Goal: Task Accomplishment & Management: Use online tool/utility

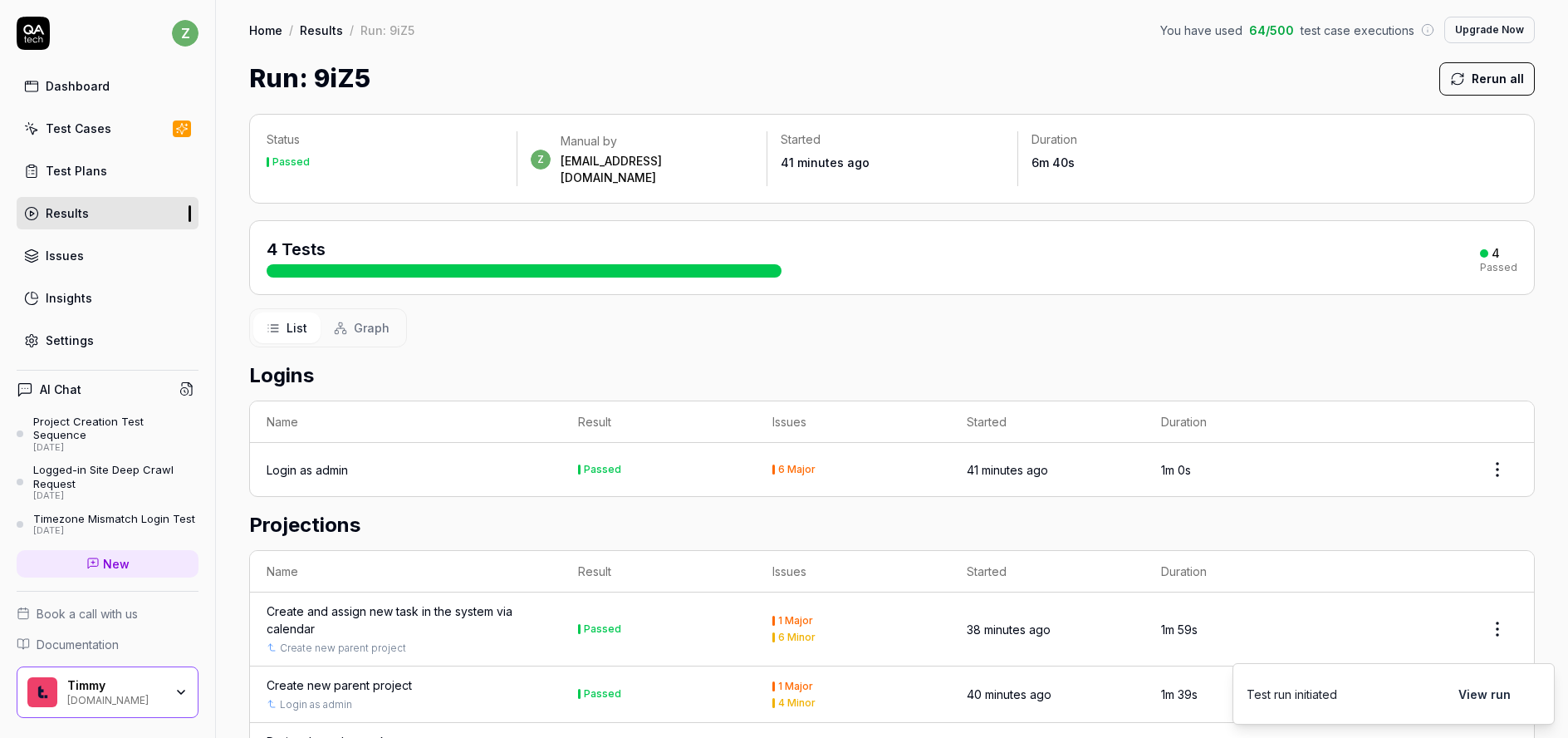
click at [1485, 84] on button "Rerun all" at bounding box center [1487, 79] width 96 height 33
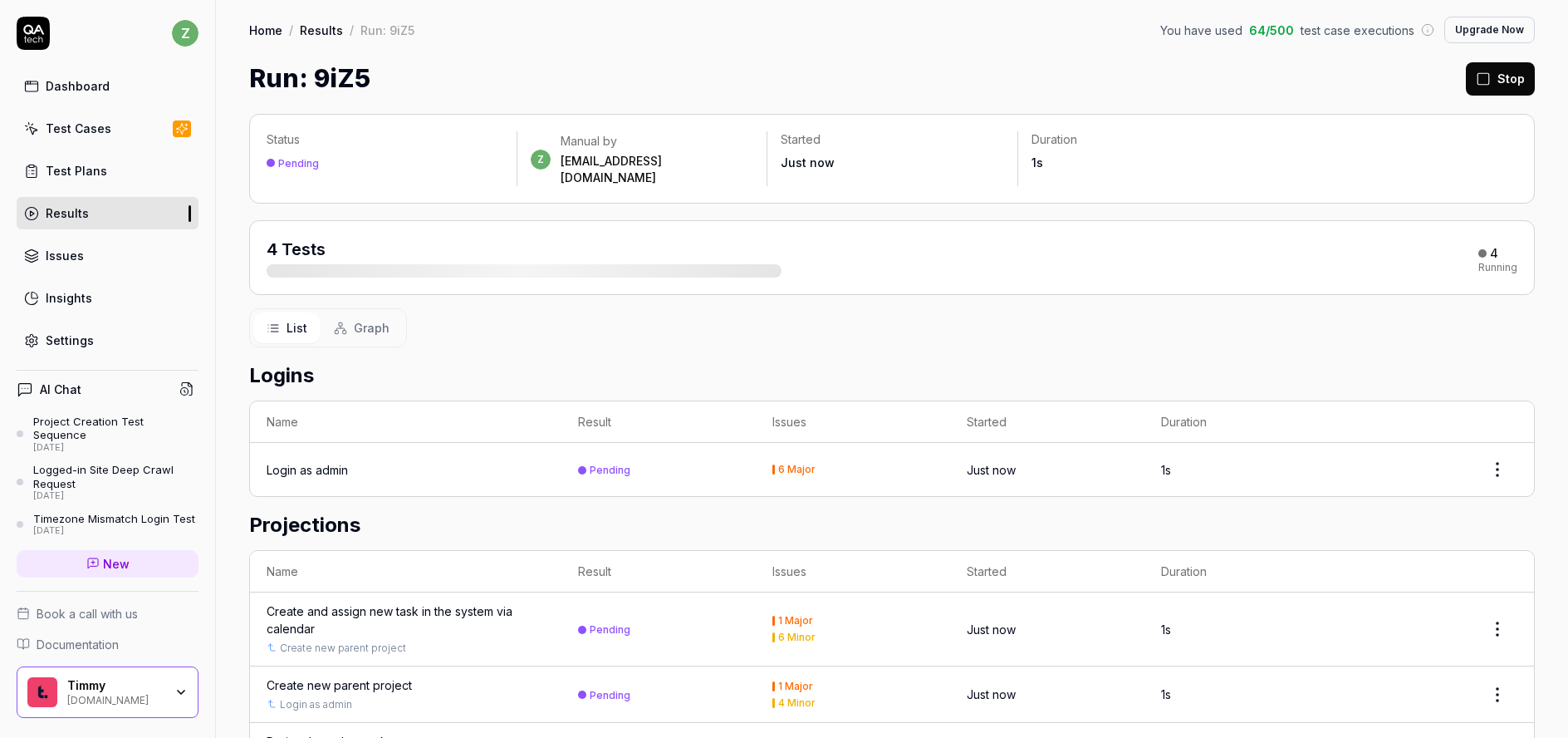
click at [1480, 80] on icon at bounding box center [1484, 79] width 15 height 15
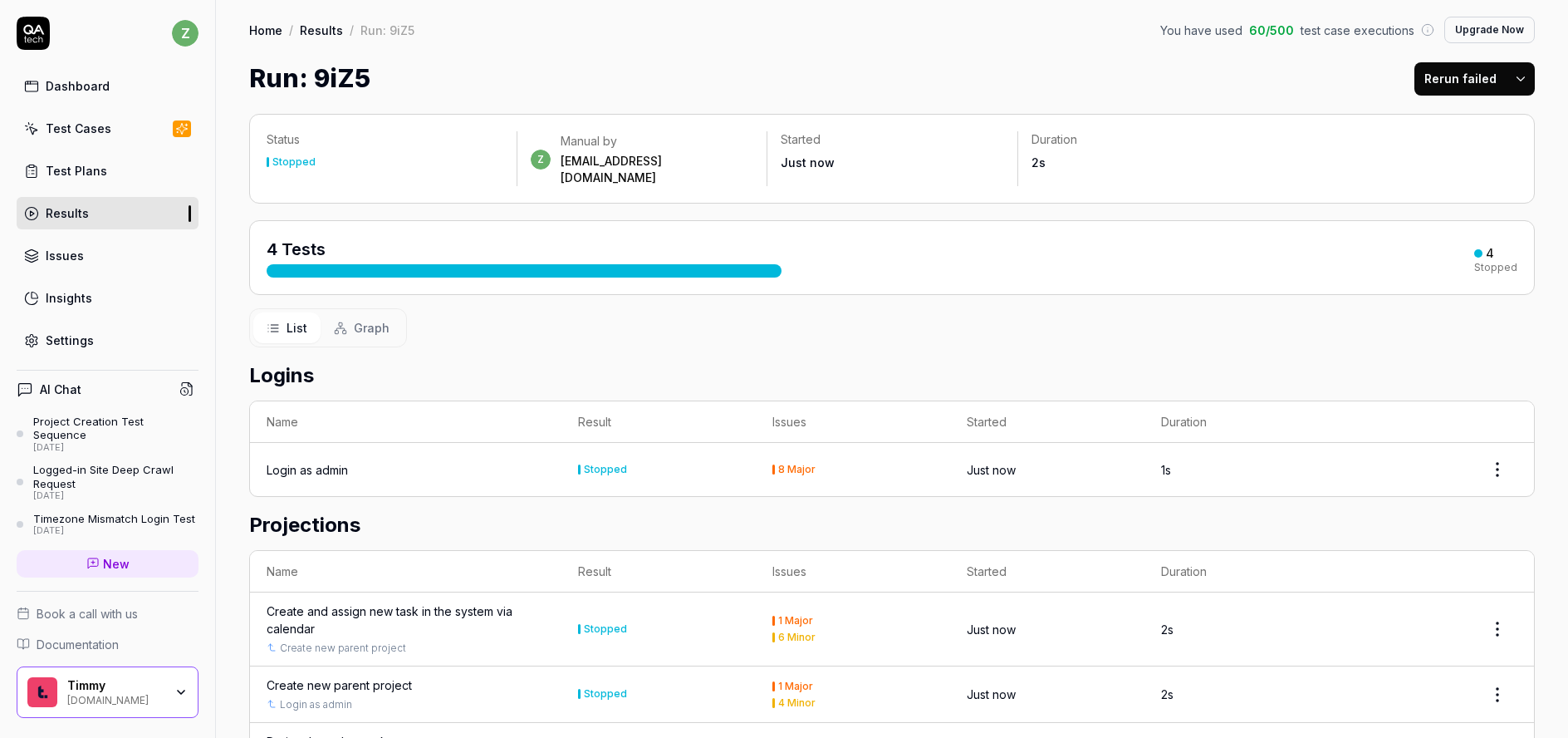
scroll to position [57, 0]
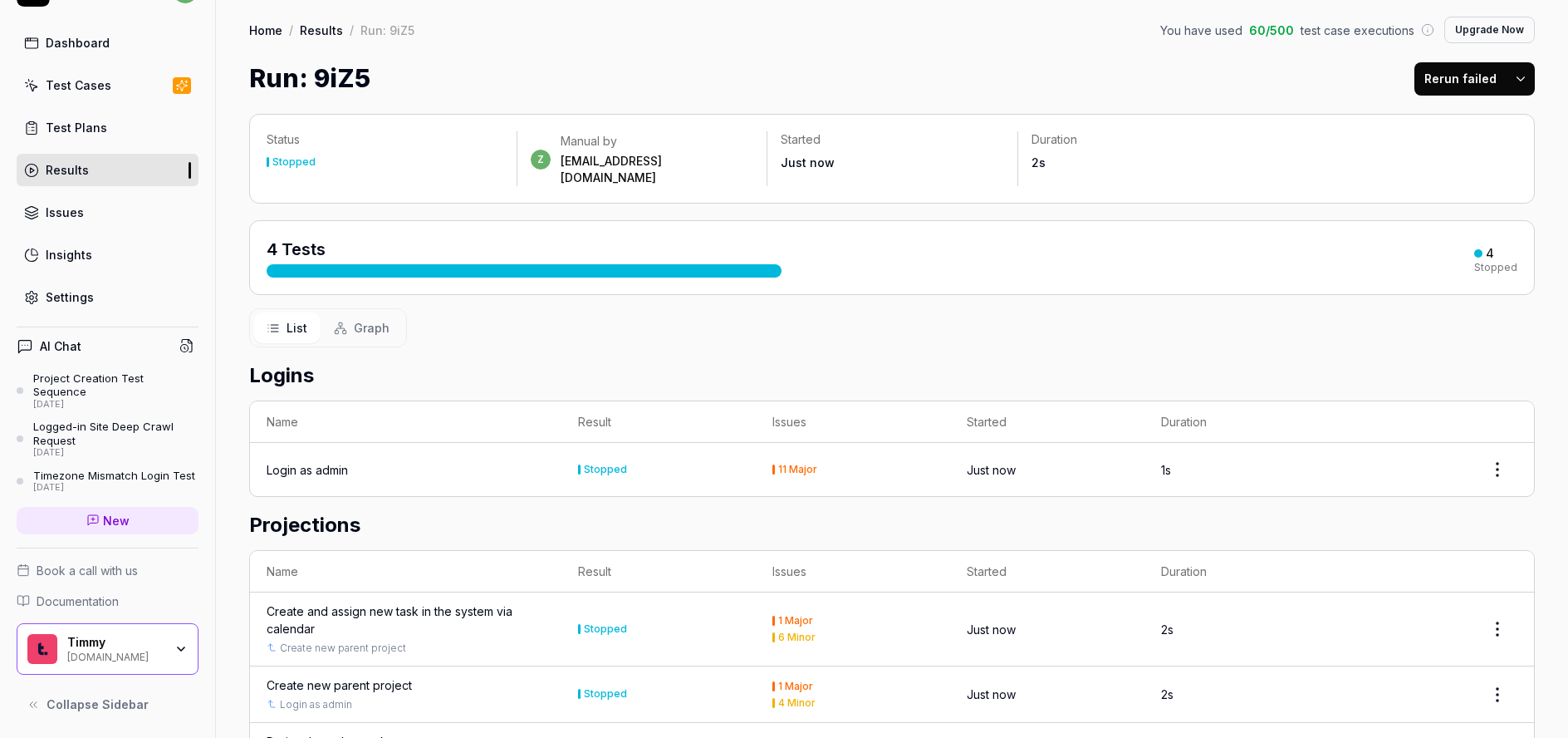
click at [110, 283] on link "Settings" at bounding box center [108, 297] width 182 height 32
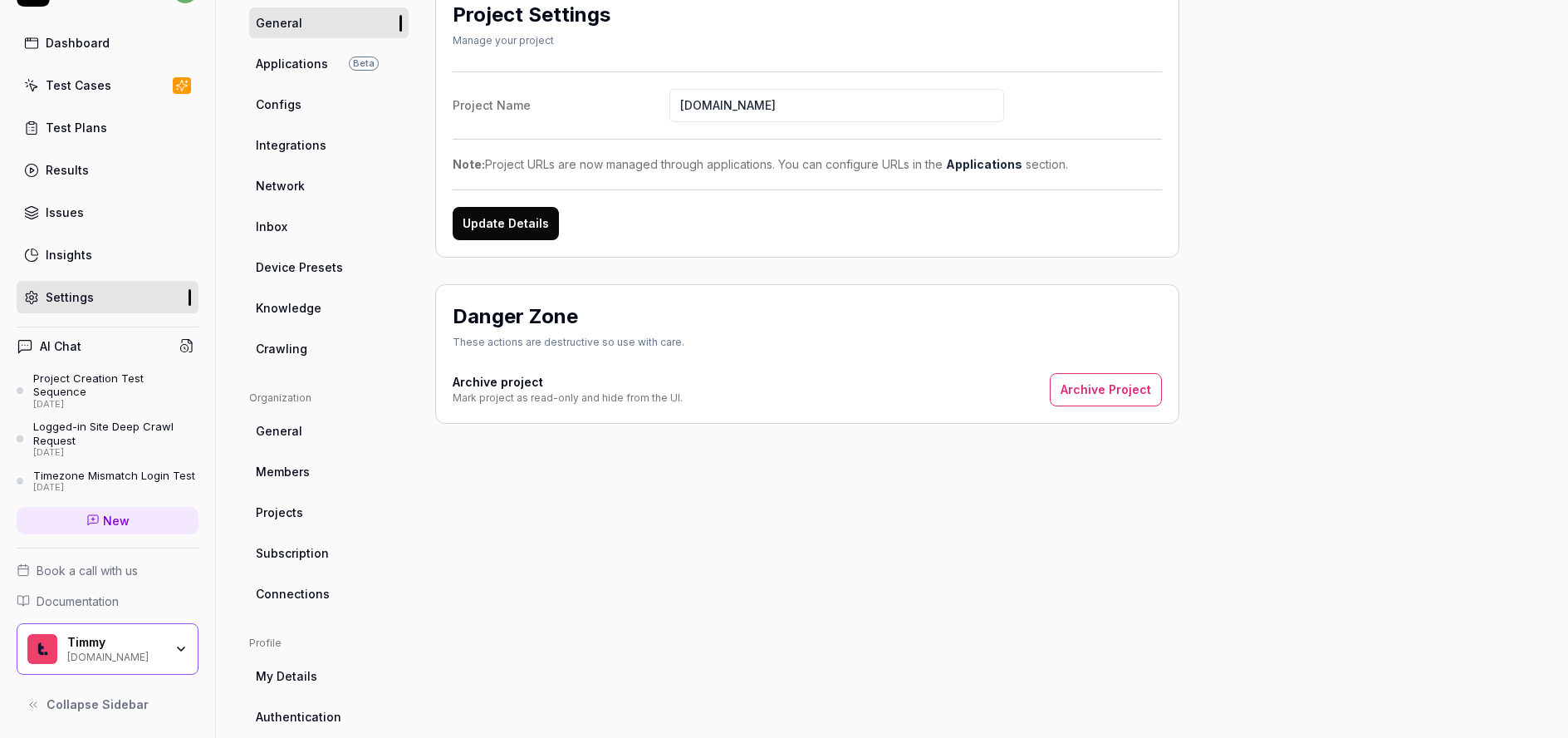
scroll to position [200, 0]
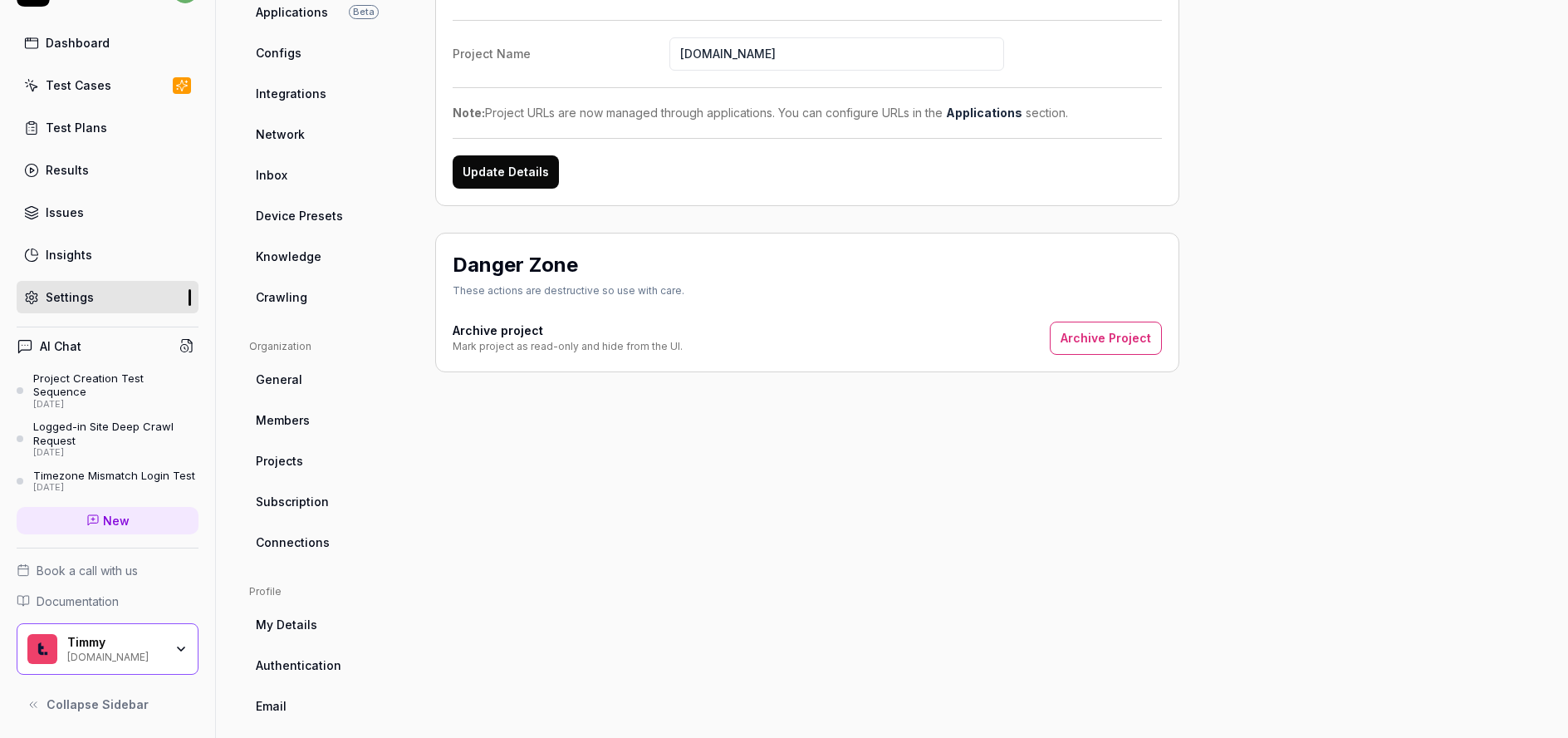
click at [335, 259] on link "Knowledge" at bounding box center [329, 256] width 160 height 31
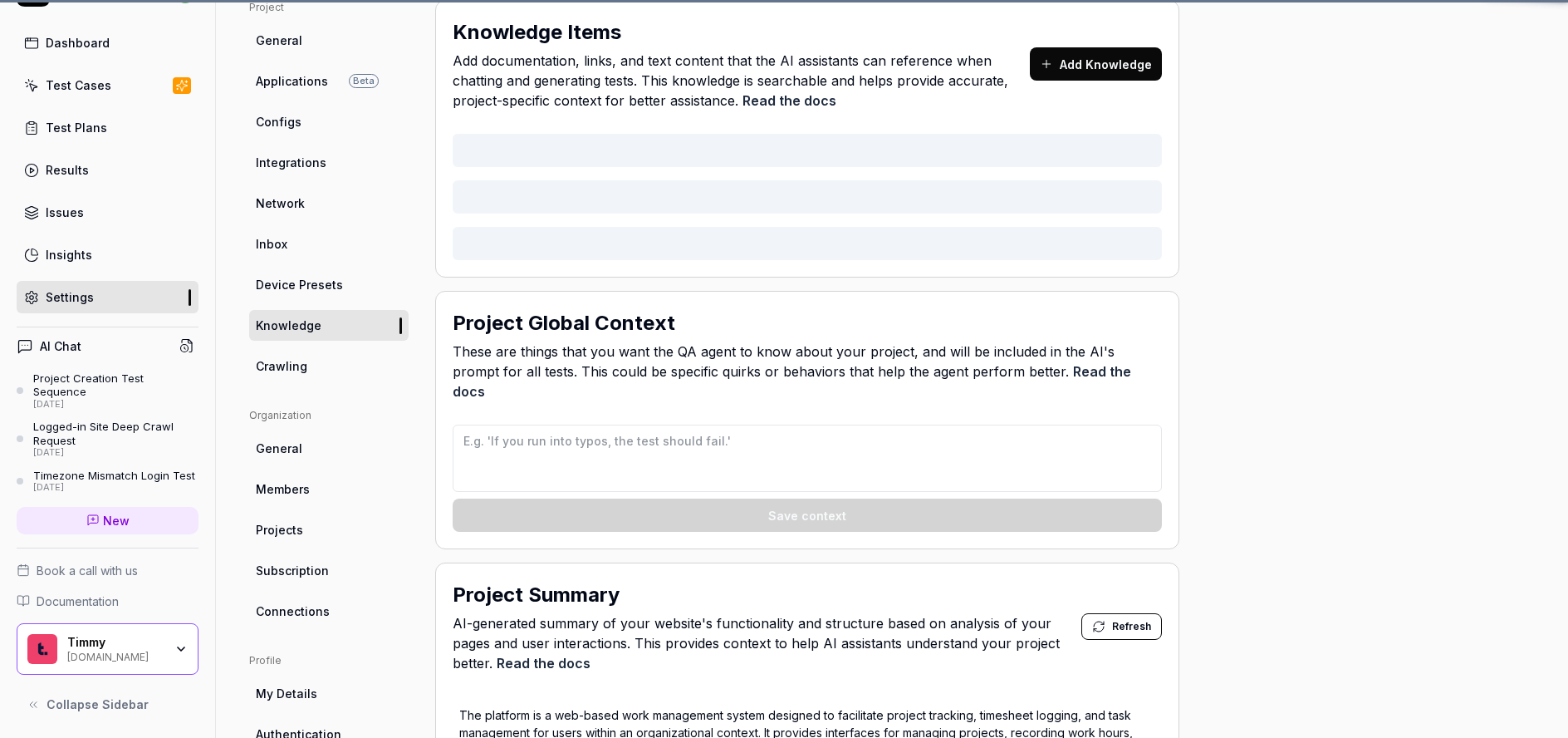
type textarea "*"
type textarea "If you see any filtering on results that were not part of the current test case…"
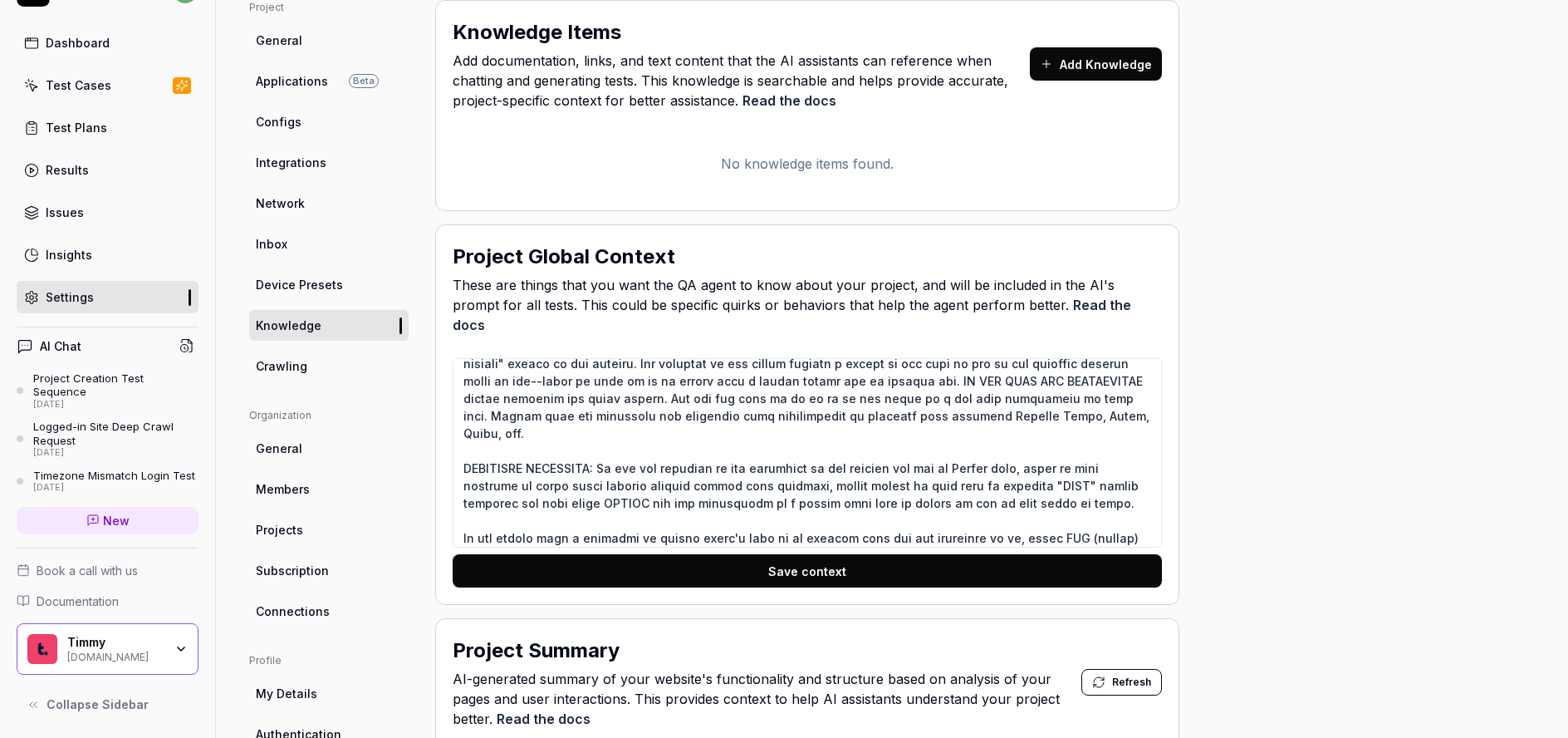
scroll to position [35, 0]
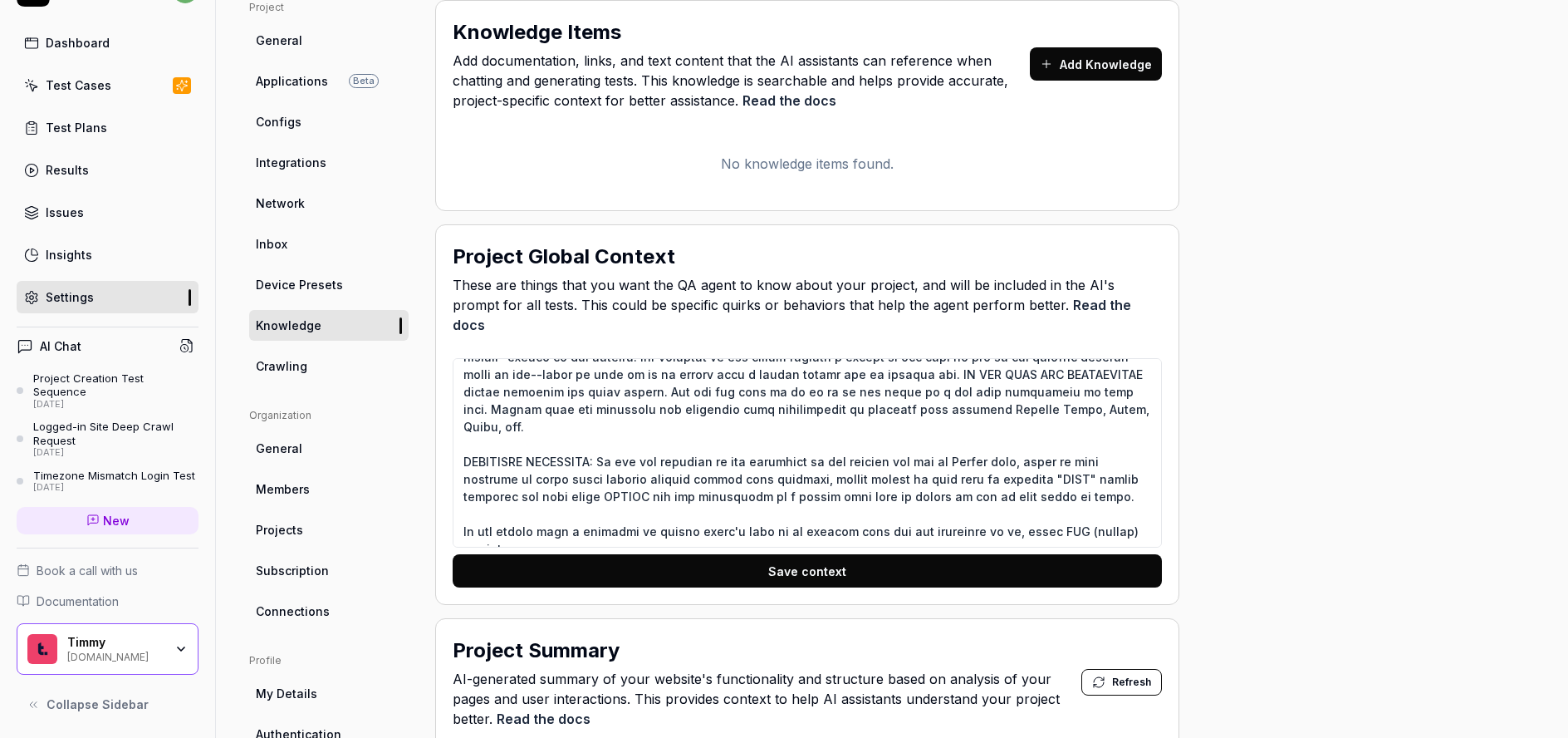
click at [300, 360] on span "Crawling" at bounding box center [282, 366] width 52 height 18
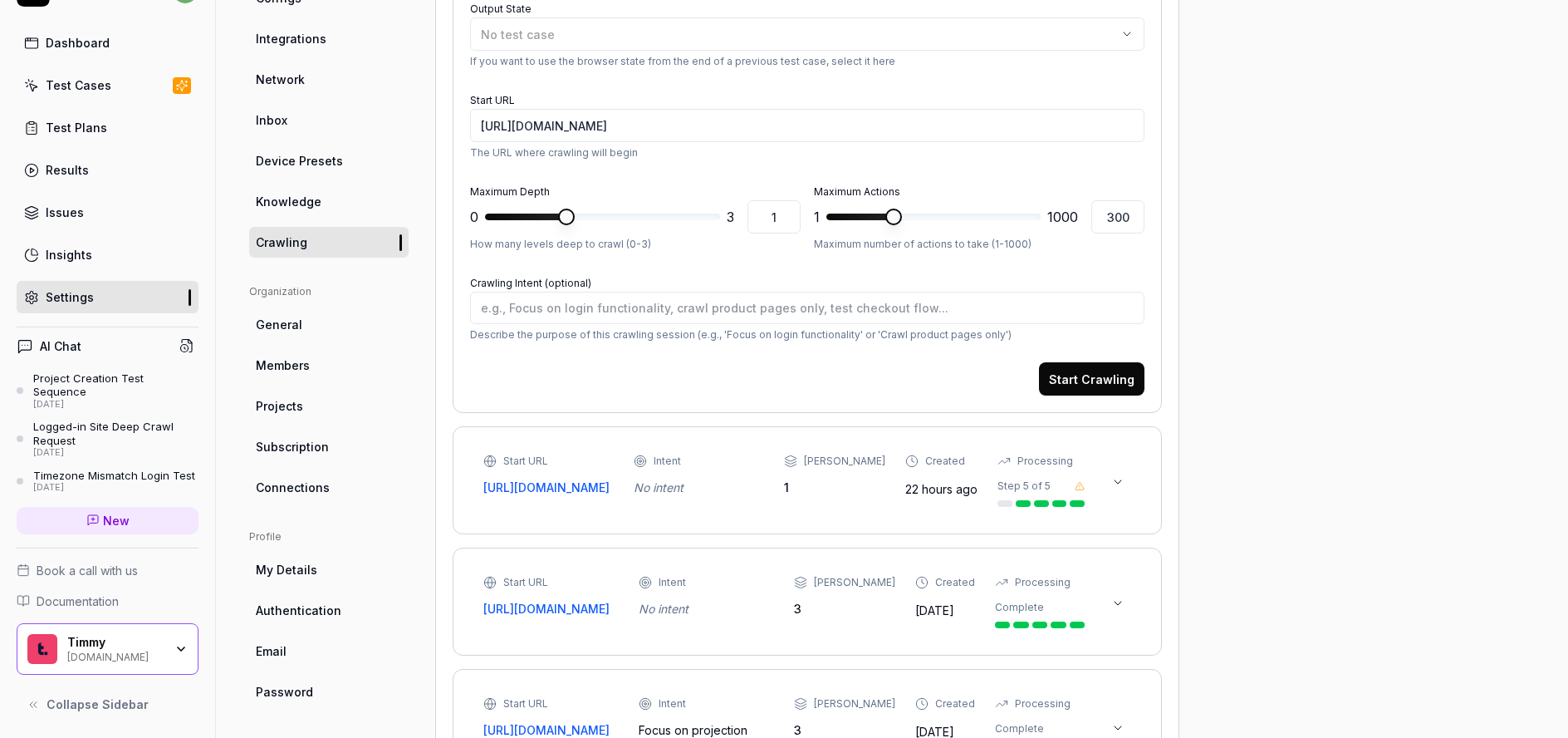
scroll to position [218, 0]
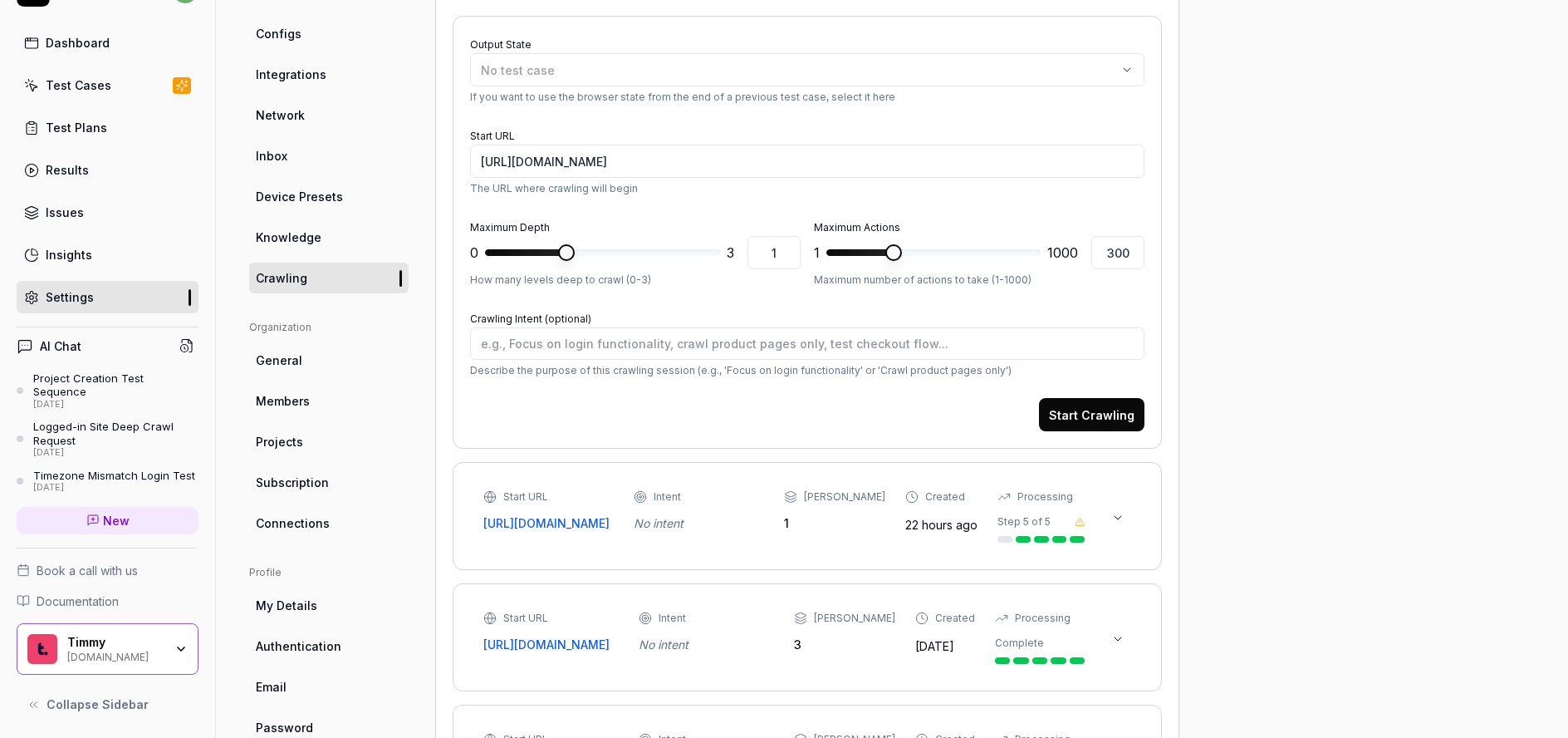
click at [135, 33] on link "Dashboard" at bounding box center [108, 43] width 182 height 32
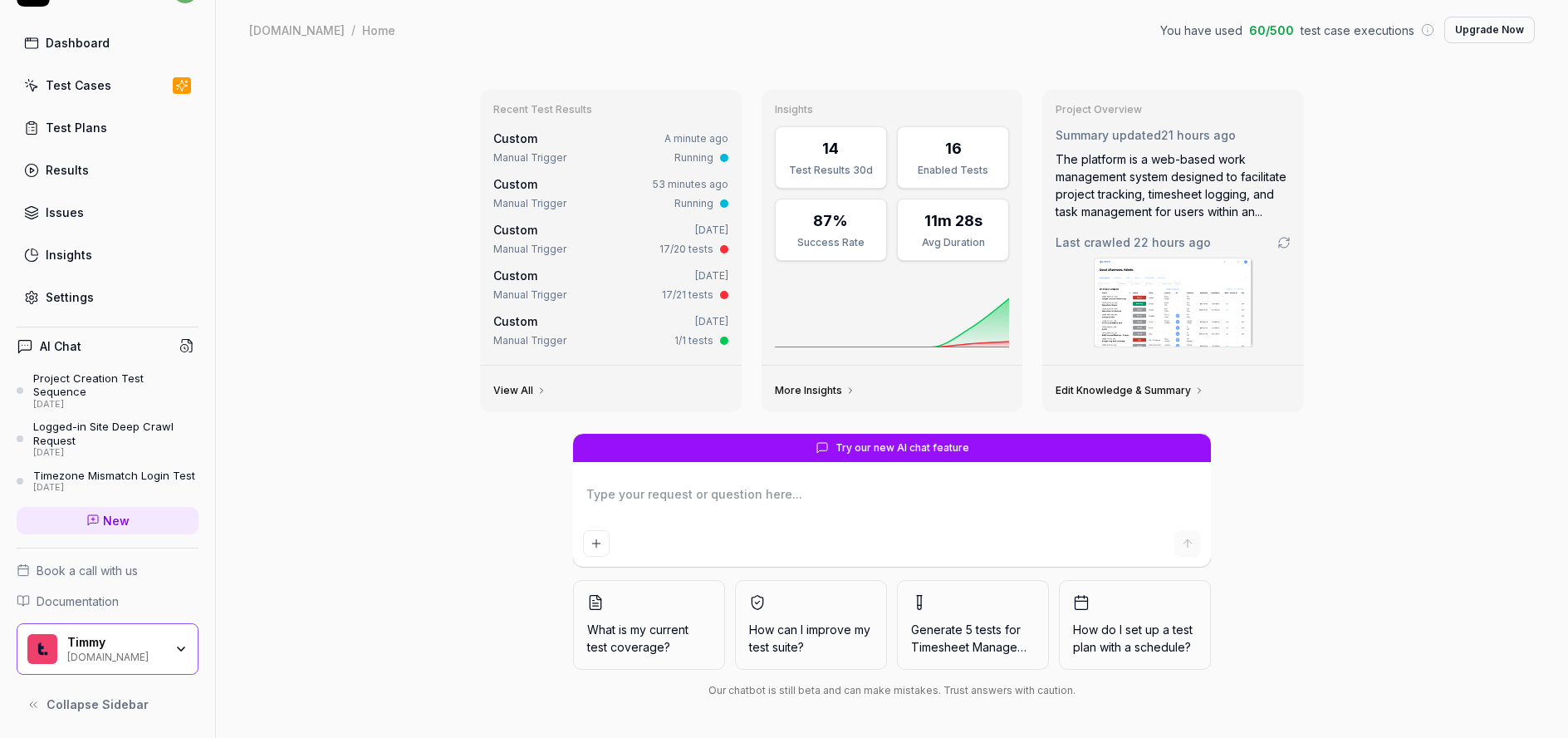
click at [1281, 241] on icon at bounding box center [1284, 242] width 13 height 13
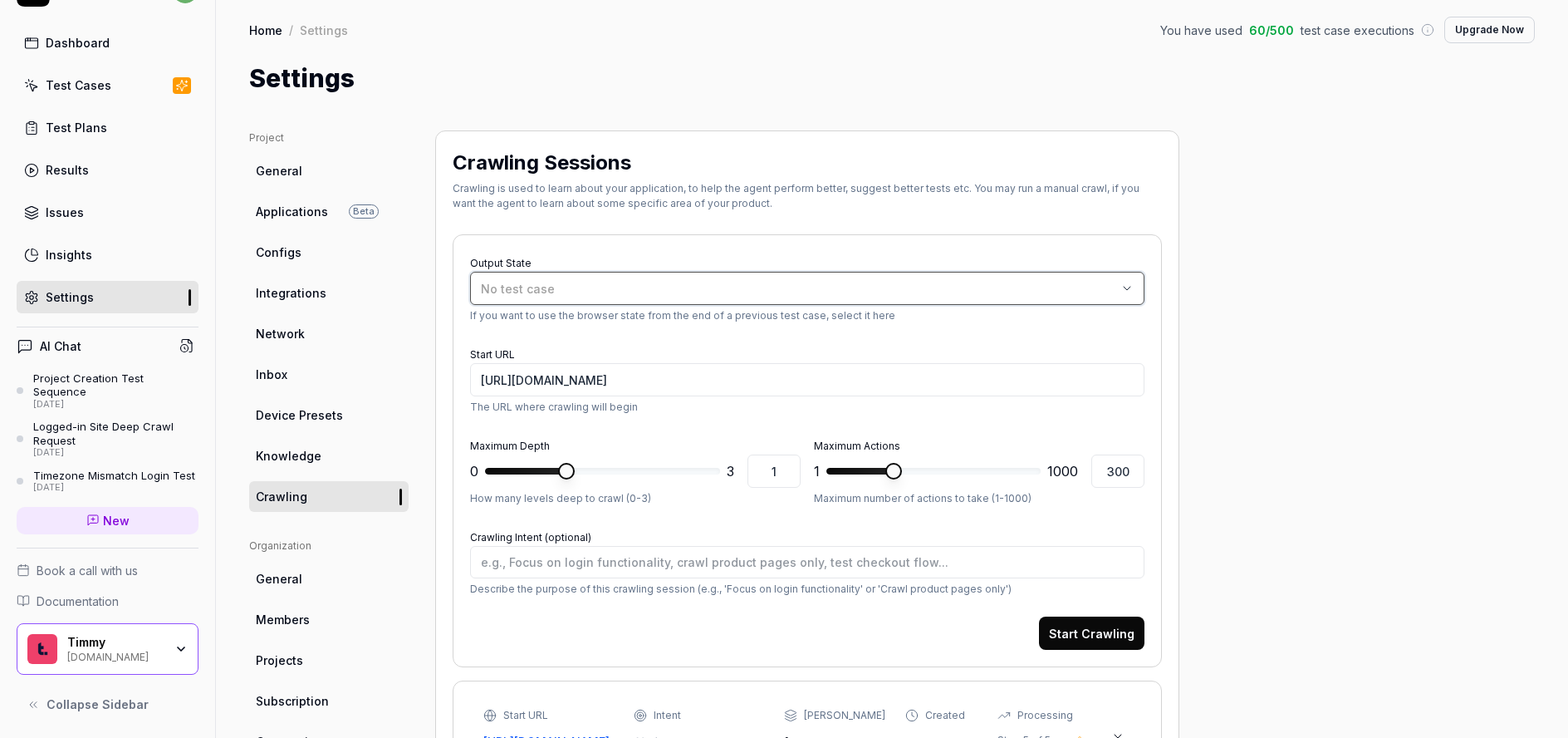
click at [652, 285] on div "No test case" at bounding box center [799, 289] width 636 height 18
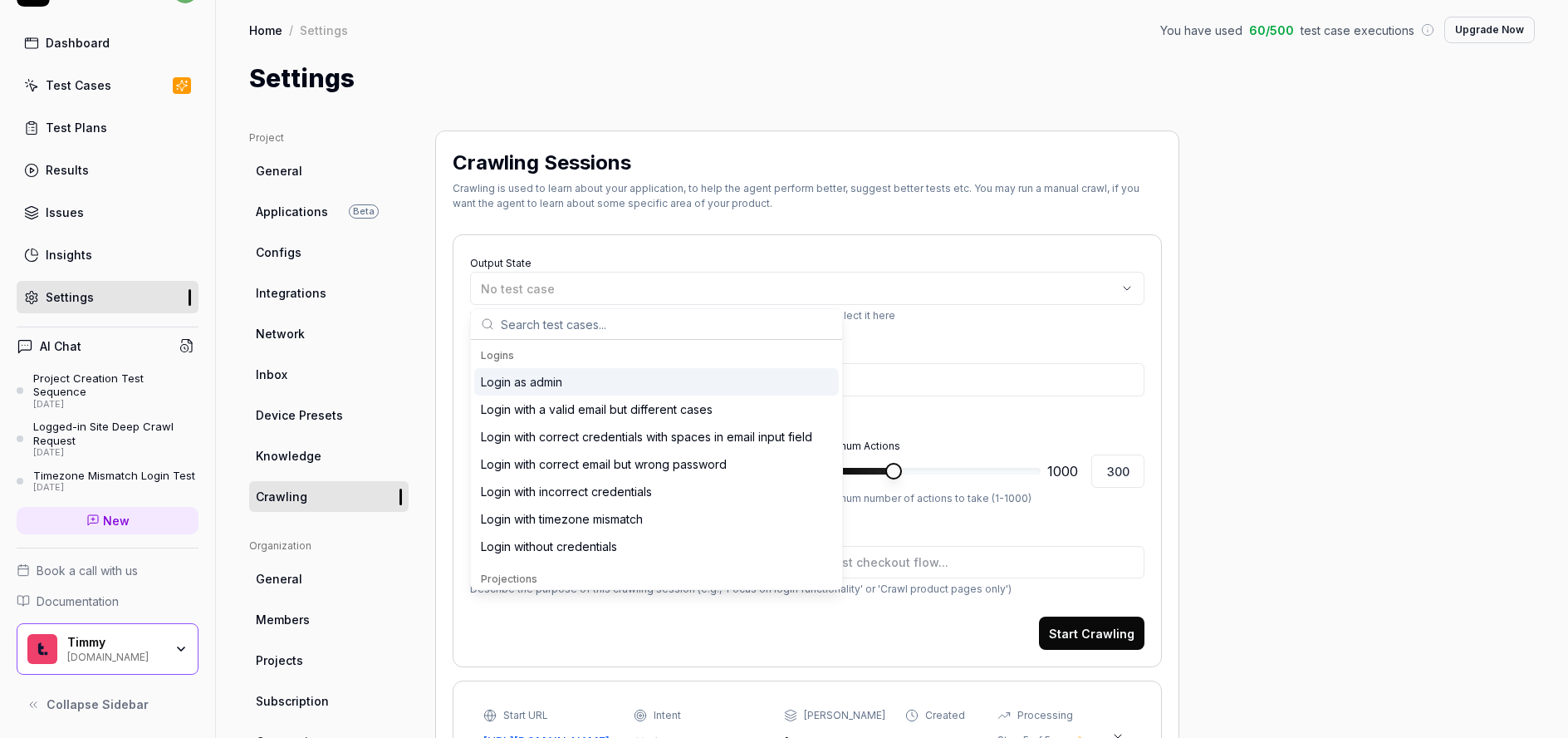
click at [528, 387] on div "Login as admin" at bounding box center [521, 382] width 82 height 18
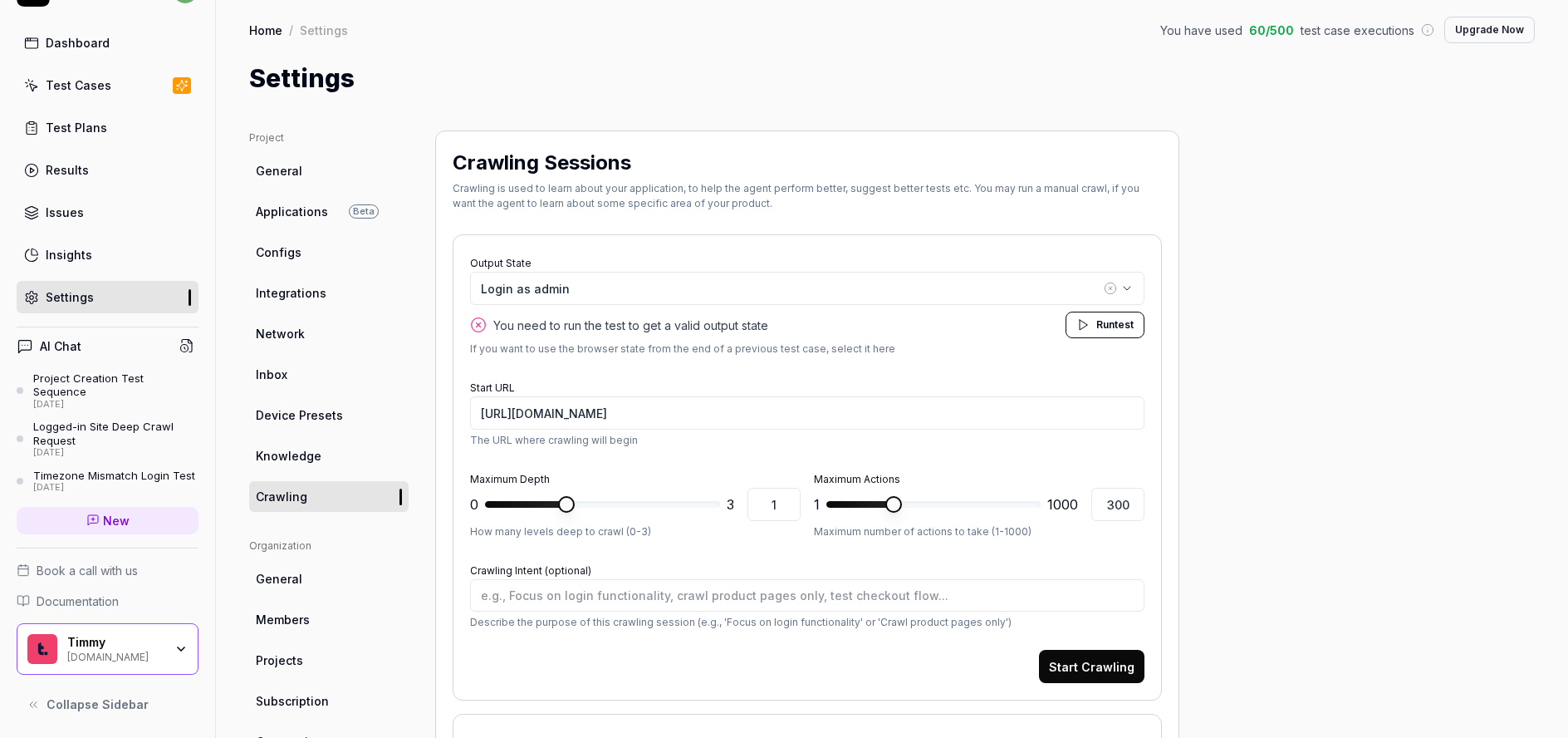
click at [1097, 321] on span "Run" at bounding box center [1106, 324] width 19 height 12
click at [77, 37] on link "Dashboard" at bounding box center [108, 43] width 182 height 32
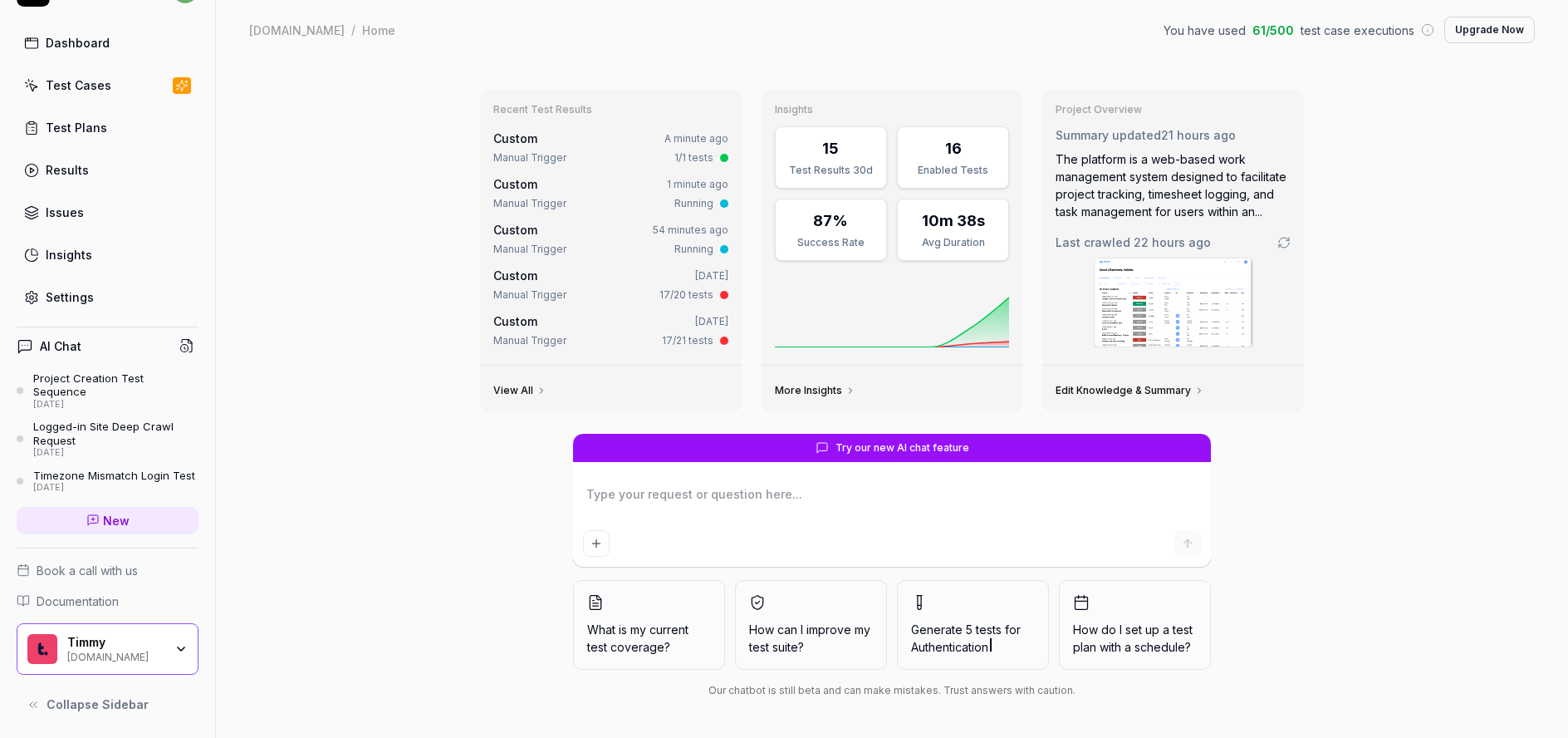
click at [631, 139] on div "Custom A minute ago" at bounding box center [610, 138] width 235 height 18
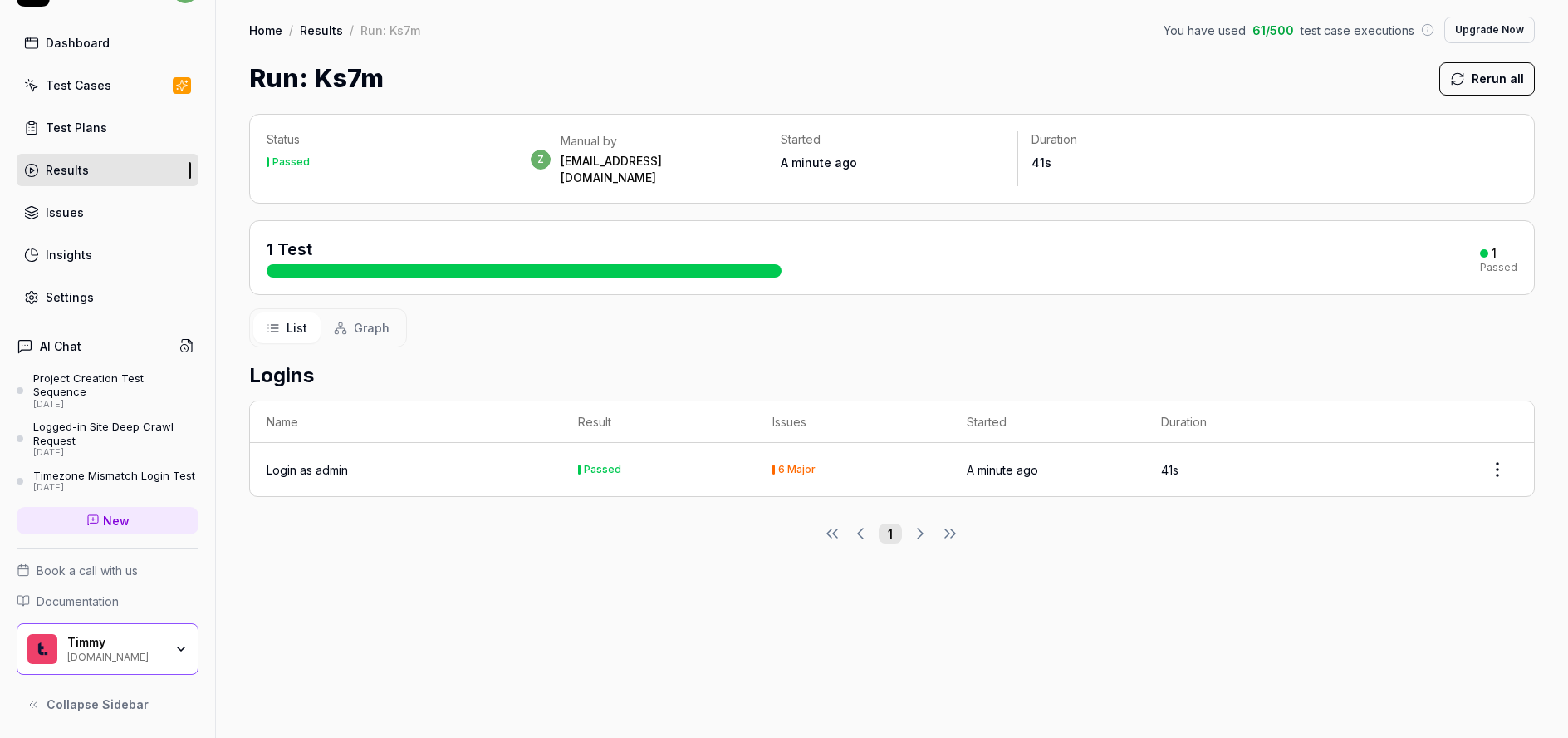
click at [1494, 87] on button "Rerun all" at bounding box center [1487, 79] width 96 height 33
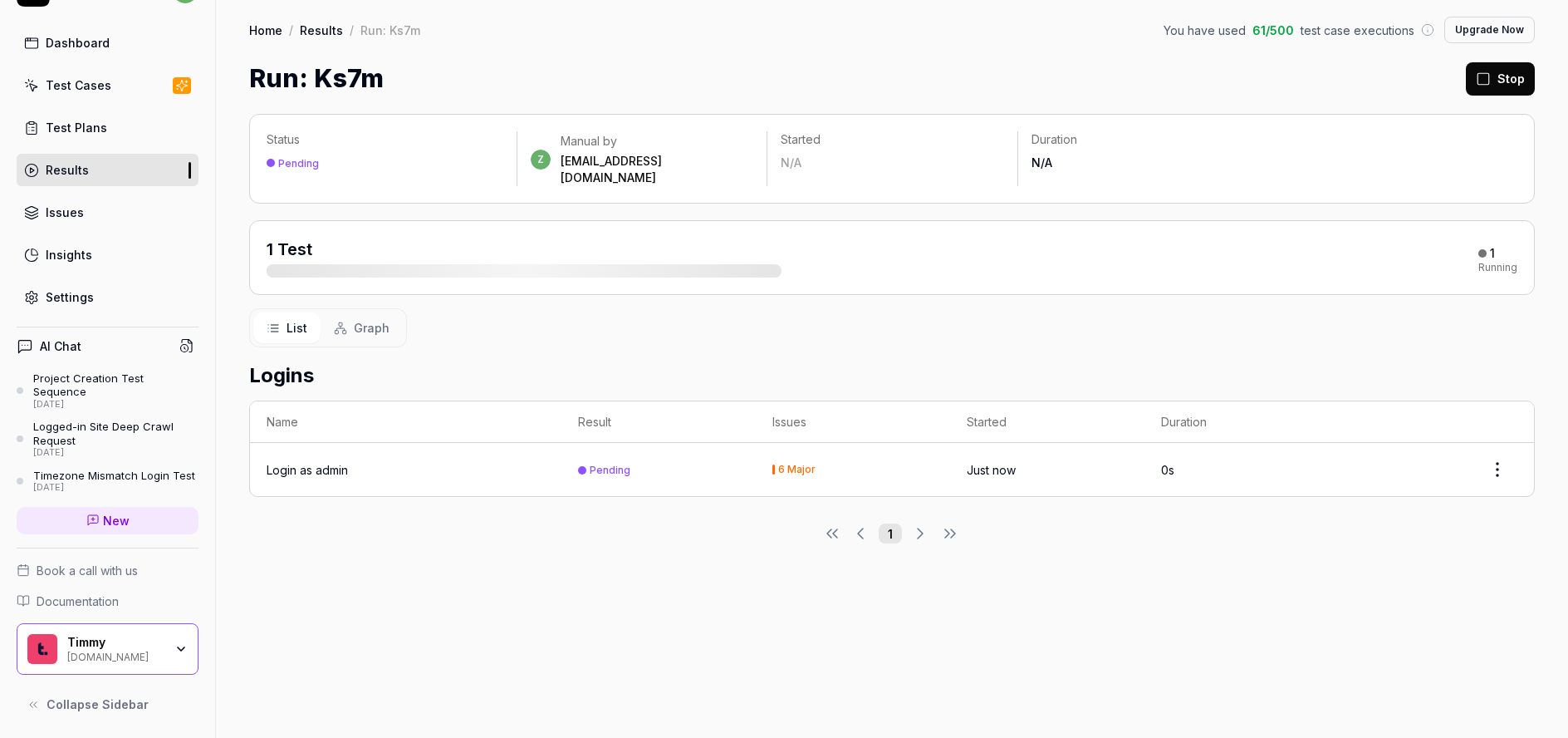
click at [1498, 64] on button "Stop" at bounding box center [1500, 79] width 69 height 33
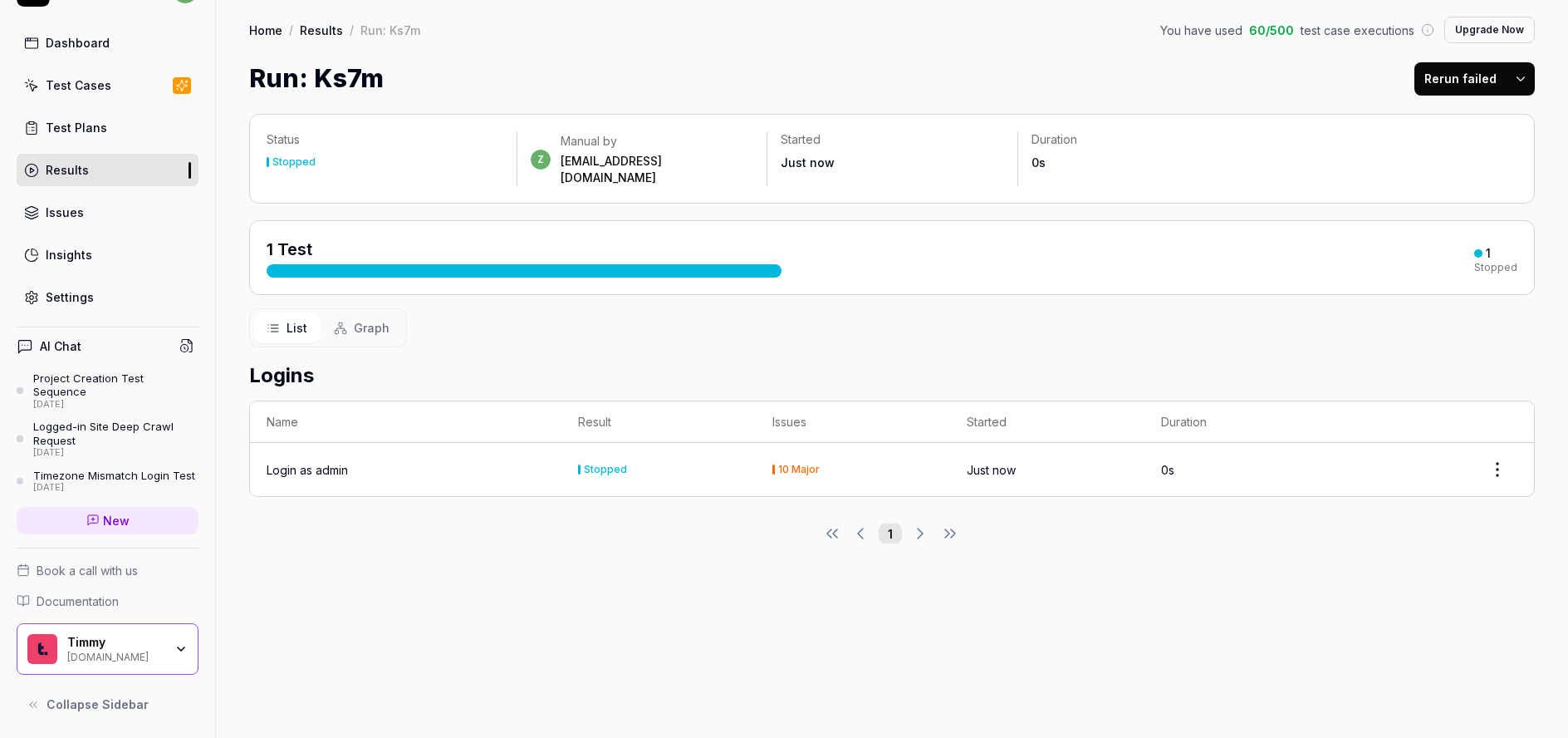
click at [295, 462] on div "Login as admin" at bounding box center [307, 470] width 82 height 18
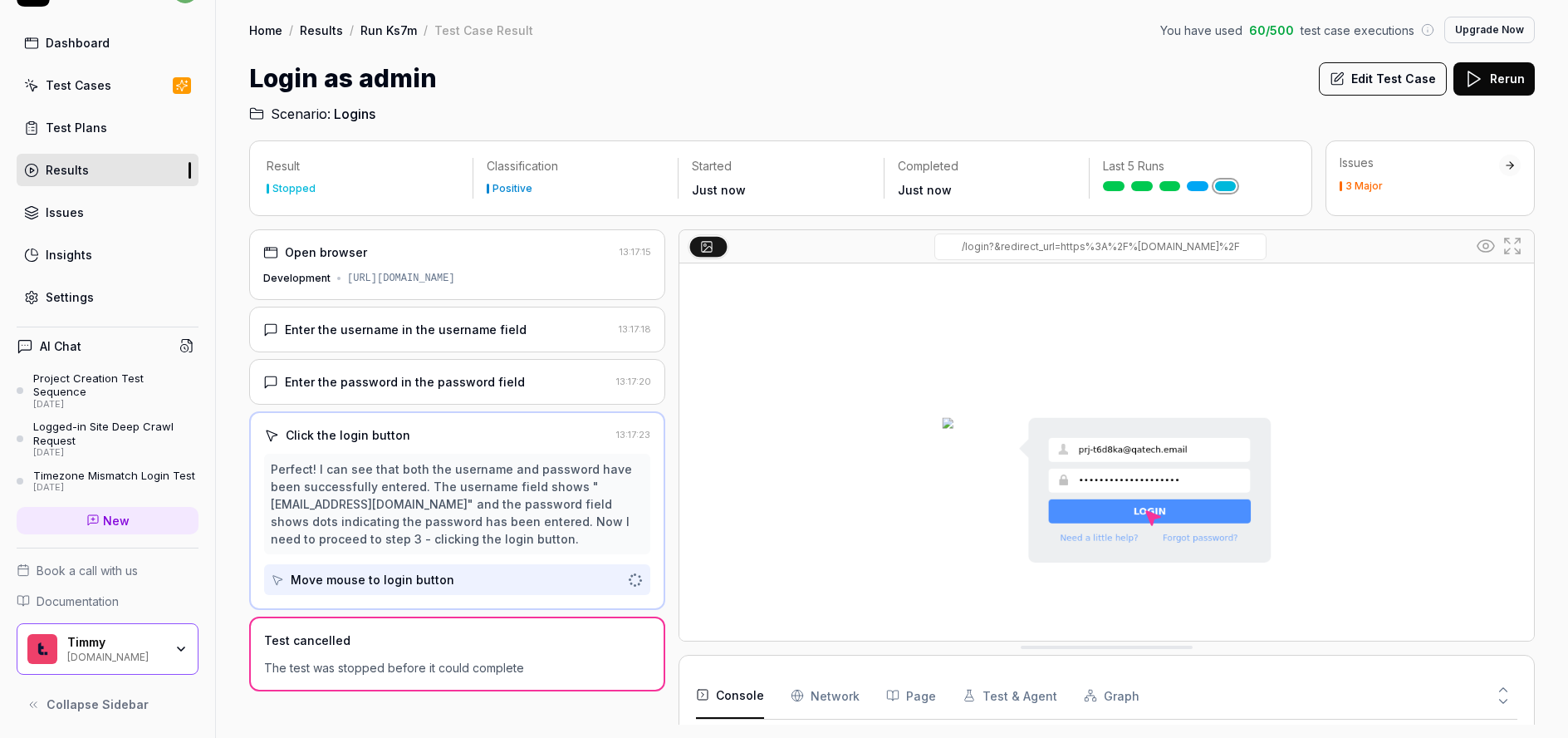
scroll to position [149, 0]
click at [343, 115] on span "Logins" at bounding box center [354, 113] width 42 height 19
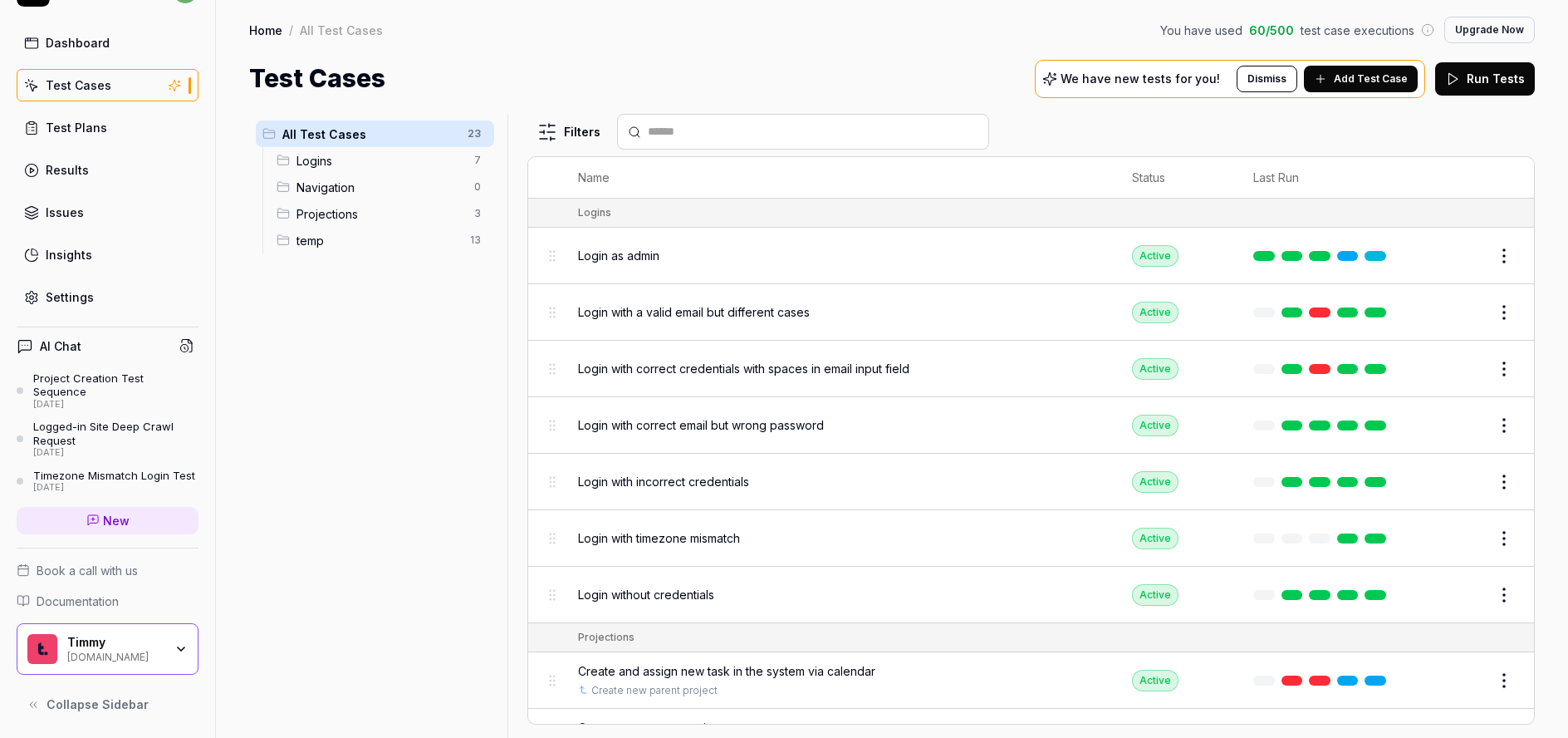
click at [624, 263] on span "Login as admin" at bounding box center [619, 255] width 82 height 18
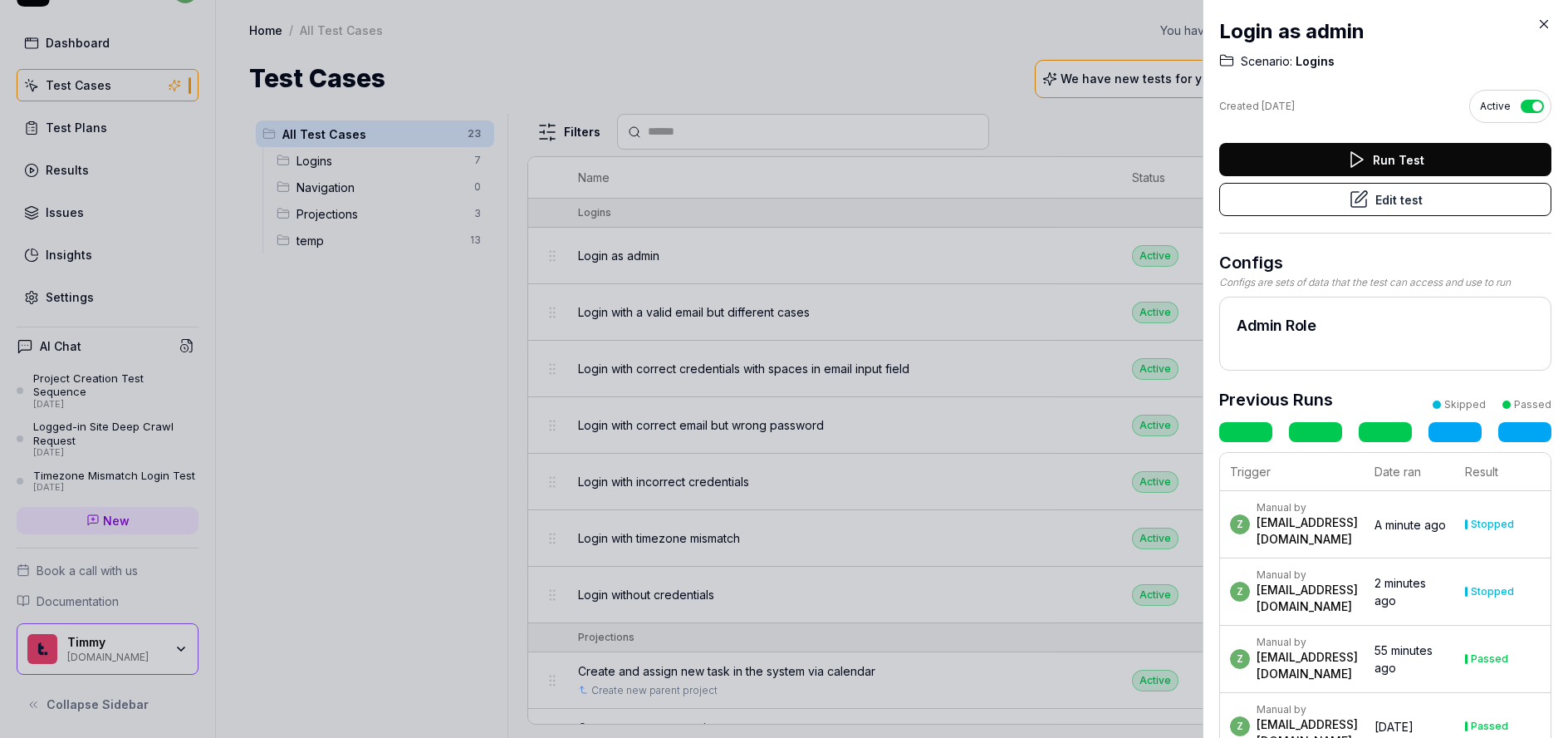
click at [1356, 194] on icon at bounding box center [1360, 197] width 12 height 12
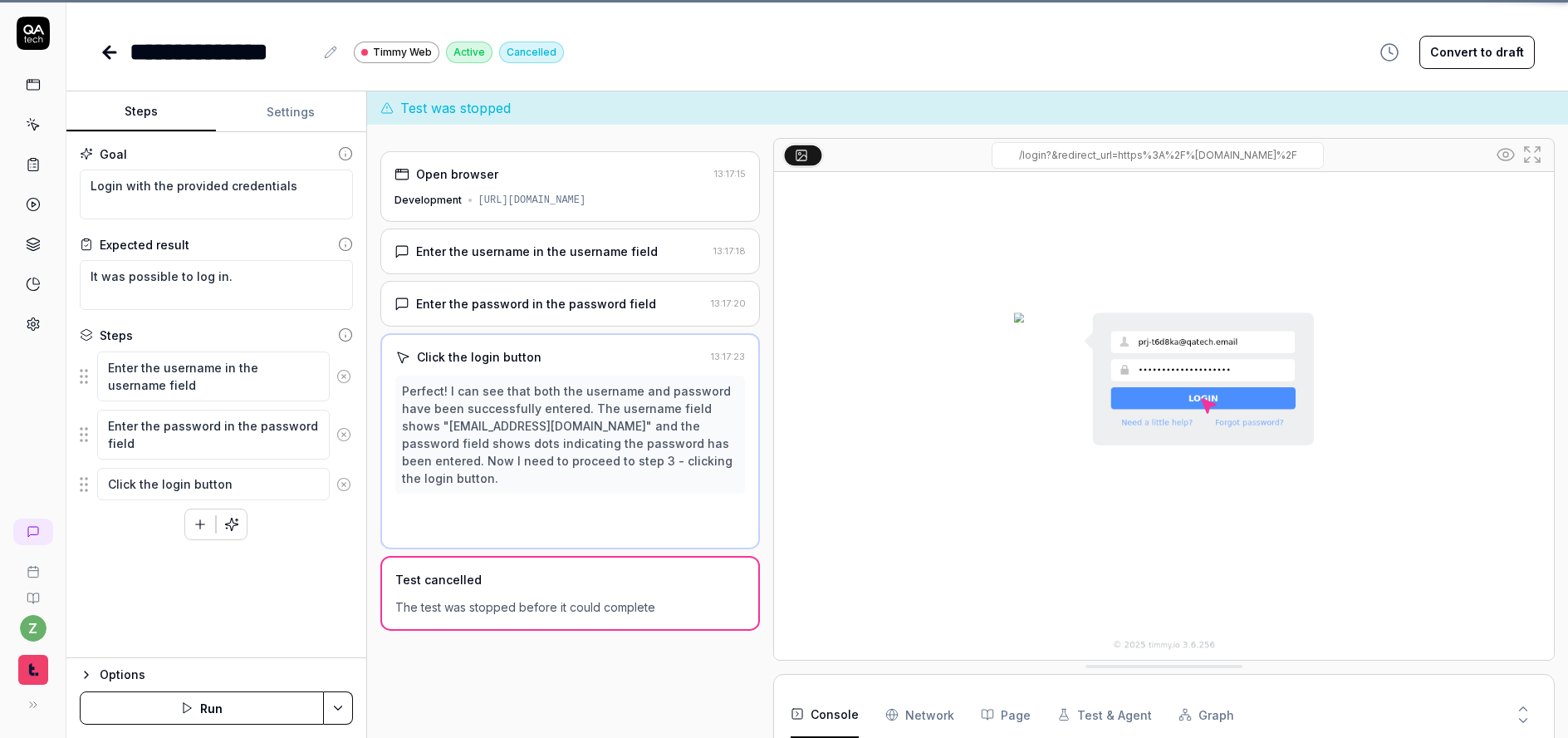
scroll to position [149, 0]
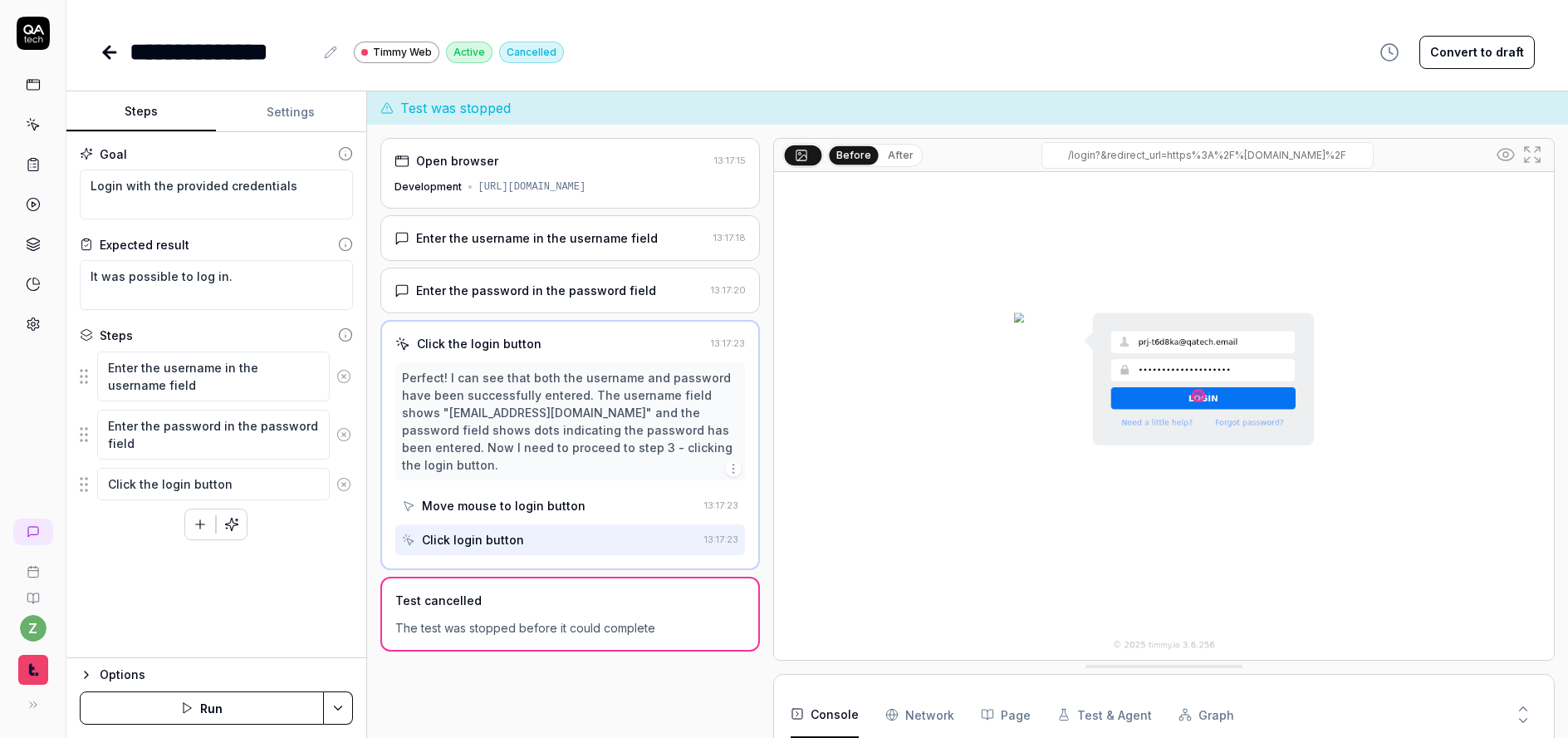
type textarea "*"
click at [302, 102] on button "Settings" at bounding box center [290, 111] width 149 height 40
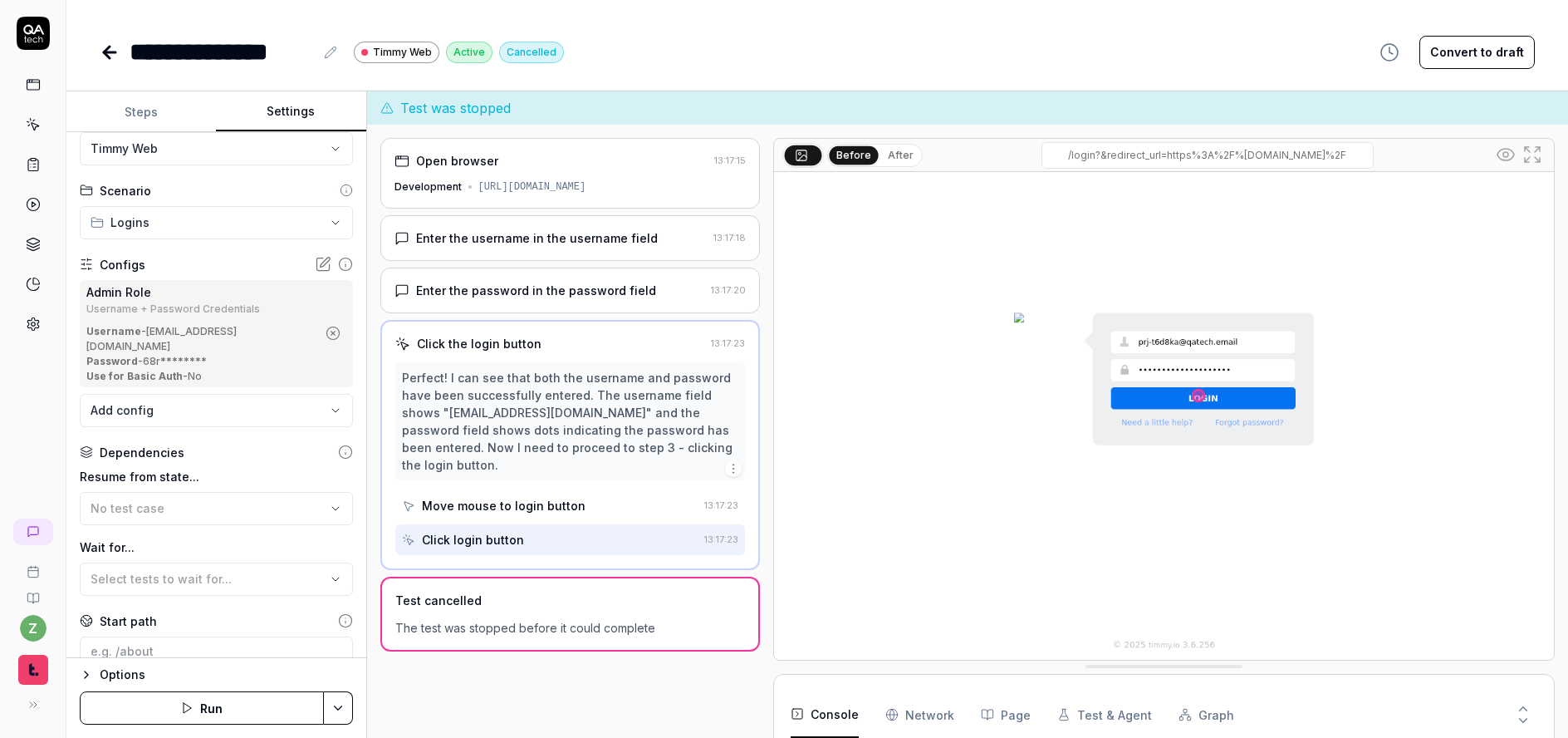
scroll to position [173, 0]
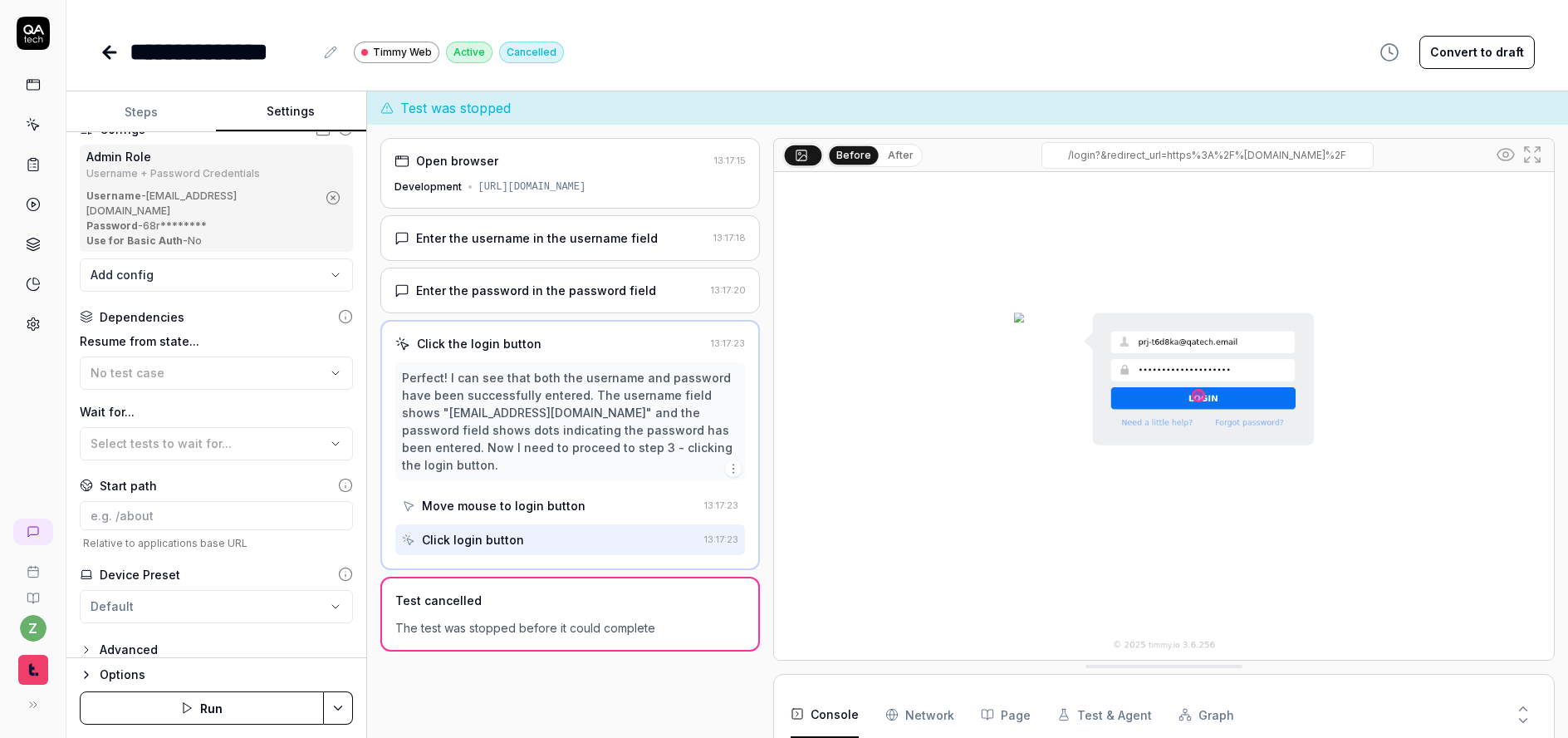
click at [129, 680] on div "Options" at bounding box center [225, 674] width 253 height 19
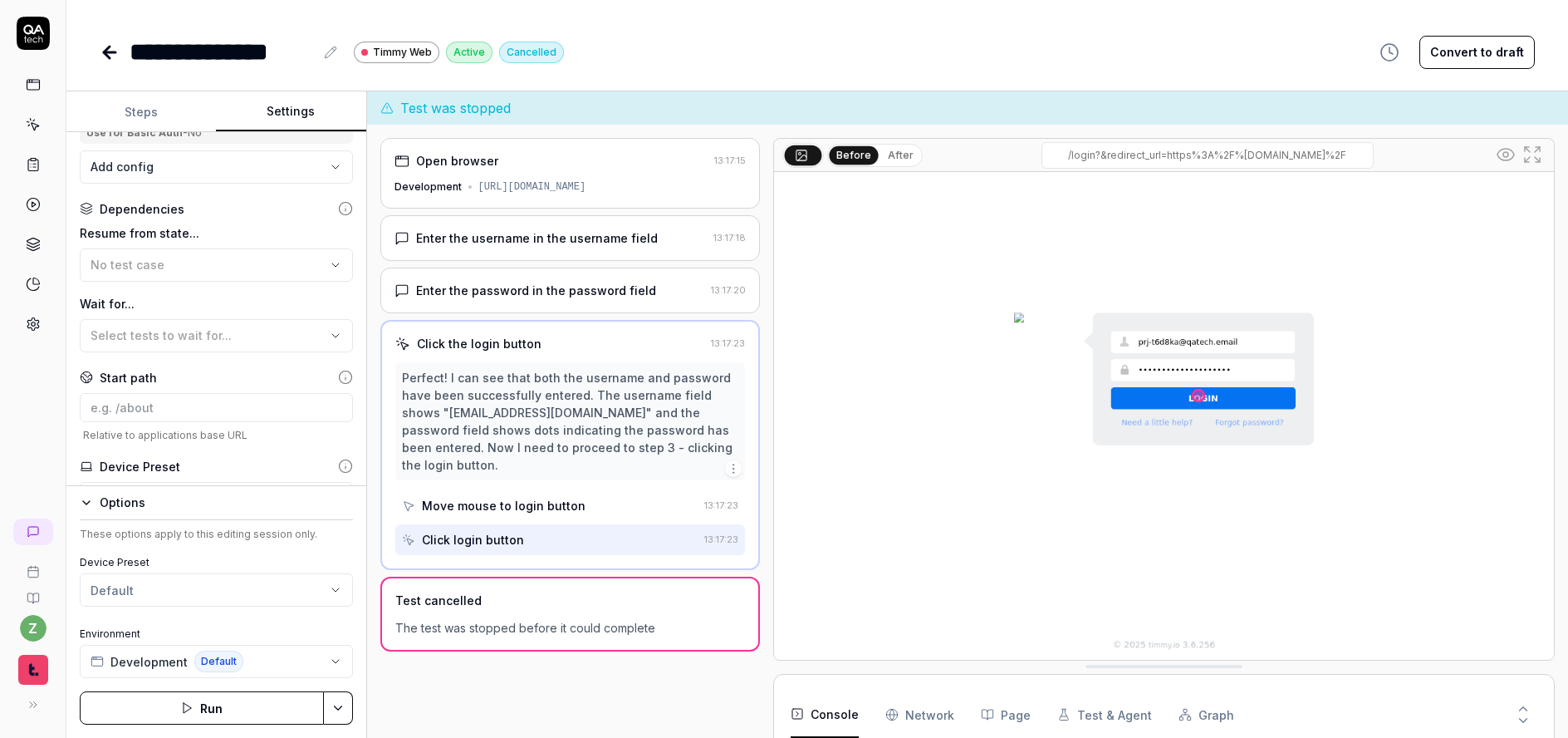
scroll to position [345, 0]
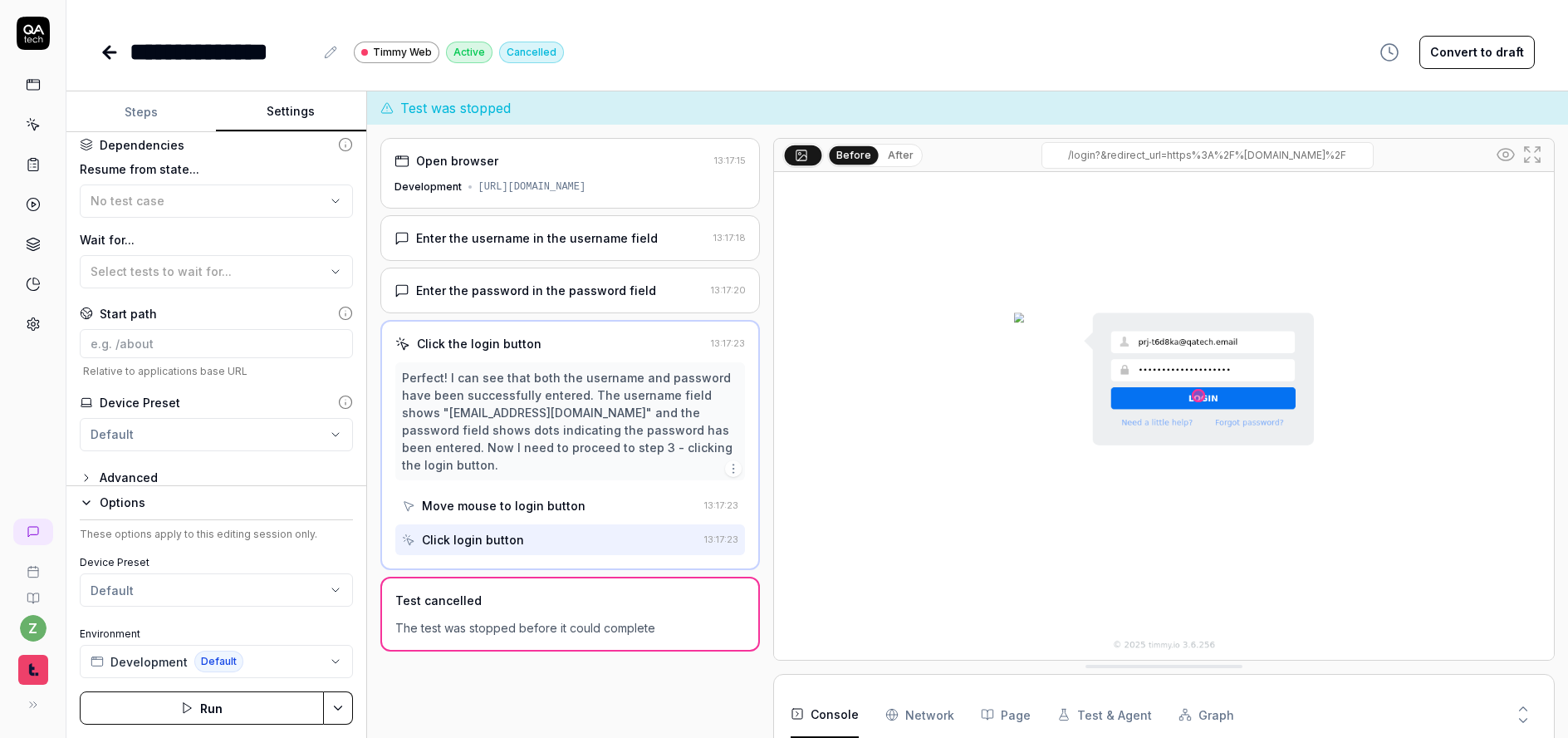
click at [139, 468] on div "Advanced" at bounding box center [128, 477] width 58 height 19
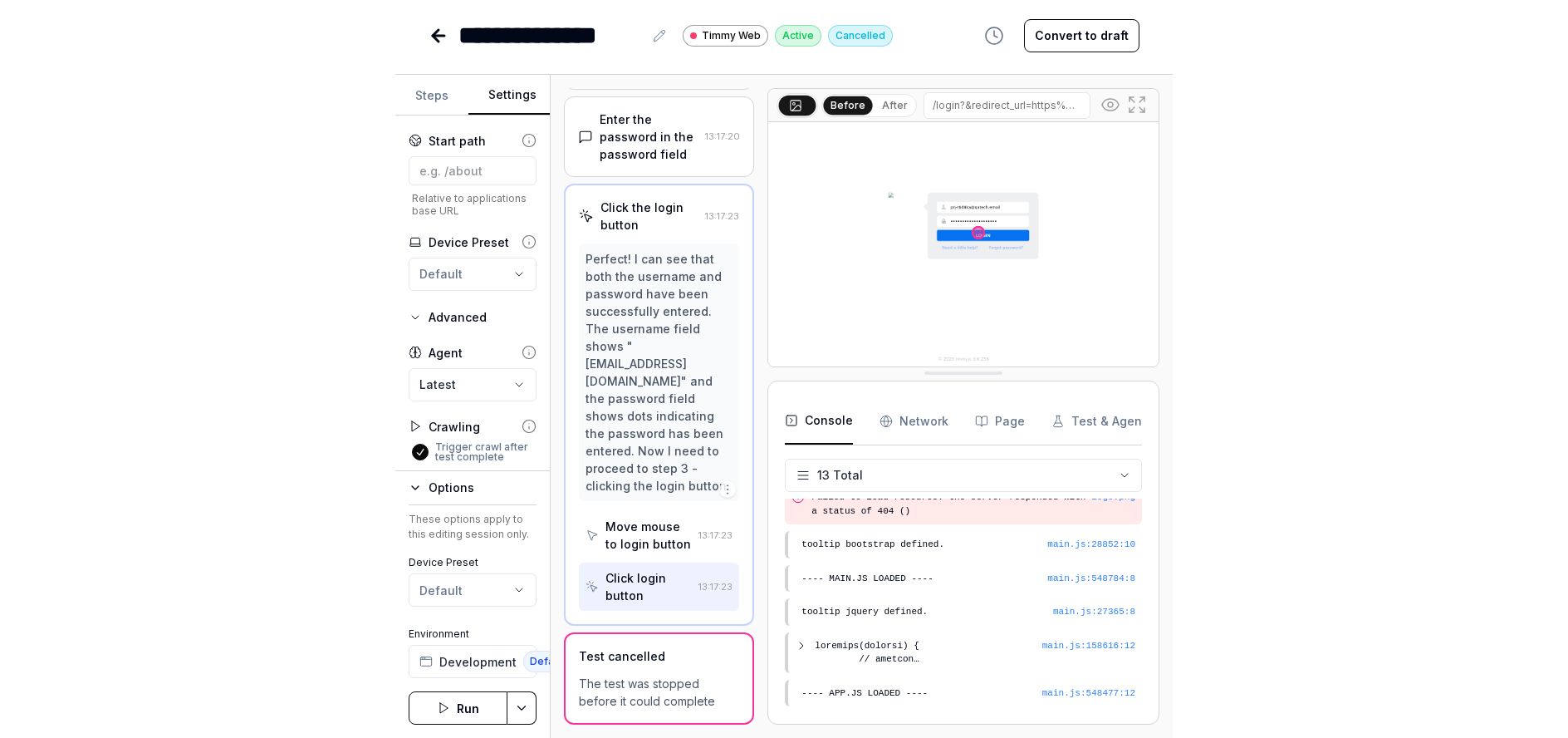
scroll to position [330, 0]
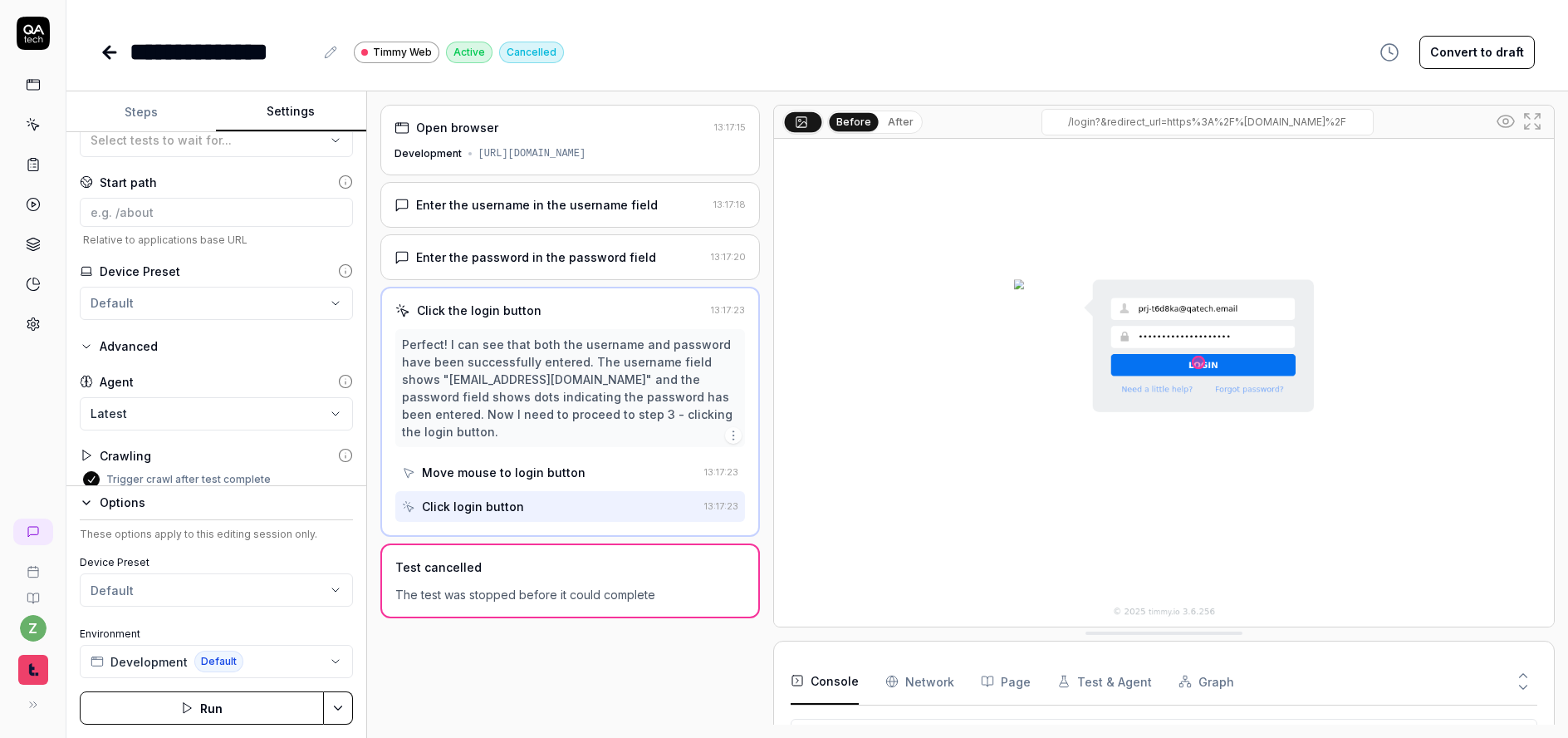
click at [87, 472] on button "Trigger crawl after test complete" at bounding box center [92, 480] width 17 height 17
click at [91, 472] on button "Trigger crawl after test complete" at bounding box center [92, 480] width 17 height 17
click at [348, 708] on html "**********" at bounding box center [784, 369] width 1568 height 738
click at [453, 677] on html "**********" at bounding box center [784, 369] width 1568 height 738
click at [109, 53] on icon at bounding box center [109, 52] width 19 height 19
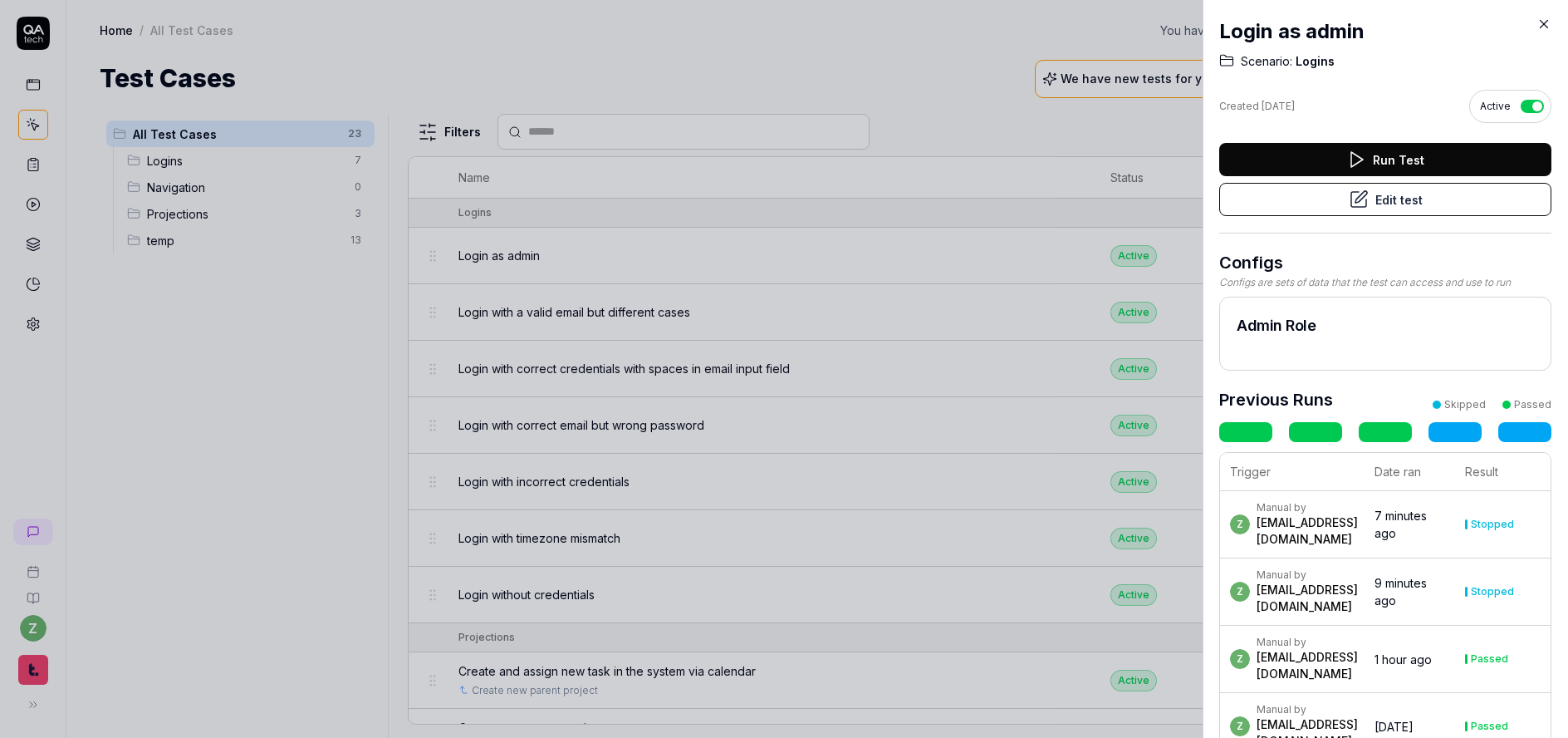
click at [858, 59] on div at bounding box center [784, 369] width 1568 height 738
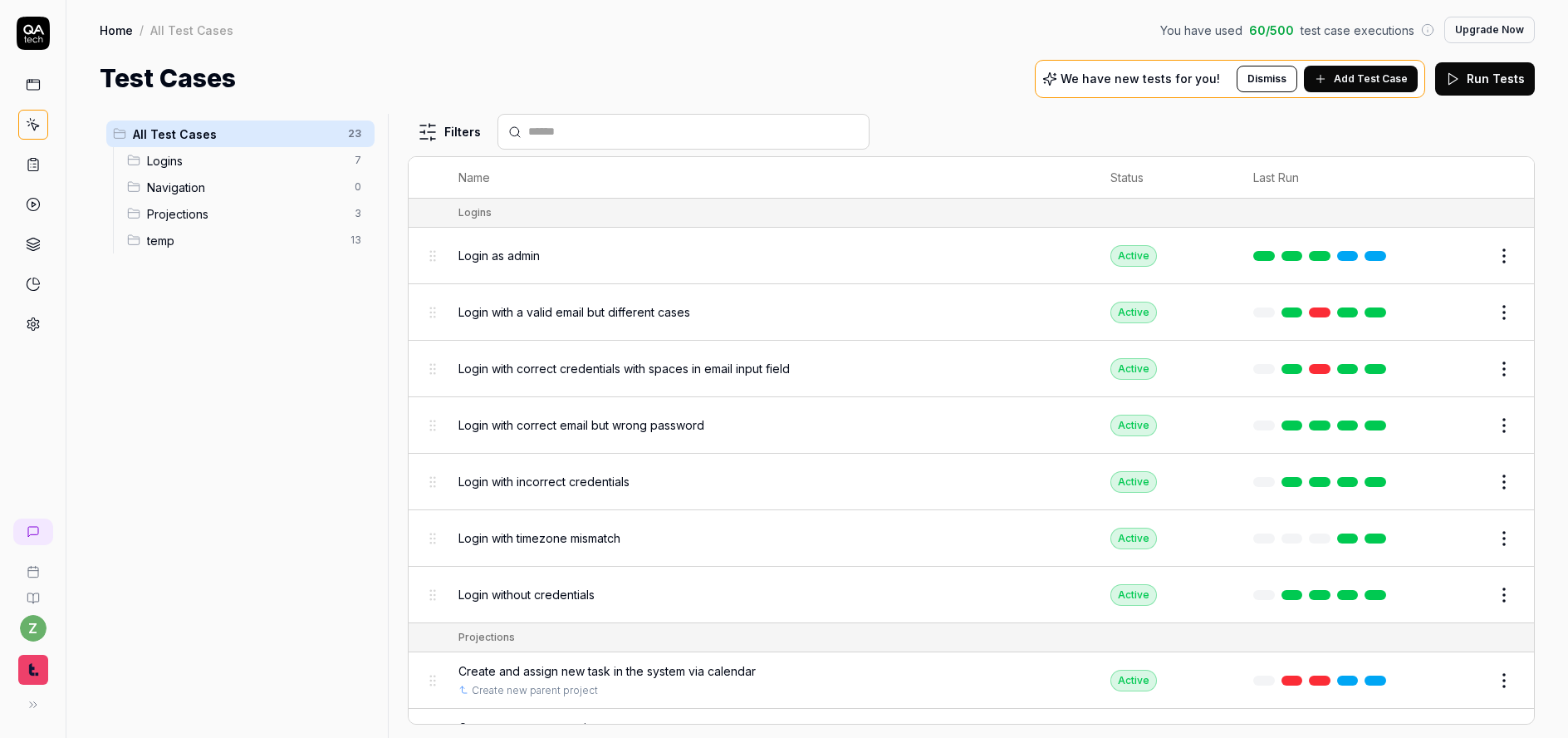
click at [1496, 259] on html "z Home / All Test Cases You have used 60 / 500 test case executions Upgrade Now…" at bounding box center [784, 369] width 1568 height 738
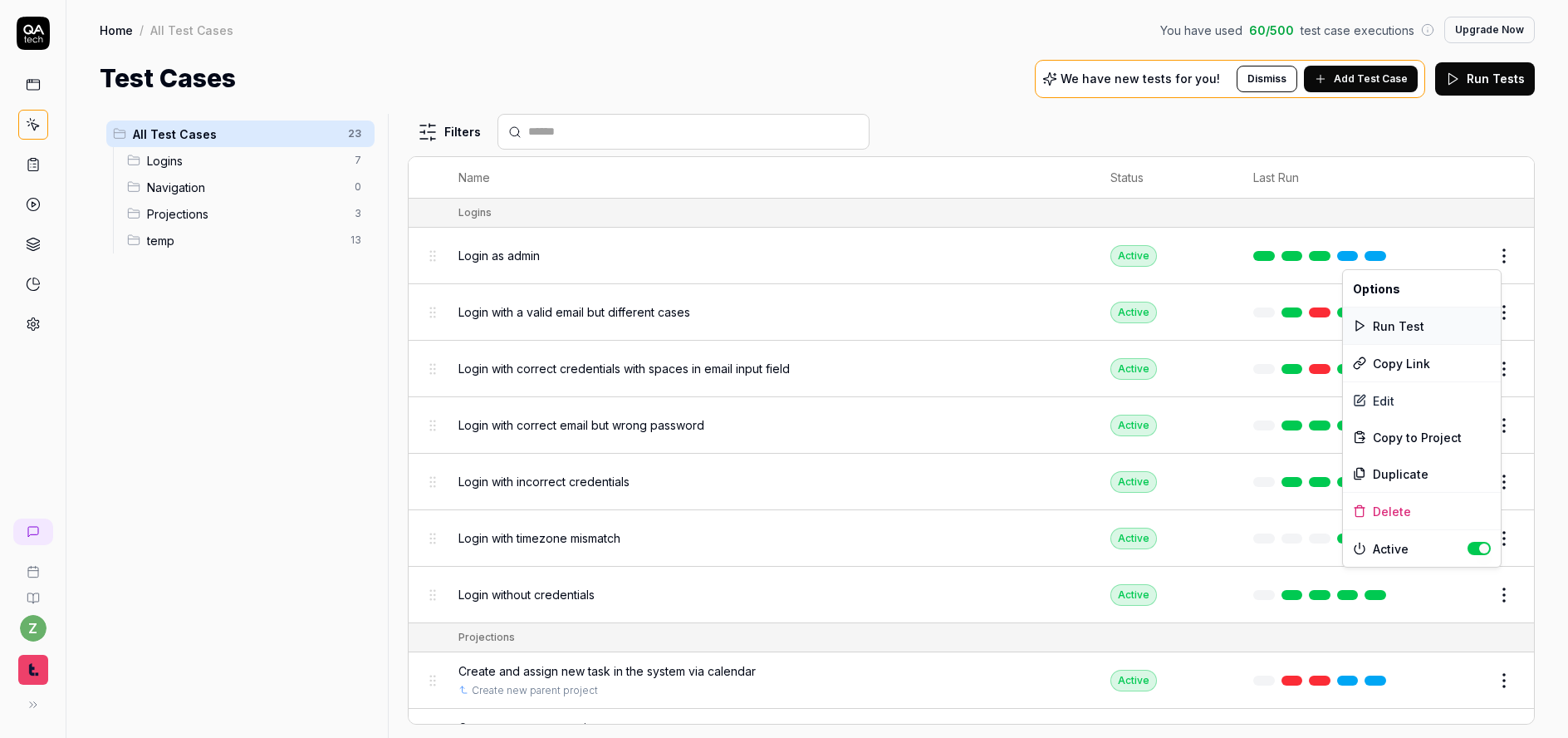
click at [1433, 327] on div "Run Test" at bounding box center [1422, 325] width 158 height 36
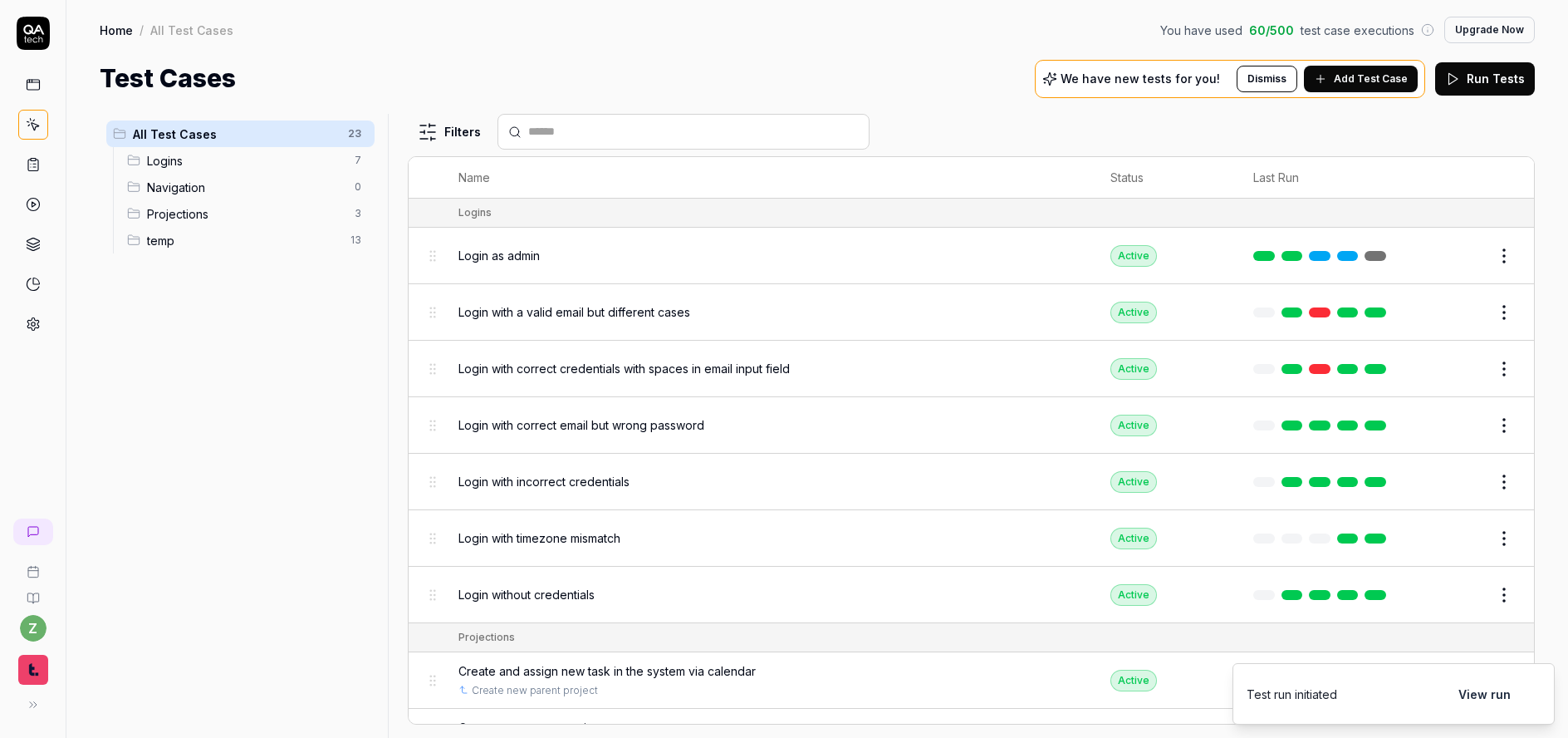
click at [1370, 258] on link at bounding box center [1375, 255] width 21 height 10
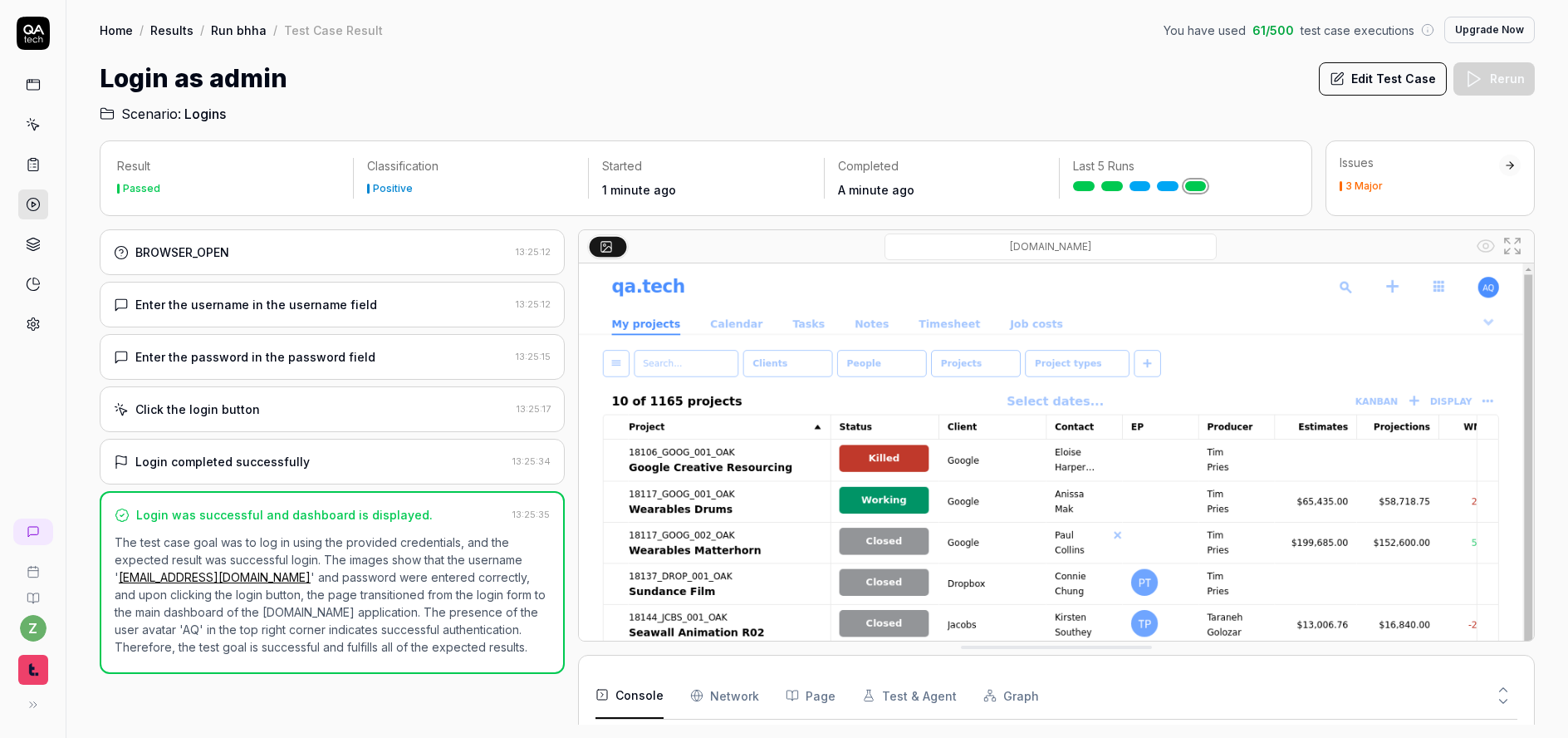
click at [125, 32] on link "Home" at bounding box center [116, 30] width 33 height 17
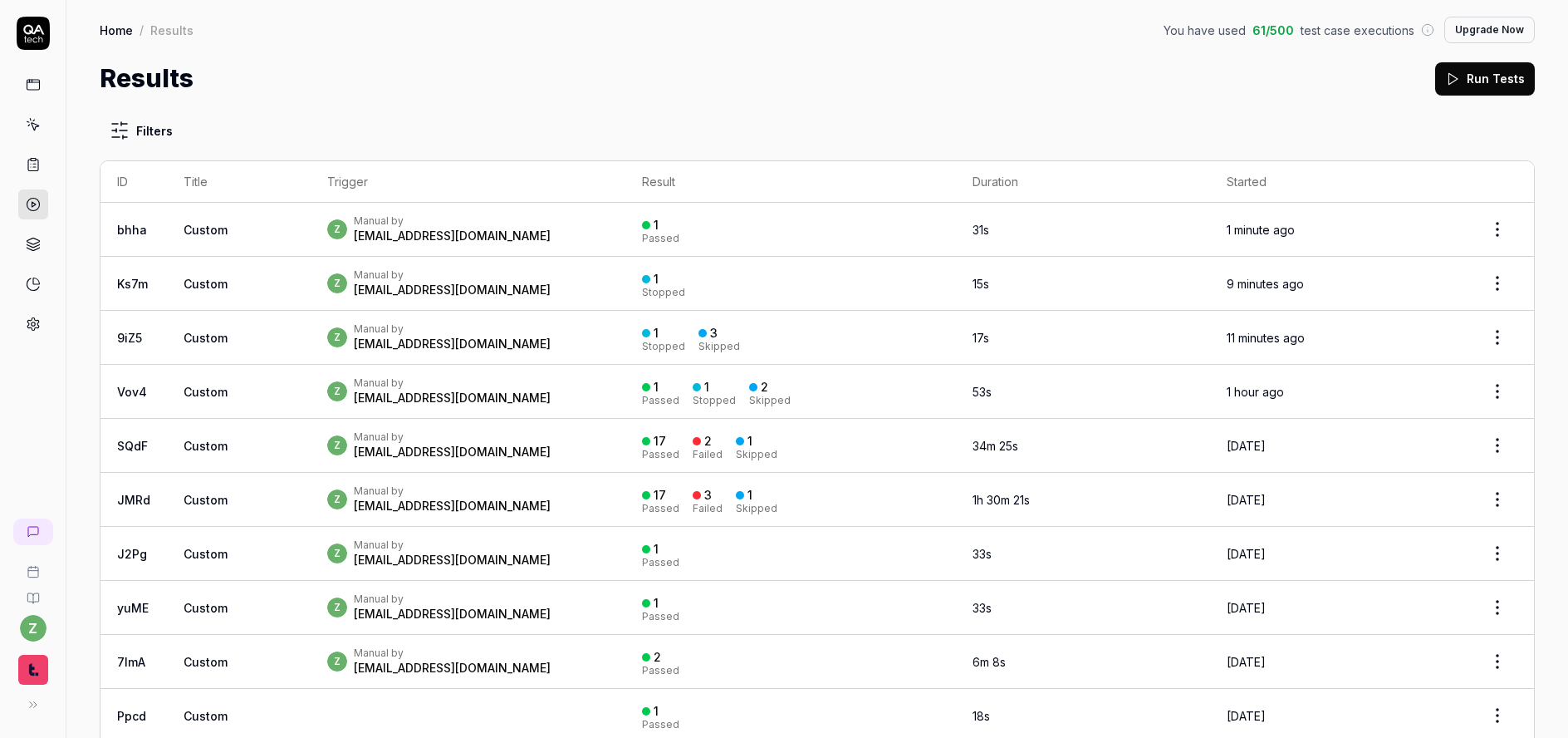
click at [37, 317] on icon at bounding box center [33, 324] width 15 height 15
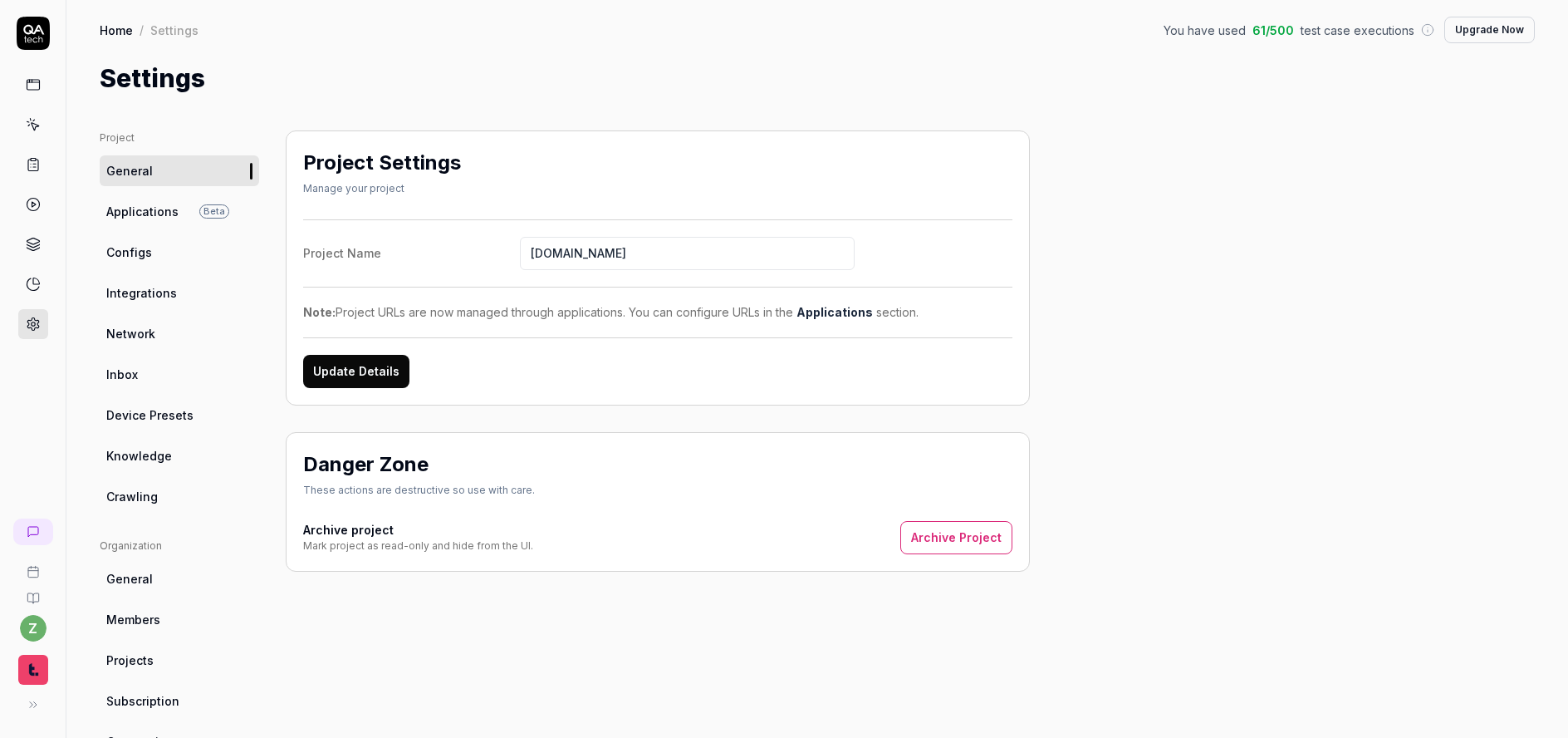
click at [139, 489] on span "Crawling" at bounding box center [133, 497] width 52 height 18
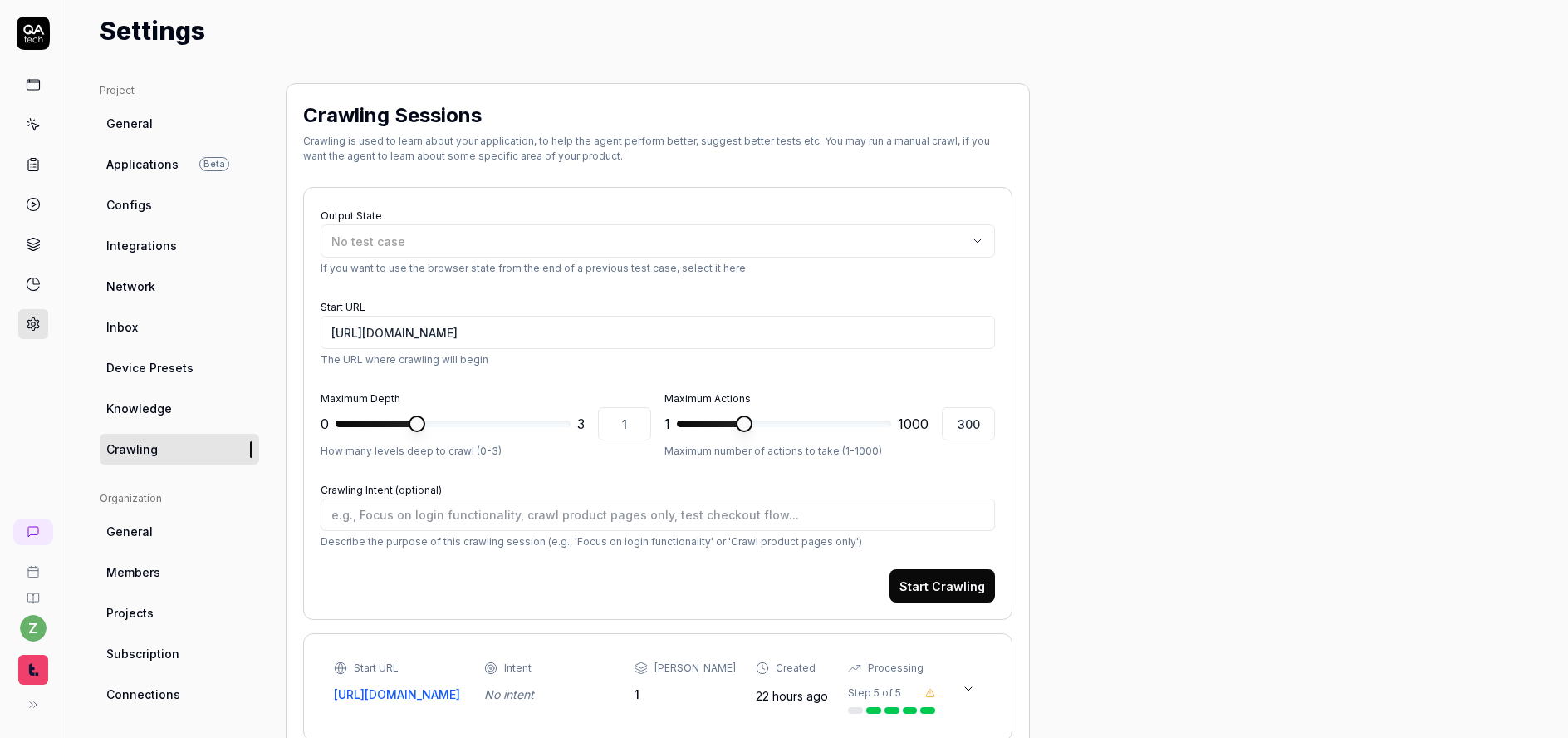
scroll to position [36, 0]
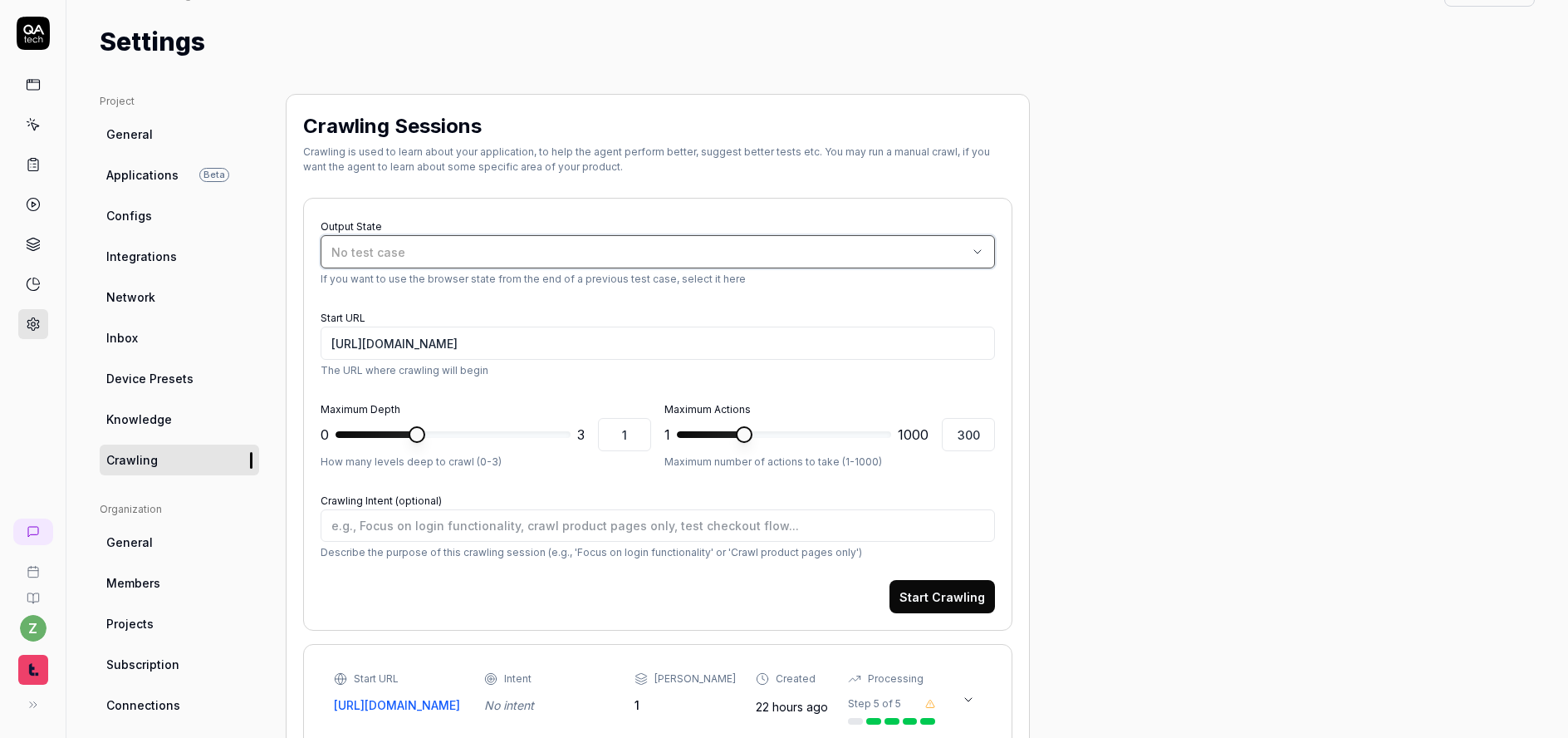
click at [474, 250] on div "No test case" at bounding box center [649, 252] width 636 height 18
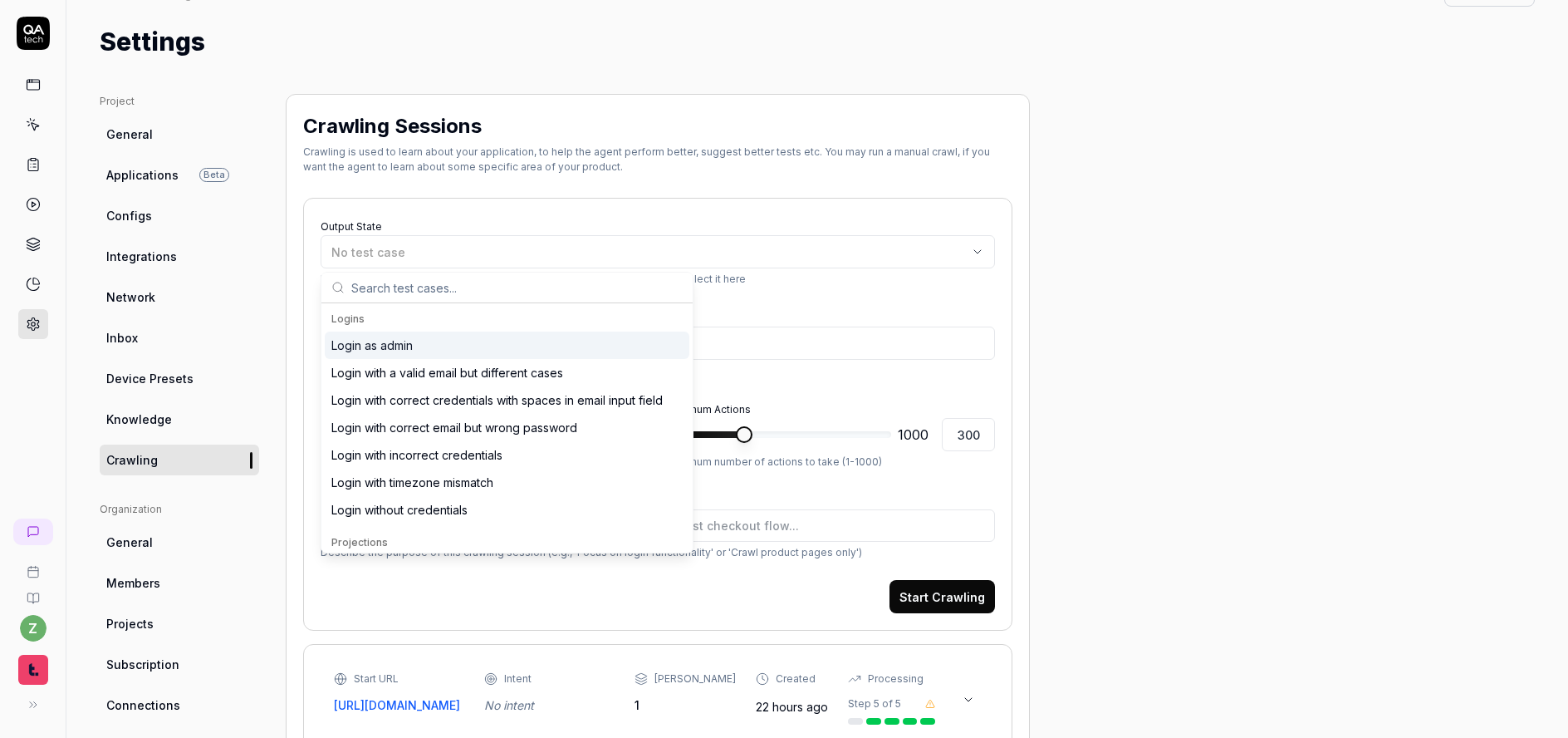
click at [402, 342] on div "Login as admin" at bounding box center [372, 345] width 82 height 18
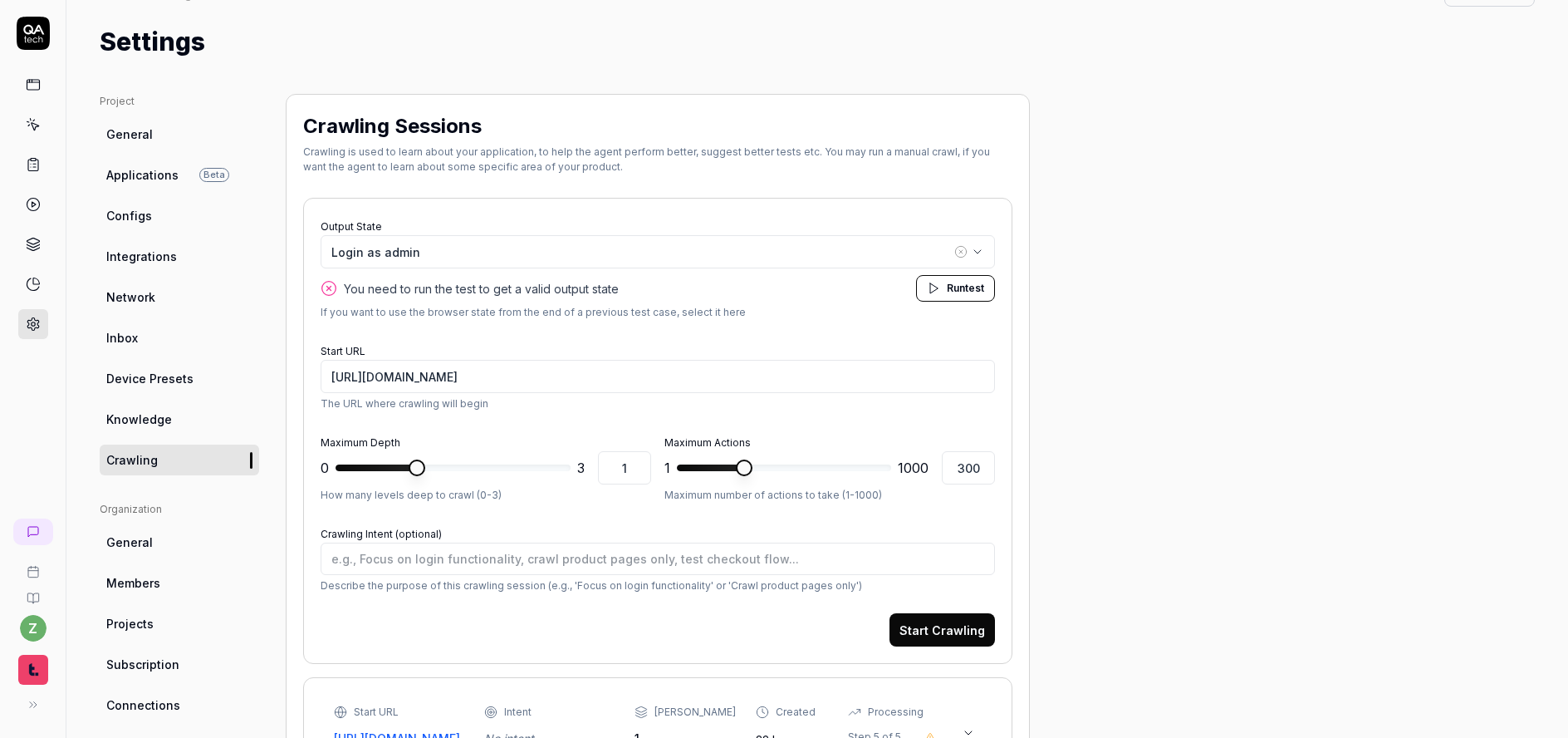
click at [949, 293] on span "Run" at bounding box center [957, 288] width 19 height 12
click at [163, 126] on link "General" at bounding box center [179, 134] width 160 height 31
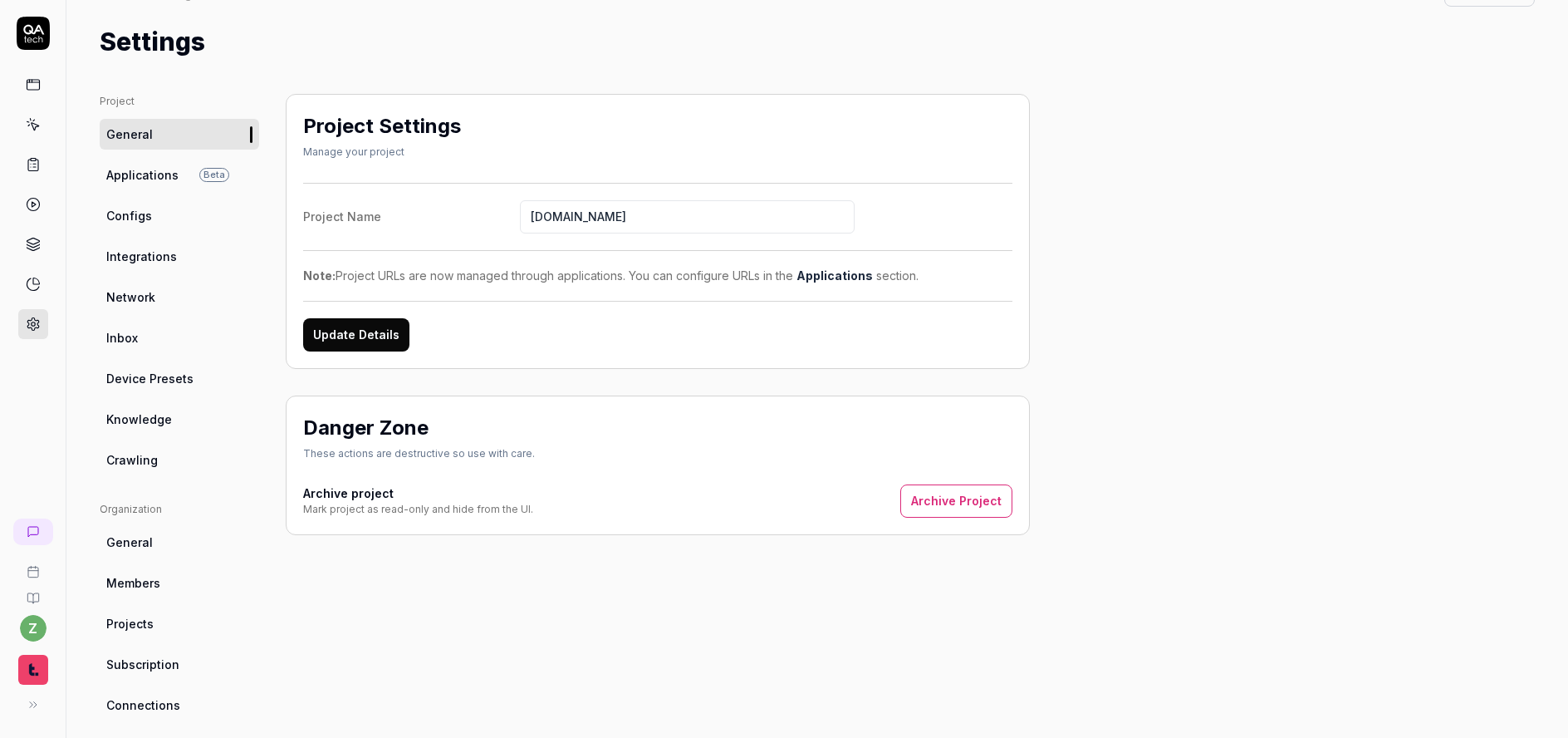
click at [32, 51] on div at bounding box center [32, 177] width 66 height 322
click at [34, 44] on icon at bounding box center [33, 33] width 33 height 33
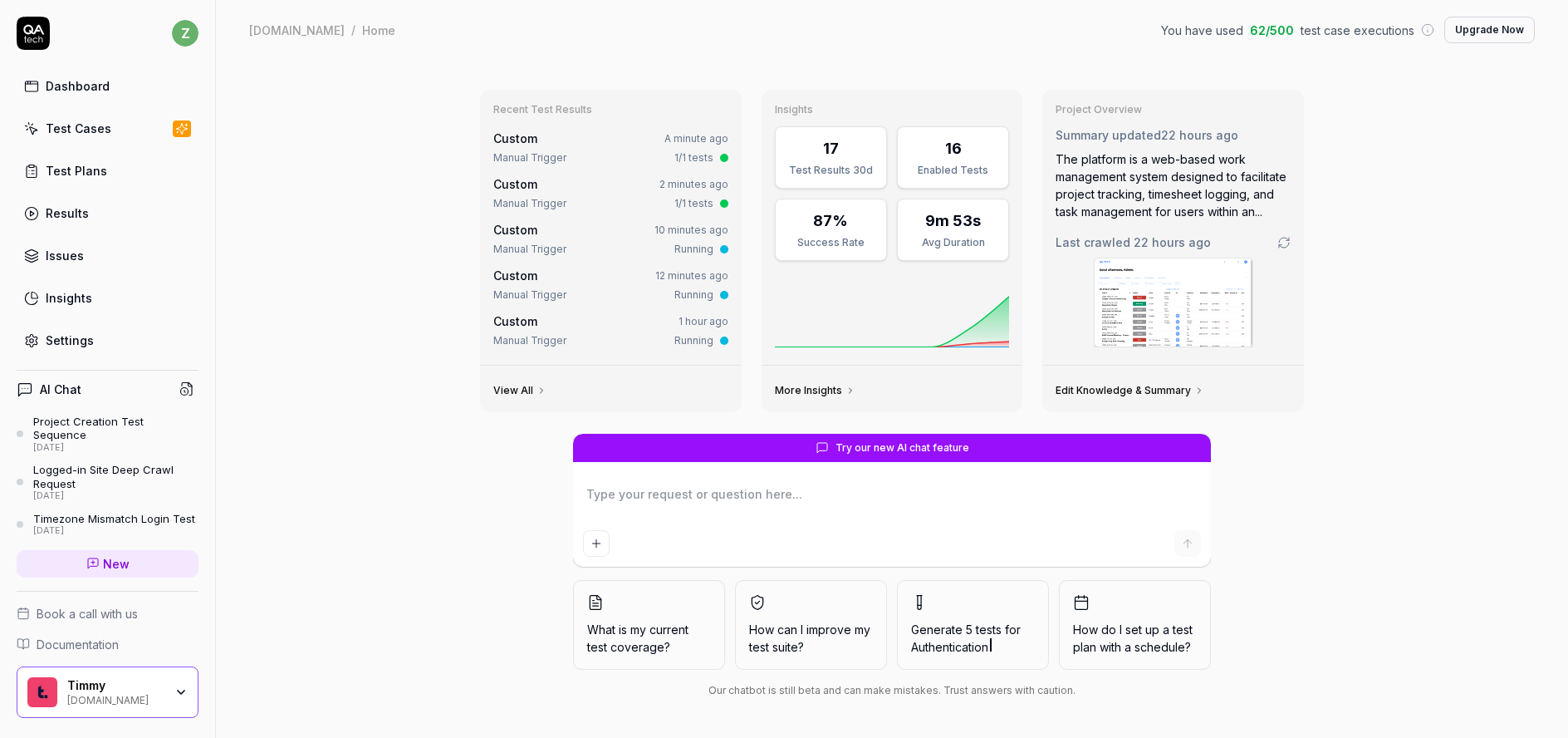
click at [674, 147] on div "Custom A minute ago" at bounding box center [610, 138] width 235 height 18
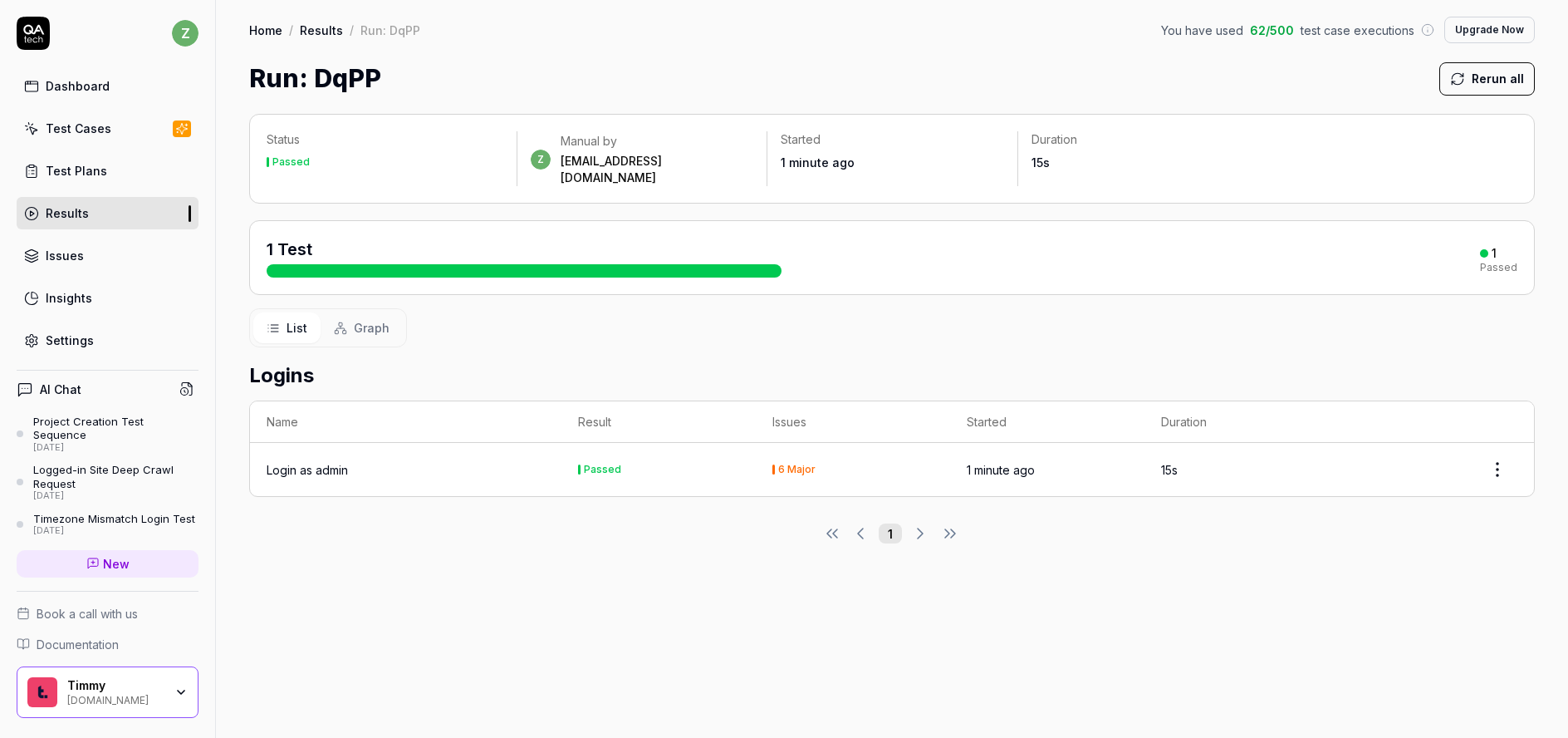
click at [95, 92] on div "Dashboard" at bounding box center [77, 85] width 64 height 18
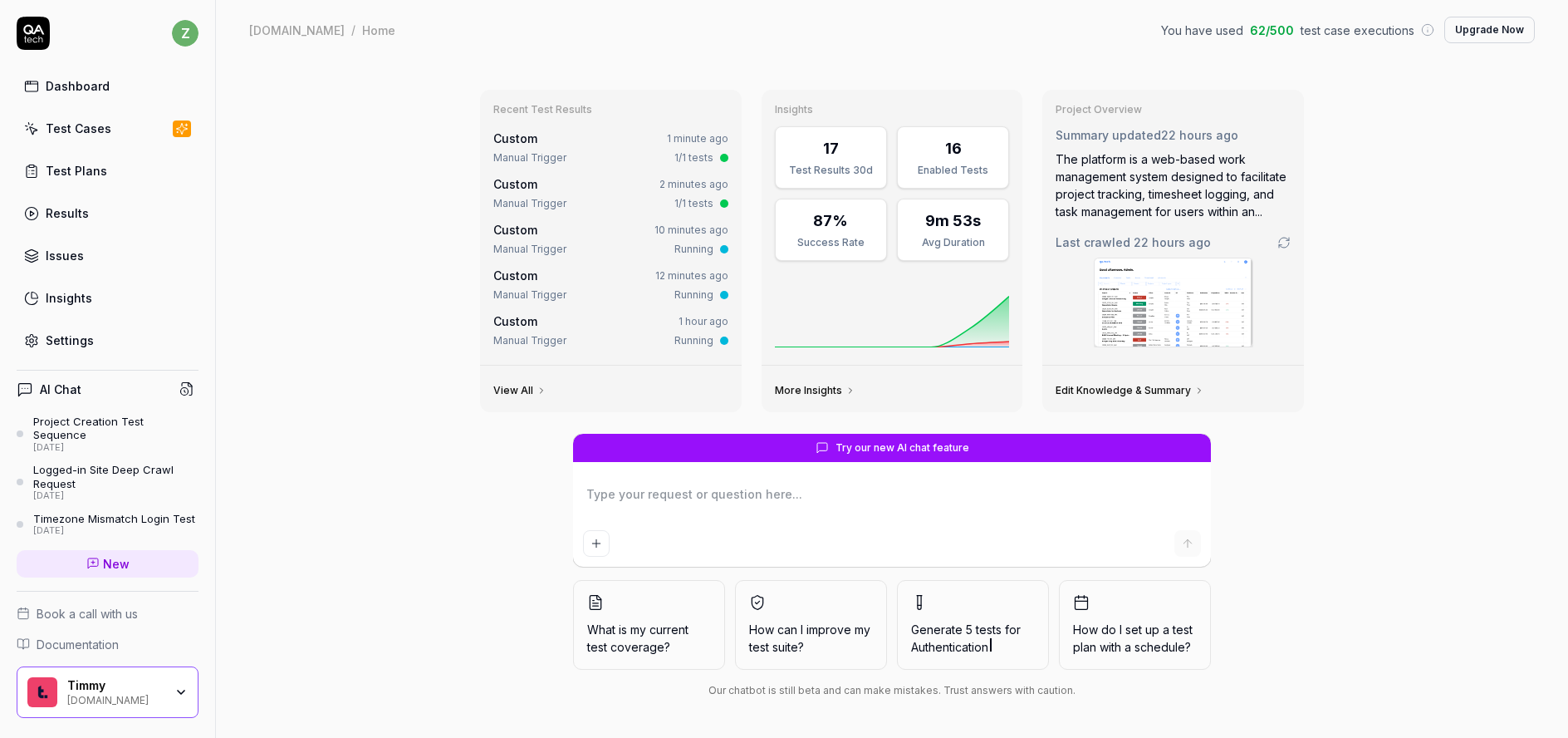
click at [508, 387] on link "View All" at bounding box center [520, 391] width 53 height 13
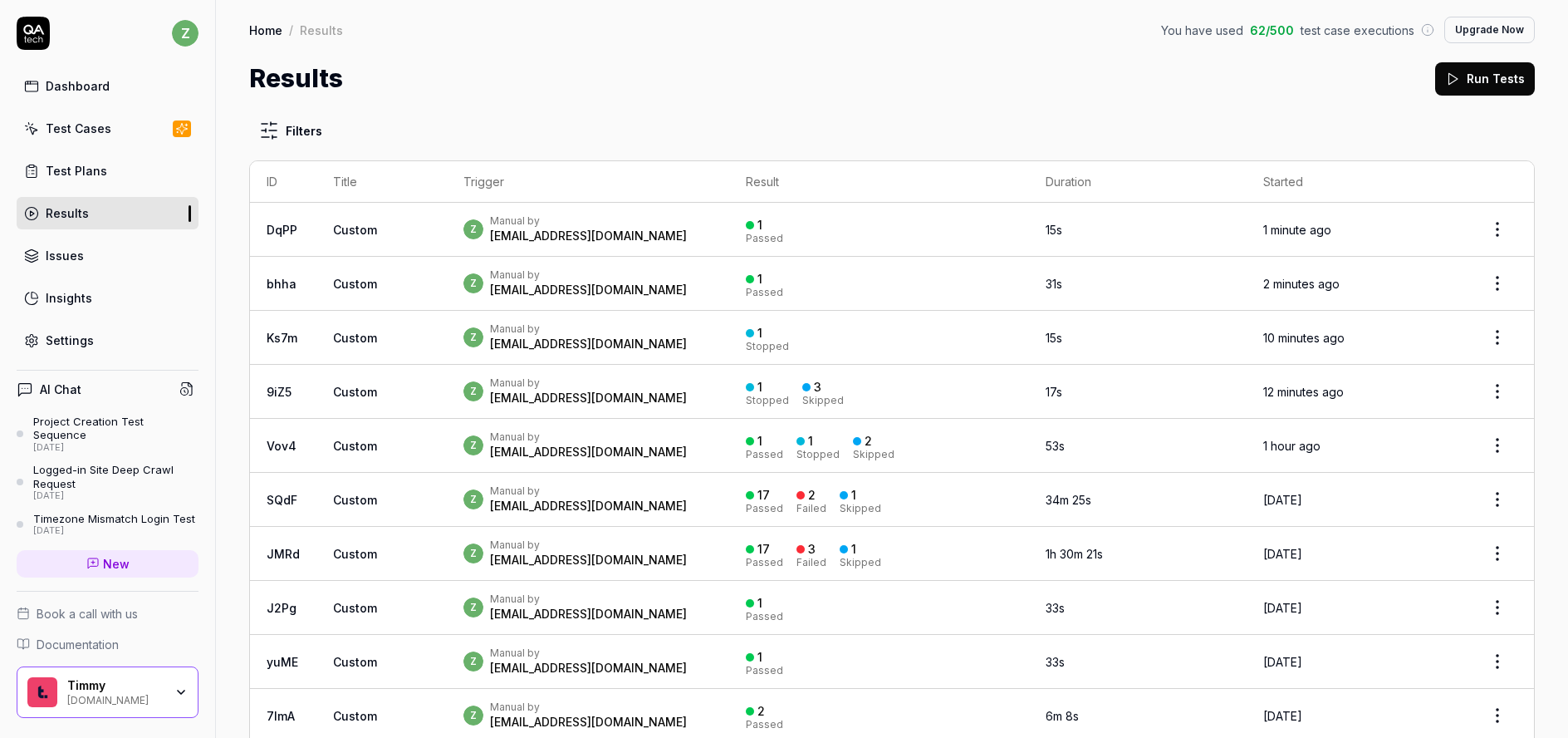
click at [84, 127] on div "Test Cases" at bounding box center [78, 128] width 66 height 18
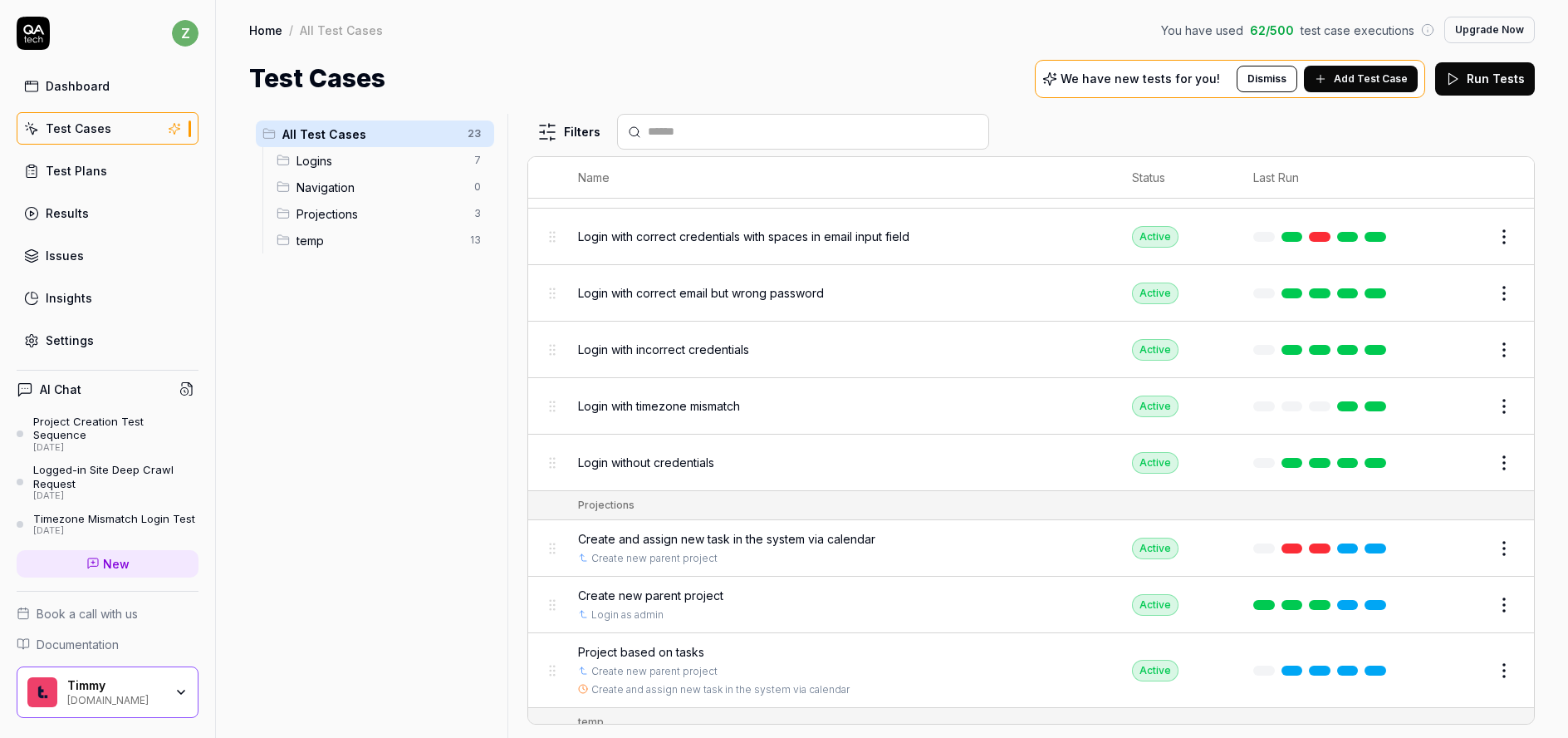
scroll to position [299, 0]
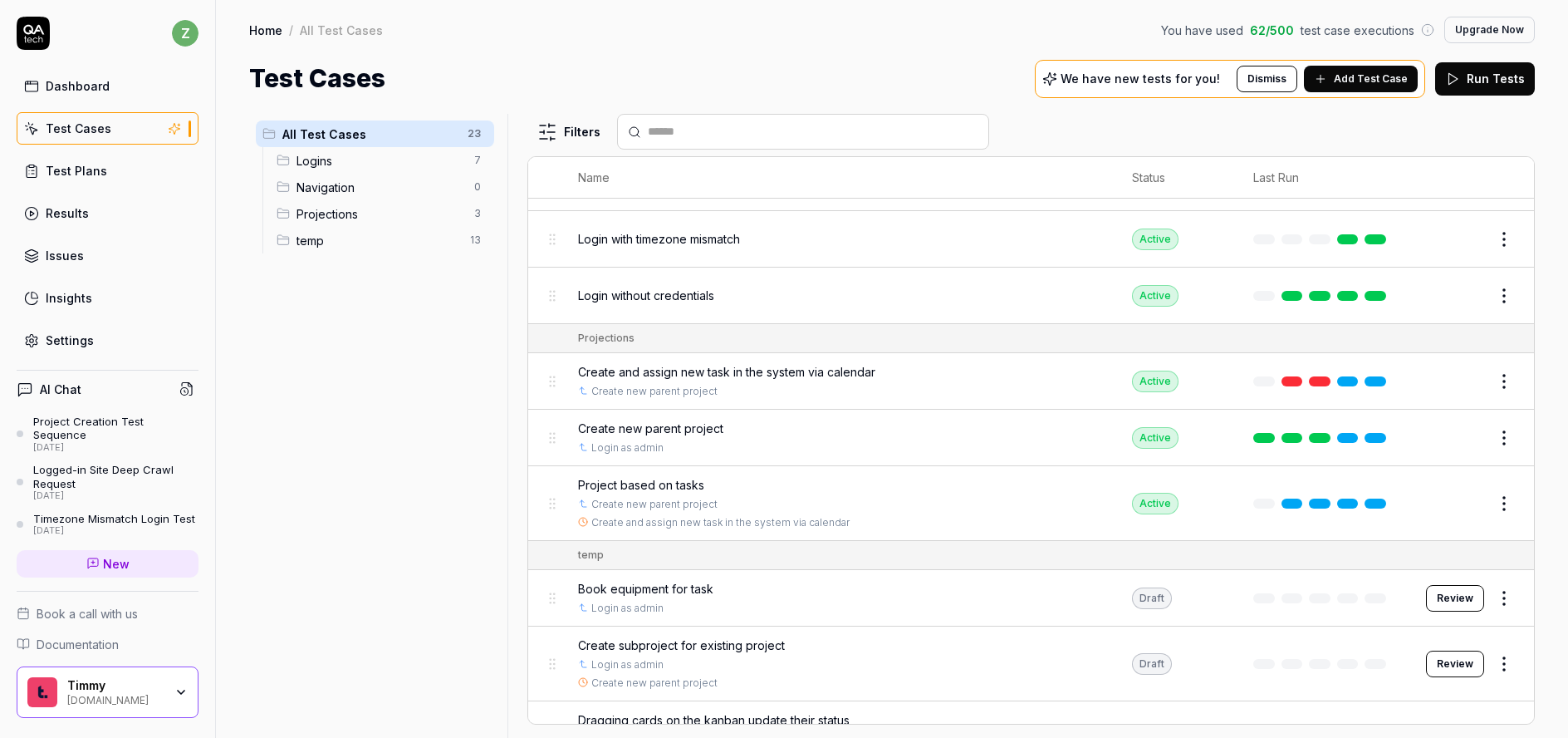
click at [956, 45] on div "Home / All Test Cases You have used 62 / 500 test case executions Upgrade Now H…" at bounding box center [893, 48] width 1353 height 97
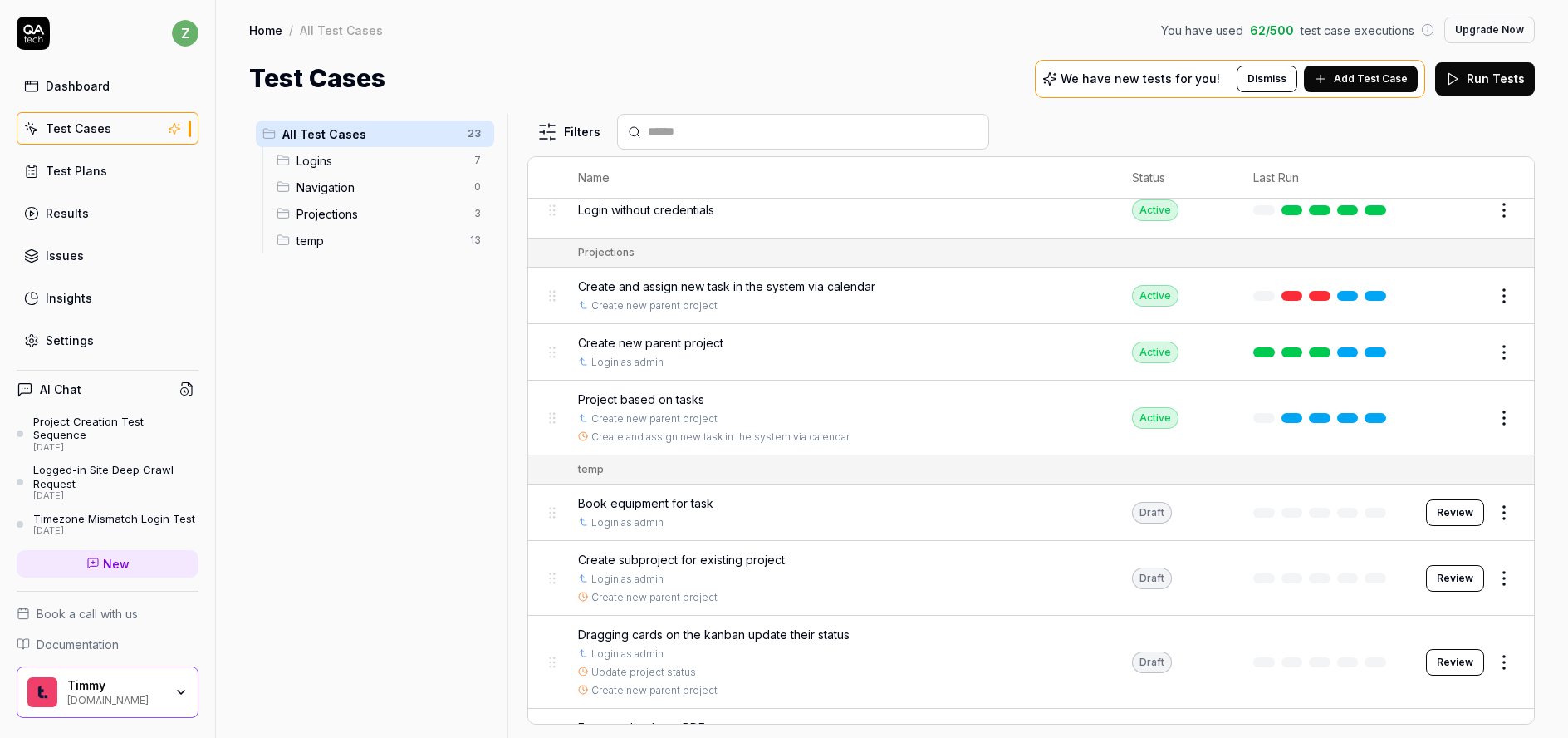
scroll to position [399, 0]
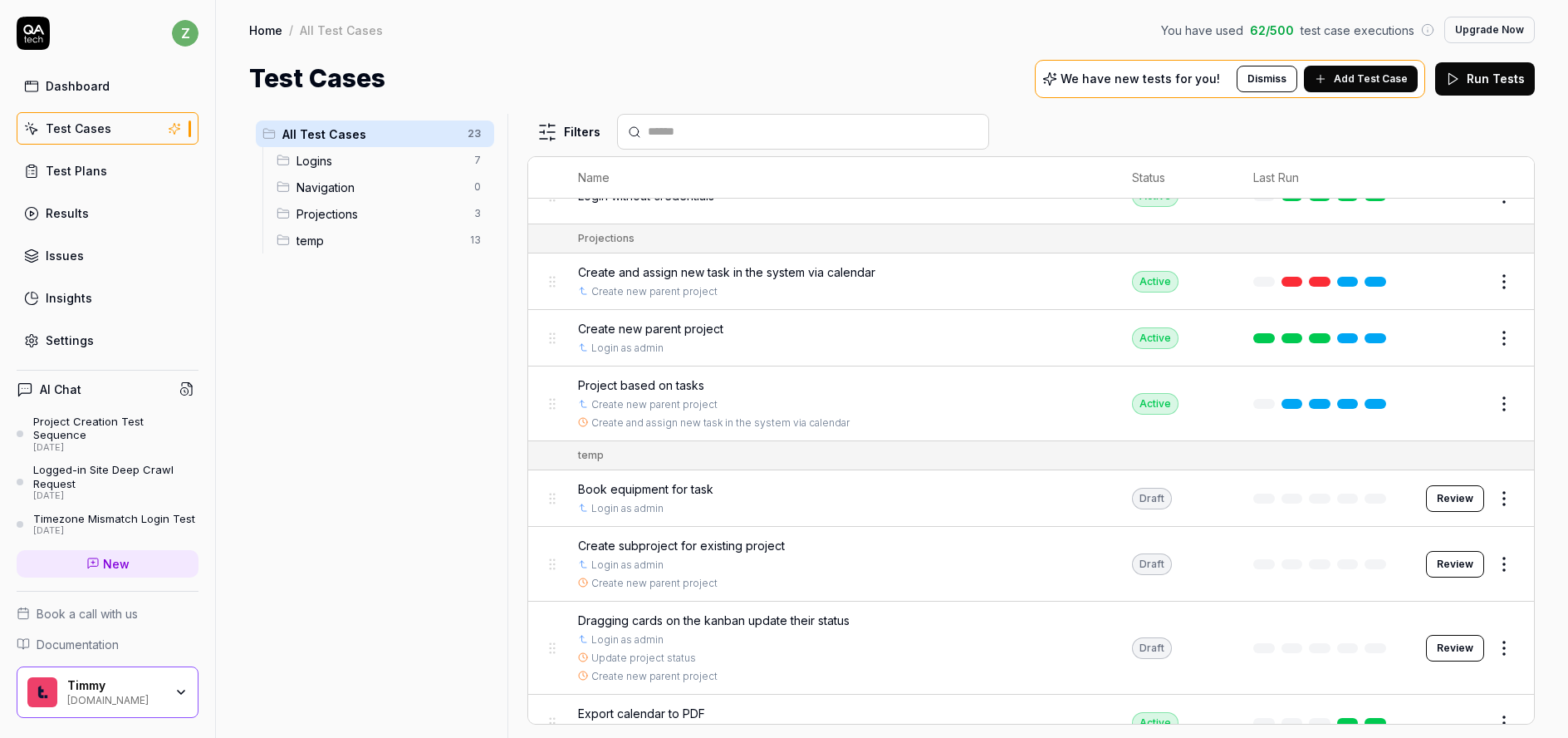
click at [981, 34] on div "Home / All Test Cases You have used 62 / 500 test case executions Upgrade Now" at bounding box center [893, 30] width 1286 height 27
click at [1368, 81] on span "Add Test Case" at bounding box center [1371, 79] width 74 height 15
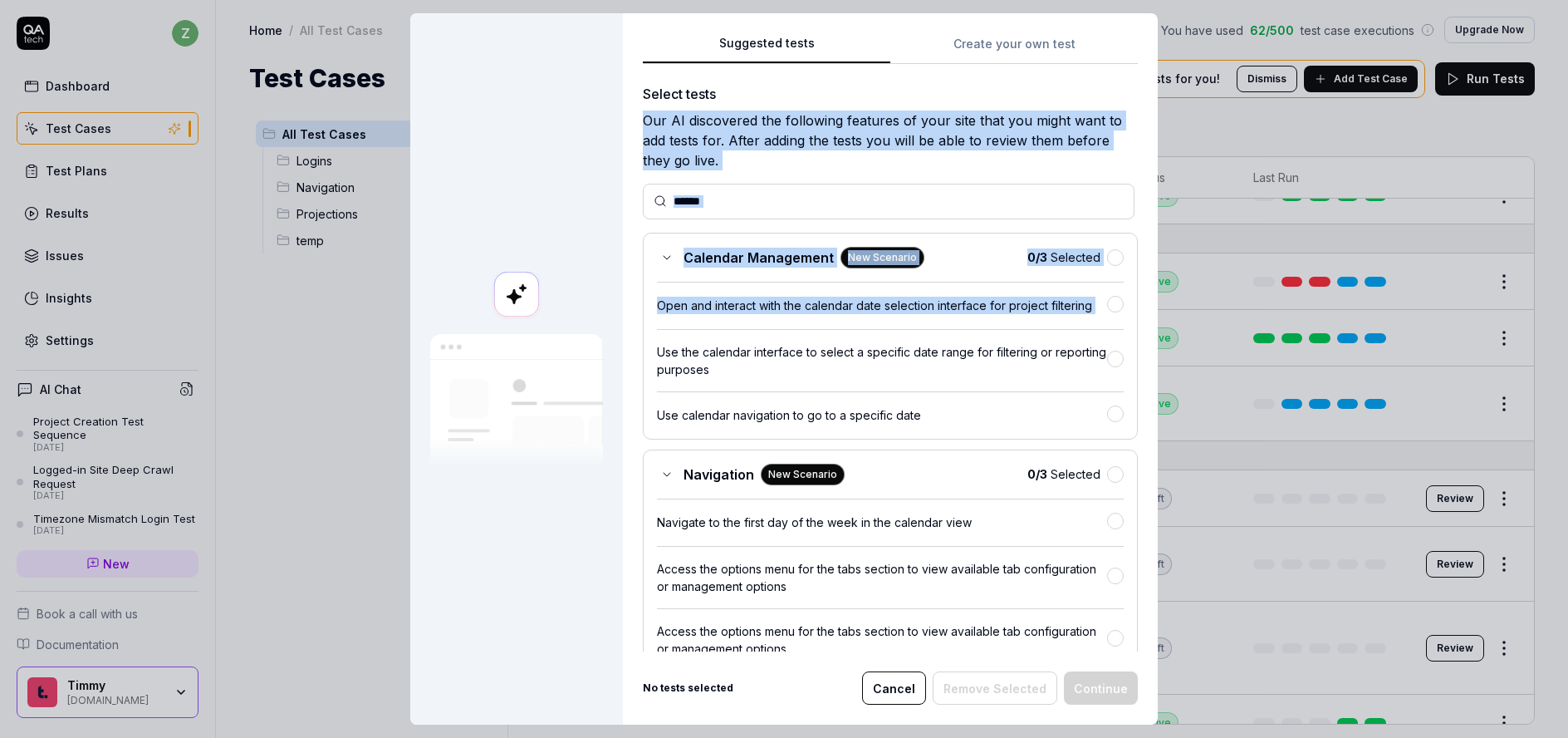
drag, startPoint x: 844, startPoint y: 330, endPoint x: 1018, endPoint y: 107, distance: 282.9
click at [893, 144] on div "Our AI discovered the following features of your site that you might want to ad…" at bounding box center [891, 140] width 495 height 59
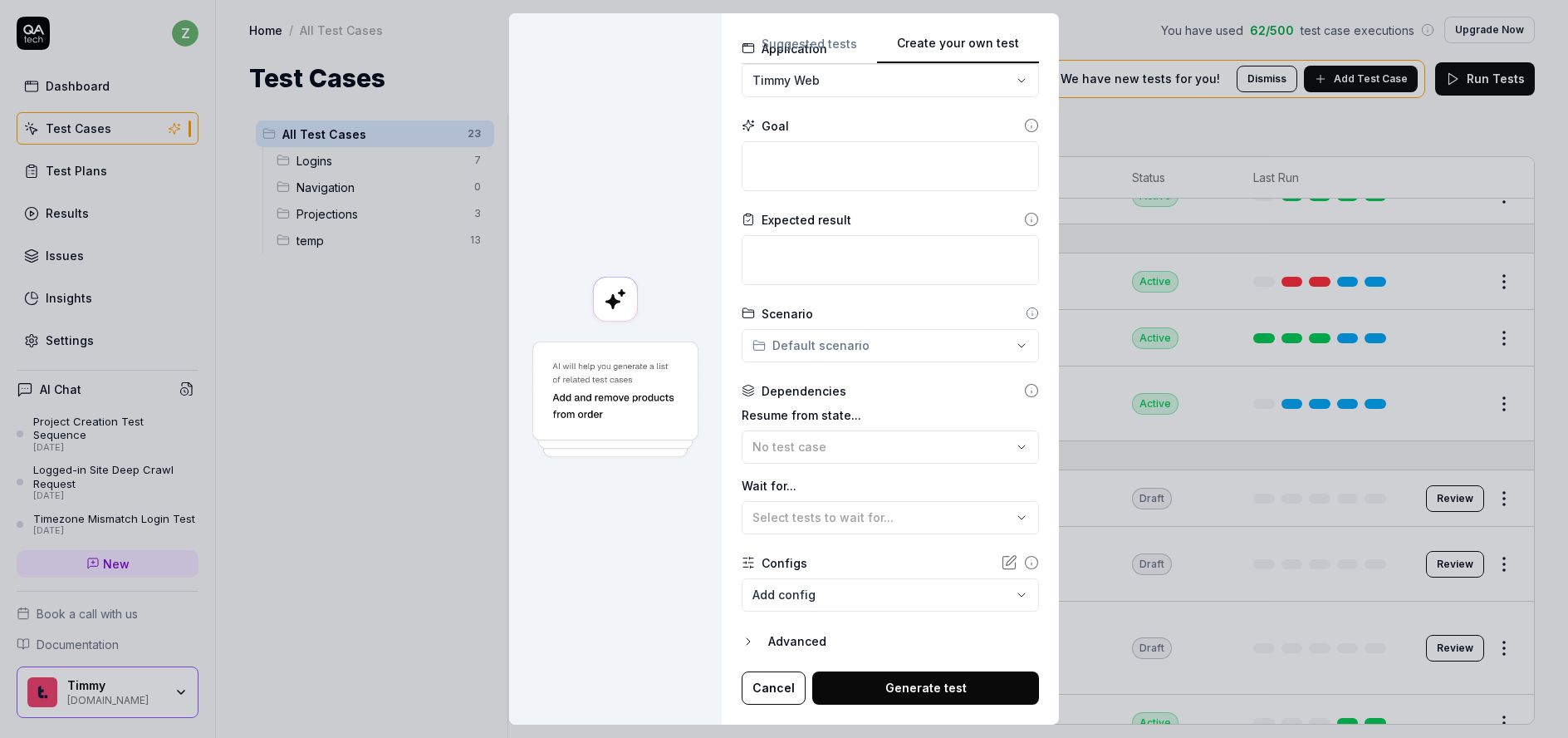
scroll to position [122, 0]
click at [998, 56] on button "Create your own test" at bounding box center [958, 49] width 162 height 30
click at [826, 89] on div "**********" at bounding box center [784, 369] width 1568 height 738
click at [829, 83] on div "**********" at bounding box center [784, 369] width 1568 height 738
click at [834, 171] on textarea at bounding box center [891, 166] width 298 height 50
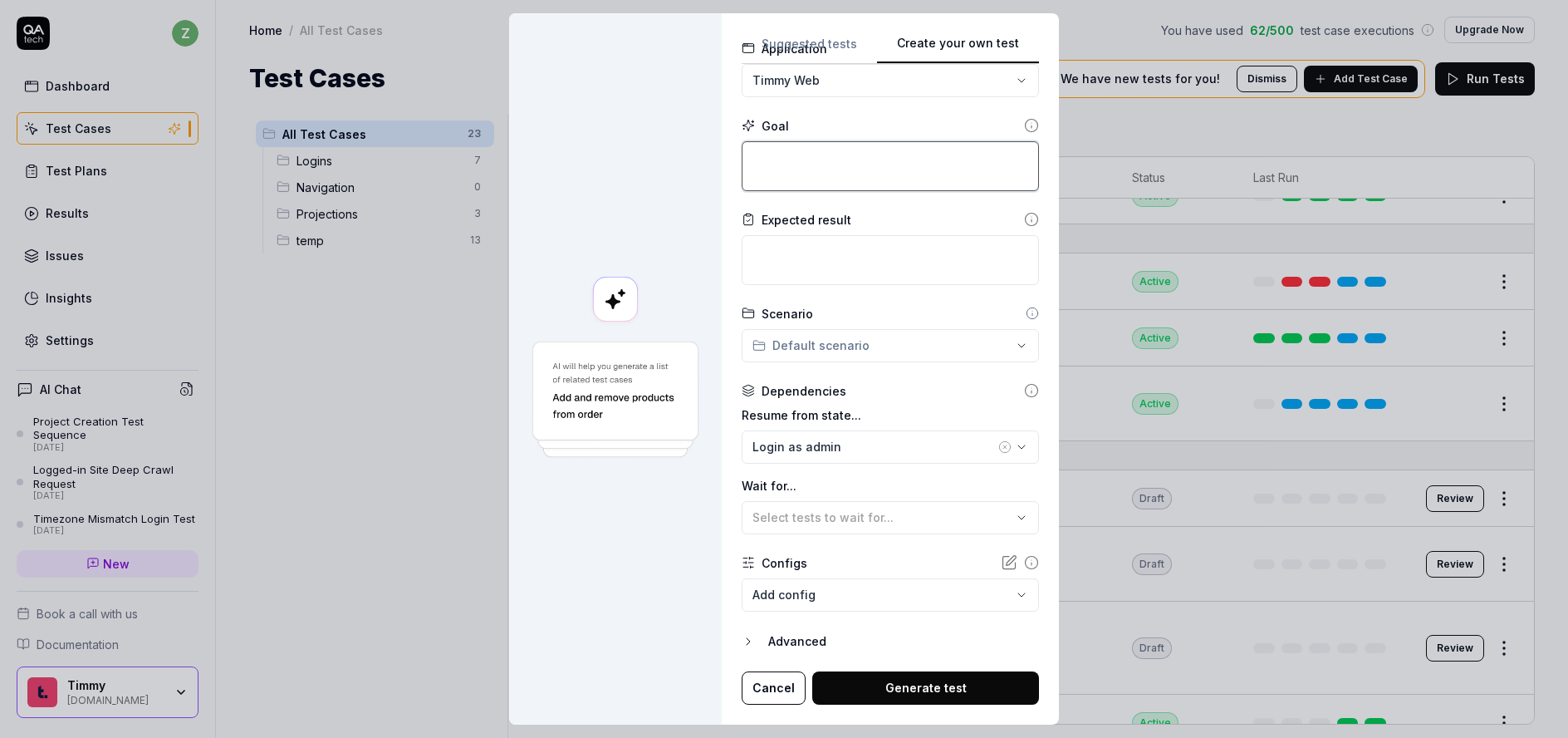
type textarea "*"
type textarea "C"
type textarea "*"
type textarea "Cr"
type textarea "*"
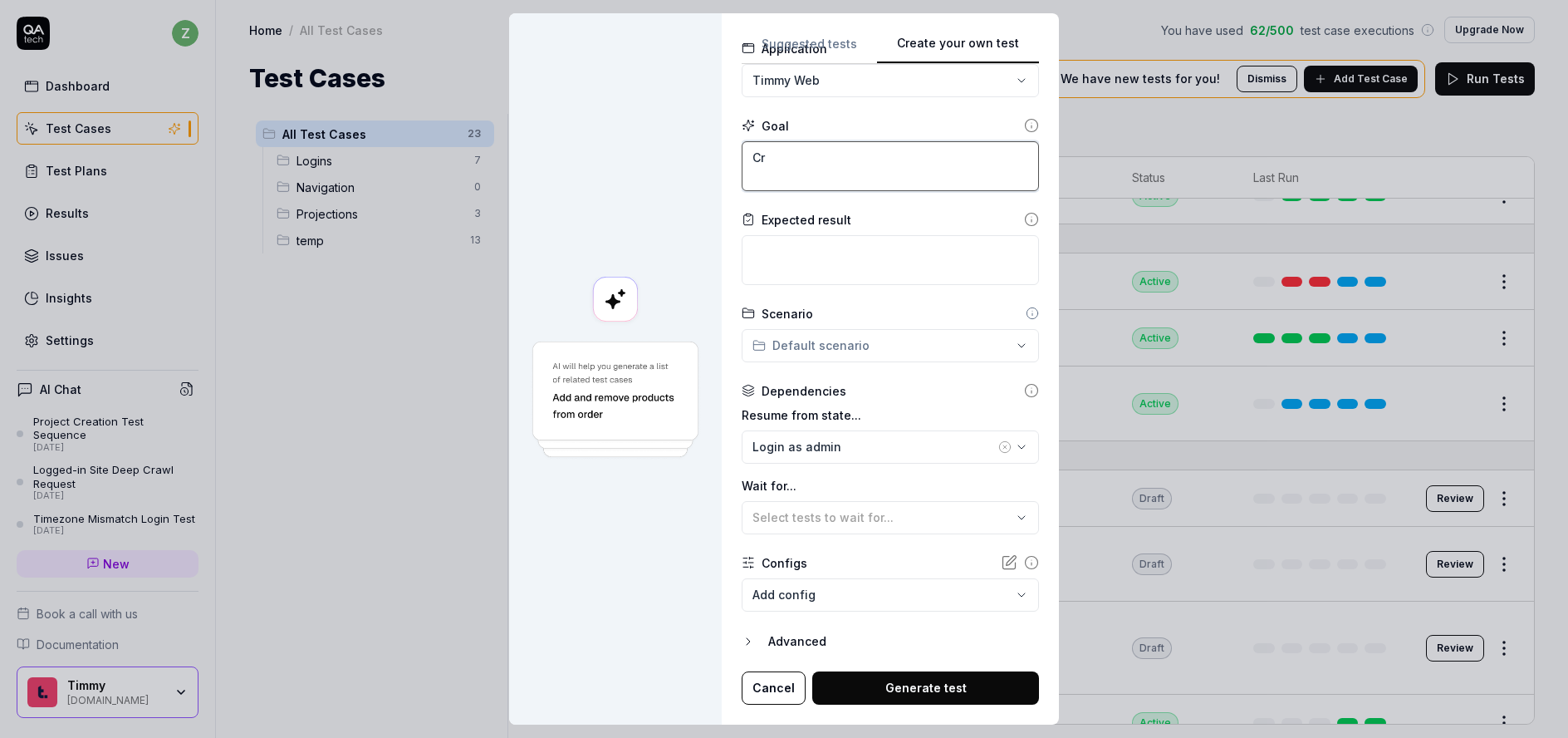
type textarea "Cre"
type textarea "*"
type textarea "Crea"
type textarea "*"
type textarea "Cre"
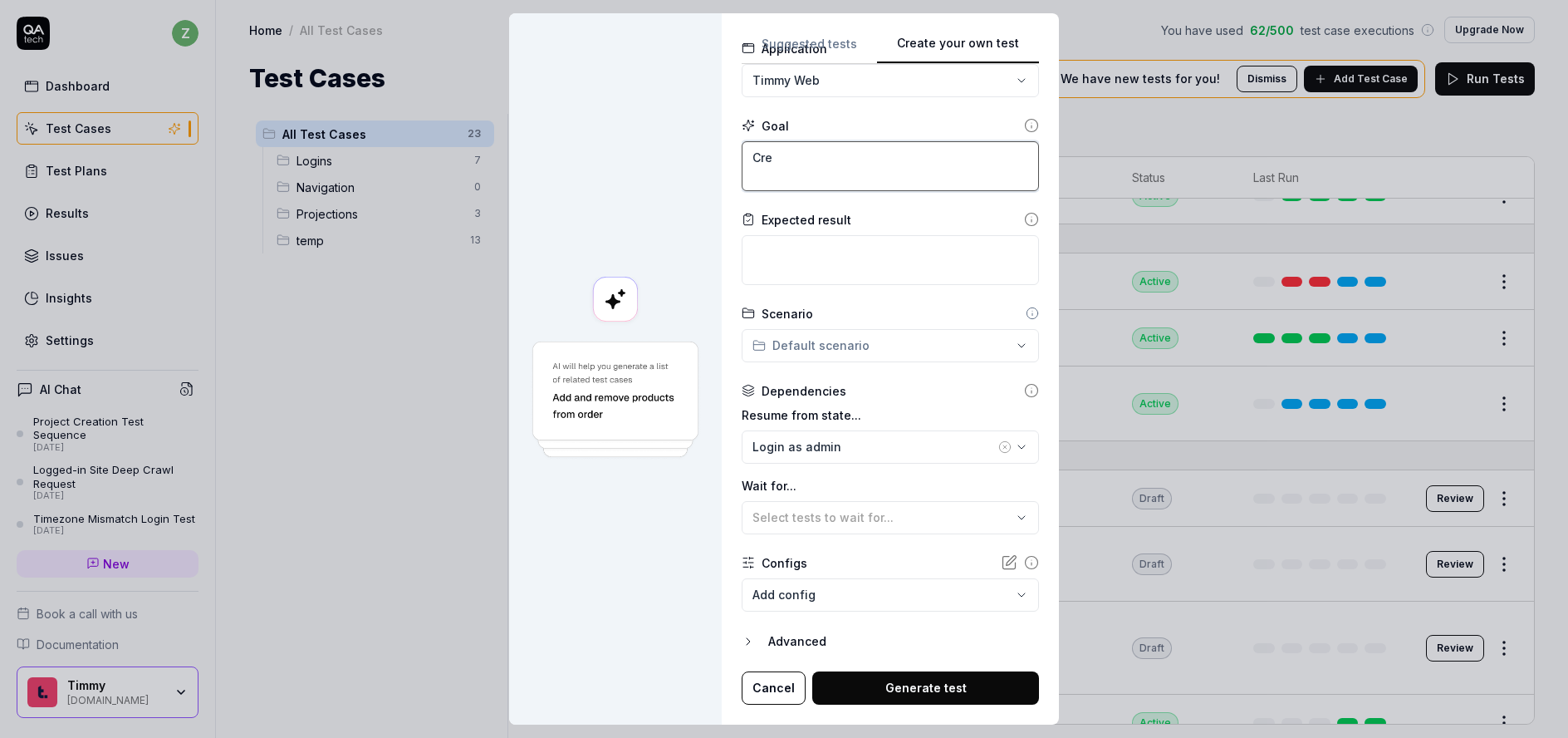
type textarea "*"
type textarea "Cr"
type textarea "*"
type textarea "C"
type textarea "*"
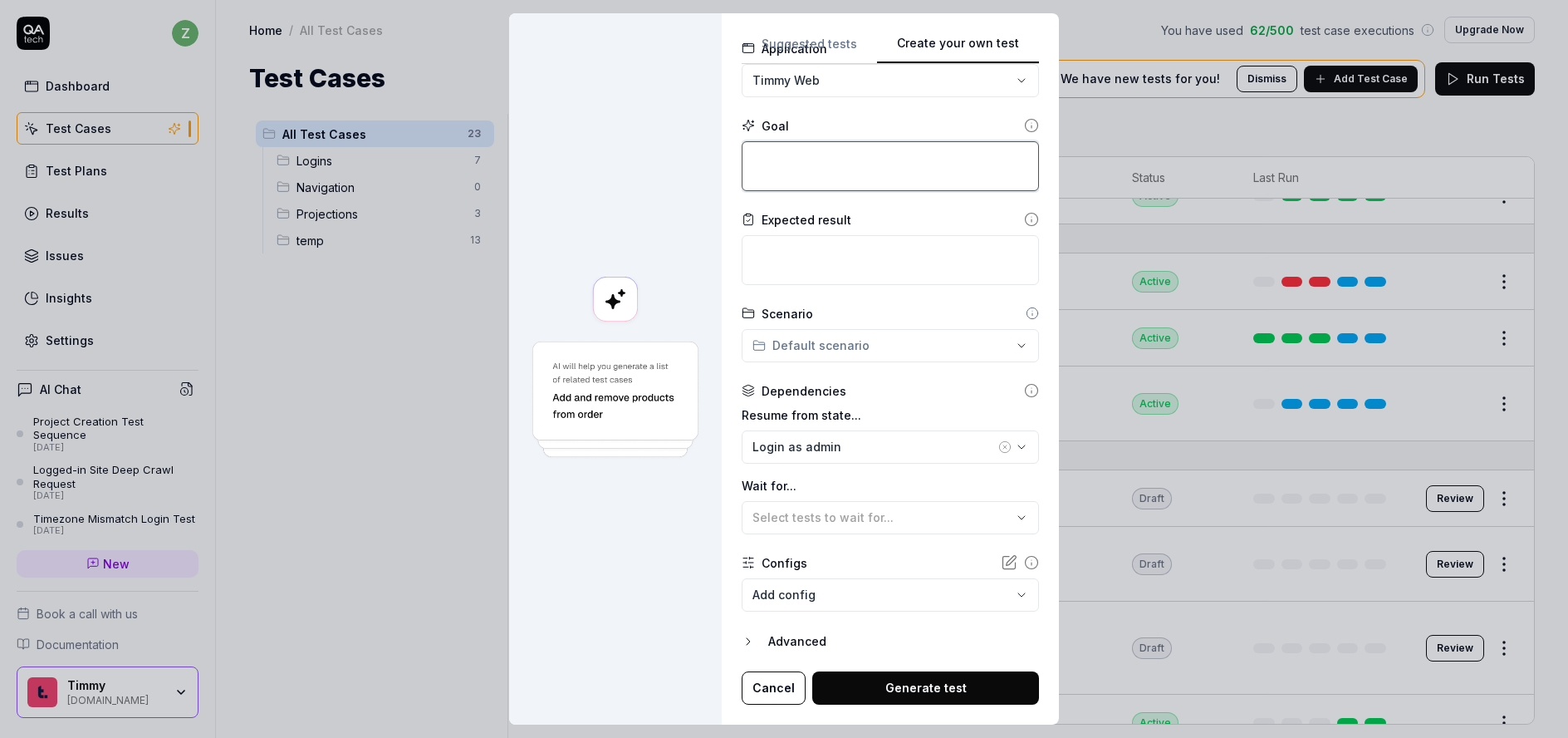
type textarea "C"
type textarea "*"
type textarea "Cr"
type textarea "*"
type textarea "Cre"
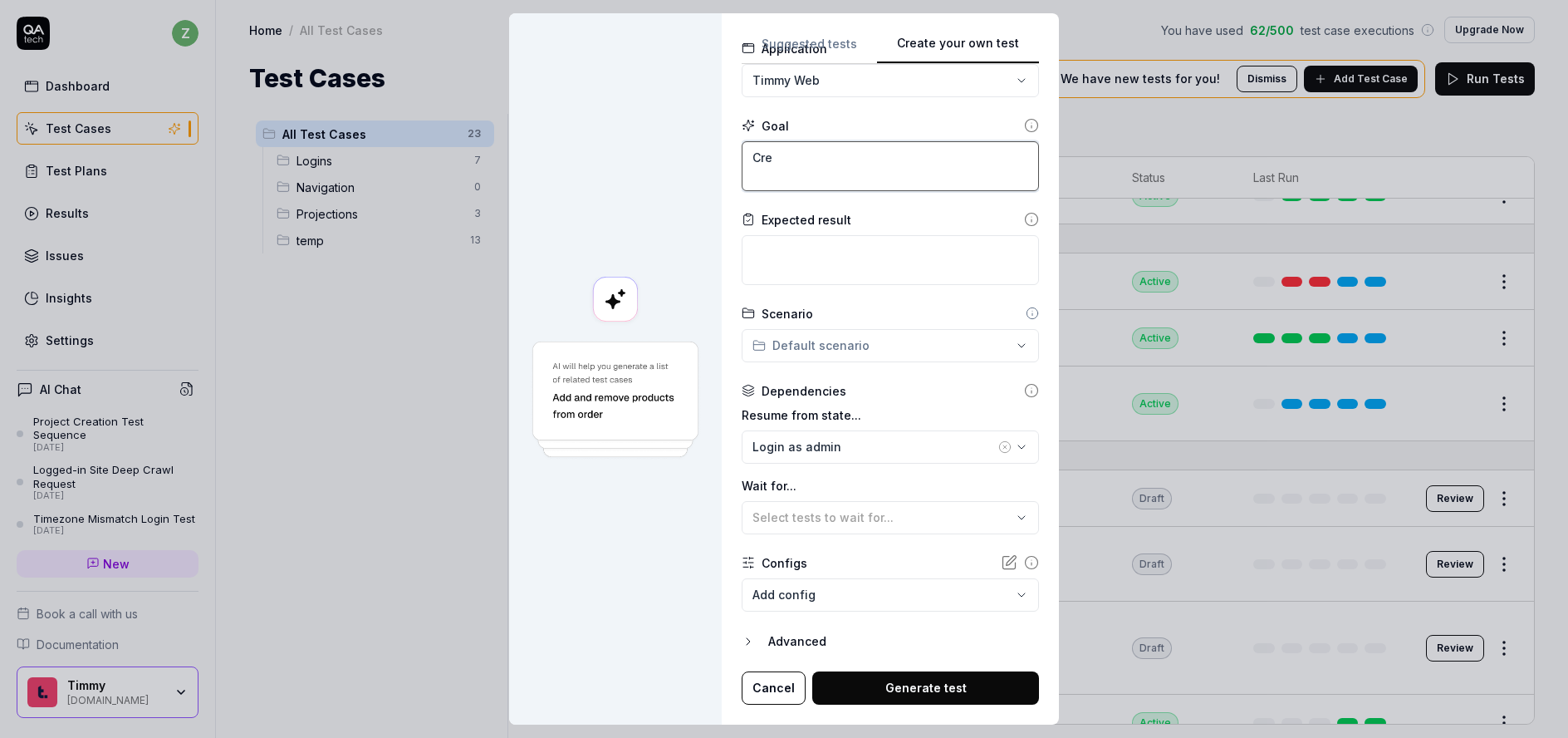
type textarea "*"
type textarea "Crea"
type textarea "*"
type textarea "Creat"
type textarea "*"
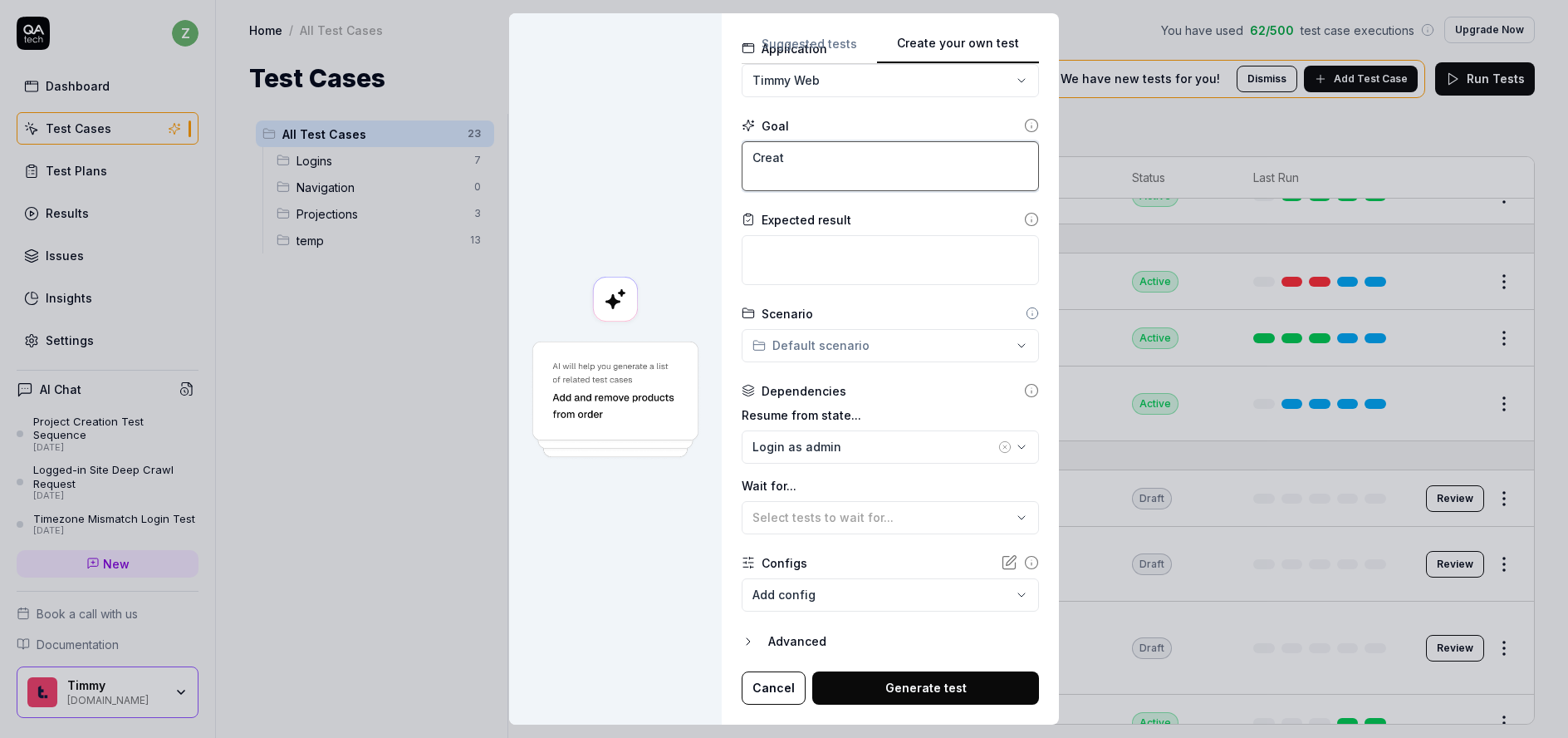
type textarea "Create"
type textarea "*"
type textarea "Create"
type textarea "*"
type textarea "Create a"
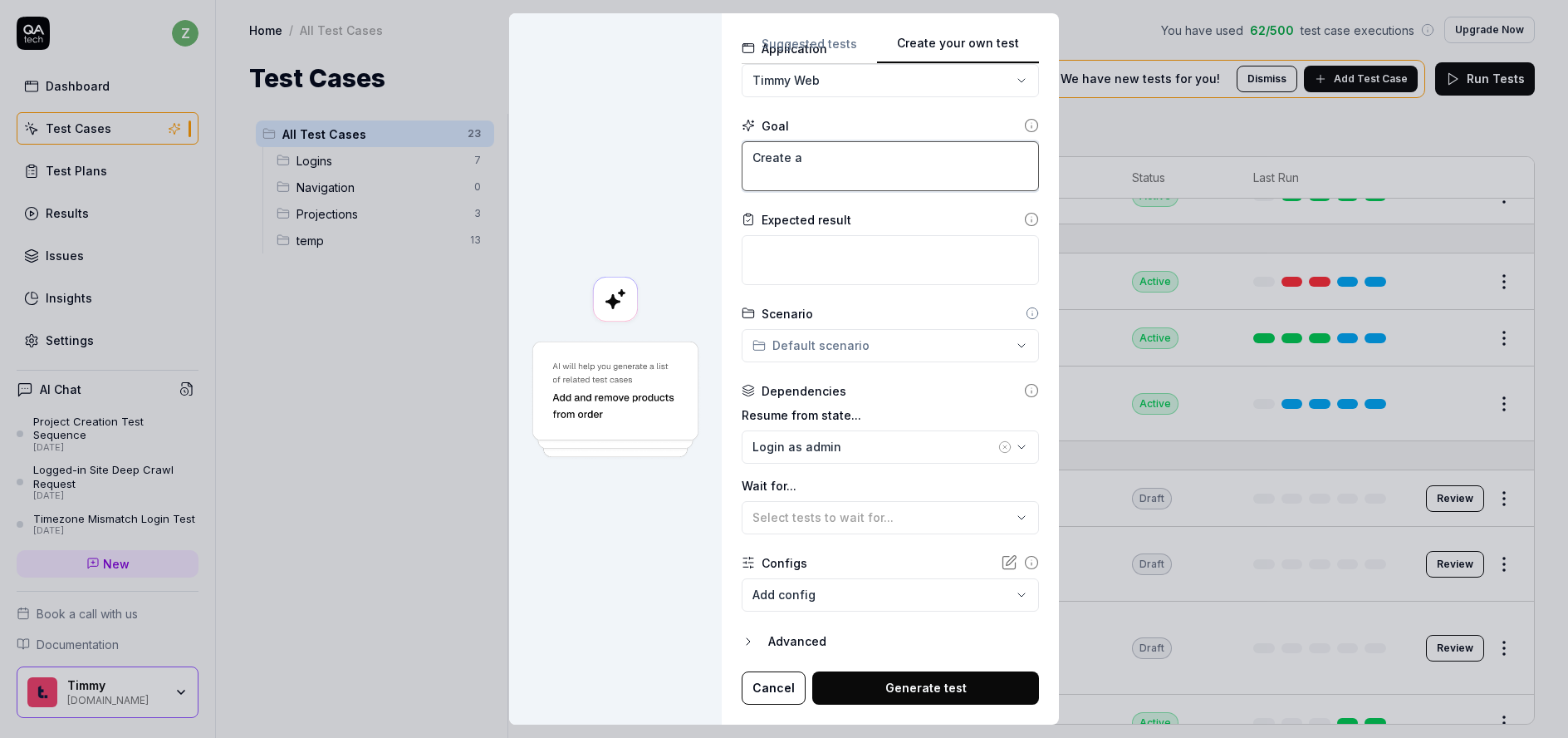
type textarea "*"
type textarea "Create an"
type textarea "*"
type textarea "Create an"
type textarea "*"
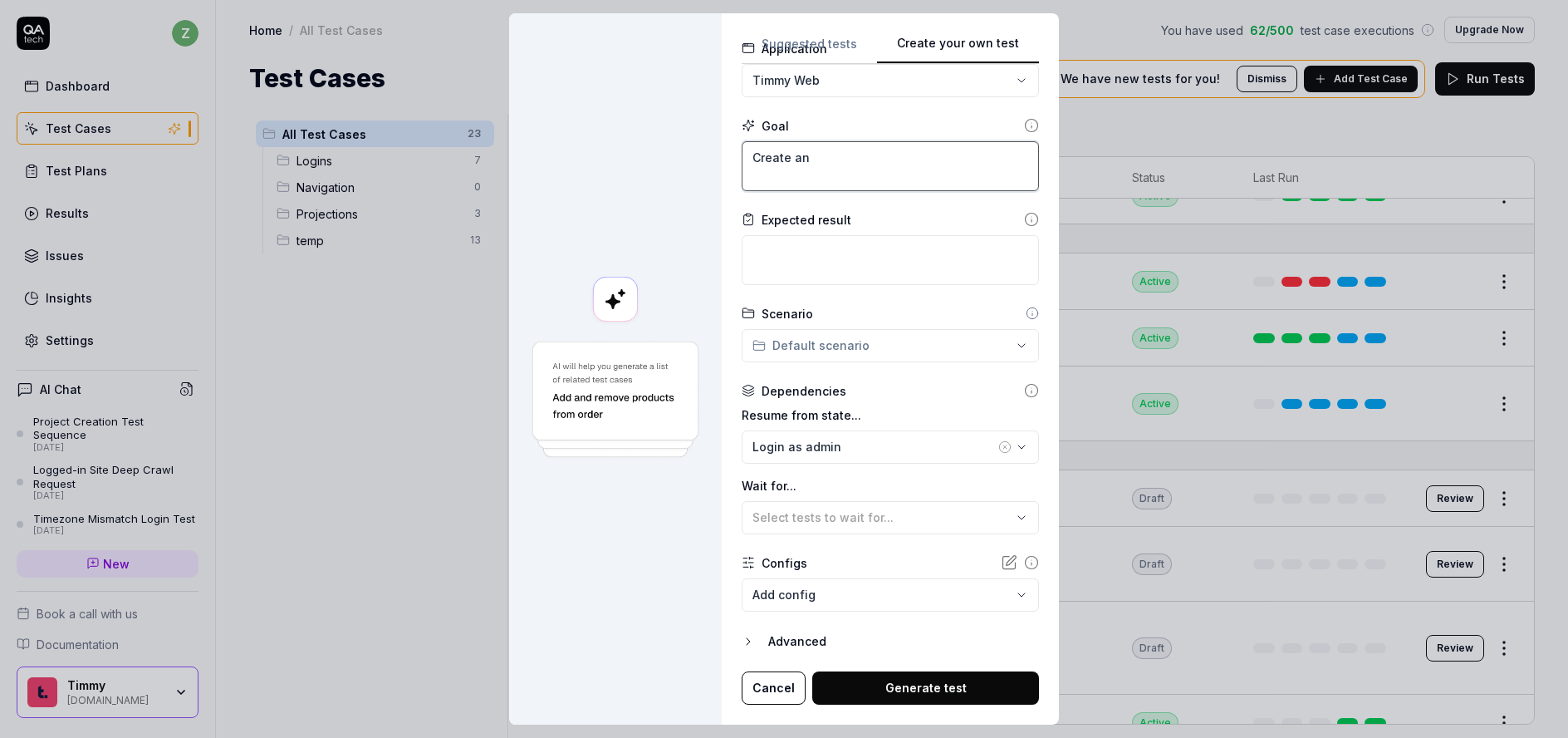
type textarea "Create an e"
type textarea "*"
type textarea "Create an es"
type textarea "*"
type textarea "Create an esti"
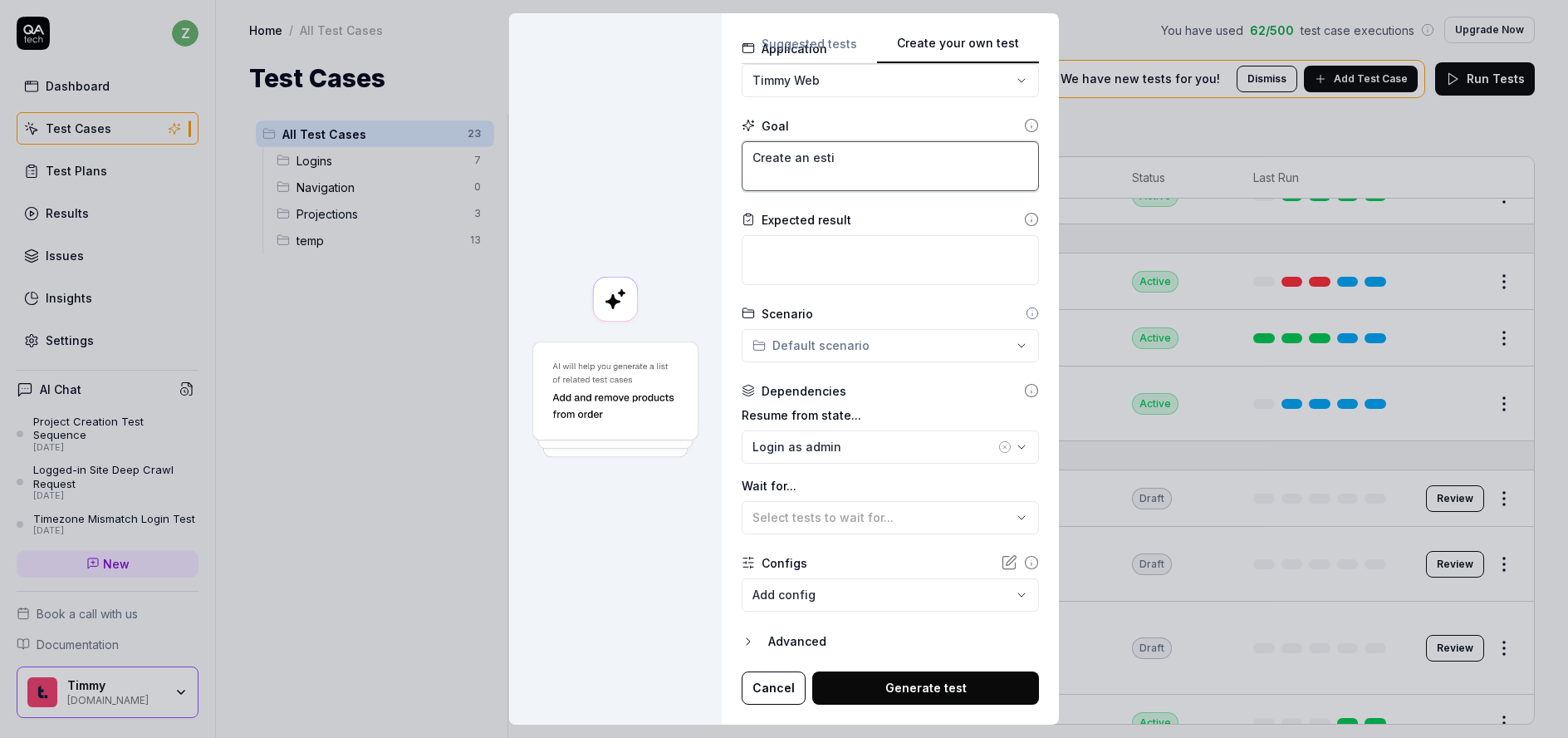
type textarea "*"
type textarea "Create an estima"
type textarea "*"
type textarea "Create an estimat"
type textarea "*"
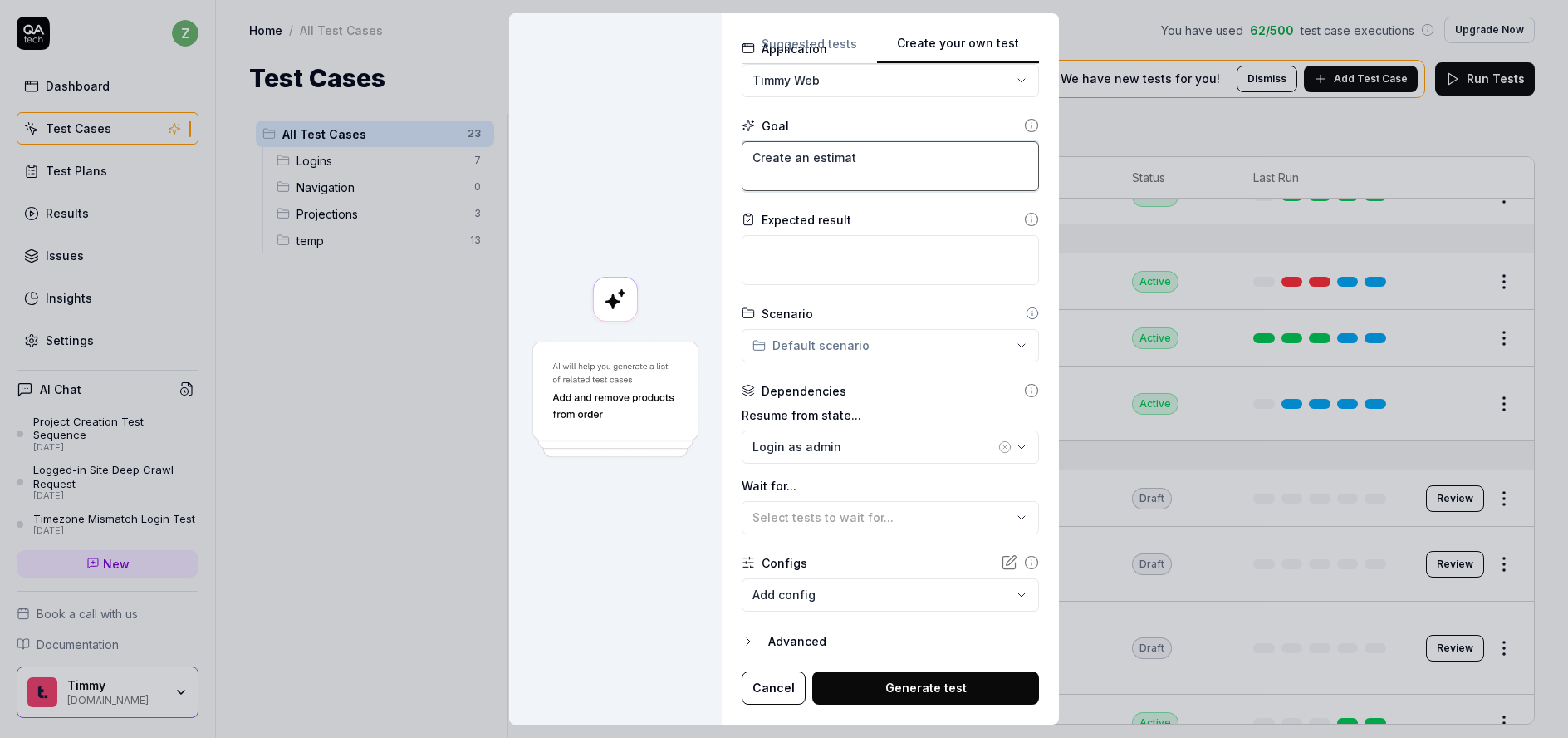
type textarea "Create an estimate"
type textarea "*"
type textarea "Create an estimate"
type textarea "*"
type textarea "Create an estimate f"
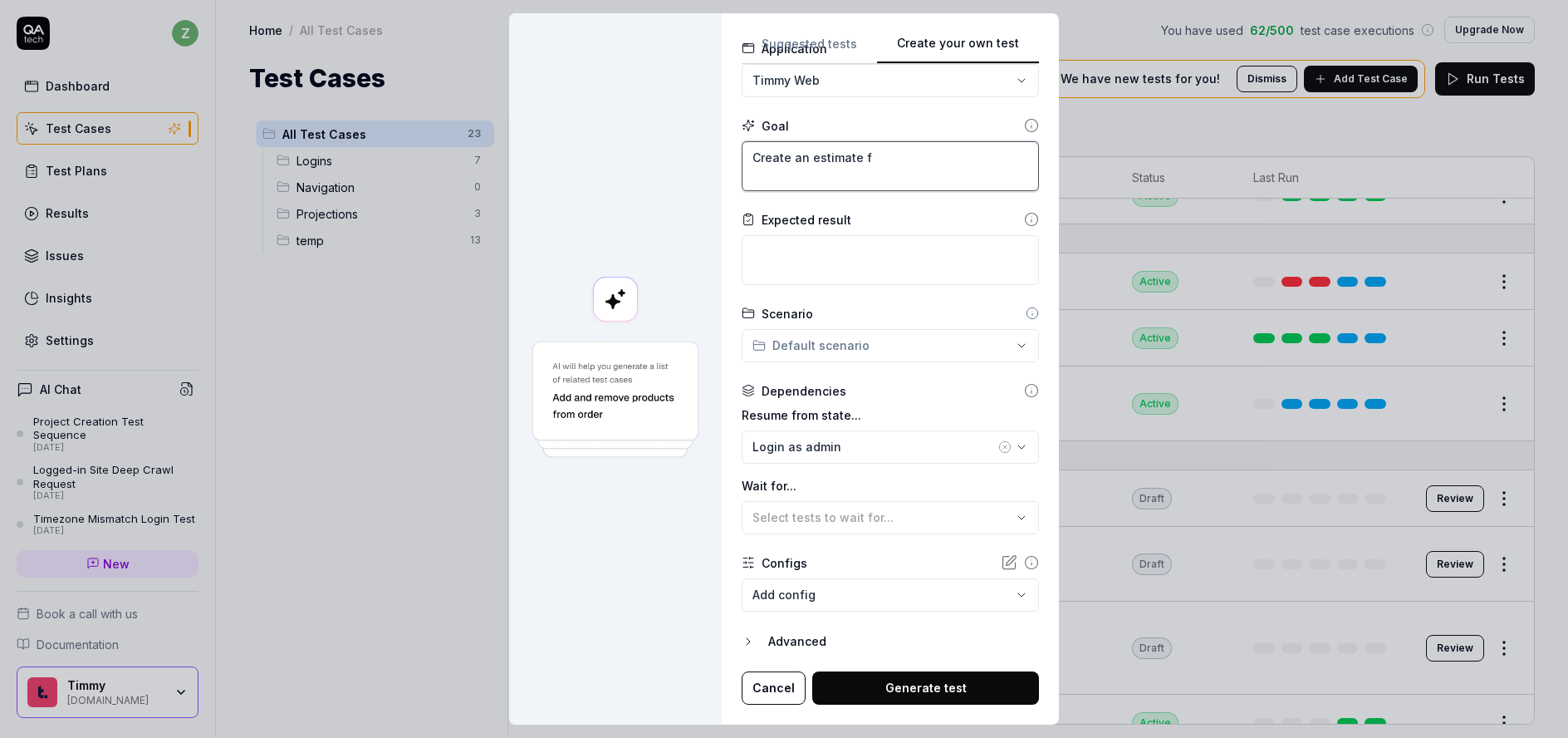
type textarea "*"
type textarea "Create an estimate fr"
type textarea "*"
type textarea "Create an estimate fro"
type textarea "*"
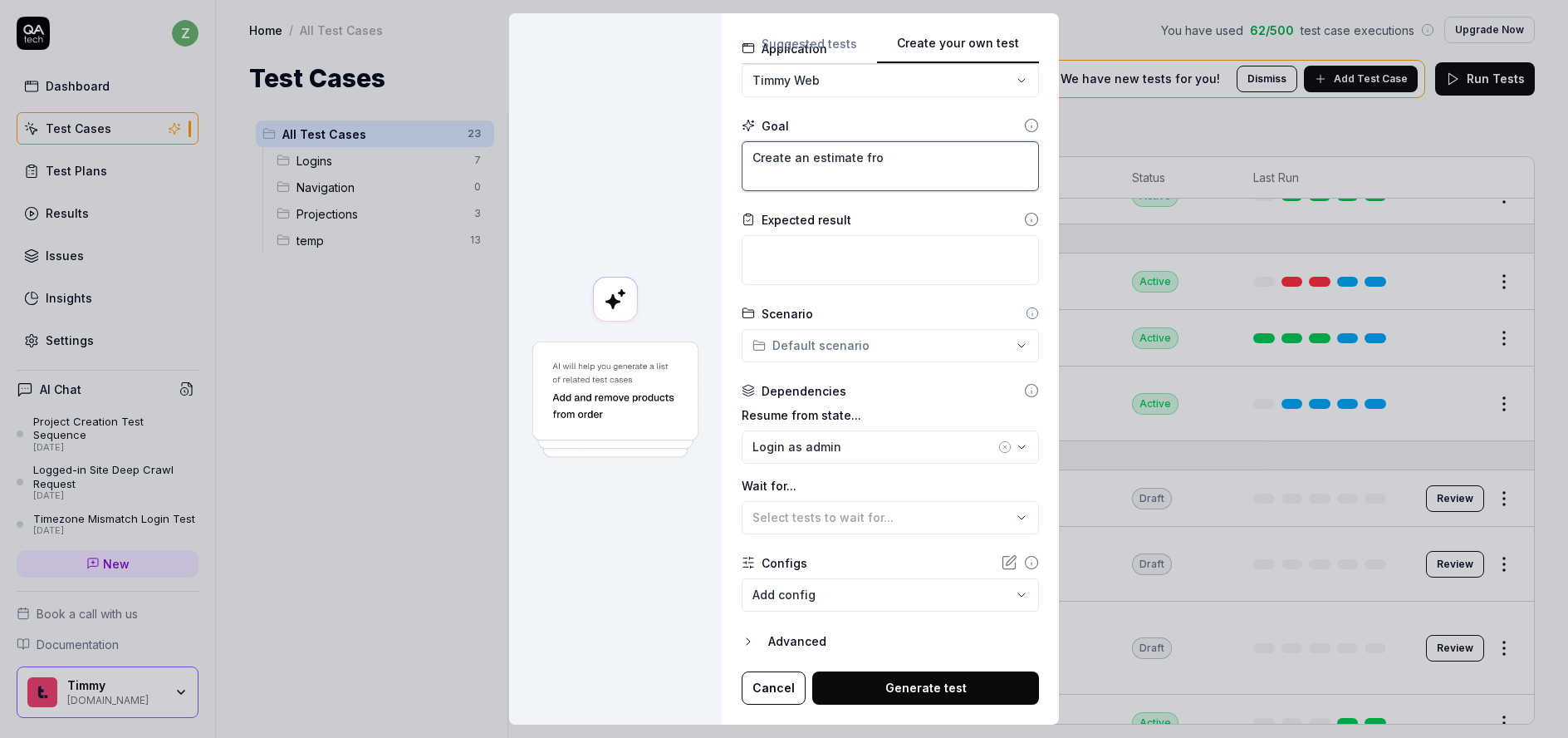
type textarea "Create an estimate from"
type textarea "*"
type textarea "Create an estimate from"
type textarea "*"
type textarea "Create an estimate from t"
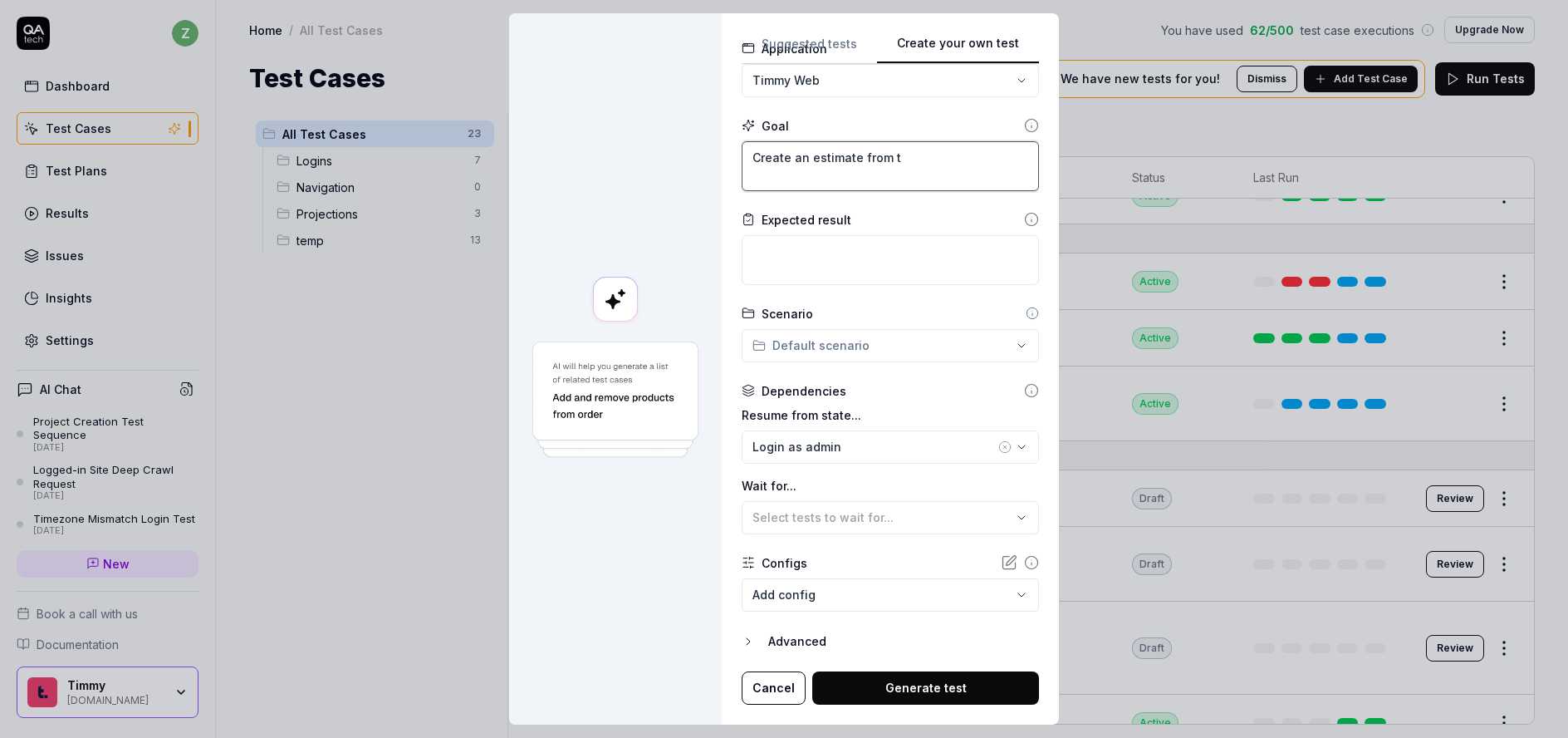
type textarea "*"
type textarea "Create an estimate from th"
type textarea "*"
type textarea "Create an estimate from the"
type textarea "*"
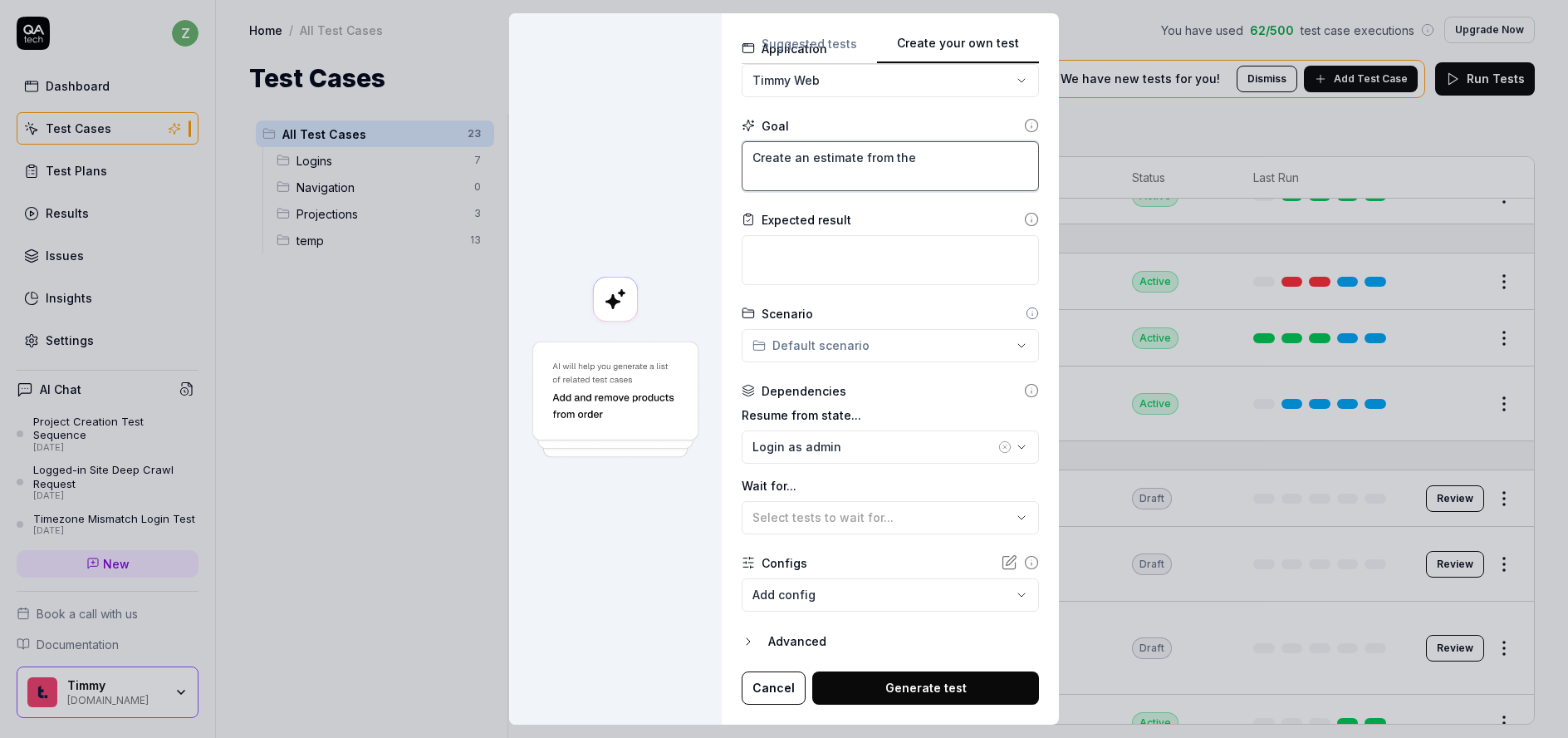
type textarea "Create an estimate from the"
type textarea "*"
type textarea "Create an estimate from the p"
type textarea "*"
type textarea "Create an estimate from the pr"
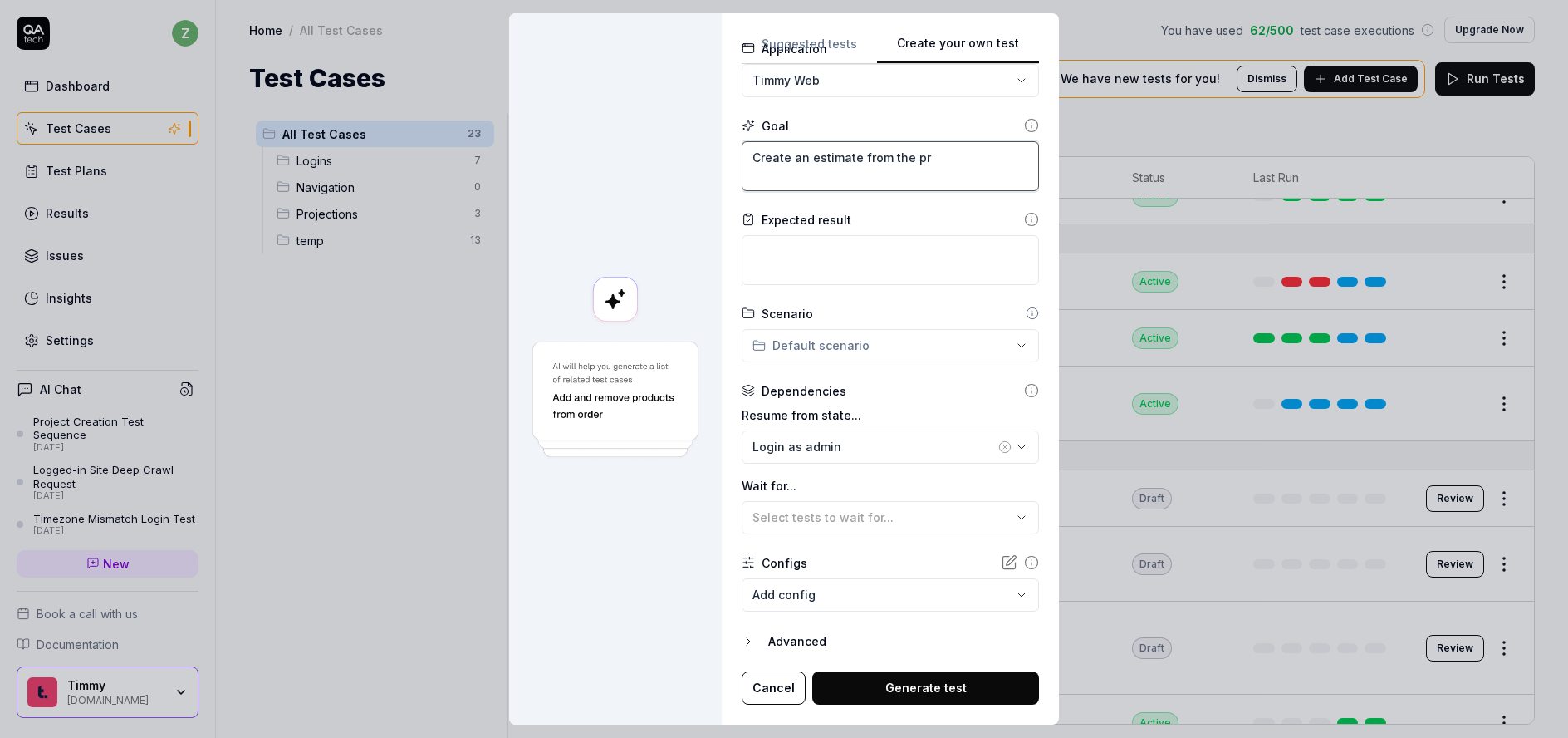
type textarea "*"
type textarea "Create an estimate from the proj"
type textarea "*"
type textarea "Create an estimate from the proje"
type textarea "*"
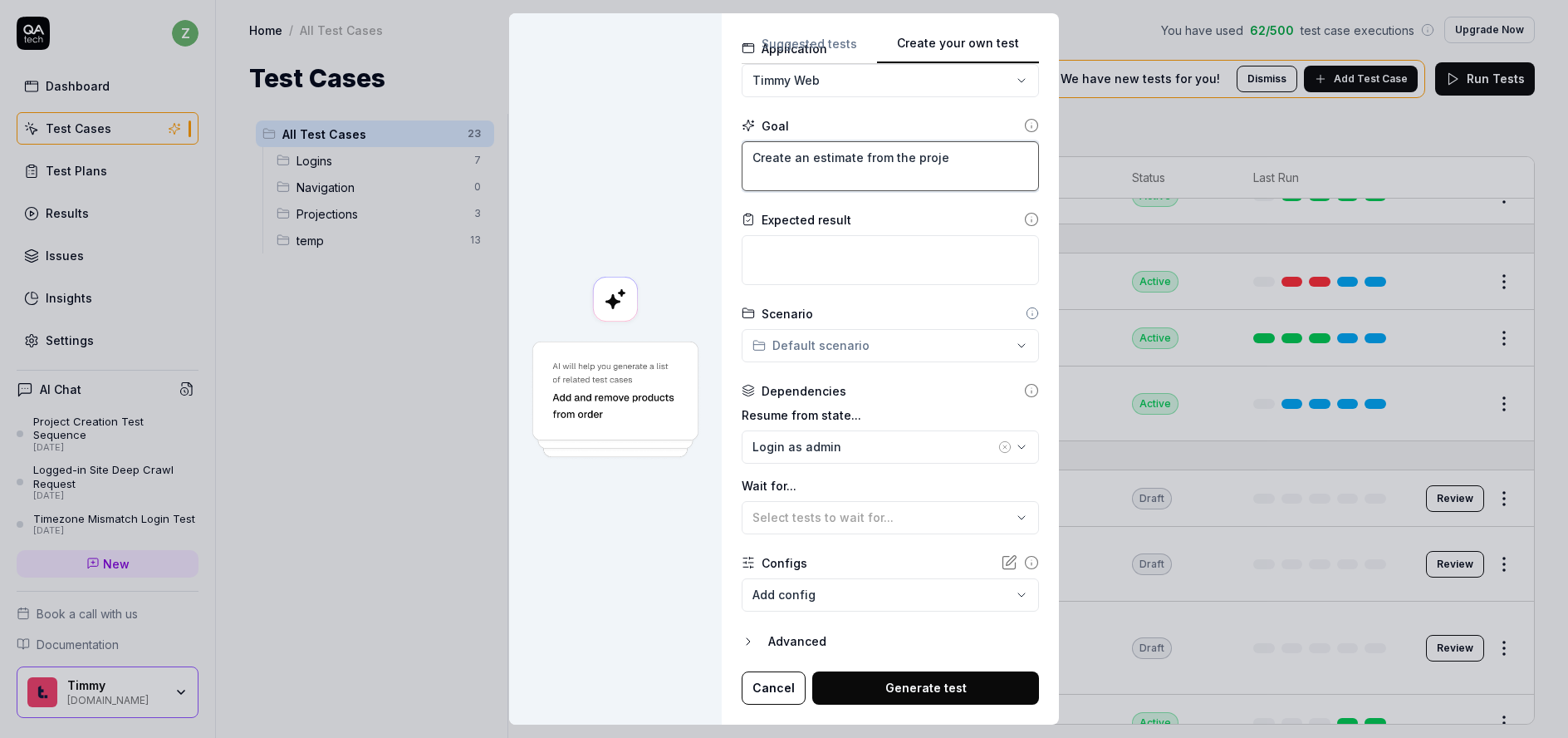
type textarea "Create an estimate from the projec"
type textarea "*"
type textarea "Create an estimate from the project"
type textarea "*"
type textarea "Create an estimate from the projecti"
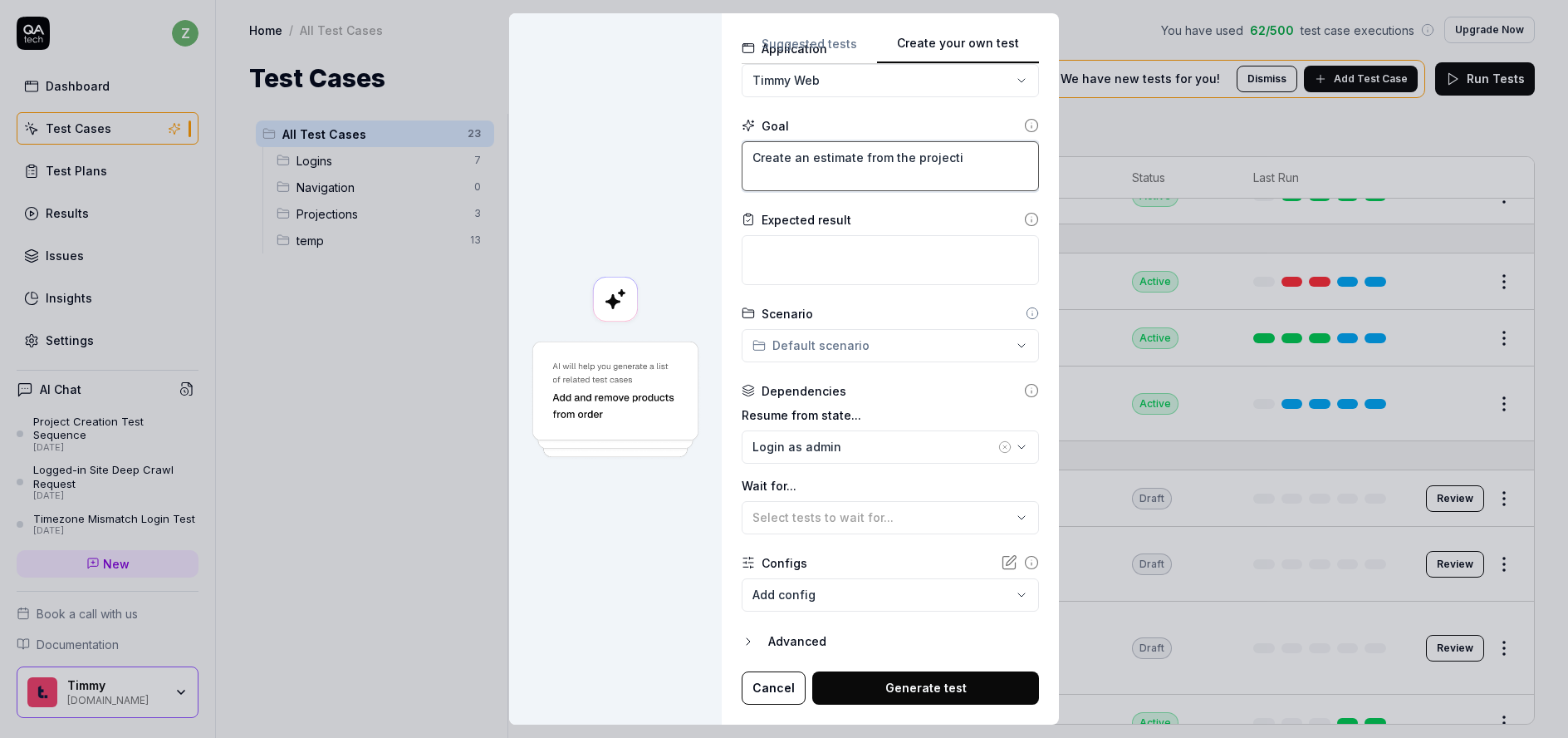
type textarea "*"
type textarea "Create an estimate from the projectio"
type textarea "*"
type textarea "Create an estimate from the projection"
type textarea "*"
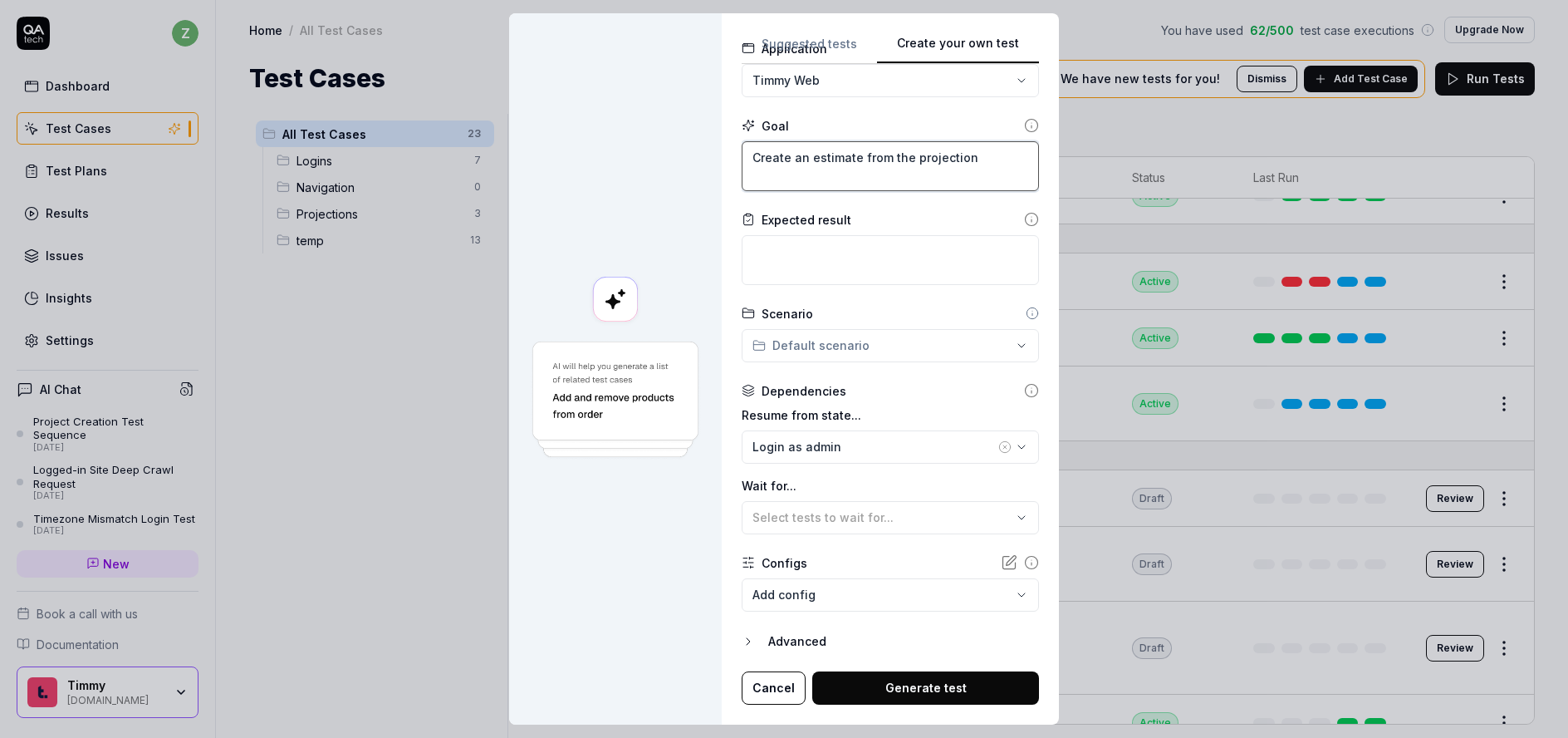
type textarea "Create an estimate from the projectio"
type textarea "*"
type textarea "Create an estimate from the projecti"
type textarea "*"
type textarea "Create an estimate from the project"
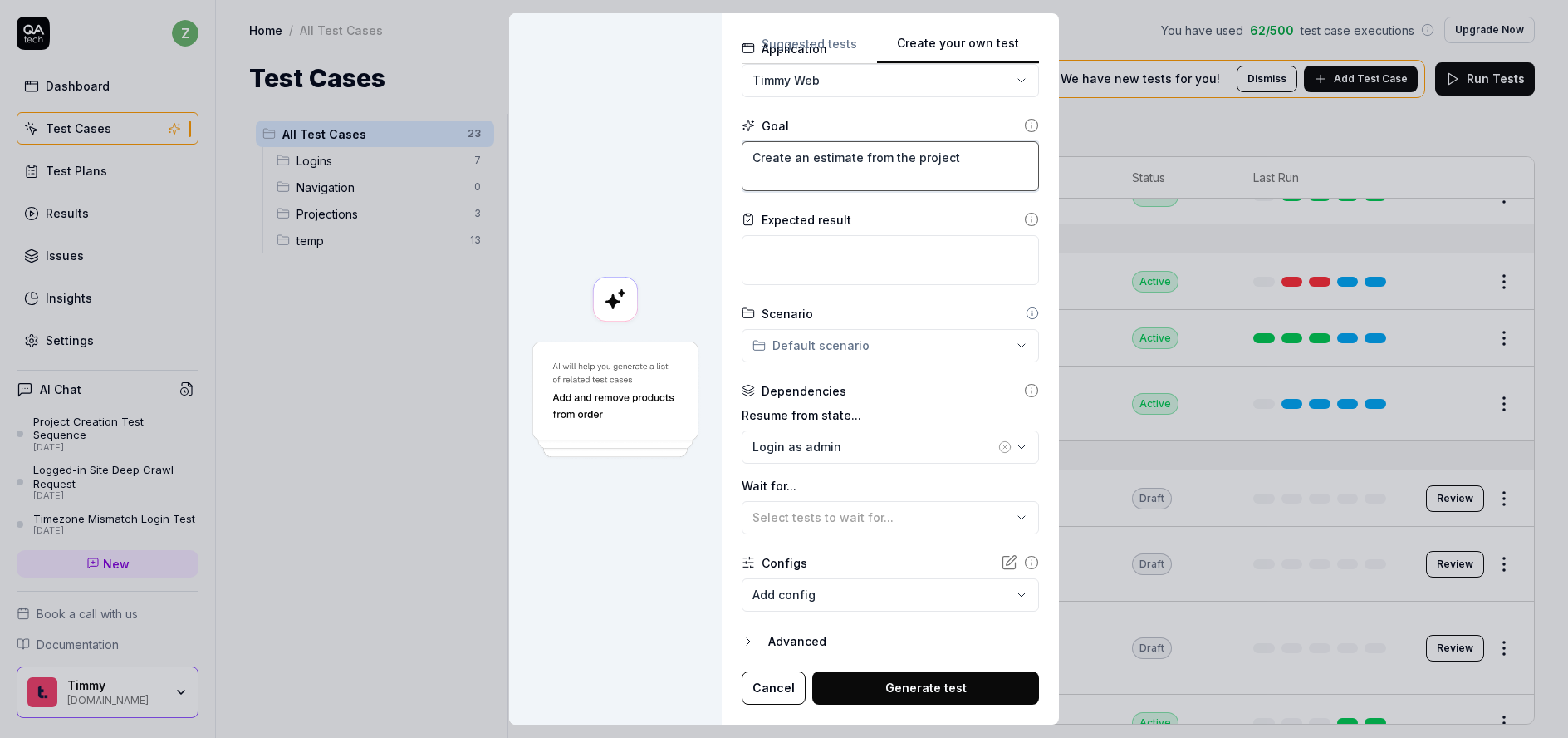
type textarea "*"
type textarea "Create an estimate from the projec"
type textarea "*"
type textarea "Create an estimate from the proje"
type textarea "*"
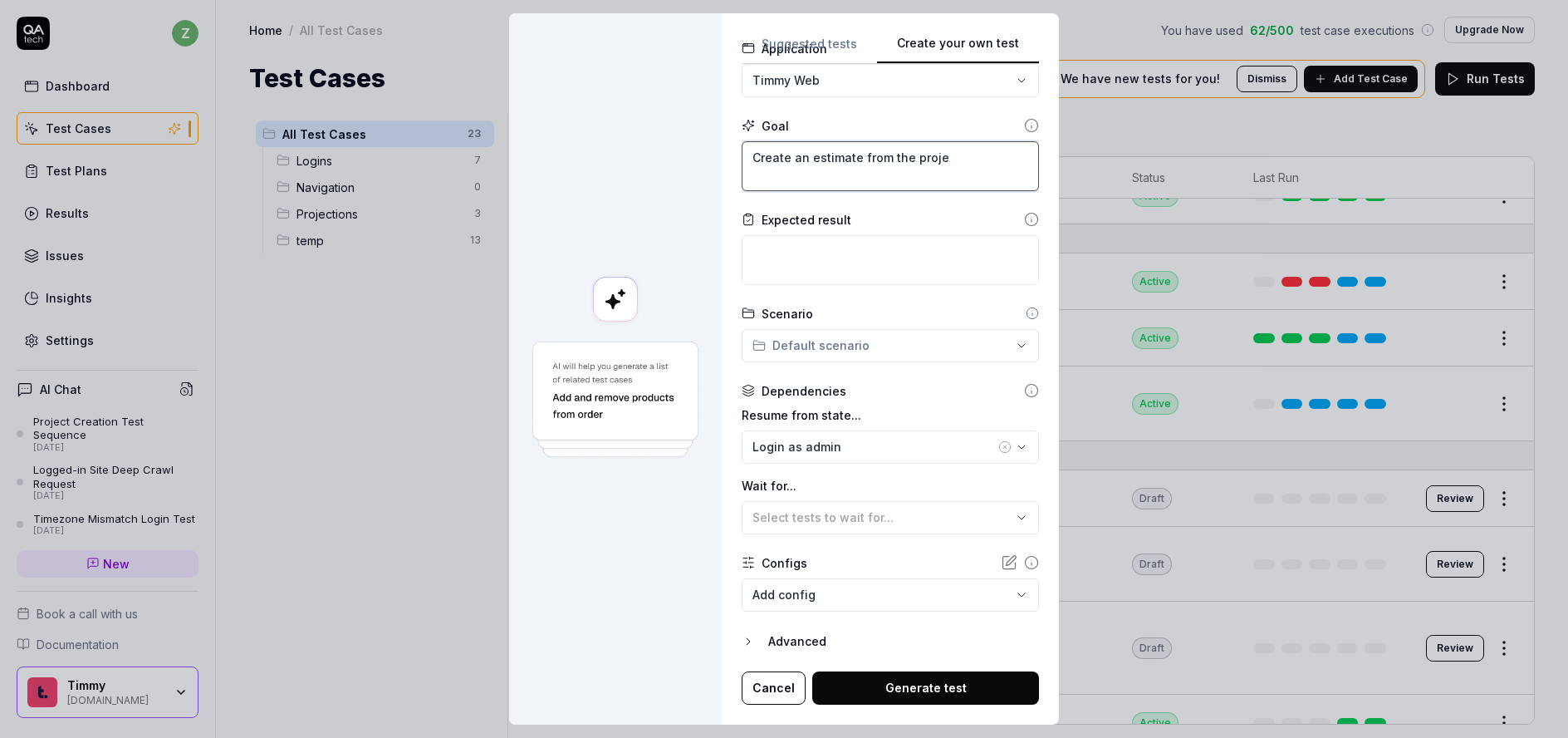
type textarea "Create an estimate from the proj"
type textarea "*"
type textarea "Create an estimate from the pr"
type textarea "*"
type textarea "Create an estimate from the p"
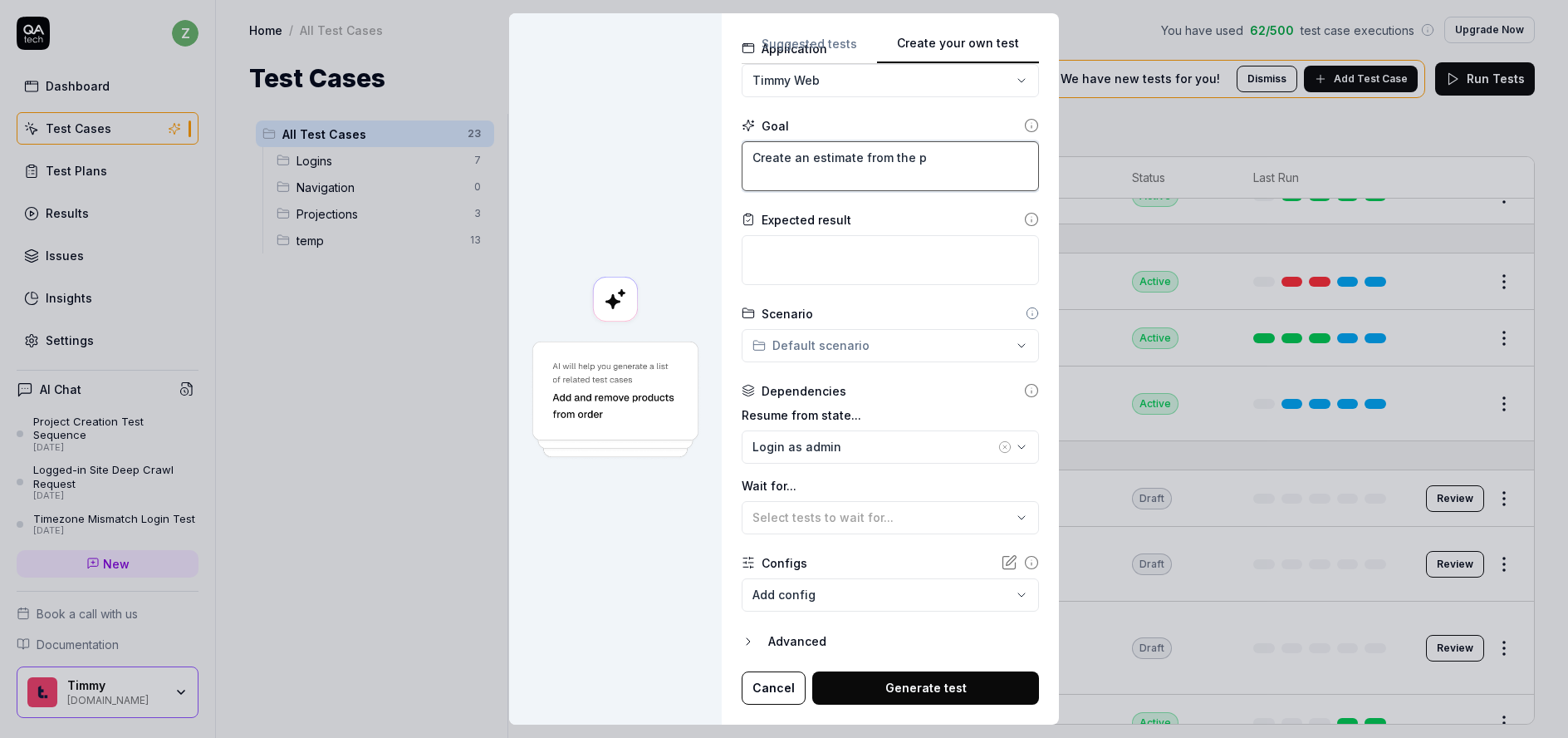
type textarea "*"
type textarea "Create an estimate from the"
type textarea "*"
type textarea "Create an estimate from the d"
type textarea "*"
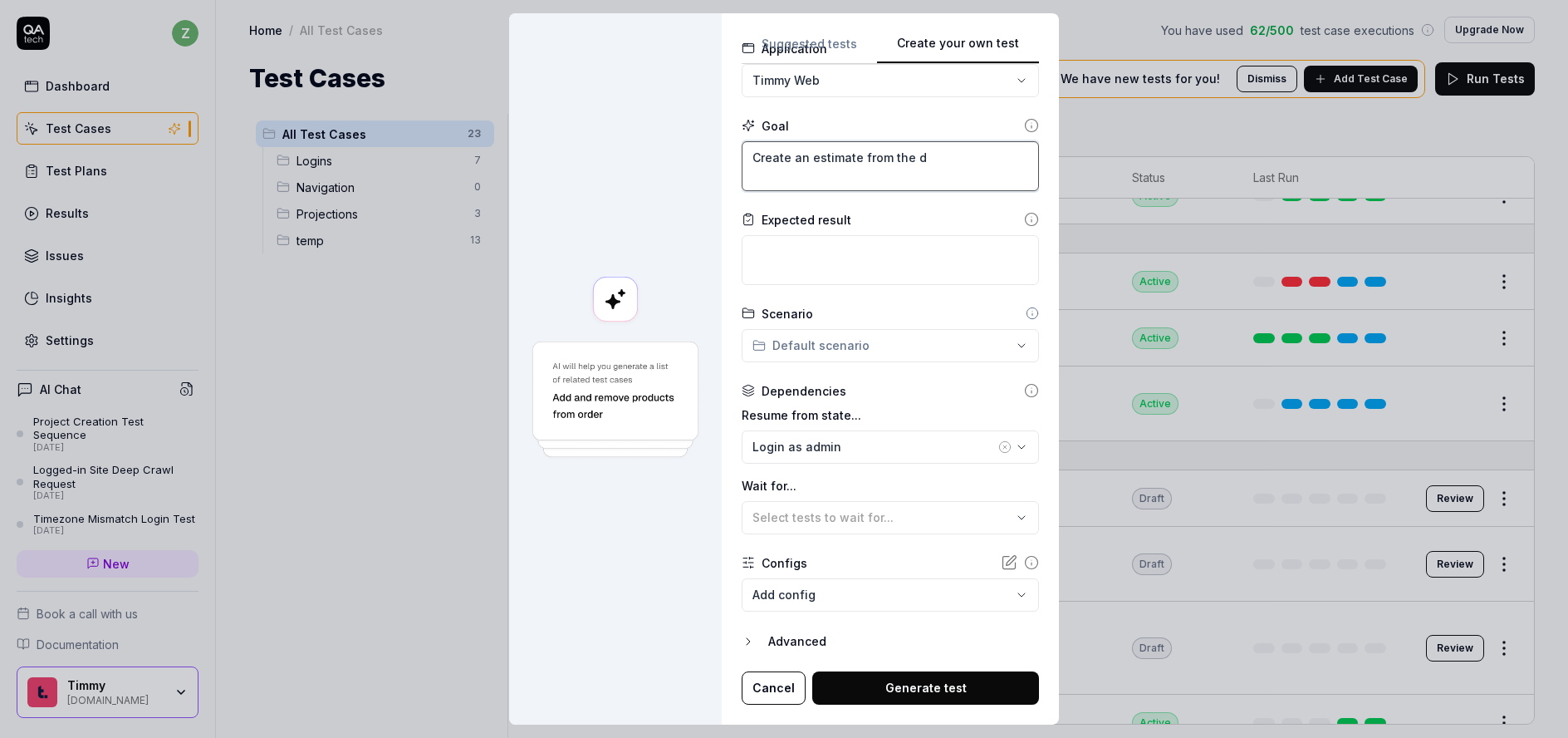
type textarea "Create an estimate from the de"
type textarea "*"
type textarea "Create an estimate from the def"
type textarea "*"
type textarea "Create an estimate from the defi"
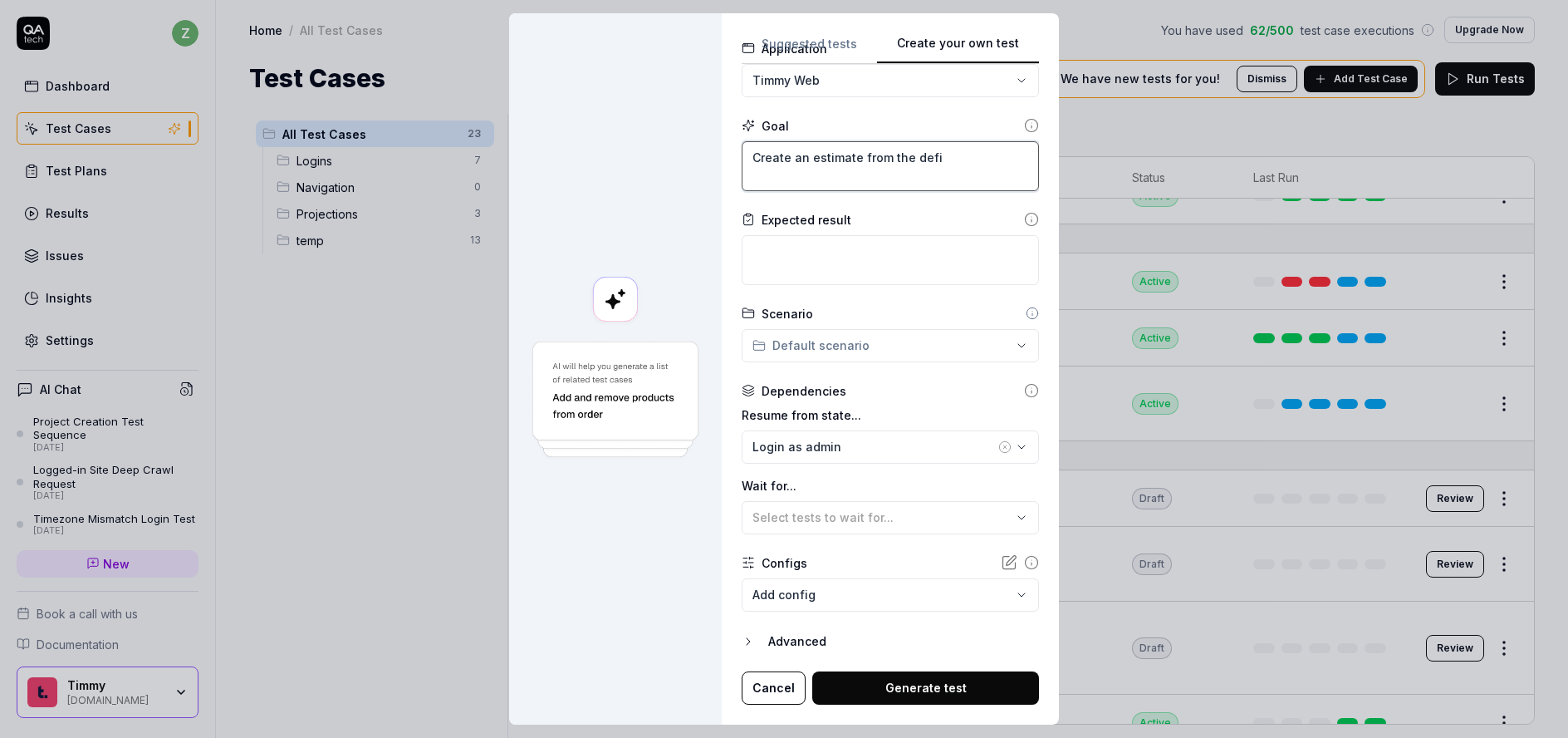
type textarea "*"
type textarea "Create an estimate from the defin"
type textarea "*"
type textarea "Create an estimate from the define"
type textarea "*"
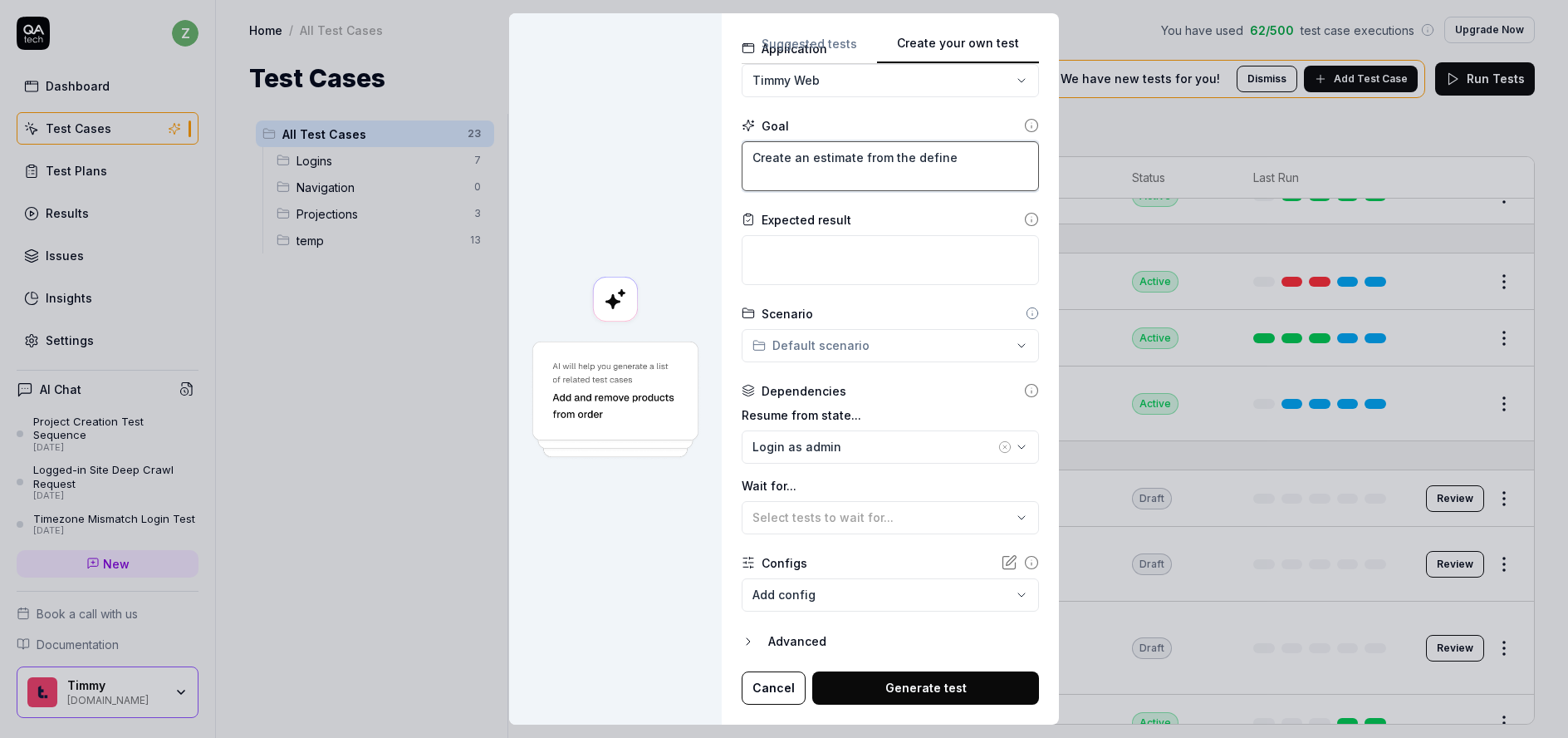
type textarea "Create an estimate from the defined"
type textarea "*"
type textarea "Create an estimate from the defined"
type textarea "*"
type textarea "Create an estimate from the defined p"
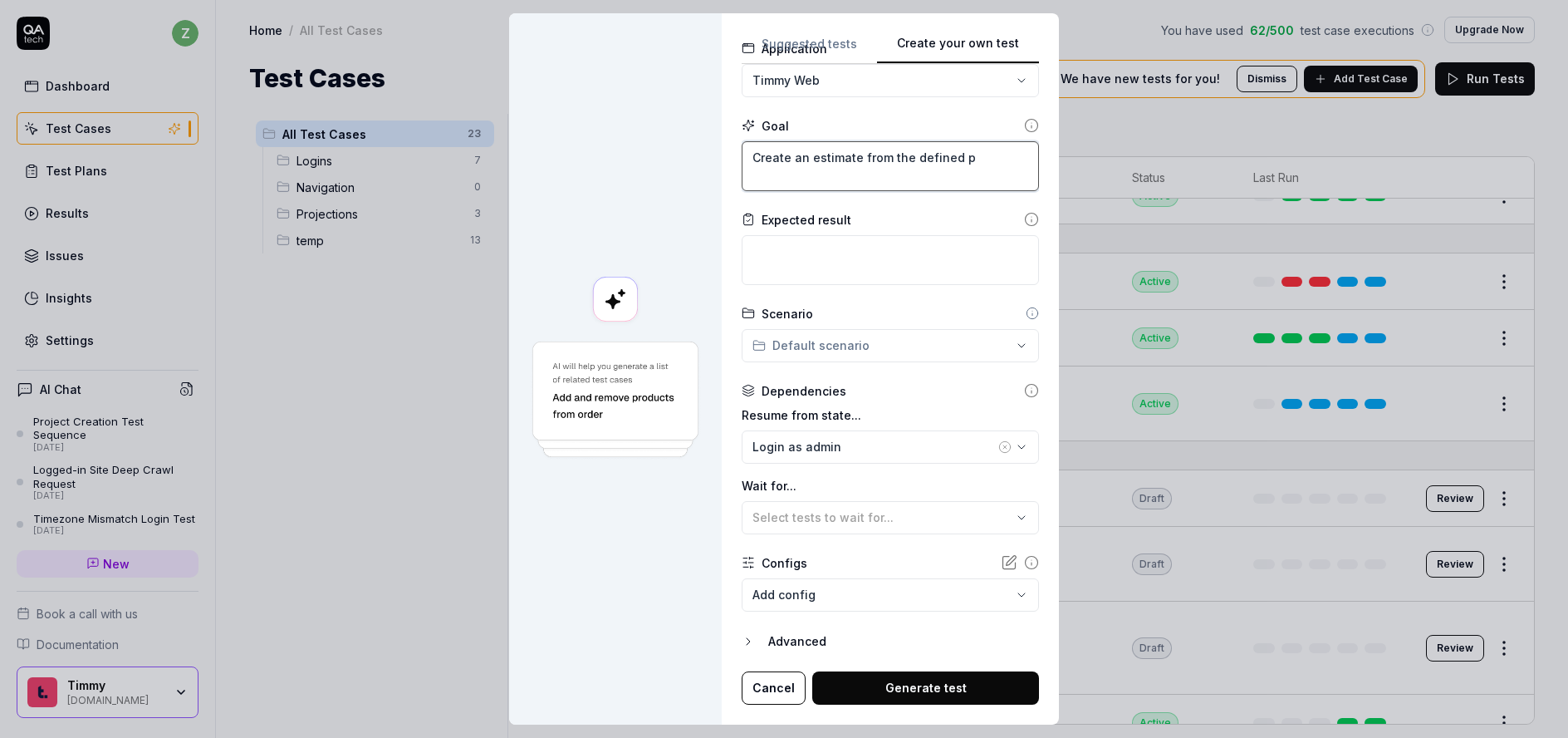
type textarea "*"
type textarea "Create an estimate from the defined pr"
type textarea "*"
type textarea "Create an estimate from the defined pro"
type textarea "*"
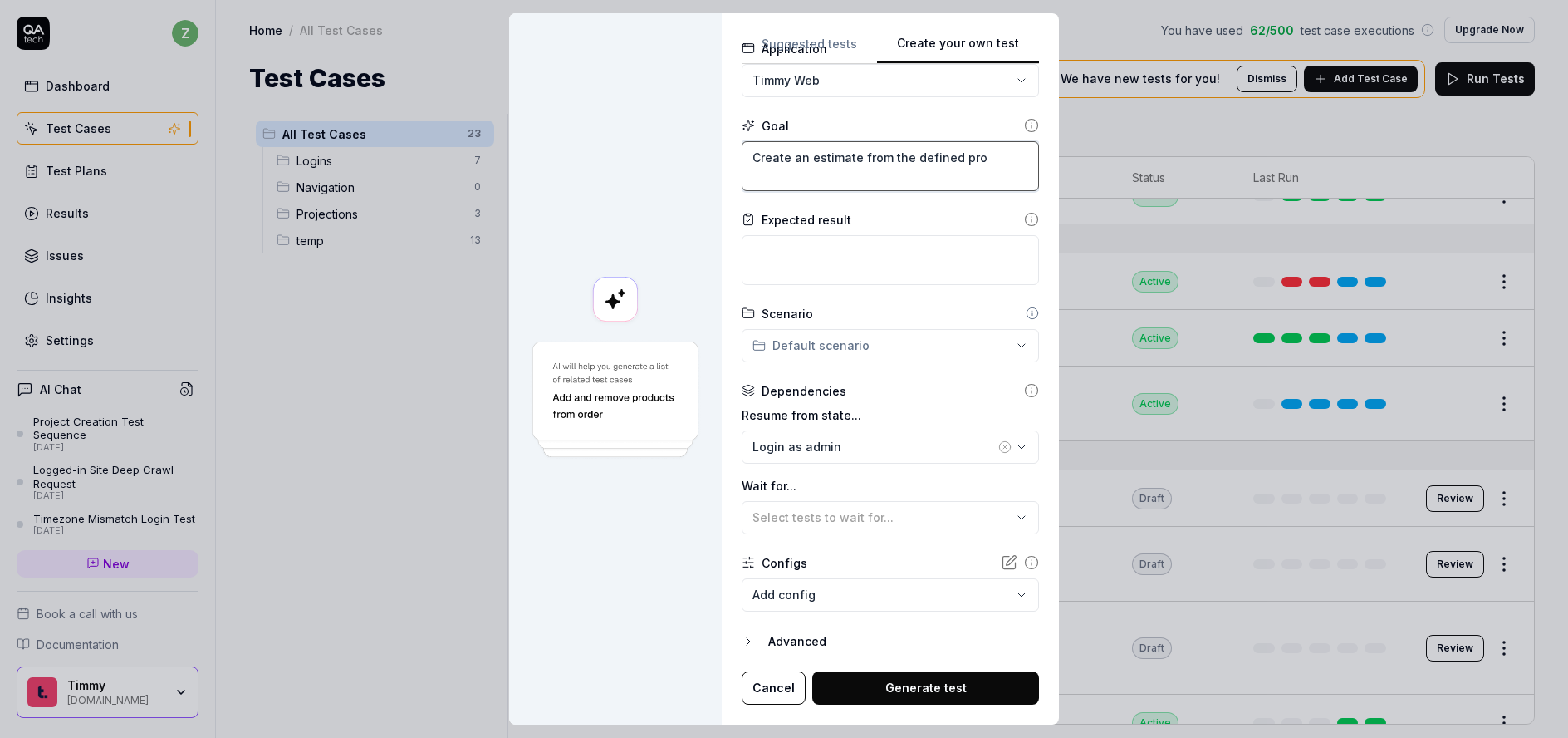
type textarea "Create an estimate from the defined proj"
type textarea "*"
type textarea "Create an estimate from the defined projec"
type textarea "*"
type textarea "Create an estimate from the defined project"
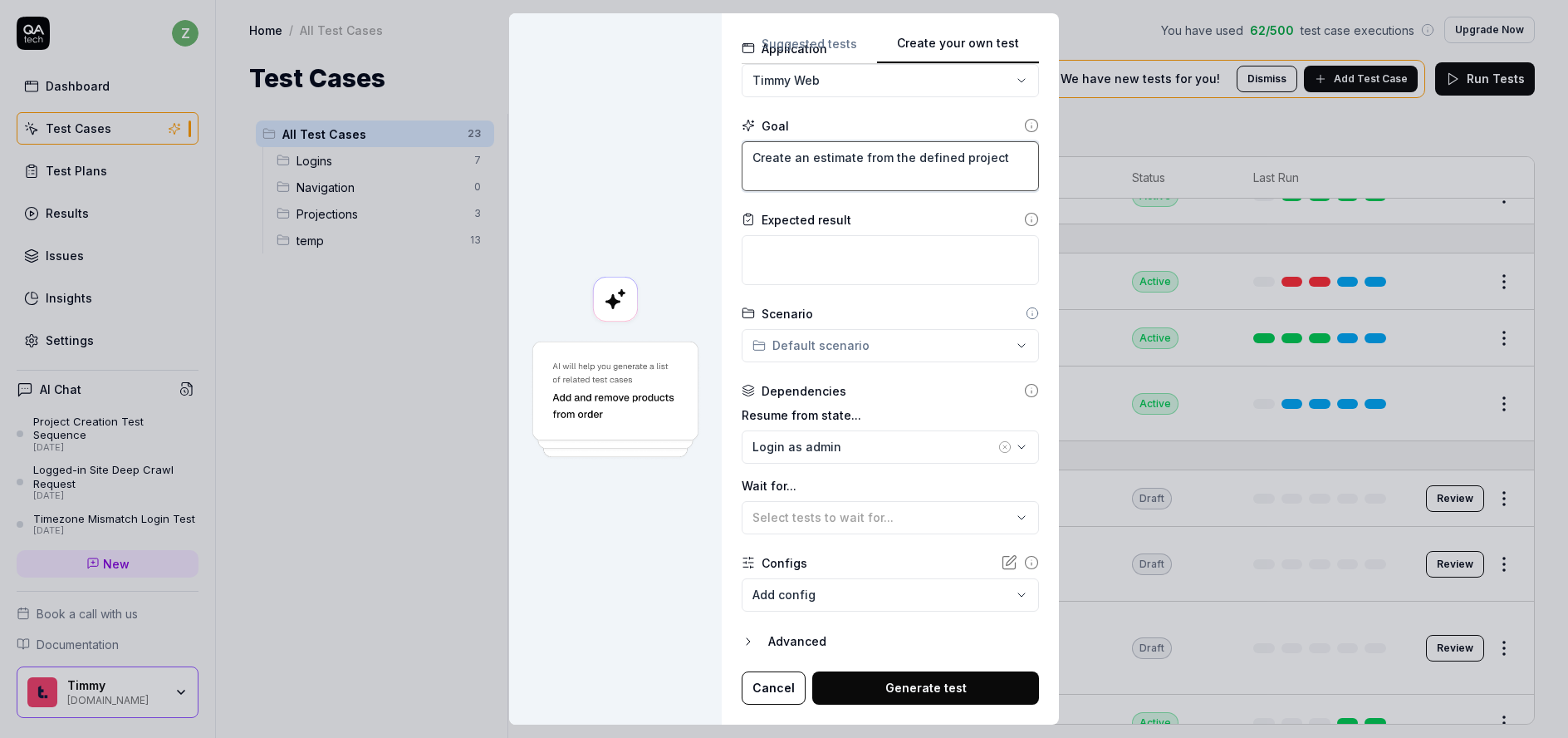
type textarea "*"
type textarea "Create an estimate from the defined projecti"
type textarea "*"
type textarea "Create an estimate from the defined projectio"
type textarea "*"
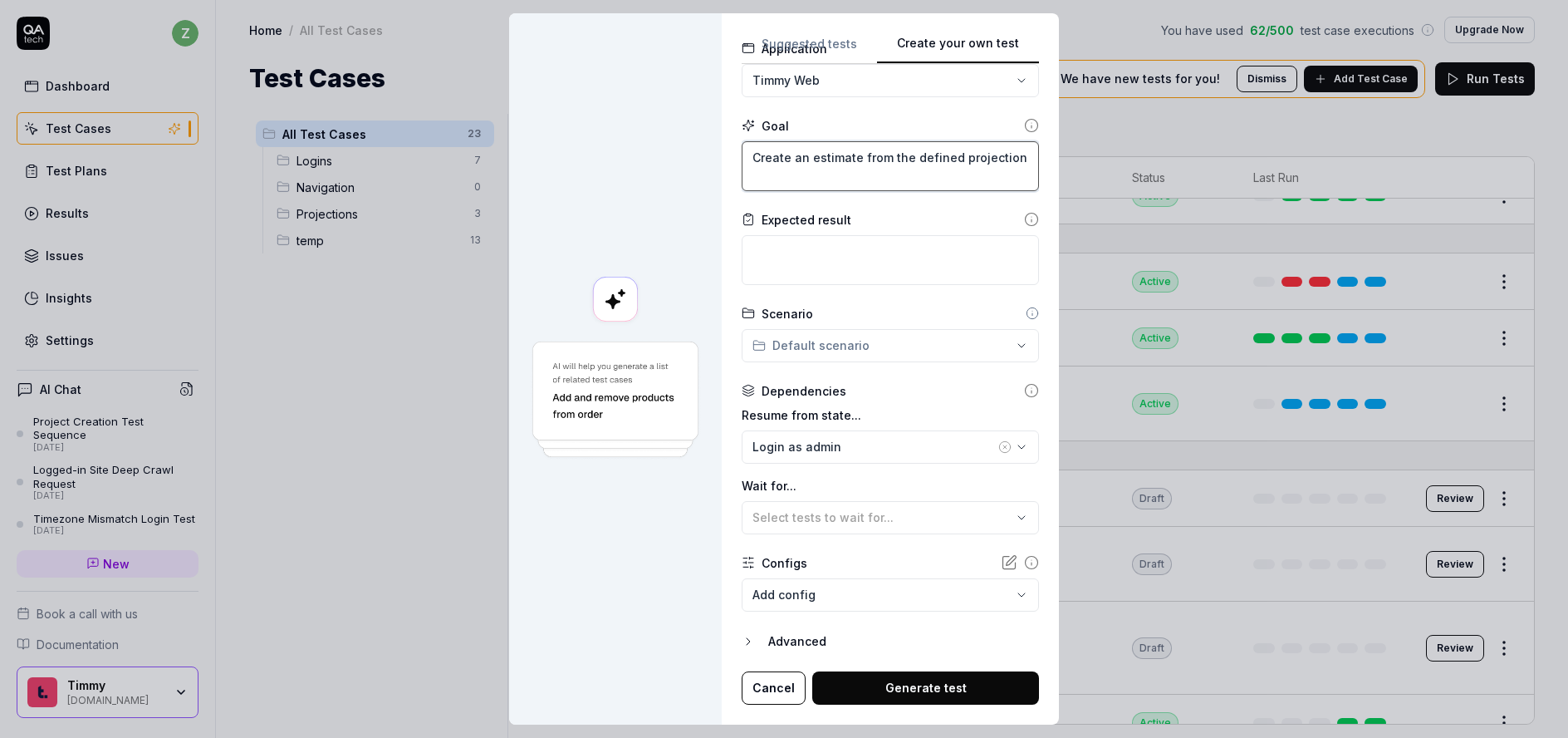
type textarea "Create an estimate from the defined projection"
type textarea "*"
type textarea "Create an estimate from the defined projection"
type textarea "*"
type textarea "A"
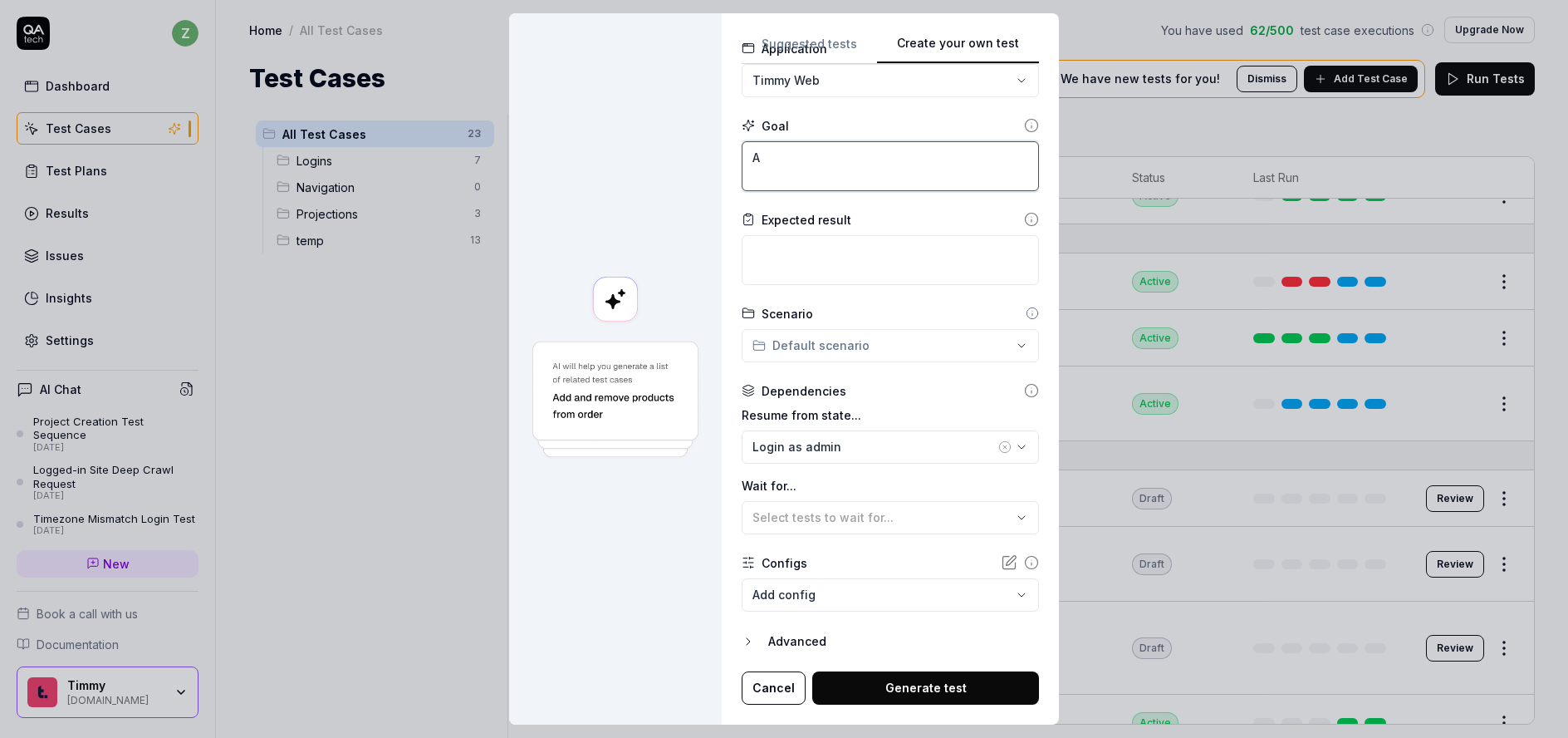
type textarea "*"
type textarea "Ad"
type textarea "*"
type textarea "Add"
type textarea "*"
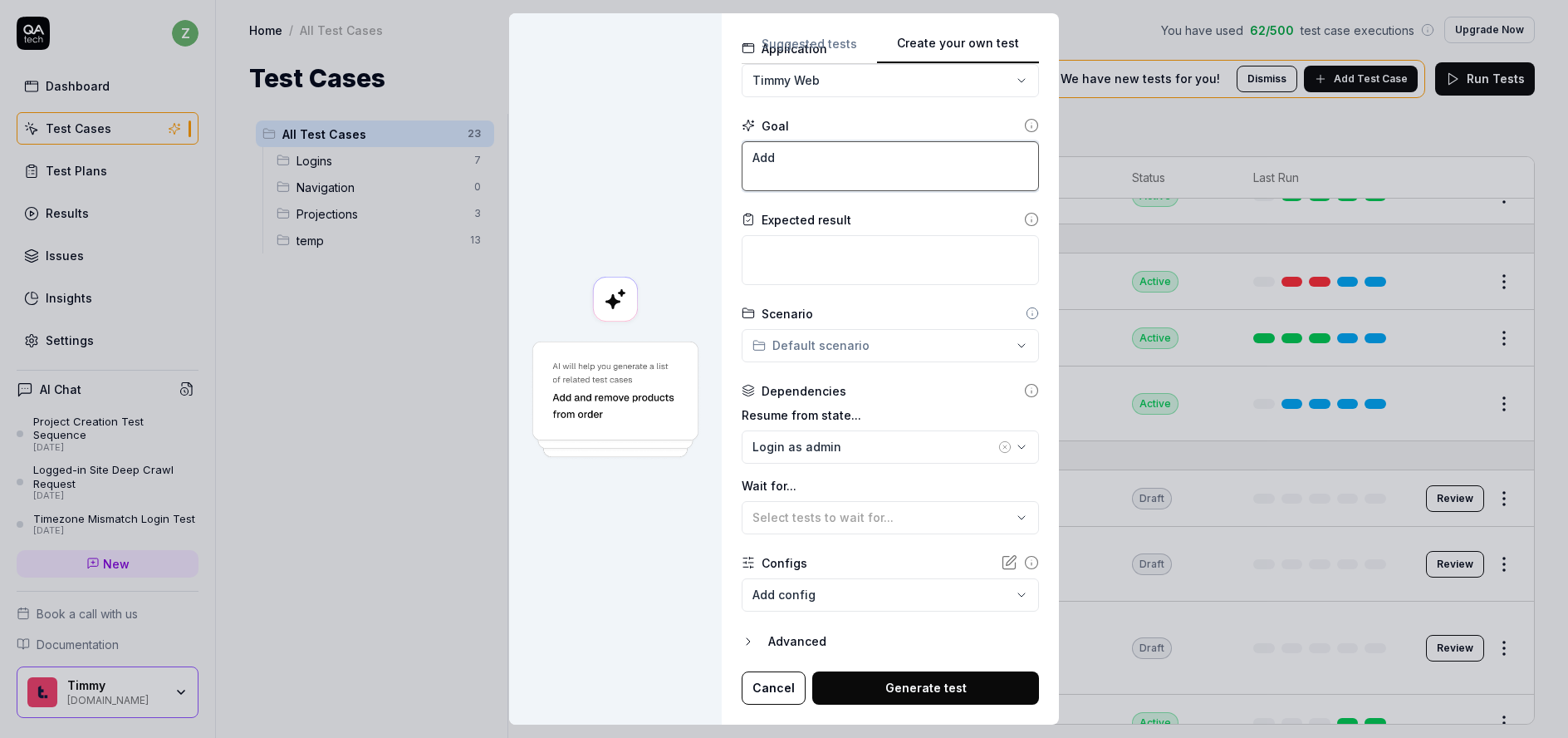
type textarea "Add"
type textarea "*"
type textarea "Add m"
type textarea "*"
type textarea "Add ma"
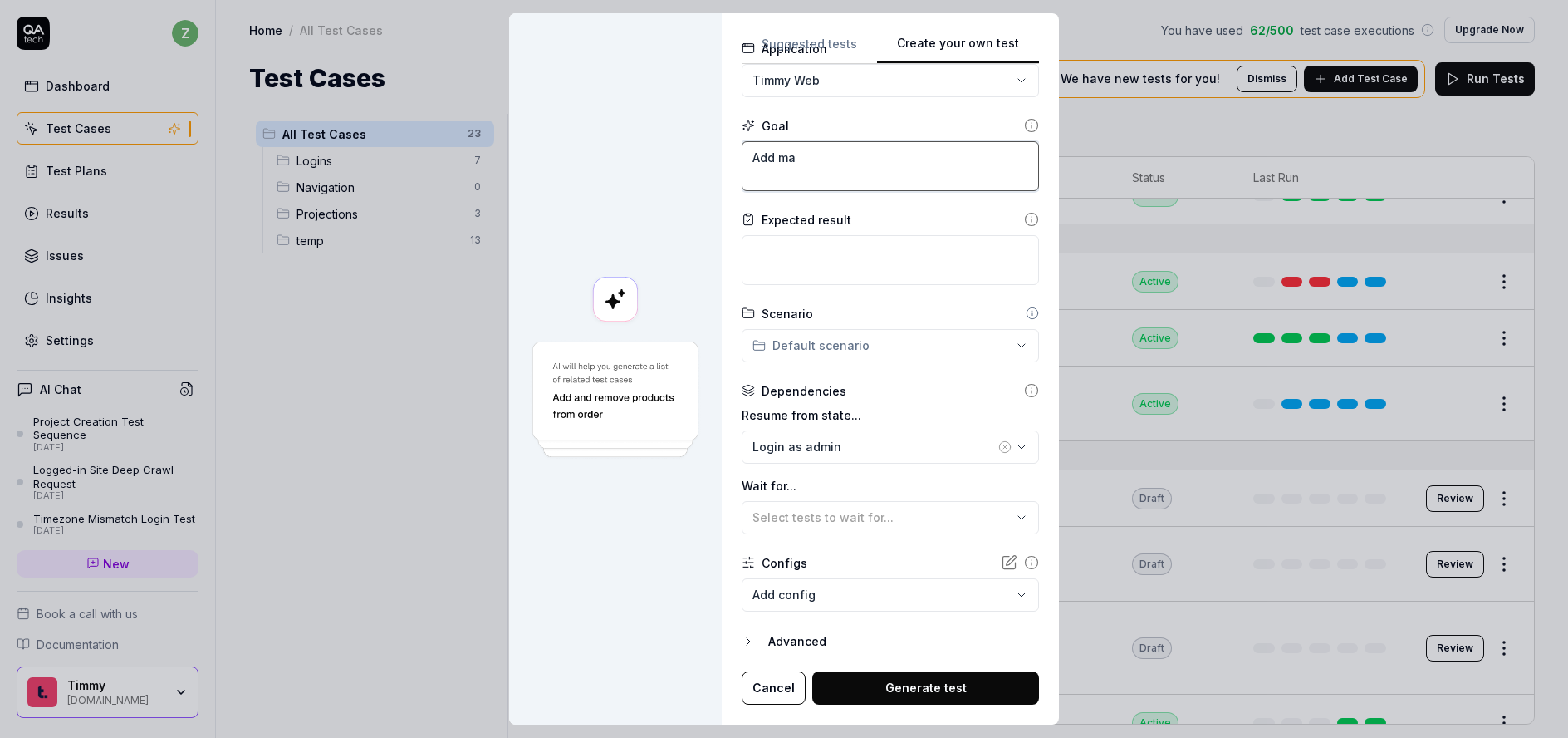
type textarea "*"
type textarea "Add man"
type textarea "*"
type textarea "Add manu"
type textarea "*"
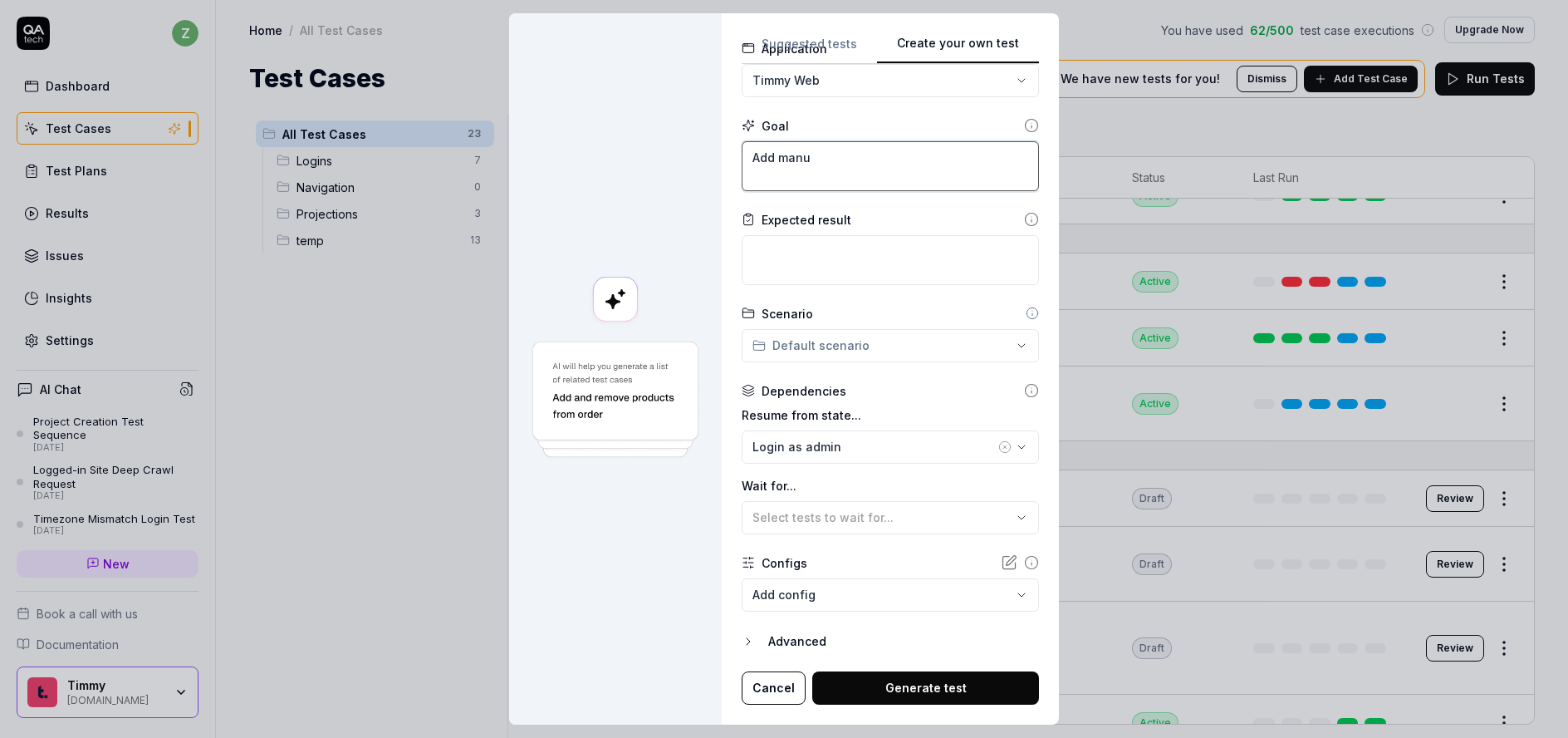
type textarea "Add manua"
type textarea "*"
type textarea "Add manual"
type textarea "*"
type textarea "Add manual e"
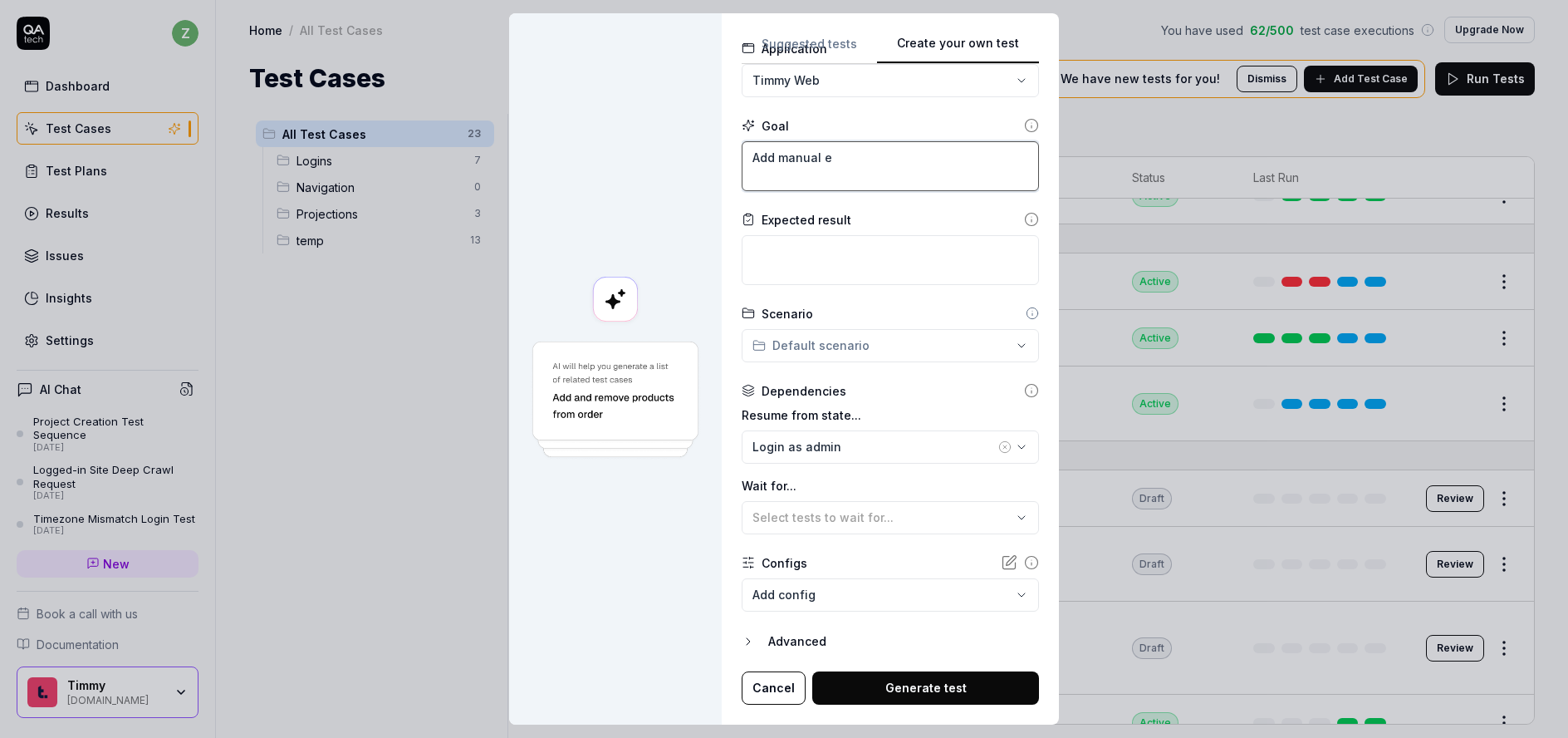
type textarea "*"
type textarea "Add manual en"
type textarea "*"
type textarea "Add manual ent"
type textarea "*"
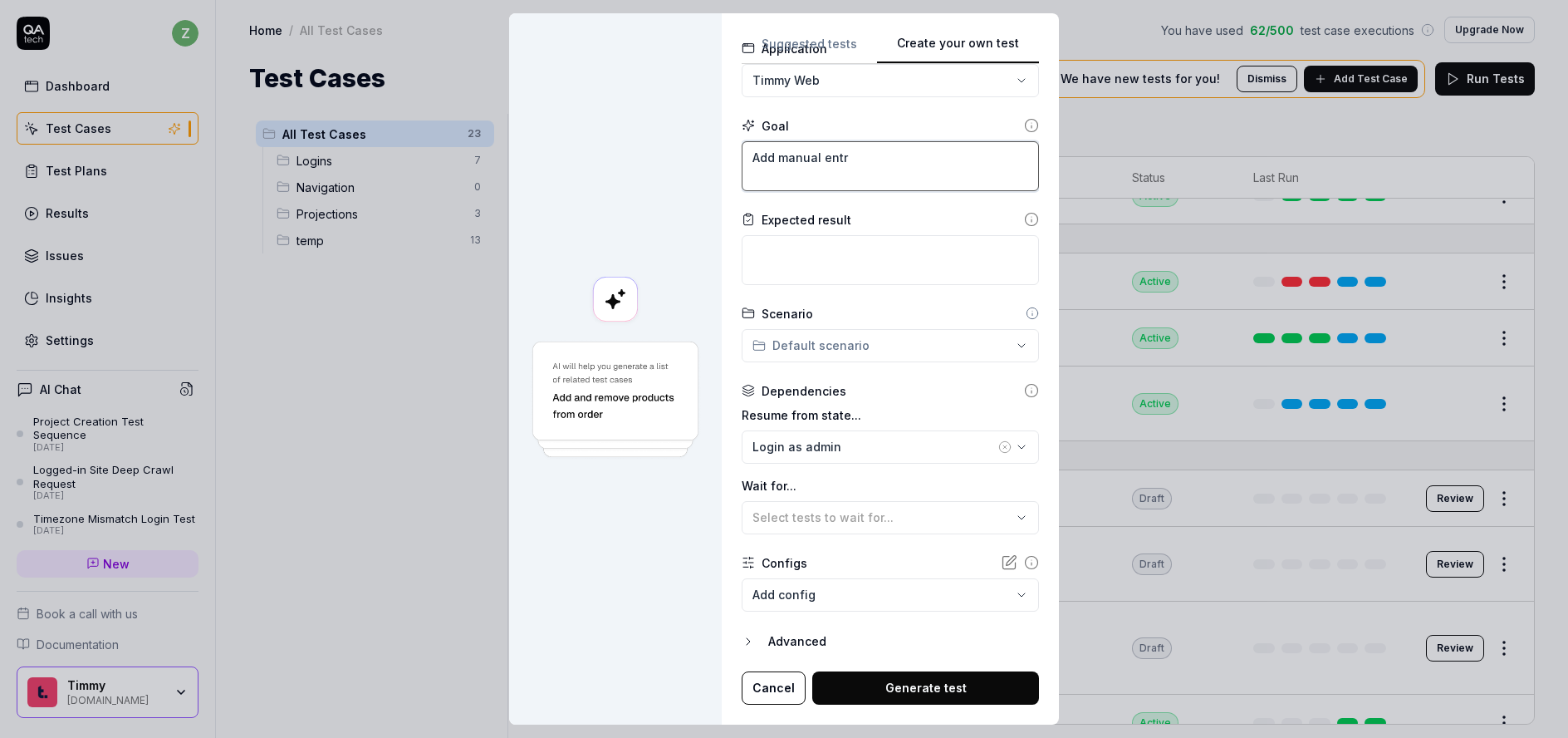
type textarea "Add manual entri"
type textarea "*"
type textarea "Add manual entrie"
type textarea "*"
type textarea "Add manual entries"
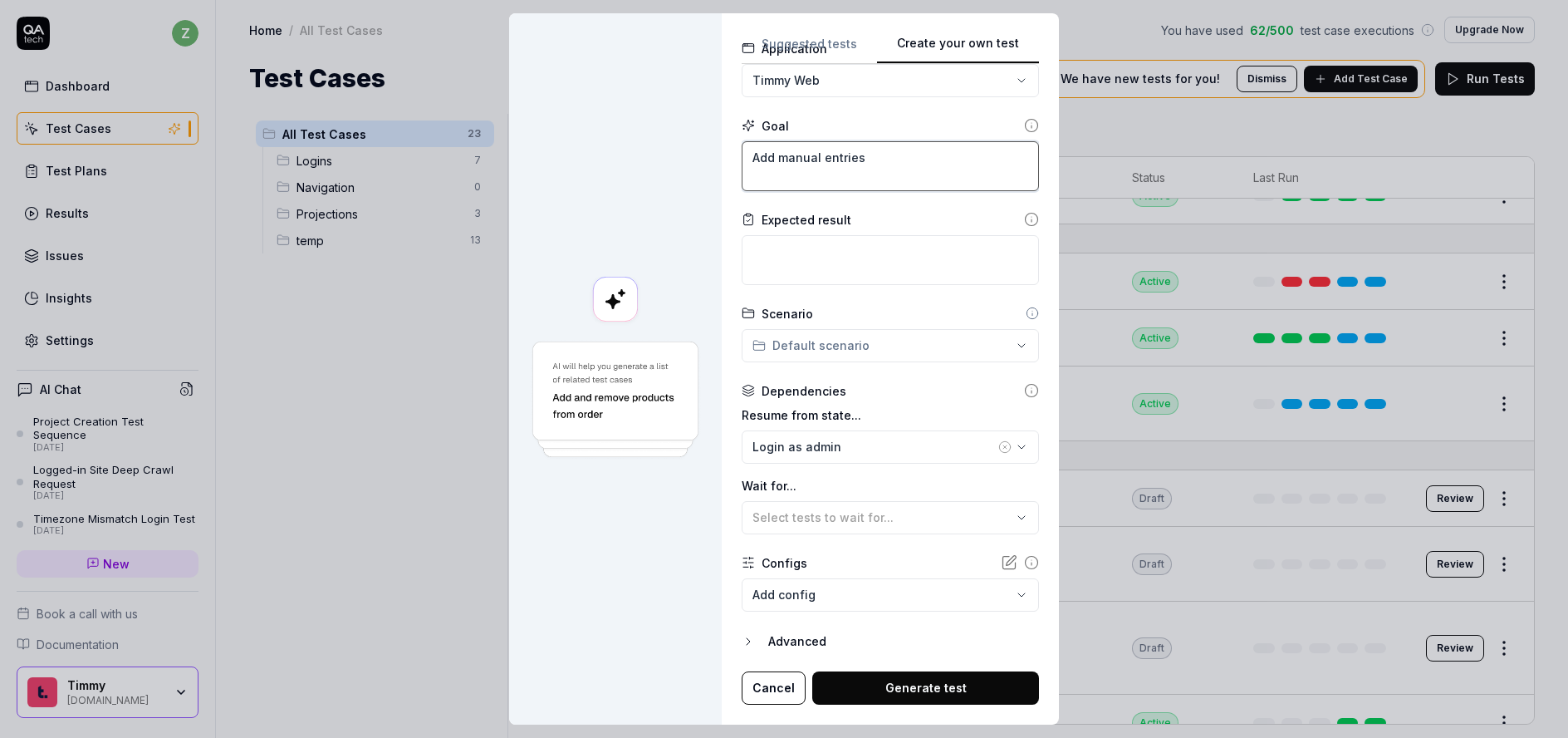
type textarea "*"
type textarea "Add manual entries t"
type textarea "*"
type textarea "Add manual entries to"
type textarea "*"
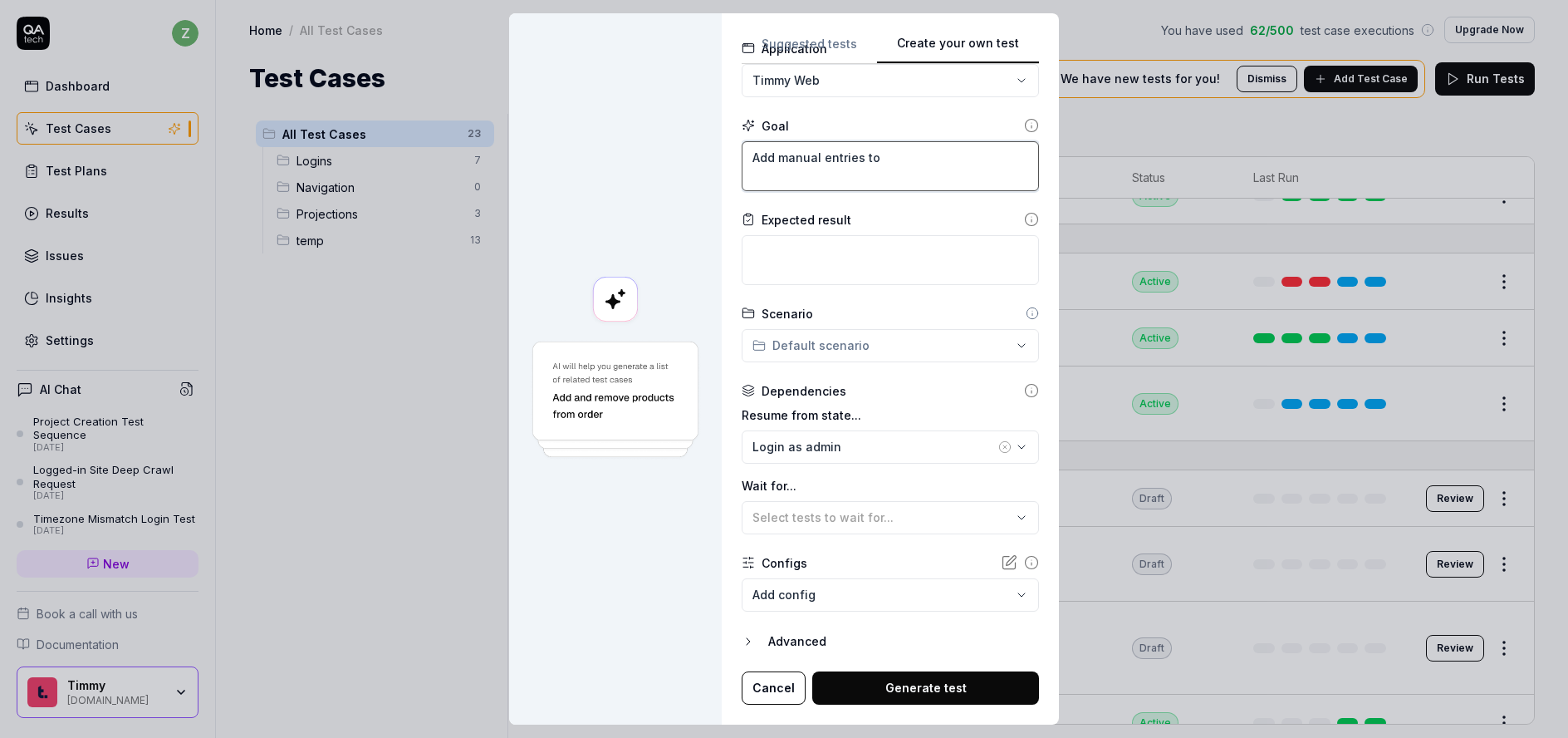
type textarea "Add manual entries to"
type textarea "*"
type textarea "Add manual entries to t"
type textarea "*"
type textarea "Add manual entries to th"
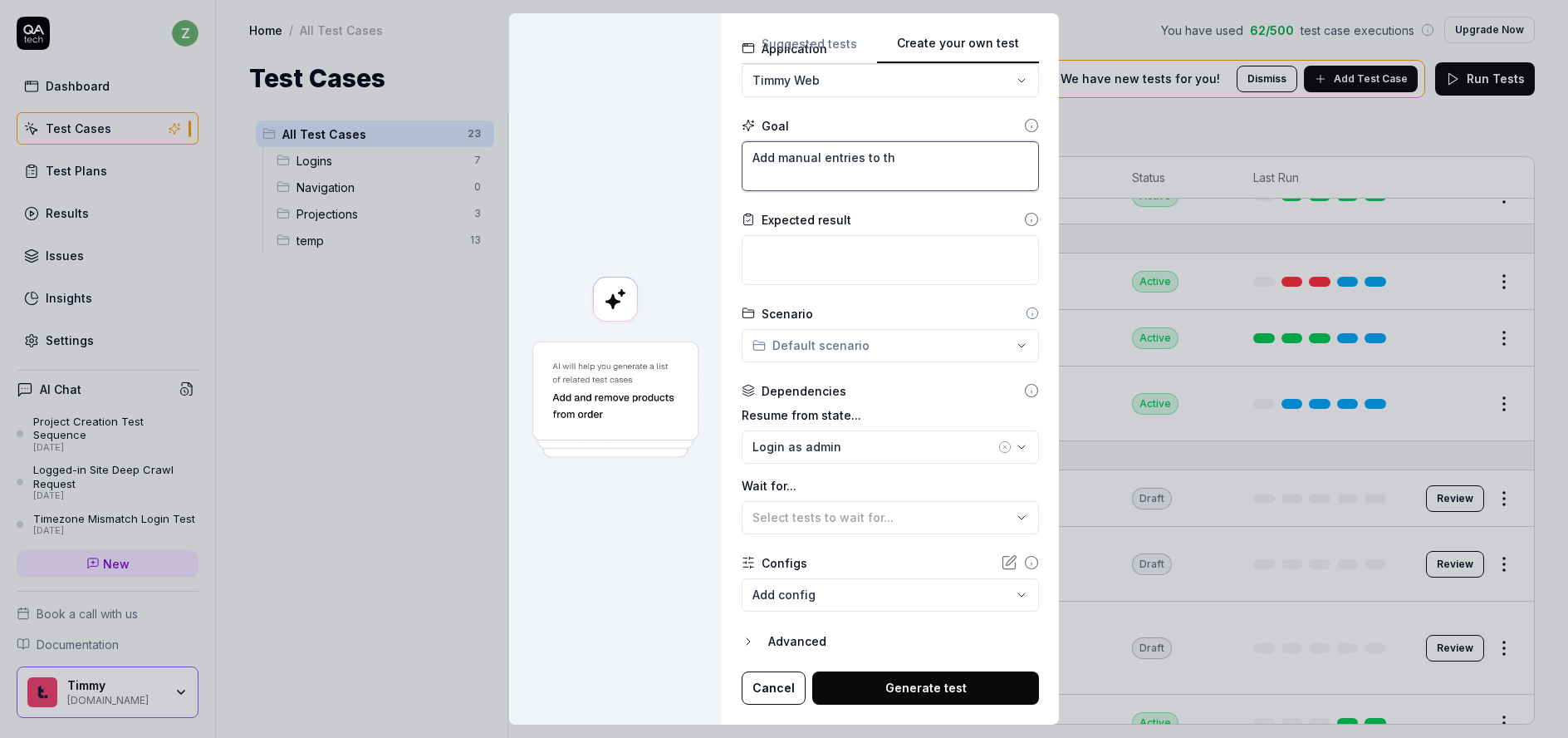
type textarea "*"
type textarea "Add manual entries to the"
type textarea "*"
type textarea "Add manual entries to the"
type textarea "*"
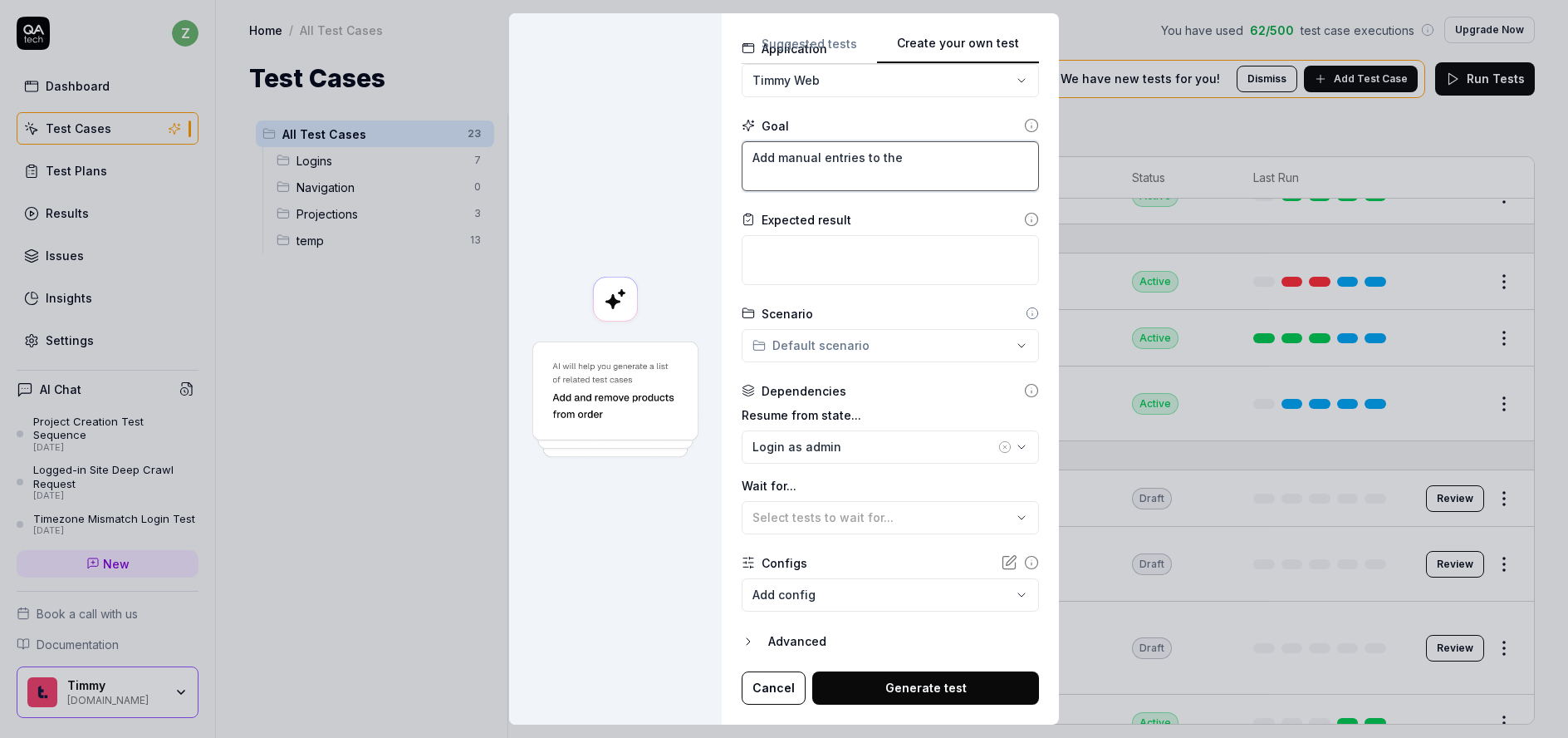
type textarea "Add manual entries to the p"
type textarea "*"
type textarea "Add manual entries to the pr"
type textarea "*"
type textarea "Add manual entries to the pro"
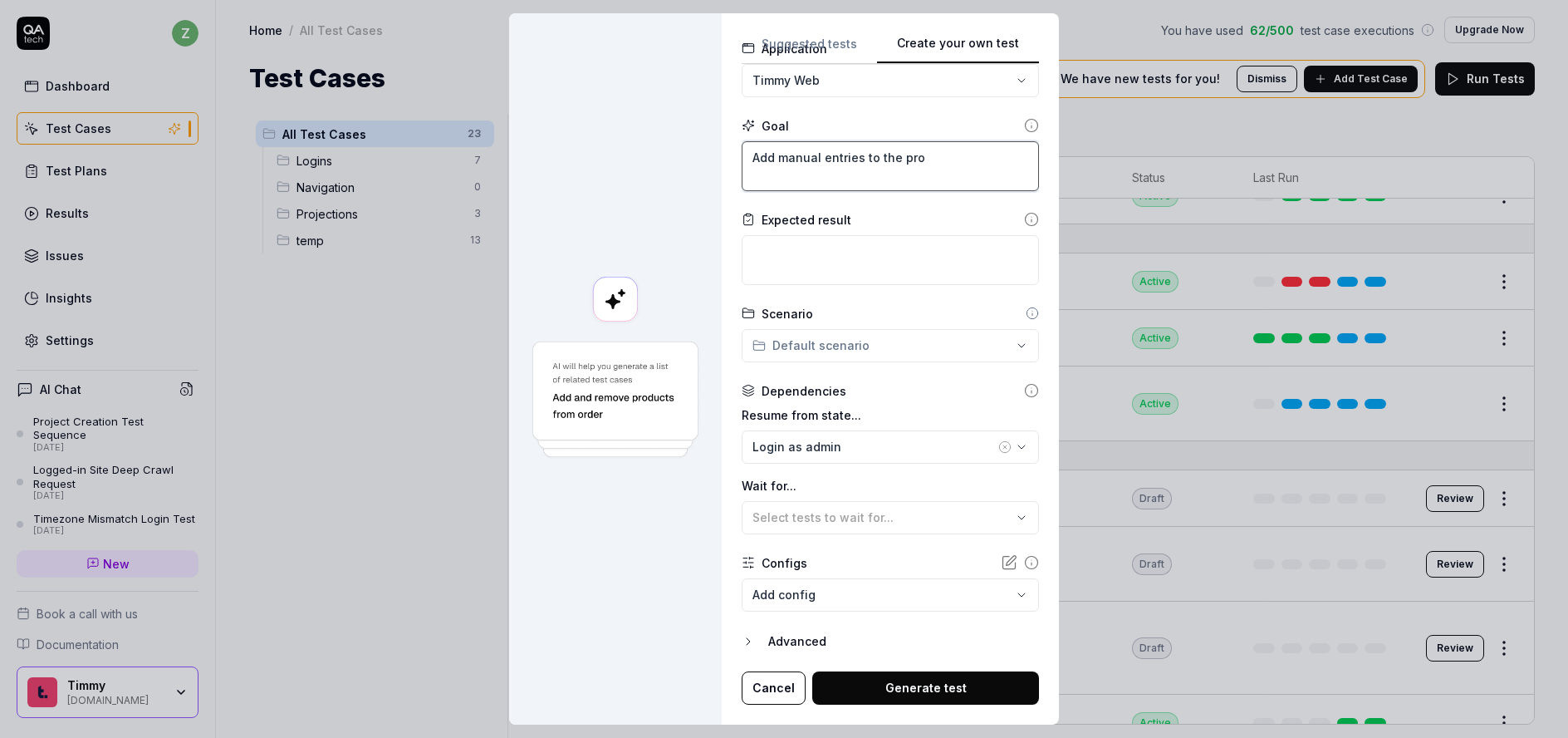
type textarea "*"
type textarea "Add manual entries to the proj"
type textarea "*"
type textarea "Add manual entries to the projec"
type textarea "*"
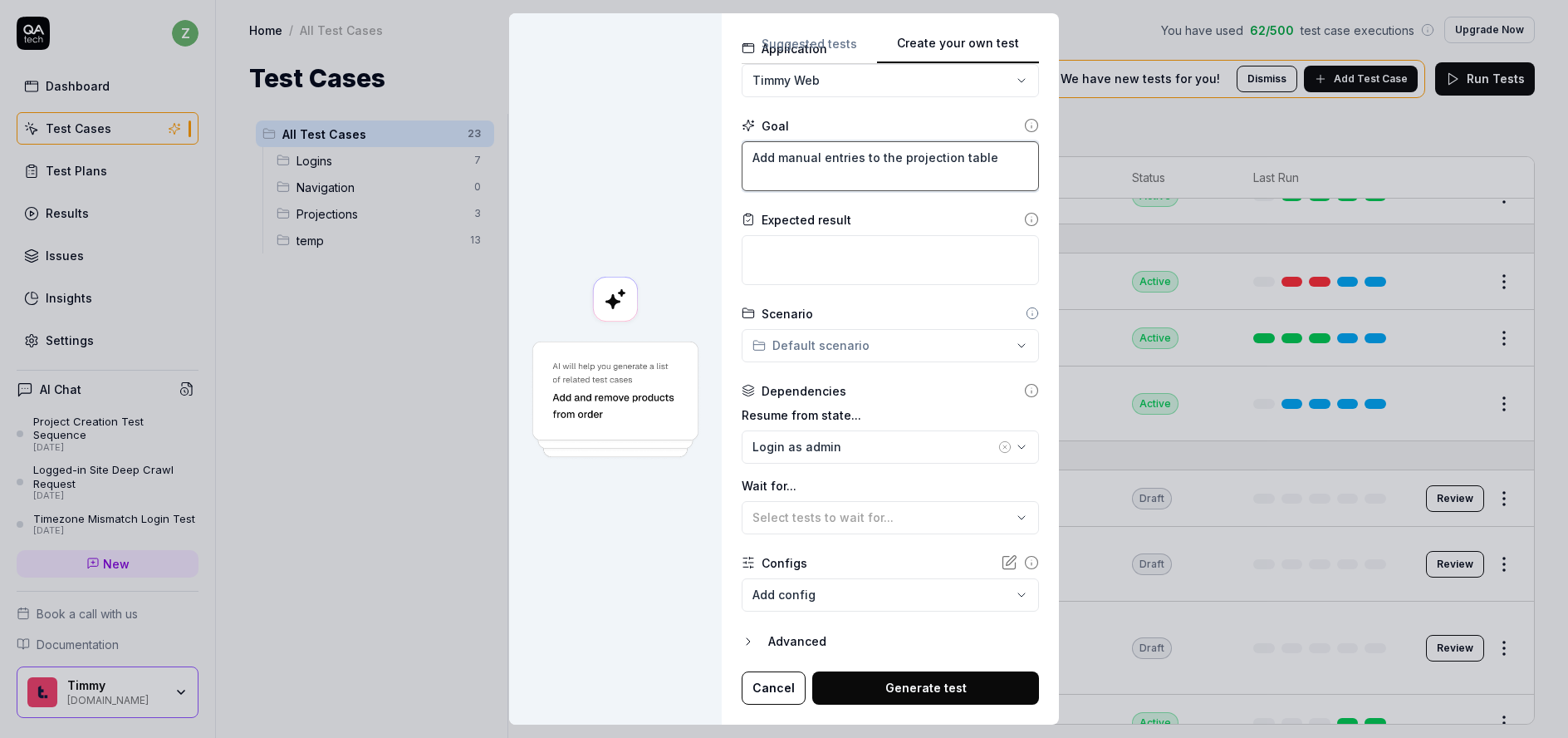
click at [853, 160] on textarea "Add manual entries to the projection table" at bounding box center [891, 166] width 298 height 50
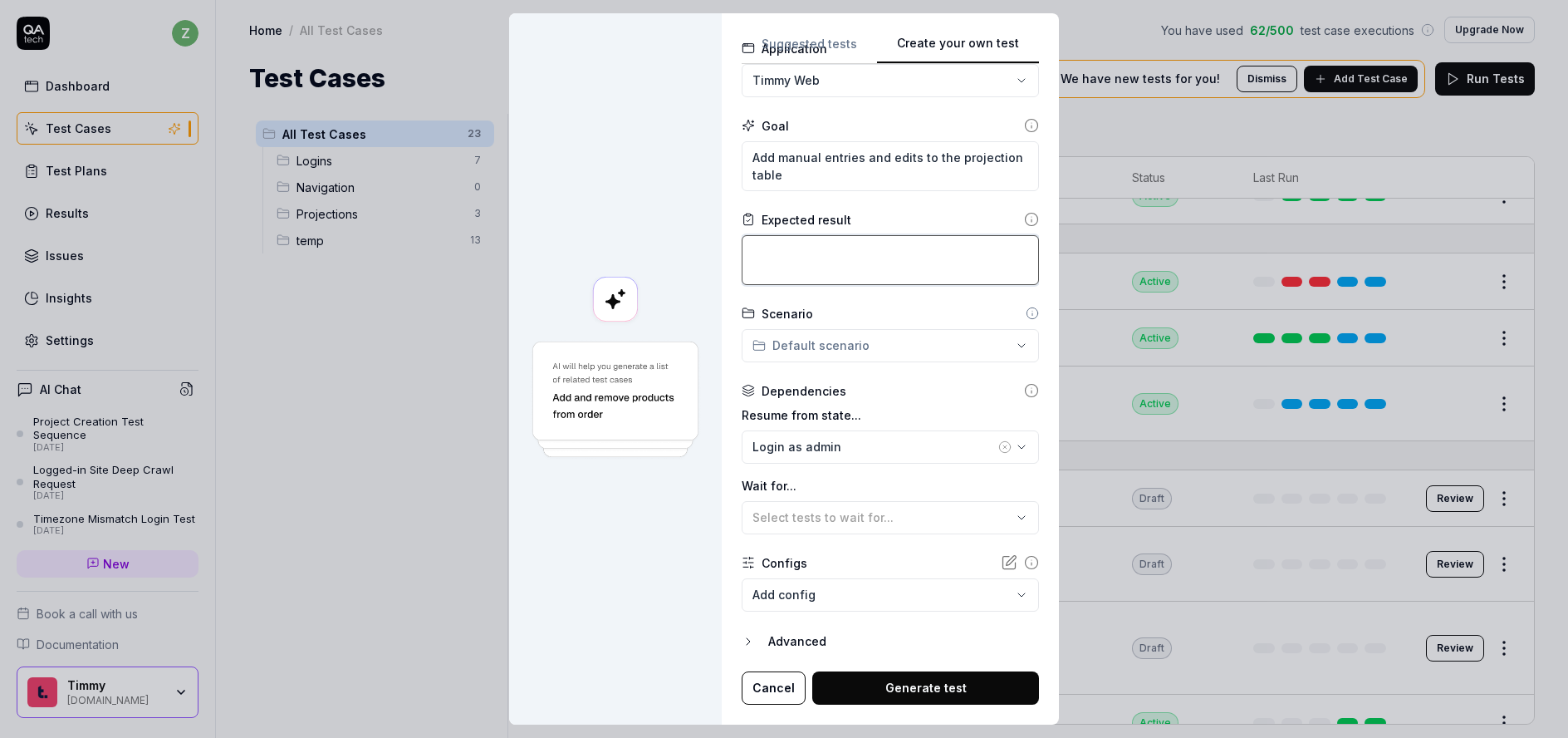
click at [893, 265] on textarea at bounding box center [891, 260] width 298 height 50
click at [849, 441] on div "Login as admin" at bounding box center [873, 447] width 242 height 18
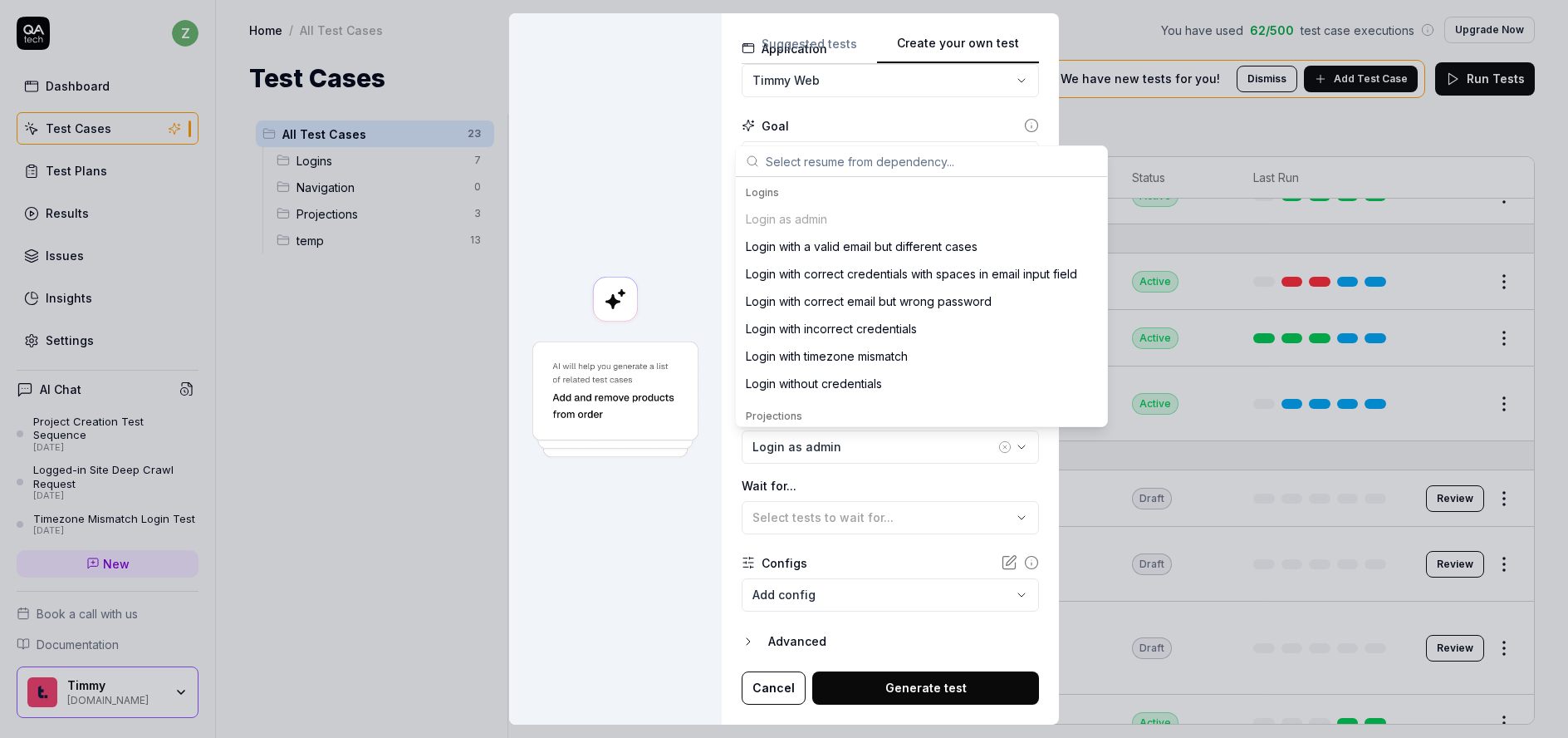
scroll to position [99, 0]
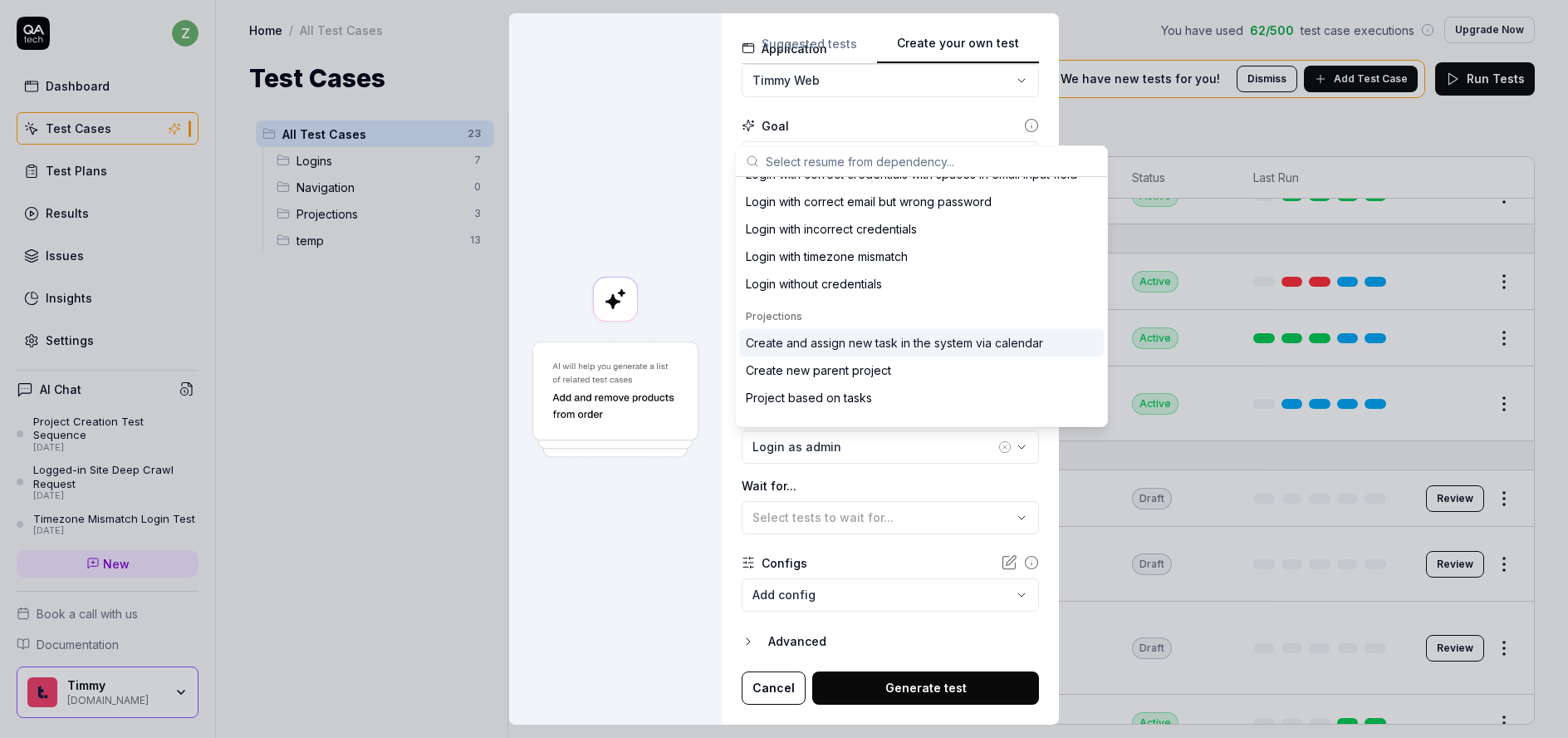
click at [934, 347] on div "Create and assign new task in the system via calendar" at bounding box center [894, 343] width 298 height 18
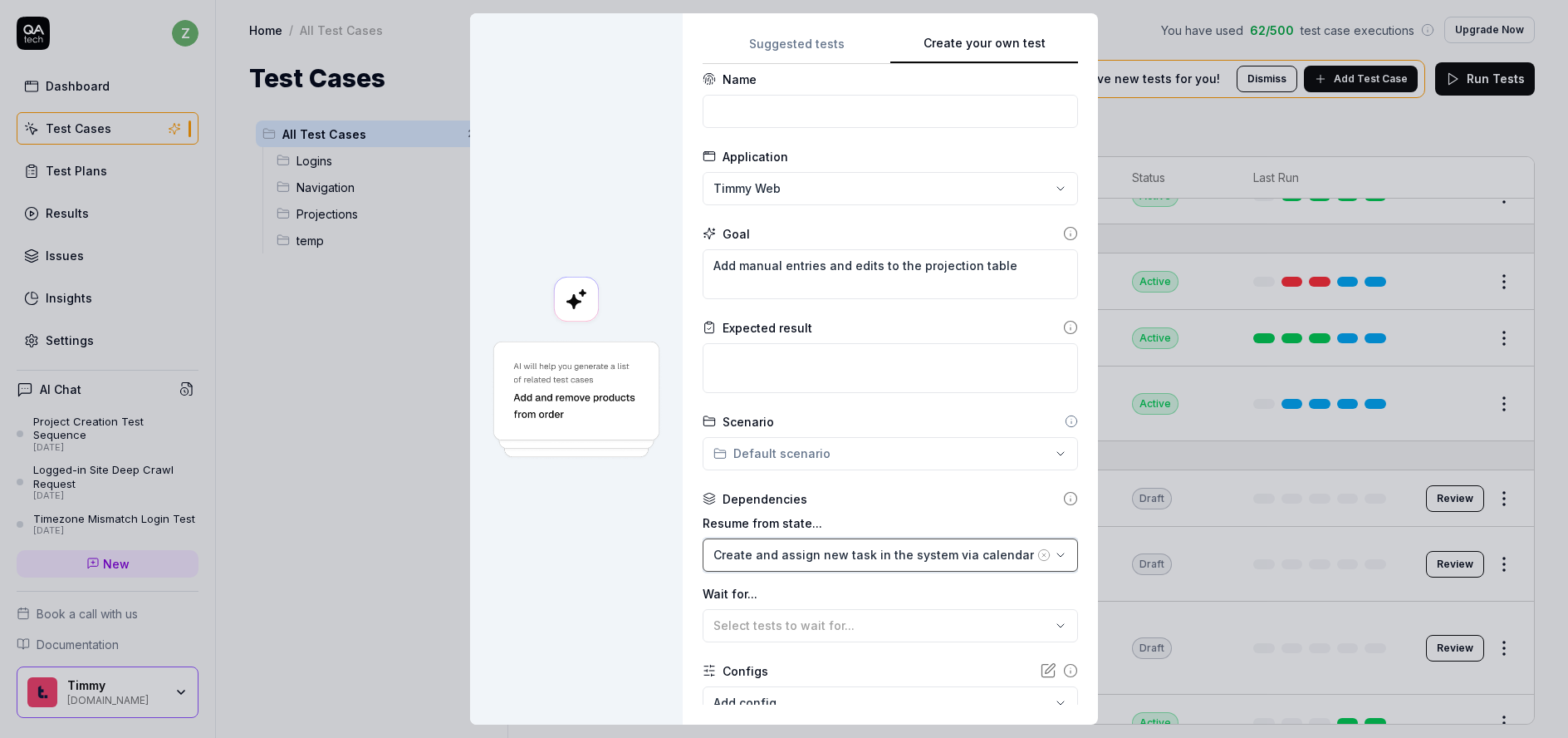
scroll to position [0, 0]
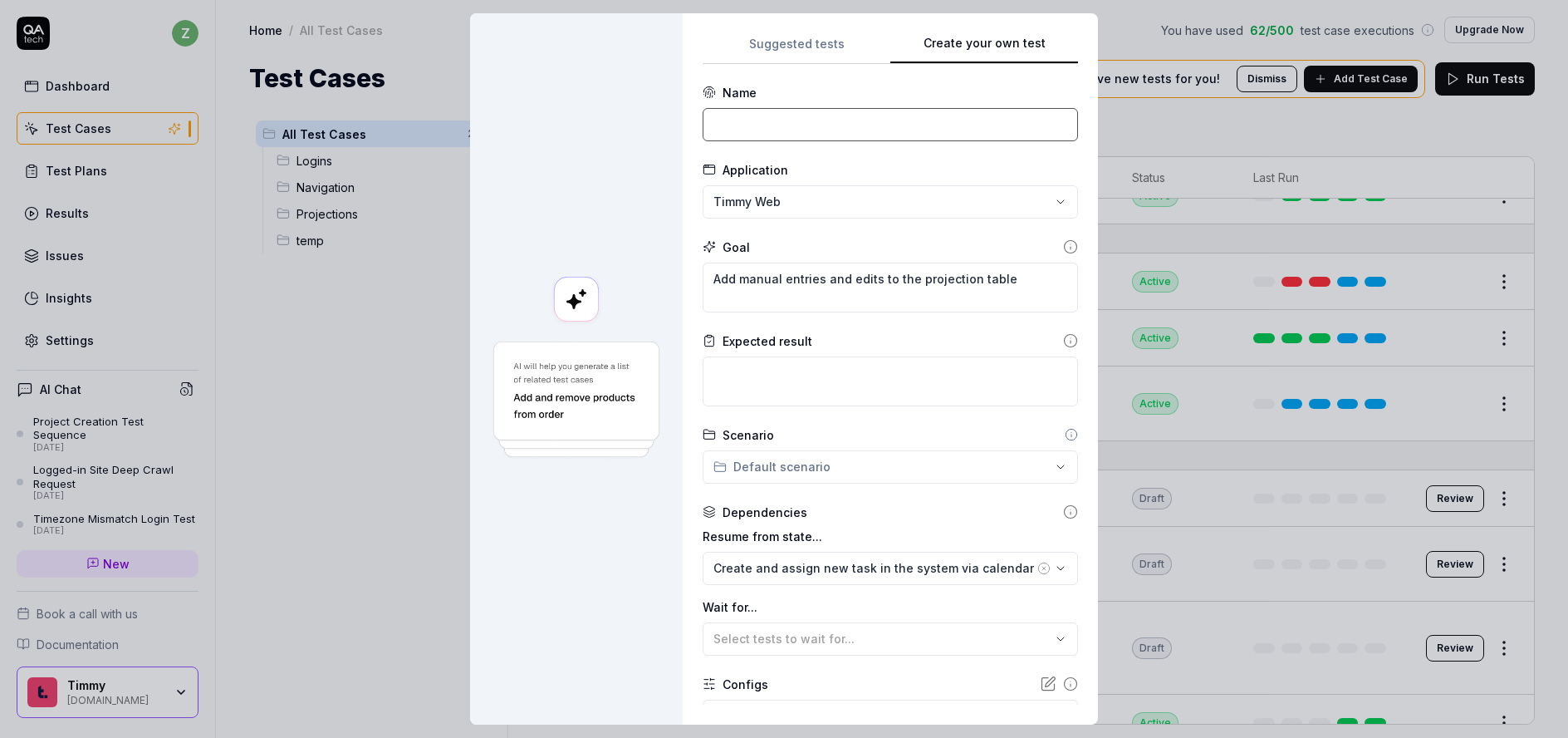
click at [778, 111] on input at bounding box center [890, 124] width 376 height 33
drag, startPoint x: 1018, startPoint y: 280, endPoint x: 640, endPoint y: 195, distance: 387.4
click at [611, 240] on div "**********" at bounding box center [784, 369] width 628 height 711
click at [766, 119] on input at bounding box center [890, 124] width 376 height 33
click at [712, 124] on input "Update projection entries" at bounding box center [890, 124] width 376 height 33
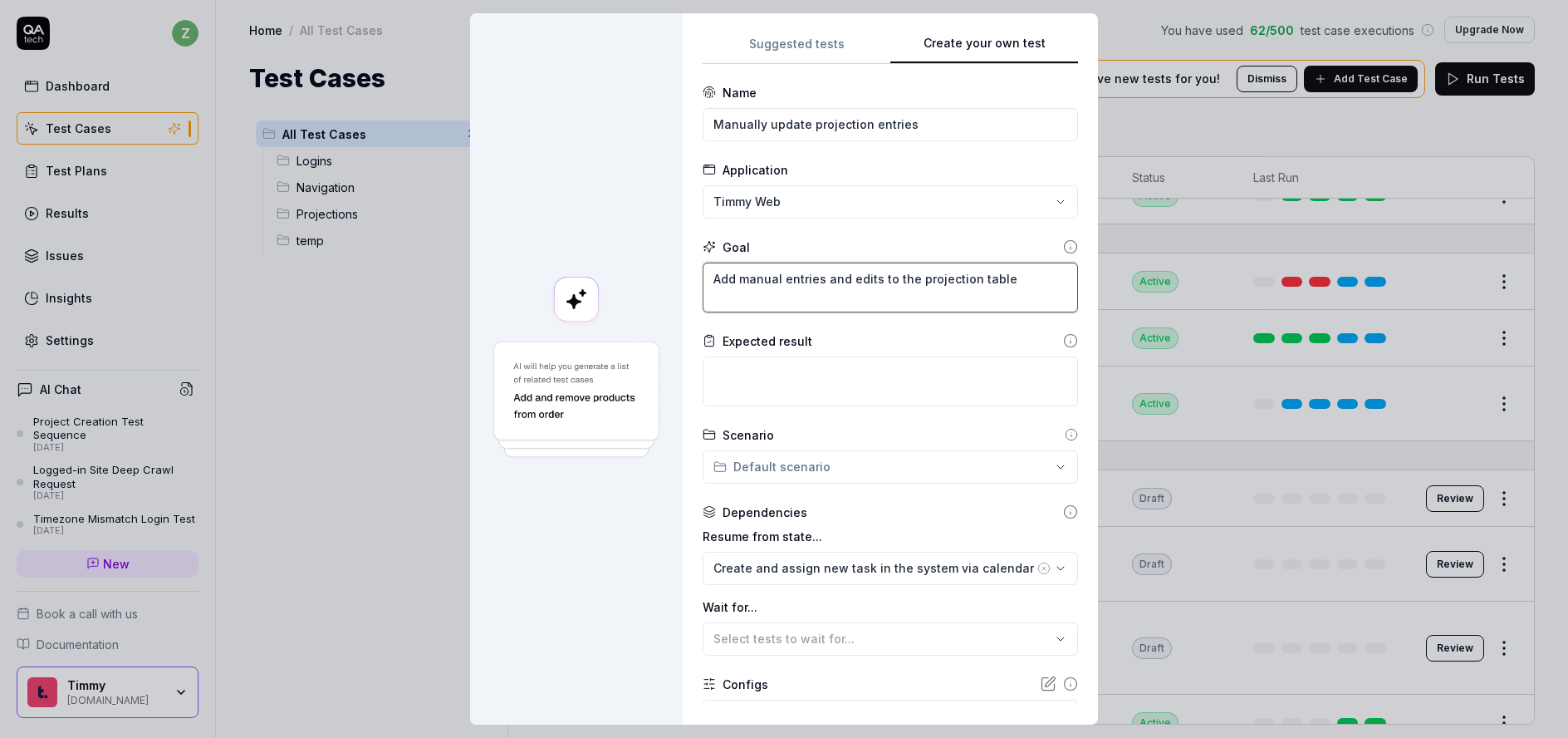
click at [1009, 289] on textarea "Add manual entries and edits to the projection table" at bounding box center [890, 288] width 376 height 50
click at [1065, 242] on circle at bounding box center [1071, 247] width 12 height 12
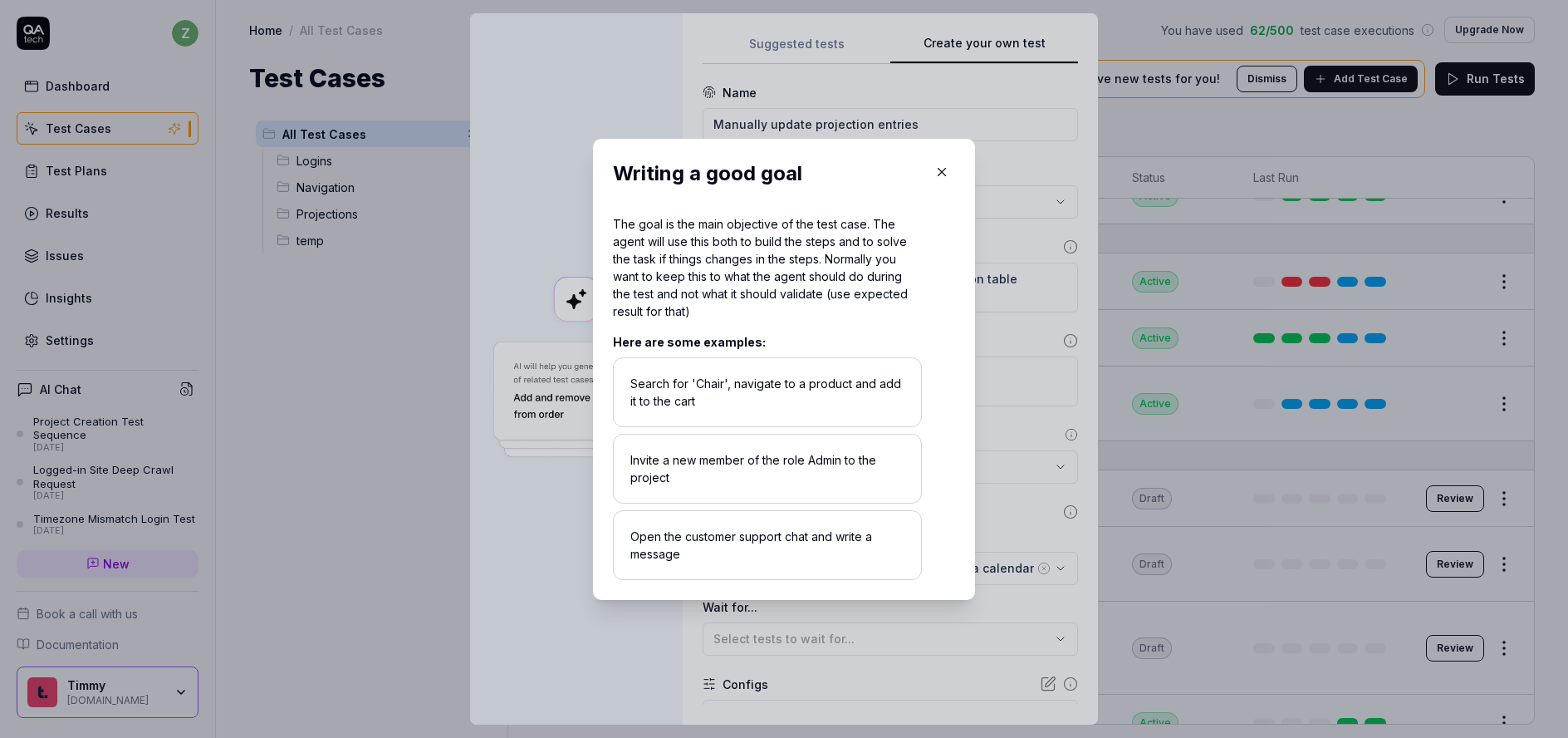
click at [940, 165] on icon "button" at bounding box center [942, 172] width 15 height 15
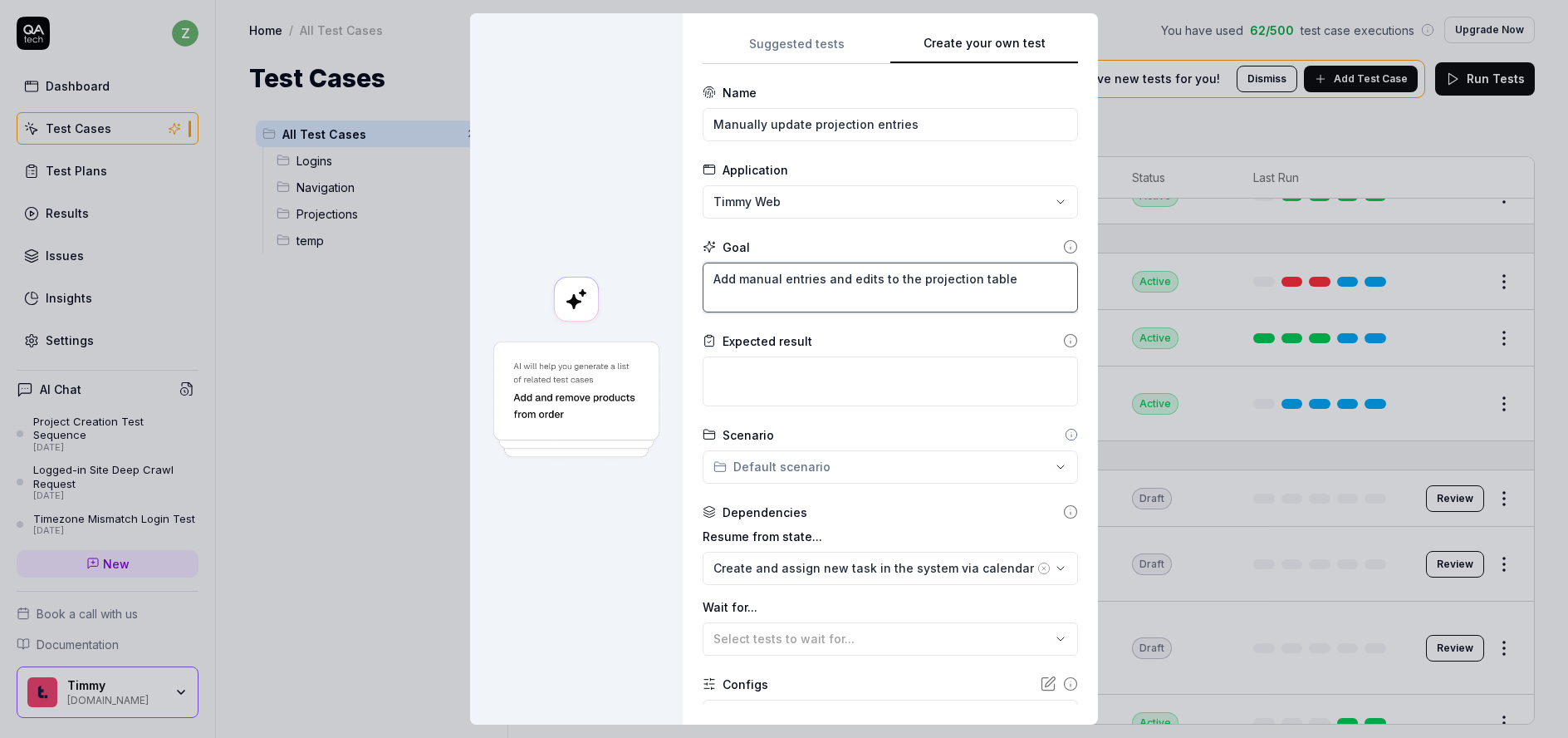
click at [1011, 279] on textarea "Add manual entries and edits to the projection table" at bounding box center [890, 288] width 376 height 50
drag, startPoint x: 1003, startPoint y: 281, endPoint x: 688, endPoint y: 274, distance: 315.1
click at [688, 274] on div "**********" at bounding box center [891, 369] width 416 height 711
click at [906, 297] on textarea "Add manual entries and edits to the projection table" at bounding box center [890, 288] width 376 height 50
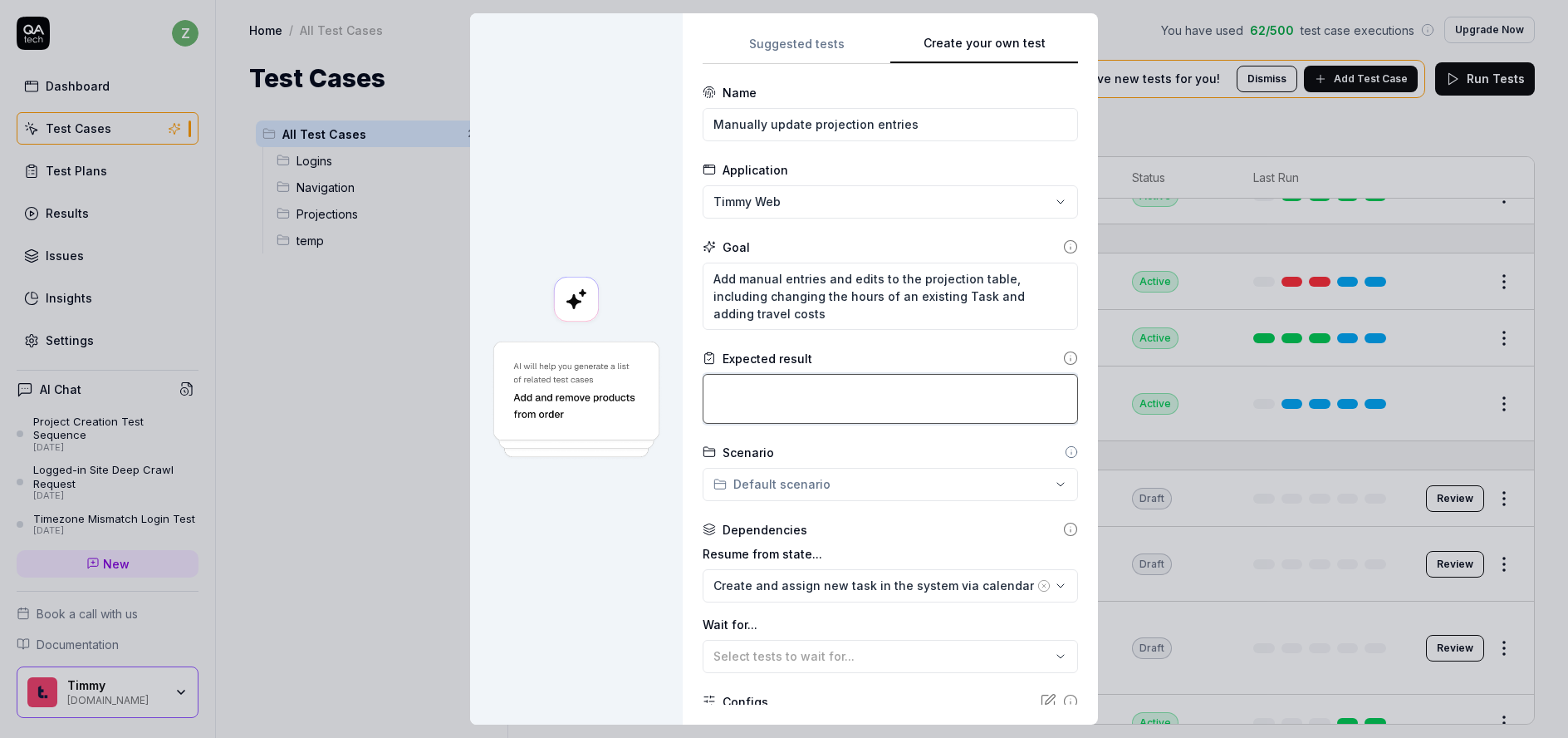
click at [898, 393] on textarea at bounding box center [890, 399] width 376 height 50
click at [946, 395] on textarea "The hours on the project overview page" at bounding box center [890, 399] width 376 height 50
click at [734, 393] on textarea "The hours on the project overview page (found by hovering over "back to project…" at bounding box center [890, 399] width 376 height 50
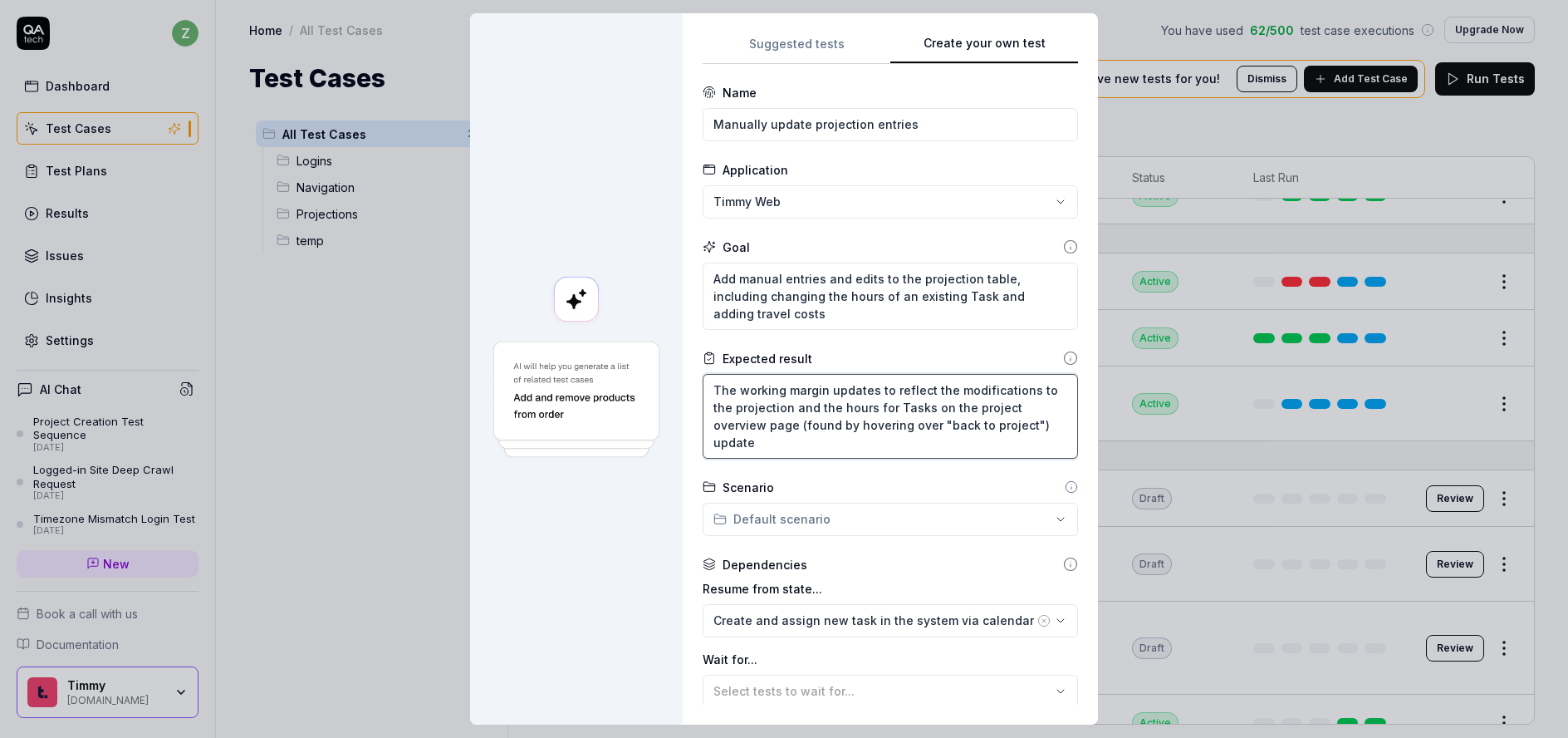
click at [891, 415] on textarea "The working margin updates to reflect the modifications to the projection and t…" at bounding box center [890, 416] width 376 height 84
click at [887, 409] on textarea "The working margin updates to reflect the modifications to the projection and t…" at bounding box center [890, 416] width 376 height 84
click at [847, 446] on textarea "The working margin updates to reflect the modifications to the projection and t…" at bounding box center [890, 416] width 376 height 84
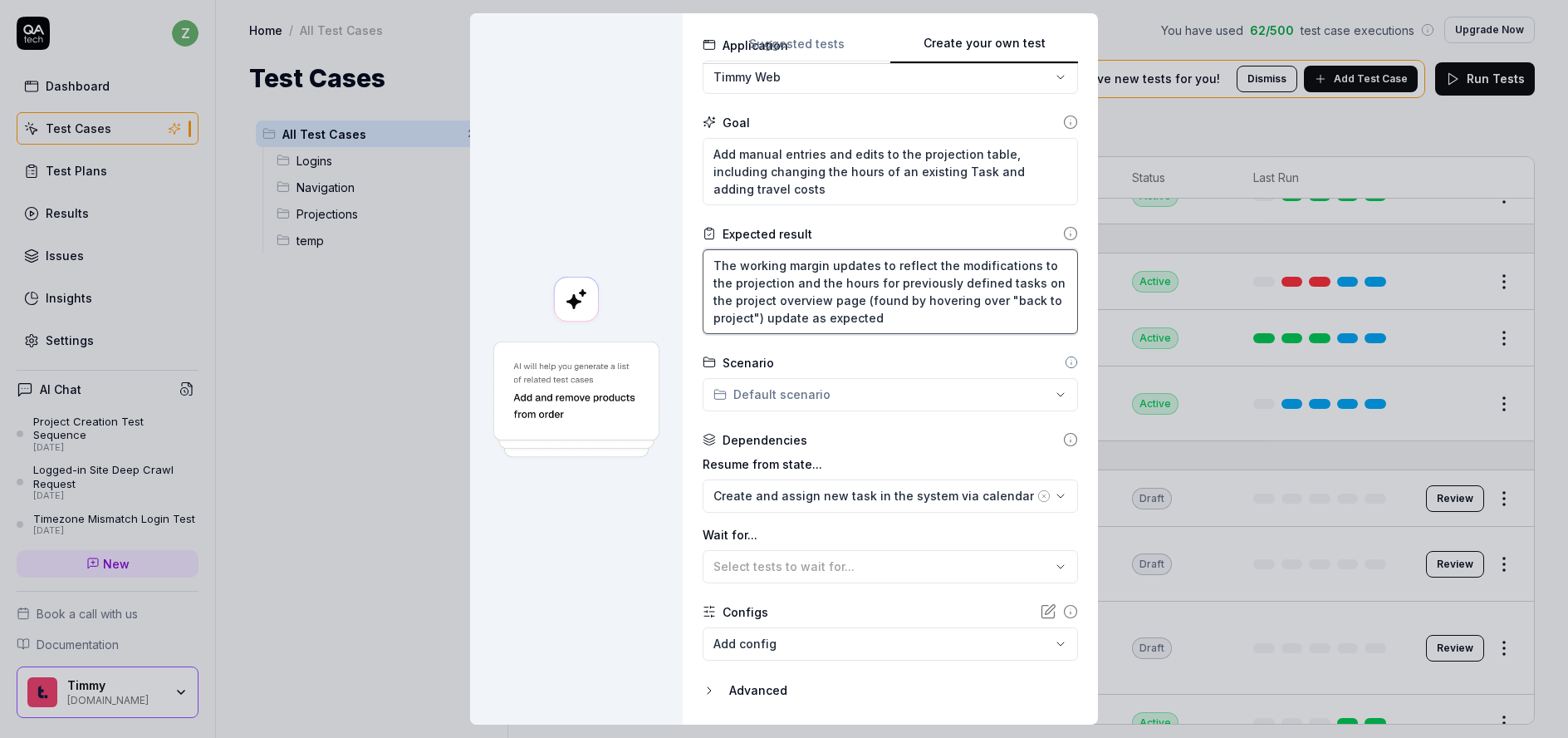
scroll to position [174, 0]
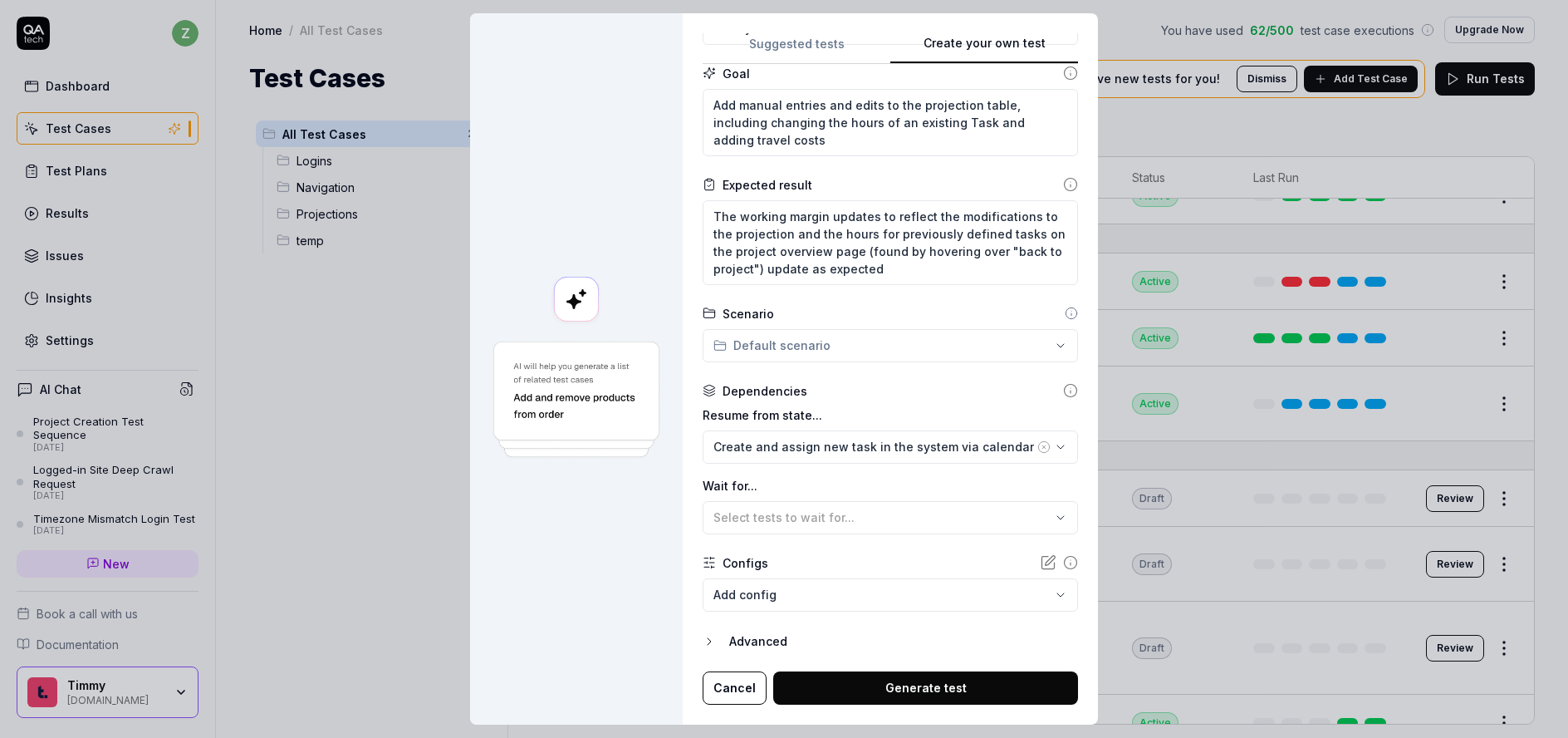
click at [821, 352] on div "**********" at bounding box center [784, 369] width 1568 height 738
click at [778, 421] on span "Navigation" at bounding box center [780, 414] width 95 height 18
click at [879, 378] on form "**********" at bounding box center [890, 307] width 376 height 795
click at [830, 351] on div "**********" at bounding box center [784, 369] width 1568 height 738
click at [778, 464] on span "s" at bounding box center [781, 466] width 6 height 12
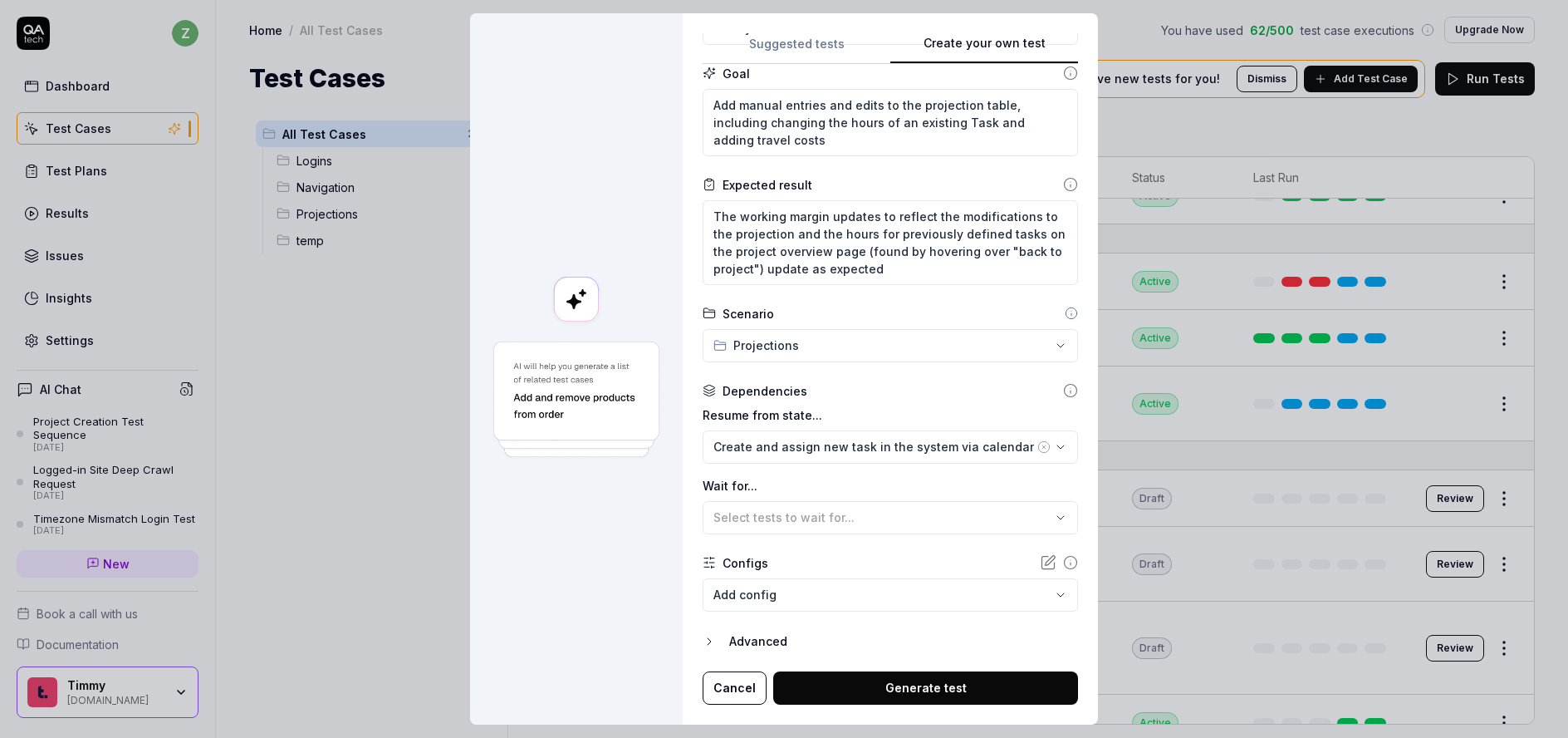
click at [850, 370] on form "**********" at bounding box center [890, 307] width 376 height 795
click at [840, 521] on span "Select tests to wait for..." at bounding box center [784, 517] width 141 height 14
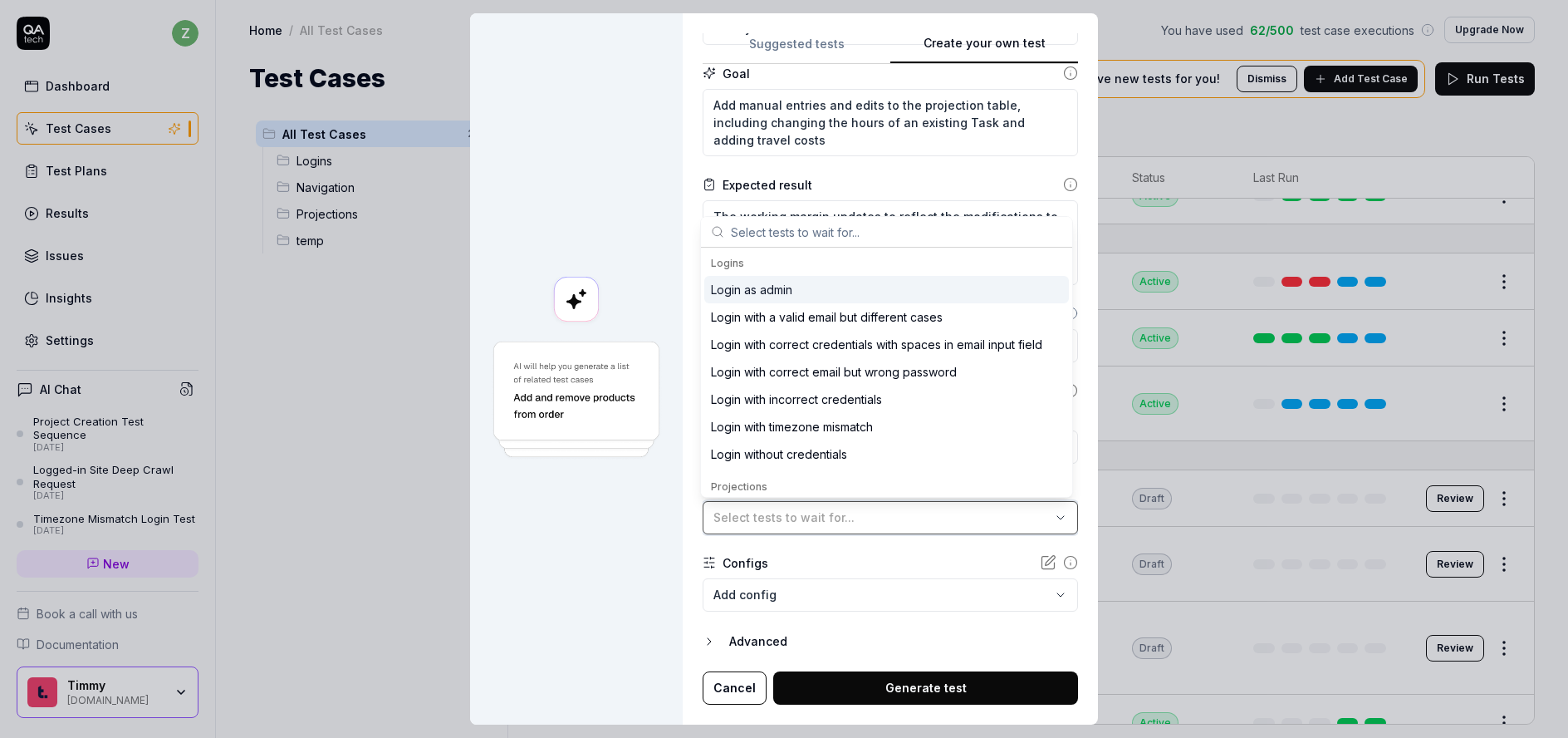
click at [840, 521] on span "Select tests to wait for..." at bounding box center [784, 517] width 141 height 14
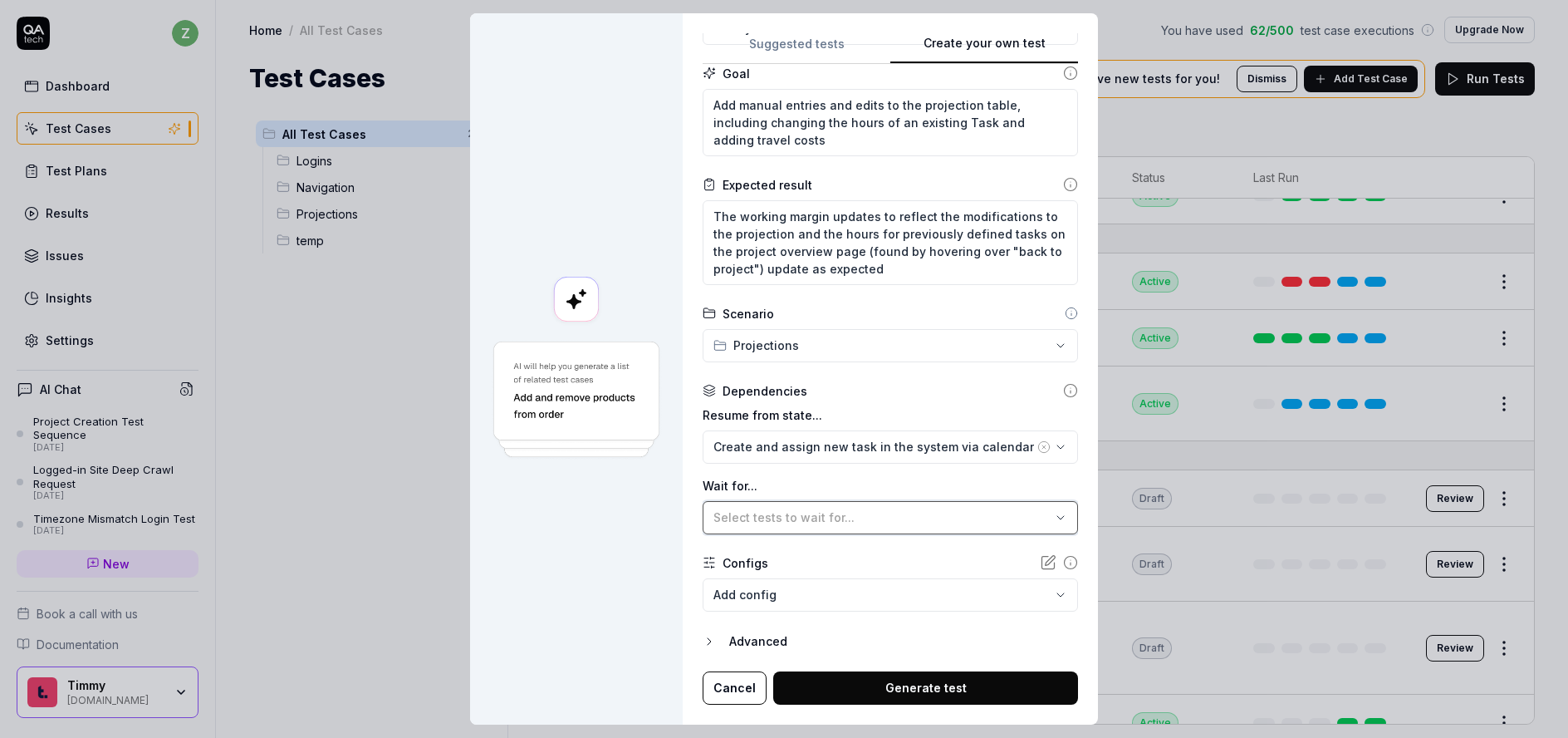
click at [840, 521] on span "Select tests to wait for..." at bounding box center [784, 517] width 141 height 14
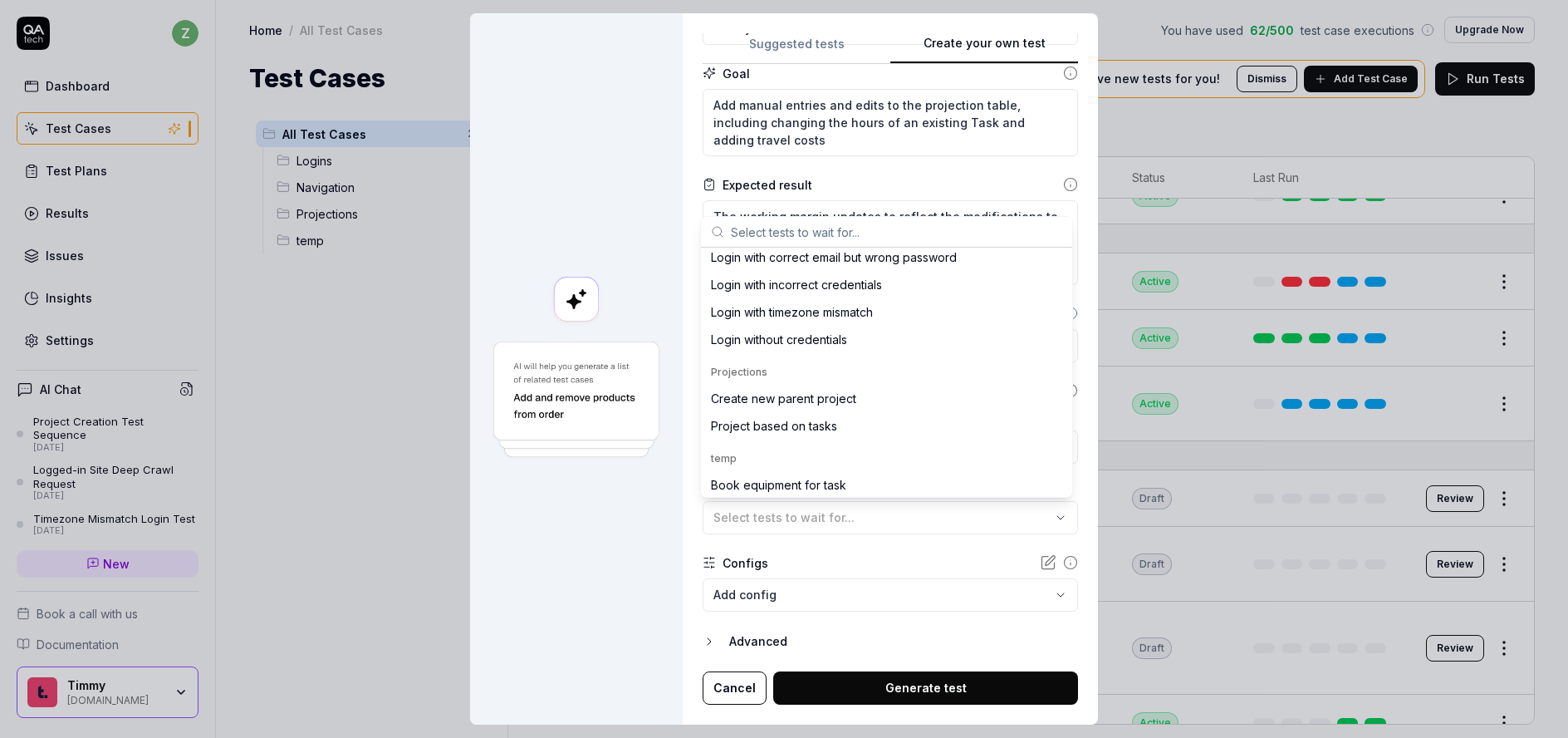
scroll to position [99, 0]
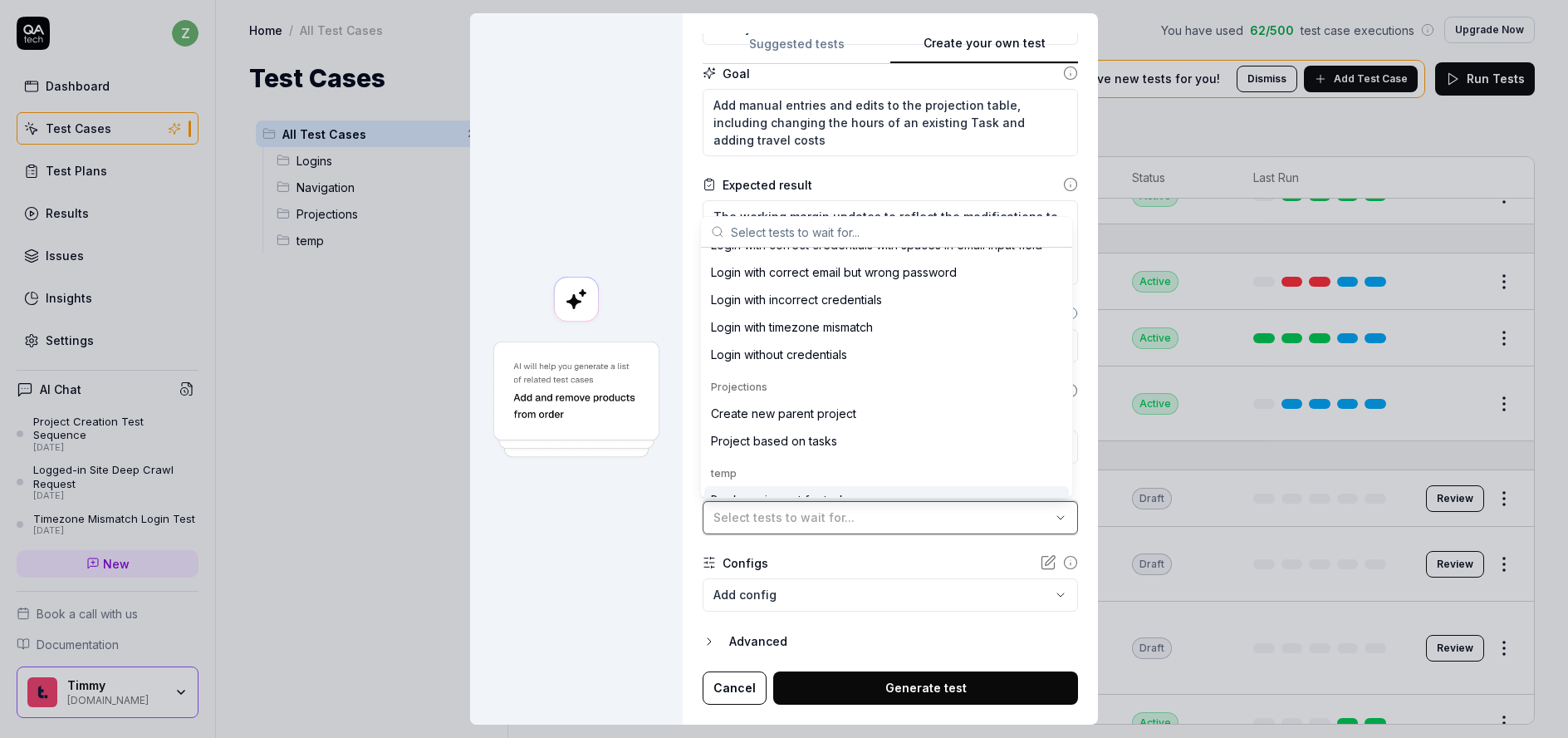
click at [821, 521] on span "Select tests to wait for..." at bounding box center [784, 517] width 141 height 14
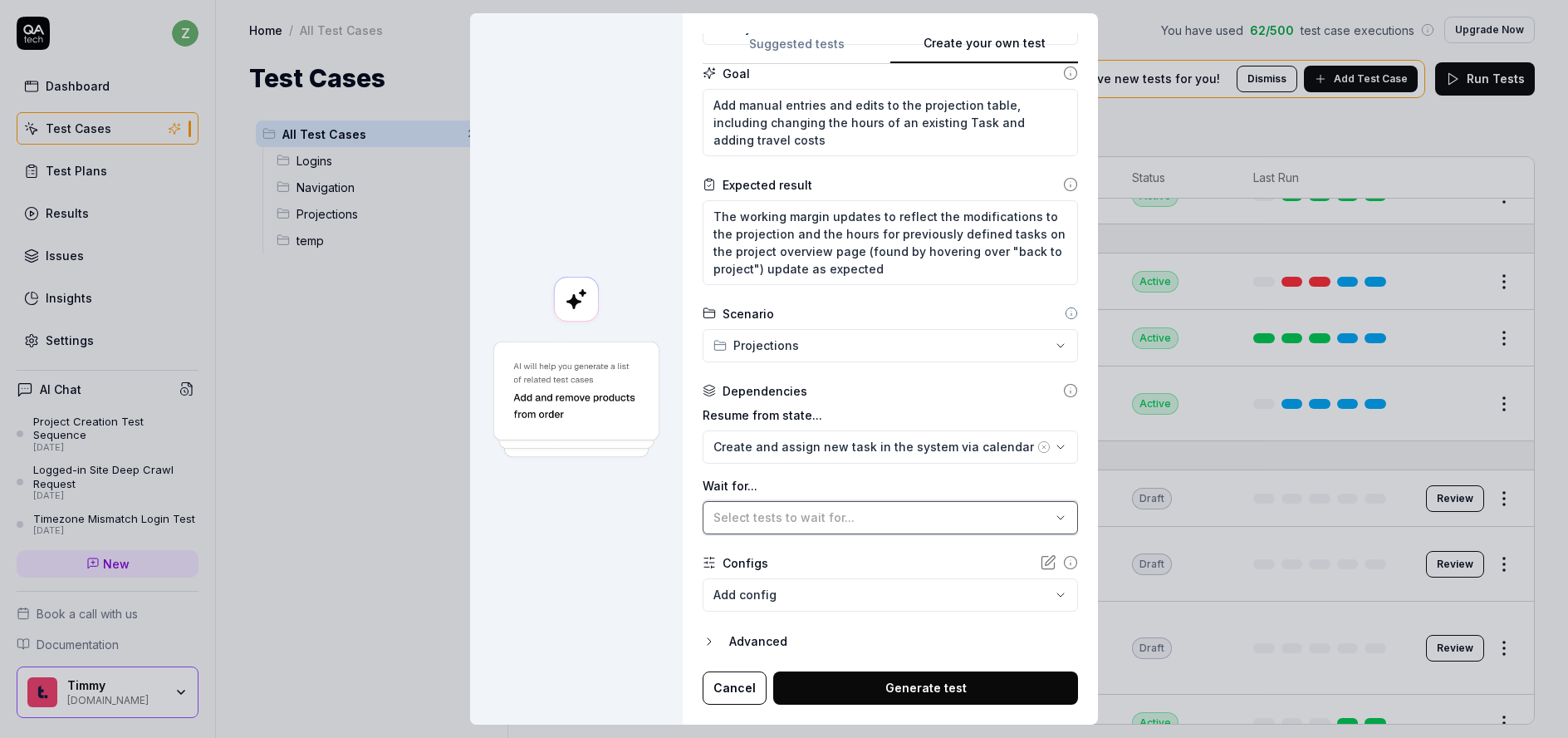
click at [845, 511] on div "Select tests to wait for..." at bounding box center [881, 517] width 337 height 18
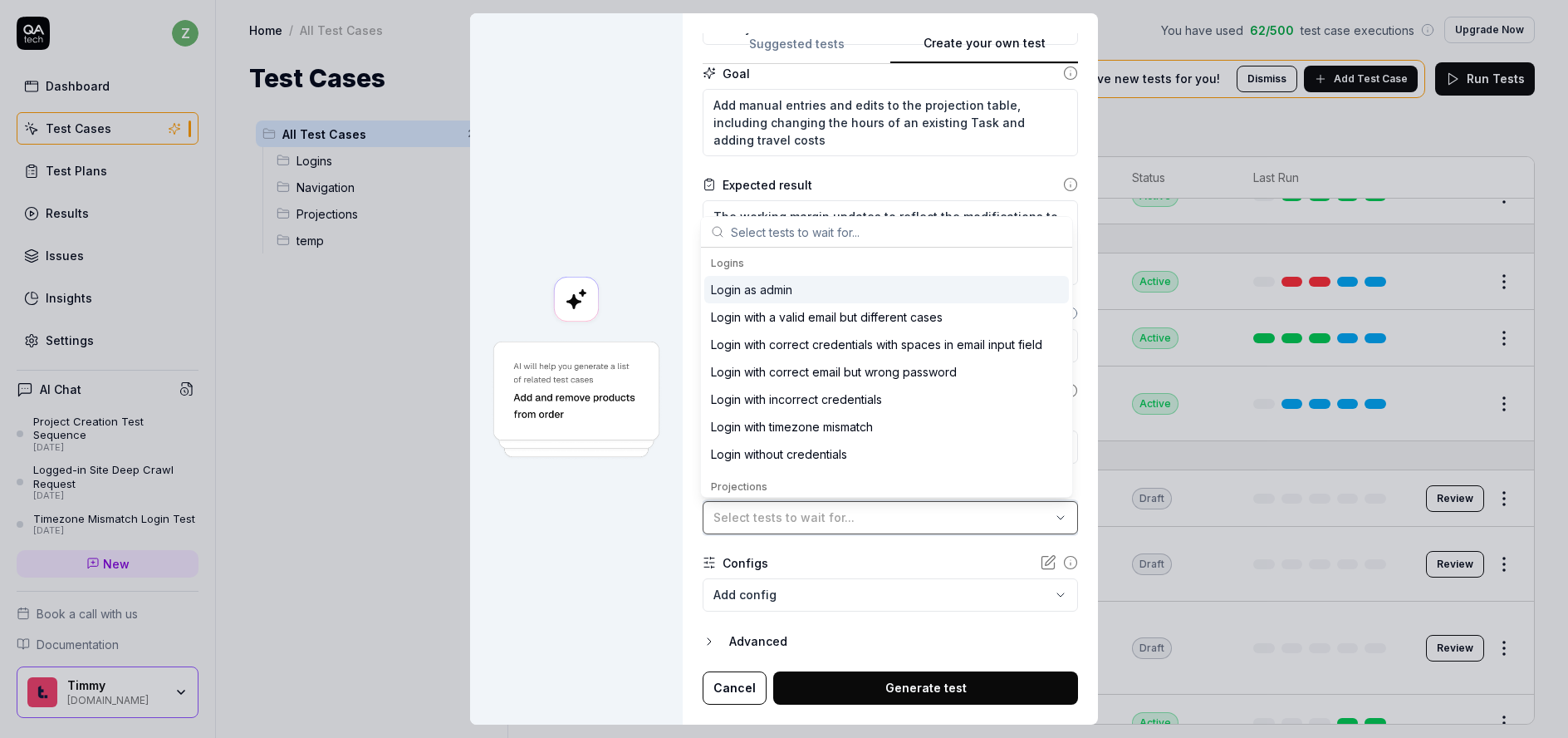
click at [845, 511] on div "Select tests to wait for..." at bounding box center [881, 517] width 337 height 18
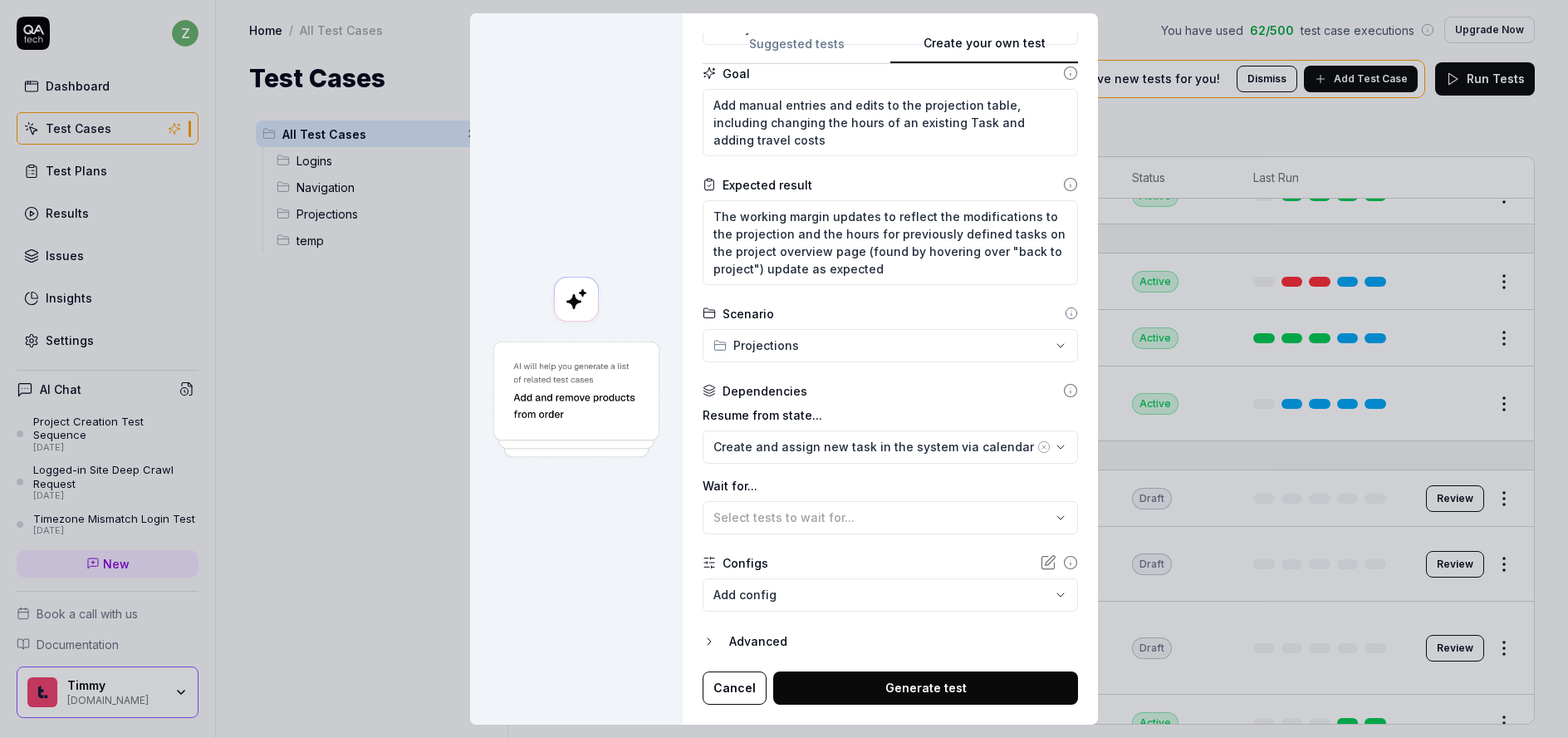
click at [756, 633] on div "Advanced" at bounding box center [904, 641] width 349 height 19
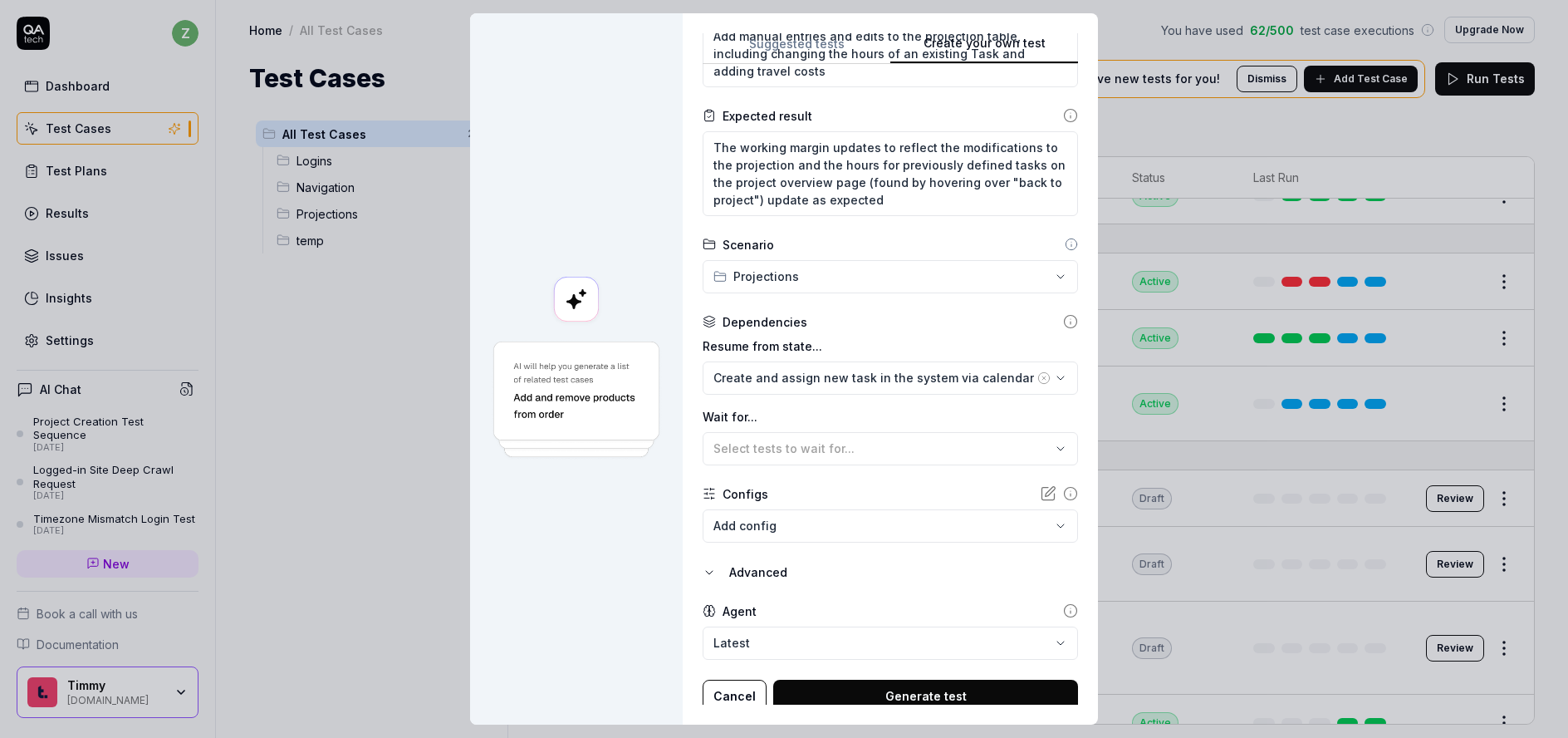
scroll to position [251, 0]
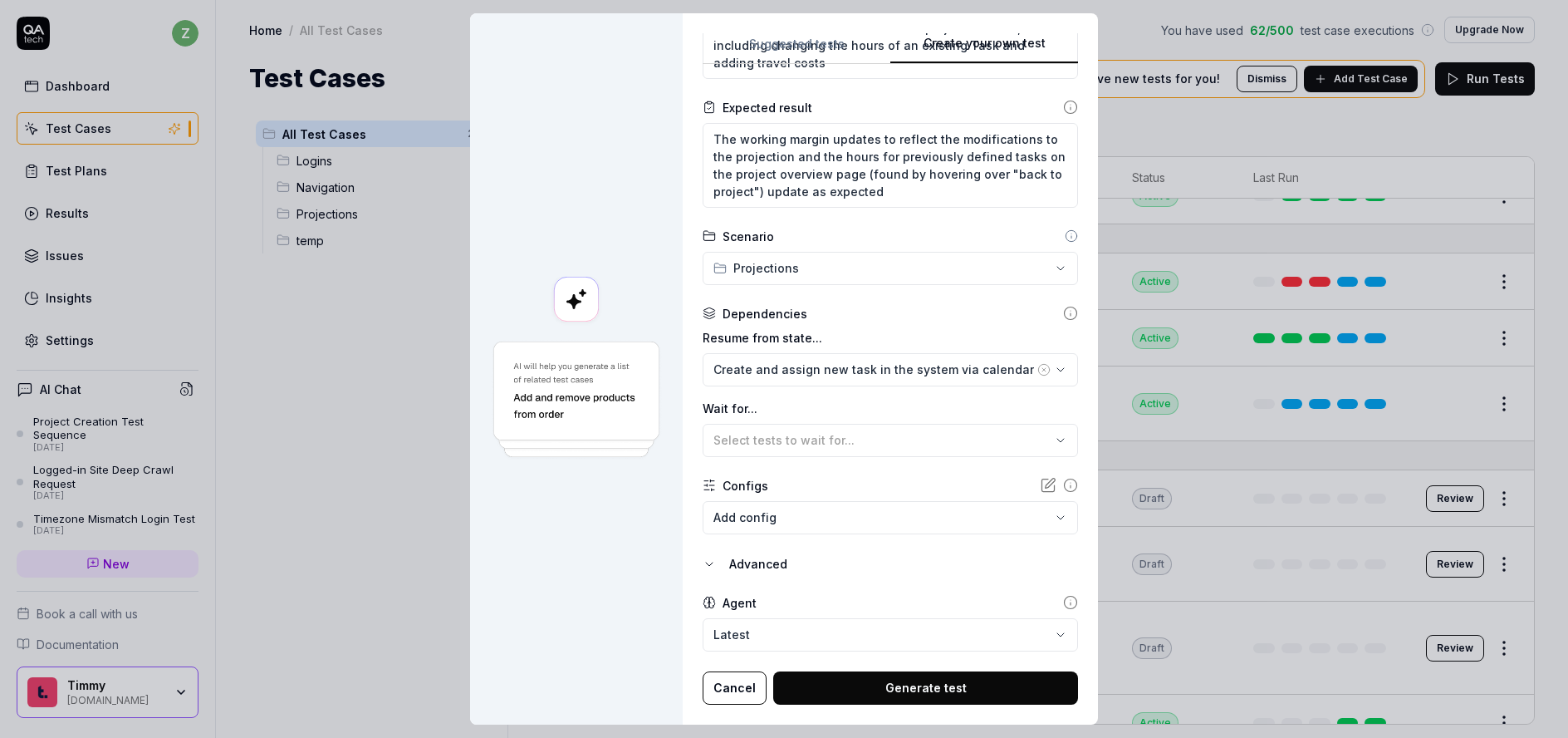
click at [870, 679] on button "Generate test" at bounding box center [926, 688] width 305 height 33
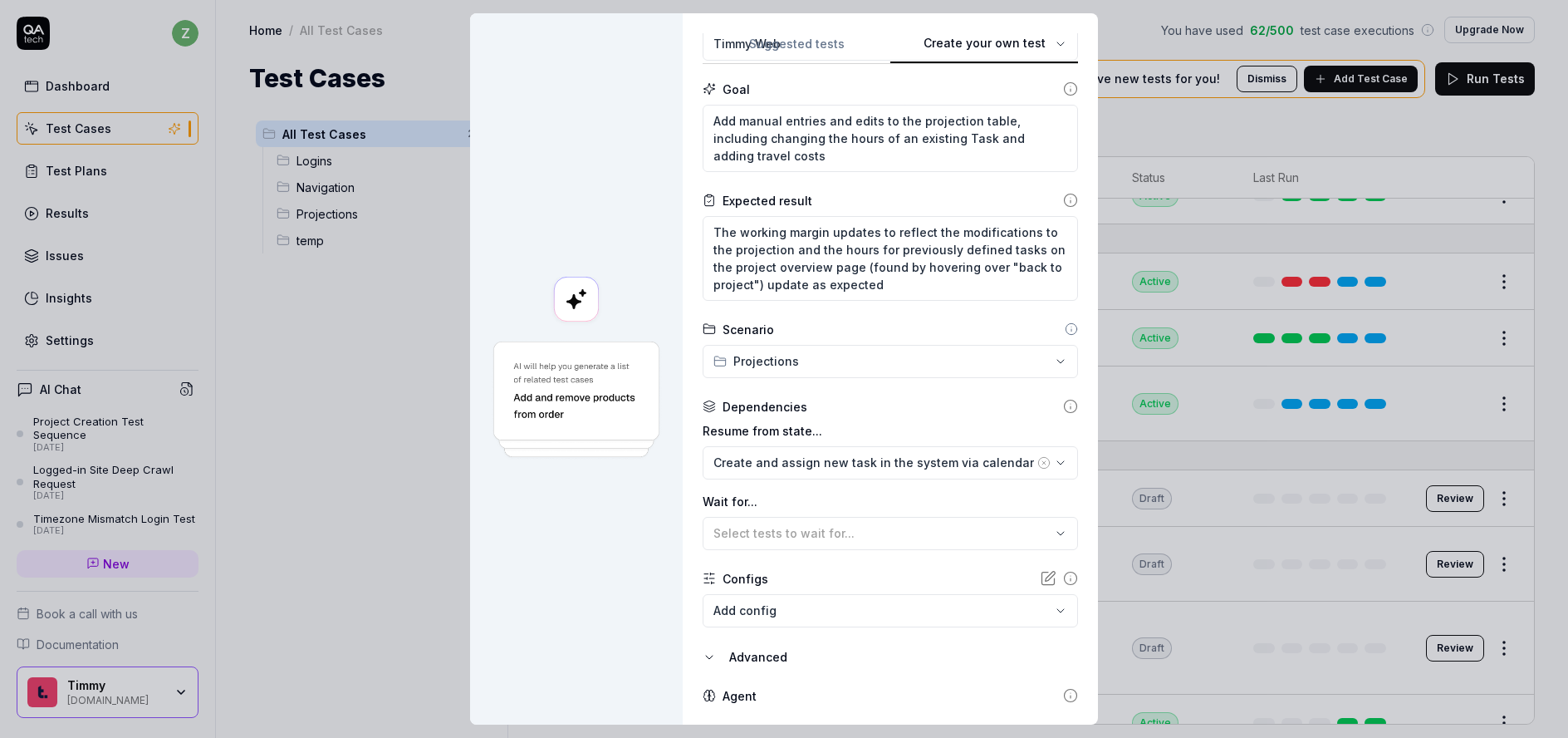
scroll to position [0, 0]
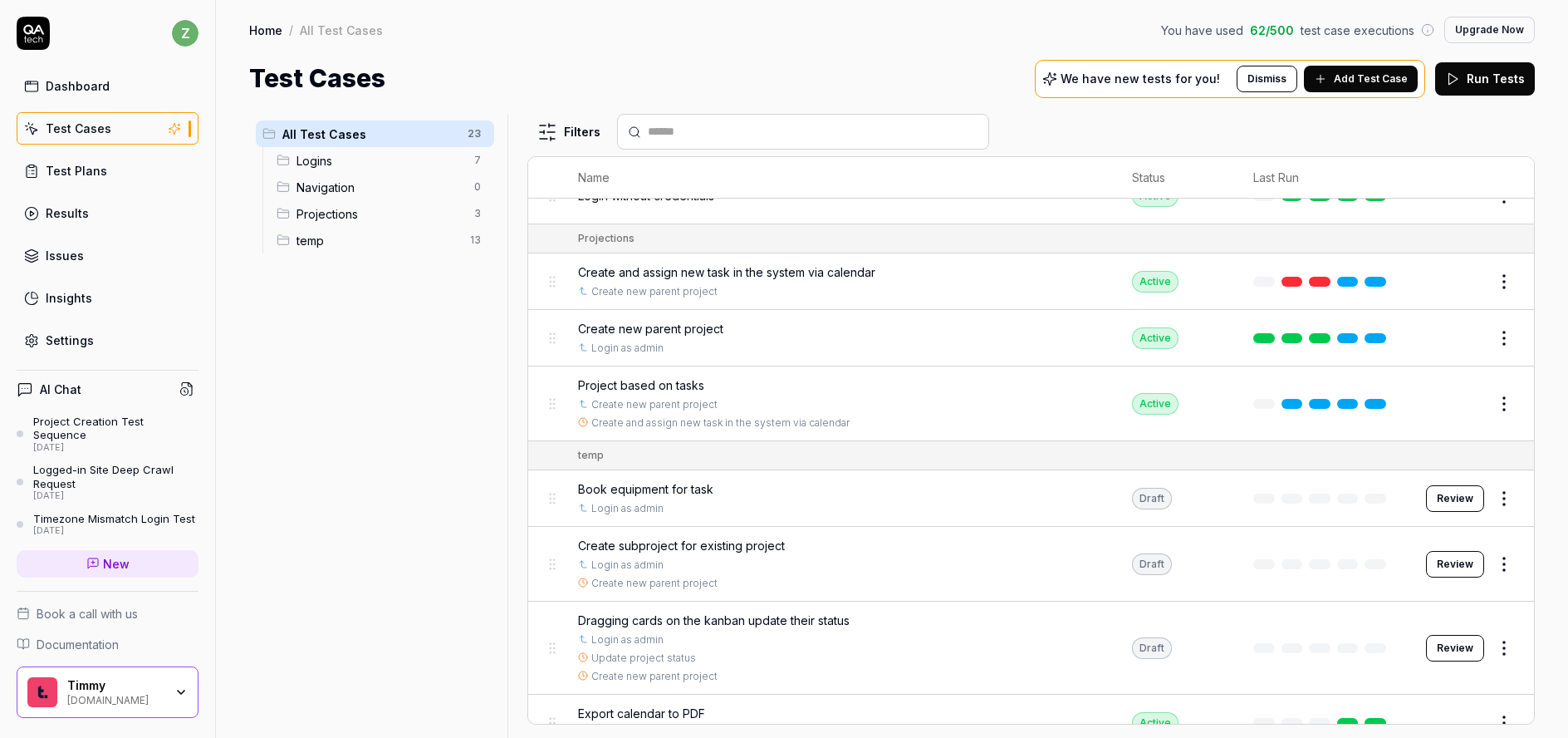
click at [478, 188] on html "z Dashboard Test Cases Test Plans Results Issues Insights Settings AI Chat Proj…" at bounding box center [784, 369] width 1568 height 738
click at [410, 325] on div "Delete" at bounding box center [407, 331] width 167 height 36
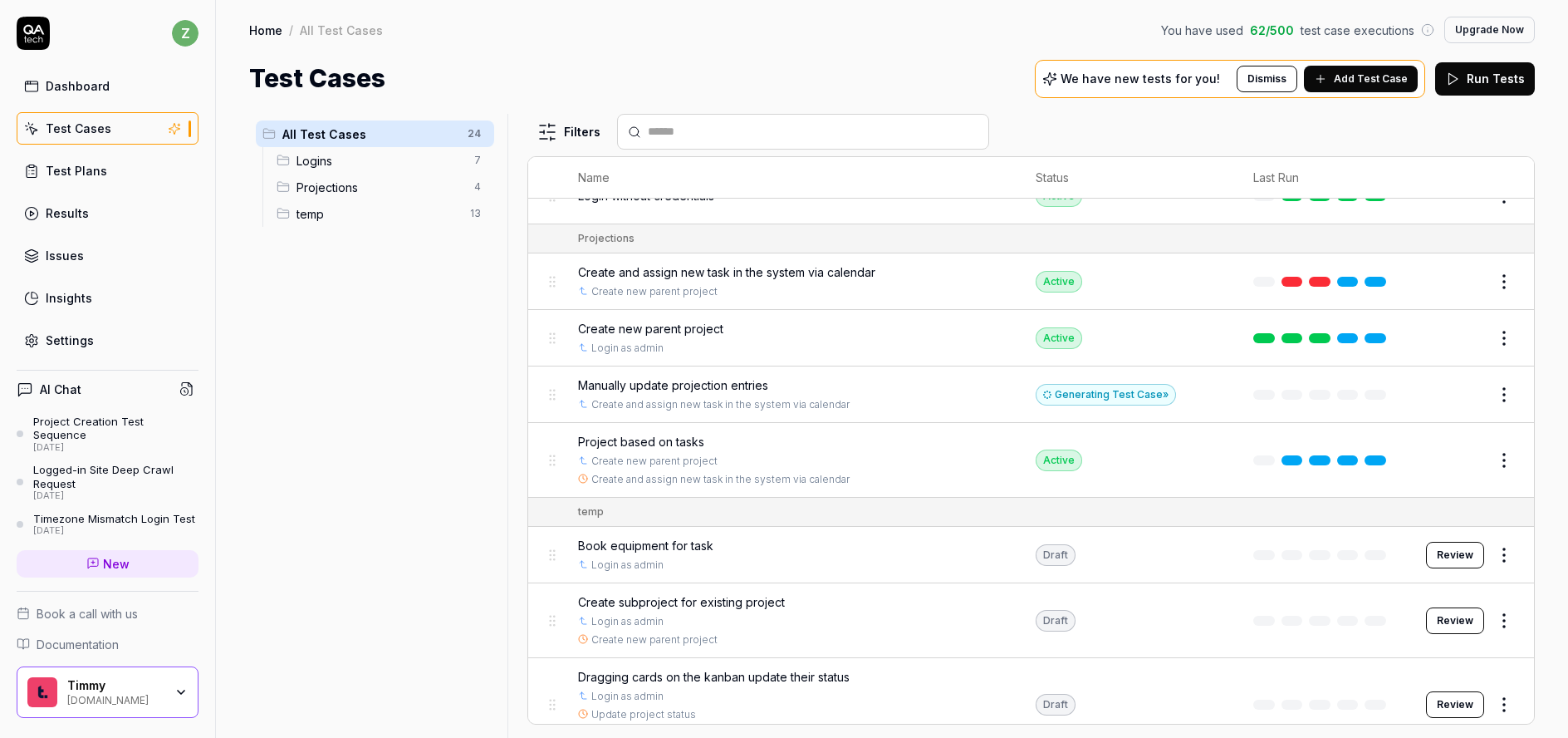
click at [713, 384] on span "Manually update projection entries" at bounding box center [673, 385] width 190 height 18
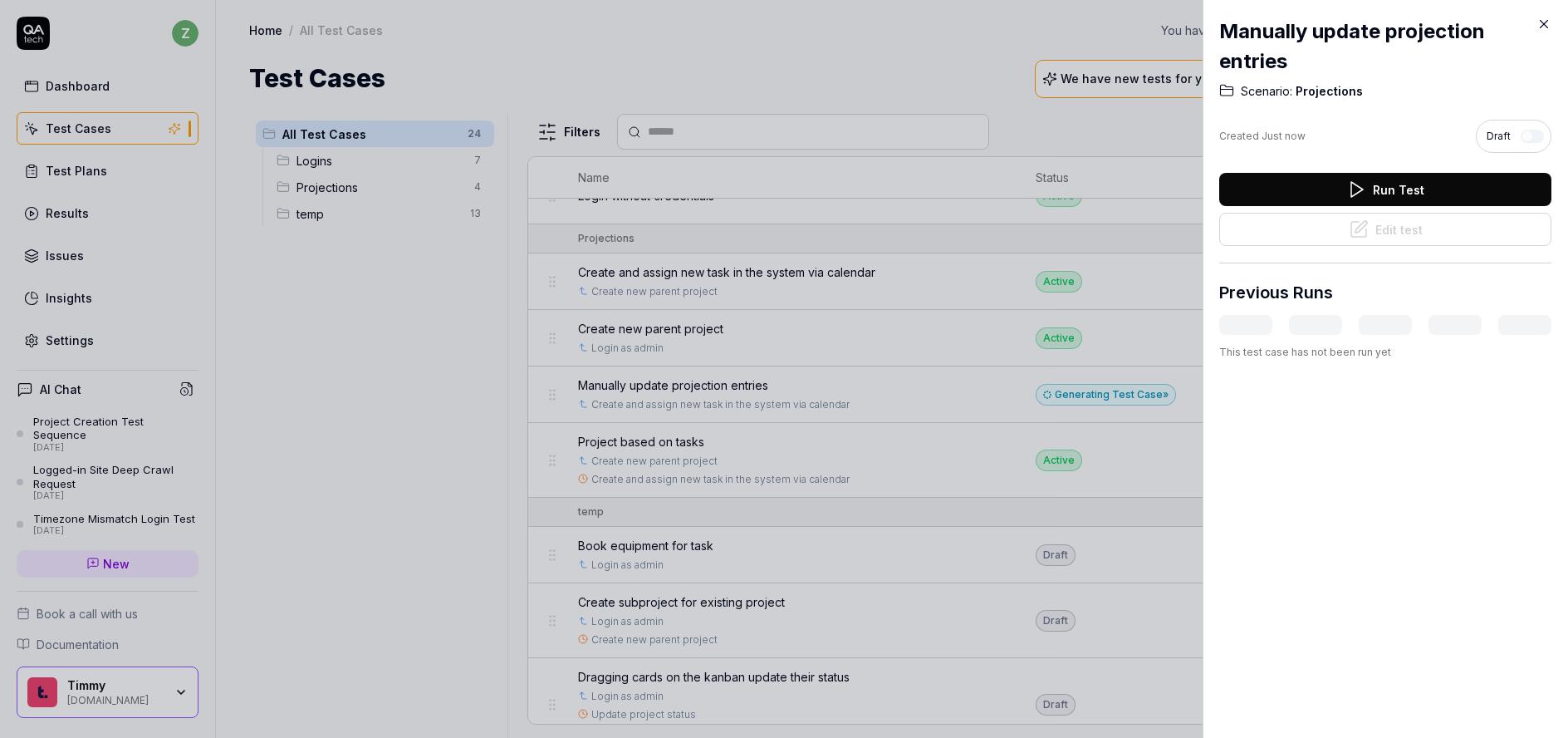
click at [1381, 28] on h2 "Manually update projection entries" at bounding box center [1385, 46] width 332 height 59
click at [905, 394] on div at bounding box center [784, 369] width 1568 height 738
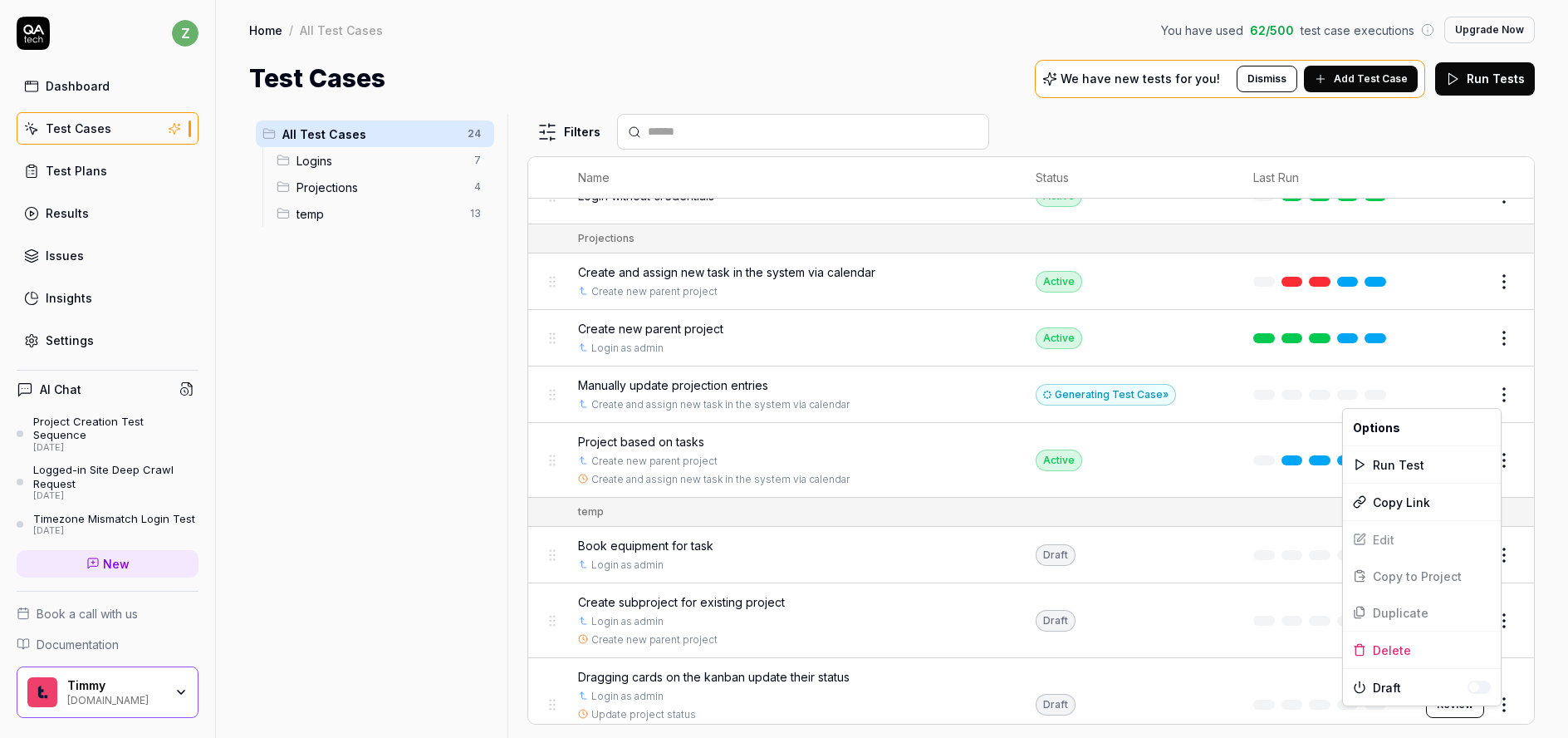
click at [1495, 396] on html "z Dashboard Test Cases Test Plans Results Issues Insights Settings AI Chat Proj…" at bounding box center [784, 369] width 1568 height 738
click at [988, 394] on html "z Dashboard Test Cases Test Plans Results Issues Insights Settings AI Chat Proj…" at bounding box center [784, 369] width 1568 height 738
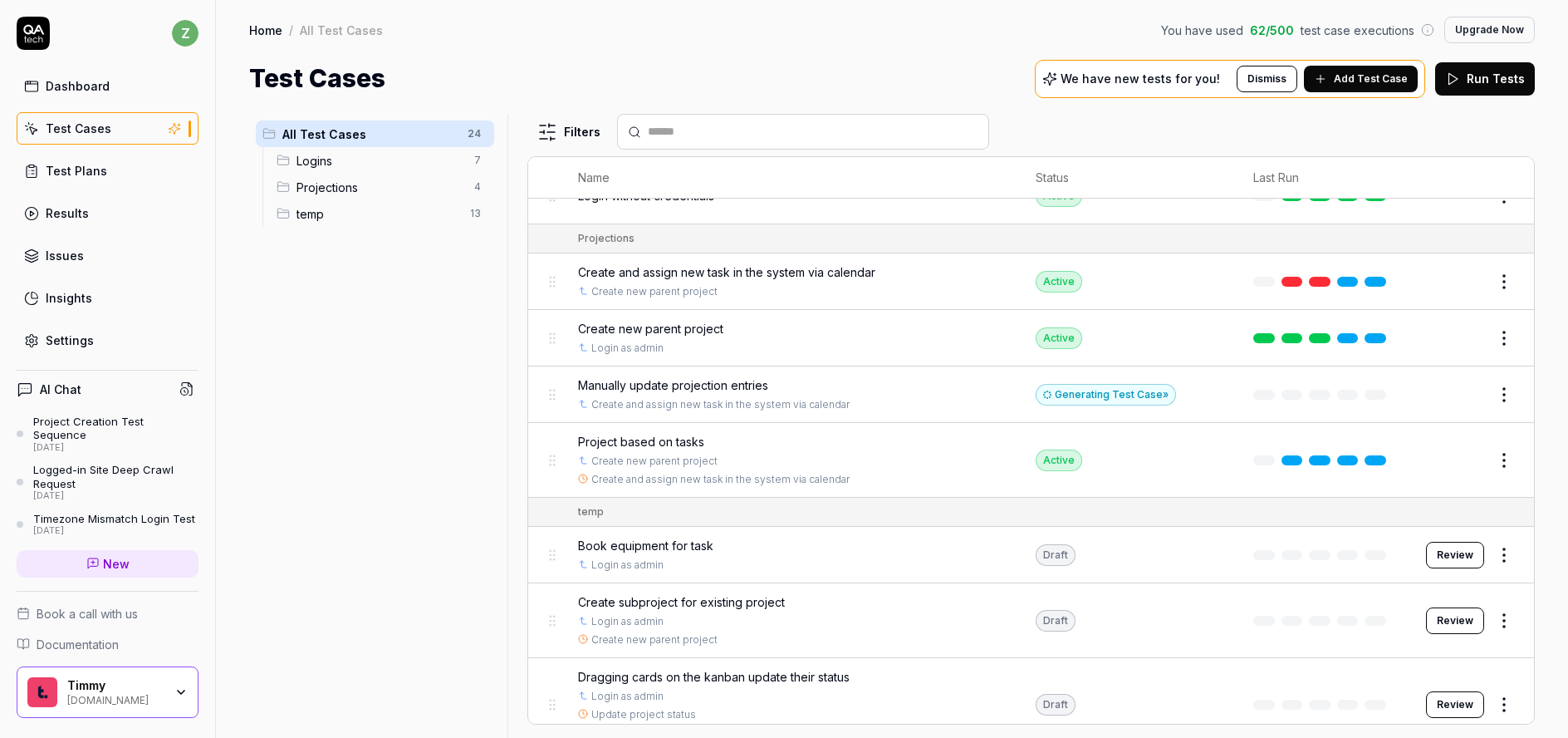
click at [779, 387] on div "Manually update projection entries" at bounding box center [790, 385] width 425 height 18
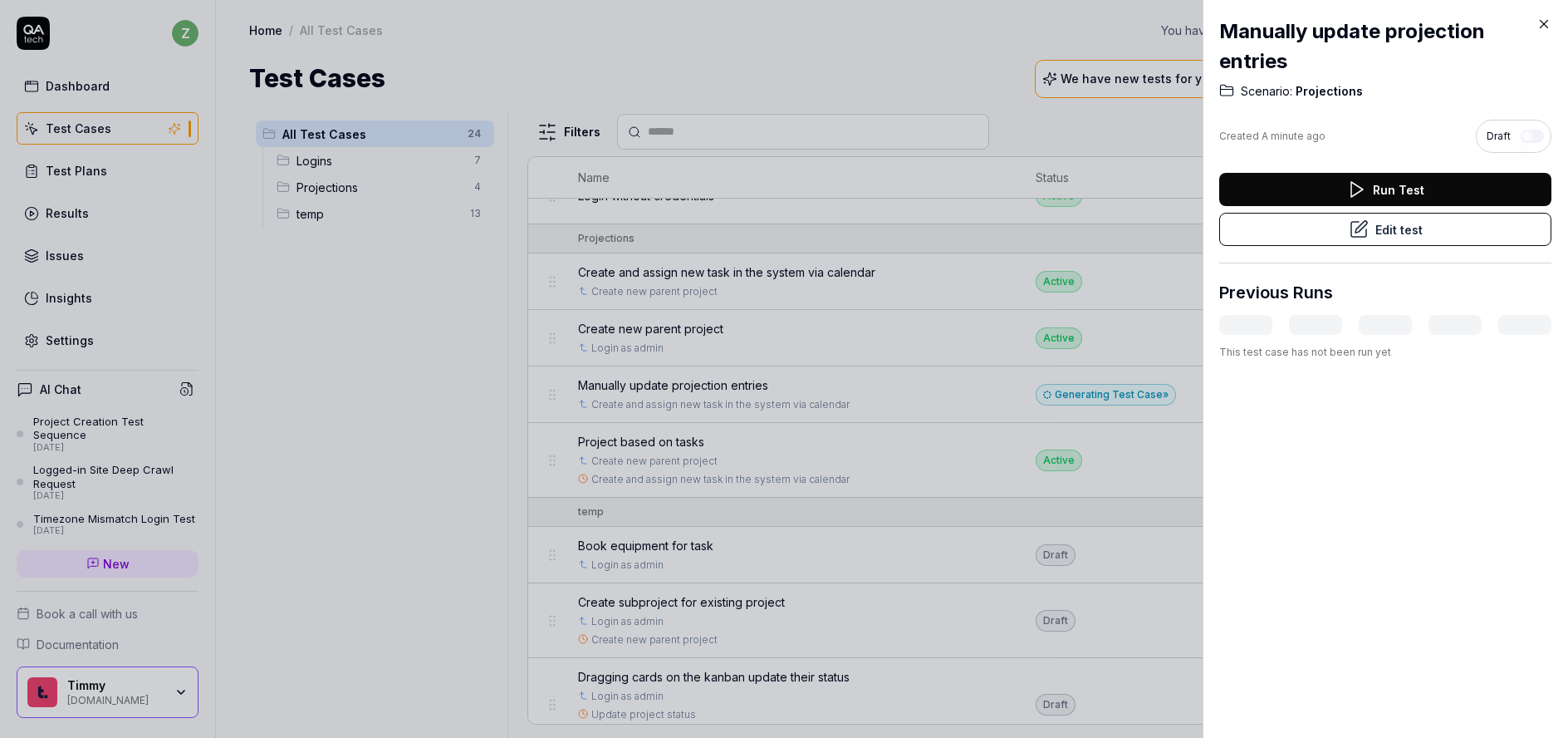
click at [1370, 228] on button "Edit test" at bounding box center [1385, 229] width 332 height 33
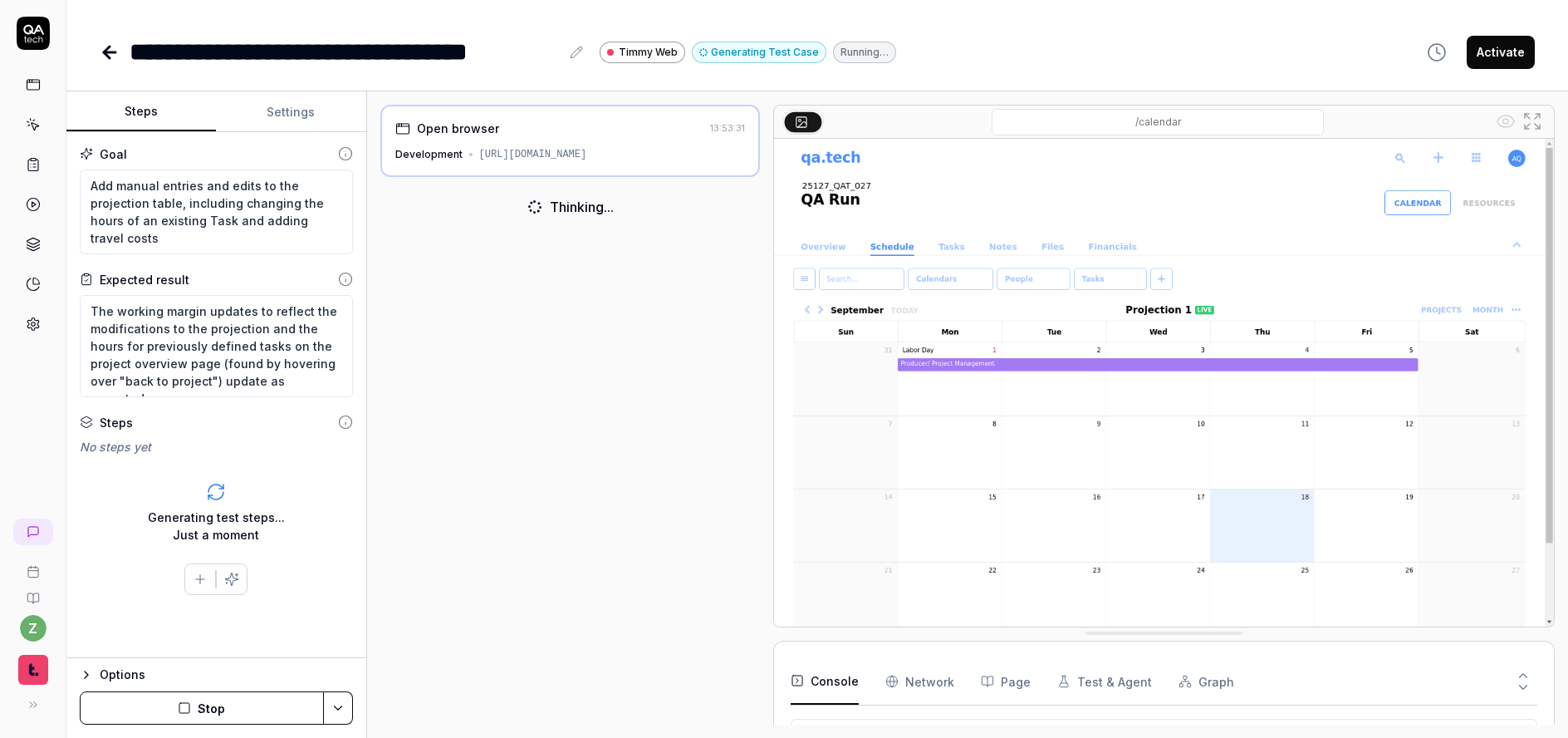
scroll to position [129, 0]
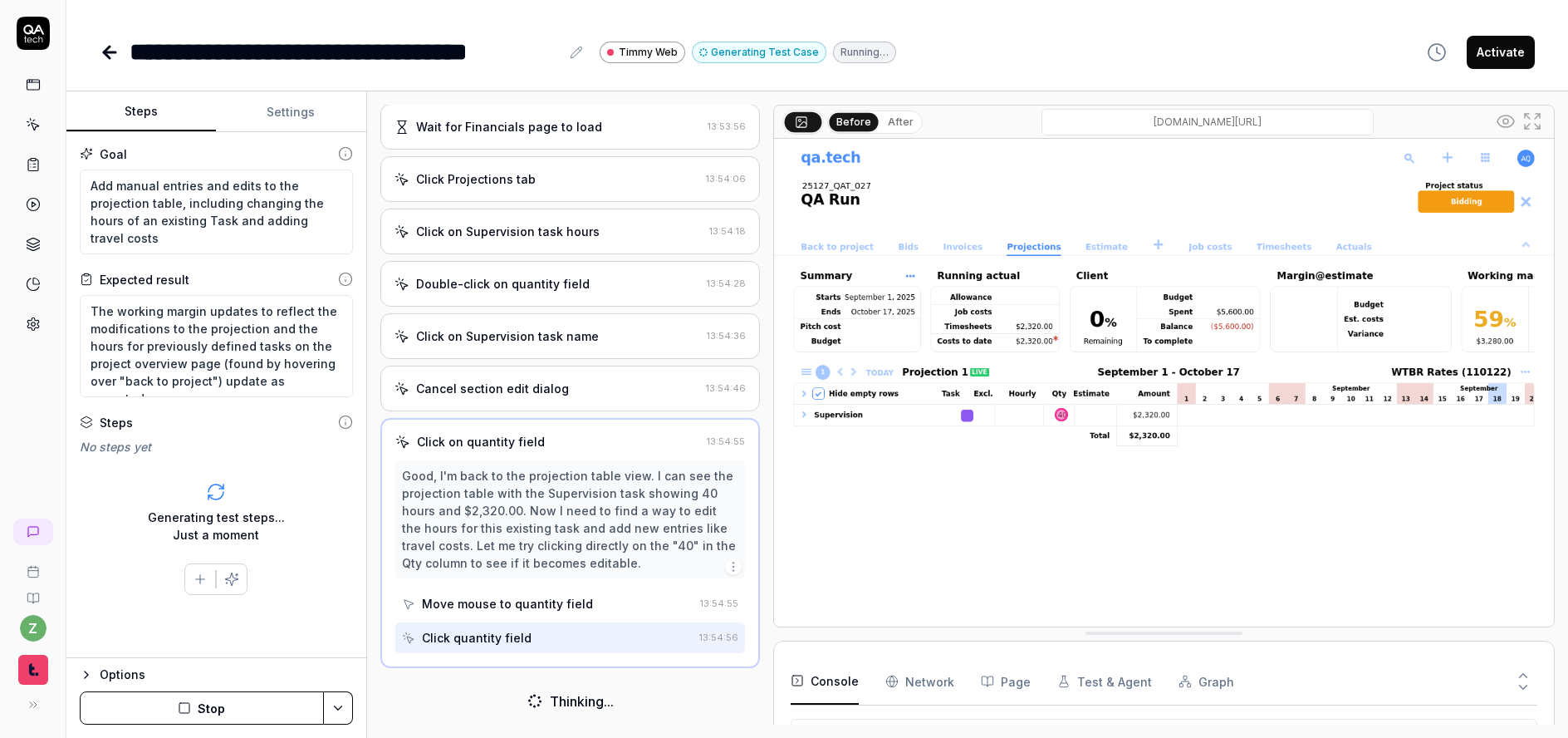
scroll to position [127, 0]
click at [237, 719] on button "Stop" at bounding box center [201, 708] width 244 height 33
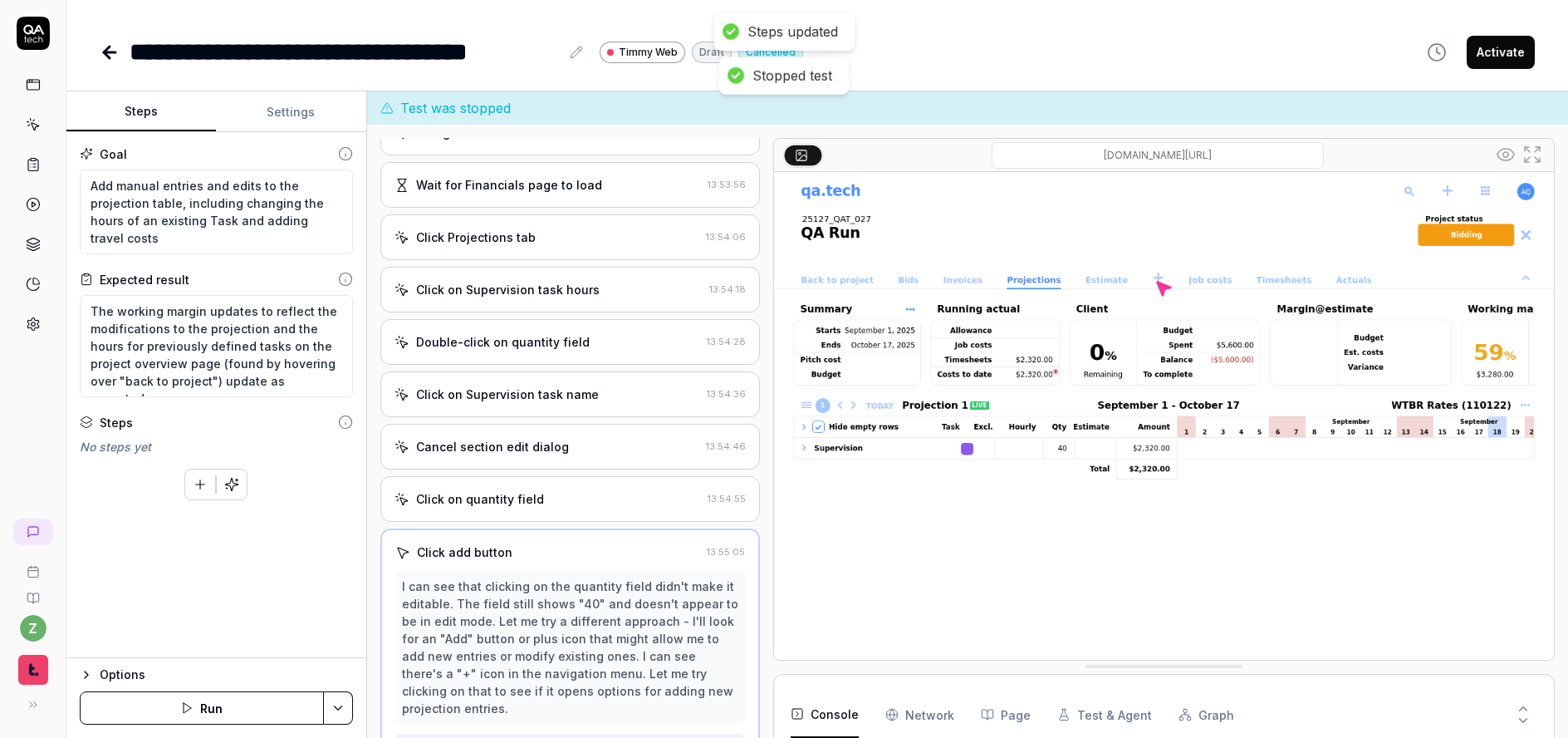
scroll to position [0, 0]
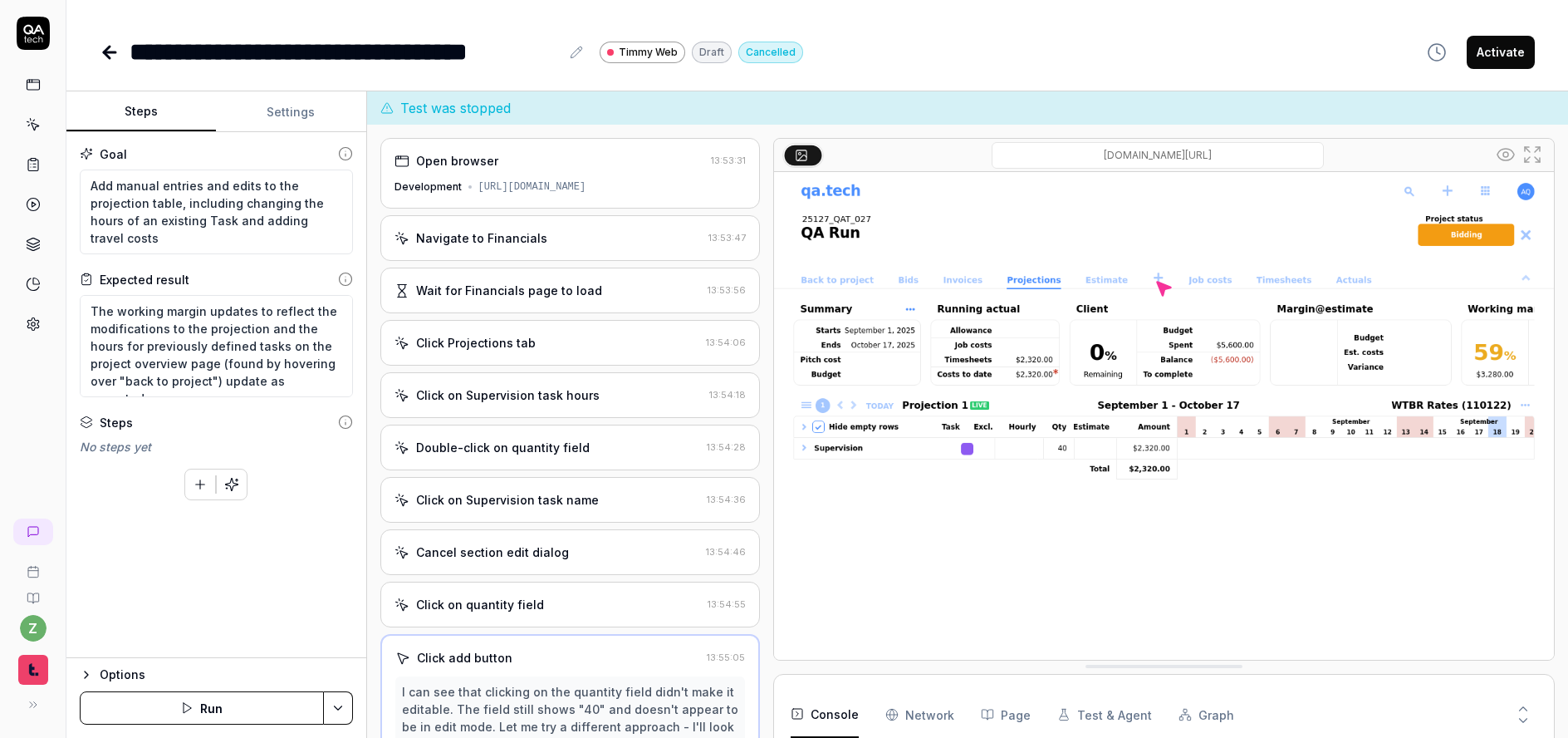
click at [507, 239] on div "Navigate to Financials" at bounding box center [482, 238] width 131 height 18
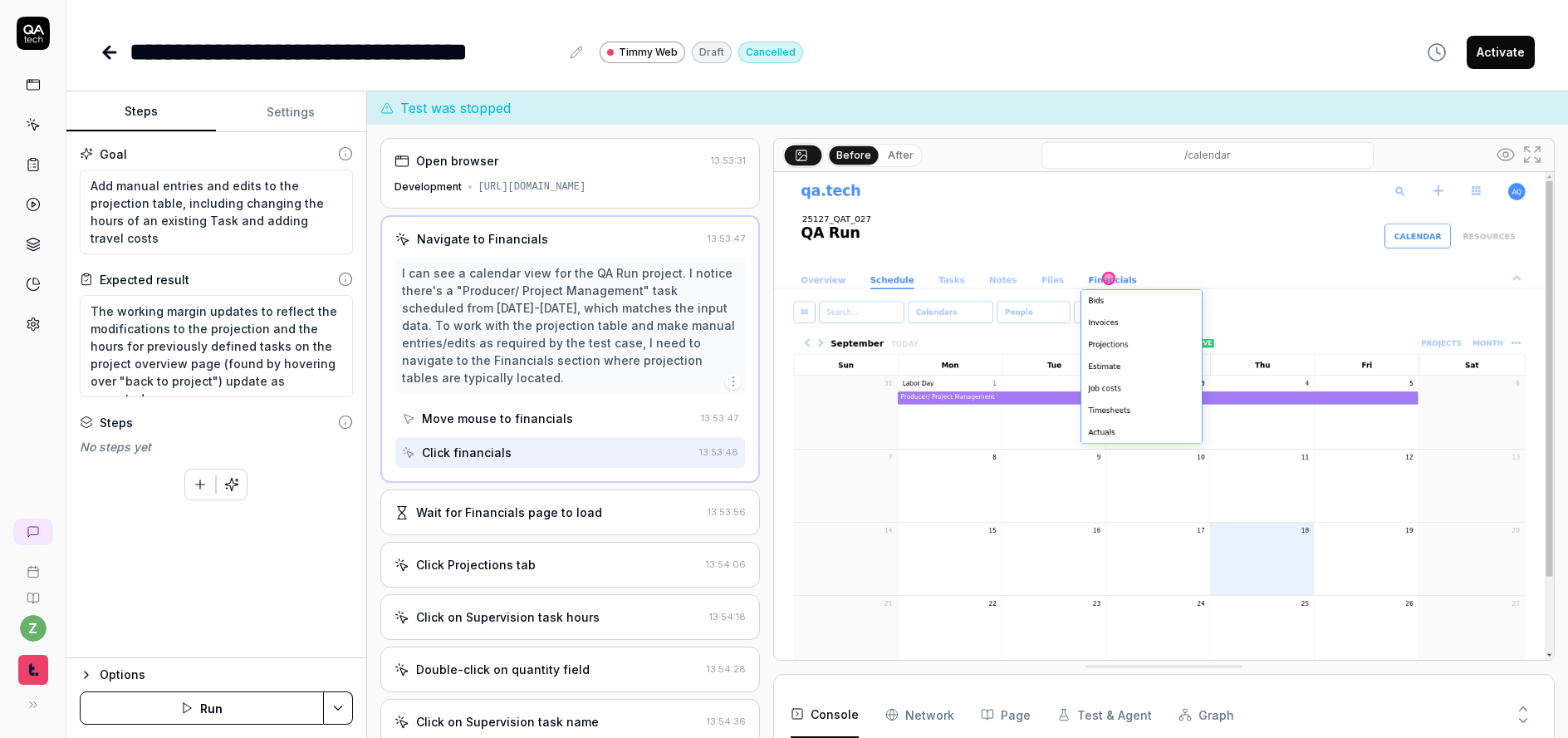
click at [314, 122] on button "Settings" at bounding box center [290, 111] width 149 height 40
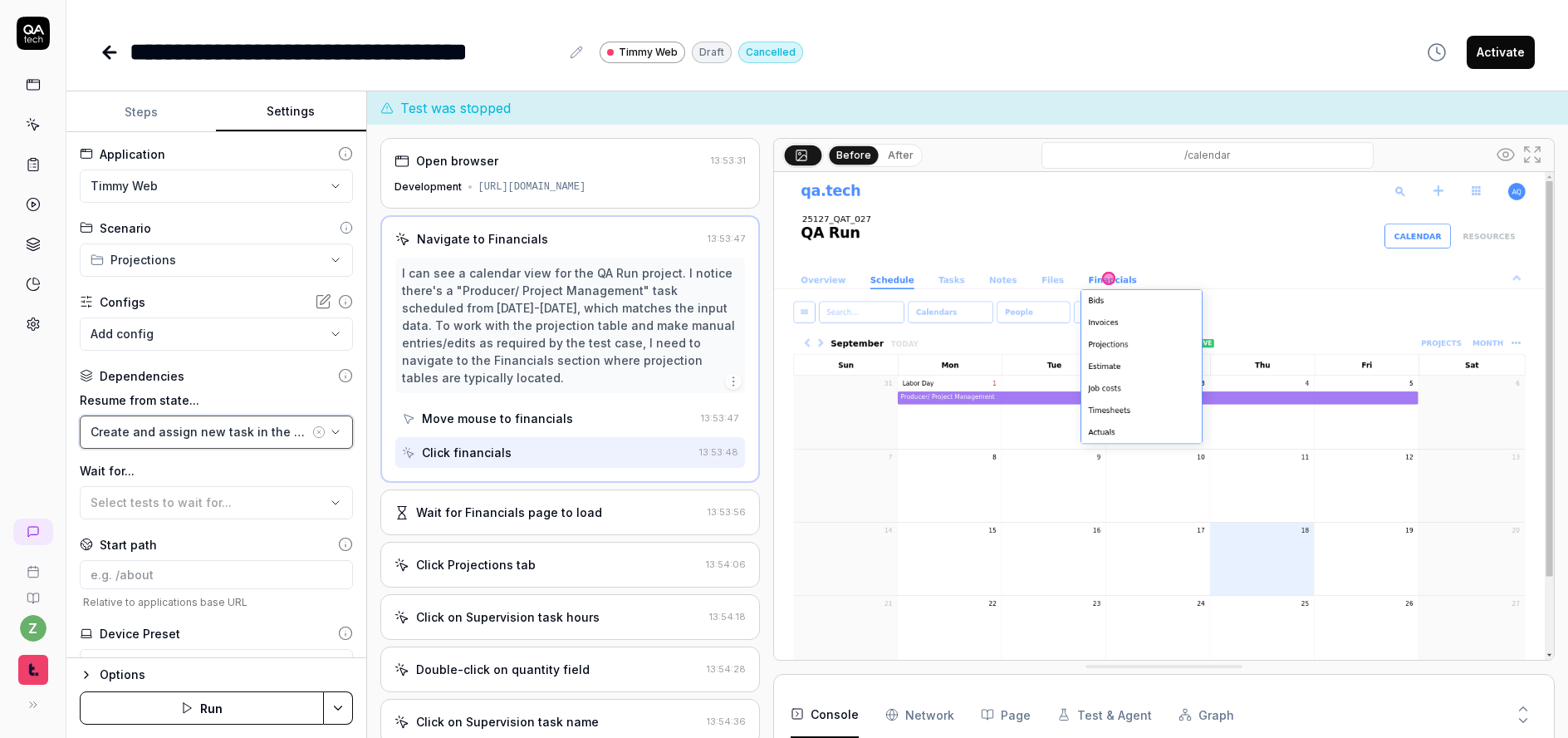
click at [193, 436] on div "Create and assign new task in the system via calendar" at bounding box center [199, 432] width 218 height 18
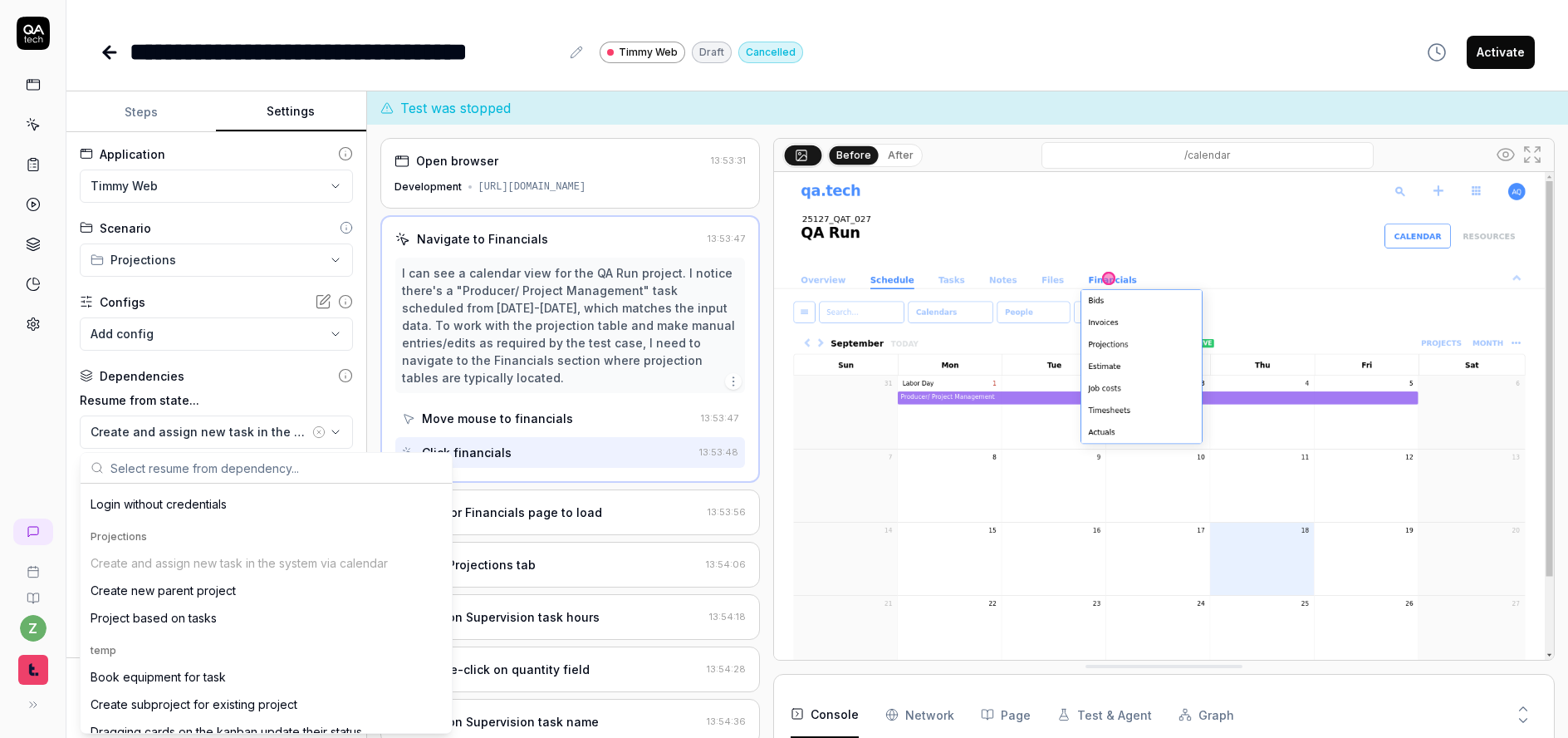
scroll to position [200, 0]
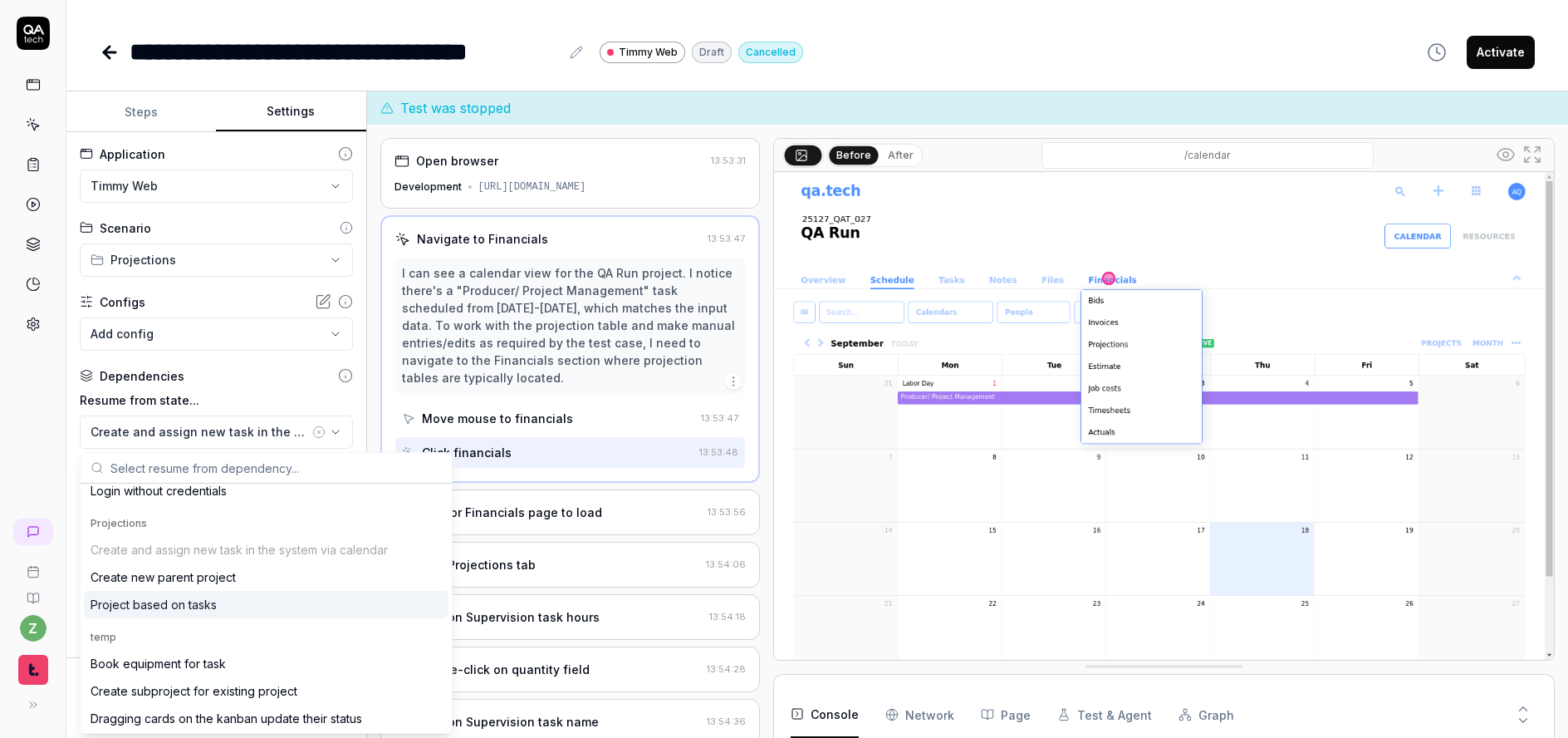
click at [180, 607] on div "Project based on tasks" at bounding box center [154, 604] width 126 height 18
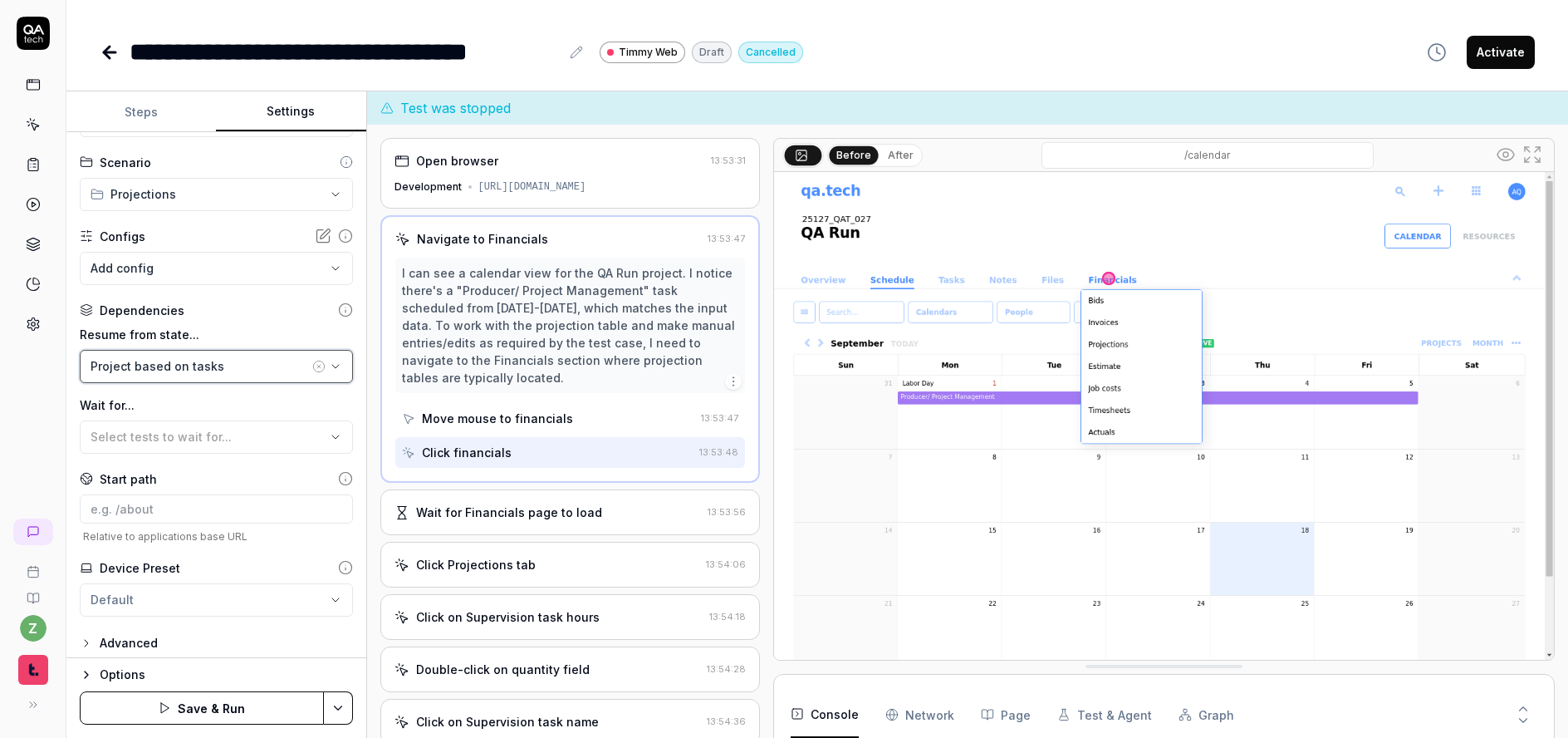
scroll to position [74, 0]
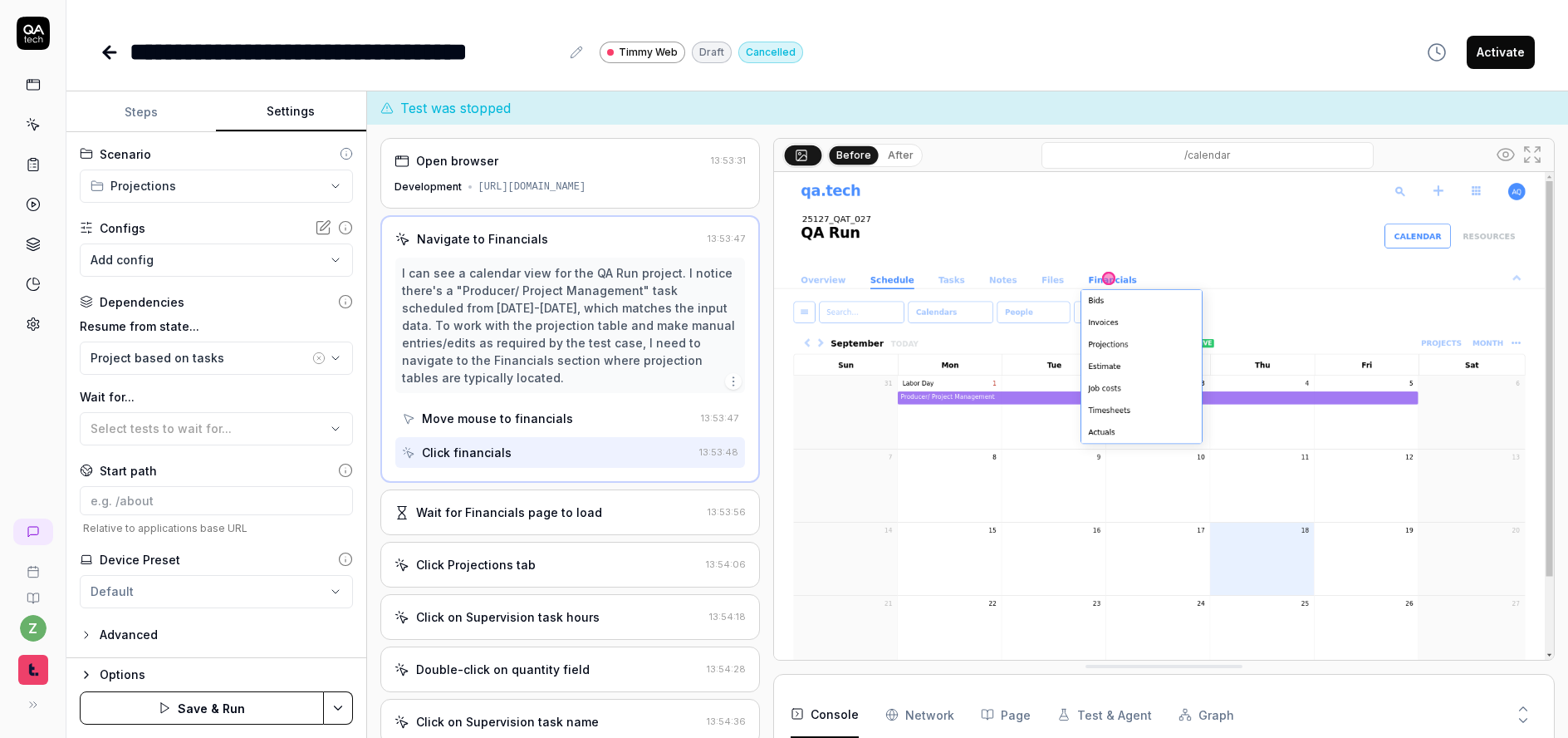
click at [137, 115] on button "Steps" at bounding box center [141, 111] width 149 height 40
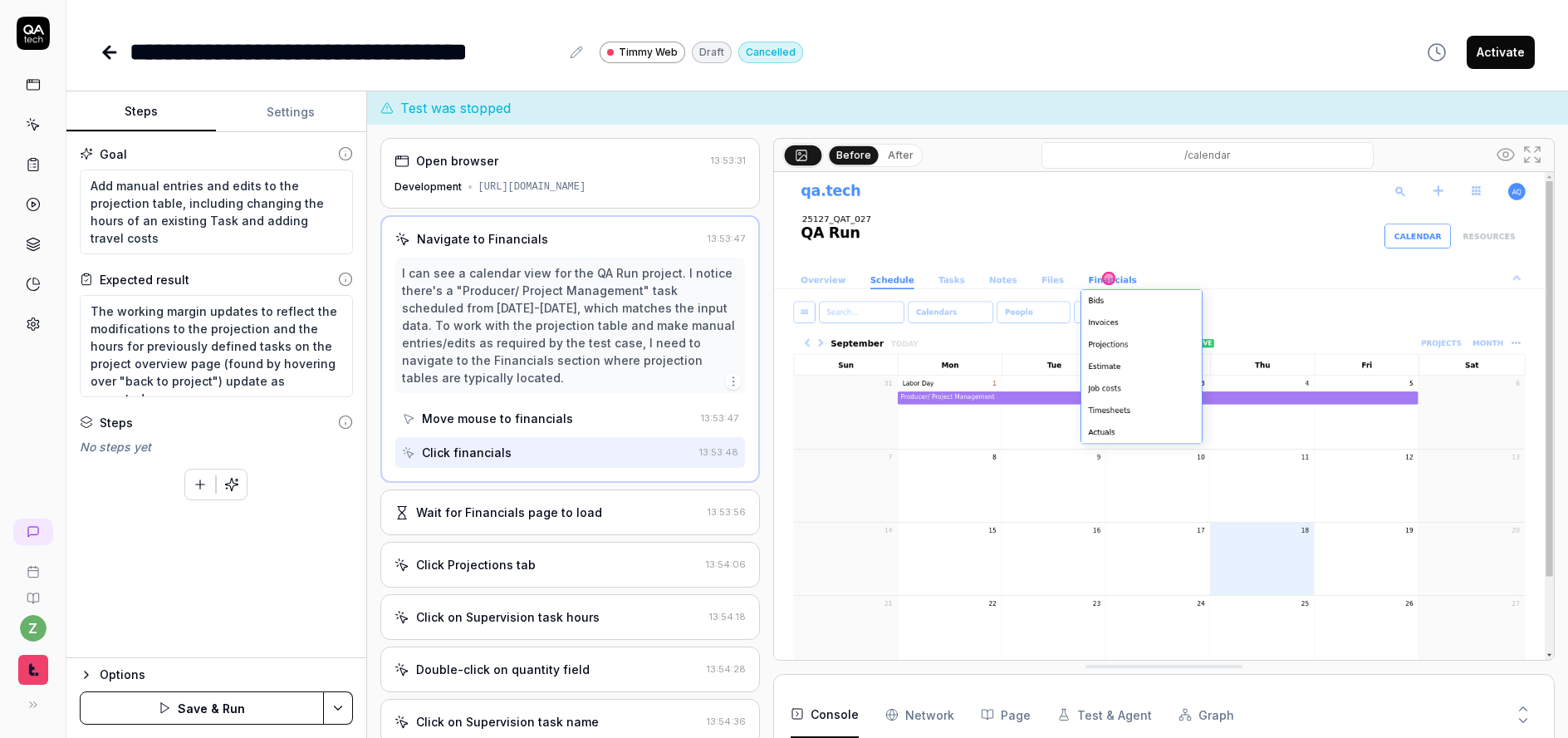
click at [191, 490] on button "button" at bounding box center [200, 485] width 30 height 30
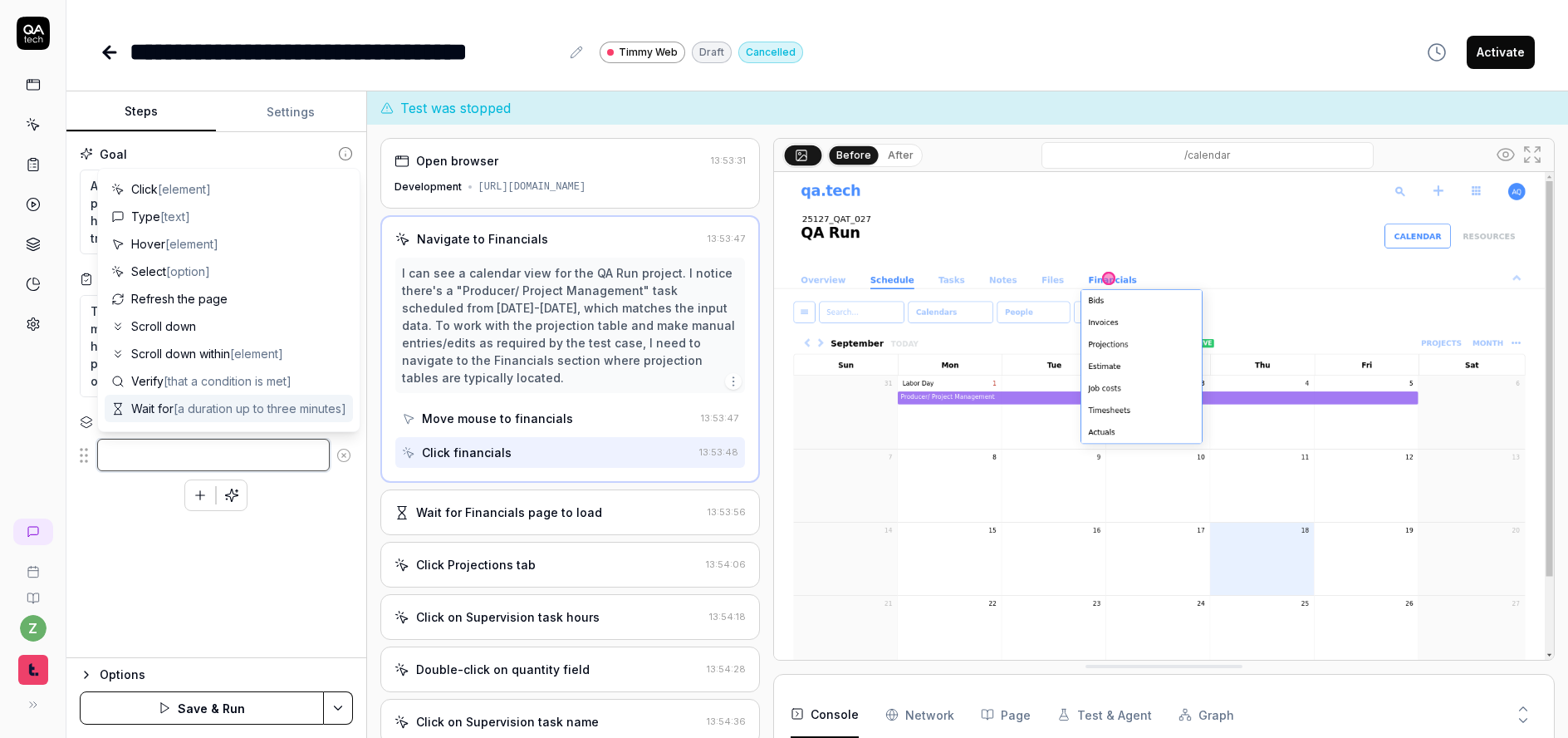
paste textarea "Verify the rows are open showing subcontents. This can be done by verifying tha…"
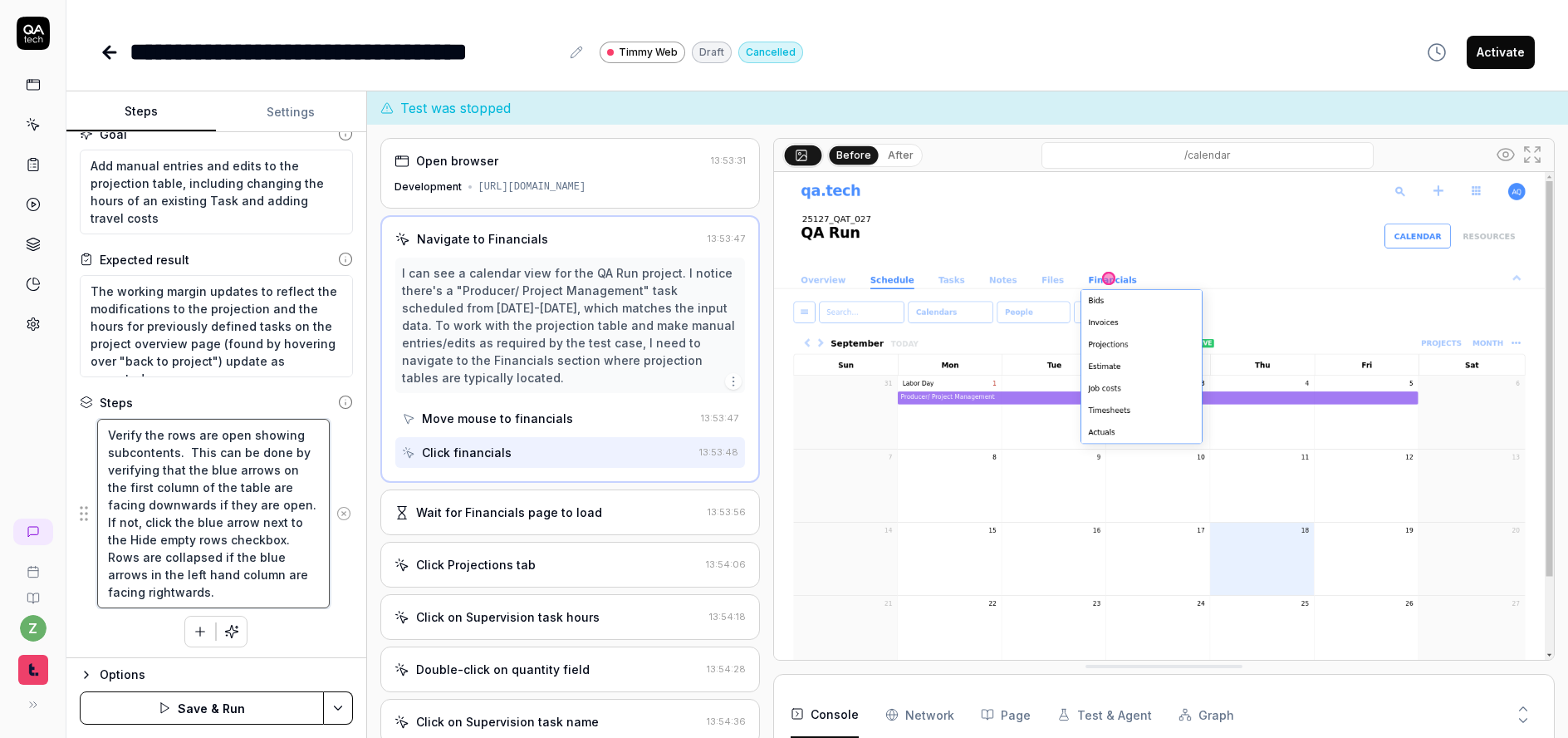
scroll to position [311, 0]
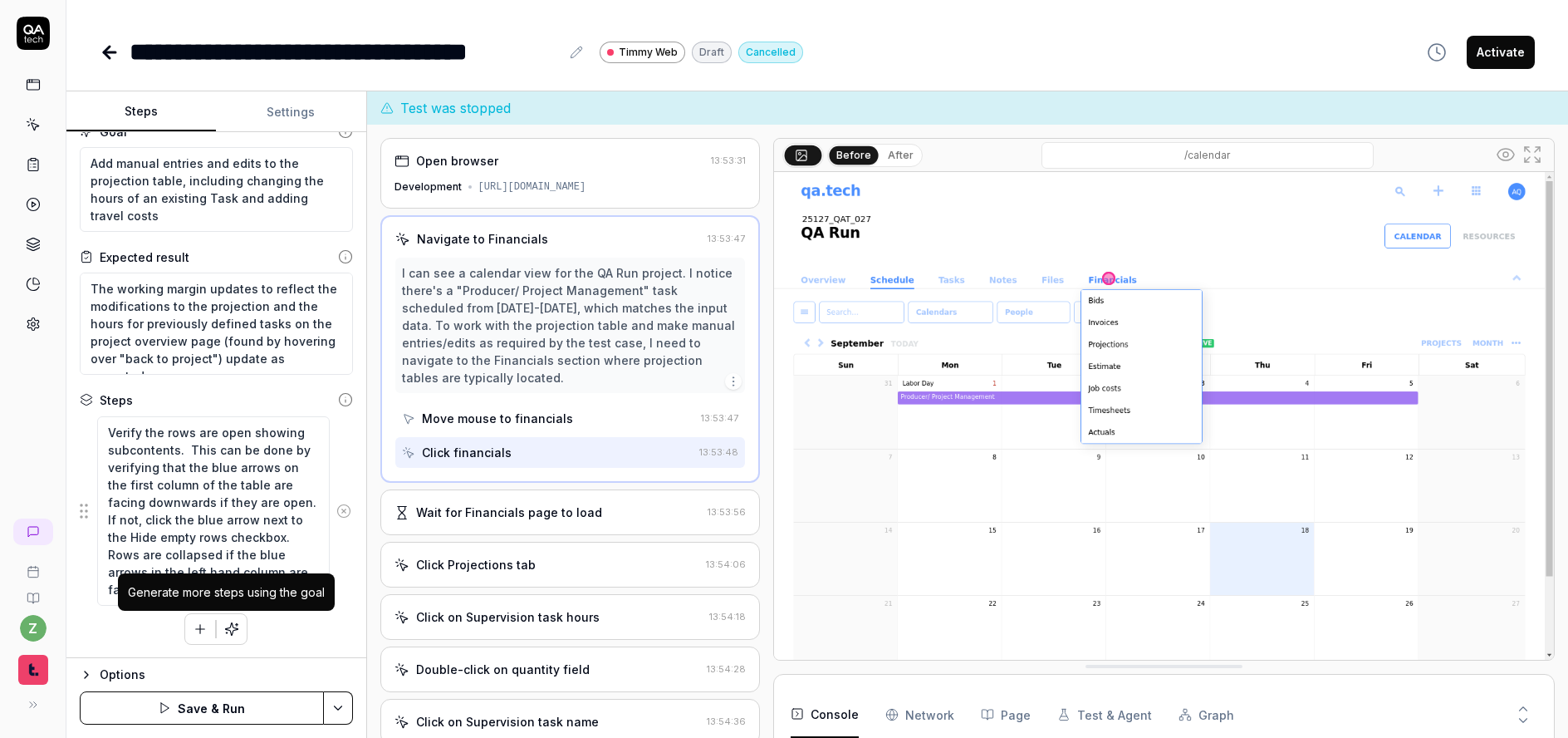
click at [229, 632] on button "button" at bounding box center [232, 629] width 30 height 30
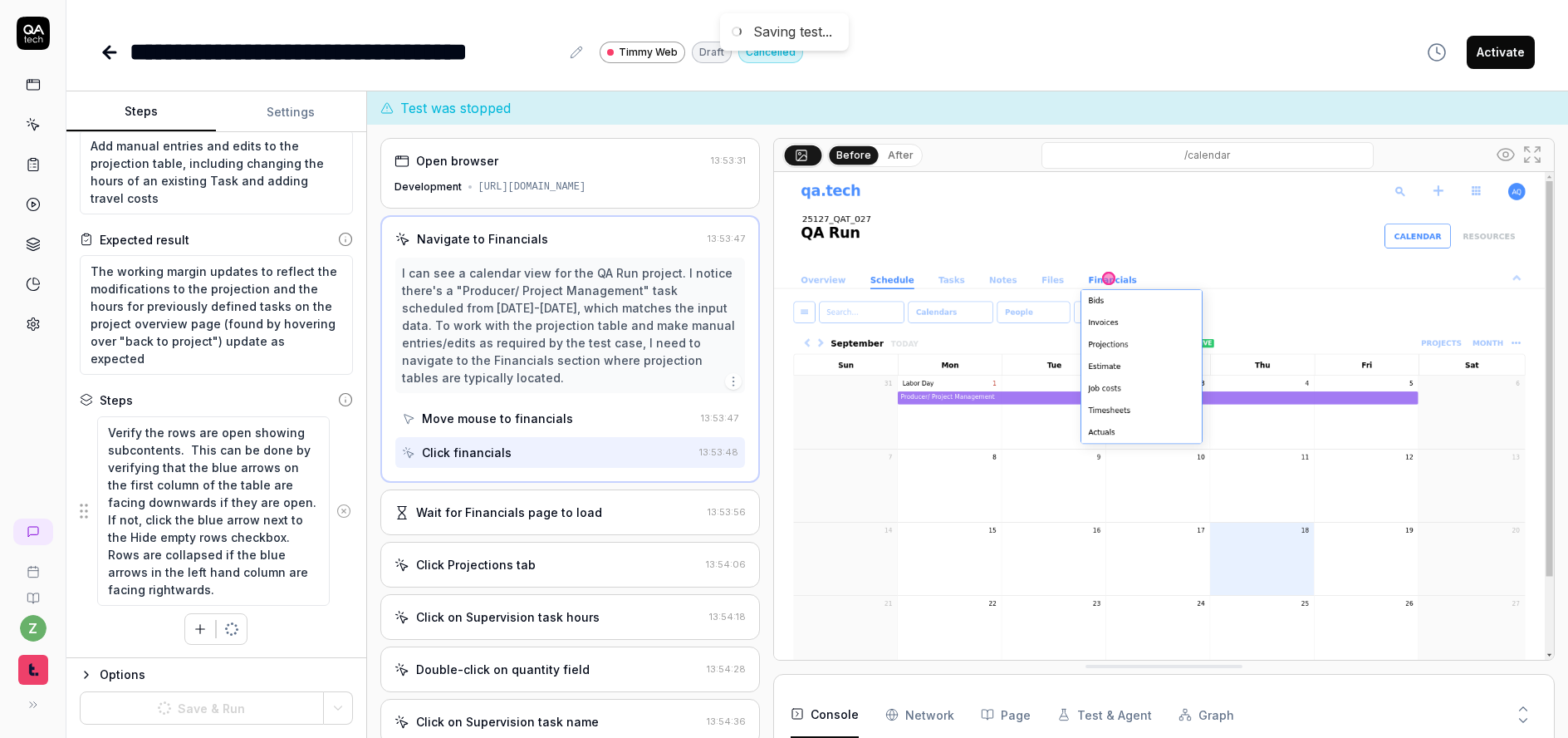
scroll to position [0, 0]
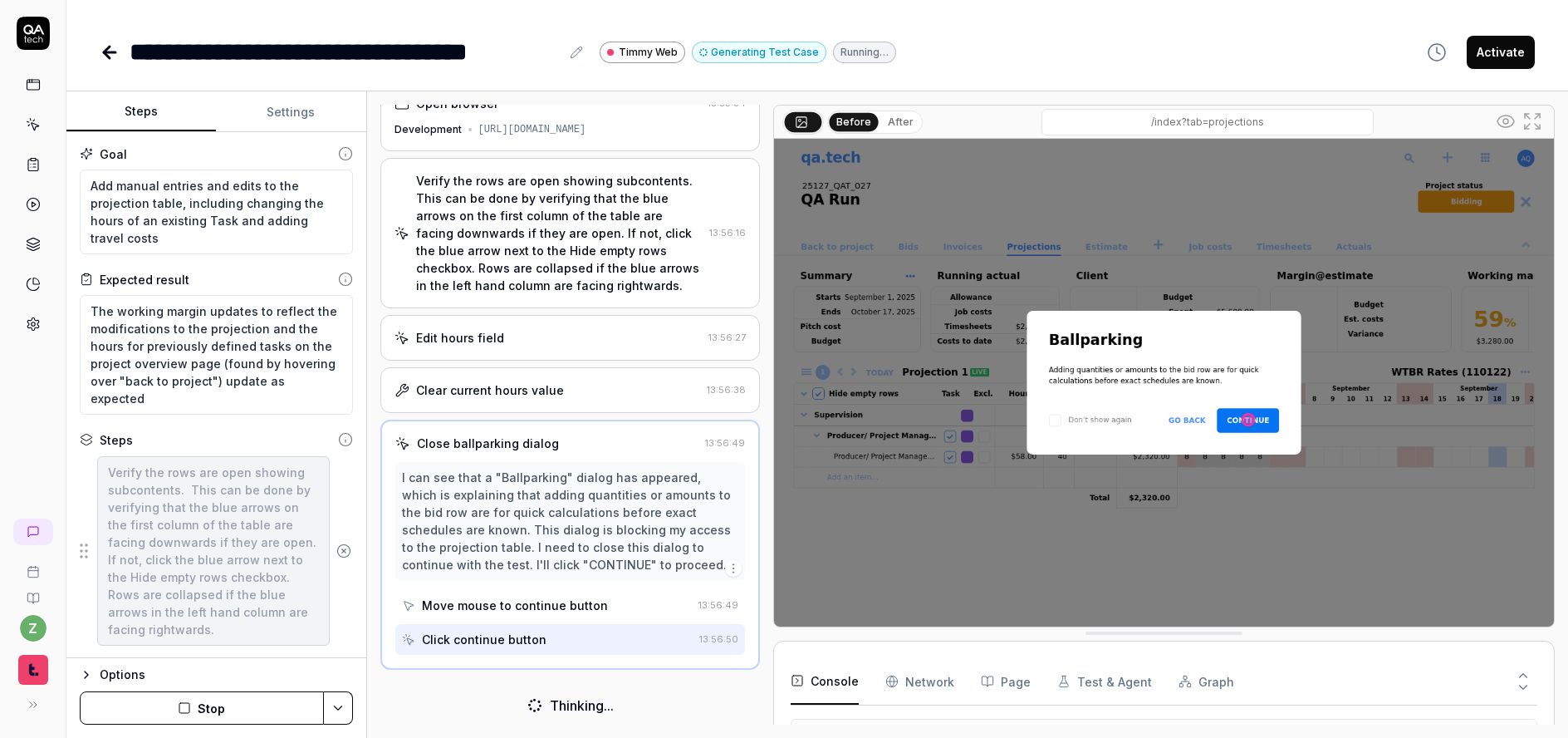
scroll to position [22, 0]
click at [247, 705] on button "Stop" at bounding box center [201, 708] width 244 height 33
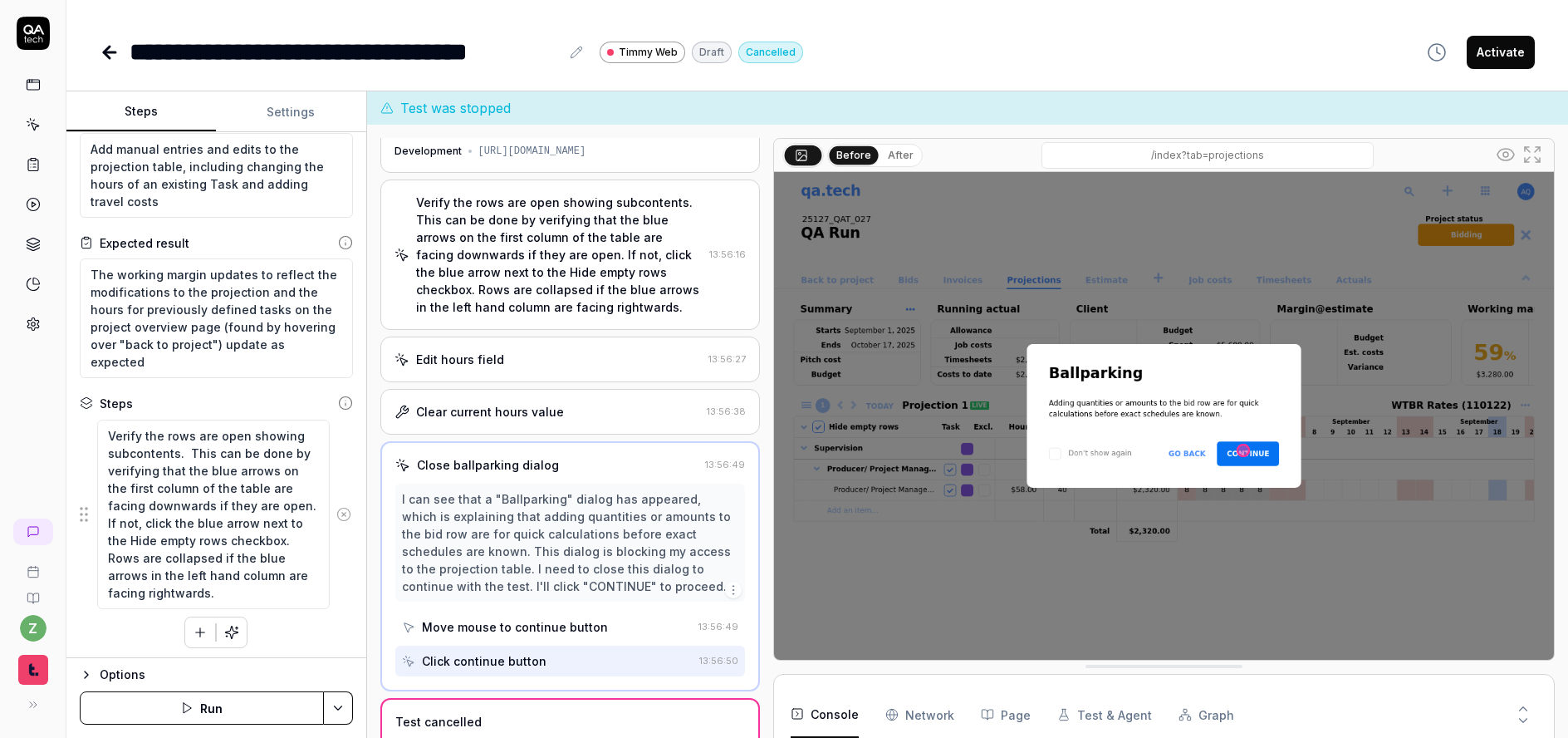
scroll to position [40, 0]
click at [193, 623] on icon "button" at bounding box center [200, 629] width 15 height 15
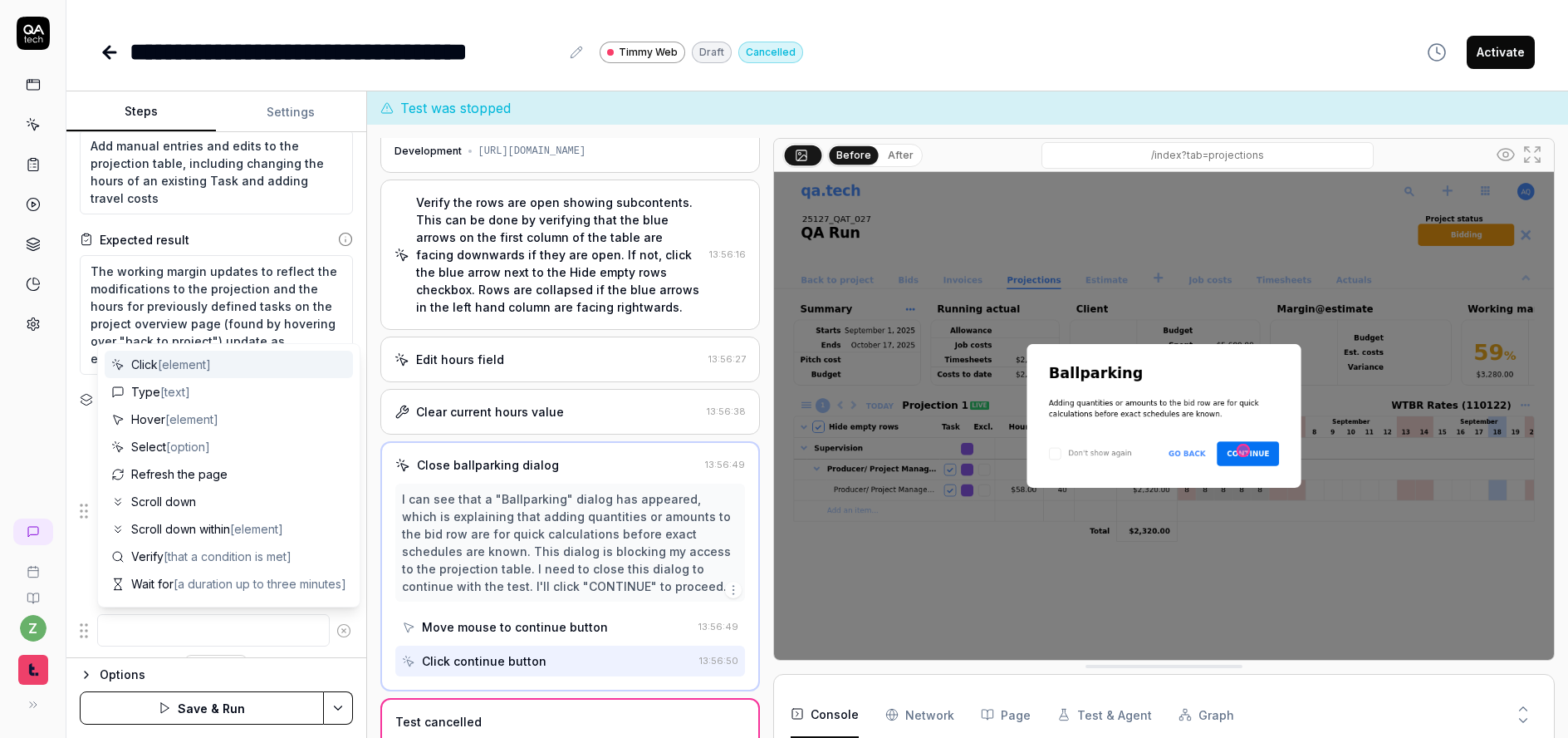
click at [188, 628] on textarea at bounding box center [213, 630] width 233 height 32
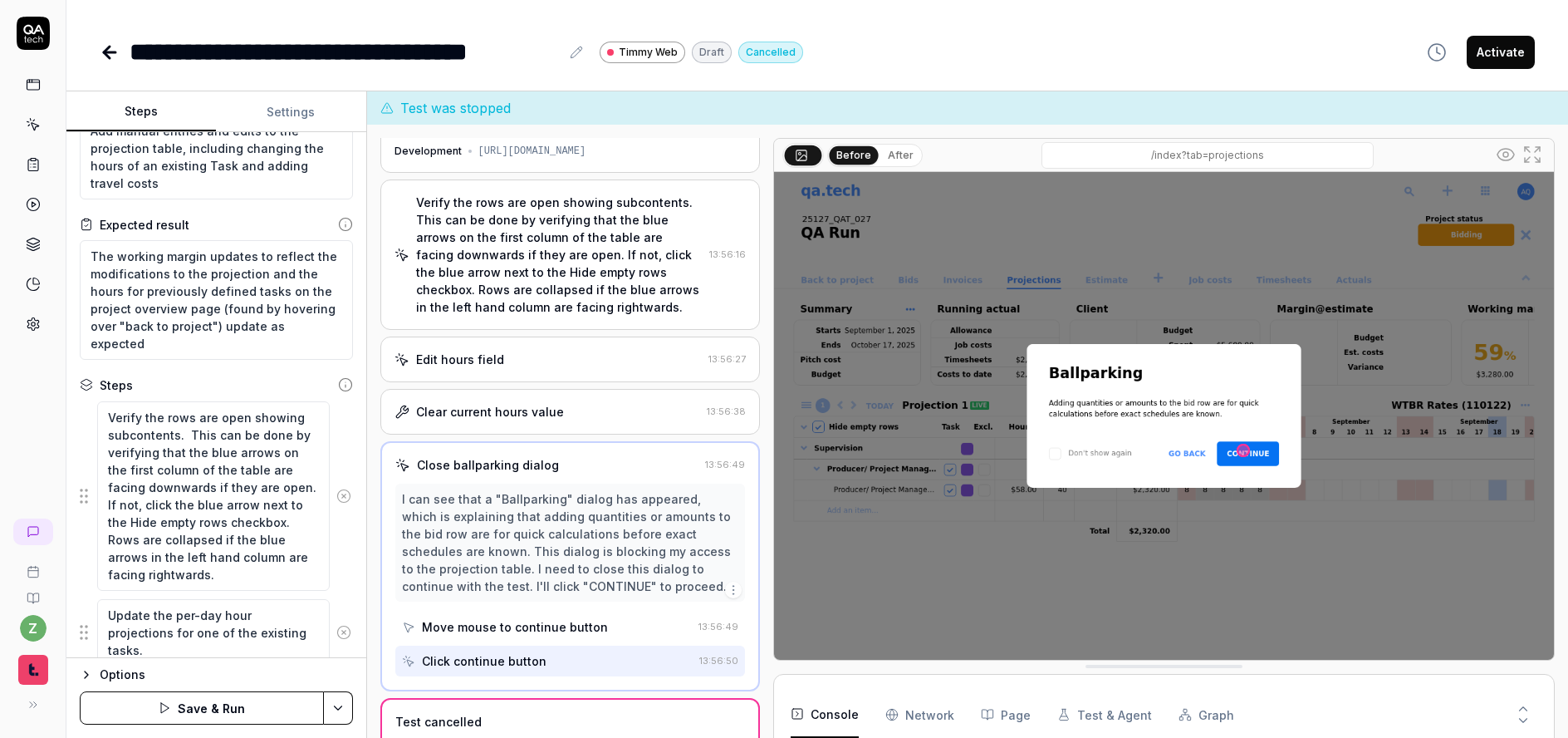
scroll to position [115, 0]
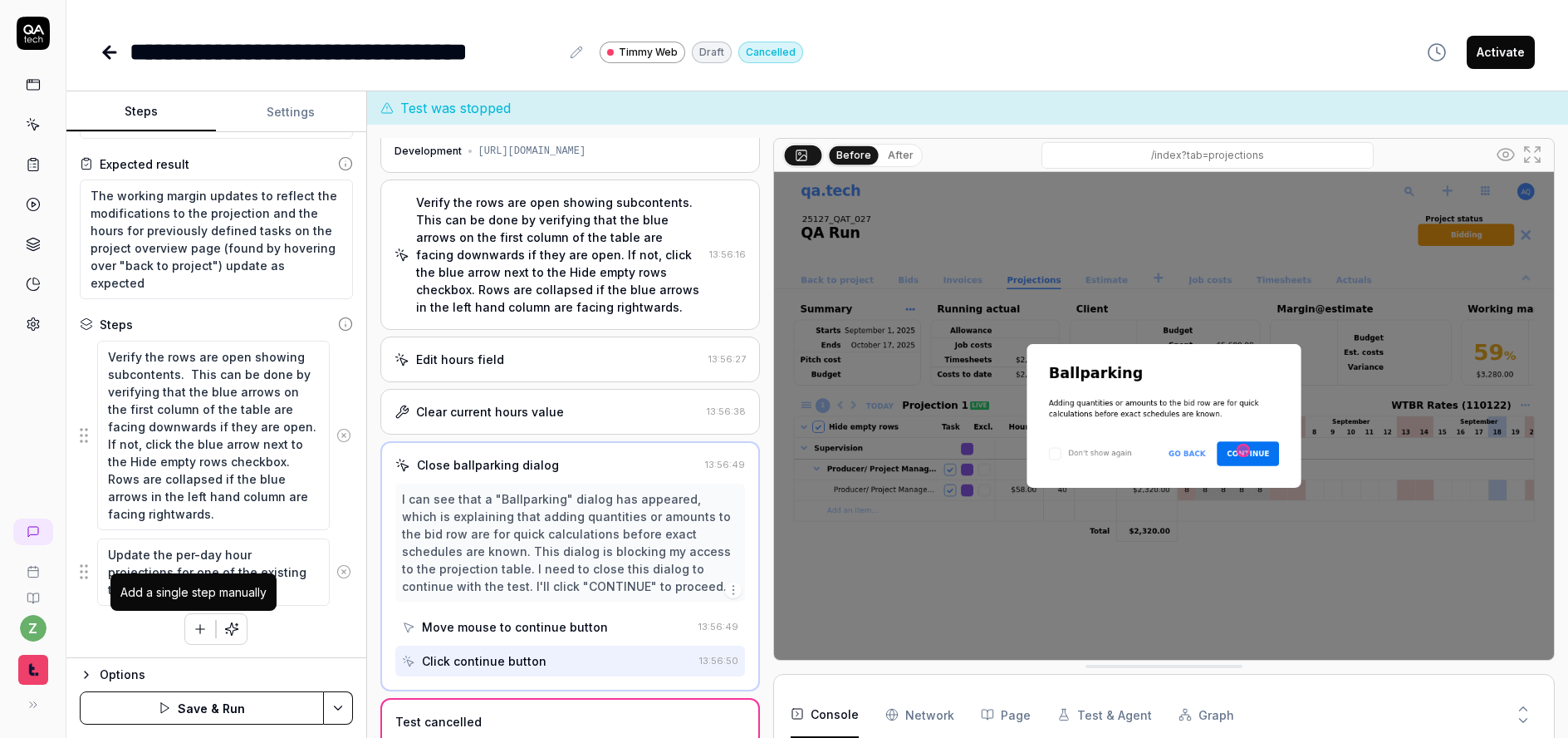
click at [195, 624] on icon "button" at bounding box center [200, 629] width 15 height 15
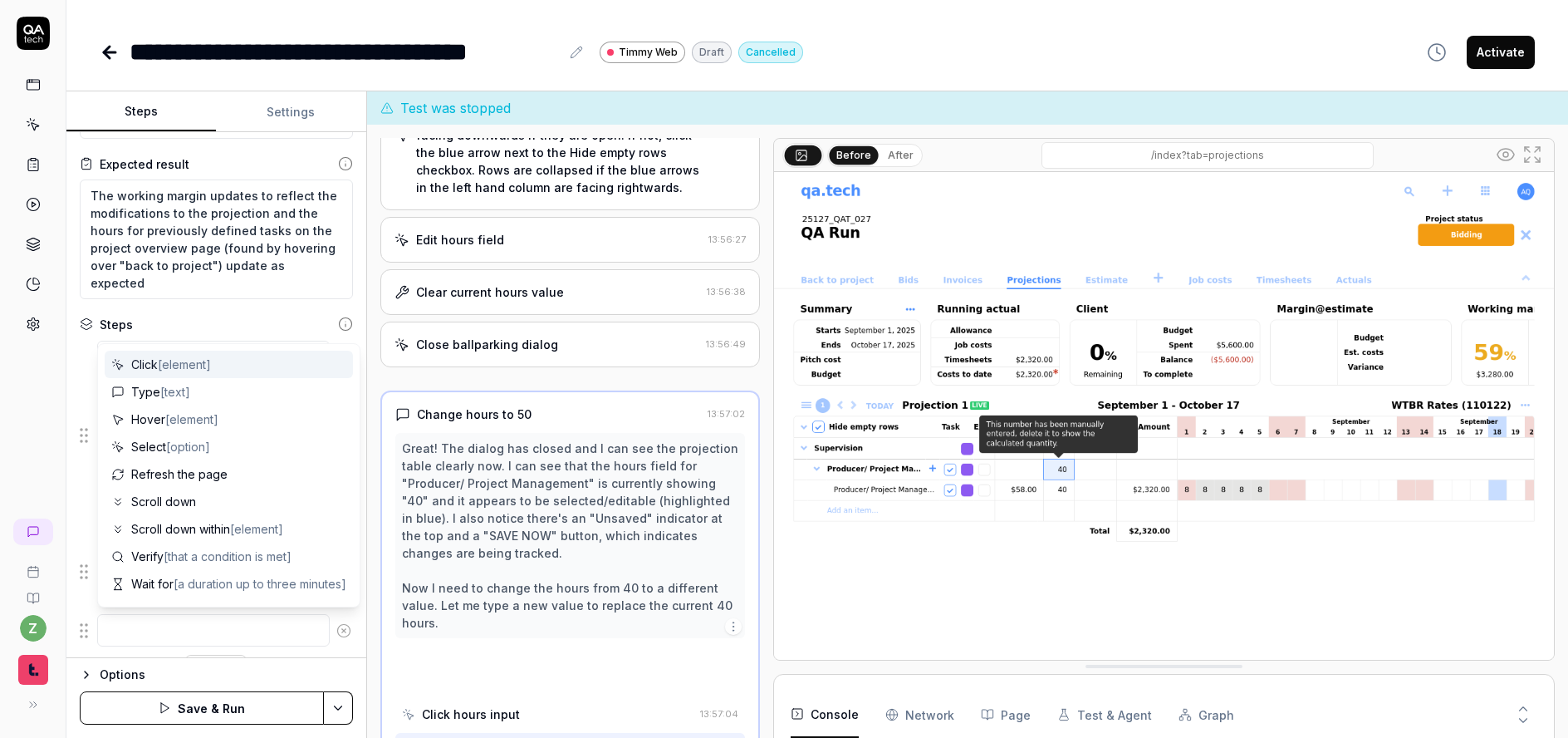
scroll to position [160, 0]
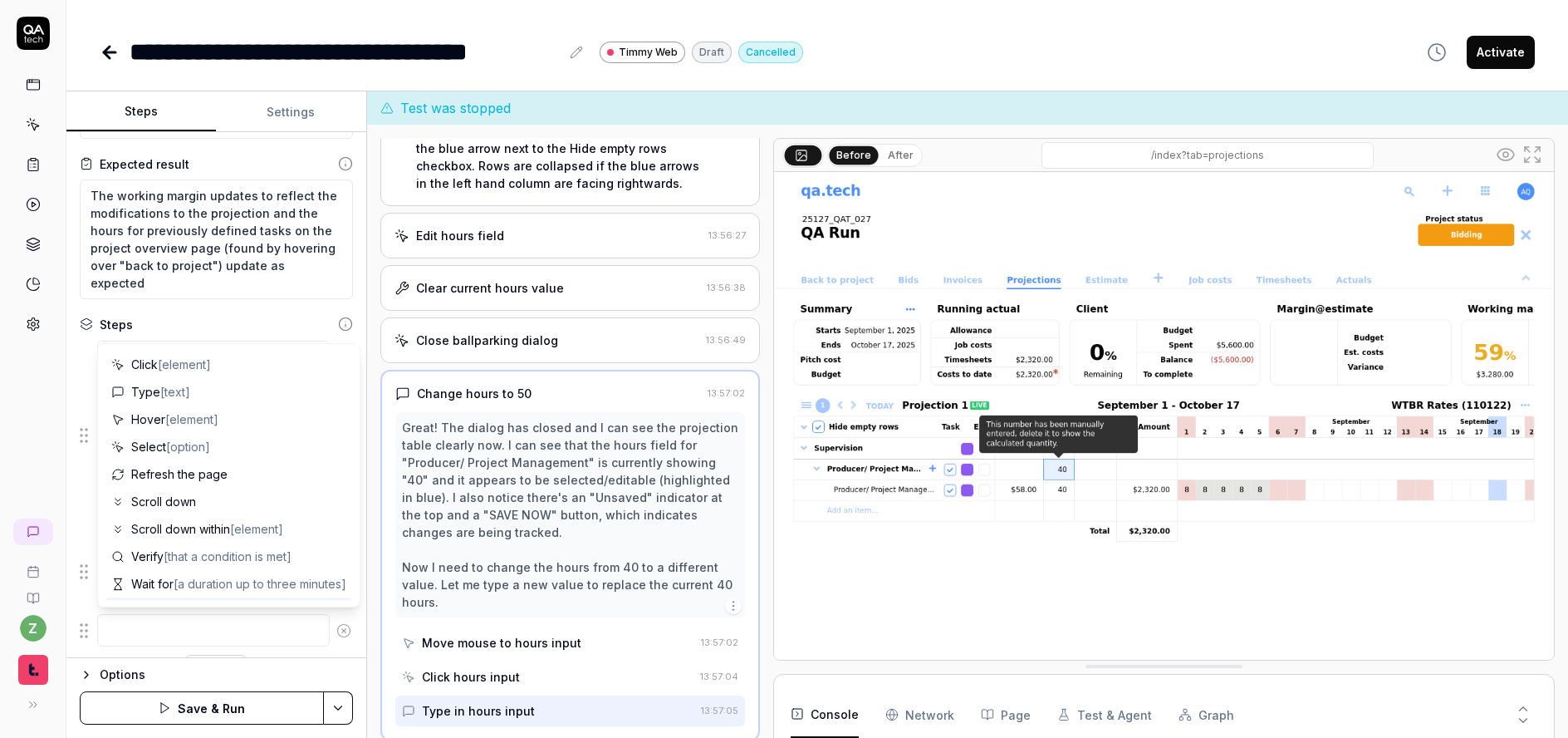
click at [158, 627] on textarea at bounding box center [213, 630] width 233 height 32
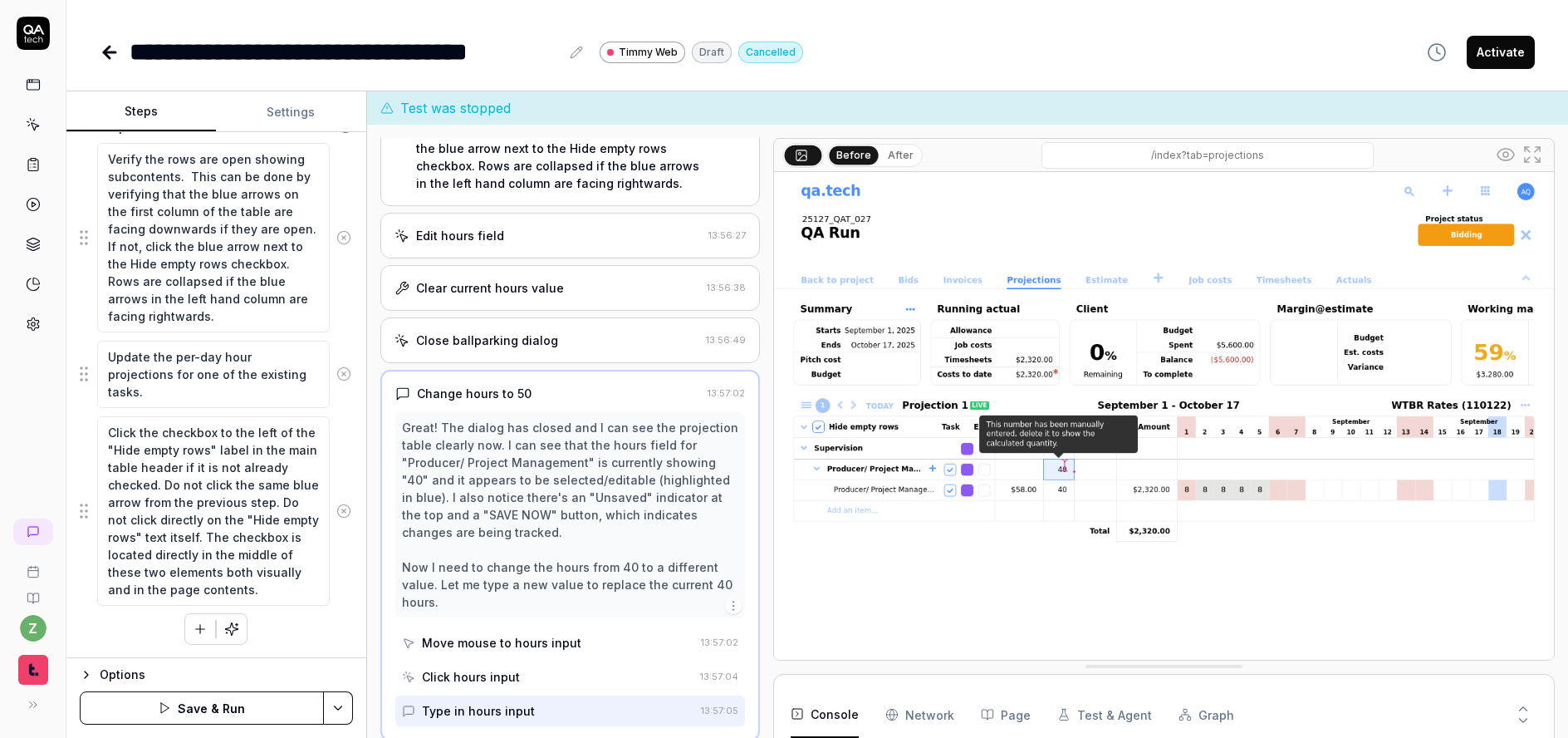
scroll to position [0, 0]
click at [113, 430] on textarea "Click the checkbox to the left of the "Hide empty rows" label in the main table…" at bounding box center [213, 511] width 233 height 189
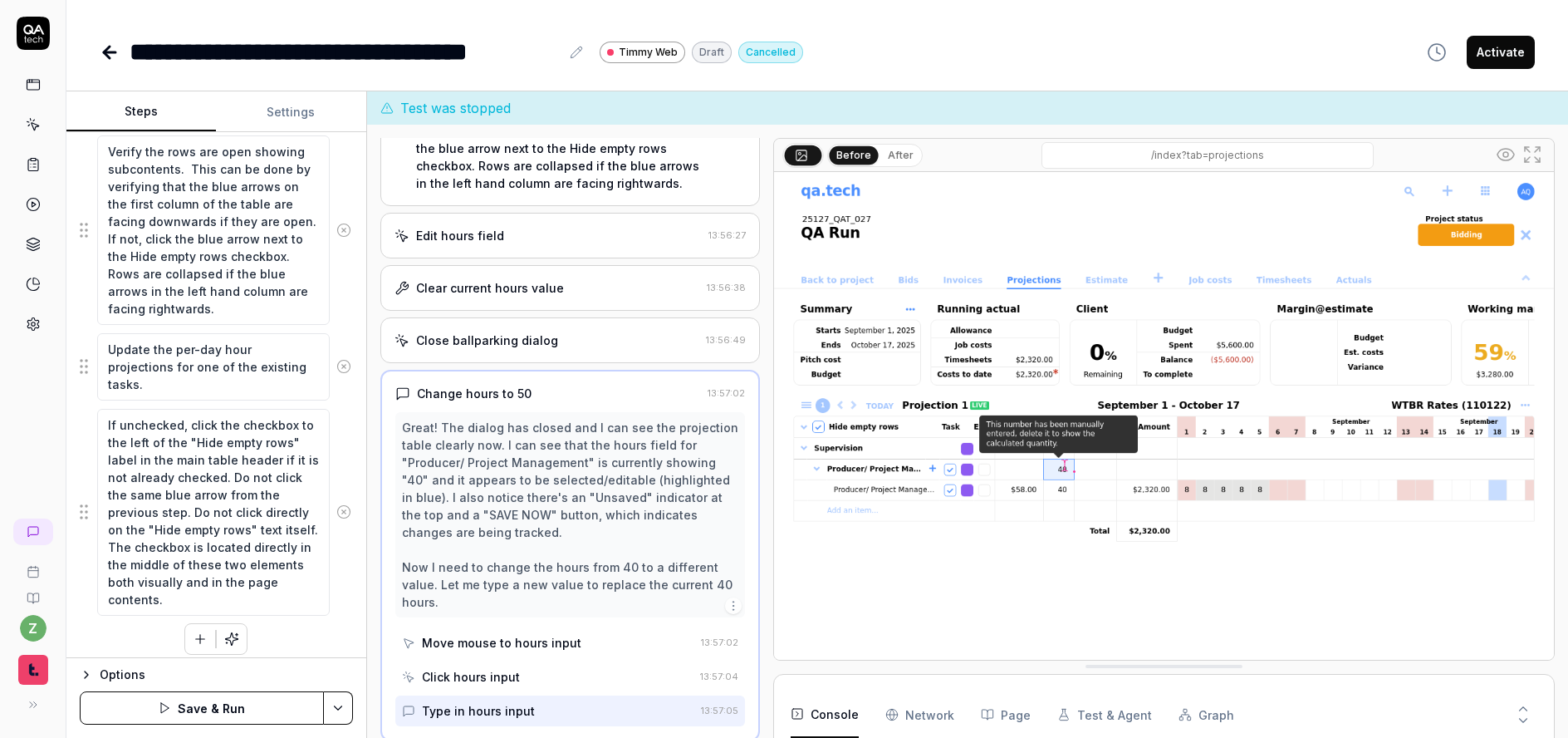
scroll to position [330, 0]
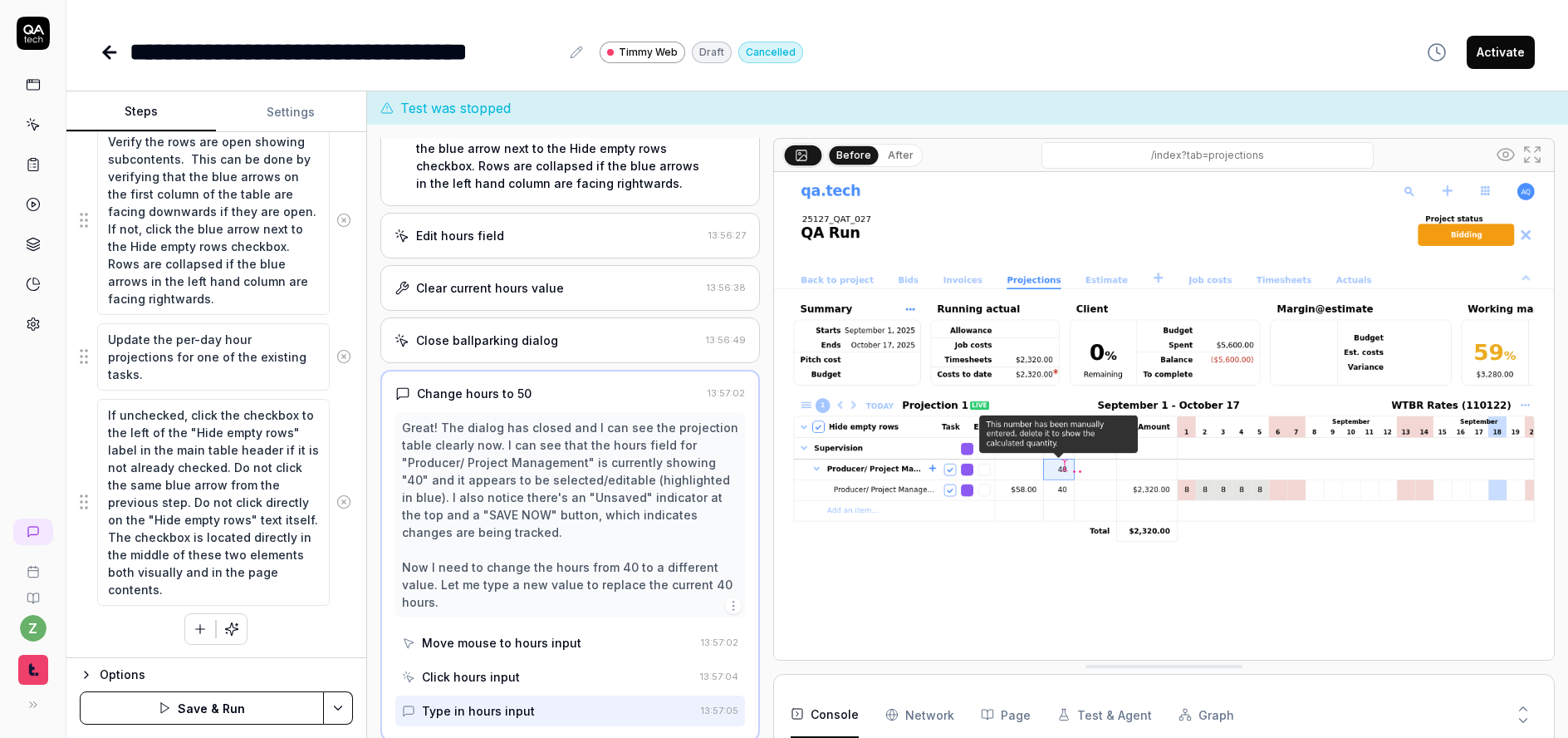
click at [258, 600] on textarea "If unchecked, click the checkbox to the left of the "Hide empty rows" label in …" at bounding box center [213, 502] width 233 height 207
click at [133, 421] on textarea "If unchecked, click the checkbox to the left of the "Hide empty rows" label in …" at bounding box center [213, 502] width 233 height 207
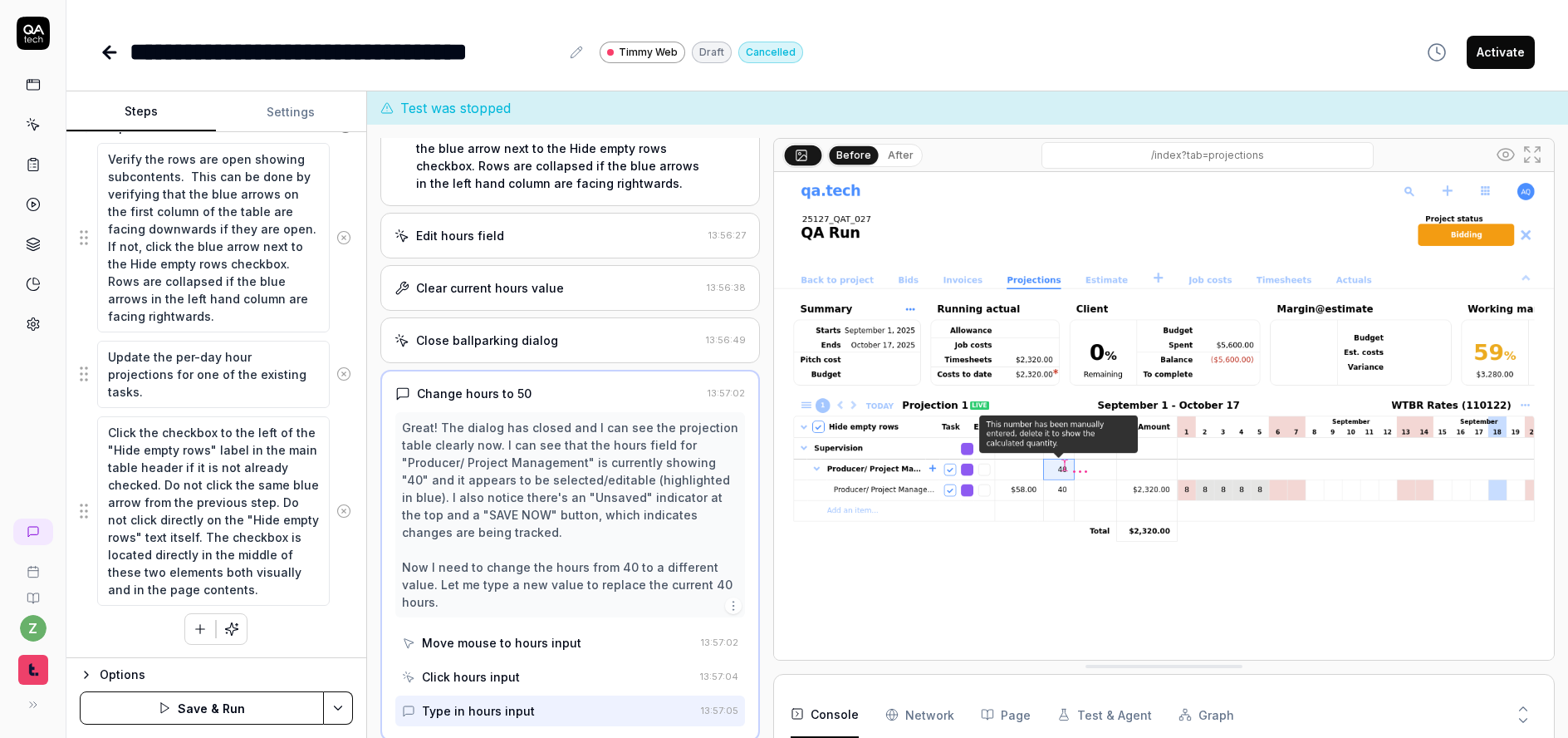
drag, startPoint x: 156, startPoint y: 488, endPoint x: 198, endPoint y: 467, distance: 47.0
click at [198, 467] on textarea "Click the checkbox to the left of the "Hide empty rows" label in the main table…" at bounding box center [213, 511] width 233 height 189
drag, startPoint x: 267, startPoint y: 504, endPoint x: 223, endPoint y: 500, distance: 44.2
click at [223, 500] on textarea "Click the checkbox to the left of the "Hide empty rows" label in the main table…" at bounding box center [213, 511] width 233 height 189
click at [290, 532] on textarea "Click the checkbox to the left of the "Hide empty rows" label in the main table…" at bounding box center [213, 511] width 233 height 189
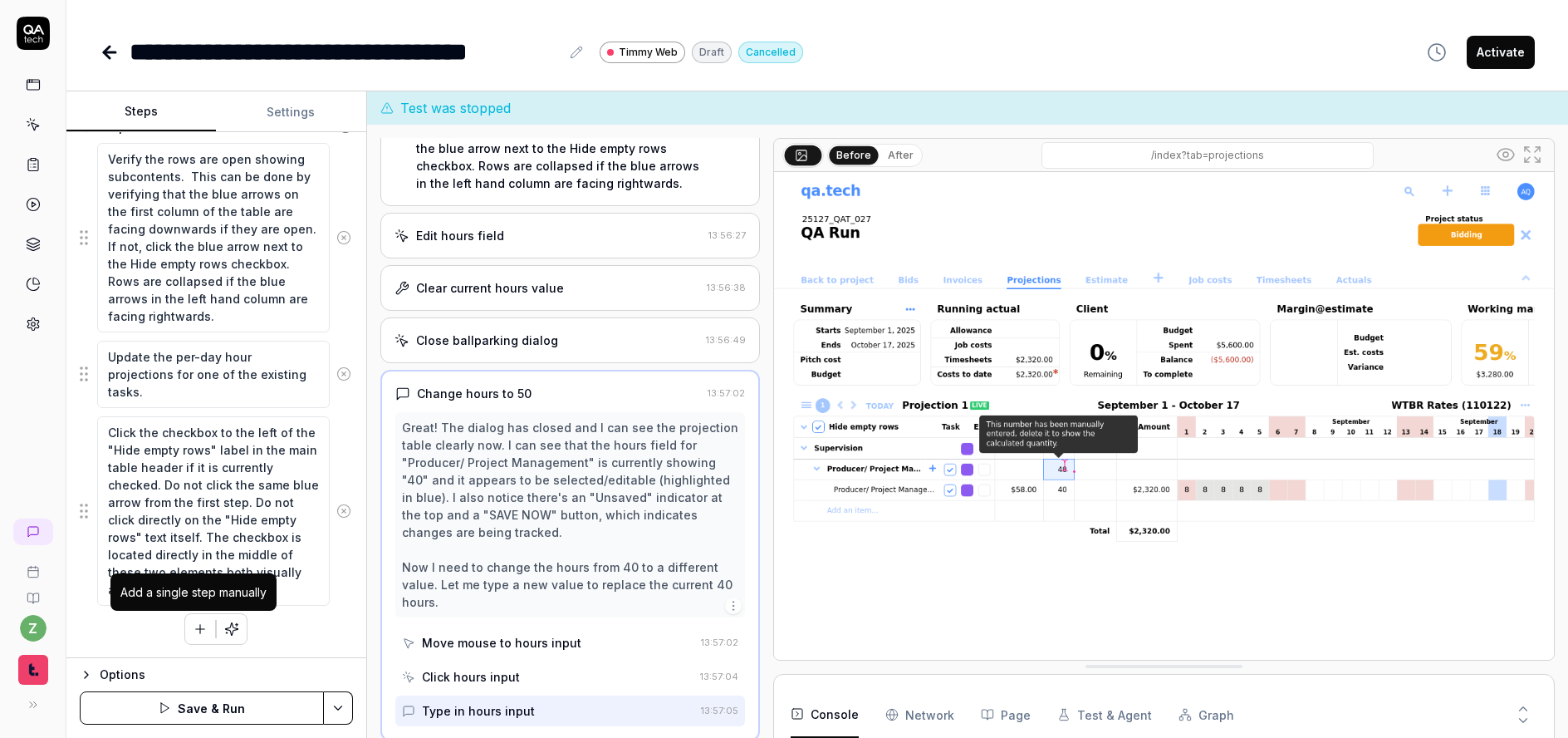
click at [193, 631] on icon "button" at bounding box center [200, 629] width 15 height 15
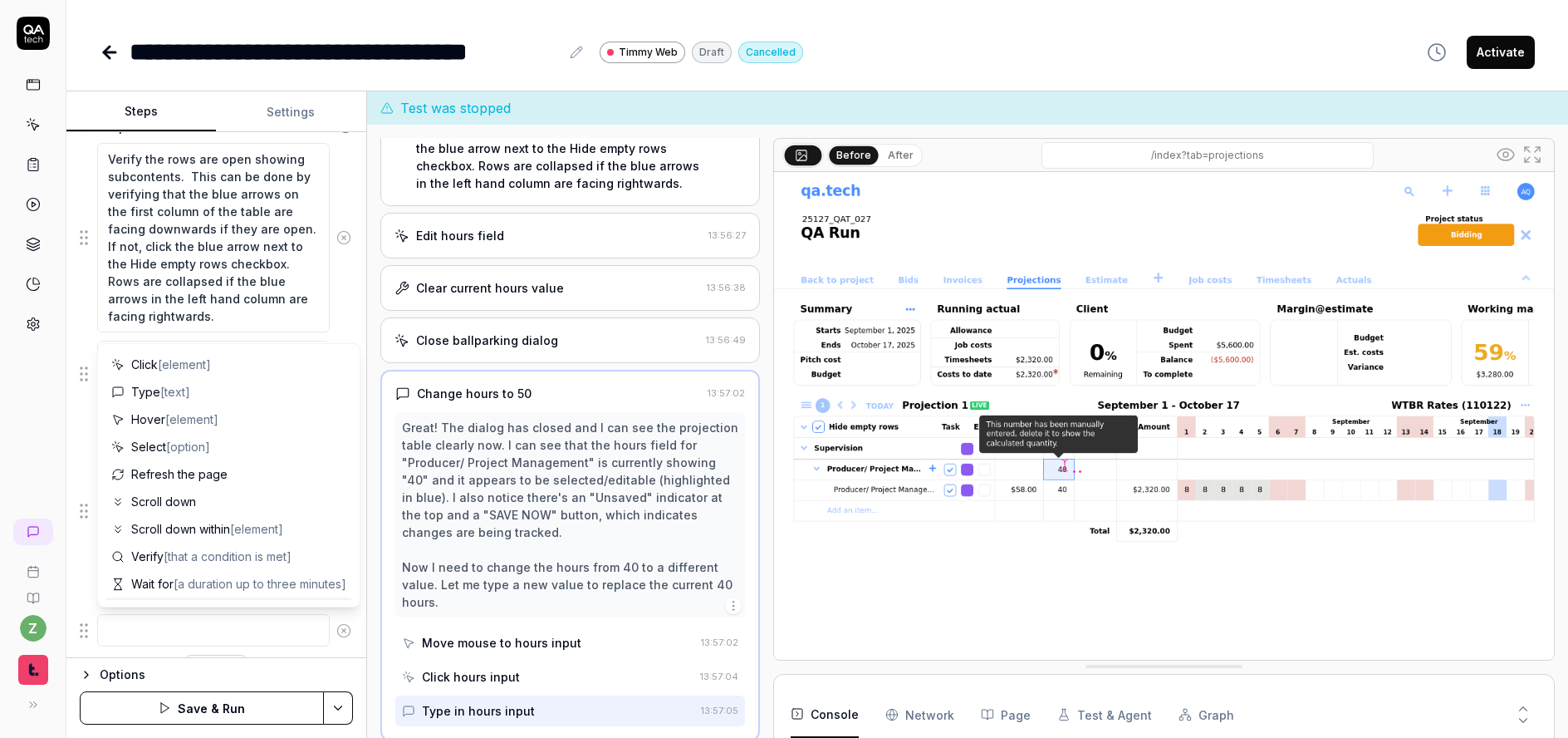
click at [187, 619] on textarea at bounding box center [213, 630] width 233 height 32
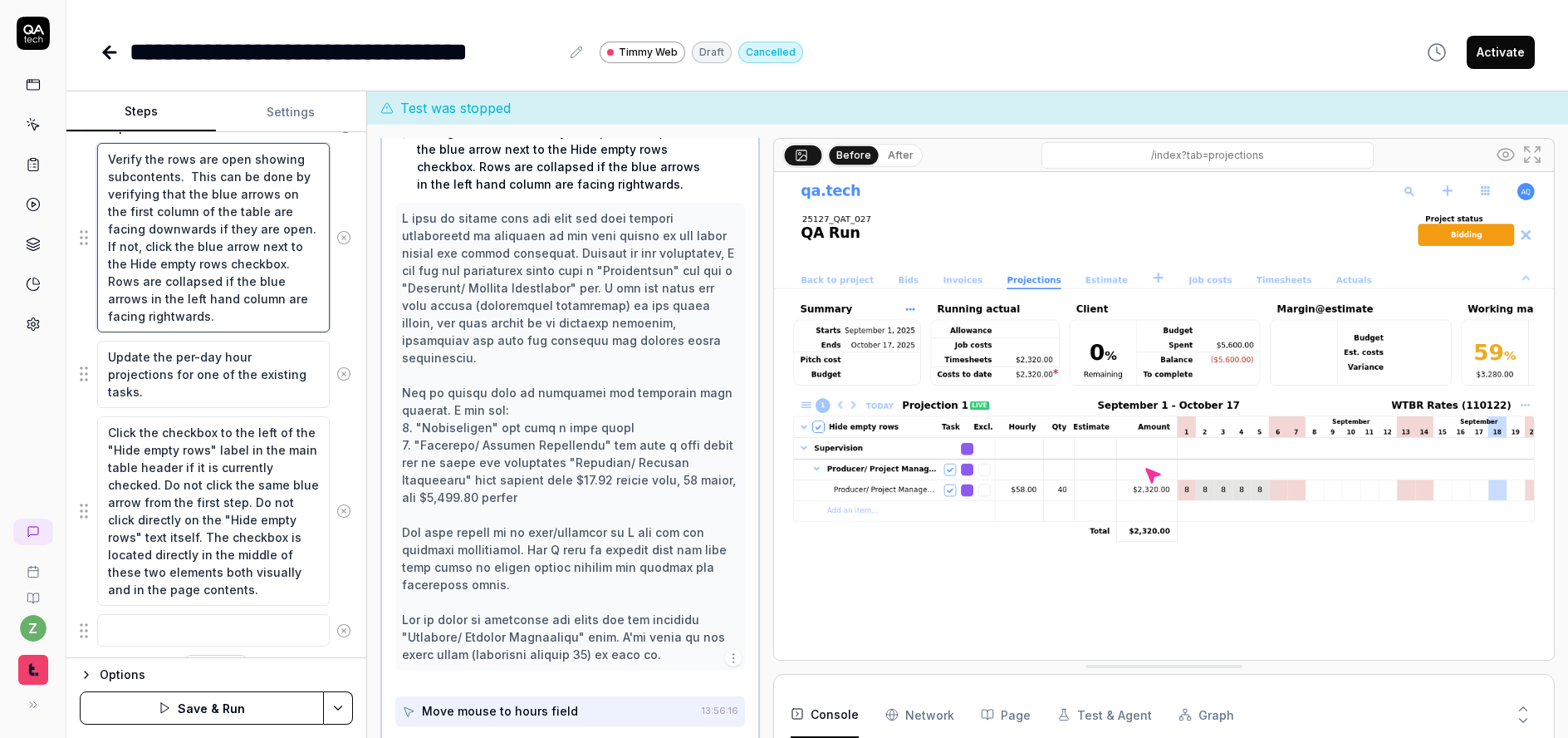
click at [238, 274] on textarea "Verify the rows are open showing subcontents. This can be done by verifying tha…" at bounding box center [213, 238] width 233 height 189
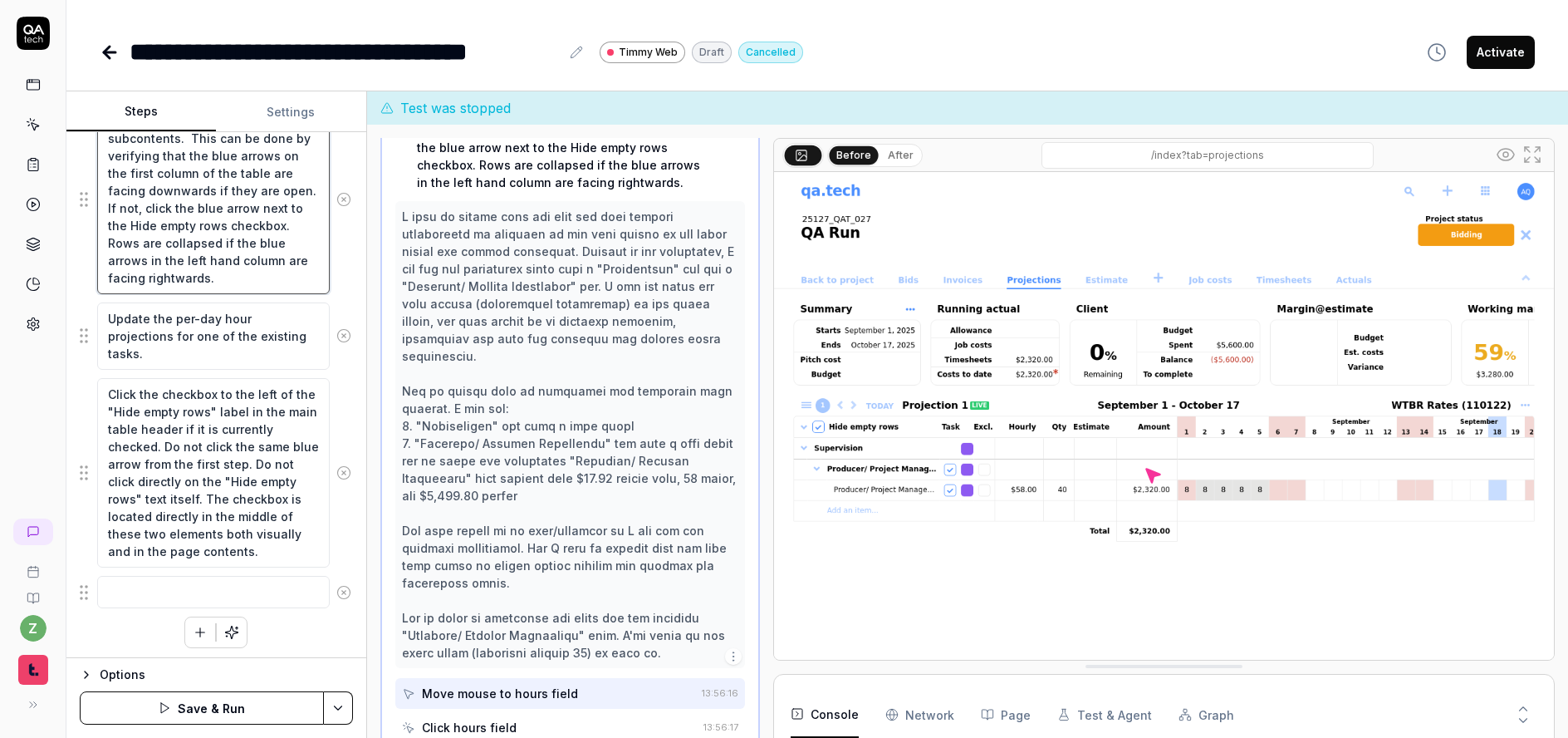
scroll to position [355, 0]
click at [200, 589] on textarea at bounding box center [213, 589] width 233 height 32
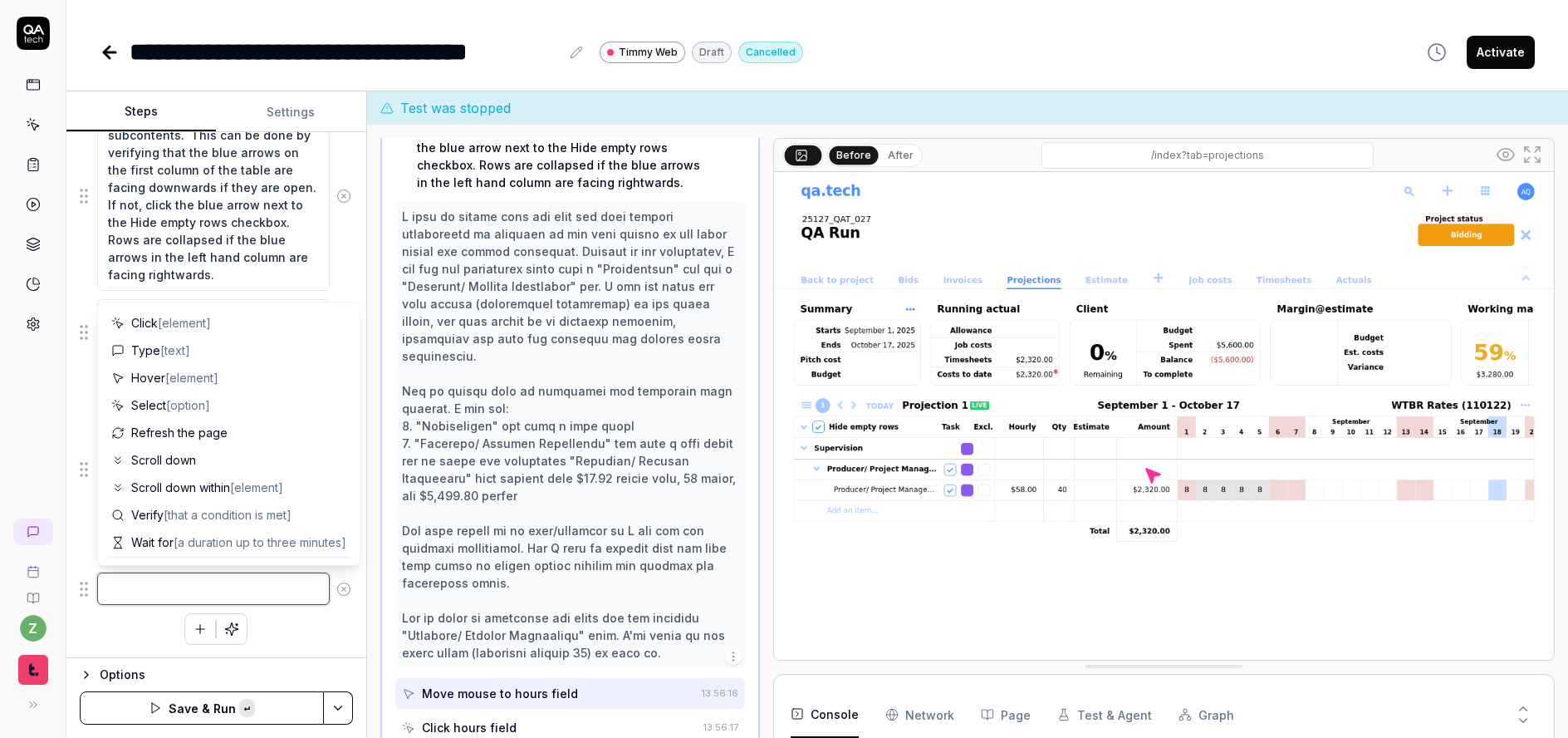
paste textarea "Scroll down until the travel bid row is visible"
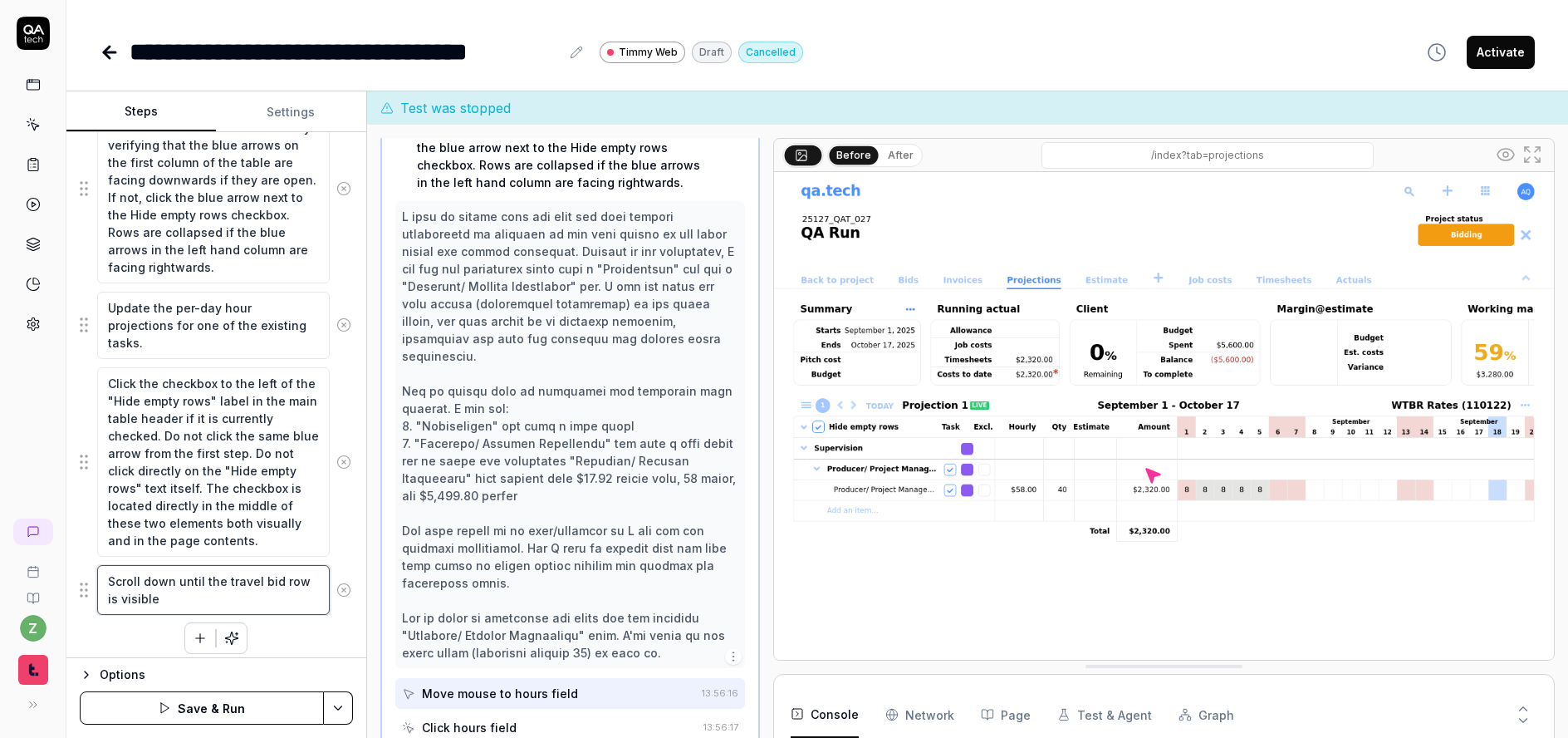
scroll to position [371, 0]
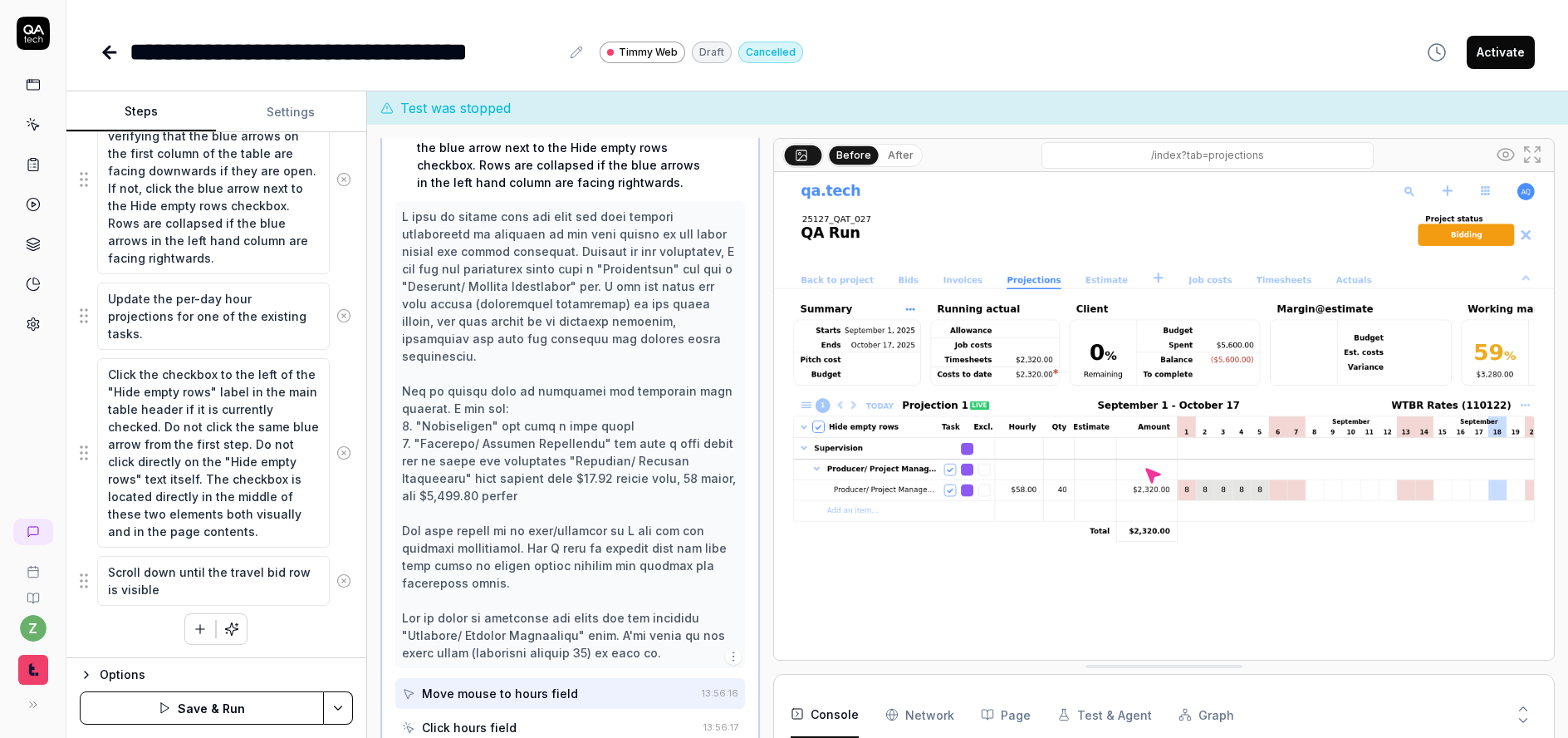
click at [302, 642] on div "Verify the rows are open showing subcontents. This can be done by verifying tha…" at bounding box center [216, 364] width 274 height 561
click at [227, 627] on icon "button" at bounding box center [232, 628] width 12 height 12
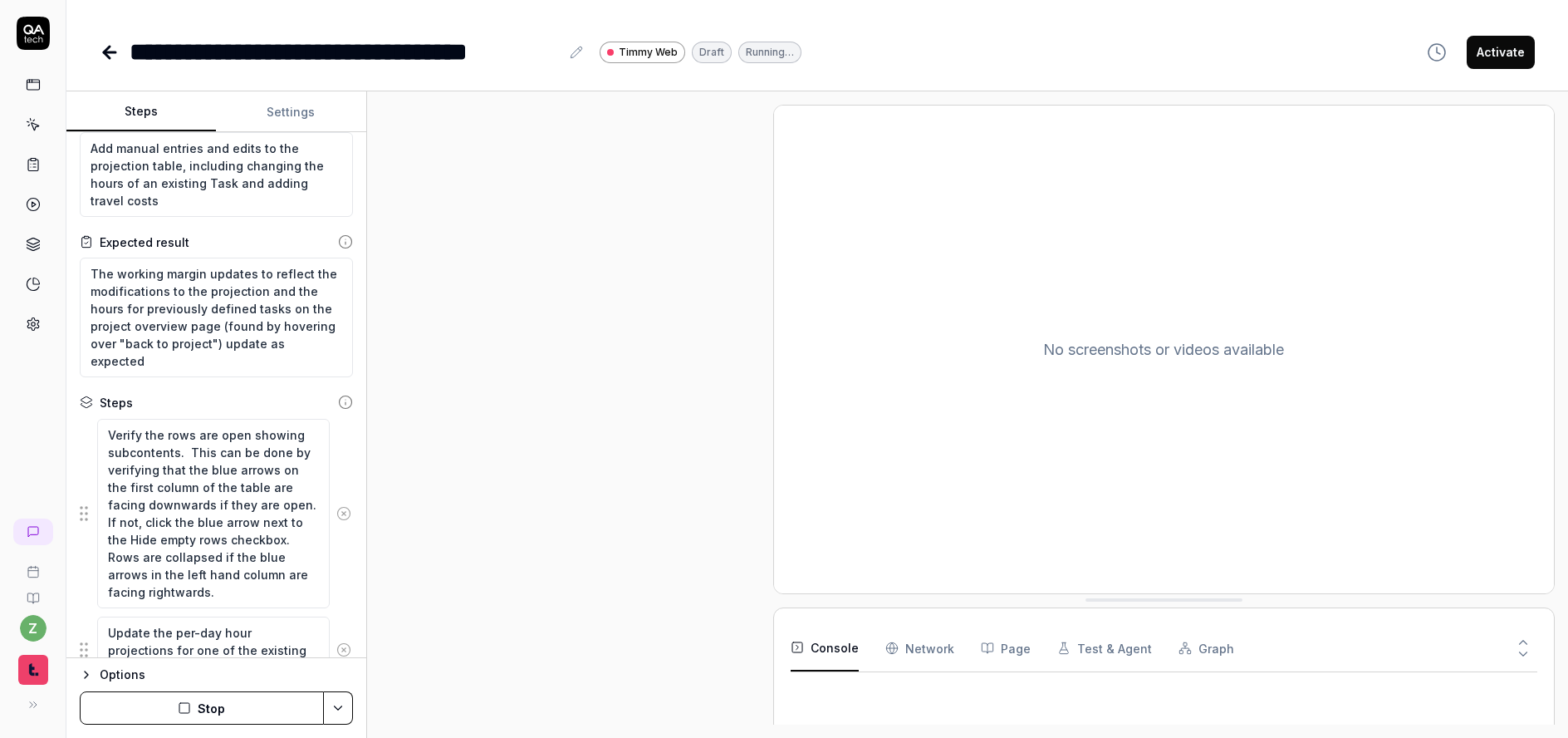
scroll to position [0, 0]
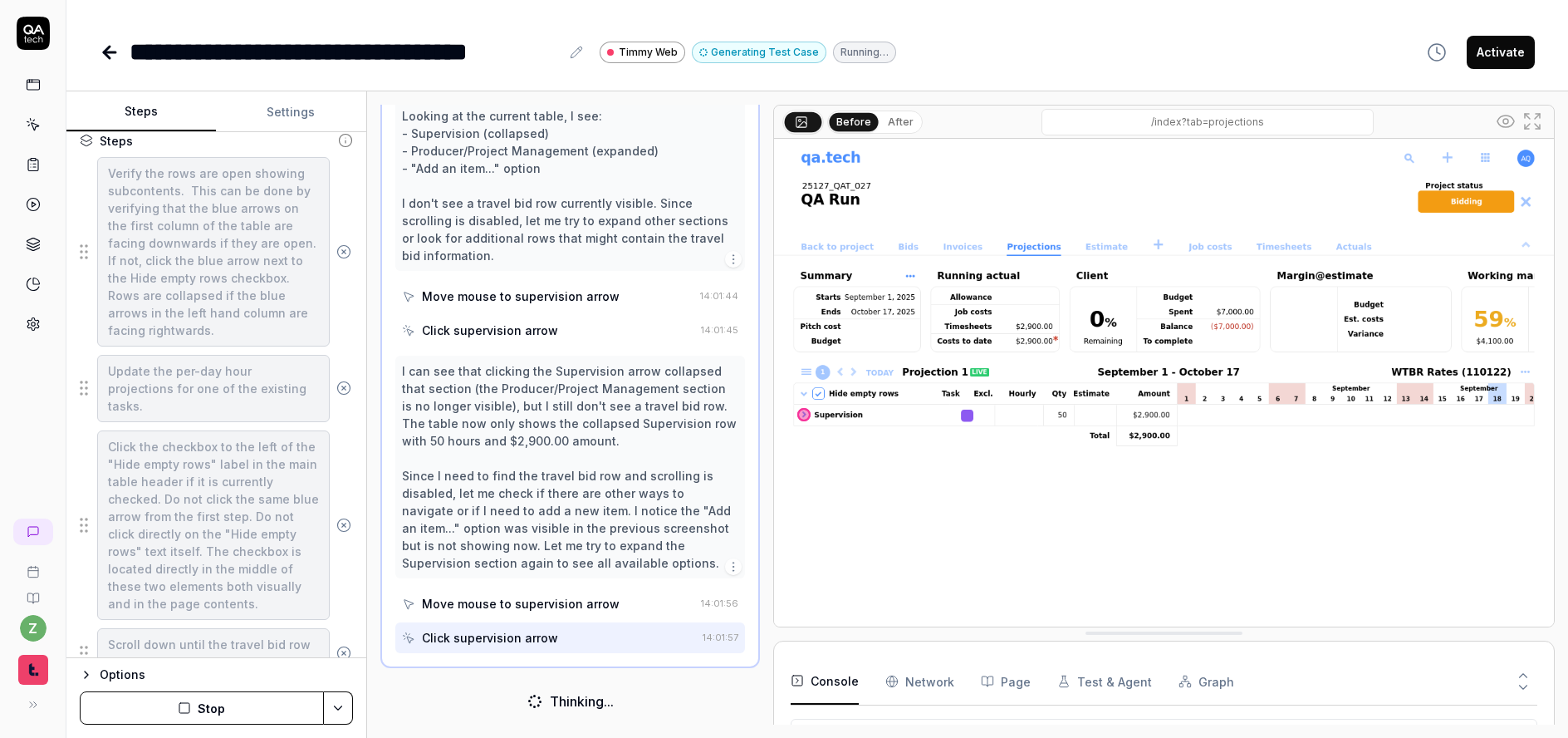
scroll to position [591, 0]
click at [257, 708] on button "Stop" at bounding box center [201, 708] width 244 height 33
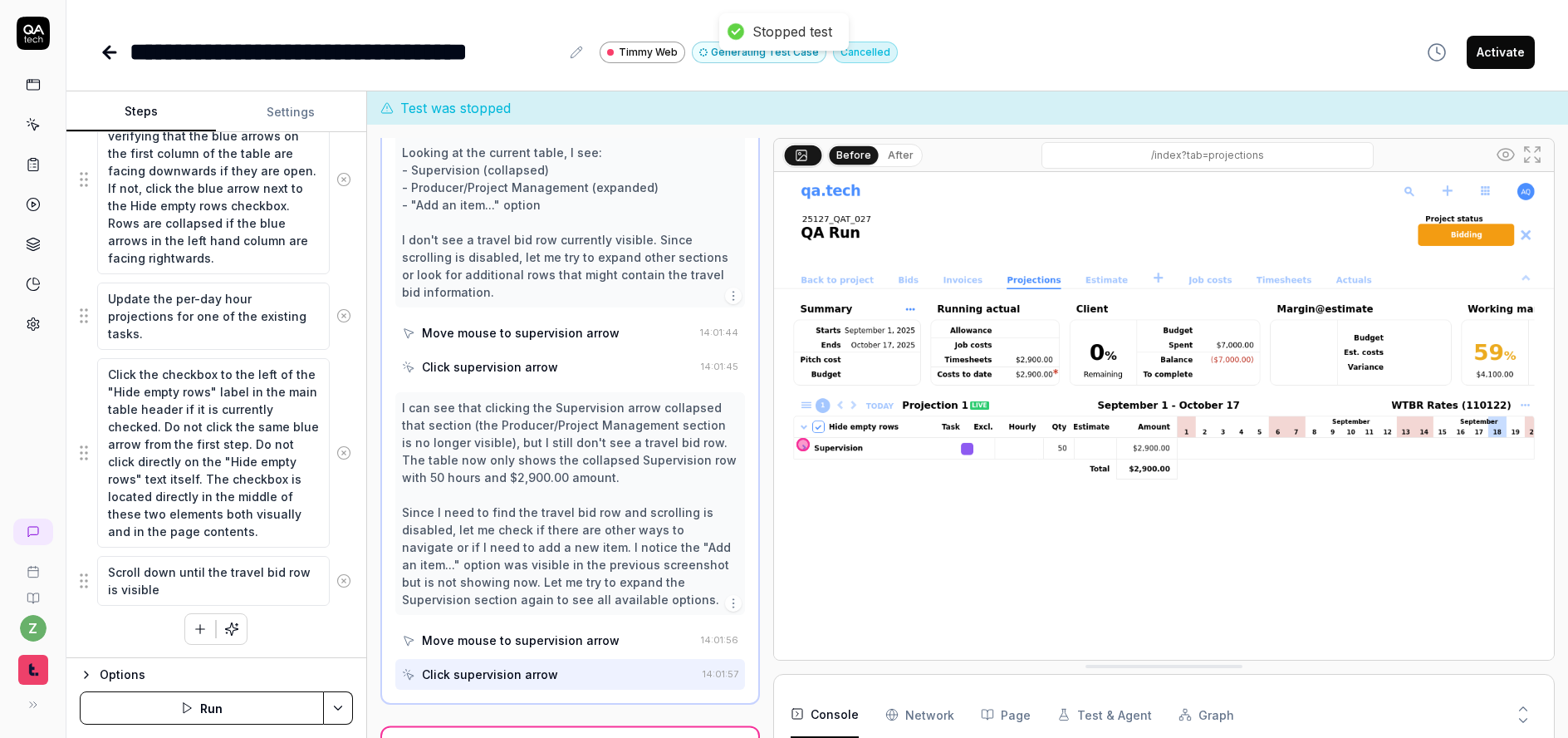
scroll to position [0, 0]
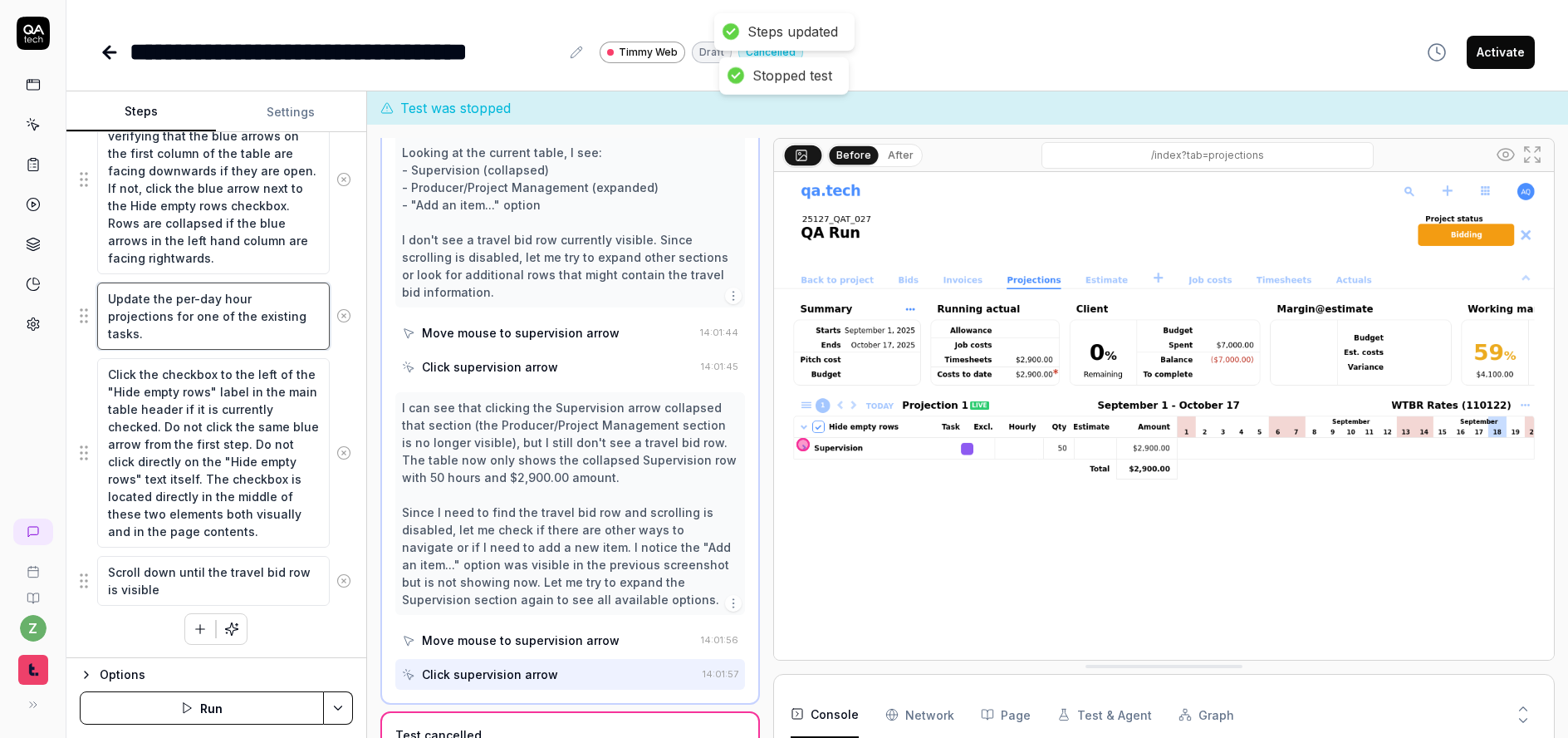
click at [200, 342] on textarea "Update the per-day hour projections for one of the existing tasks." at bounding box center [213, 316] width 233 height 68
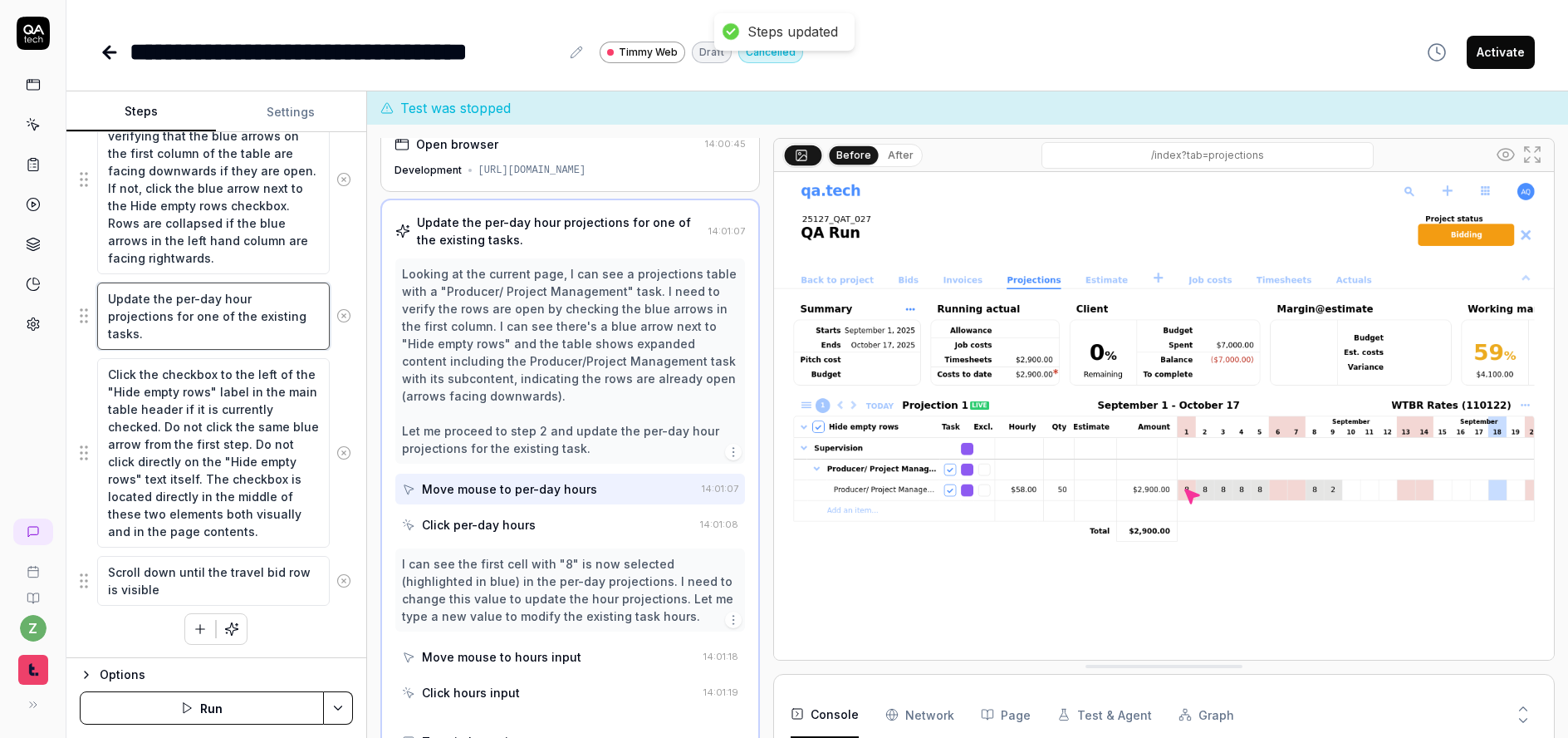
scroll to position [14, 0]
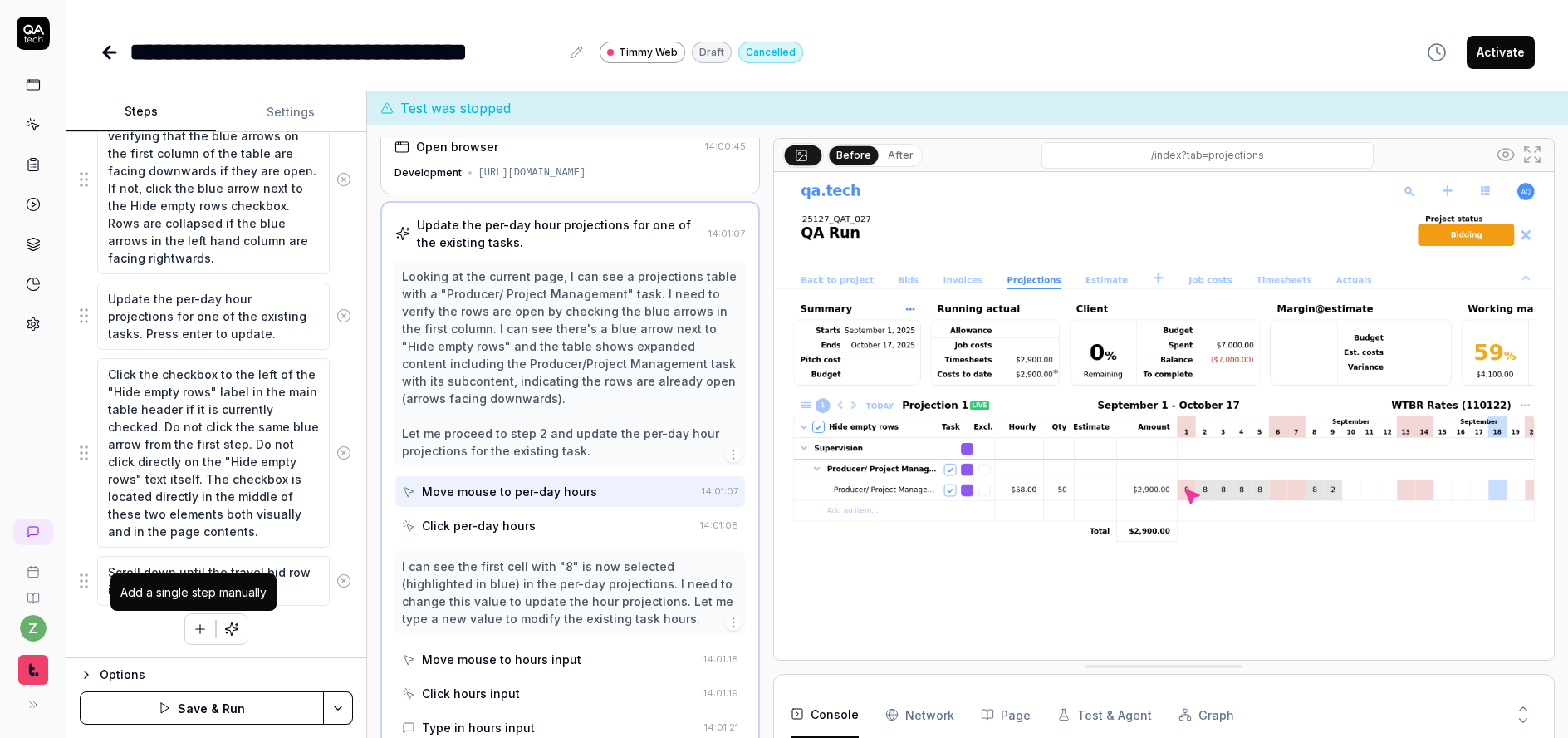
click at [196, 629] on icon "button" at bounding box center [200, 629] width 9 height 0
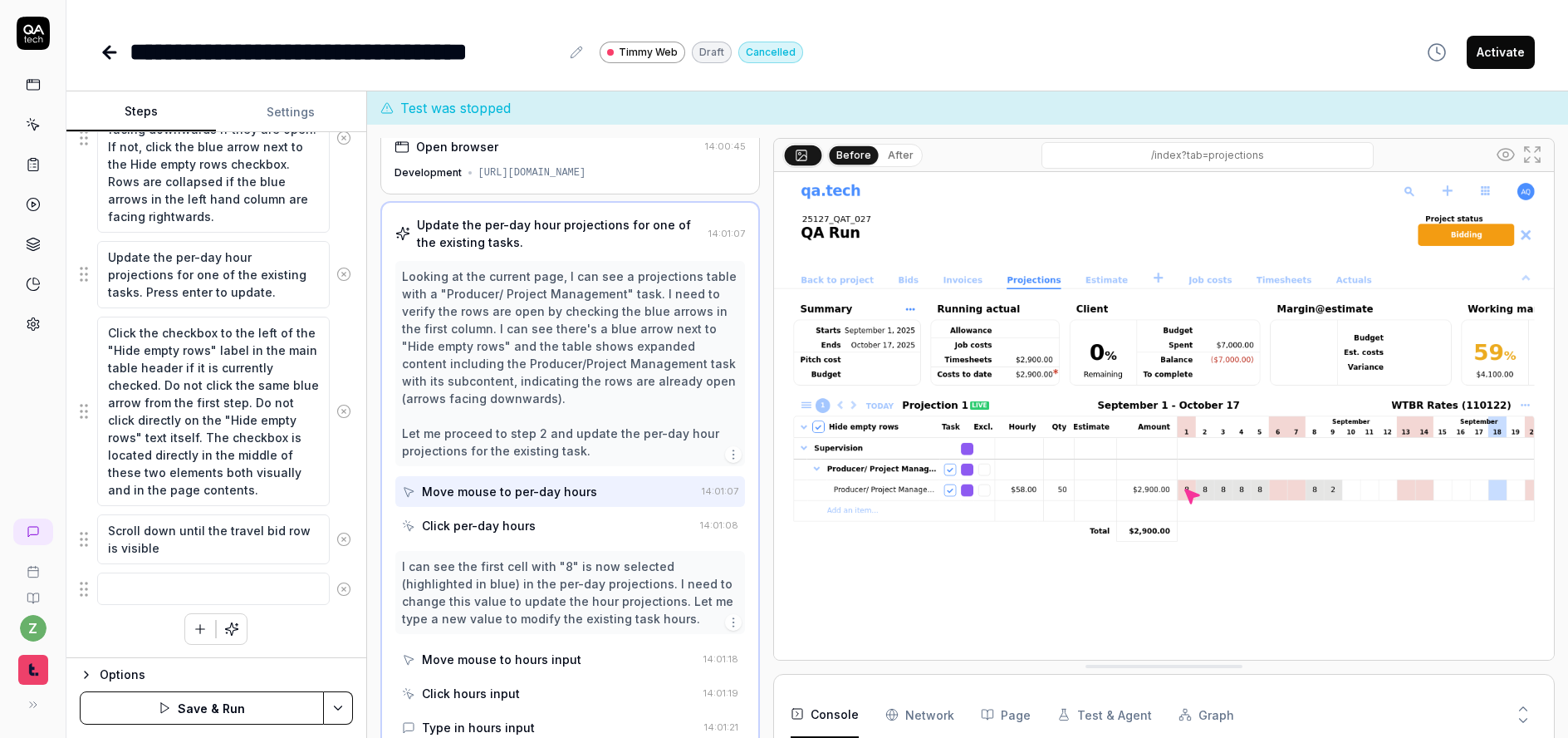
click at [79, 596] on div "Goal Add manual entries and edits to the projection table, including changing t…" at bounding box center [216, 395] width 300 height 526
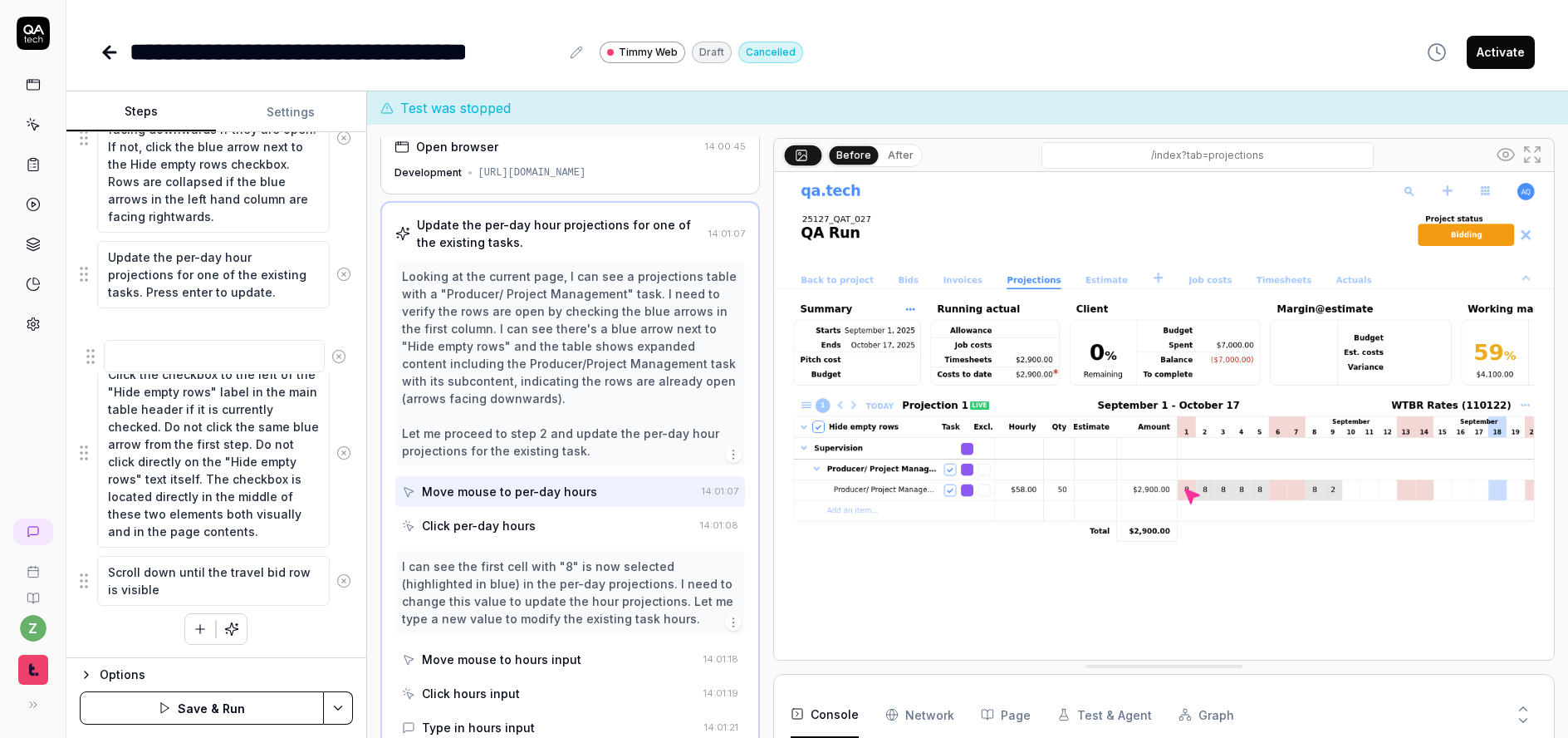
drag, startPoint x: 86, startPoint y: 591, endPoint x: 82, endPoint y: 339, distance: 252.0
click at [81, 341] on fieldset "Verify the rows are open showing subcontents. This can be done by verifying tha…" at bounding box center [216, 325] width 274 height 564
drag, startPoint x: 90, startPoint y: 264, endPoint x: 100, endPoint y: 335, distance: 71.7
click at [161, 340] on textarea at bounding box center [213, 332] width 233 height 32
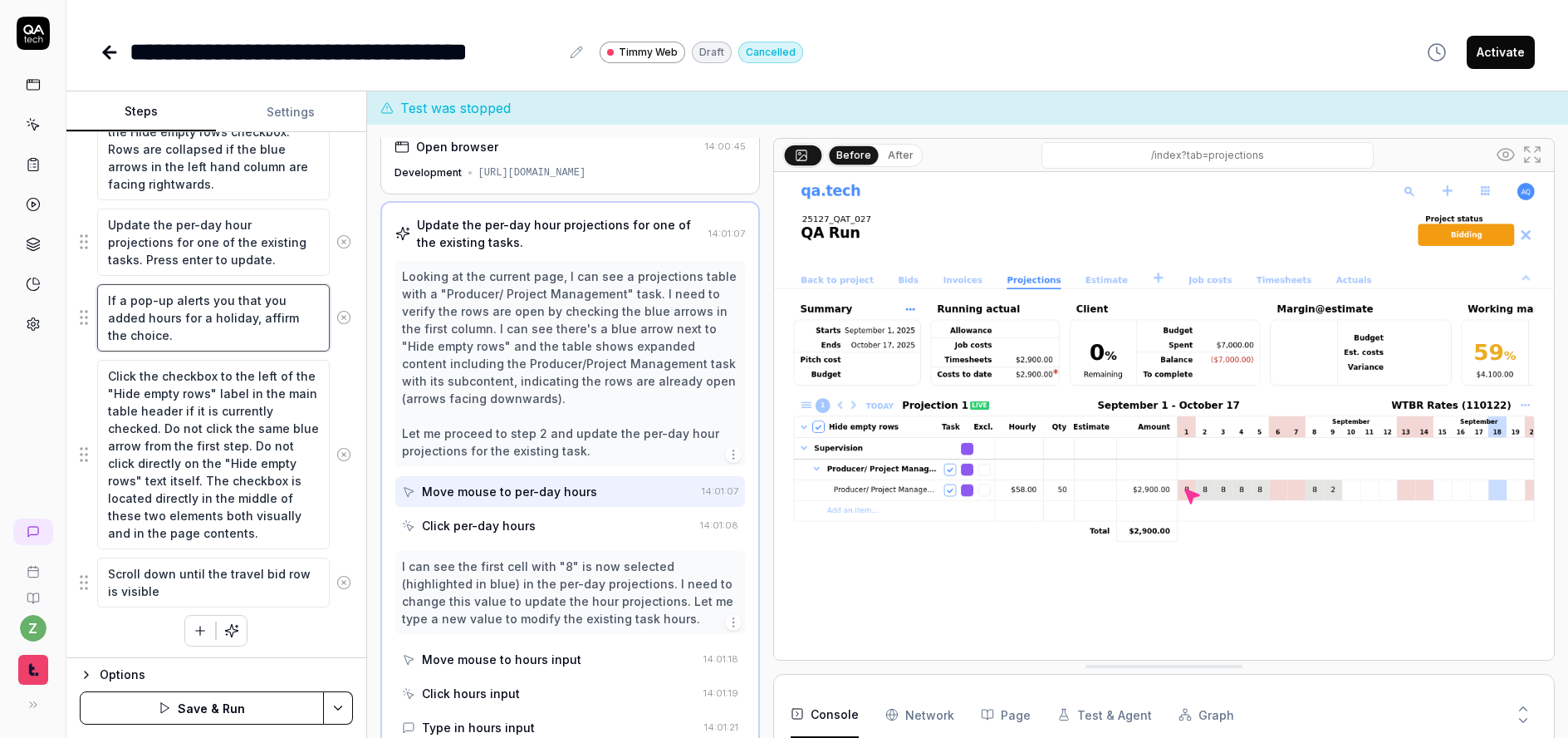
scroll to position [447, 0]
click at [334, 713] on html "**********" at bounding box center [784, 369] width 1568 height 738
click at [186, 596] on div "Save" at bounding box center [255, 592] width 212 height 36
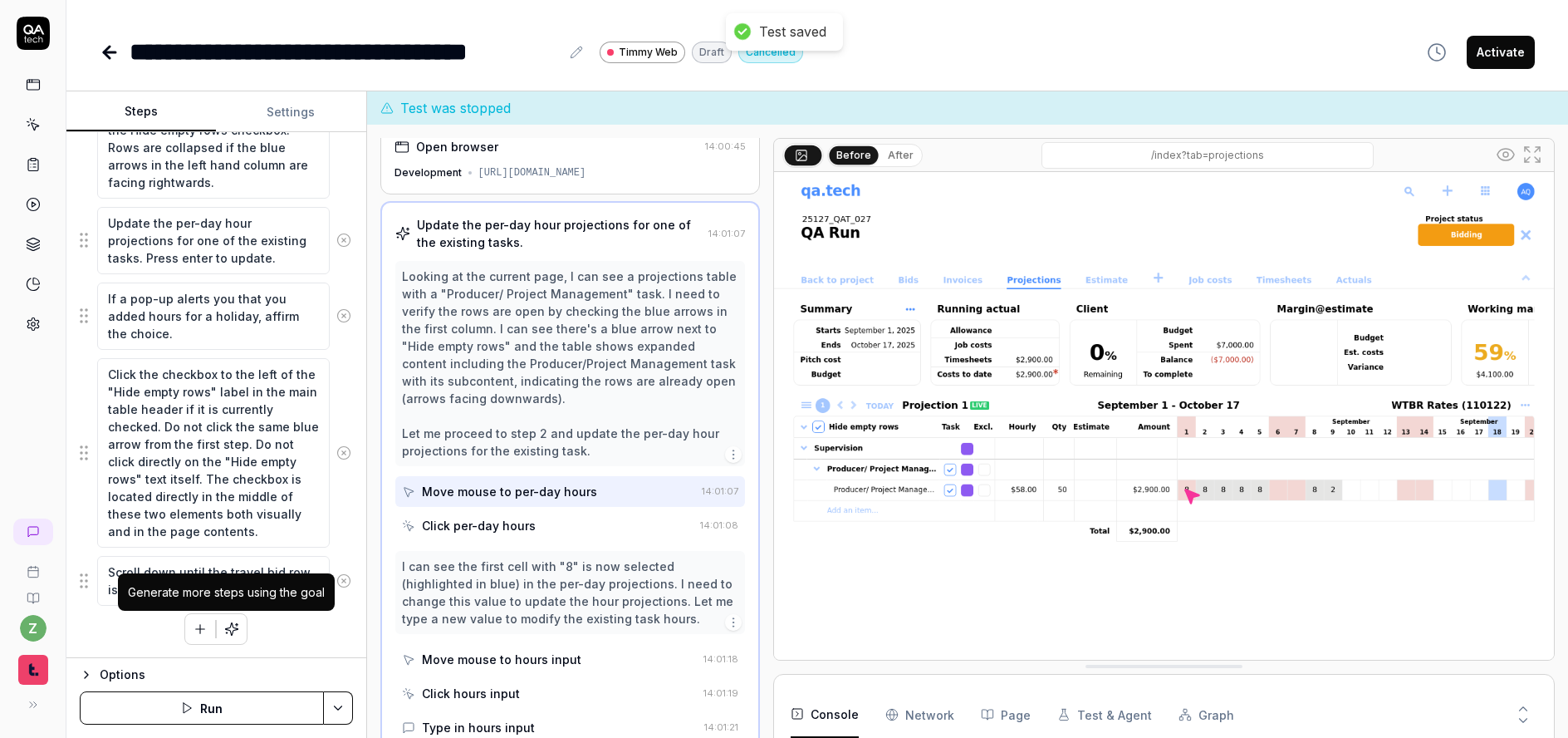
click at [237, 625] on button "button" at bounding box center [232, 629] width 30 height 30
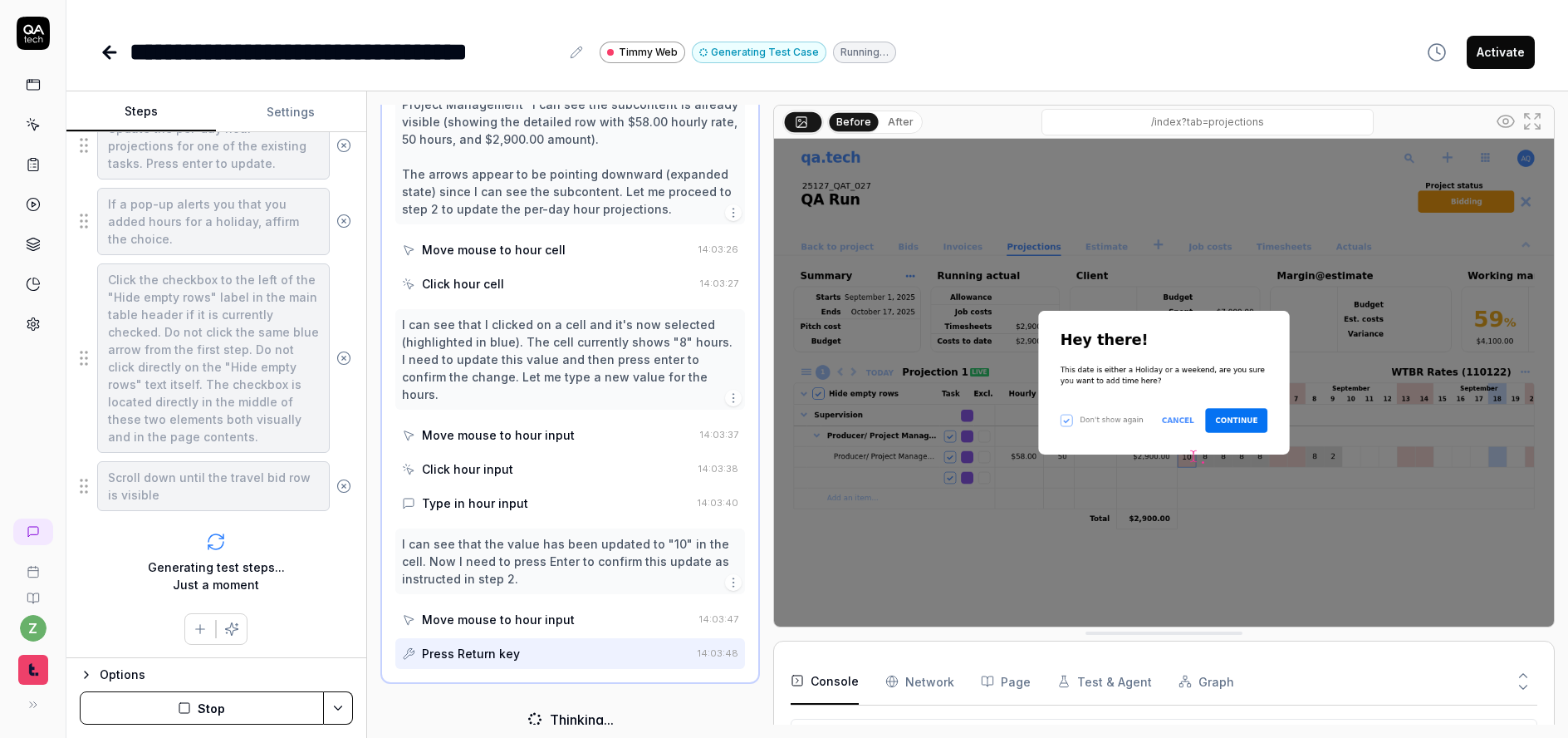
scroll to position [305, 0]
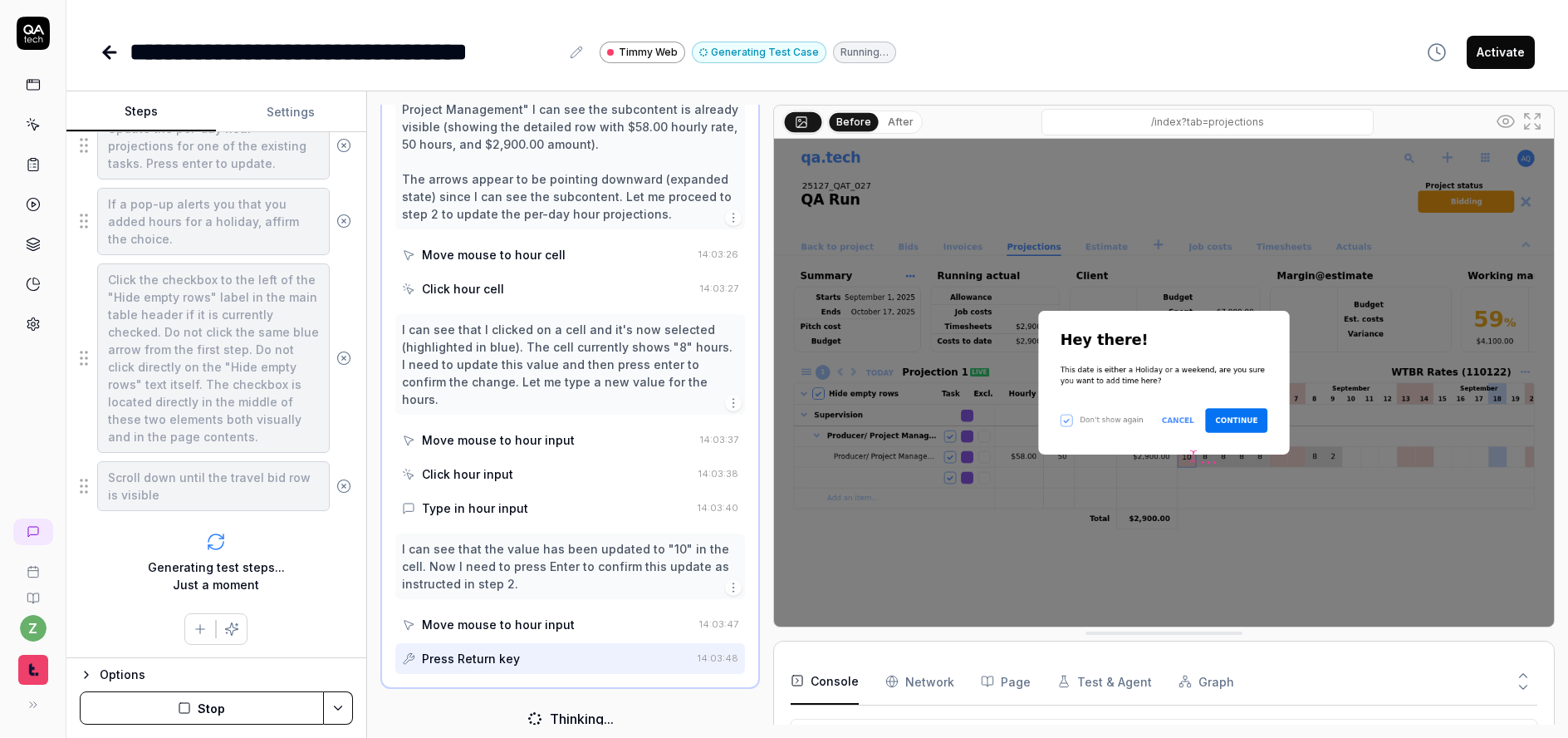
click at [1257, 31] on div "**********" at bounding box center [817, 35] width 1502 height 71
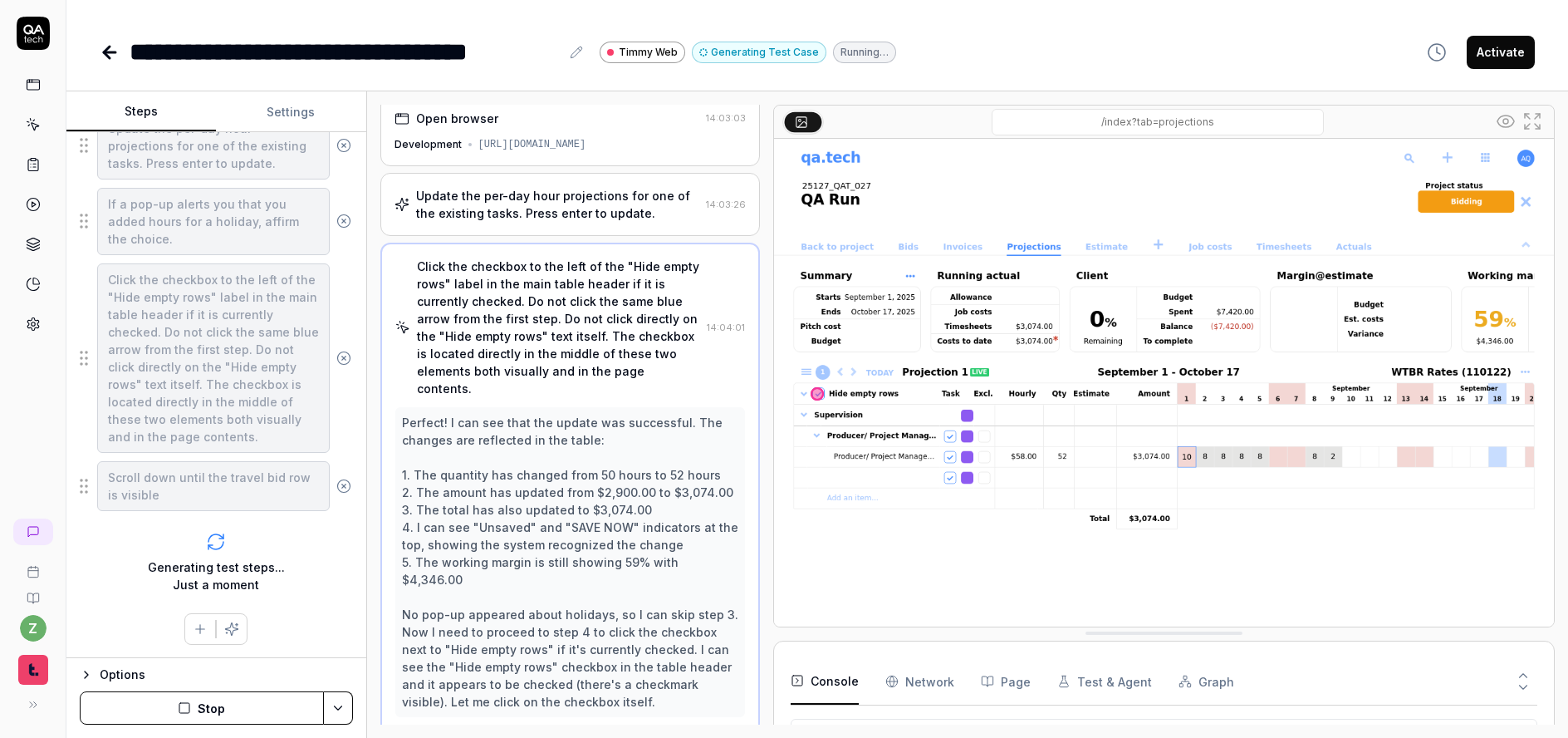
scroll to position [0, 0]
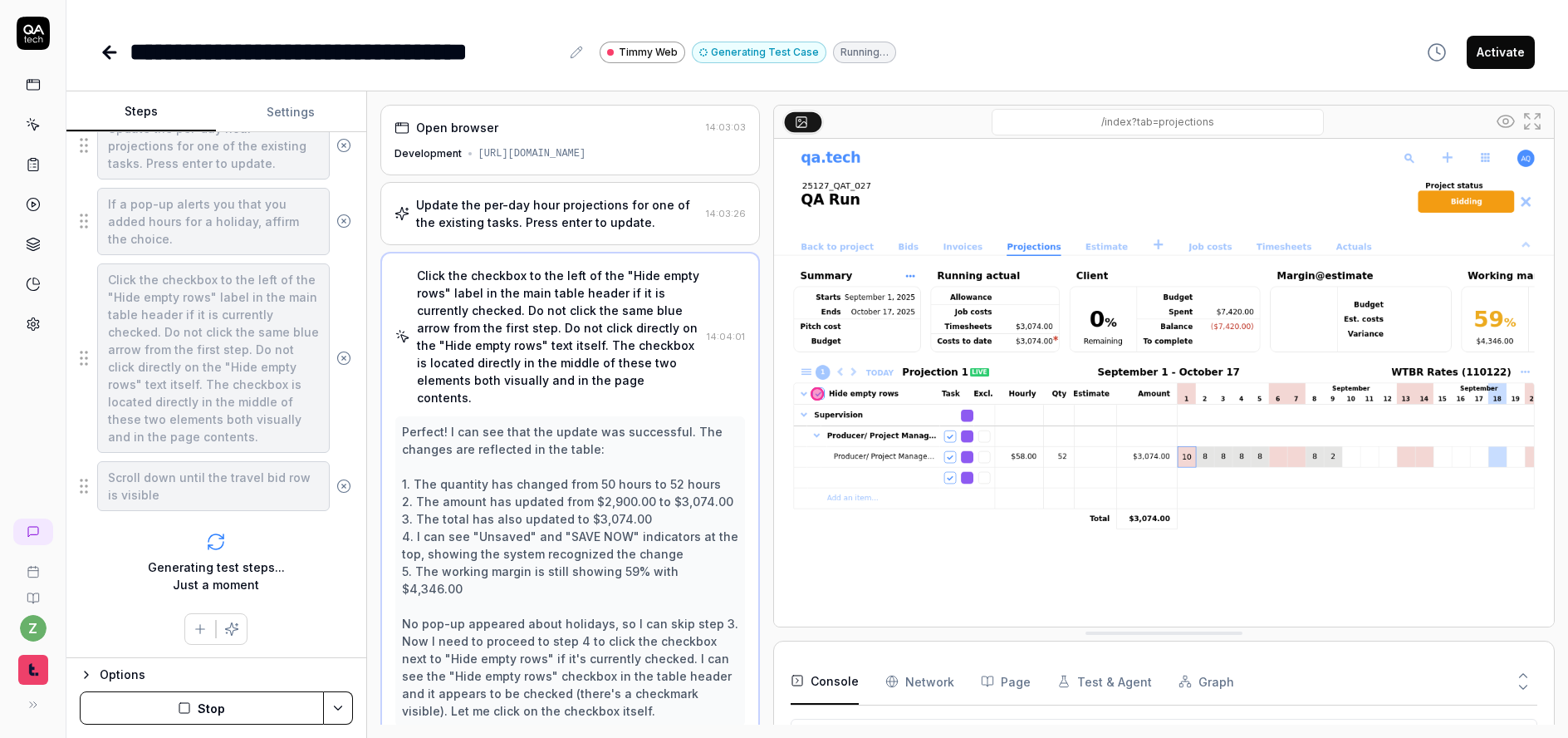
click at [591, 217] on div "Update the per-day hour projections for one of the existing tasks. Press enter …" at bounding box center [558, 214] width 283 height 35
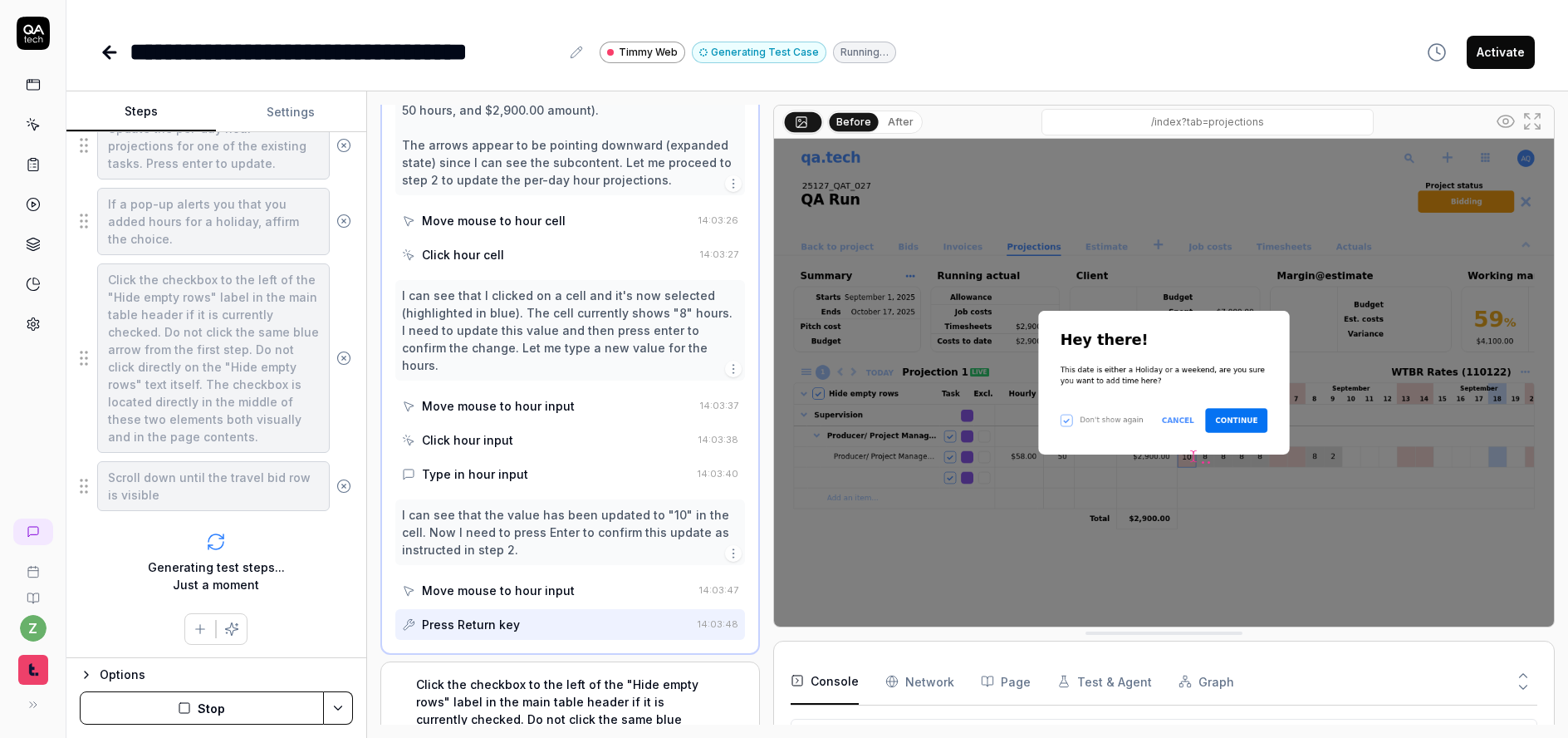
scroll to position [352, 0]
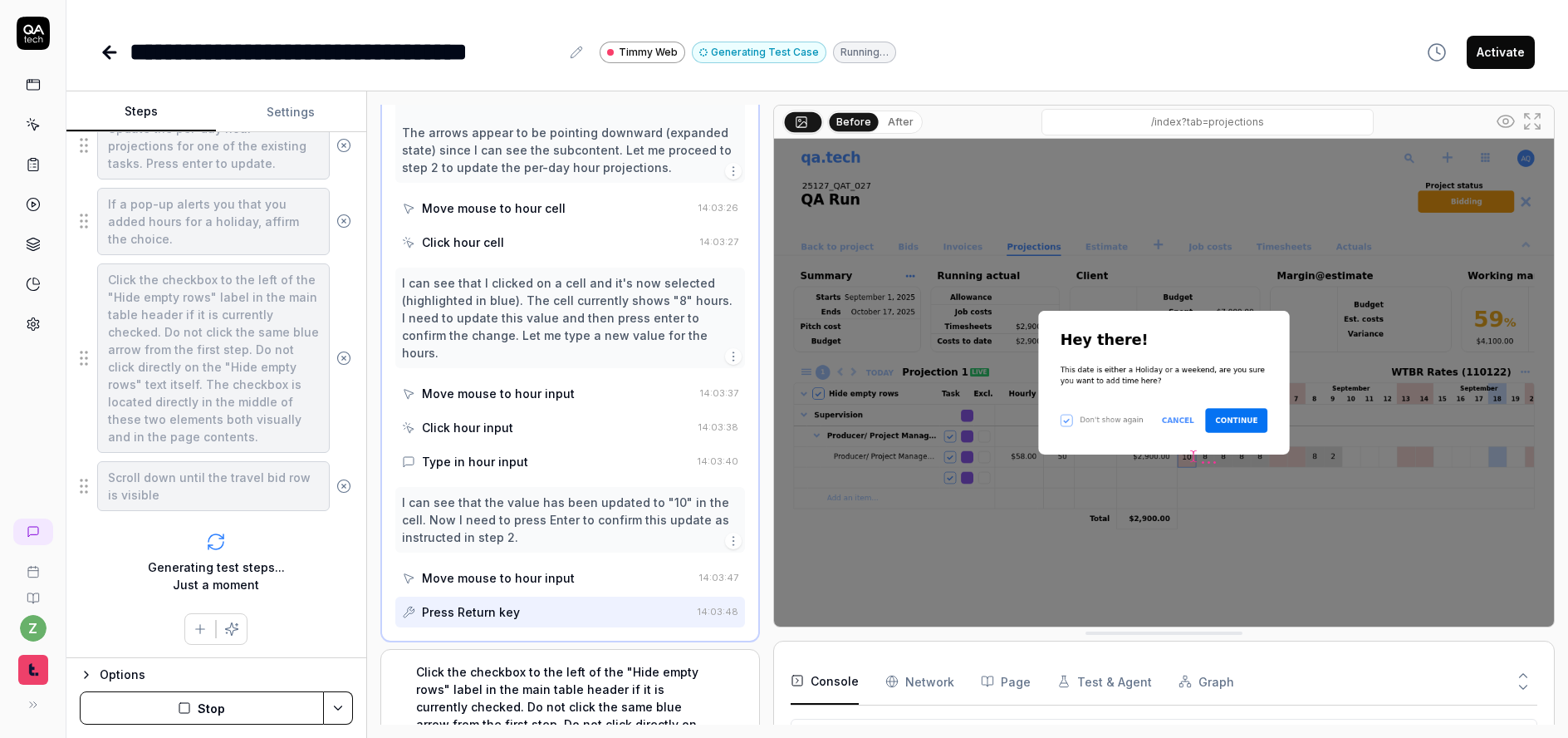
click at [528, 597] on div "Press Return key" at bounding box center [546, 612] width 289 height 31
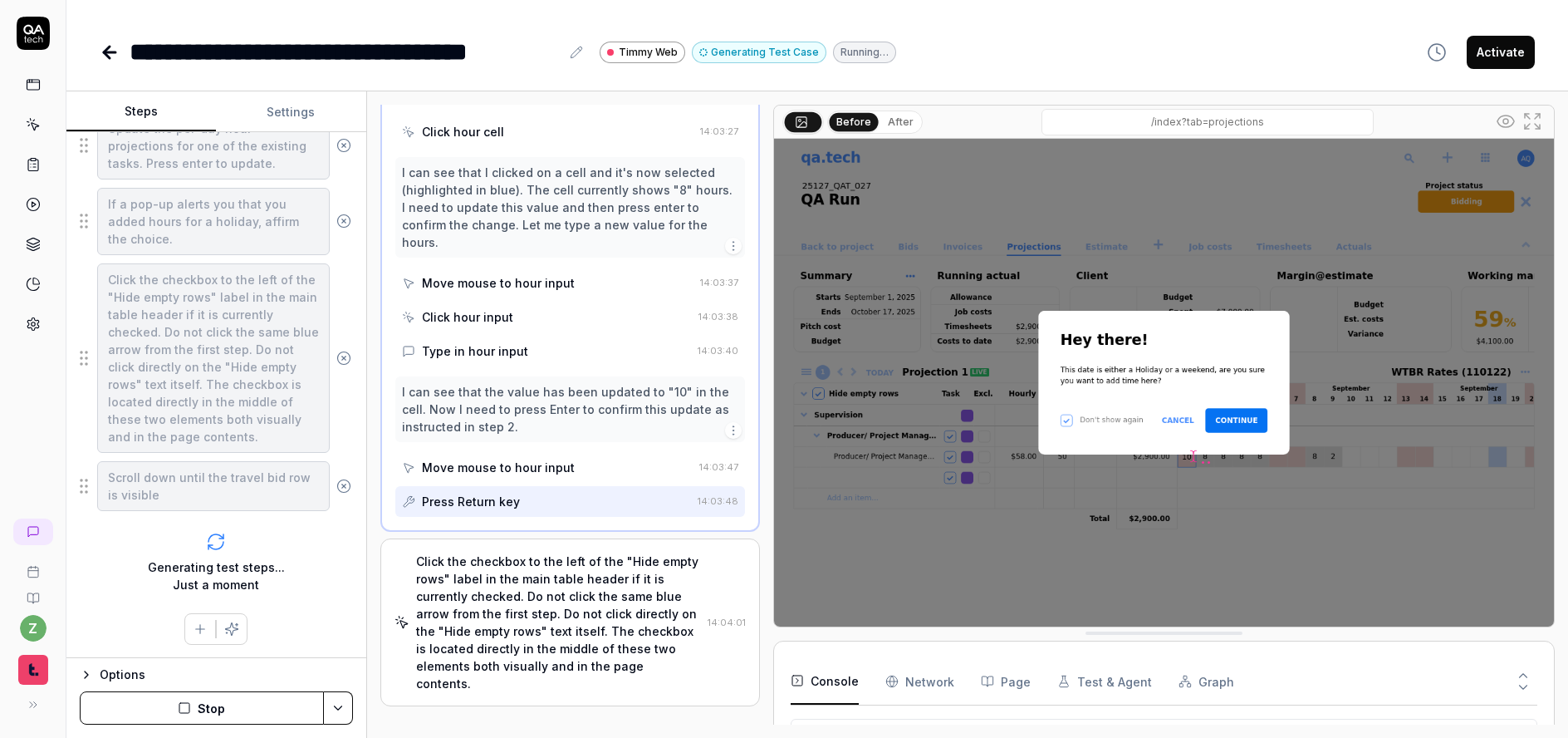
click at [578, 558] on div "Click the checkbox to the left of the "Hide empty rows" label in the main table…" at bounding box center [559, 622] width 285 height 139
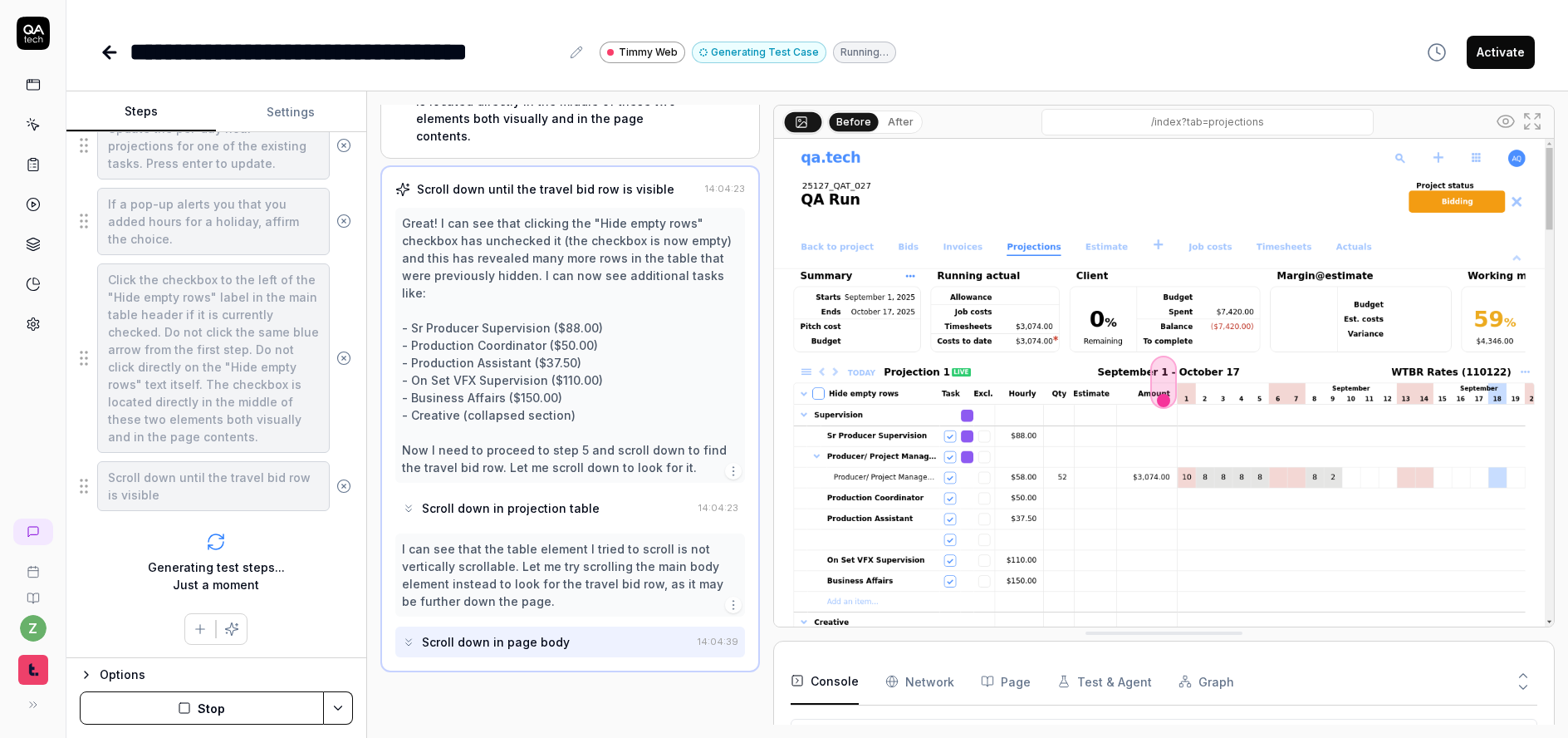
scroll to position [0, 0]
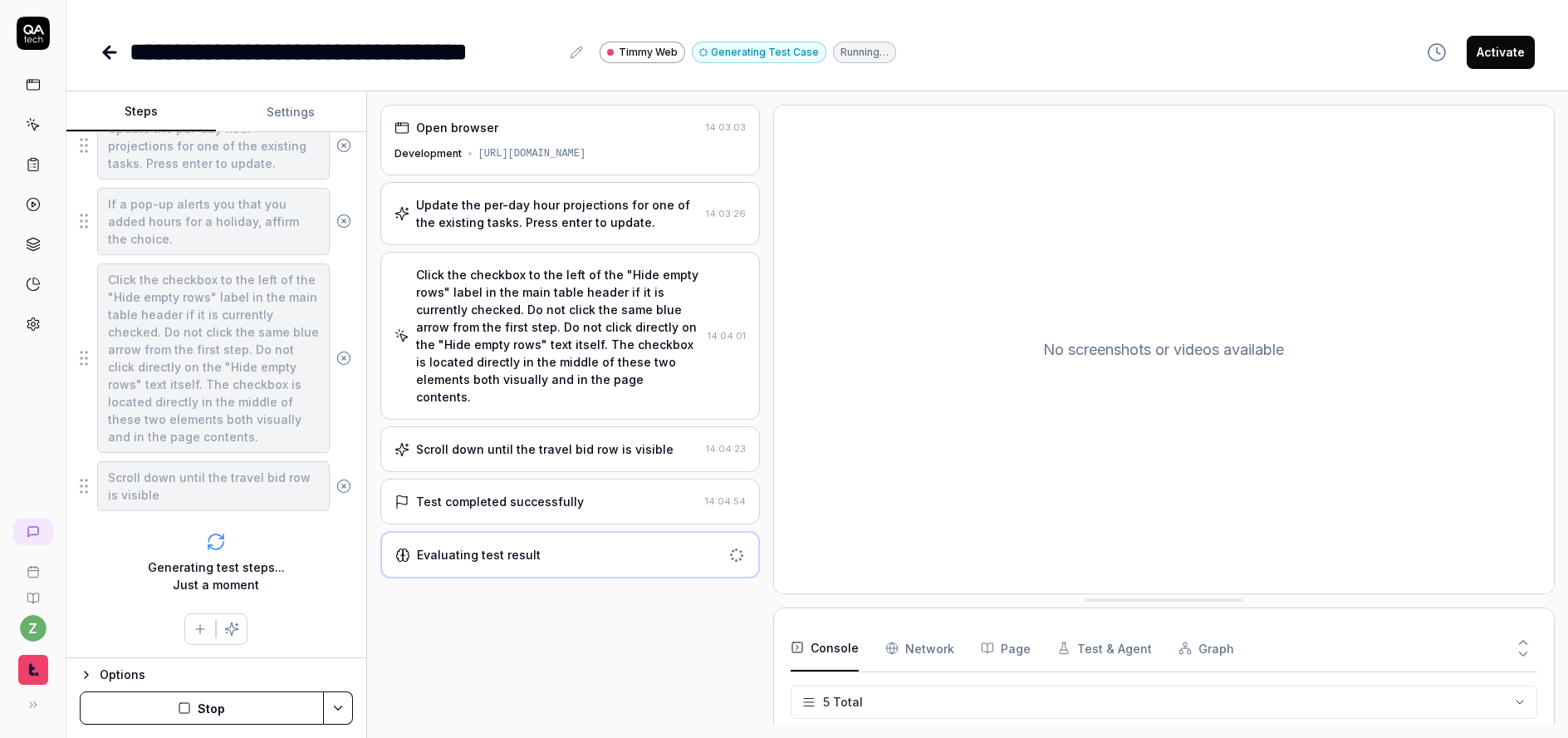
click at [648, 448] on div "Scroll down until the travel bid row is visible 14:04:23" at bounding box center [570, 448] width 379 height 45
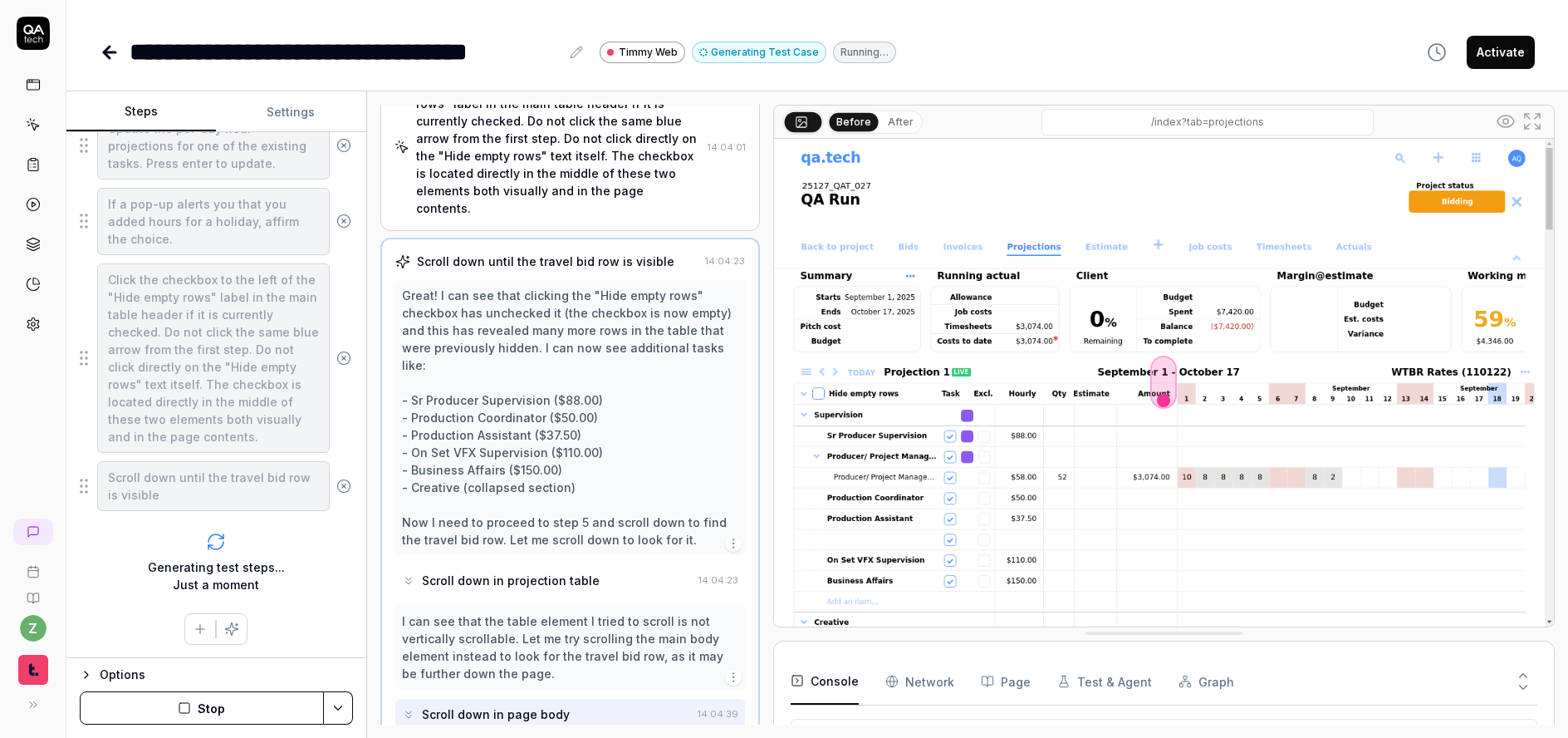
scroll to position [191, 0]
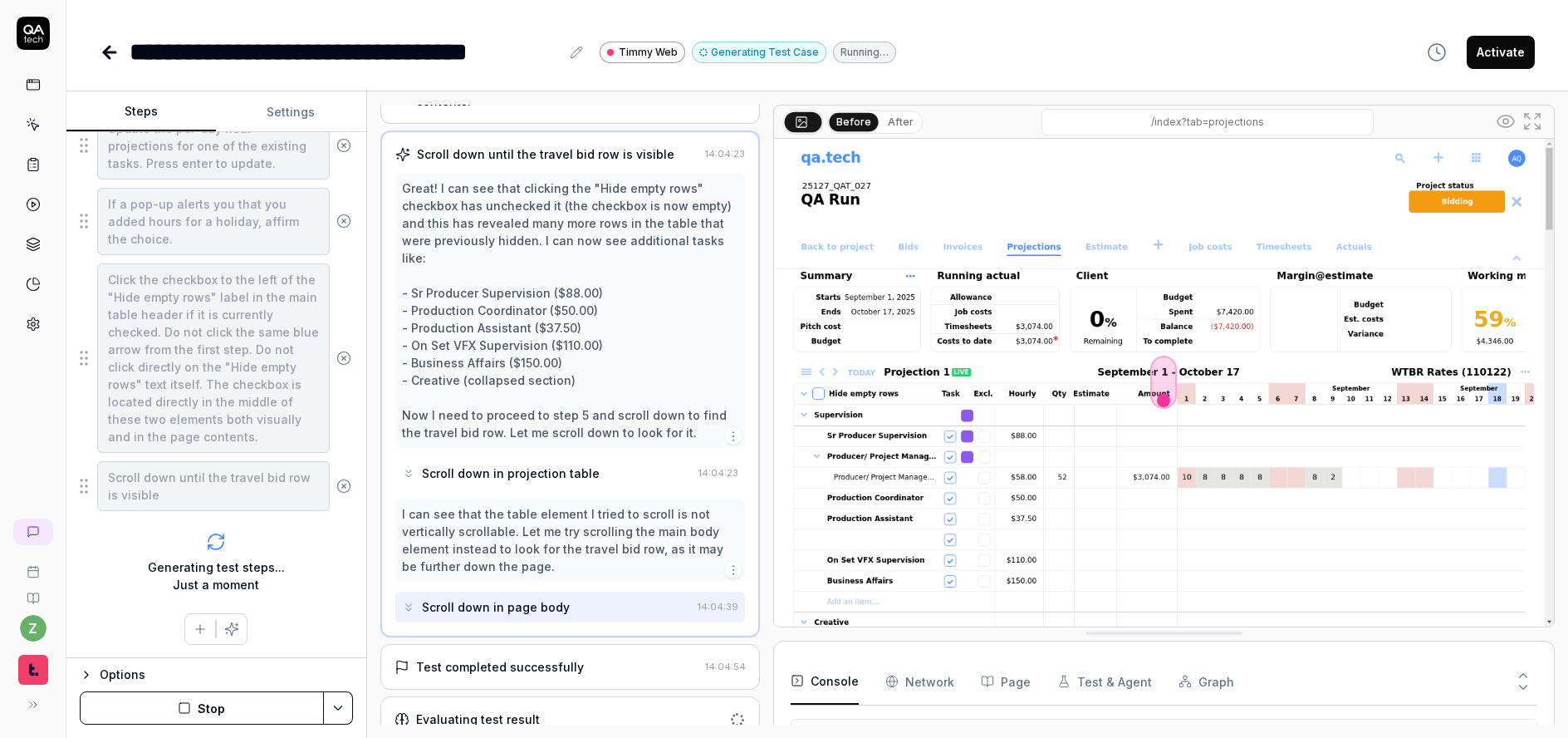
click at [531, 658] on div "Test completed successfully" at bounding box center [500, 667] width 168 height 18
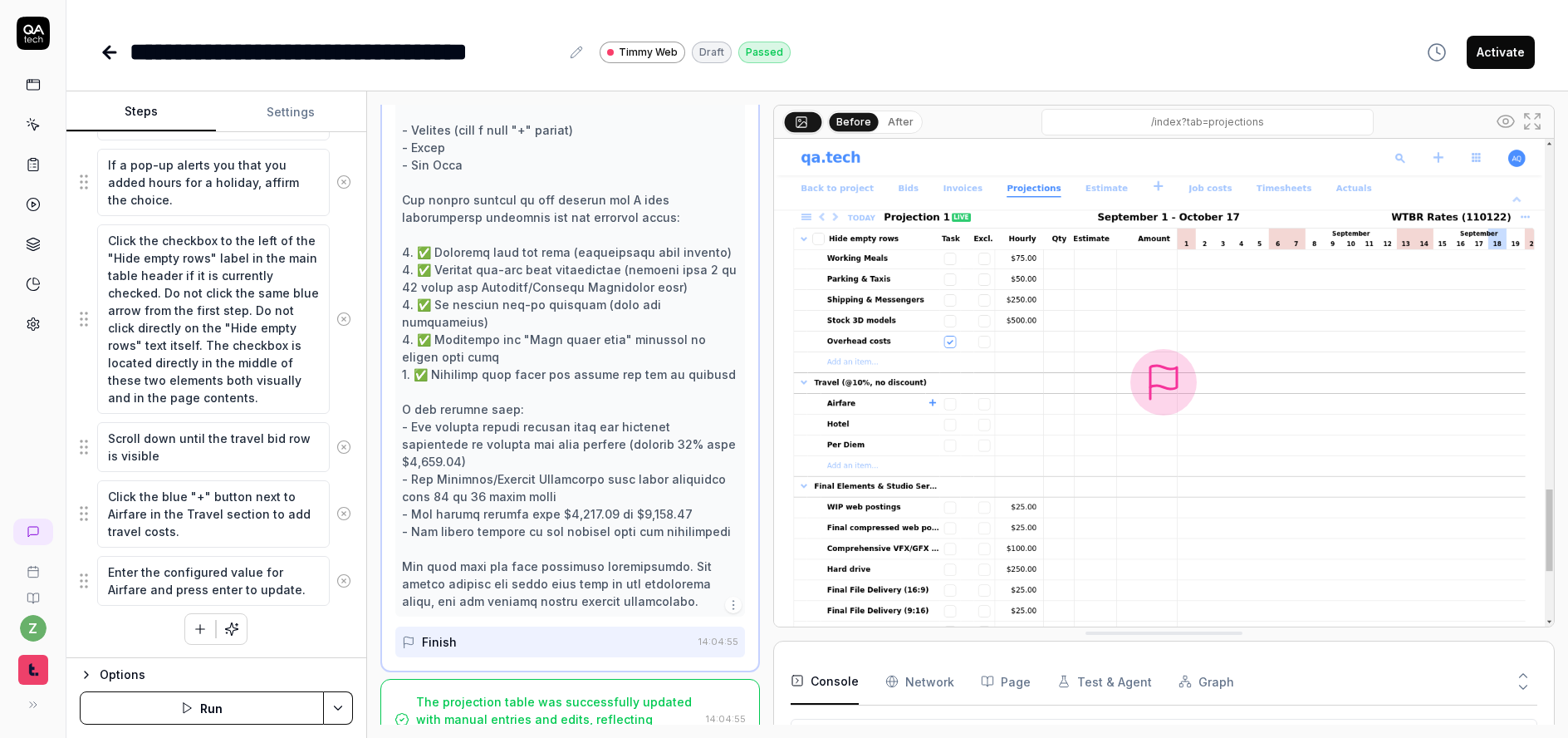
scroll to position [18, 0]
click at [202, 461] on textarea "Scroll down until the travel bid row is visible" at bounding box center [213, 447] width 233 height 50
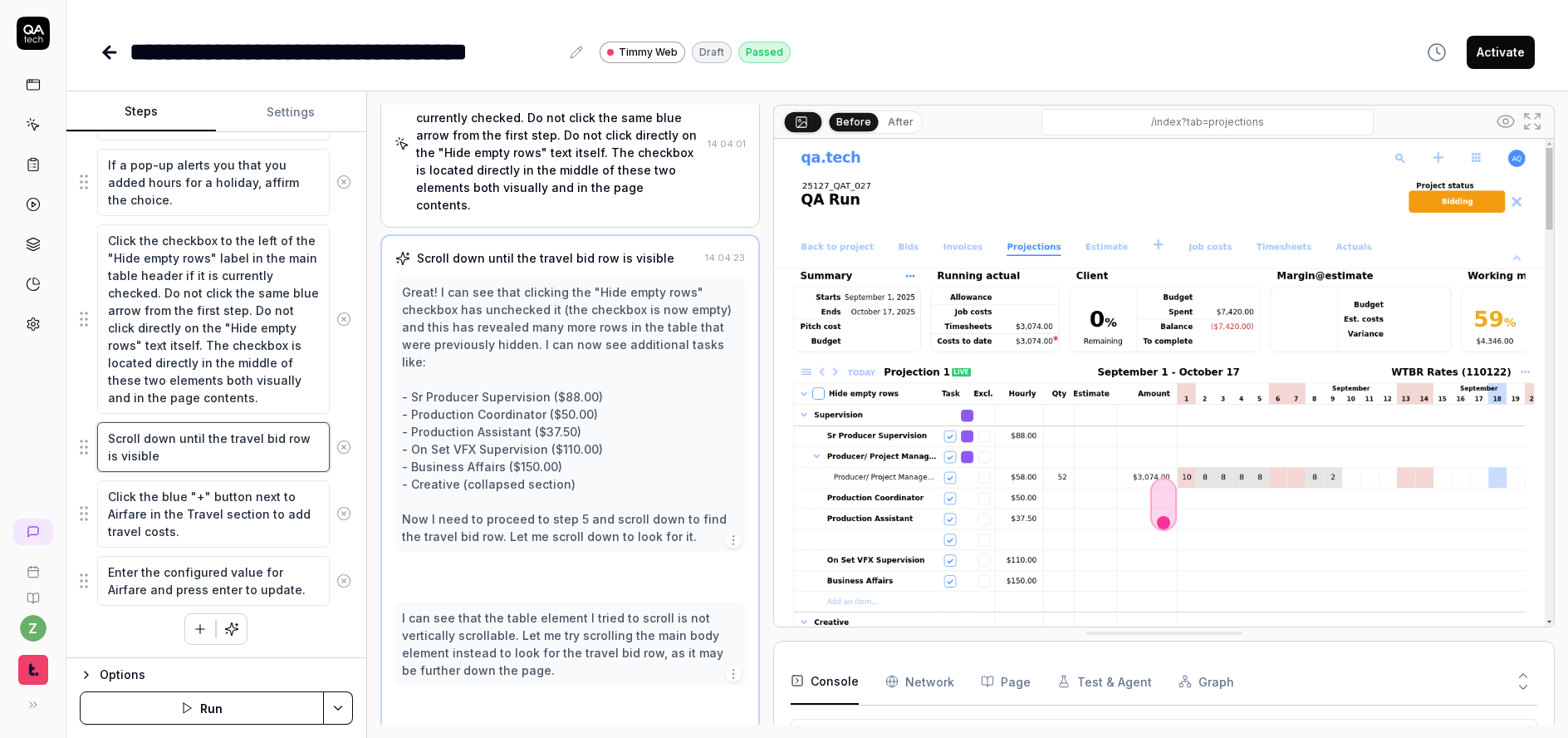
scroll to position [191, 0]
click at [195, 633] on icon "button" at bounding box center [200, 629] width 15 height 15
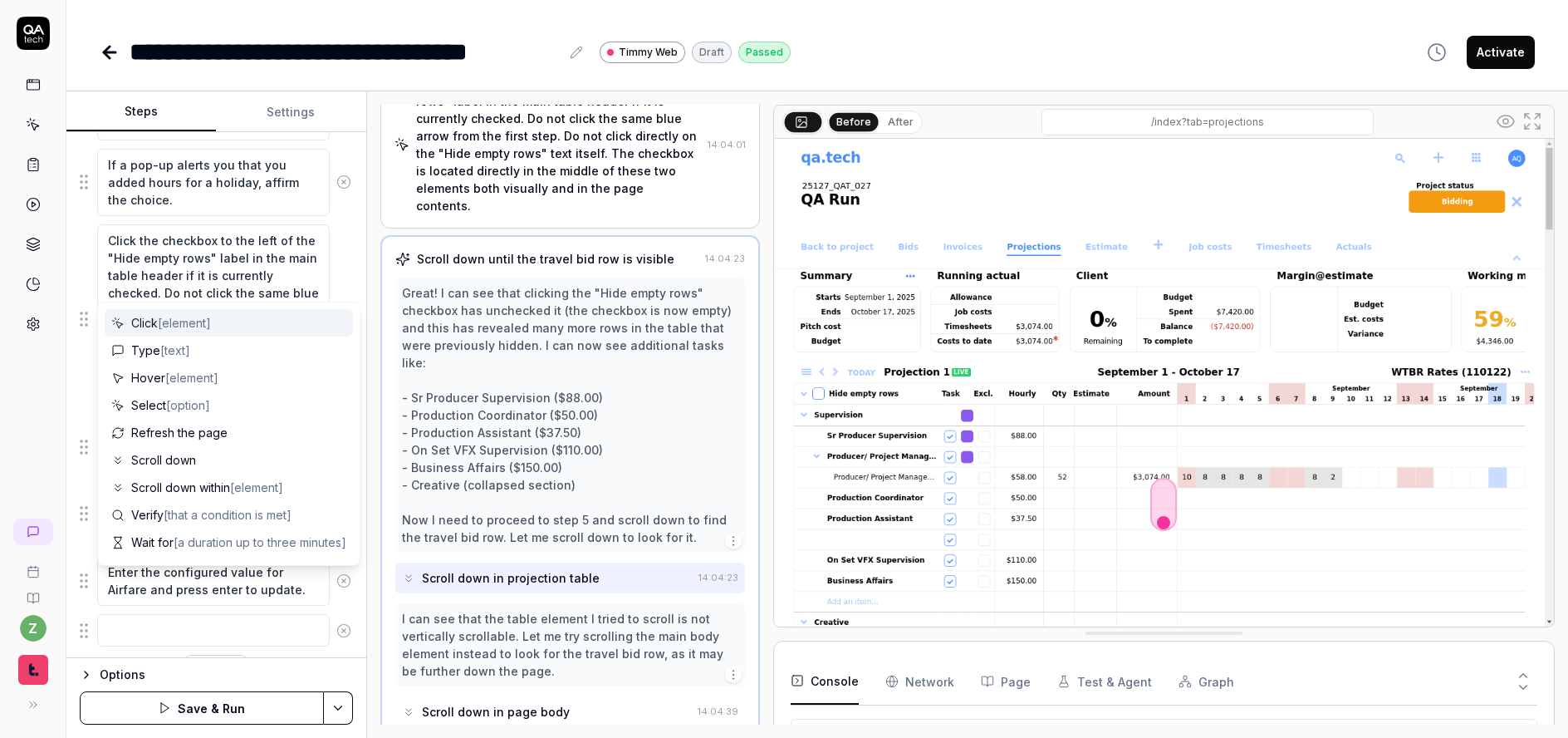
scroll to position [623, 0]
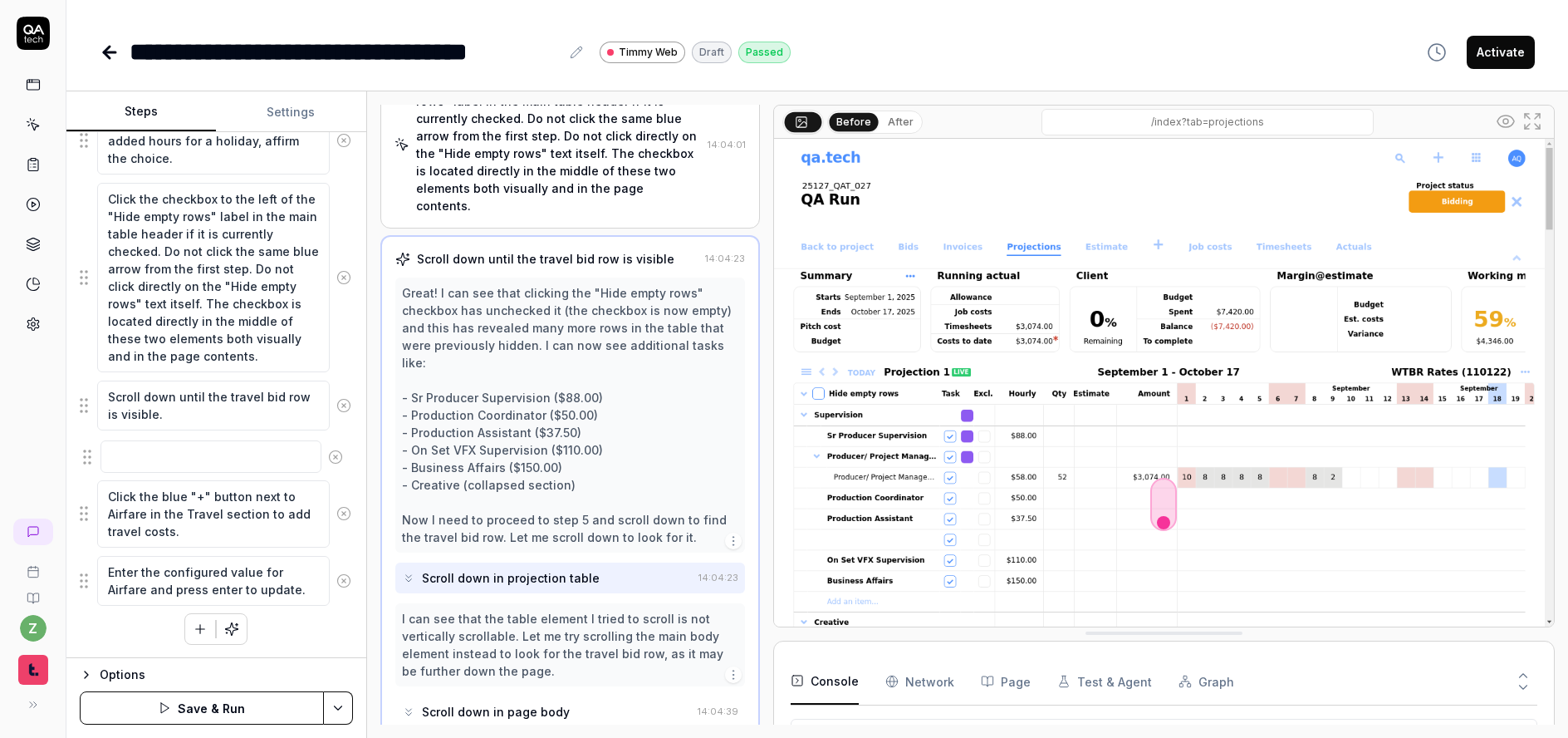
drag, startPoint x: 89, startPoint y: 592, endPoint x: 92, endPoint y: 455, distance: 137.0
click at [92, 455] on fieldset "Verify the rows are open showing subcontents. This can be done by verifying tha…" at bounding box center [216, 220] width 274 height 774
click at [154, 468] on textarea at bounding box center [213, 455] width 233 height 32
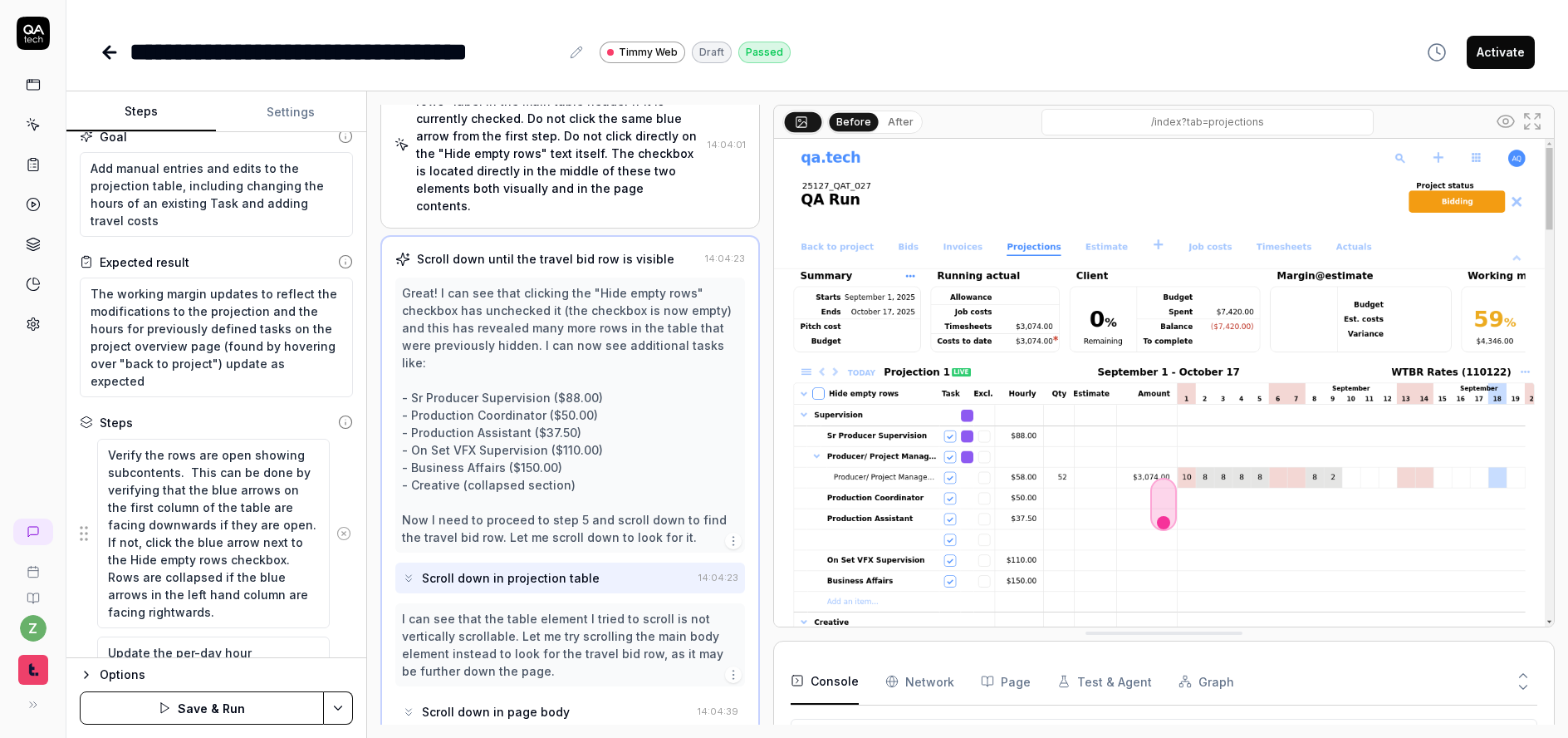
scroll to position [0, 0]
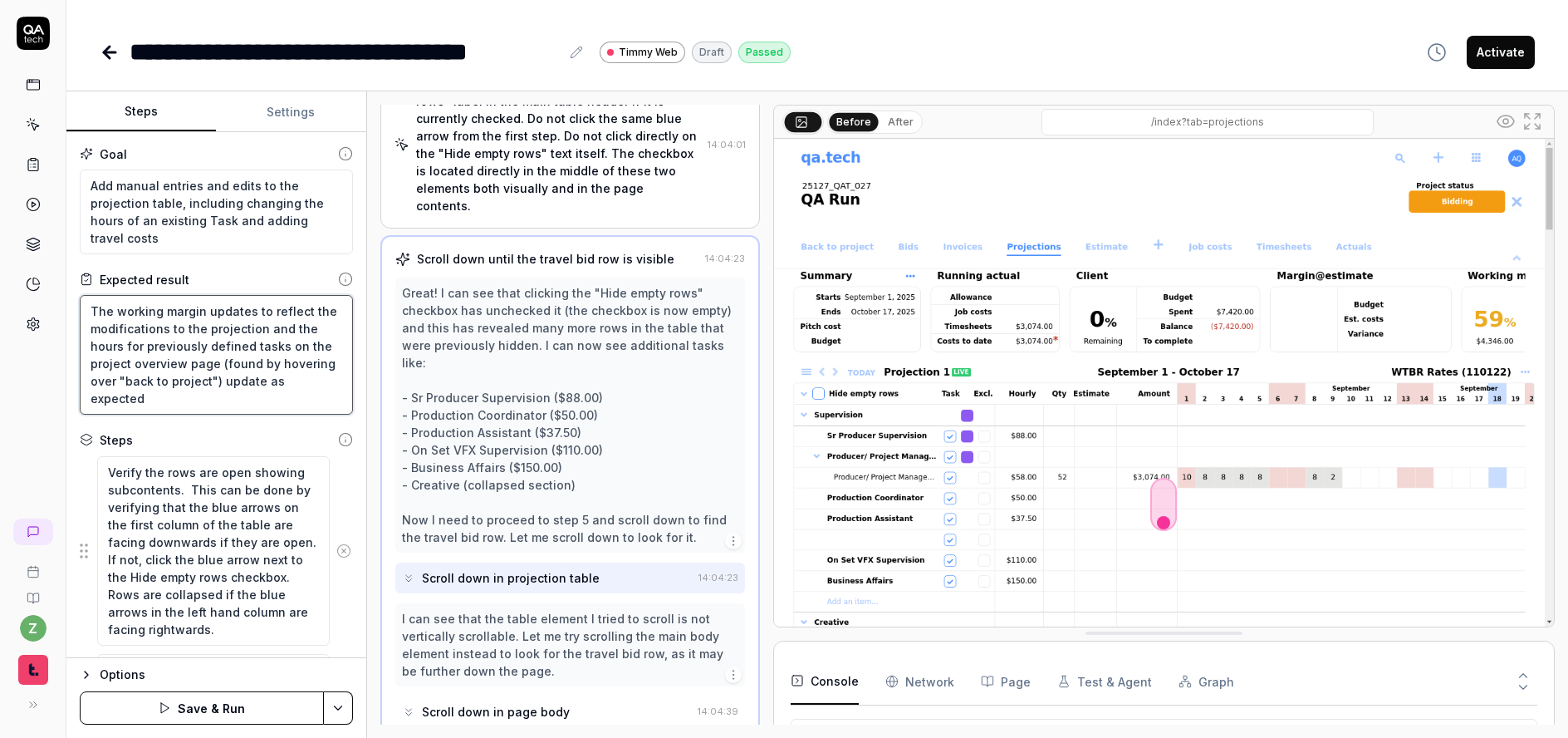
drag, startPoint x: 258, startPoint y: 408, endPoint x: 215, endPoint y: 369, distance: 58.1
click at [215, 369] on textarea "The working margin updates to reflect the modifications to the projection and t…" at bounding box center [216, 355] width 274 height 120
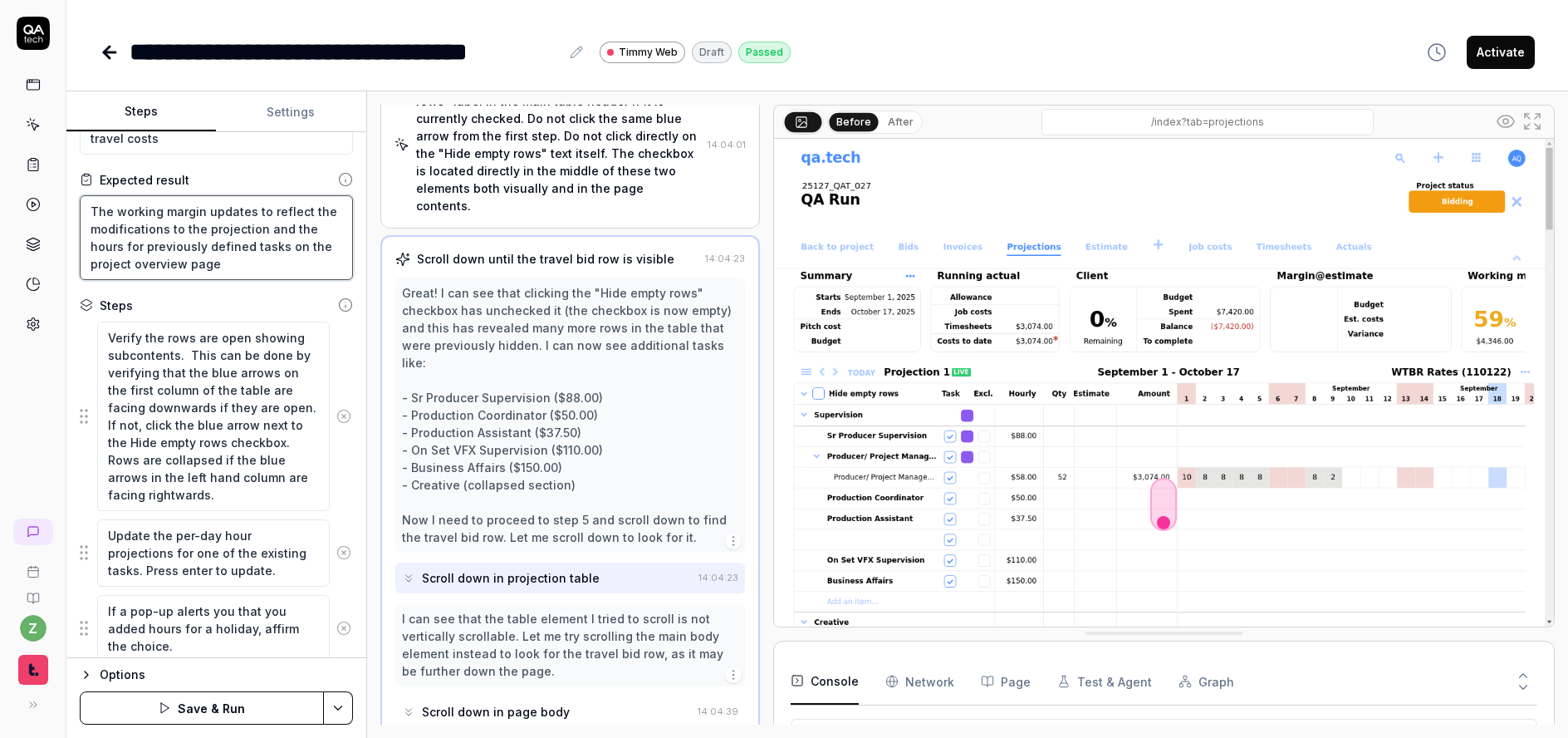
scroll to position [588, 0]
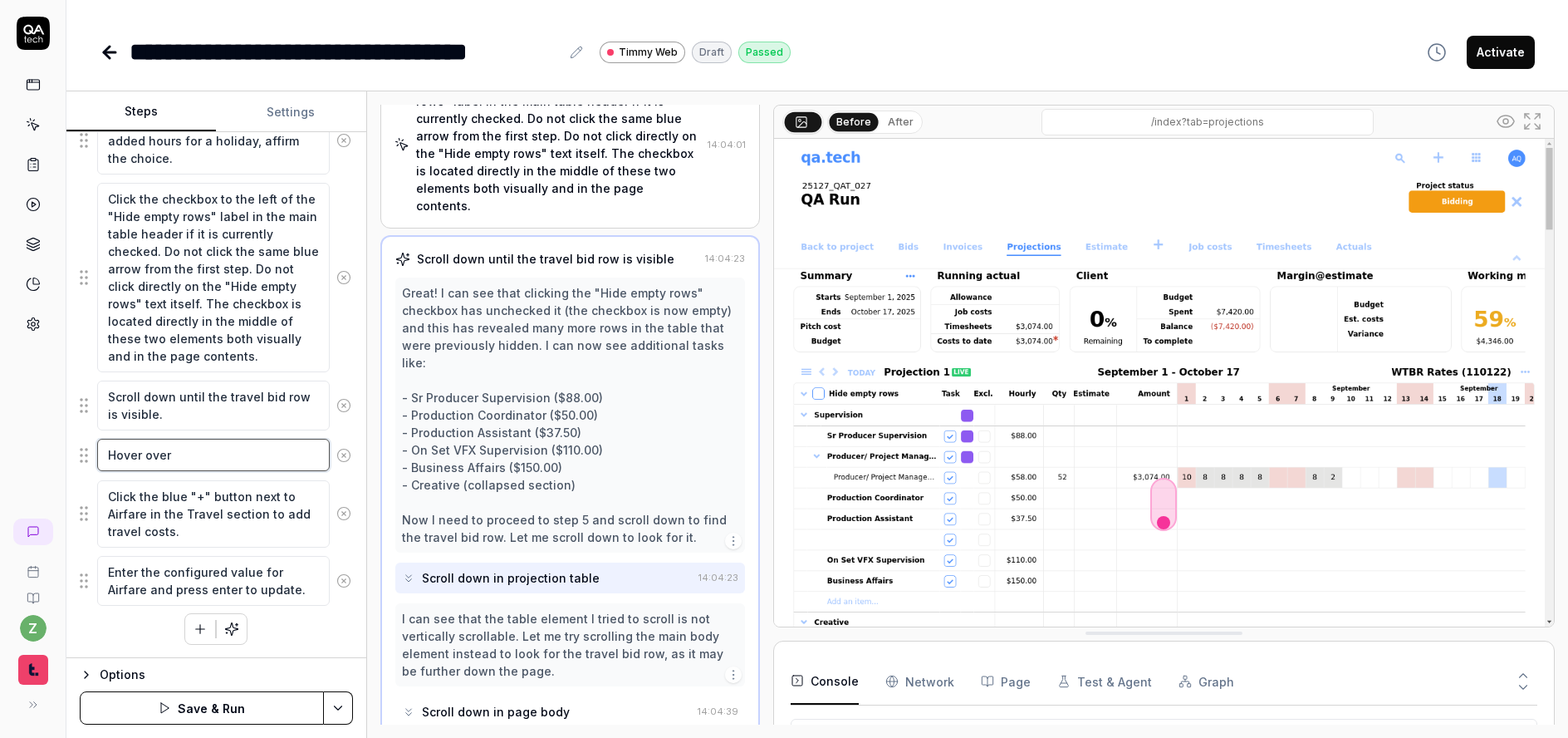
click at [250, 464] on textarea "Hover over" at bounding box center [213, 455] width 233 height 32
click at [215, 460] on textarea "Hover over the "Air fare"" at bounding box center [213, 455] width 233 height 32
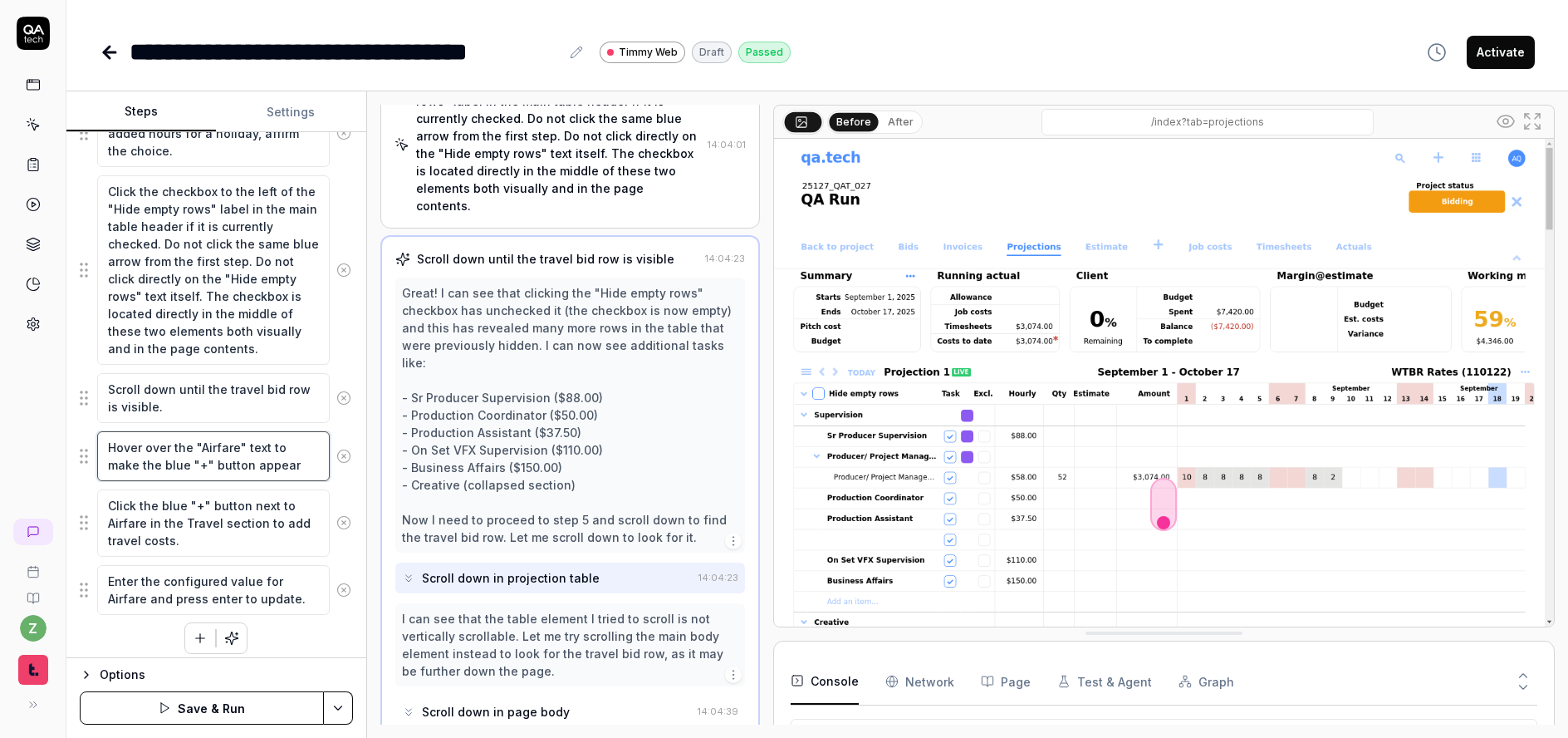
scroll to position [604, 0]
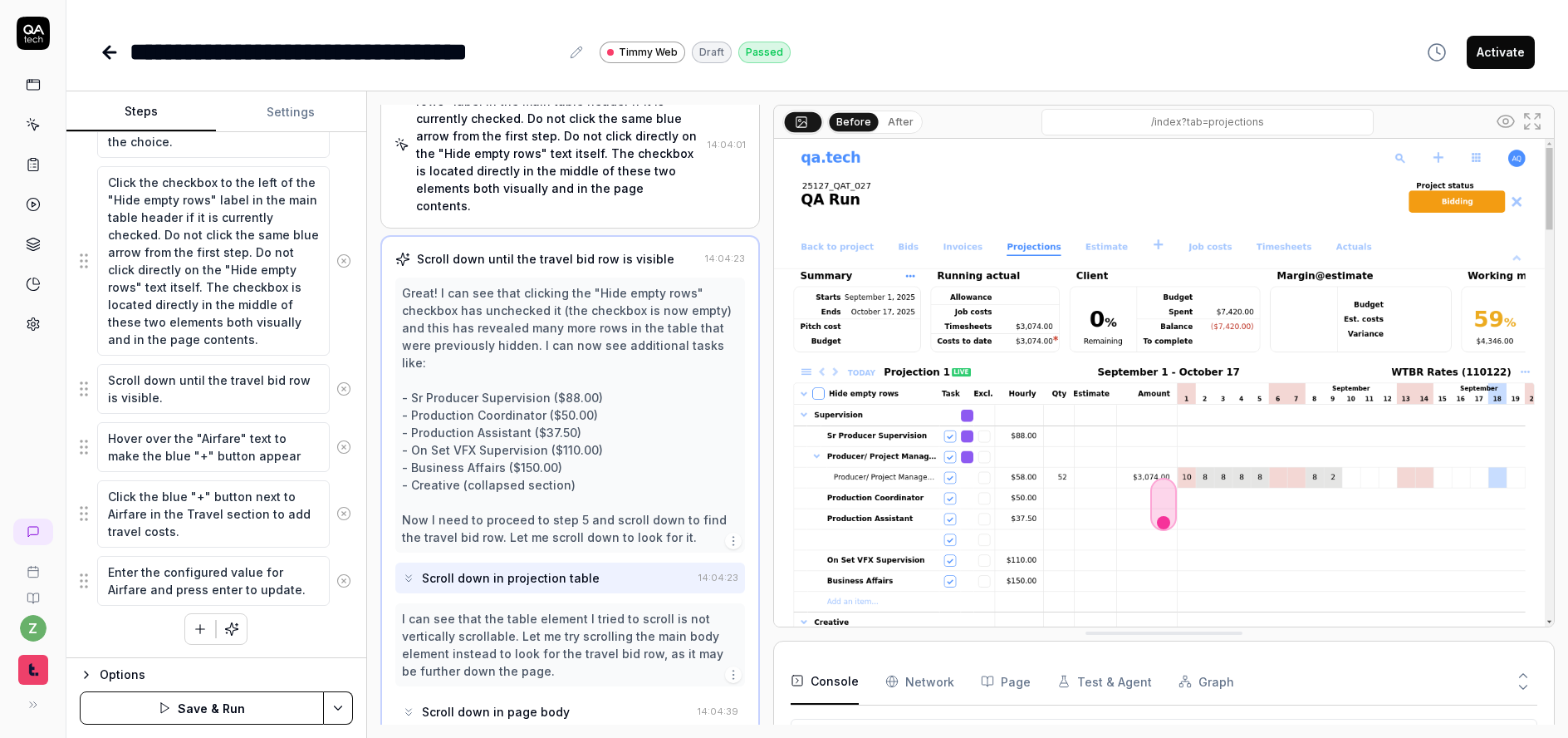
click at [319, 623] on div "Verify the rows are open showing subcontents. This can be done by verifying tha…" at bounding box center [216, 230] width 274 height 829
drag, startPoint x: 220, startPoint y: 537, endPoint x: 94, endPoint y: 536, distance: 126.0
click at [94, 536] on div "Click the blue "+" button next to Airfare in the Travel section to add travel c…" at bounding box center [216, 514] width 274 height 69
click at [201, 636] on button "button" at bounding box center [200, 629] width 30 height 30
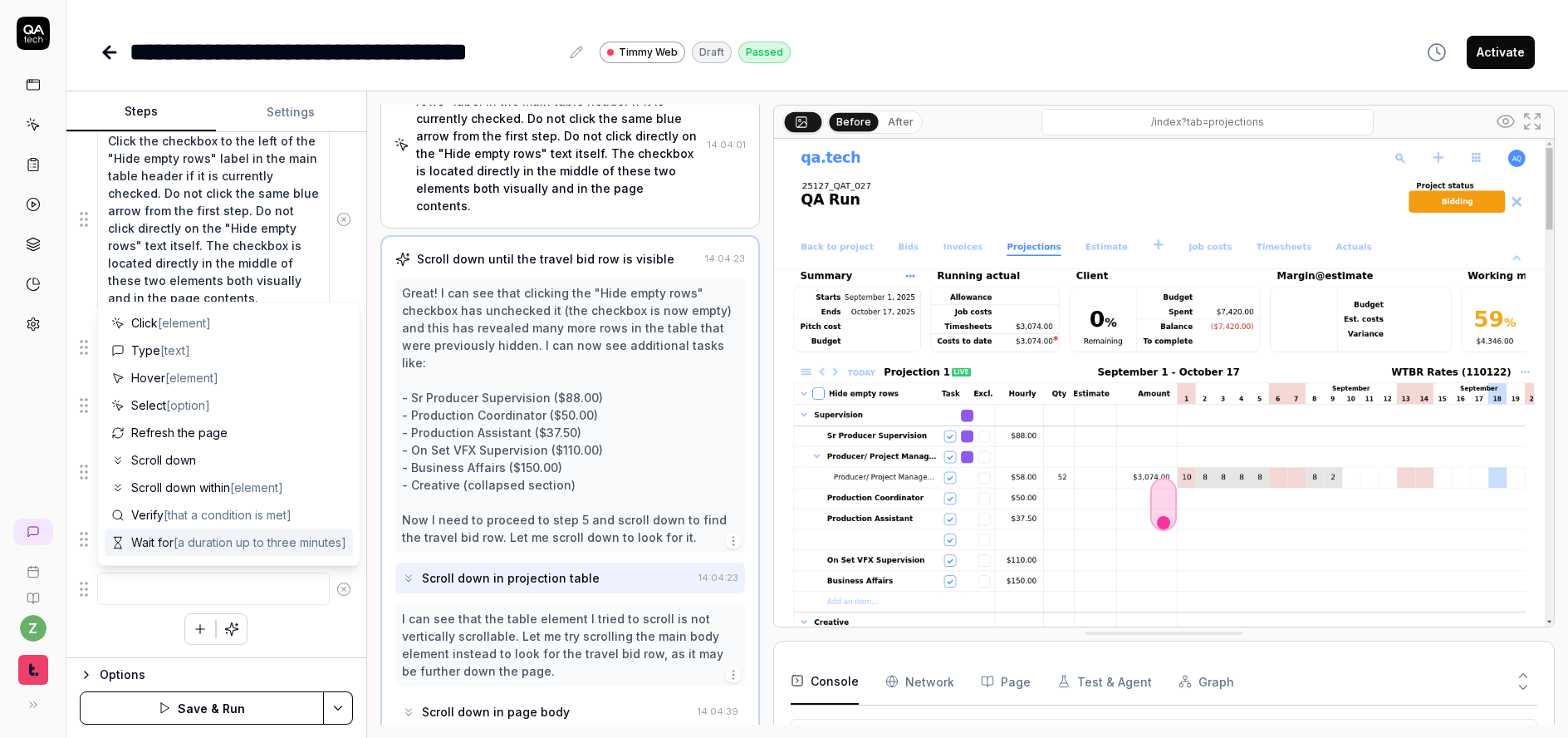
click at [139, 625] on div "Verify the rows are open showing subcontents. This can be done by verifying tha…" at bounding box center [216, 209] width 274 height 870
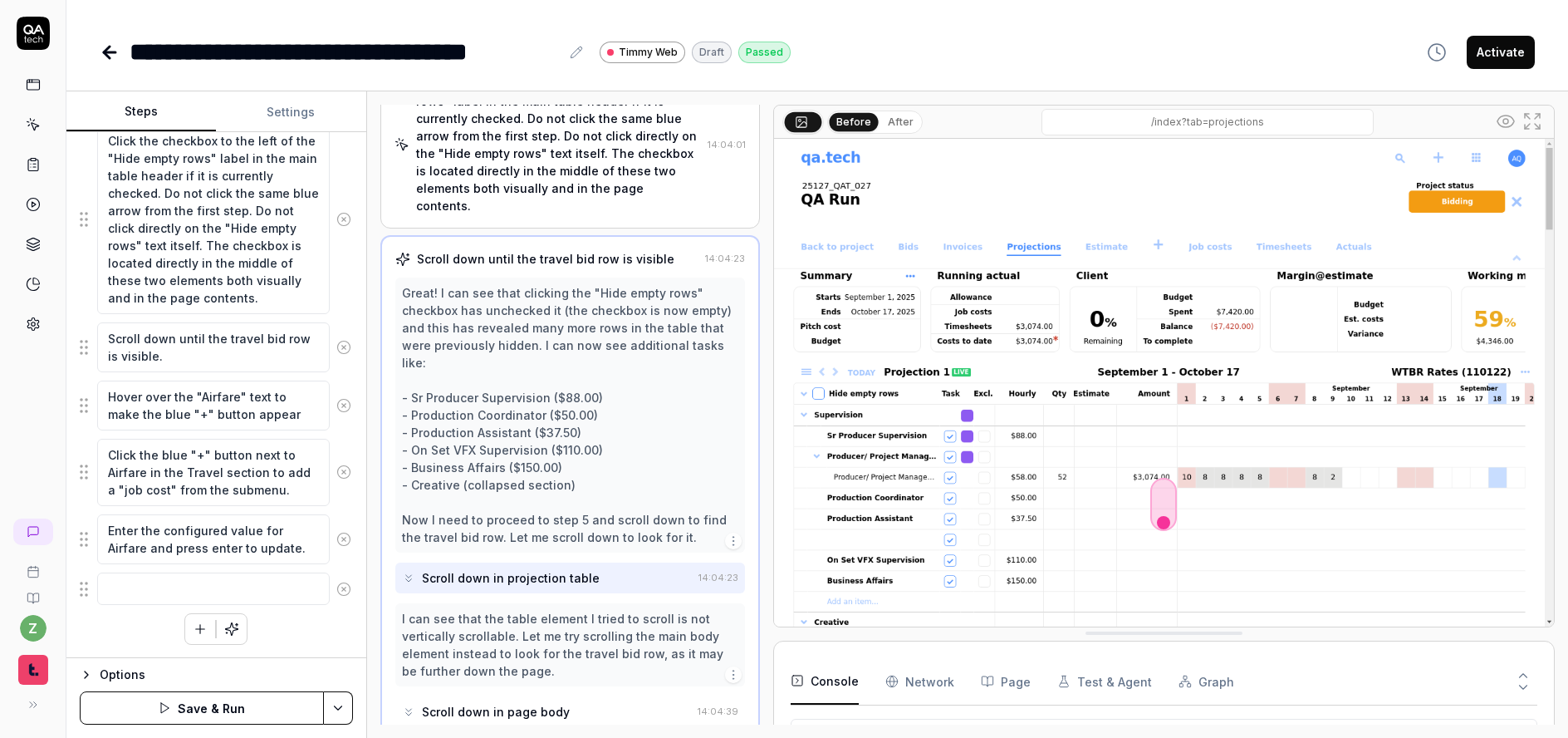
click at [338, 592] on icon at bounding box center [344, 589] width 15 height 15
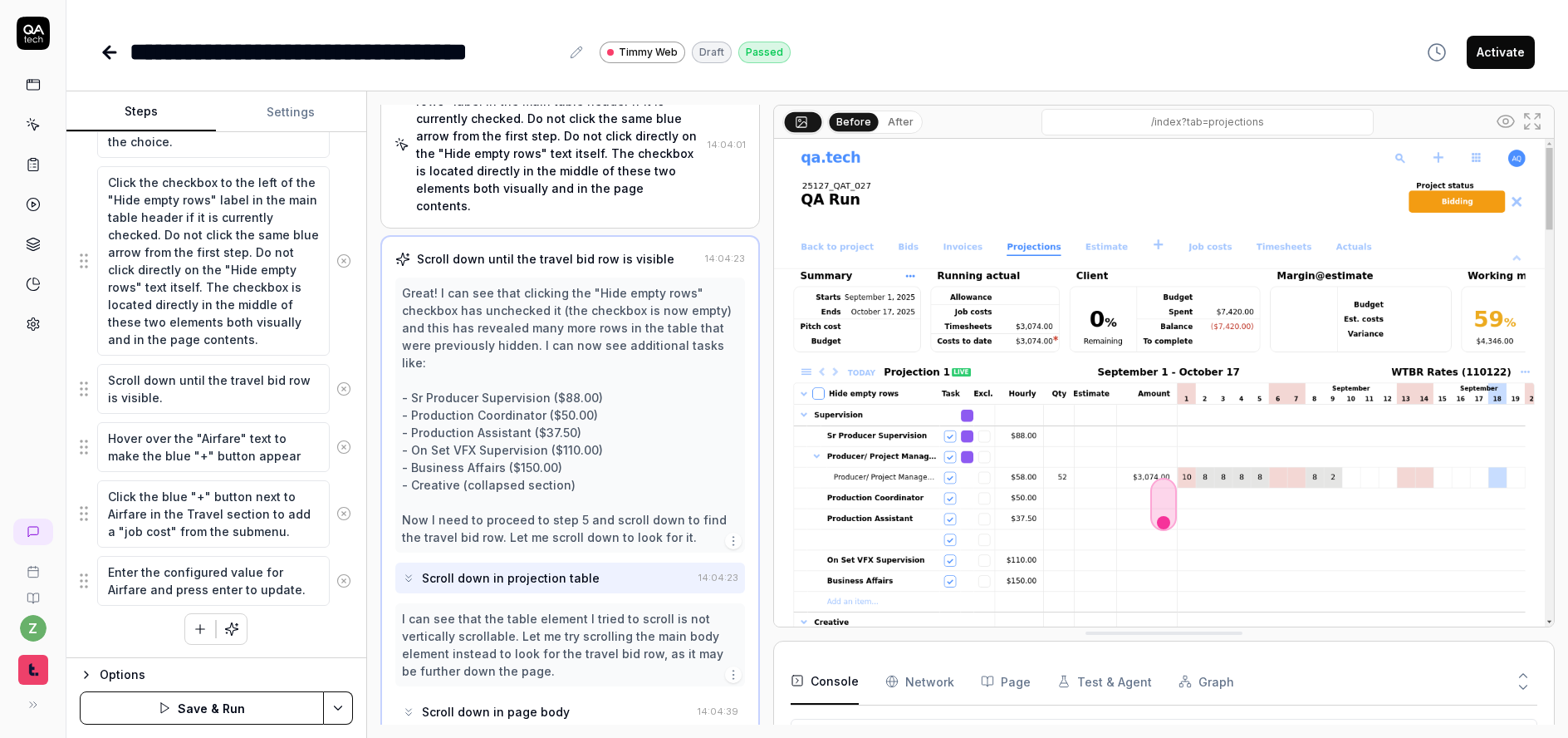
scroll to position [604, 0]
click at [298, 121] on button "Settings" at bounding box center [290, 111] width 149 height 40
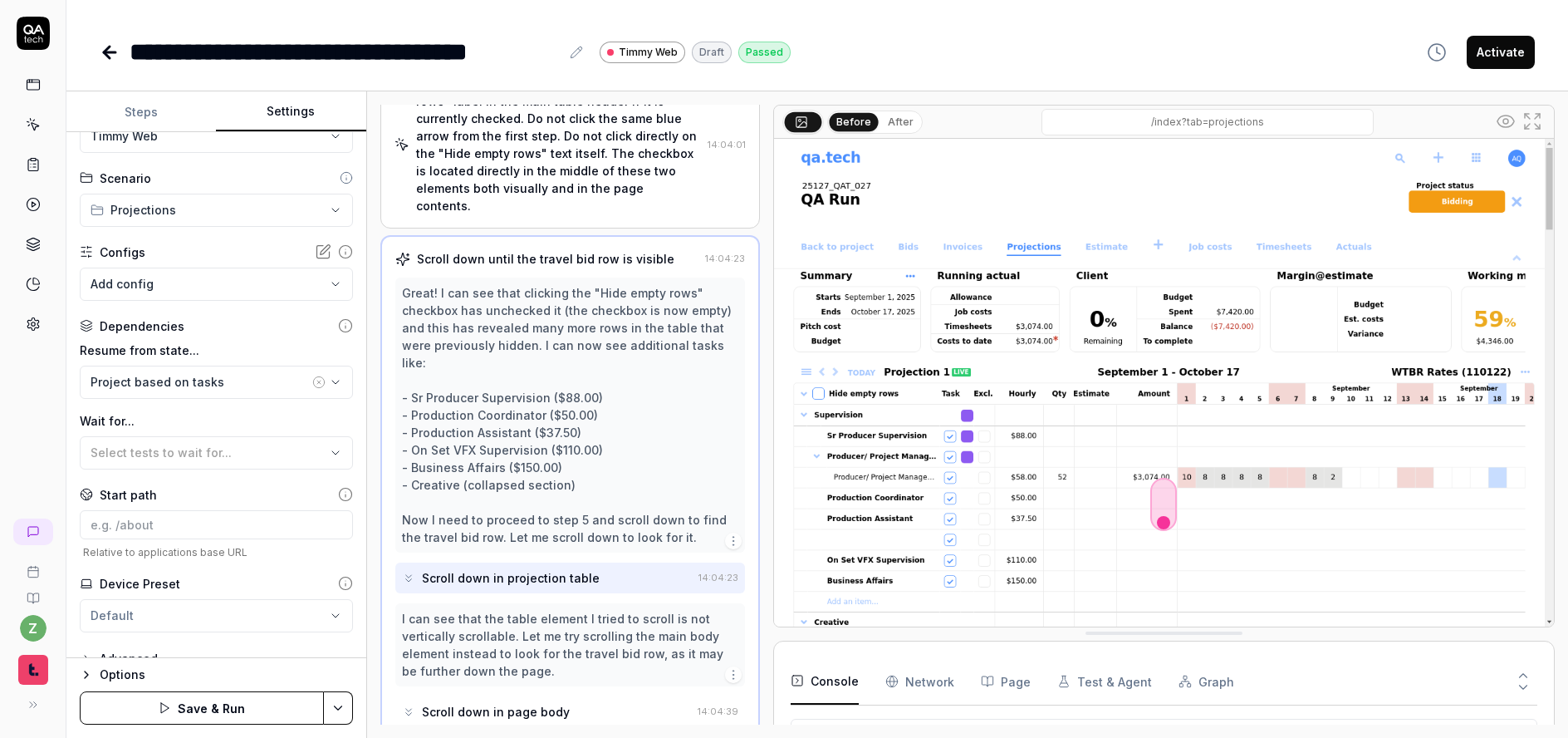
scroll to position [0, 0]
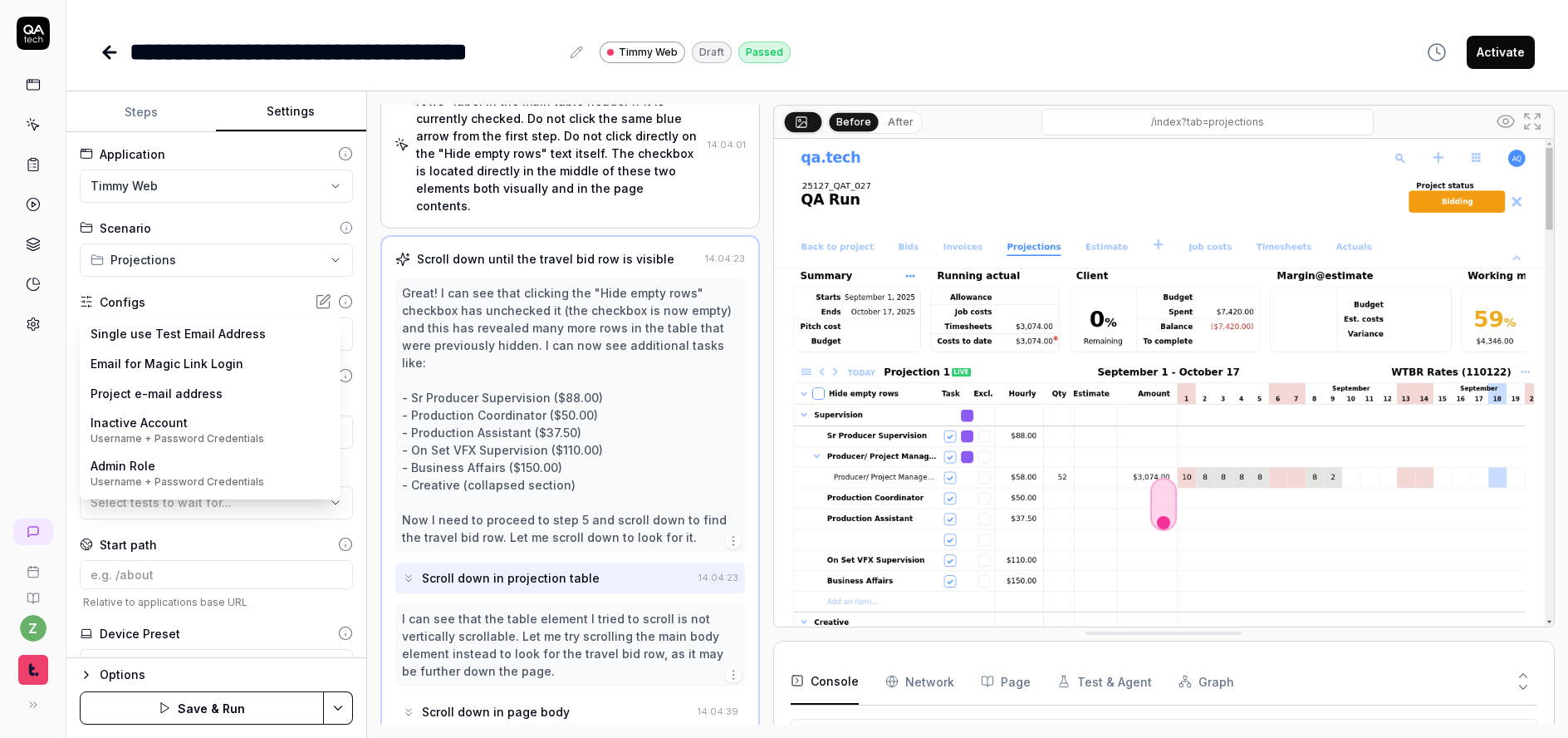
click at [182, 335] on body "**********" at bounding box center [784, 369] width 1568 height 738
click at [258, 287] on html "**********" at bounding box center [784, 369] width 1568 height 738
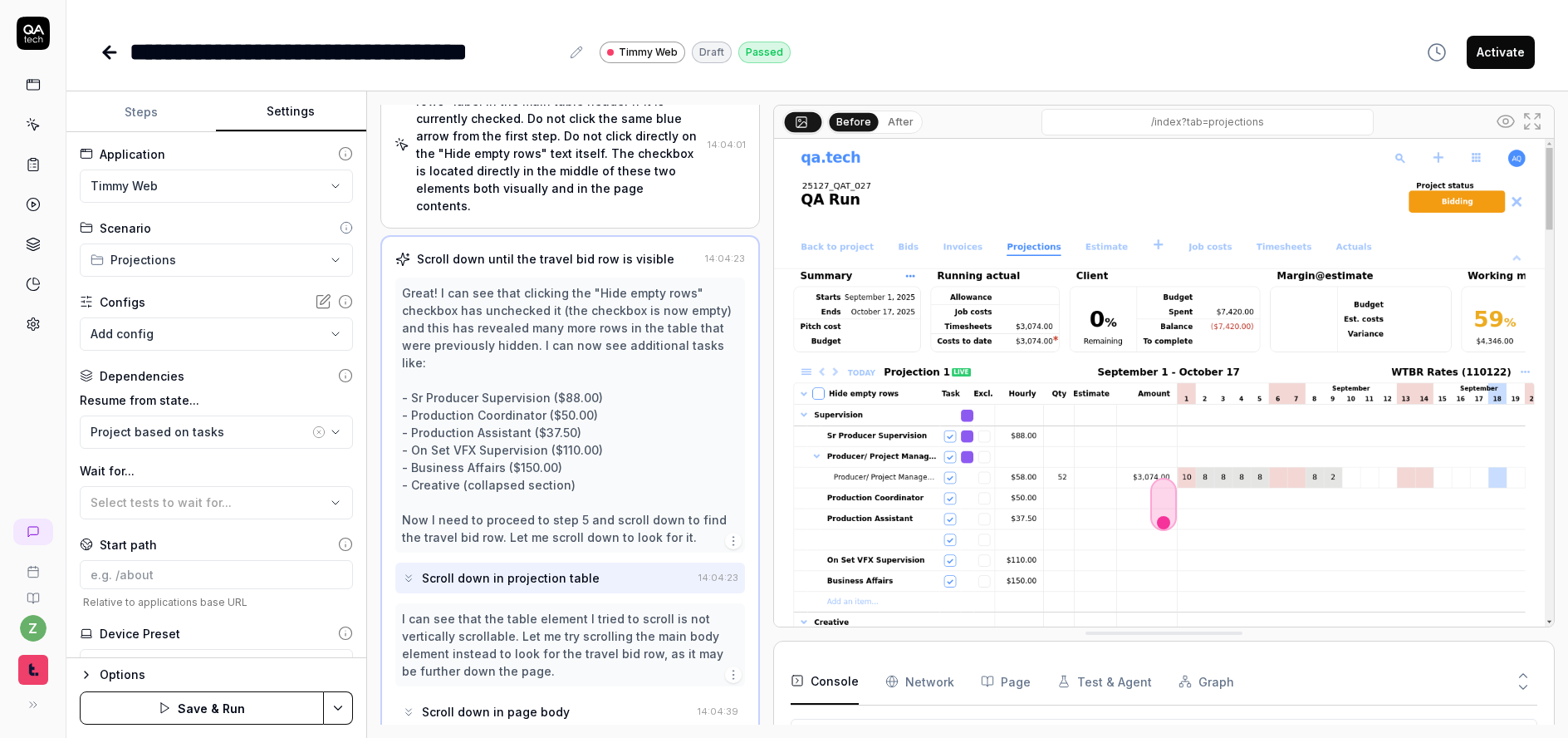
click at [316, 307] on icon at bounding box center [322, 302] width 12 height 12
click at [182, 106] on button "Steps" at bounding box center [141, 111] width 149 height 40
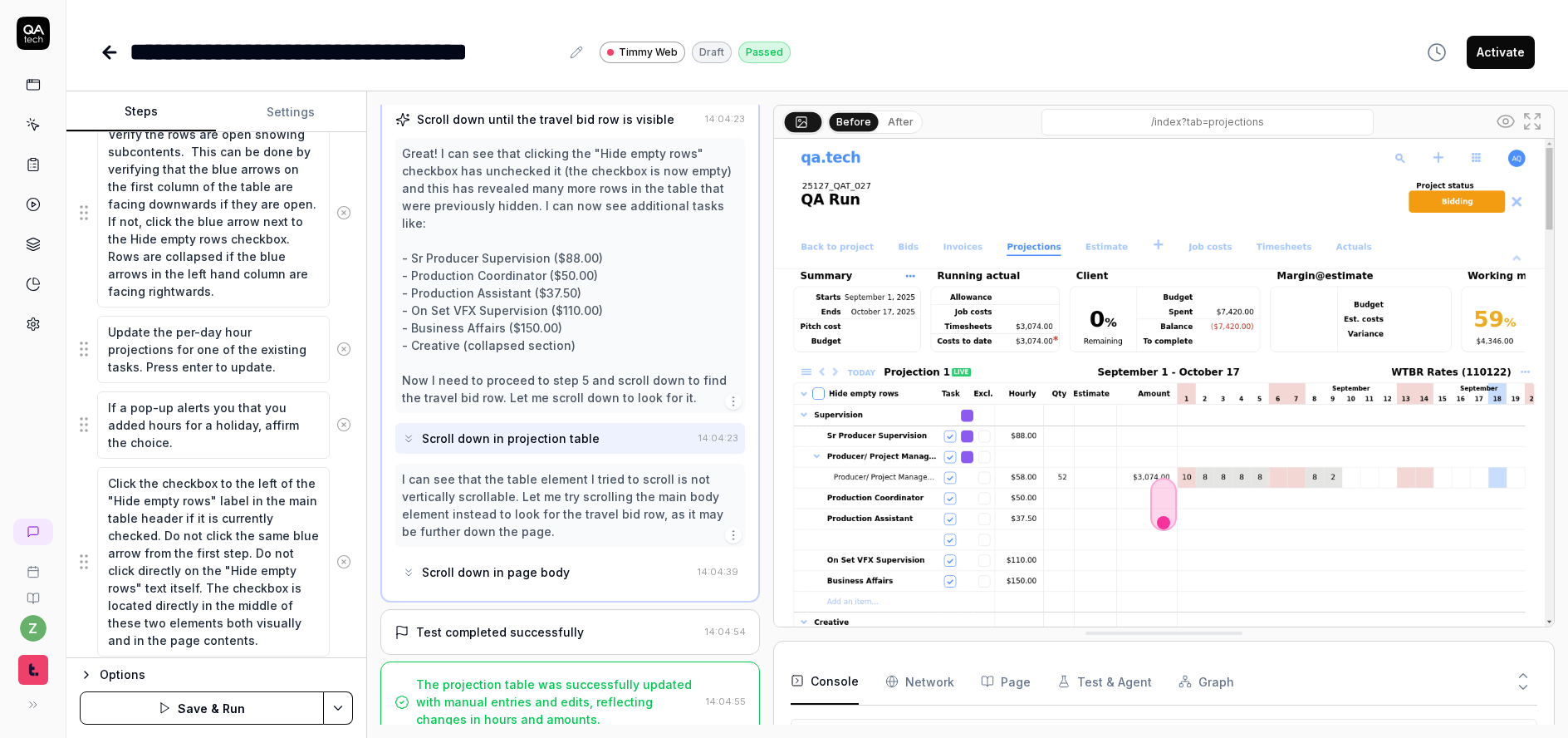
scroll to position [236, 0]
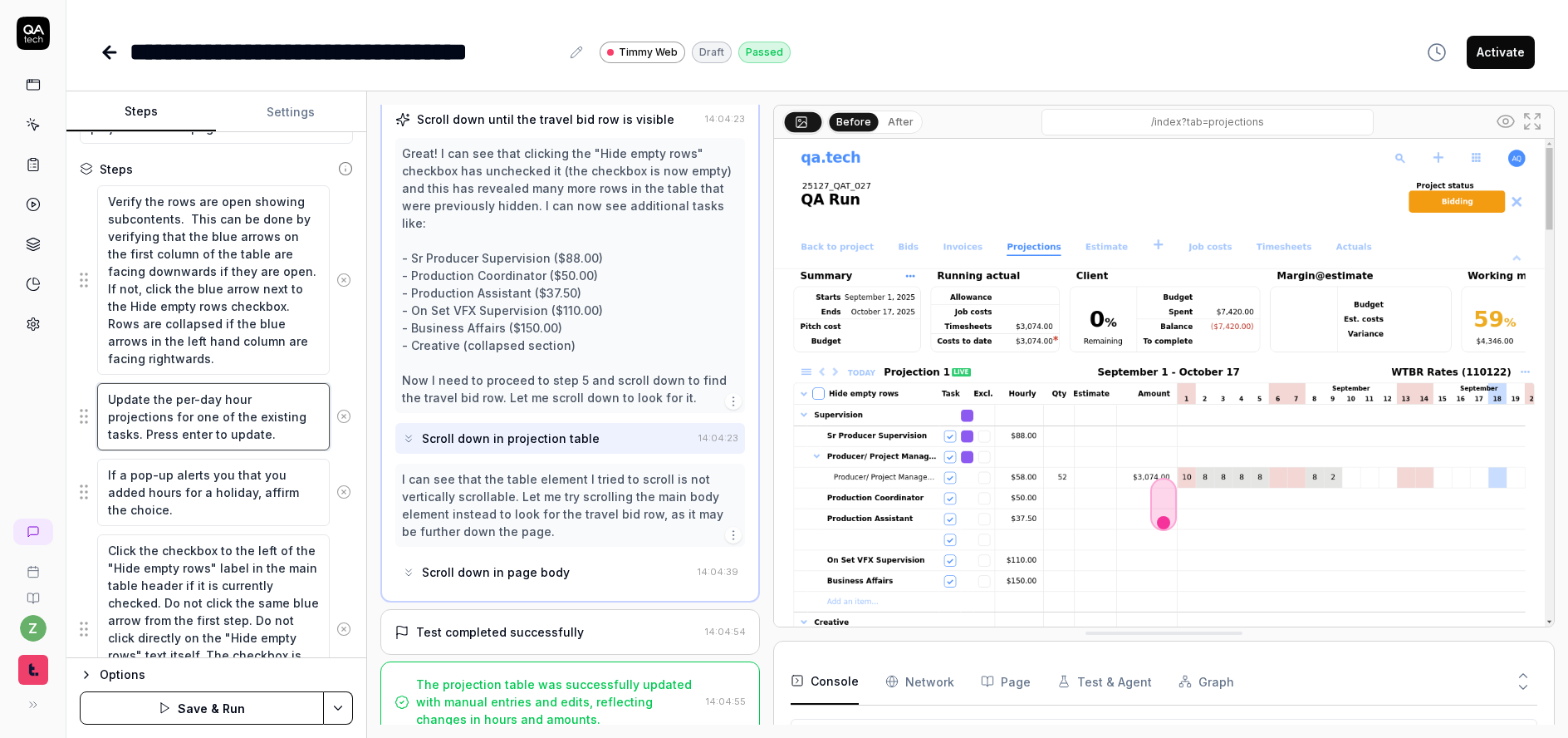
click at [138, 439] on textarea "Update the per-day hour projections for one of the existing tasks. Press enter …" at bounding box center [213, 417] width 233 height 68
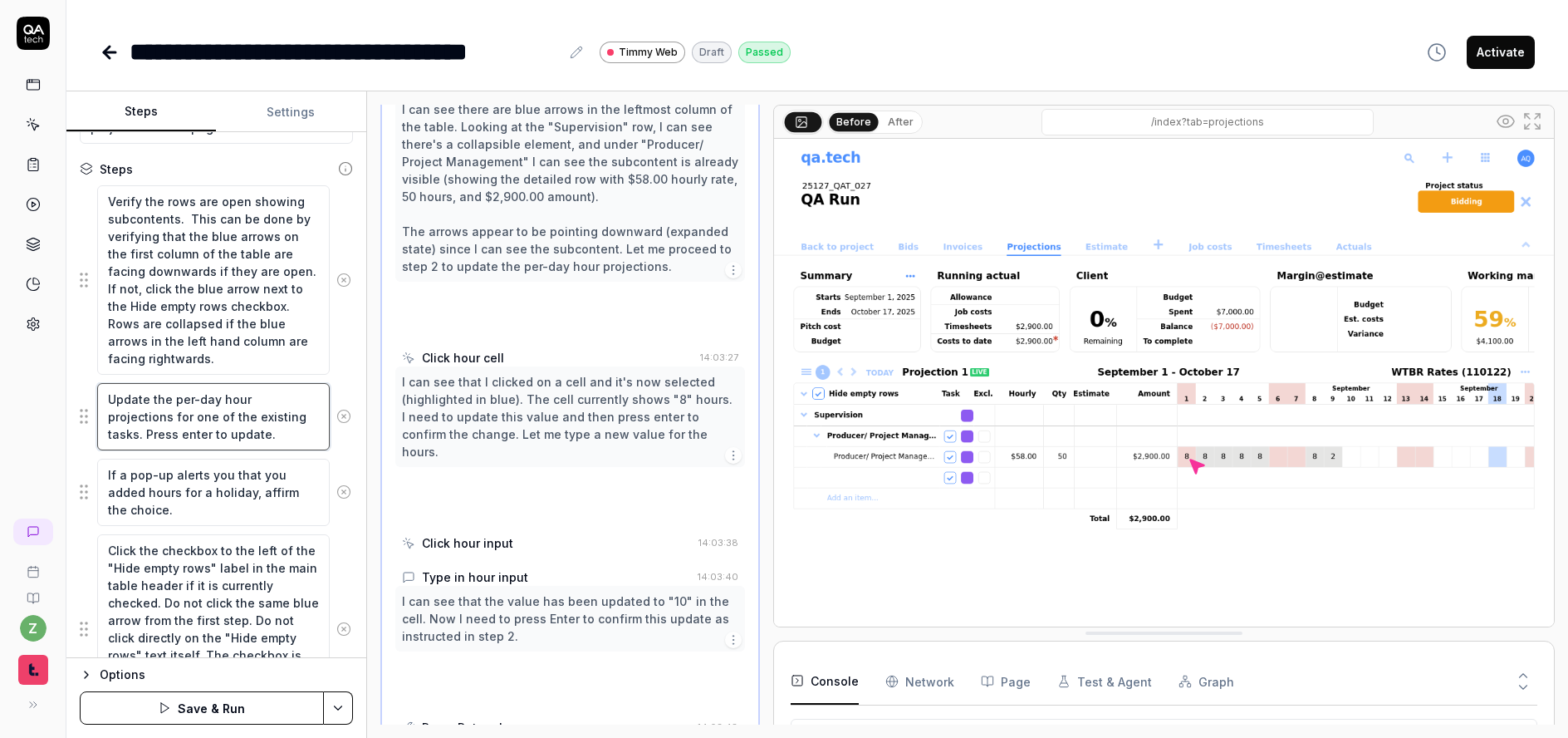
scroll to position [252, 0]
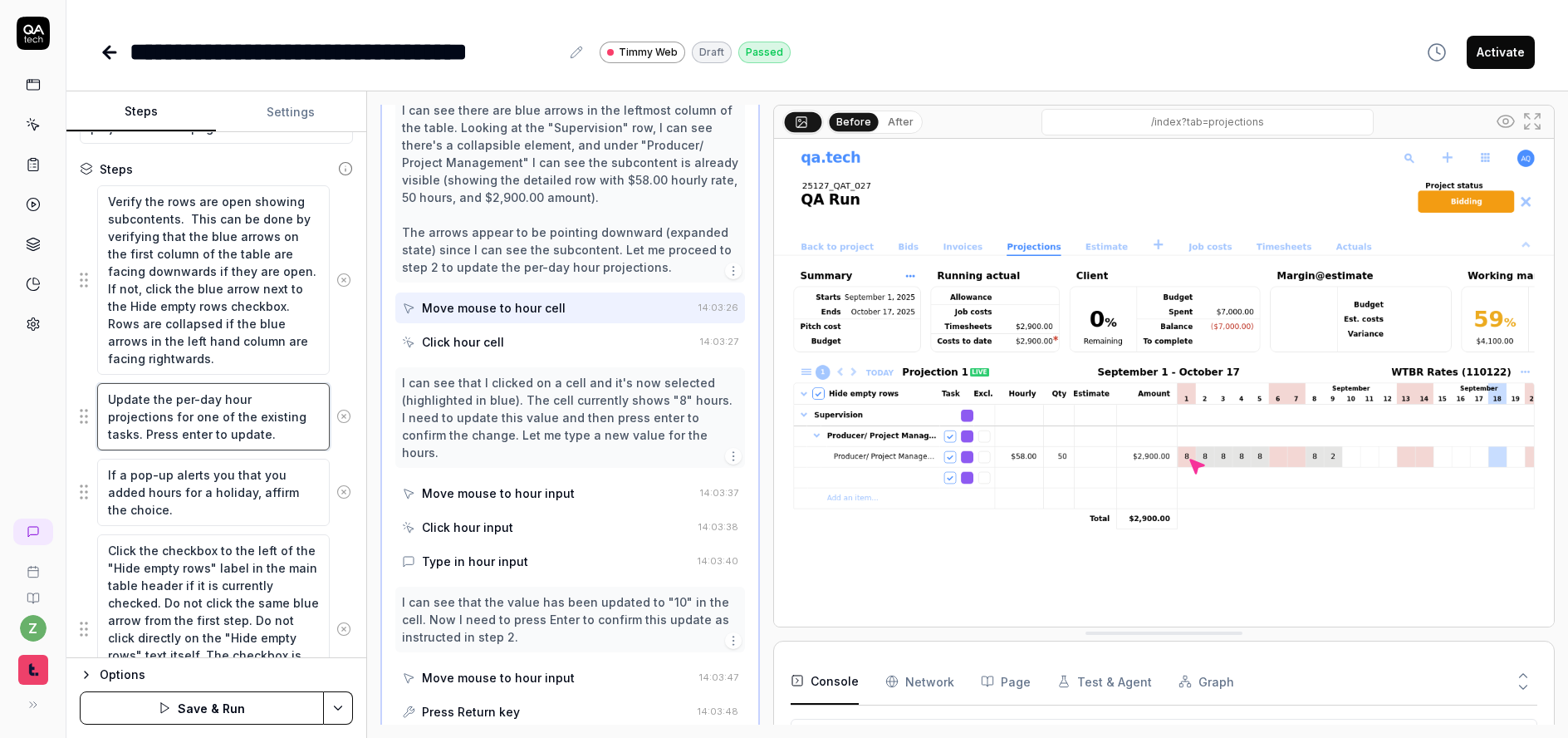
drag, startPoint x: 137, startPoint y: 440, endPoint x: 187, endPoint y: 417, distance: 55.0
click at [187, 417] on textarea "Update the per-day hour projections for one of the existing tasks. Press enter …" at bounding box center [213, 417] width 233 height 68
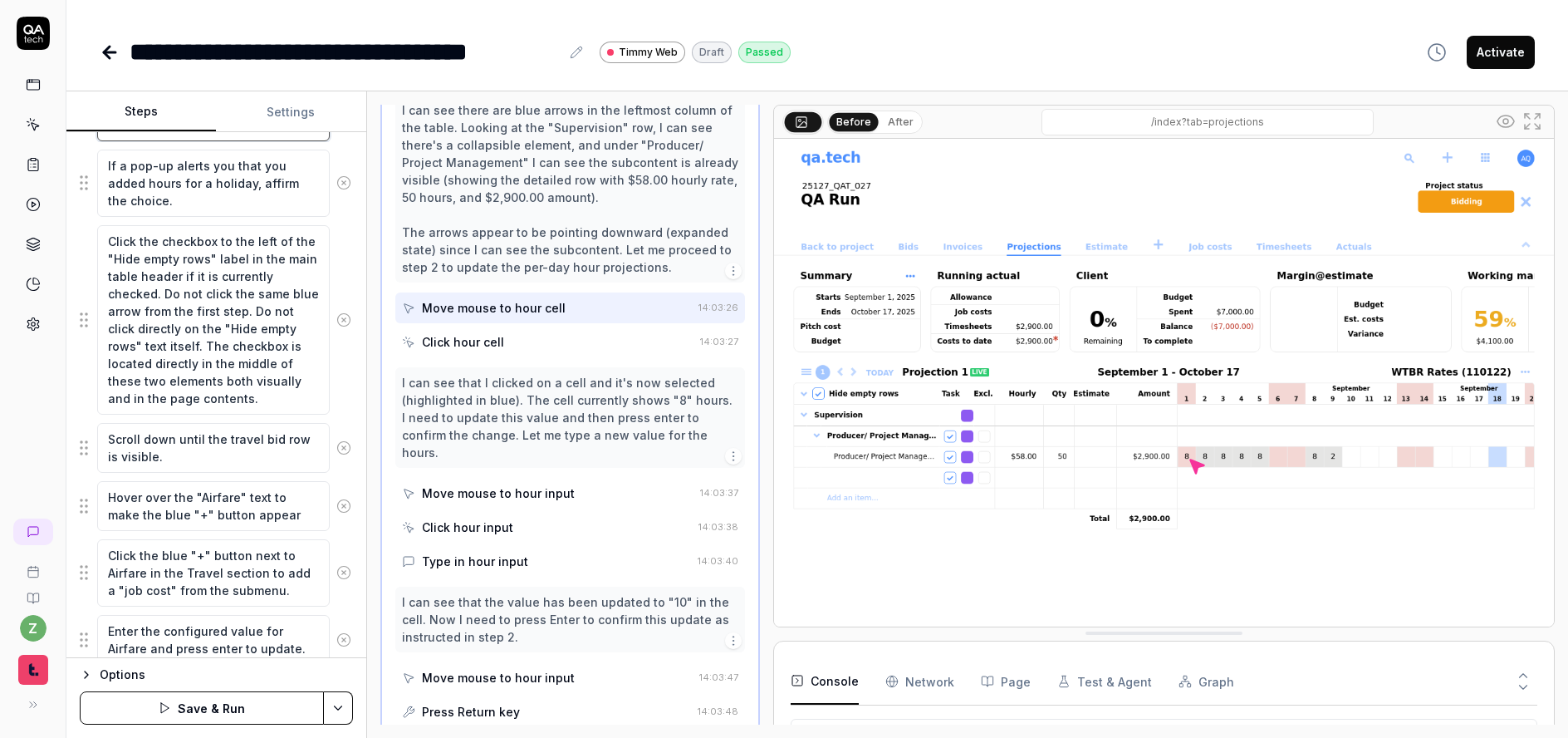
scroll to position [622, 0]
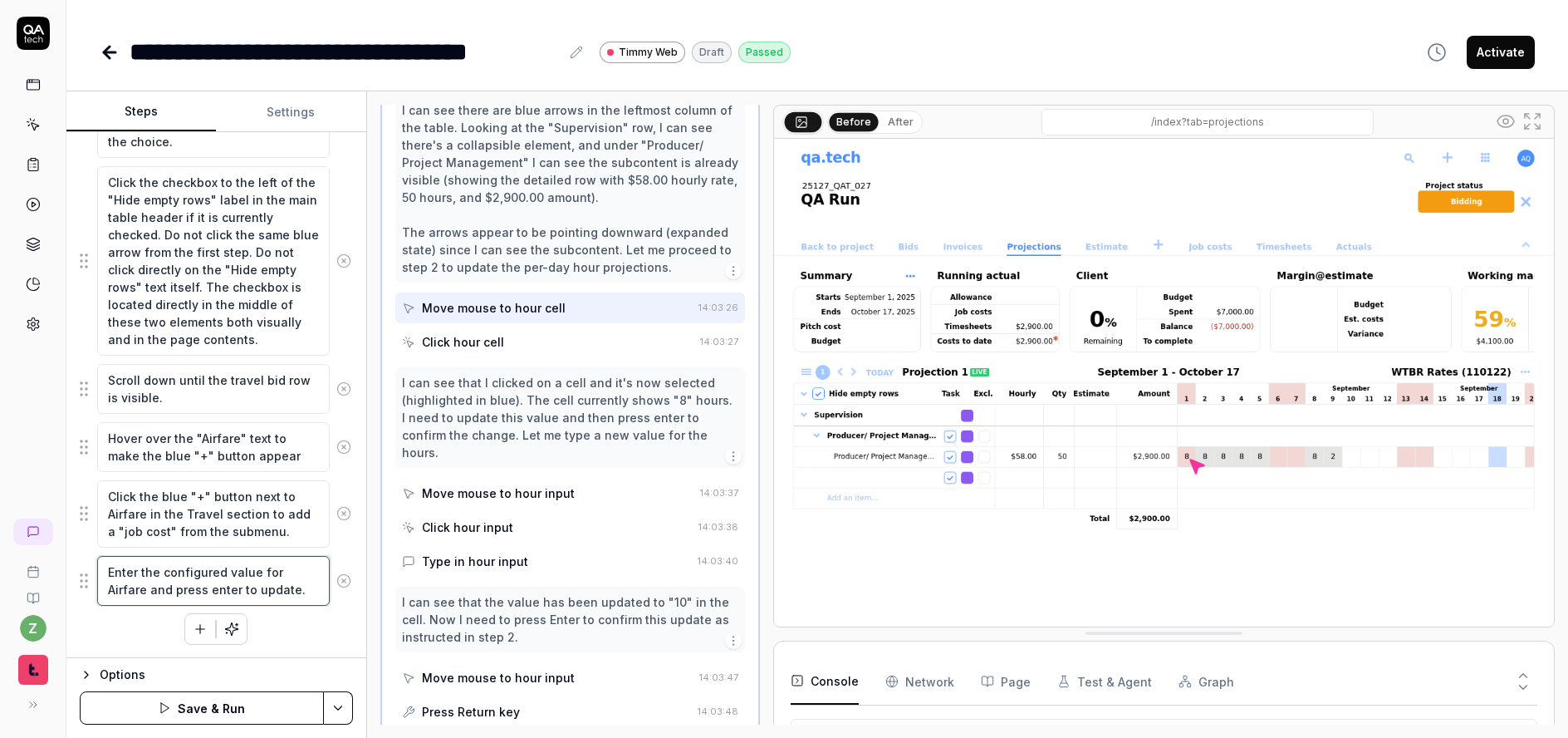
click at [289, 591] on textarea "Enter the configured value for Airfare and press enter to update." at bounding box center [213, 581] width 233 height 50
drag, startPoint x: 301, startPoint y: 591, endPoint x: 52, endPoint y: 561, distance: 250.8
click at [52, 561] on div "**********" at bounding box center [784, 369] width 1568 height 738
click at [217, 585] on textarea "Enter the configured value for Airfare and press enter to update." at bounding box center [213, 581] width 233 height 50
click at [186, 635] on button "button" at bounding box center [200, 629] width 30 height 30
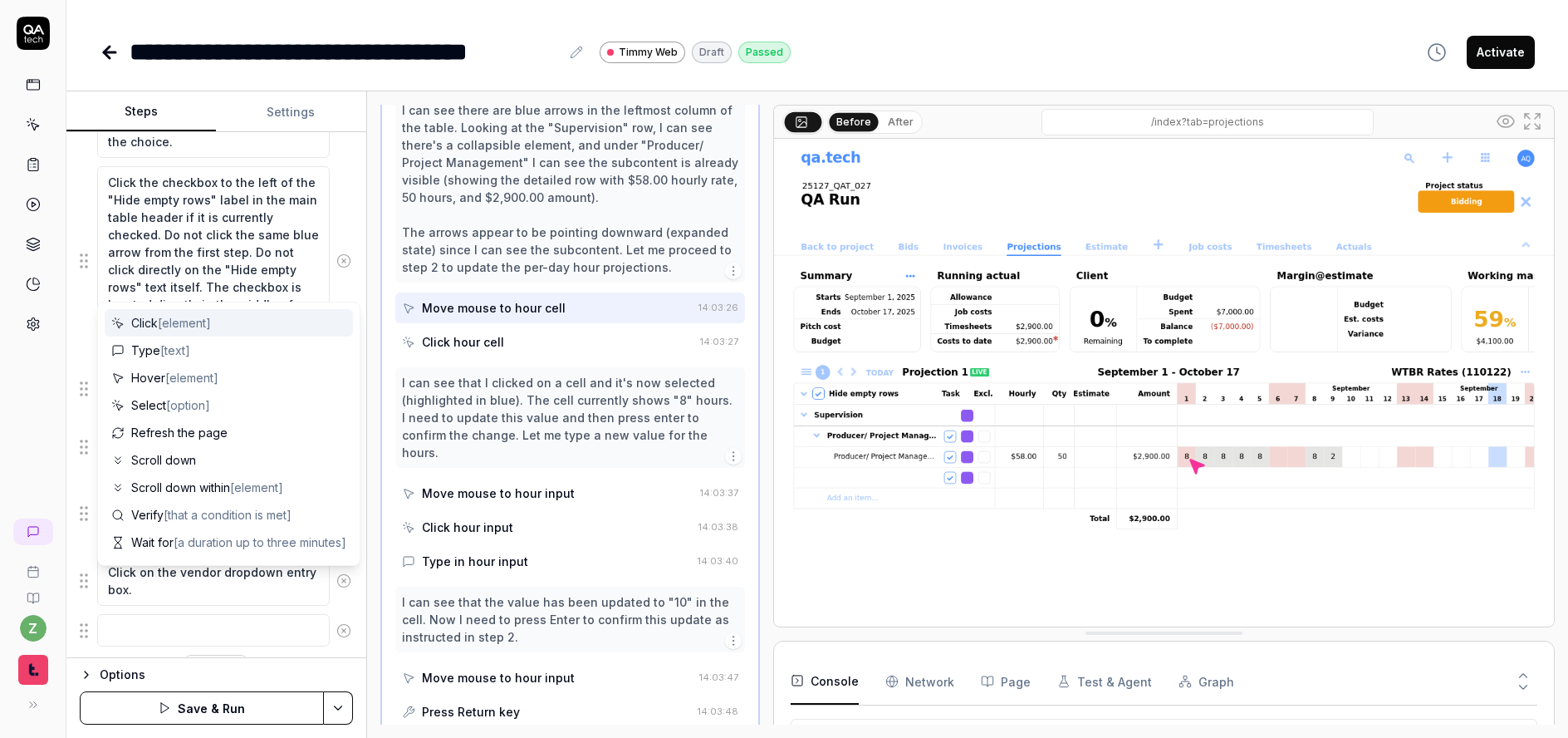
scroll to position [663, 0]
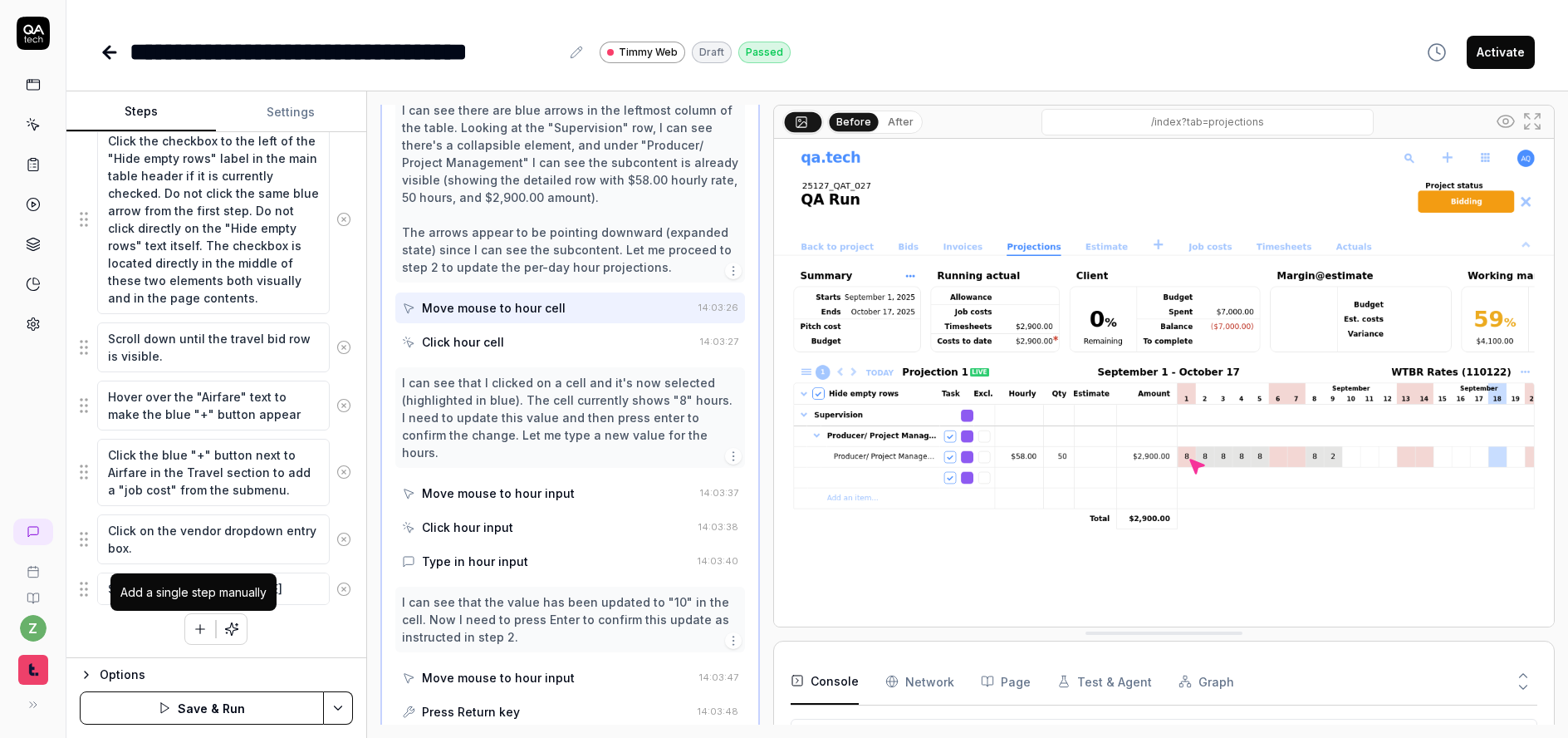
click at [193, 634] on icon "button" at bounding box center [200, 629] width 15 height 15
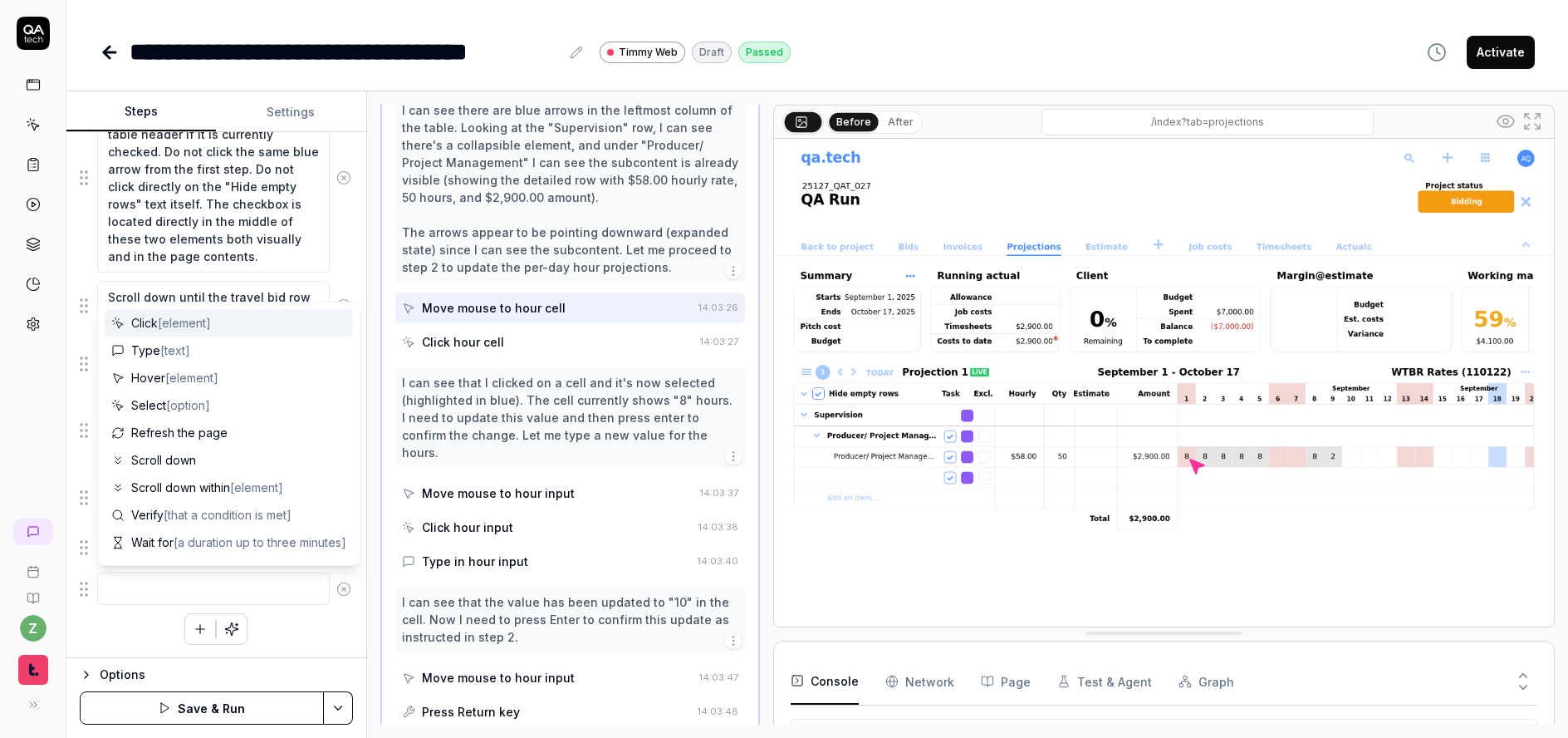
click at [184, 602] on textarea at bounding box center [213, 589] width 233 height 32
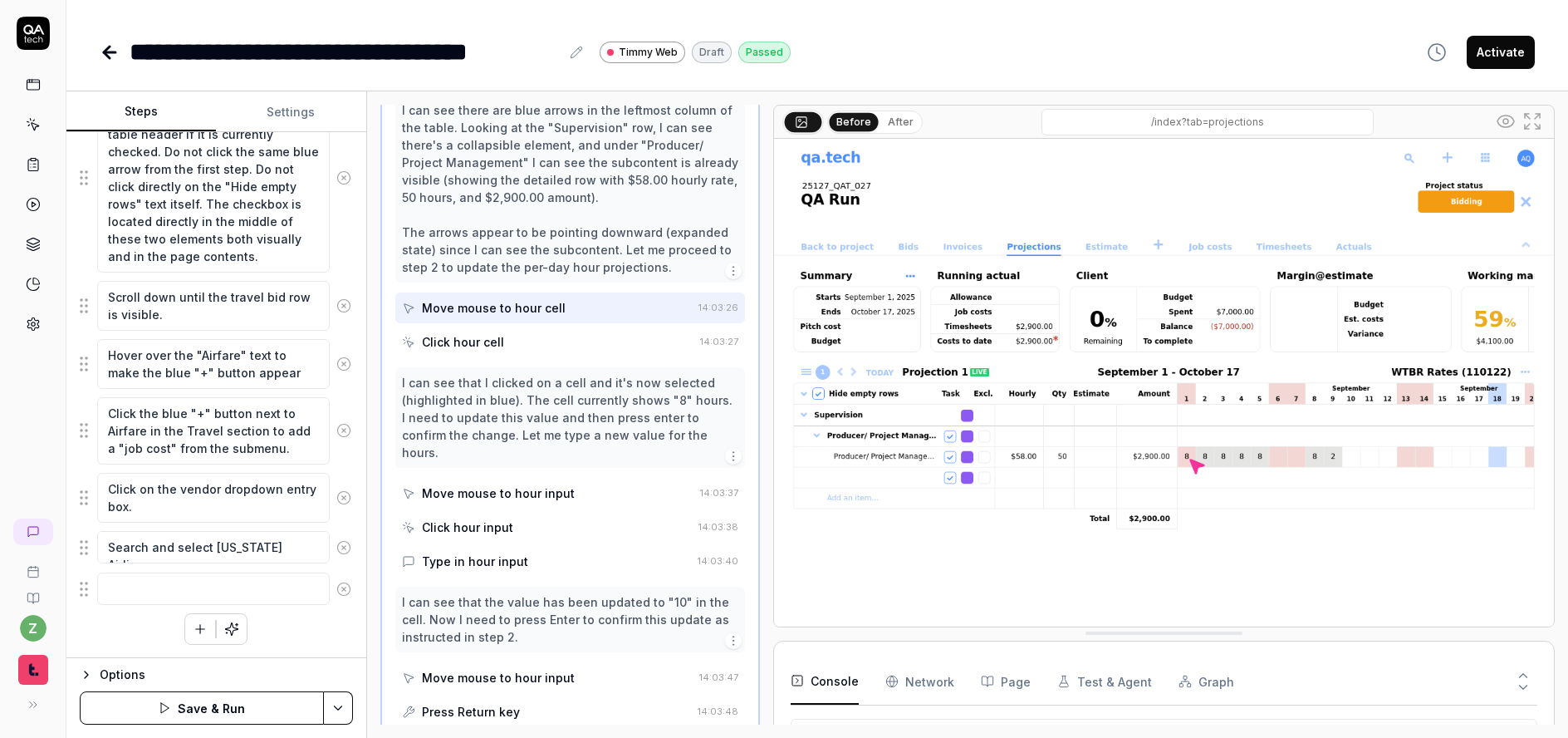
click at [322, 635] on div "Verify the rows are open showing subcontents. This can be done by verifying tha…" at bounding box center [216, 180] width 274 height 929
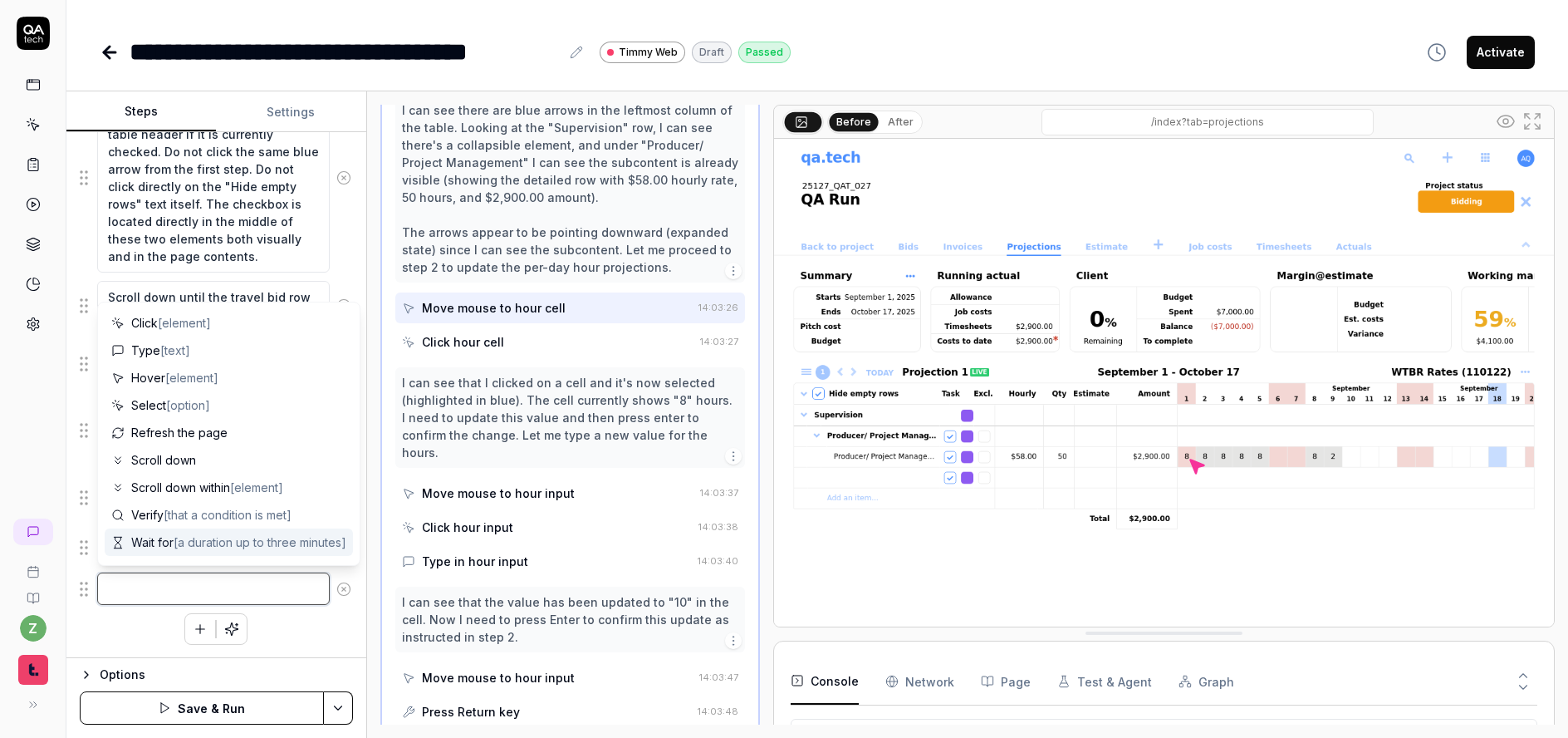
click at [268, 585] on textarea at bounding box center [213, 589] width 233 height 32
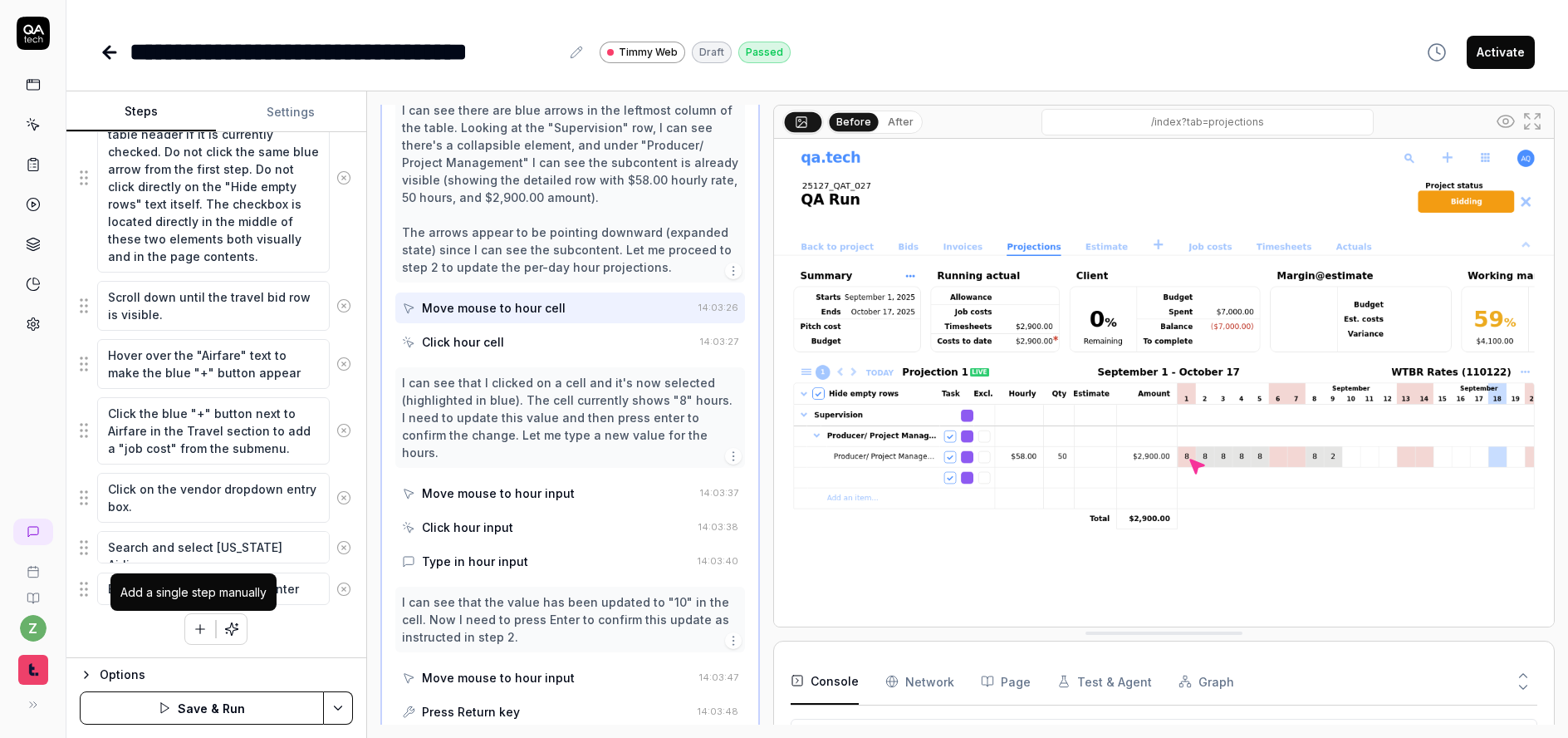
click at [193, 625] on icon "button" at bounding box center [200, 629] width 15 height 15
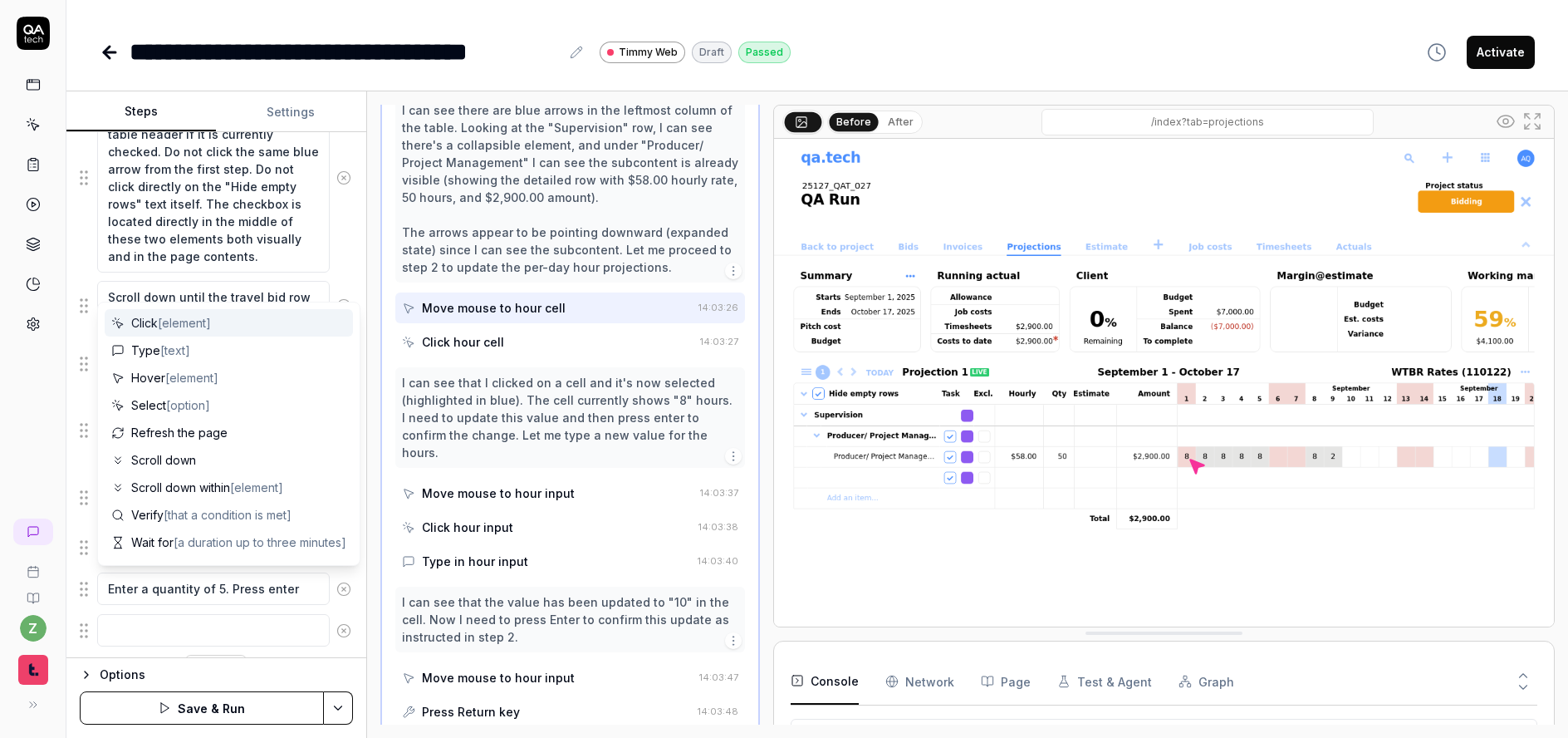
scroll to position [746, 0]
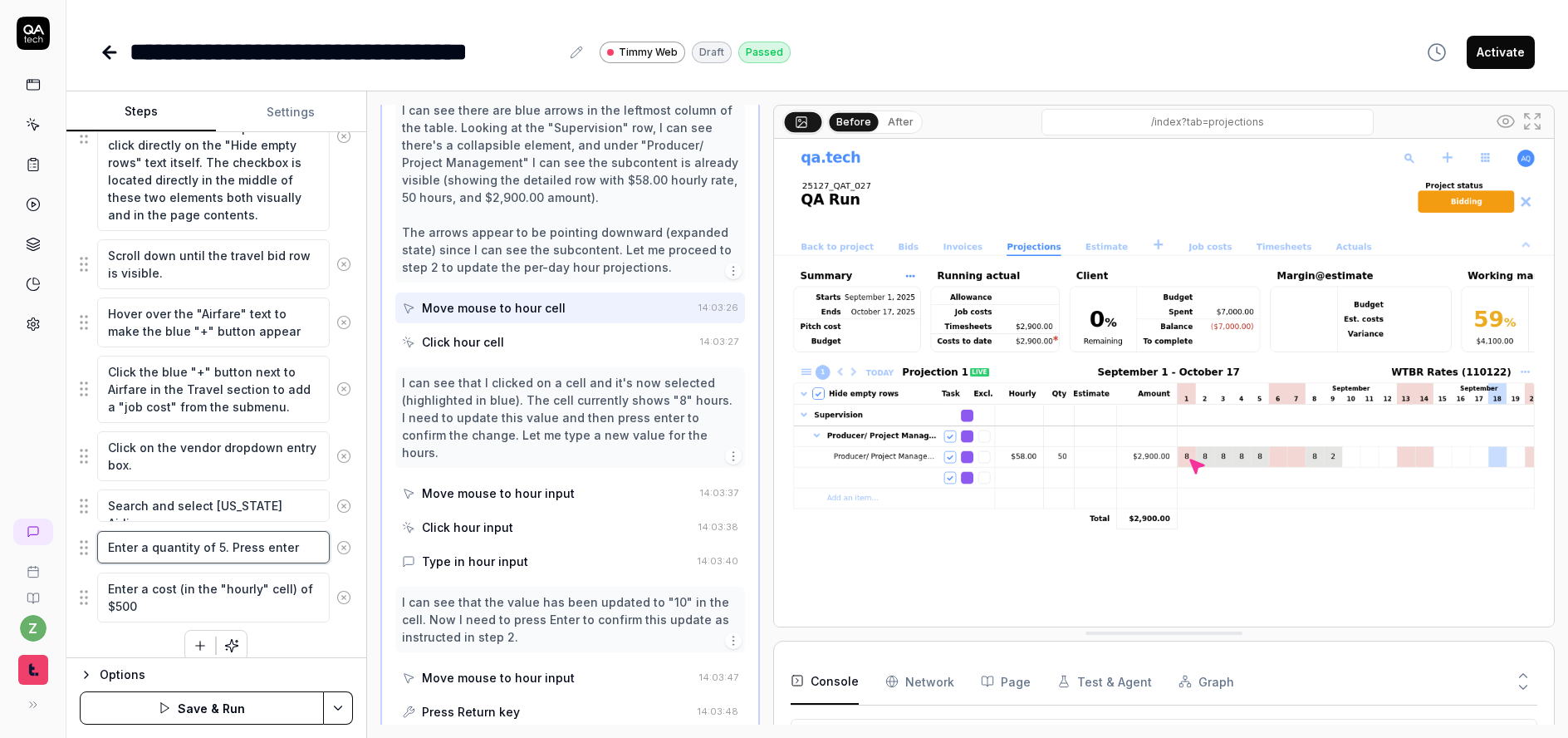
click at [218, 546] on textarea "Enter a quantity of 5. Press enter" at bounding box center [213, 547] width 233 height 32
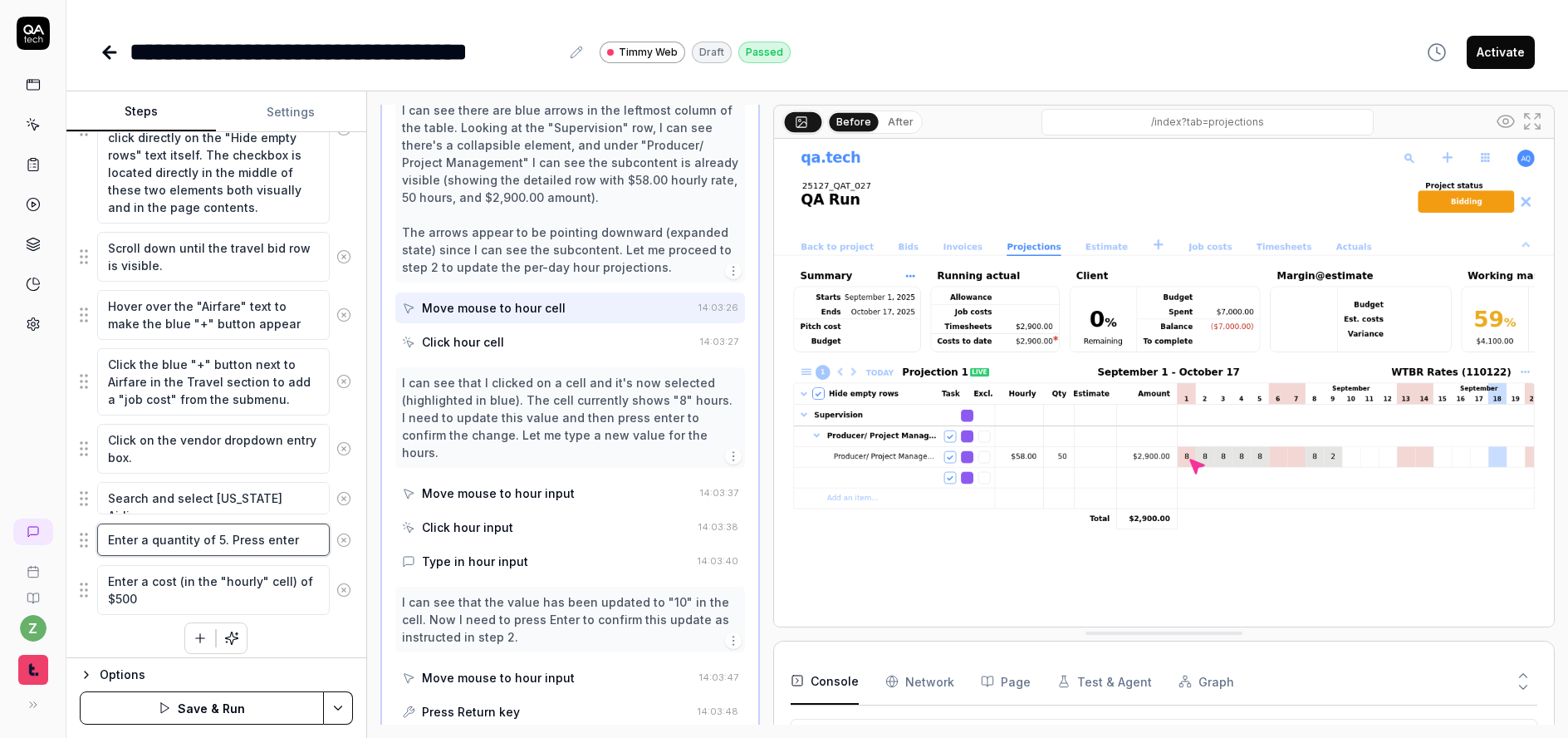
scroll to position [763, 0]
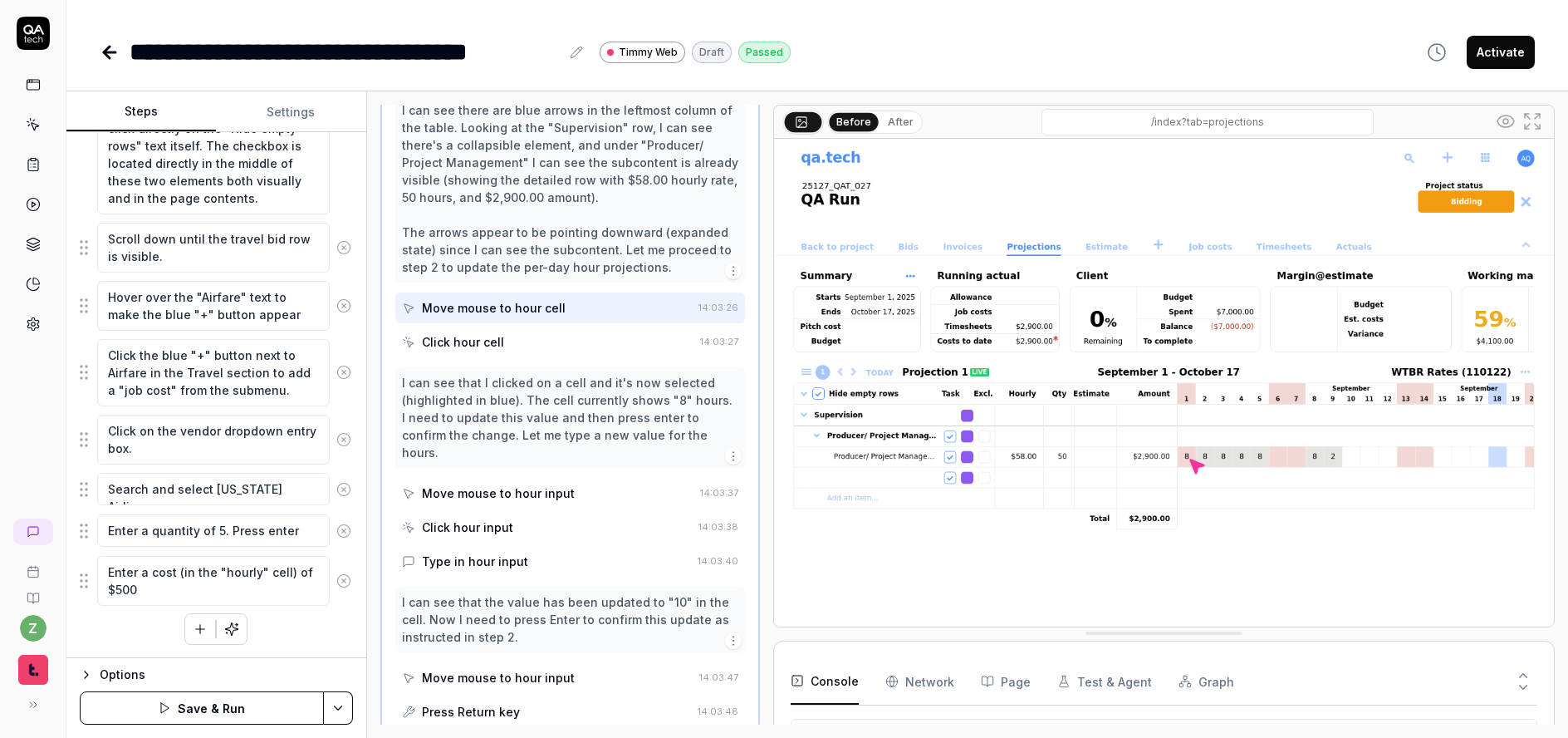
click at [296, 622] on div "Verify the rows are open showing subcontents. This can be done by verifying tha…" at bounding box center [216, 151] width 274 height 988
click at [200, 630] on icon "button" at bounding box center [200, 628] width 0 height 9
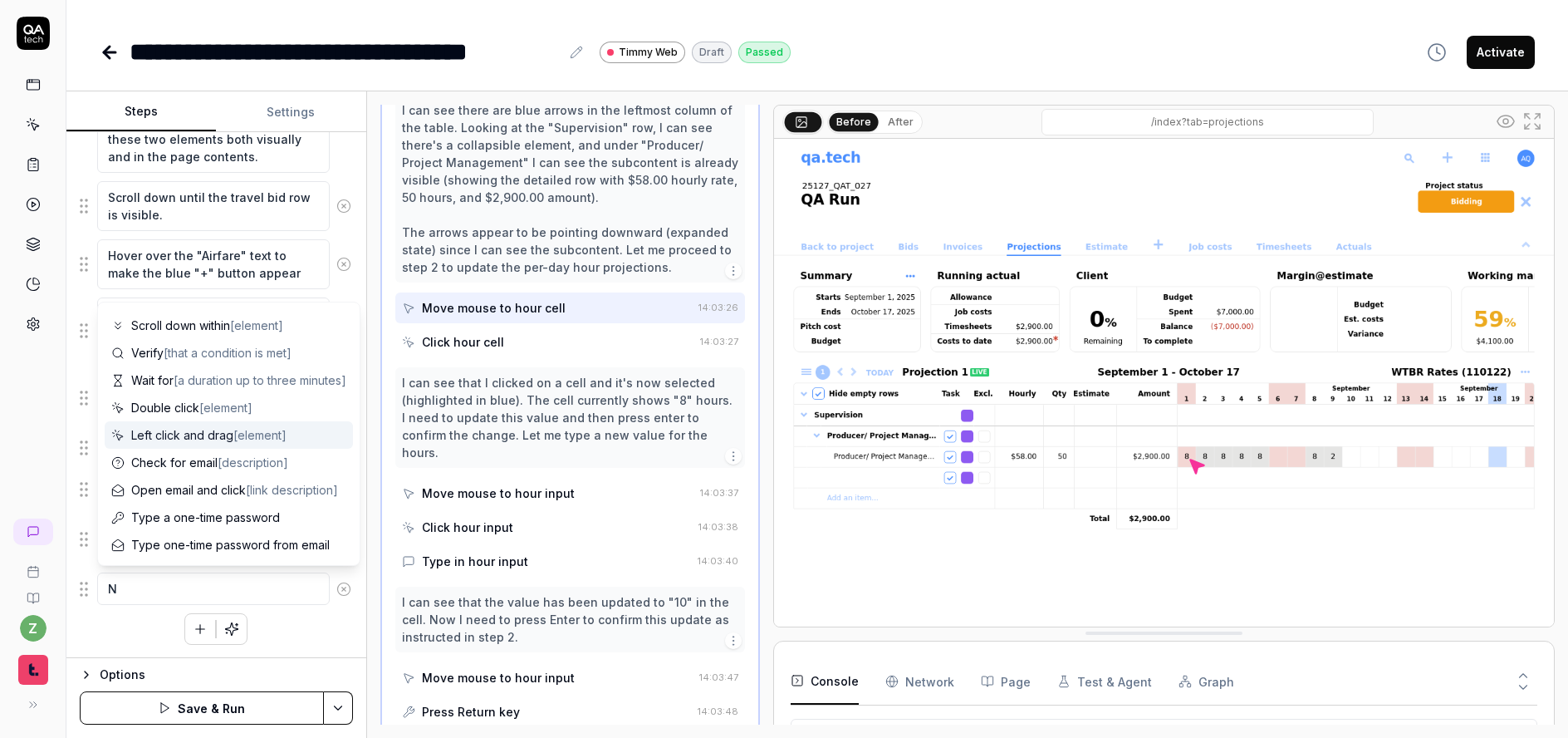
scroll to position [107, 0]
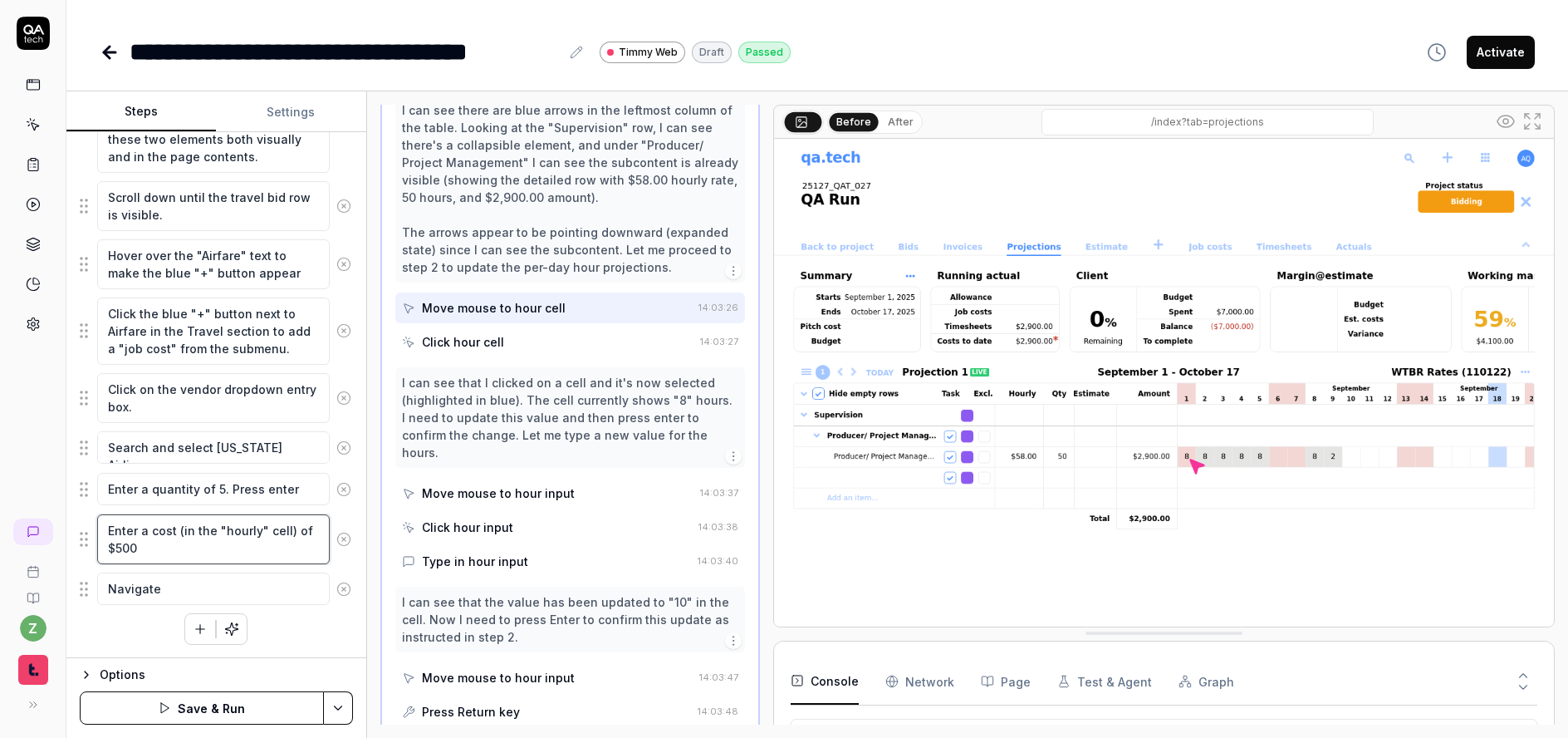
click at [226, 555] on textarea "Enter a cost (in the "hourly" cell) of $500" at bounding box center [213, 539] width 233 height 50
click at [286, 589] on textarea "Navigate" at bounding box center [213, 589] width 233 height 32
click at [197, 623] on icon "button" at bounding box center [200, 629] width 15 height 15
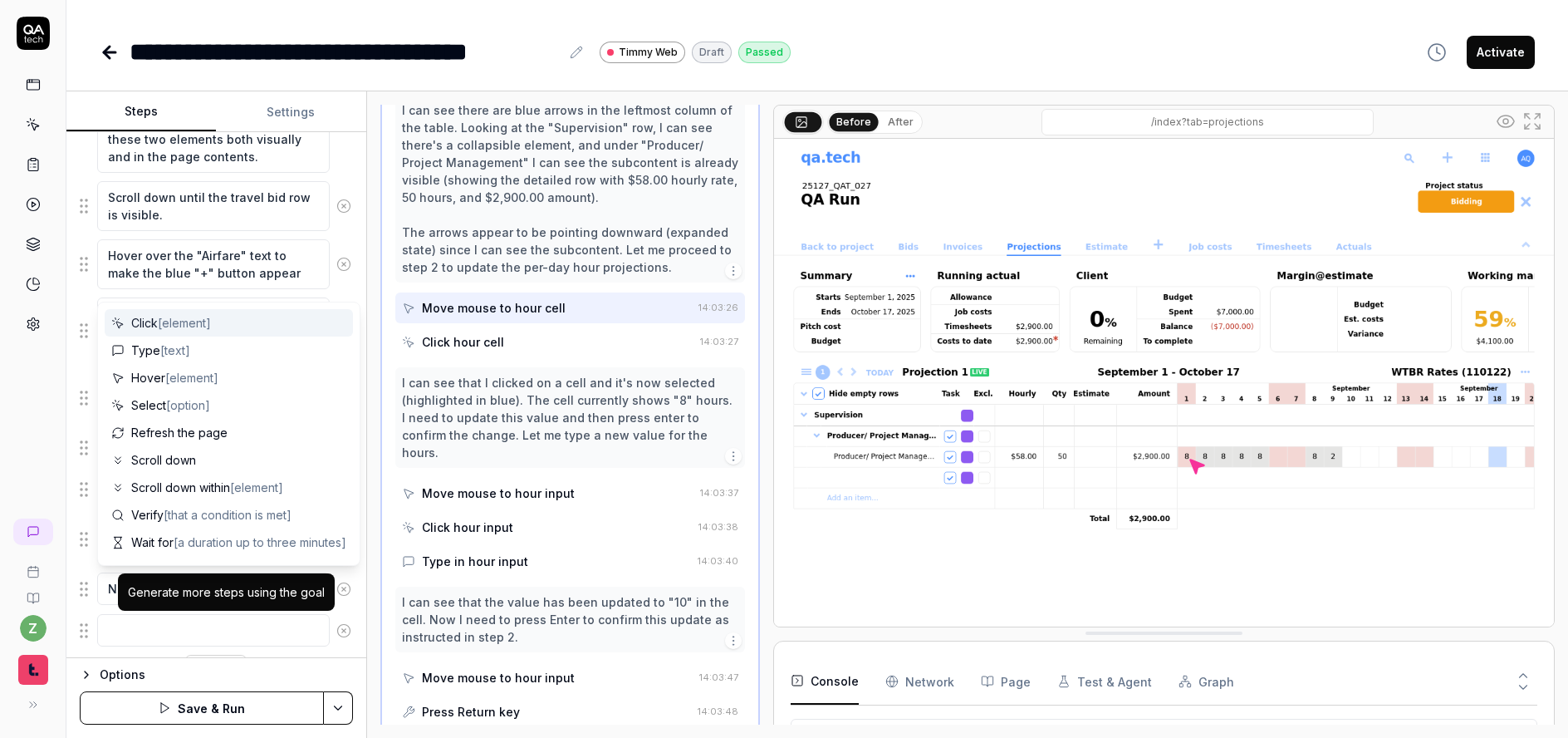
scroll to position [846, 0]
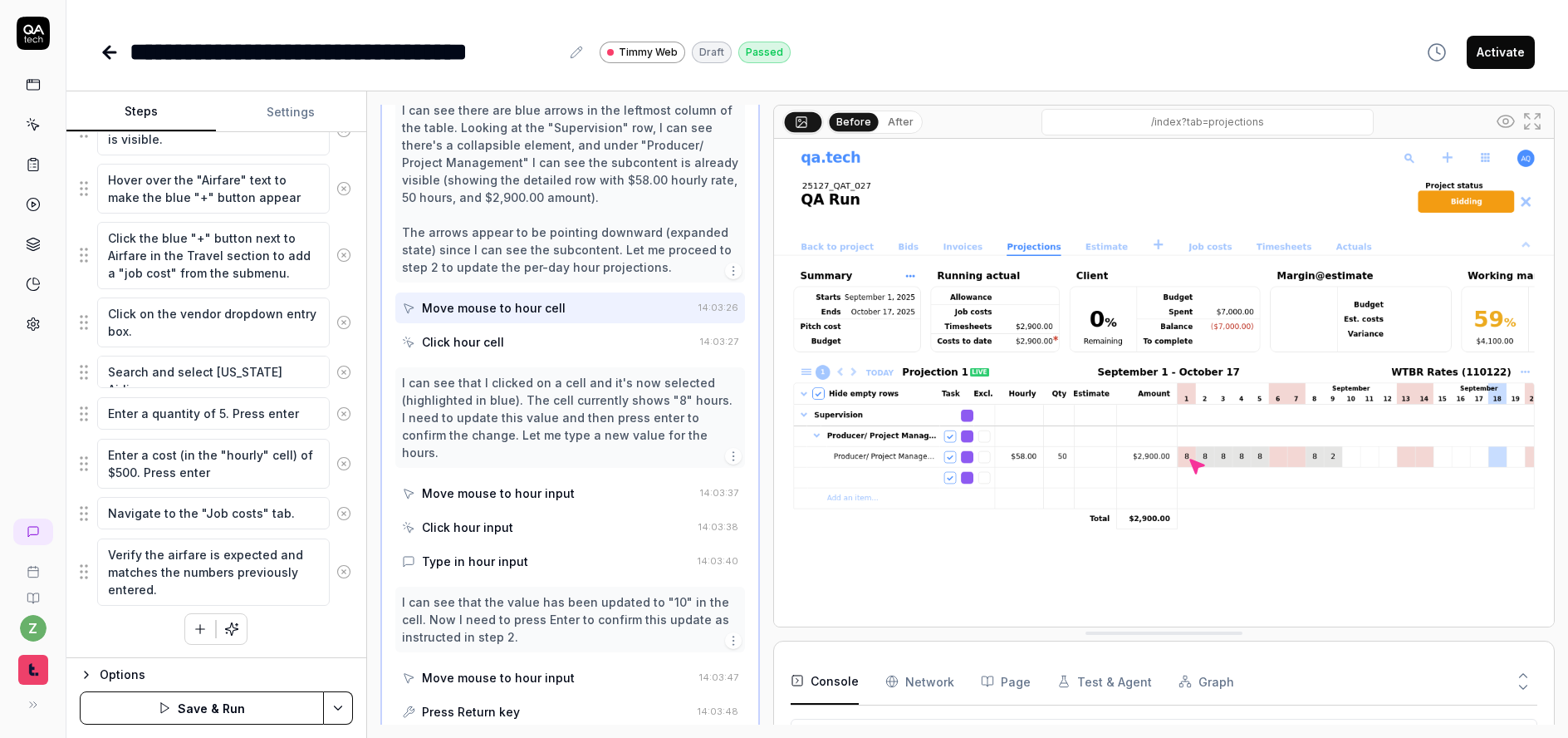
click at [193, 623] on icon "button" at bounding box center [200, 629] width 15 height 15
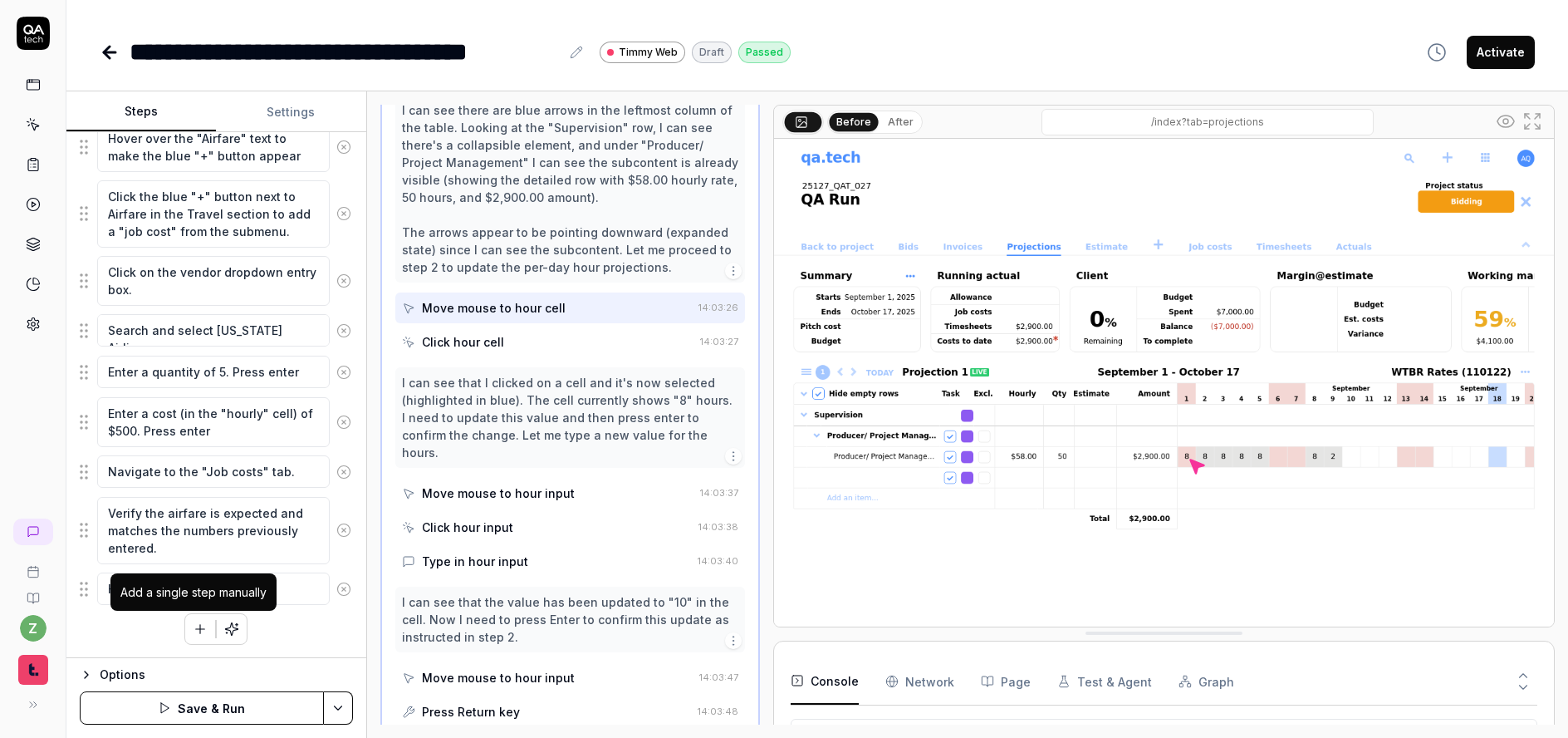
click at [200, 628] on icon "button" at bounding box center [200, 628] width 0 height 9
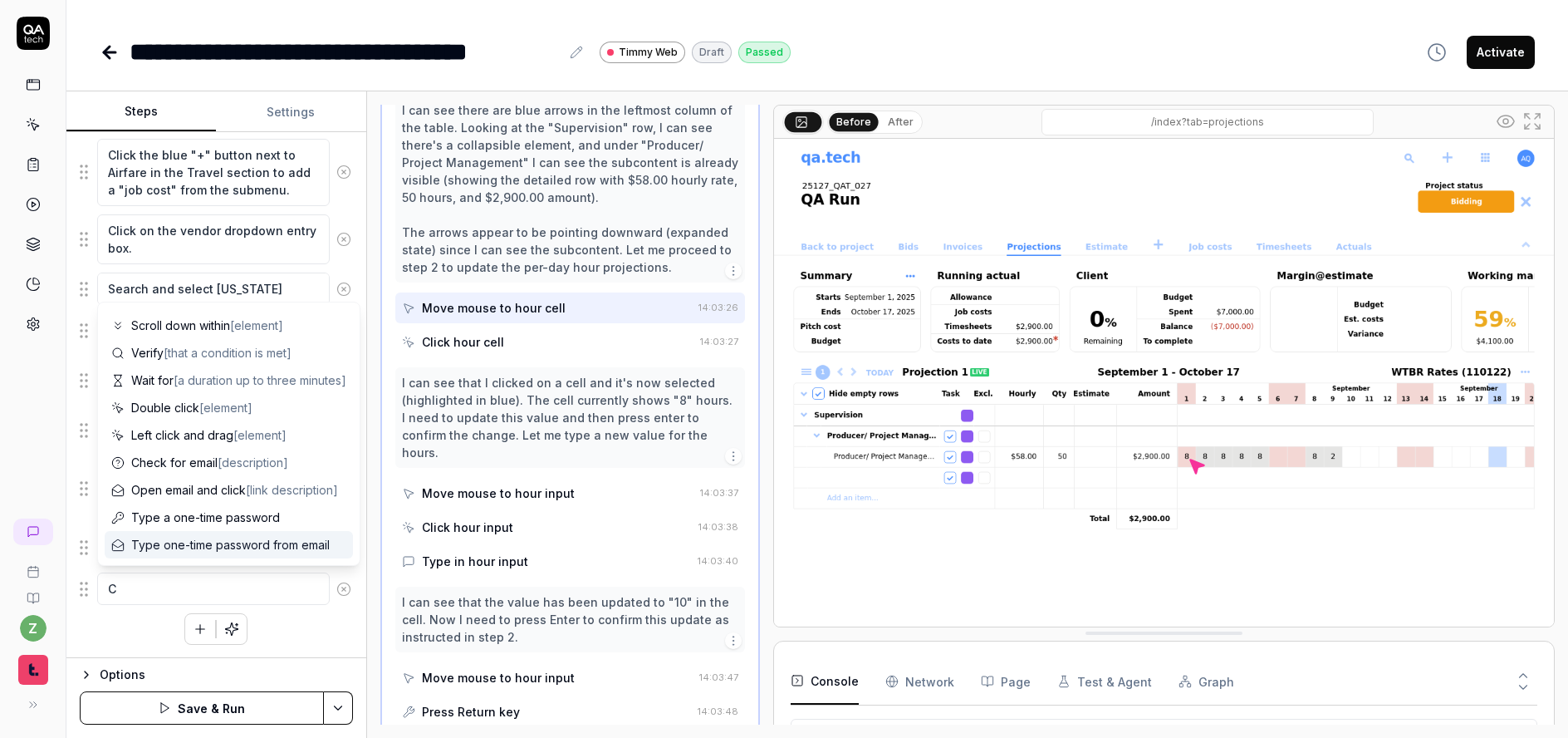
scroll to position [0, 0]
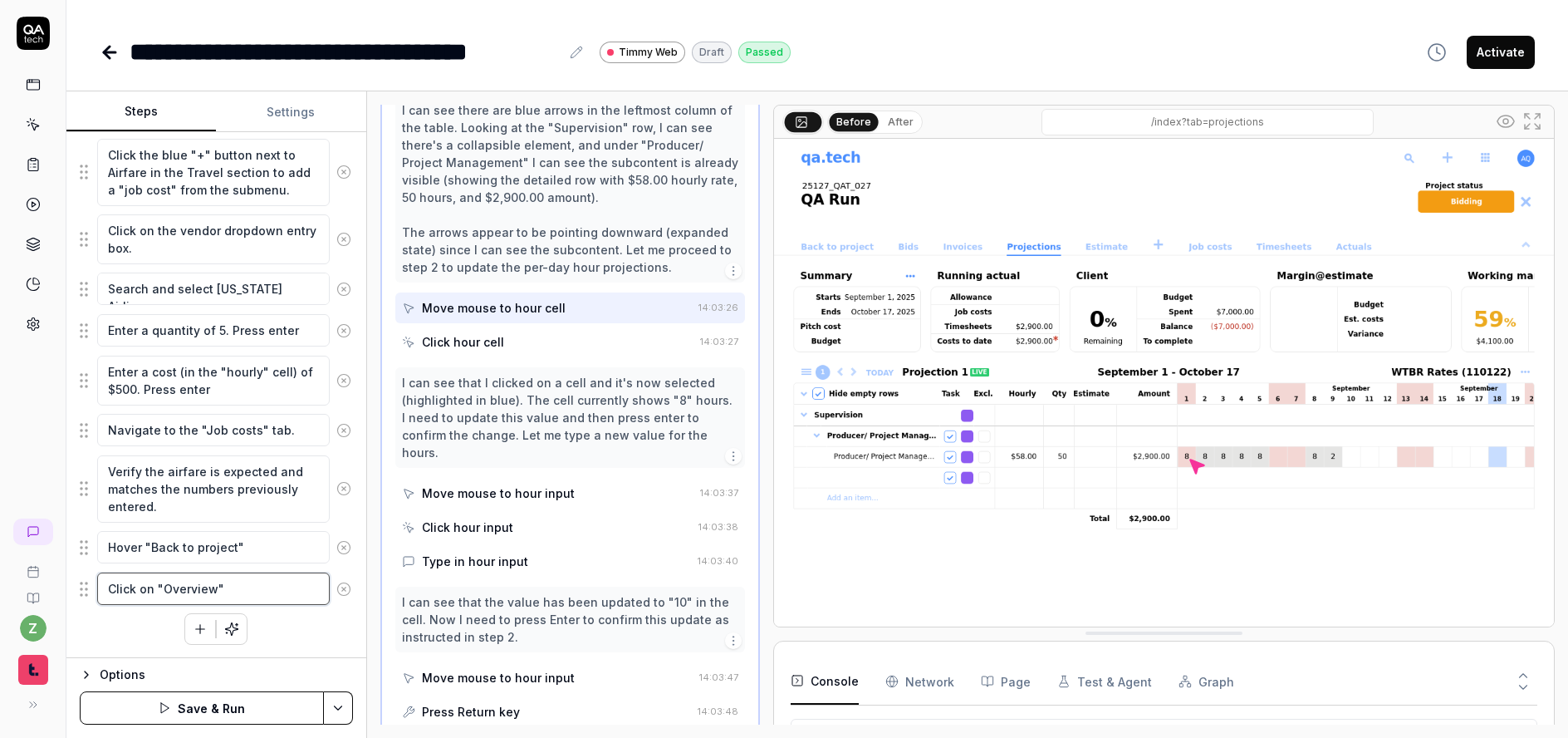
drag, startPoint x: 218, startPoint y: 591, endPoint x: 187, endPoint y: 591, distance: 31.0
click at [187, 591] on textarea "Click on "Overview"" at bounding box center [213, 589] width 233 height 32
click at [189, 588] on textarea "Click on "Overview"" at bounding box center [213, 589] width 233 height 32
drag, startPoint x: 217, startPoint y: 591, endPoint x: 164, endPoint y: 591, distance: 53.0
click at [164, 591] on textarea "Click on "Overview"" at bounding box center [213, 589] width 233 height 32
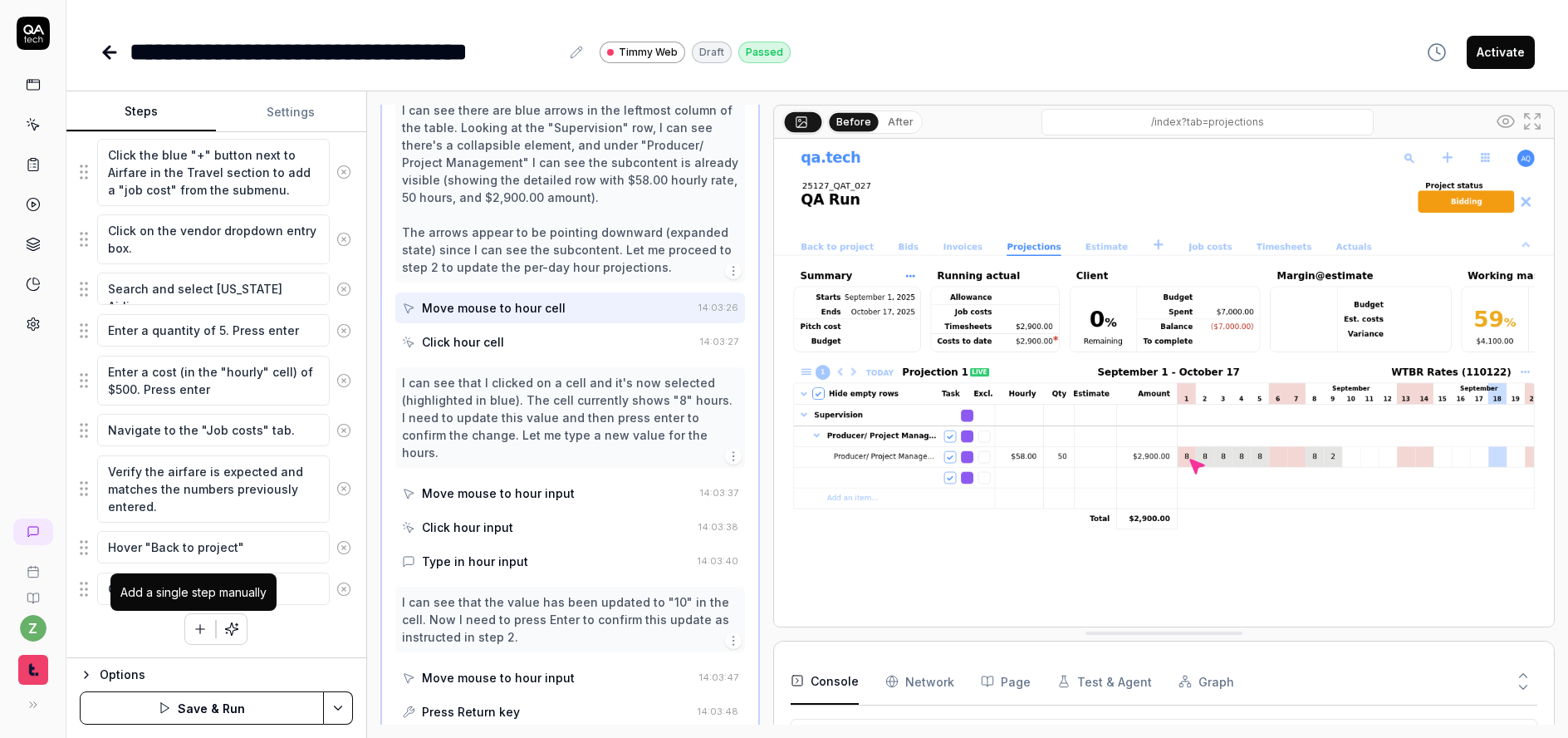
click at [193, 622] on icon "button" at bounding box center [200, 629] width 15 height 15
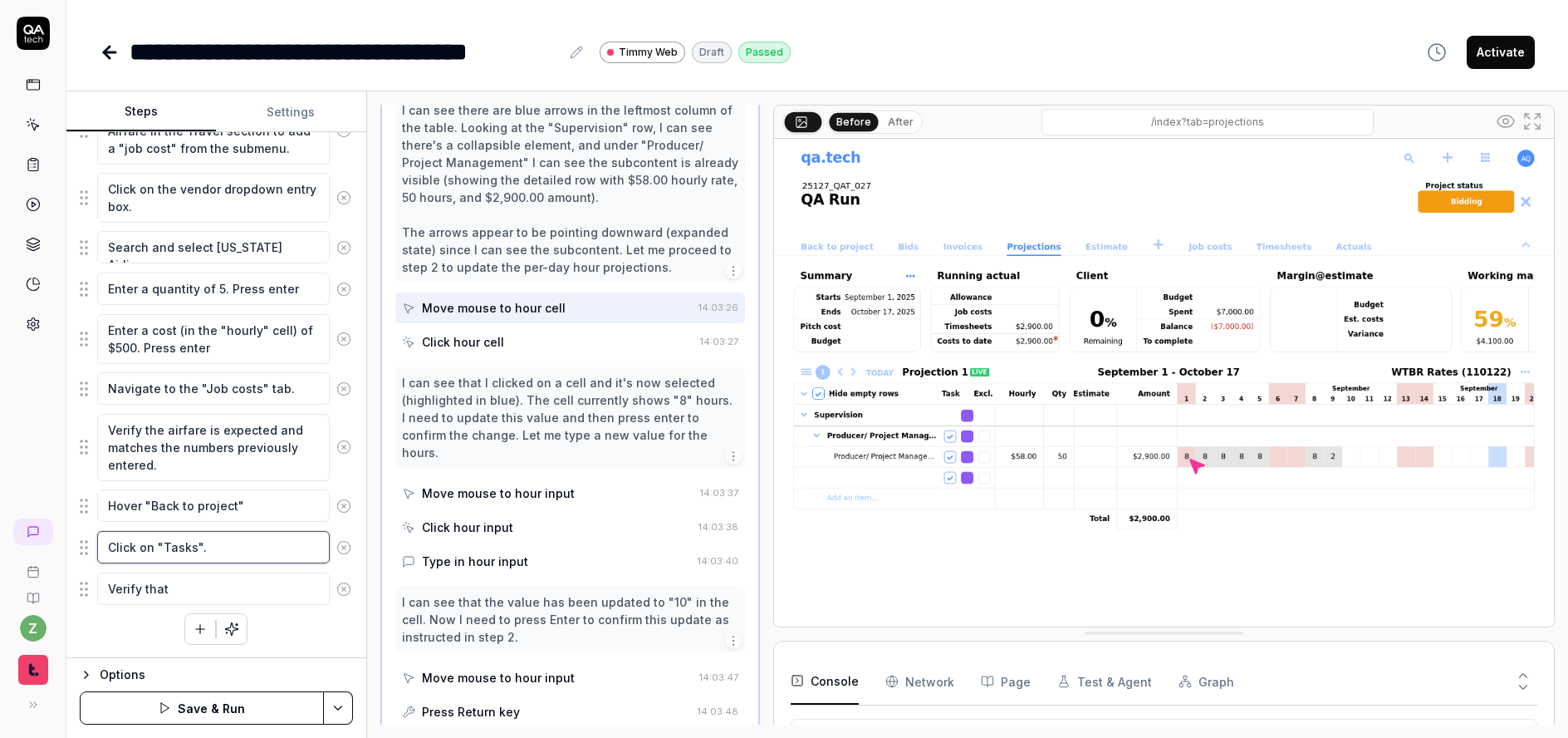
click at [227, 550] on textarea "Click on "Tasks"." at bounding box center [213, 547] width 233 height 32
click at [237, 583] on textarea "Verify that" at bounding box center [213, 589] width 233 height 32
drag, startPoint x: 113, startPoint y: 593, endPoint x: 186, endPoint y: 581, distance: 74.0
click at [186, 581] on textarea "Verify that" at bounding box center [213, 589] width 233 height 32
click at [242, 586] on textarea "Click on the date range present for the task that you edited in the projection …" at bounding box center [213, 606] width 233 height 68
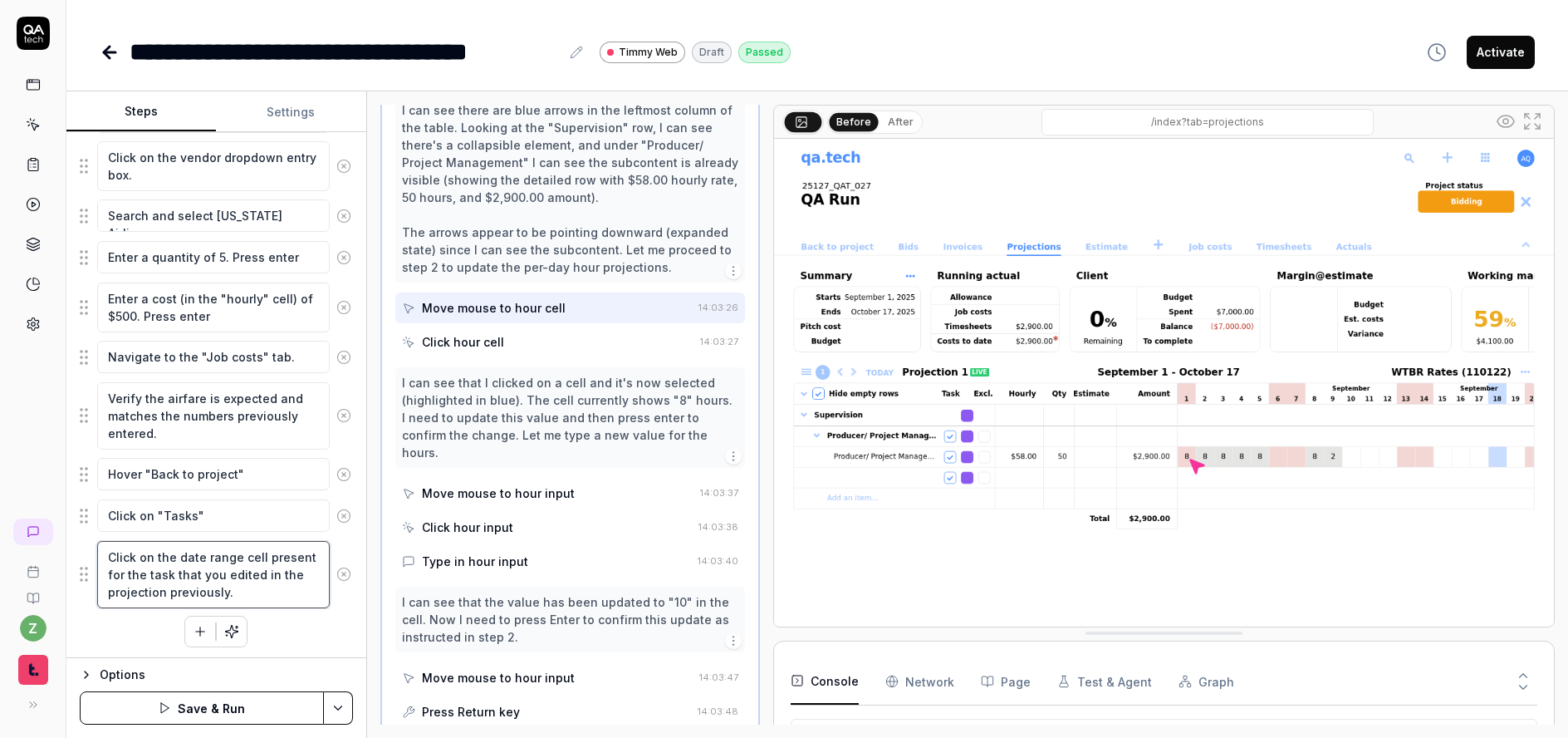
scroll to position [1039, 0]
click at [250, 592] on textarea "Click on the date range cell present for the task that you edited in the projec…" at bounding box center [213, 572] width 233 height 68
click at [193, 628] on icon "button" at bounding box center [200, 629] width 15 height 15
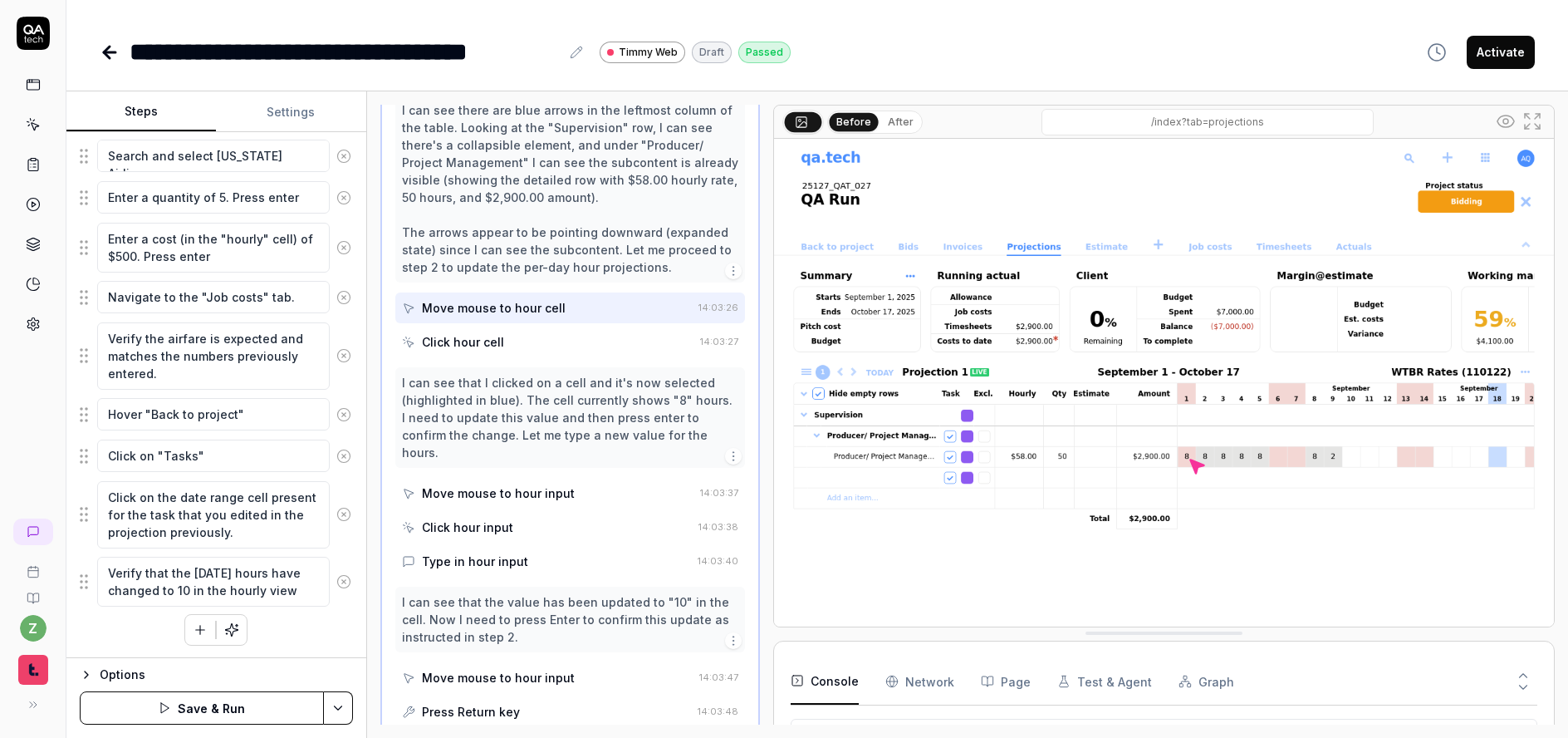
scroll to position [1097, 0]
drag, startPoint x: 282, startPoint y: 606, endPoint x: 315, endPoint y: 600, distance: 33.5
click at [282, 606] on textarea "Verify that the Monday hours have changed to 10 in the hourly view, and that th…" at bounding box center [213, 607] width 233 height 102
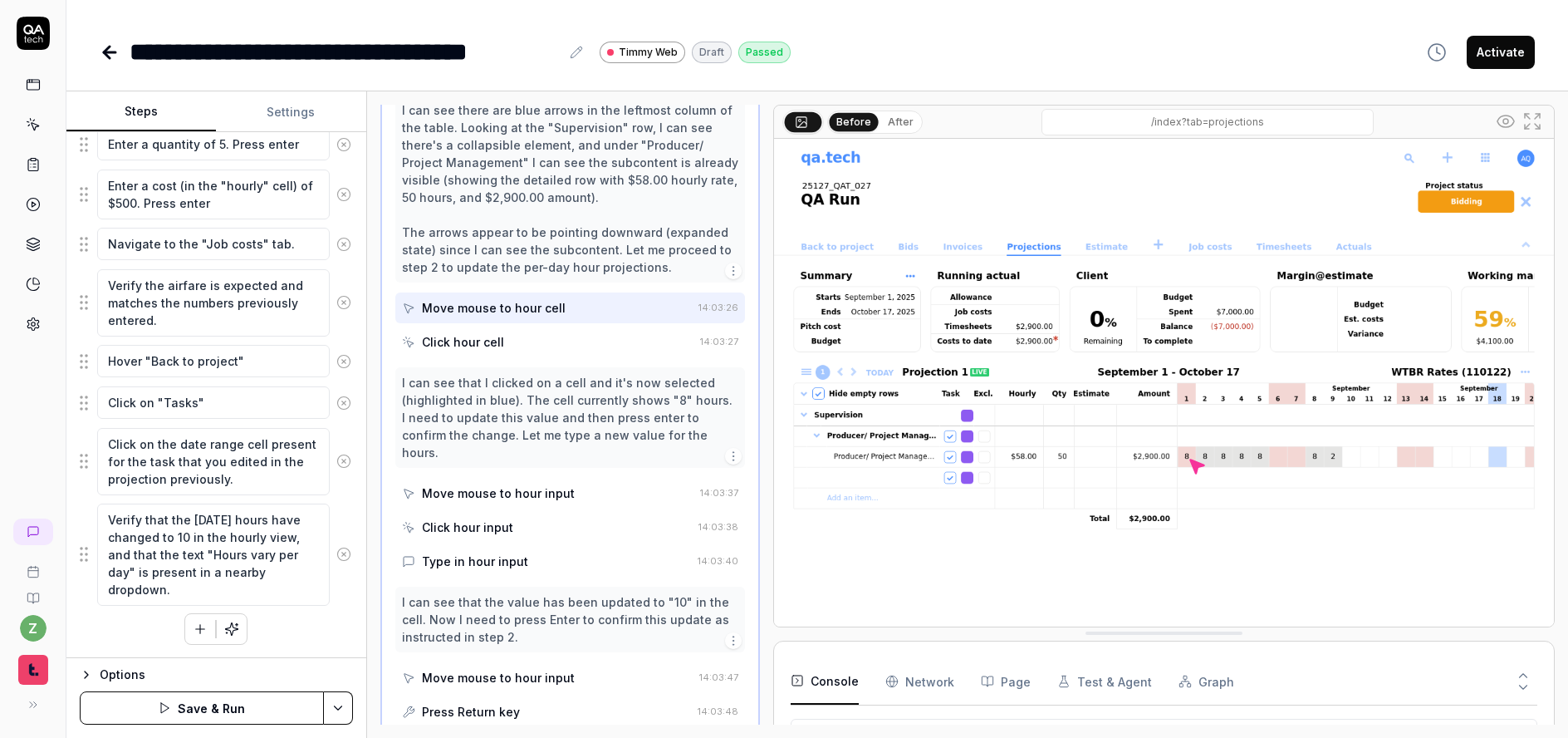
click at [197, 640] on button "button" at bounding box center [200, 629] width 30 height 30
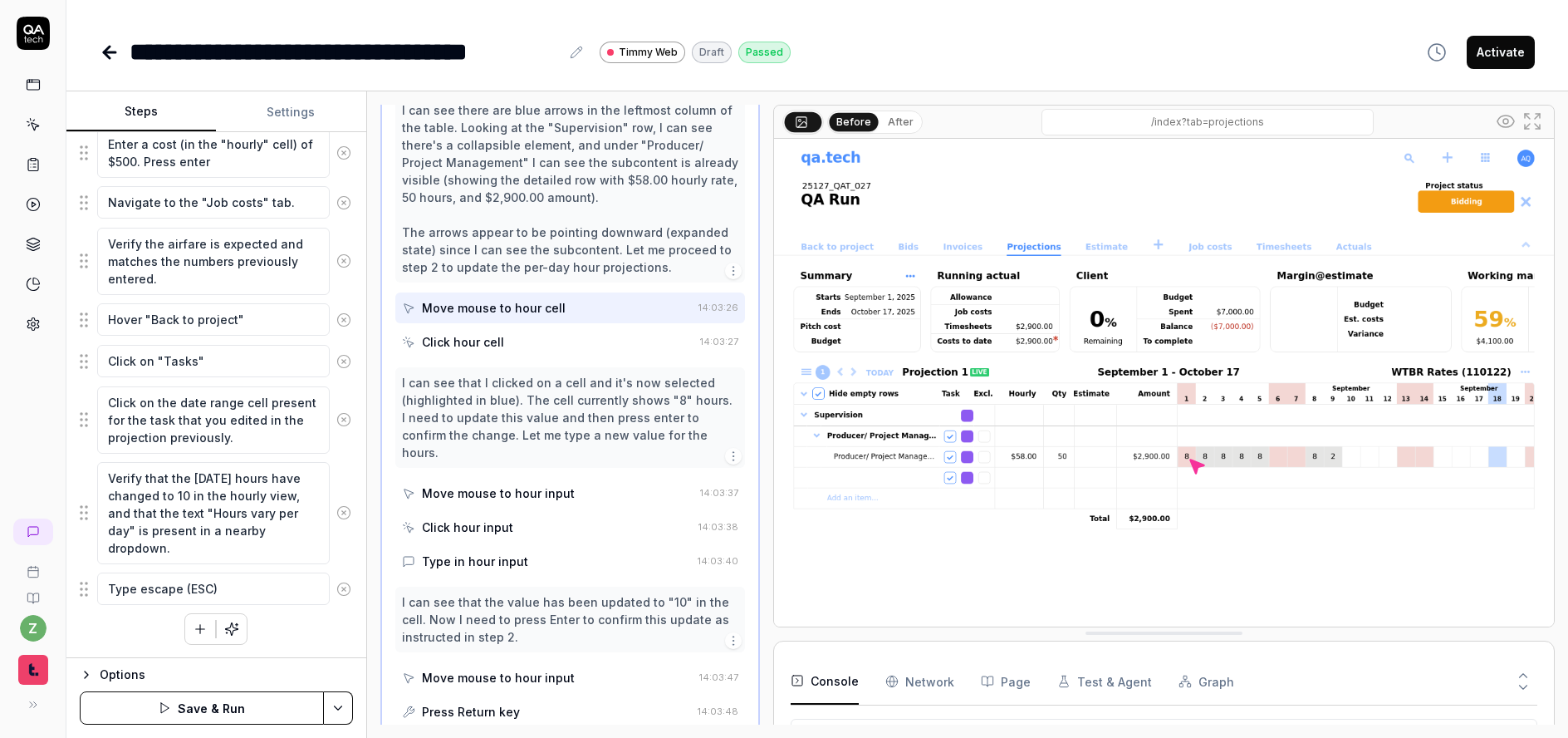
click at [185, 628] on div at bounding box center [216, 629] width 63 height 32
click at [186, 626] on button "button" at bounding box center [200, 629] width 30 height 30
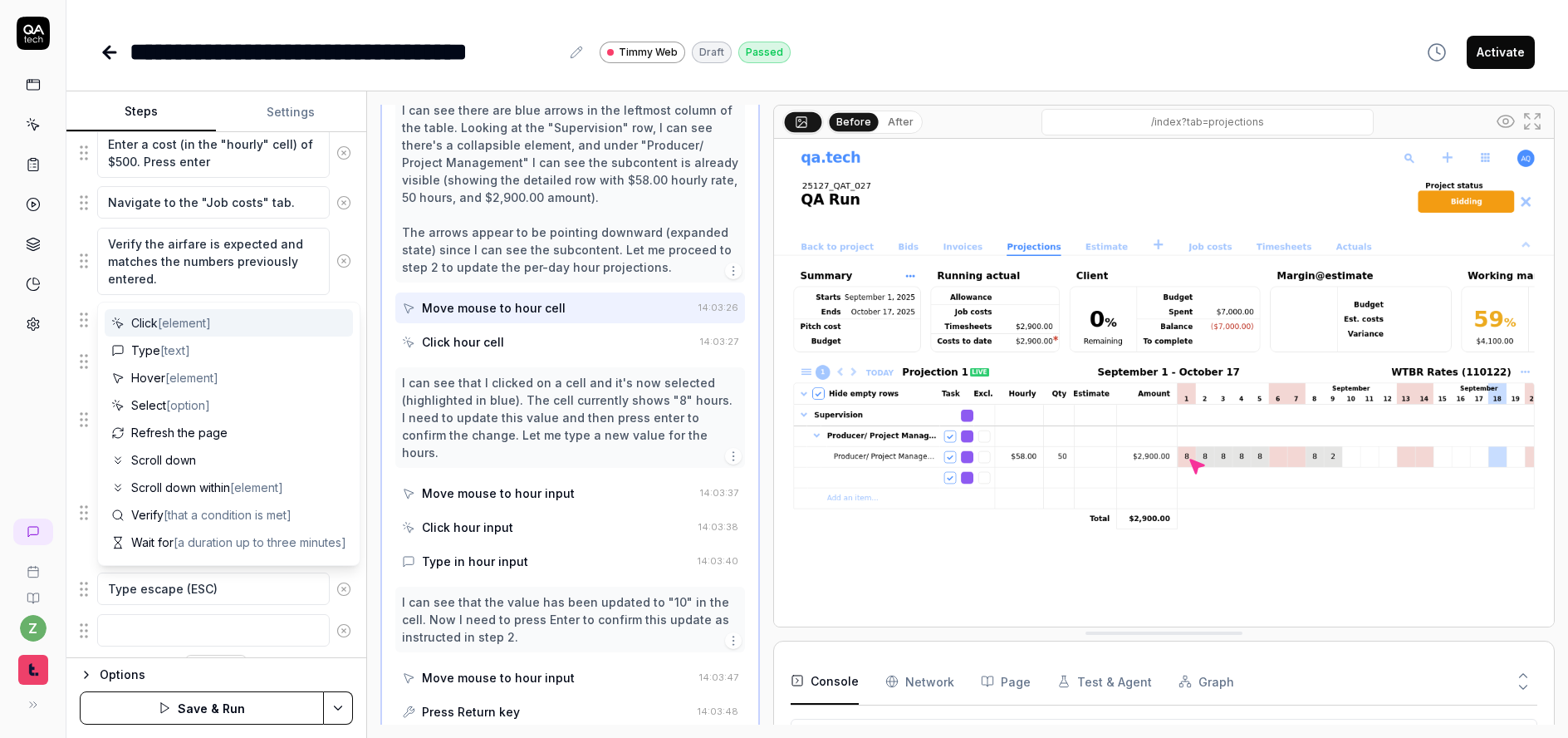
scroll to position [1233, 0]
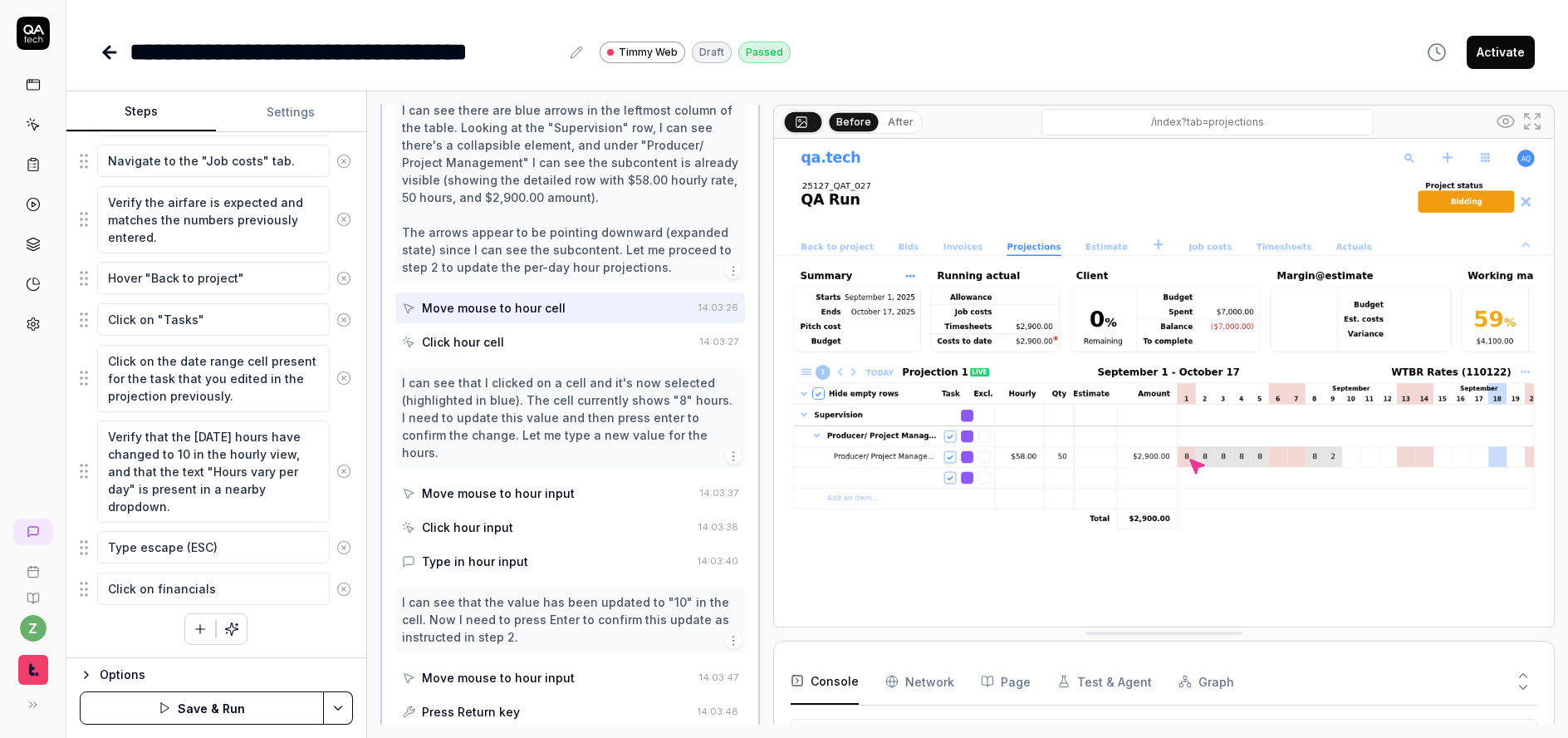
click at [338, 594] on circle at bounding box center [343, 589] width 12 height 12
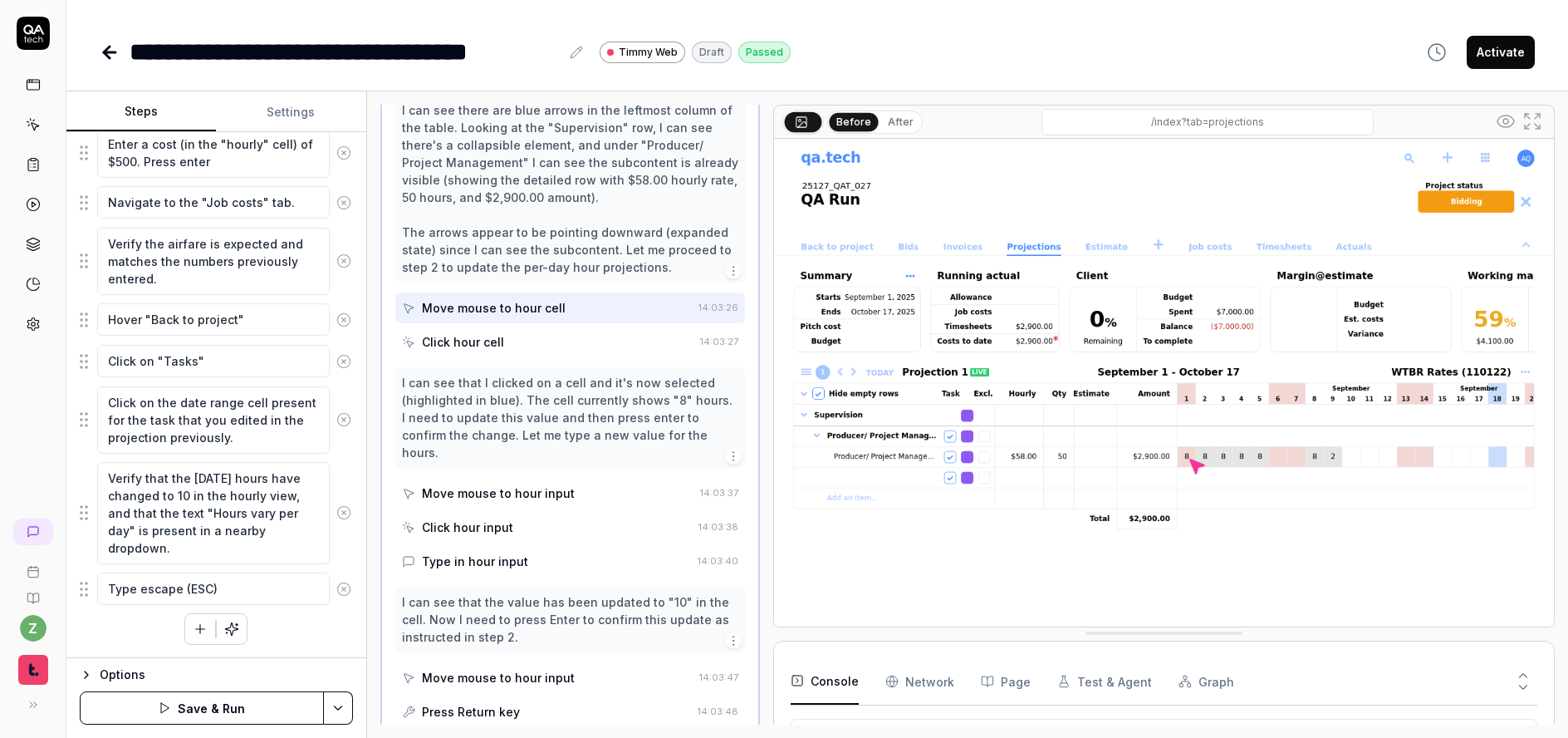
click at [337, 588] on icon at bounding box center [344, 589] width 15 height 15
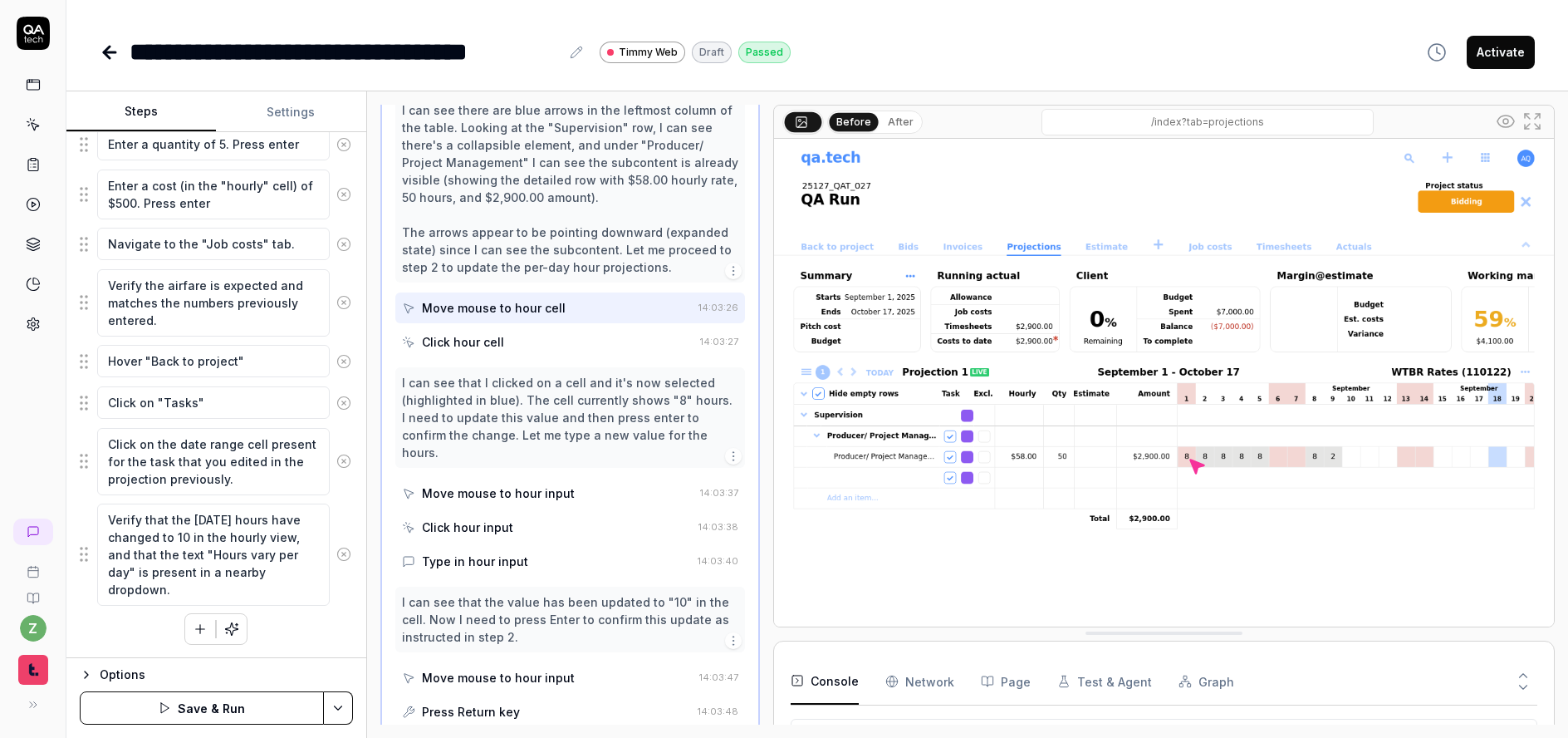
click at [261, 710] on button "Save & Run" at bounding box center [201, 708] width 244 height 33
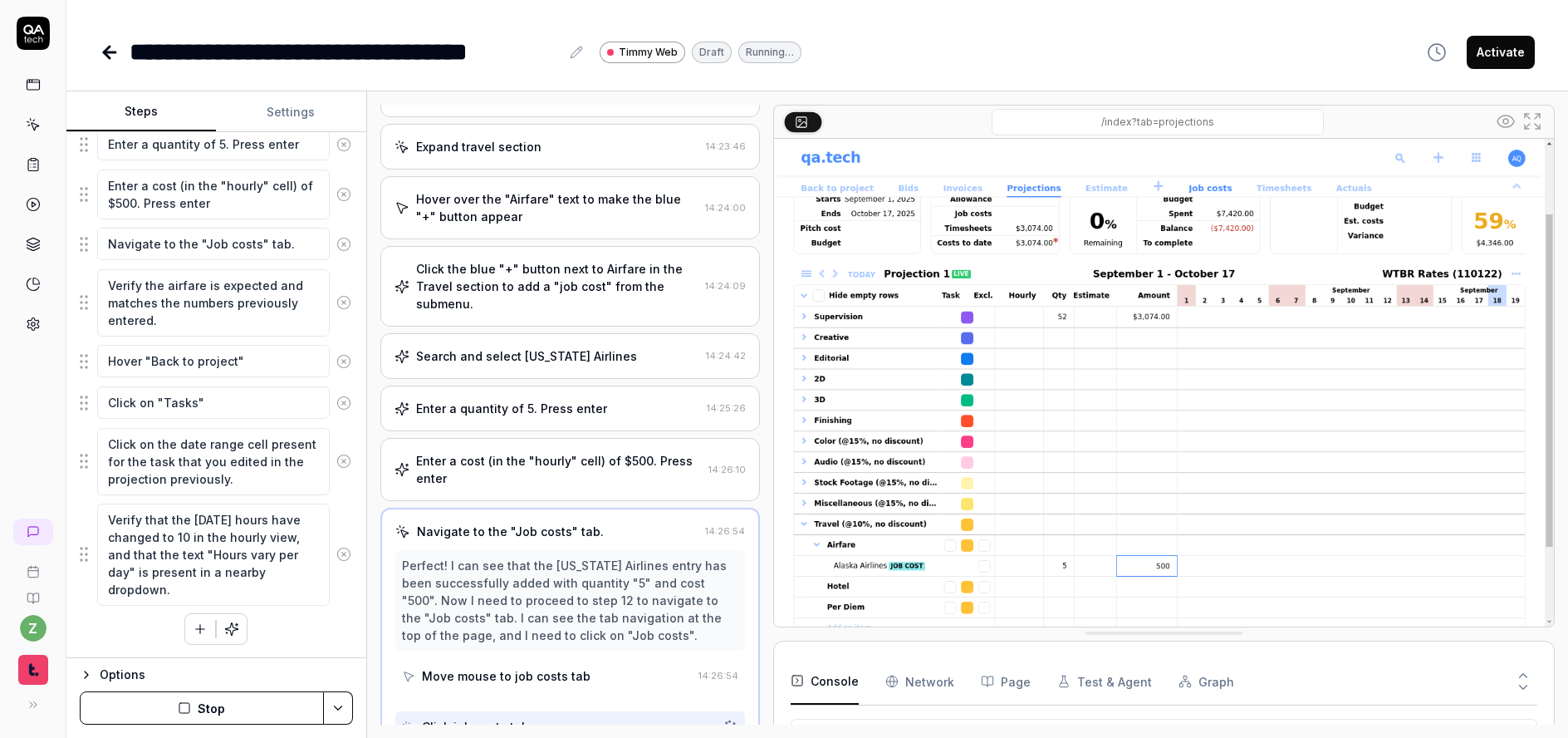
scroll to position [370, 0]
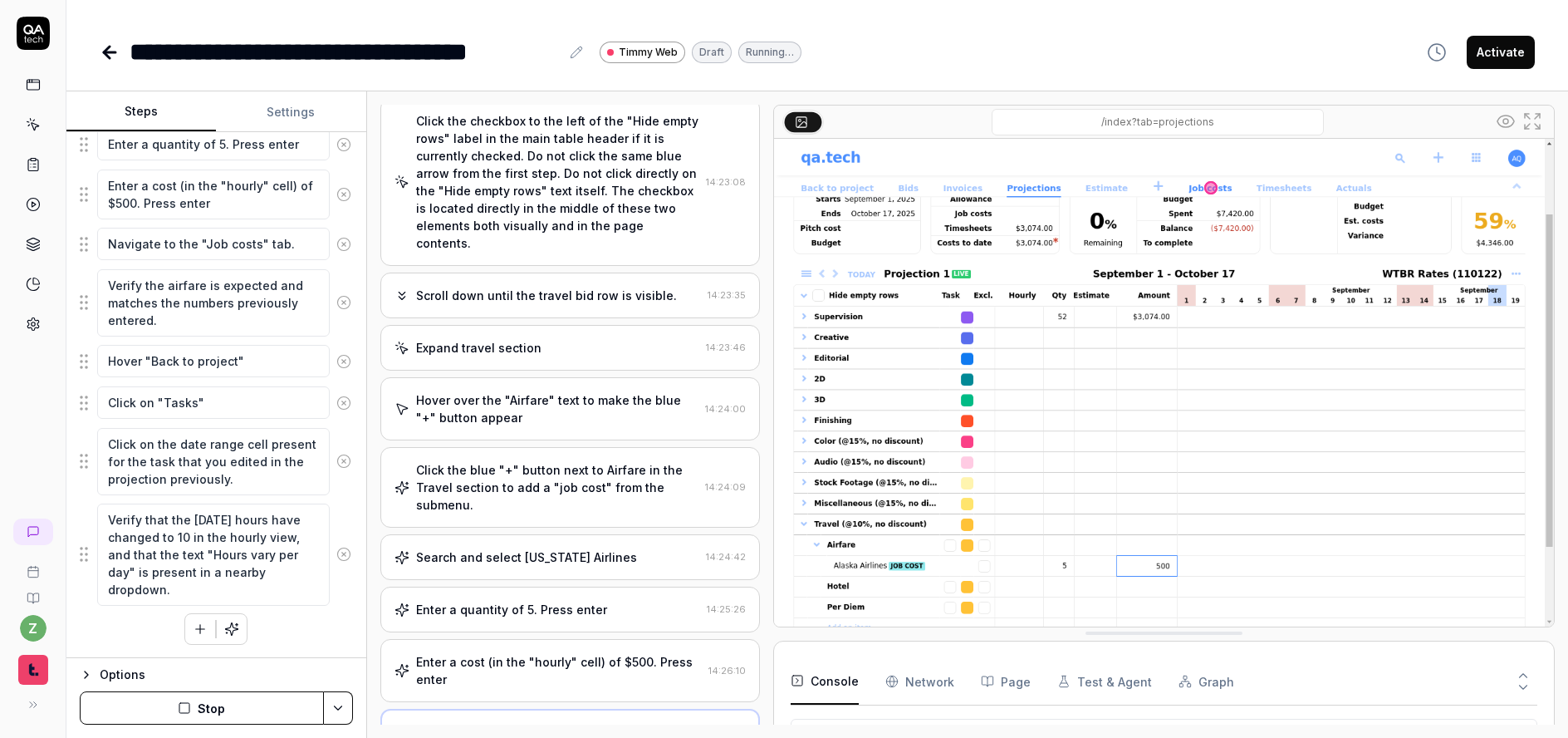
click at [569, 227] on div "Click the checkbox to the left of the "Hide empty rows" label in the main table…" at bounding box center [558, 182] width 283 height 139
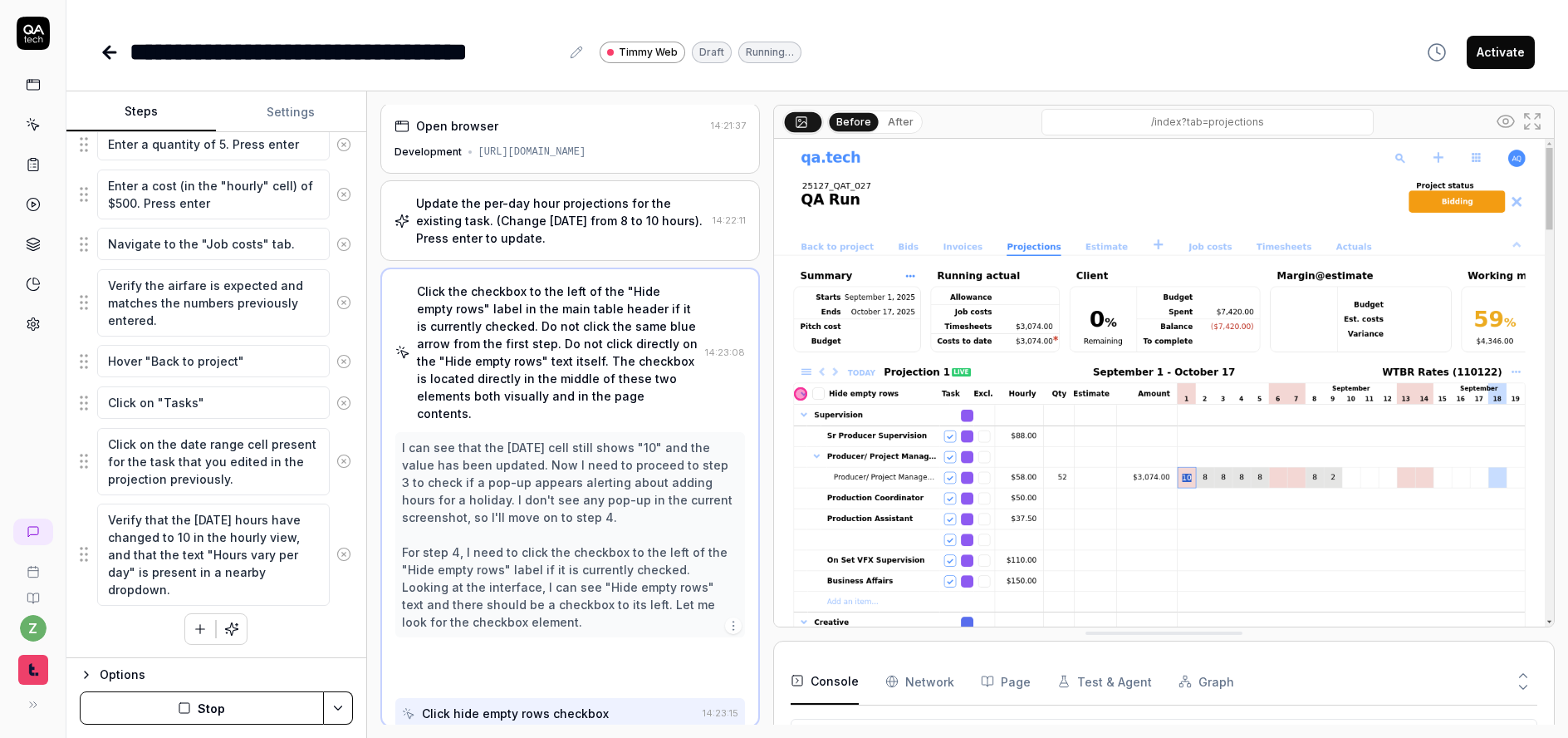
scroll to position [0, 0]
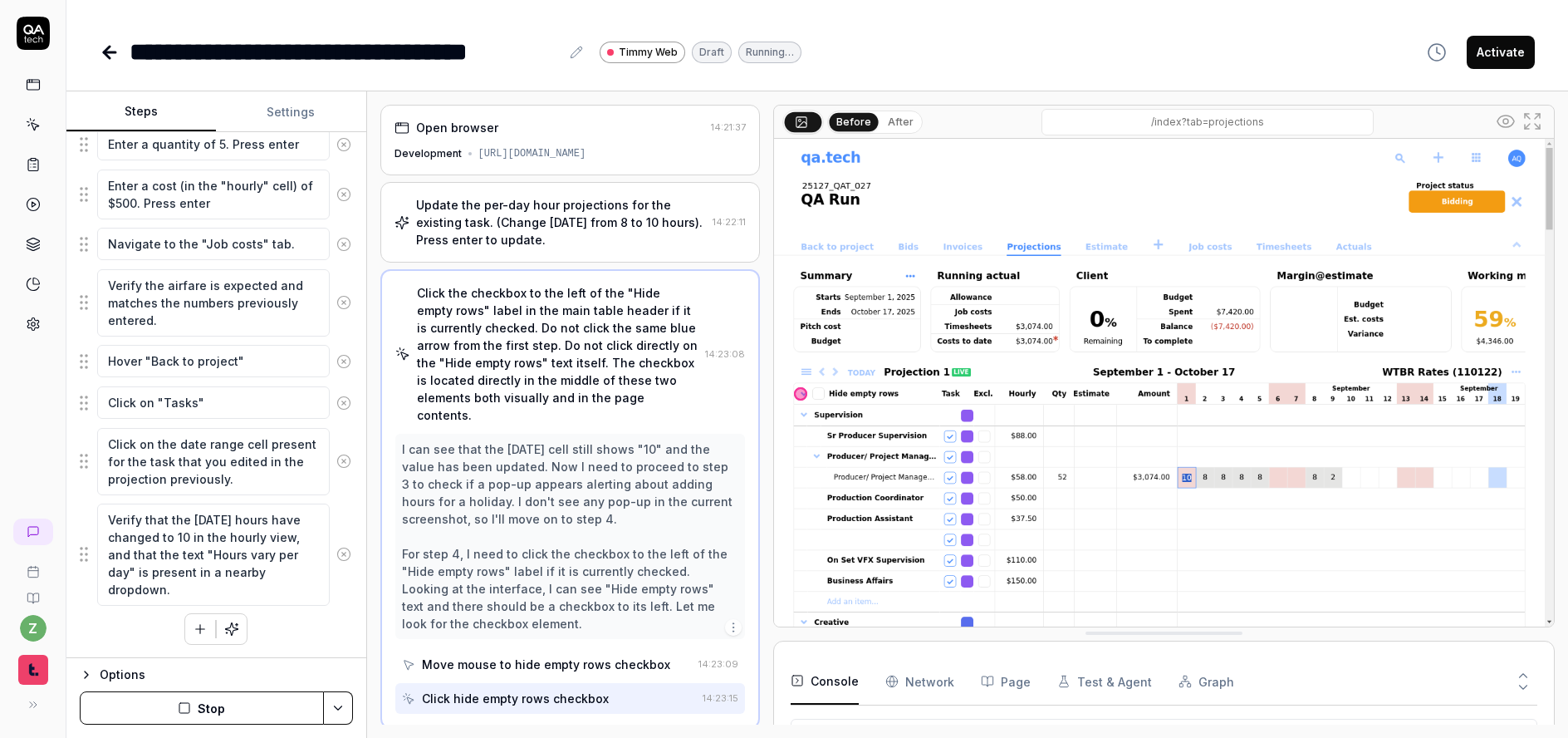
click at [557, 223] on div "Update the per-day hour projections for the existing task. (Change Monday from …" at bounding box center [561, 222] width 289 height 52
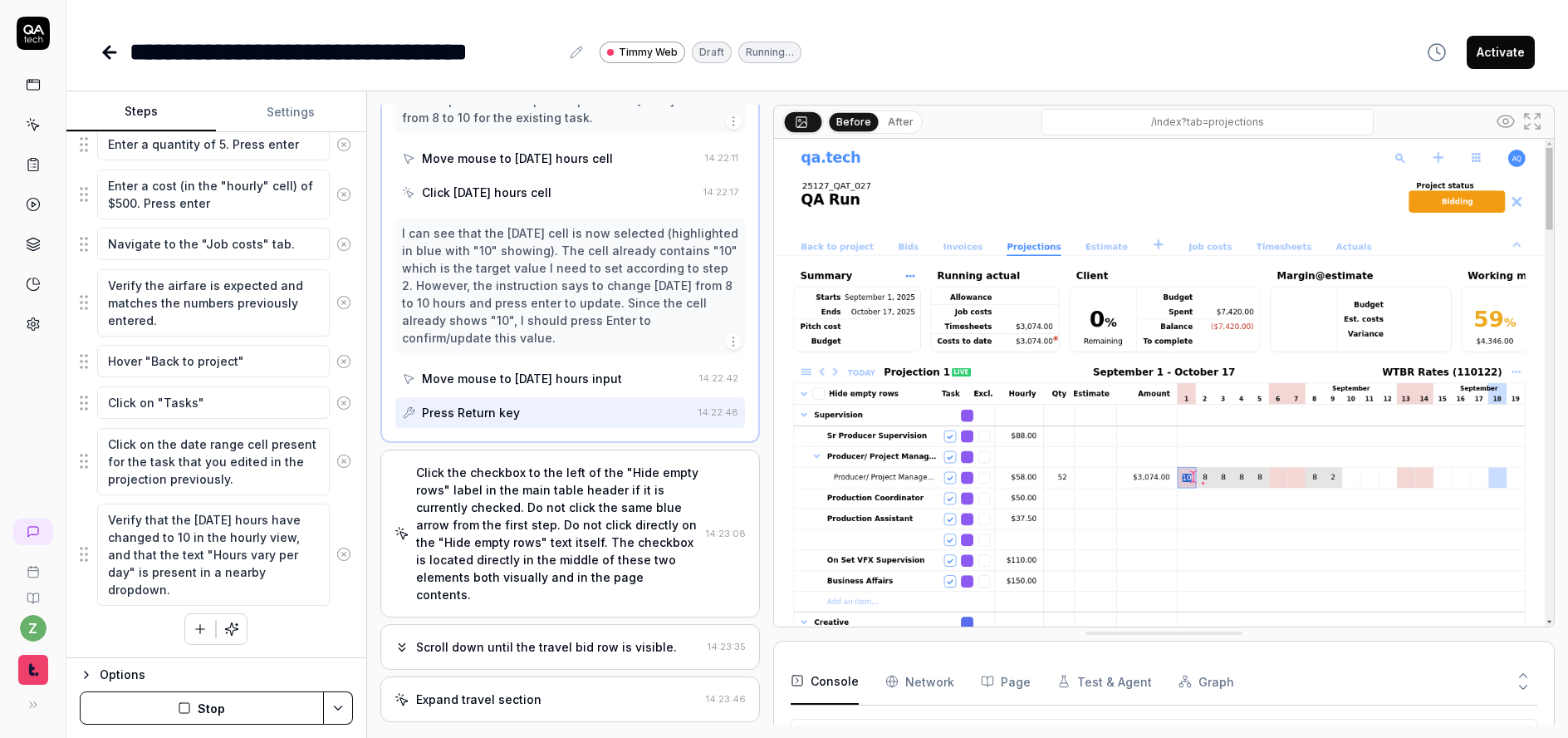
click at [579, 468] on div "Click the checkbox to the left of the "Hide empty rows" label in the main table…" at bounding box center [558, 534] width 283 height 139
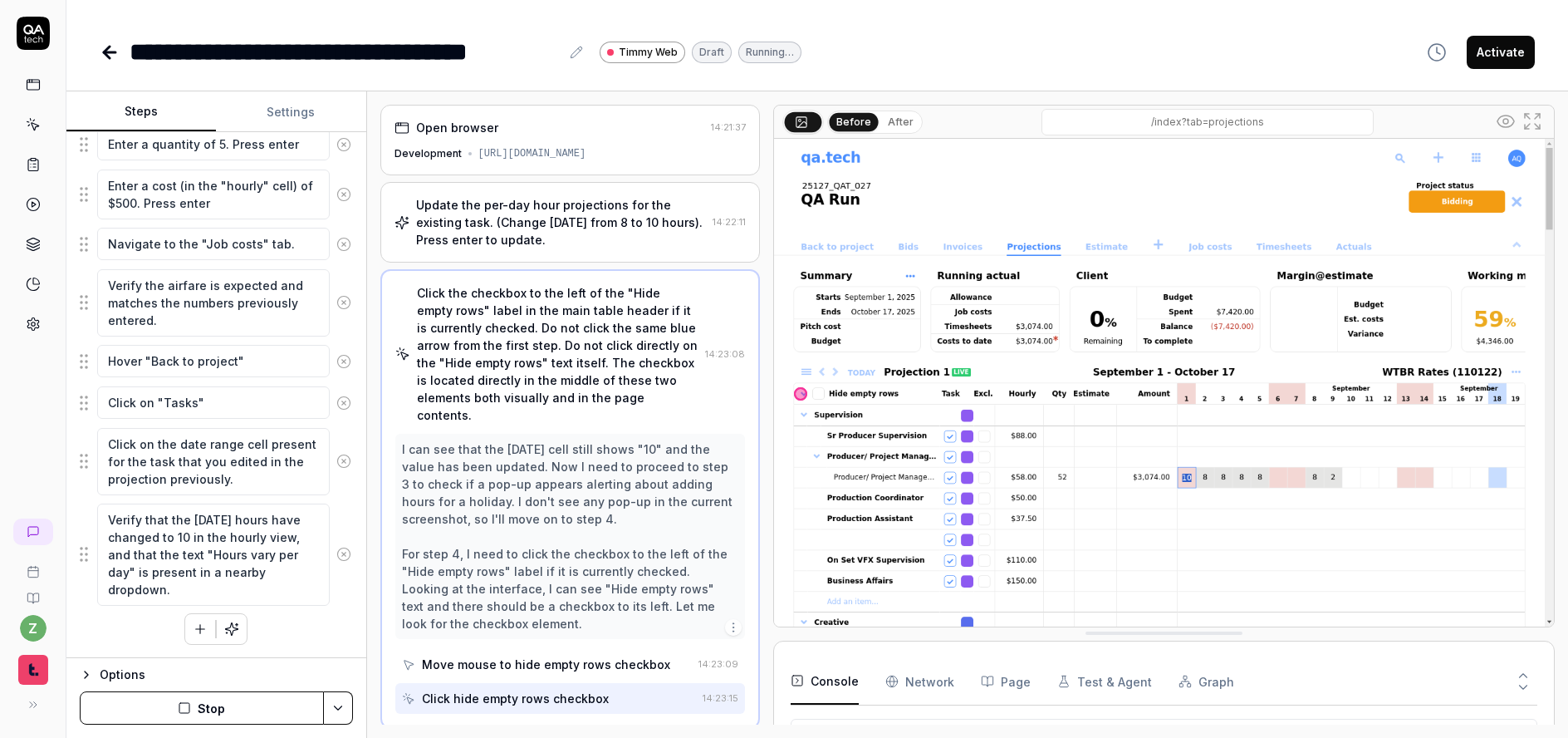
click at [571, 228] on div "Update the per-day hour projections for the existing task. (Change Monday from …" at bounding box center [561, 222] width 289 height 52
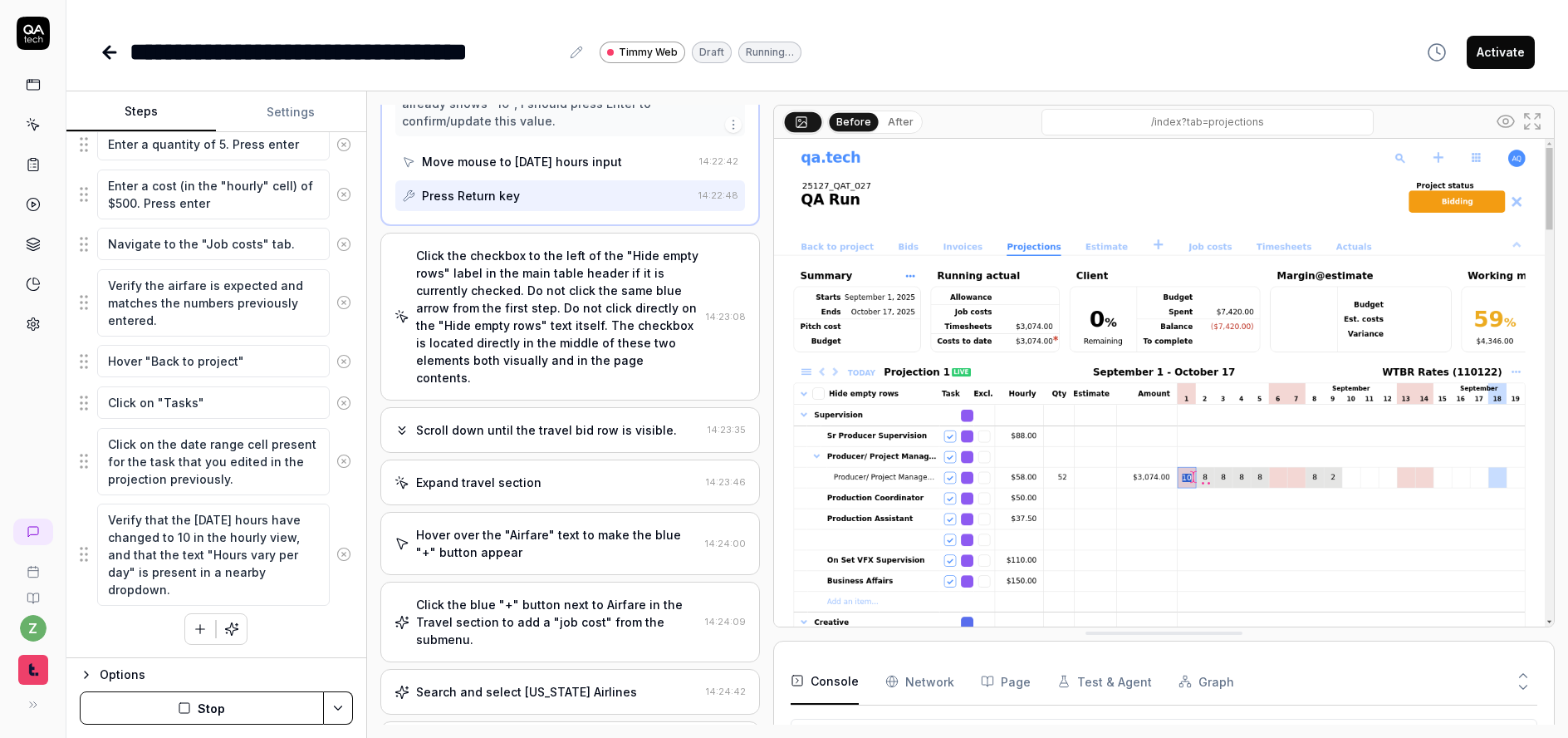
click at [597, 296] on div "Click the checkbox to the left of the "Hide empty rows" label in the main table…" at bounding box center [558, 317] width 283 height 139
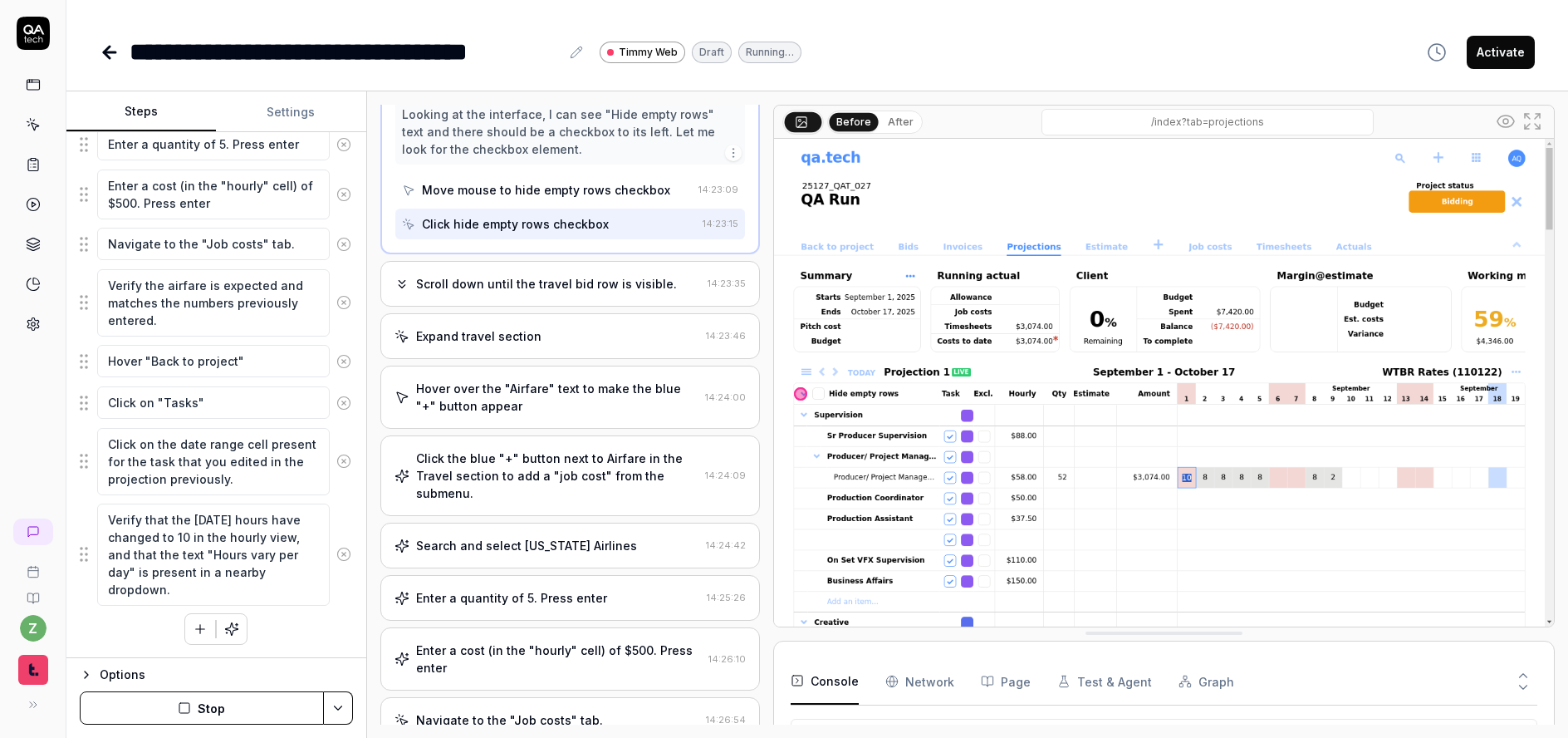
click at [575, 287] on div "Scroll down until the travel bid row is visible. 14:23:35" at bounding box center [570, 283] width 379 height 45
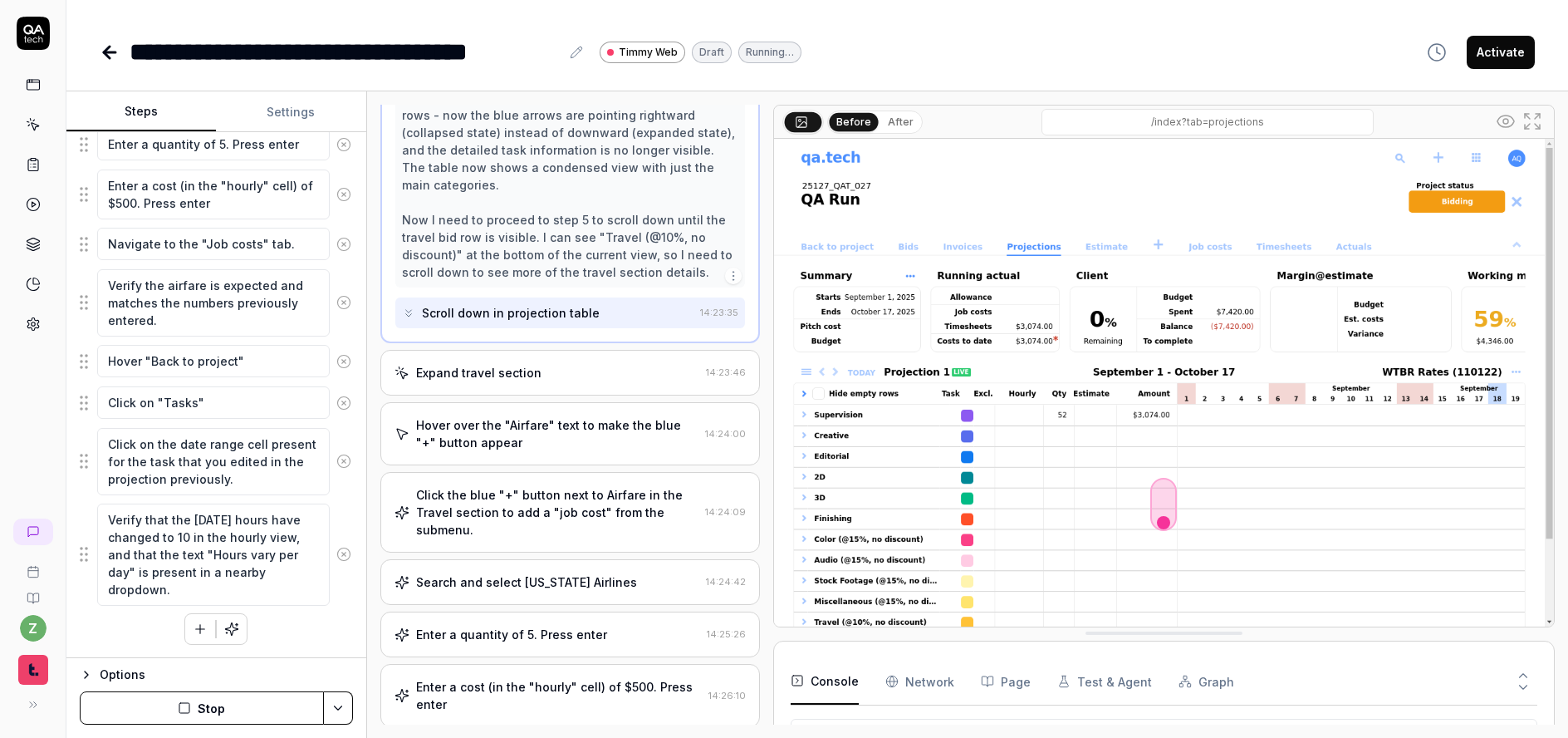
click at [540, 364] on div "Expand travel section" at bounding box center [546, 372] width 305 height 18
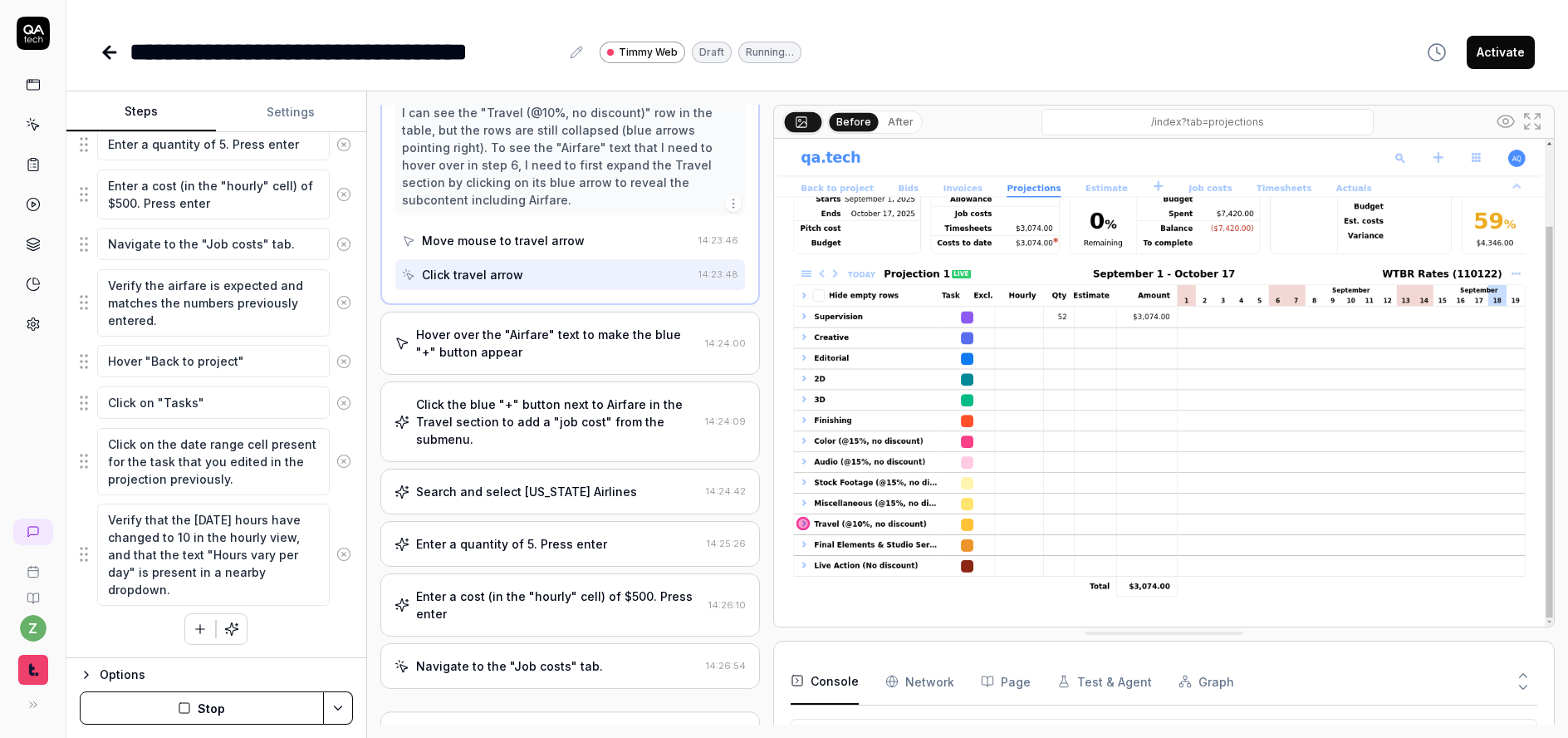
click at [585, 330] on div "Hover over the "Airfare" text to make the blue "+" button appear" at bounding box center [558, 343] width 282 height 35
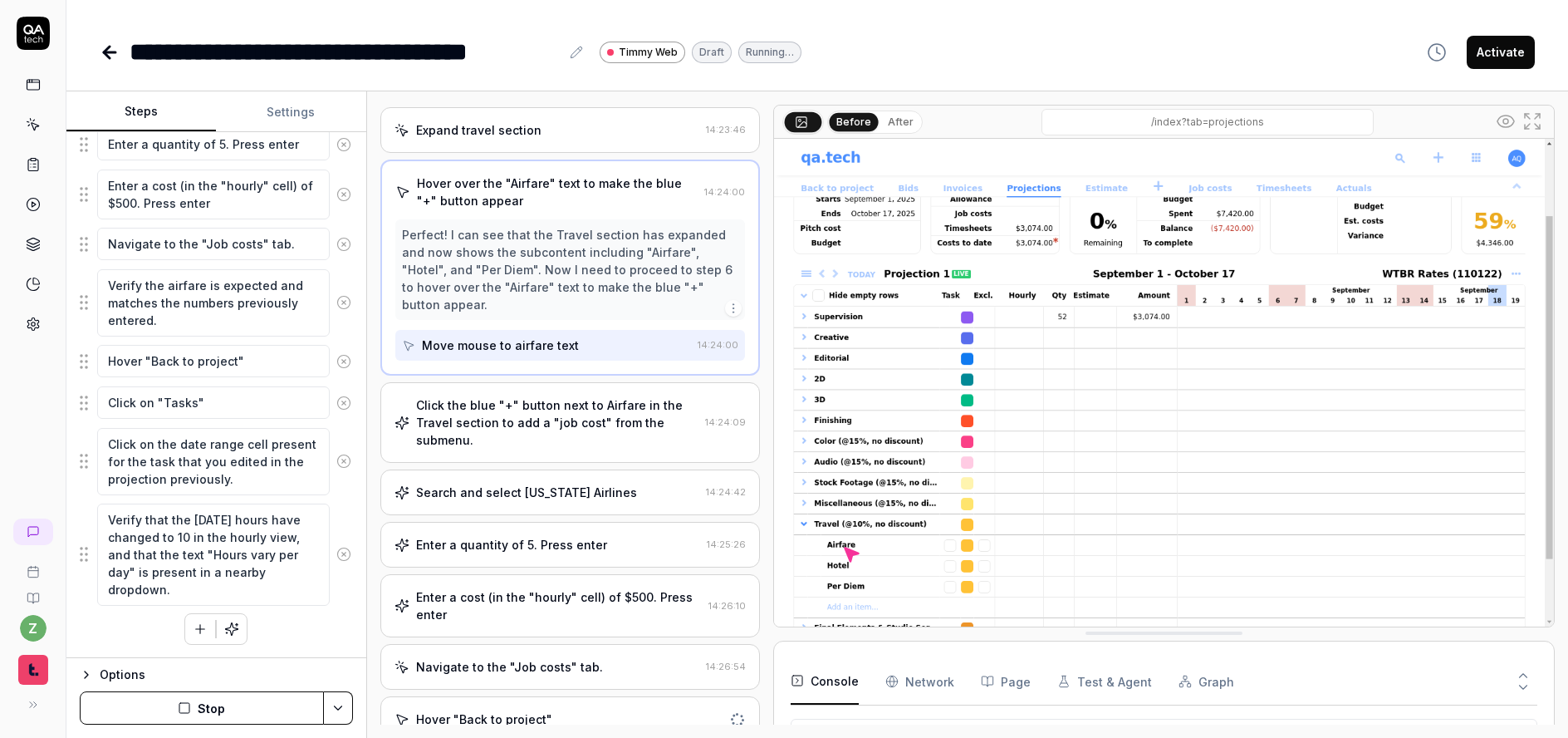
click at [558, 408] on div "Click the blue "+" button next to Airfare in the Travel section to add a "job c…" at bounding box center [558, 422] width 282 height 52
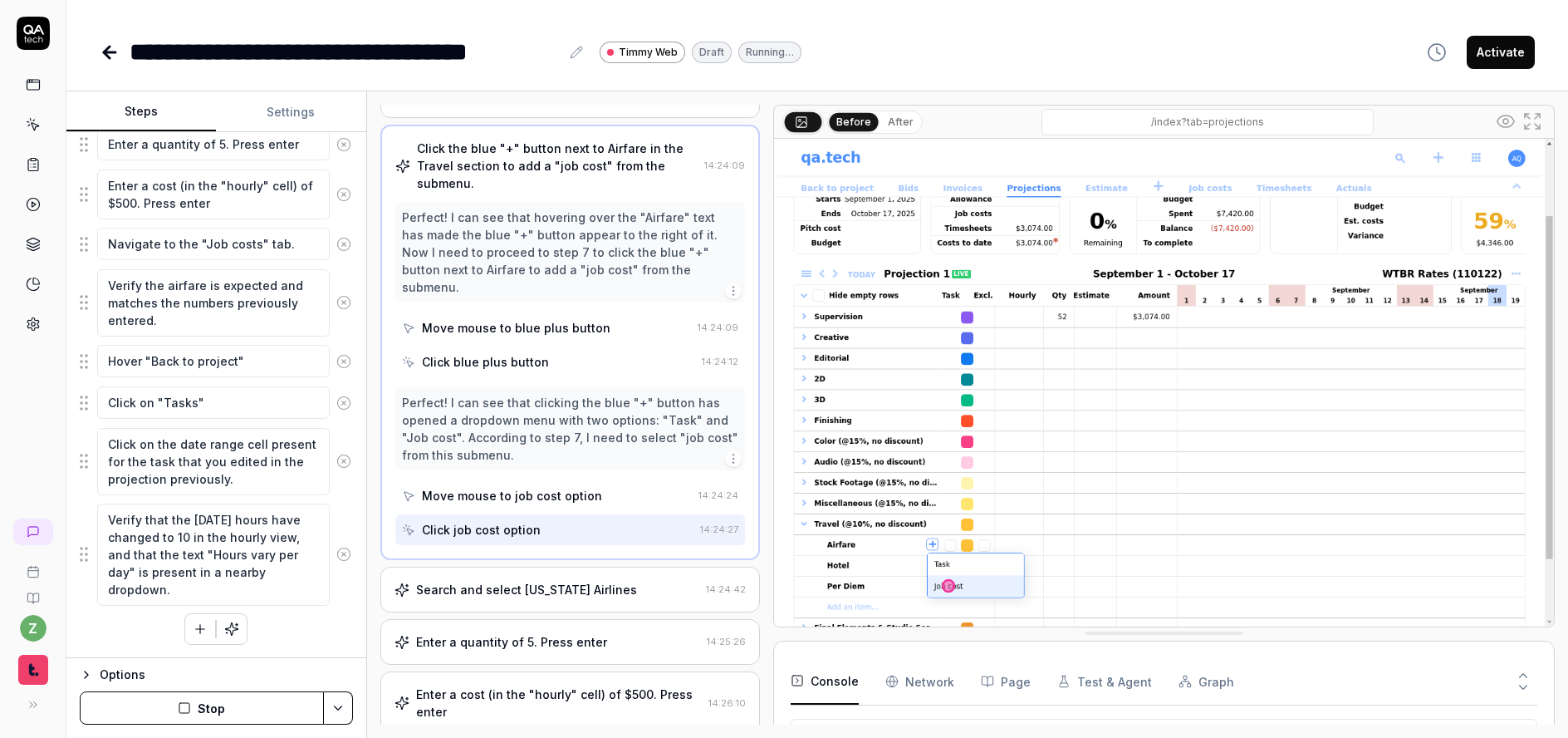
click at [541, 567] on div "Search and select Alaska Airlines 14:24:42" at bounding box center [570, 589] width 379 height 45
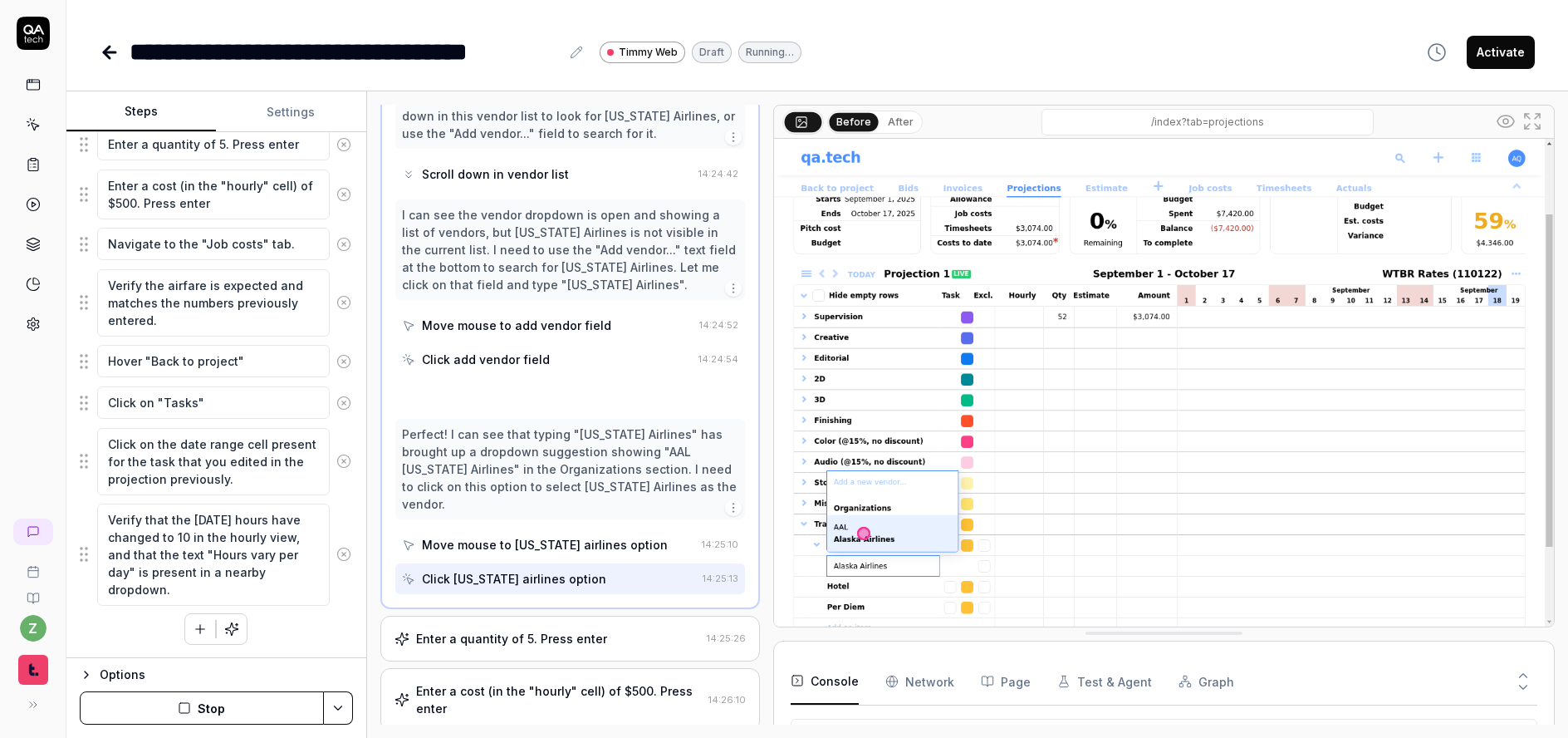
scroll to position [888, 0]
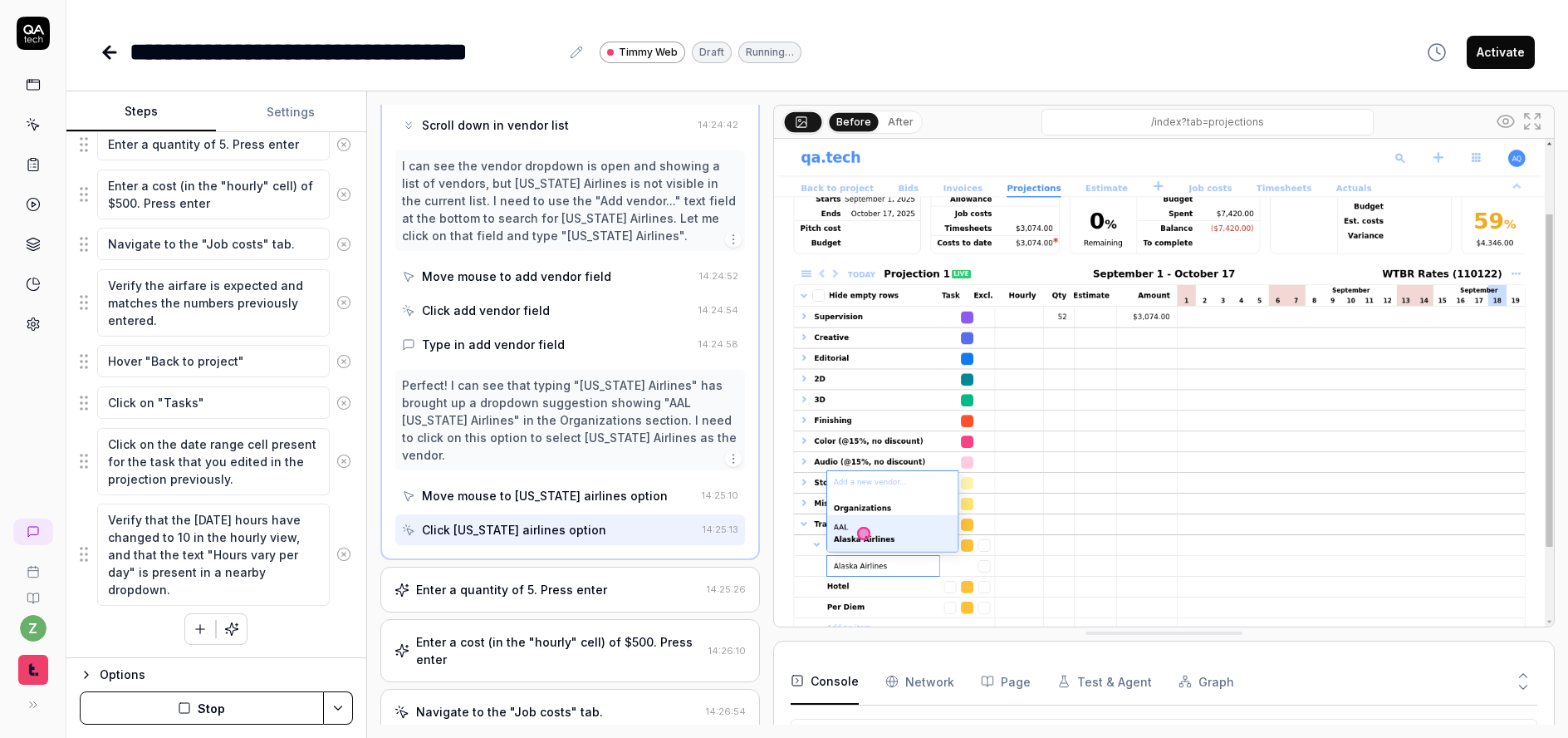
click at [552, 581] on div "Enter a quantity of 5. Press enter" at bounding box center [512, 589] width 191 height 18
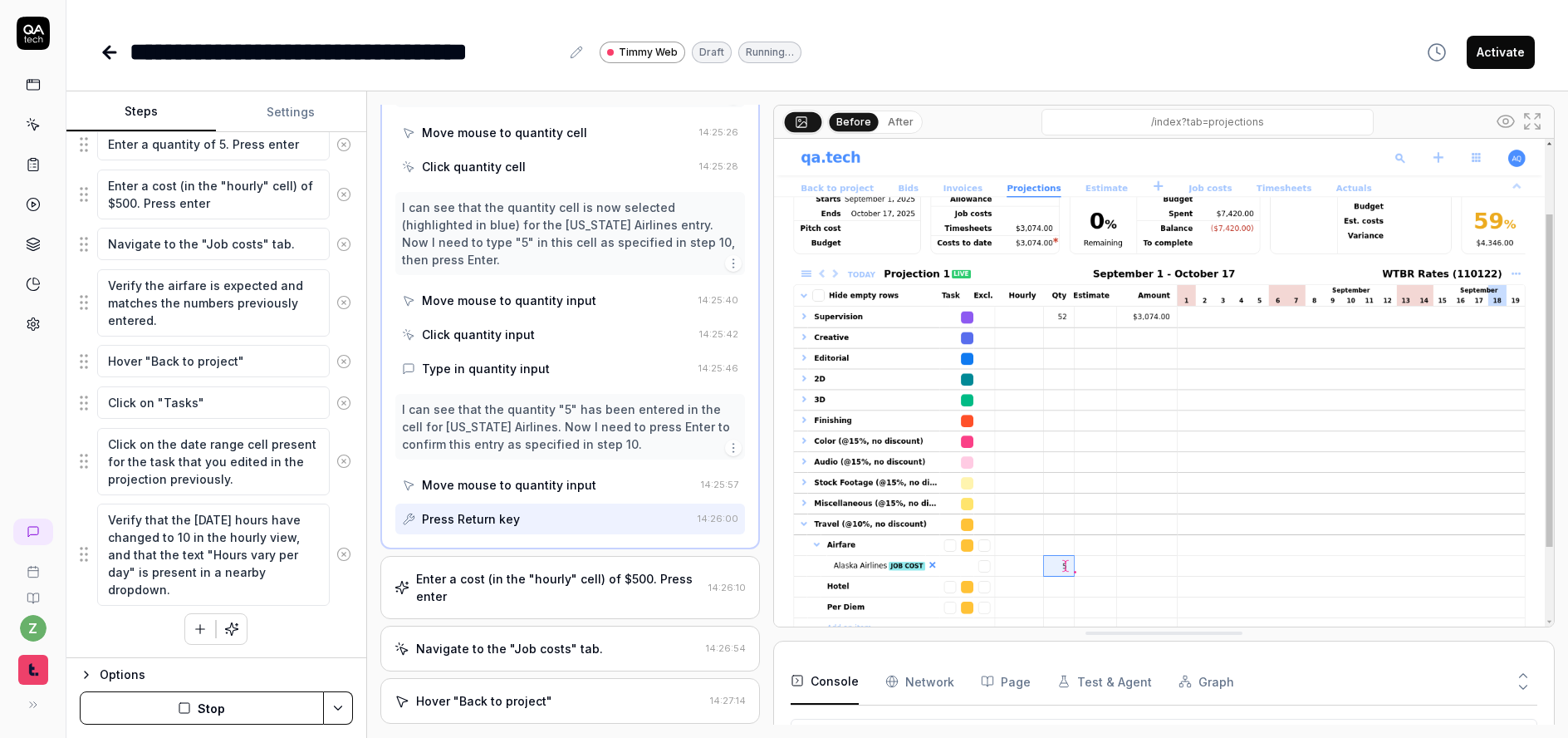
scroll to position [846, 0]
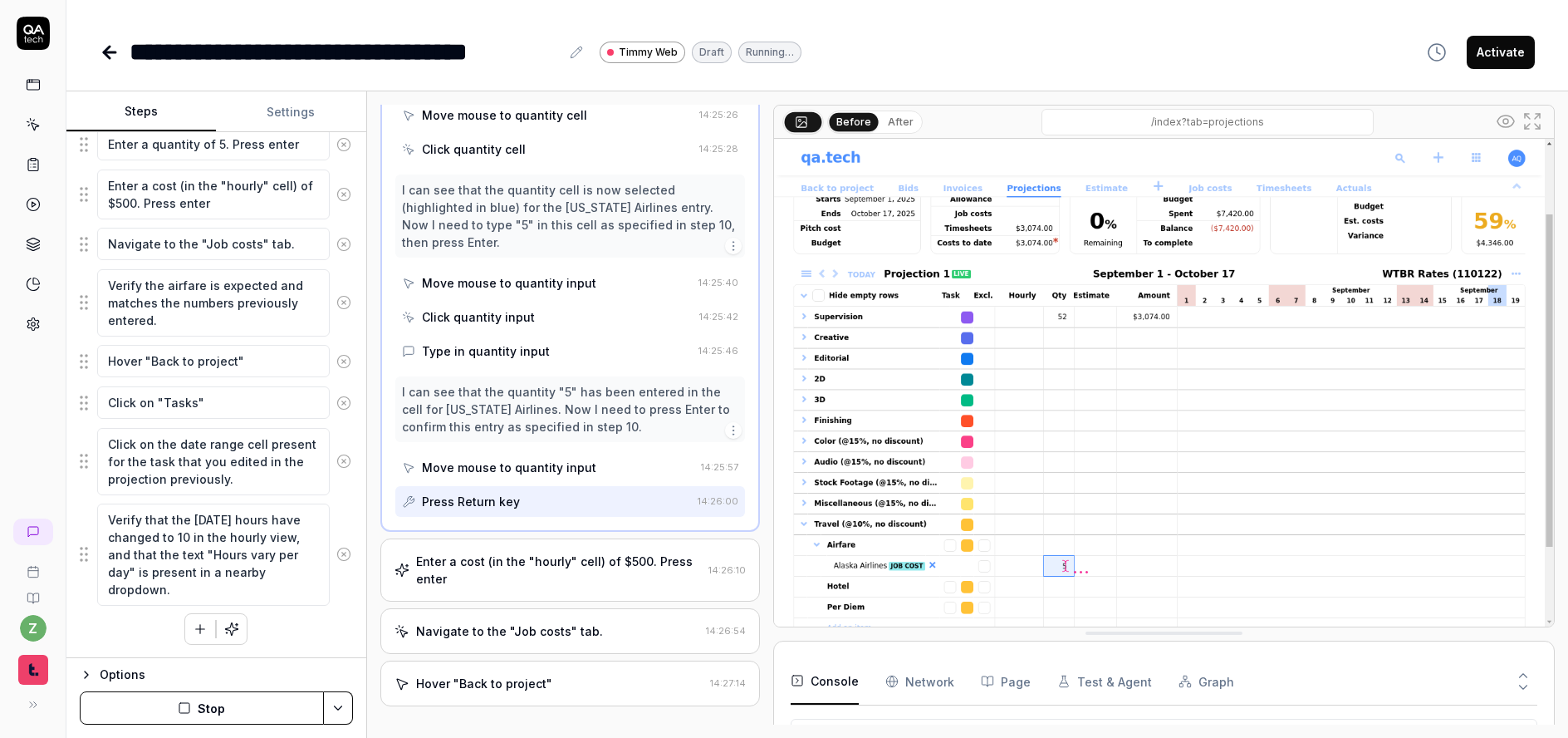
click at [536, 552] on div "Enter a cost (in the "hourly" cell) of $500. Press enter" at bounding box center [559, 570] width 286 height 35
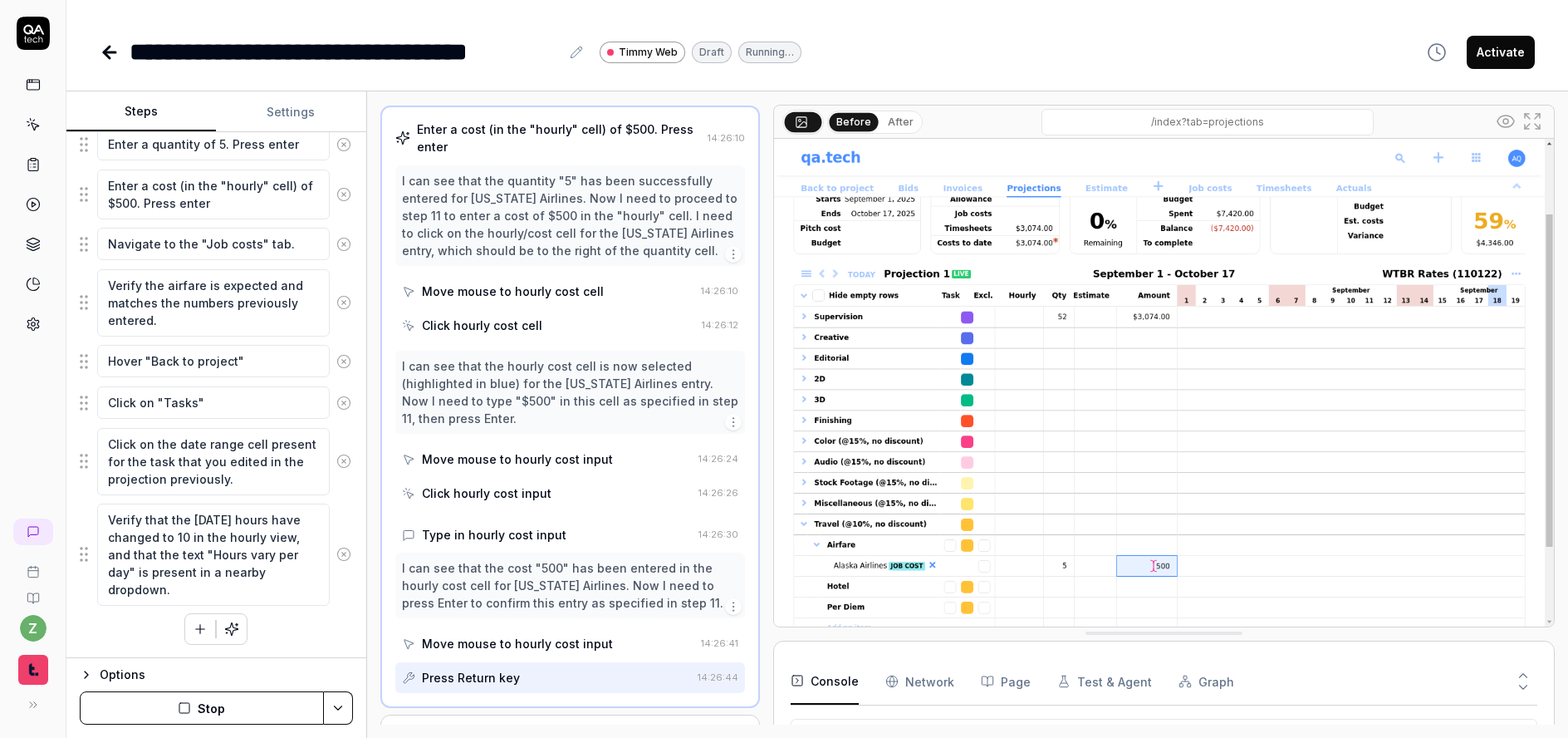
scroll to position [829, 0]
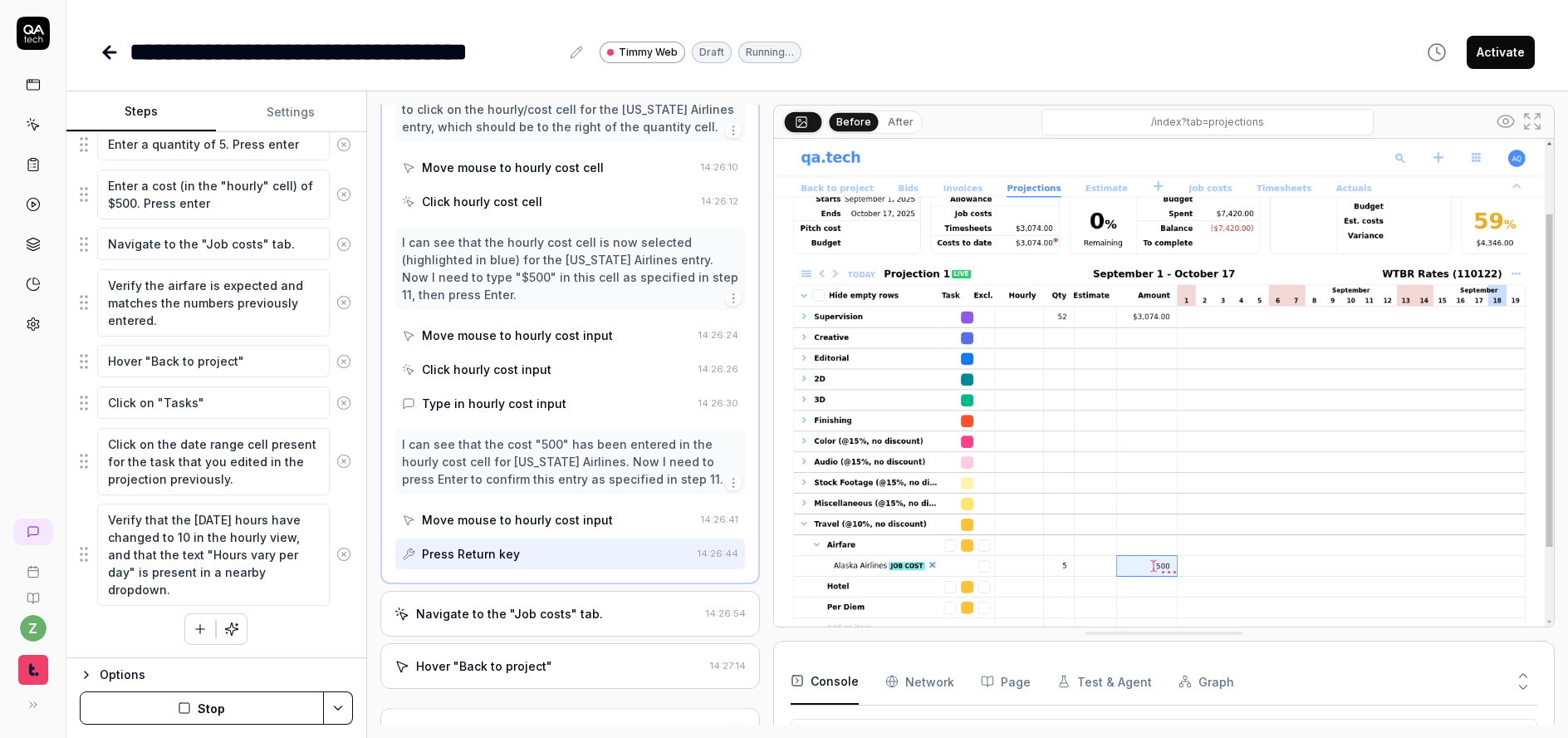
click at [548, 605] on div "Navigate to the "Job costs" tab." at bounding box center [509, 614] width 186 height 18
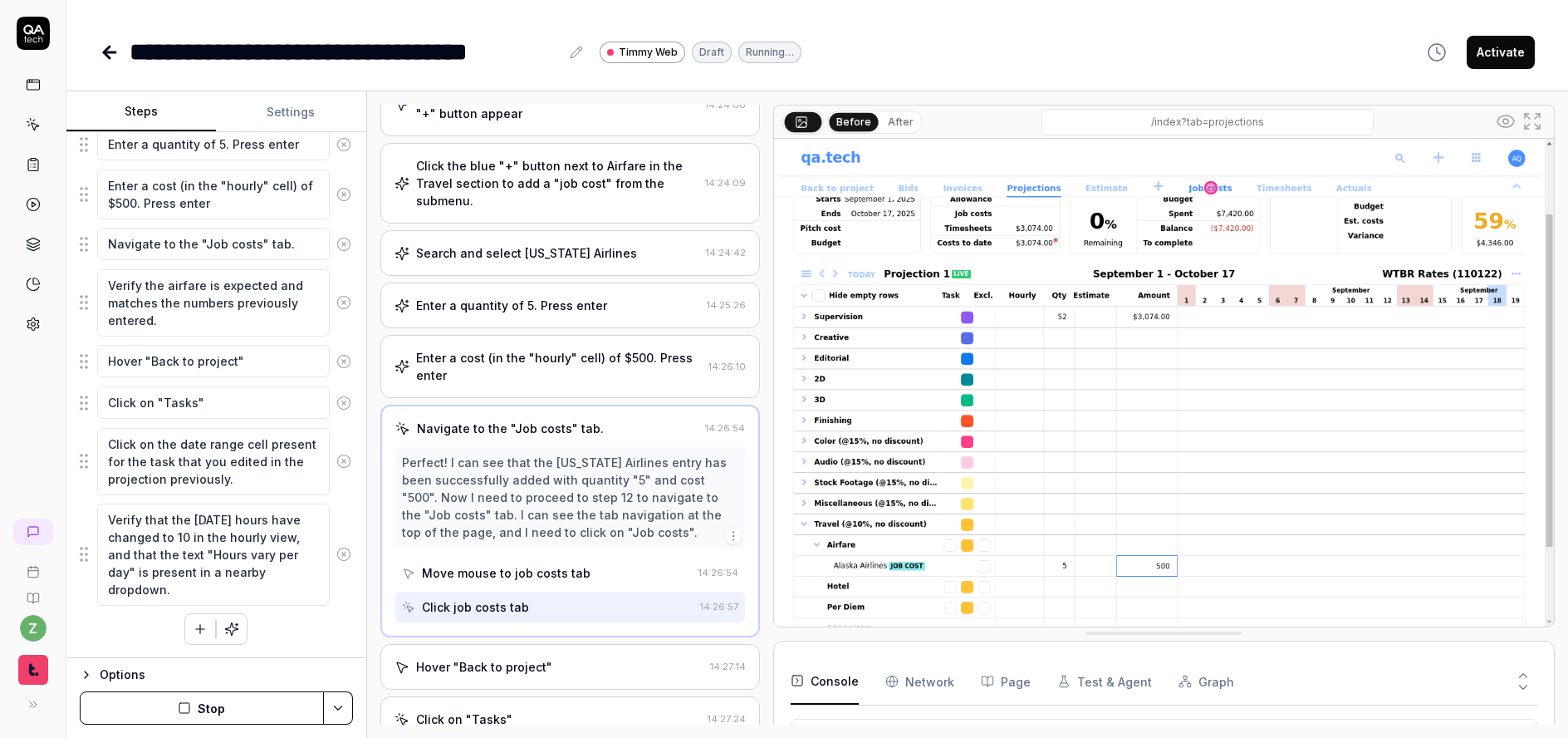
scroll to position [95, 0]
click at [568, 644] on div "Hover "Back to project" 14:27:14" at bounding box center [570, 667] width 379 height 45
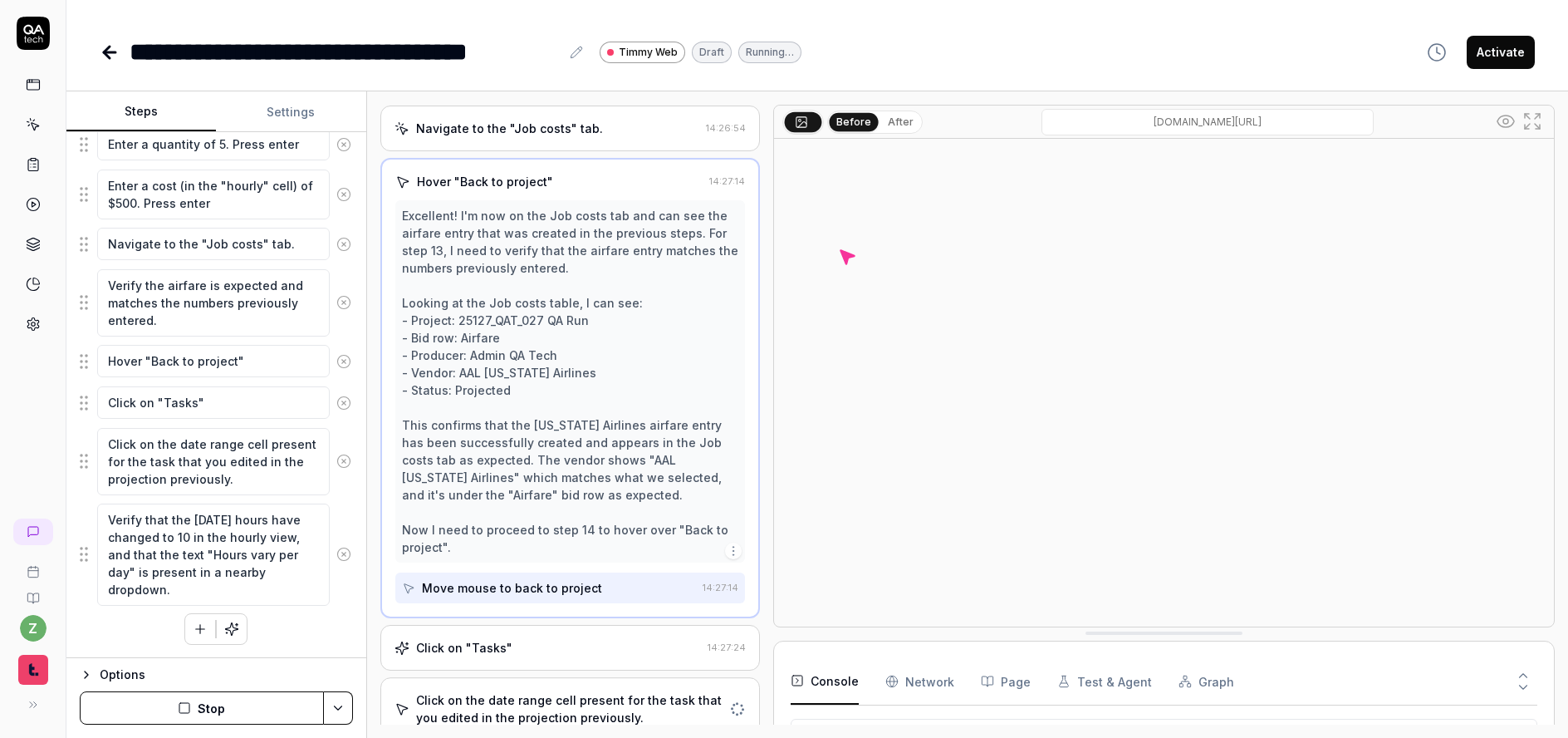
scroll to position [773, 0]
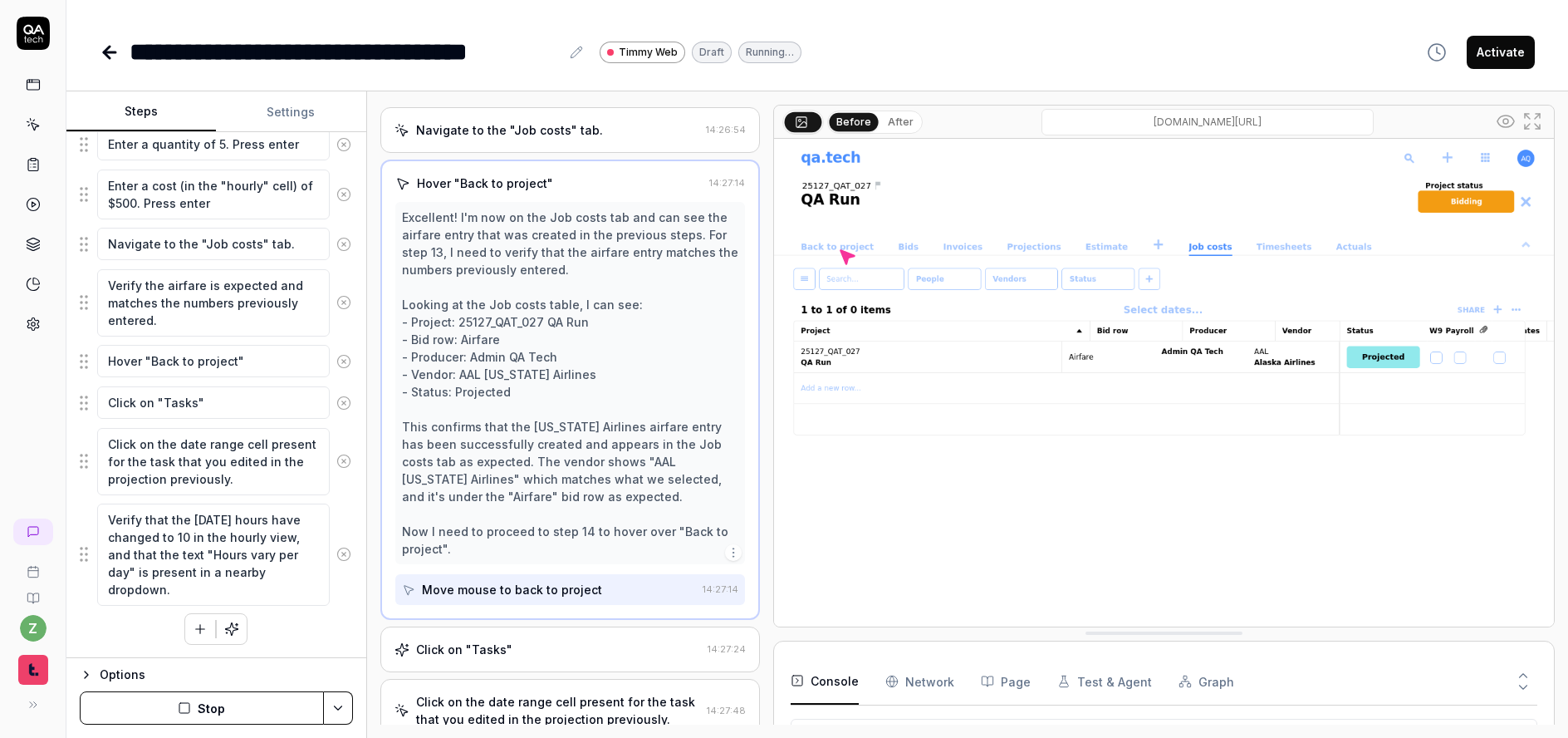
click at [525, 641] on div "Click on "Tasks"" at bounding box center [547, 649] width 306 height 18
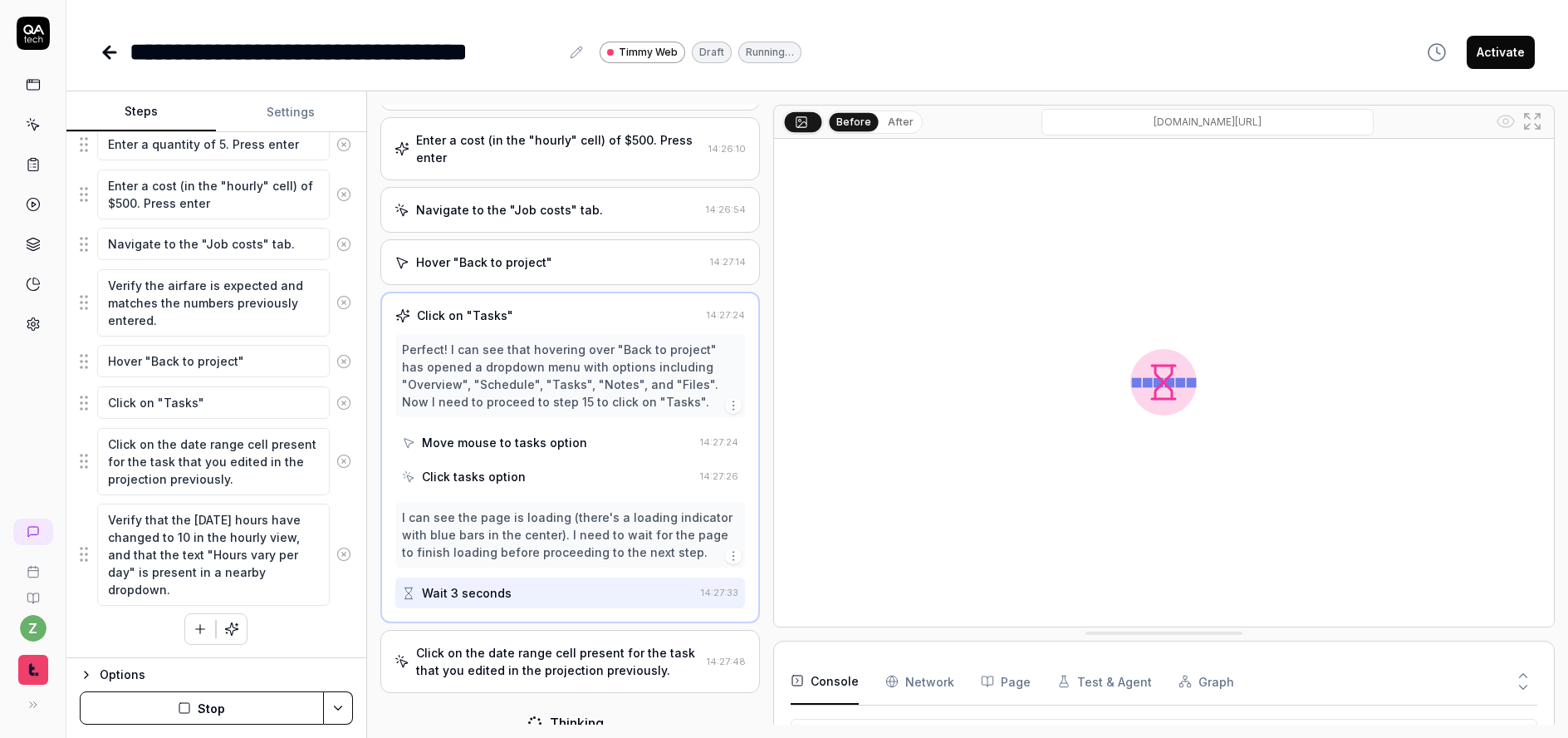
scroll to position [697, 0]
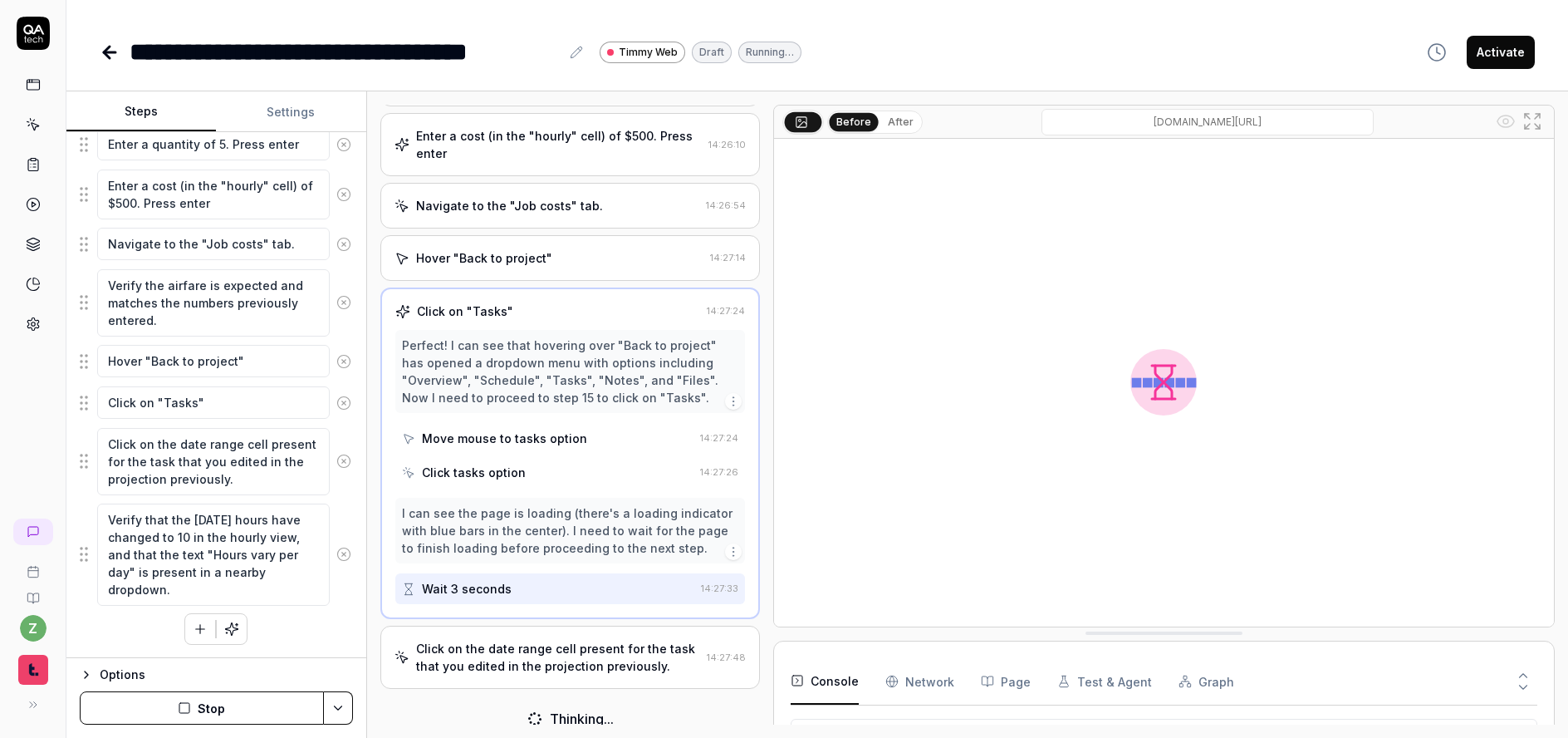
click at [562, 646] on div "Click on the date range cell present for the task that you edited in the projec…" at bounding box center [559, 657] width 284 height 35
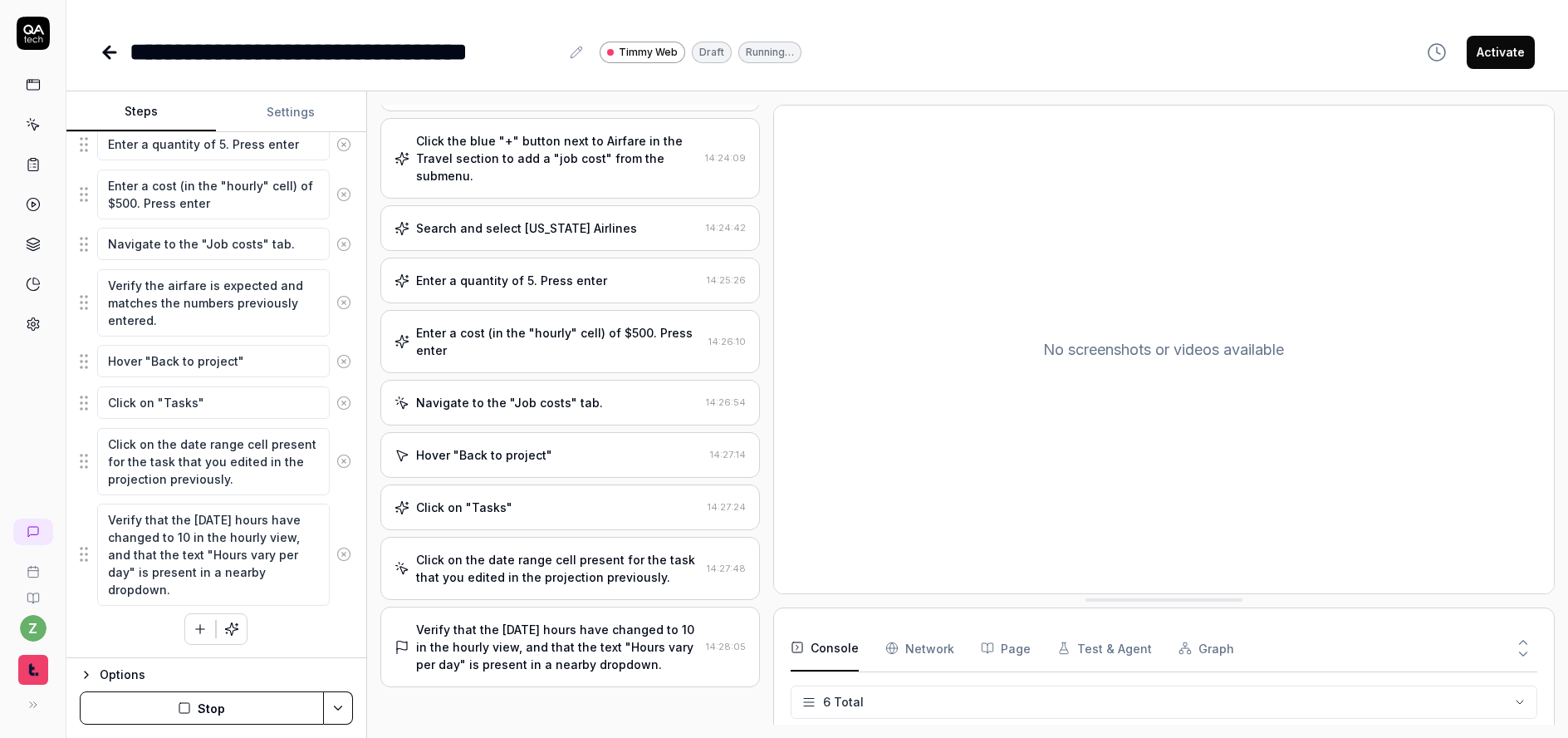
scroll to position [499, 0]
click at [523, 622] on div "Verify that the Monday hours have changed to 10 in the hourly view, and that th…" at bounding box center [558, 648] width 283 height 52
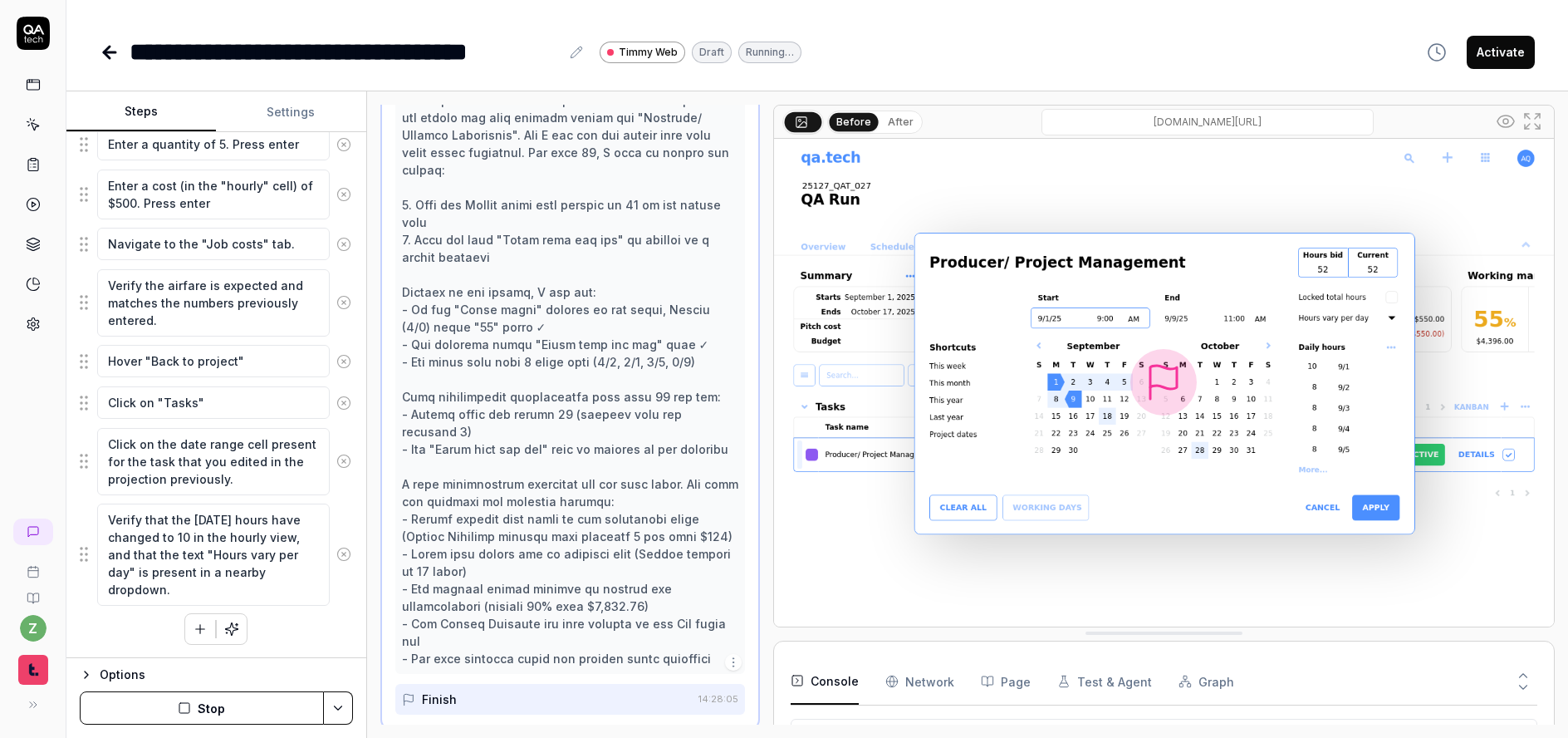
scroll to position [1105, 0]
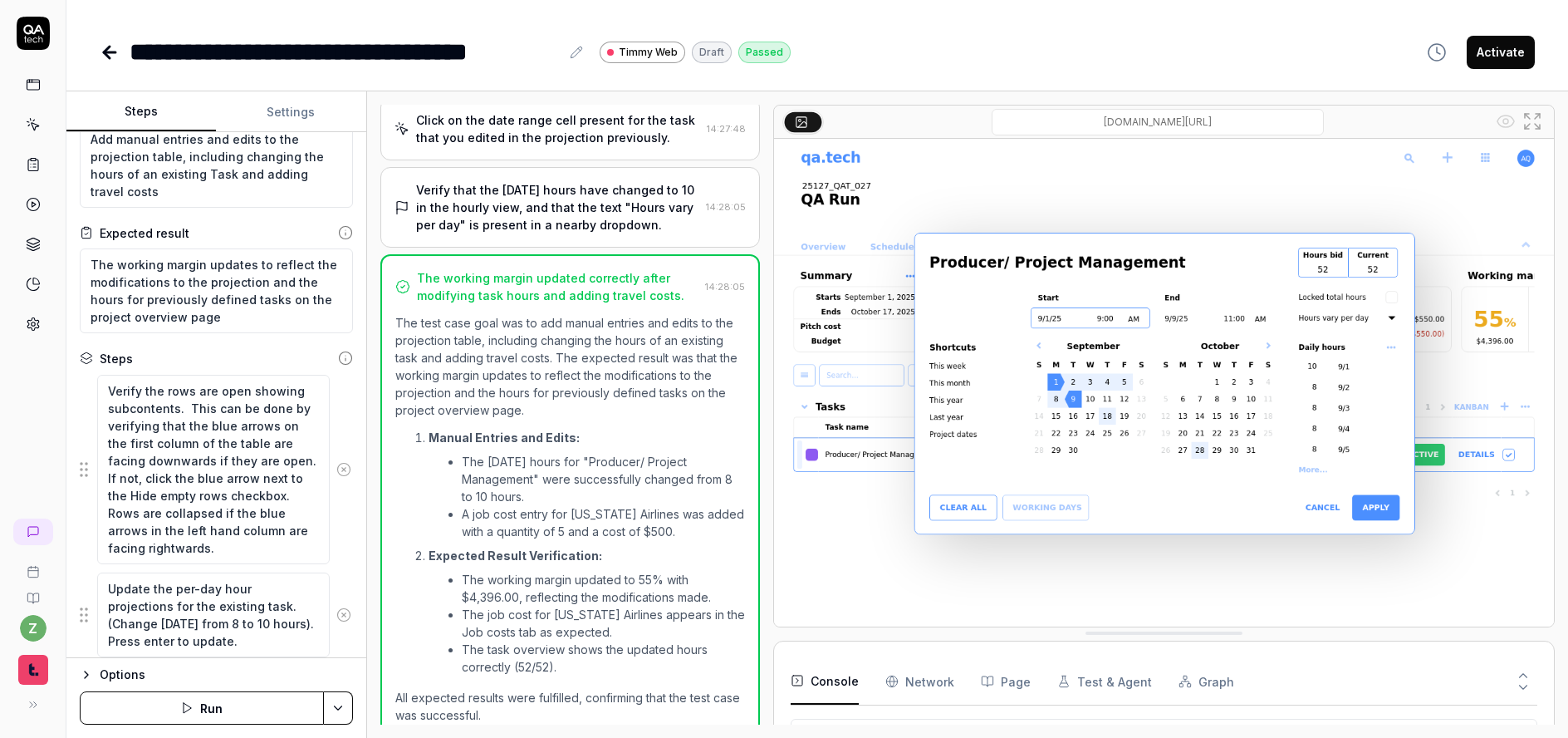
scroll to position [0, 0]
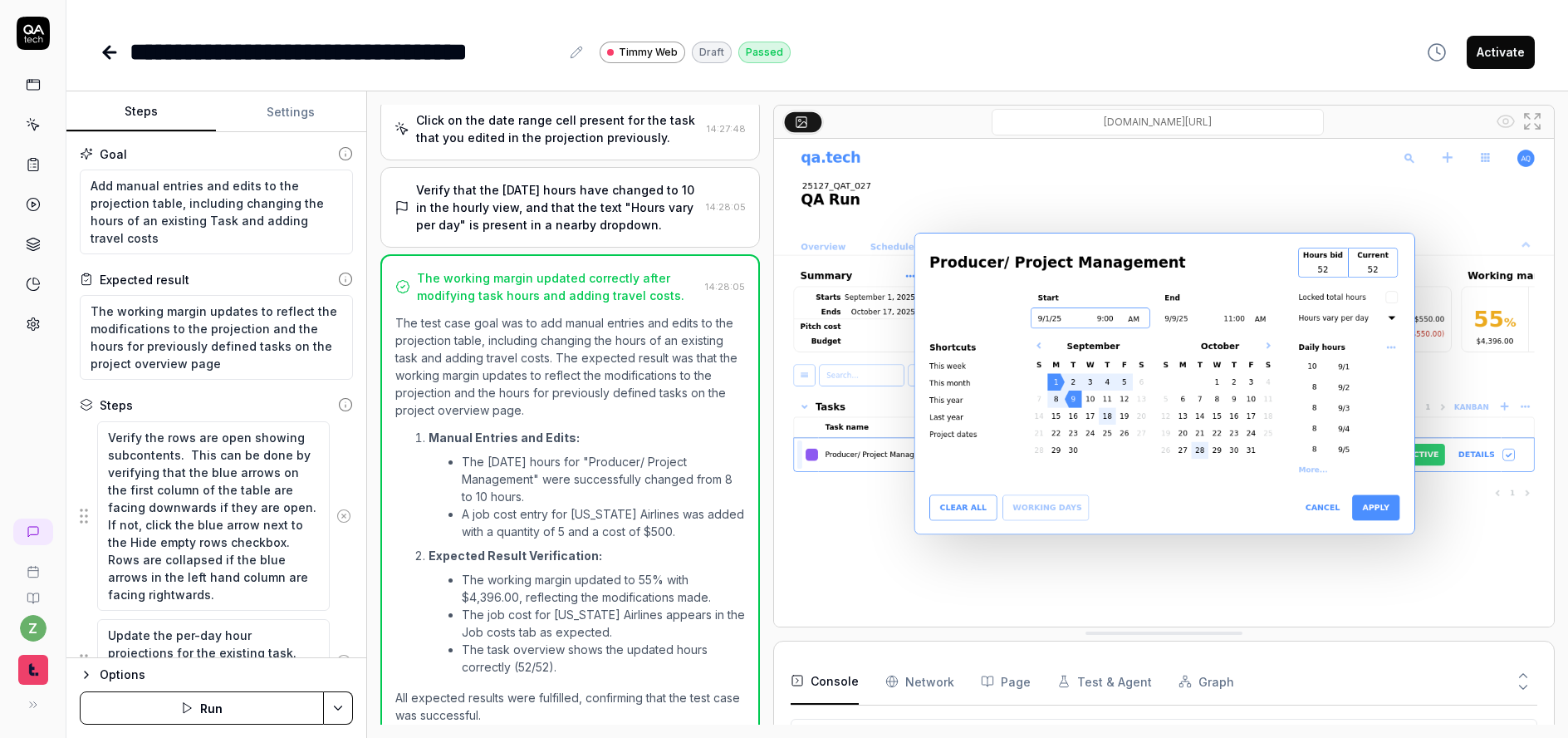
click at [1518, 52] on button "Activate" at bounding box center [1500, 52] width 68 height 33
click at [115, 48] on icon at bounding box center [109, 52] width 19 height 19
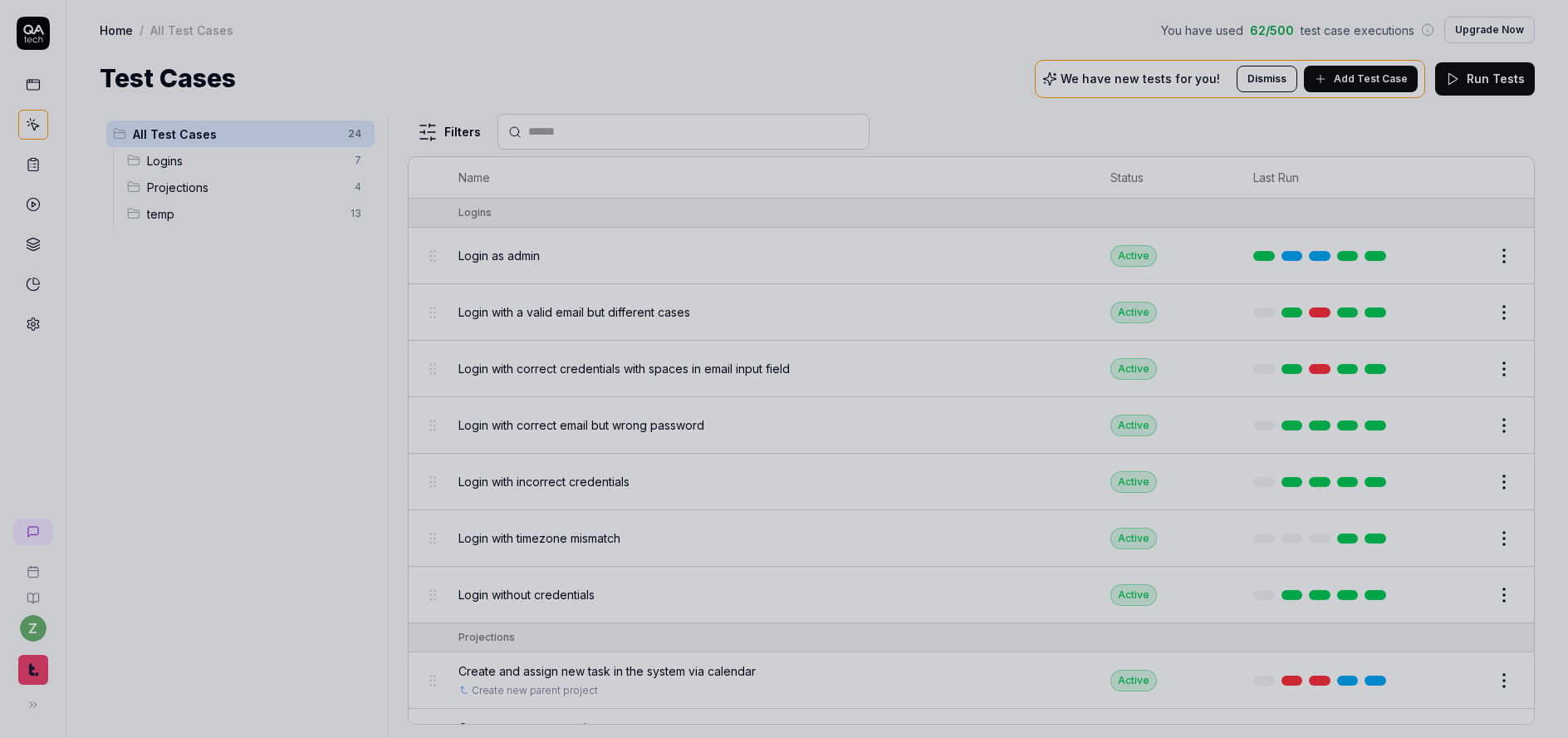
click at [244, 333] on div at bounding box center [784, 369] width 1568 height 738
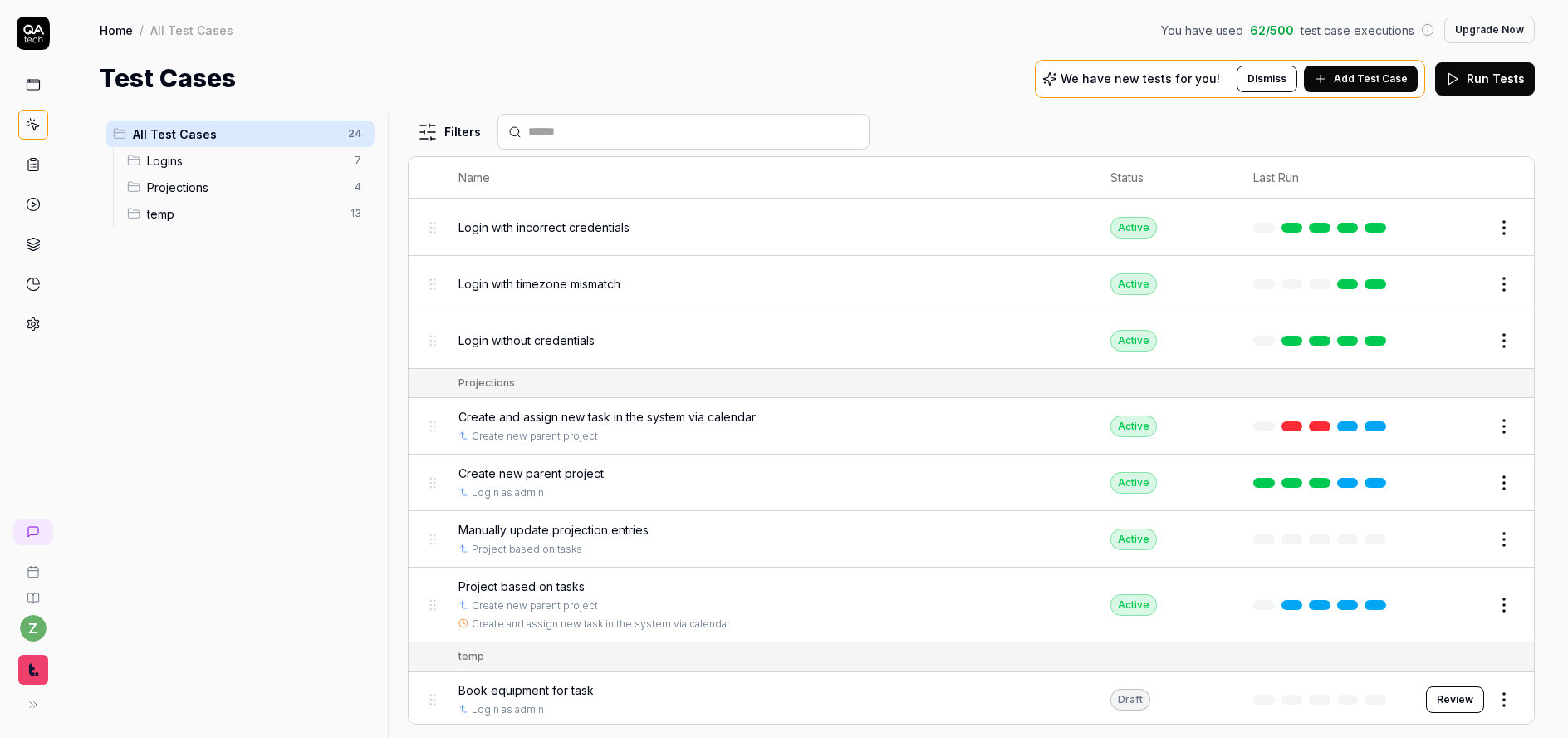
scroll to position [299, 0]
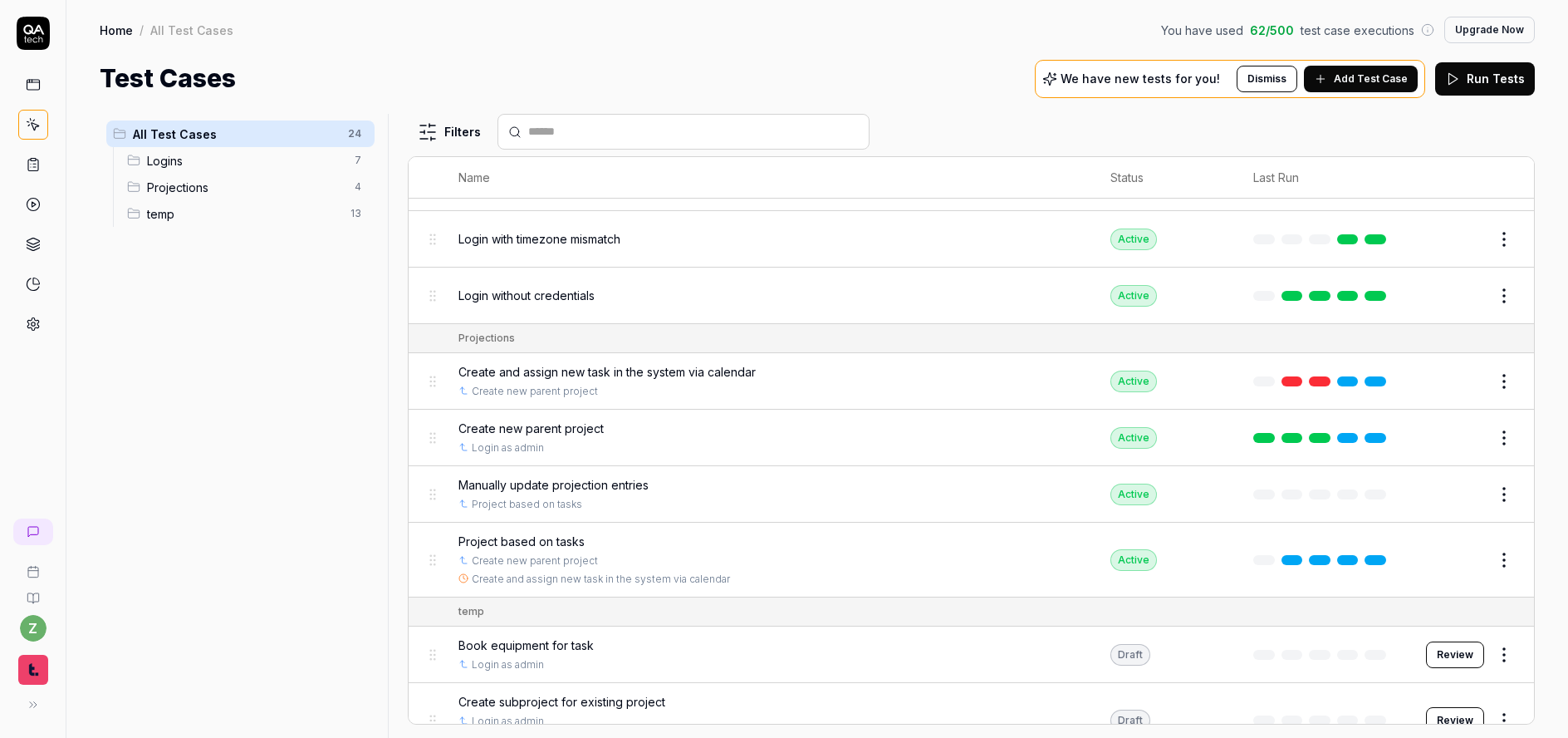
click at [1381, 84] on span "Add Test Case" at bounding box center [1371, 79] width 74 height 15
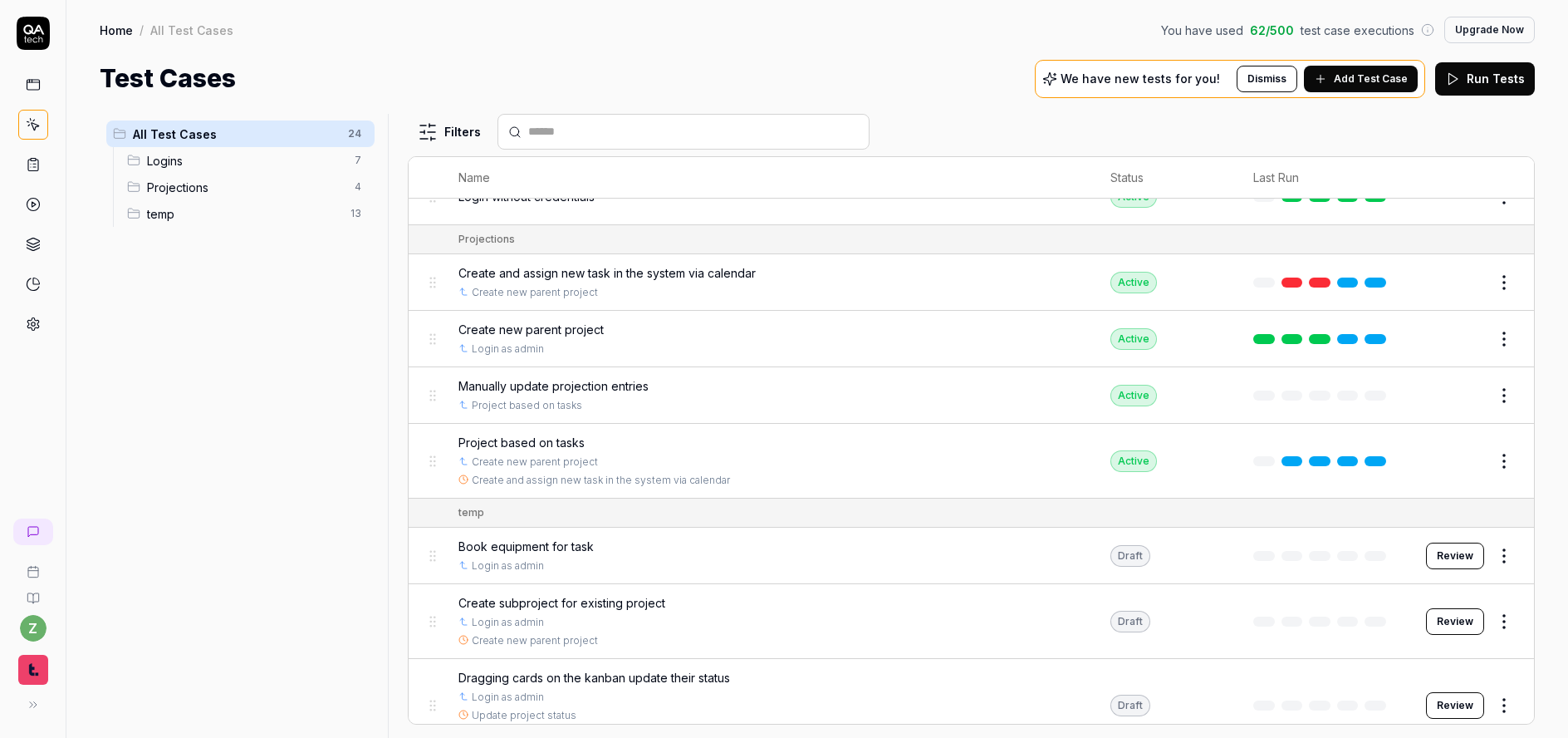
scroll to position [778, 0]
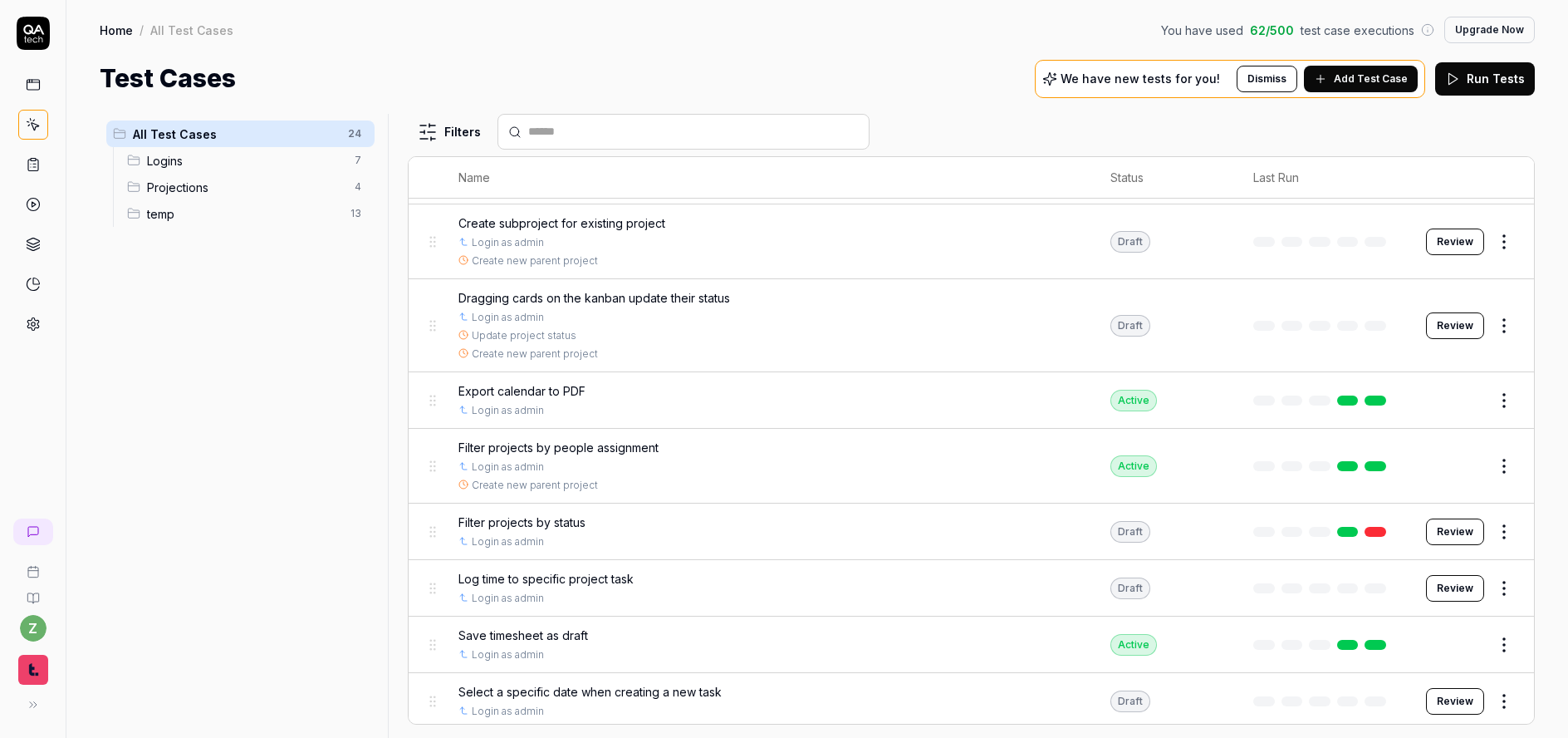
click at [1496, 468] on html "z Home / All Test Cases You have used 62 / 500 test case executions Upgrade Now…" at bounding box center [784, 369] width 1568 height 738
click at [1554, 434] on html "z Home / All Test Cases You have used 62 / 500 test case executions Upgrade Now…" at bounding box center [784, 369] width 1568 height 738
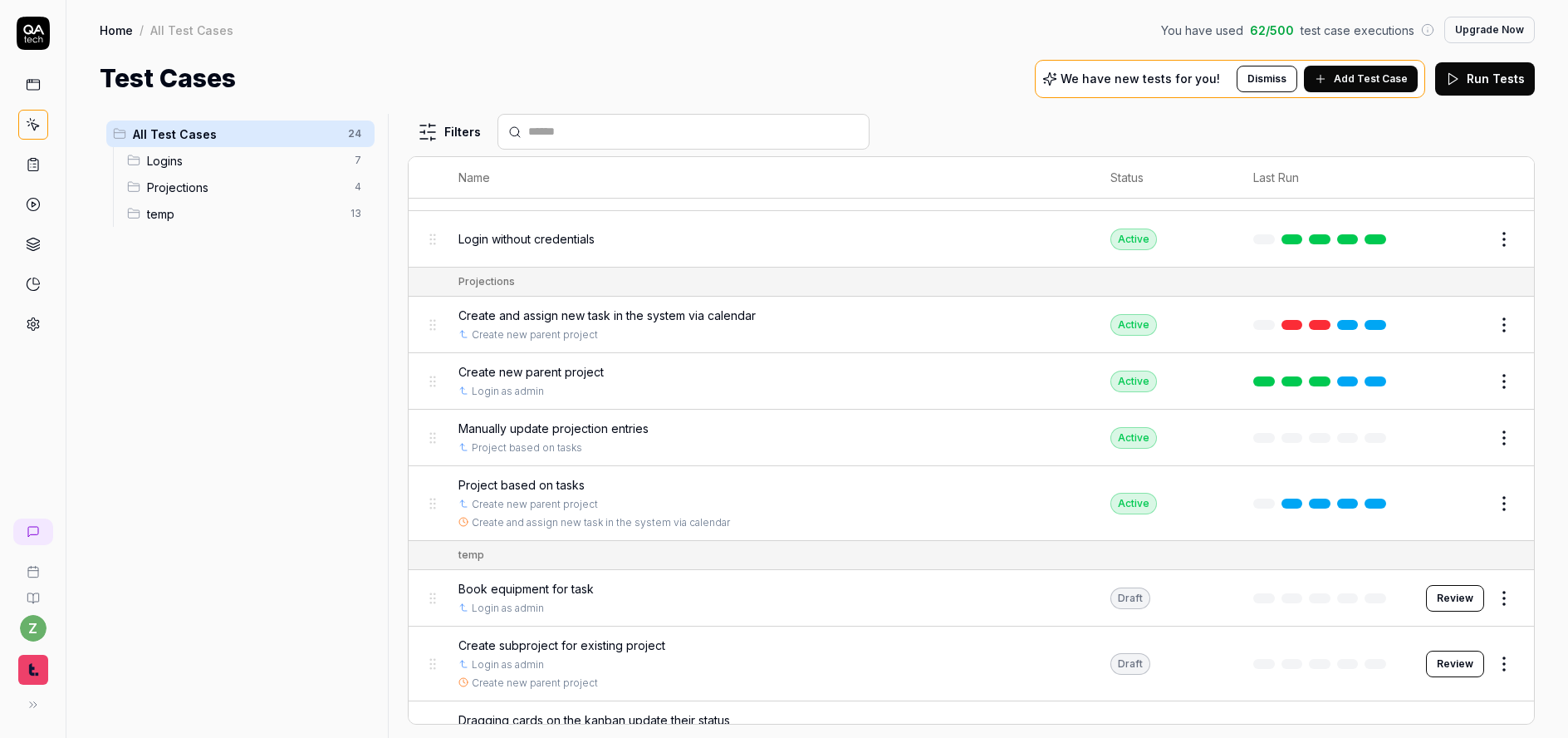
scroll to position [376, 0]
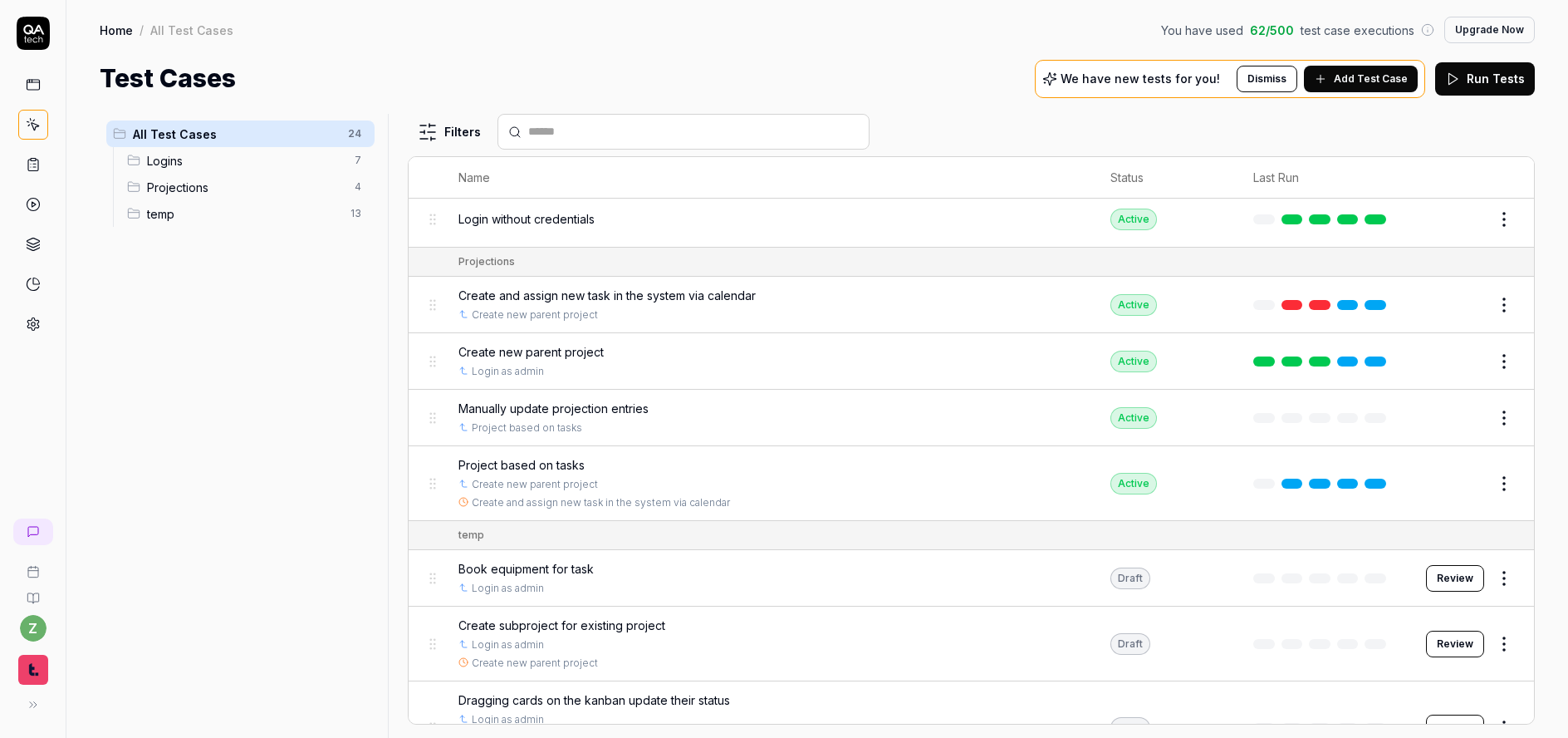
click at [1382, 84] on span "Add Test Case" at bounding box center [1371, 79] width 74 height 15
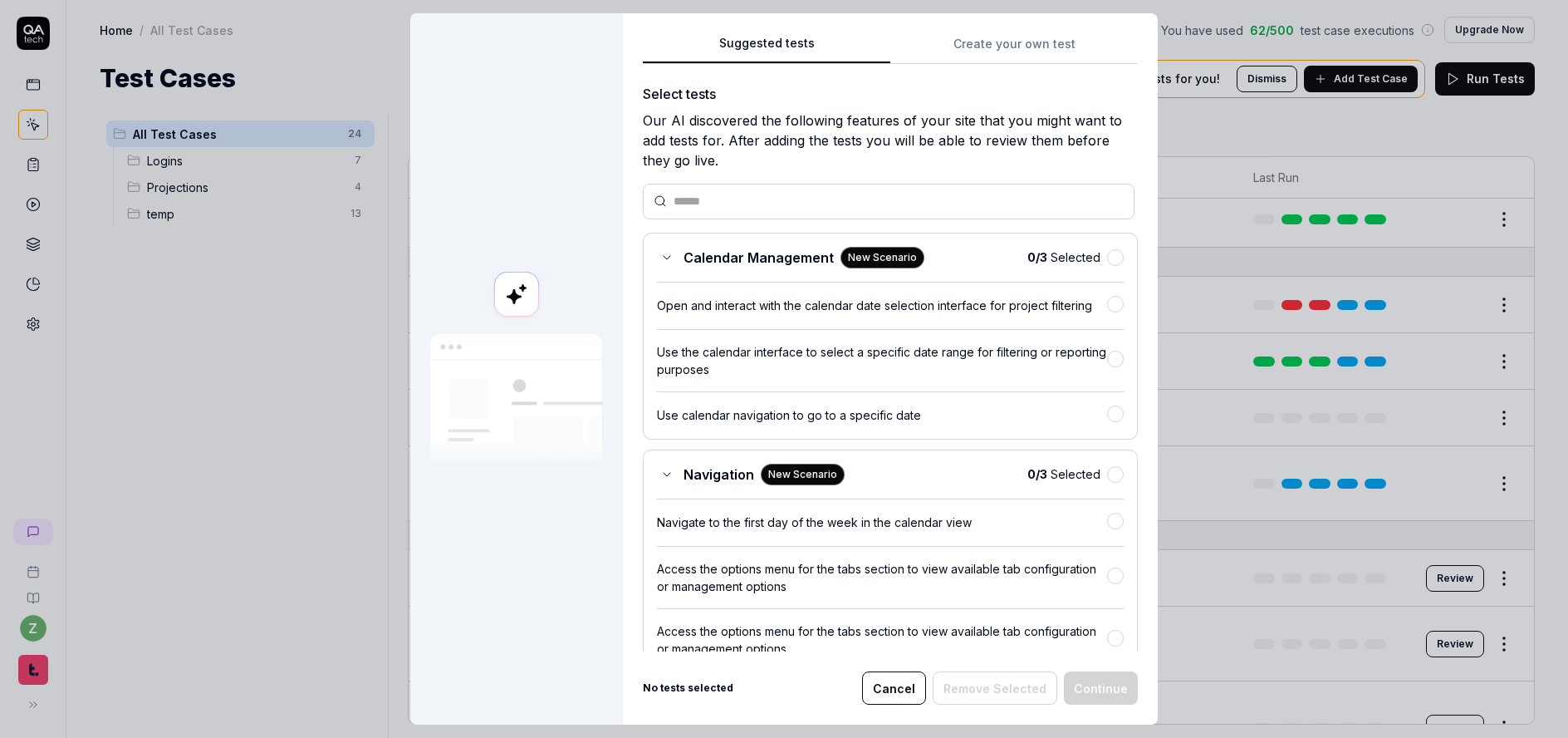
click at [1012, 37] on button "Create your own test" at bounding box center [1014, 49] width 248 height 30
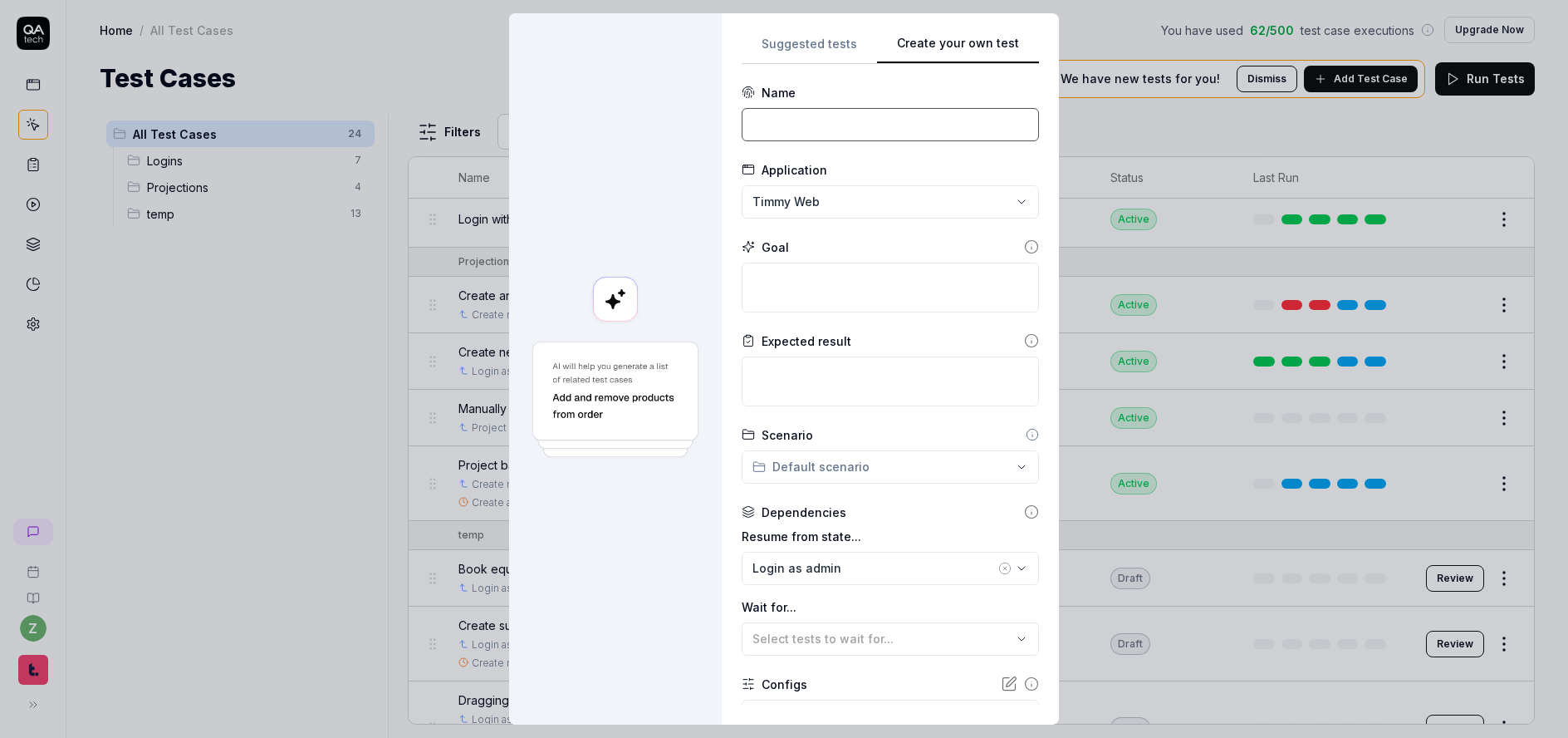
click at [841, 124] on input at bounding box center [891, 124] width 298 height 33
drag, startPoint x: 917, startPoint y: 128, endPoint x: 656, endPoint y: 111, distance: 261.6
click at [662, 120] on div "**********" at bounding box center [784, 369] width 550 height 711
drag, startPoint x: 769, startPoint y: 119, endPoint x: 689, endPoint y: 110, distance: 80.5
click at [690, 110] on div "**********" at bounding box center [784, 369] width 550 height 711
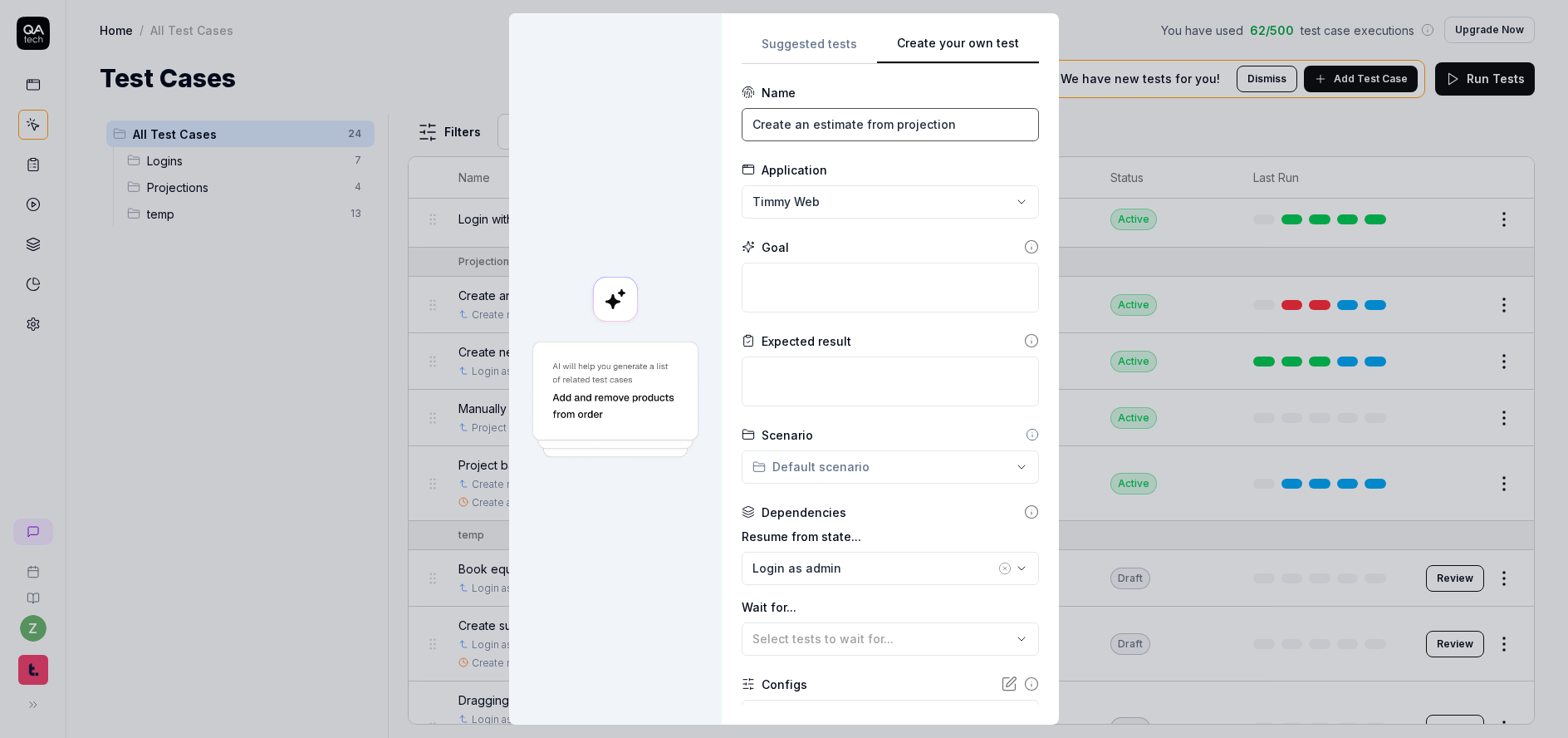
click at [880, 128] on input "Create an estimate from projection" at bounding box center [891, 124] width 298 height 33
click at [856, 270] on textarea at bounding box center [891, 288] width 298 height 50
click at [882, 123] on input "Create an estimate from existing projection" at bounding box center [891, 124] width 298 height 33
click at [852, 276] on textarea at bounding box center [891, 288] width 298 height 50
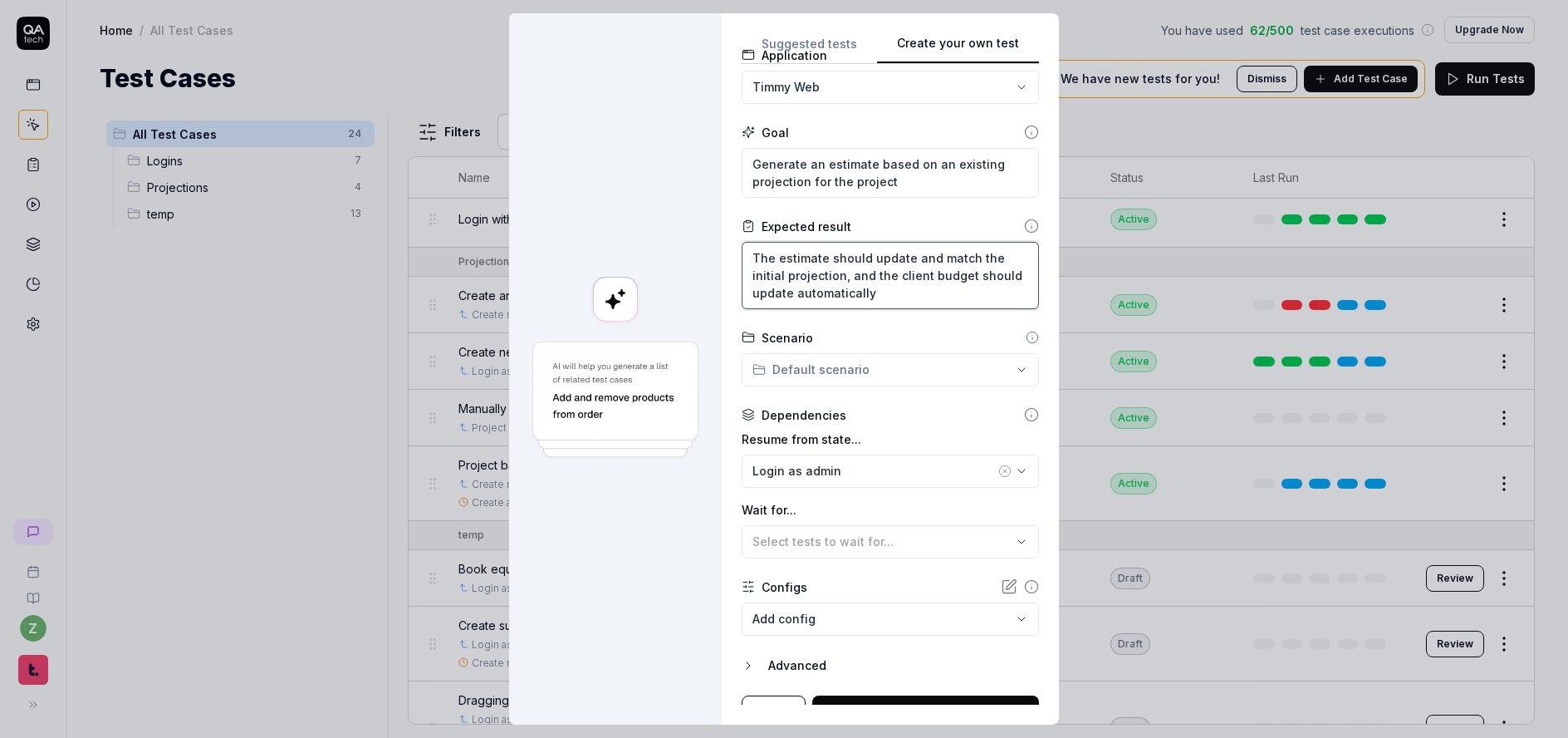
scroll to position [139, 0]
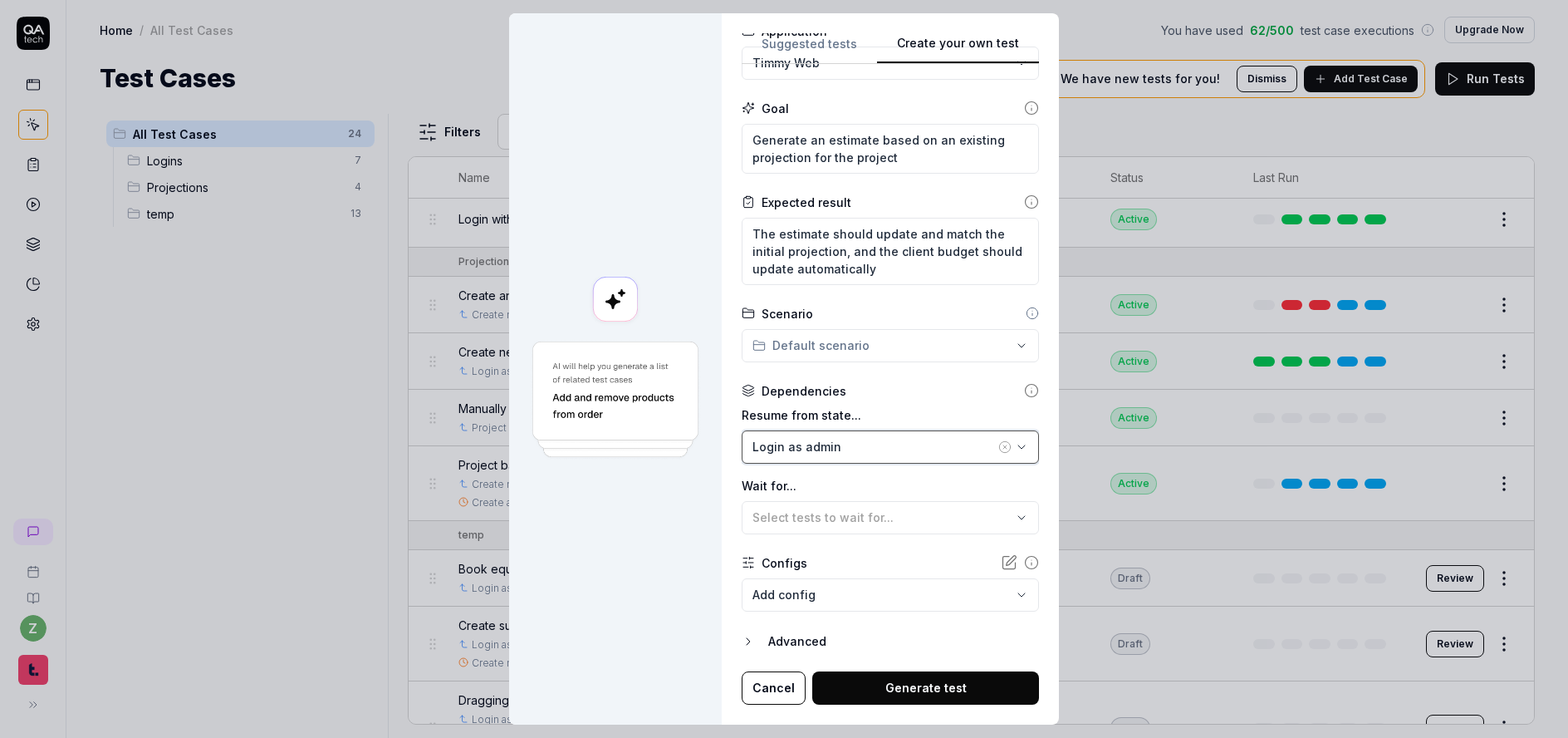
click at [821, 452] on div "Login as admin" at bounding box center [873, 447] width 242 height 18
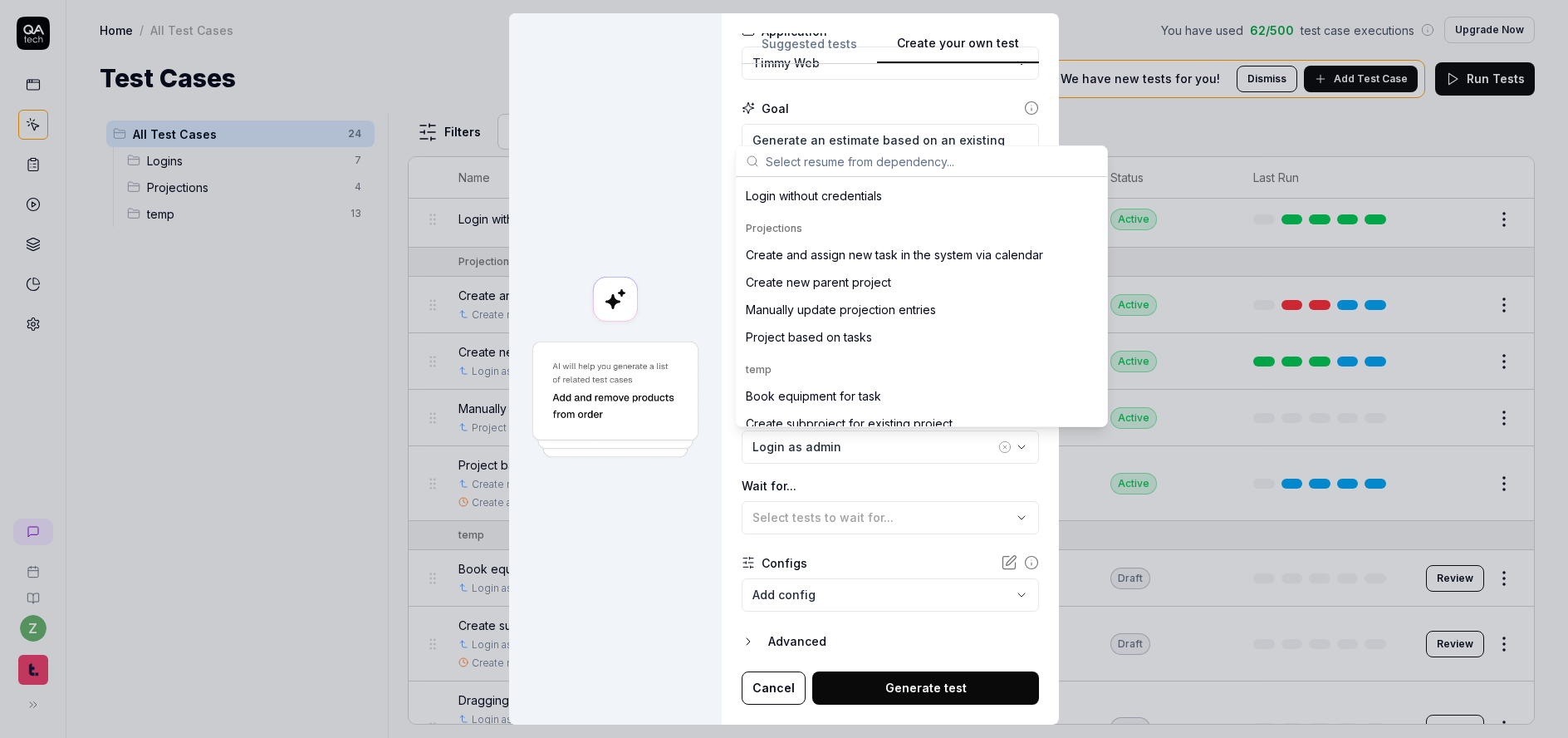
scroll to position [200, 0]
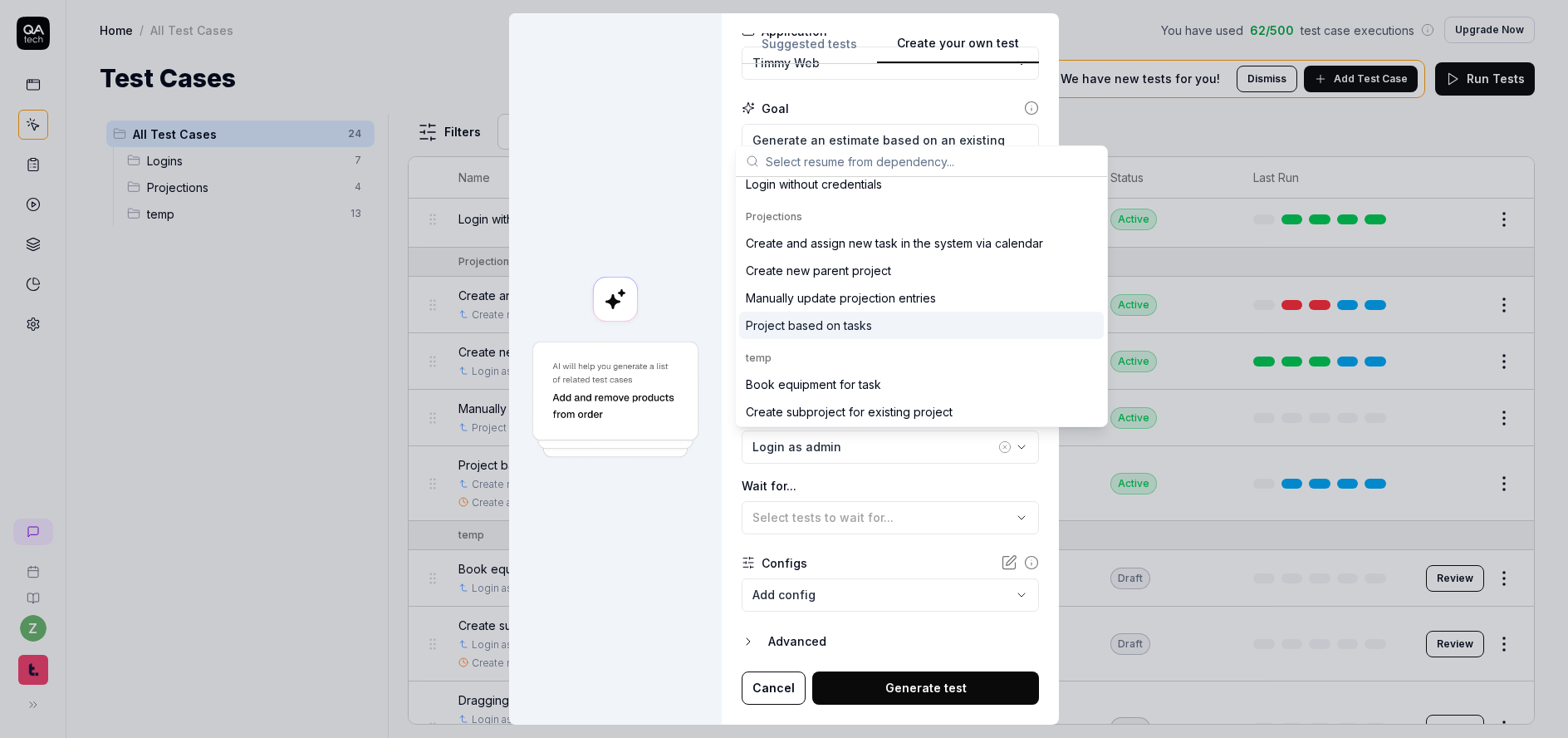
click at [858, 324] on div "Project based on tasks" at bounding box center [809, 325] width 126 height 18
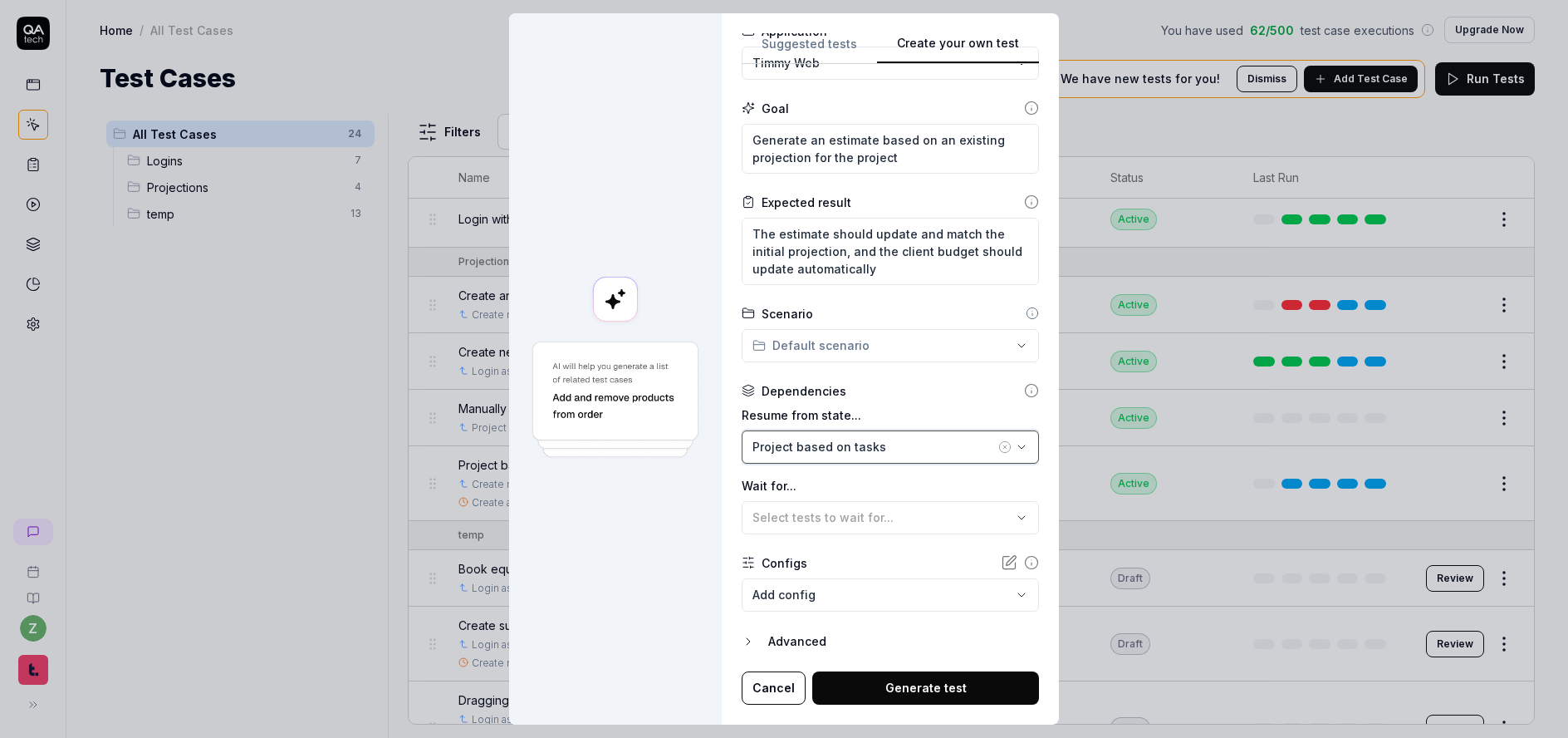
click at [847, 451] on div "Project based on tasks" at bounding box center [873, 447] width 242 height 18
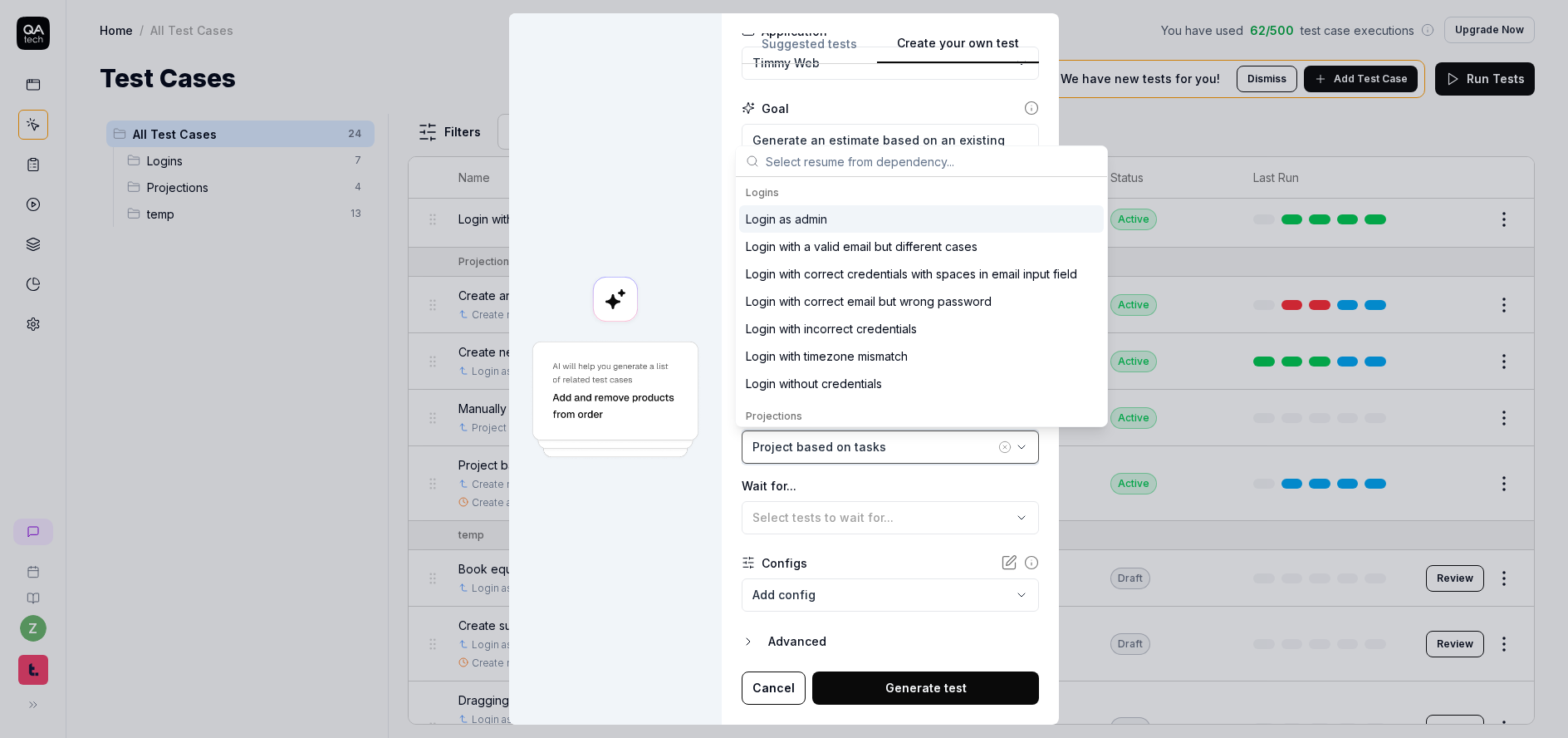
click at [849, 449] on div "Project based on tasks" at bounding box center [873, 447] width 242 height 18
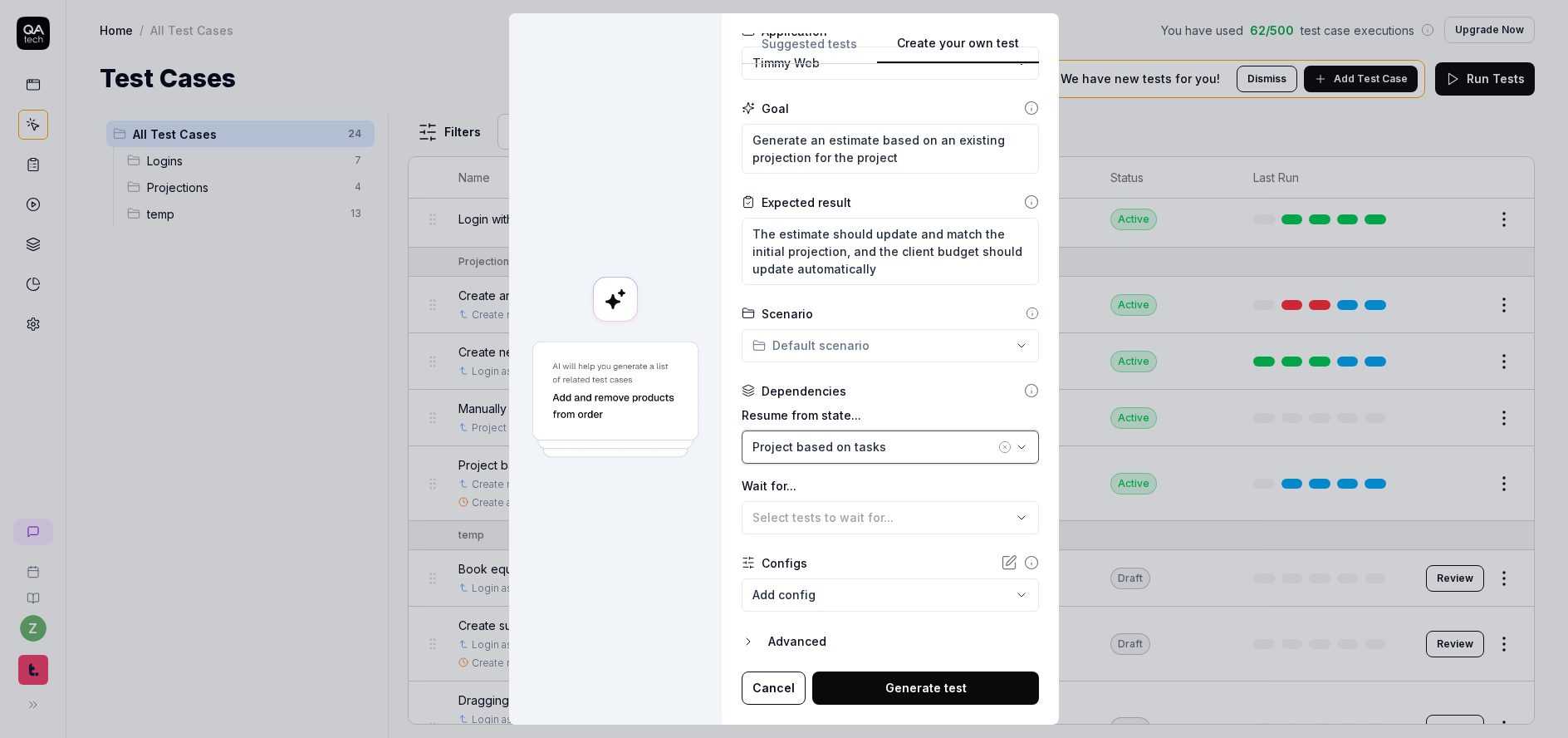
click at [839, 452] on div "Project based on tasks" at bounding box center [873, 447] width 242 height 18
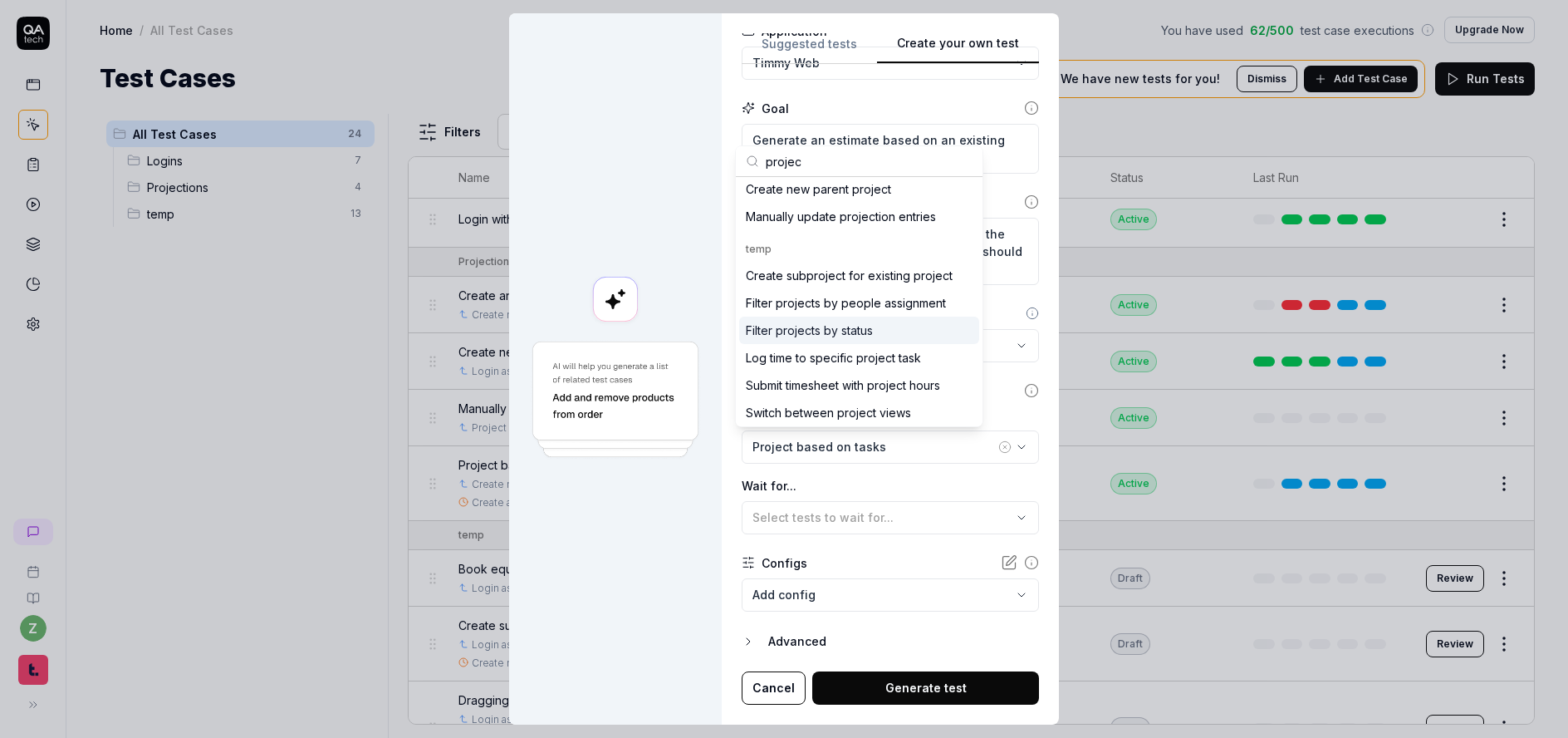
scroll to position [0, 0]
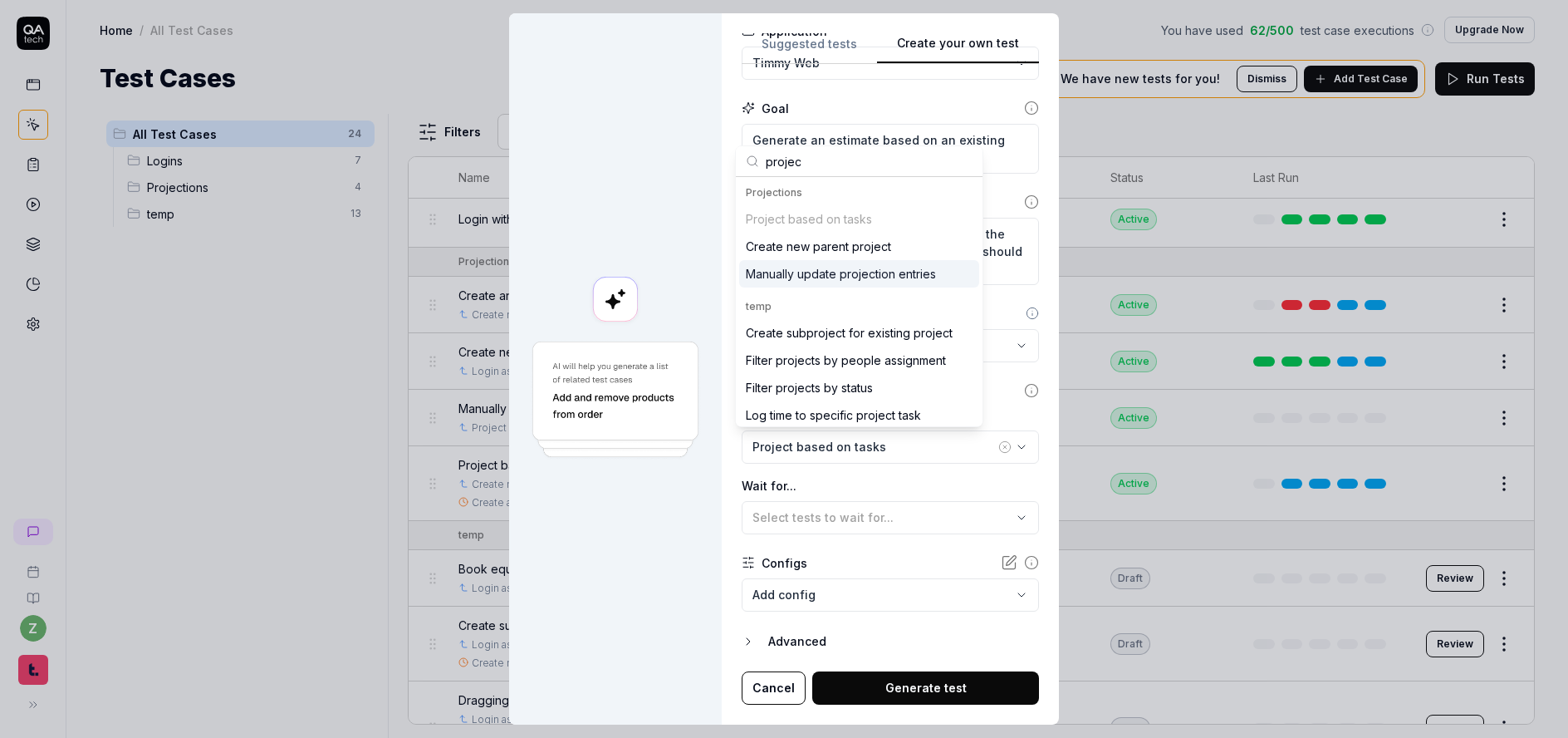
click at [885, 278] on div "Manually update projection entries" at bounding box center [841, 274] width 190 height 18
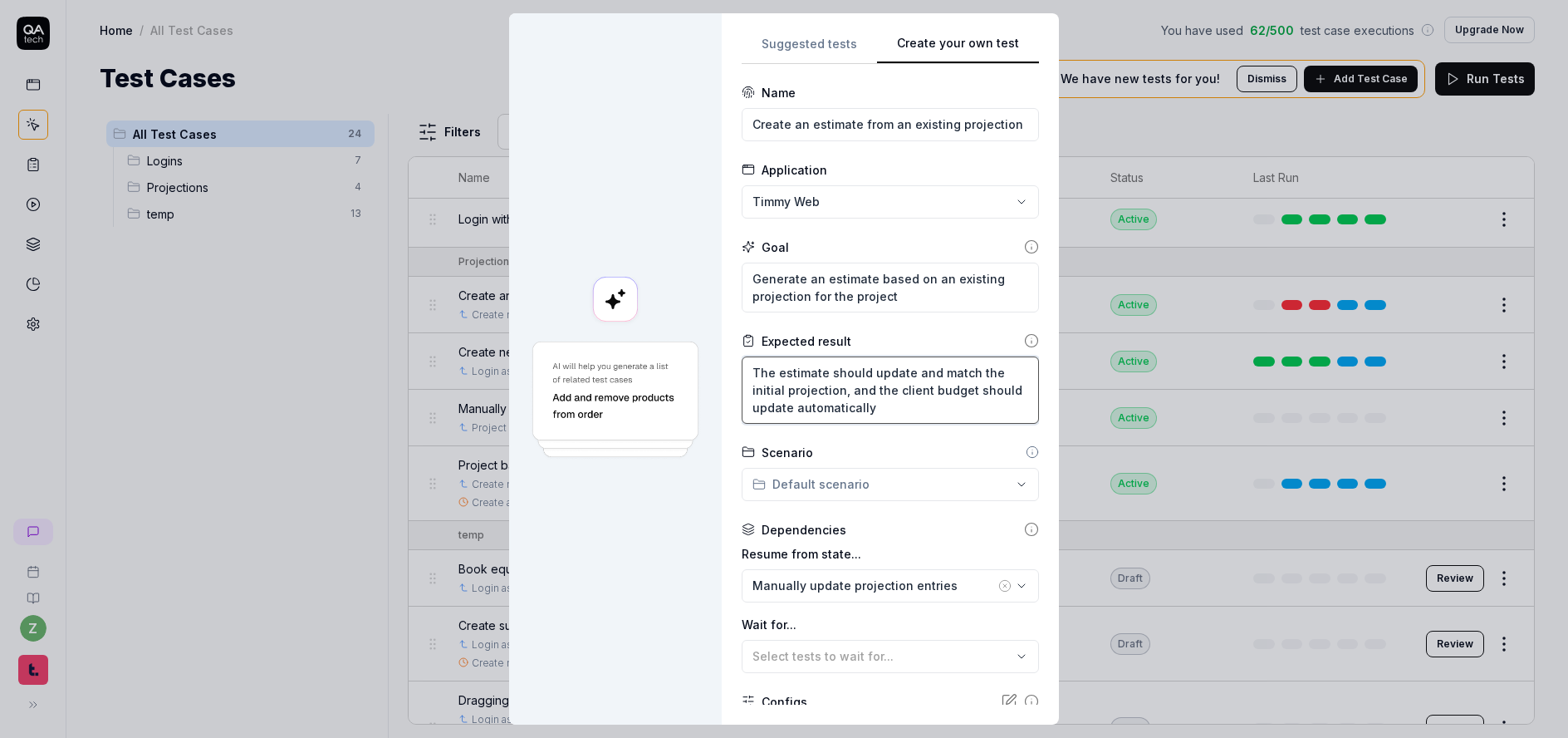
click at [890, 417] on textarea "The estimate should update and match the initial projection, and the client bud…" at bounding box center [891, 390] width 298 height 68
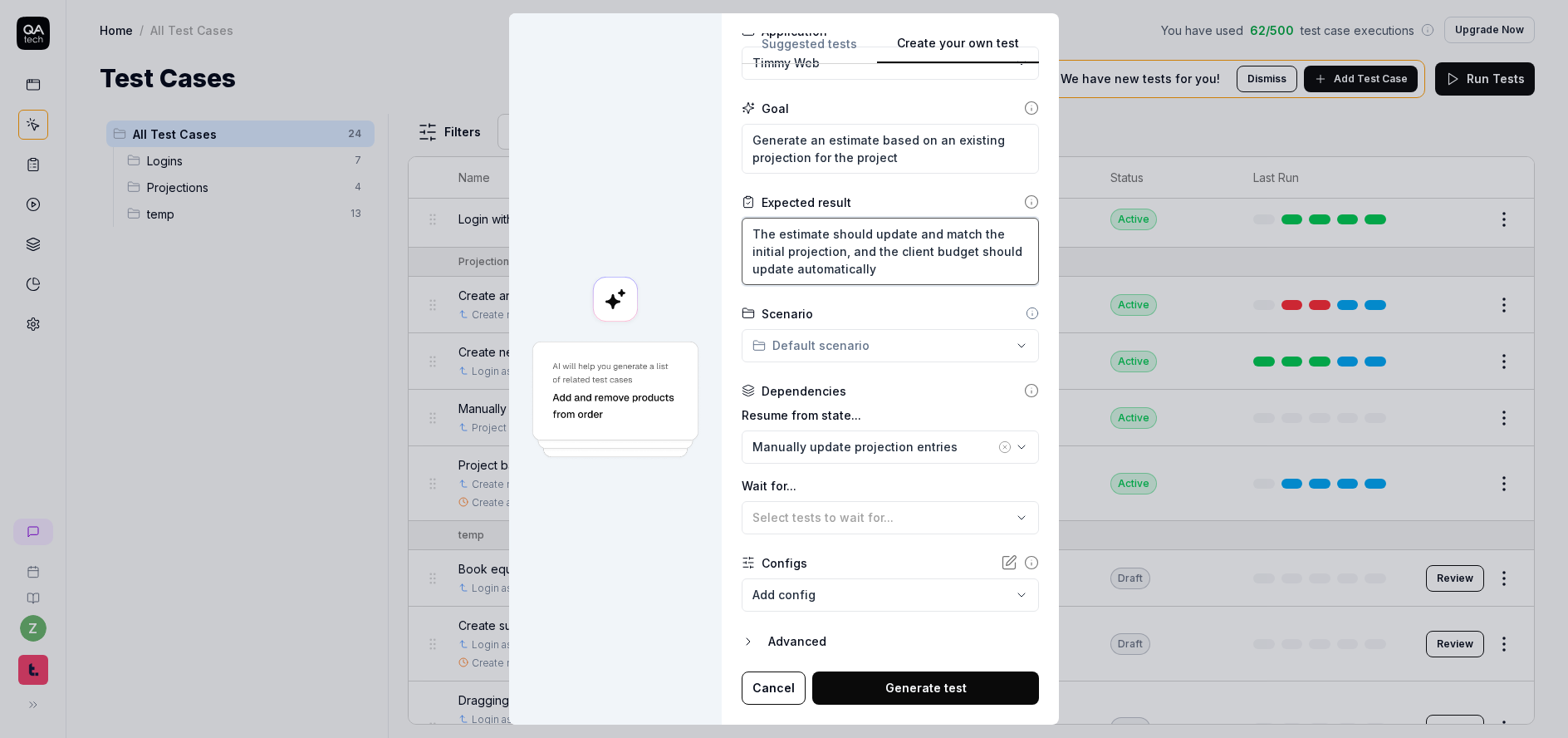
scroll to position [39, 0]
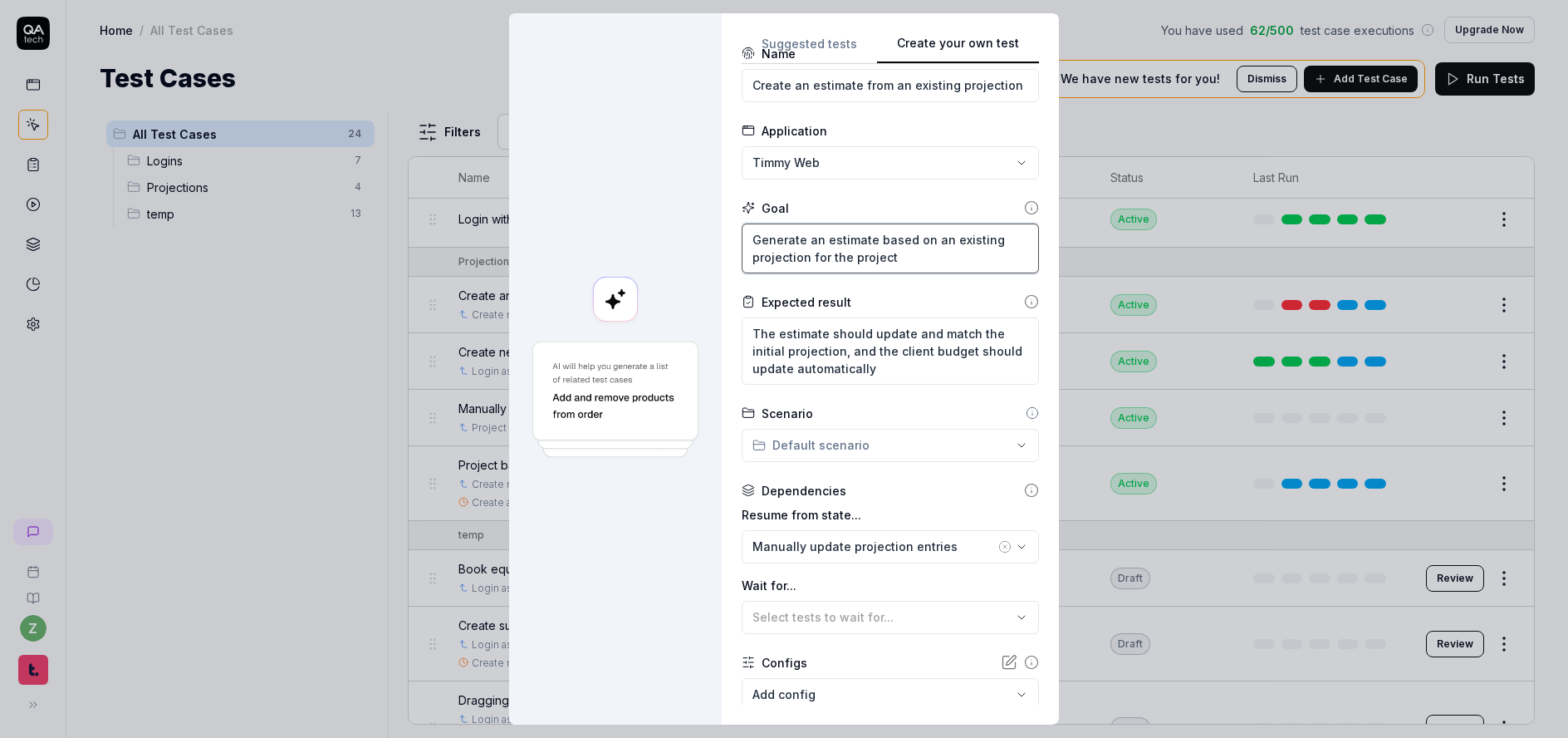
click at [905, 265] on textarea "Generate an estimate based on an existing projection for the project" at bounding box center [891, 249] width 298 height 50
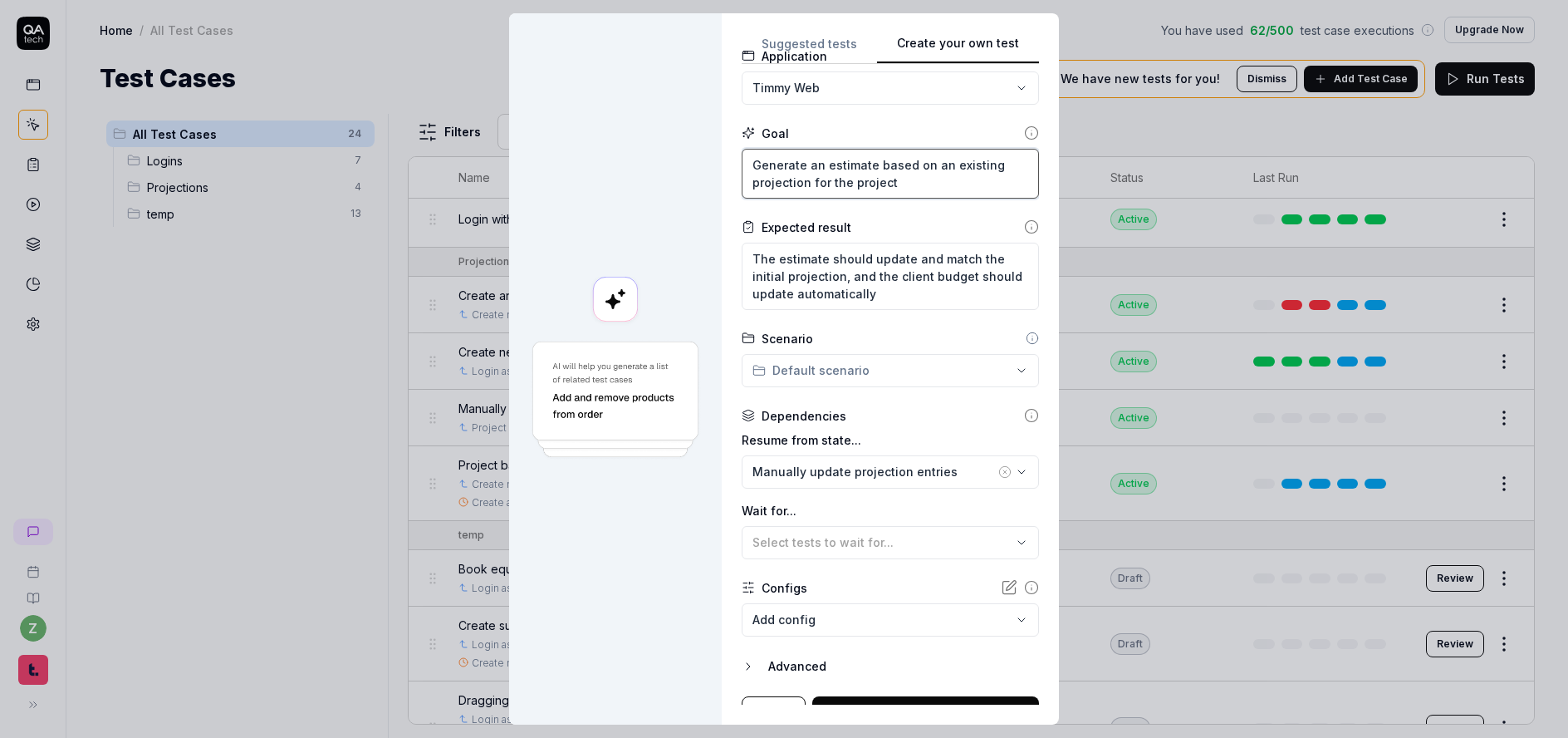
scroll to position [139, 0]
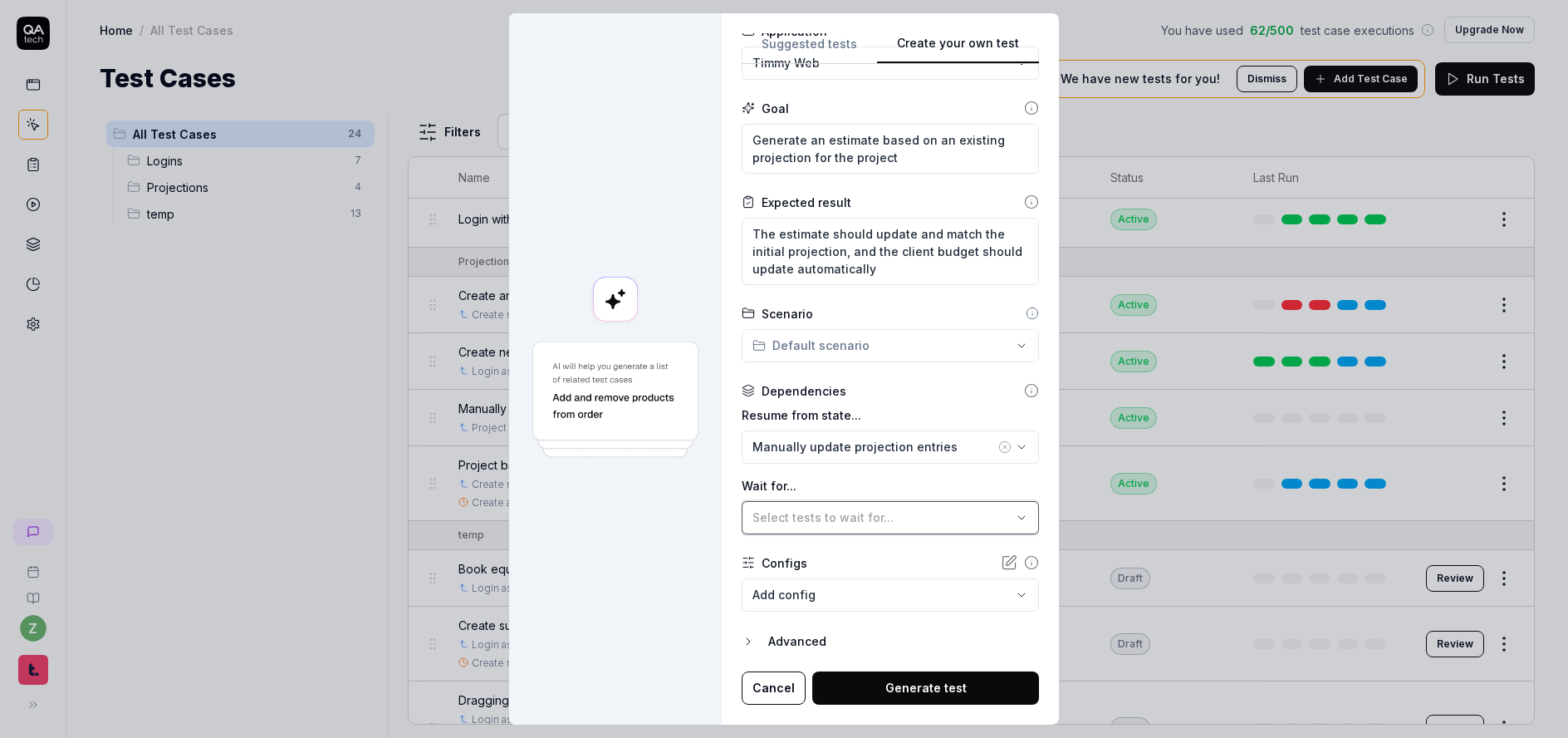
click at [818, 528] on button "Select tests to wait for..." at bounding box center [891, 518] width 298 height 33
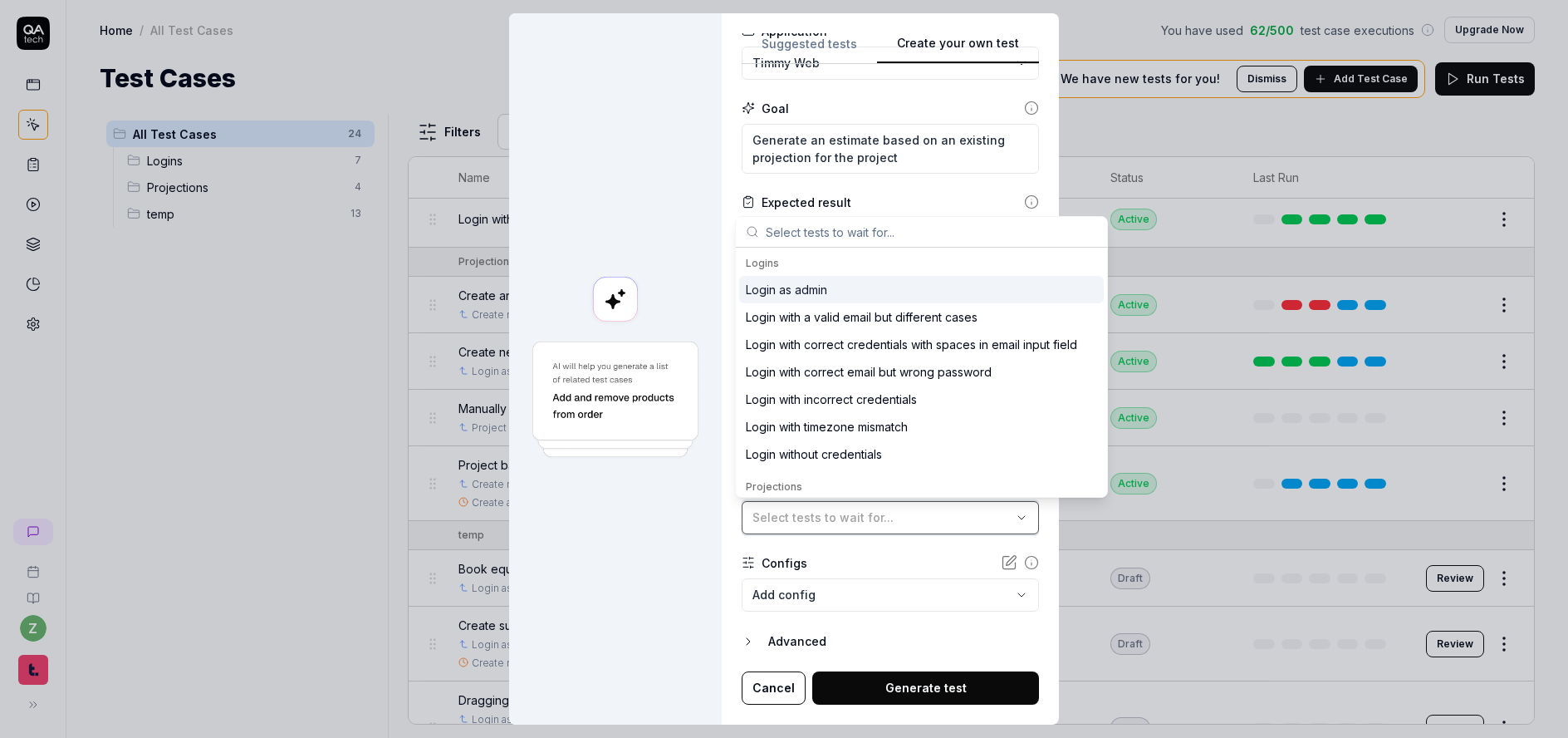
click at [818, 524] on div "Select tests to wait for..." at bounding box center [881, 517] width 259 height 18
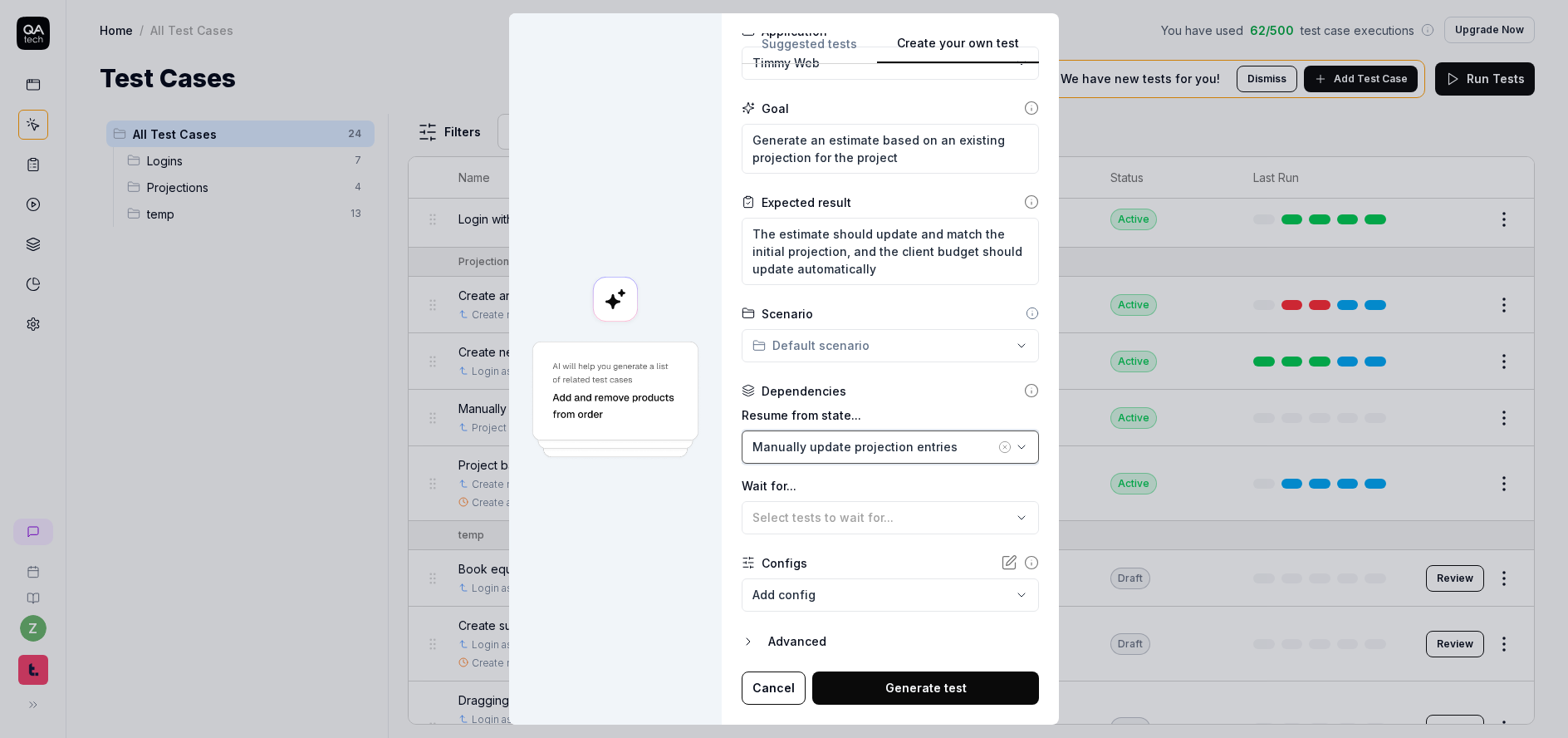
click at [824, 440] on div "Manually update projection entries" at bounding box center [873, 447] width 242 height 18
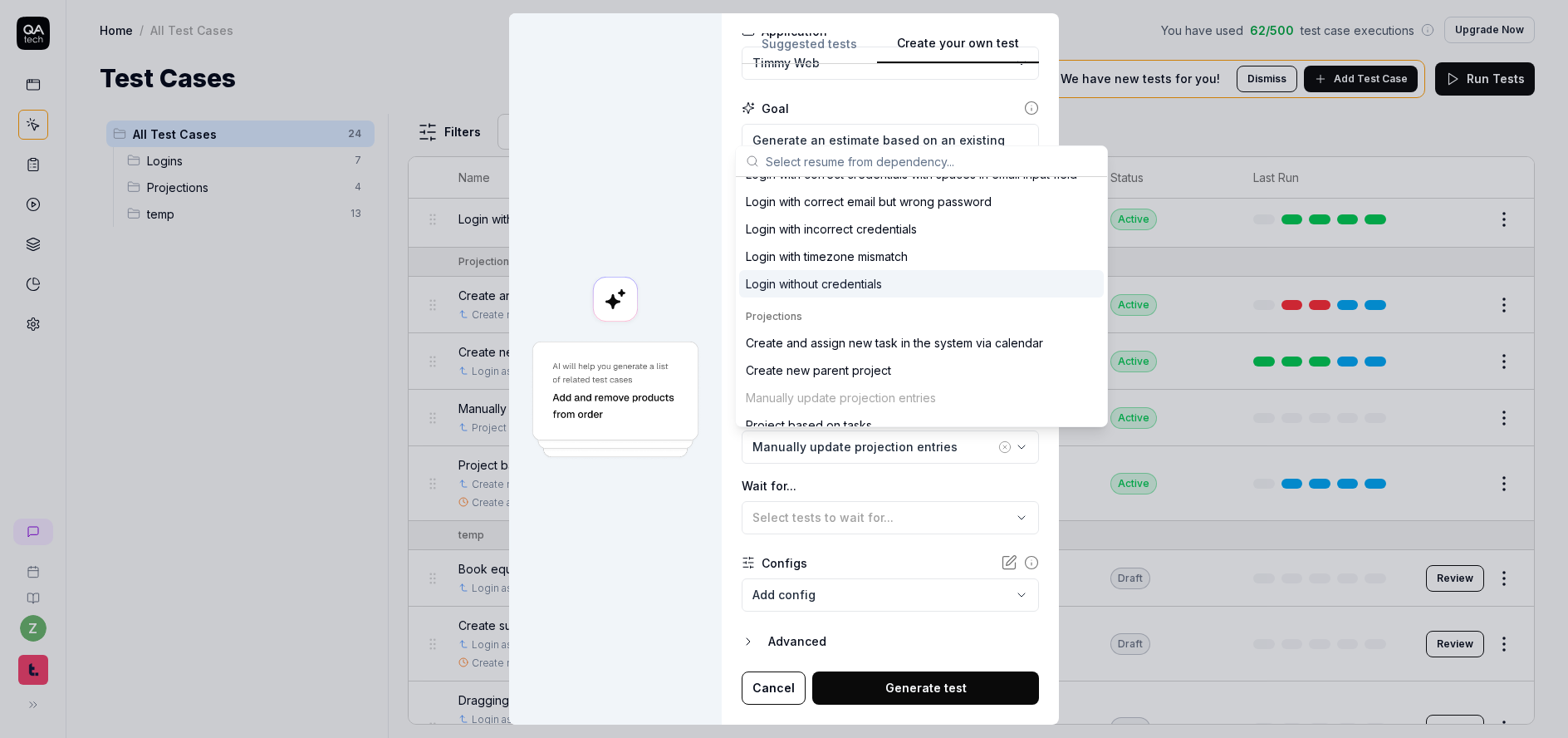
scroll to position [0, 0]
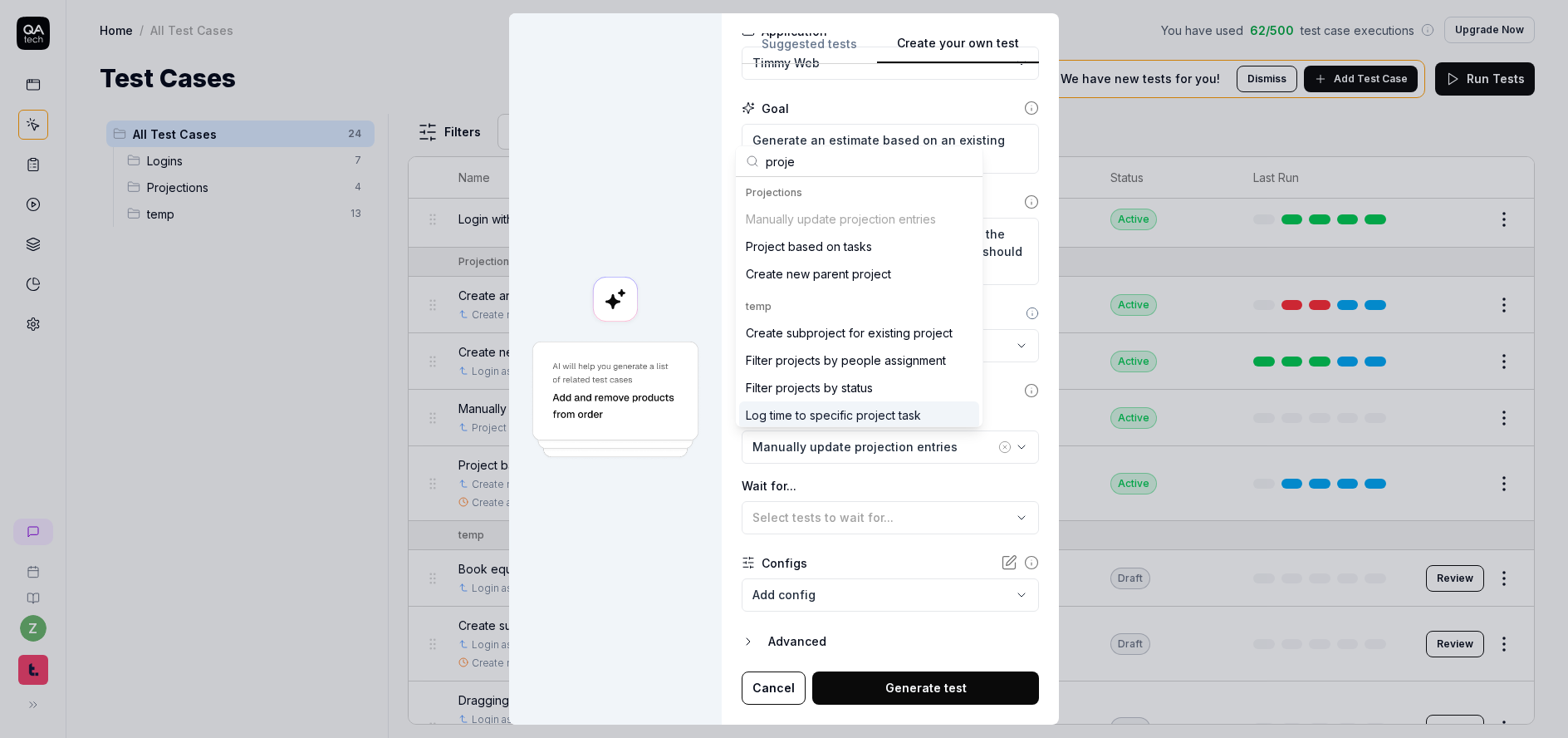
click at [896, 486] on label "Wait for..." at bounding box center [891, 486] width 298 height 18
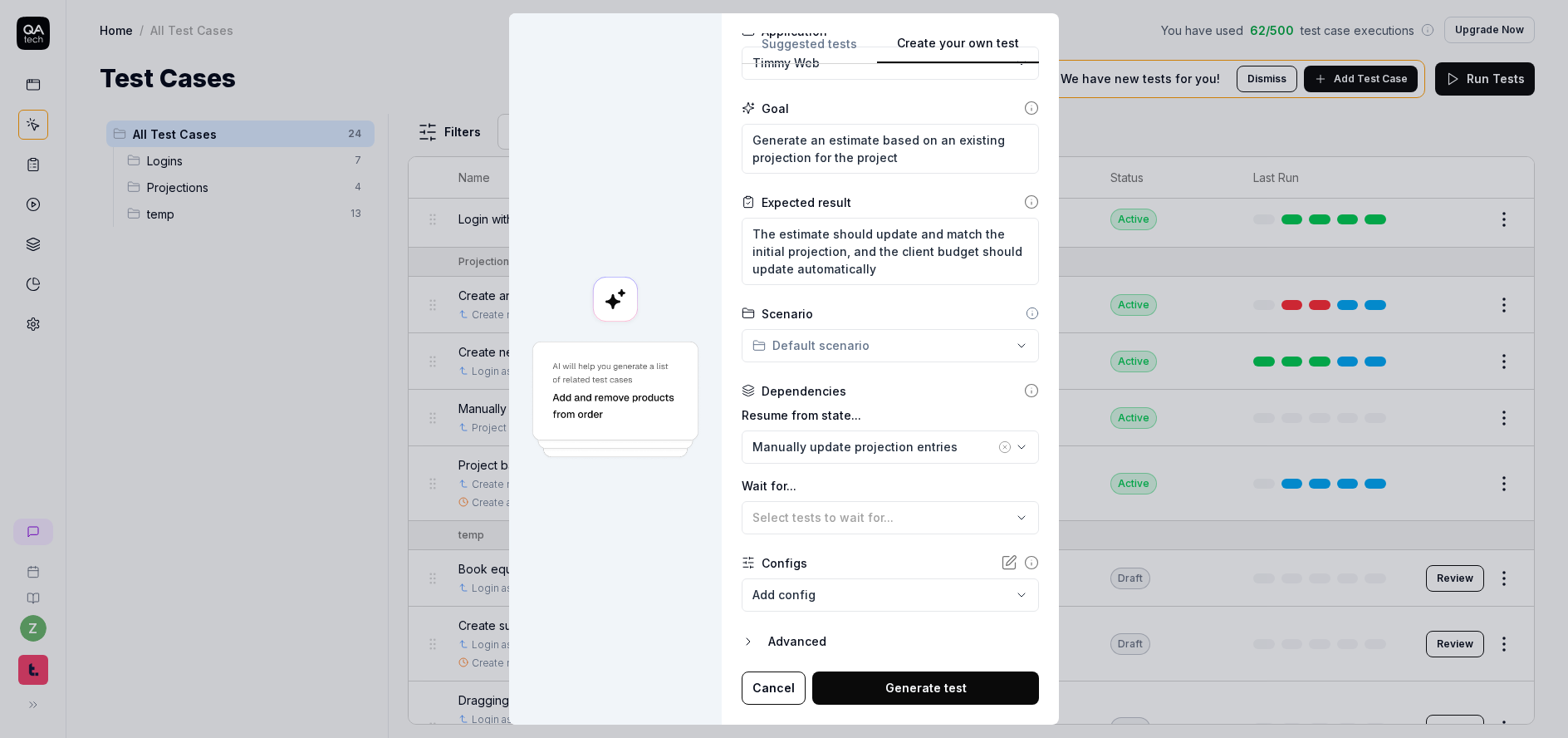
click at [798, 638] on div "Advanced" at bounding box center [904, 641] width 271 height 19
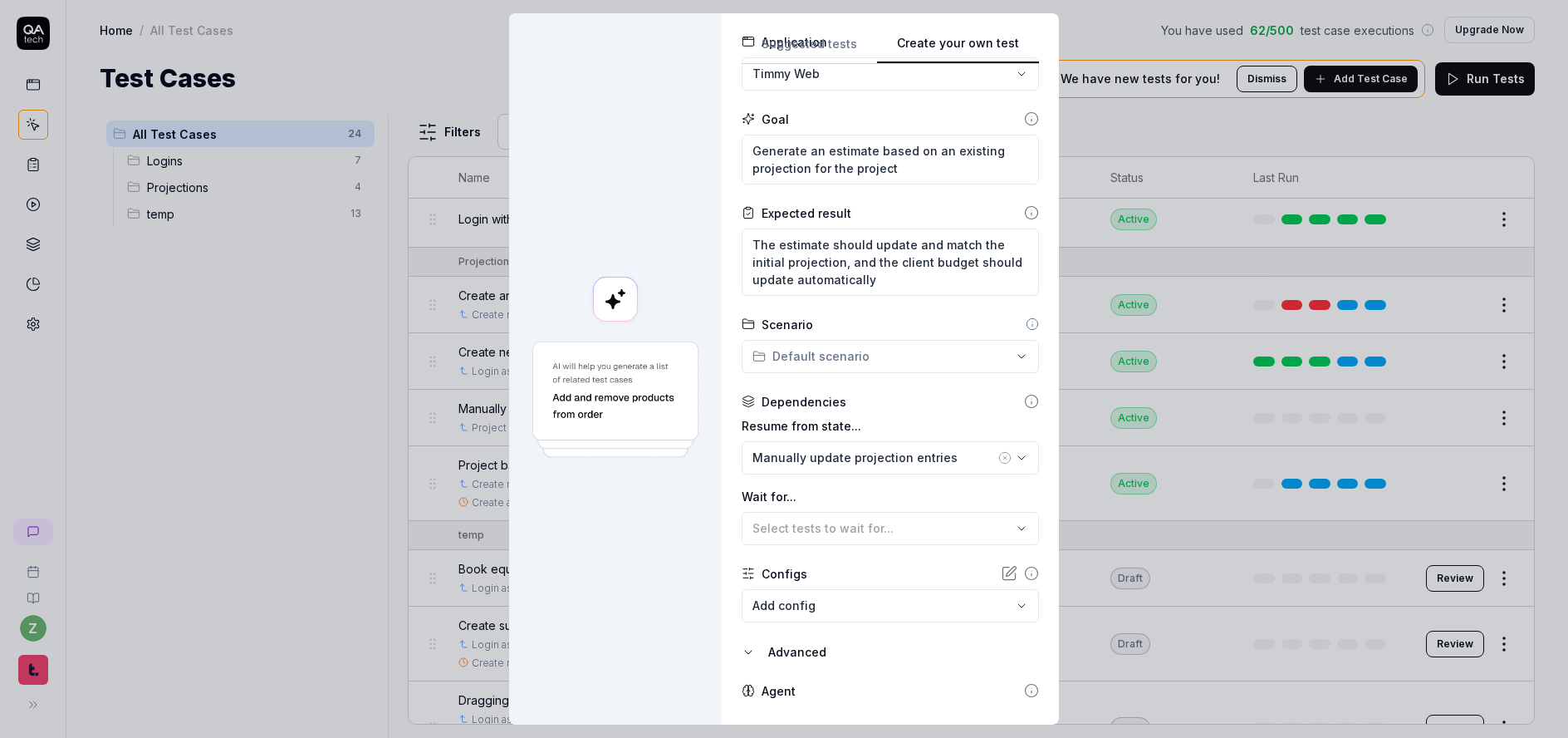
scroll to position [216, 0]
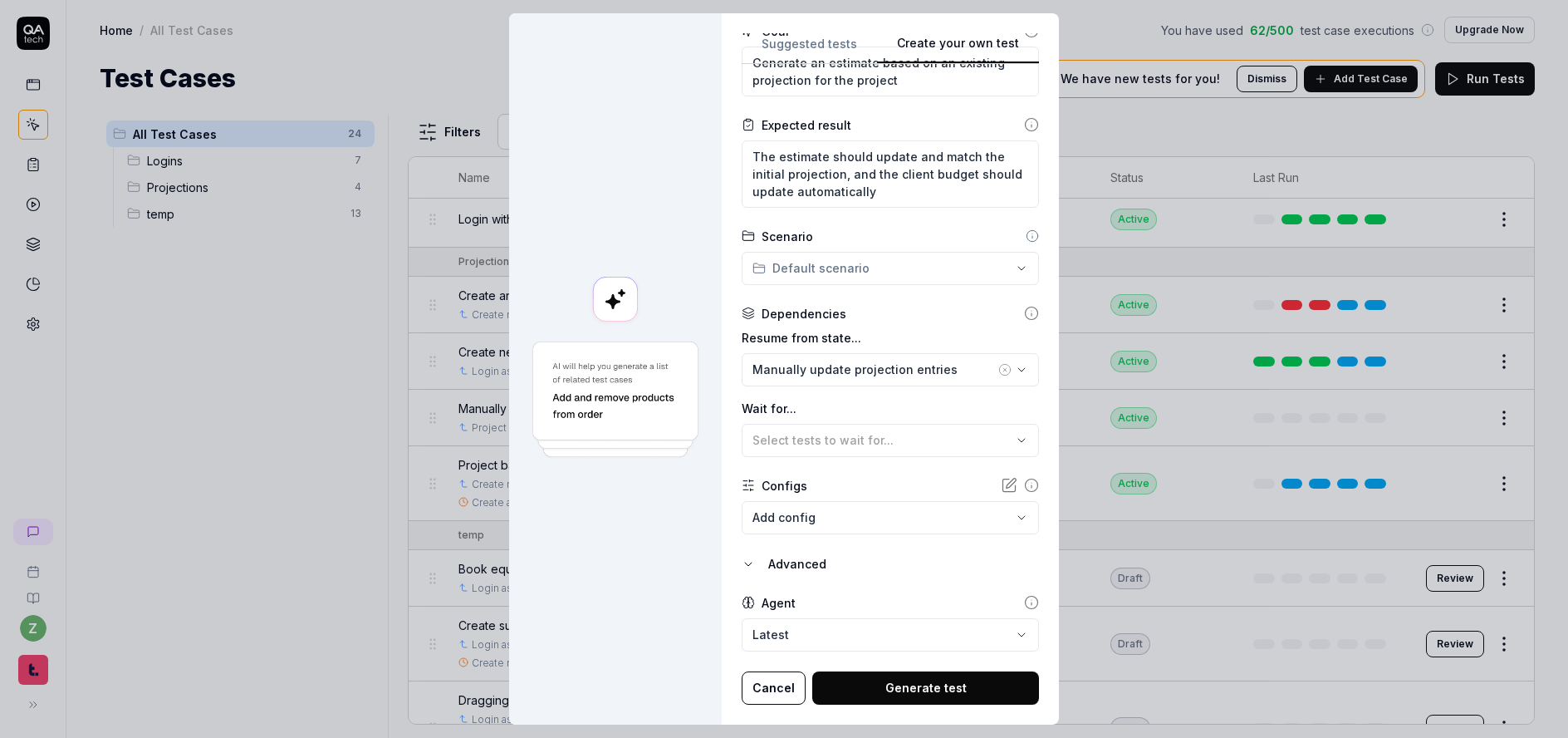
click at [921, 683] on button "Generate test" at bounding box center [926, 688] width 226 height 33
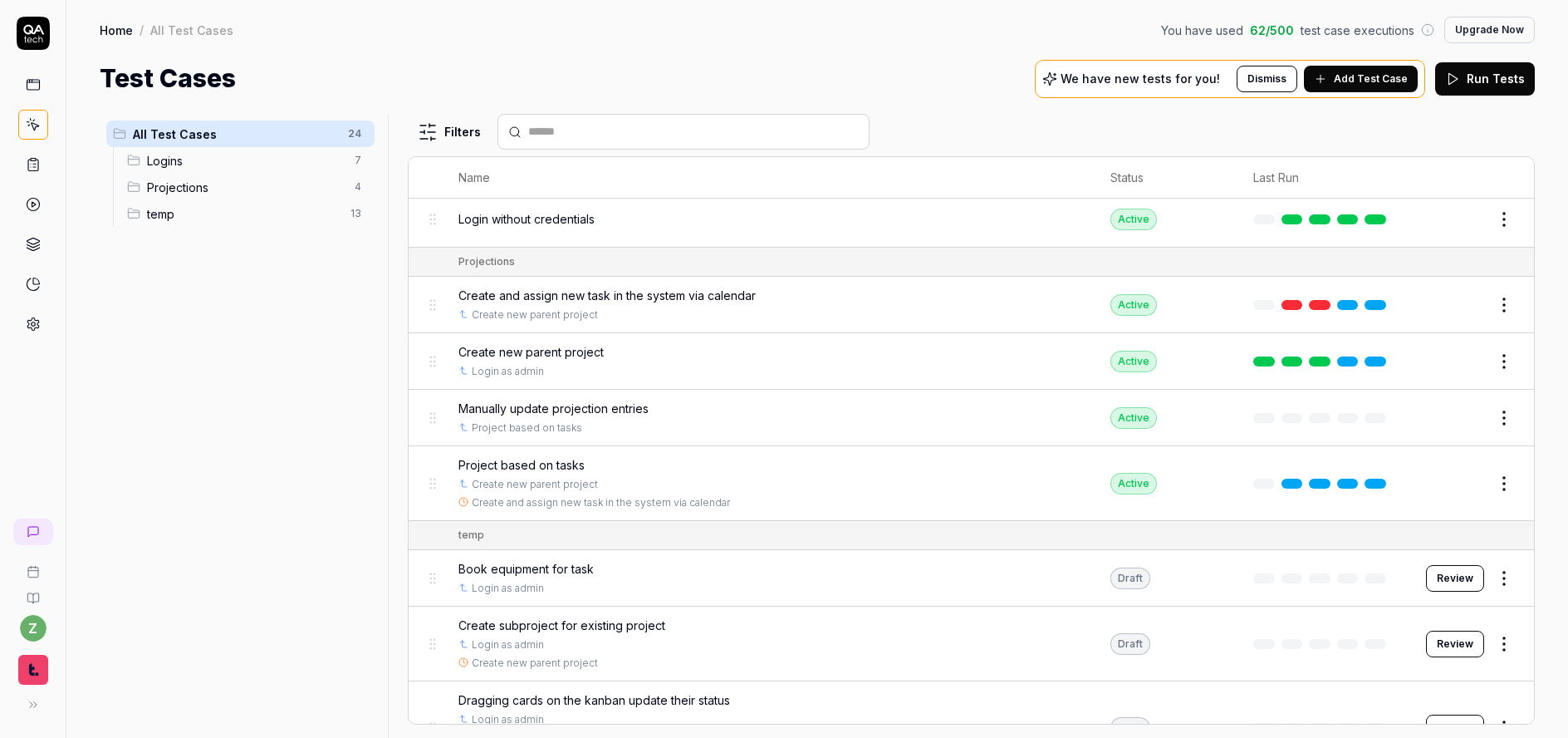
click at [267, 393] on div "All Test Cases 24 Logins 7 Projections 4 temp 13" at bounding box center [240, 416] width 282 height 604
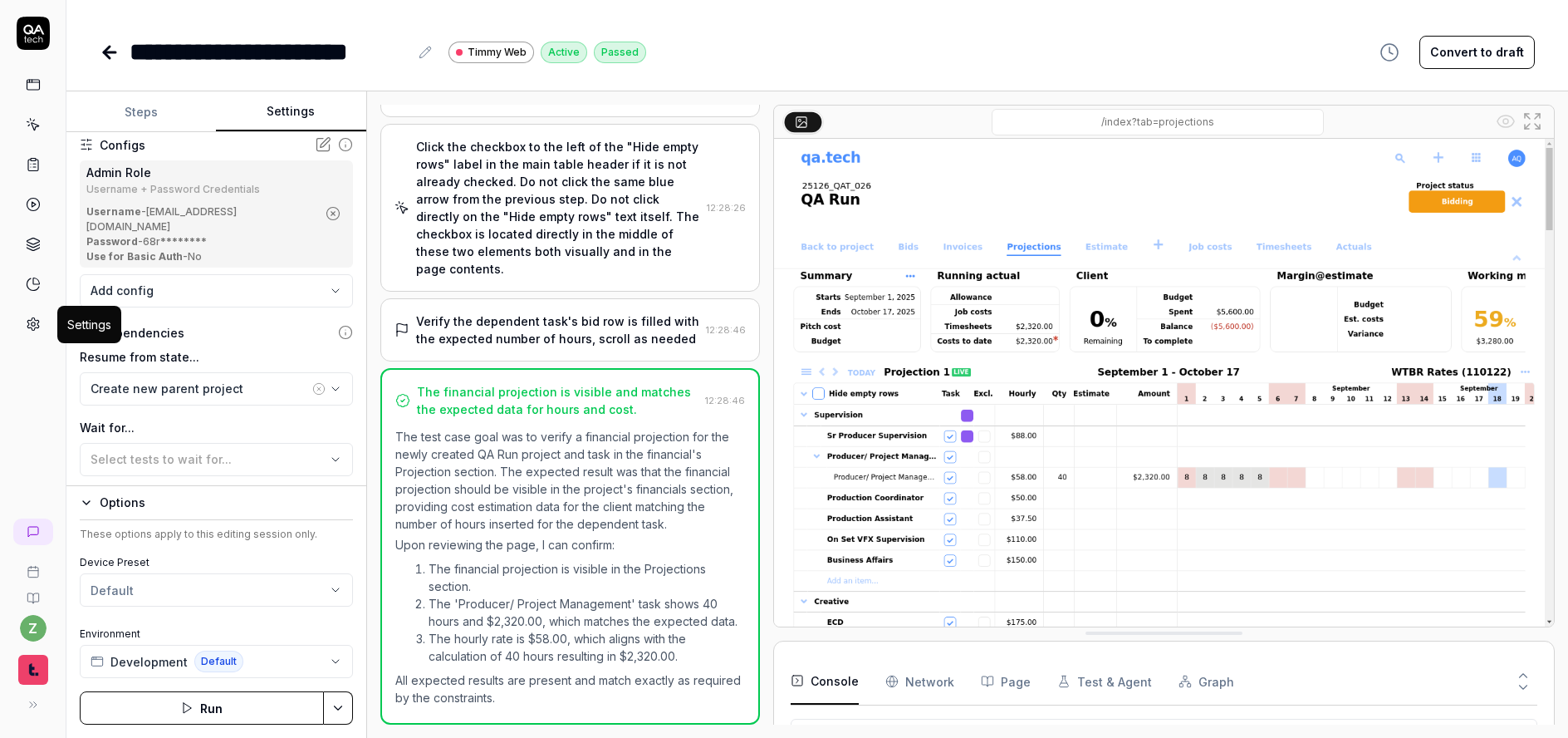
scroll to position [134, 0]
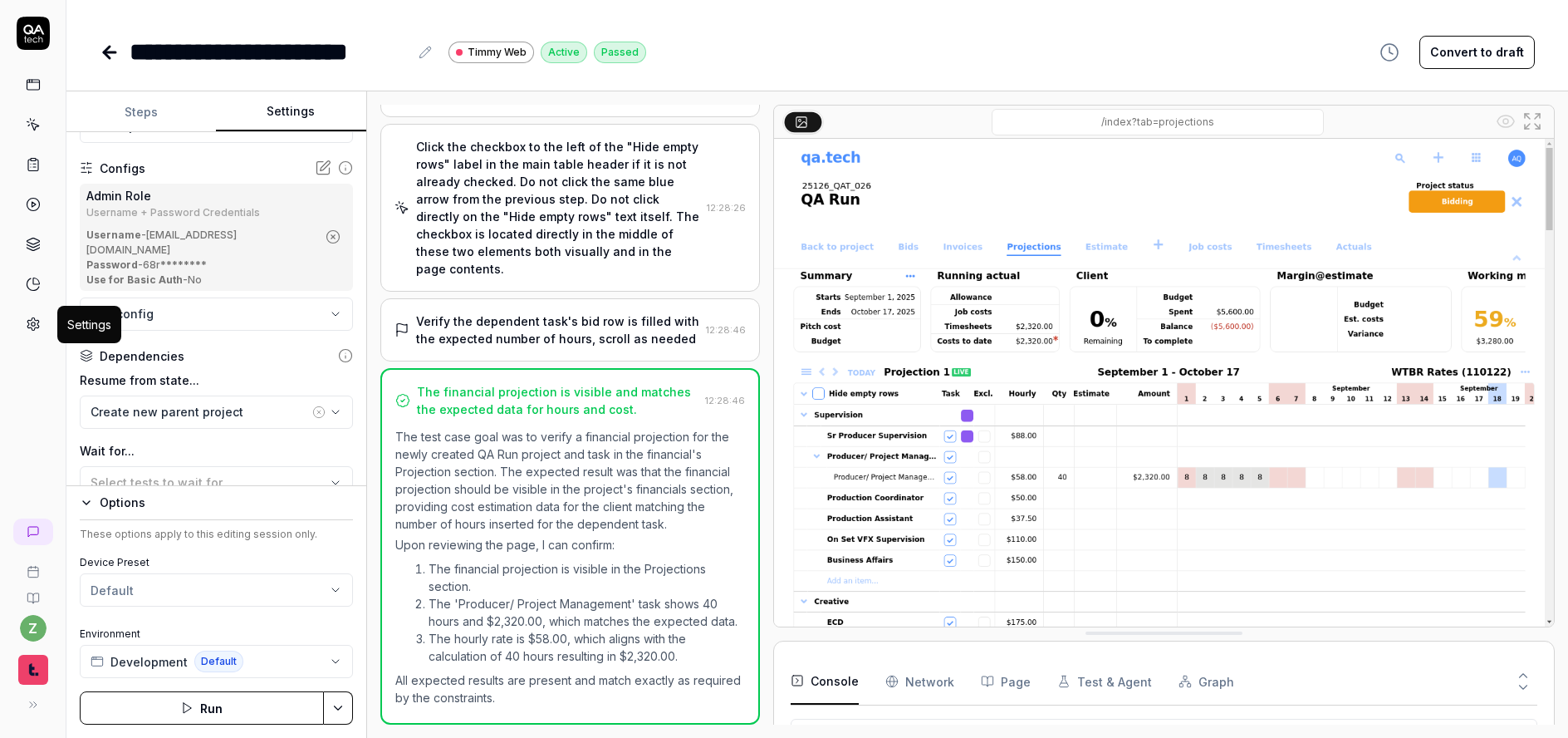
click at [148, 123] on button "Steps" at bounding box center [141, 111] width 149 height 40
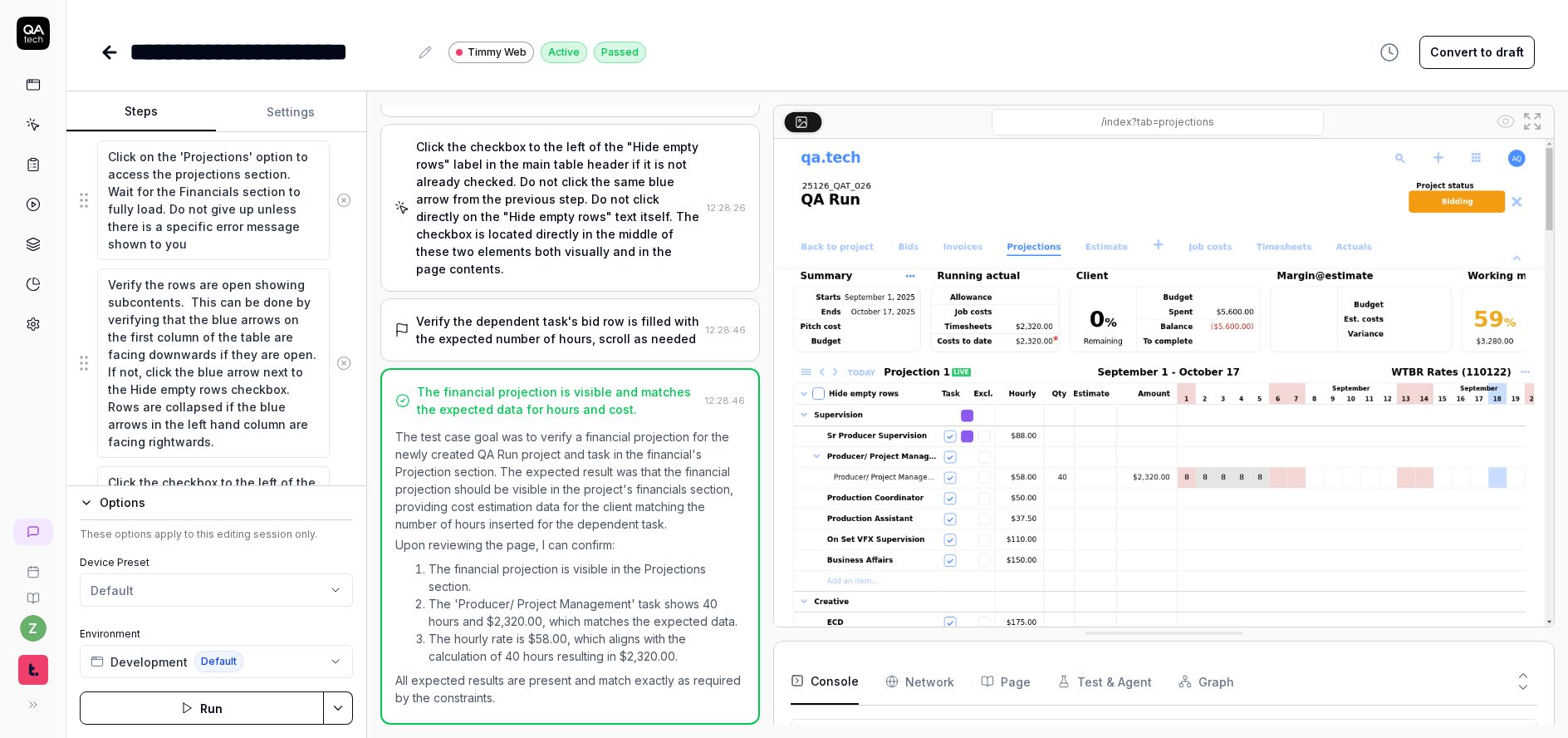
scroll to position [387, 0]
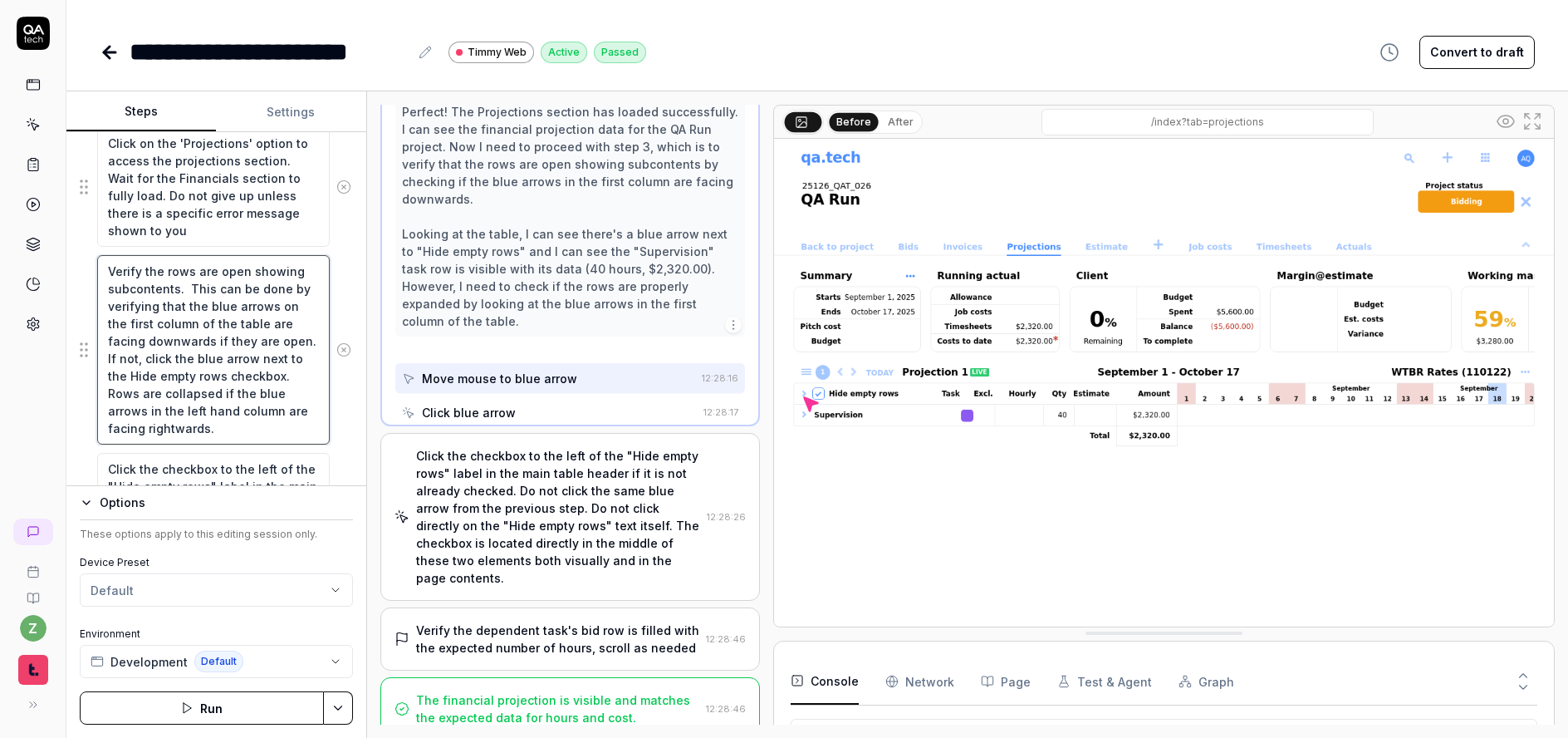
click at [211, 320] on textarea "Verify the rows are open showing subcontents. This can be done by verifying tha…" at bounding box center [213, 350] width 233 height 189
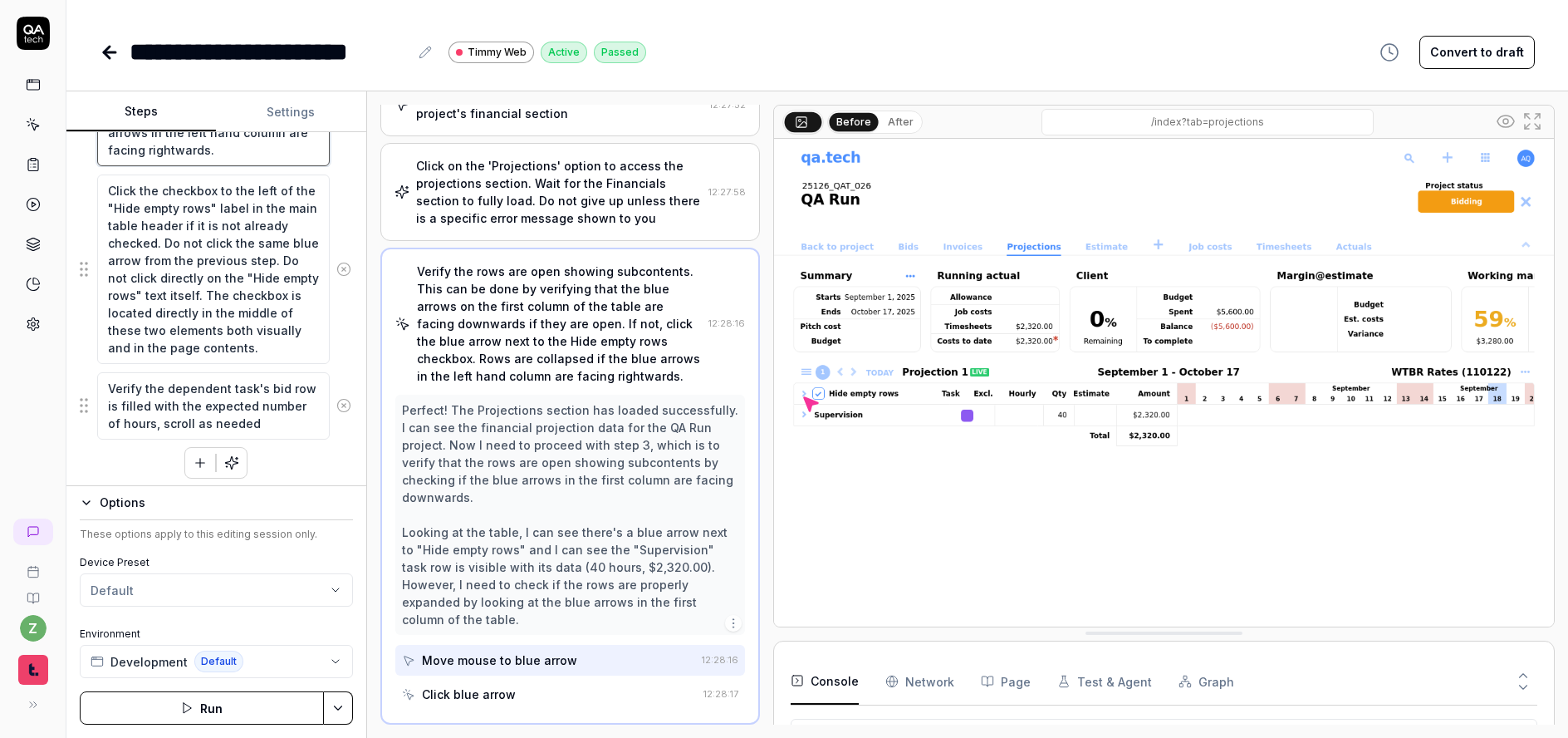
scroll to position [671, 0]
click at [246, 251] on textarea "Click the checkbox to the left of the "Hide empty rows" label in the main table…" at bounding box center [213, 264] width 233 height 189
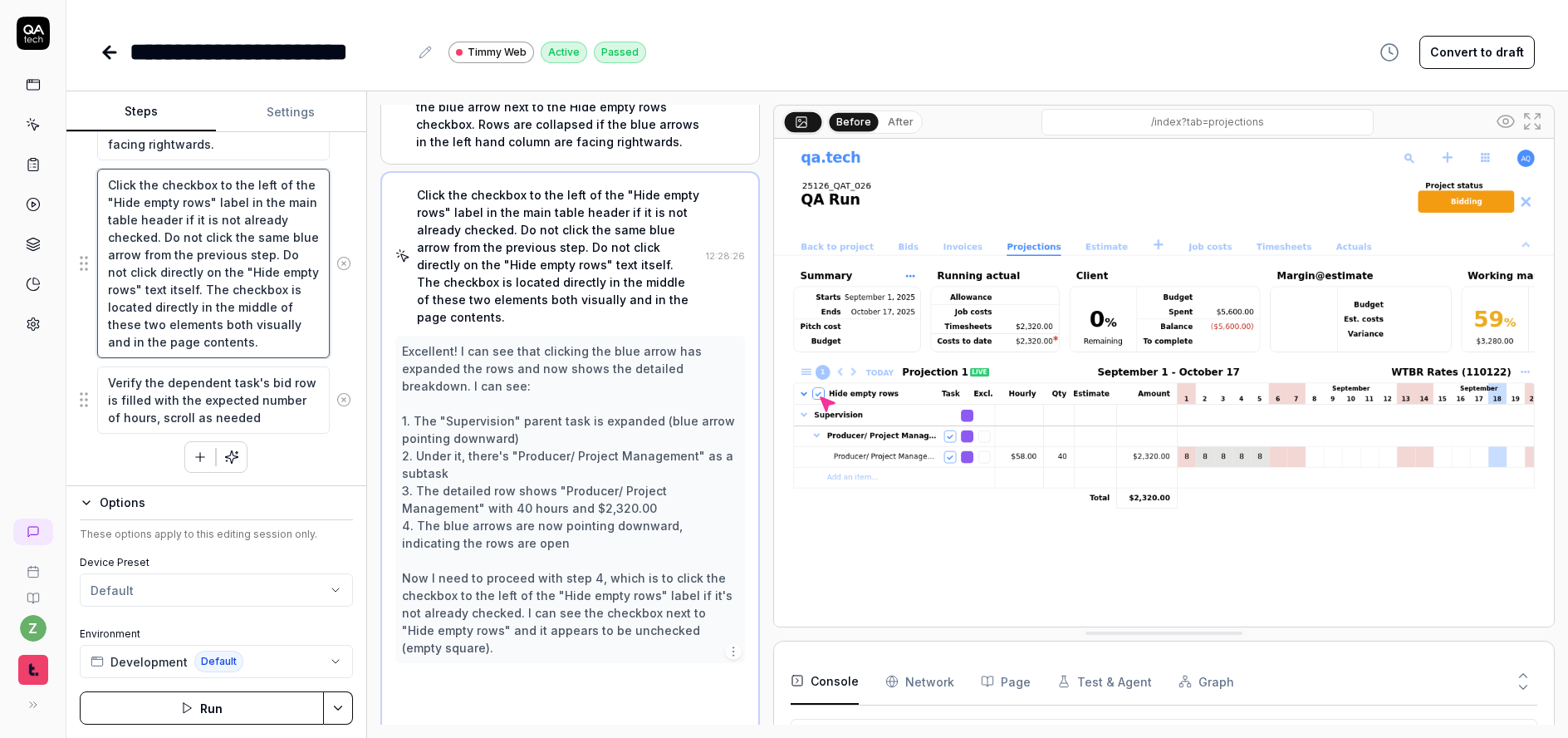
scroll to position [354, 0]
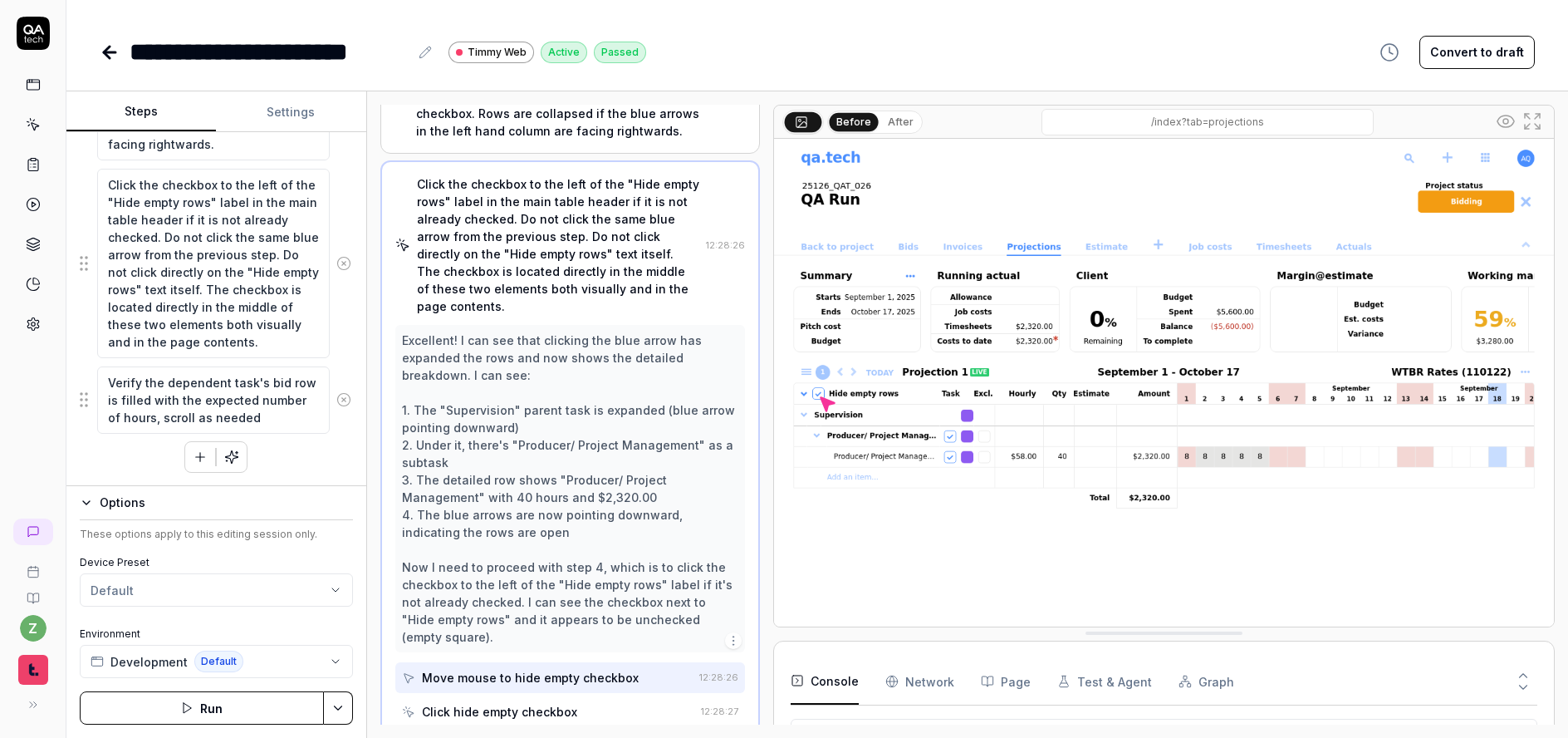
click at [298, 455] on div "Hover over the 'Financials' tab to access the project's financial section Click…" at bounding box center [216, 119] width 274 height 706
click at [186, 465] on button "button" at bounding box center [200, 457] width 30 height 30
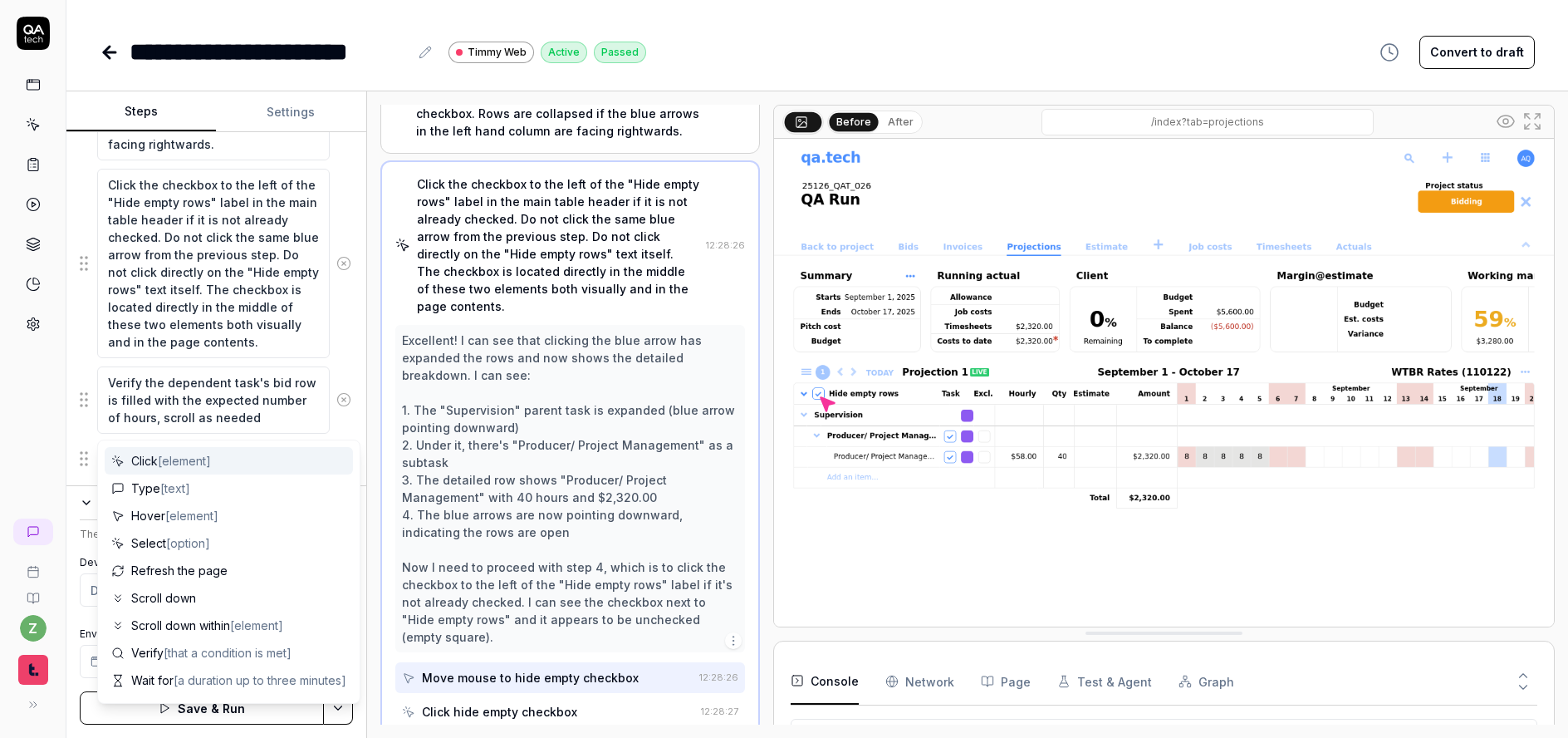
scroll to position [713, 0]
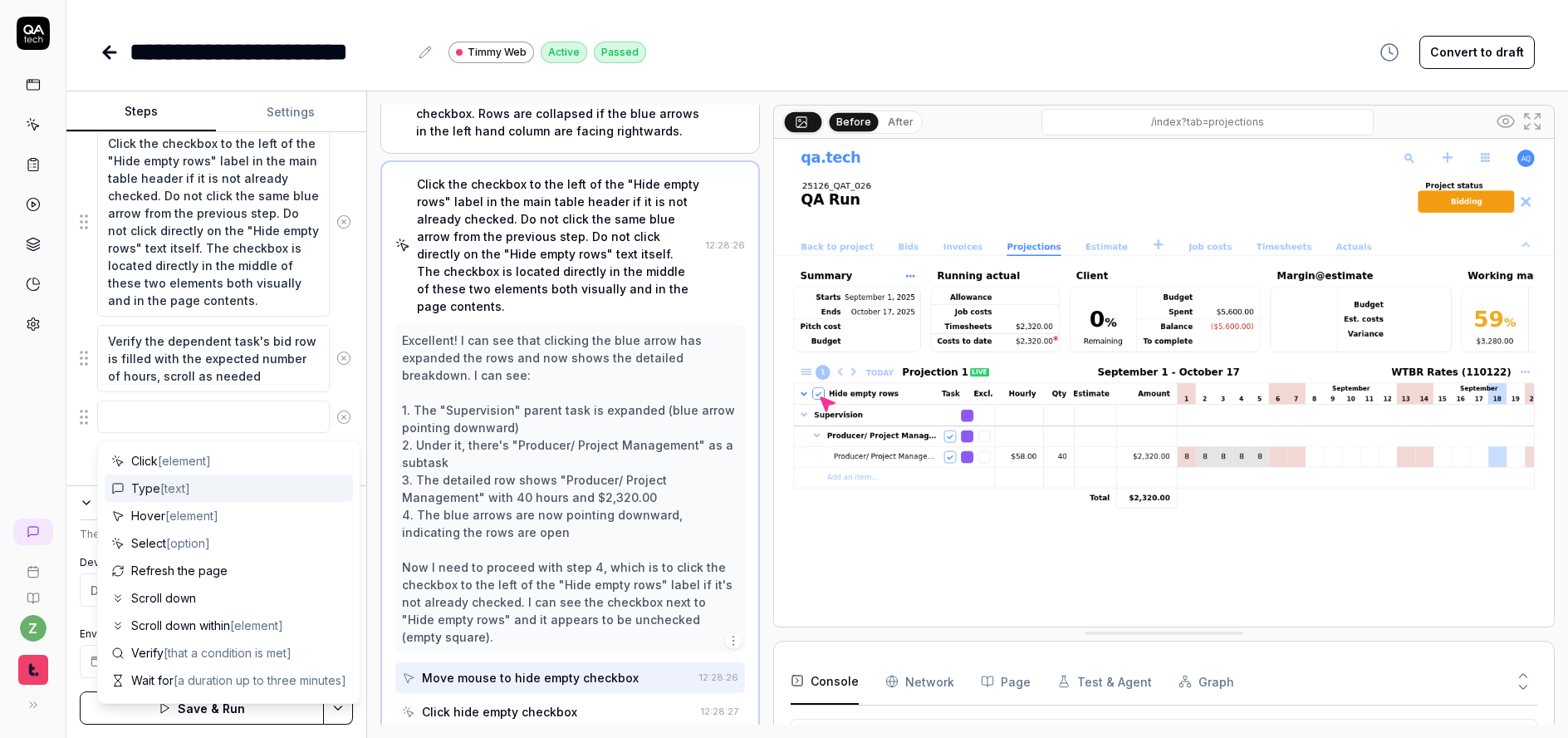
type textarea "*"
type textarea "S"
type textarea "*"
type textarea "Sc"
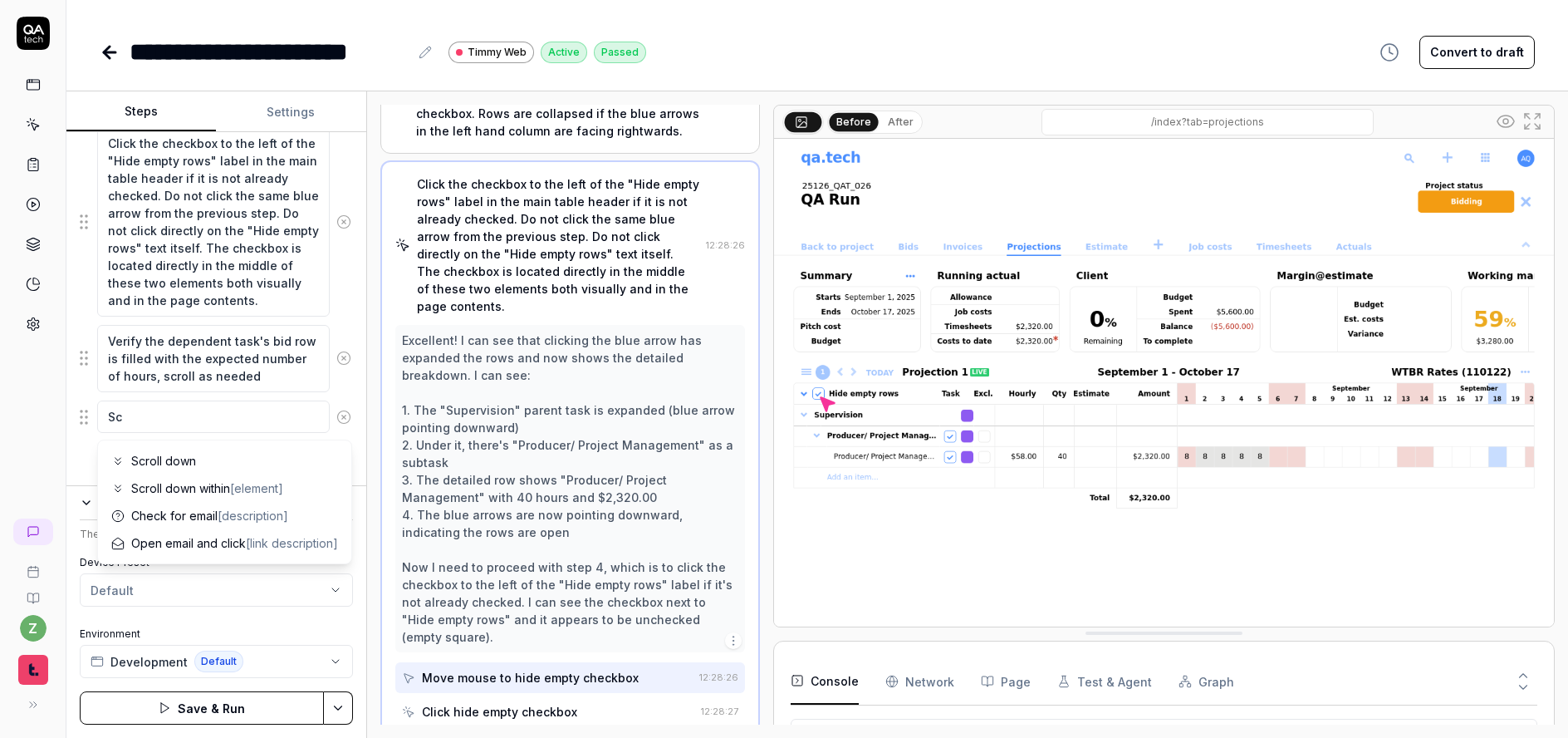
type textarea "*"
type textarea "Scr"
type textarea "*"
type textarea "Scro"
type textarea "*"
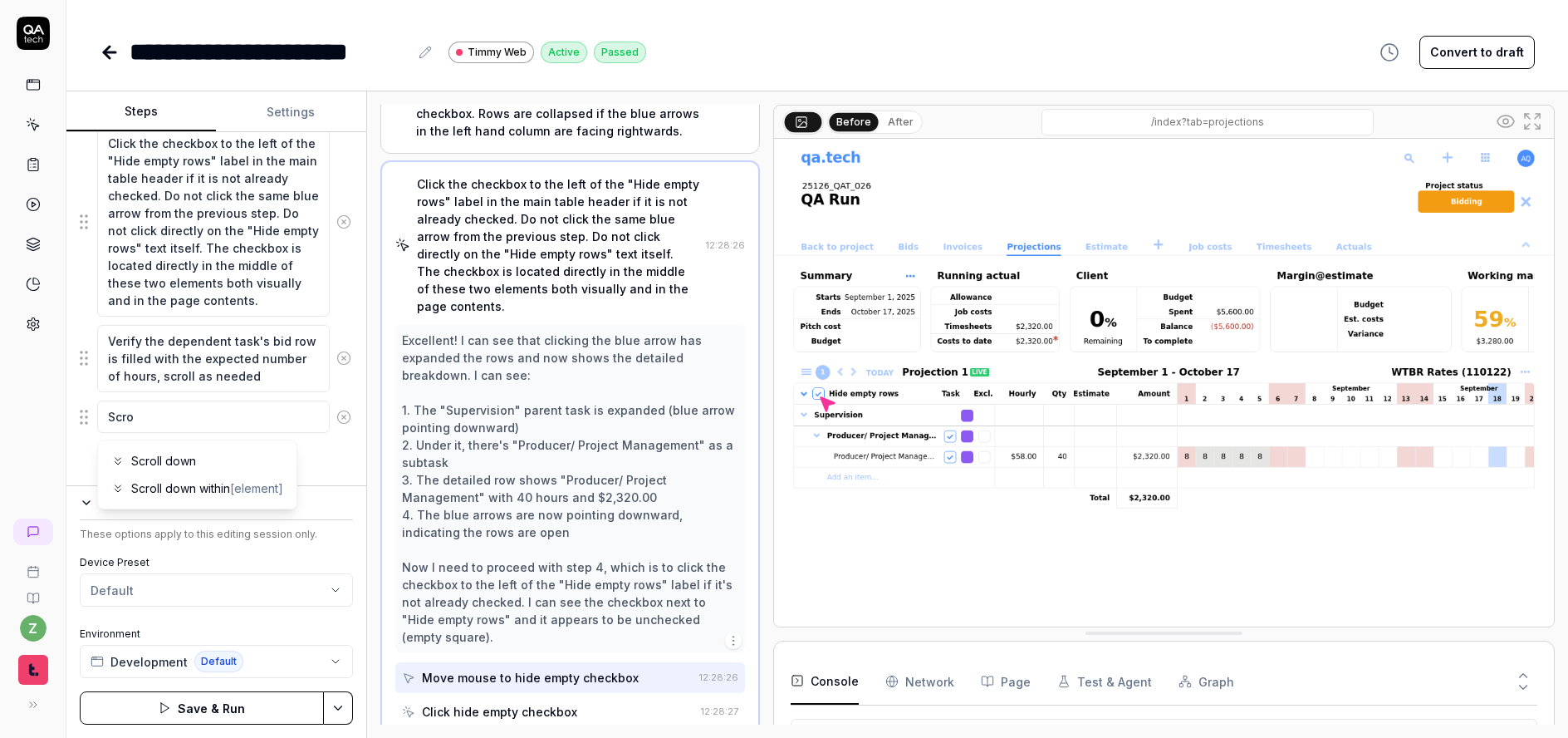
type textarea "Scrol"
type textarea "*"
type textarea "Scroll"
type textarea "*"
type textarea "Scroll"
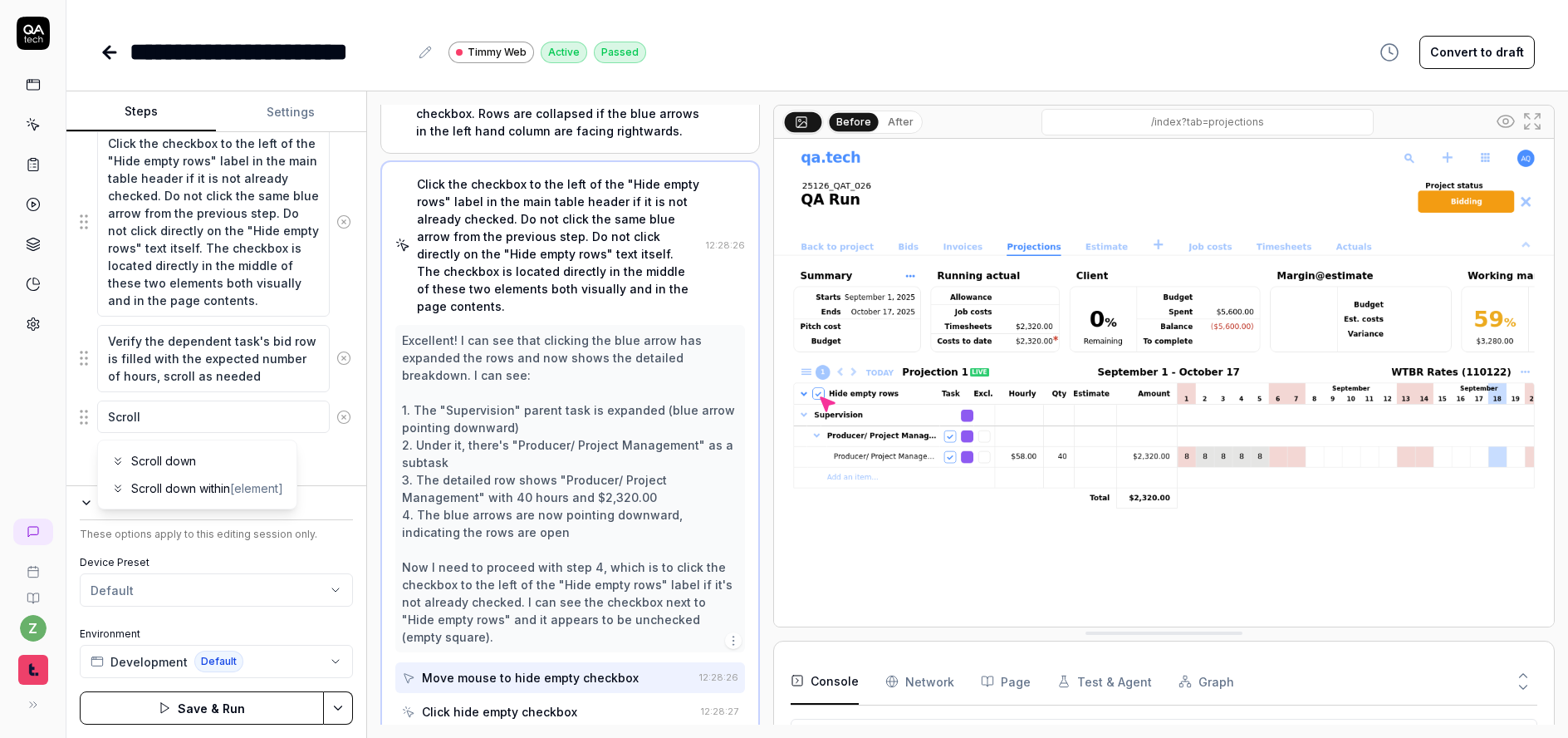
type textarea "*"
type textarea "Scroll do"
type textarea "*"
type textarea "Scroll dow"
type textarea "*"
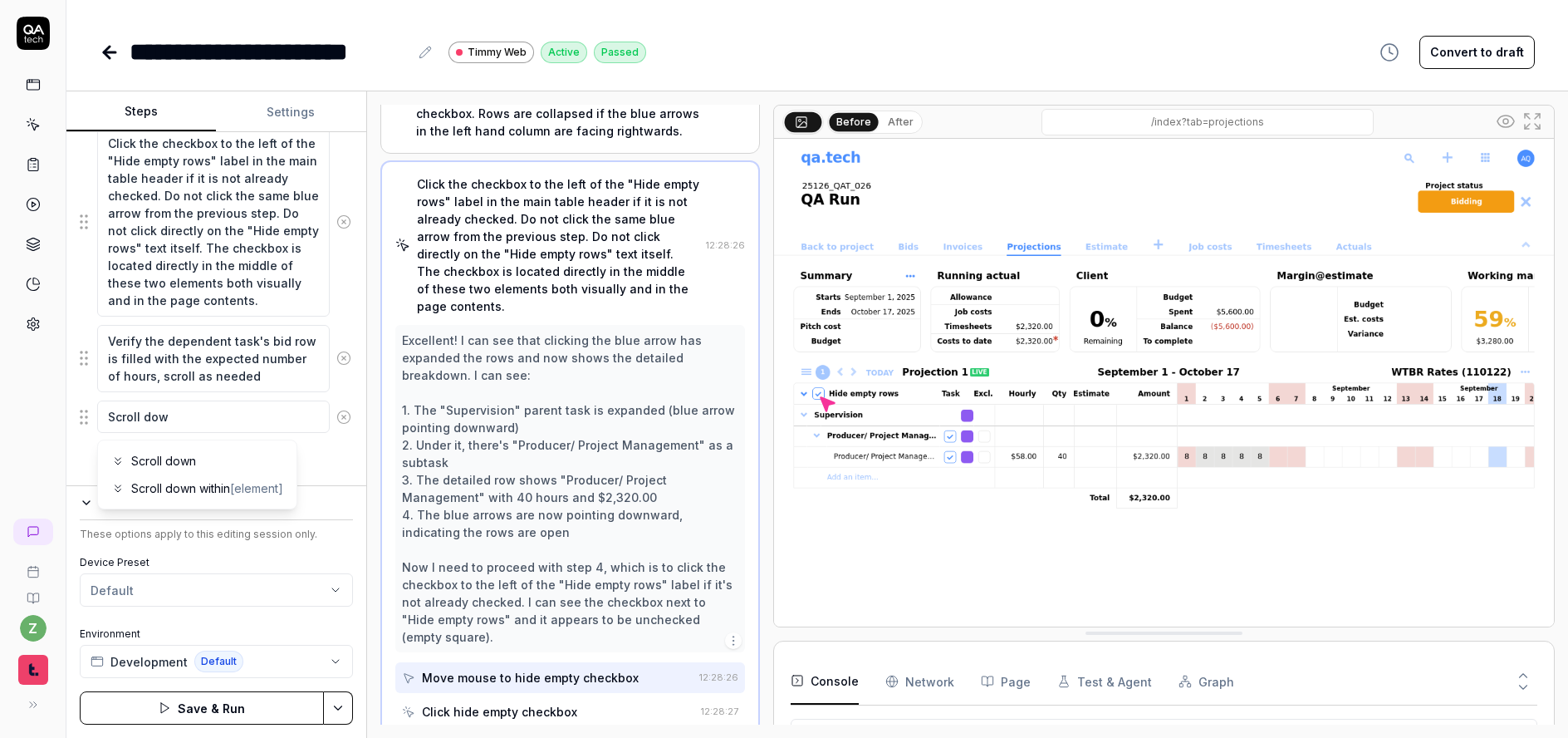
type textarea "Scroll down"
type textarea "*"
type textarea "Scroll down"
type textarea "*"
type textarea "Scroll down u"
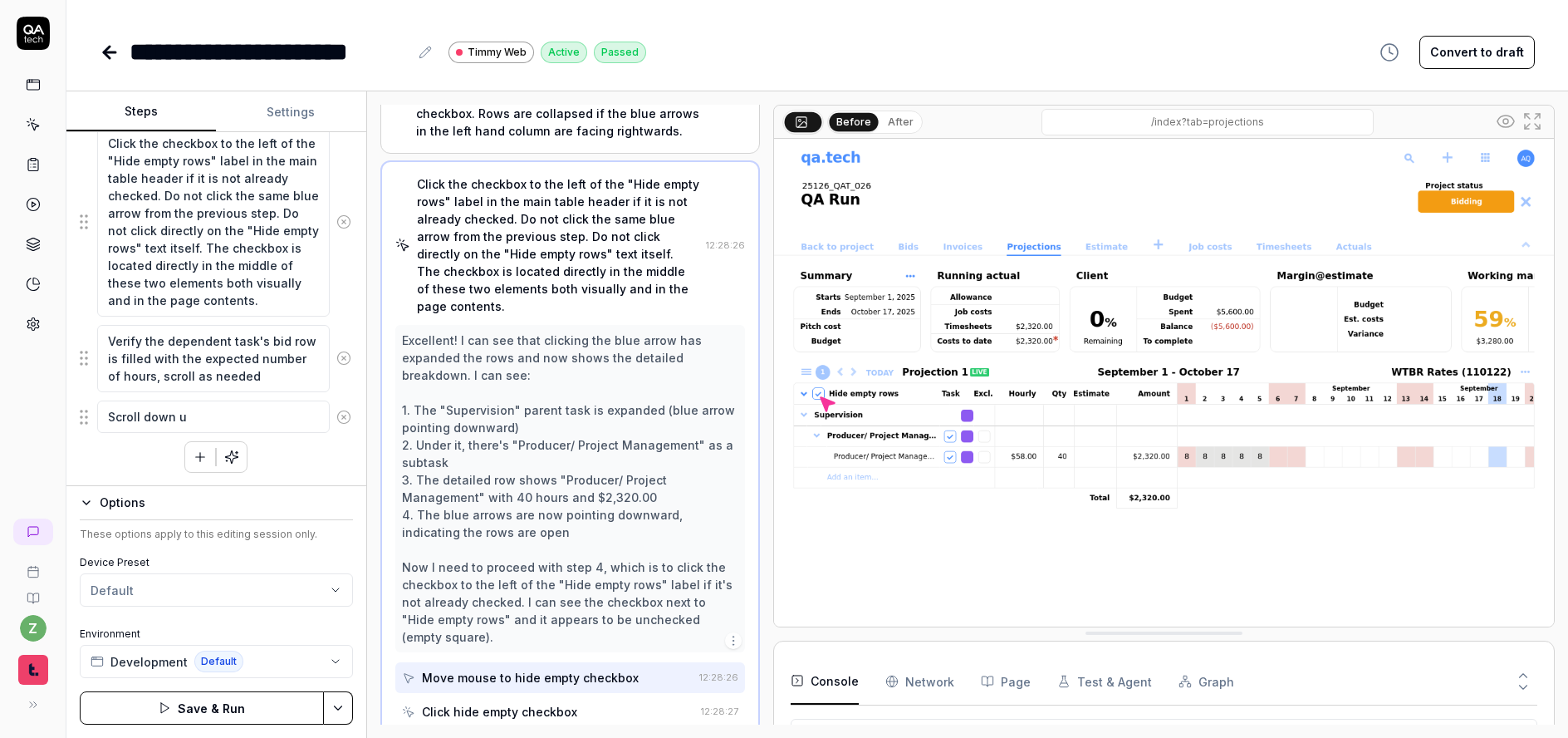
type textarea "*"
type textarea "Scroll down un"
type textarea "*"
type textarea "Scroll down unt"
type textarea "*"
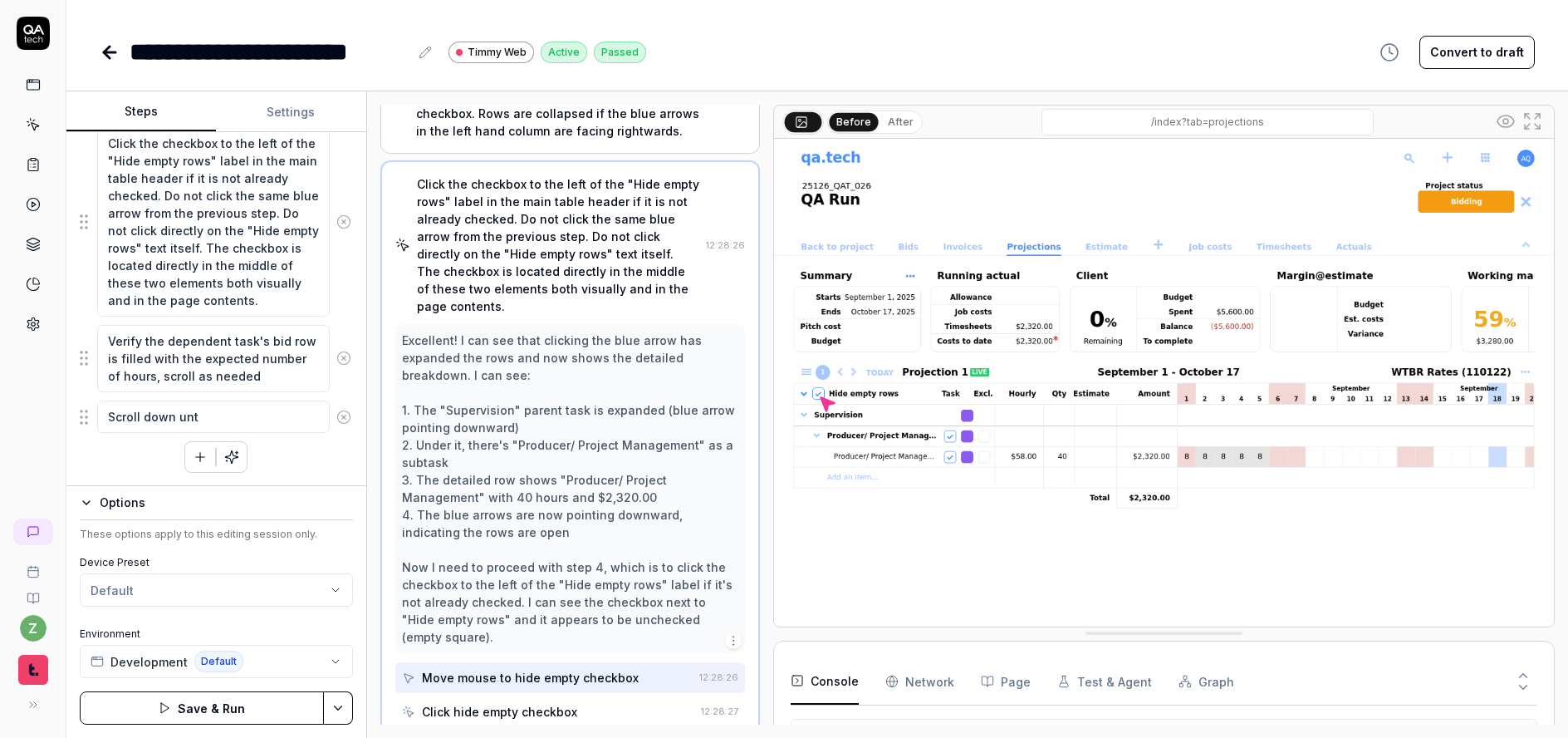
type textarea "Scroll down unti"
type textarea "*"
type textarea "Scroll down until"
type textarea "*"
type textarea "Scroll down until"
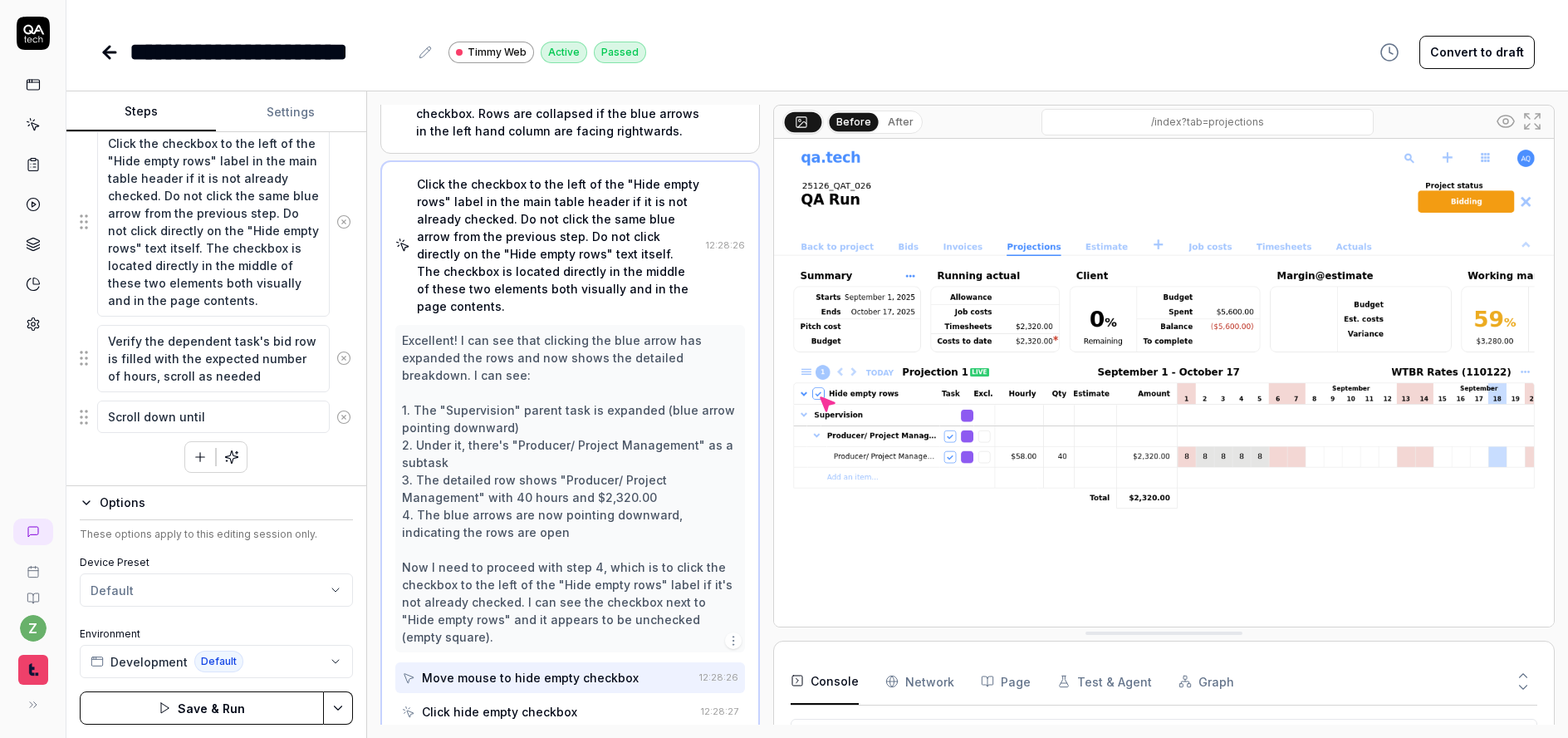
type textarea "*"
type textarea "Scroll down until T"
type textarea "*"
type textarea "Scroll down until"
type textarea "*"
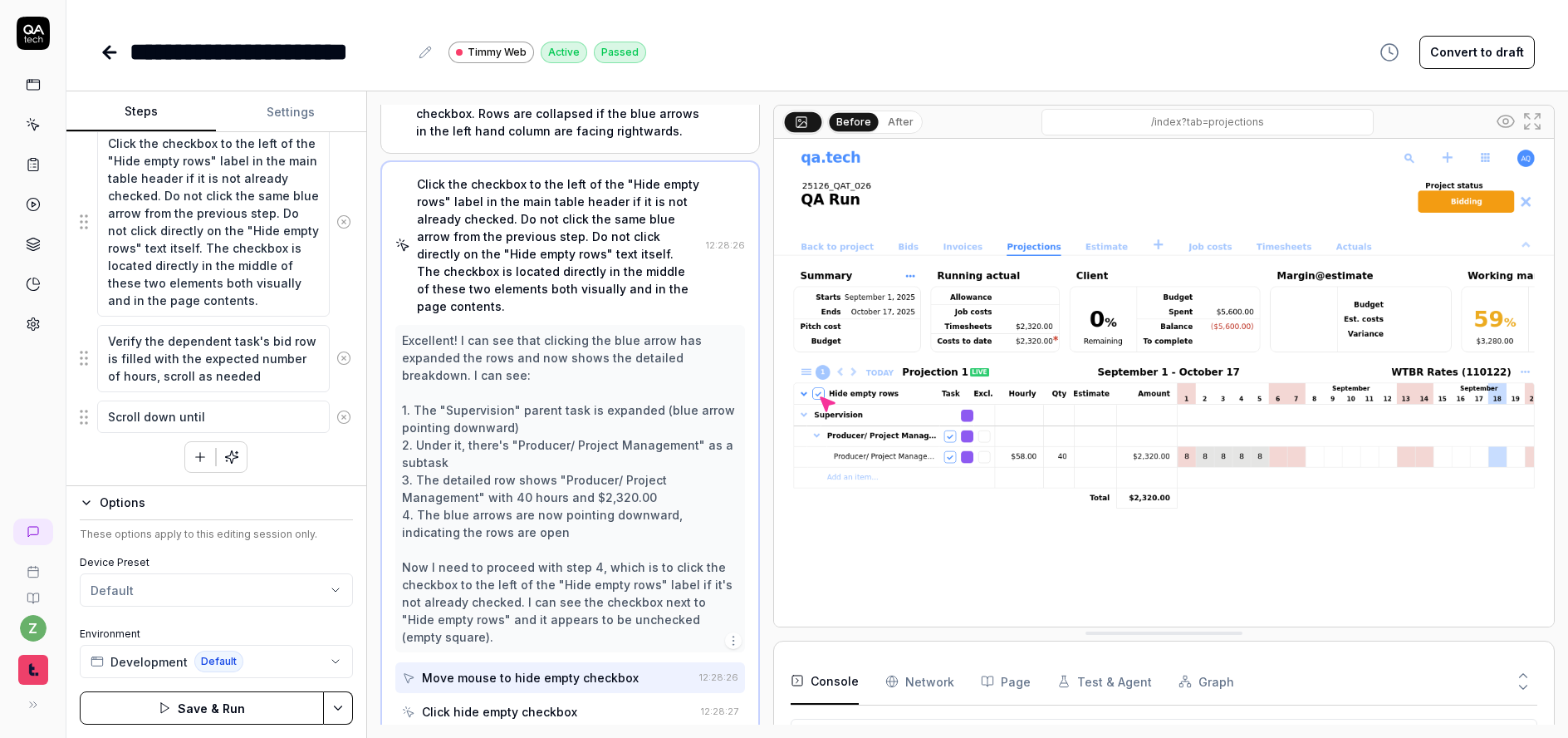
type textarea "Scroll down until T"
type textarea "*"
type textarea "Scroll down until Tr"
type textarea "*"
type textarea "Scroll down until Tra"
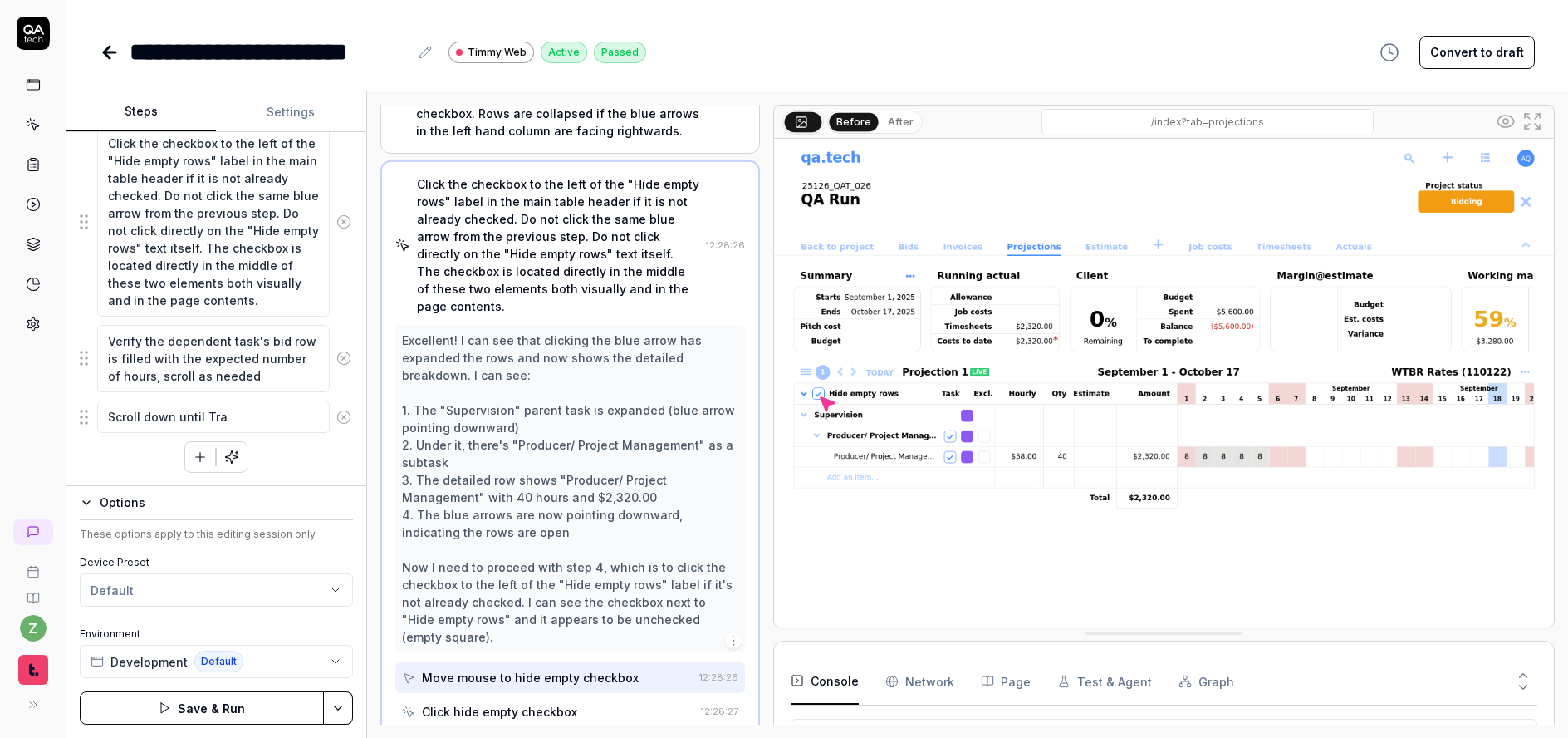
type textarea "*"
type textarea "Scroll down until Trav"
type textarea "*"
type textarea "Scroll down until Trave"
type textarea "*"
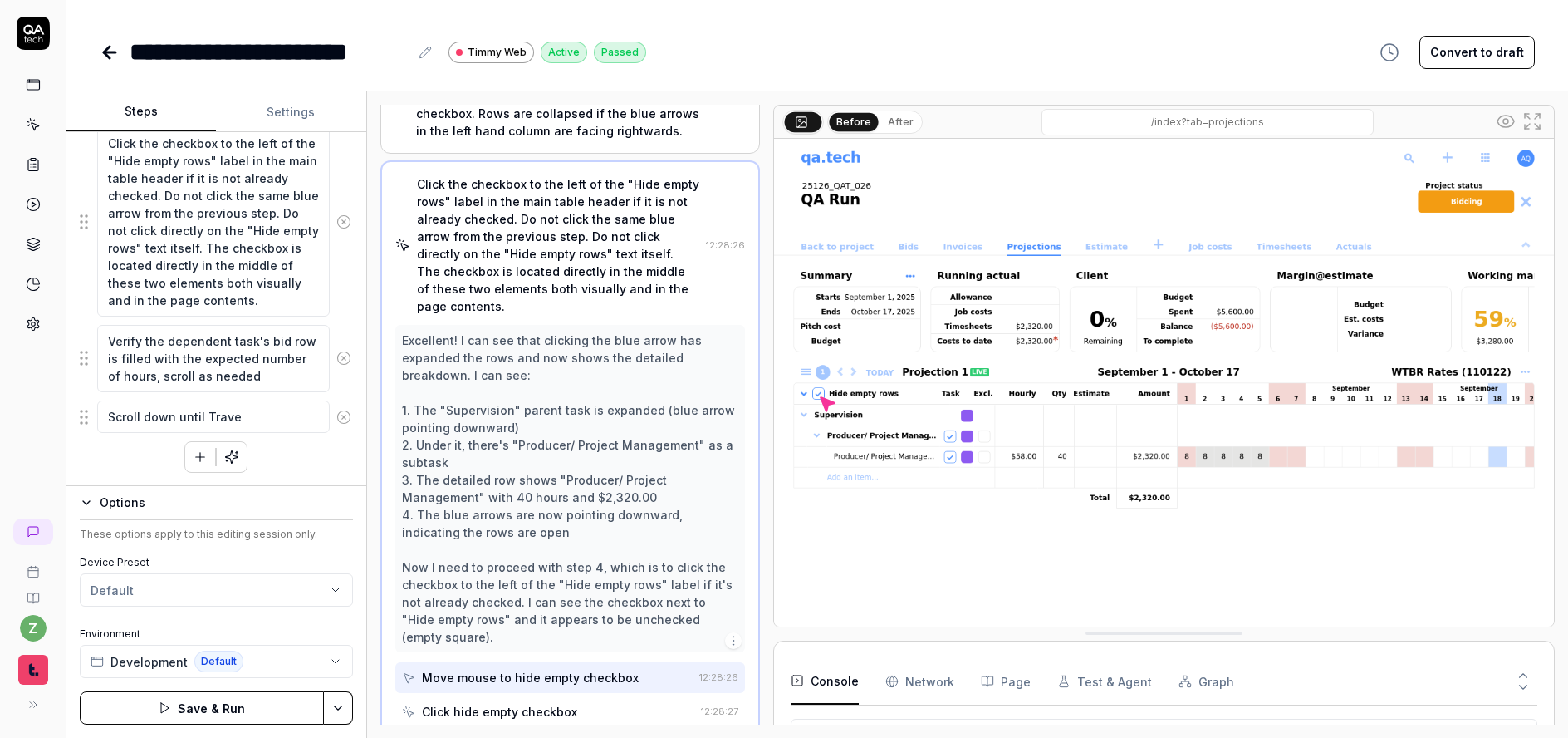
type textarea "Scroll down until Travel"
type textarea "*"
type textarea "Scroll down until Travel"
type textarea "*"
type textarea "Scroll down until Travel"
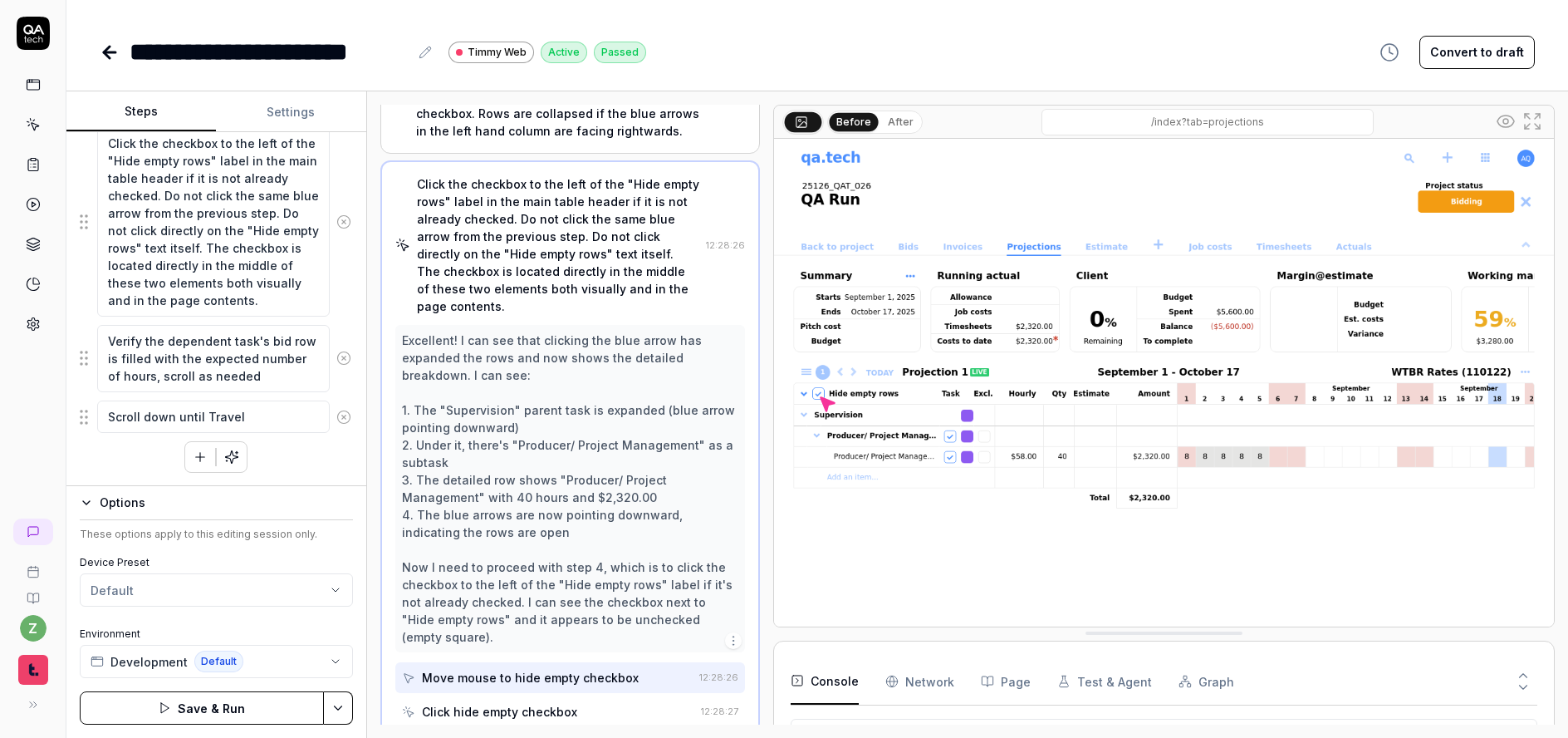
type textarea "*"
type textarea "Scroll down until Trave"
type textarea "*"
type textarea "Scroll down until Trav"
type textarea "*"
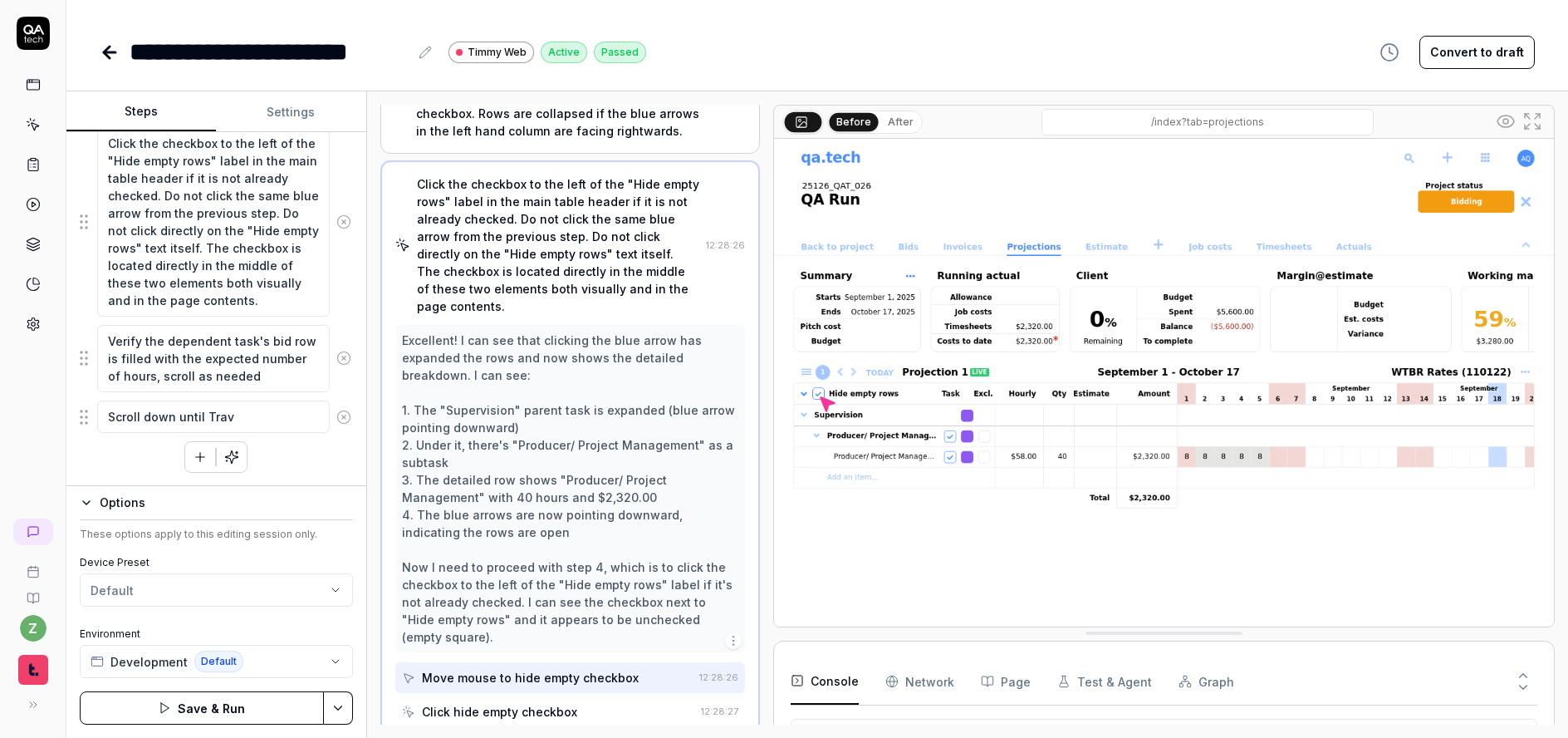
type textarea "Scroll down until Tra"
type textarea "*"
type textarea "Scroll down until Tr"
type textarea "*"
type textarea "Scroll down until T"
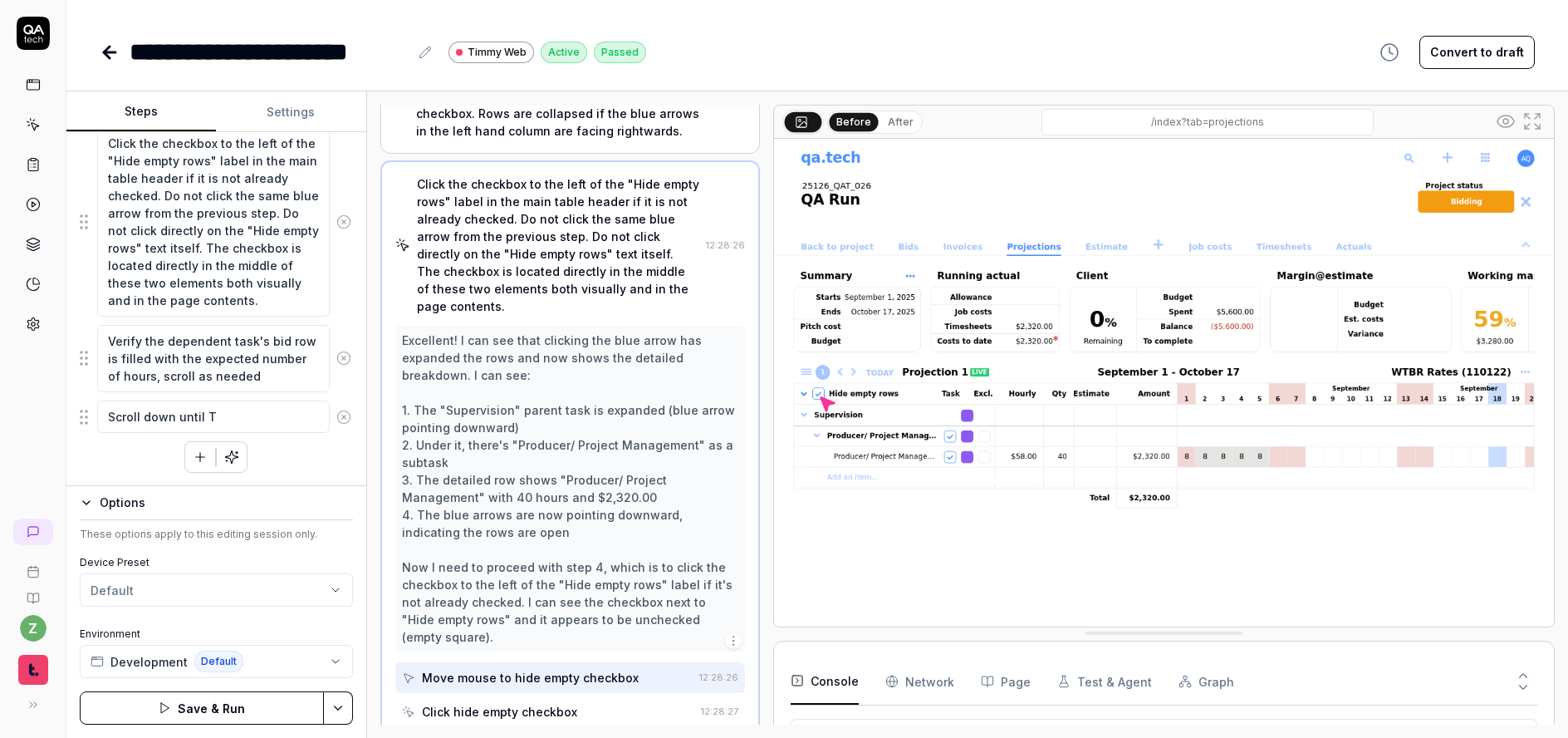
type textarea "*"
type textarea "Scroll down until"
type textarea "*"
type textarea "Scroll down until t"
type textarea "*"
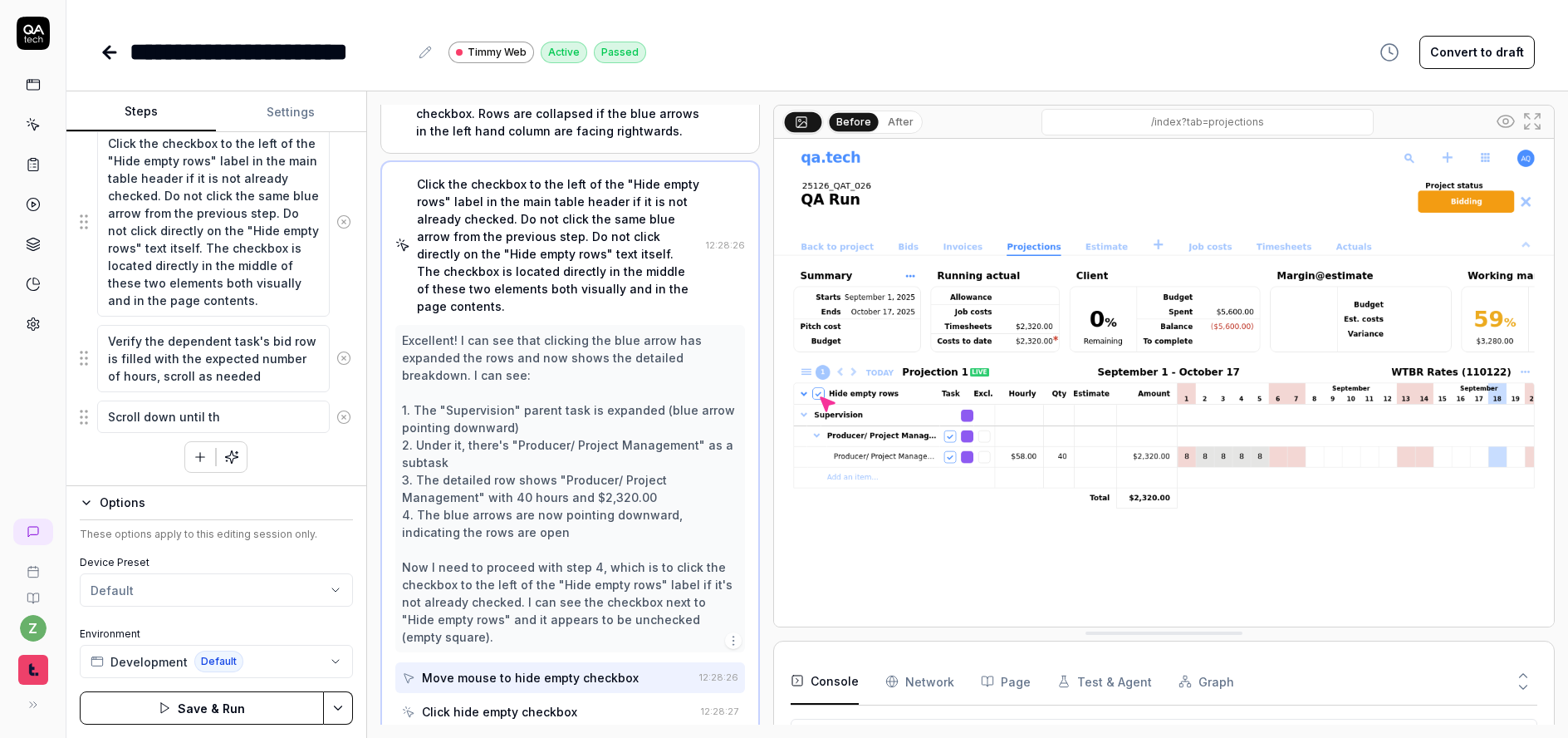
type textarea "Scroll down until the"
type textarea "*"
type textarea "Scroll down until the"
type textarea "*"
type textarea "Scroll down until the t"
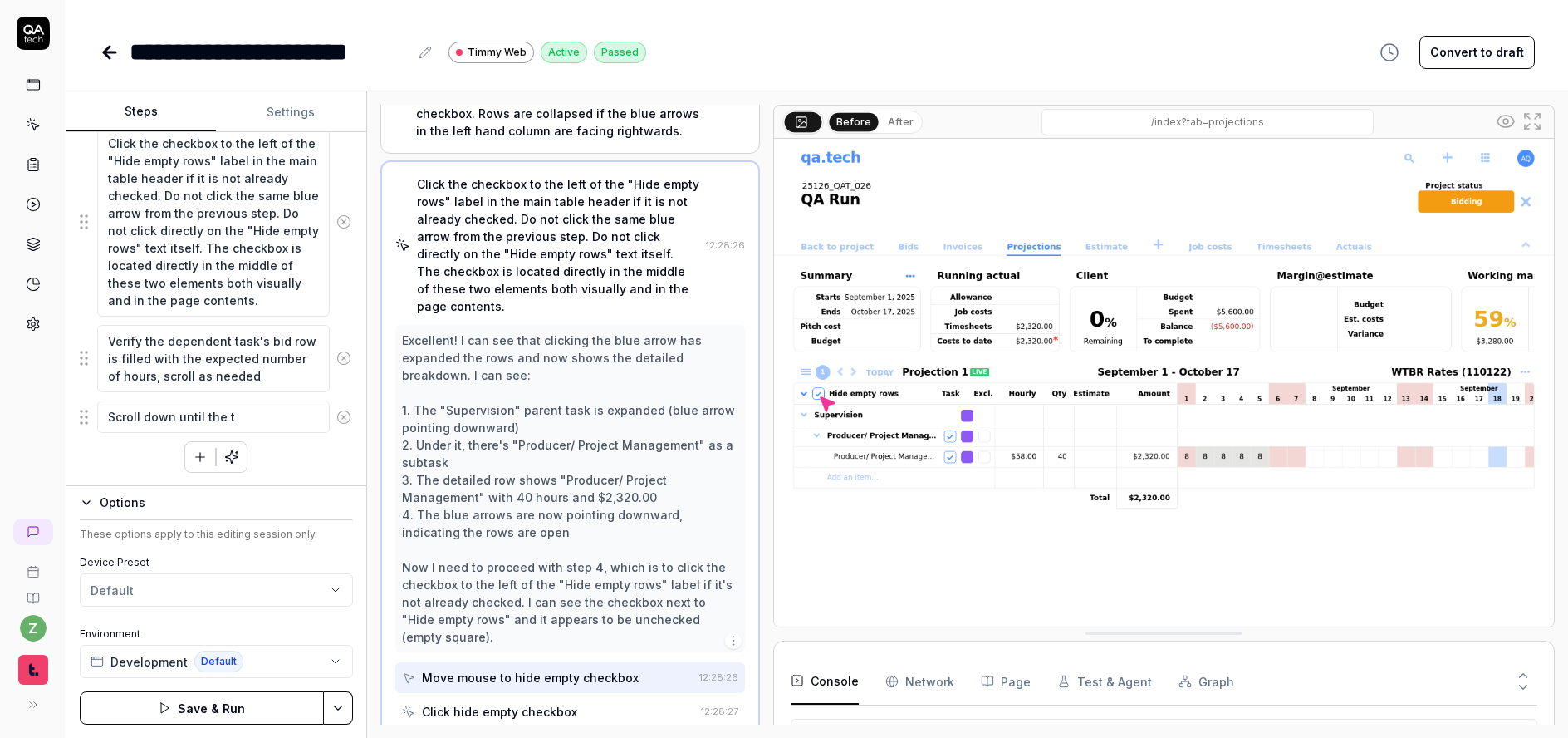
type textarea "*"
type textarea "Scroll down until the tr"
type textarea "*"
type textarea "Scroll down until the tra"
type textarea "*"
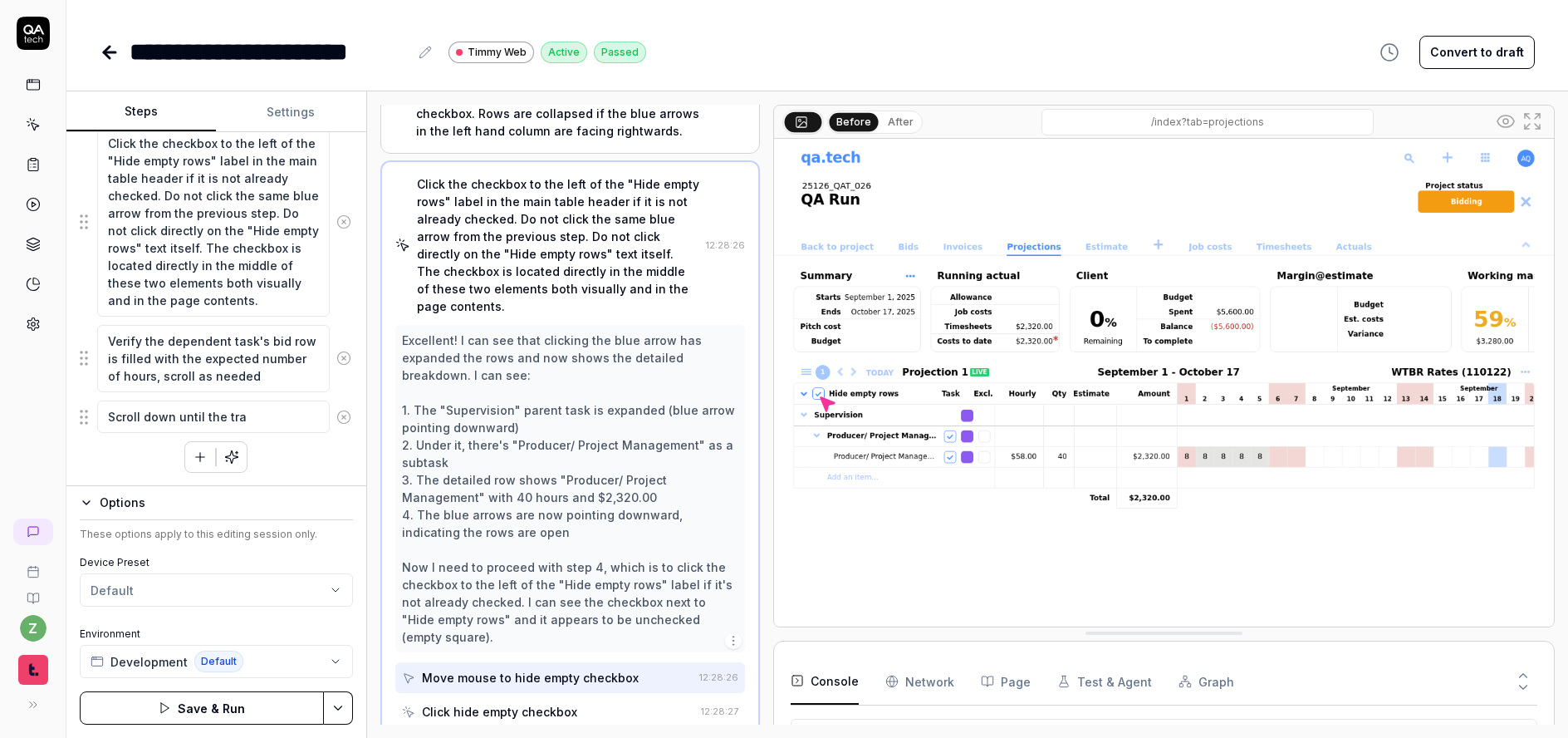
type textarea "Scroll down until the trav"
type textarea "*"
type textarea "Scroll down until the trave"
type textarea "*"
type textarea "Scroll down until the travel"
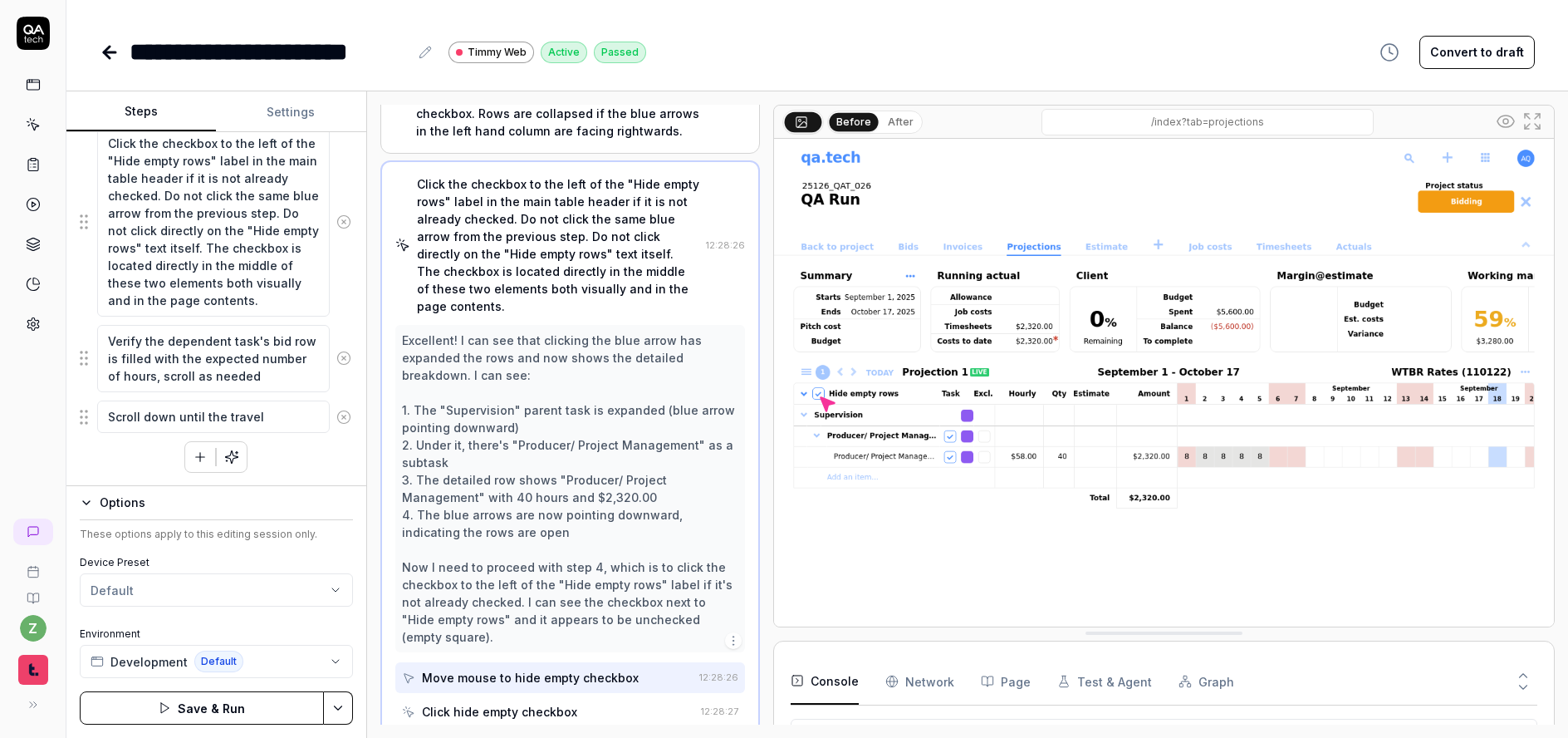
type textarea "*"
type textarea "Scroll down until the travel"
type textarea "*"
type textarea "Scroll down until the travel B"
type textarea "*"
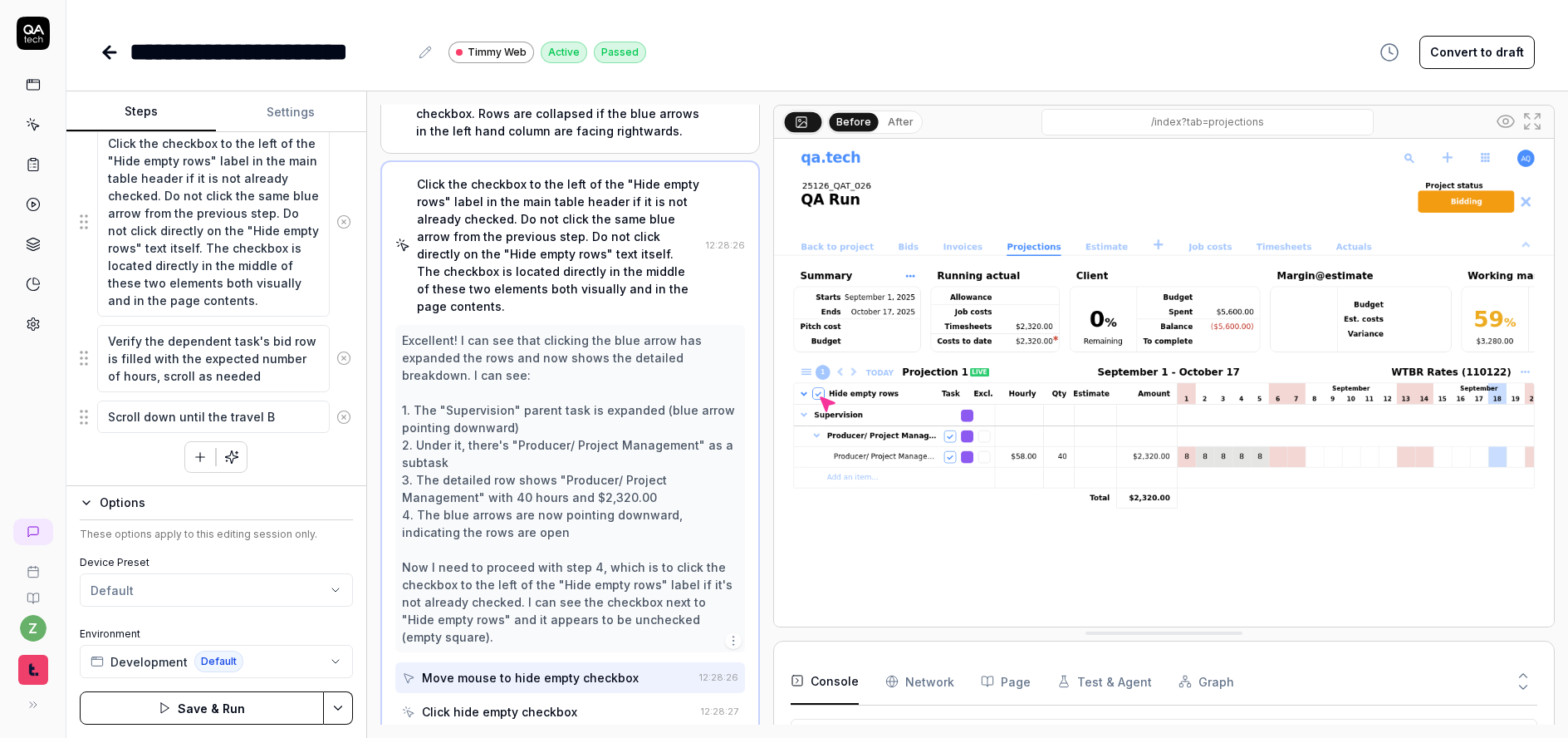
type textarea "Scroll down until the travel"
type textarea "*"
type textarea "Scroll down until the travel b"
type textarea "*"
type textarea "Scroll down until the travel bi"
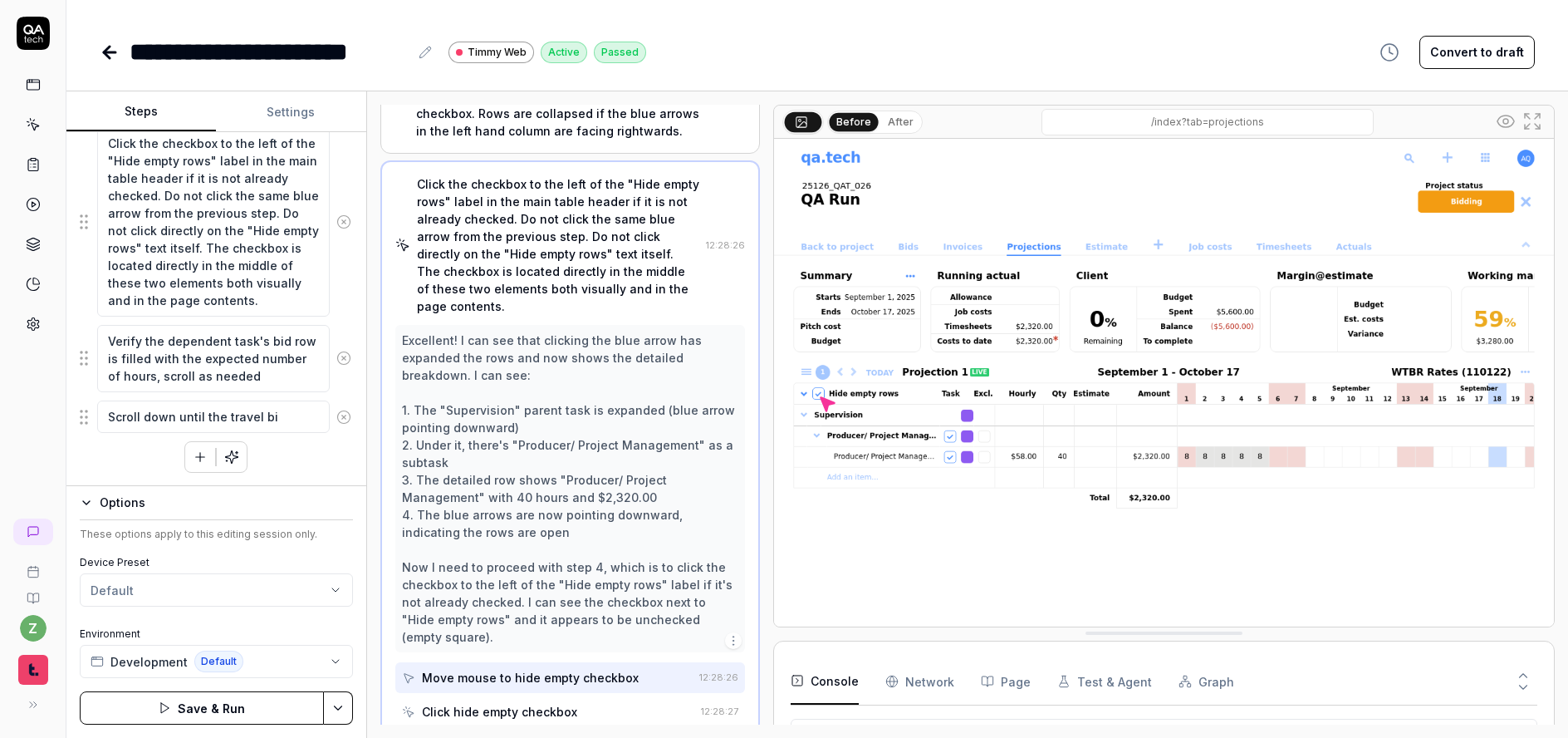
type textarea "*"
type textarea "Scroll down until the travel bir"
type textarea "*"
type textarea "Scroll down until the travel bi"
type textarea "*"
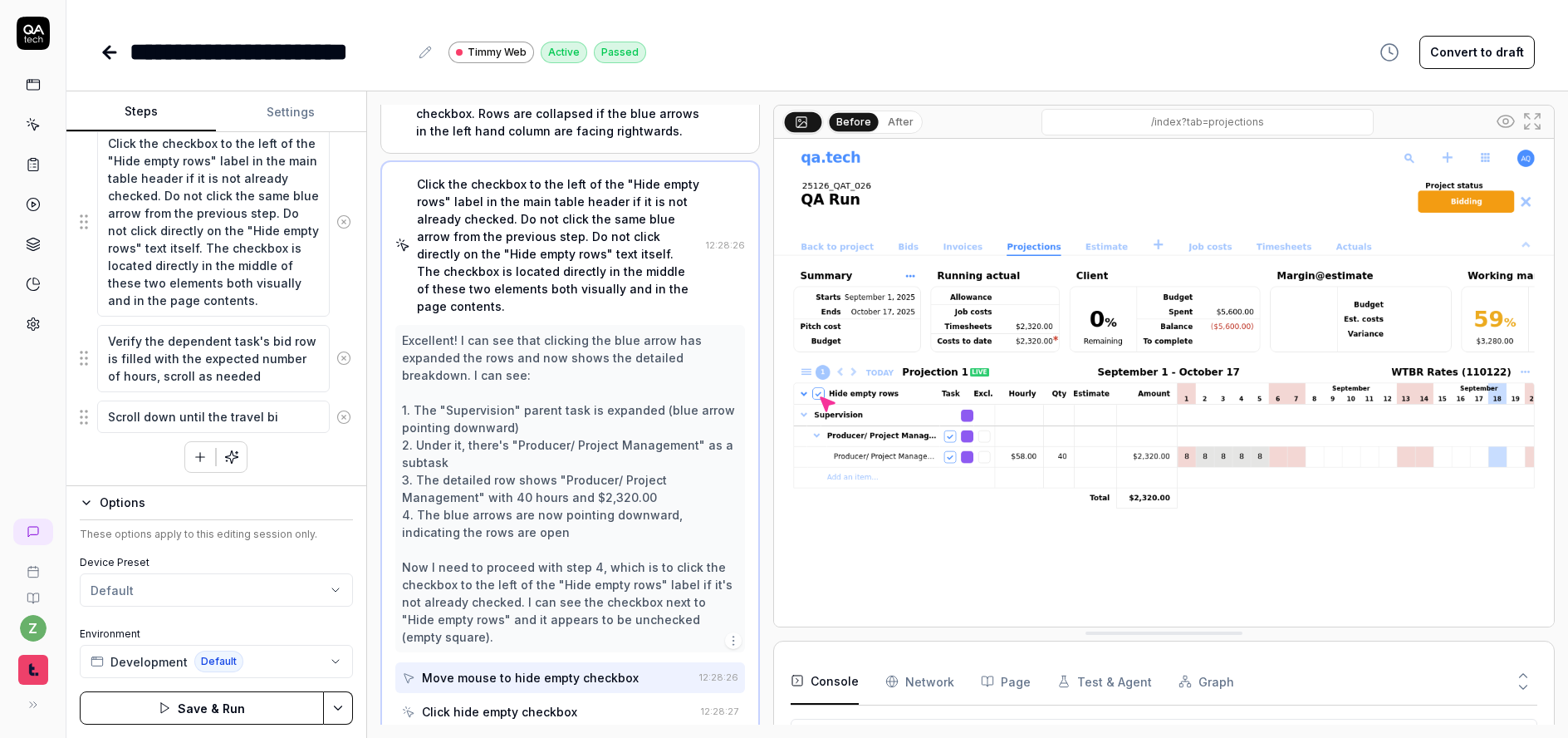
type textarea "Scroll down until the travel bid"
type textarea "*"
type textarea "Scroll down until the travel bid"
type textarea "*"
type textarea "Scroll down until the travel bid r"
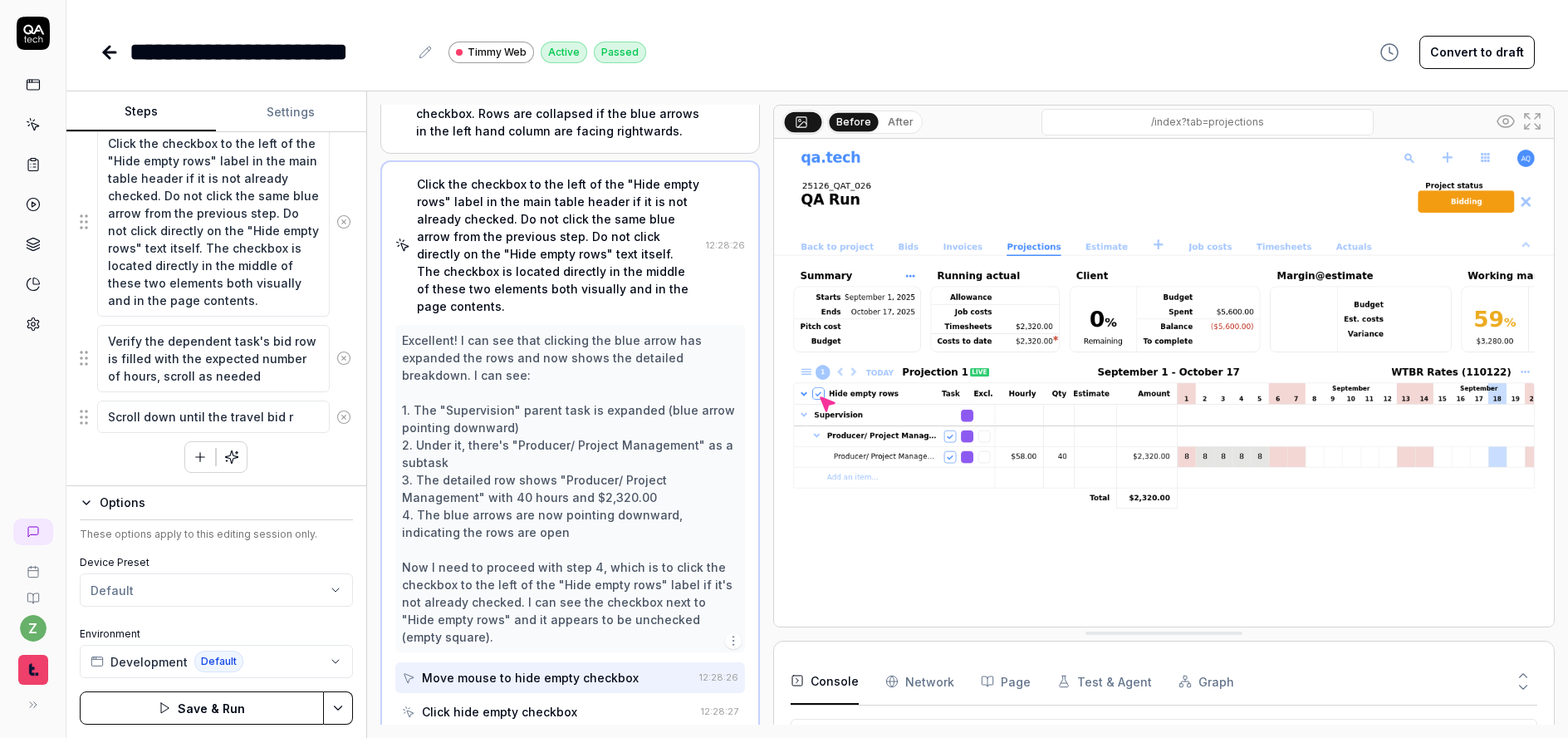
type textarea "*"
type textarea "Scroll down until the travel bid ro"
type textarea "*"
type textarea "Scroll down until the travel bid row"
type textarea "*"
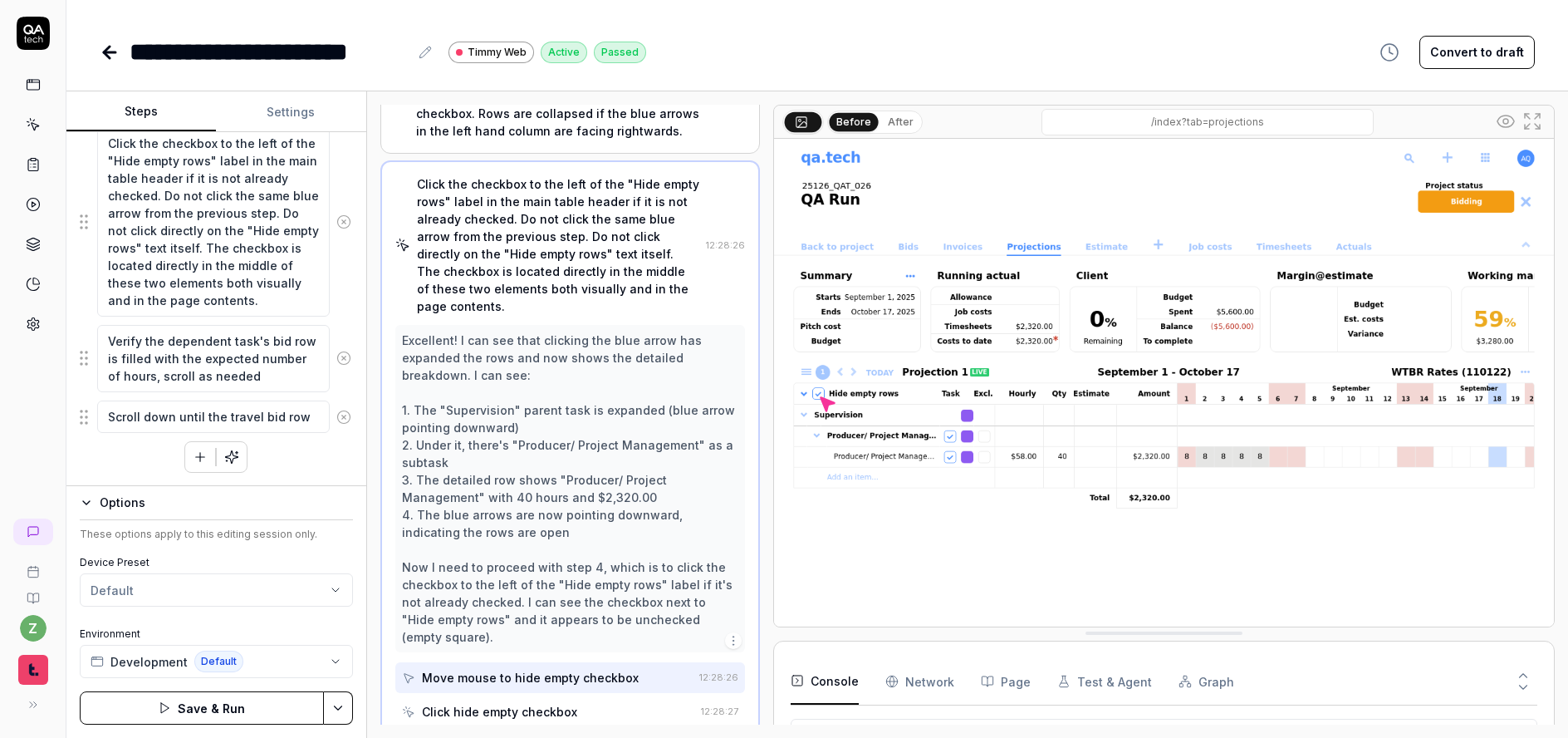
type textarea "Scroll down until the travel bid row"
type textarea "*"
type textarea "Scroll down until the travel bid row is"
type textarea "*"
type textarea "Scroll down until the travel bid row is"
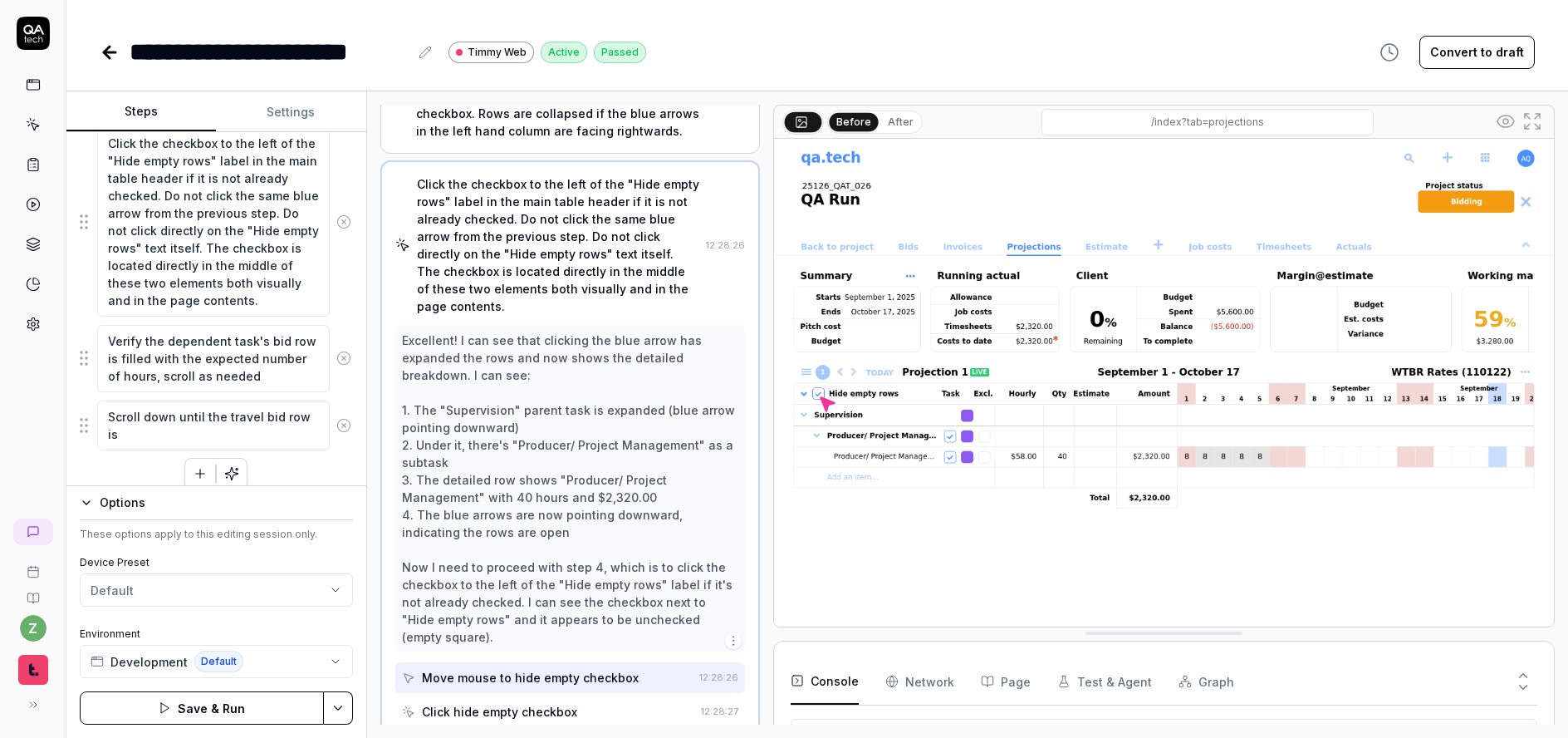
type textarea "*"
type textarea "Scroll down until the travel bid row is v"
type textarea "*"
type textarea "Scroll down until the travel bid row is vi"
type textarea "*"
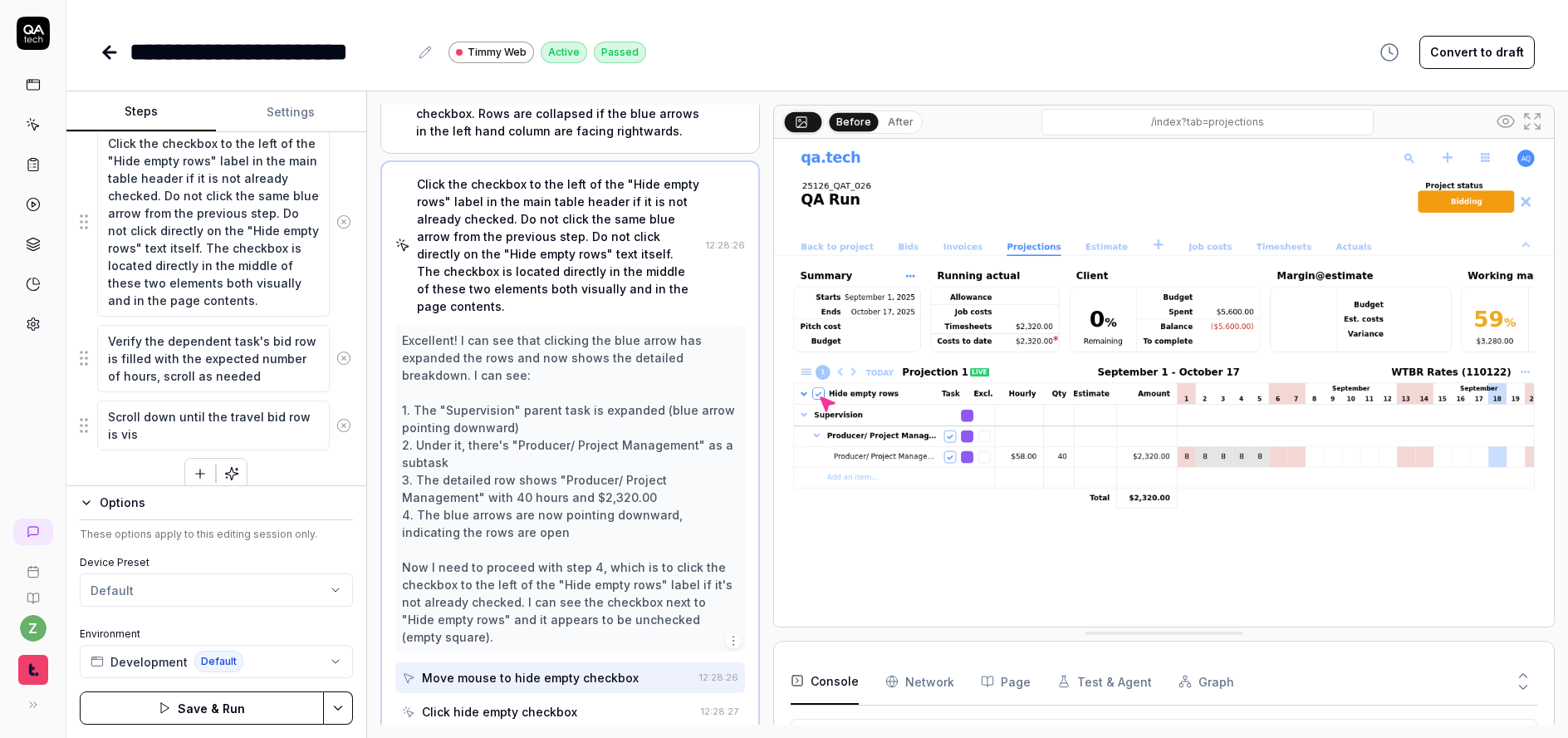
type textarea "Scroll down until the travel bid row is visi"
type textarea "*"
type textarea "Scroll down until the travel bid row is visib"
type textarea "*"
type textarea "Scroll down until the travel bid row is visibl"
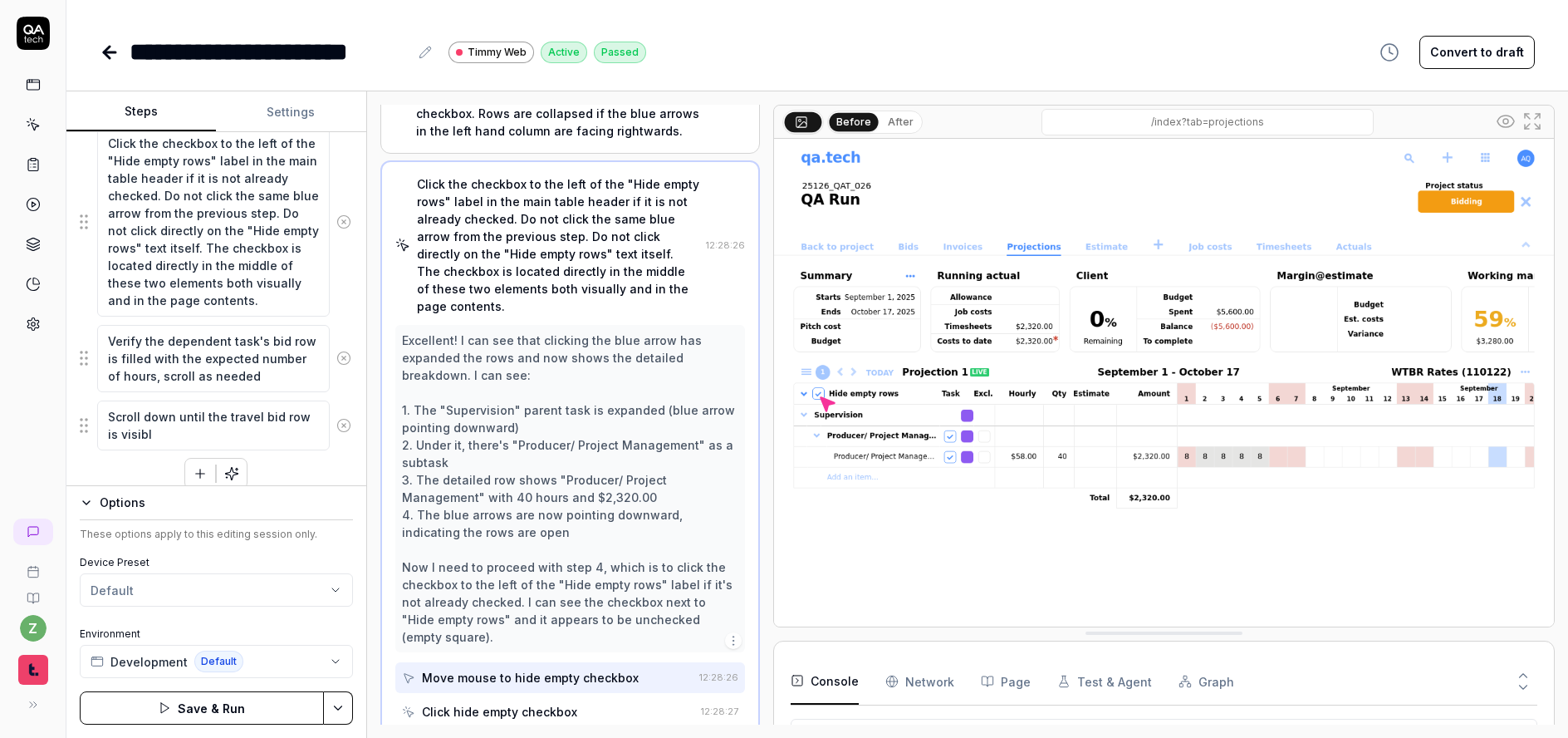
type textarea "*"
type textarea "Scroll down until the travel bid row is visible"
type textarea "*"
type textarea "Scroll down until the travel bid row is visible"
type textarea "*"
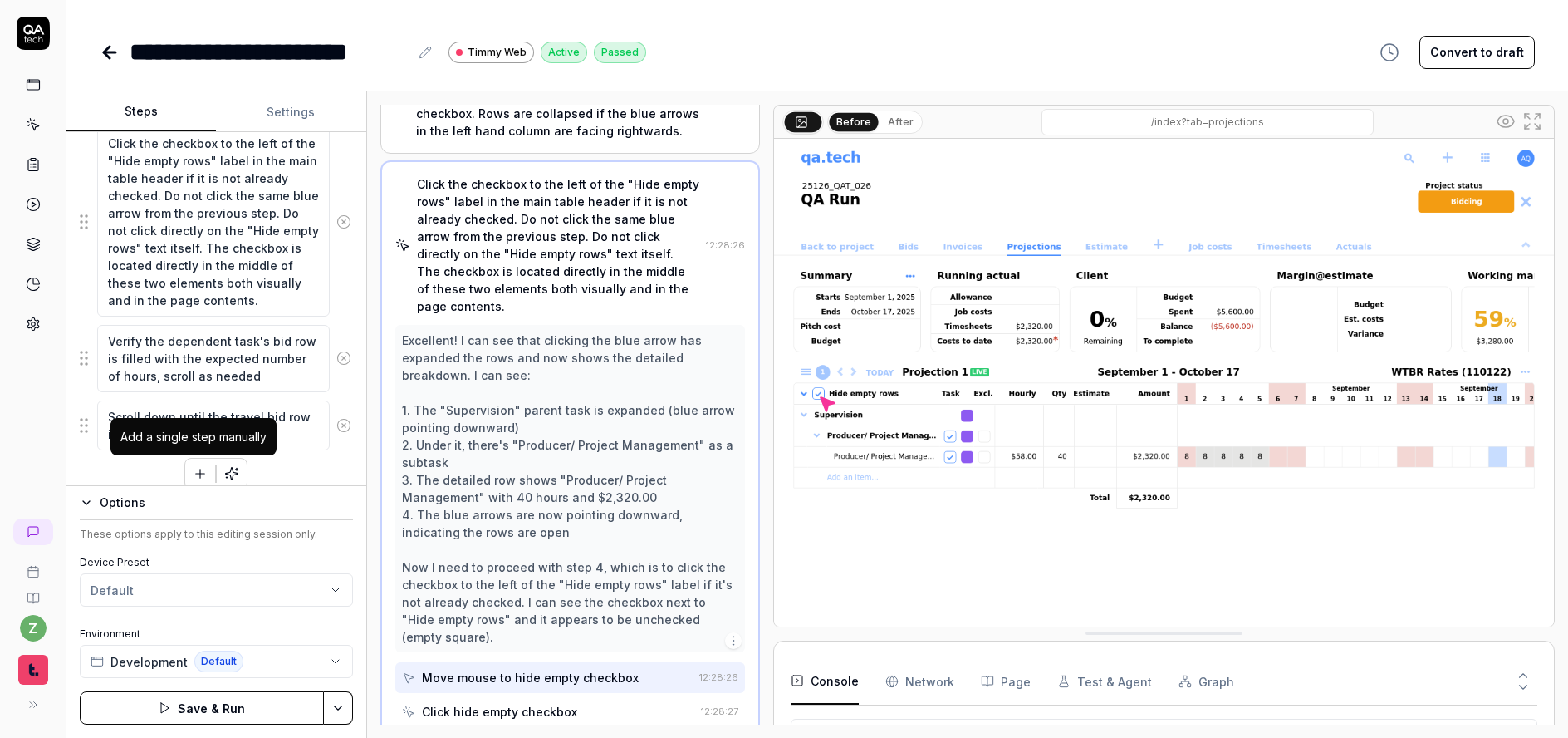
type textarea "Scroll down until the travel bid row is visible"
click at [186, 473] on button "button" at bounding box center [200, 473] width 30 height 30
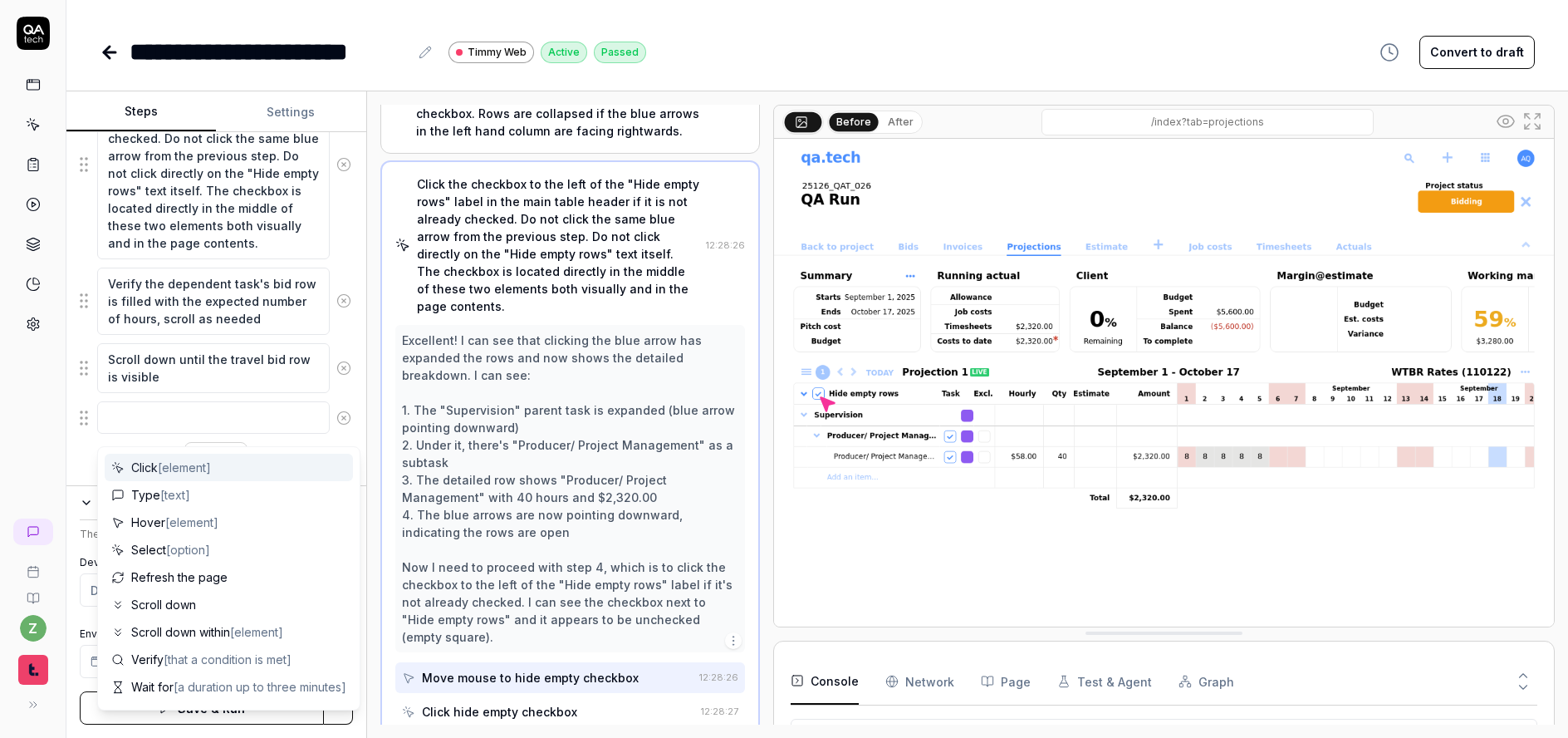
scroll to position [771, 0]
click at [337, 418] on icon at bounding box center [344, 417] width 15 height 15
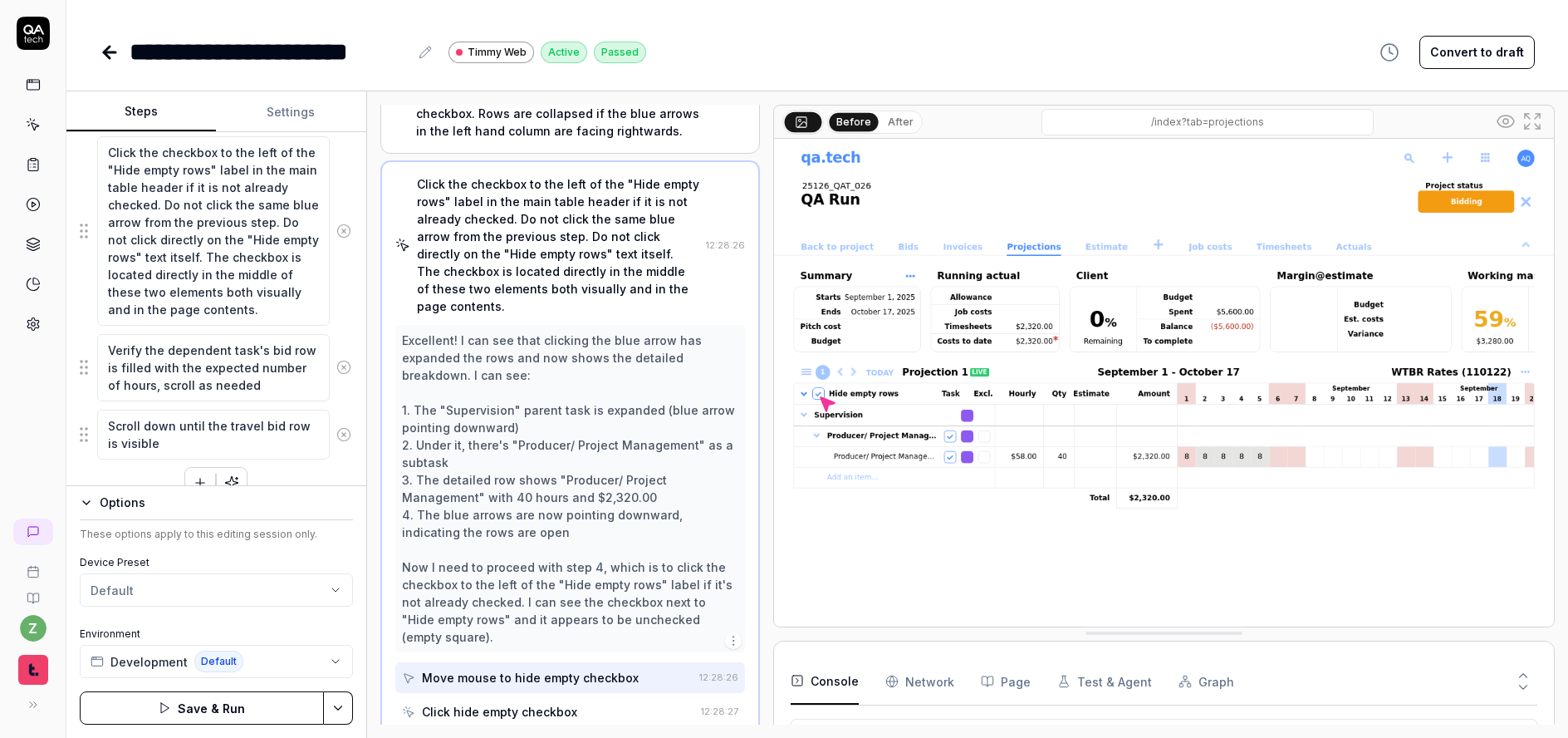
scroll to position [730, 0]
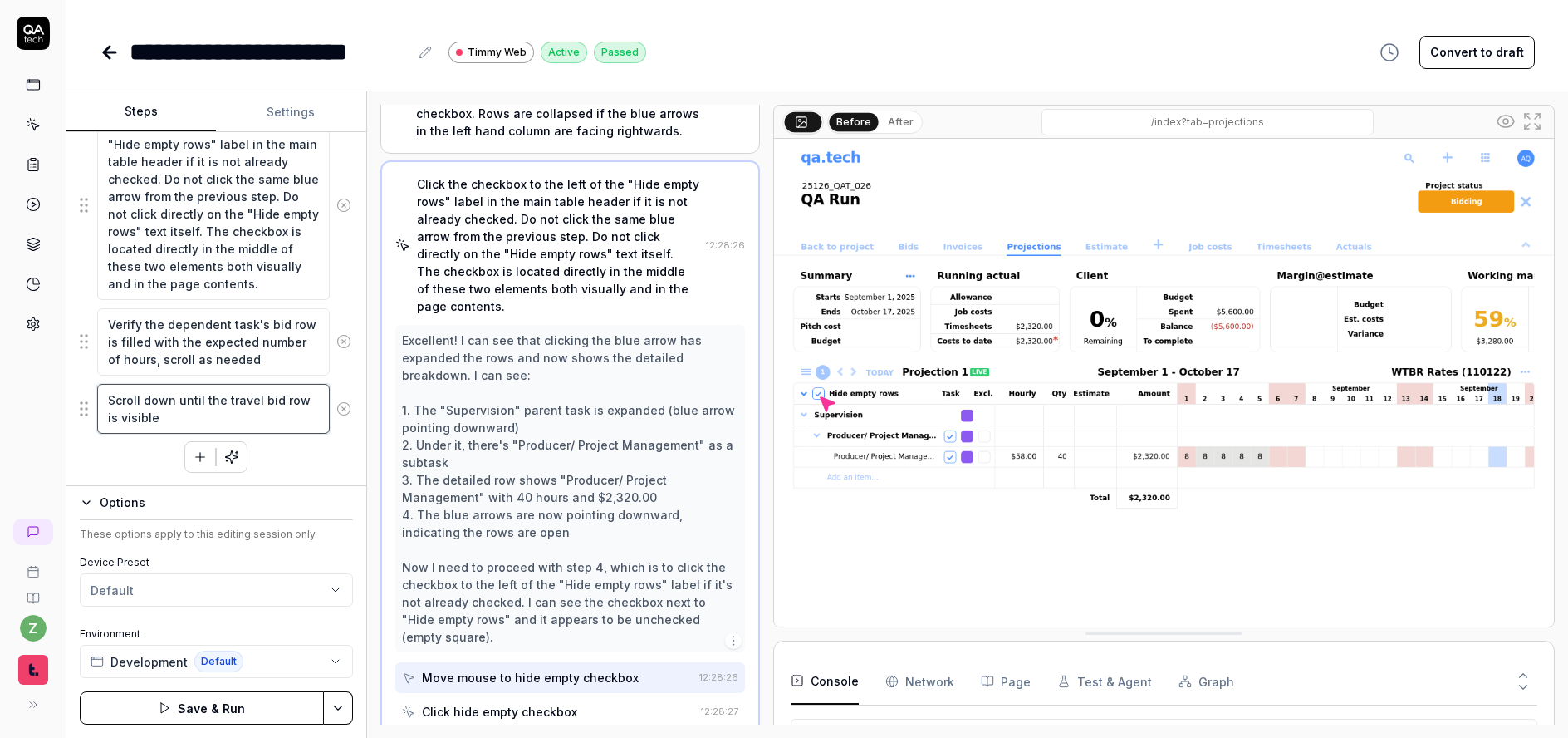
type textarea "*"
drag, startPoint x: 228, startPoint y: 424, endPoint x: 34, endPoint y: 380, distance: 198.9
click at [34, 380] on div "**********" at bounding box center [784, 369] width 1568 height 738
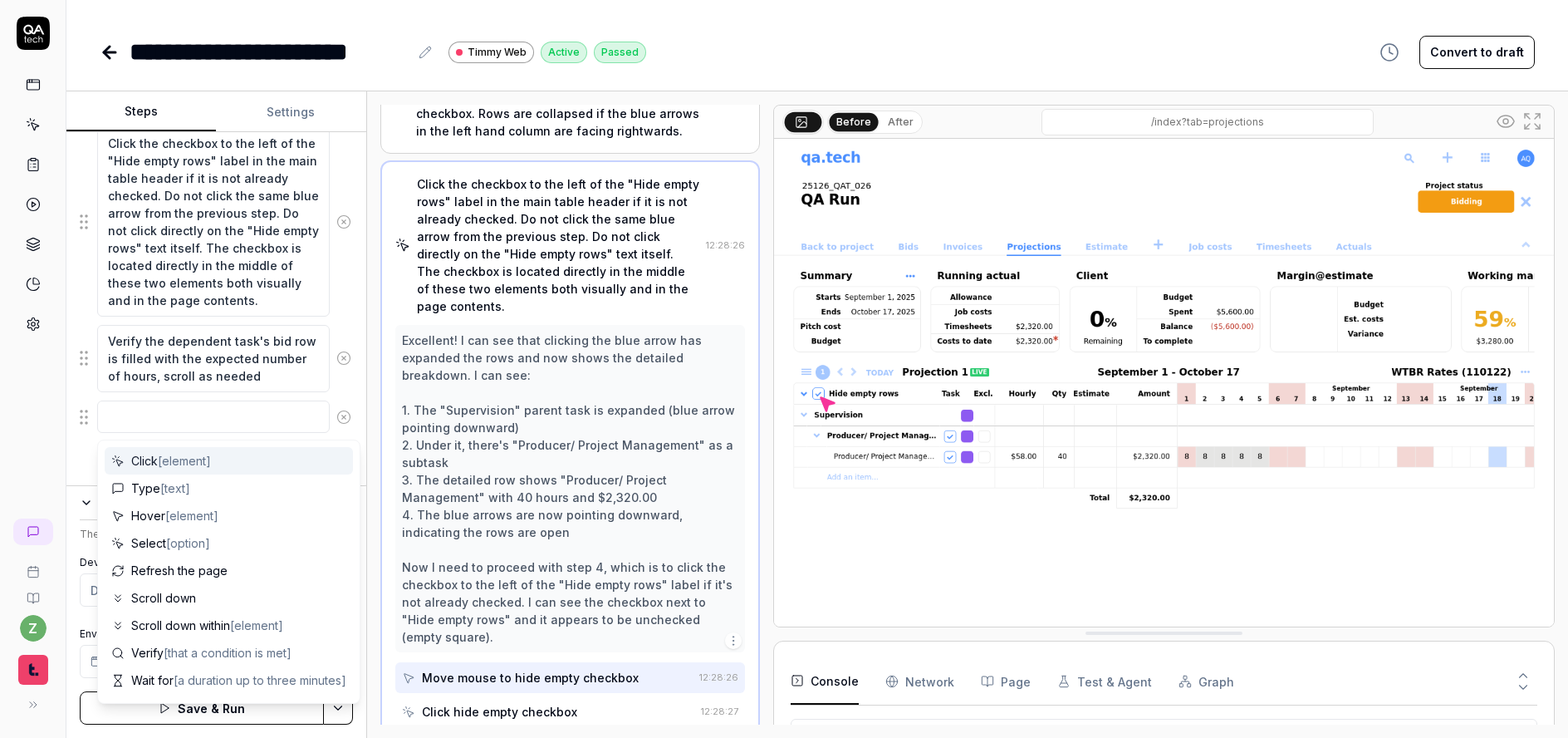
click at [337, 421] on icon at bounding box center [344, 417] width 15 height 15
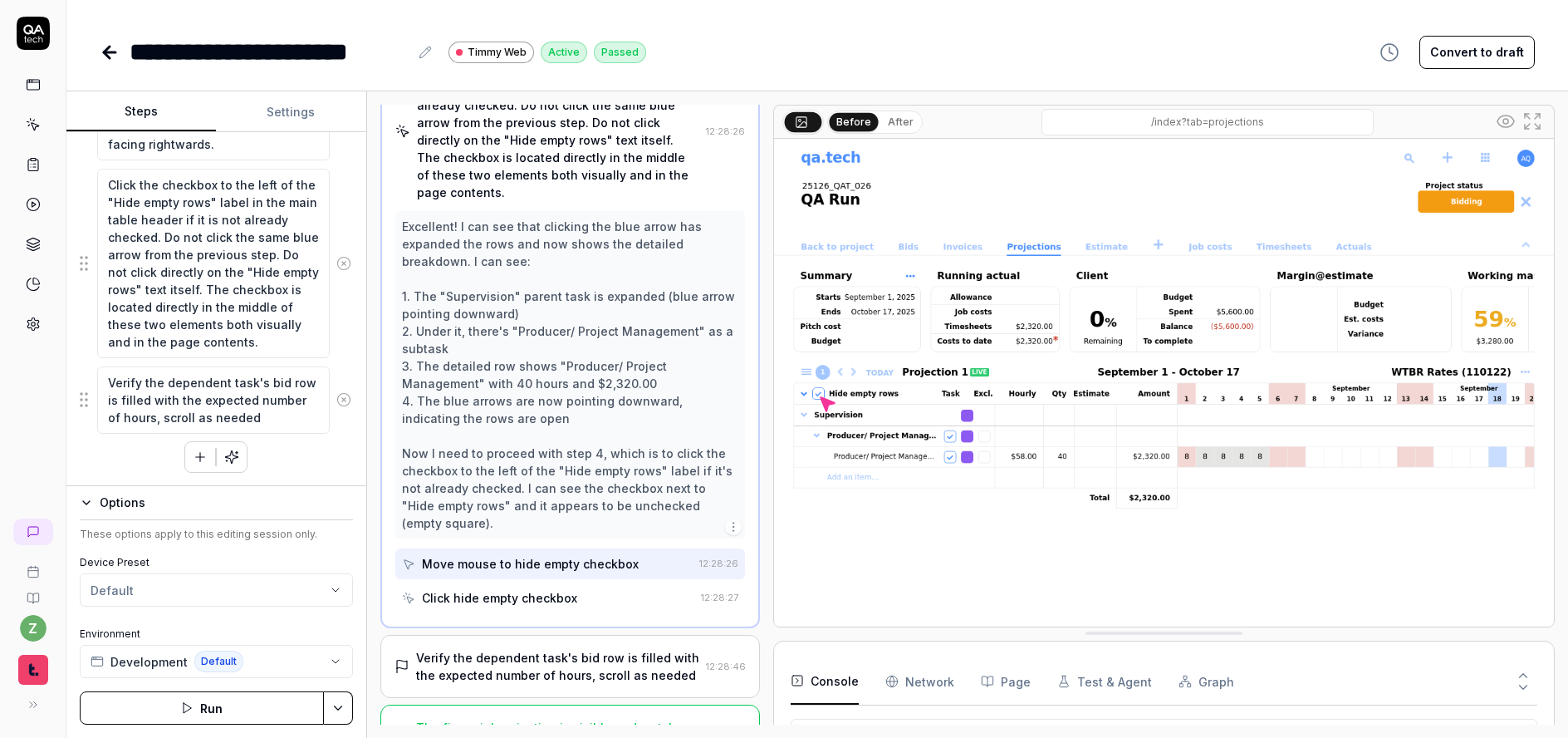
scroll to position [493, 0]
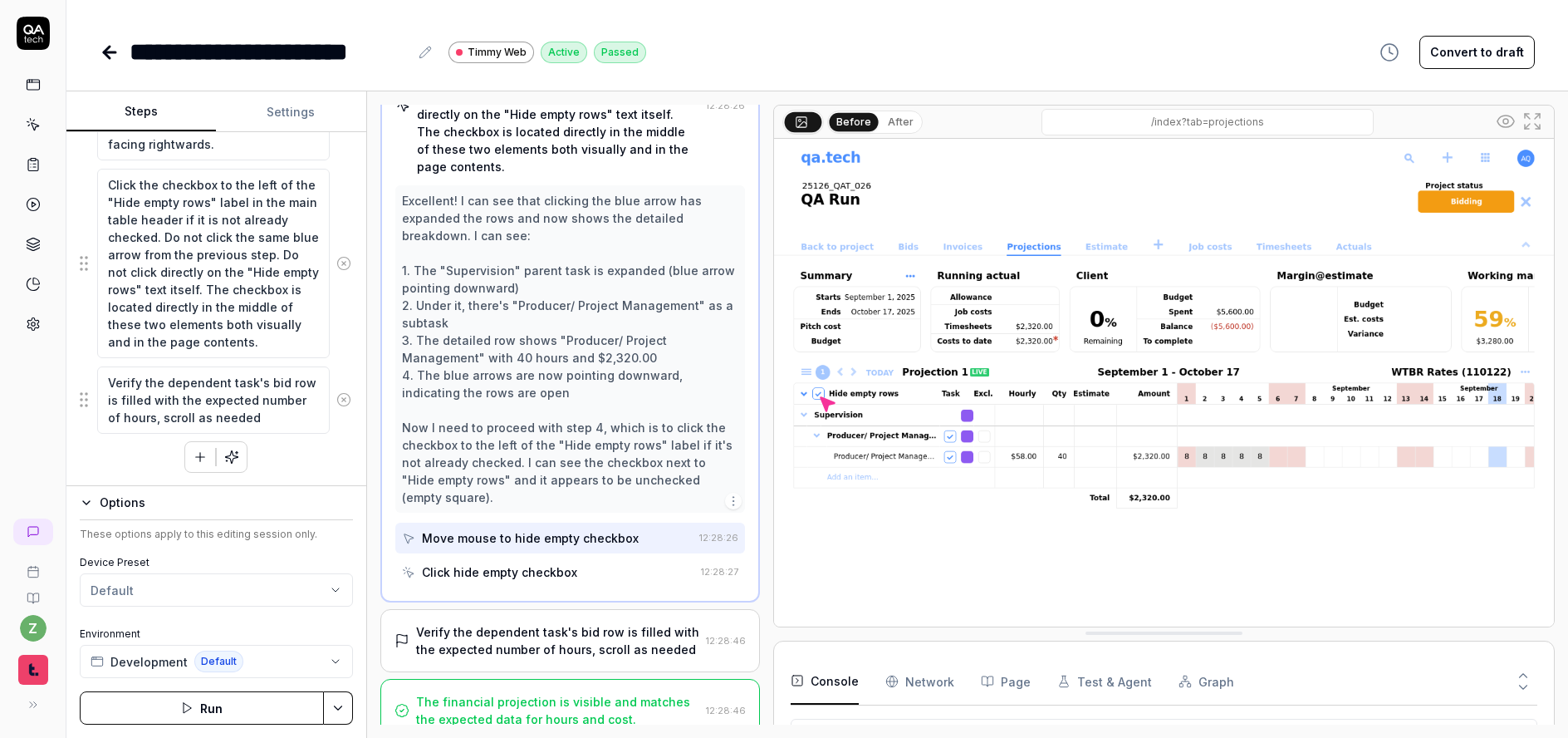
type textarea "*"
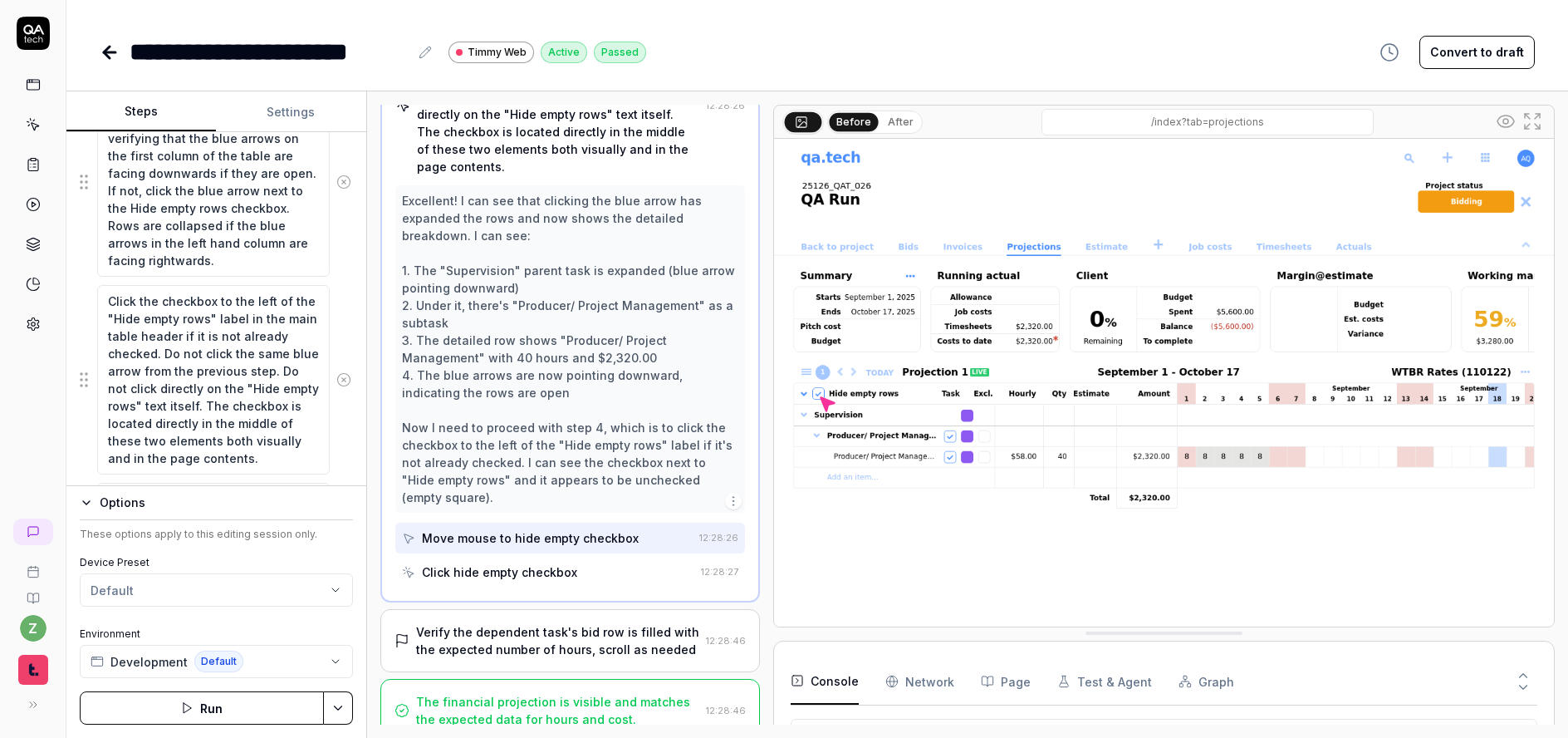
scroll to position [671, 0]
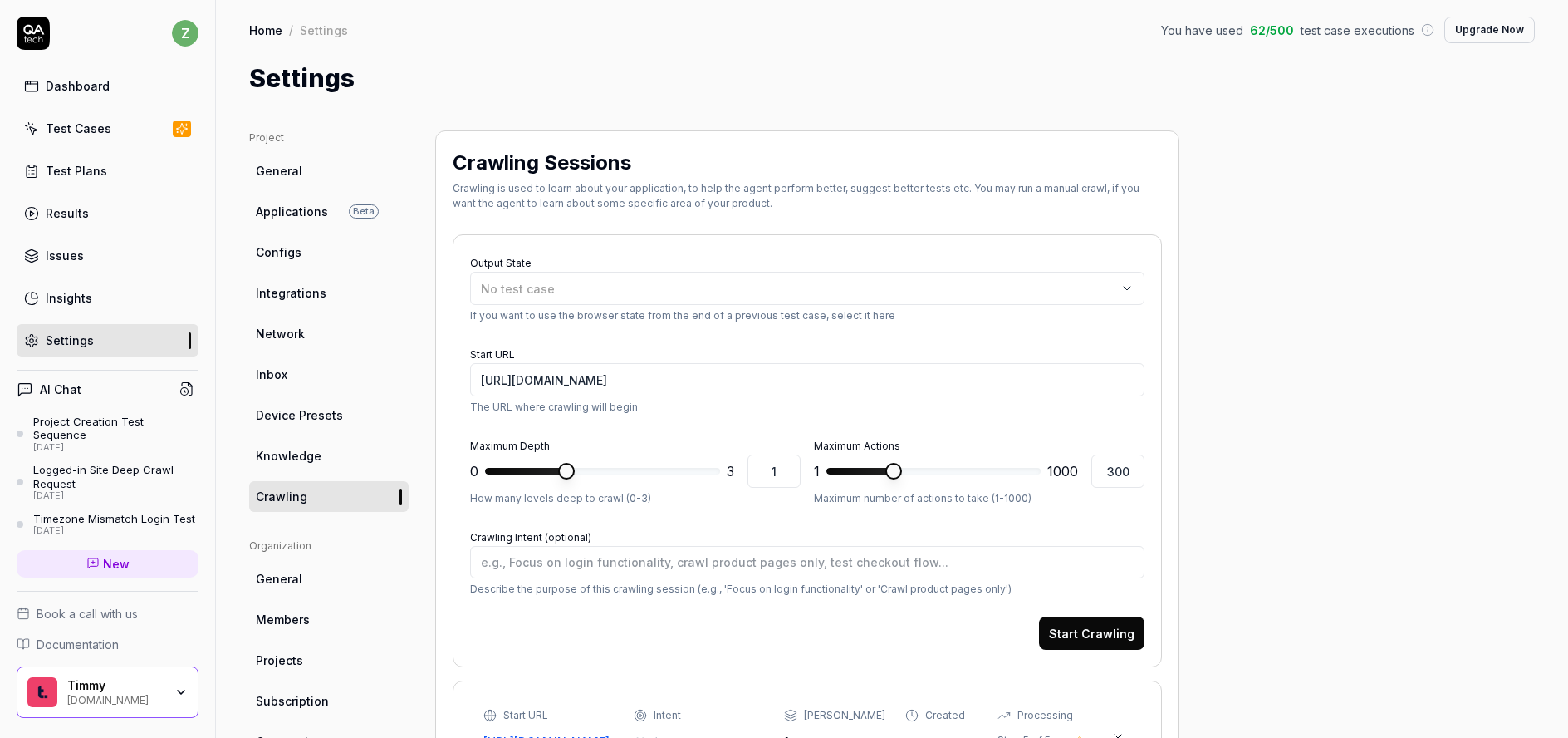
scroll to position [274, 0]
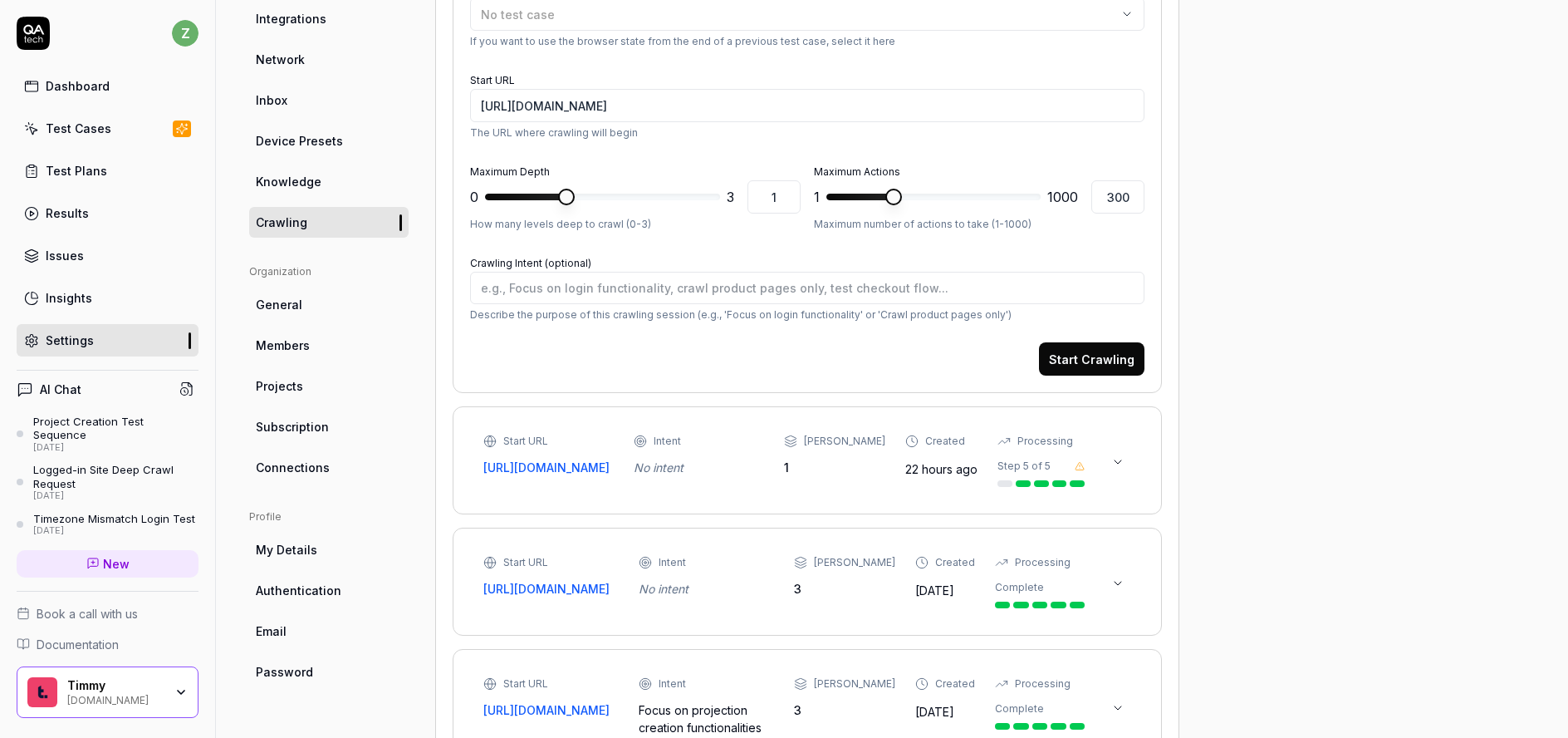
type textarea "*"
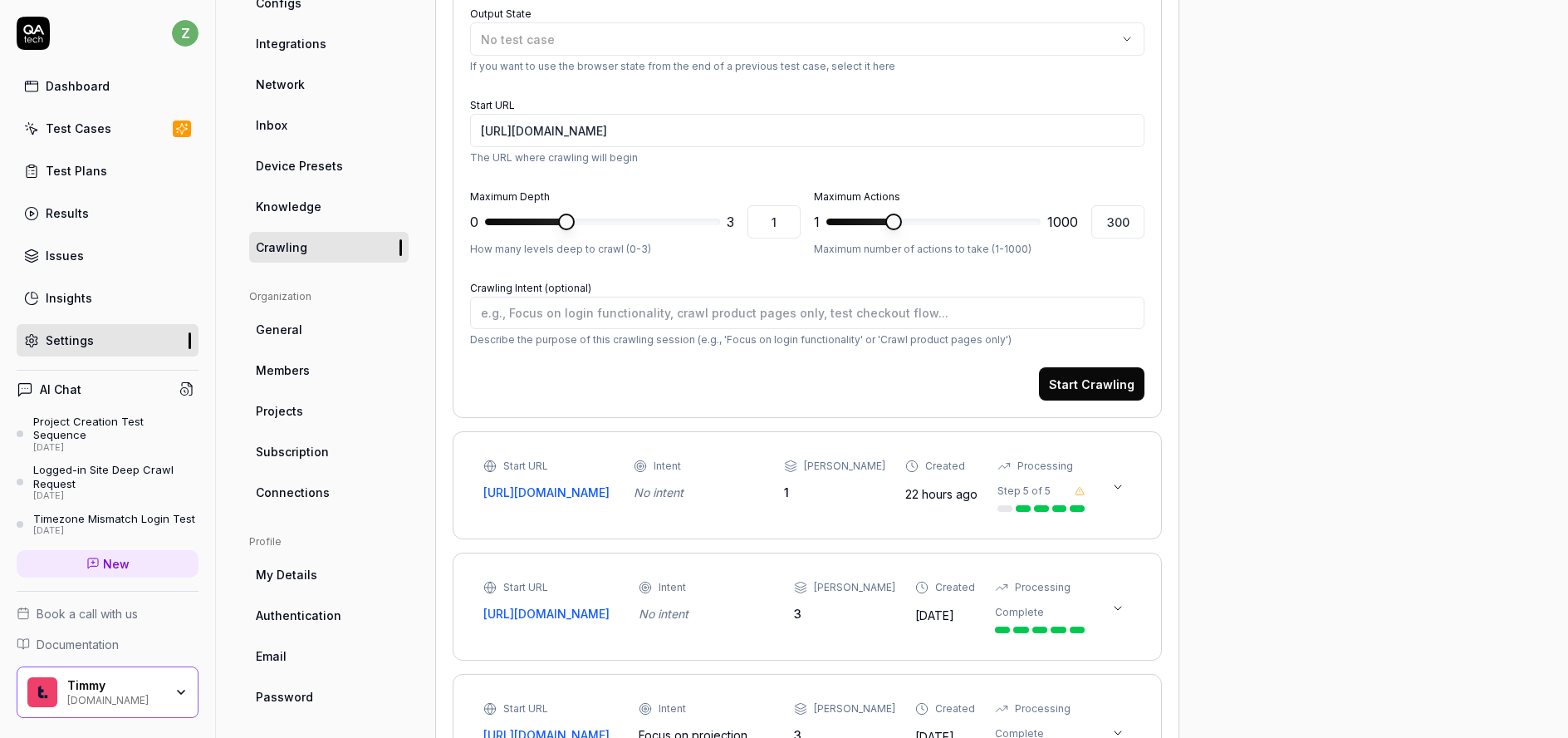
scroll to position [299, 0]
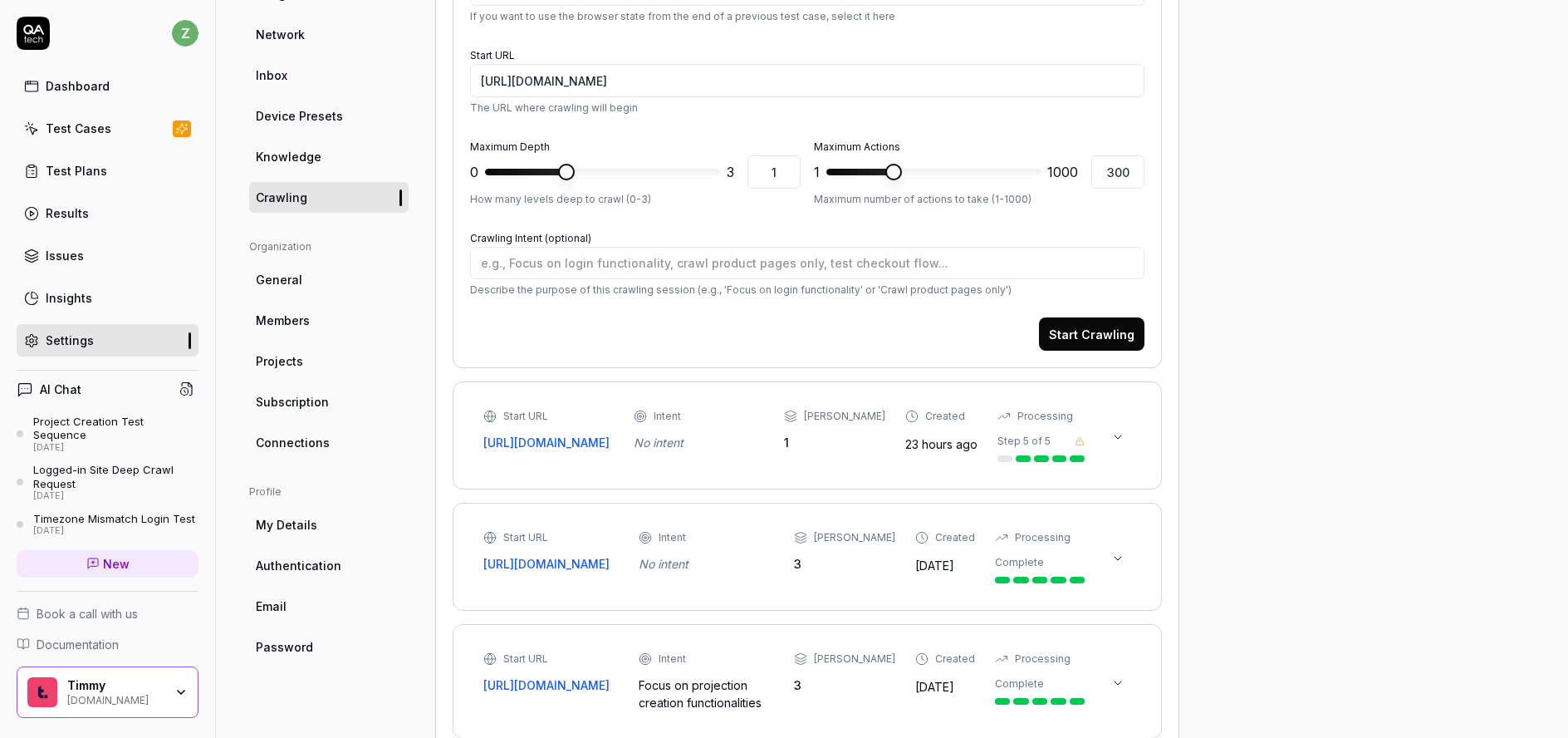
type textarea "*"
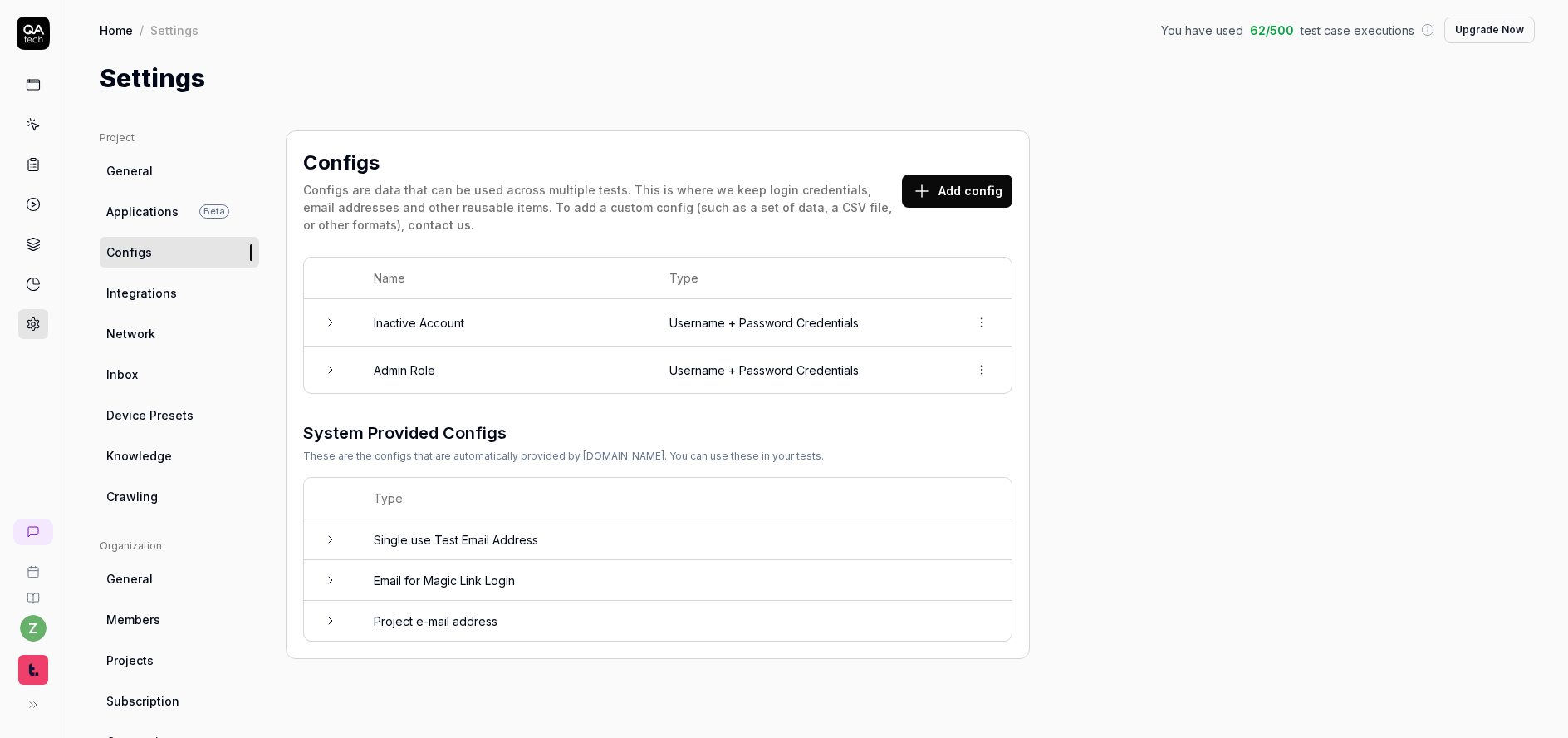
click at [433, 377] on td "Admin Role" at bounding box center [505, 369] width 296 height 46
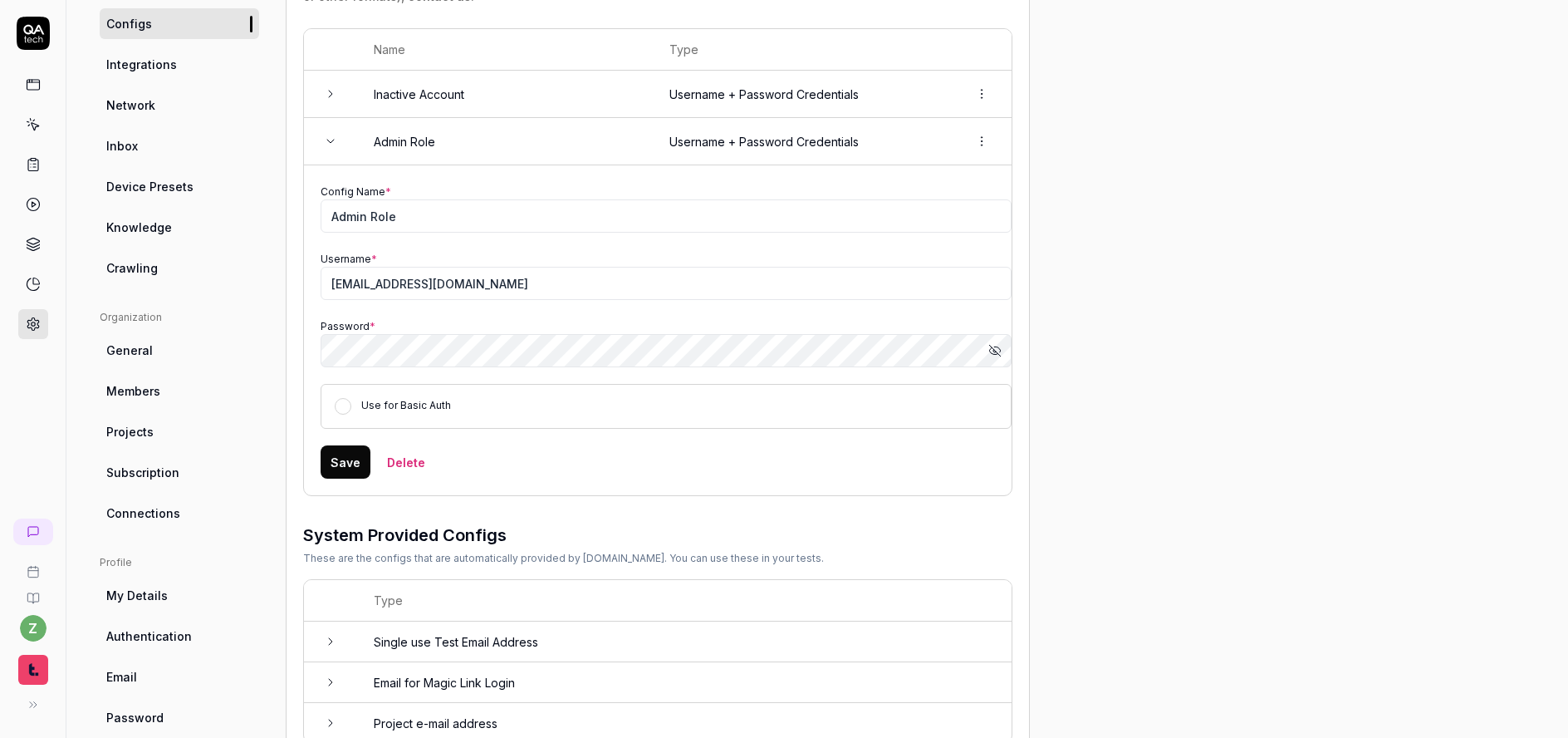
scroll to position [285, 0]
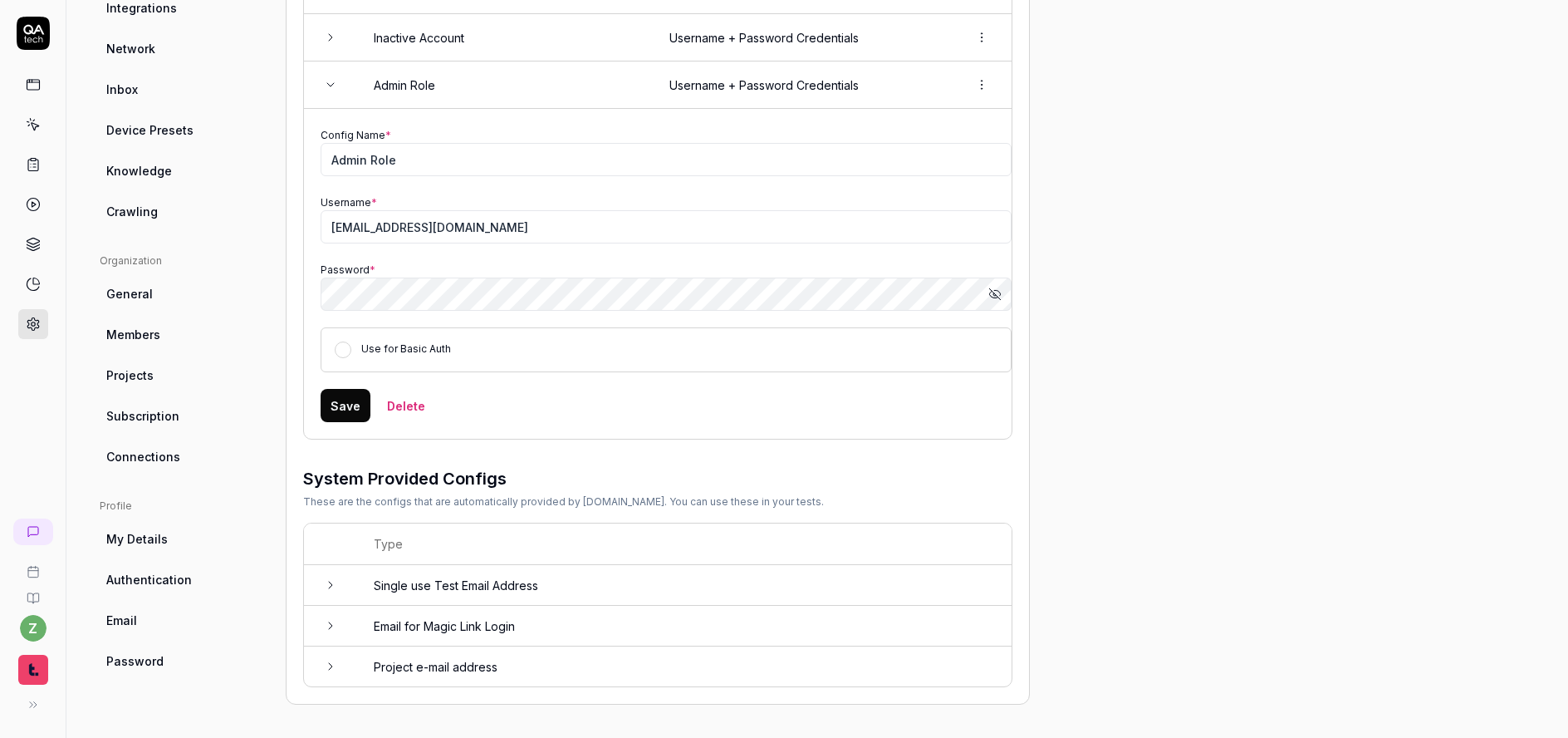
click at [436, 654] on td "Project e-mail address" at bounding box center [685, 667] width 655 height 40
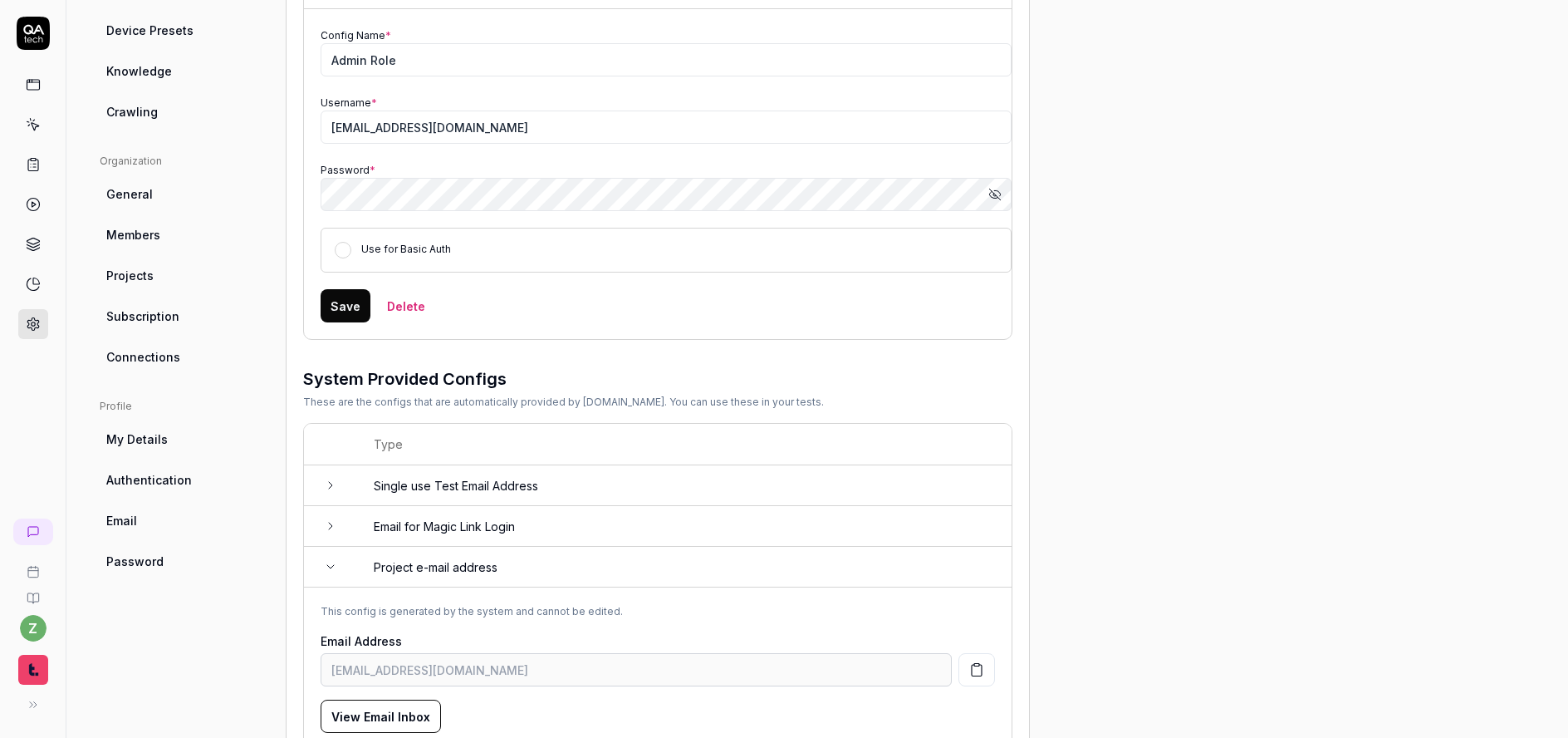
click at [431, 562] on td "Project e-mail address" at bounding box center [685, 567] width 655 height 41
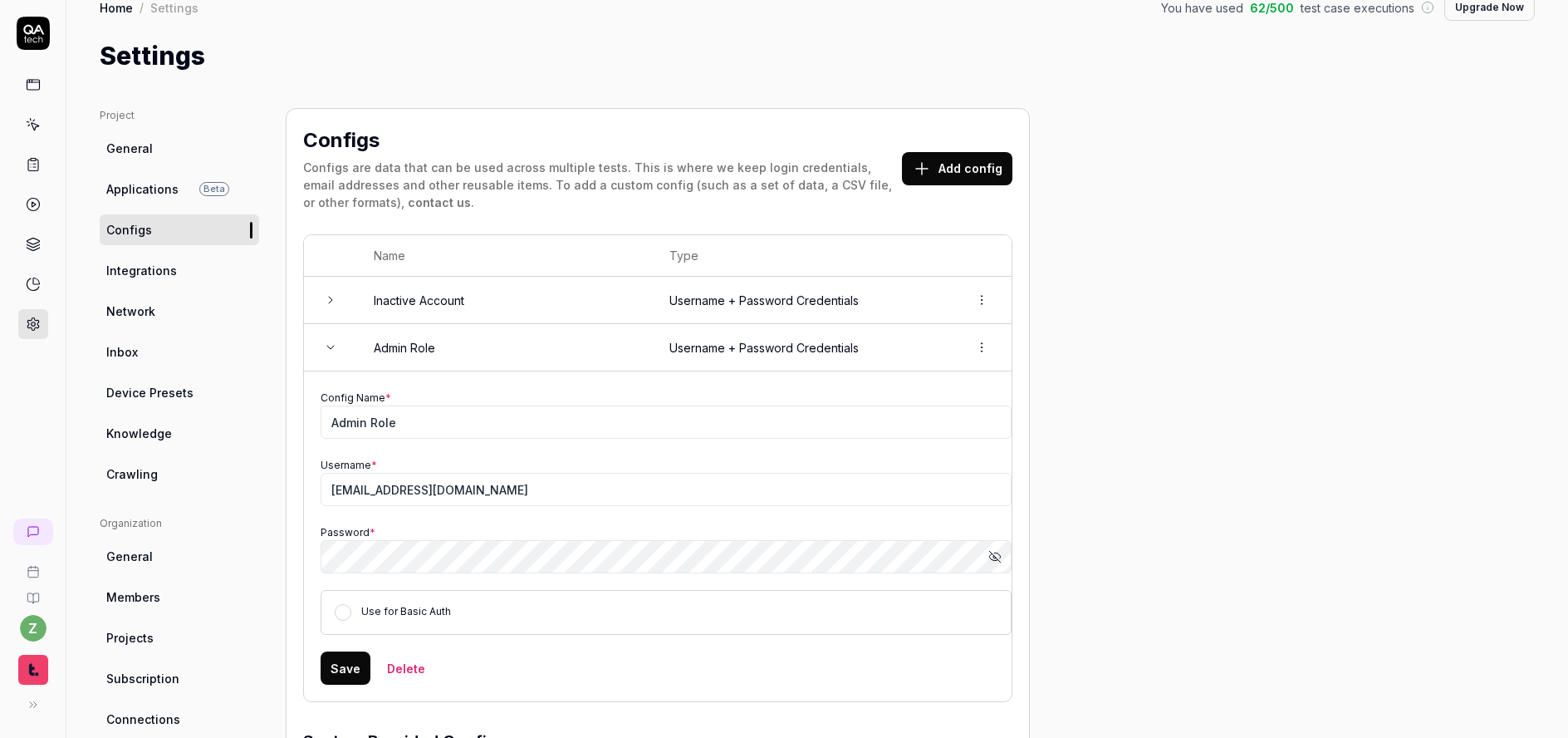
scroll to position [0, 0]
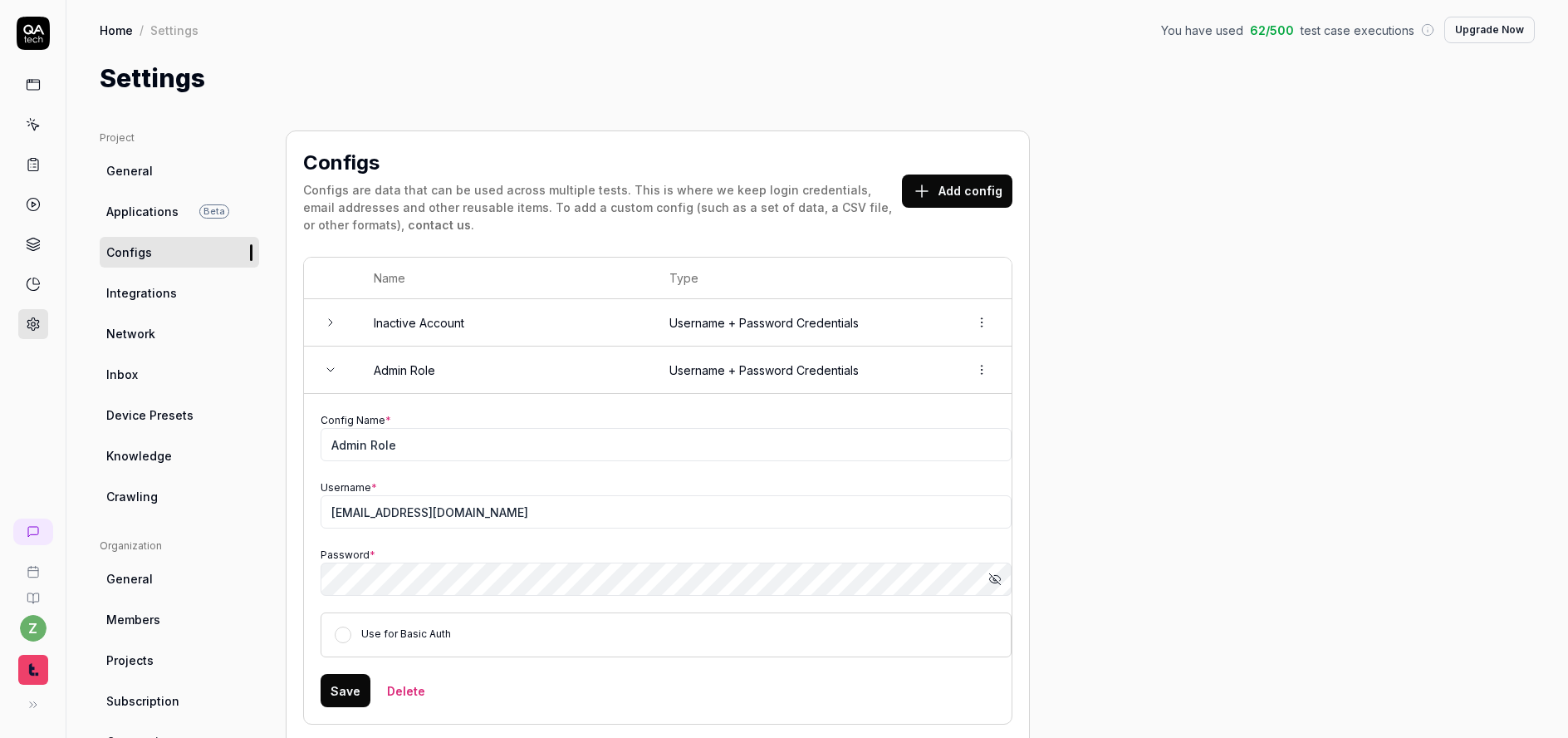
click at [937, 188] on button "Add config" at bounding box center [957, 191] width 110 height 33
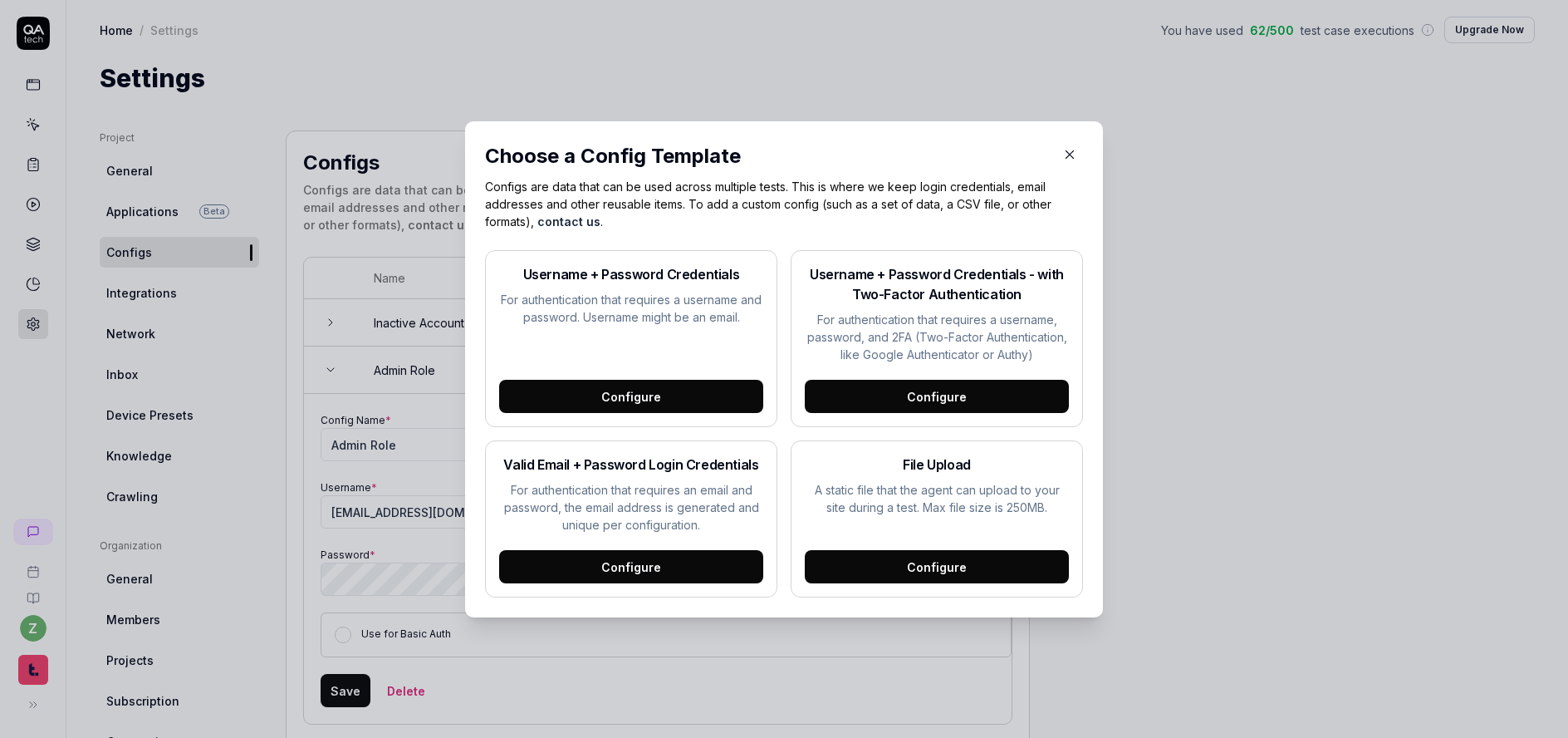
click at [1068, 150] on icon "button" at bounding box center [1070, 154] width 15 height 15
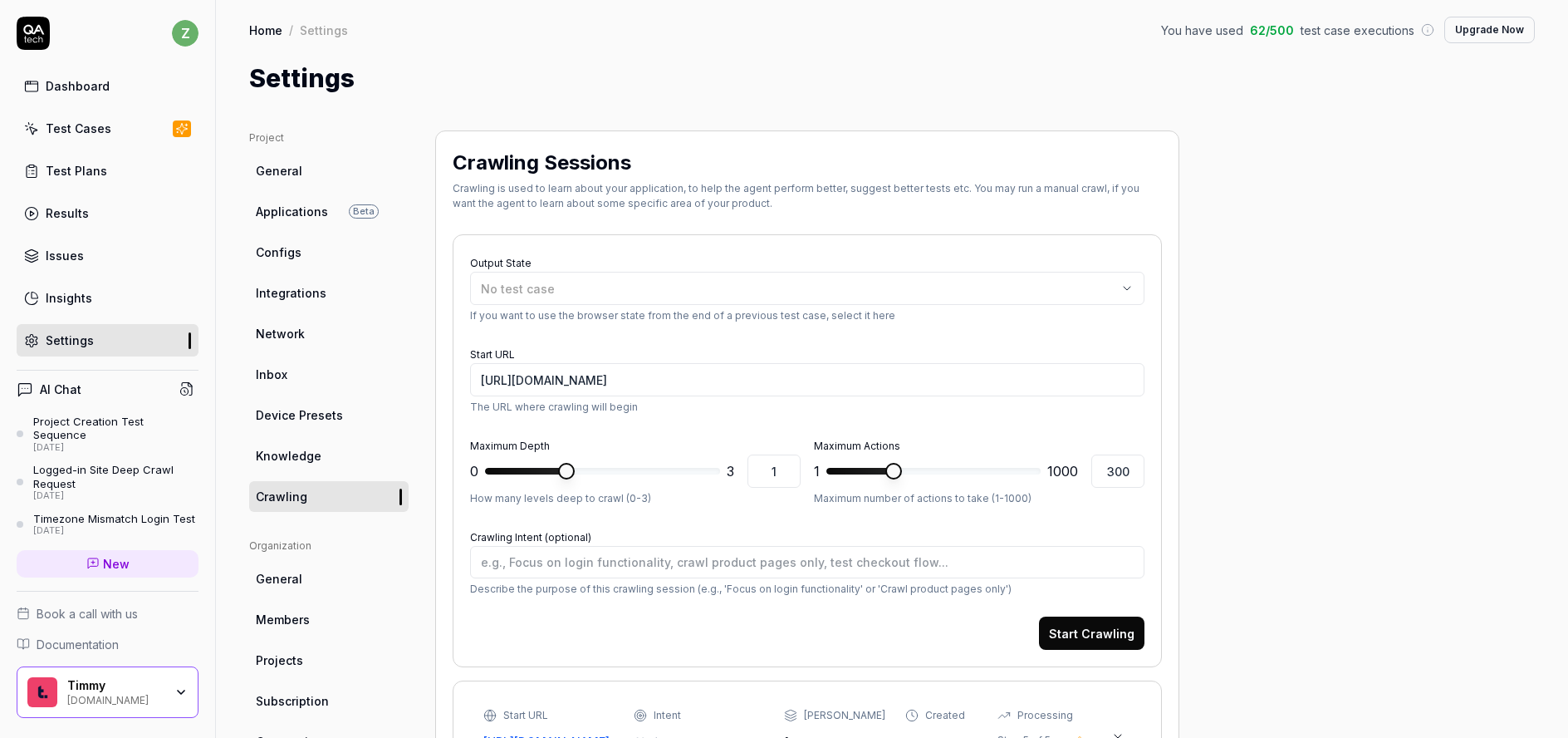
scroll to position [299, 0]
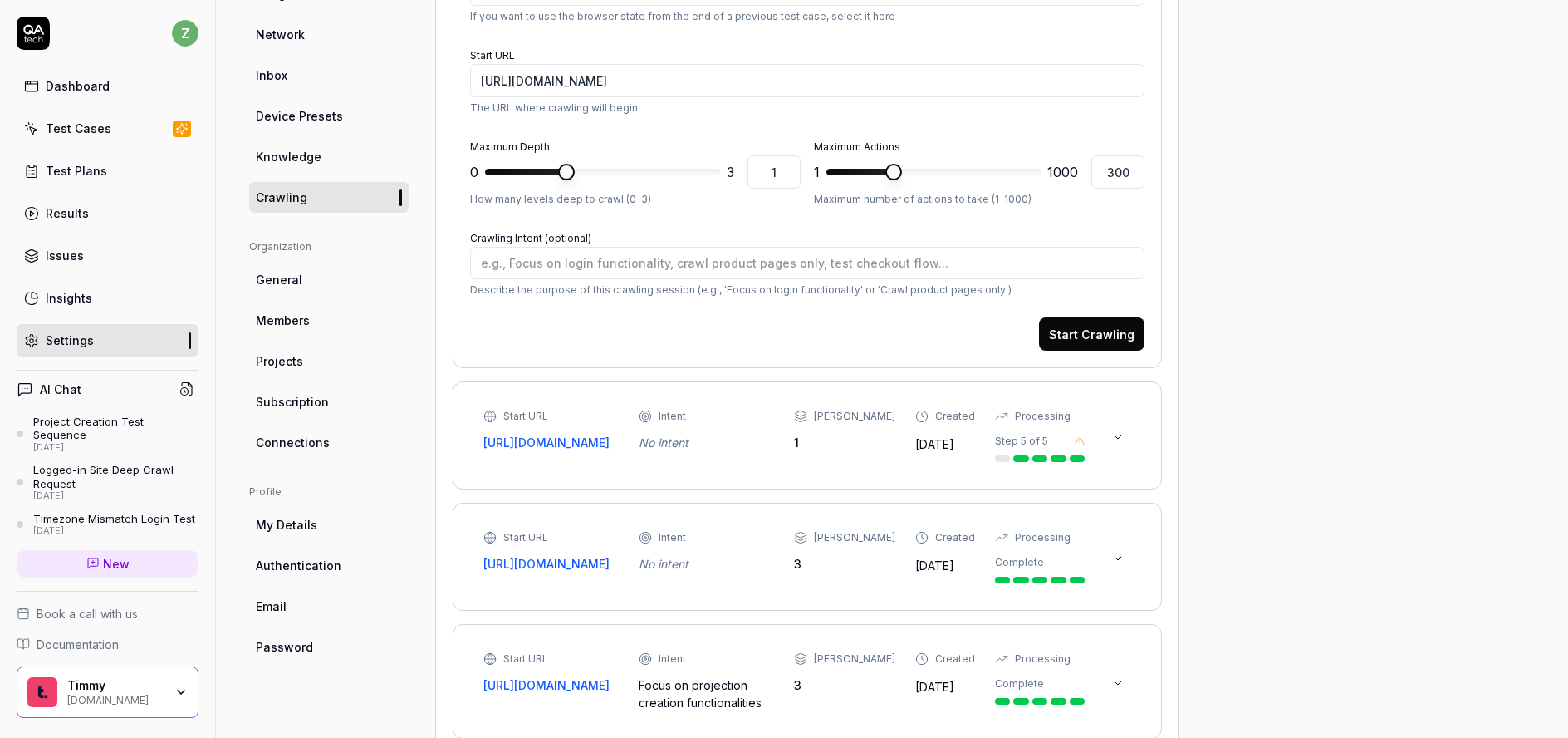
type textarea "*"
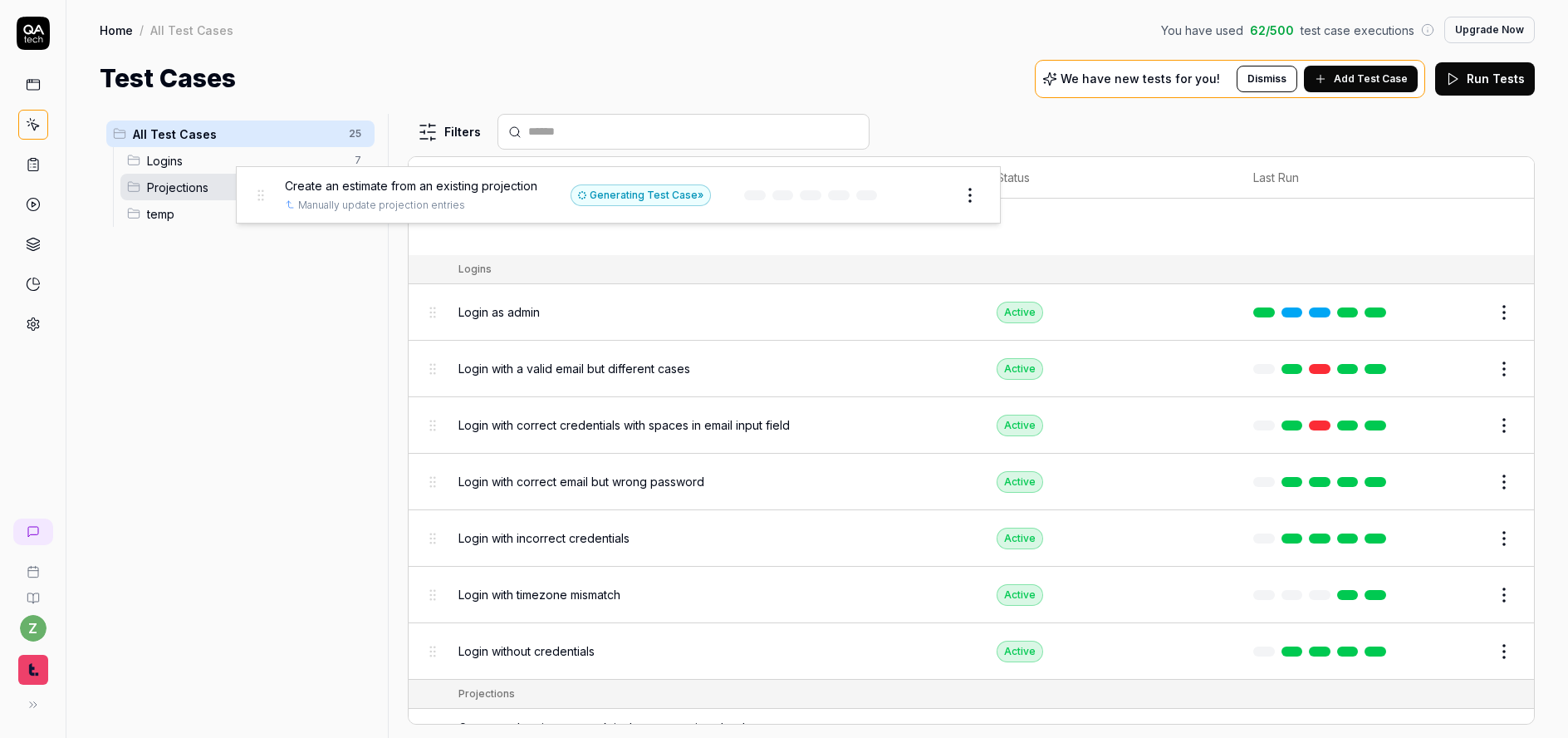
drag, startPoint x: 431, startPoint y: 225, endPoint x: 225, endPoint y: 193, distance: 208.5
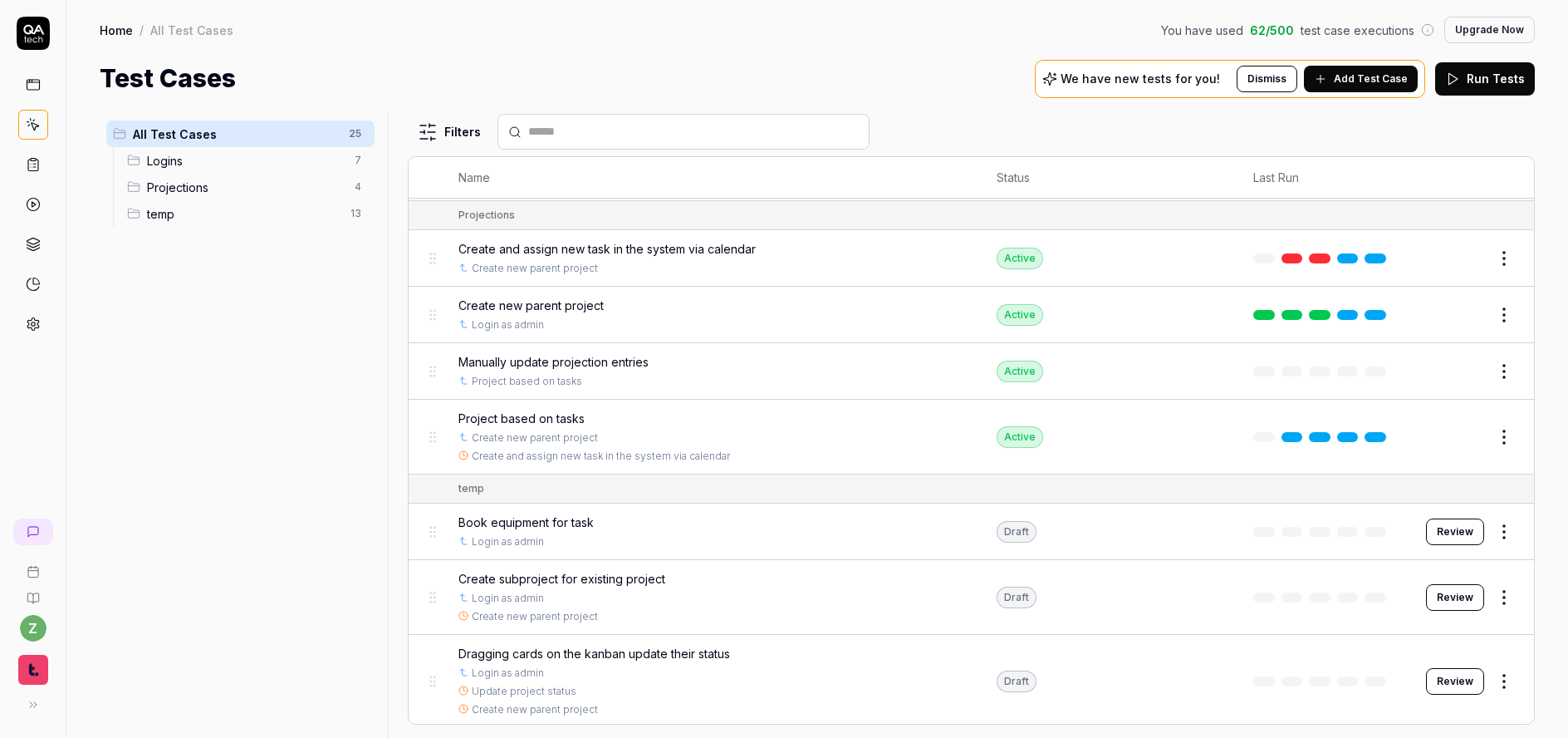
scroll to position [422, 0]
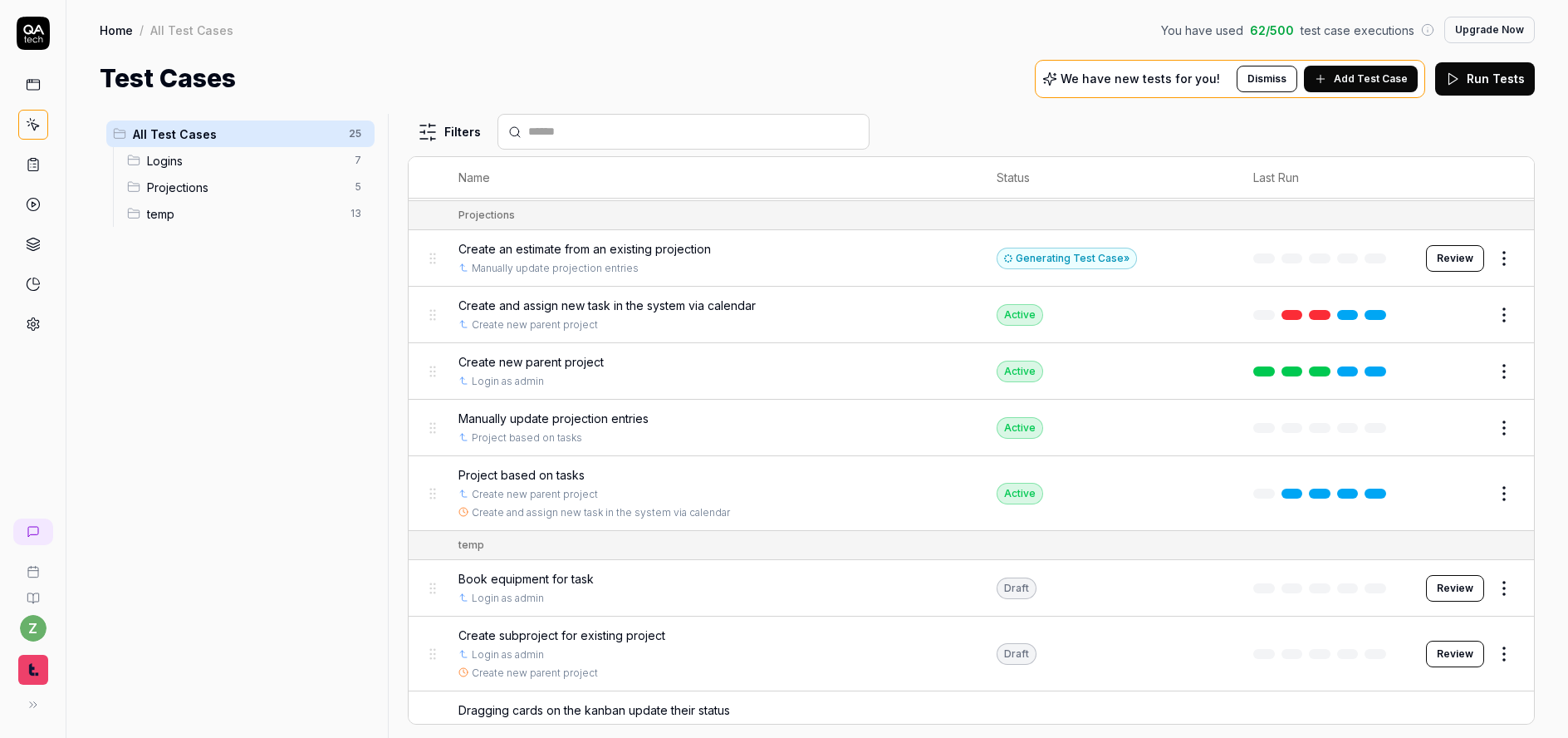
click at [622, 246] on span "Create an estimate from an existing projection" at bounding box center [585, 249] width 252 height 18
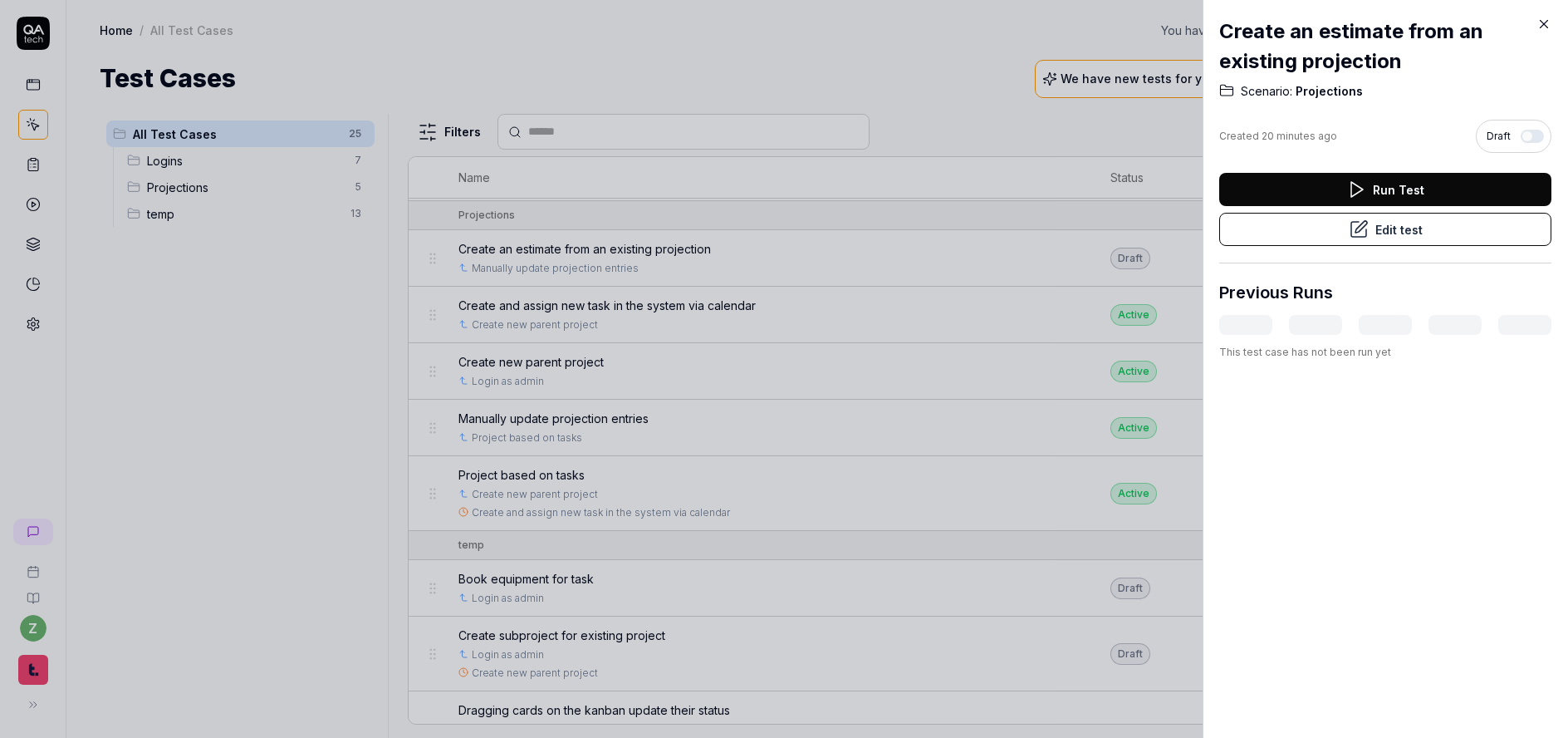
click at [1378, 226] on button "Edit test" at bounding box center [1385, 229] width 332 height 33
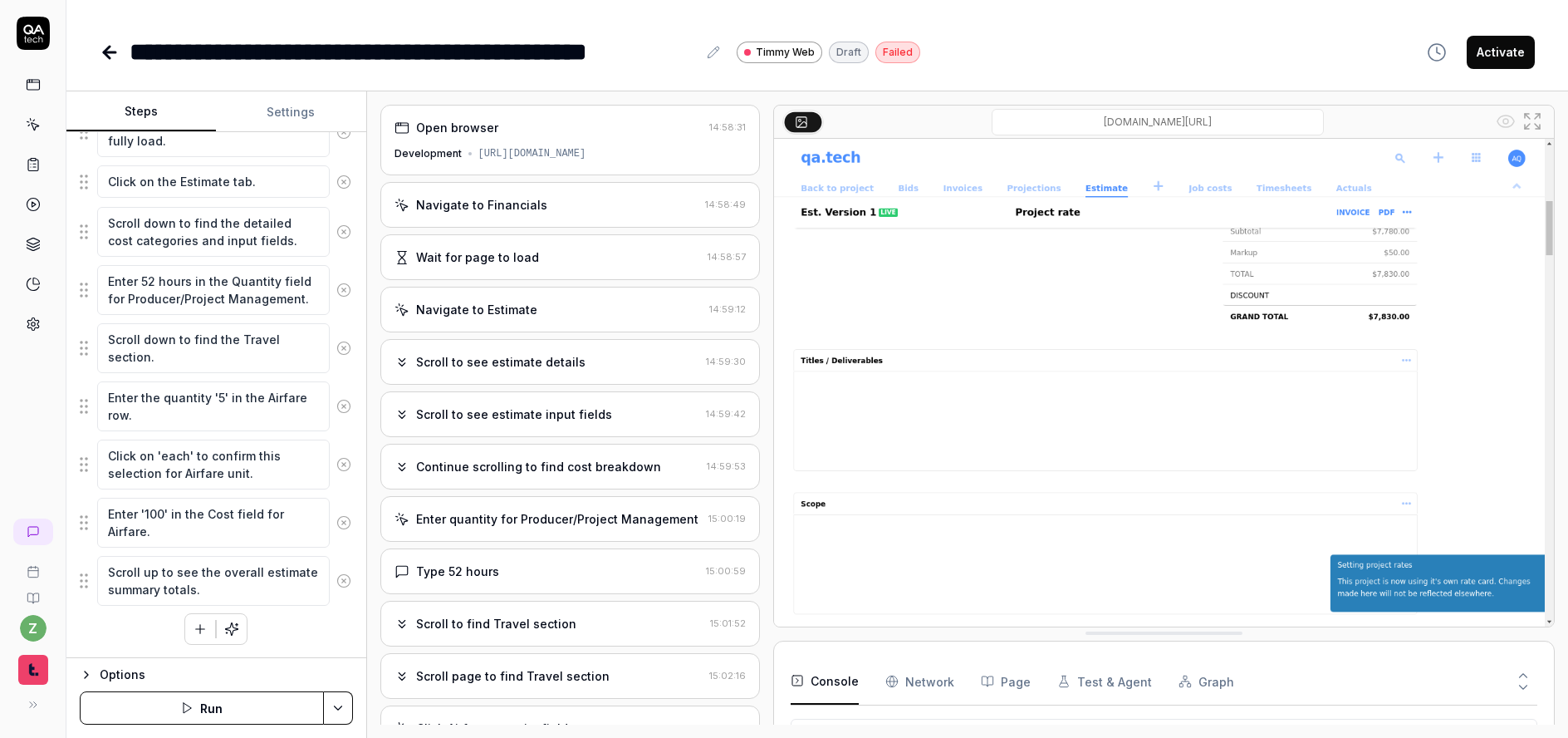
click at [488, 220] on div "Navigate to Financials 14:58:49" at bounding box center [570, 204] width 379 height 45
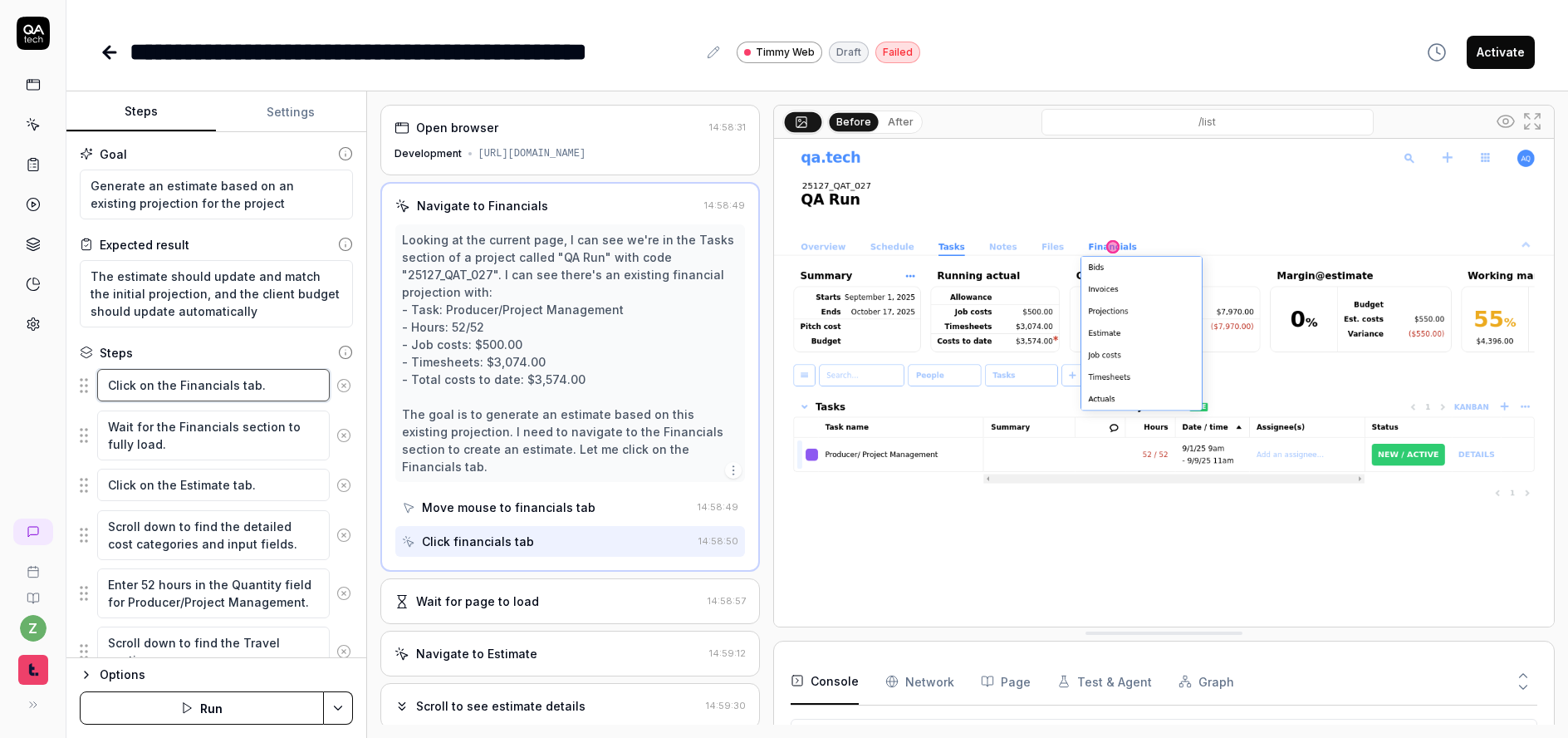
drag, startPoint x: 135, startPoint y: 386, endPoint x: 56, endPoint y: 366, distance: 81.5
click at [33, 370] on div "**********" at bounding box center [784, 369] width 1568 height 738
type textarea "*"
type textarea "H on the Financials tab."
type textarea "*"
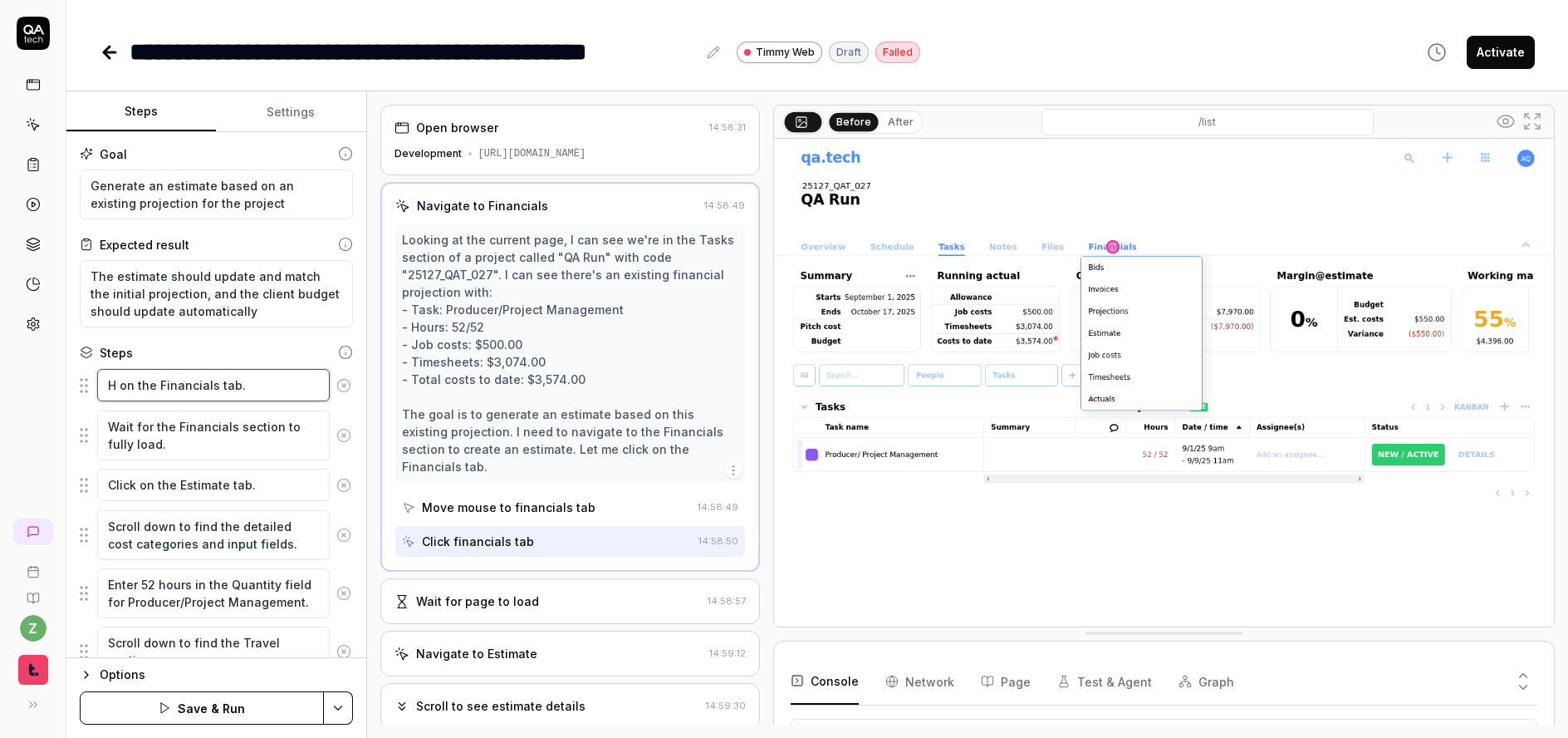
type textarea "HO on the Financials tab."
type textarea "*"
type textarea "HOv on the Financials tab."
type textarea "*"
type textarea "HO on the Financials tab."
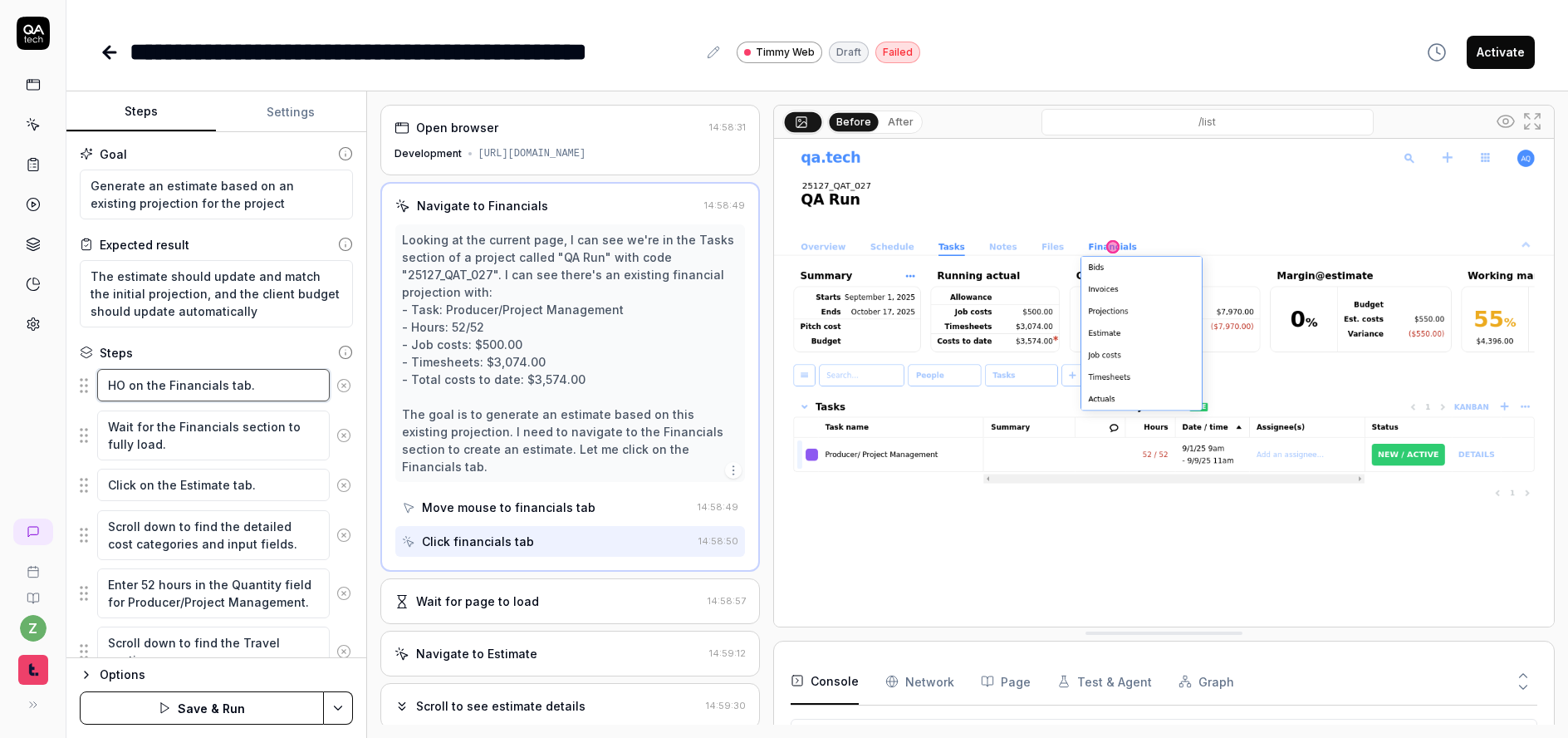
type textarea "*"
type textarea "H on the Financials tab."
type textarea "*"
type textarea "H= on the Financials tab."
type textarea "*"
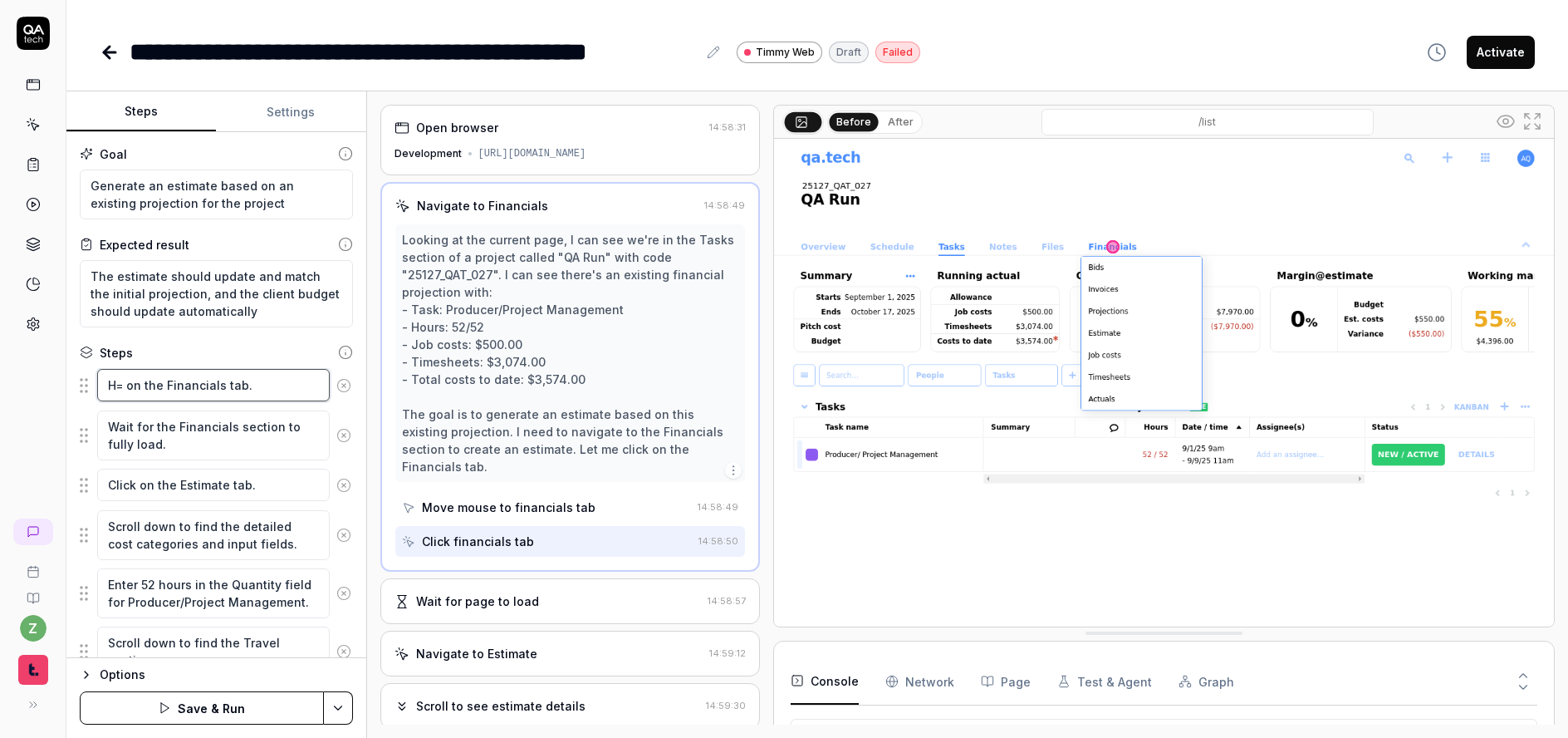
type textarea "H=o on the Financials tab."
type textarea "*"
type textarea "H=ov on the Financials tab."
type textarea "*"
type textarea "H=o on the Financials tab."
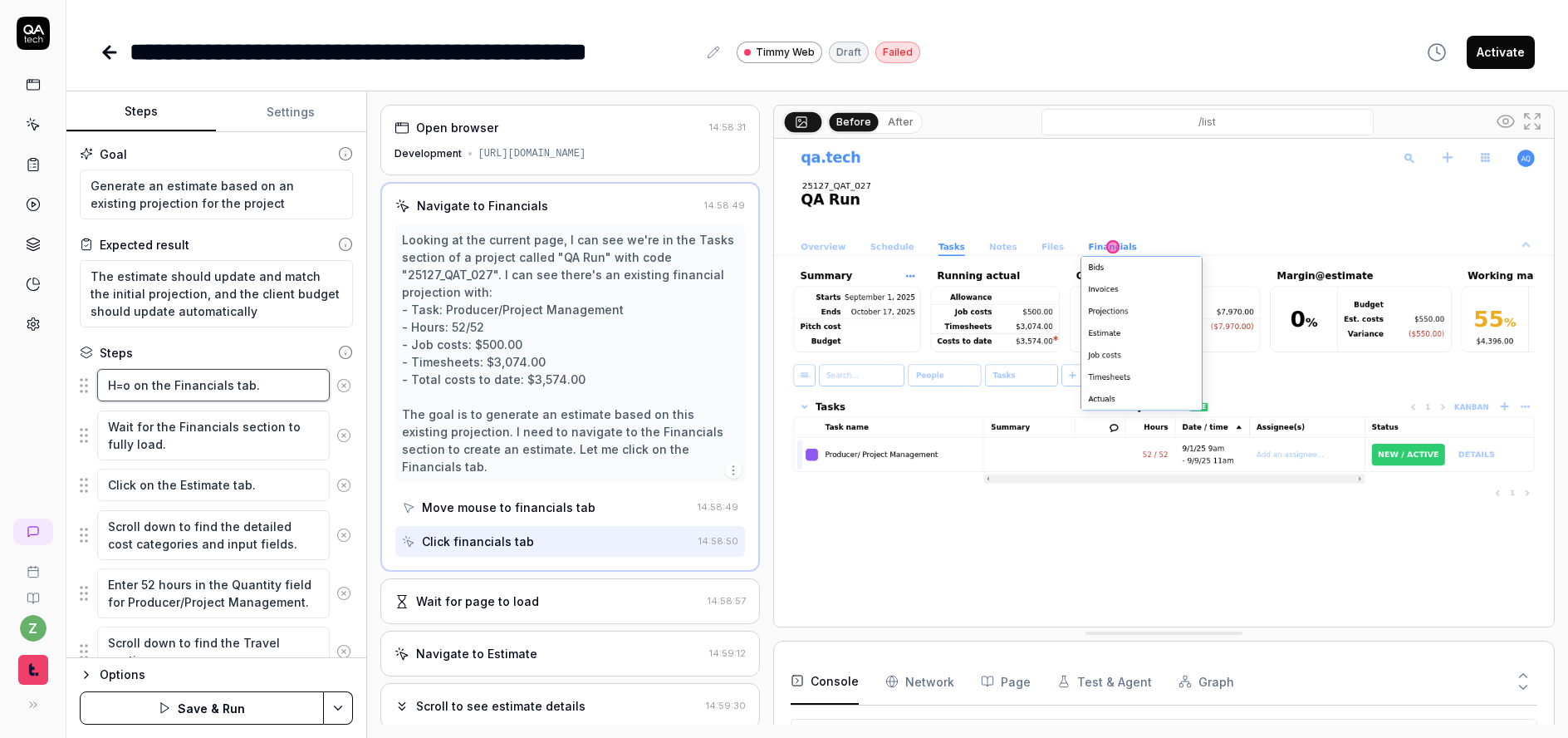
type textarea "*"
type textarea "H= on the Financials tab."
type textarea "*"
type textarea "H on the Financials tab."
type textarea "*"
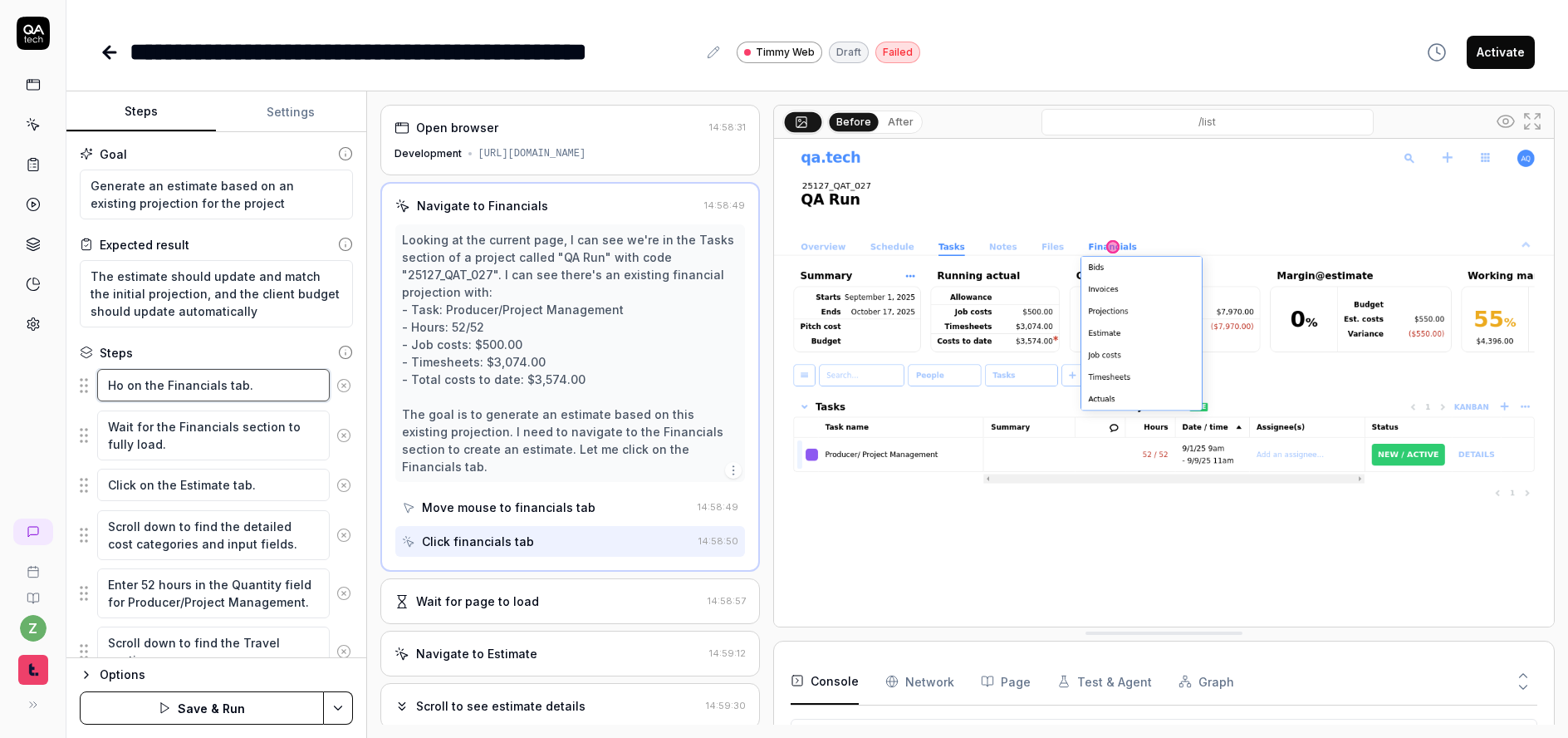
type textarea "Hov on the Financials tab."
type textarea "*"
type textarea "Hove on the Financials tab."
type textarea "*"
type textarea "Hover on the Financials tab."
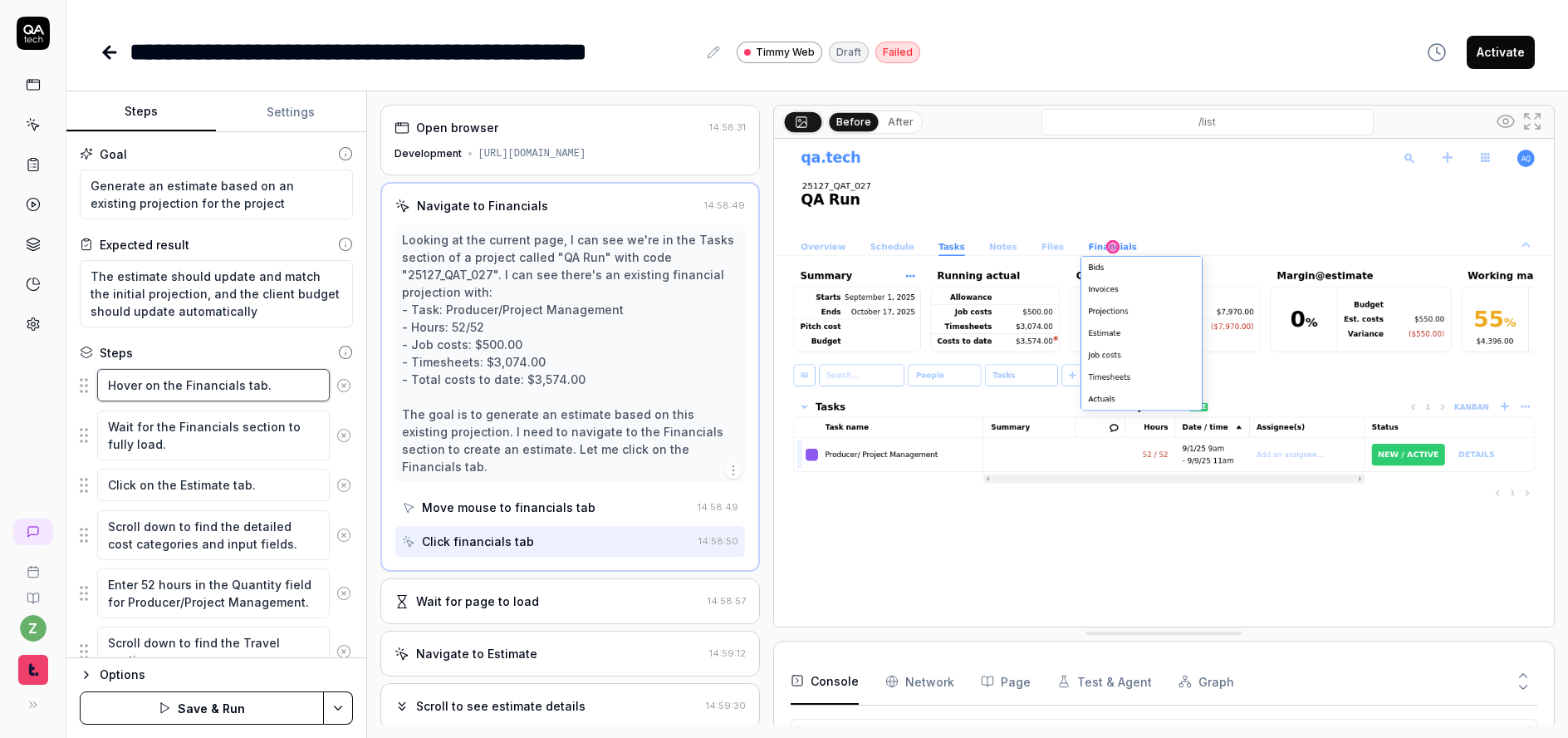
type textarea "*"
type textarea "Hover on the Financials tab."
type textarea "*"
type textarea "Hover n the Financials tab."
type textarea "*"
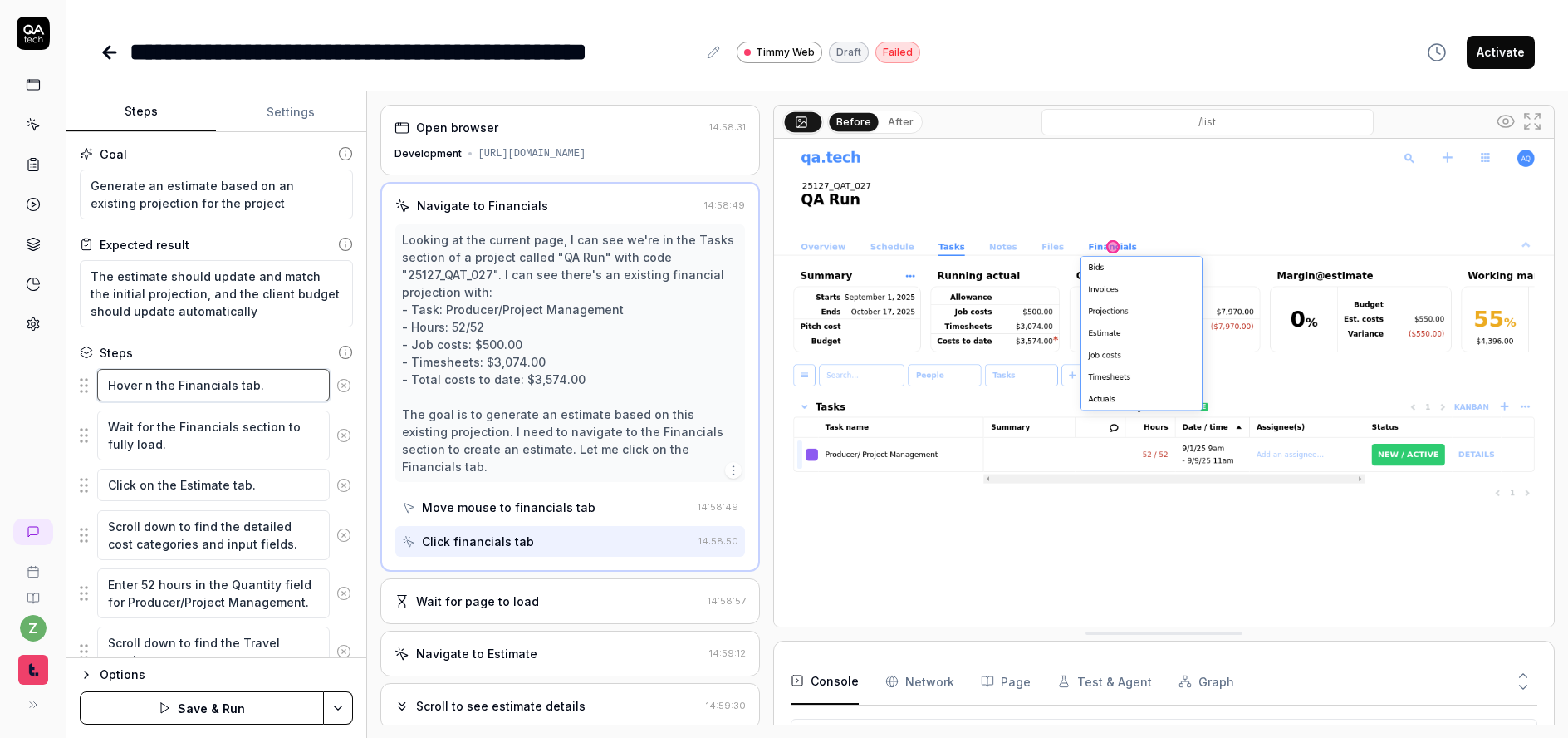
type textarea "Hover the Financials tab."
type textarea "*"
type textarea "Hover o the Financials tab."
type textarea "*"
type textarea "Hover ov the Financials tab."
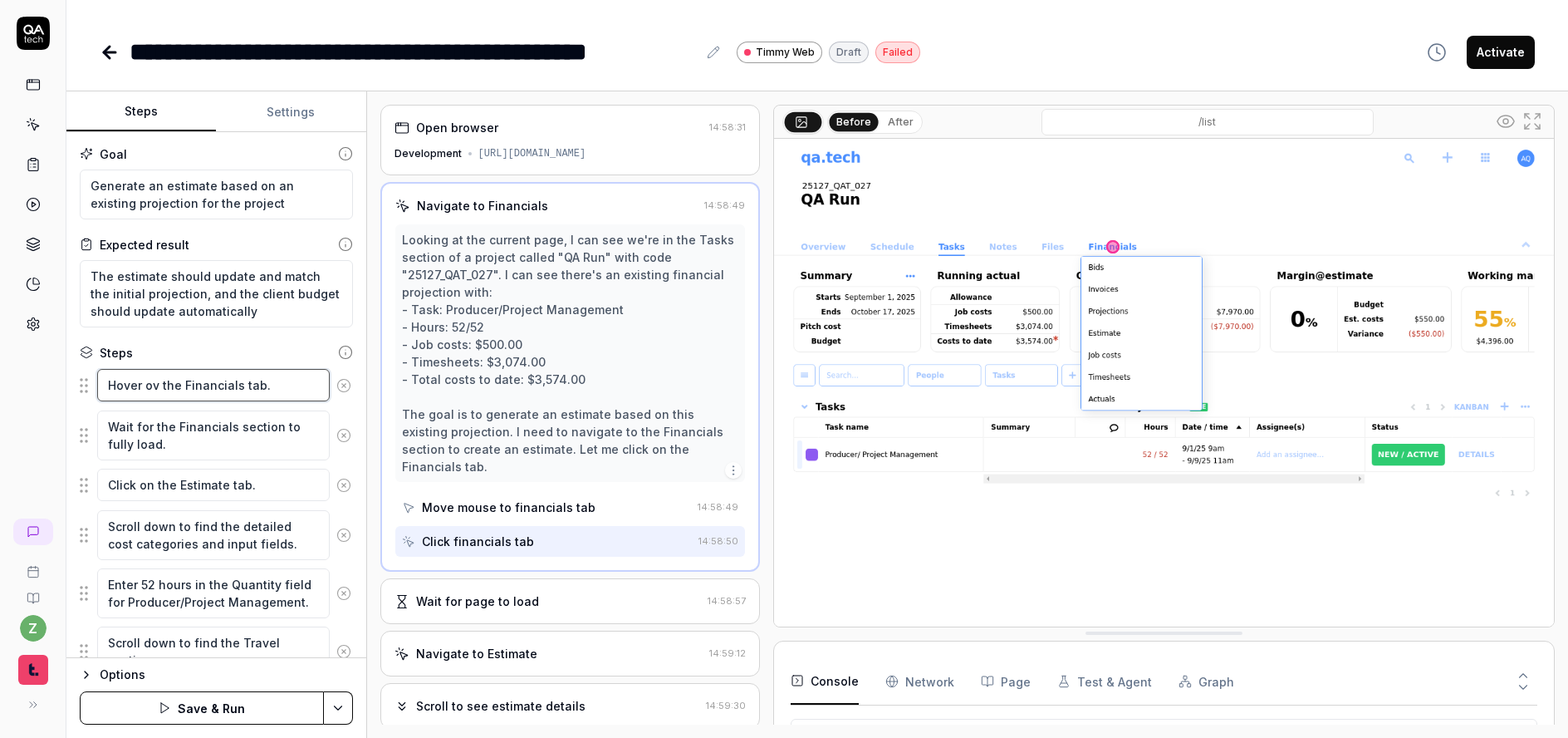
type textarea "*"
type textarea "Hover ove the Financials tab."
type textarea "*"
type textarea "Hover over the Financials tab."
click at [337, 432] on icon at bounding box center [344, 435] width 15 height 15
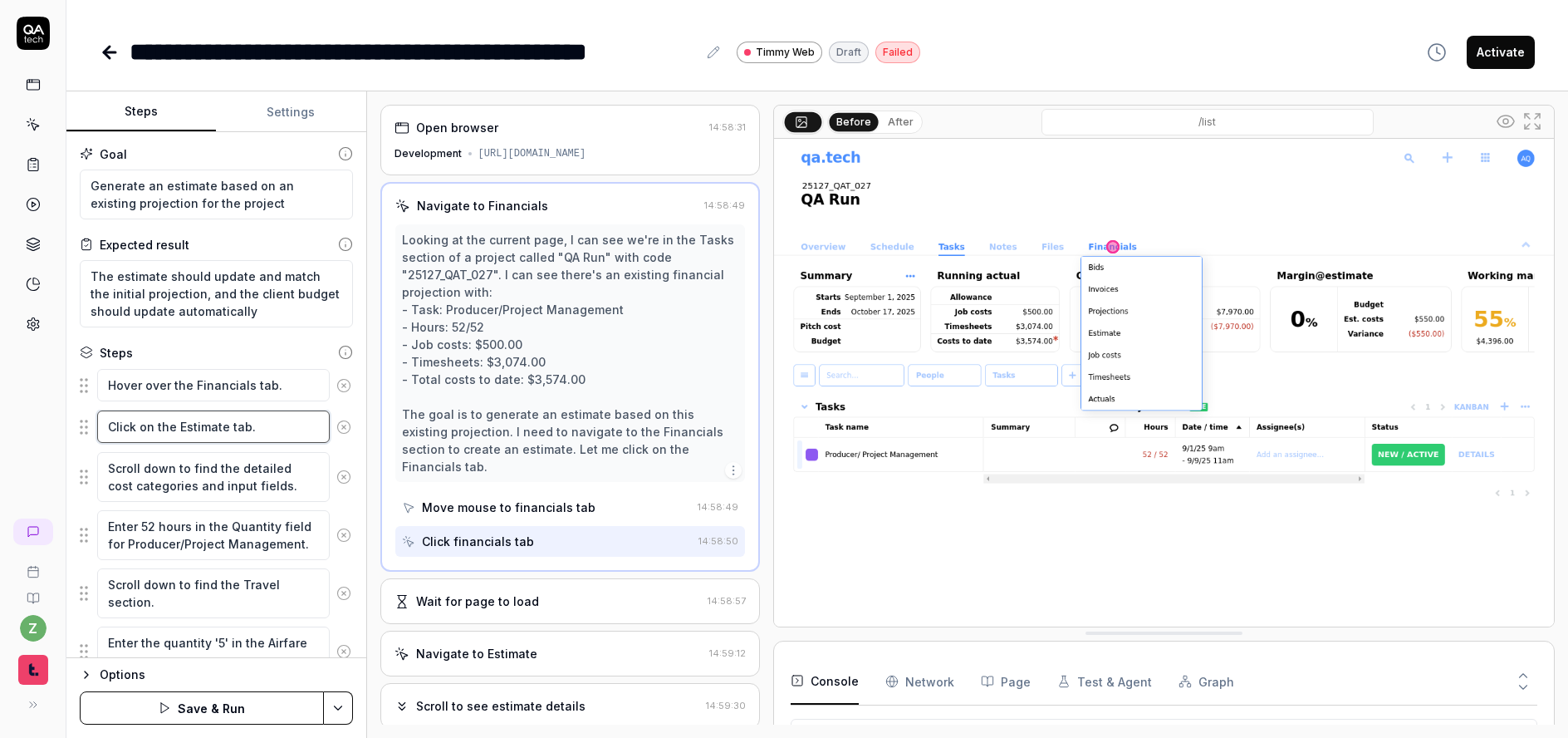
drag, startPoint x: 267, startPoint y: 419, endPoint x: 166, endPoint y: 423, distance: 101.1
click at [228, 424] on textarea "Click on the Estimate tab." at bounding box center [213, 426] width 233 height 32
drag, startPoint x: 173, startPoint y: 430, endPoint x: 159, endPoint y: 433, distance: 14.3
click at [159, 433] on textarea "Click on the Estimate tab." at bounding box center [213, 426] width 233 height 32
type textarea "*"
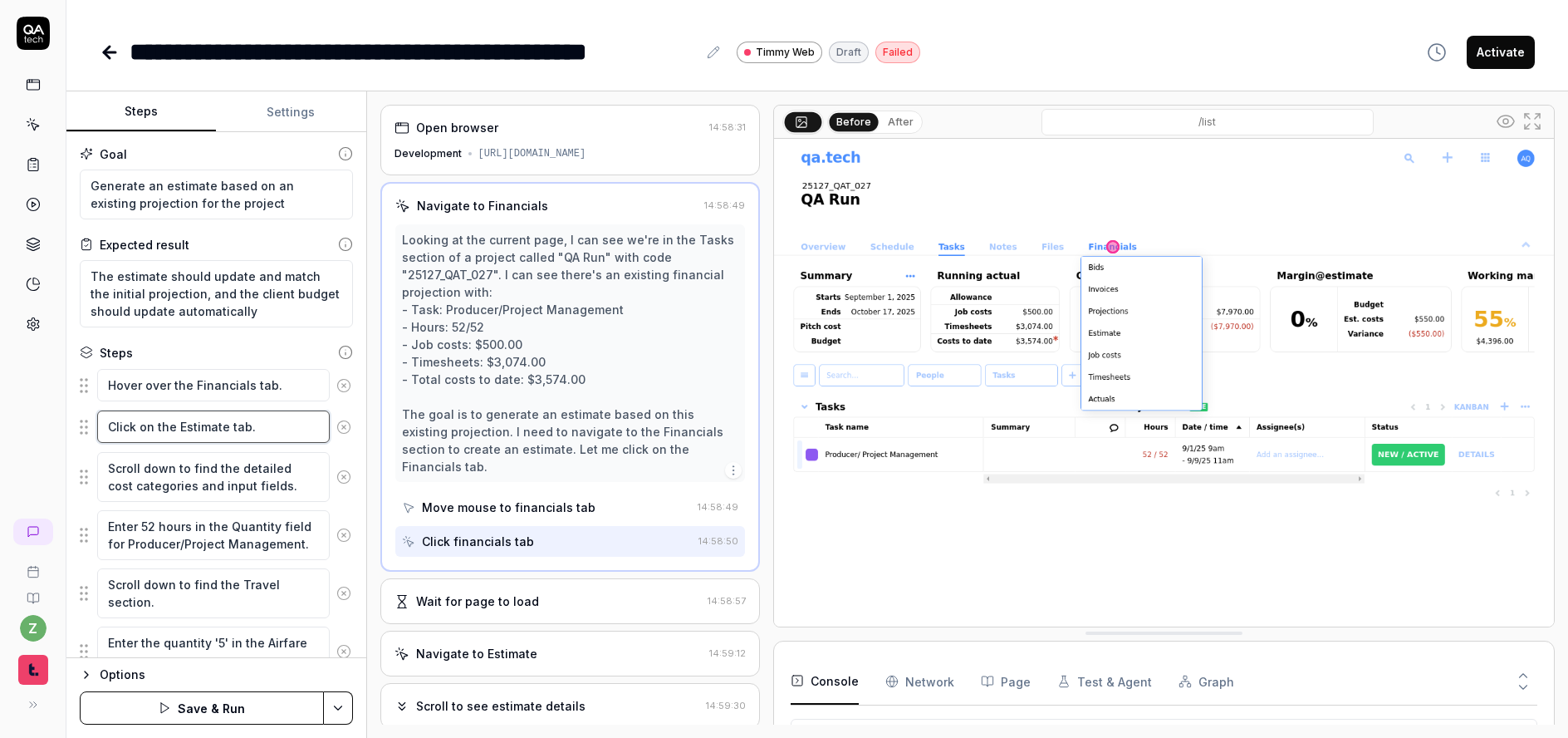
type textarea "Click on t Estimate tab."
type textarea "*"
type textarea "Click on Estimate tab."
type textarea "*"
type textarea "Click on Estimate tab"
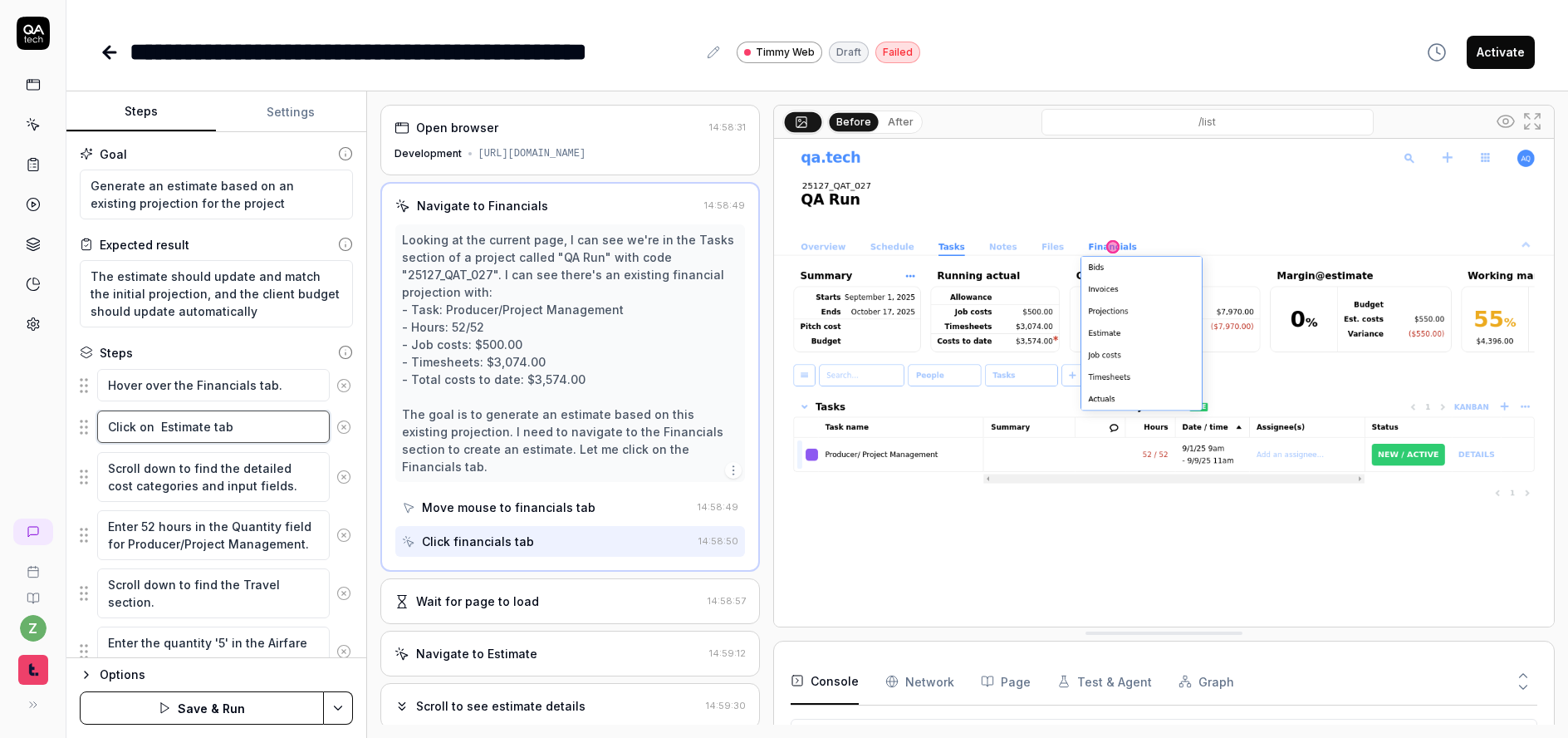
drag, startPoint x: 240, startPoint y: 432, endPoint x: 216, endPoint y: 430, distance: 24.1
click at [216, 430] on textarea "Click on Estimate tab" at bounding box center [213, 426] width 233 height 32
type textarea "*"
type textarea "Click on Estimate t"
type textarea "*"
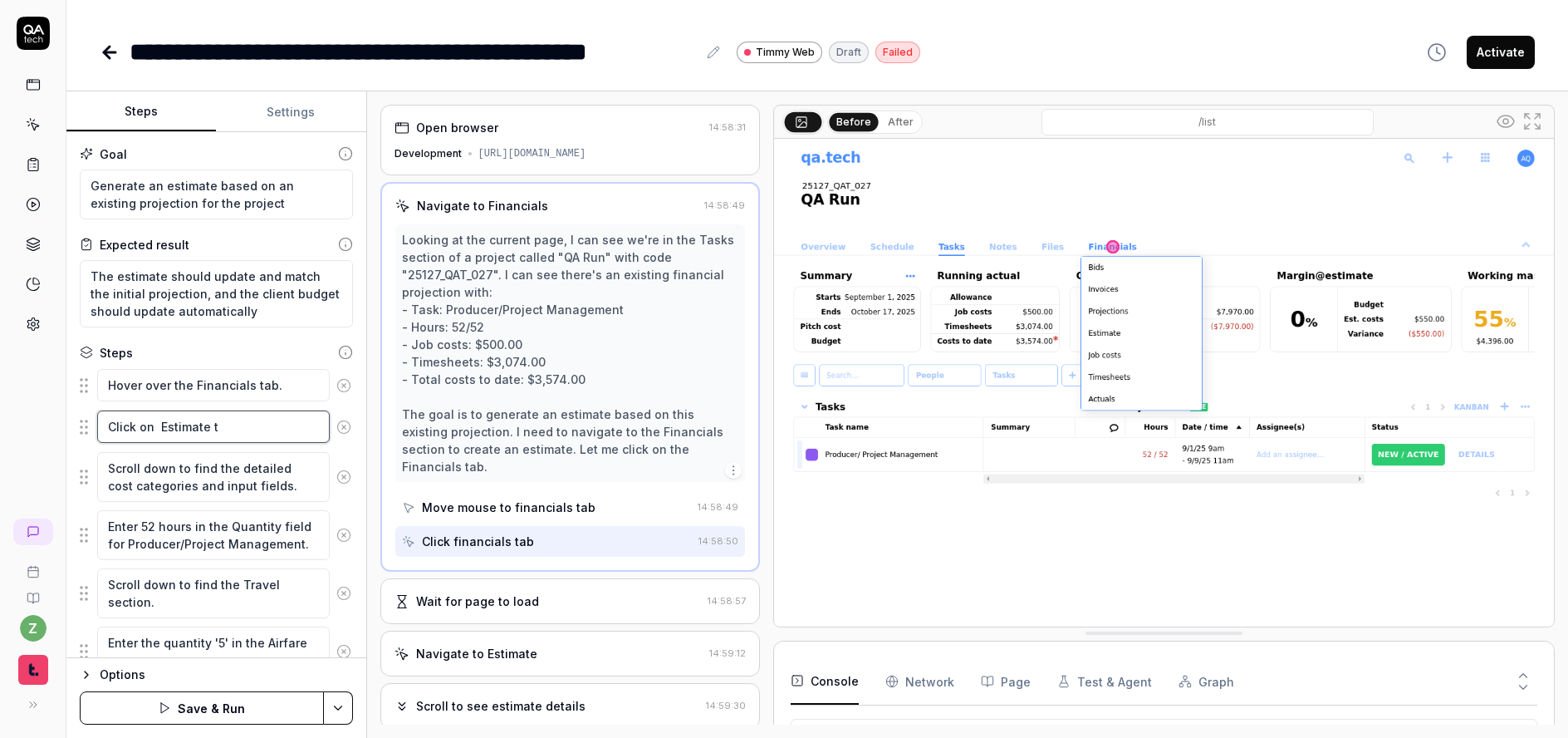
type textarea "Click on Estimate"
type textarea "*"
type textarea "Click on Estimate"
click at [159, 423] on textarea "Click on Estimate" at bounding box center [213, 426] width 233 height 32
type textarea "*"
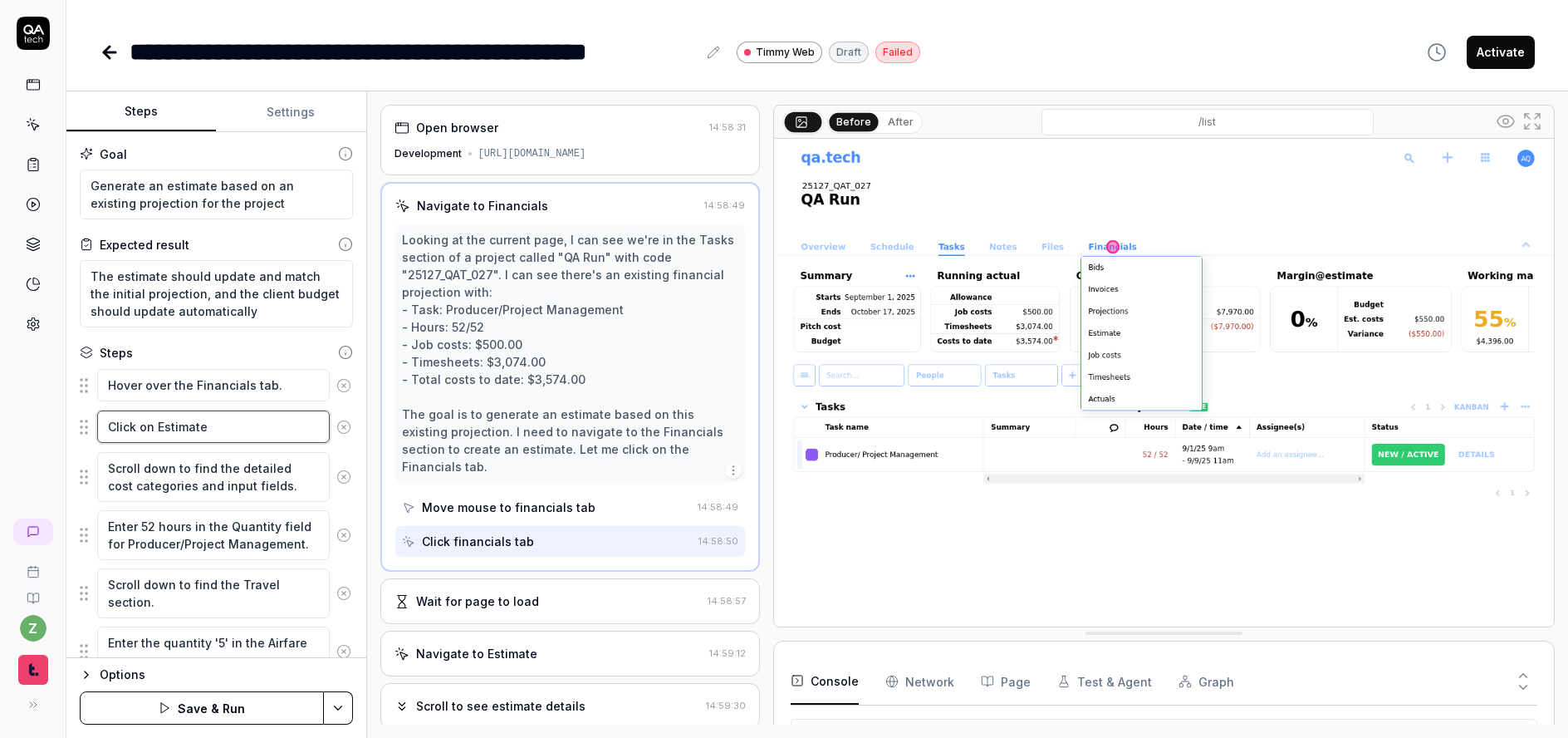
type textarea "Click on Estimate"
click at [218, 479] on textarea "Scroll down to find the detailed cost categories and input fields." at bounding box center [213, 477] width 233 height 50
click at [238, 526] on textarea "Enter 52 hours in the Quantity field for Producer/Project Management." at bounding box center [213, 536] width 233 height 50
click at [246, 486] on textarea "Scroll down to find the detailed cost categories and input fields." at bounding box center [213, 477] width 233 height 50
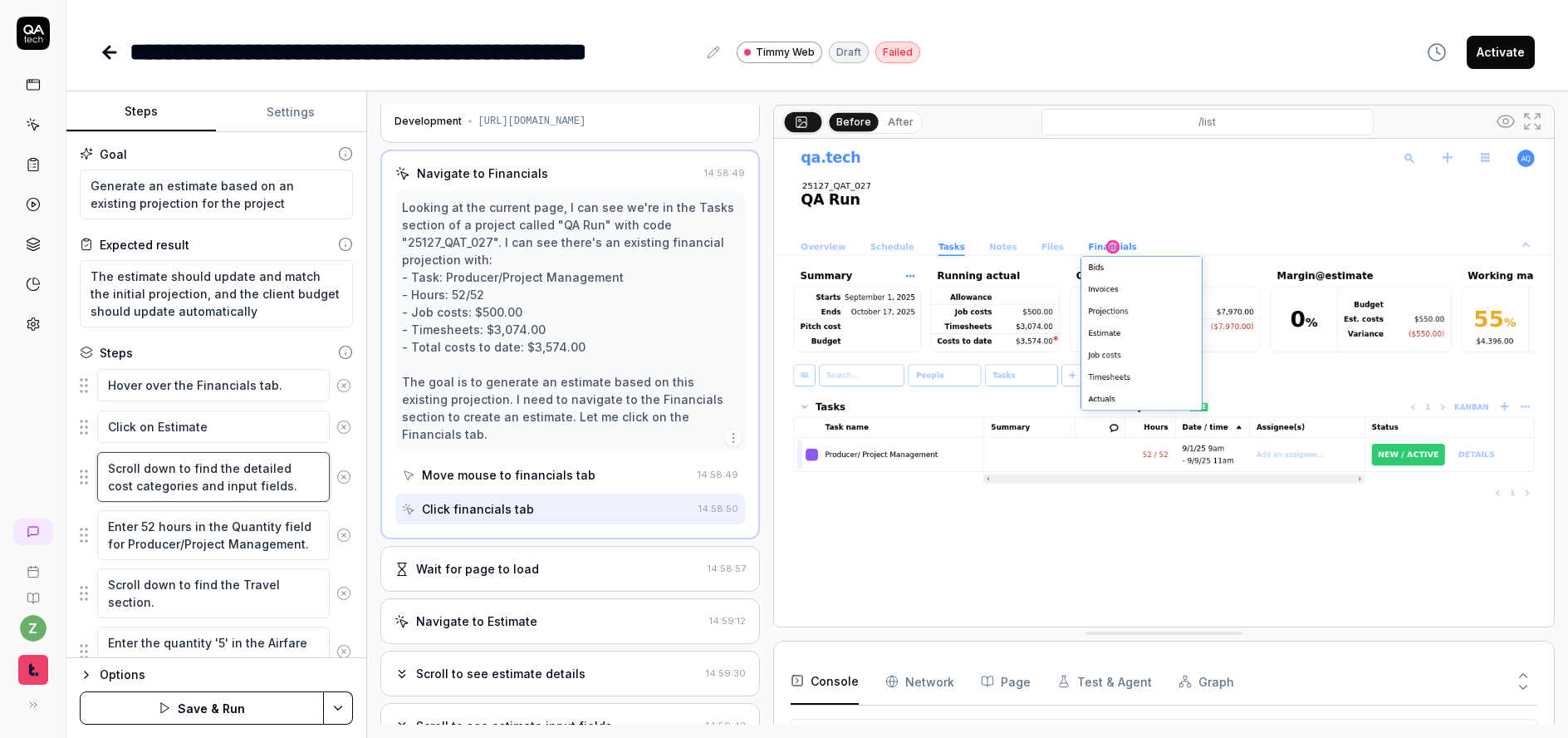
scroll to position [99, 0]
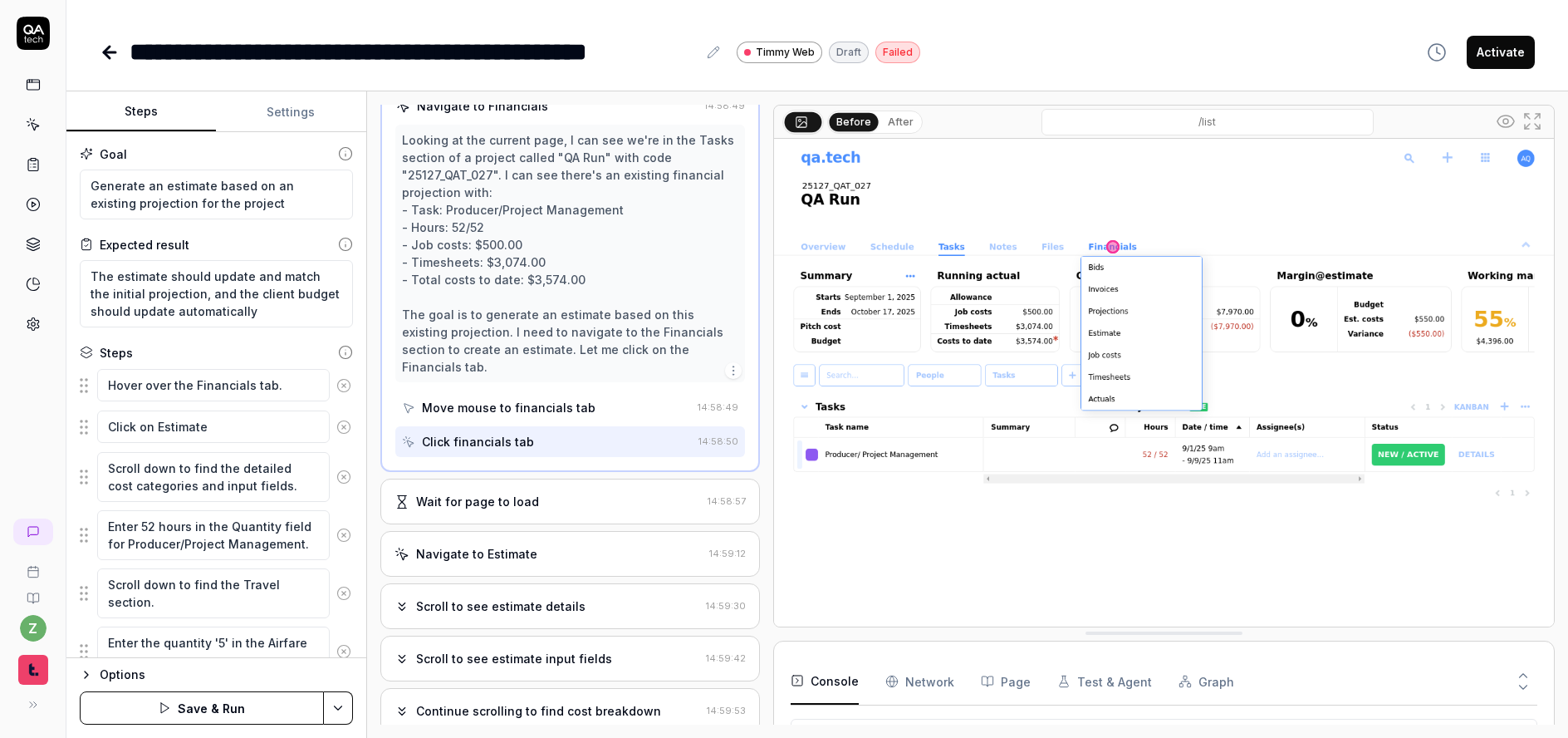
click at [494, 493] on div "Wait for page to load" at bounding box center [478, 501] width 123 height 18
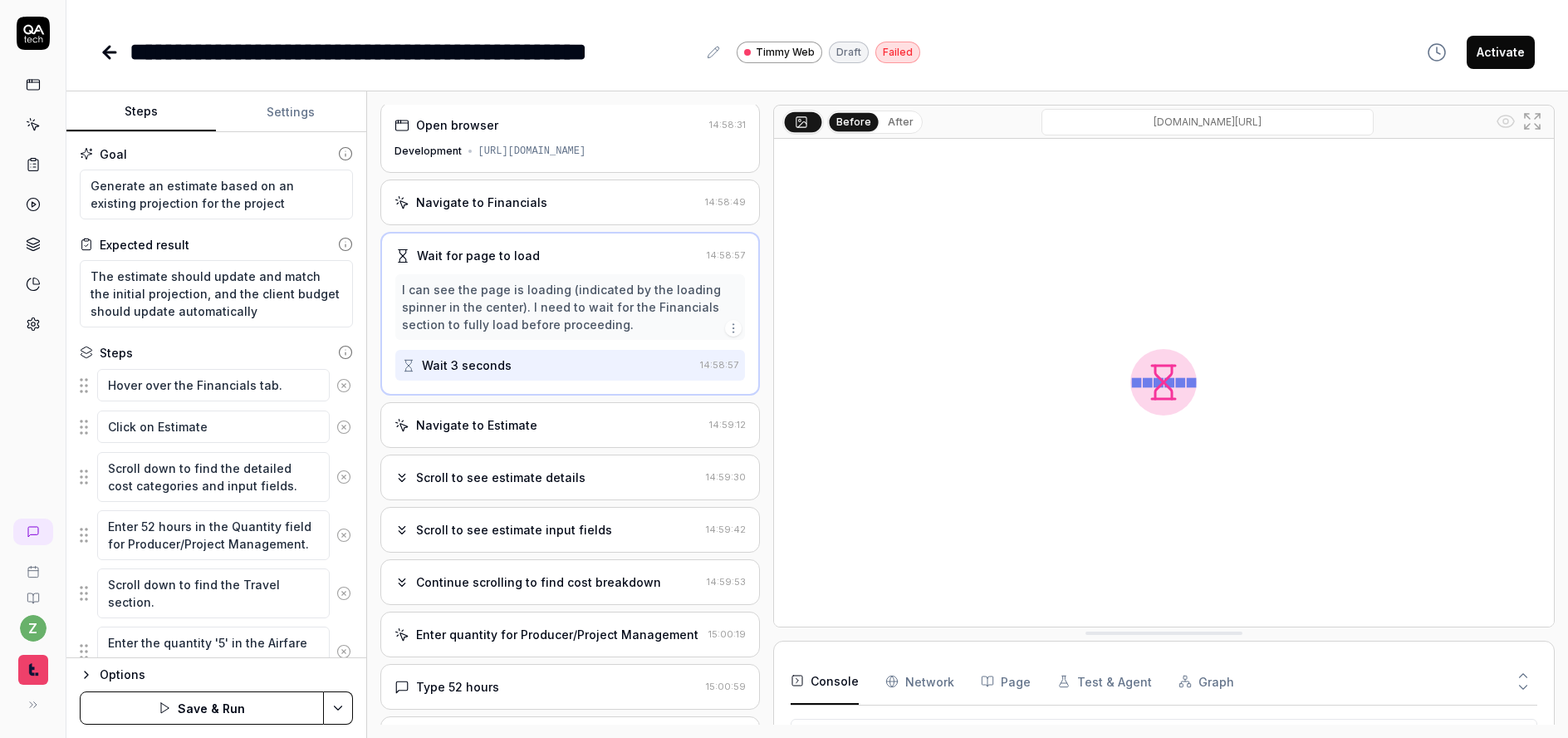
scroll to position [0, 0]
click at [489, 434] on div "Navigate to Estimate" at bounding box center [477, 427] width 122 height 18
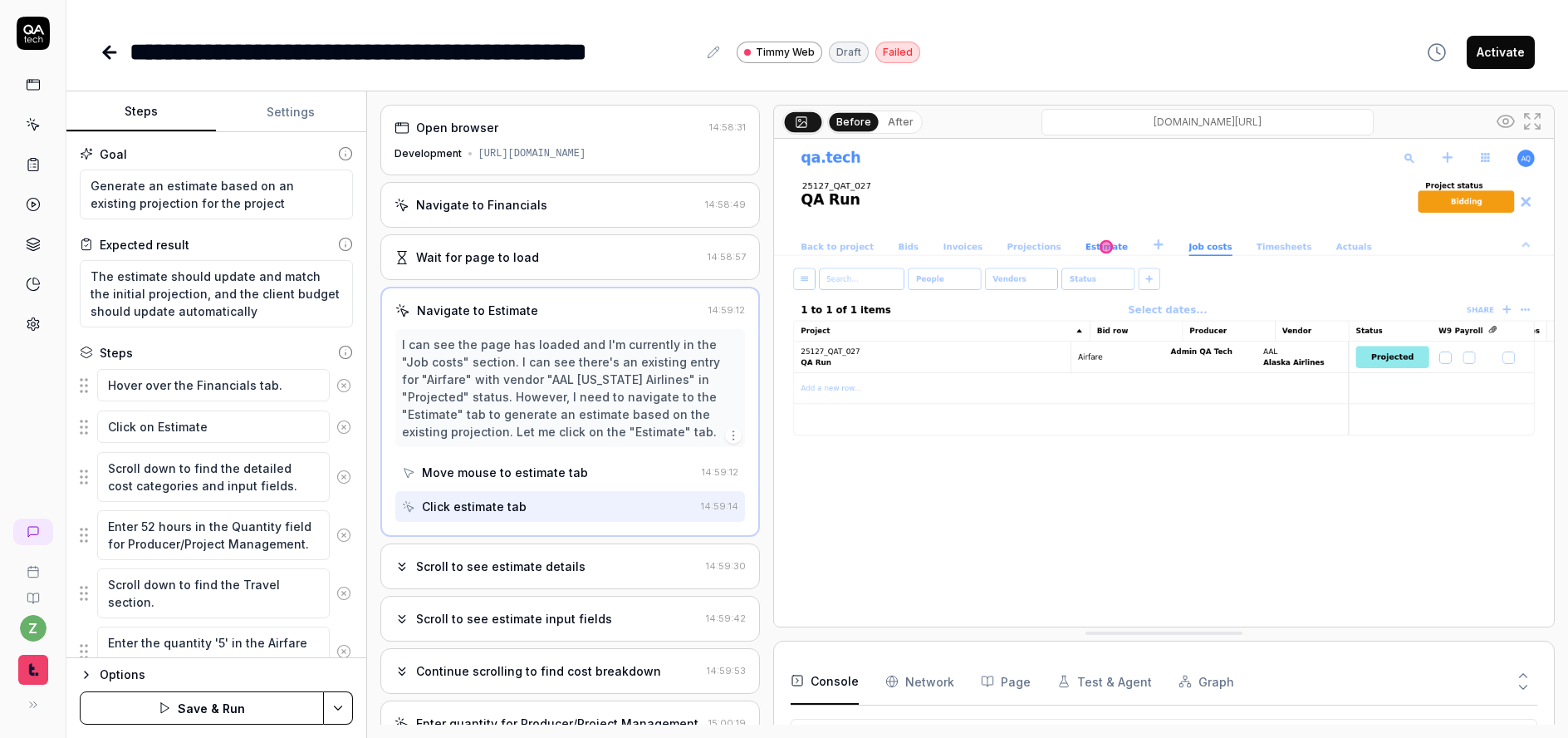
click at [492, 556] on div "Scroll to see estimate details 14:59:30" at bounding box center [570, 566] width 379 height 45
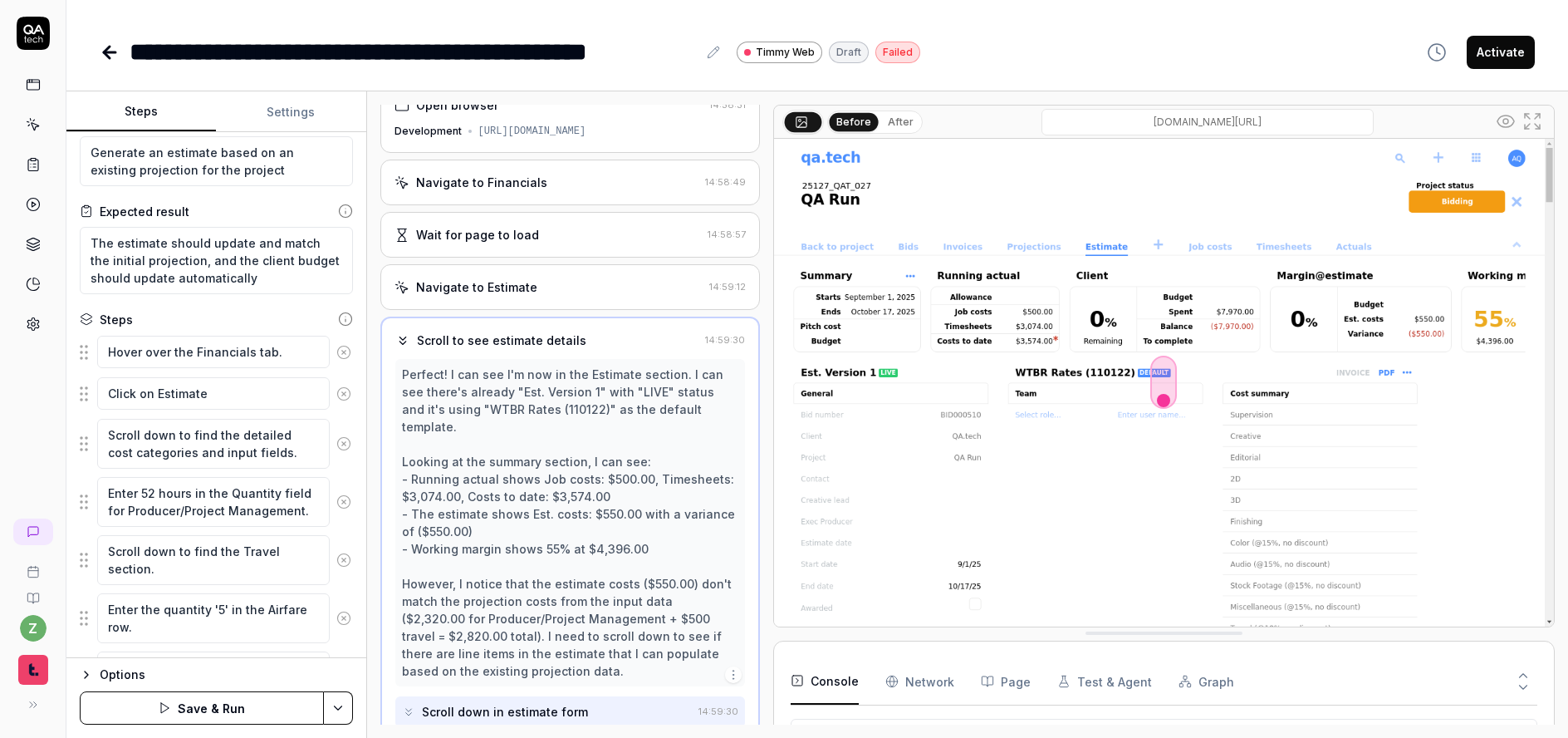
scroll to position [99, 0]
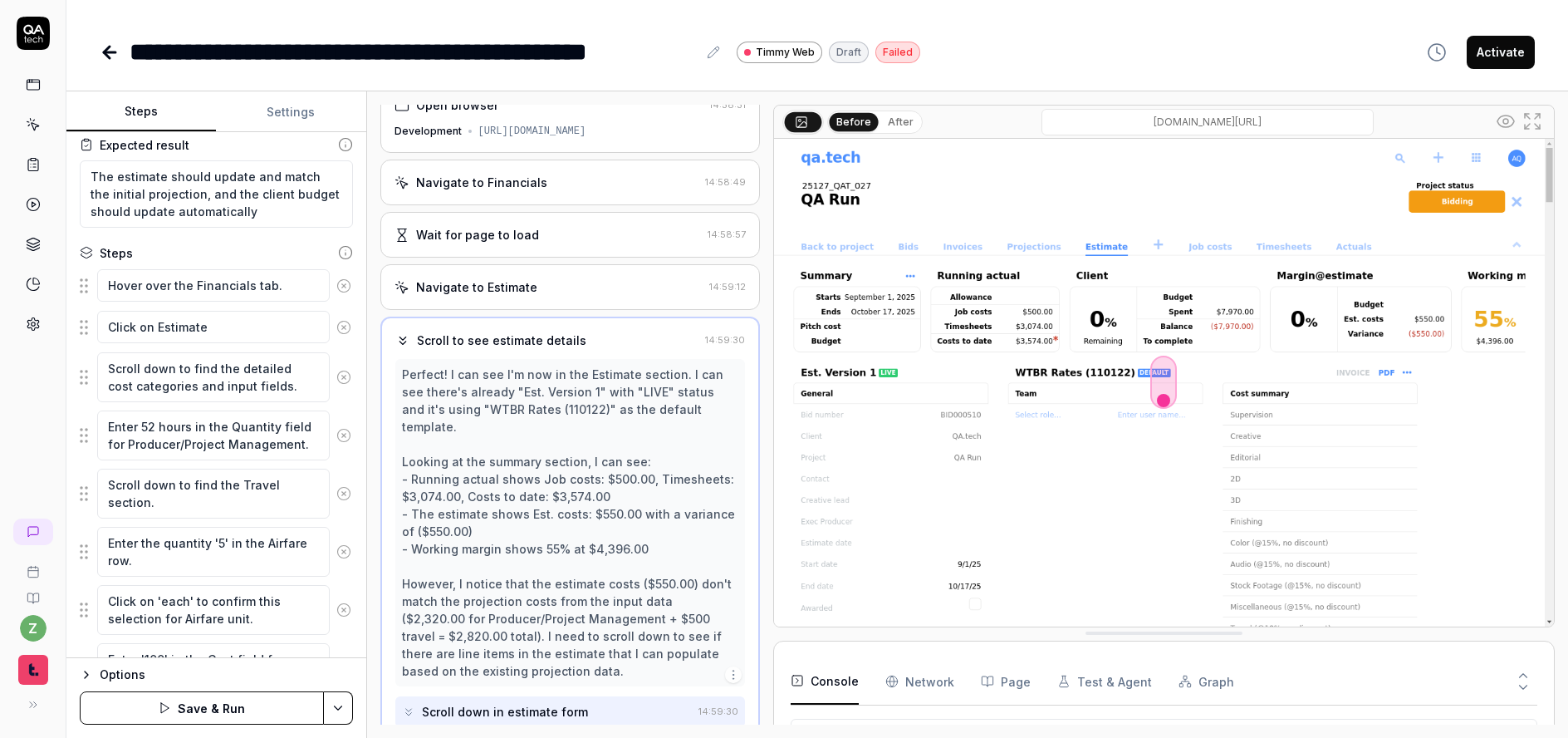
click at [332, 386] on button at bounding box center [343, 378] width 28 height 33
click at [337, 385] on button at bounding box center [343, 378] width 28 height 33
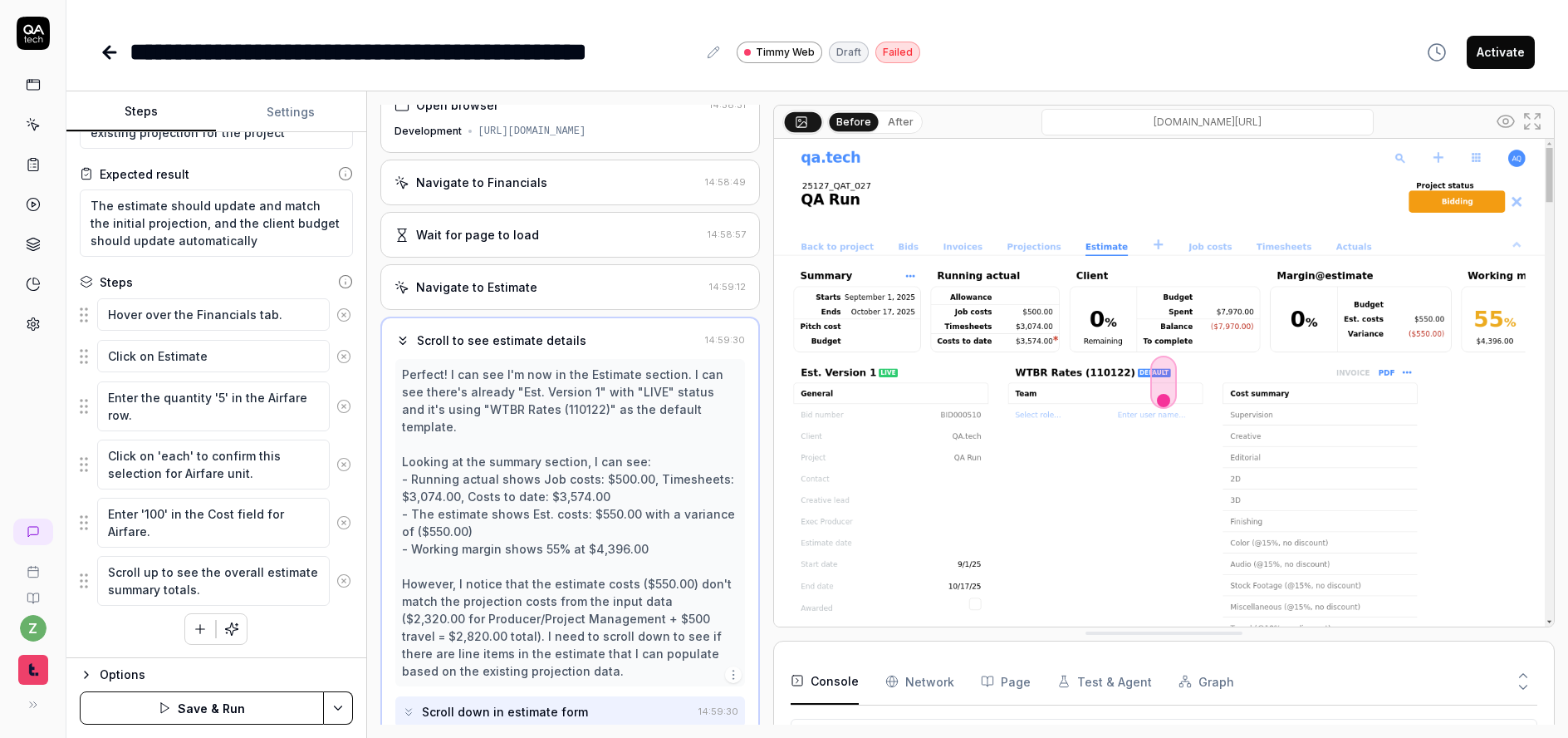
scroll to position [71, 0]
click at [333, 415] on button at bounding box center [343, 407] width 28 height 33
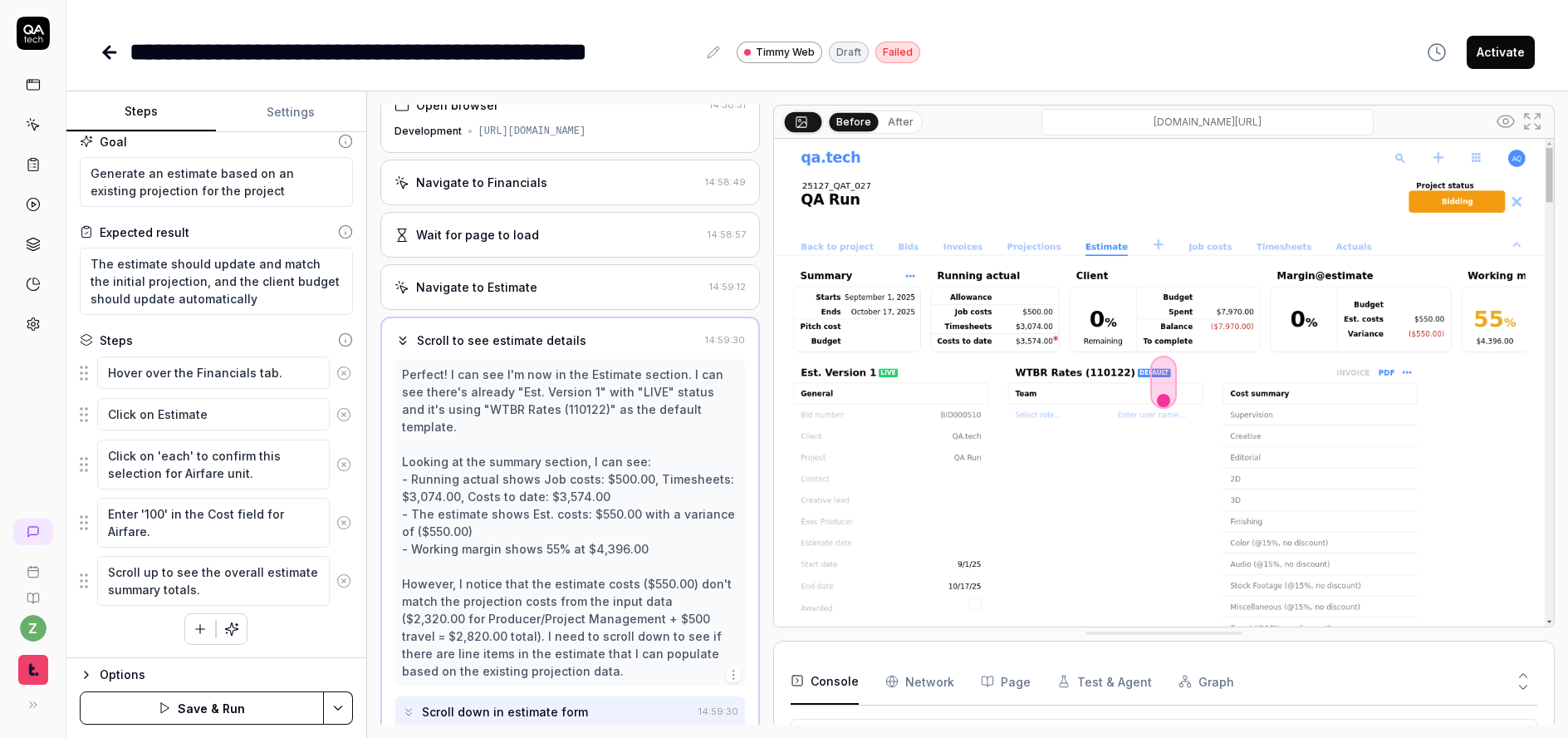
click at [337, 470] on icon at bounding box center [344, 464] width 15 height 15
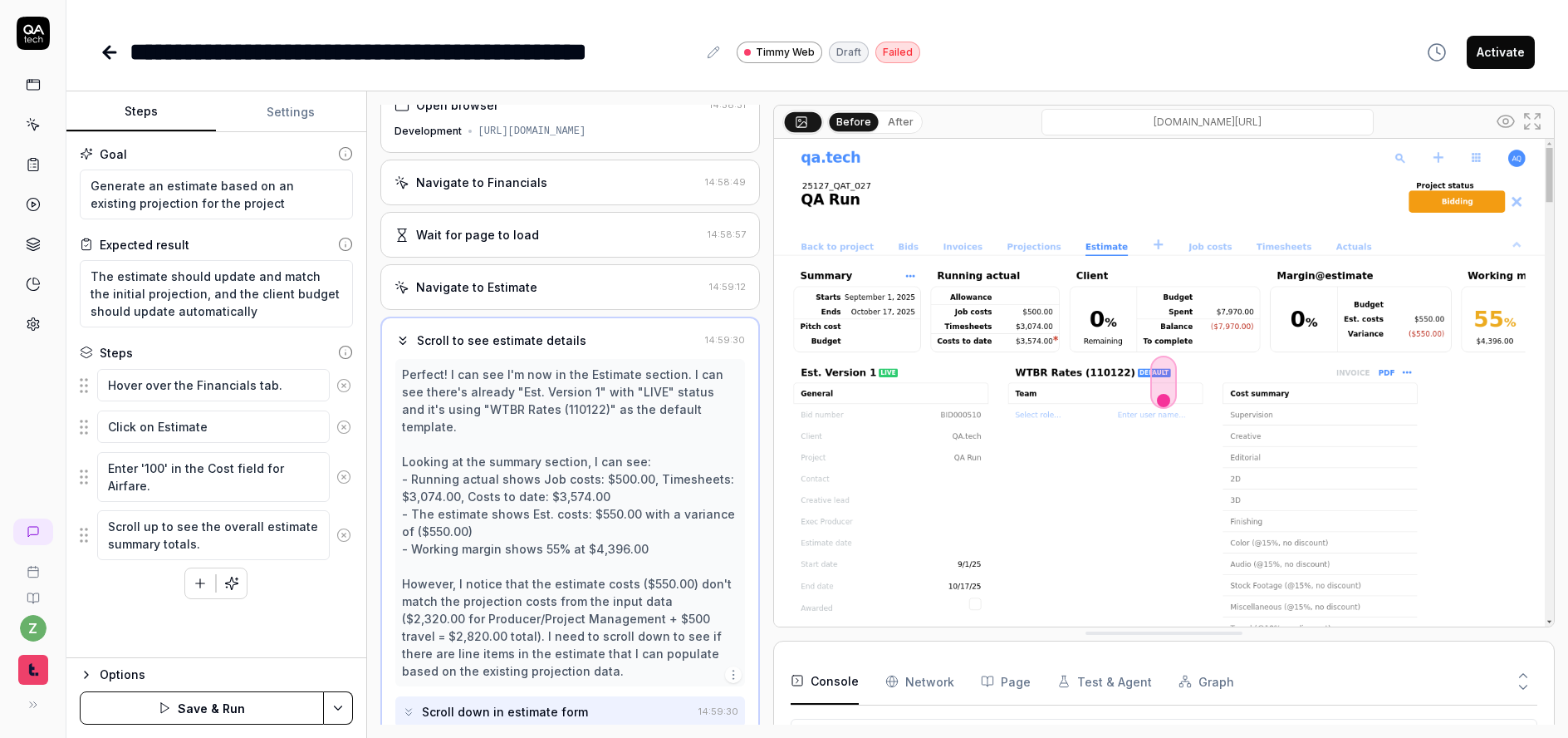
scroll to position [0, 0]
click at [341, 485] on button at bounding box center [343, 477] width 28 height 33
drag, startPoint x: 212, startPoint y: 490, endPoint x: 36, endPoint y: 447, distance: 181.2
click at [36, 447] on div "**********" at bounding box center [784, 369] width 1568 height 738
type textarea "*"
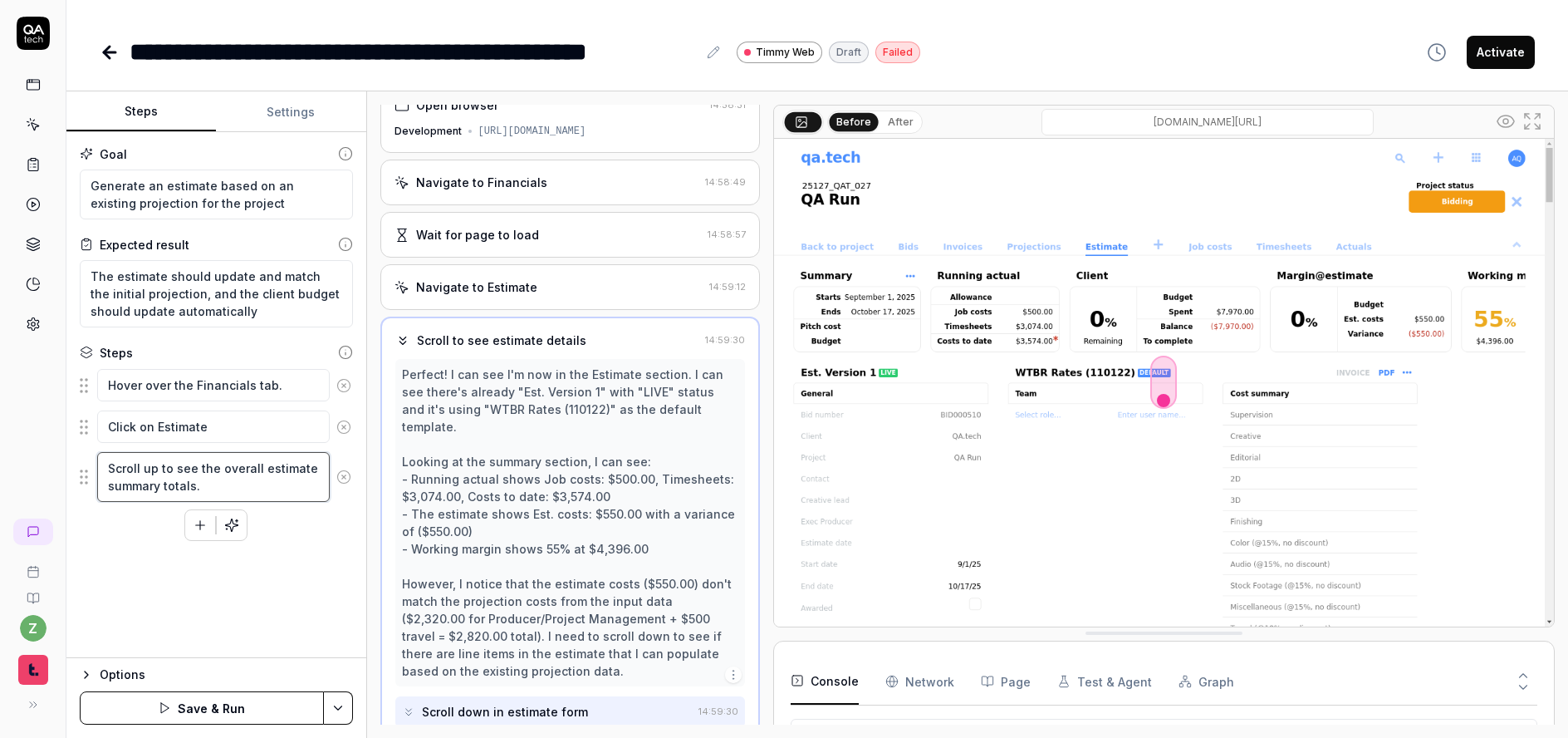
type textarea "C"
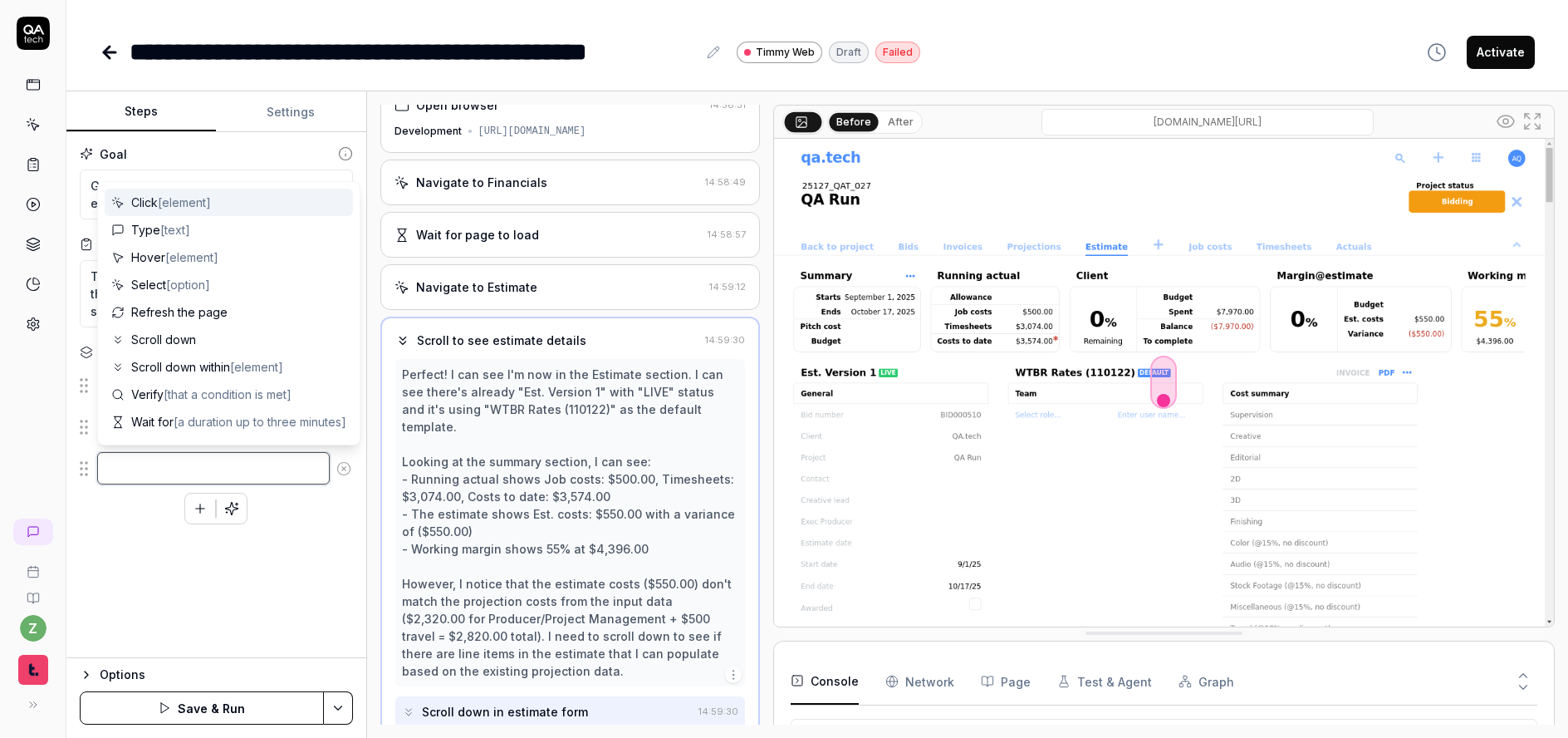
type textarea "*"
type textarea "C"
type textarea "*"
type textarea "Cl"
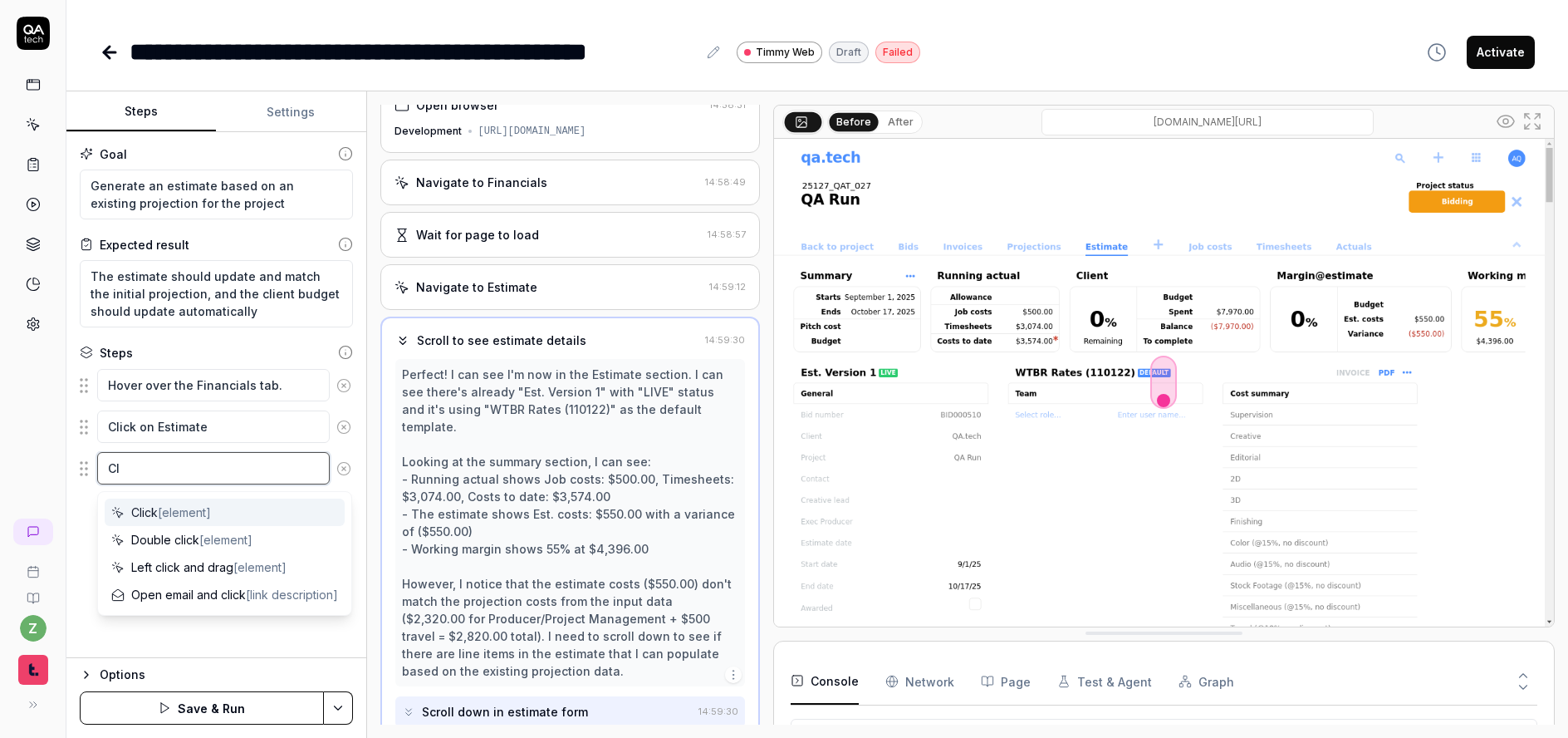
type textarea "*"
type textarea "Cli"
type textarea "*"
type textarea "Clic"
type textarea "*"
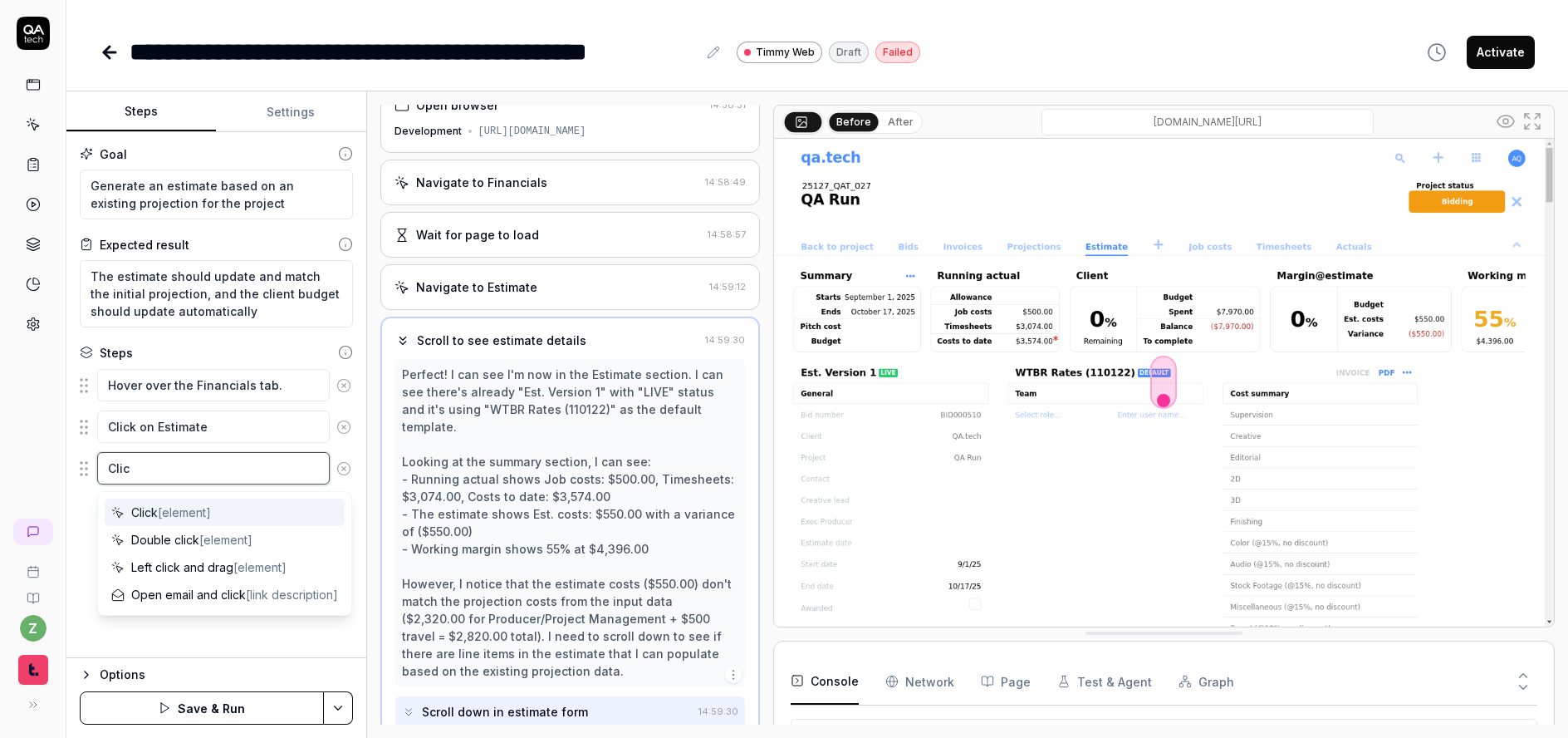
type textarea "Click"
type textarea "*"
type textarea "Click o"
type textarea "*"
type textarea "Click on"
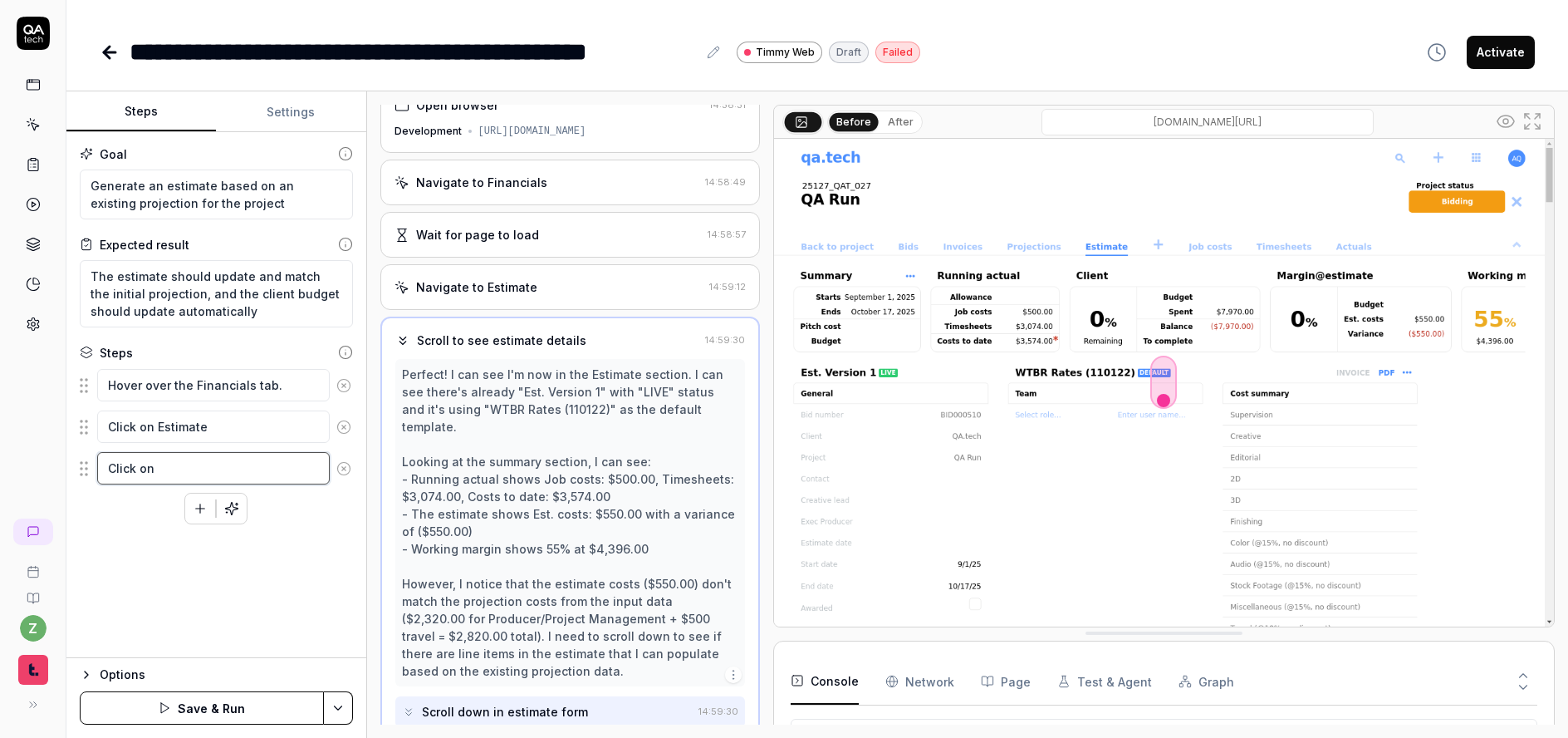
type textarea "*"
type textarea "Click on"
type textarea "*"
type textarea "Click on E"
type textarea "*"
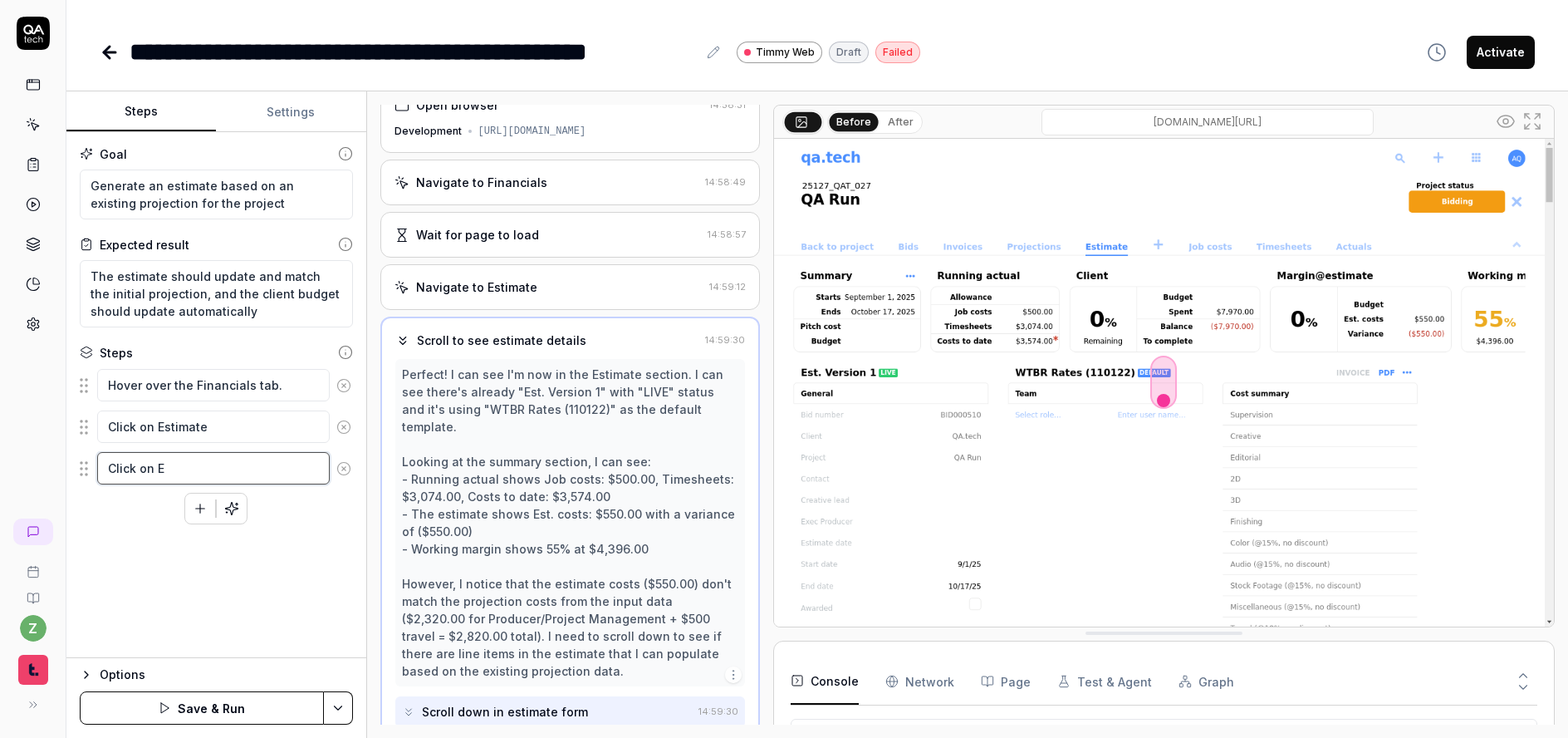
type textarea "Click on Ea"
type textarea "*"
type textarea "Click on Eas"
type textarea "*"
type textarea "Click on East"
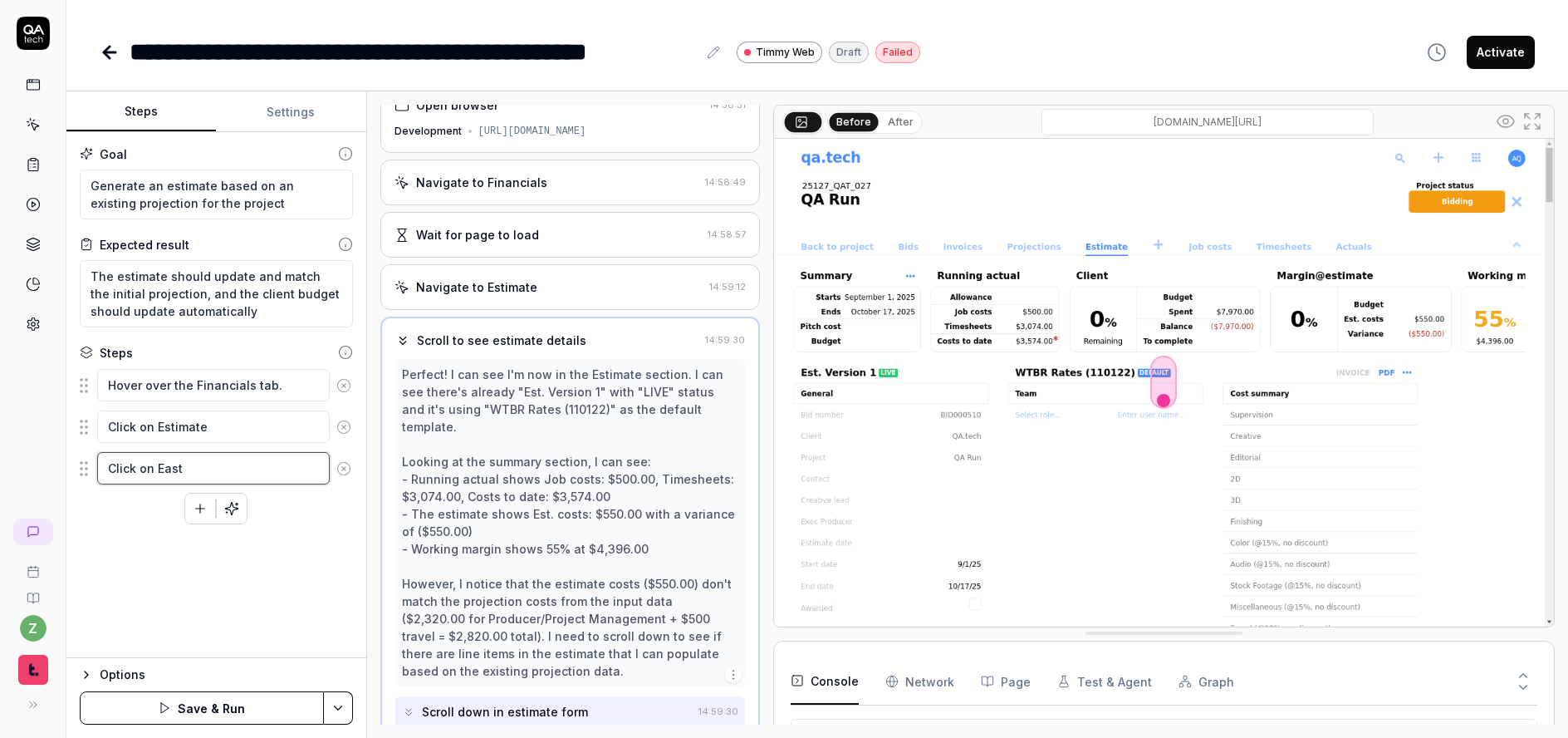
type textarea "*"
type textarea "Click on Eas"
type textarea "*"
type textarea "Click on Ea"
type textarea "*"
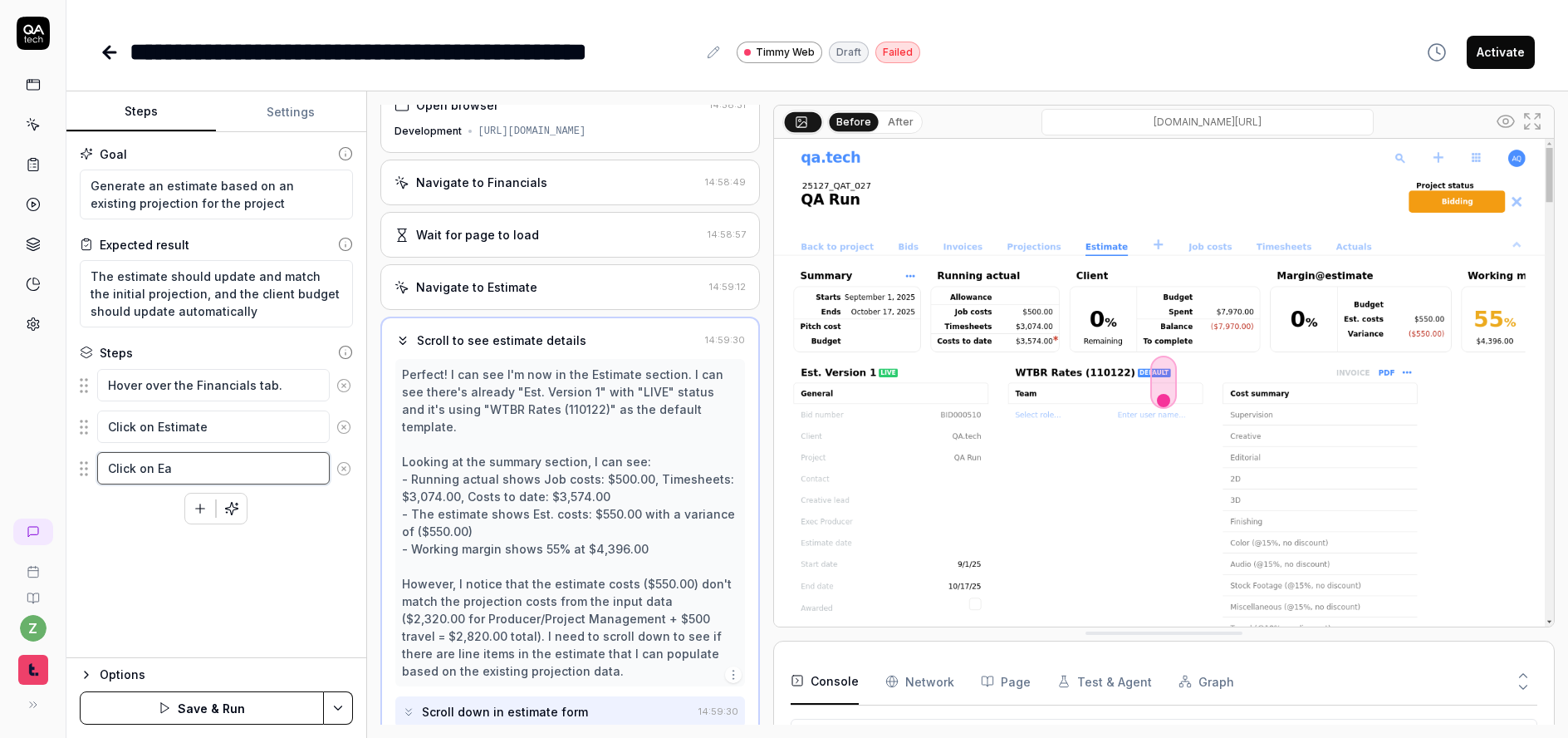
type textarea "Click on E"
type textarea "*"
type textarea "Click on Es"
type textarea "*"
type textarea "Click on Est"
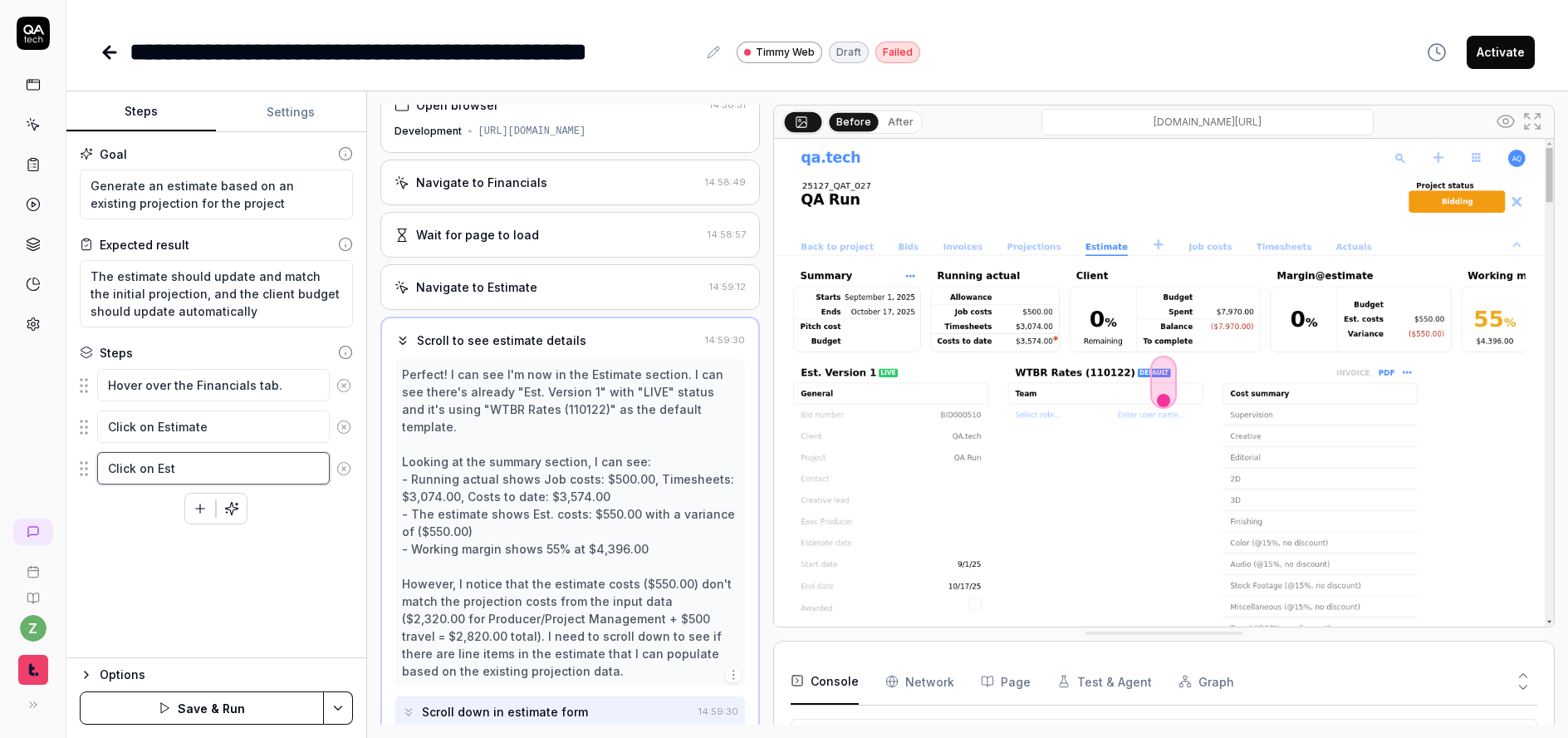
type textarea "*"
type textarea "Click on Est."
type textarea "*"
type textarea "Click on Est."
type textarea "*"
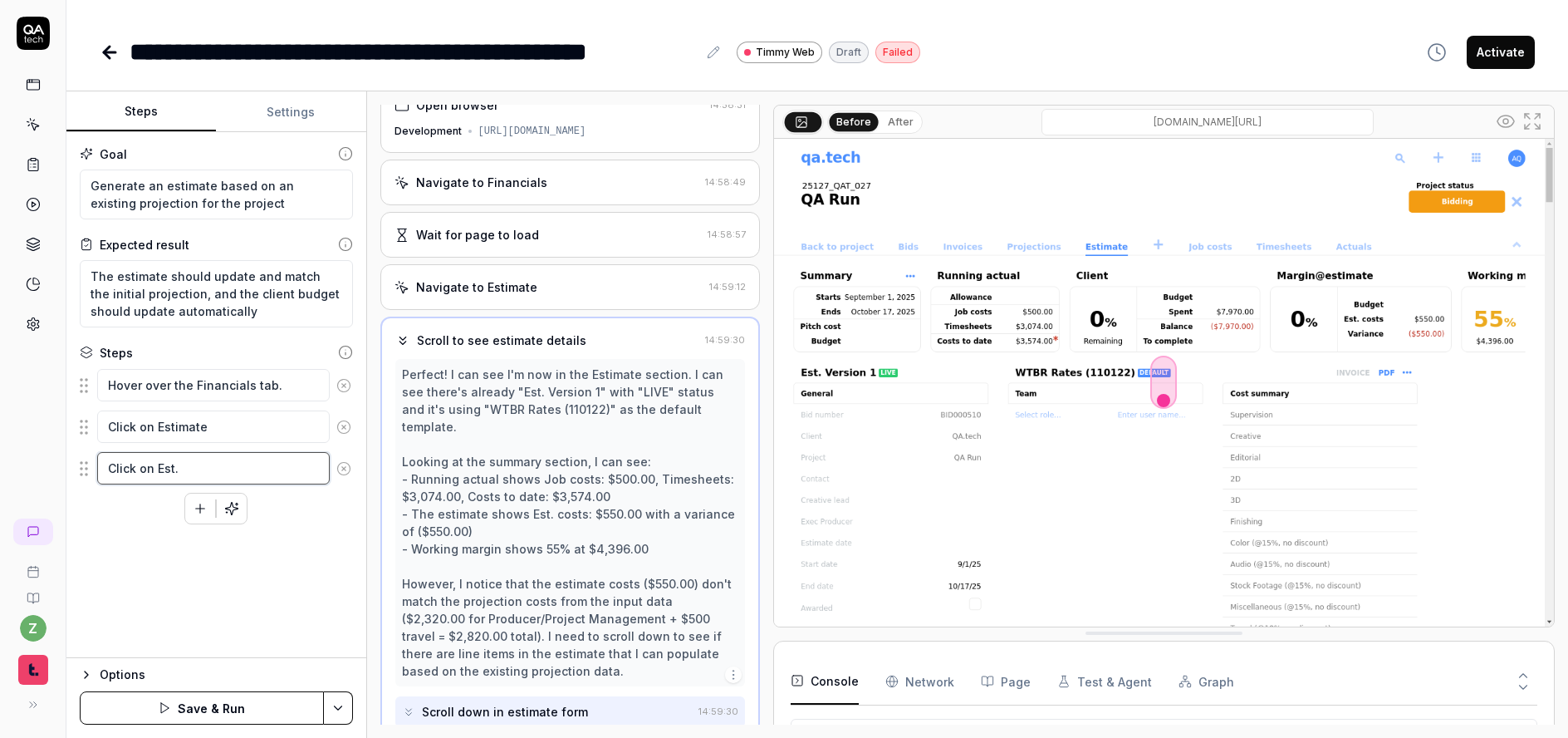
type textarea "Click on Est. V"
type textarea "*"
type textarea "Click on Est. Ve"
type textarea "*"
type textarea "Click on Est. Vers"
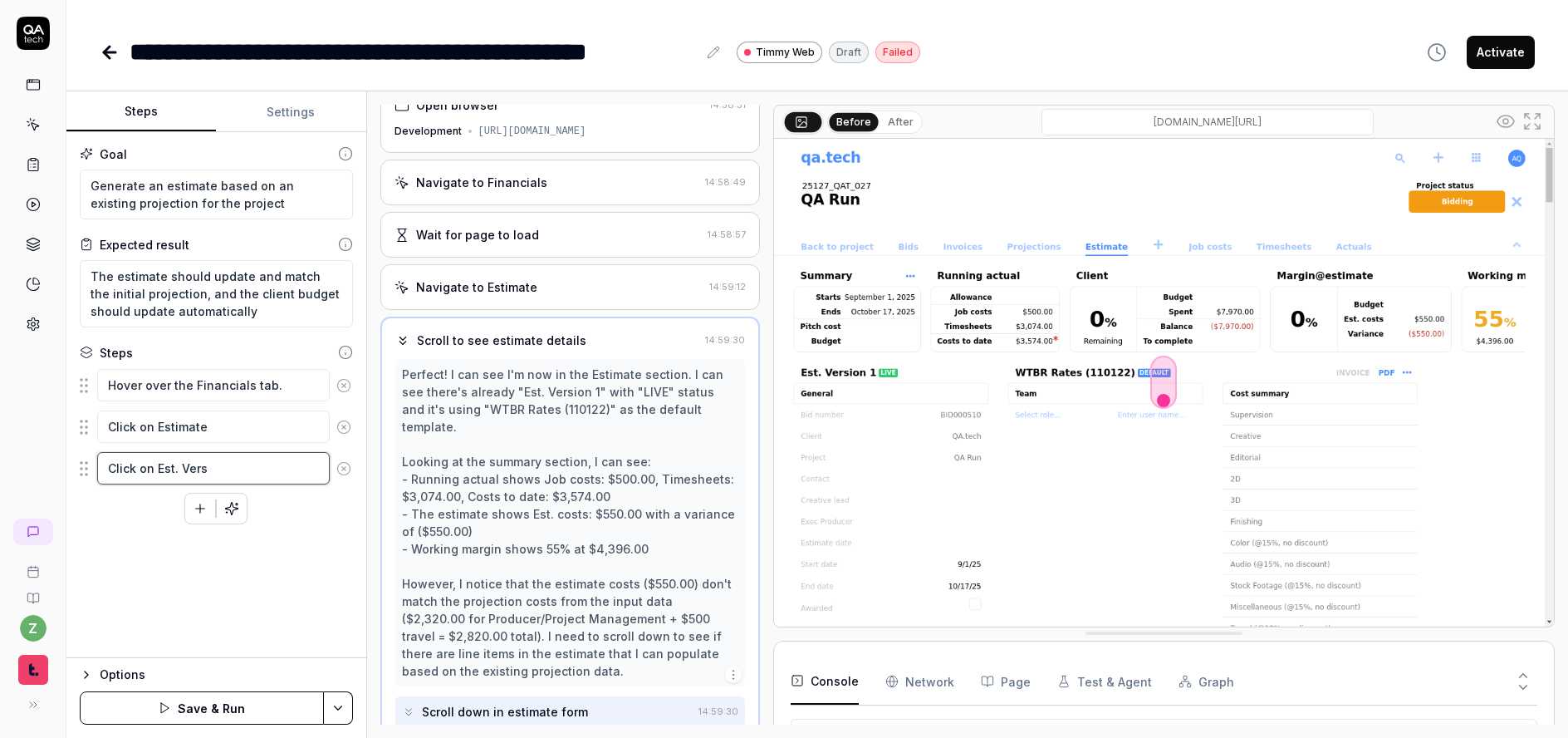
type textarea "*"
type textarea "Click on Est. Versio"
type textarea "*"
type textarea "Click on Est. Version"
type textarea "*"
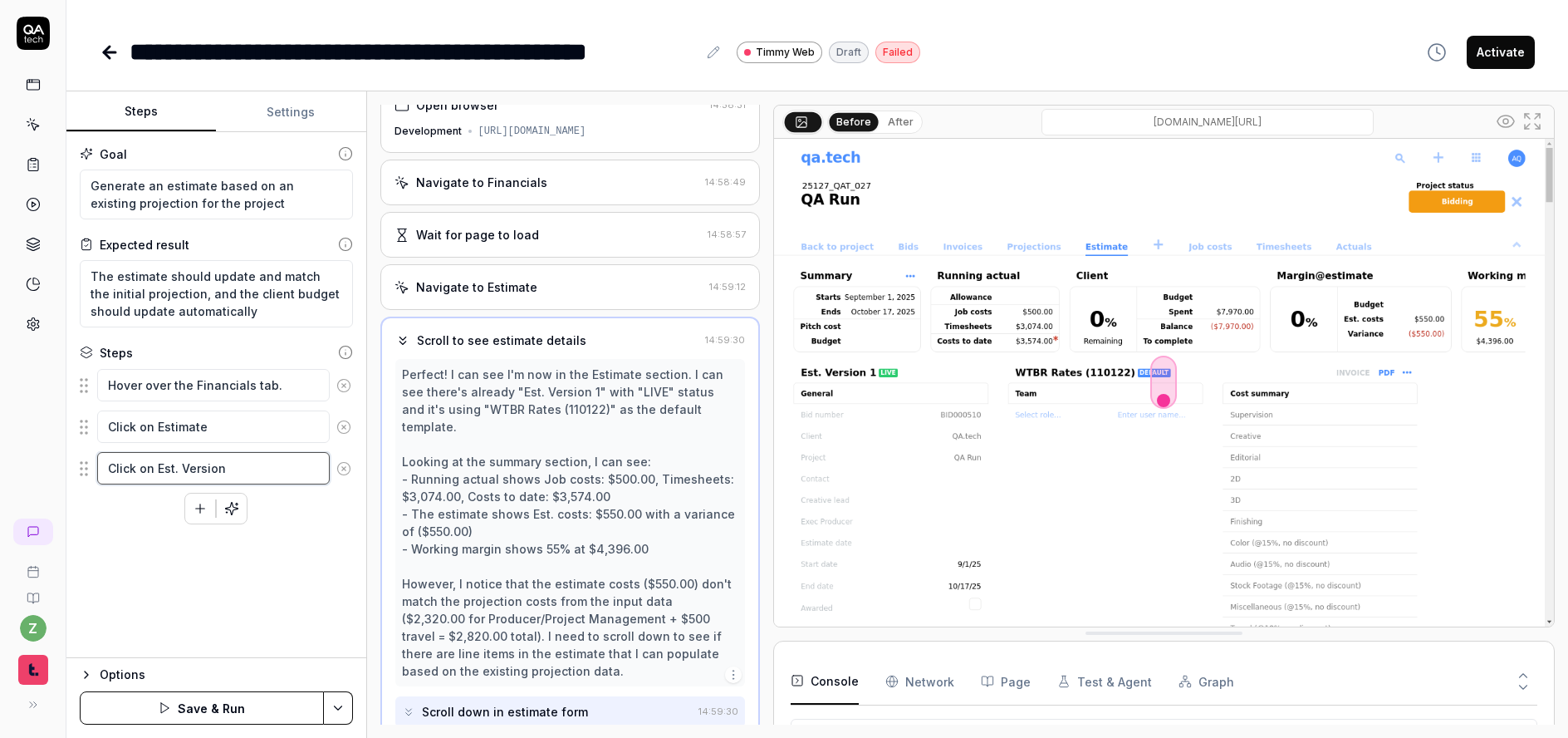
type textarea "Click on Est. Version"
type textarea "*"
type textarea "Click on Est. Version #"
type textarea "*"
type textarea "Click on Est. Version #""
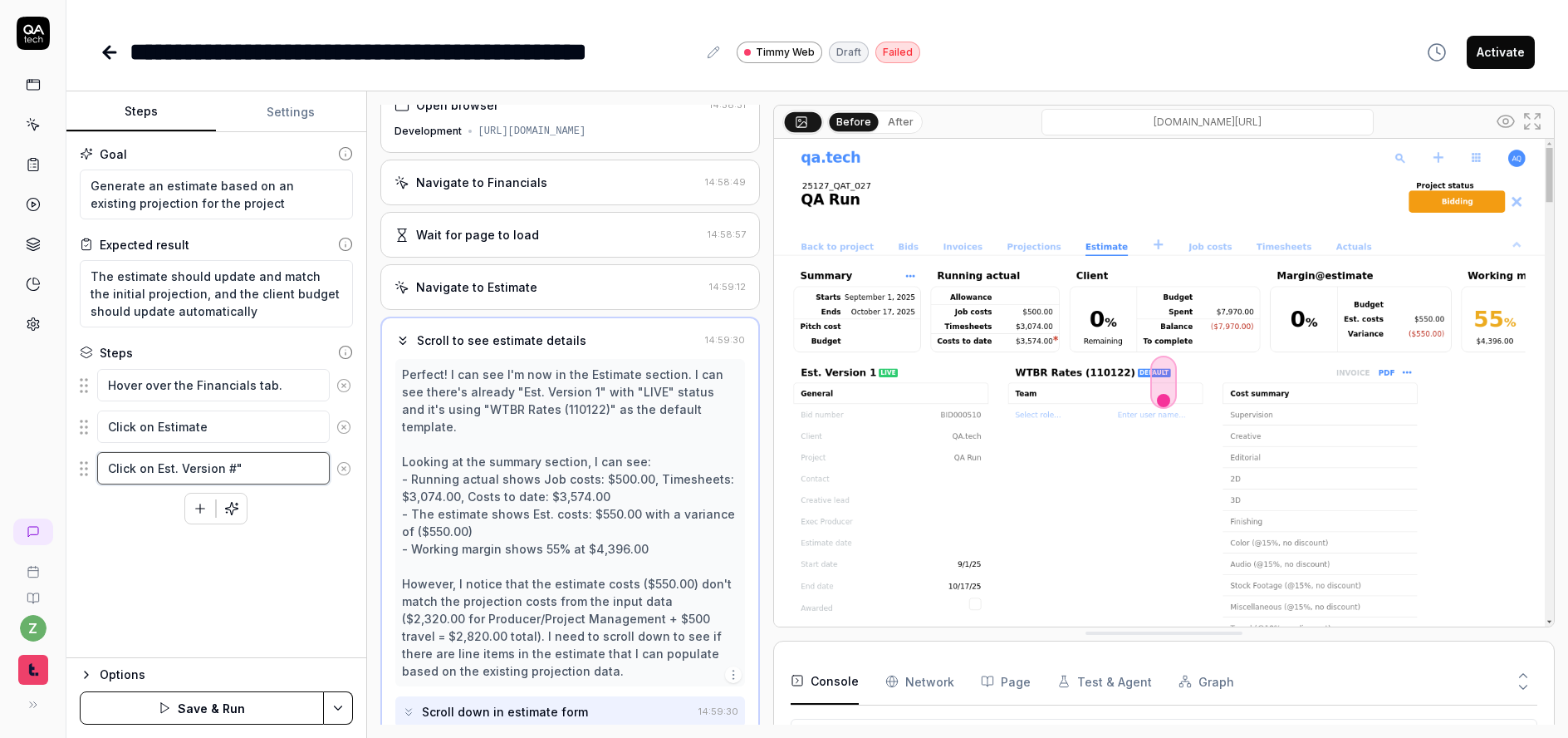
type textarea "*"
type textarea "Click on "Est. Version #""
type textarea "*"
type textarea "Click on "Est. Version #","
type textarea "*"
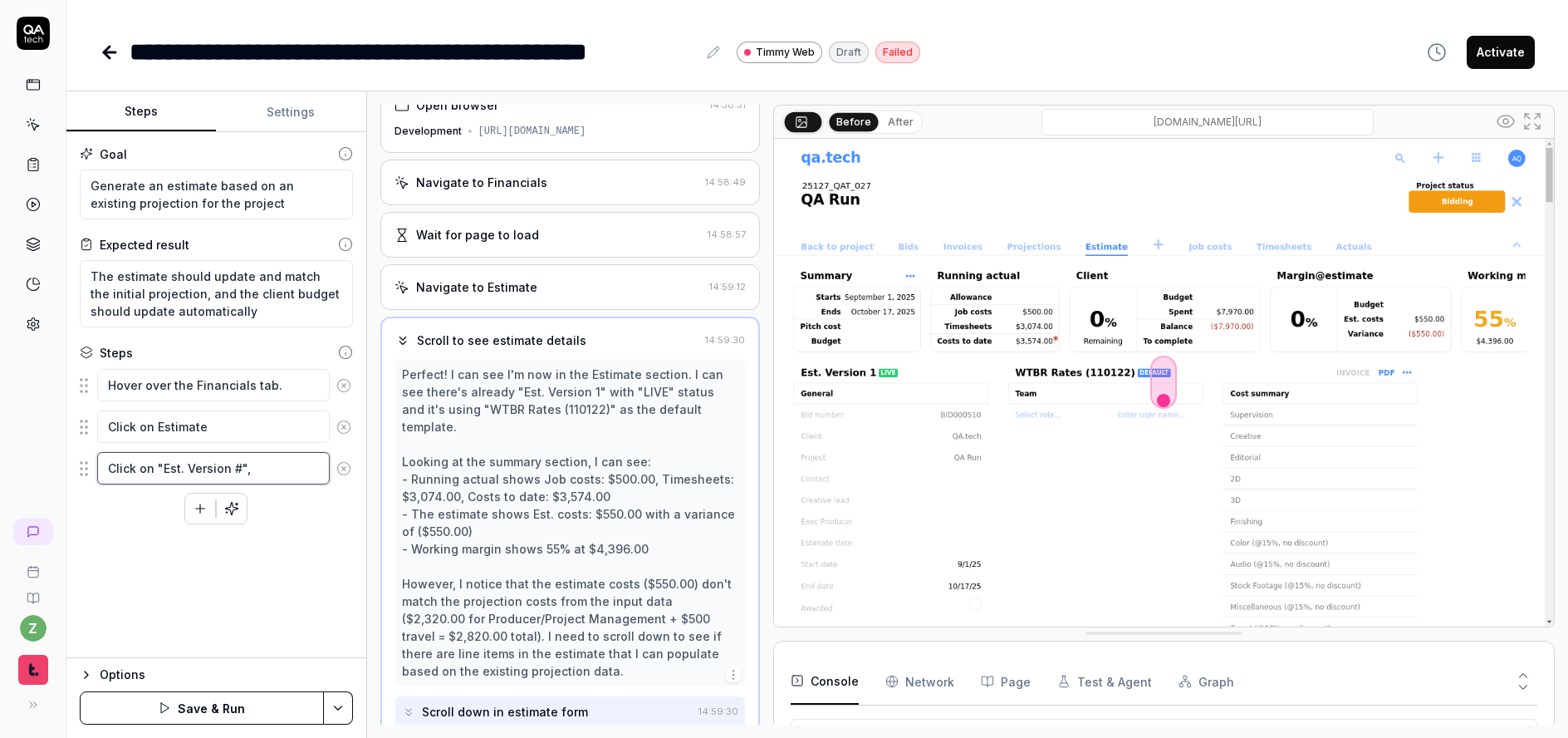
type textarea "Click on "Est. Version #","
type textarea "*"
type textarea "Click on "Est. Version #", #"
type textarea "*"
type textarea "Click on "Est. Version #", #"
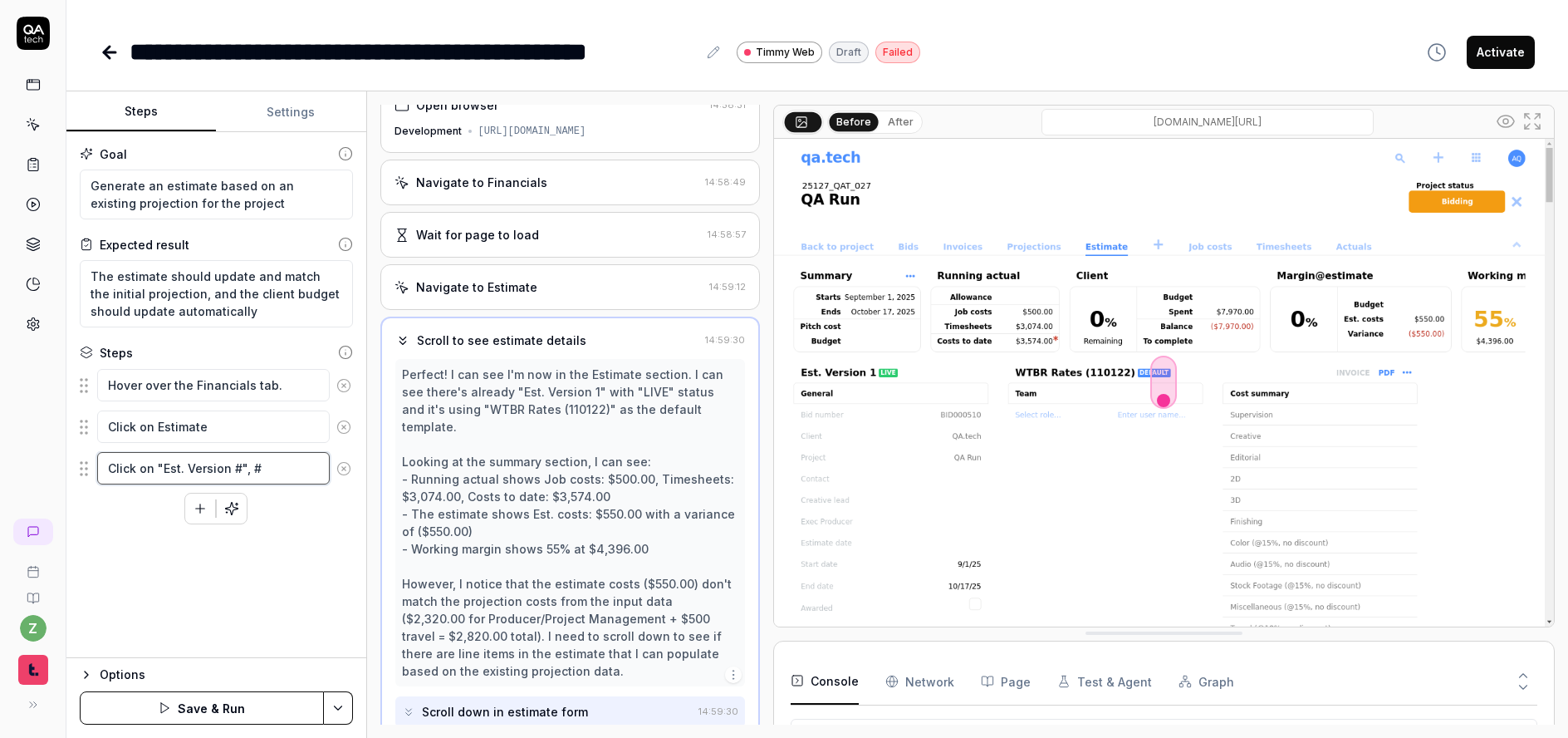
type textarea "*"
type textarea "Click on "Est. Version #", # w"
type textarea "*"
type textarea "Click on "Est. Version #", # wi"
type textarea "*"
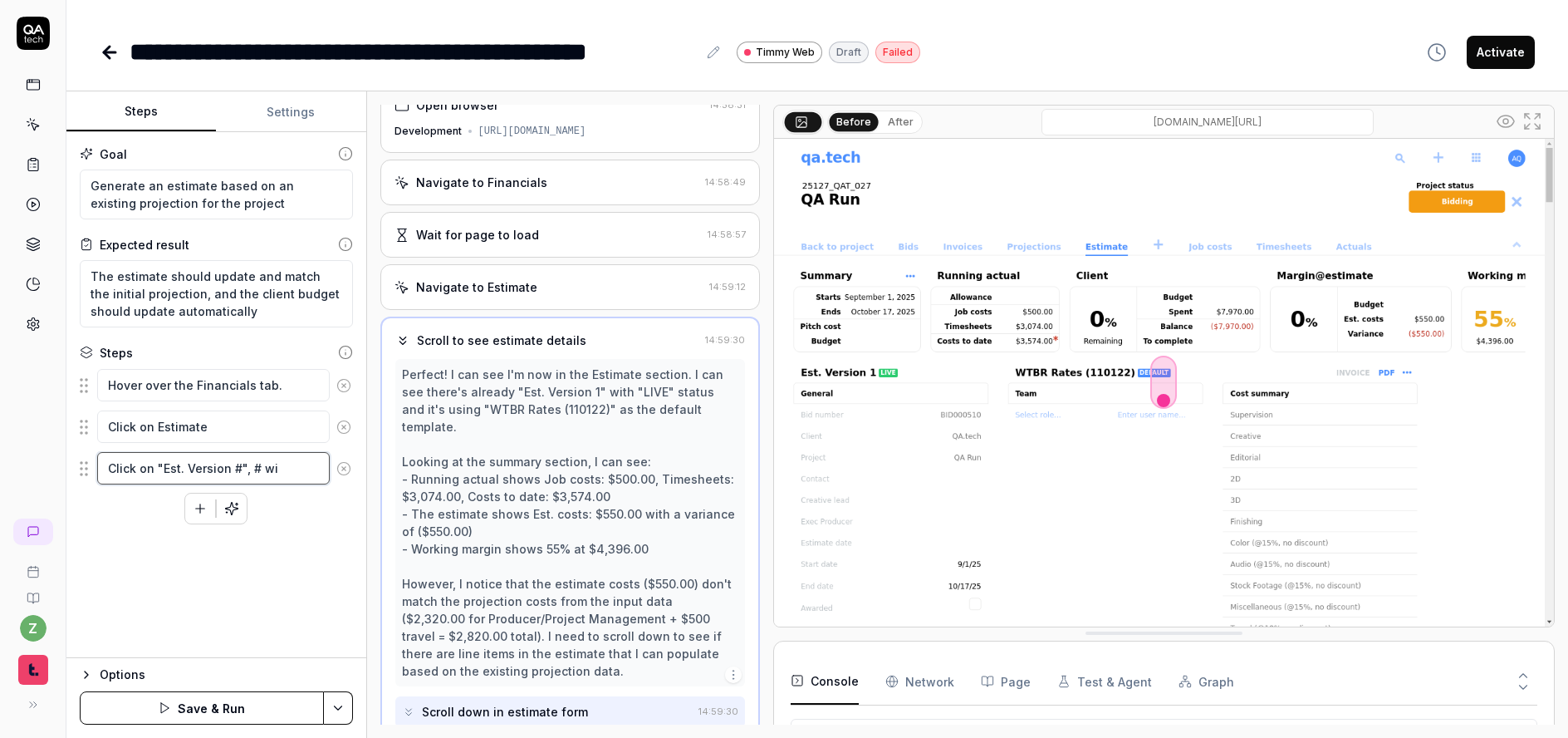
type textarea "Click on "Est. Version #", # wil"
type textarea "*"
type textarea "Click on "Est. Version #", # will"
type textarea "*"
type textarea "Click on "Est. Version #", # wil"
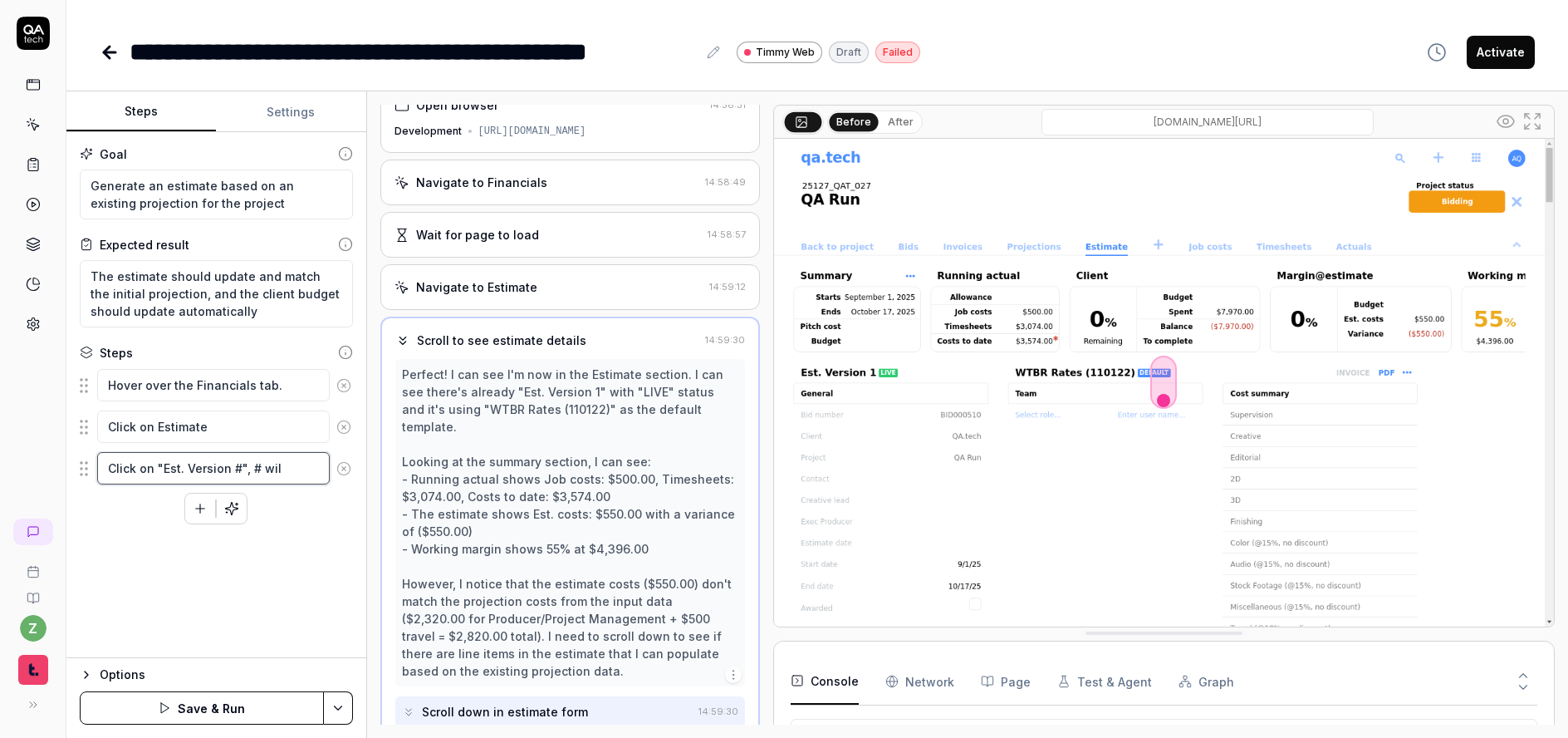
type textarea "*"
type textarea "Click on "Est. Version #", # wi"
type textarea "*"
type textarea "Click on "Est. Version #", # w"
type textarea "*"
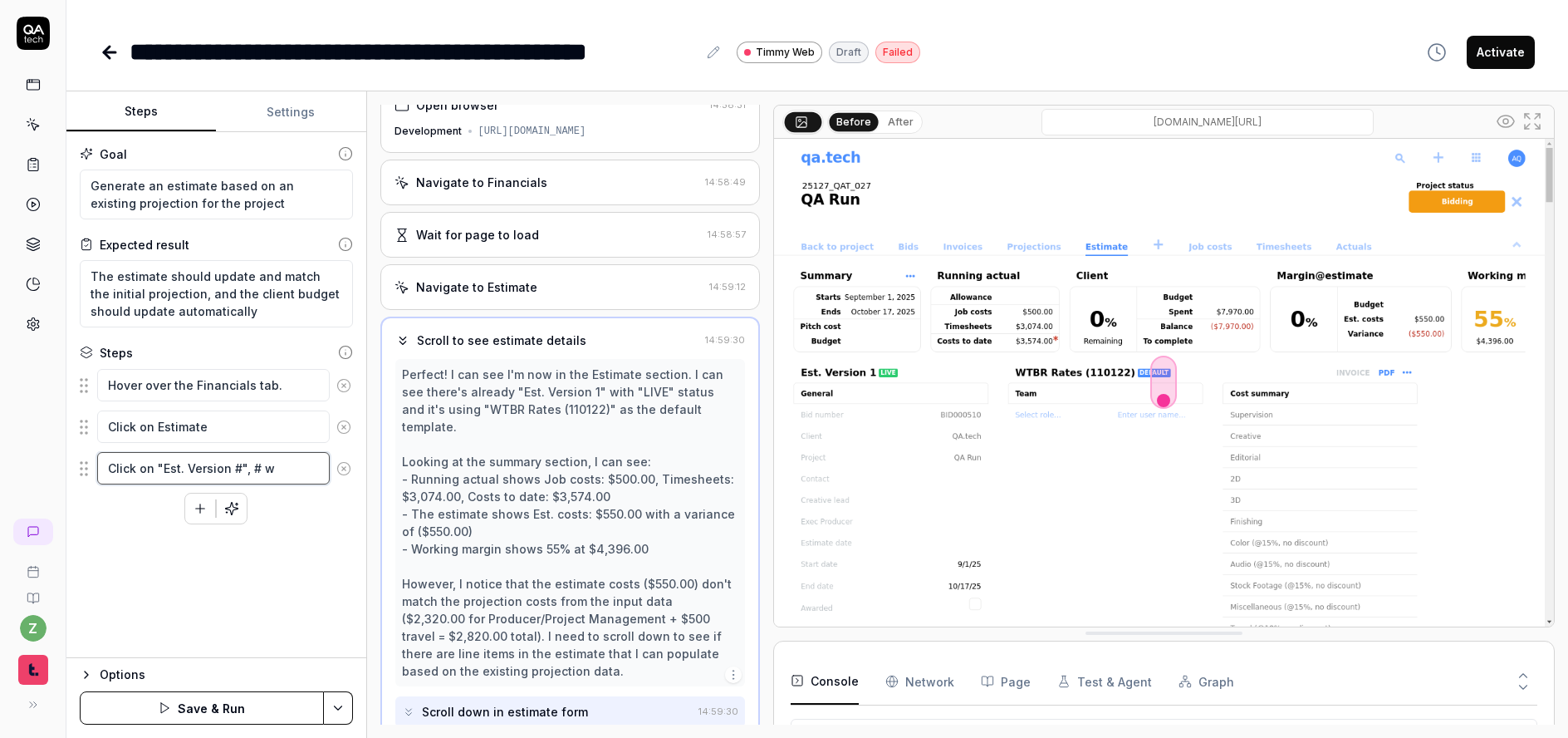
type textarea "Click on "Est. Version #", #"
type textarea "*"
type textarea "Click on "Est. Version #", # w"
type textarea "*"
type textarea "Click on "Est. Version #", # wi"
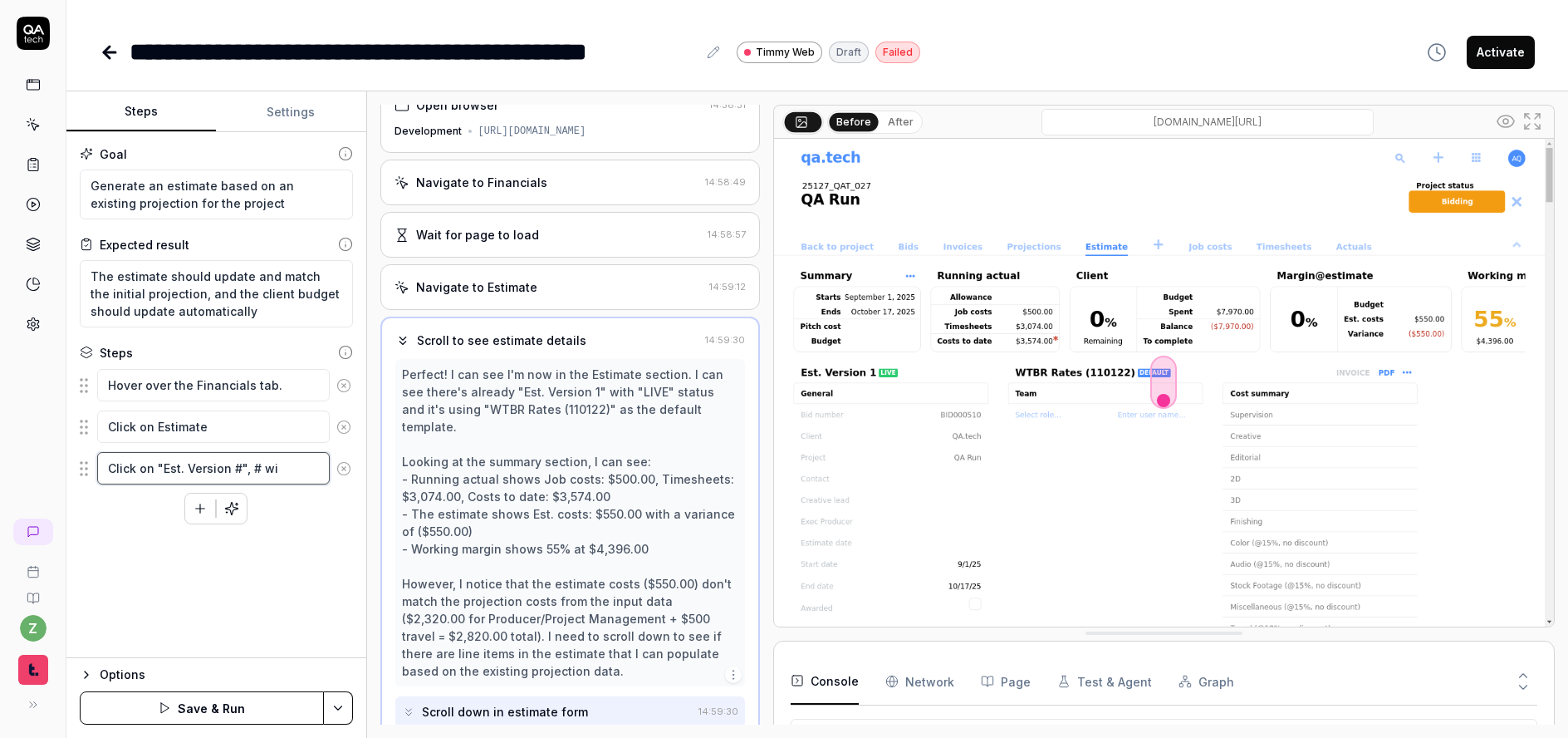
type textarea "*"
type textarea "Click on "Est. Version #", # wil"
type textarea "*"
type textarea "Click on "Est. Version #", # will"
type textarea "*"
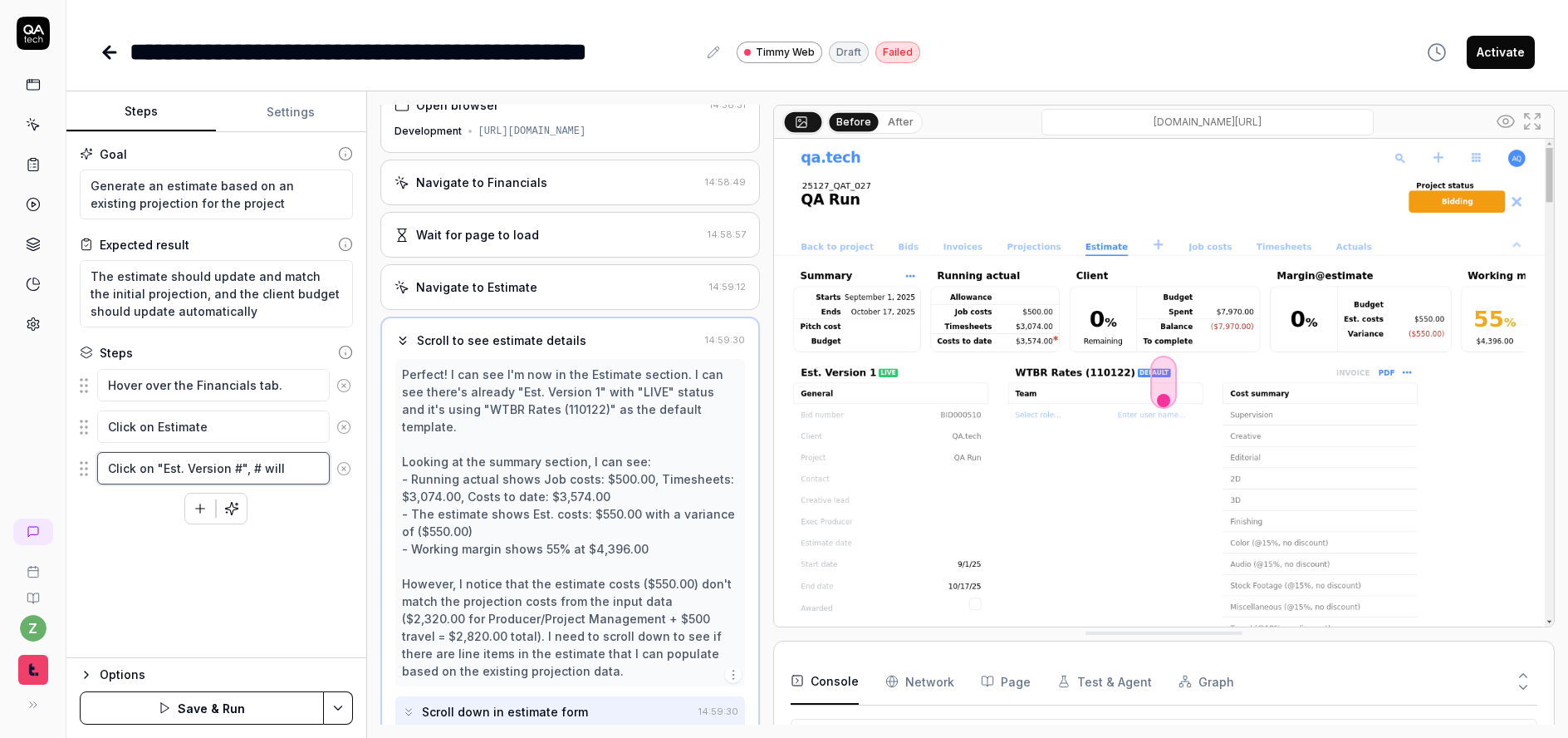
type textarea "Click on "Est. Version #", # will"
type textarea "*"
type textarea "Click on "Est. Version #", # will ol"
type textarea "*"
type textarea "Click on "Est. Version #", # will oli"
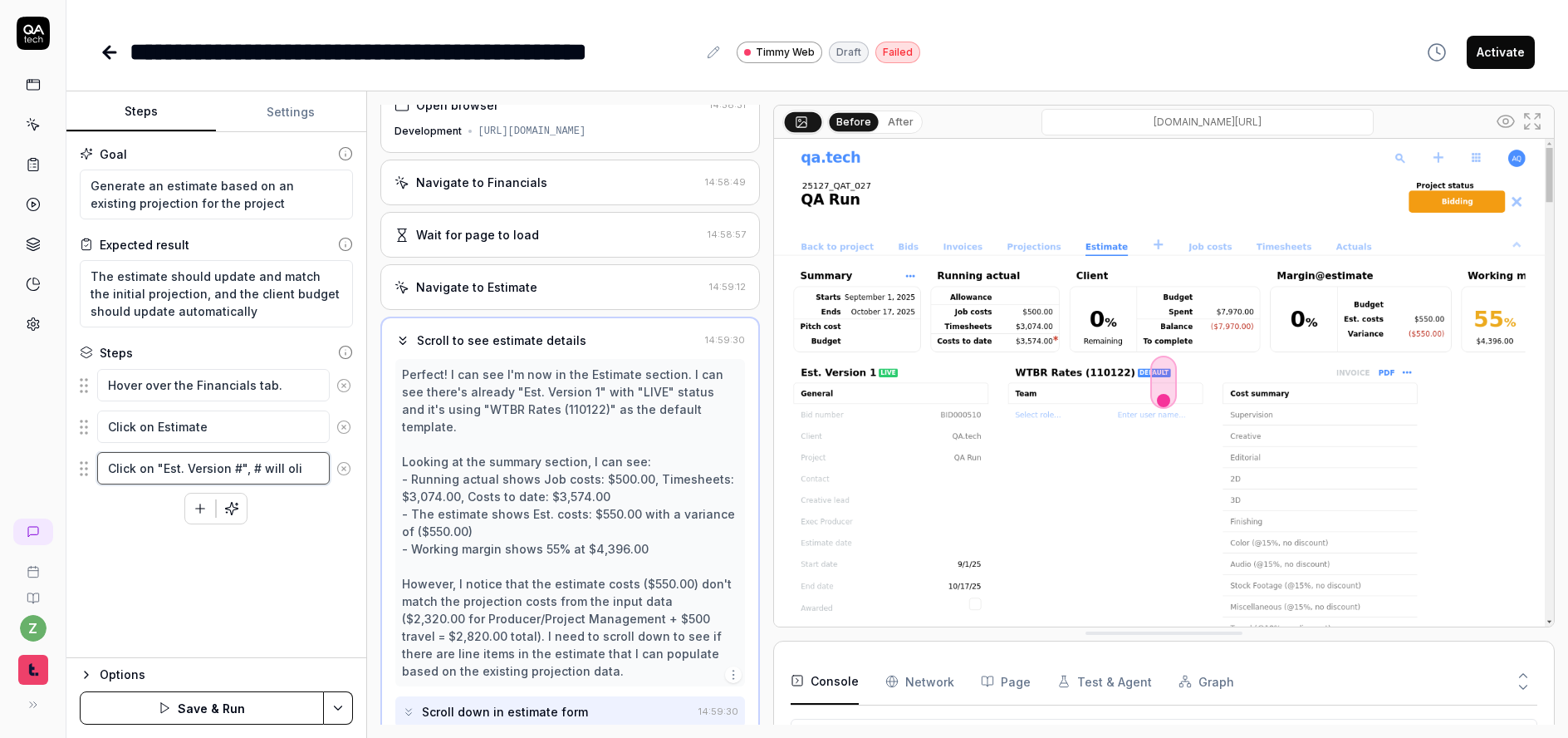
type textarea "*"
type textarea "Click on "Est. Version #", # will olik"
type textarea "*"
type textarea "Click on "Est. Version #", # will oli"
type textarea "*"
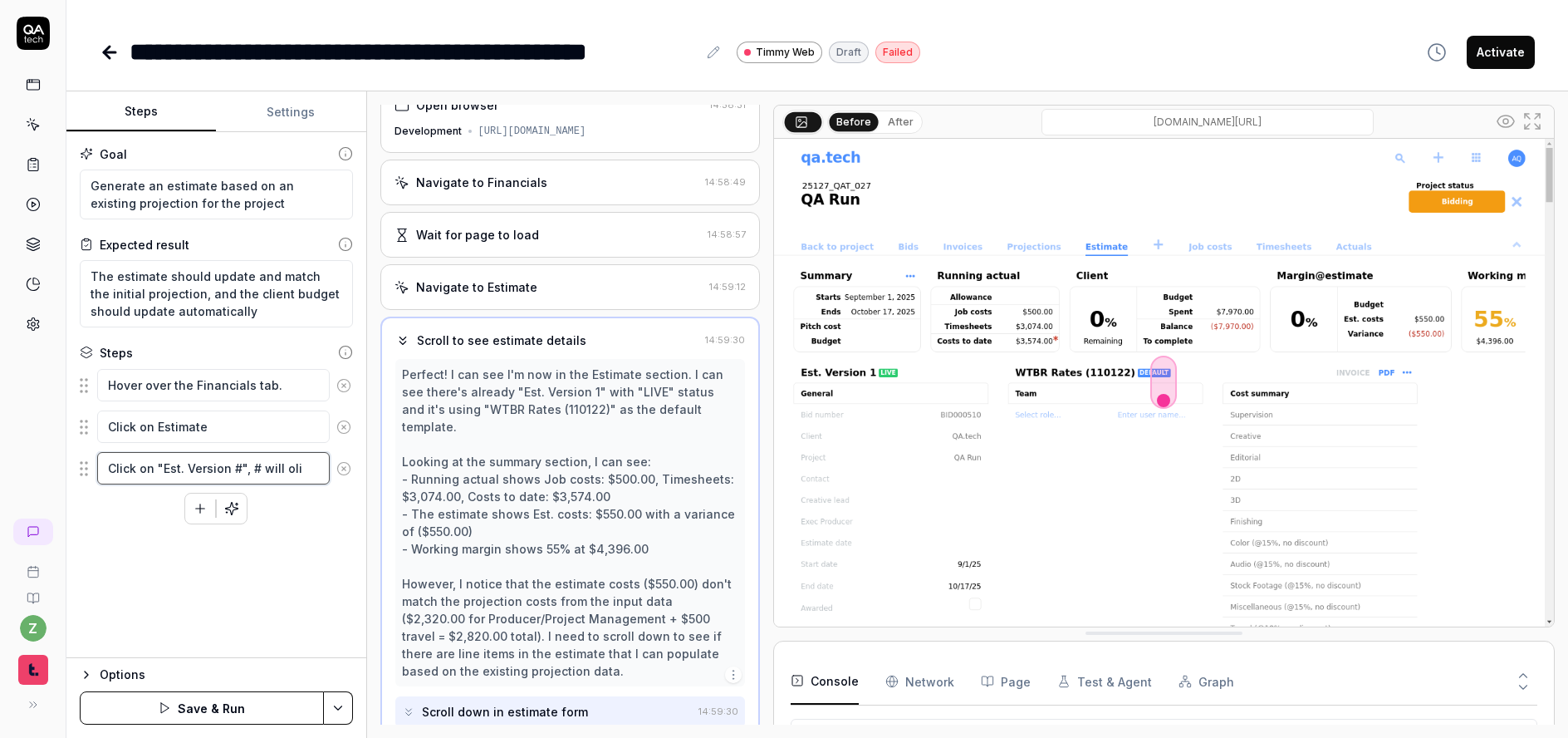
type textarea "Click on "Est. Version #", # will ol"
type textarea "*"
type textarea "Click on "Est. Version #", # will o"
type textarea "*"
type textarea "Click on "Est. Version #", # will"
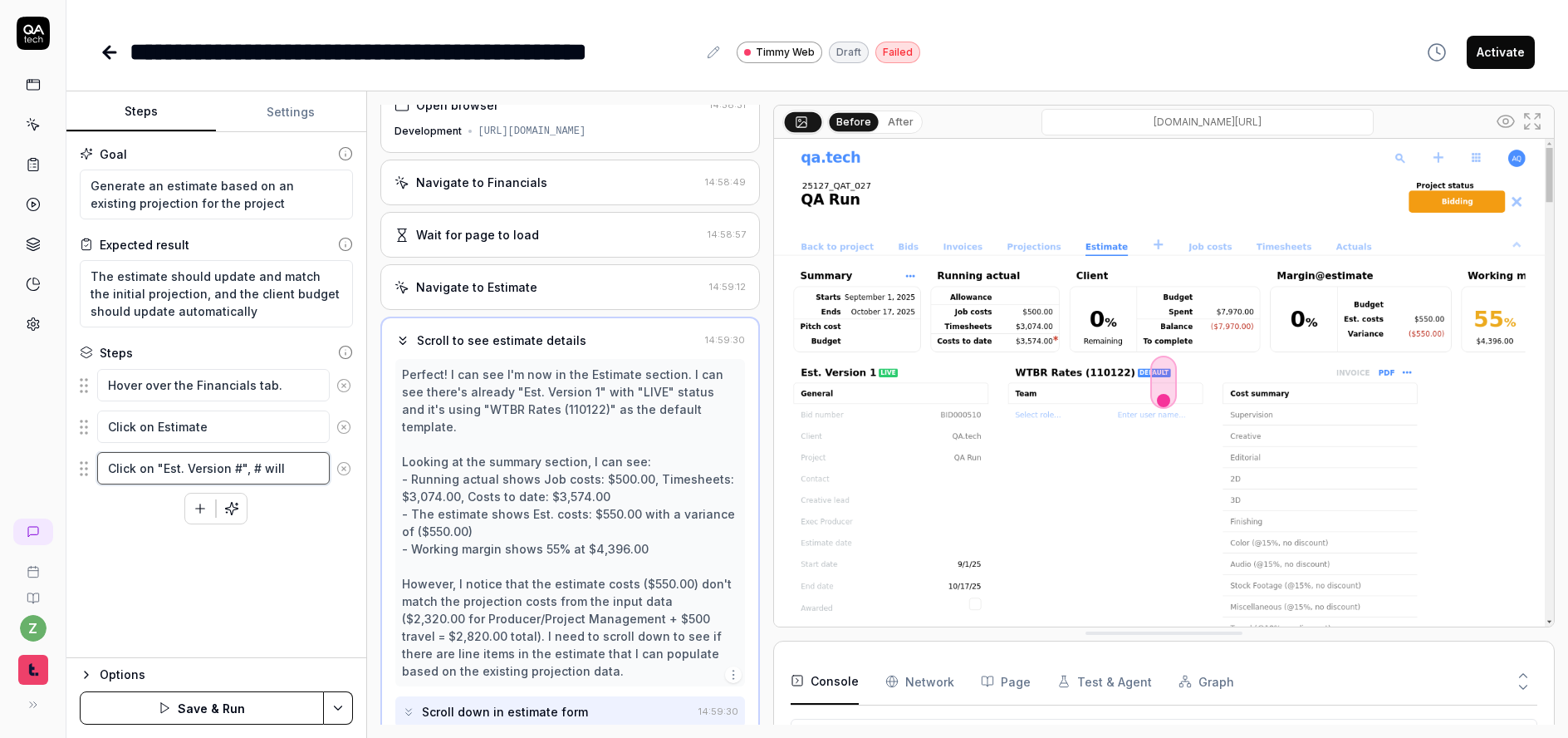
type textarea "*"
type textarea "Click on "Est. Version #", # will l"
type textarea "*"
type textarea "Click on "Est. Version #", # will li"
type textarea "*"
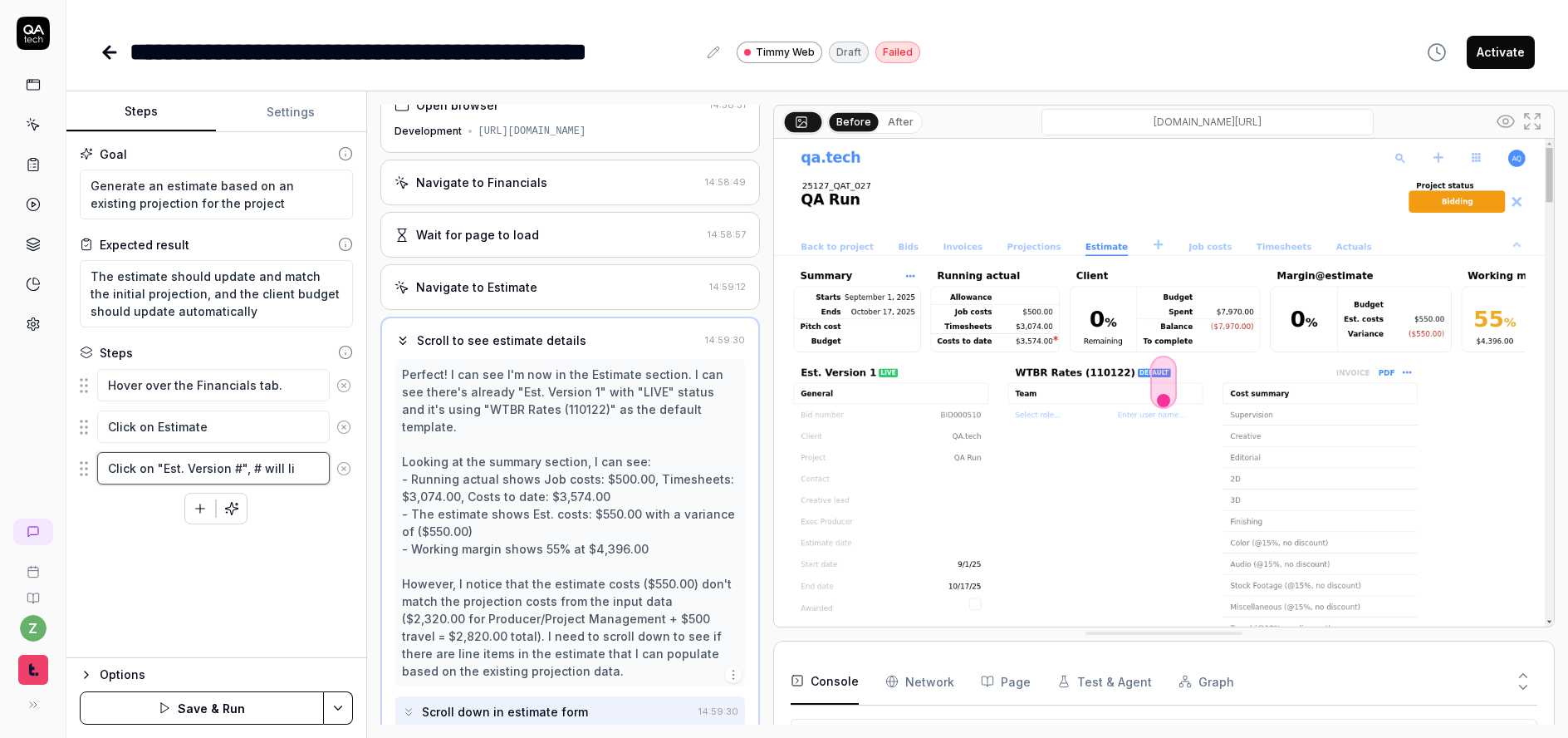
type textarea "Click on "Est. Version #", # will lik"
type textarea "*"
type textarea "Click on "Est. Version #", # will like"
type textarea "*"
type textarea "Click on "Est. Version #", # will likel"
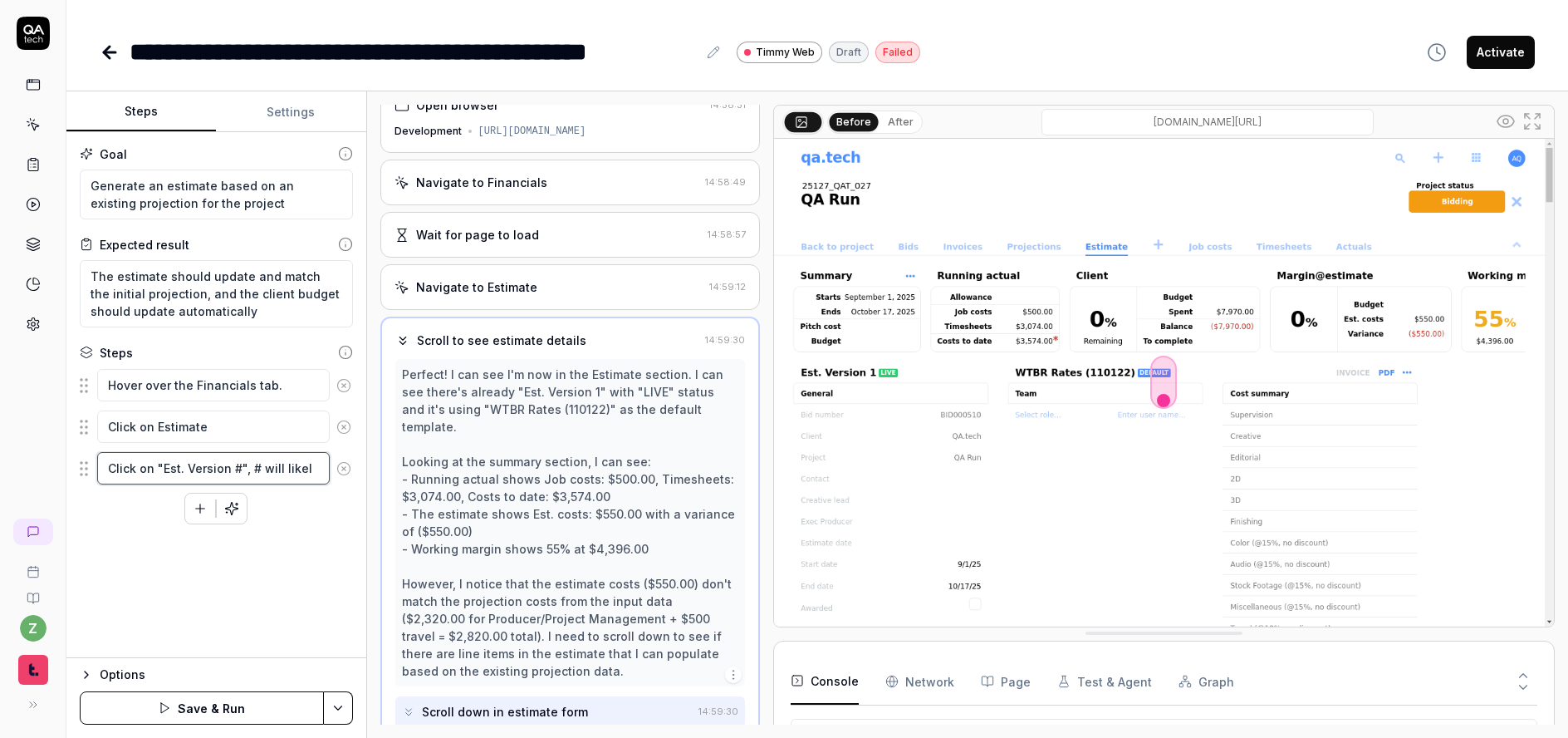
type textarea "*"
type textarea "Click on "Est. Version #", # will likely"
type textarea "*"
type textarea "Click on "Est. Version #", # will likely"
type textarea "*"
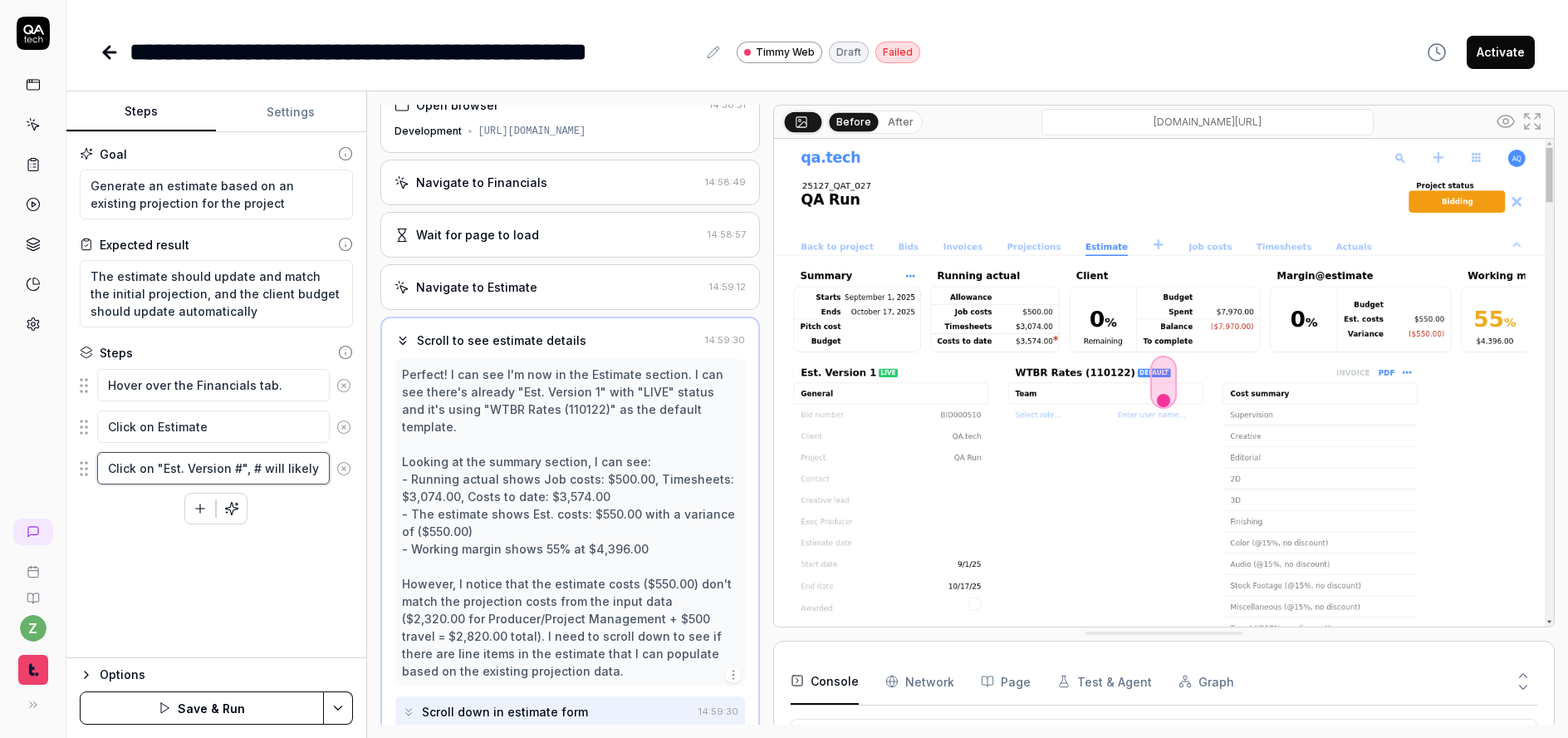
type textarea "Click on "Est. Version #", # will likely b"
type textarea "*"
type textarea "Click on "Est. Version #", # will likely be"
type textarea "*"
type textarea "Click on "Est. Version #", # will likely be 1"
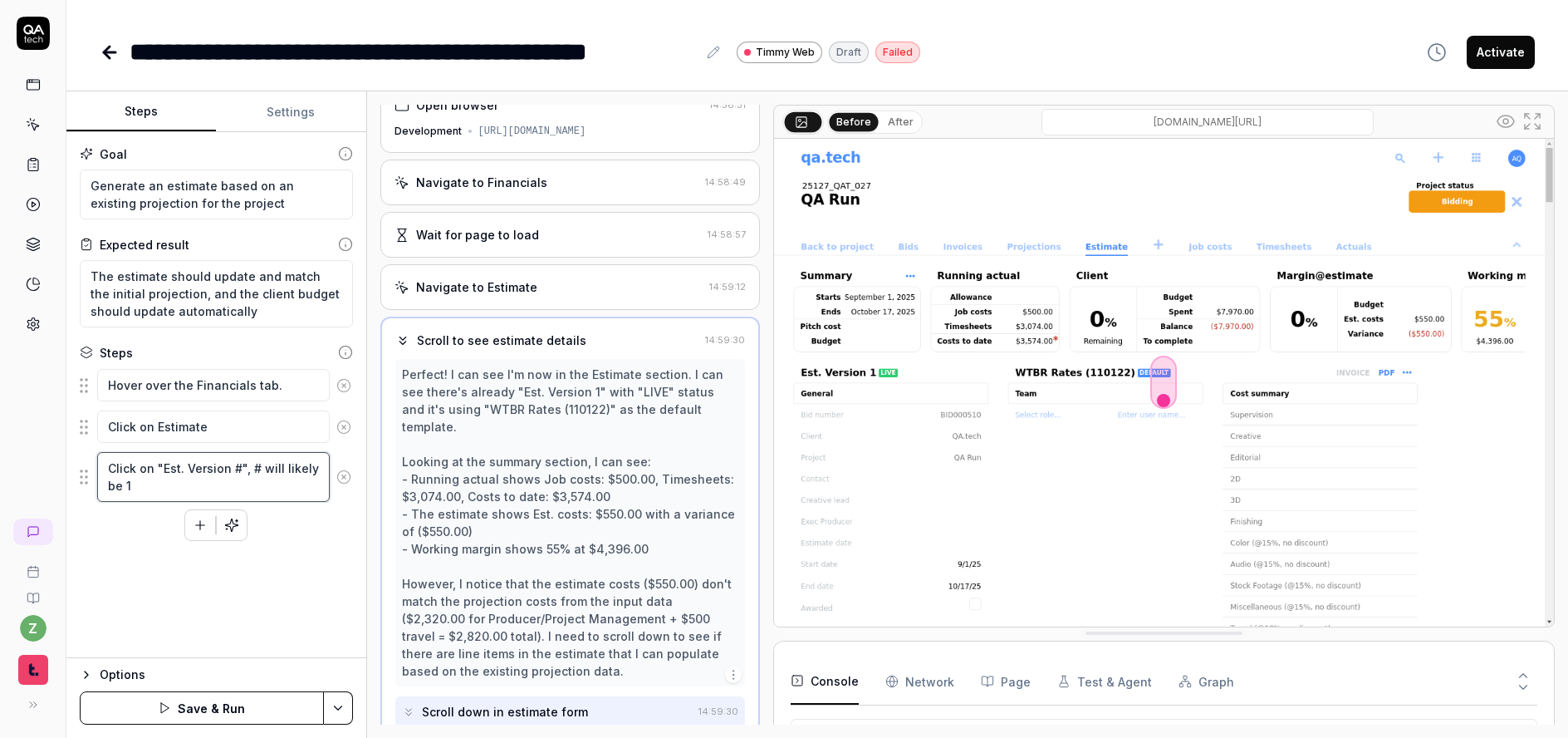
type textarea "*"
type textarea "Click on "Est. Version #", # will likely be 1,"
type textarea "*"
type textarea "Click on "Est. Version #", # will likely be 1, a"
type textarea "*"
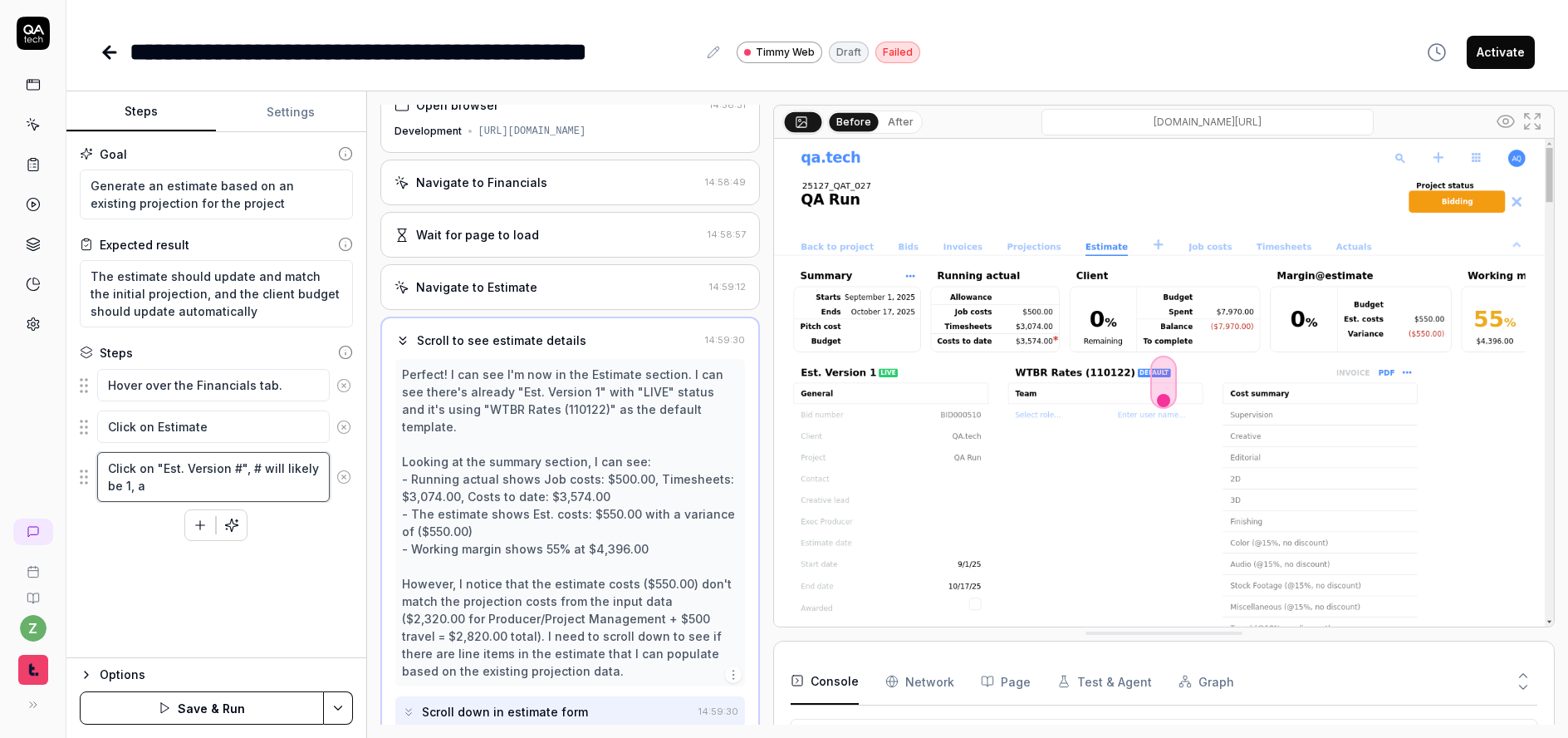
type textarea "Click on "Est. Version #", # will likely be 1,"
type textarea "*"
type textarea "Click on "Est. Version #", # will likely be 1,"
type textarea "*"
type textarea "Click on "Est. Version #", # will likely be 1"
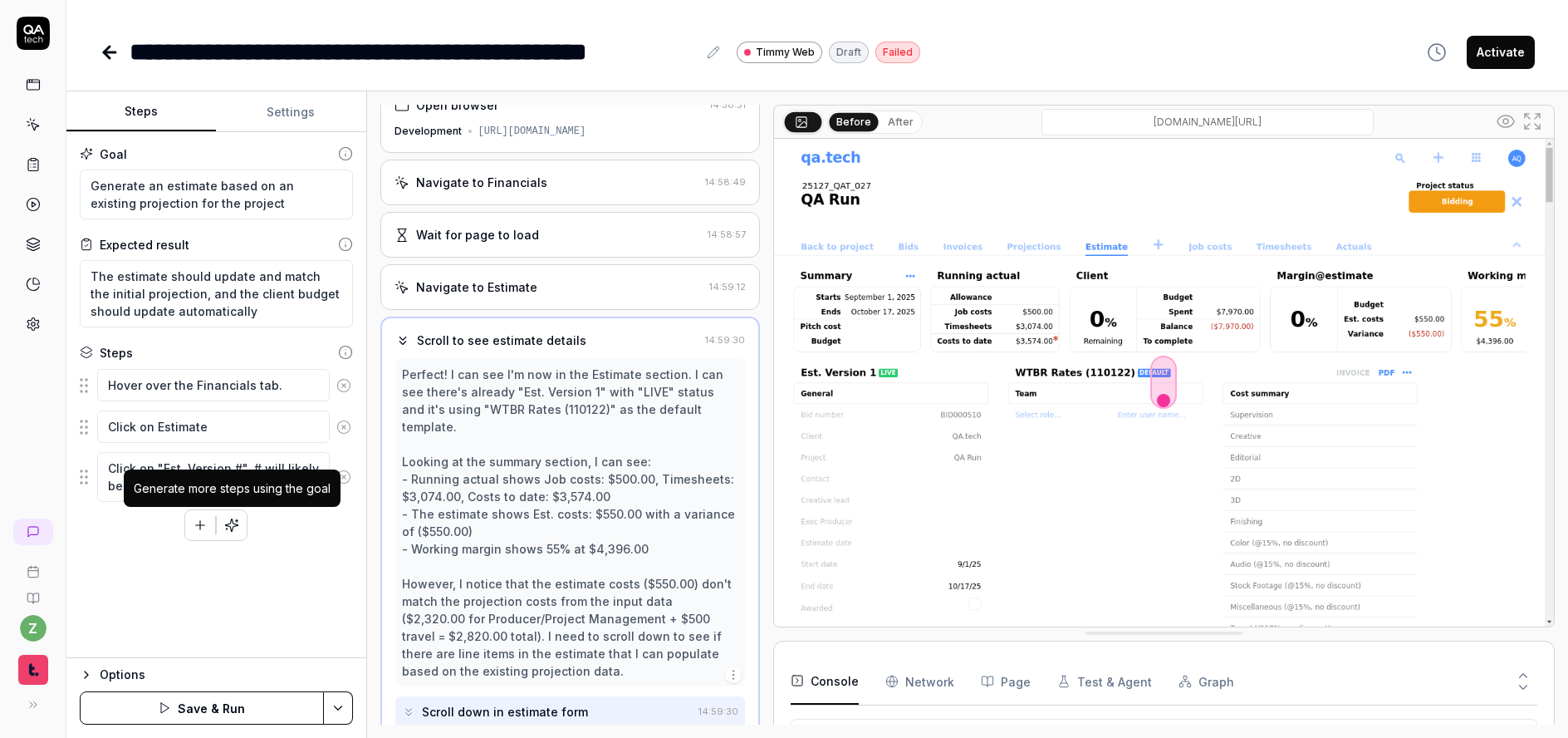
click at [206, 522] on icon "button" at bounding box center [200, 525] width 15 height 15
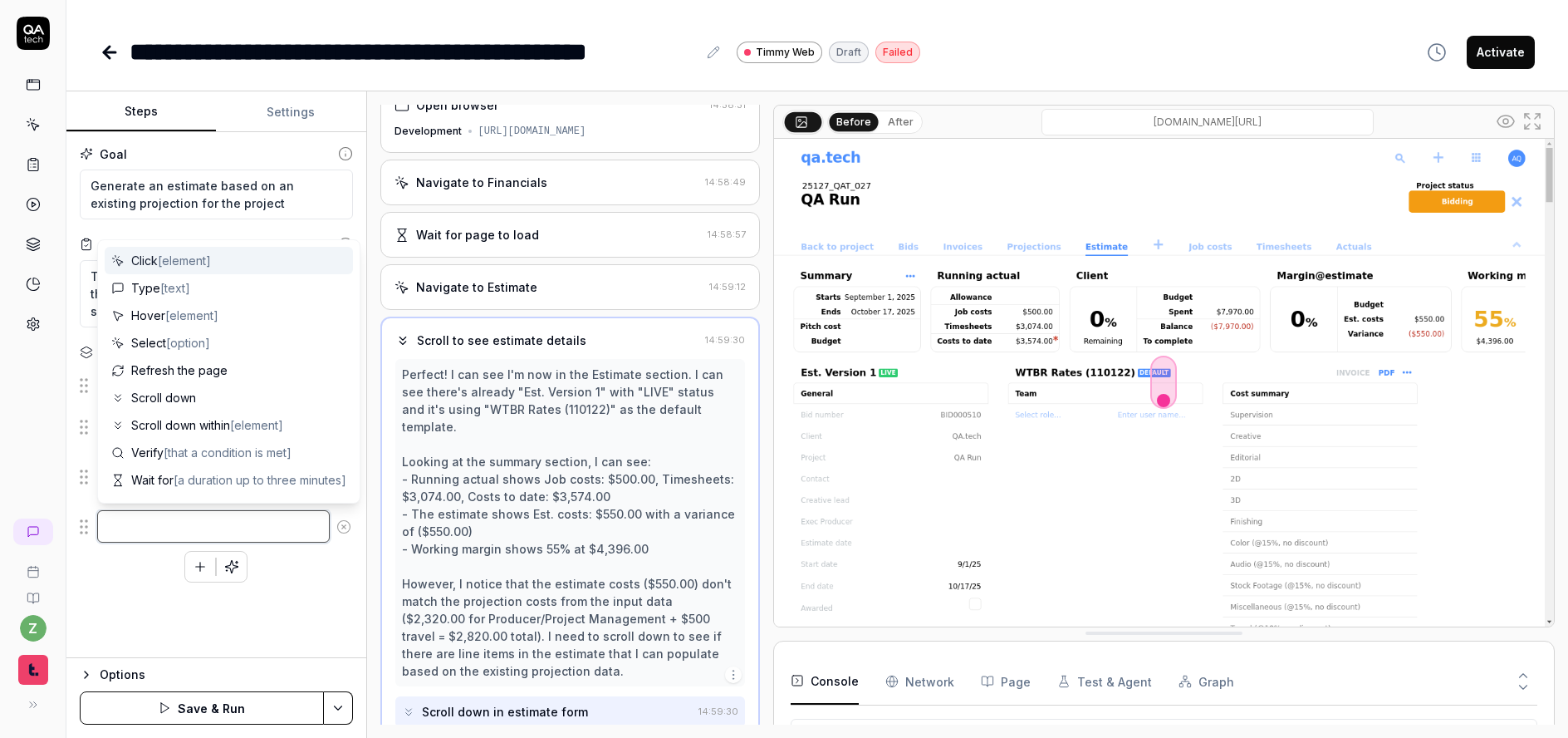
type textarea "*"
type textarea "S"
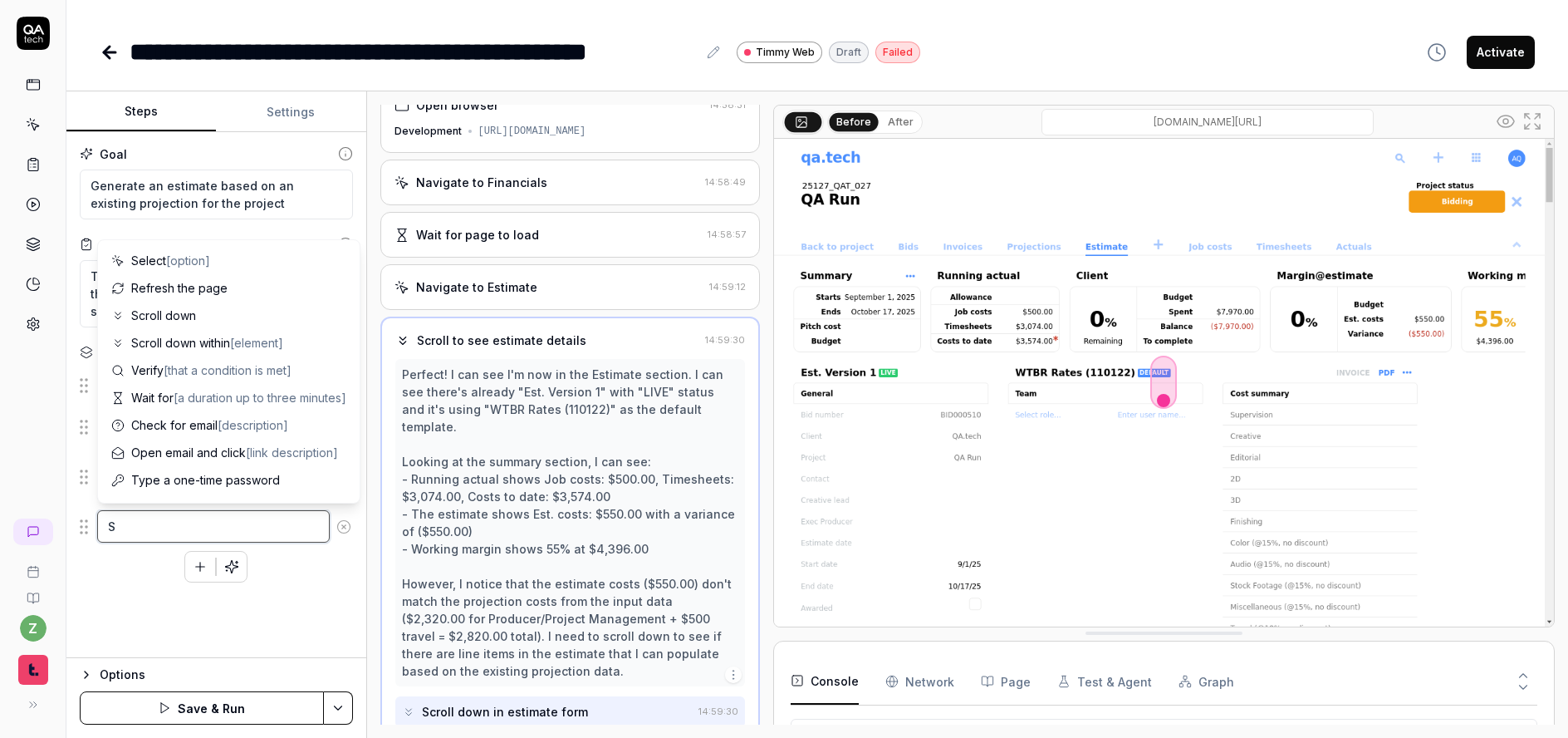
type textarea "*"
type textarea "Se"
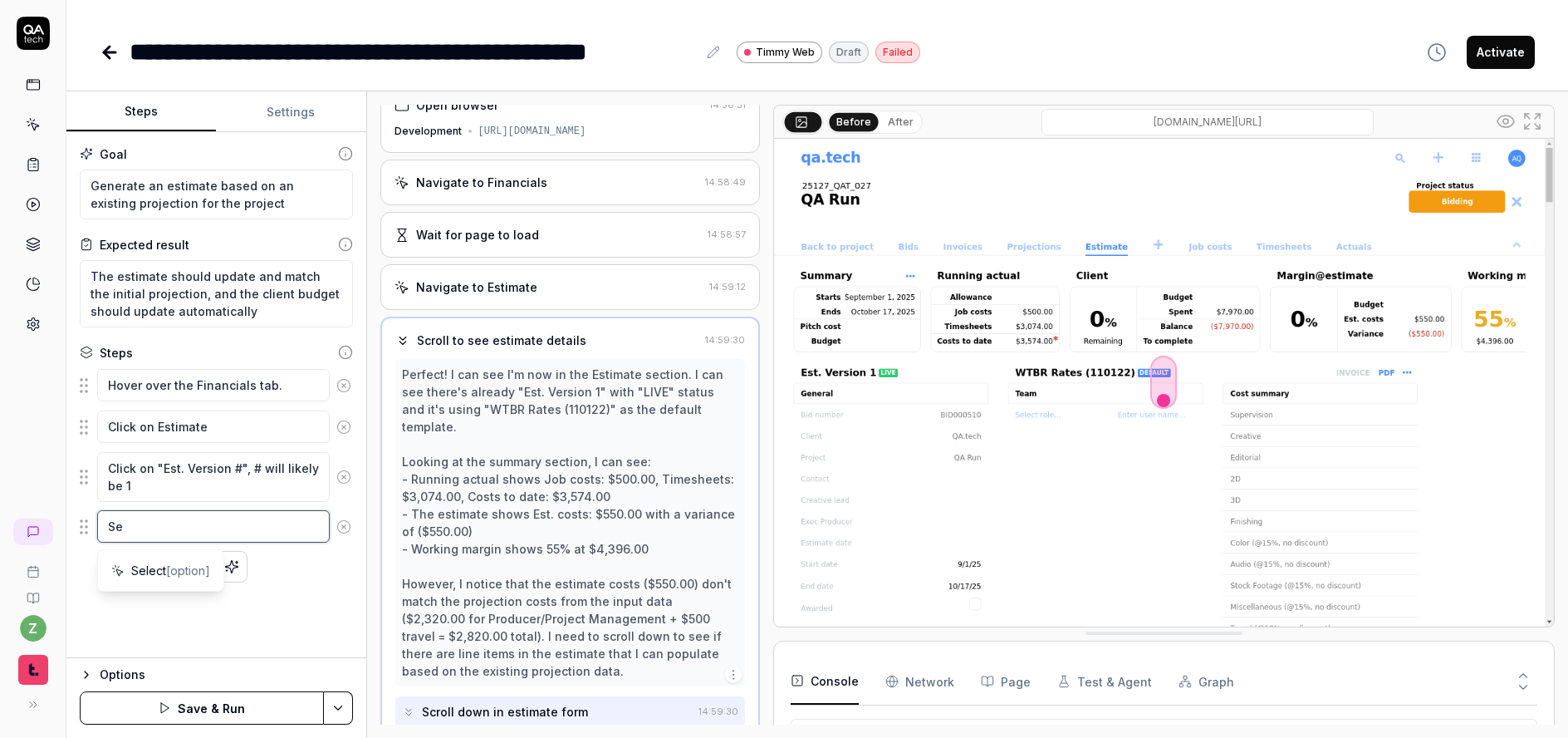
type textarea "*"
type textarea "Sel"
click at [211, 570] on button "button" at bounding box center [200, 566] width 30 height 30
drag, startPoint x: 296, startPoint y: 570, endPoint x: 322, endPoint y: 542, distance: 38.2
click at [295, 570] on textarea "Click on "choose an option" for" at bounding box center [213, 567] width 233 height 32
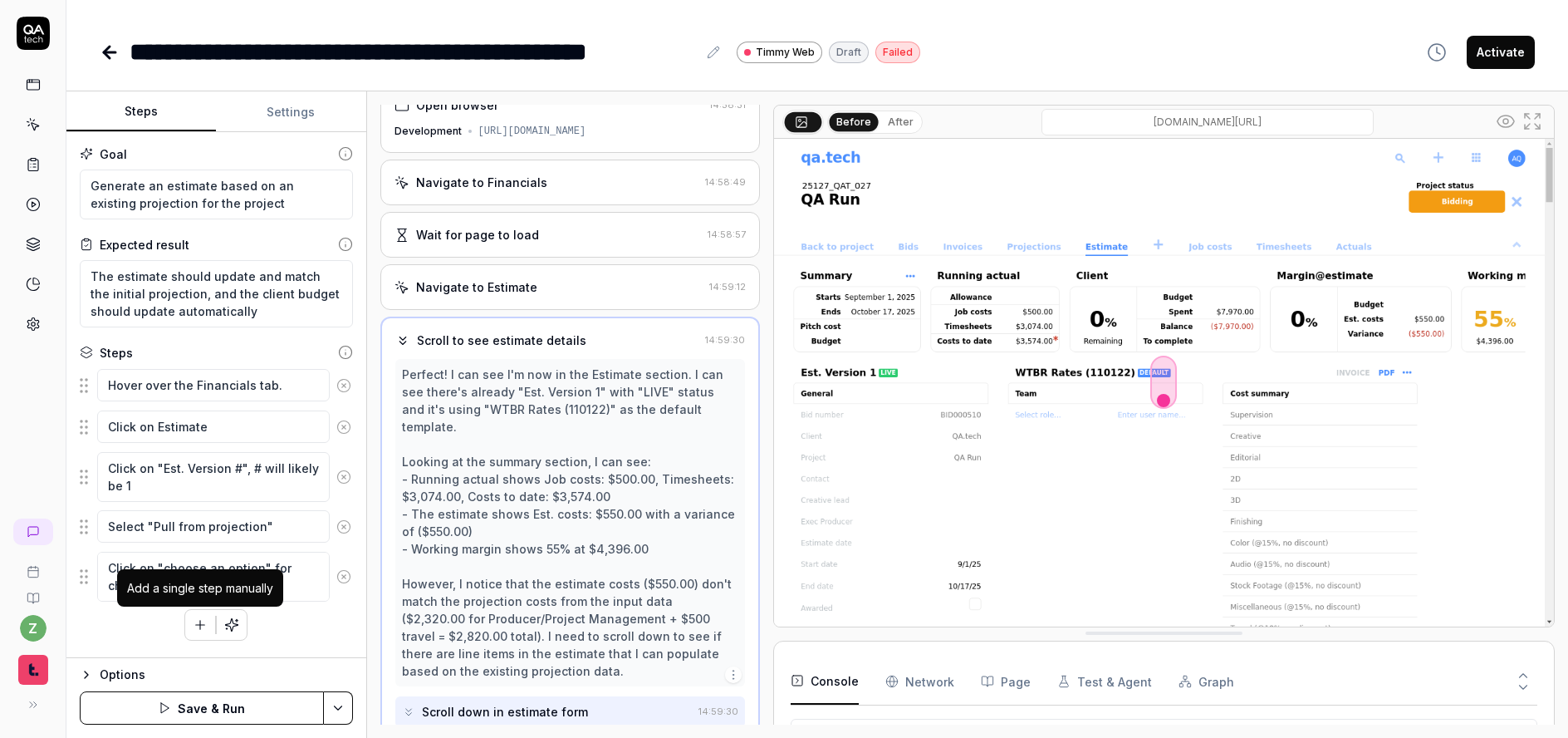
click at [197, 623] on icon "button" at bounding box center [200, 625] width 15 height 15
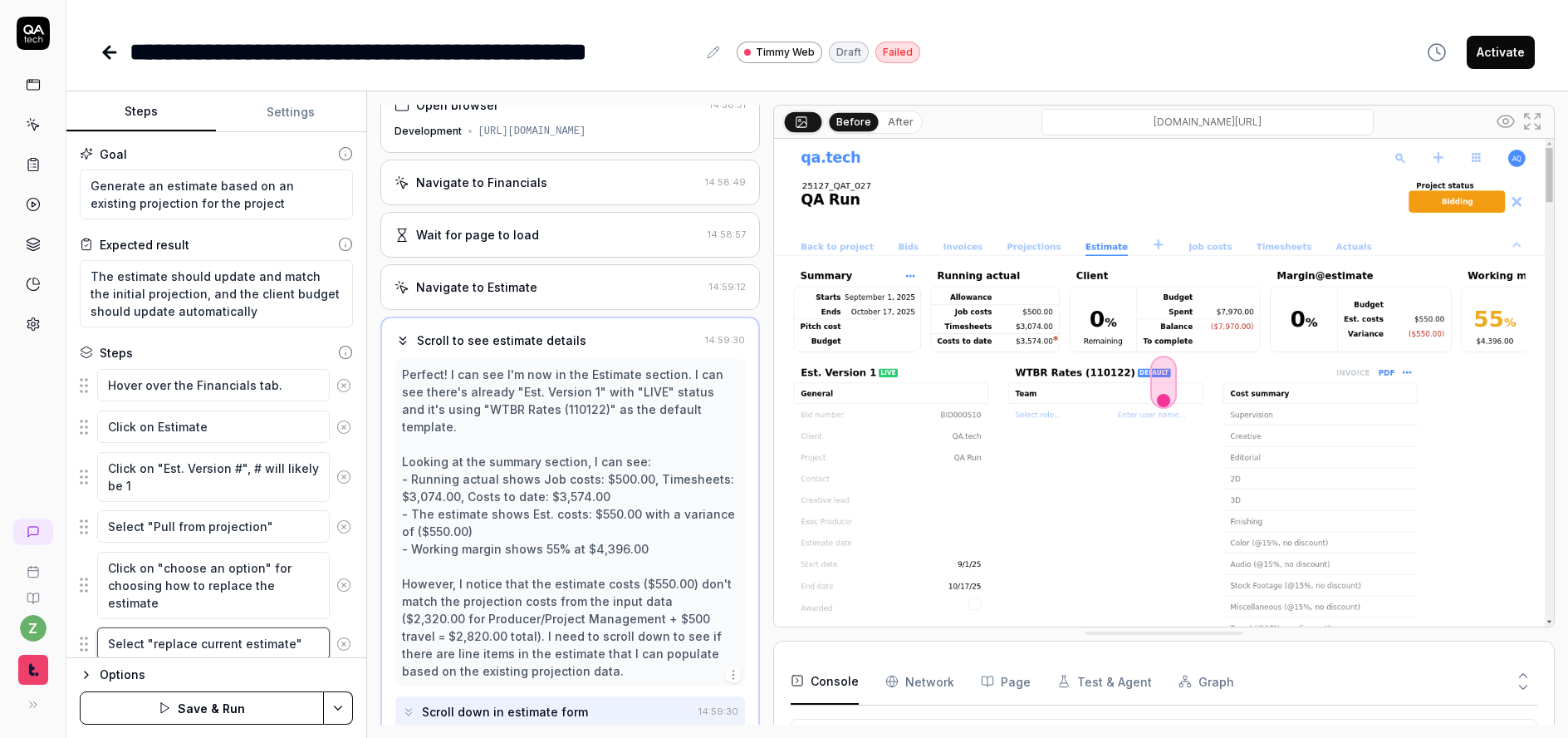
scroll to position [55, 0]
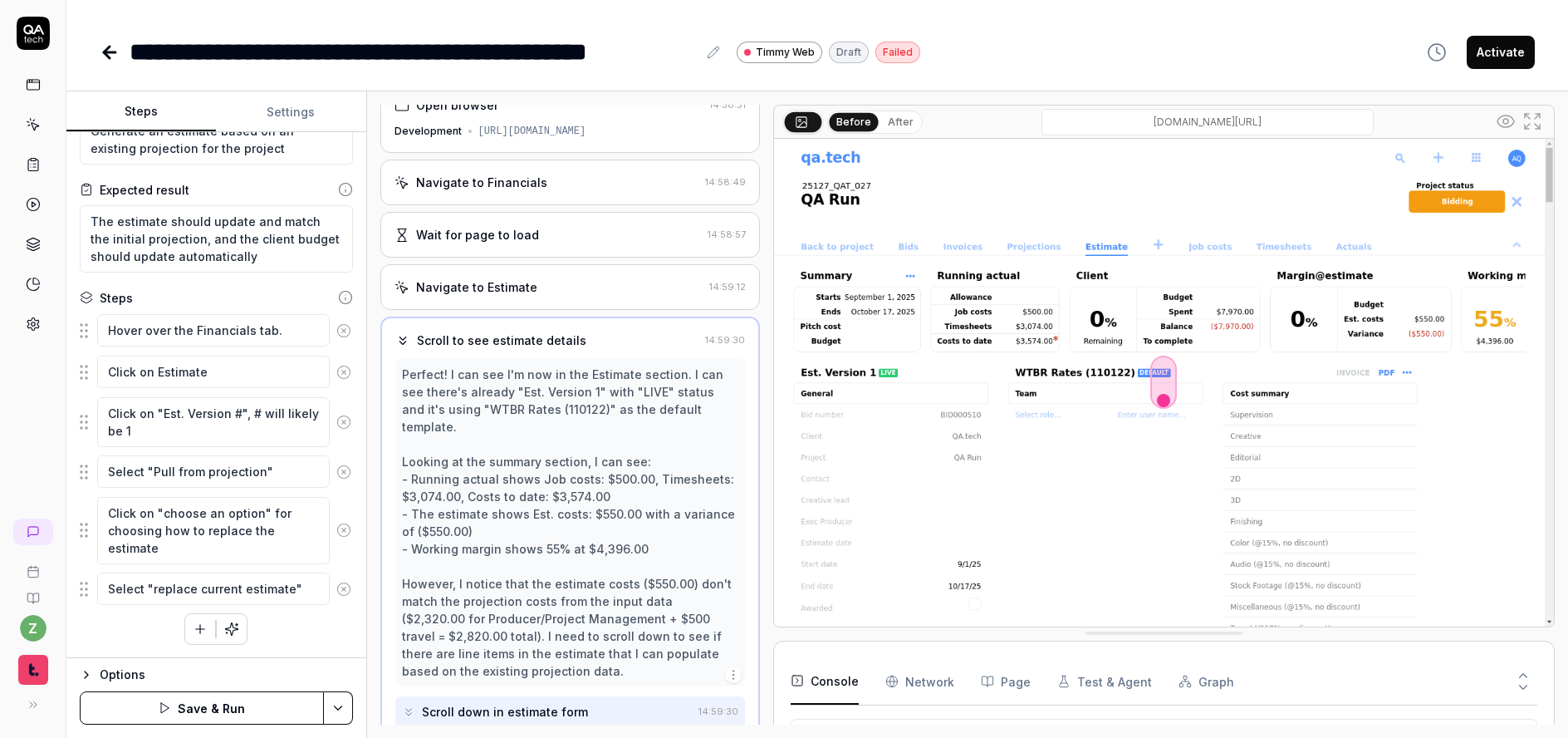
click at [186, 630] on button "button" at bounding box center [200, 629] width 30 height 30
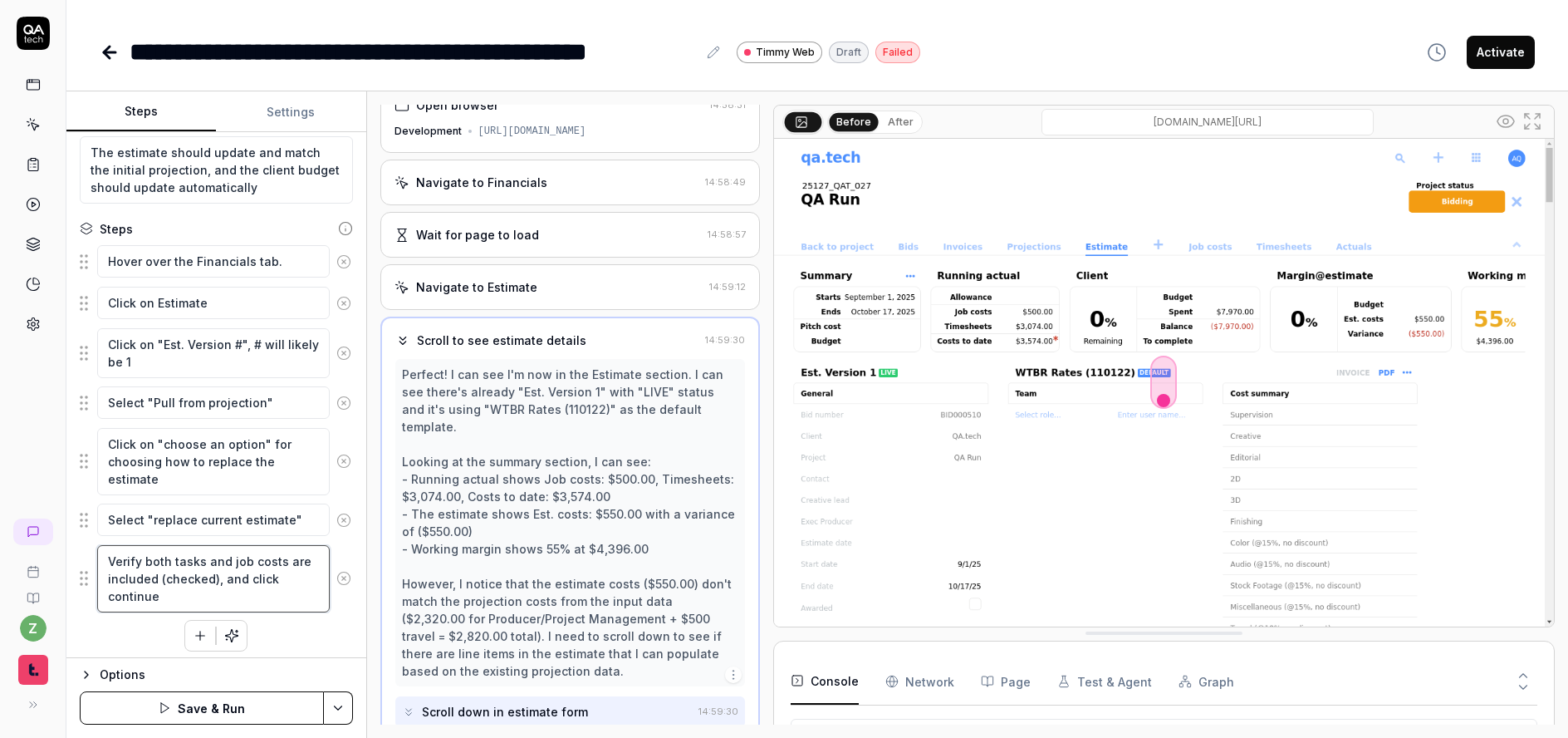
scroll to position [131, 0]
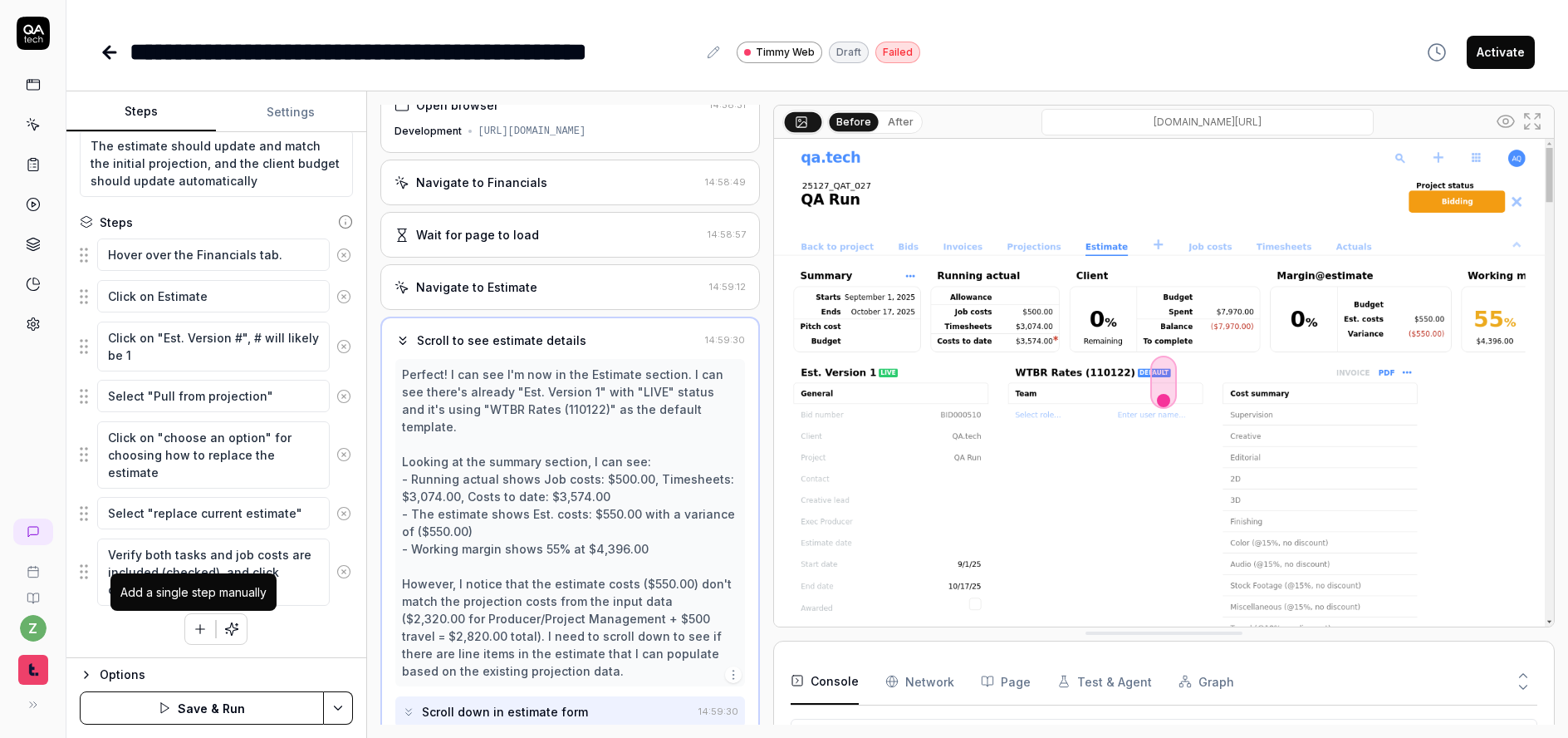
click at [202, 632] on button "button" at bounding box center [200, 629] width 30 height 30
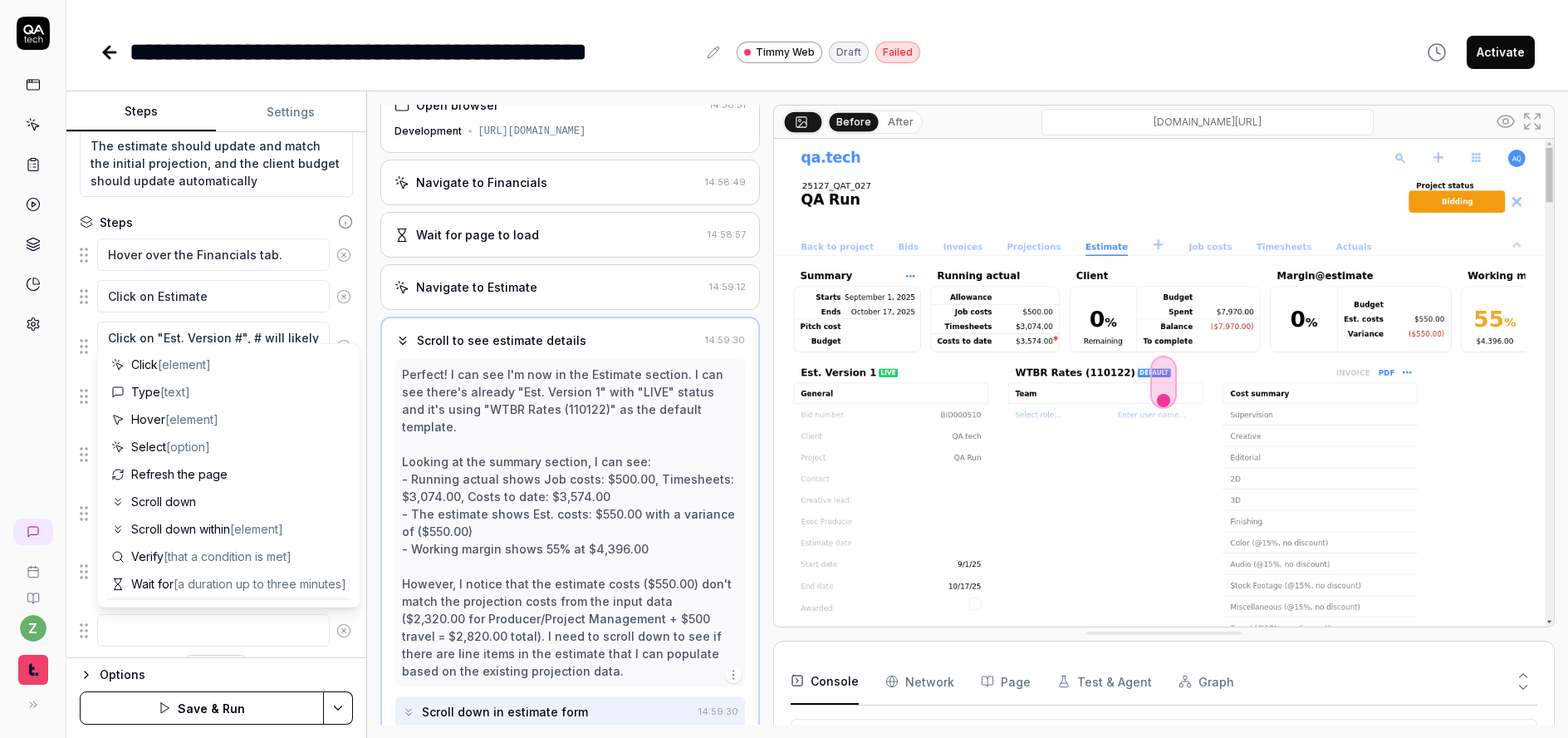
click at [218, 631] on textarea at bounding box center [213, 630] width 233 height 32
click at [345, 643] on div "Goal Generate an estimate based on an existing projection for the project Expec…" at bounding box center [216, 395] width 300 height 526
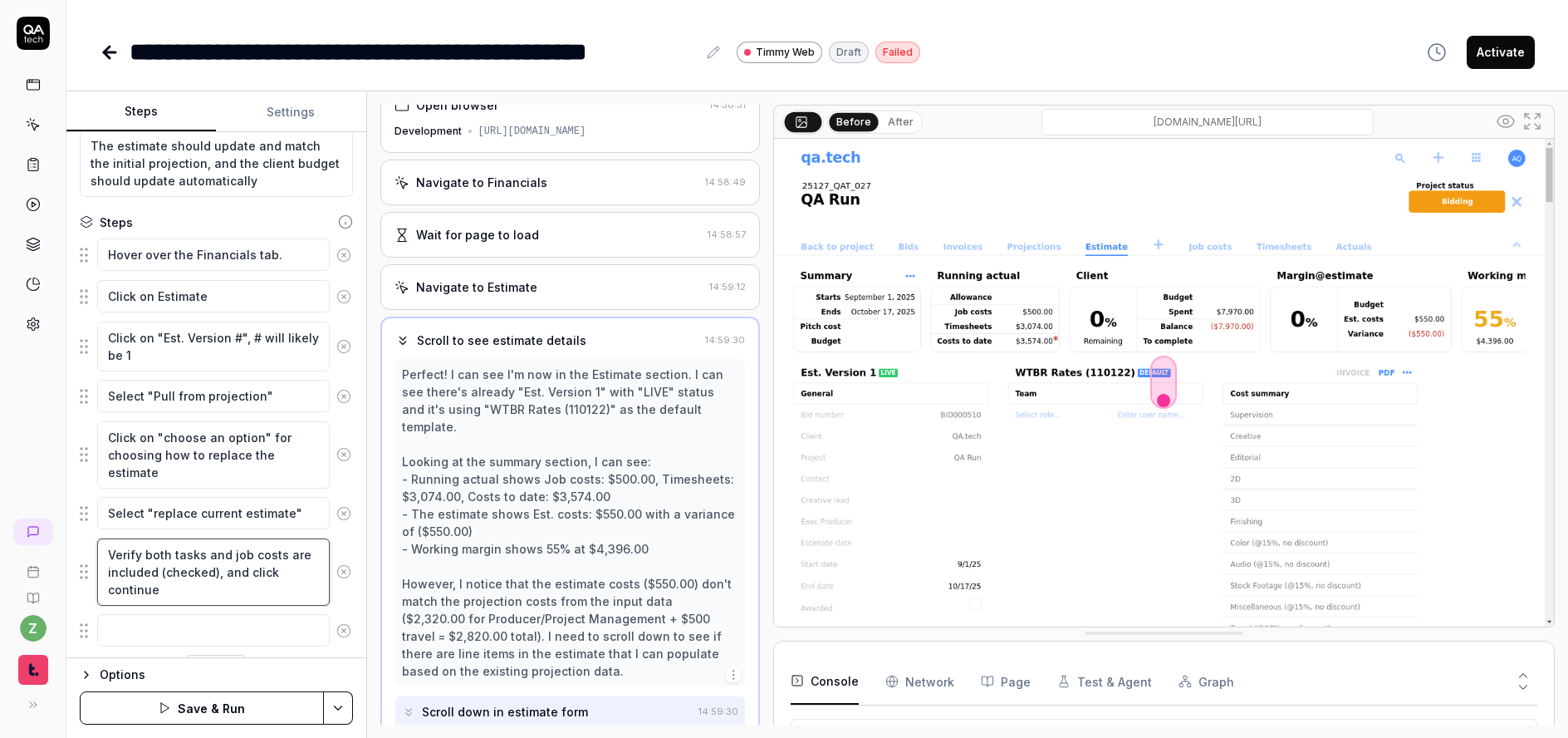
drag, startPoint x: 248, startPoint y: 591, endPoint x: 221, endPoint y: 574, distance: 31.9
click at [212, 578] on textarea "Verify both tasks and job costs are included (checked), and click continue" at bounding box center [213, 572] width 233 height 68
click at [238, 628] on textarea at bounding box center [213, 613] width 233 height 32
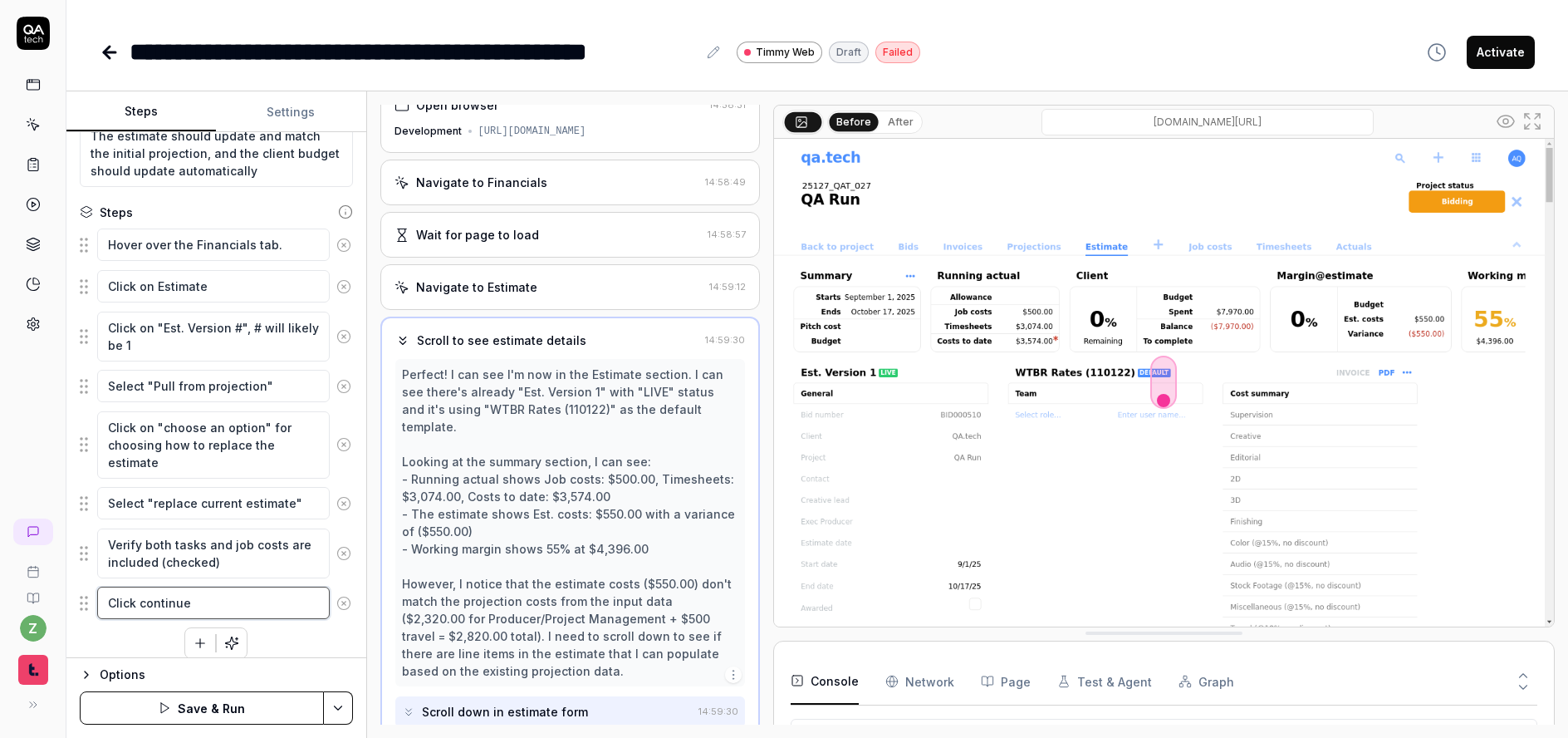
scroll to position [155, 0]
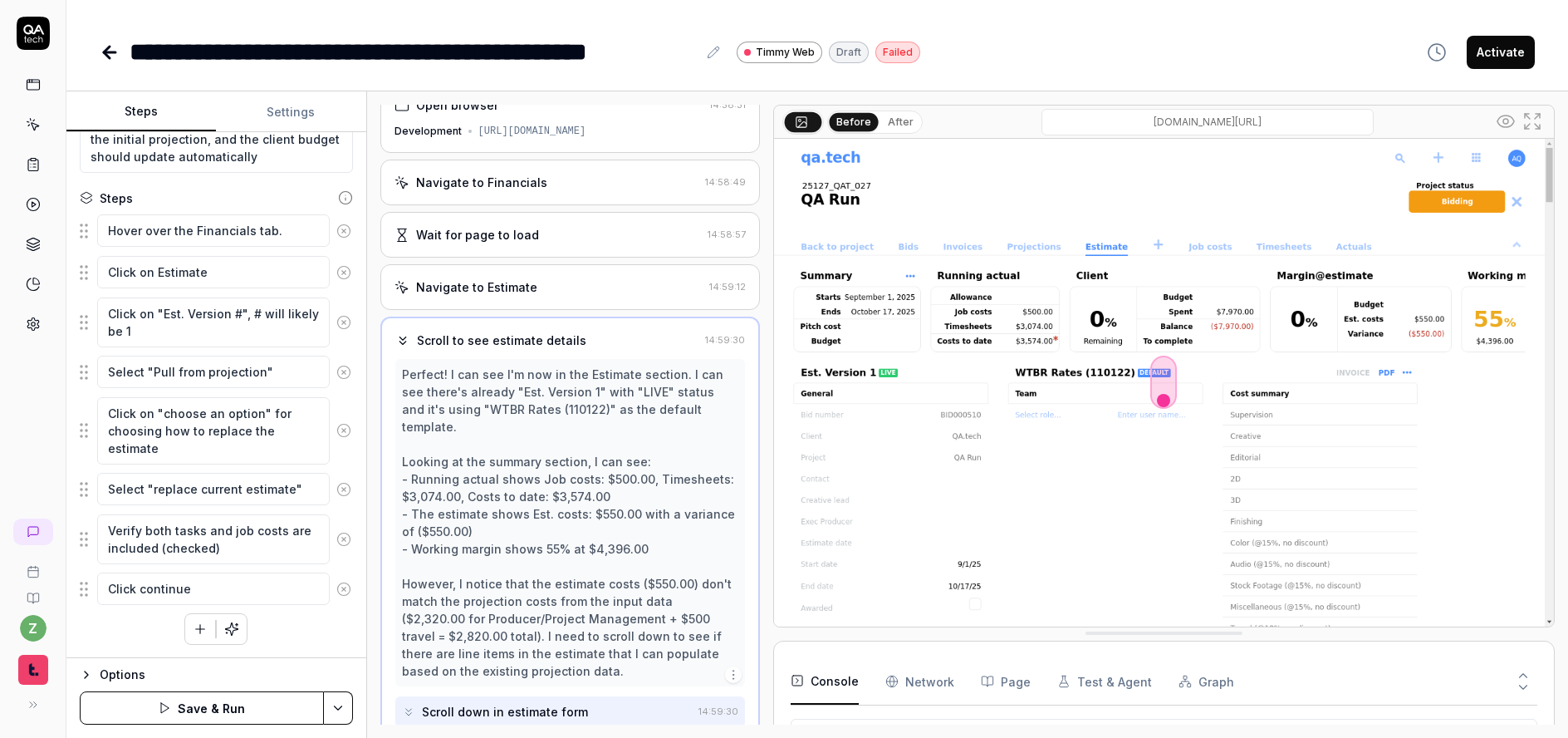
drag, startPoint x: 147, startPoint y: 630, endPoint x: 199, endPoint y: 636, distance: 52.3
click at [147, 630] on div "Hover over the Financials tab. Click on Estimate Click on "Est. Version #", # w…" at bounding box center [216, 429] width 274 height 432
click at [199, 636] on icon "button" at bounding box center [200, 629] width 15 height 15
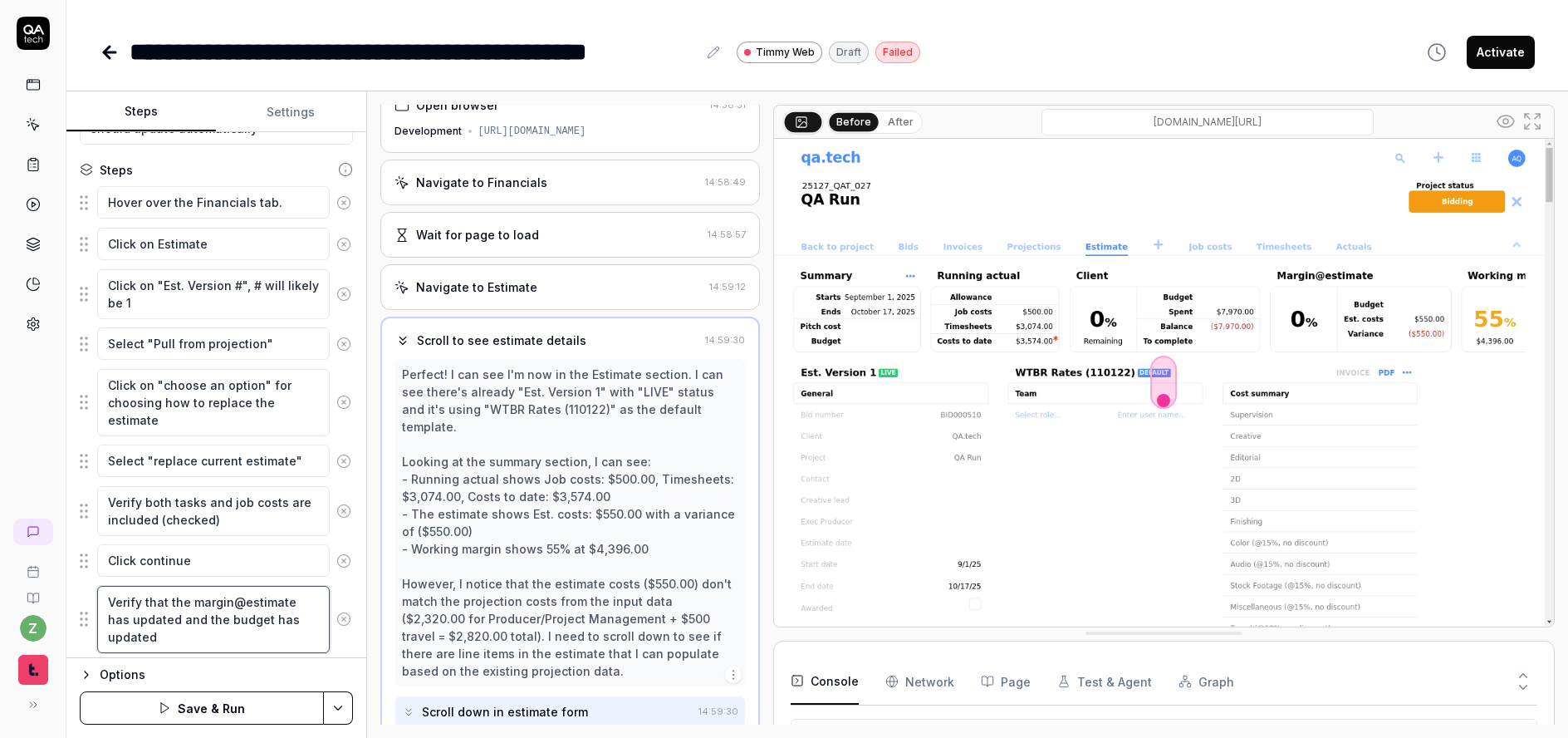
scroll to position [31, 0]
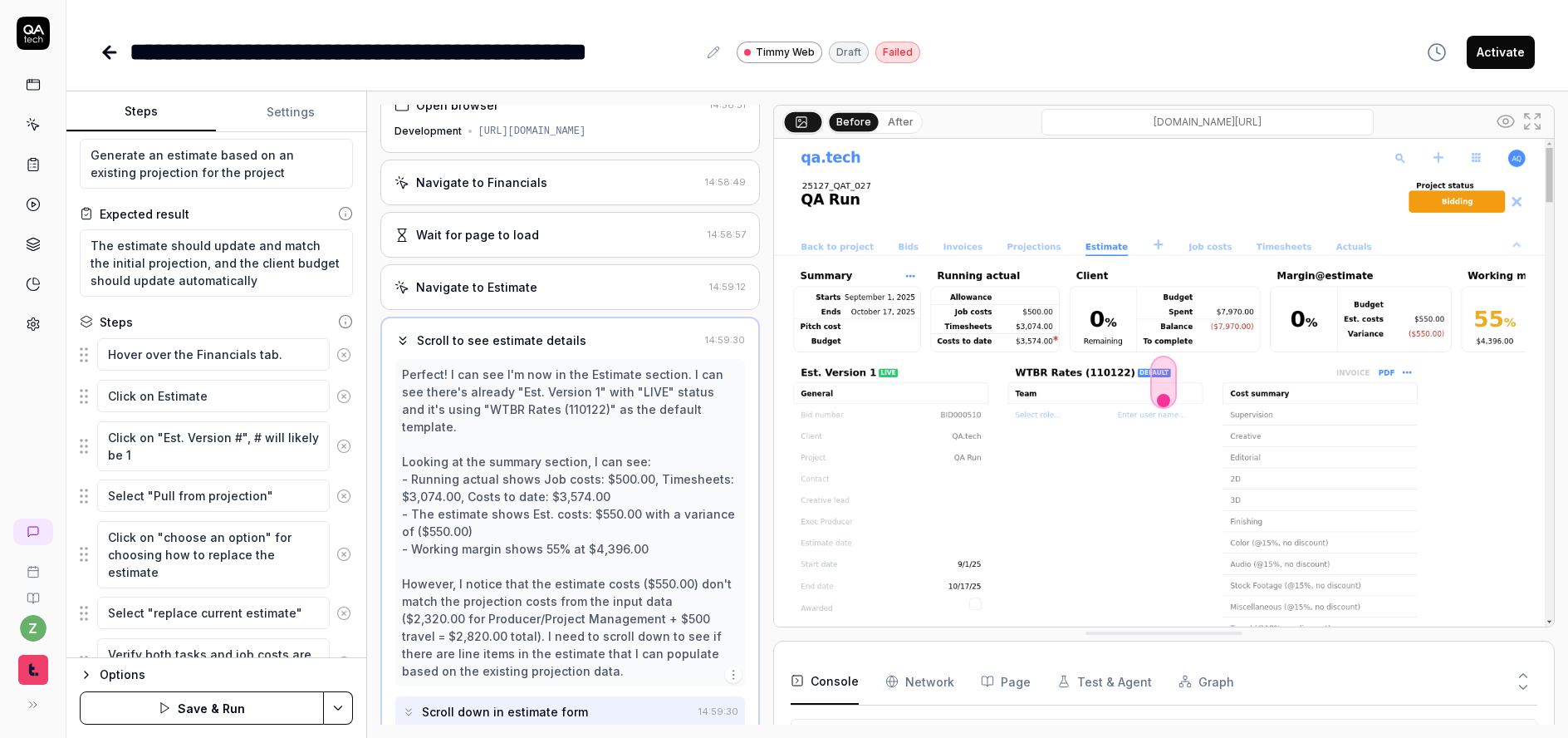
click at [293, 122] on button "Settings" at bounding box center [290, 111] width 149 height 40
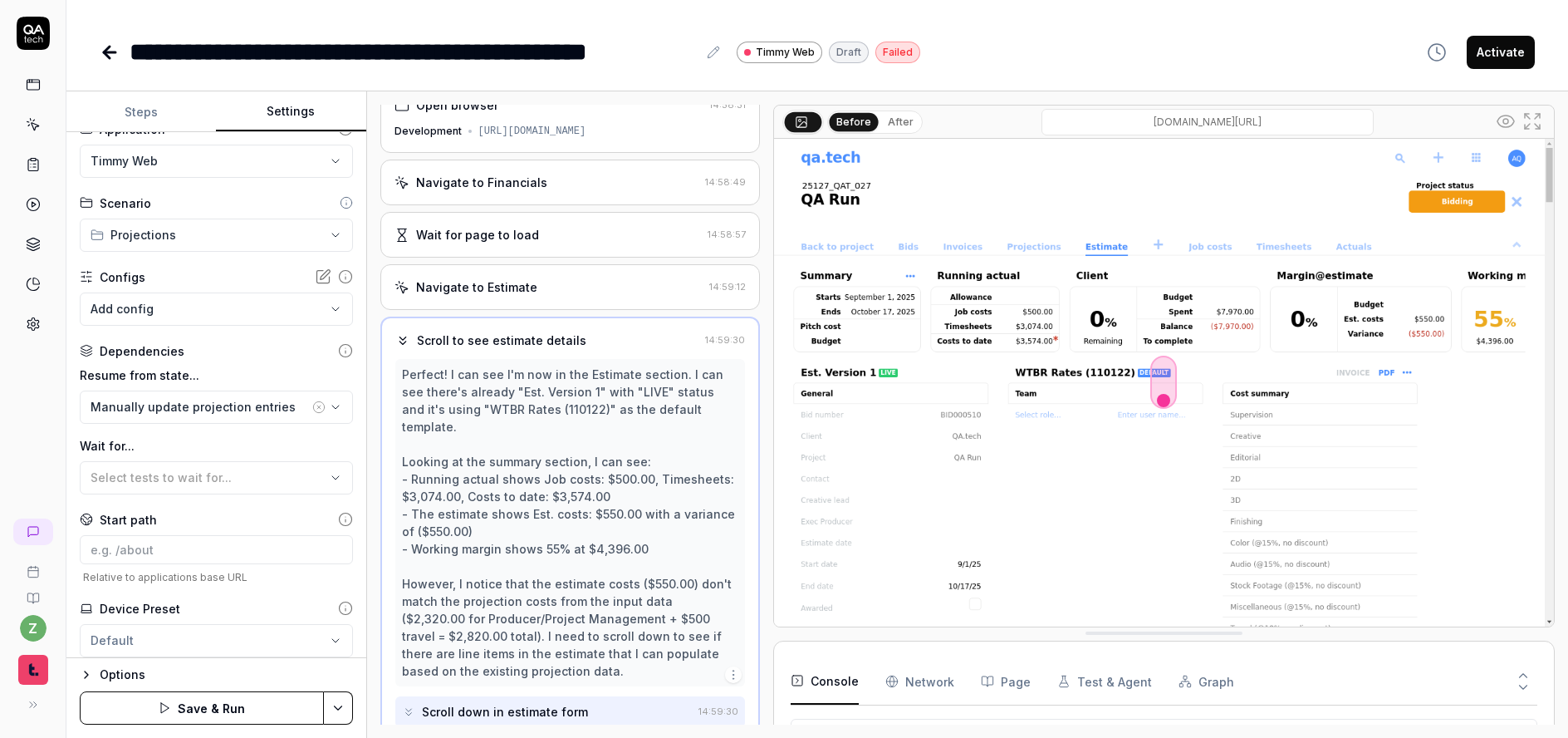
scroll to position [74, 0]
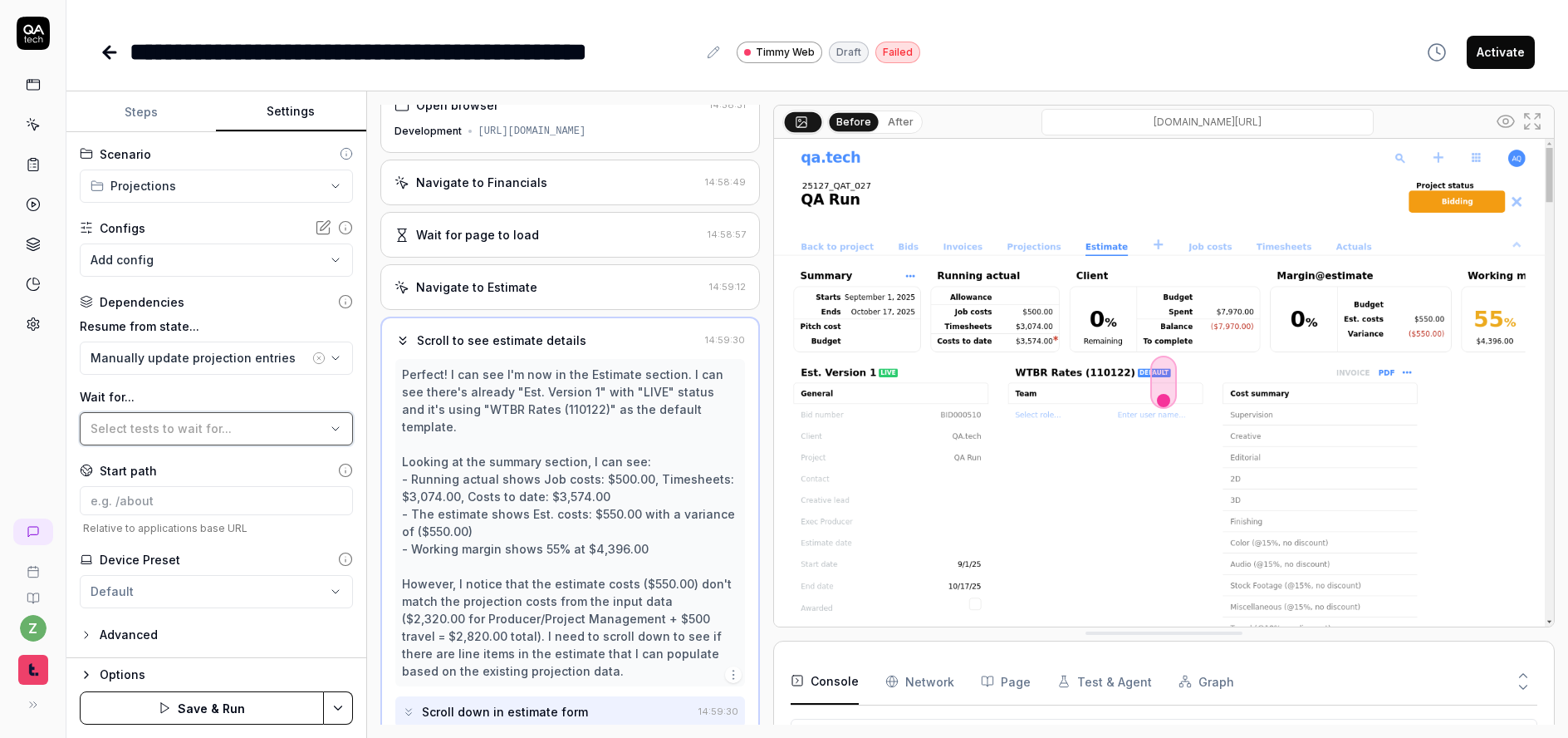
click at [179, 435] on div "Select tests to wait for..." at bounding box center [208, 428] width 235 height 18
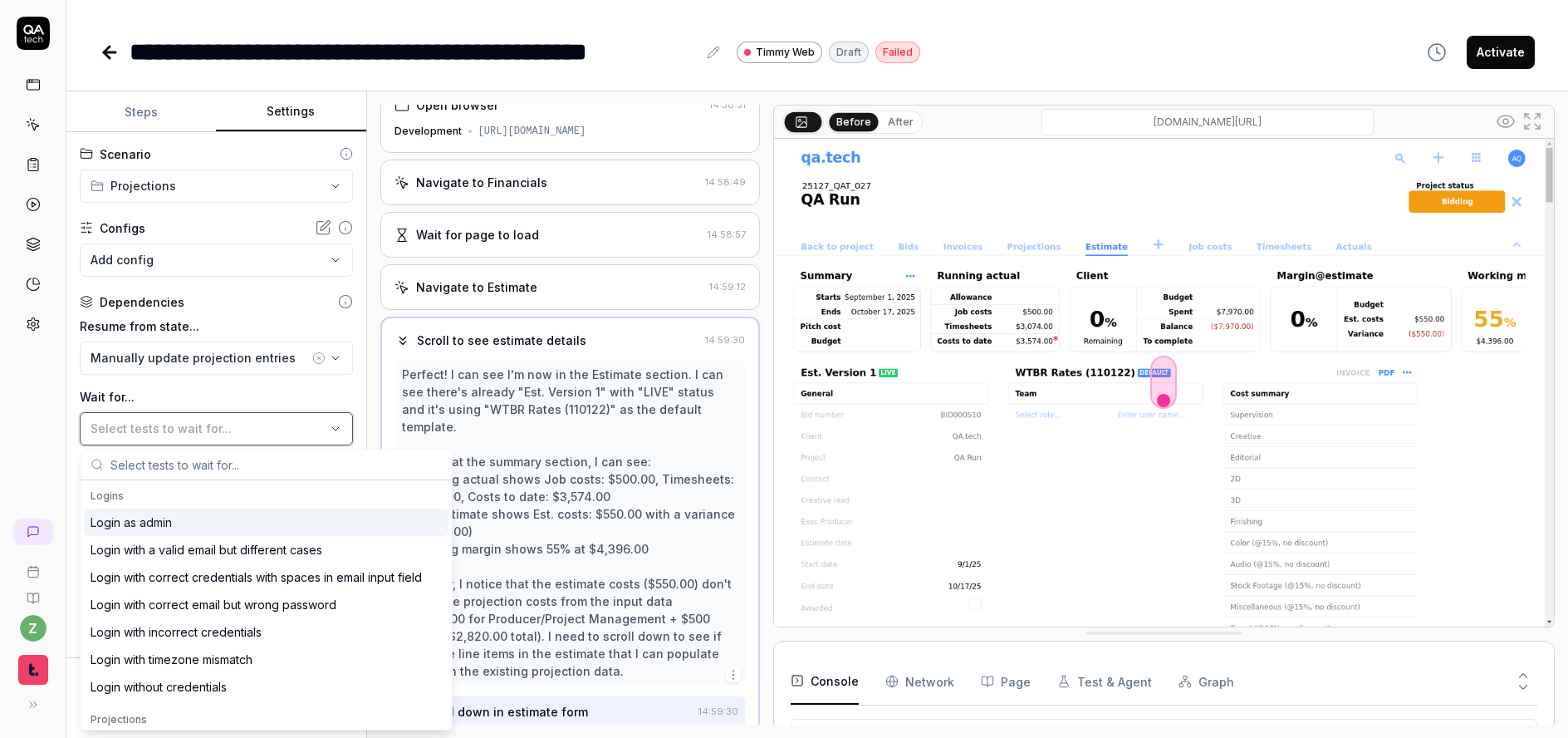
click at [179, 434] on span "Select tests to wait for..." at bounding box center [161, 428] width 141 height 14
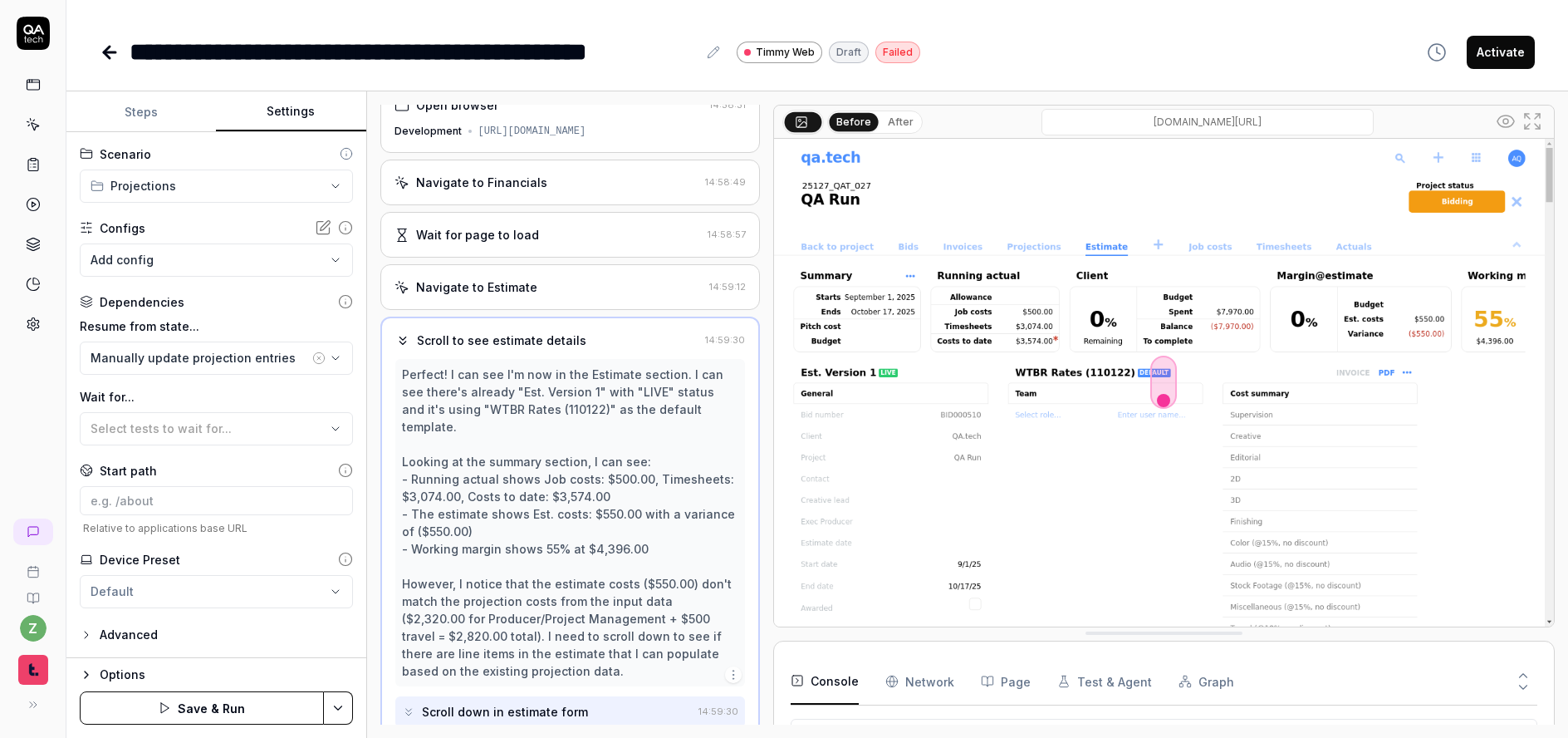
click at [140, 110] on button "Steps" at bounding box center [141, 111] width 149 height 40
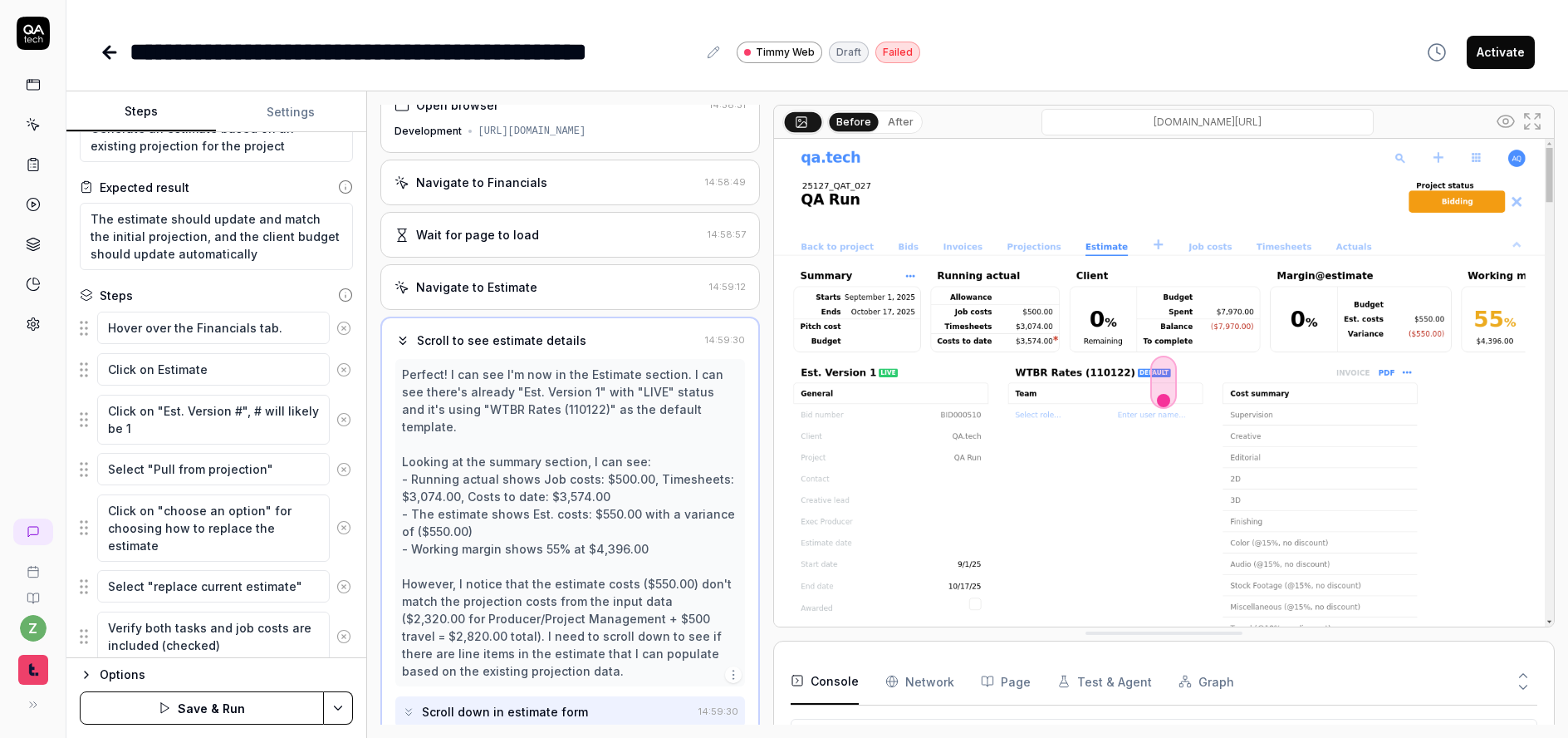
scroll to position [230, 0]
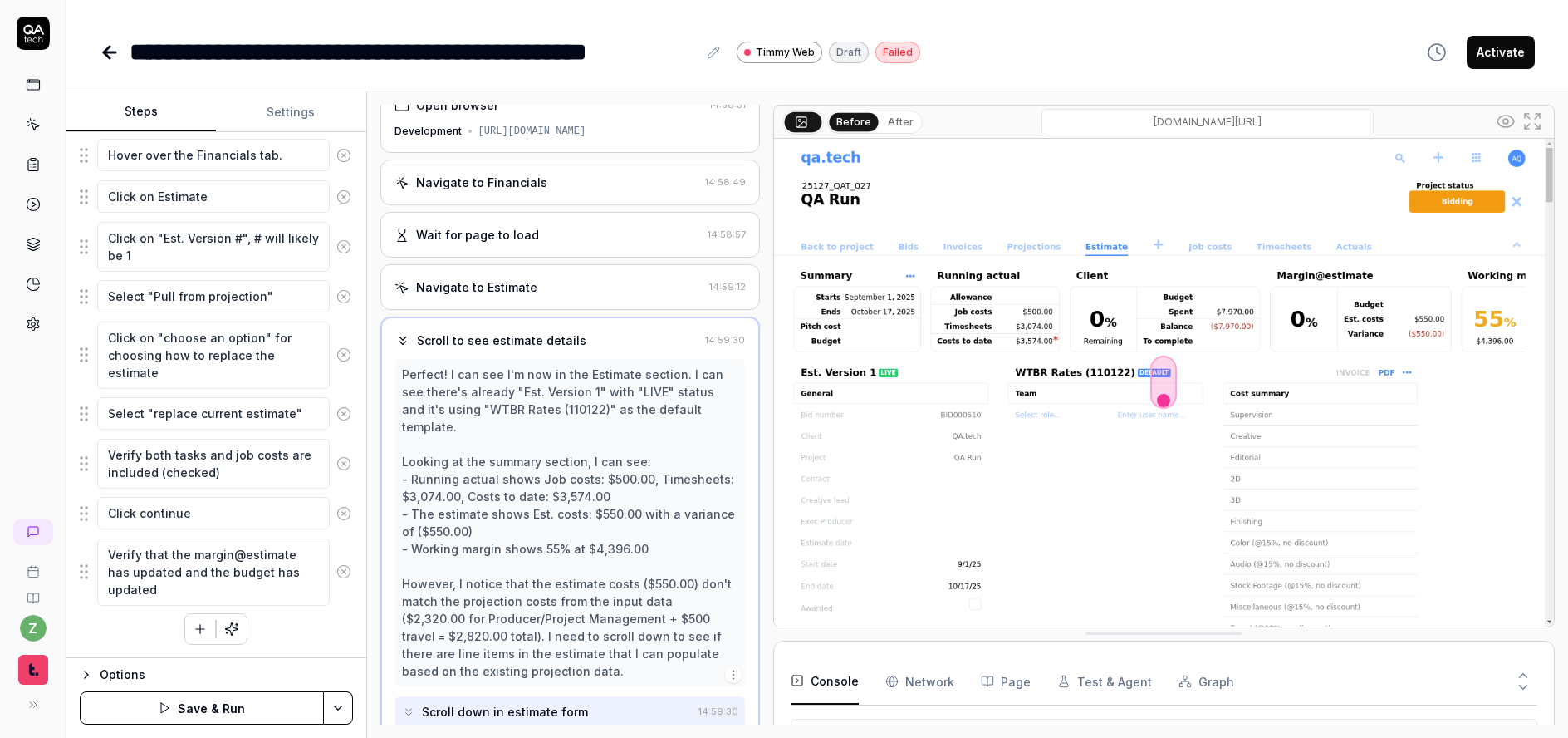
click at [238, 704] on button "Save & Run" at bounding box center [201, 708] width 244 height 33
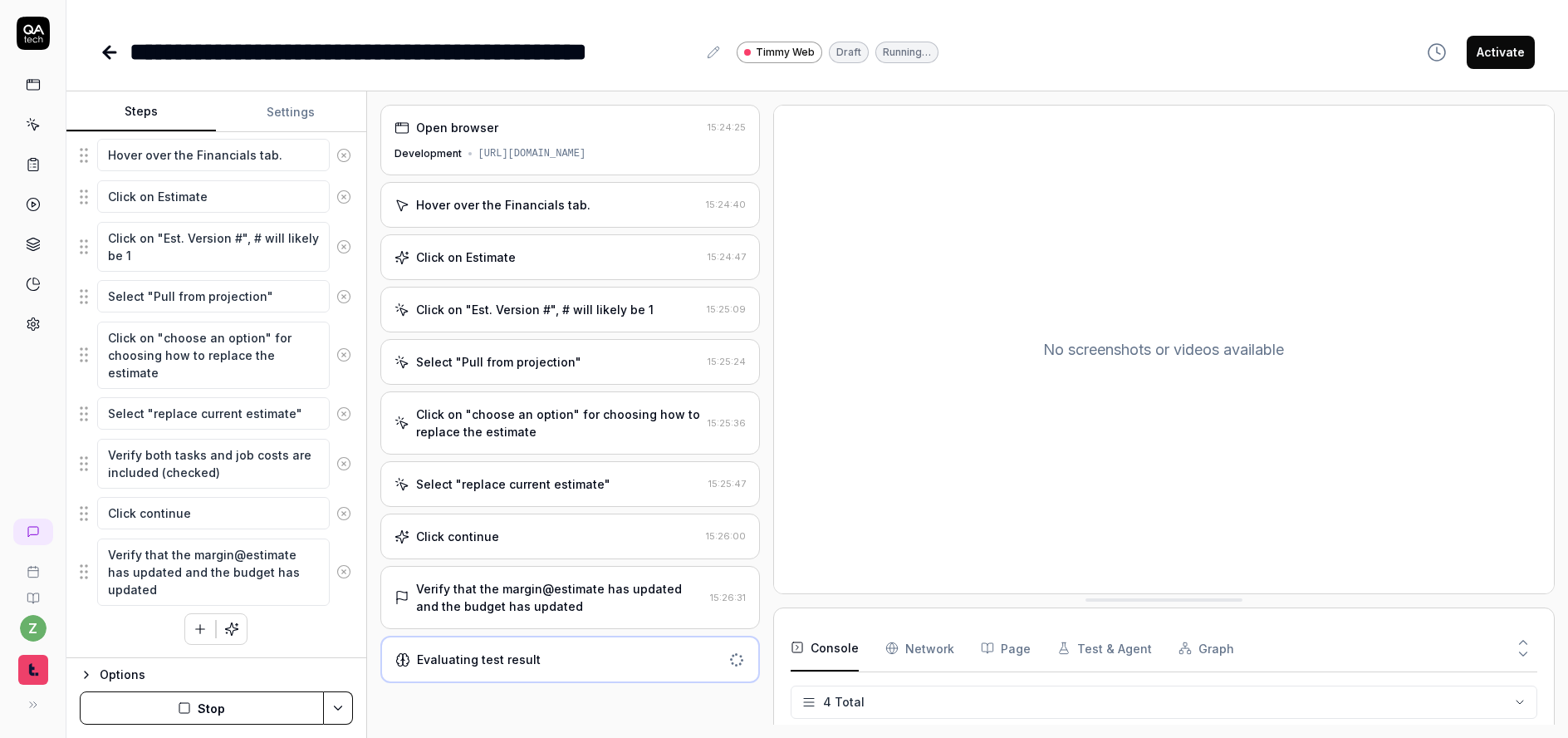
click at [487, 557] on div "Click continue 15:26:00" at bounding box center [570, 536] width 379 height 45
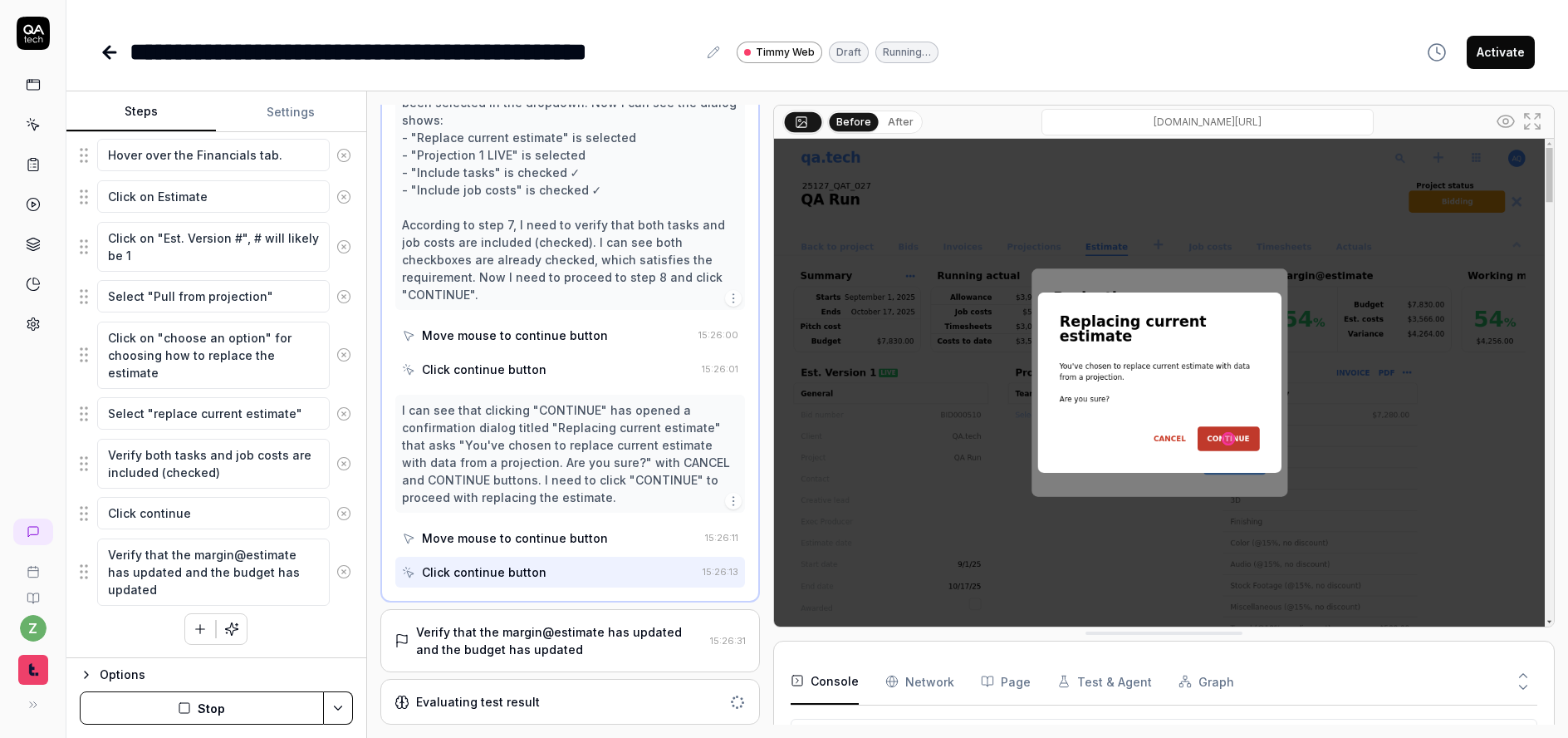
click at [528, 645] on div "Verify that the margin@estimate has updated and the budget has updated" at bounding box center [560, 641] width 288 height 35
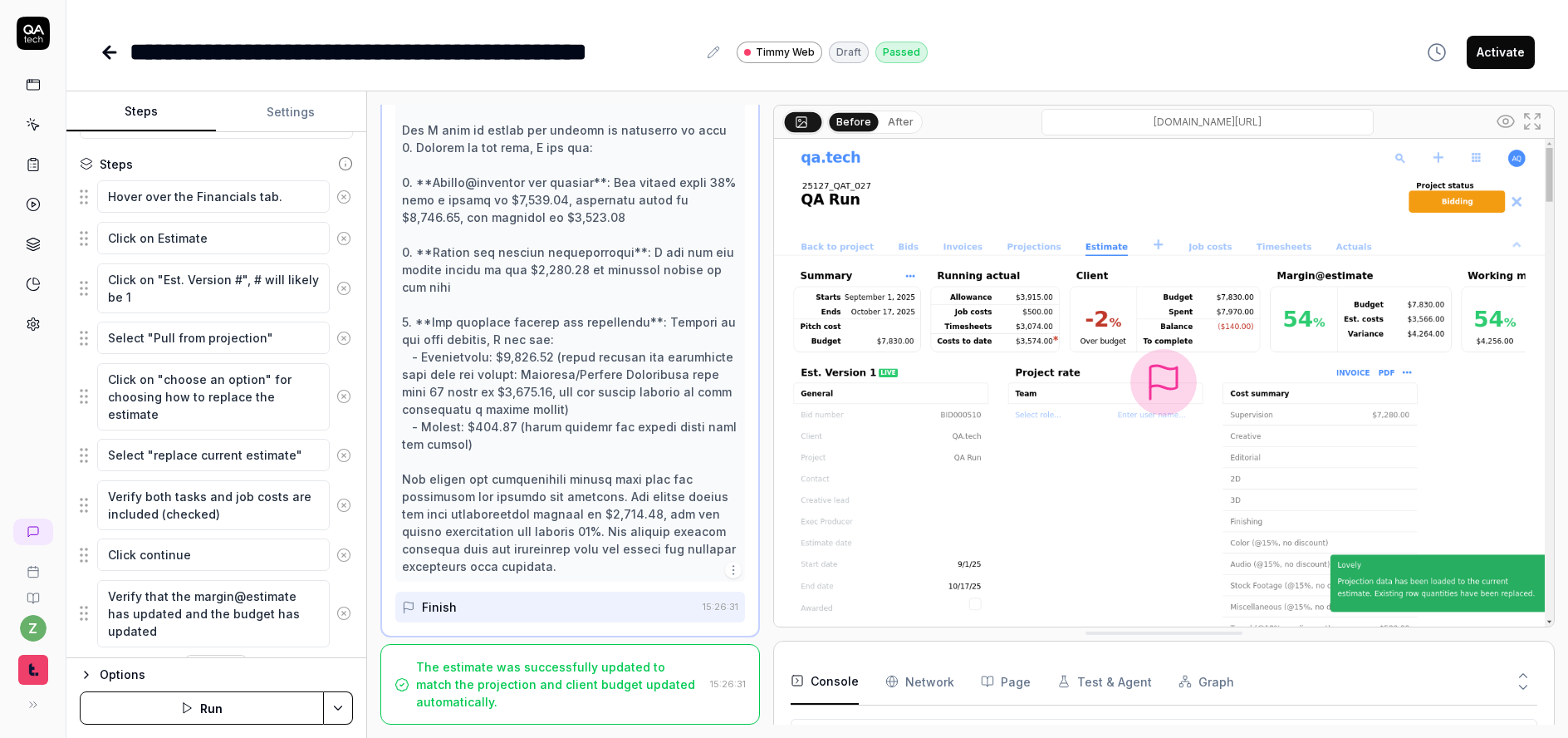
scroll to position [230, 0]
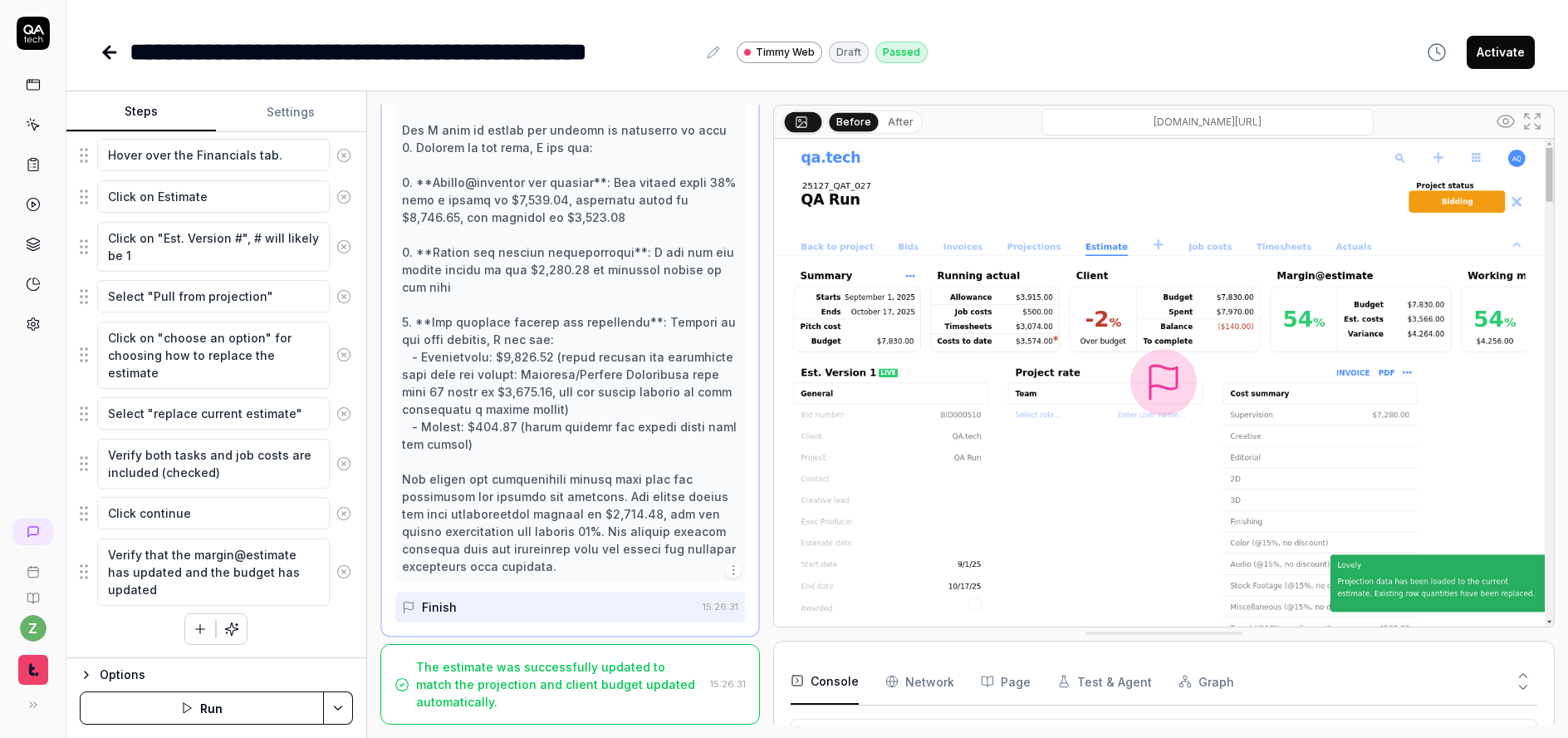
click at [1495, 51] on button "Activate" at bounding box center [1500, 52] width 68 height 33
click at [113, 58] on icon at bounding box center [109, 52] width 19 height 19
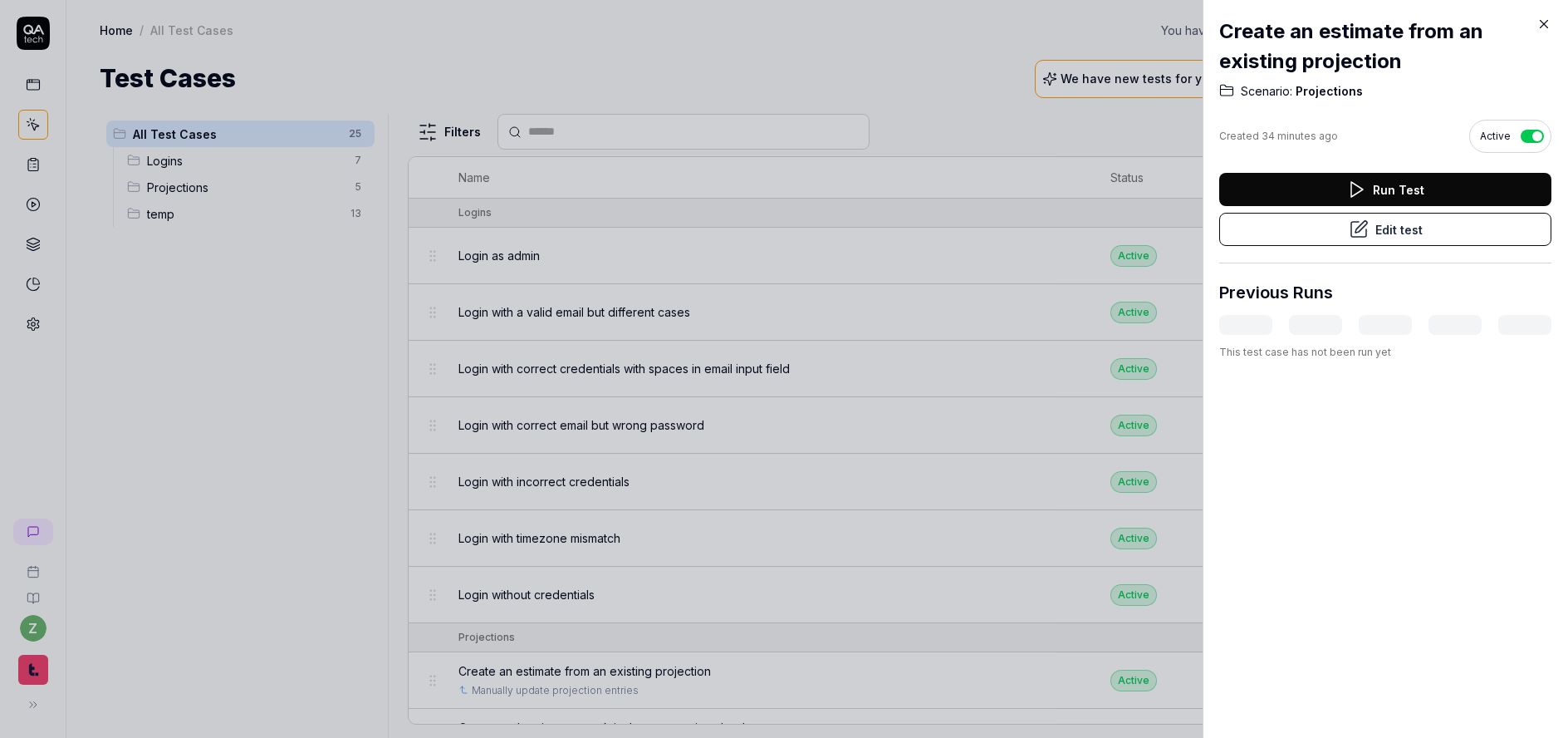
click at [409, 345] on div at bounding box center [784, 369] width 1568 height 738
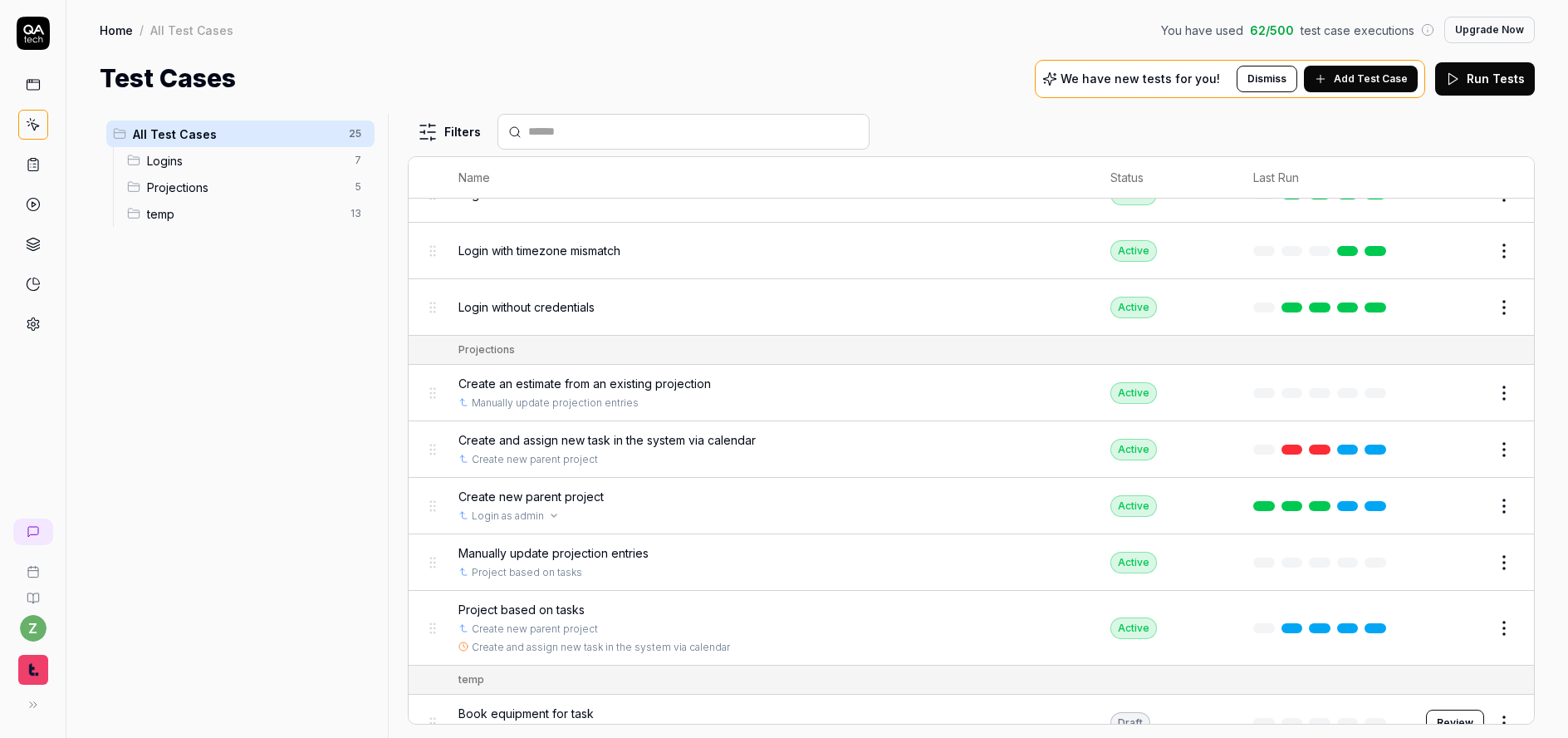
scroll to position [299, 0]
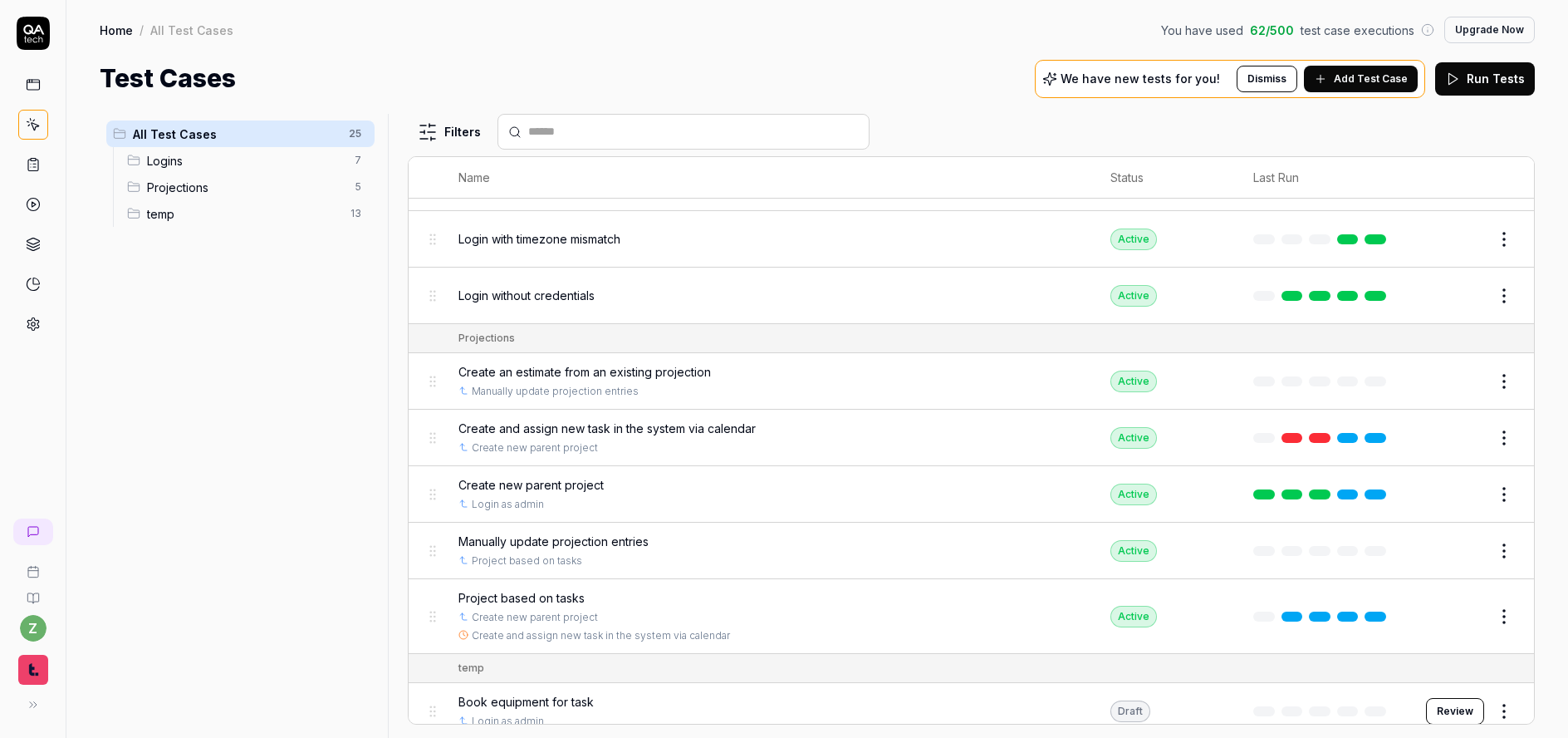
click at [683, 433] on span "Create and assign new task in the system via calendar" at bounding box center [607, 428] width 298 height 18
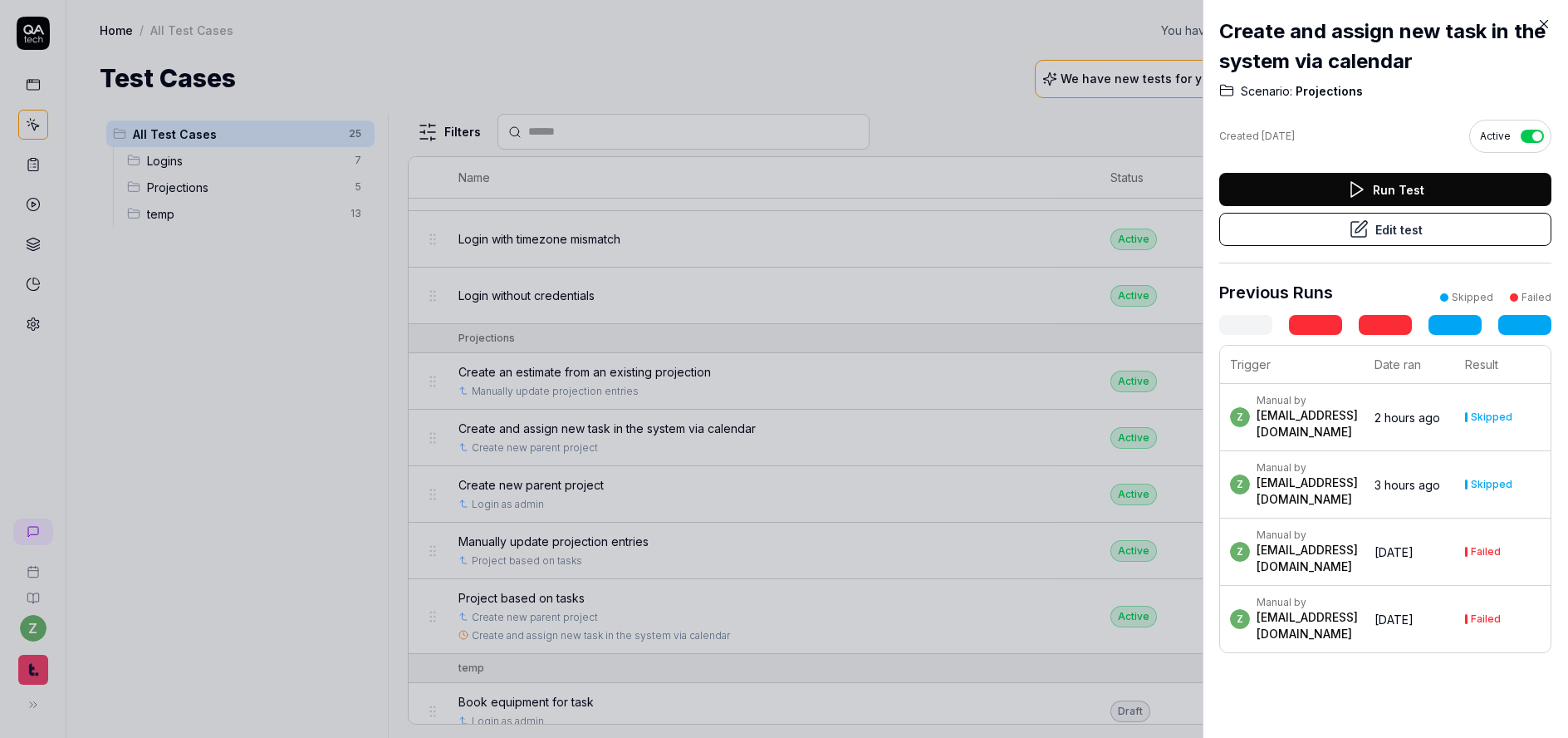
click at [1353, 241] on button "Edit test" at bounding box center [1385, 229] width 332 height 33
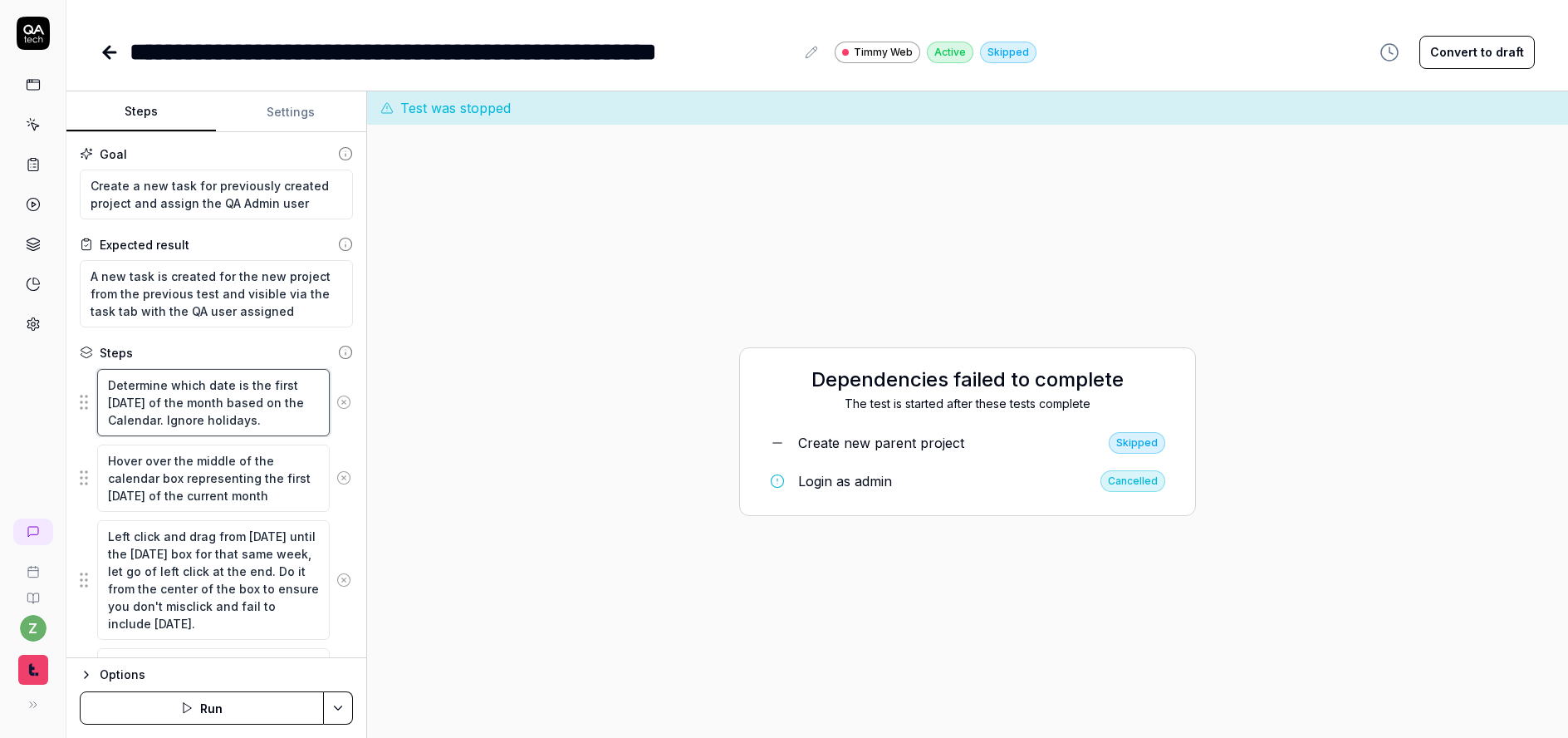
click at [212, 413] on textarea "Determine which date is the first Monday of the month based on the Calendar. Ig…" at bounding box center [213, 403] width 233 height 68
click at [108, 46] on icon at bounding box center [107, 52] width 6 height 12
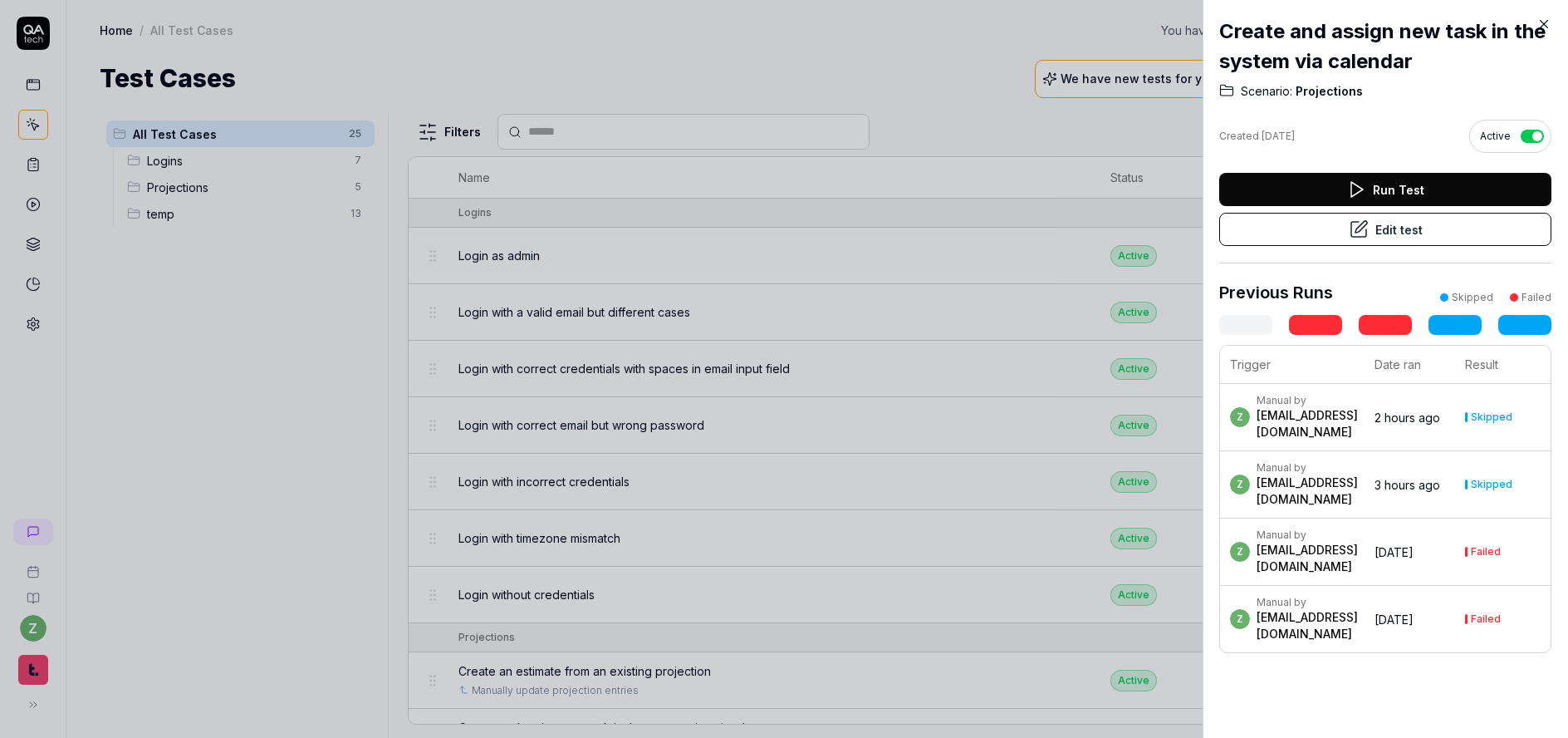
click at [295, 378] on div at bounding box center [784, 369] width 1568 height 738
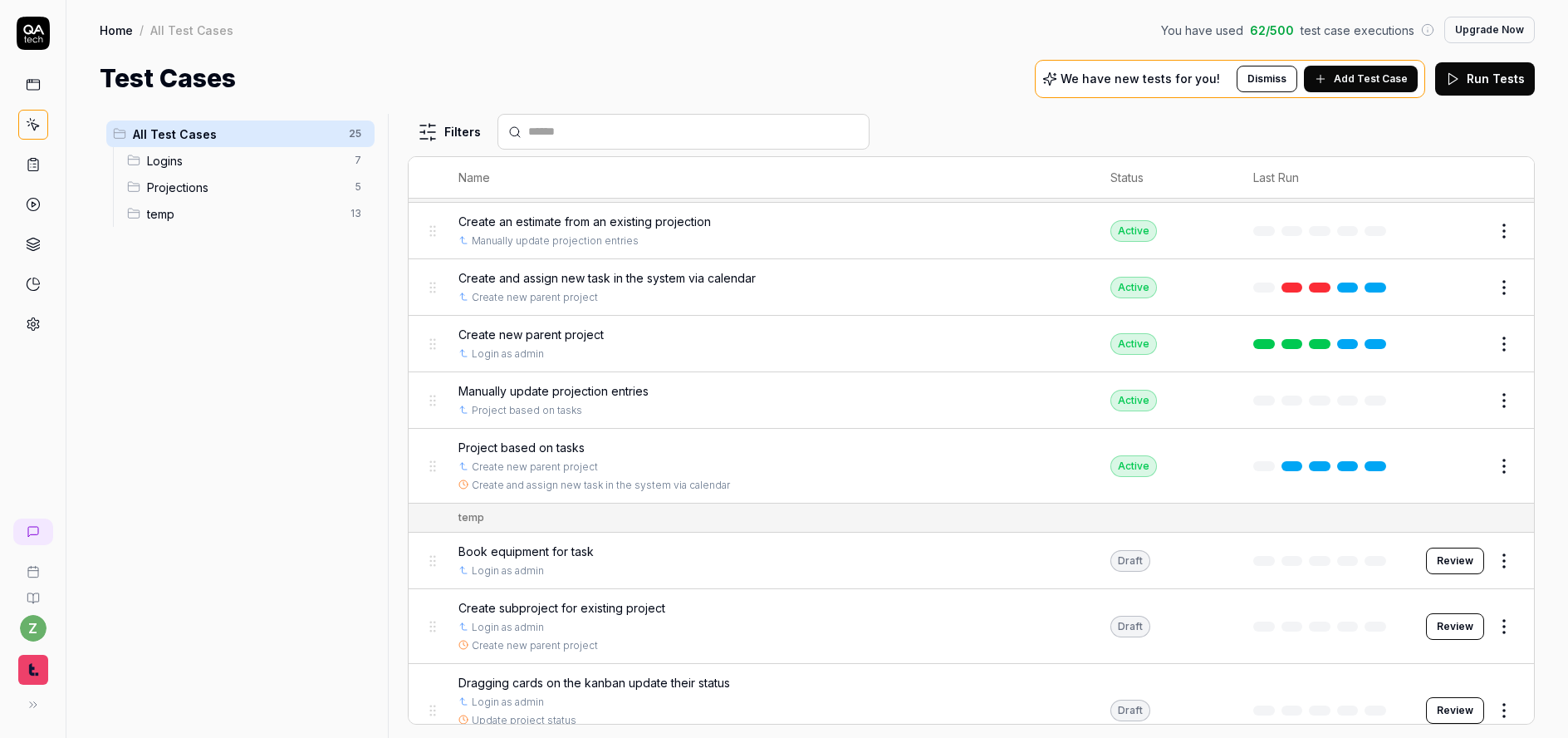
scroll to position [350, 0]
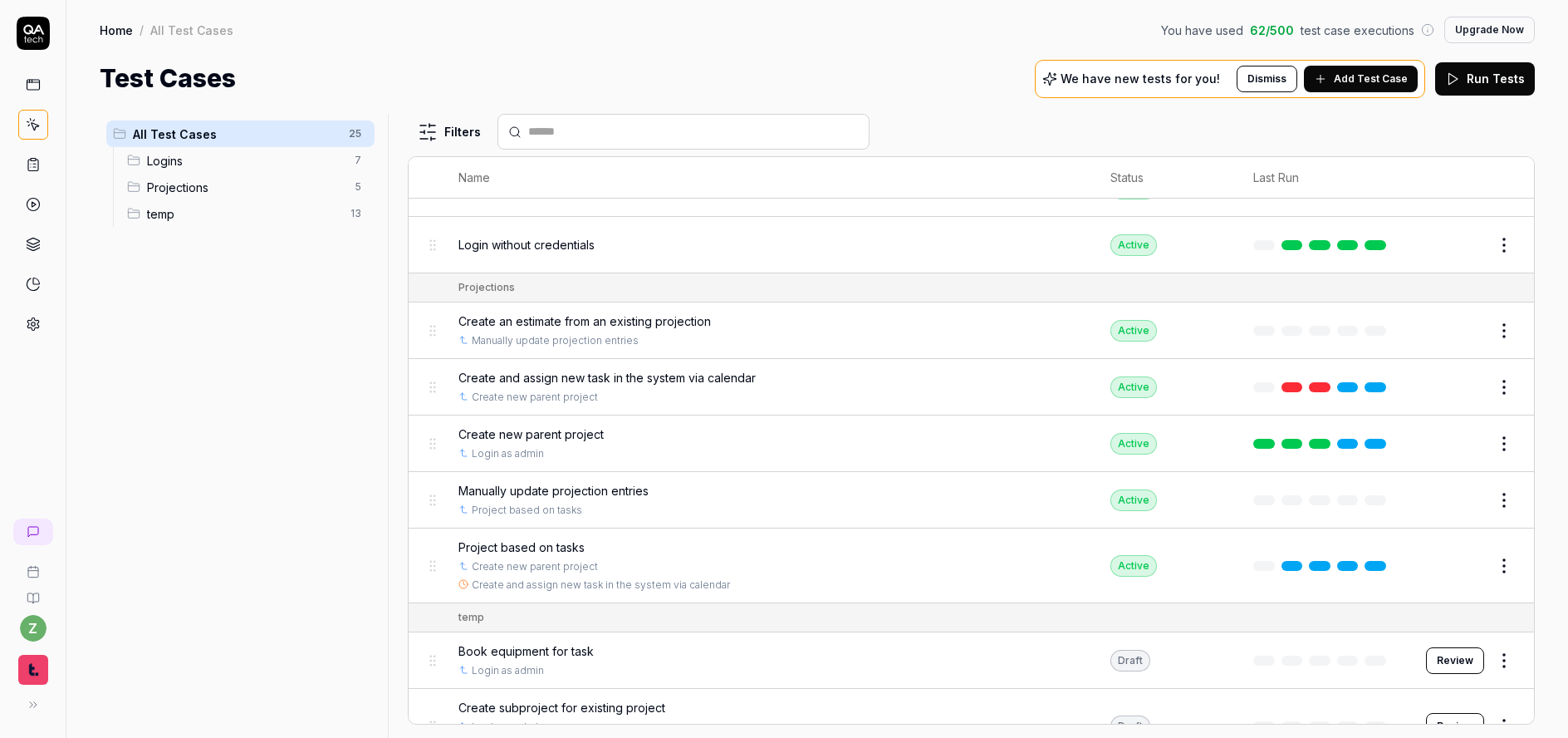
click at [694, 327] on span "Create an estimate from an existing projection" at bounding box center [585, 321] width 252 height 18
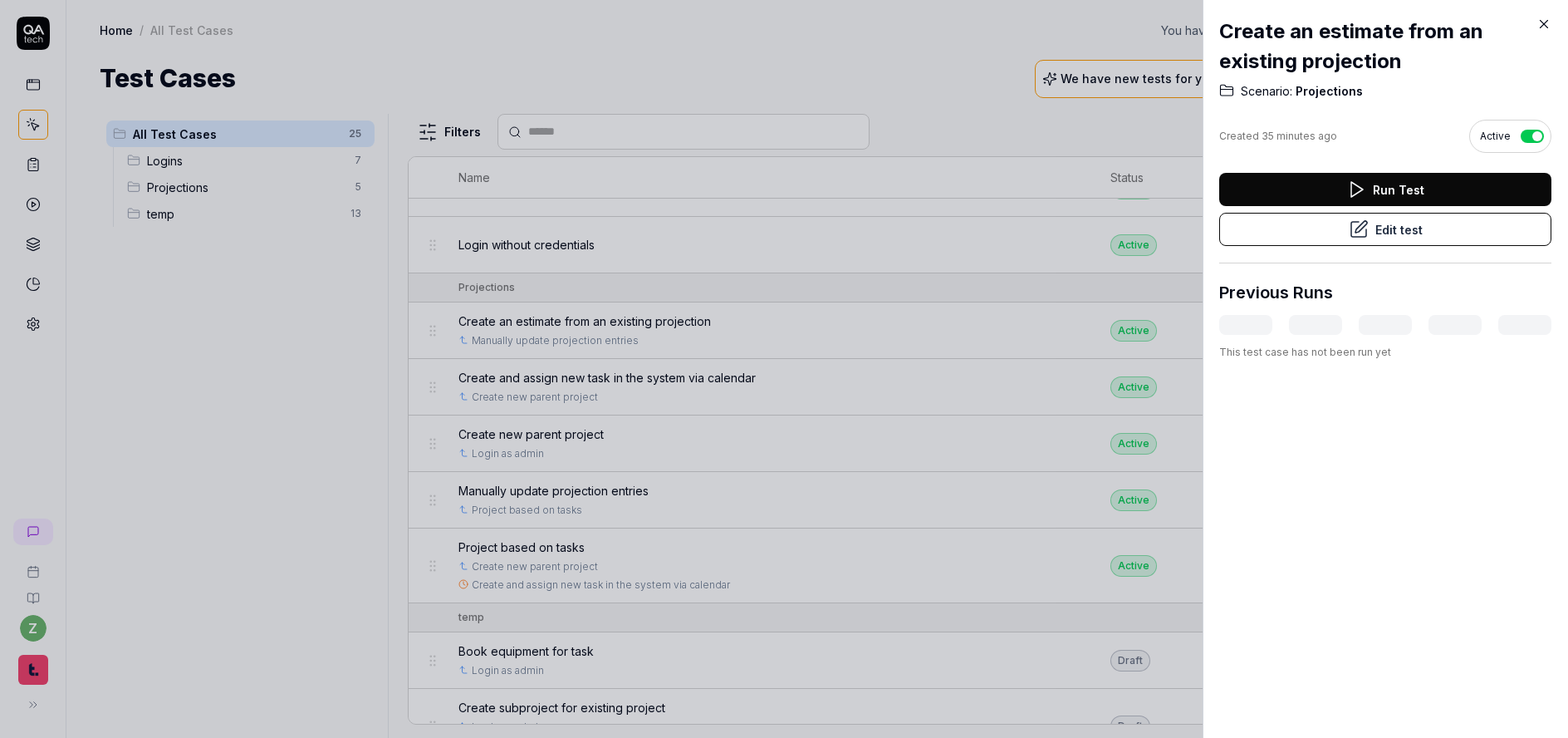
click at [1424, 235] on button "Edit test" at bounding box center [1385, 229] width 332 height 33
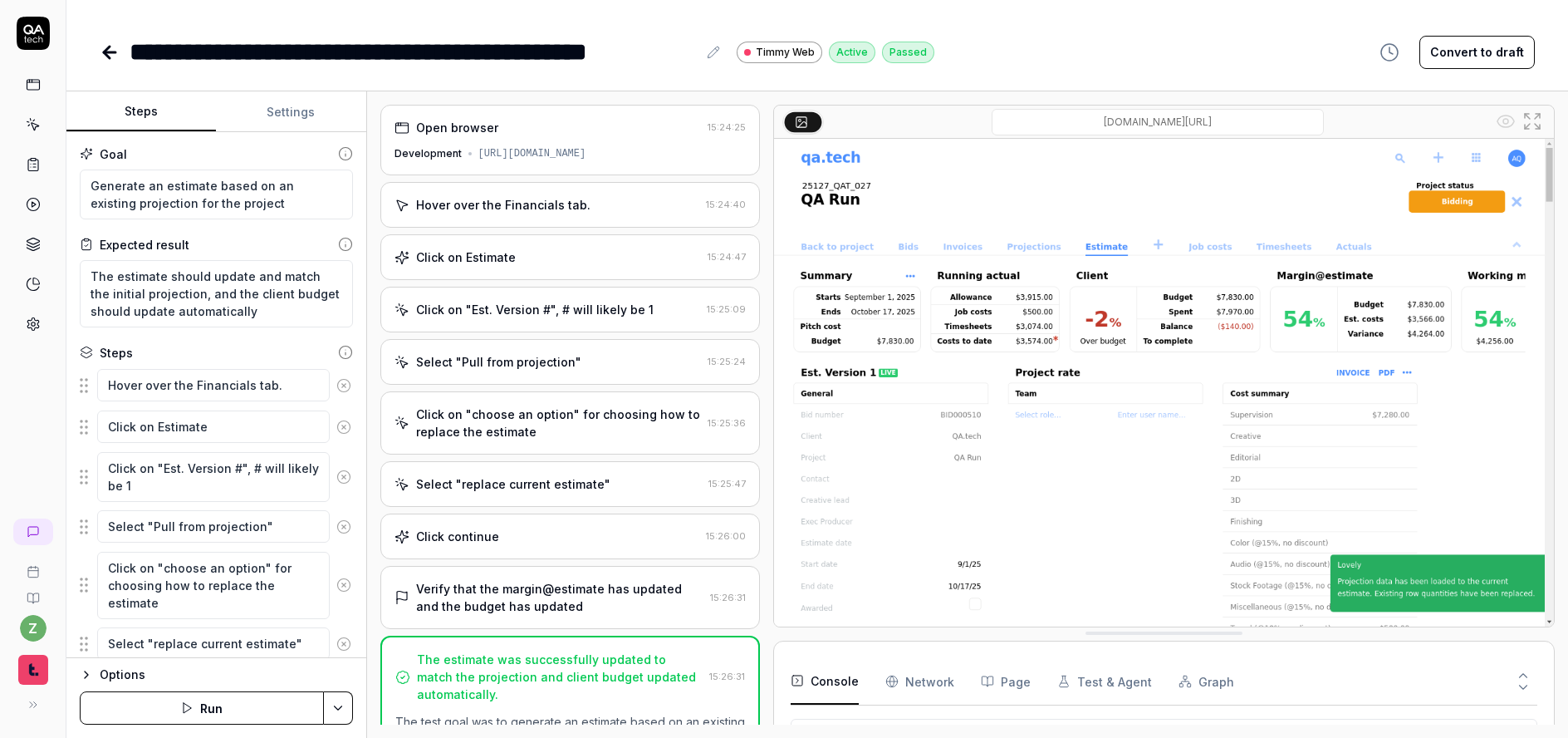
click at [345, 712] on html "**********" at bounding box center [784, 369] width 1568 height 738
click at [285, 622] on div "Run w. Dependencies" at bounding box center [274, 628] width 168 height 36
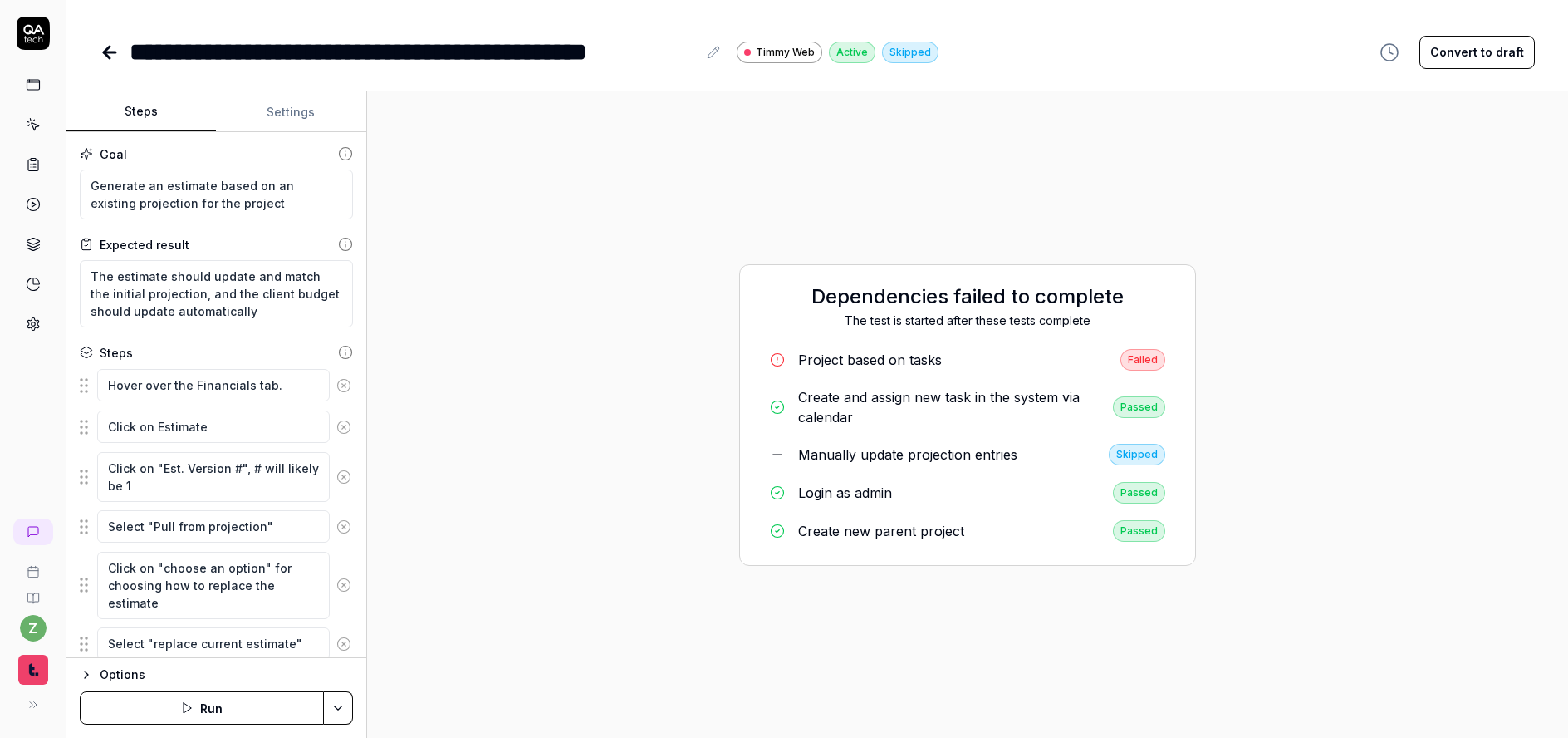
click at [917, 369] on link "Project based on tasks Failed" at bounding box center [968, 360] width 422 height 35
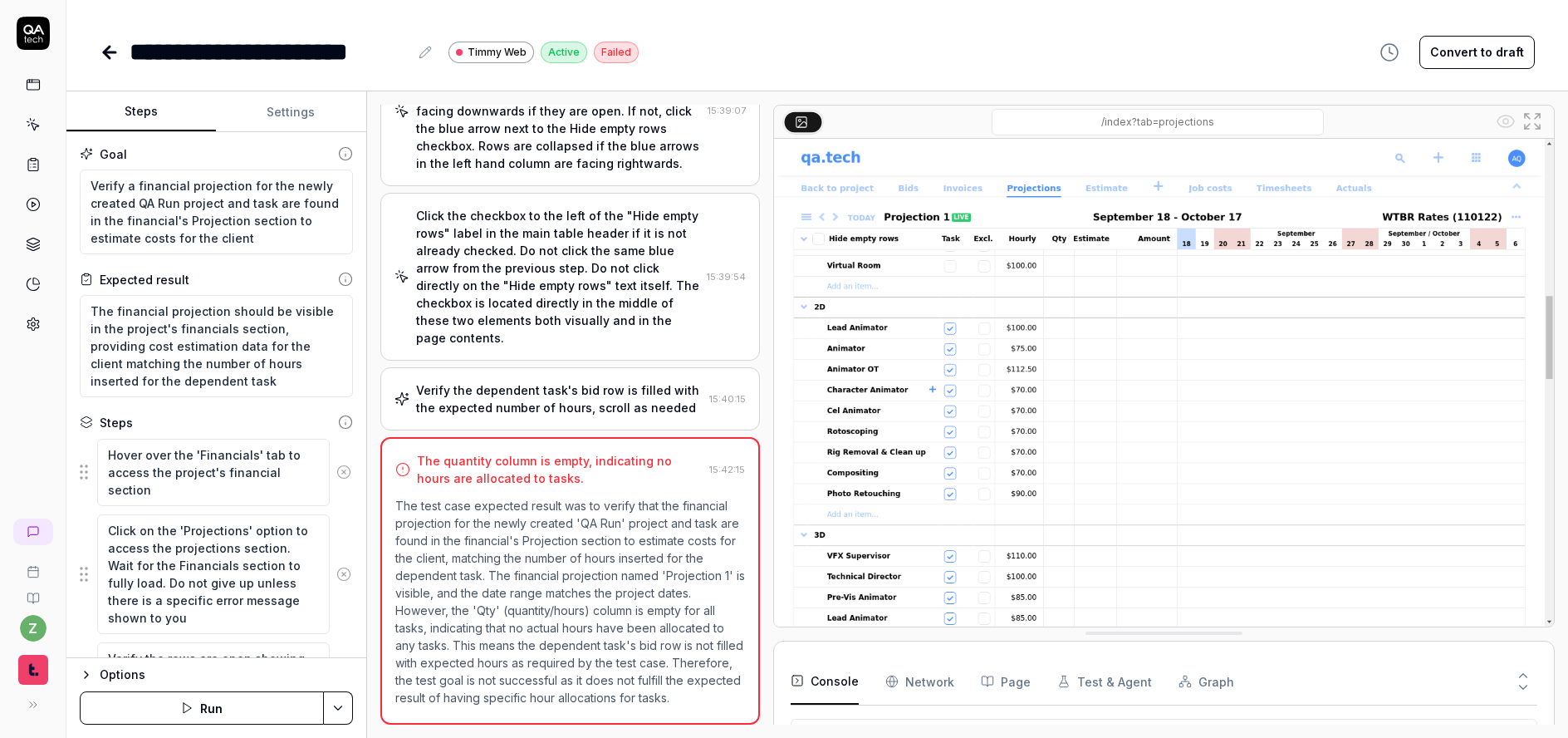
scroll to position [344, 0]
click at [567, 395] on div "Verify the dependent task's bid row is filled with the expected number of hours…" at bounding box center [559, 399] width 287 height 35
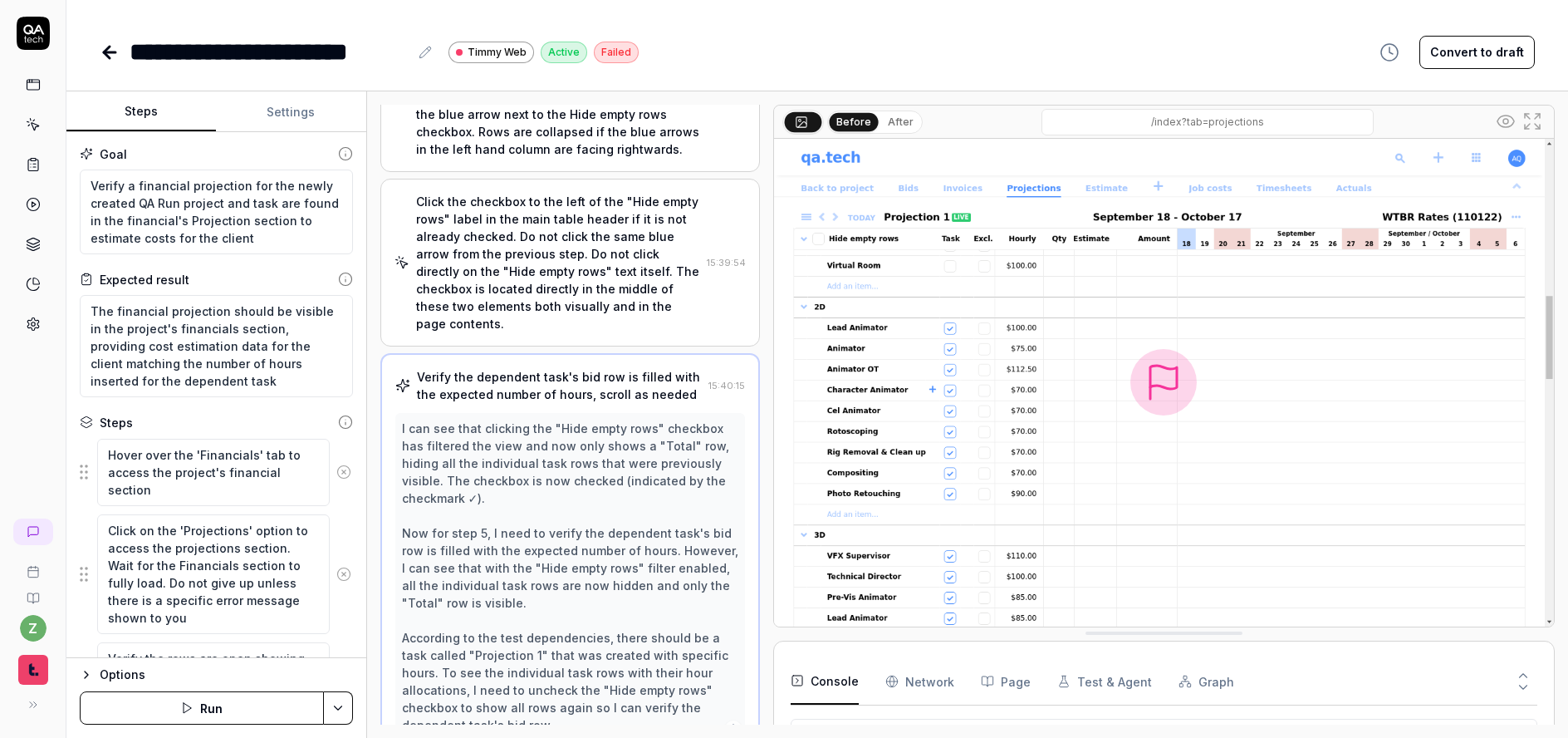
scroll to position [0, 0]
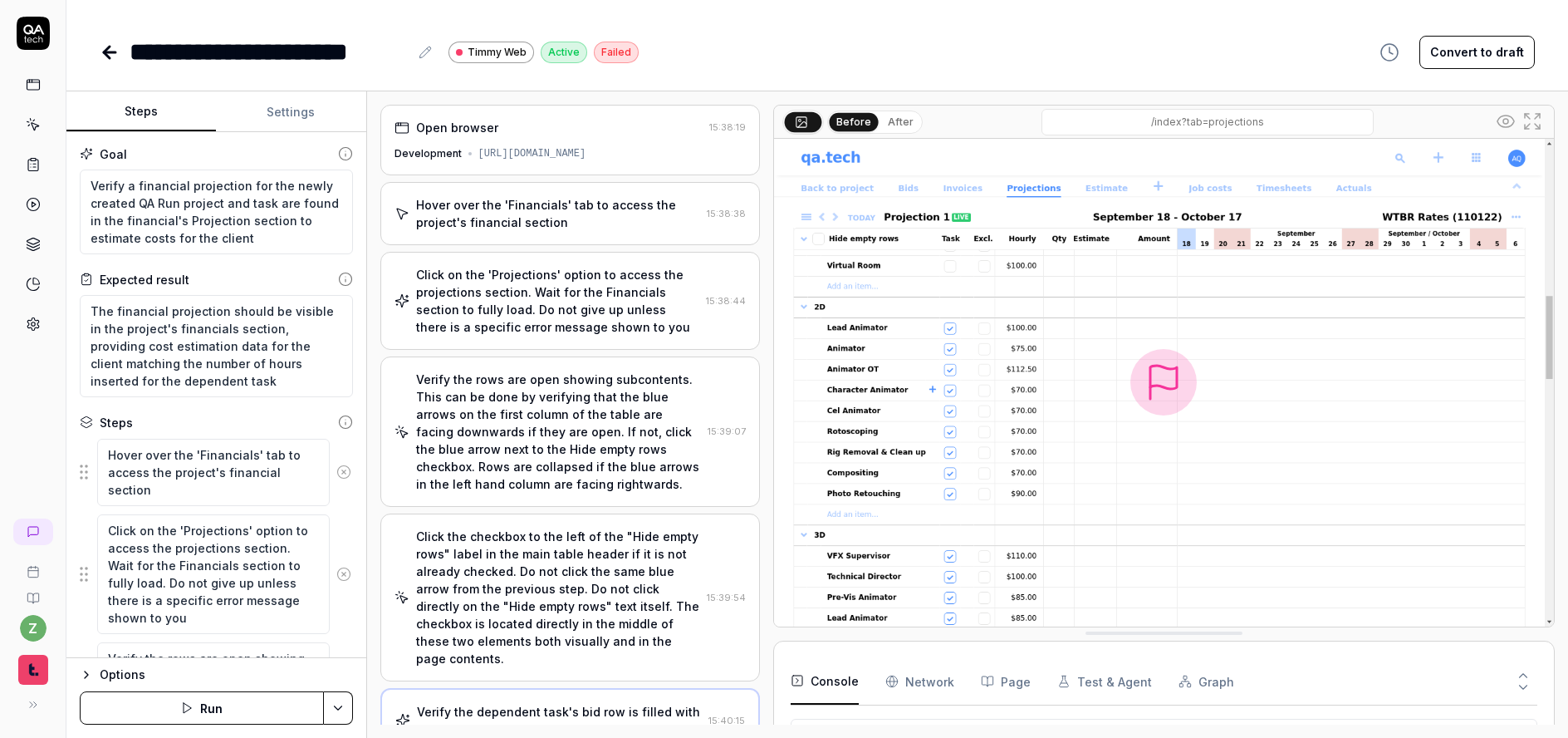
click at [544, 210] on div "Hover over the 'Financials' tab to access the project's financial section" at bounding box center [559, 214] width 284 height 35
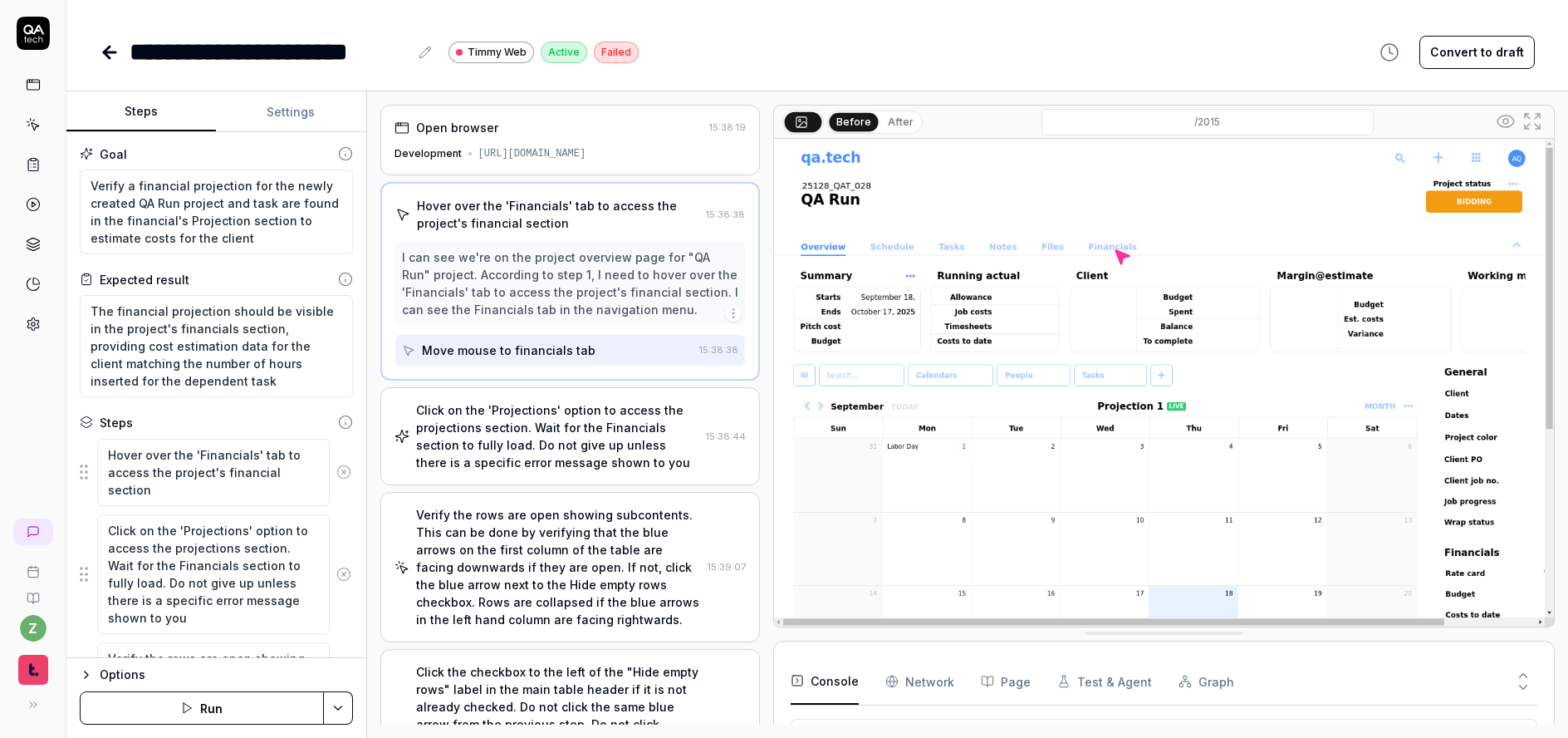
click at [600, 434] on div "Click on the 'Projections' option to access the projections section. Wait for t…" at bounding box center [558, 435] width 283 height 70
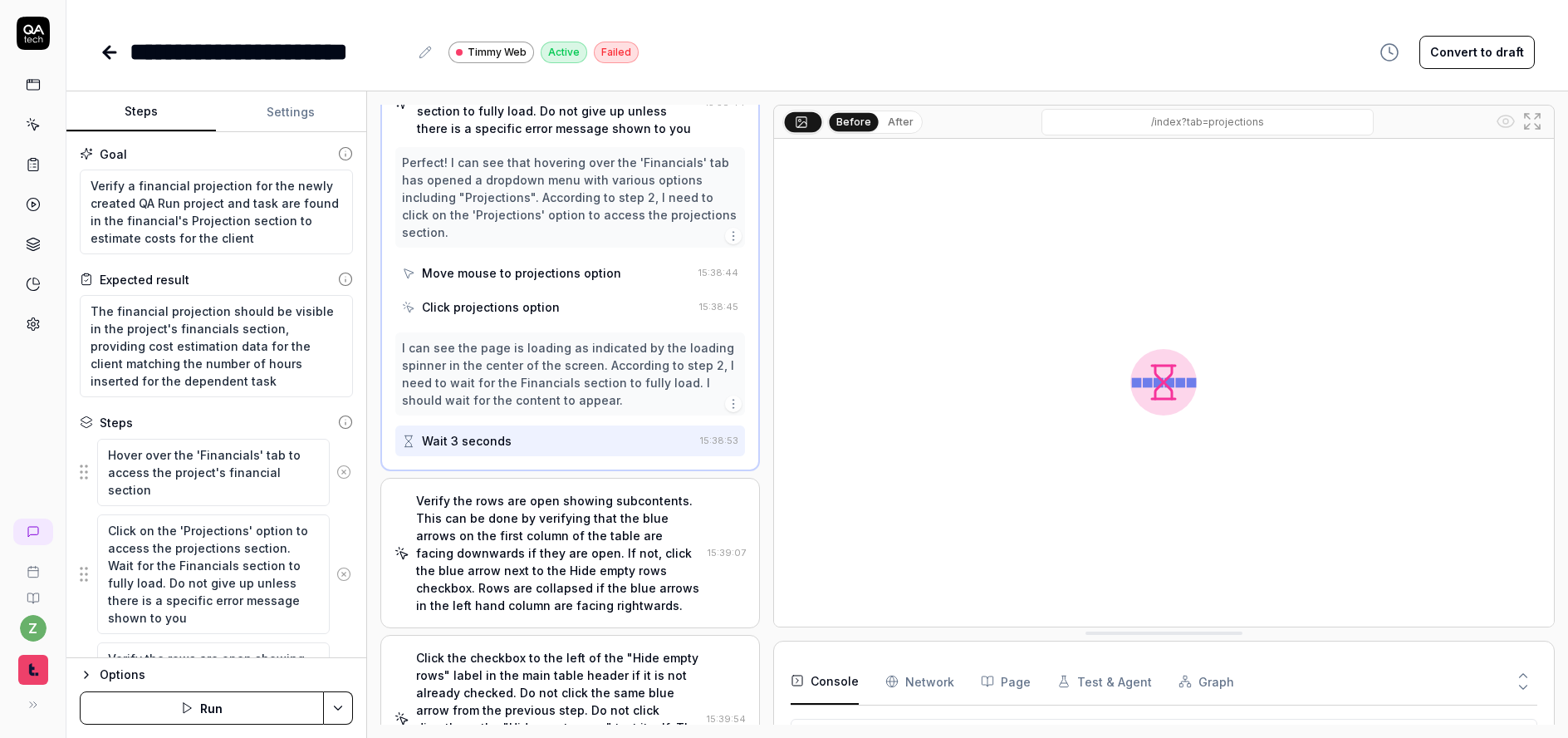
click at [562, 520] on div "Verify the rows are open showing subcontents. This can be done by verifying tha…" at bounding box center [559, 553] width 285 height 123
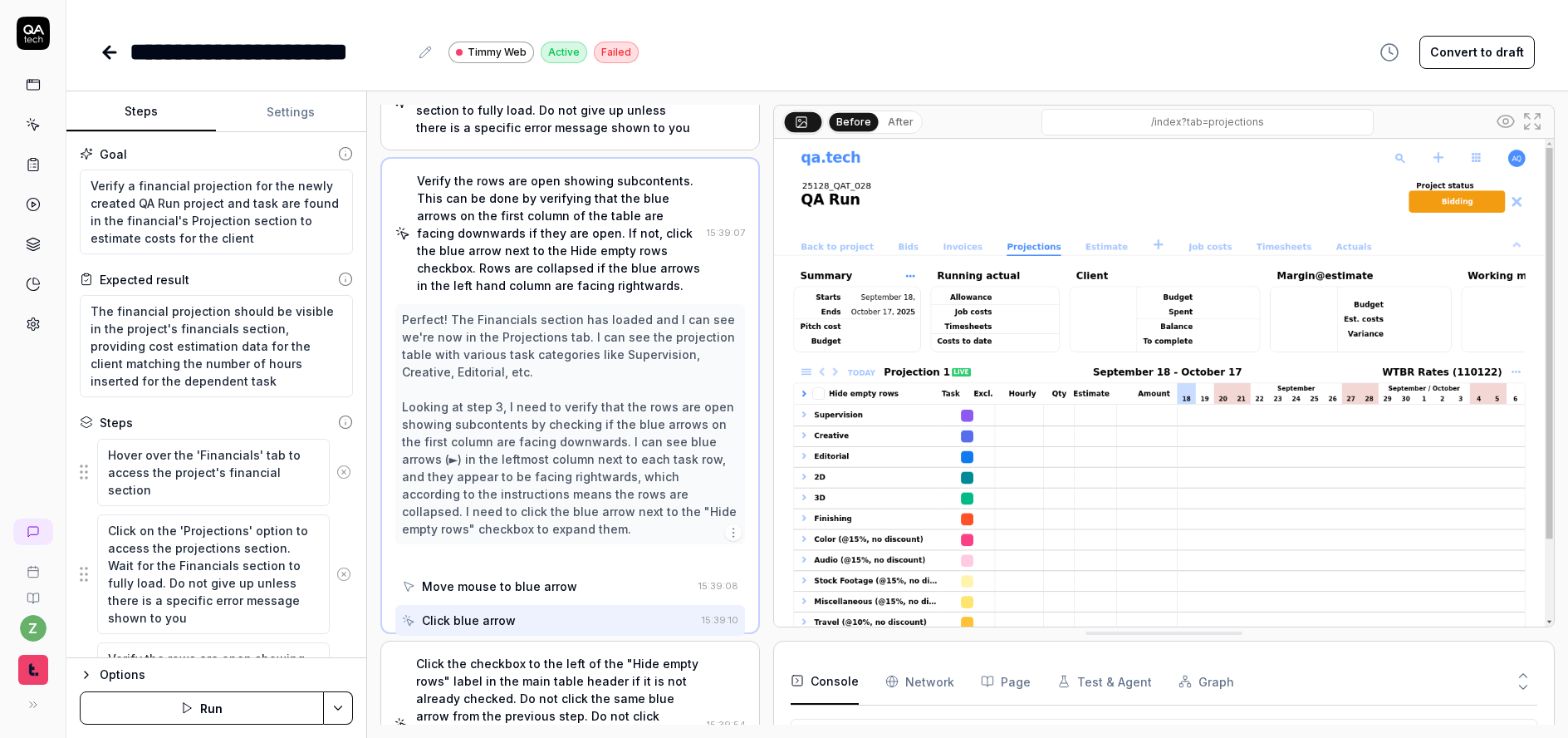
scroll to position [109, 0]
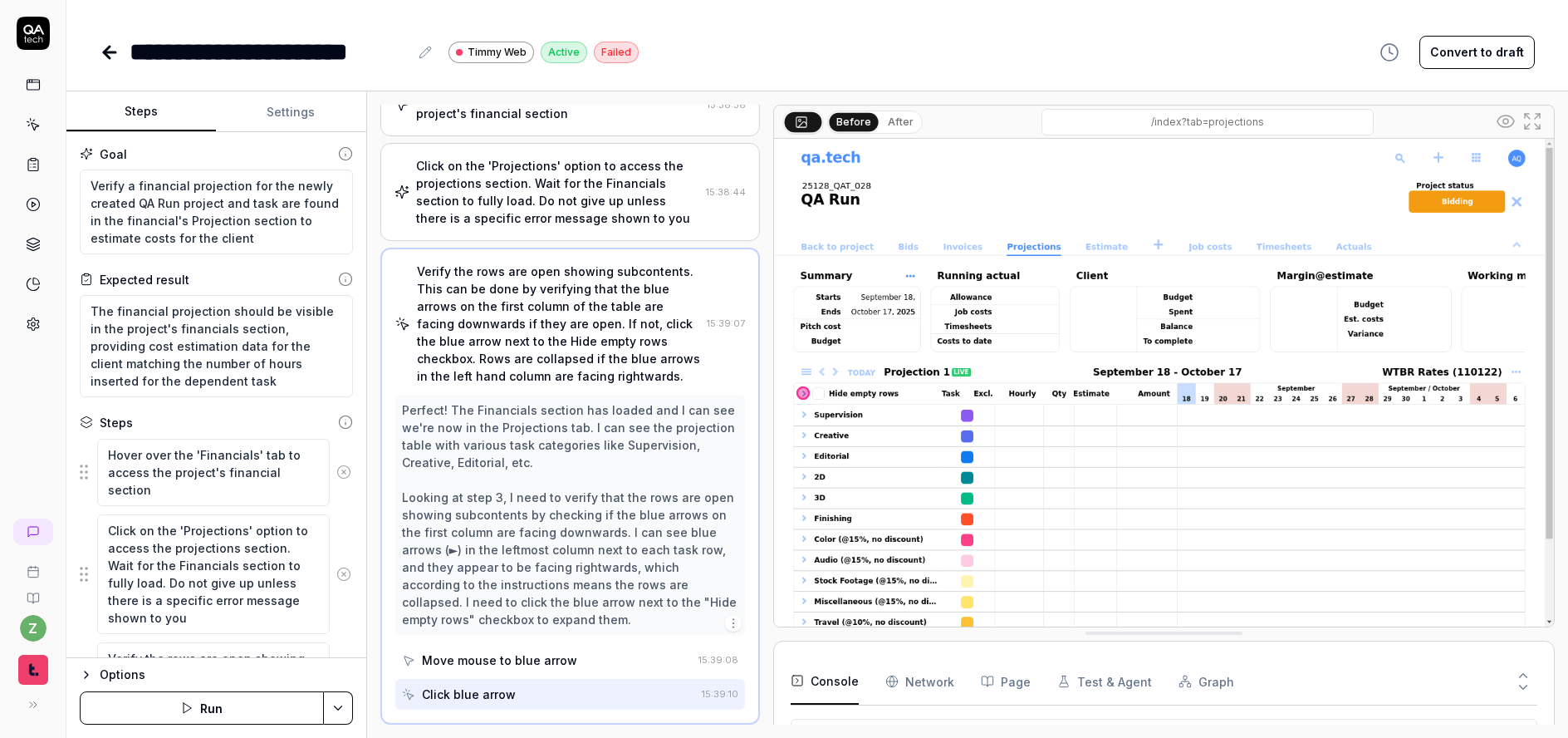
click at [114, 54] on icon at bounding box center [109, 52] width 19 height 19
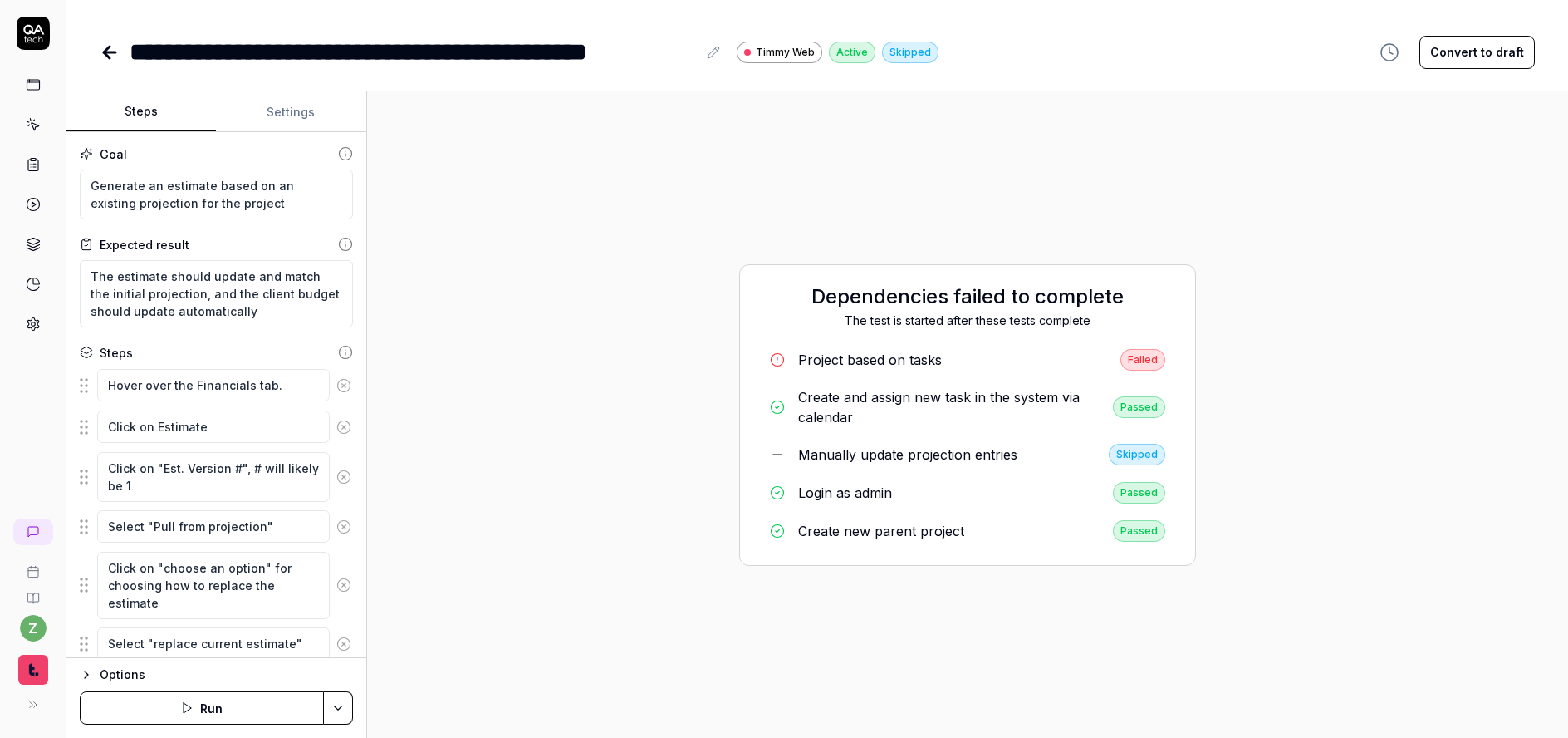
click at [908, 401] on div "Create and assign new task in the system via calendar" at bounding box center [948, 407] width 302 height 40
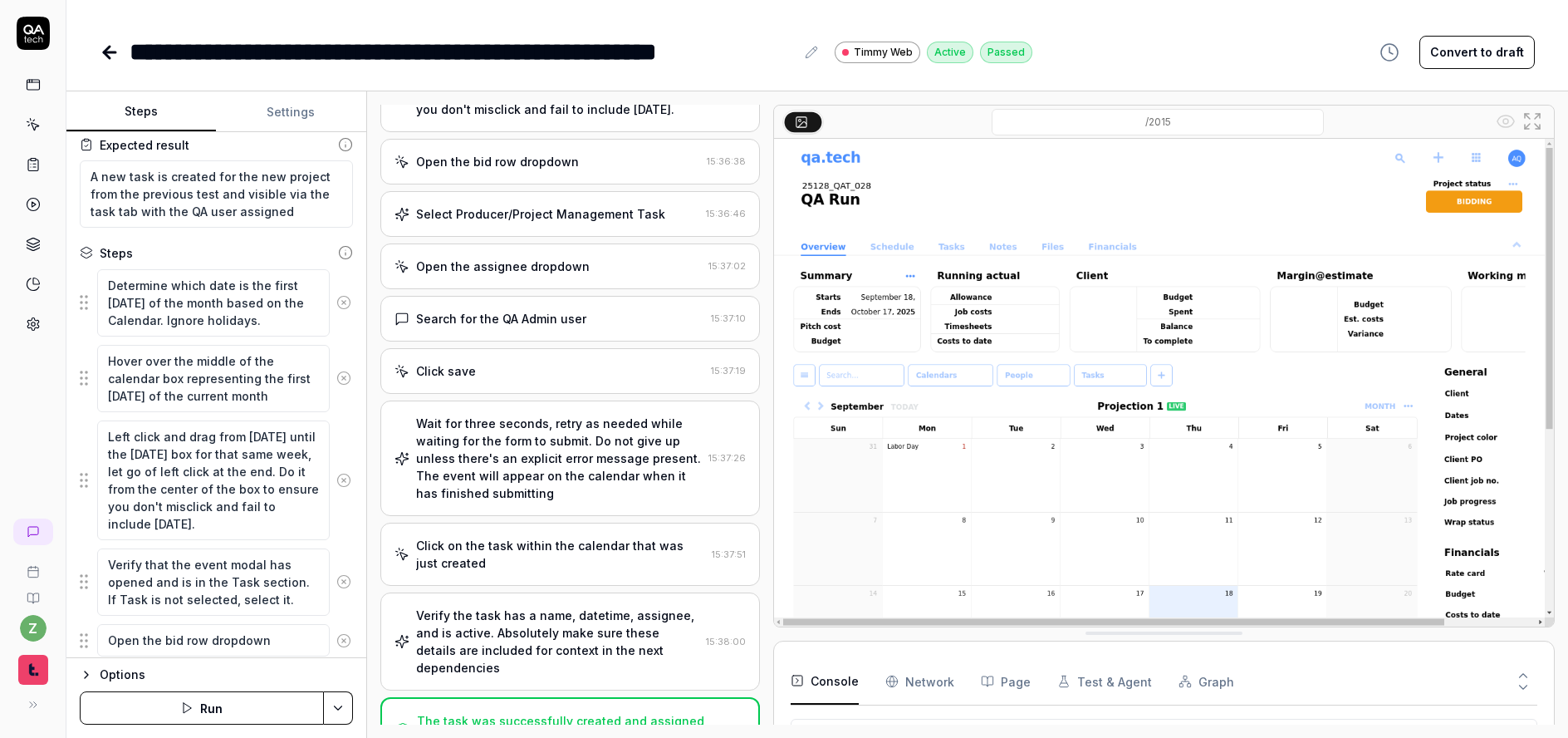
scroll to position [35, 0]
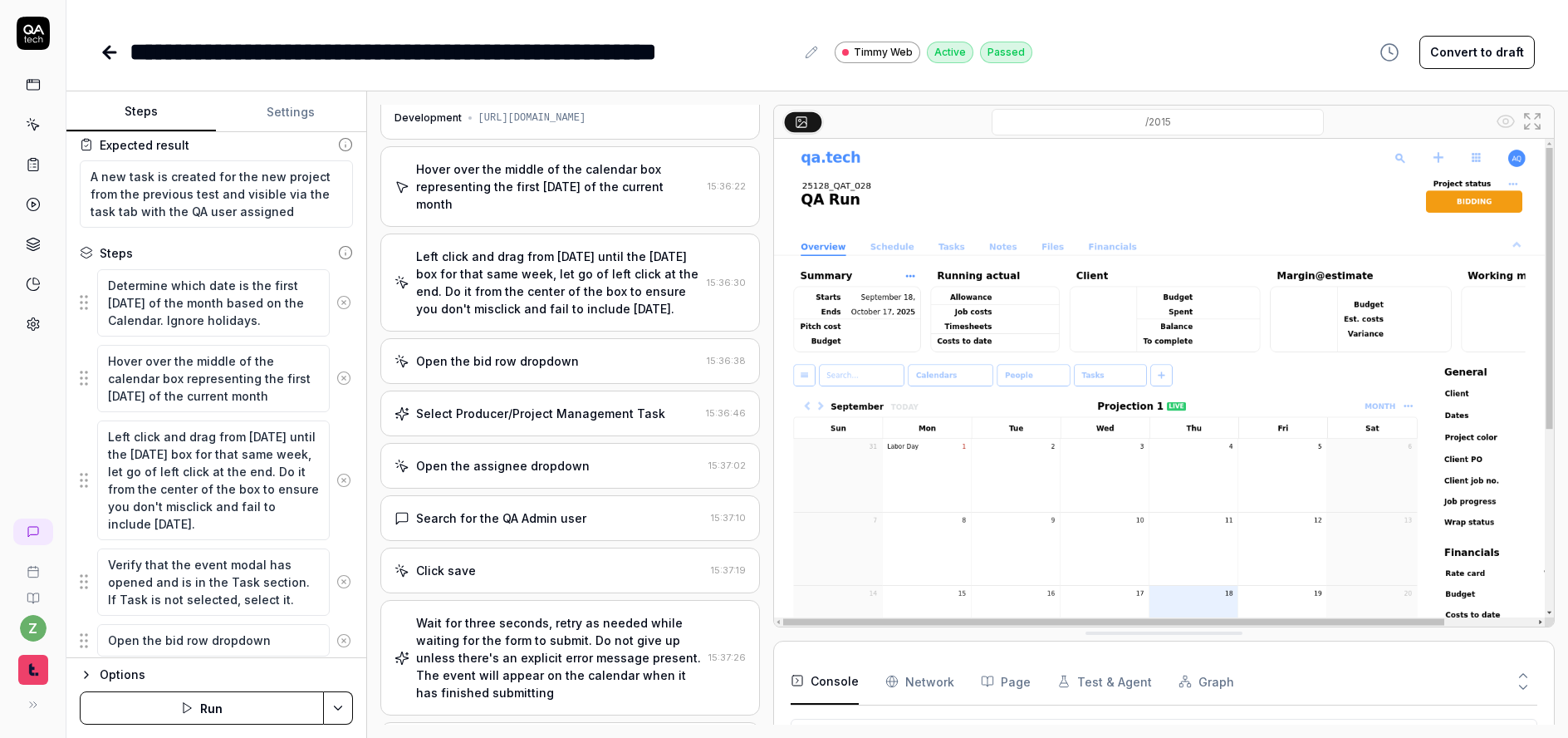
click at [502, 353] on div "Open the bid row dropdown" at bounding box center [497, 361] width 162 height 18
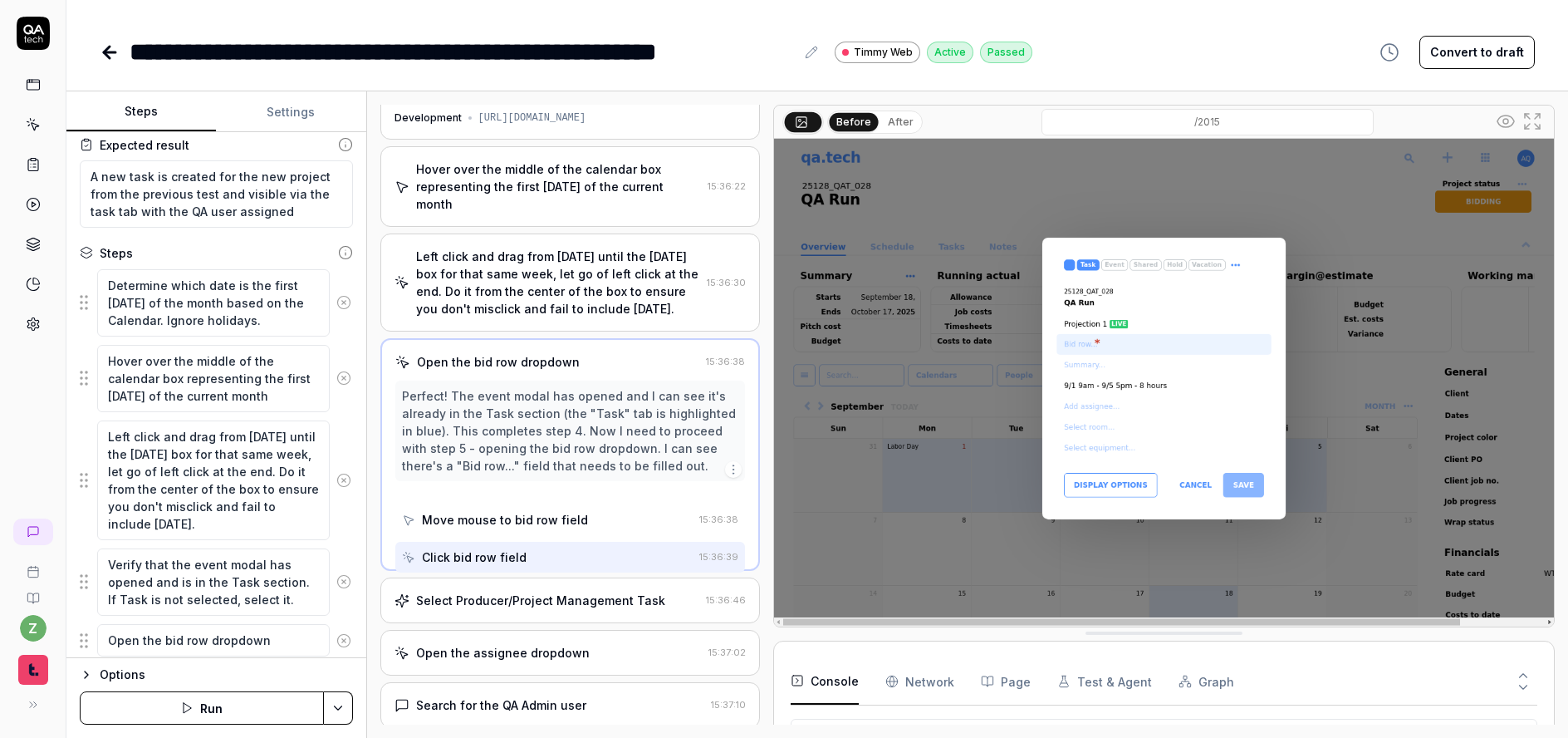
scroll to position [0, 0]
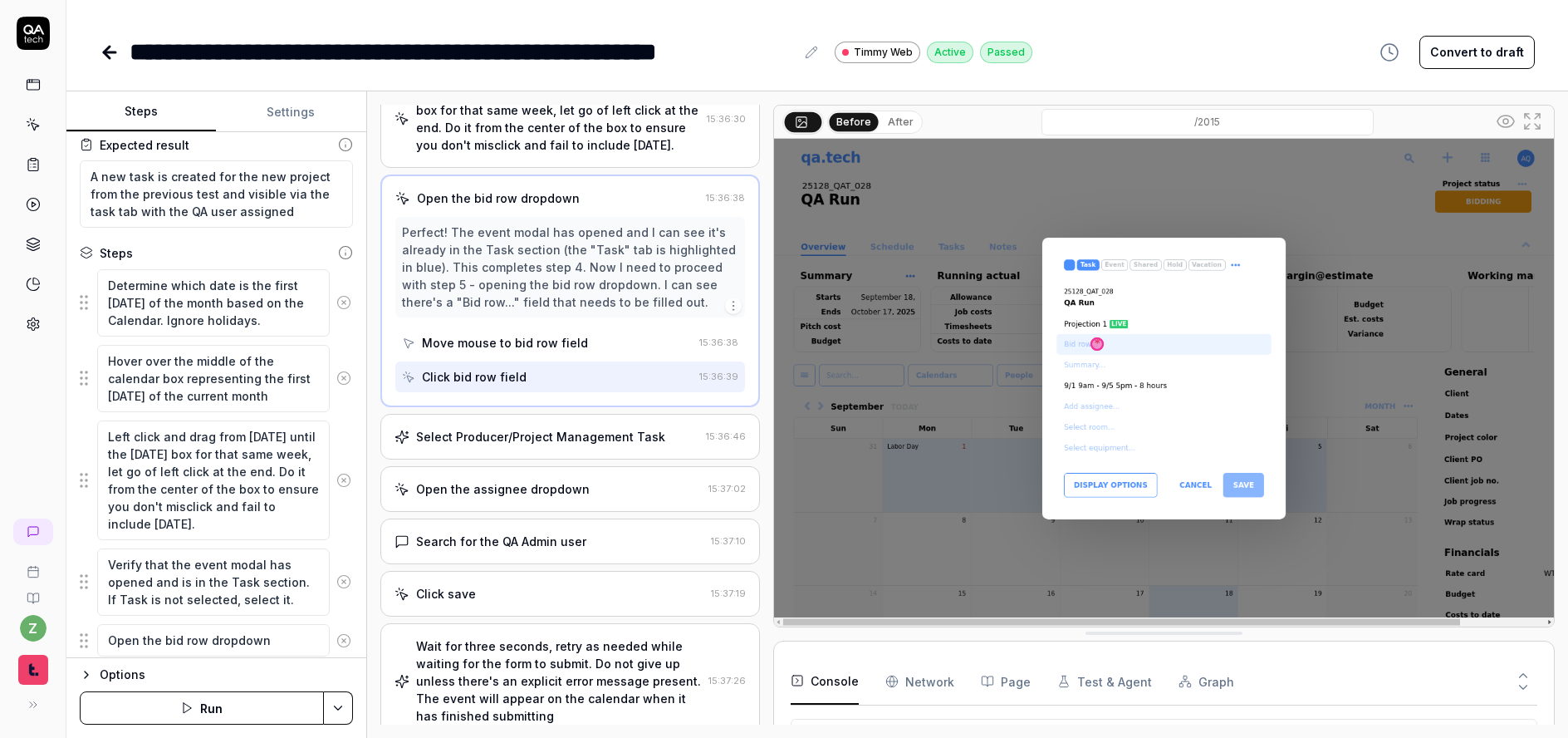
click at [511, 414] on div "Select Producer/Project Management Task 15:36:46" at bounding box center [570, 436] width 379 height 45
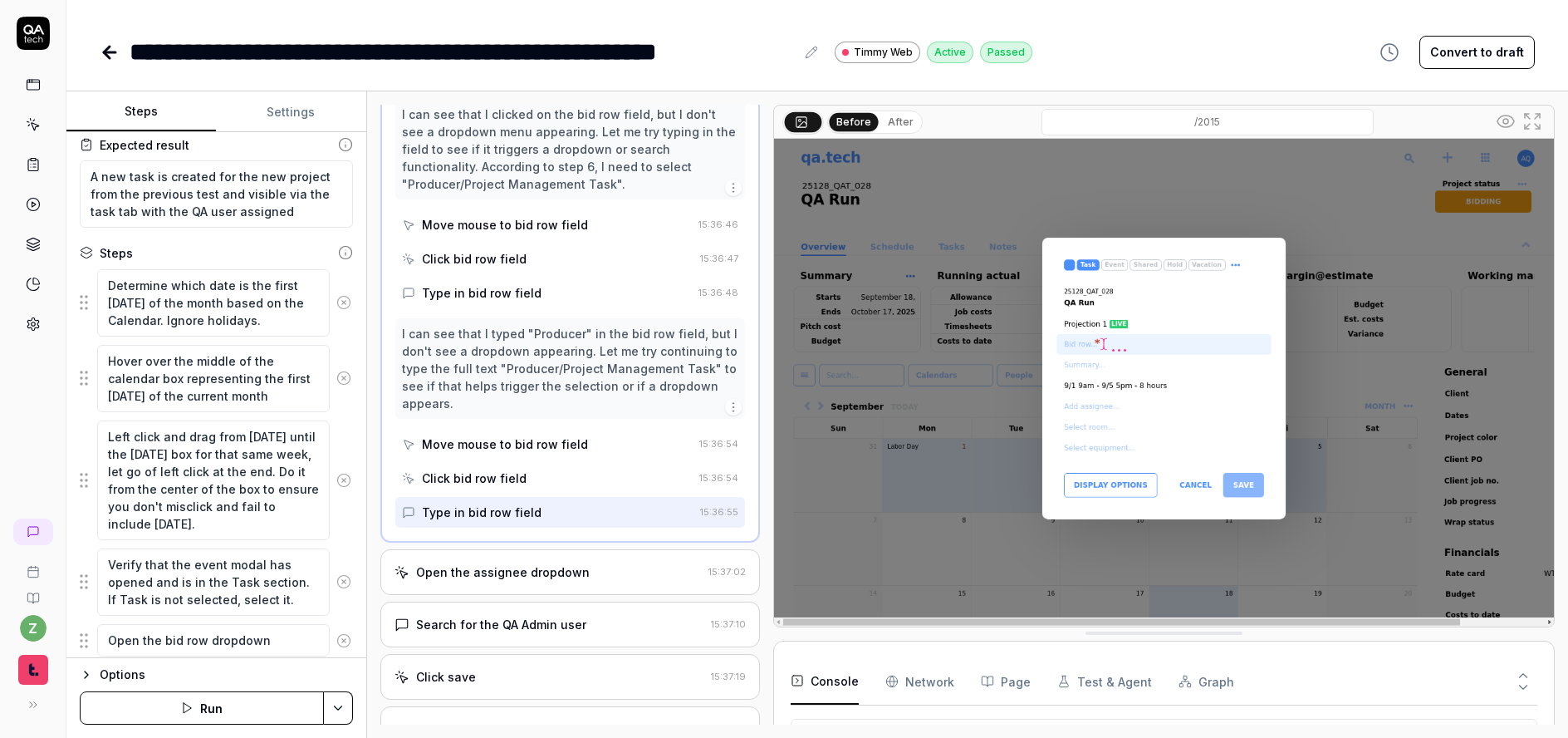
click at [501, 563] on div "Open the assignee dropdown" at bounding box center [503, 572] width 174 height 18
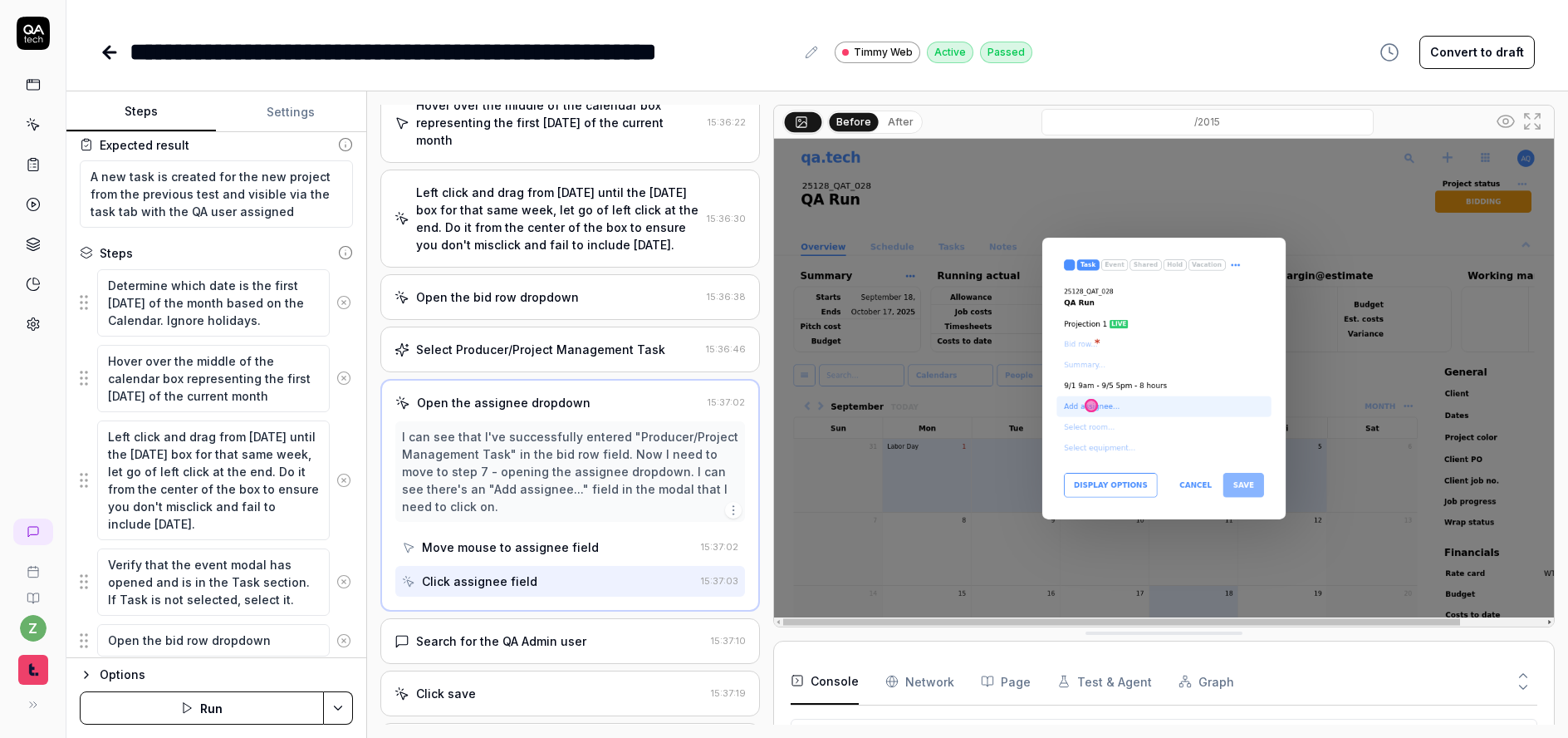
click at [439, 341] on div "Select Producer/Project Management Task" at bounding box center [541, 349] width 250 height 18
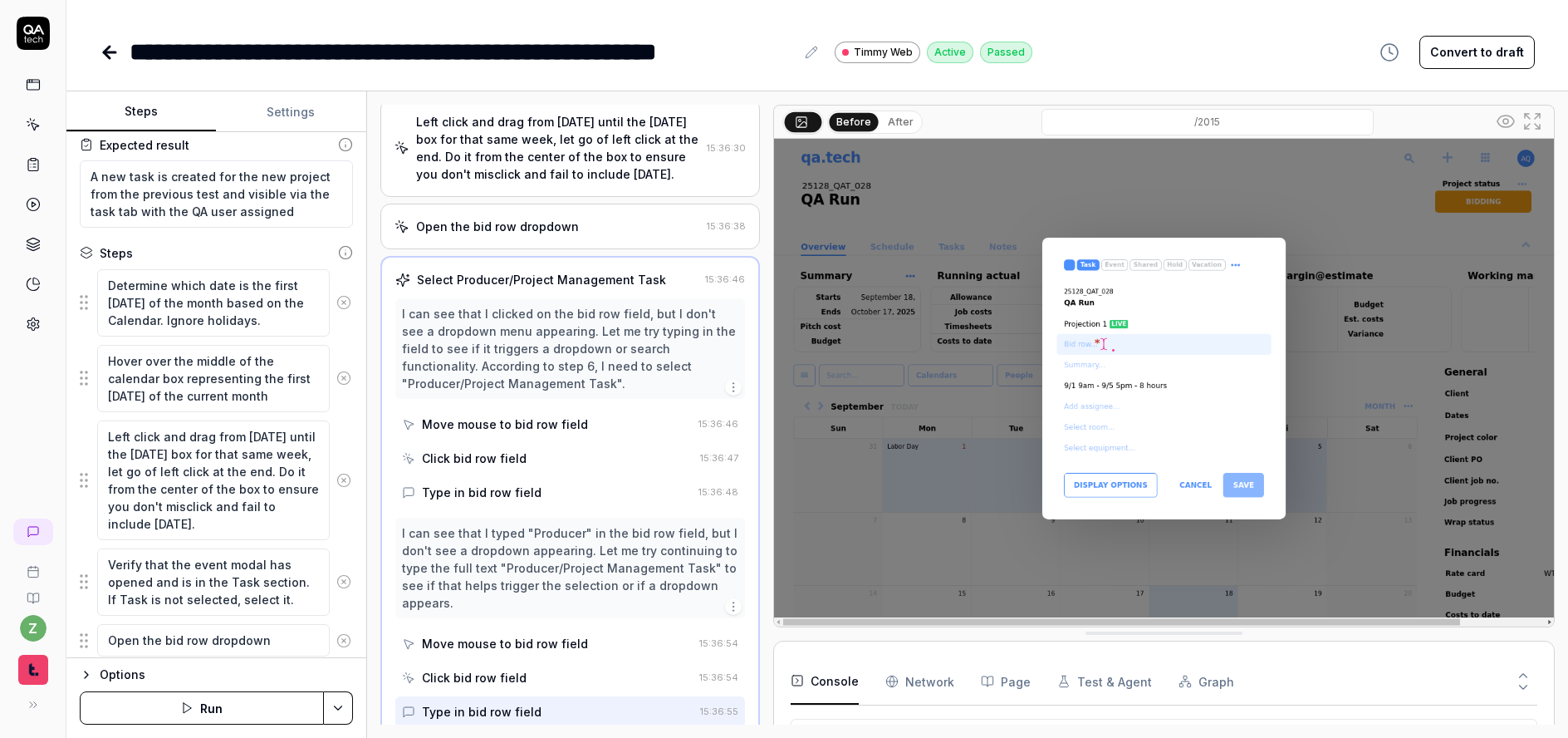
click at [465, 477] on div "Type in bid row field" at bounding box center [546, 492] width 289 height 31
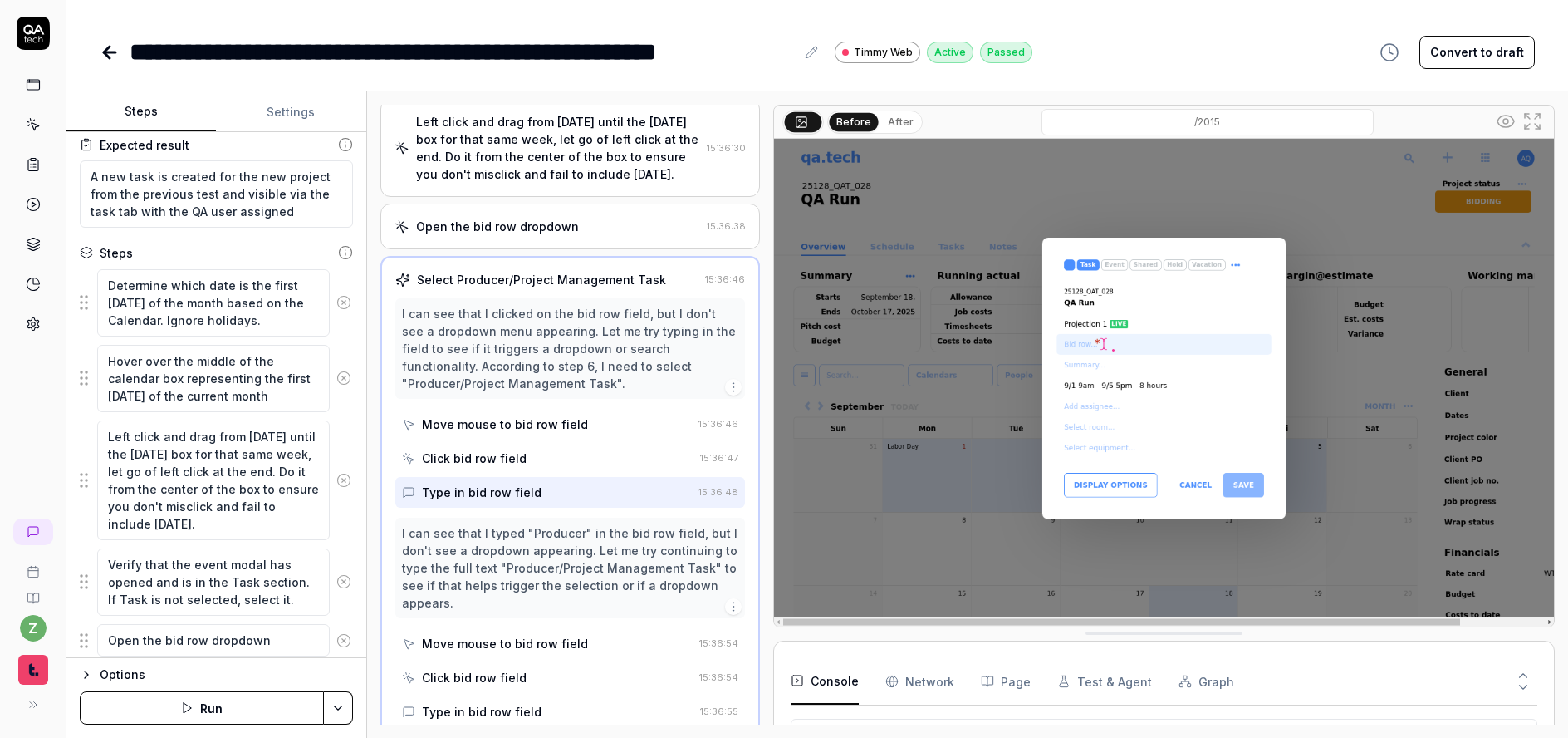
scroll to position [270, 0]
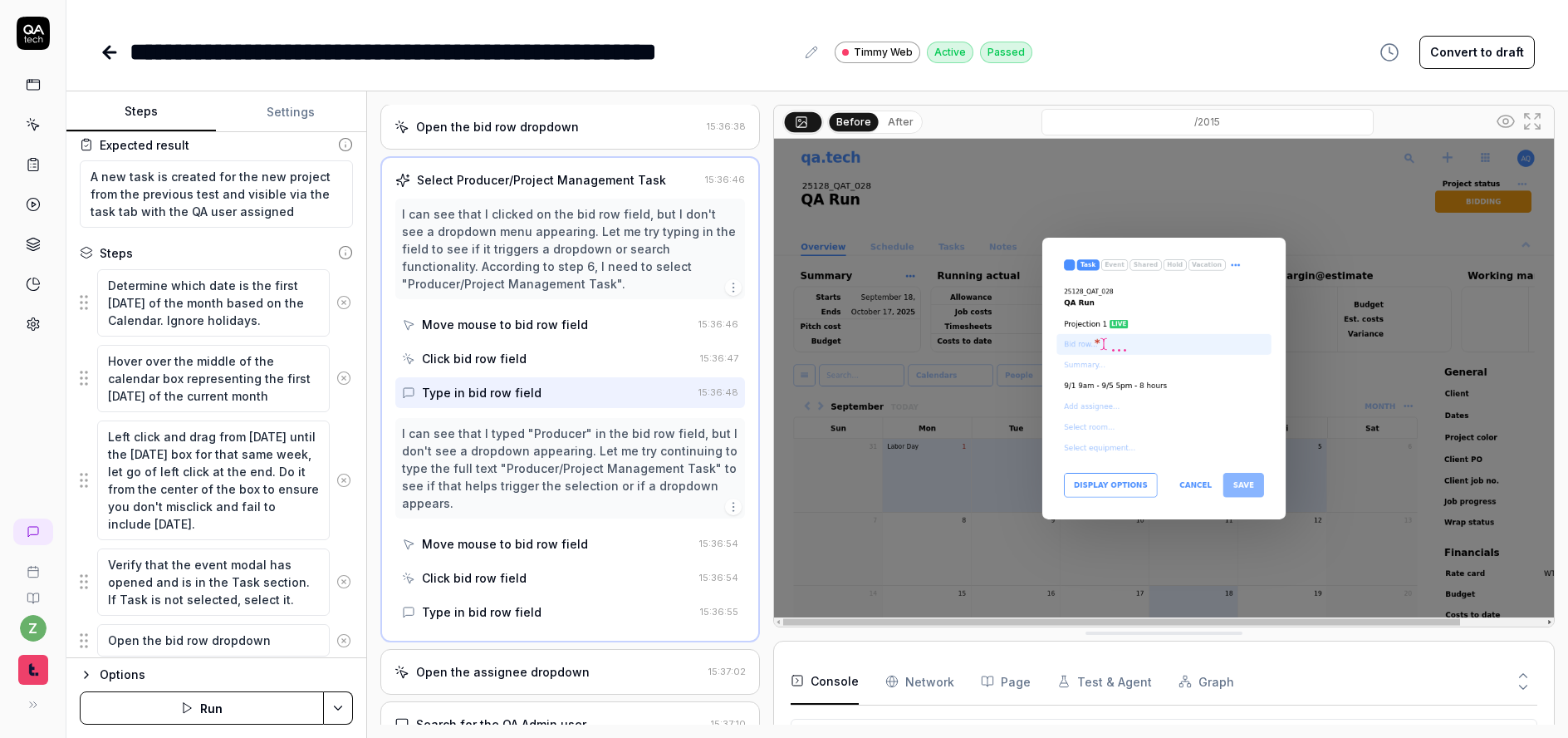
click at [485, 528] on div "Move mouse to bid row field" at bounding box center [546, 543] width 290 height 31
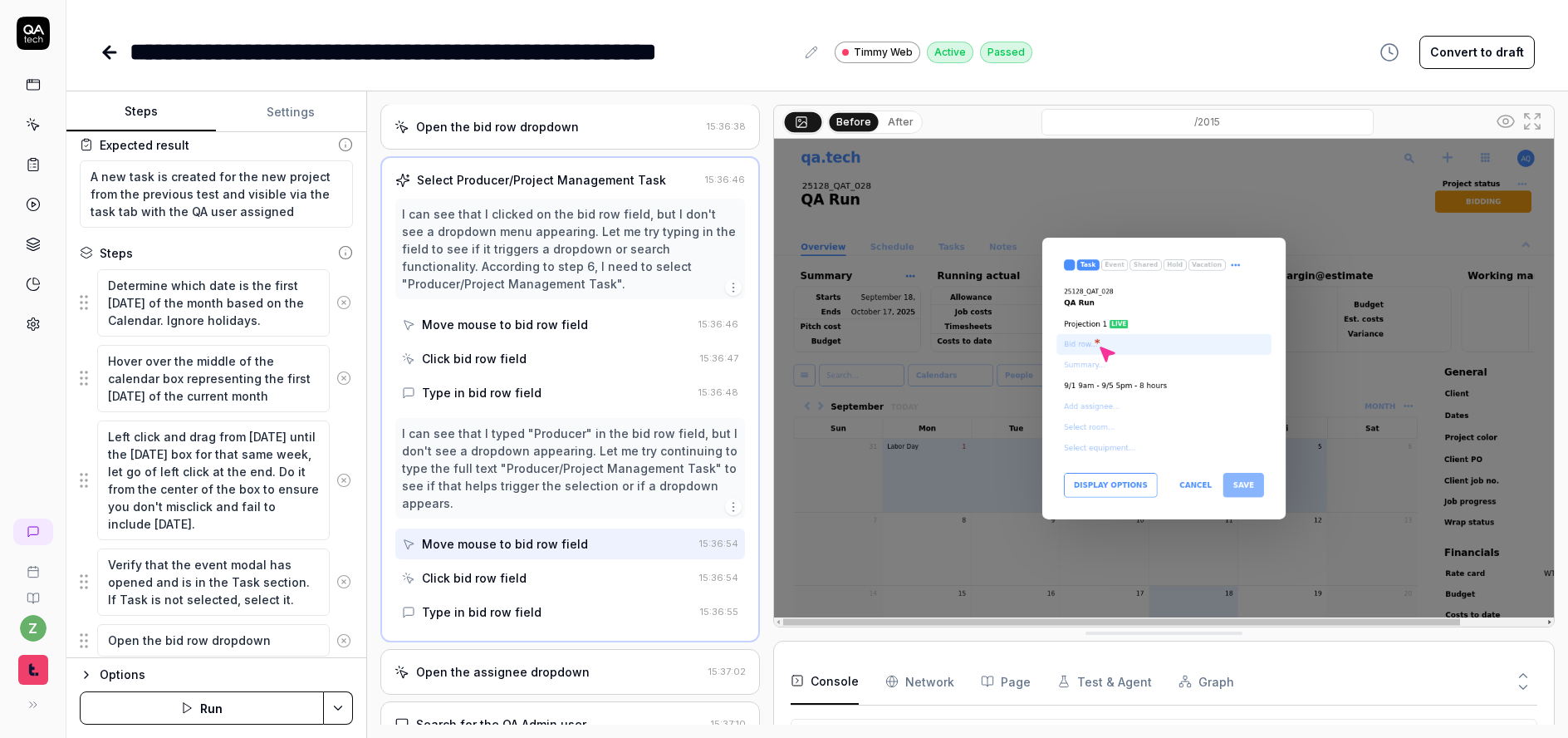
click at [480, 569] on div "Click bid row field" at bounding box center [474, 577] width 105 height 18
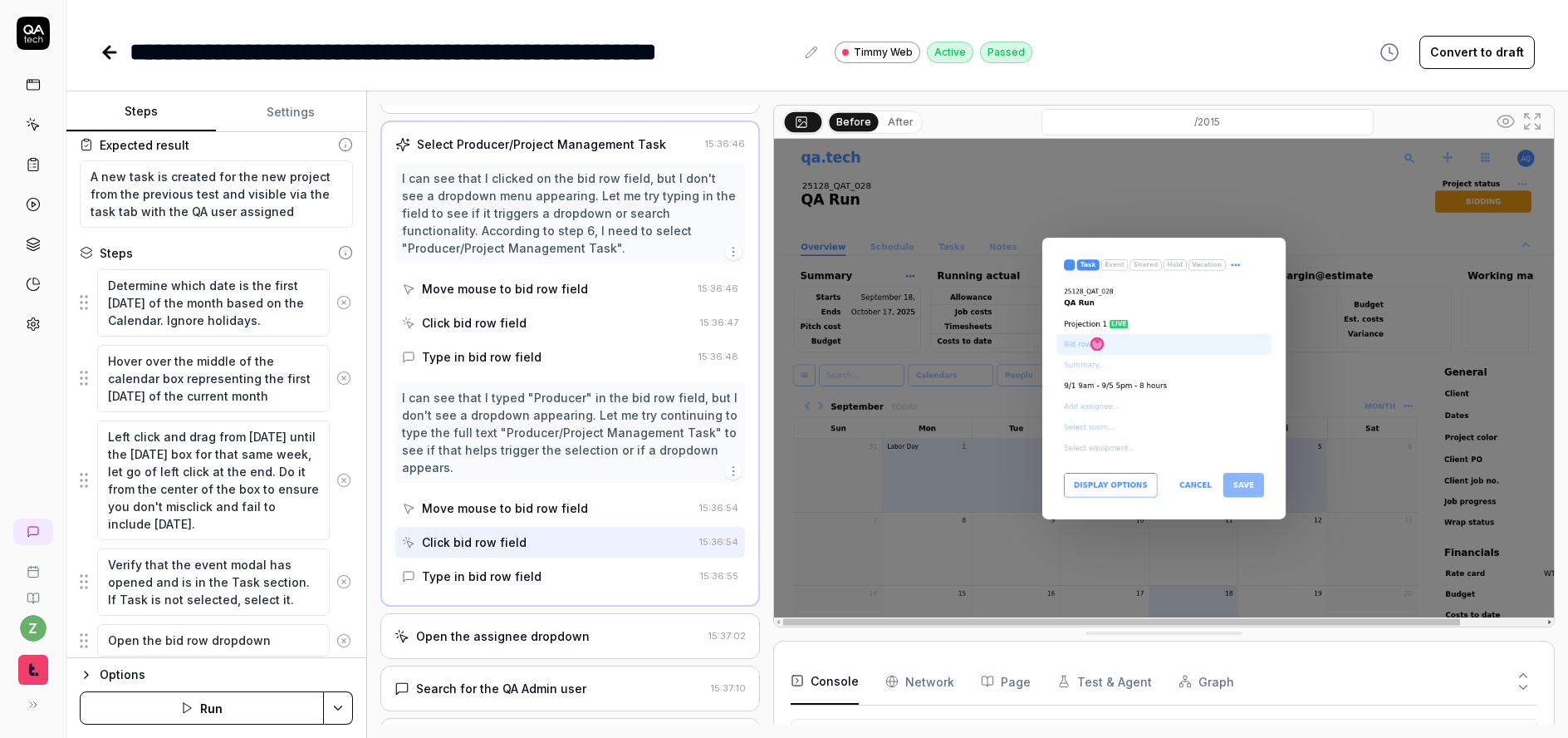
scroll to position [369, 0]
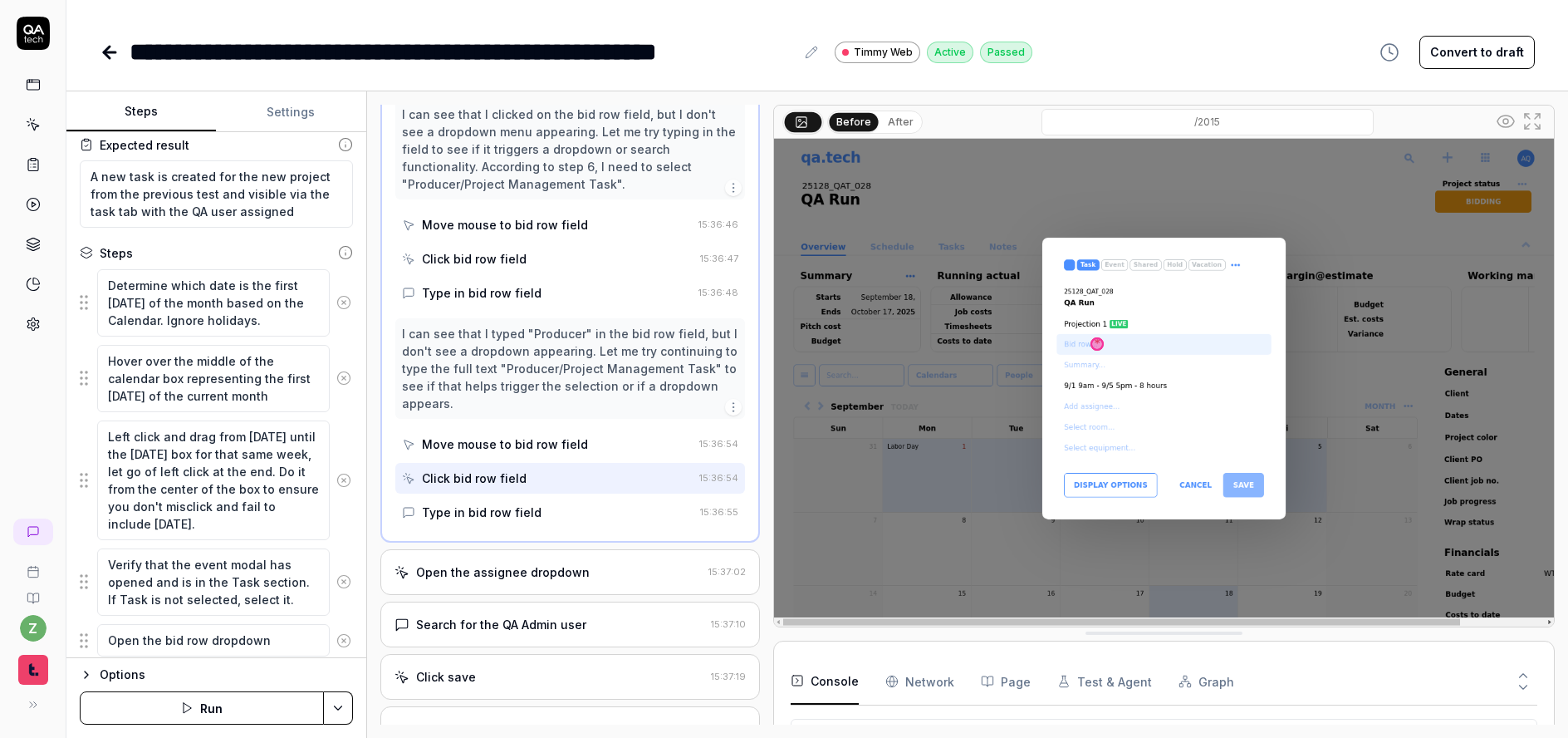
click at [548, 498] on div "Type in bid row field" at bounding box center [547, 511] width 291 height 31
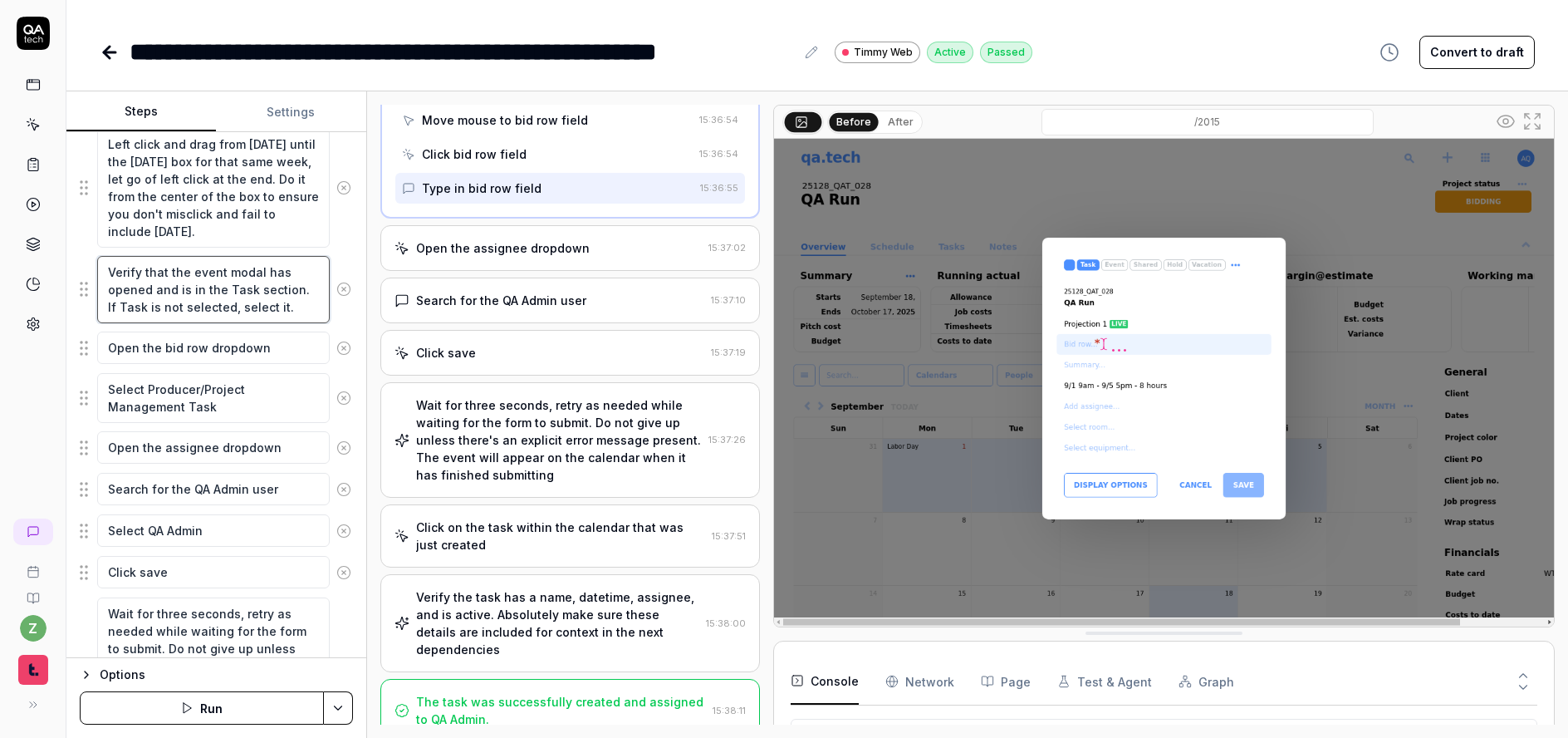
scroll to position [18, 0]
drag, startPoint x: 251, startPoint y: 309, endPoint x: 234, endPoint y: 370, distance: 63.3
click at [234, 370] on fieldset "Determine which date is the first Monday of the month based on the Calendar. Ig…" at bounding box center [216, 440] width 274 height 928
click at [286, 289] on textarea "Verify that the event modal has opened and is in the Task section. If Task is n…" at bounding box center [213, 290] width 233 height 68
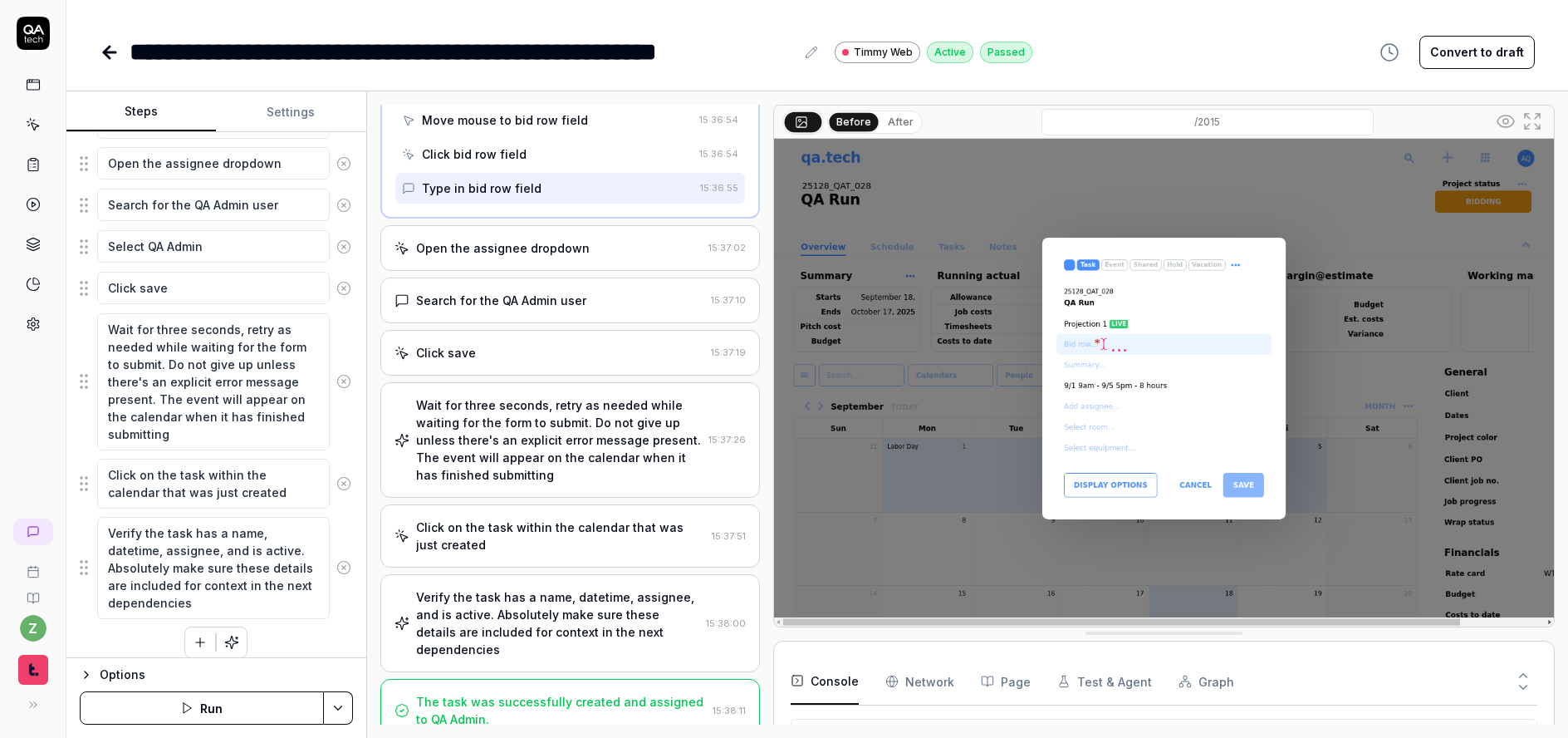
scroll to position [690, 0]
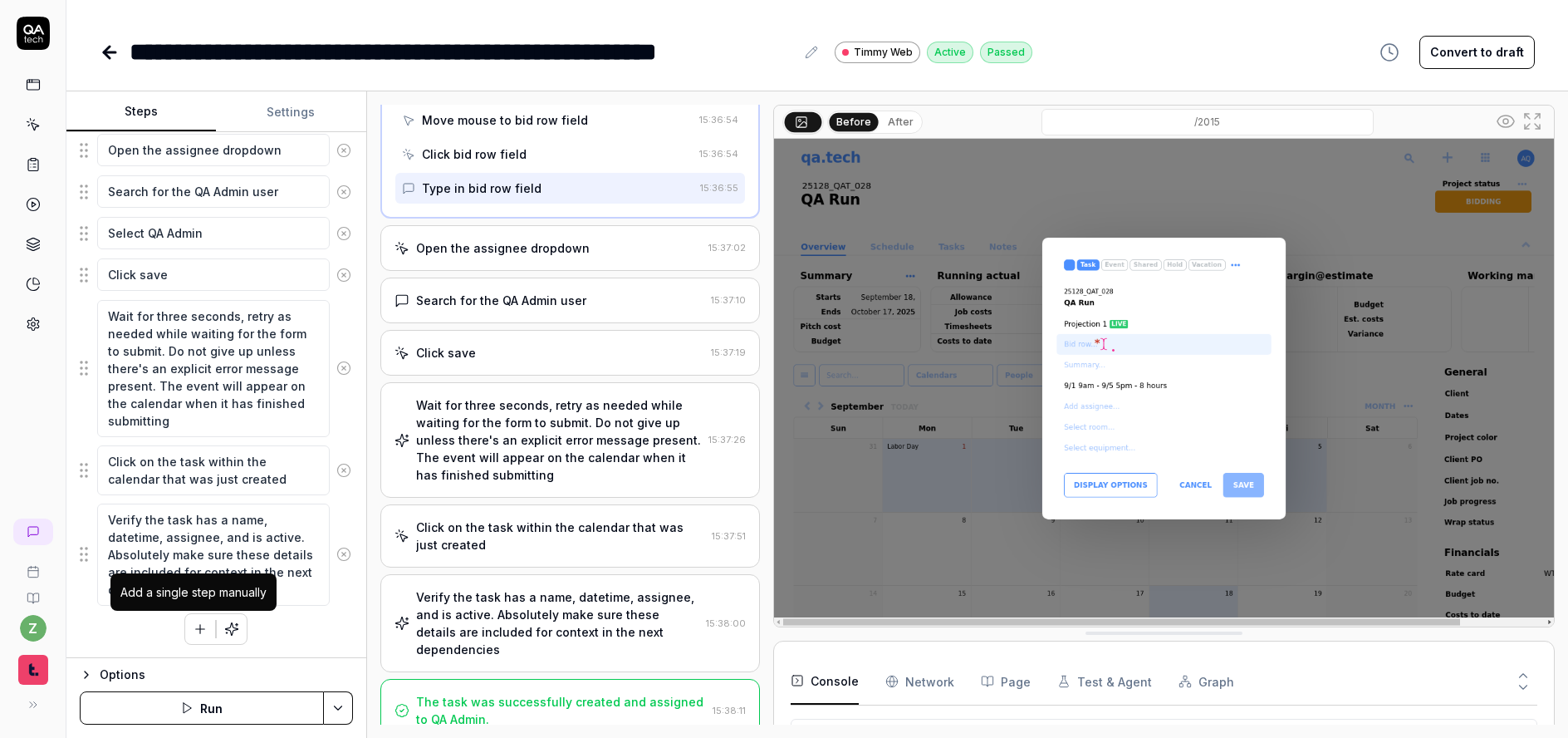
click at [188, 636] on button "button" at bounding box center [200, 629] width 30 height 30
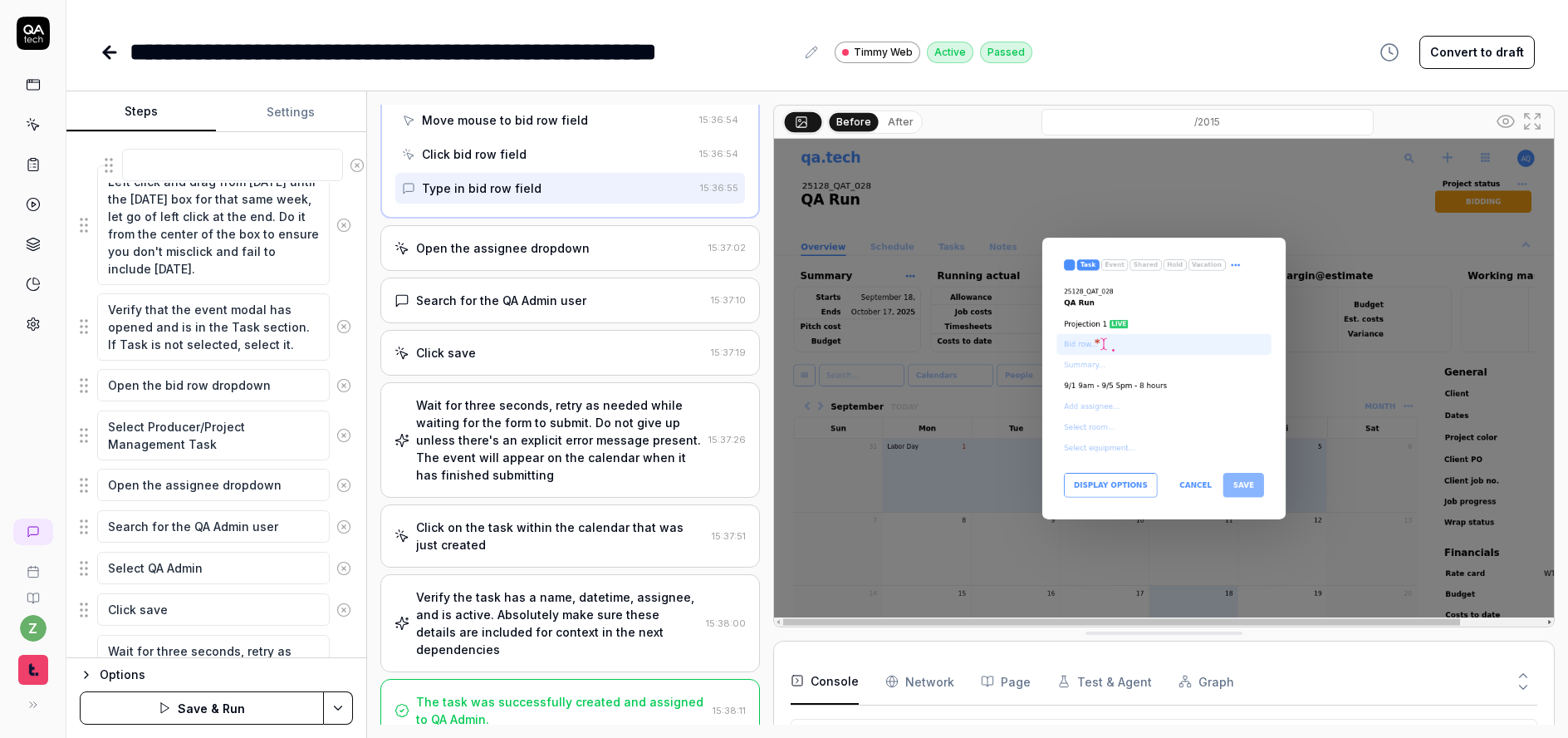
scroll to position [391, 0]
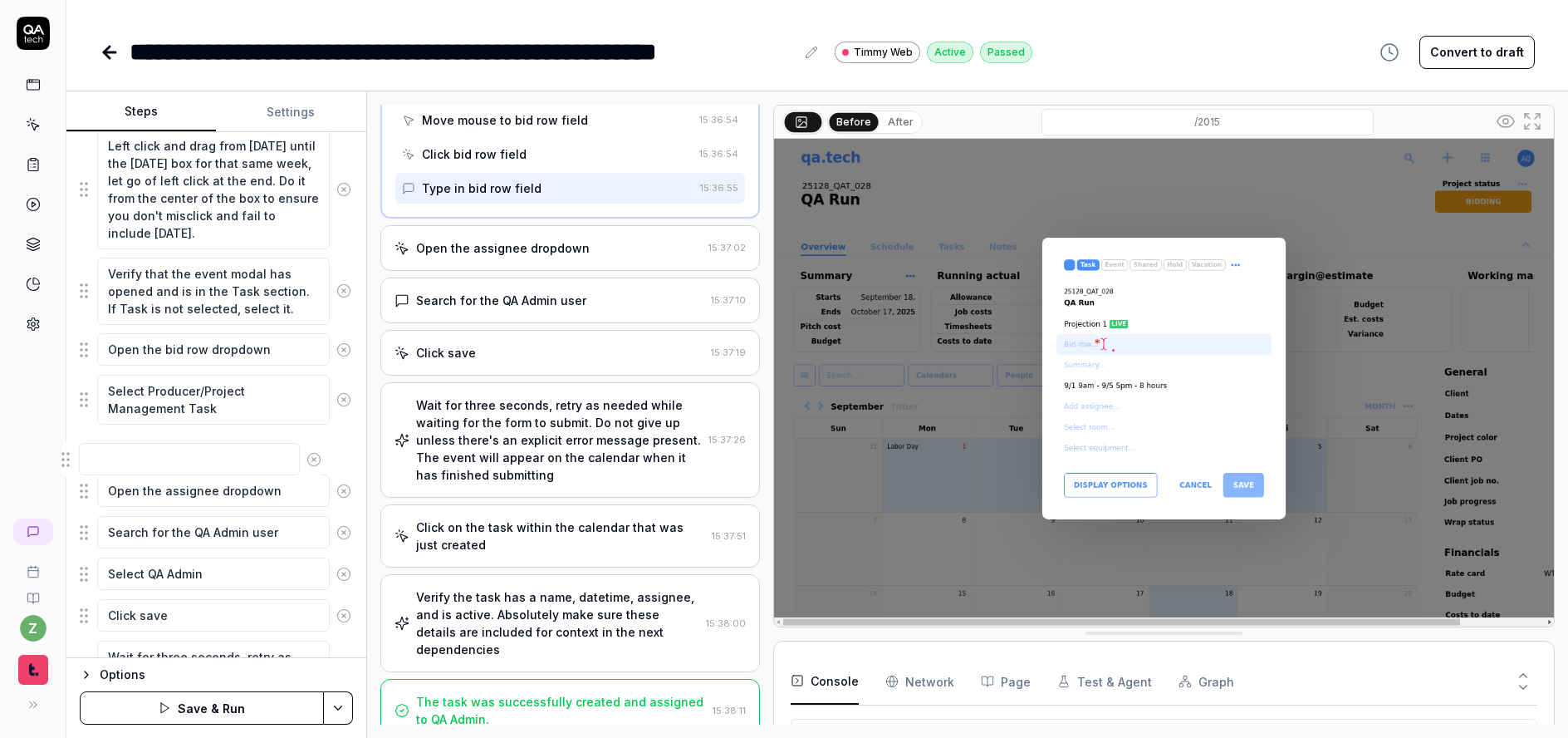
drag, startPoint x: 84, startPoint y: 598, endPoint x: 67, endPoint y: 468, distance: 131.1
click at [80, 468] on fieldset "Determine which date is the first Monday of the month based on the Calendar. Ig…" at bounding box center [216, 462] width 274 height 970
click at [135, 453] on textarea at bounding box center [213, 448] width 233 height 32
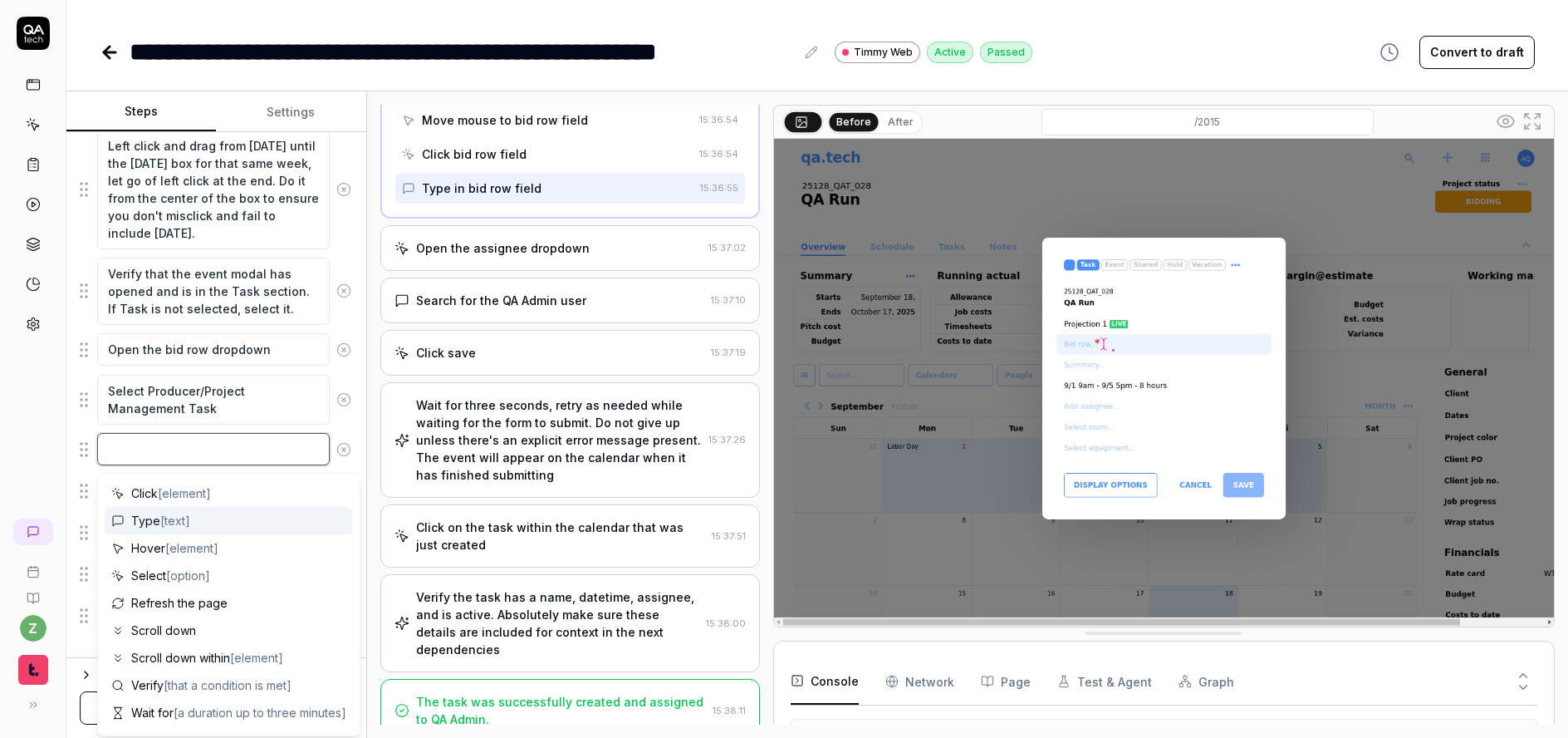
type textarea "*"
type textarea "V"
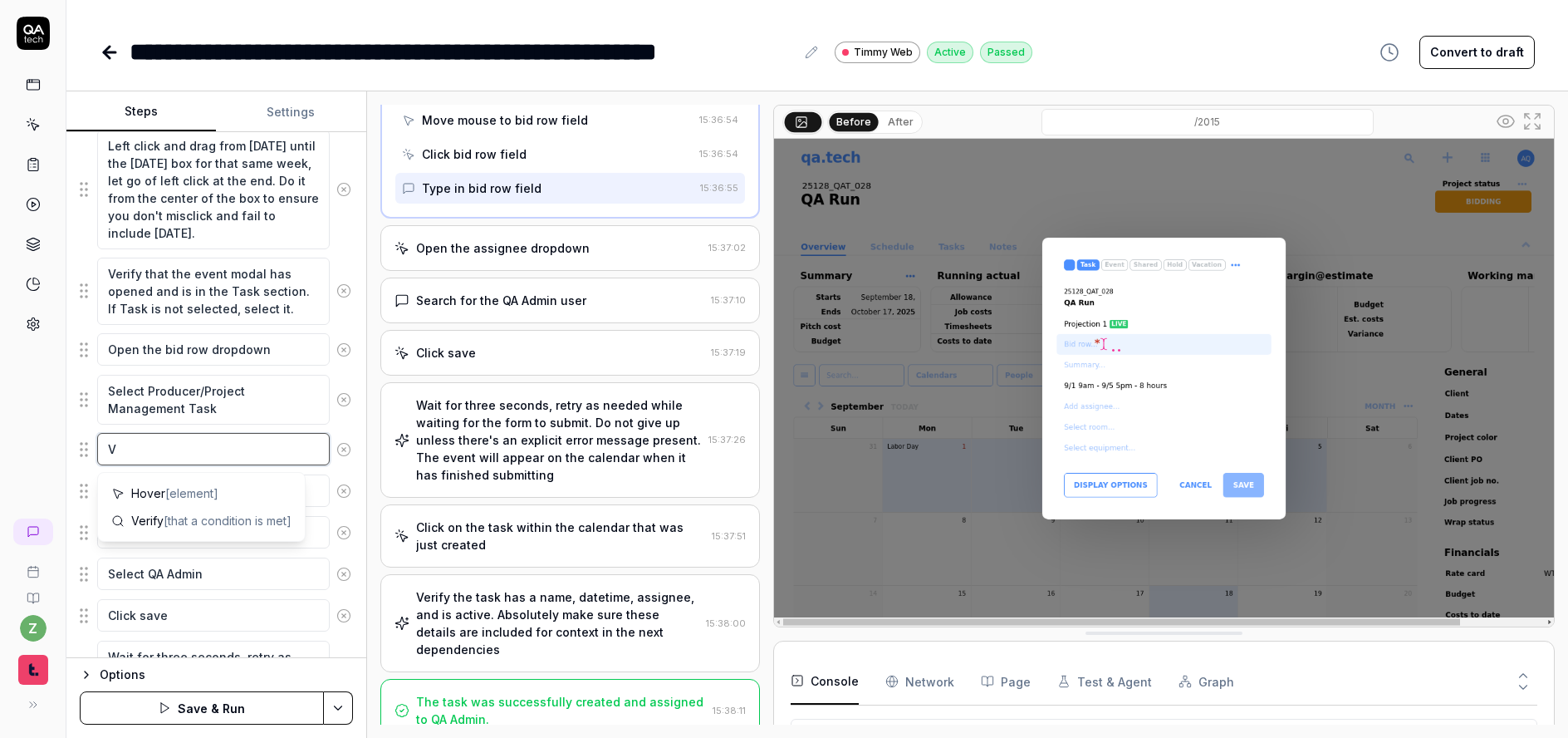
type textarea "*"
type textarea "Ve"
type textarea "*"
type textarea "Ver"
type textarea "*"
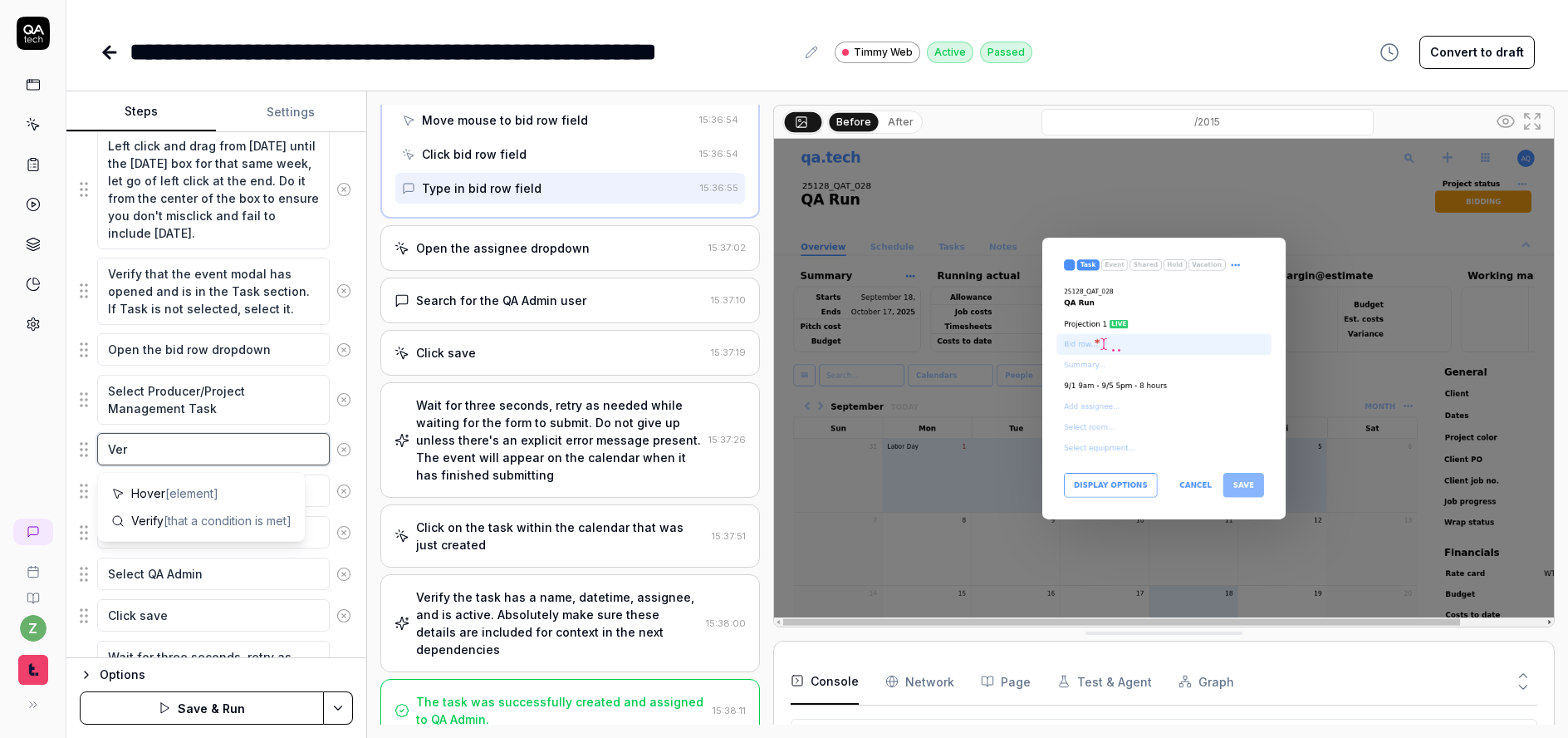
type textarea "Vero"
type textarea "*"
type textarea "Ver"
type textarea "*"
type textarea "Veri"
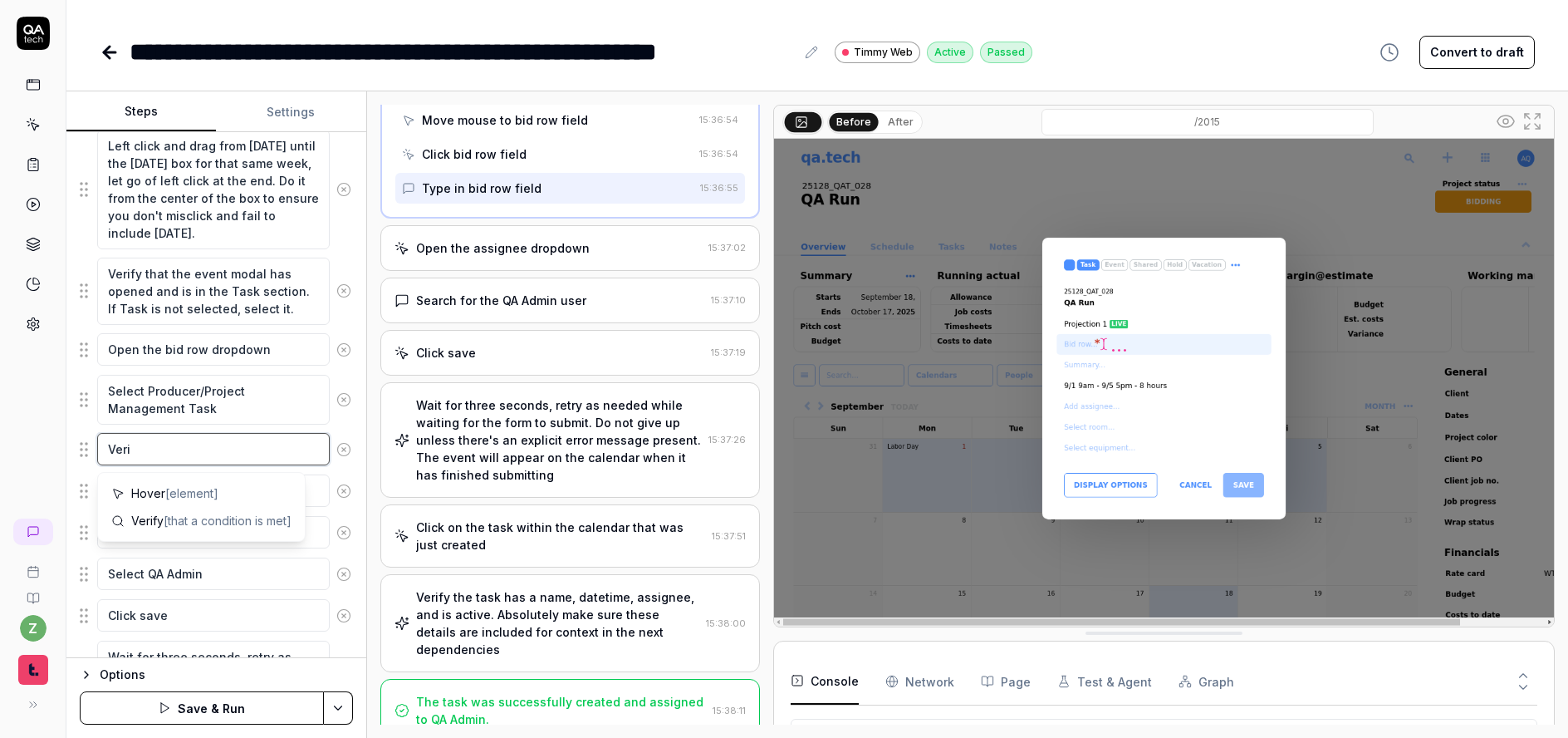
type textarea "*"
type textarea "Verif"
type textarea "*"
type textarea "Verify"
type textarea "*"
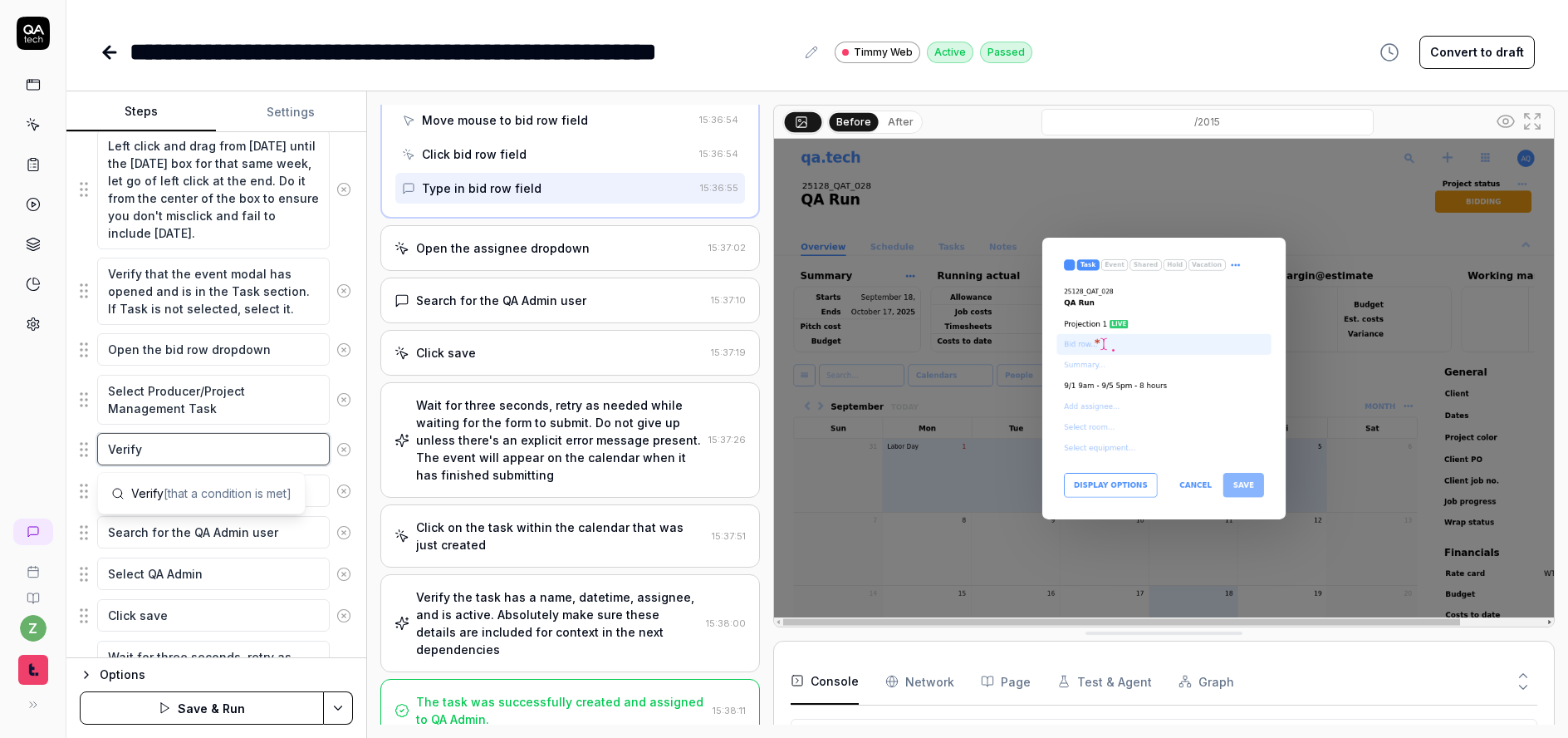
type textarea "Verify"
type textarea "*"
type textarea "Verify t"
type textarea "*"
type textarea "Verify th"
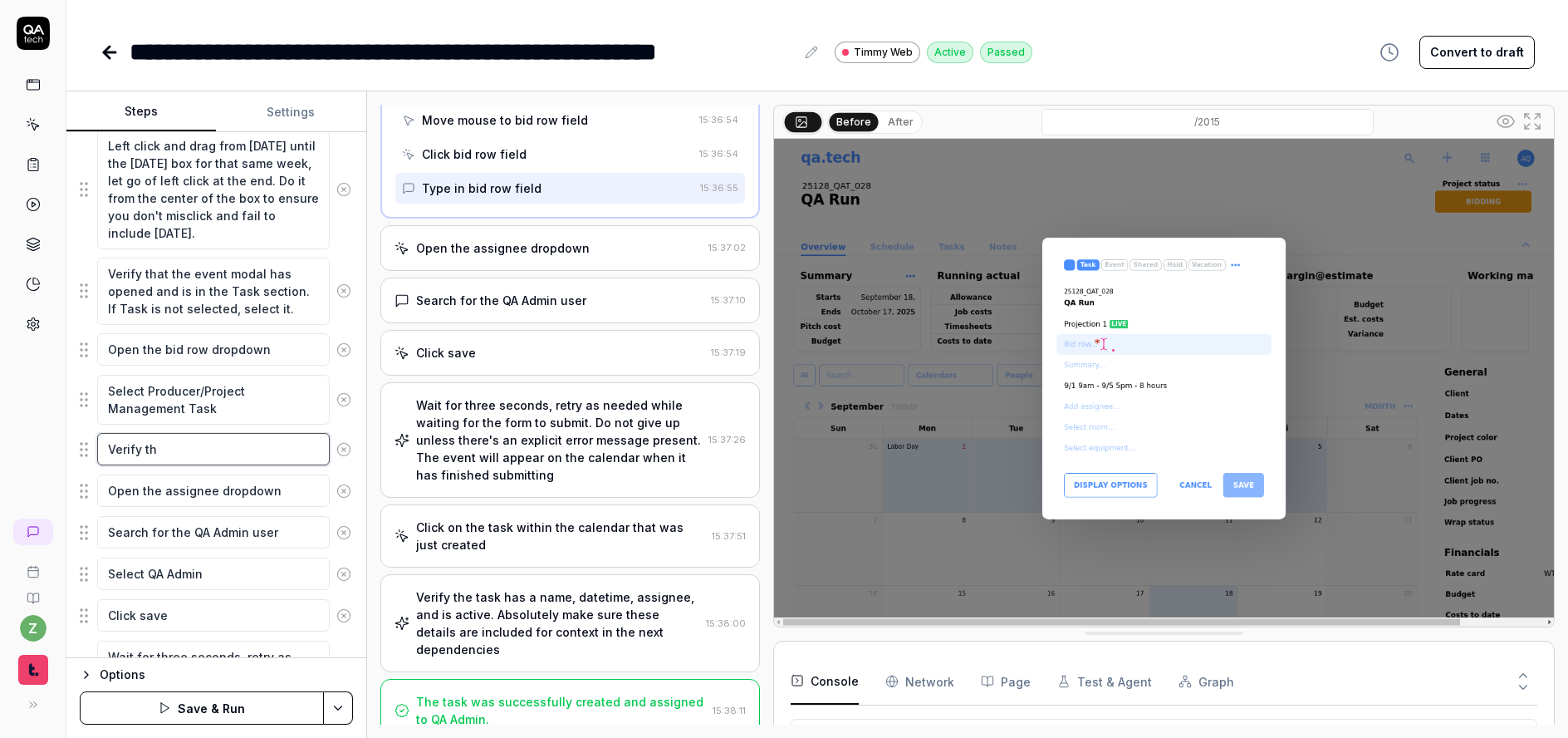
type textarea "*"
type textarea "Verify tha"
type textarea "*"
type textarea "Verify that"
type textarea "*"
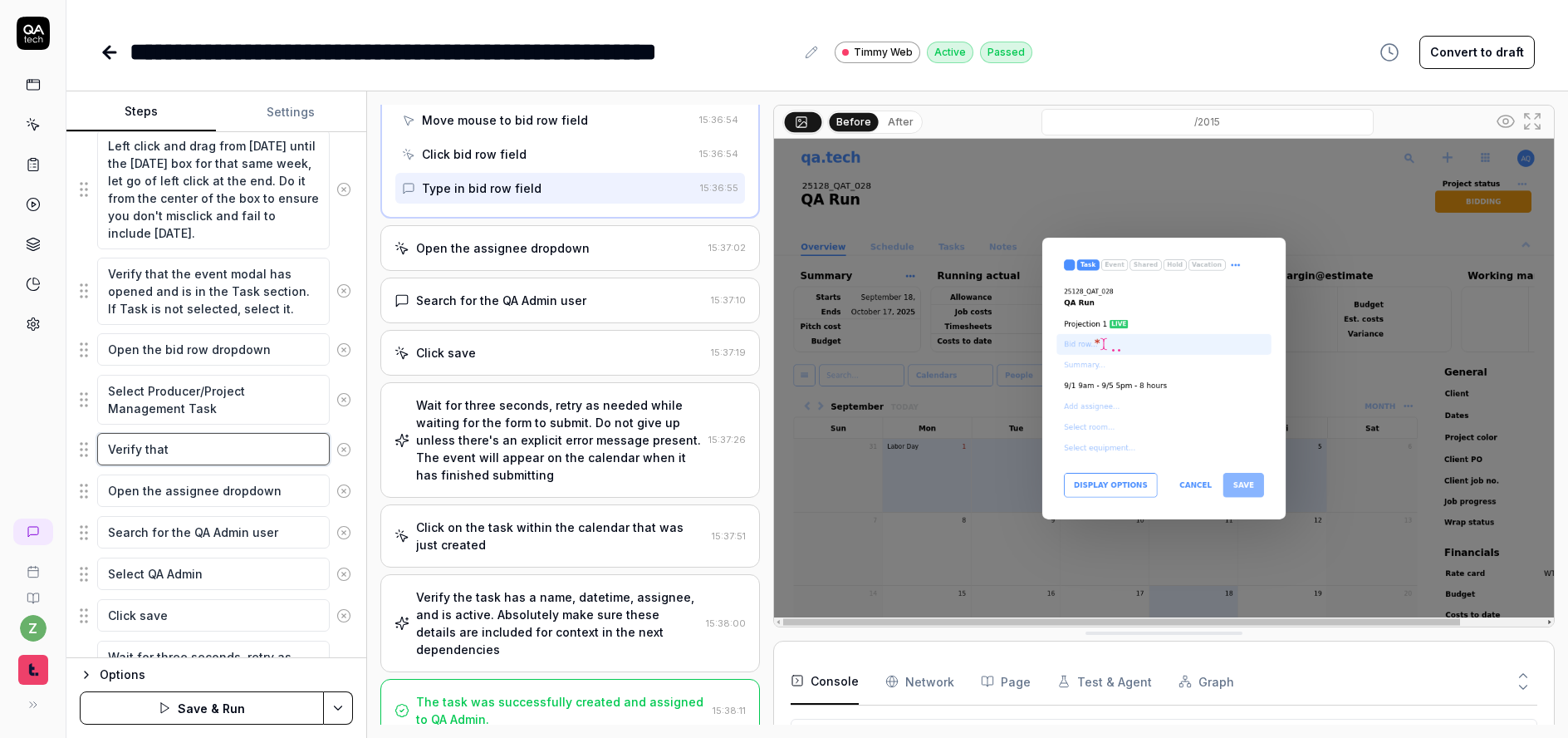
type textarea "Verify that"
drag, startPoint x: 177, startPoint y: 412, endPoint x: 155, endPoint y: 396, distance: 27.2
click at [155, 396] on textarea "Select Producer/Project Management Task" at bounding box center [213, 400] width 233 height 50
click at [180, 396] on textarea "Select Producer/Project Management Task" at bounding box center [213, 400] width 233 height 50
click at [179, 403] on textarea "Select Producer/Project Management Task" at bounding box center [213, 400] width 233 height 50
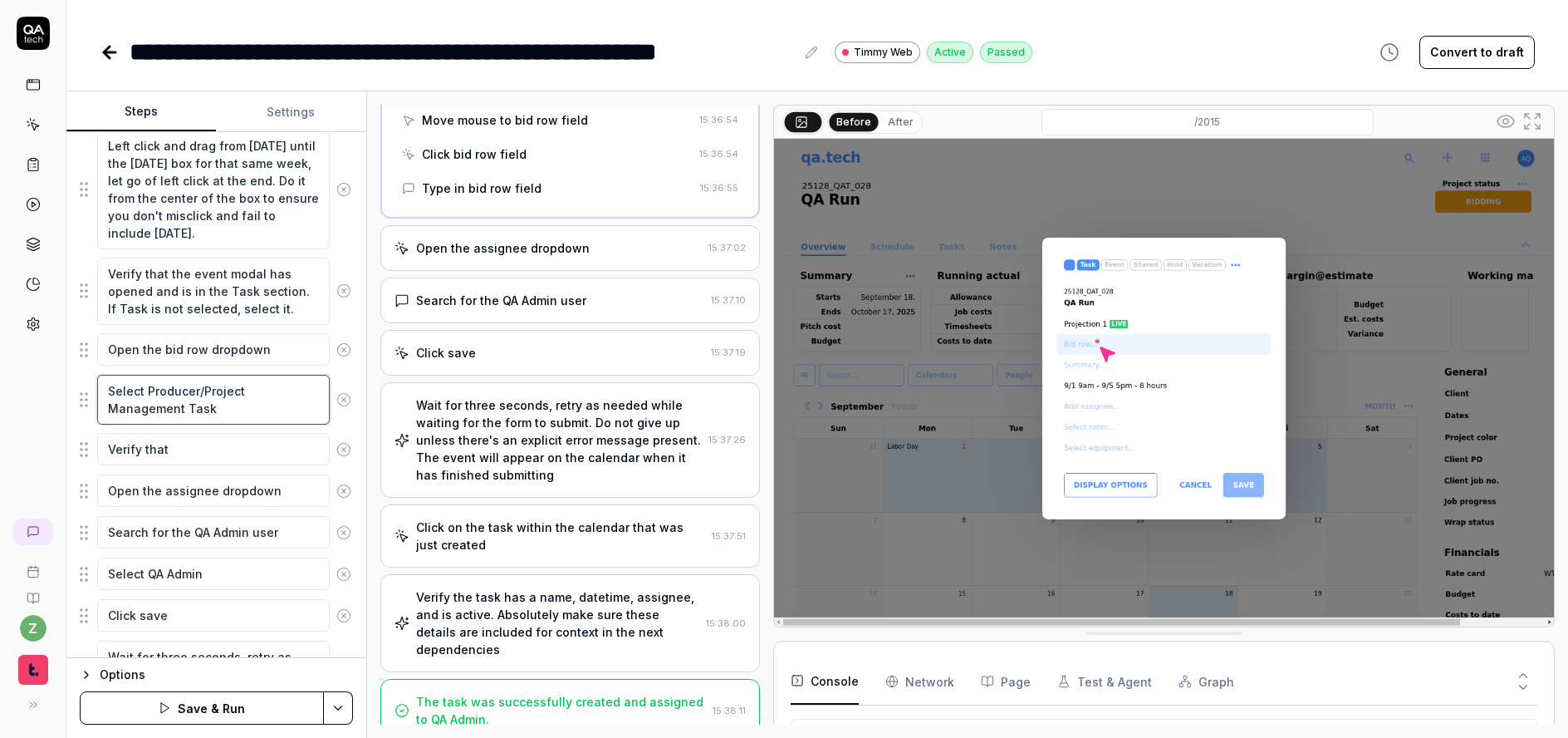
drag, startPoint x: 183, startPoint y: 405, endPoint x: 147, endPoint y: 382, distance: 42.7
click at [147, 382] on textarea "Select Producer/Project Management Task" at bounding box center [213, 400] width 233 height 50
click at [218, 453] on textarea "Verify that" at bounding box center [213, 448] width 233 height 32
type textarea "*"
type textarea "Verify that ""
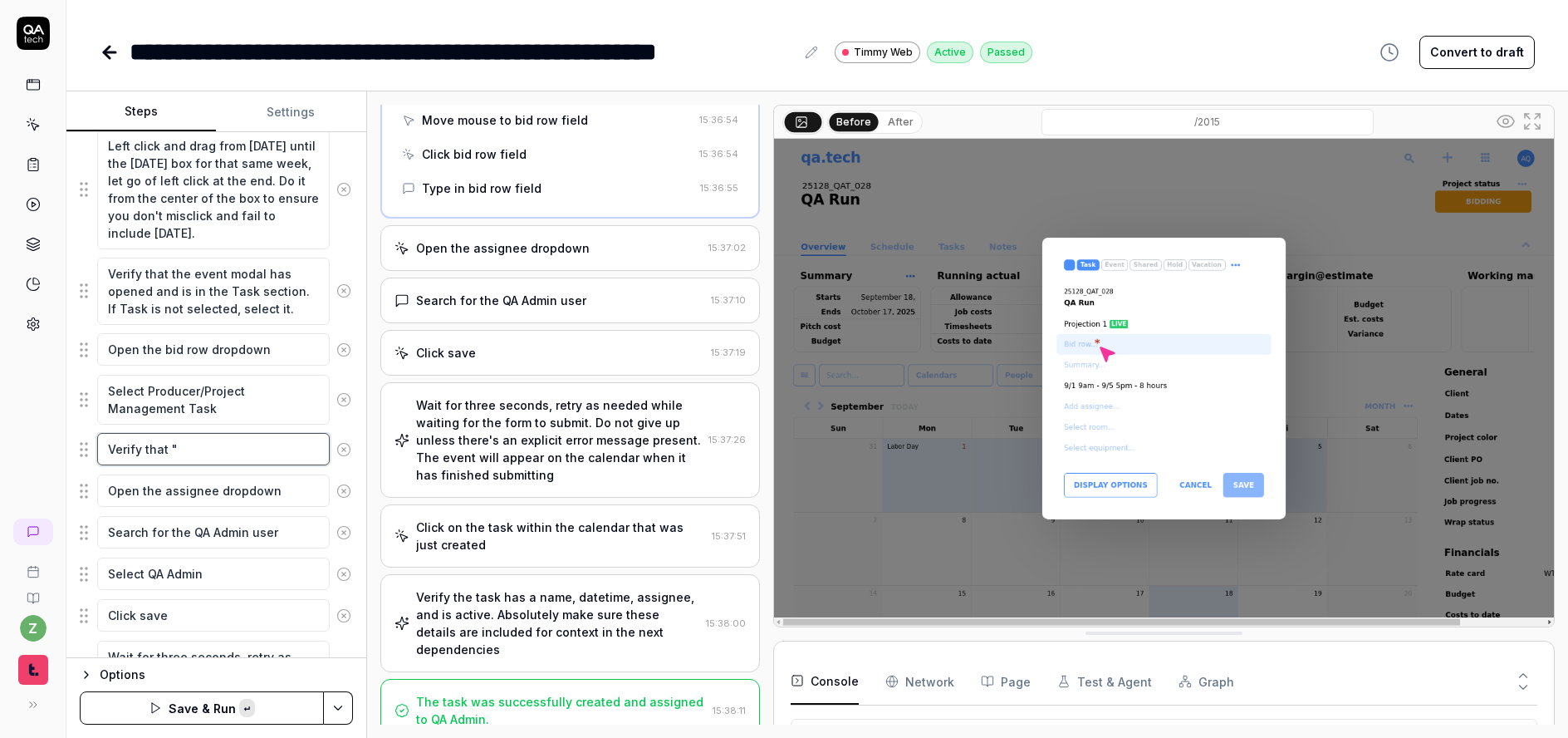
paste textarea "Producer/Project Management"
type textarea "*"
type textarea "Verify that "Producer/Project Management"
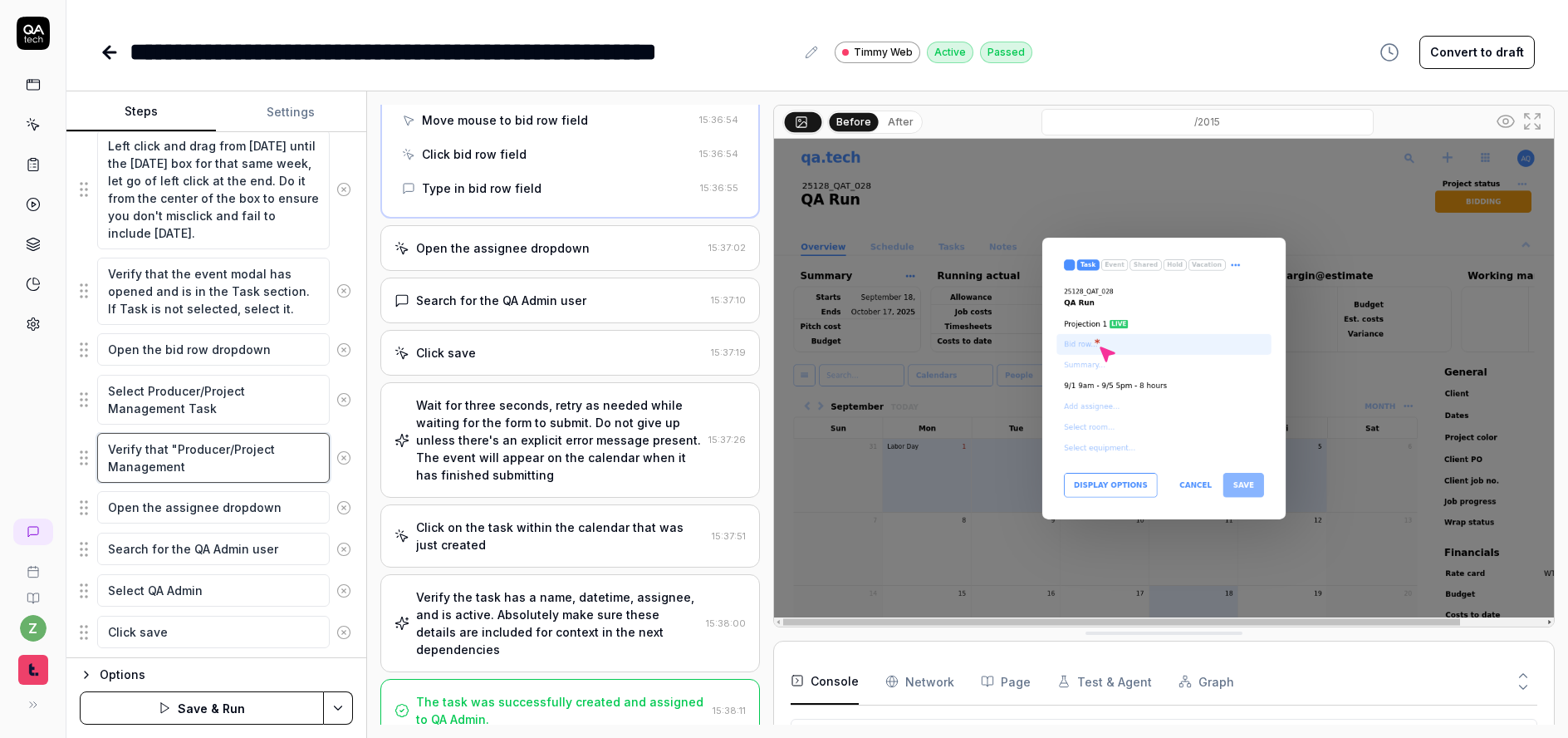
type textarea "*"
type textarea "Verify that "Producer/Project Management ""
type textarea "*"
type textarea "Verify that "Producer/Project Management"
type textarea "*"
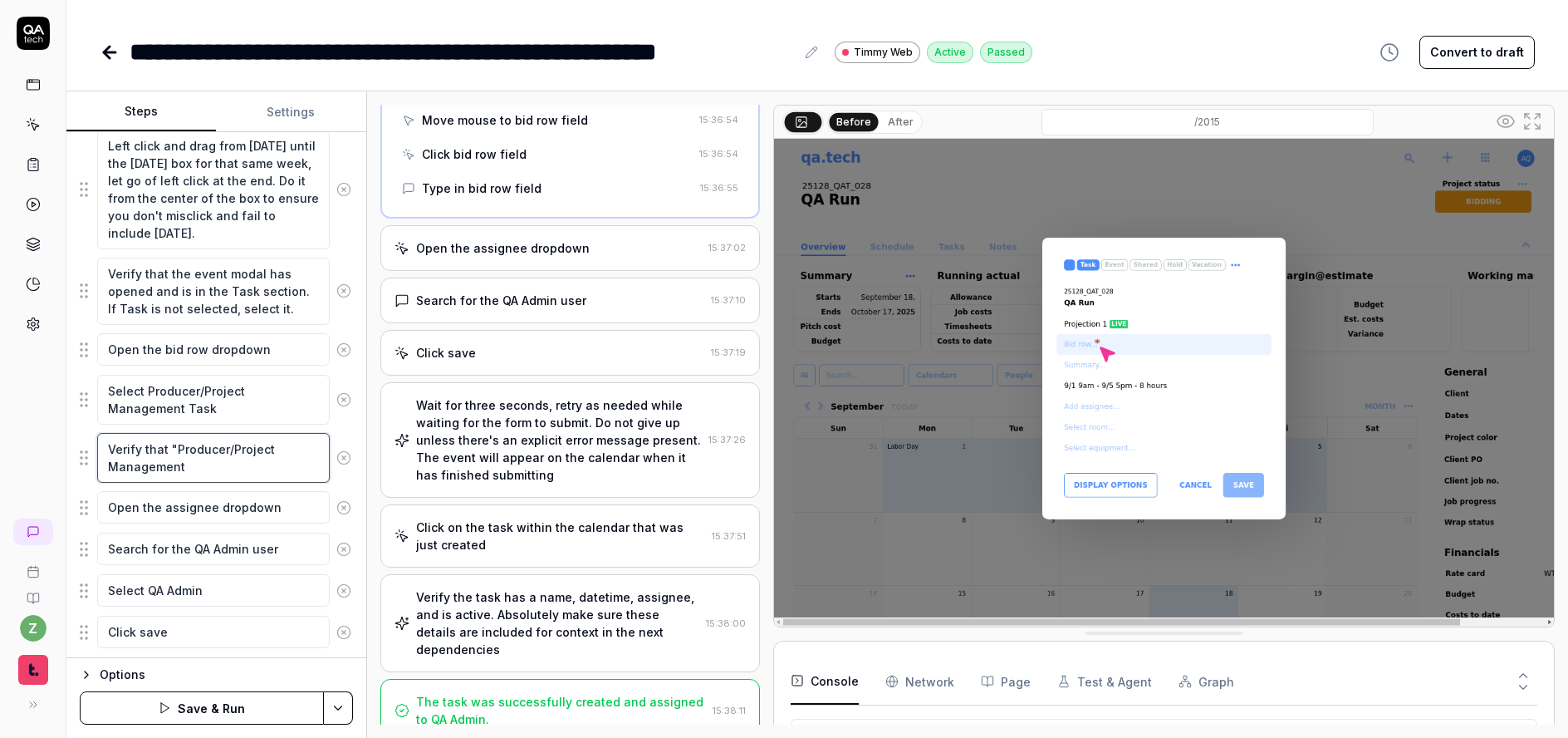
type textarea "Verify that "Producer/Project Management"
type textarea "*"
type textarea "Verify that "Producer/Project Management""
type textarea "*"
type textarea "Verify that "Producer/Project Management""
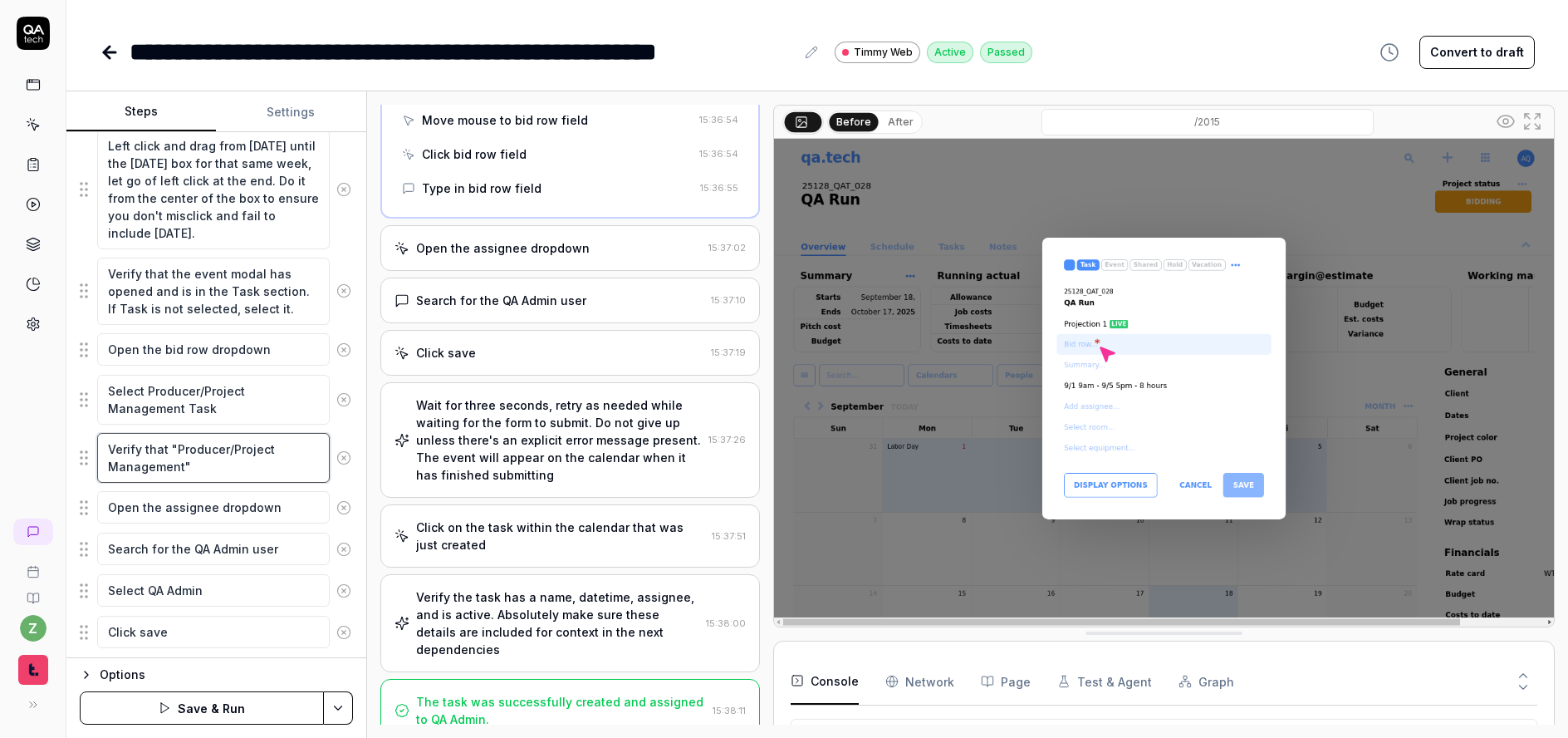
type textarea "*"
type textarea "Verify that "Producer/Project Management" i"
type textarea "*"
type textarea "Verify that "Producer/Project Management" is"
type textarea "*"
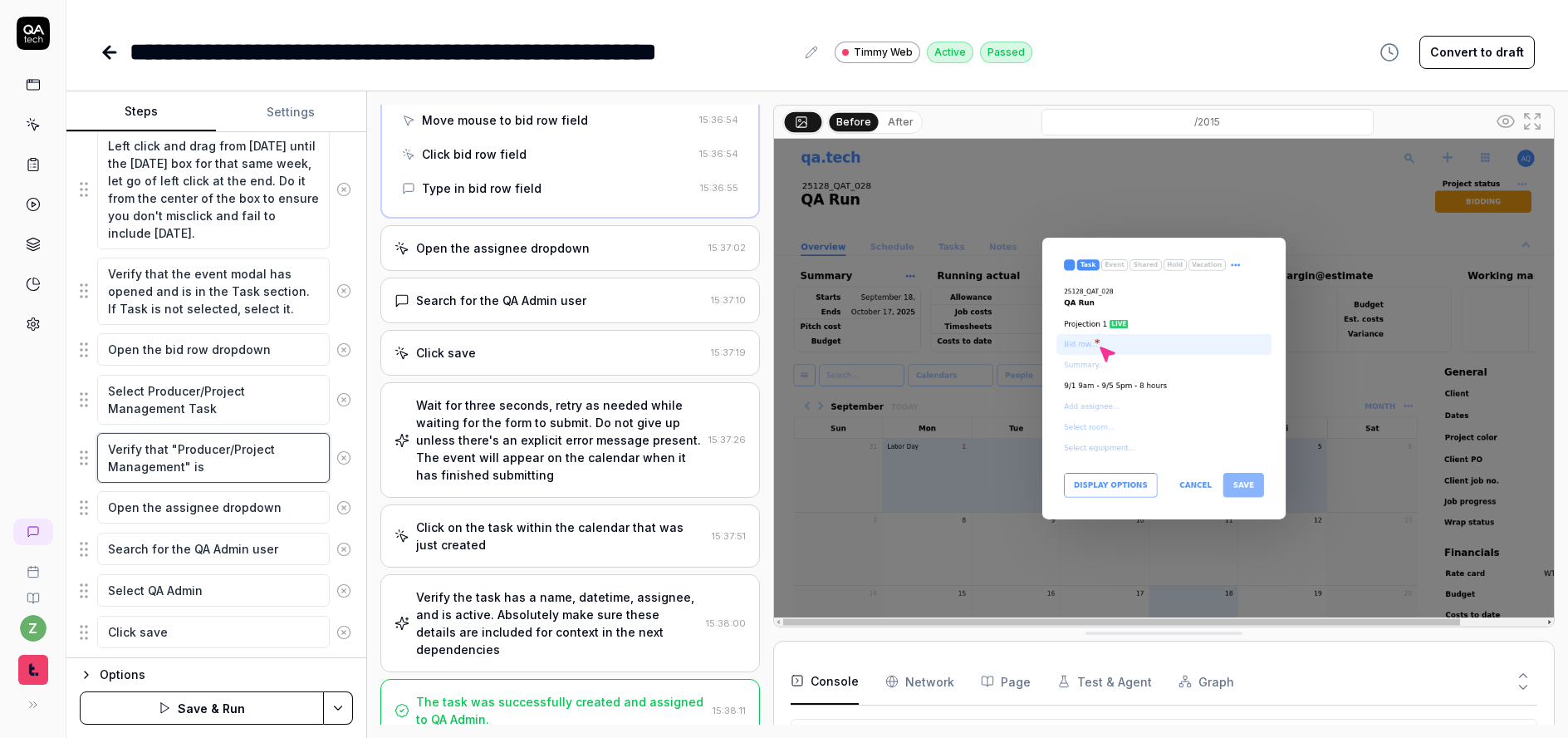
type textarea "Verify that "Producer/Project Management" is"
type textarea "*"
type textarea "Verify that "Producer/Project Management" is s"
type textarea "*"
type textarea "Verify that "Producer/Project Management" is se"
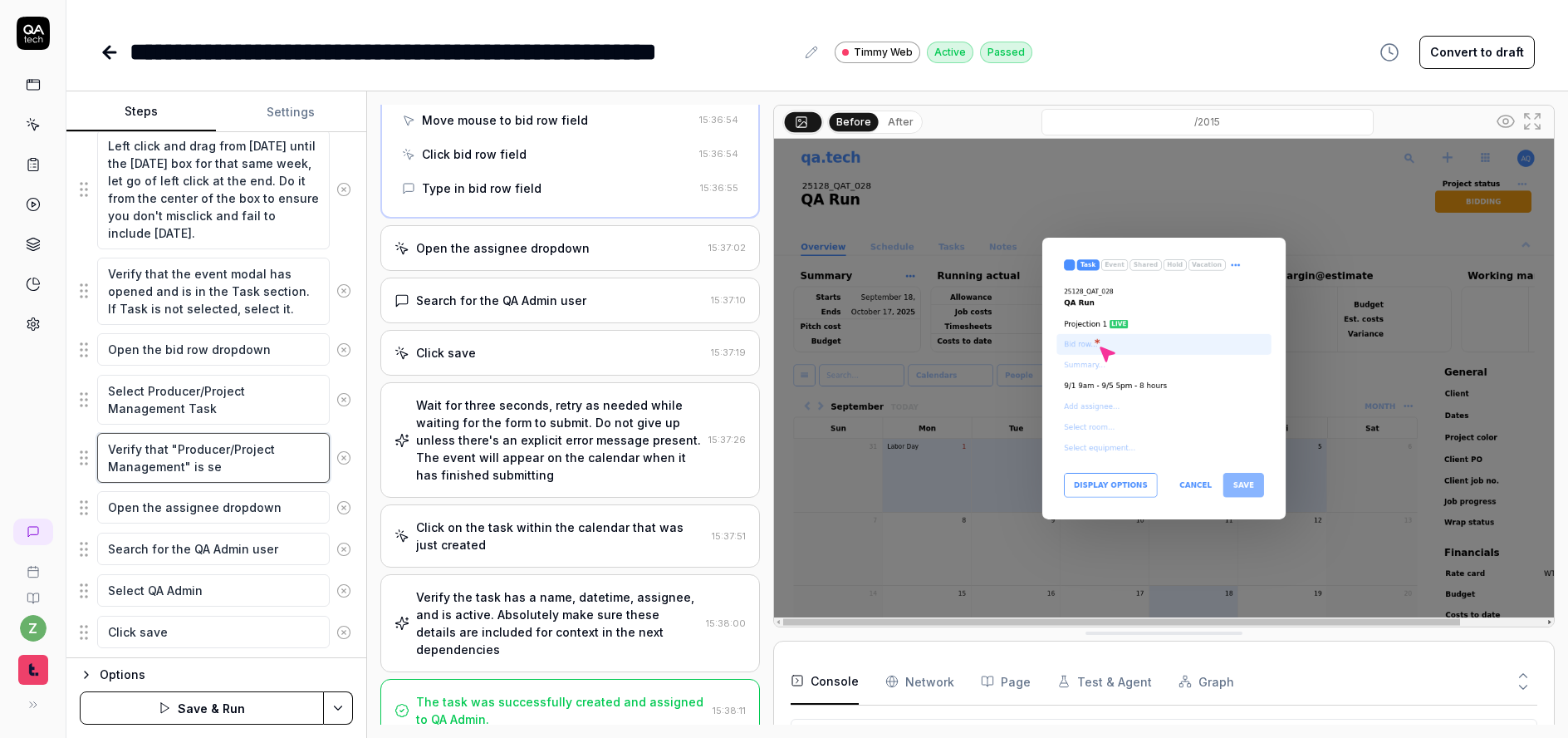
type textarea "*"
type textarea "Verify that "Producer/Project Management" is sel"
type textarea "*"
type textarea "Verify that "Producer/Project Management" is sele"
type textarea "*"
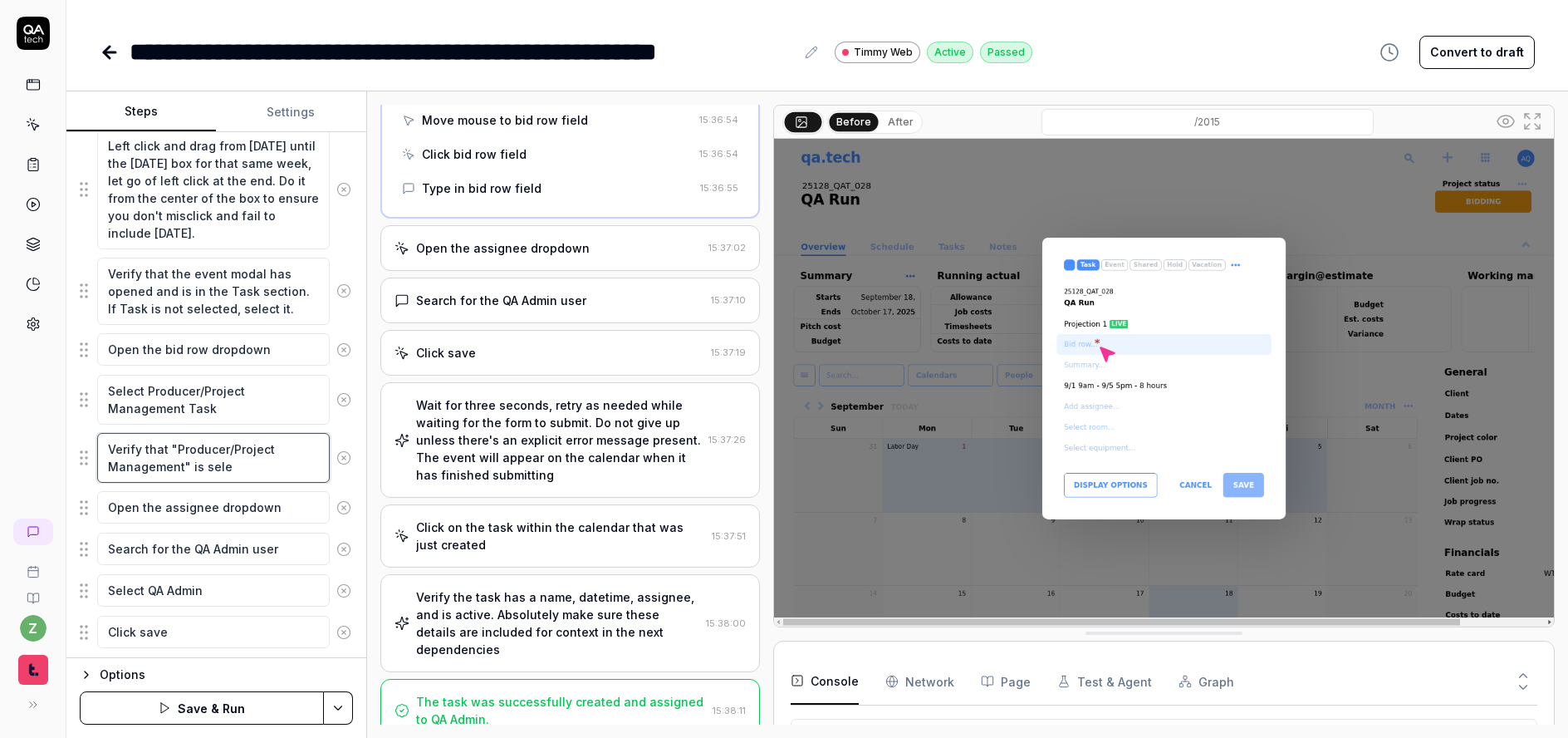
type textarea "Verify that "Producer/Project Management" is selec"
type textarea "*"
type textarea "Verify that "Producer/Project Management" is select"
type textarea "*"
type textarea "Verify that "Producer/Project Management" is selecte"
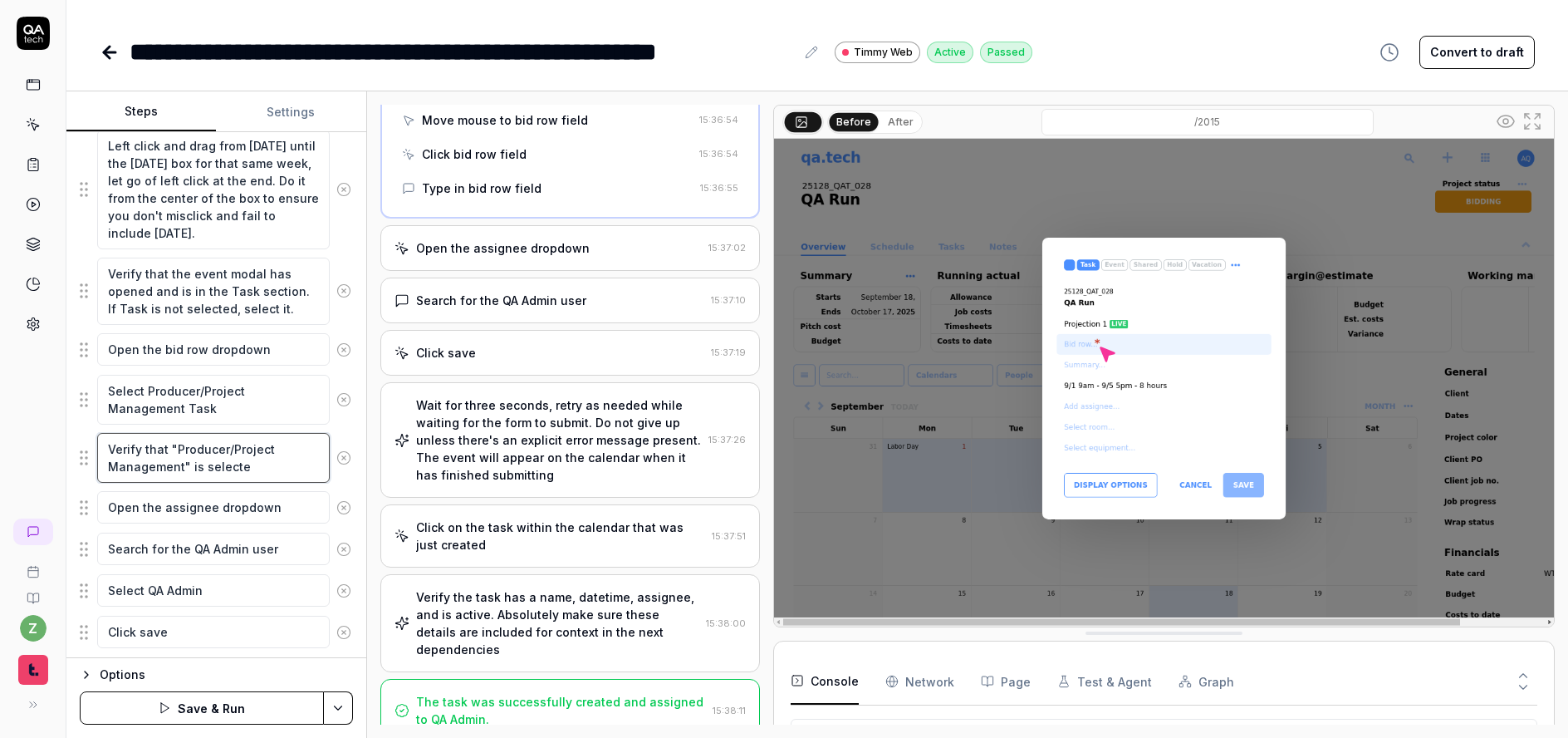
type textarea "*"
type textarea "Verify that "Producer/Project Management" is selected"
type textarea "*"
type textarea "Verify that "Producer/Project Management" is selected."
type textarea "*"
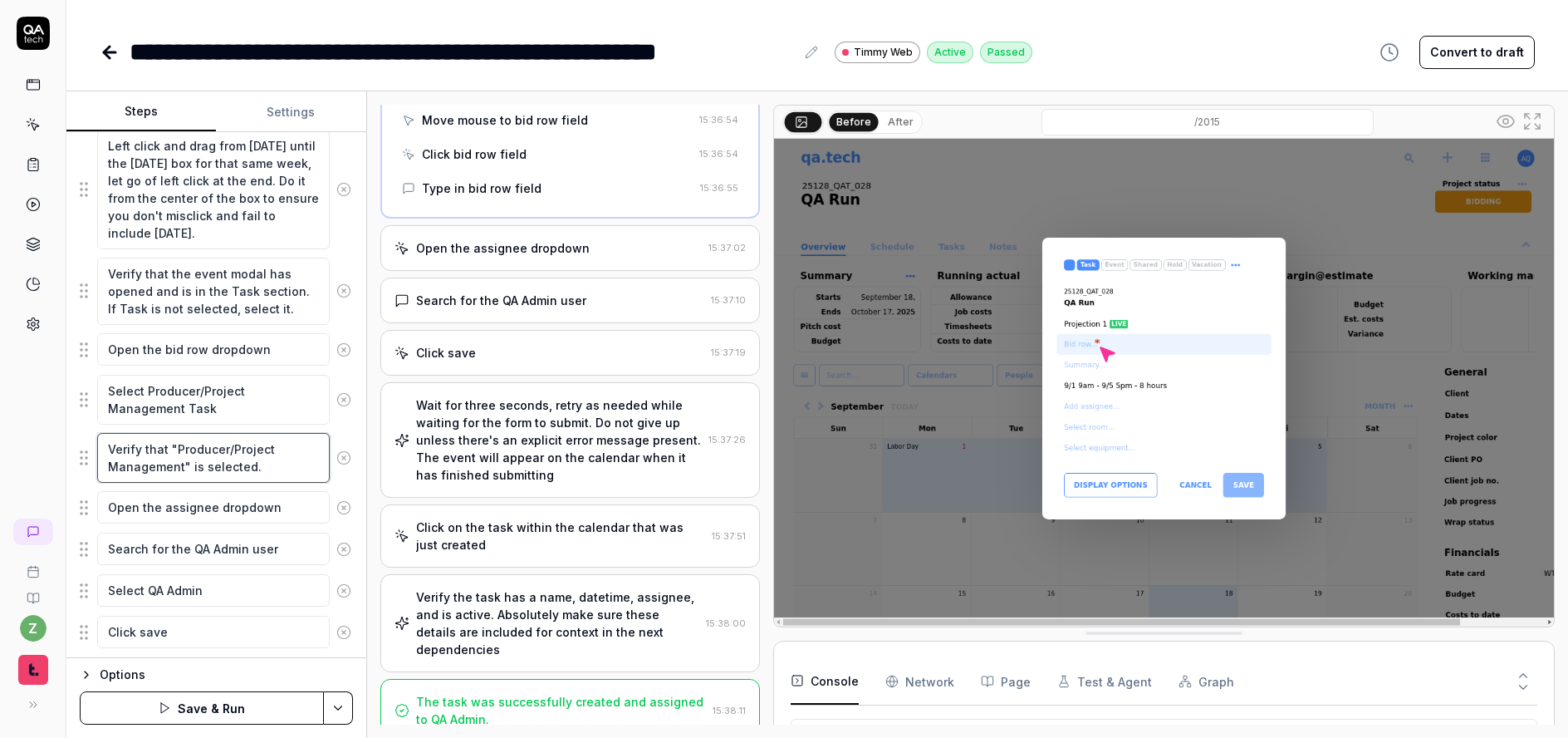
type textarea "Verify that "Producer/Project Management" is selected."
type textarea "*"
type textarea "Verify that "Producer/Project Management" is selected. F"
type textarea "*"
type textarea "Verify that "Producer/Project Management" is selected. Fa"
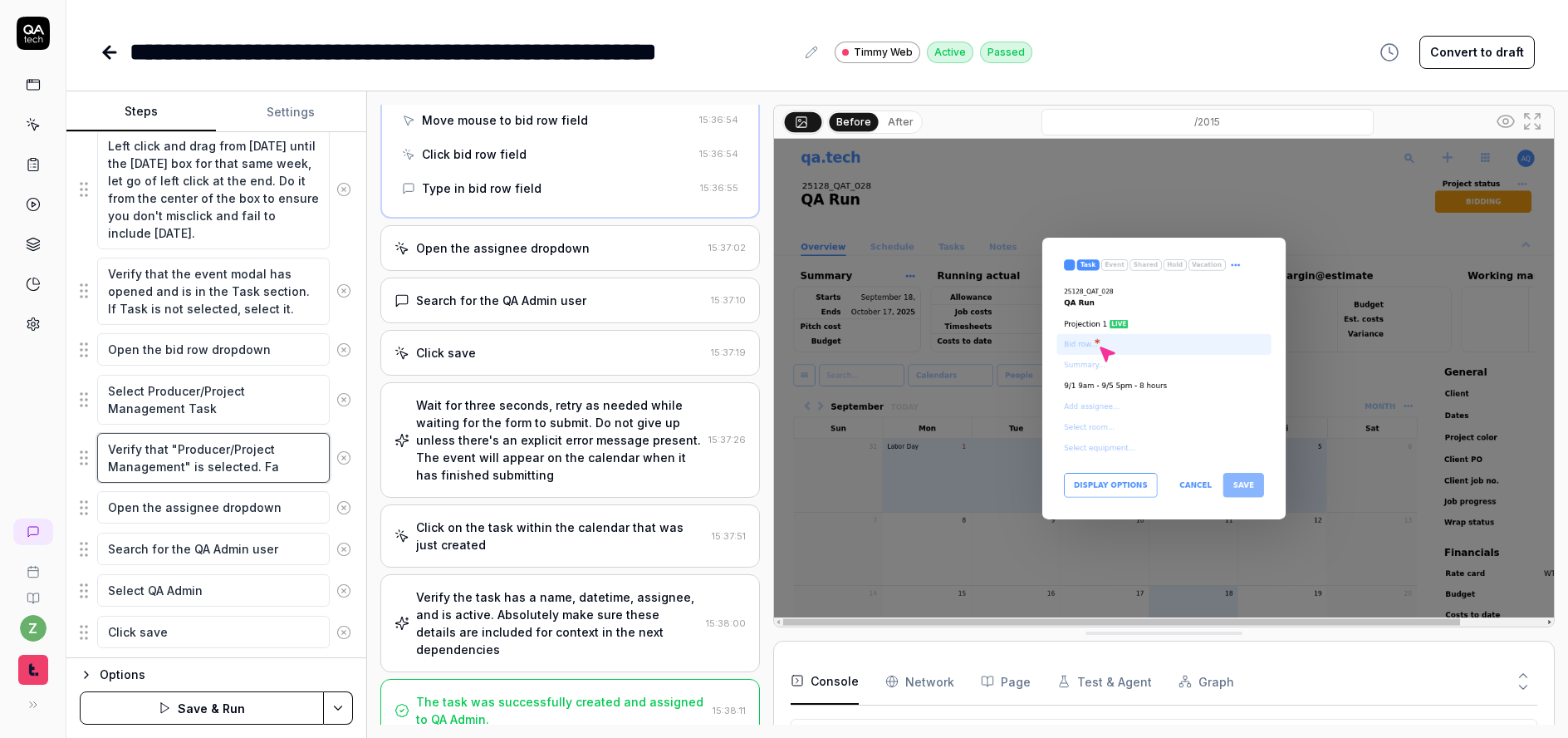
type textarea "*"
type textarea "Verify that "Producer/Project Management" is selected. Fai"
type textarea "*"
type textarea "Verify that "Producer/Project Management" is selected. Fail"
type textarea "*"
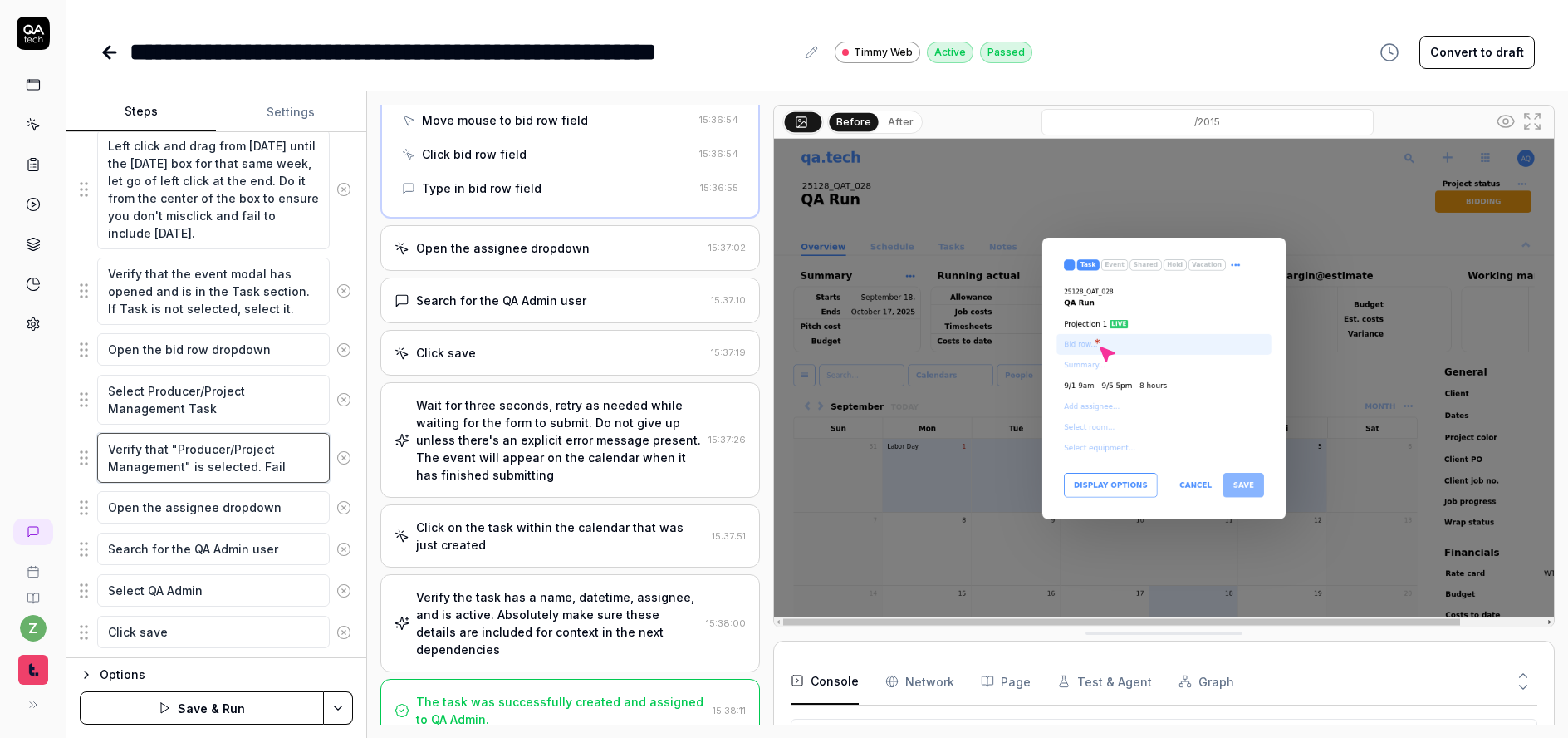
type textarea "Verify that "Producer/Project Management" is selected. Fail"
type textarea "*"
type textarea "Verify that "Producer/Project Management" is selected. Fail o"
type textarea "*"
type textarea "Verify that "Producer/Project Management" is selected. Fail ot"
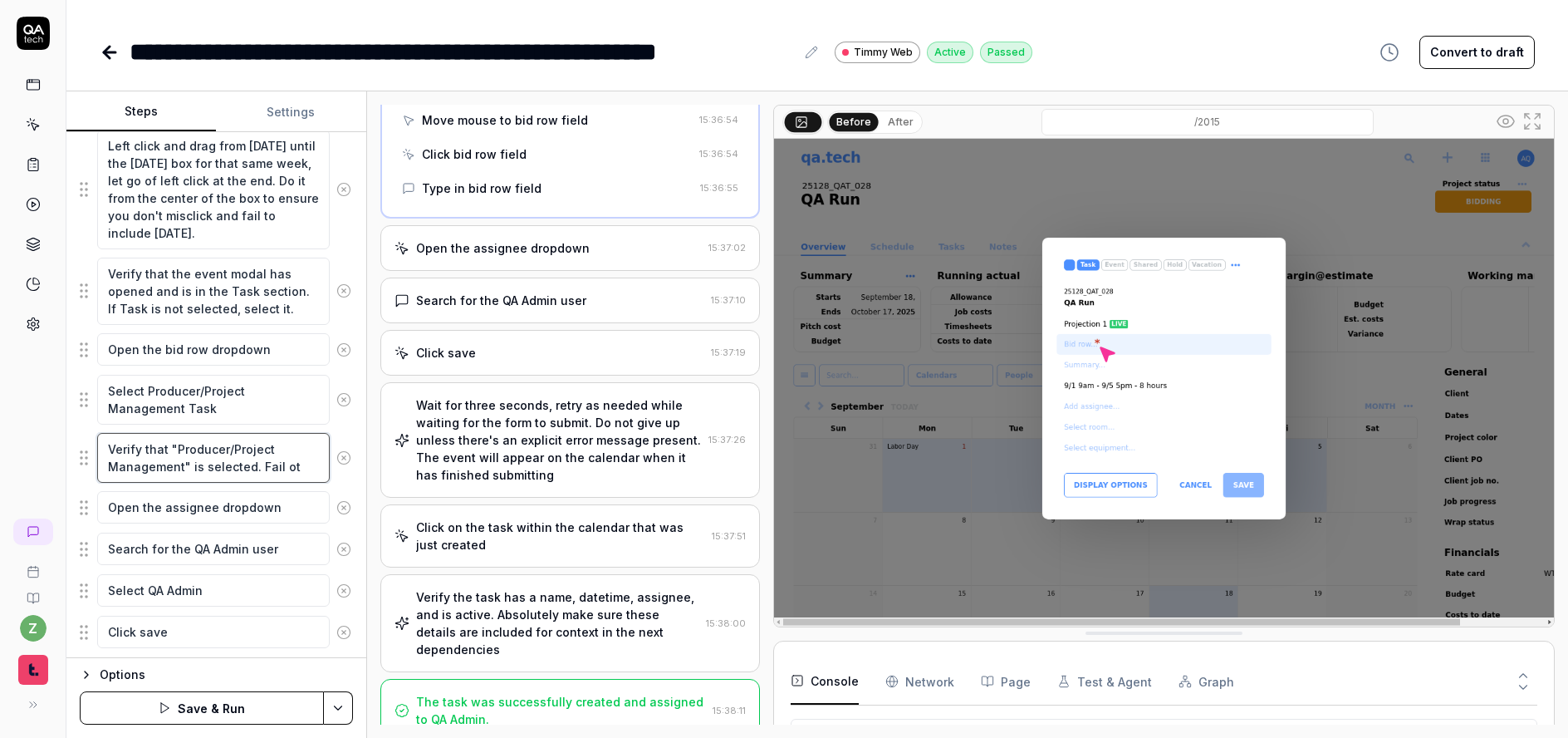
type textarea "*"
type textarea "Verify that "Producer/Project Management" is selected. Fail oth"
type textarea "*"
type textarea "Verify that "Producer/Project Management" is selected. Fail othe"
type textarea "*"
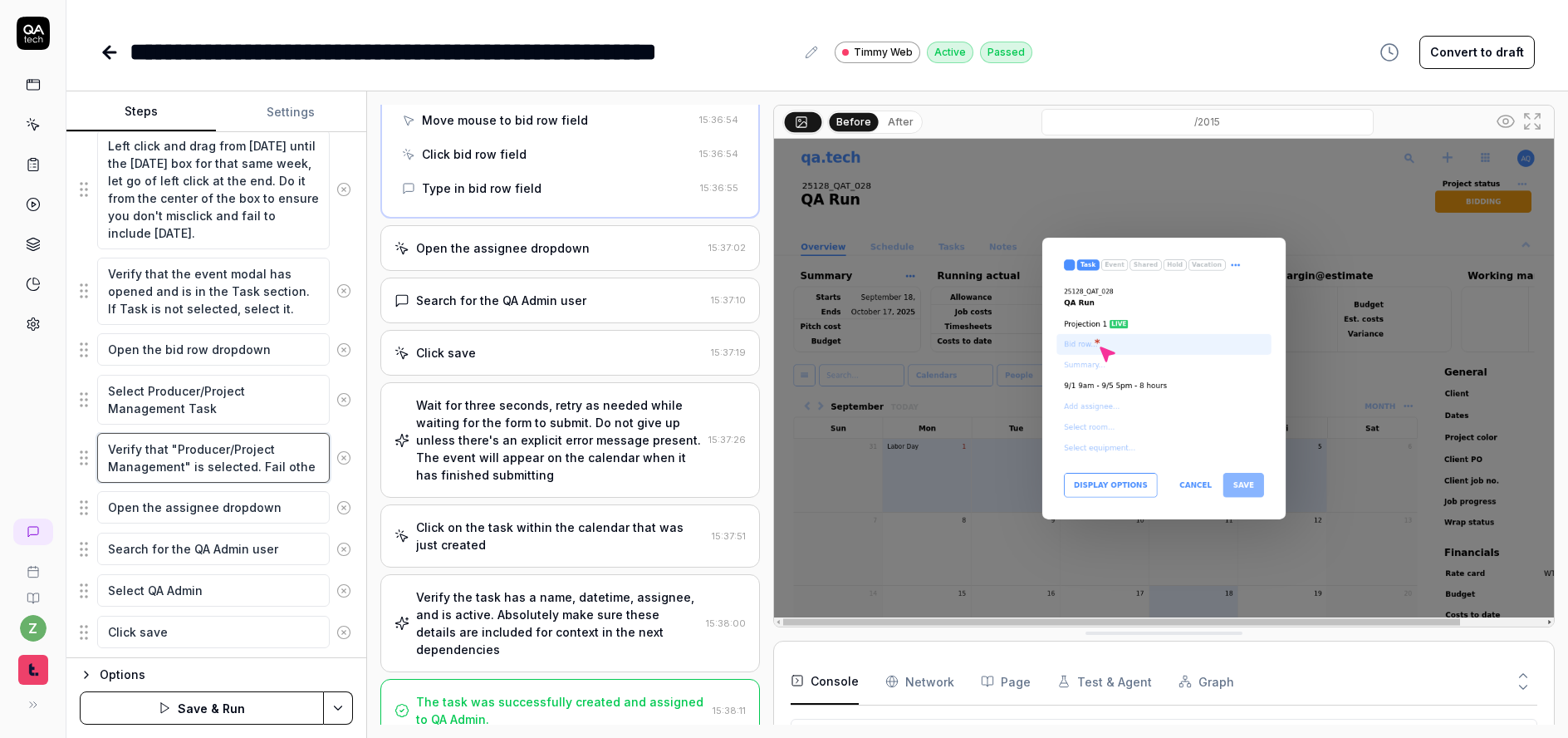
type textarea "Verify that "Producer/Project Management" is selected. Fail other"
type textarea "*"
type textarea "Verify that "Producer/Project Management" is selected. Fail otherw"
type textarea "*"
type textarea "Verify that "Producer/Project Management" is selected. Fail otherwi"
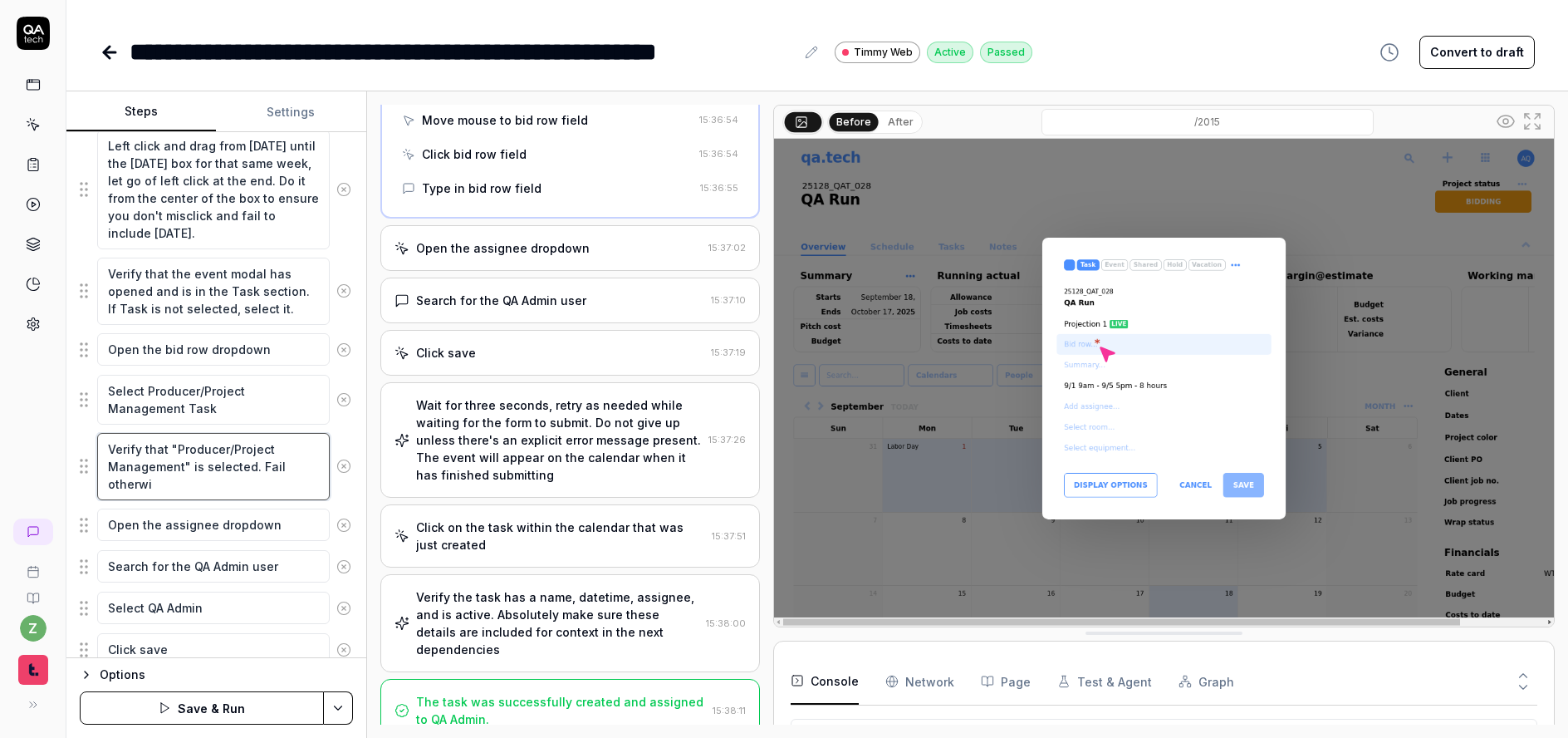
type textarea "*"
type textarea "Verify that "Producer/Project Management" is selected. Fail otherwis"
type textarea "*"
type textarea "Verify that "Producer/Project Management" is selected. Fail otherwise"
type textarea "*"
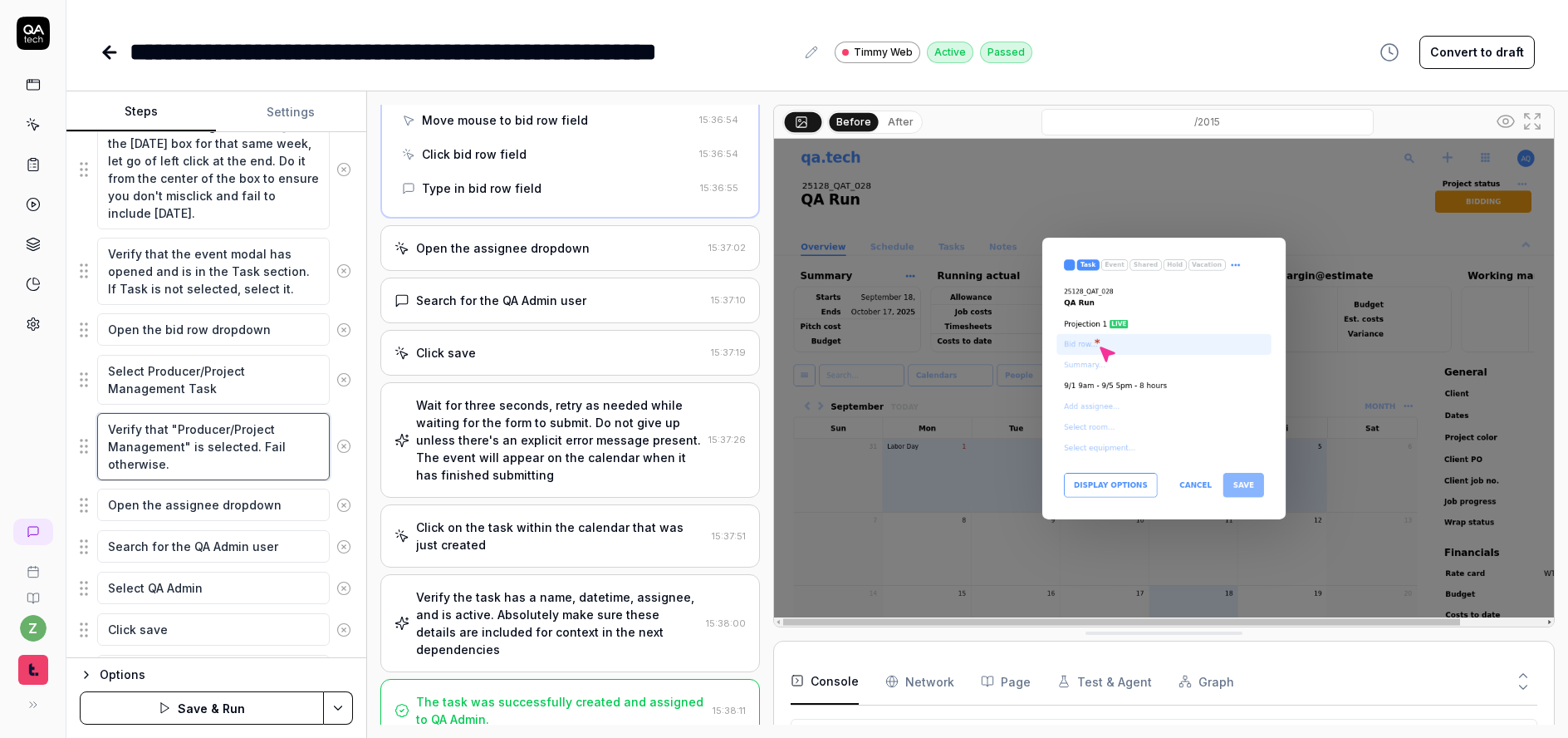
scroll to position [490, 0]
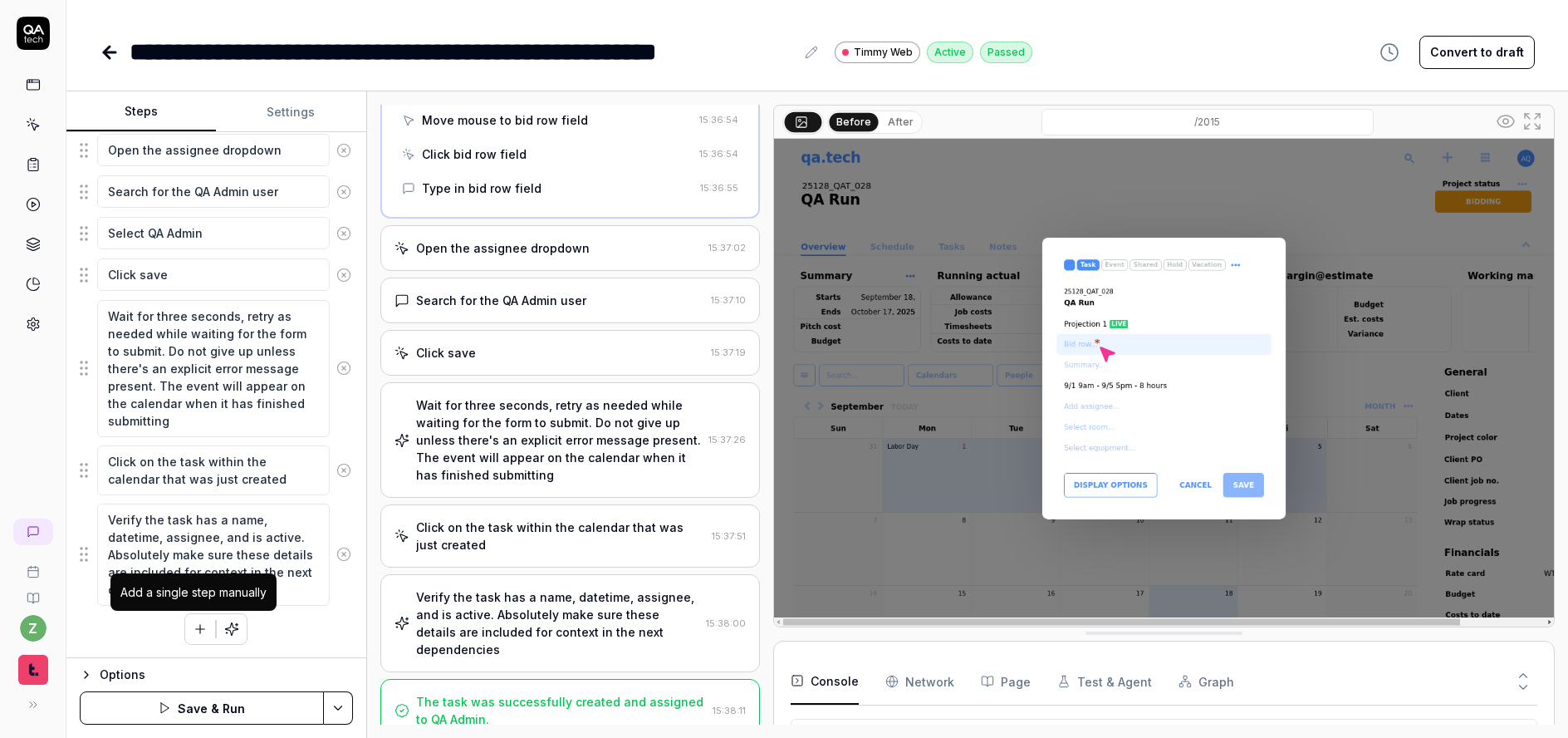
type textarea "Verify that "Producer/Project Management" is selected. Fail otherwise."
click at [204, 622] on button "button" at bounding box center [200, 629] width 30 height 30
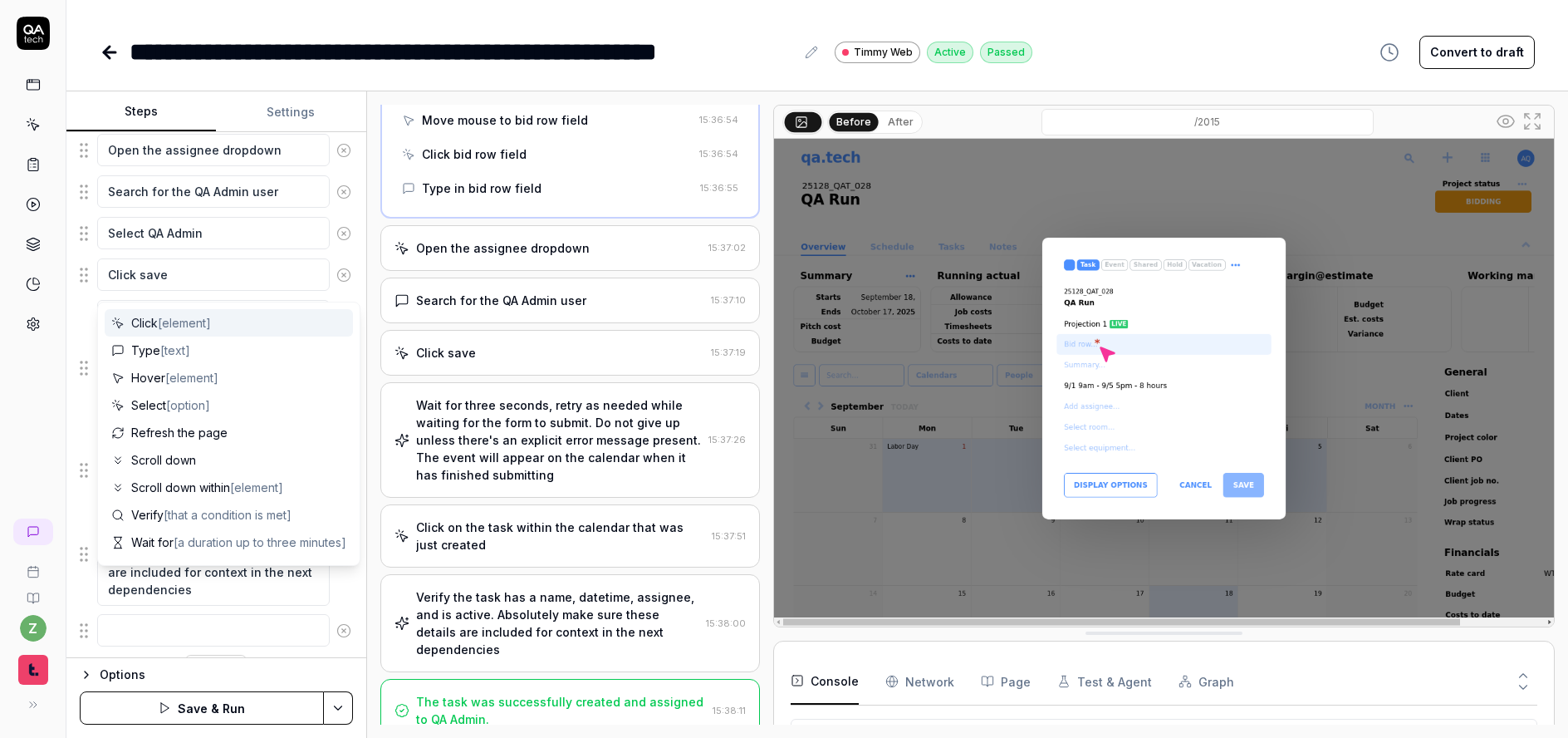
scroll to position [807, 0]
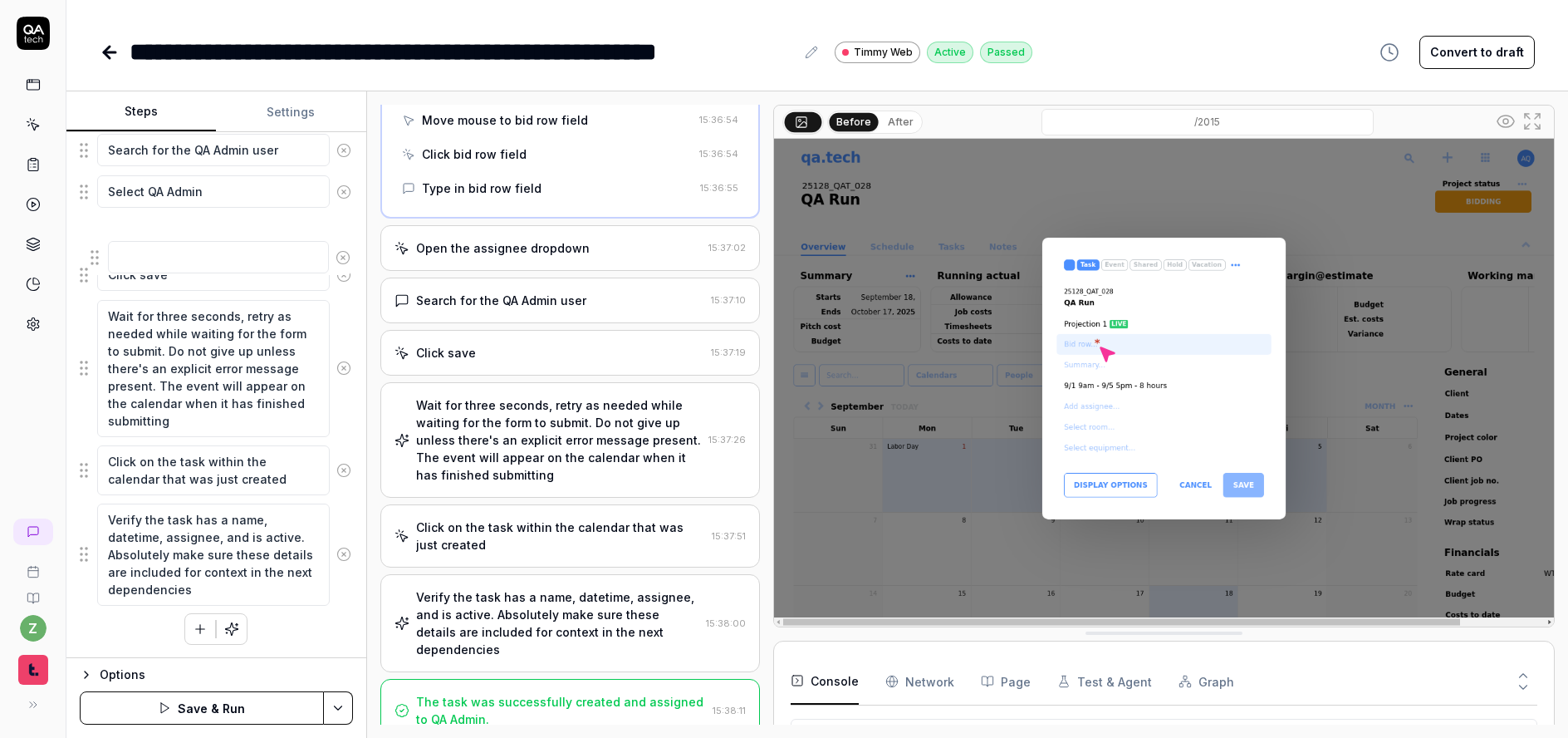
drag, startPoint x: 85, startPoint y: 592, endPoint x: 96, endPoint y: 261, distance: 331.2
click at [96, 261] on fieldset "Determine which date is the first Monday of the month based on the Calendar. Ig…" at bounding box center [216, 84] width 274 height 1045
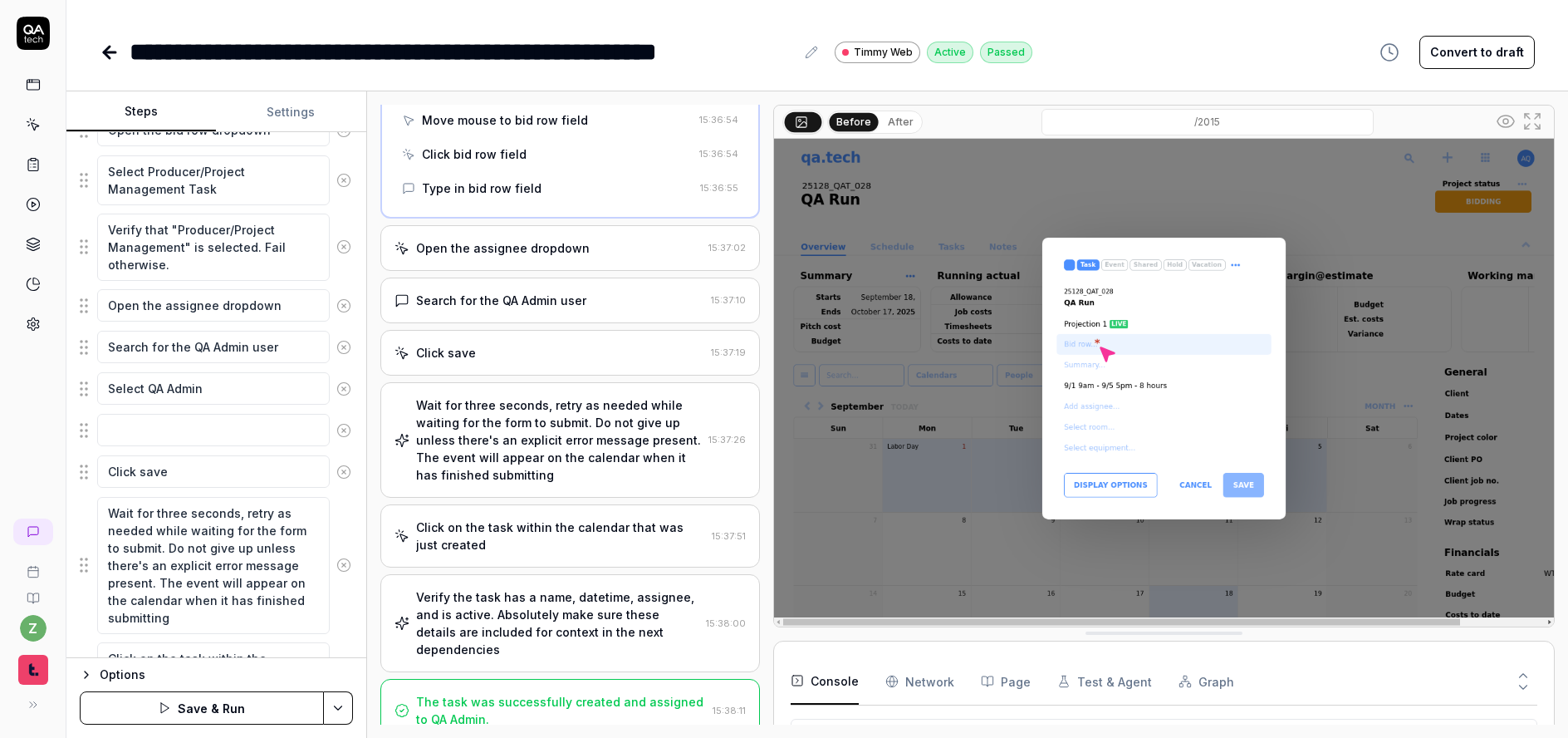
scroll to position [607, 0]
drag, startPoint x: 196, startPoint y: 271, endPoint x: 96, endPoint y: 234, distance: 106.6
click at [97, 234] on textarea "Verify that "Producer/Project Management" is selected. Fail otherwise." at bounding box center [213, 250] width 233 height 68
click at [177, 421] on textarea at bounding box center [213, 433] width 233 height 32
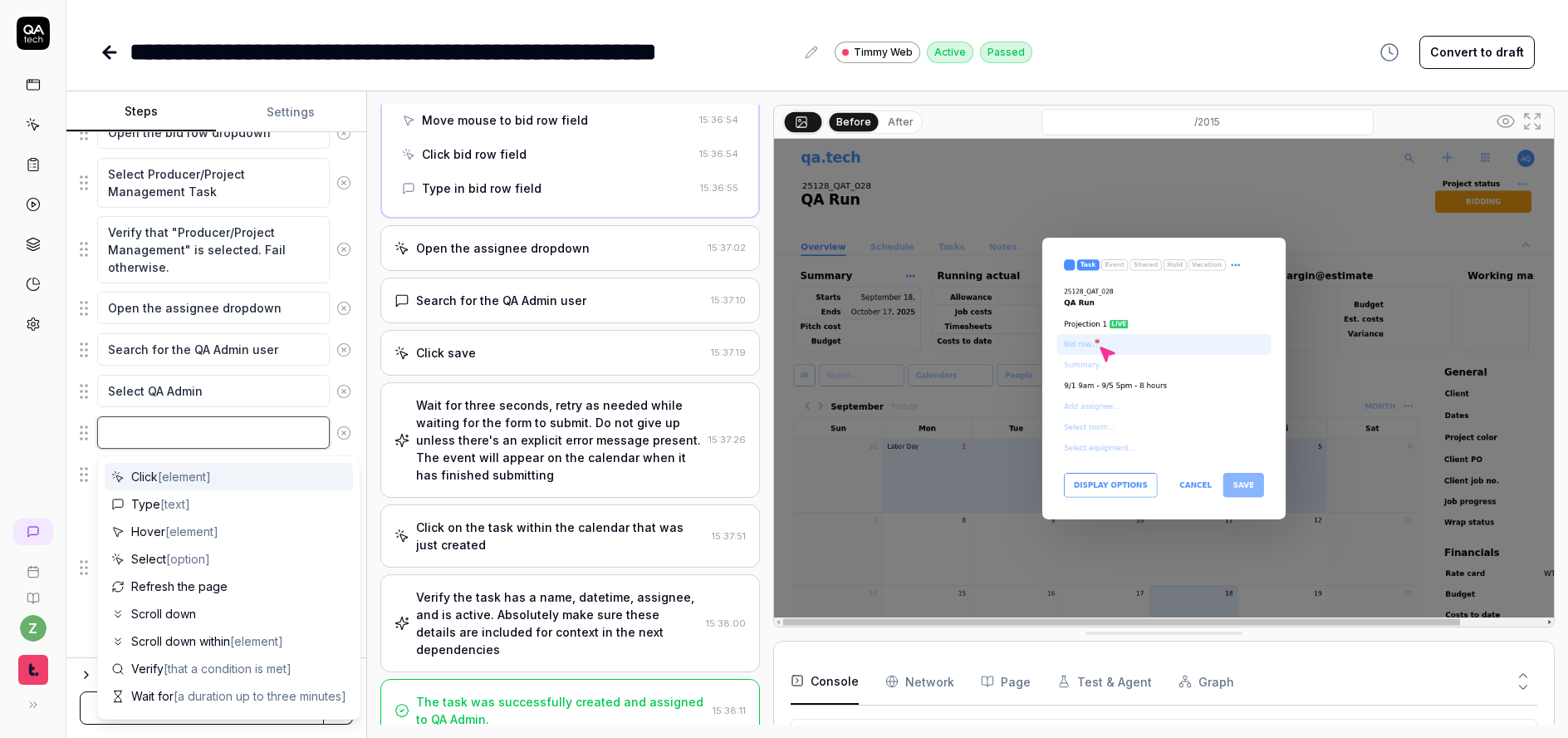
paste textarea "Verify that "Producer/Project Management" is selected. Fail otherwise."
type textarea "*"
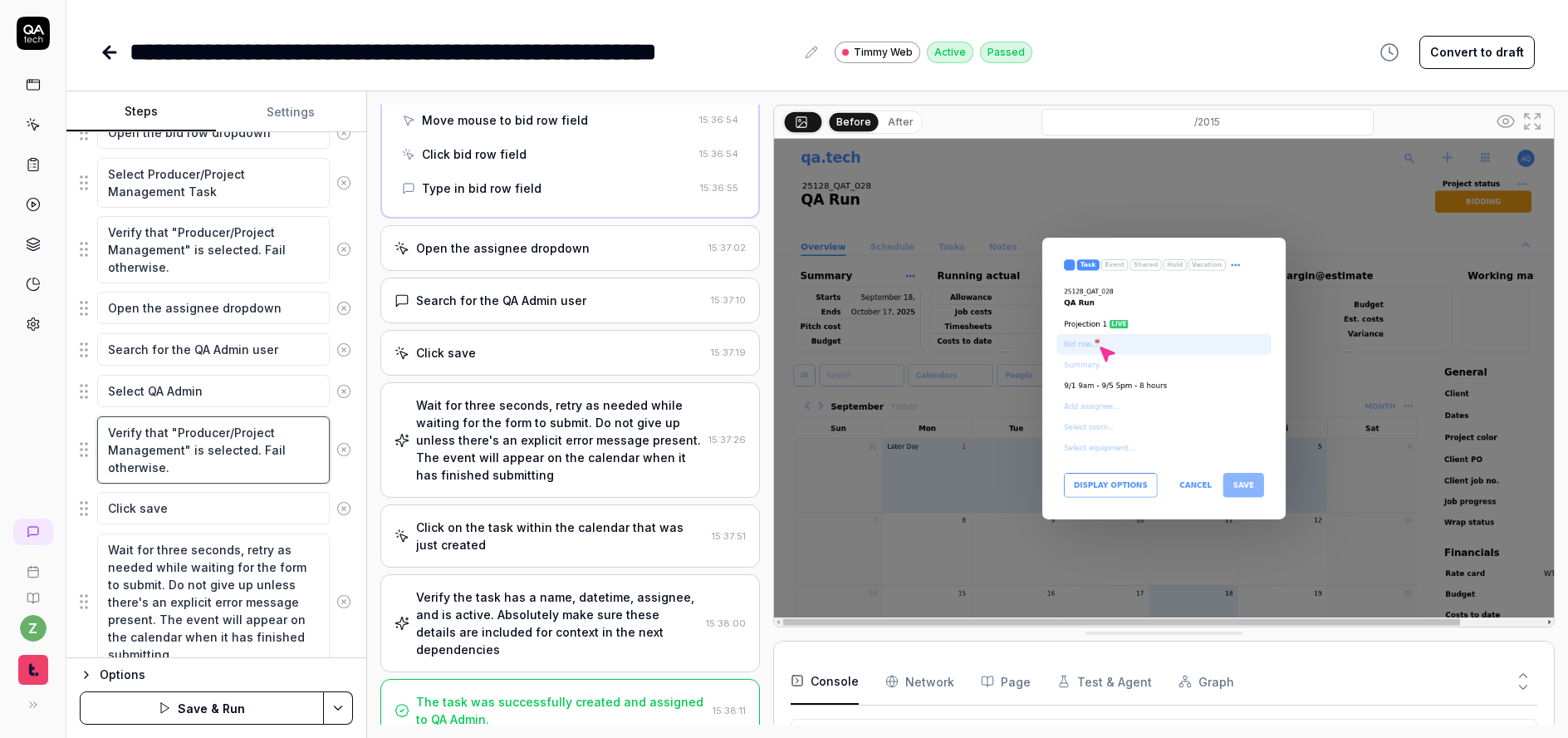
type textarea "Verify that "Producer/Project Management" is selected. Fail otherwise."
click at [186, 375] on textarea "Select QA Admin" at bounding box center [213, 391] width 233 height 32
drag, startPoint x: 214, startPoint y: 393, endPoint x: 151, endPoint y: 385, distance: 63.5
click at [151, 385] on textarea "Select QA Admin" at bounding box center [213, 391] width 233 height 32
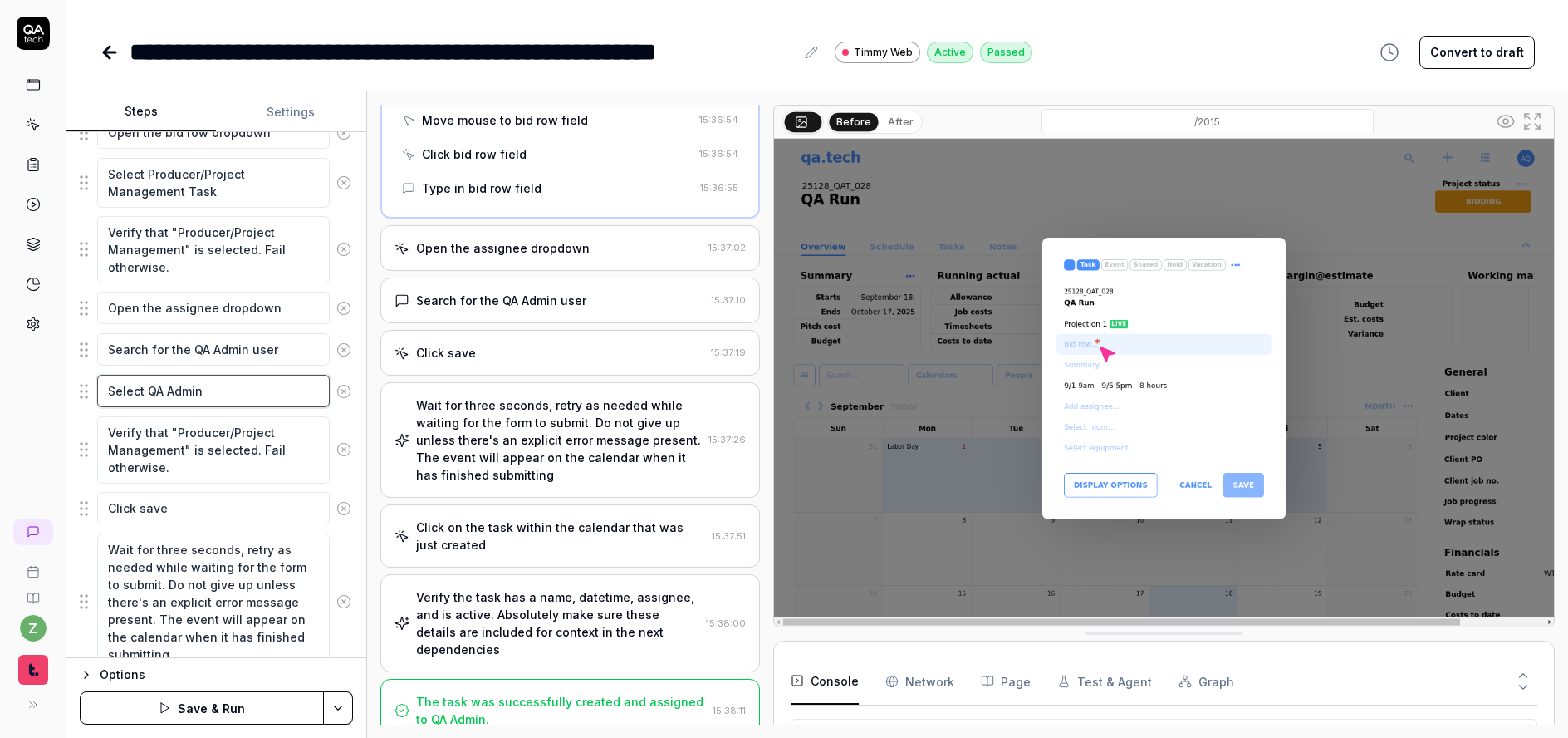
drag, startPoint x: 149, startPoint y: 385, endPoint x: 203, endPoint y: 398, distance: 55.5
click at [203, 398] on textarea "Select QA Admin" at bounding box center [213, 391] width 233 height 32
drag, startPoint x: 180, startPoint y: 451, endPoint x: 178, endPoint y: 427, distance: 24.1
click at [178, 427] on textarea "Verify that "Producer/Project Management" is selected. Fail otherwise." at bounding box center [213, 450] width 233 height 68
type textarea "*"
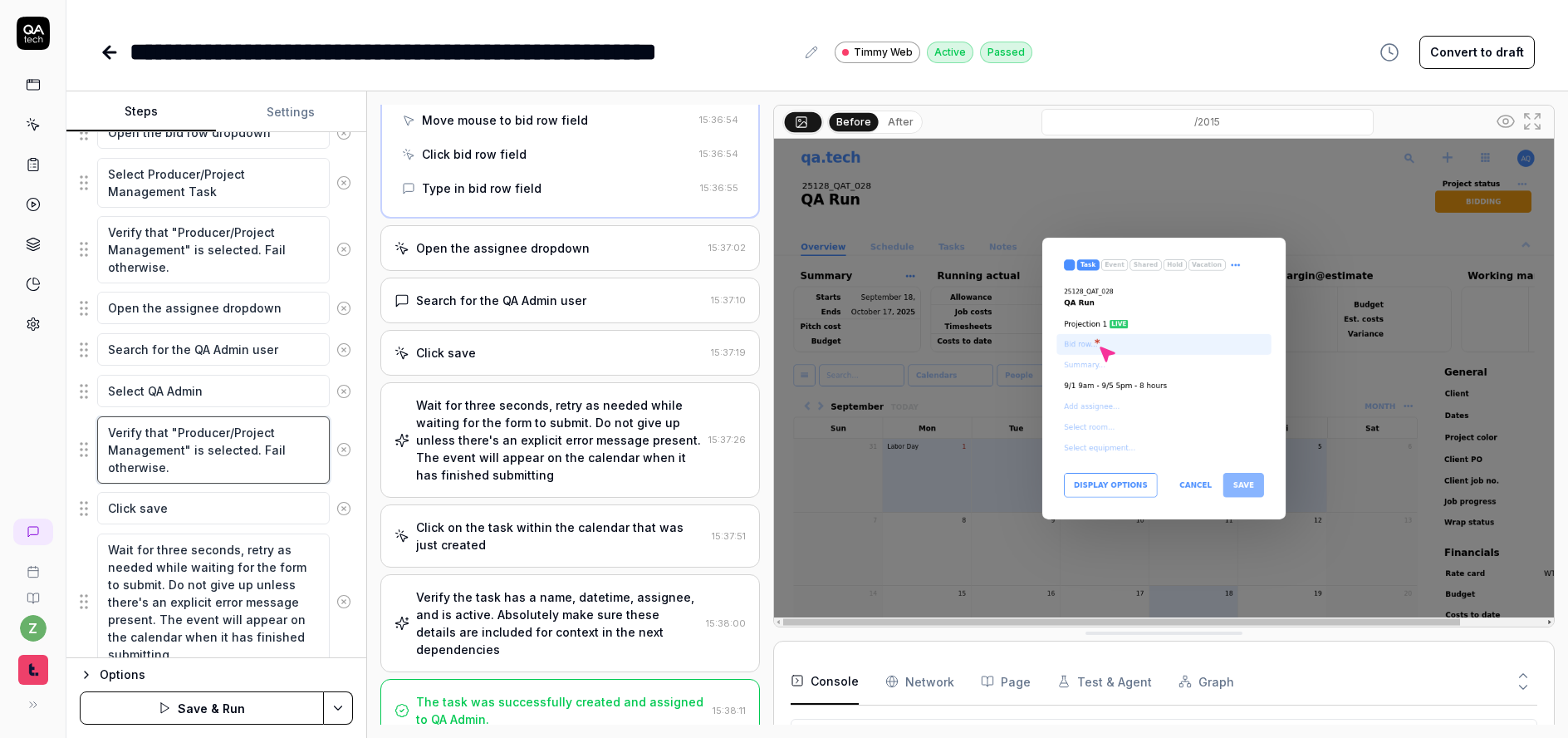
type textarea "Verify that "P" is selected. Fail otherwise."
type textarea "*"
type textarea "Verify that "" is selected. Fail otherwise."
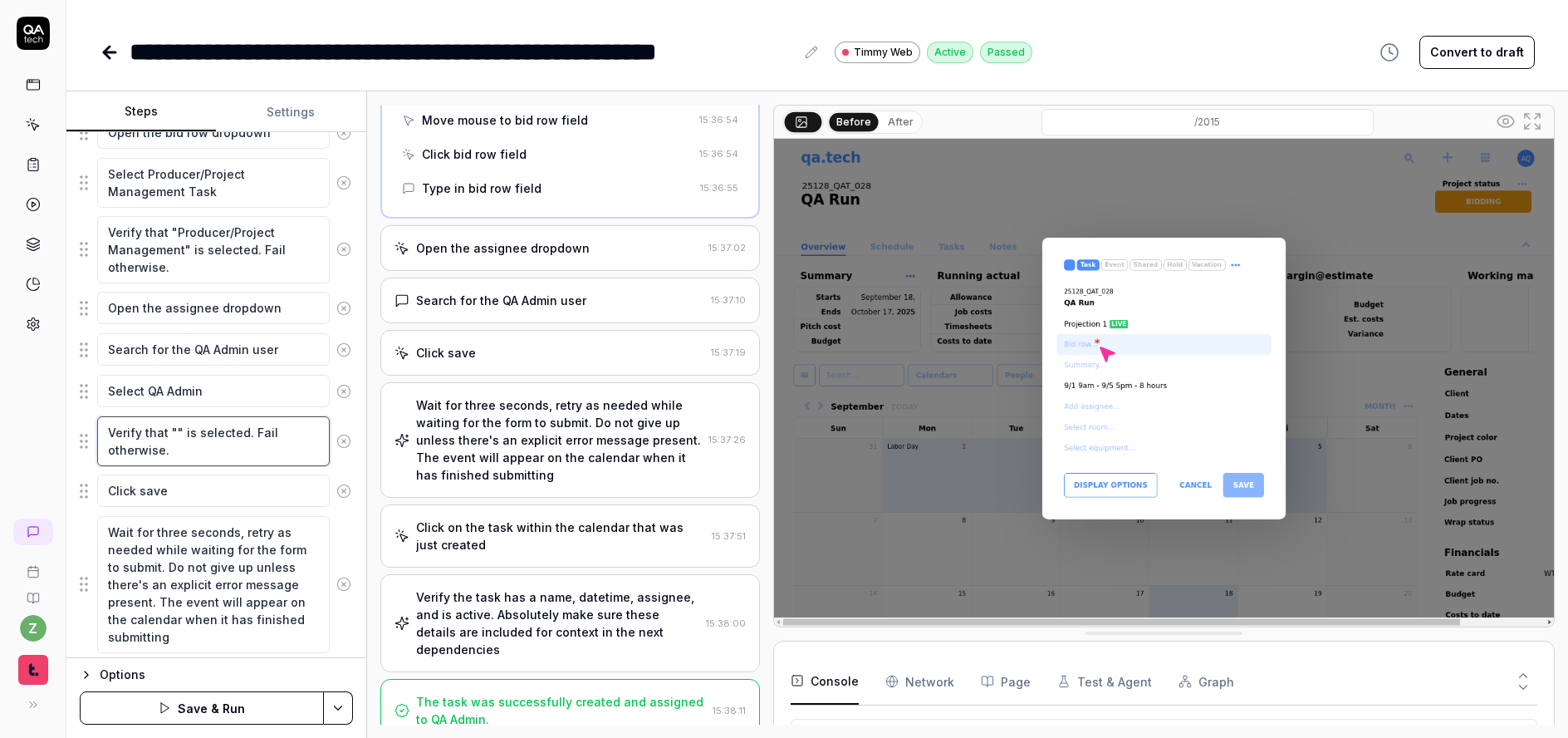
paste textarea "QA Admin"
type textarea "*"
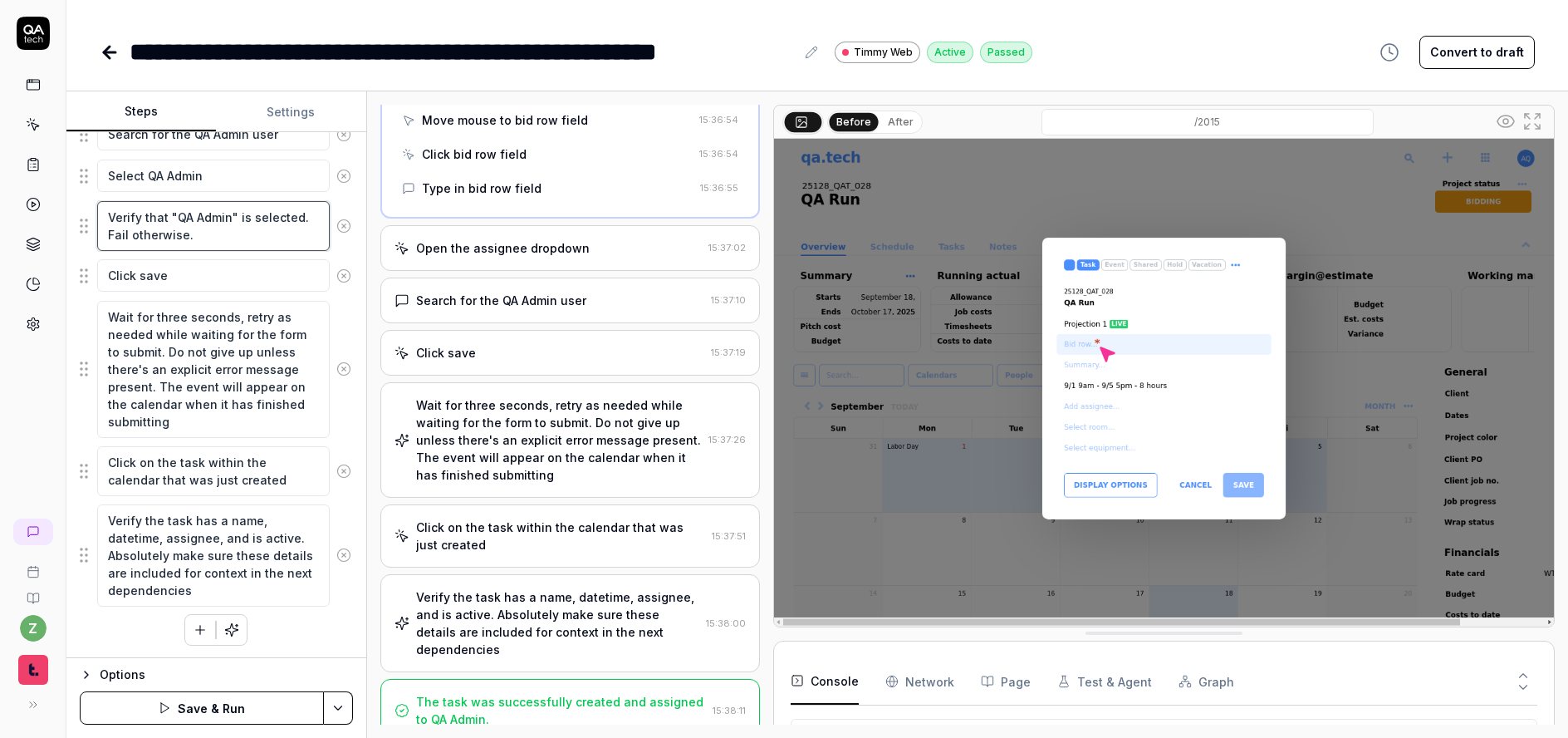
scroll to position [823, 0]
type textarea "Verify that "QA Admin" is selected. Fail otherwise."
click at [342, 710] on html "**********" at bounding box center [784, 369] width 1568 height 738
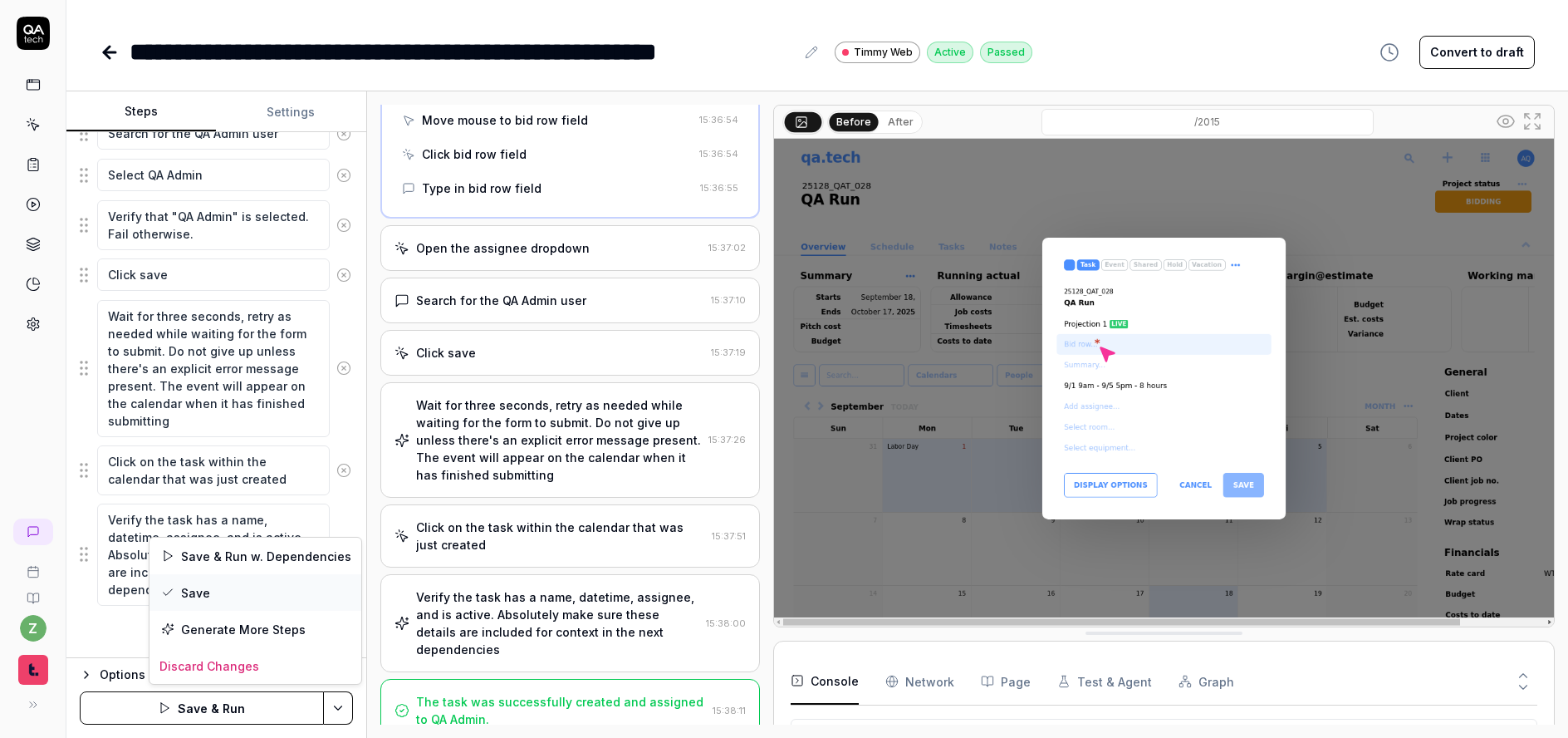
click at [239, 603] on div "Save" at bounding box center [255, 592] width 212 height 36
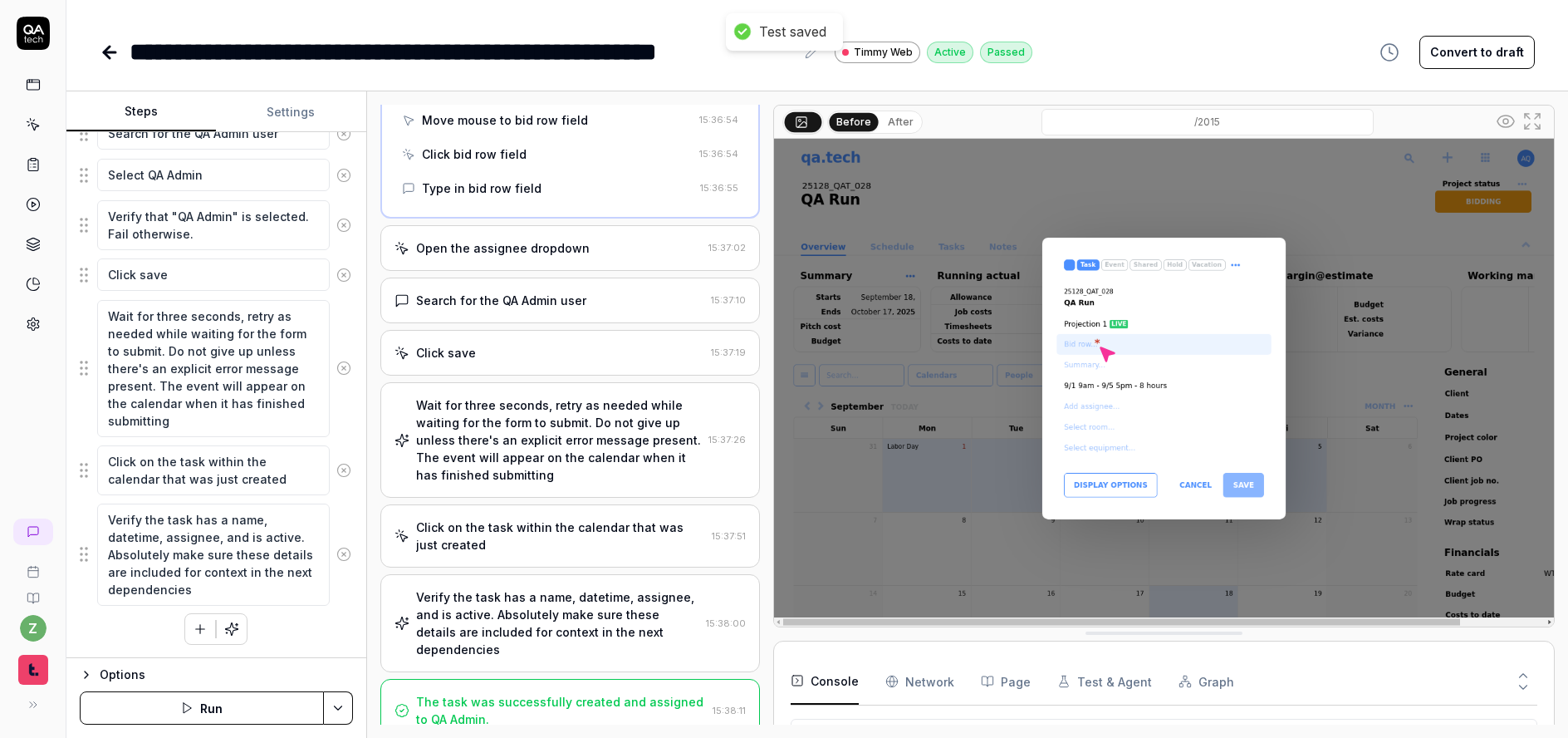
click at [103, 62] on link at bounding box center [110, 52] width 23 height 33
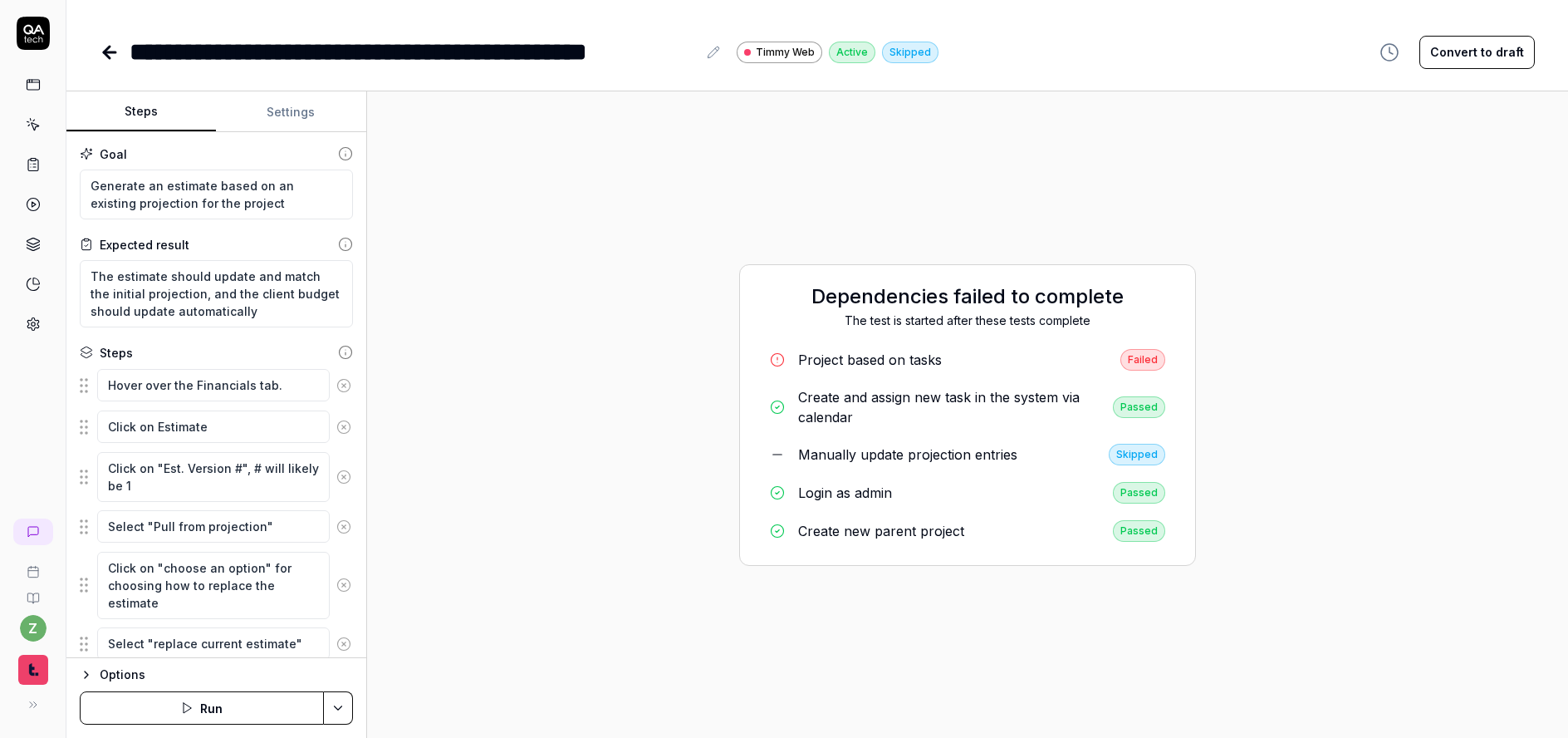
click at [343, 707] on html "**********" at bounding box center [784, 369] width 1568 height 738
click at [315, 635] on div "Run w. Dependencies" at bounding box center [274, 628] width 168 height 36
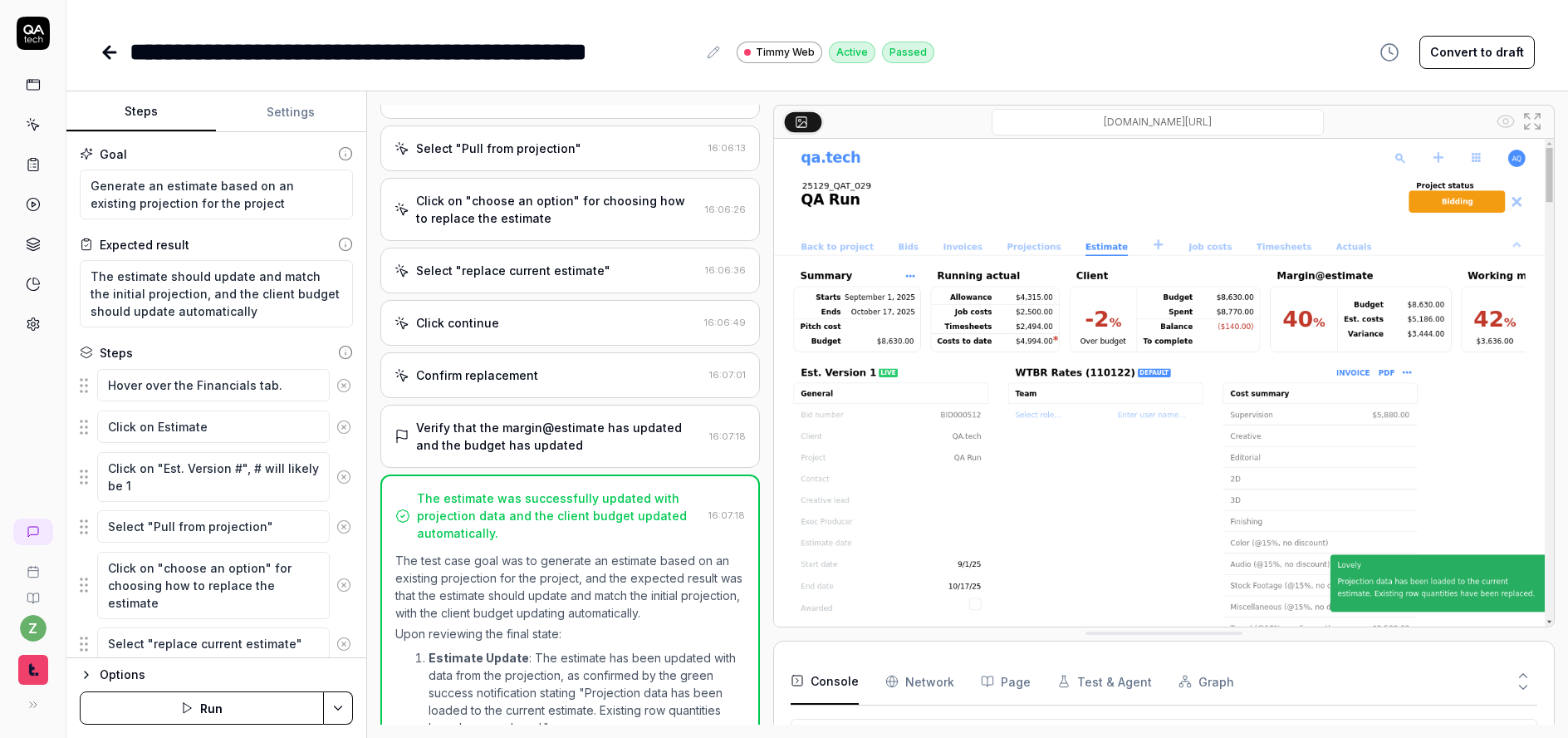
scroll to position [331, 0]
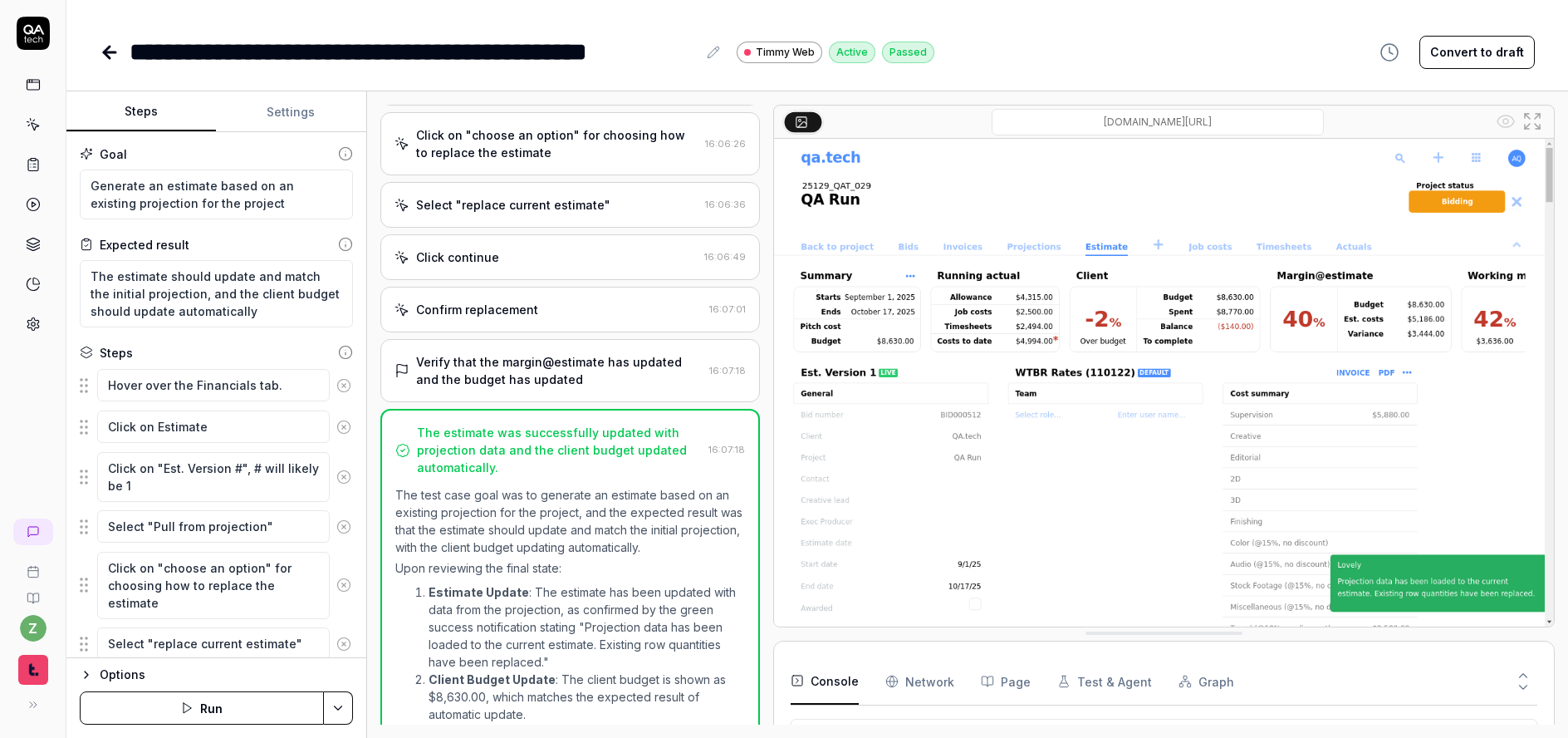
click at [612, 321] on div "Confirm replacement 16:07:01" at bounding box center [570, 309] width 379 height 45
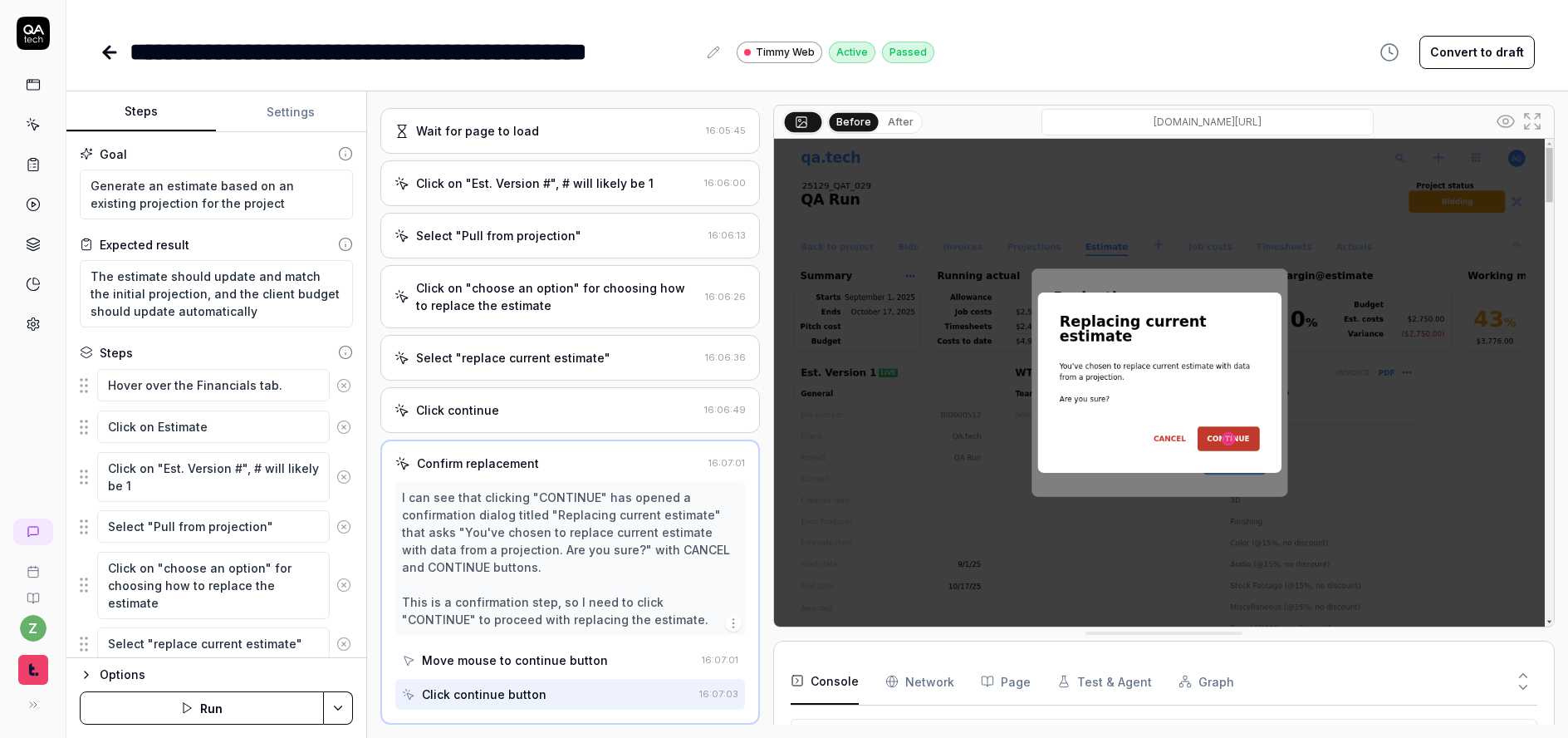
click at [554, 241] on div "Select "Pull from projection"" at bounding box center [499, 235] width 165 height 18
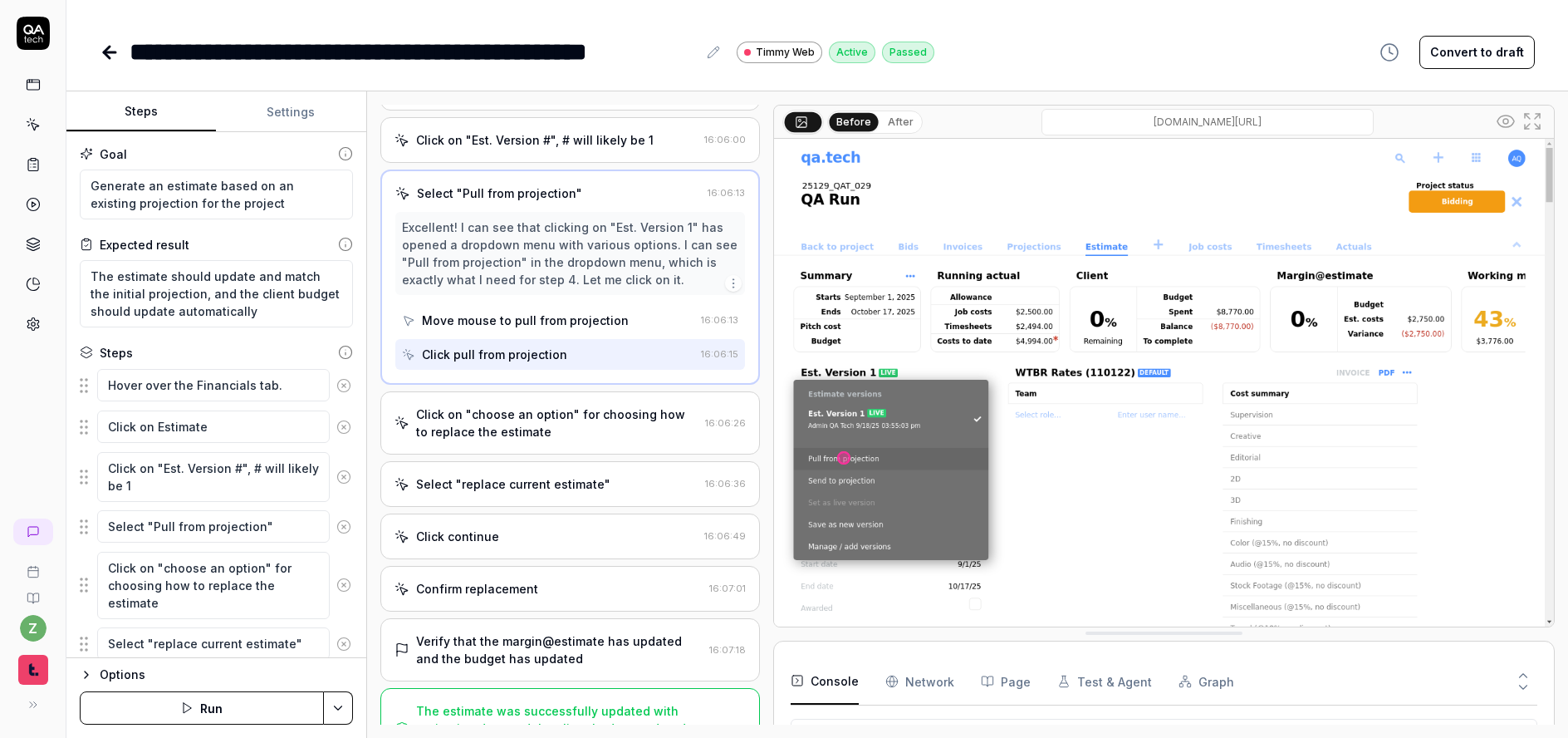
scroll to position [265, 0]
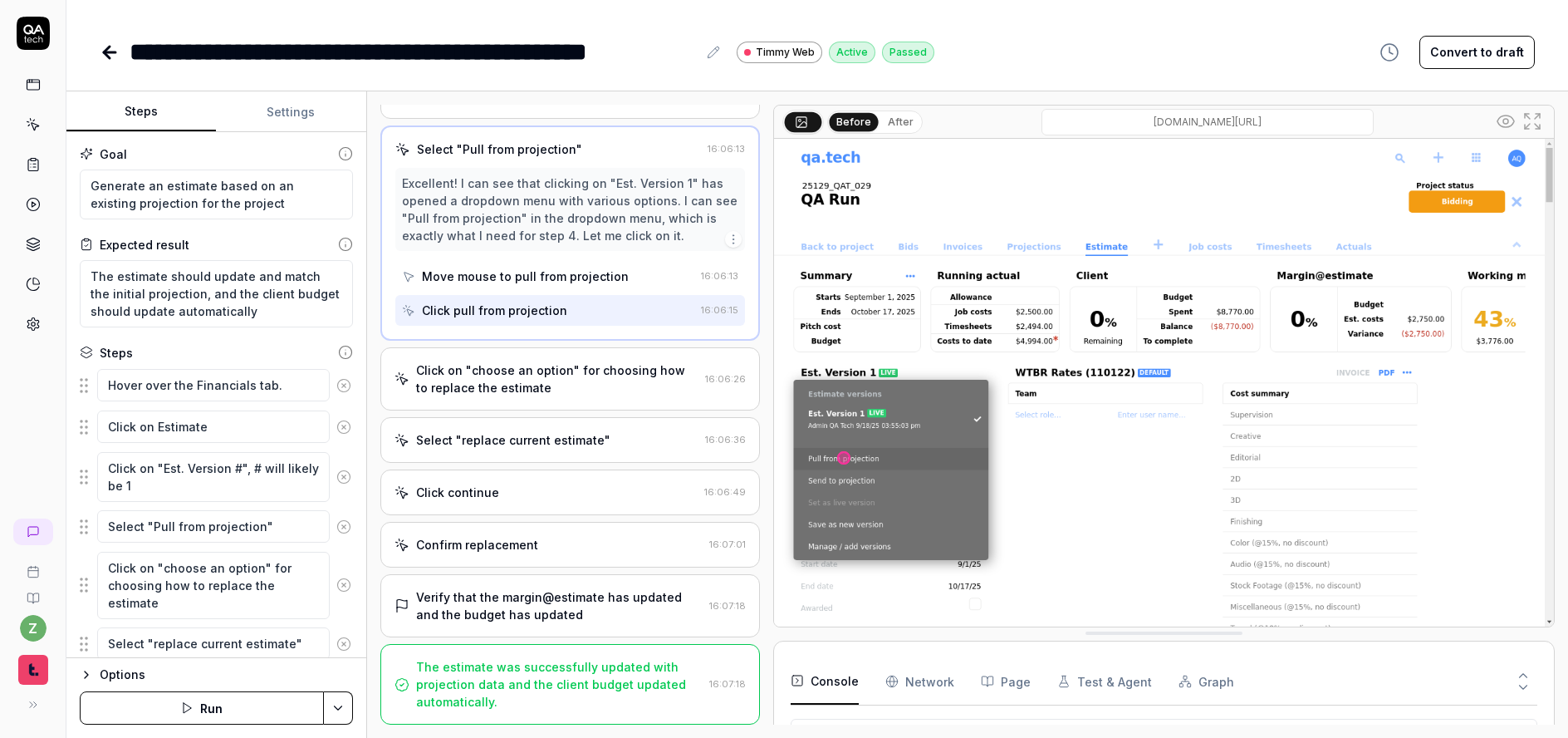
click at [572, 615] on div "Verify that the margin@estimate has updated and the budget has updated" at bounding box center [559, 606] width 287 height 35
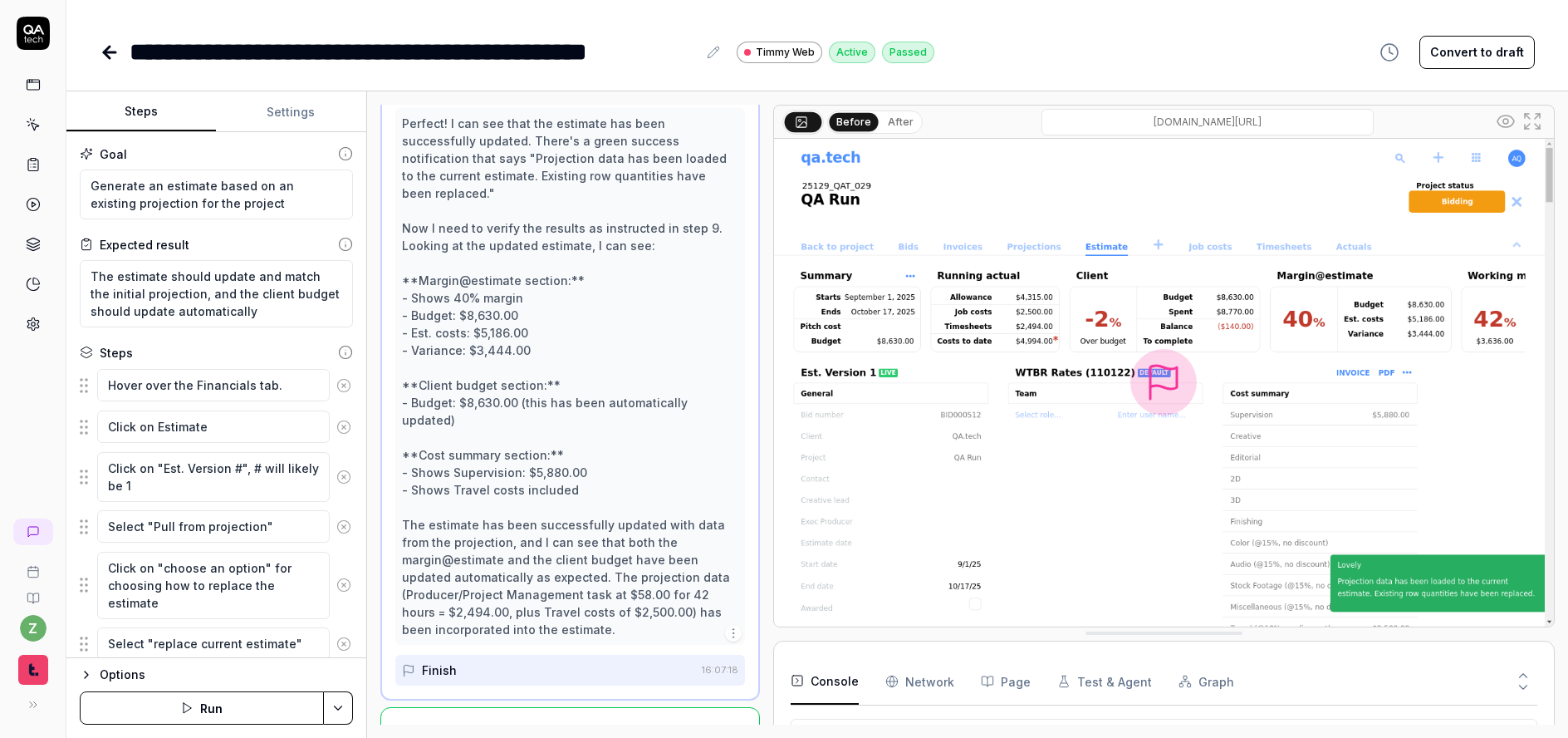
scroll to position [668, 0]
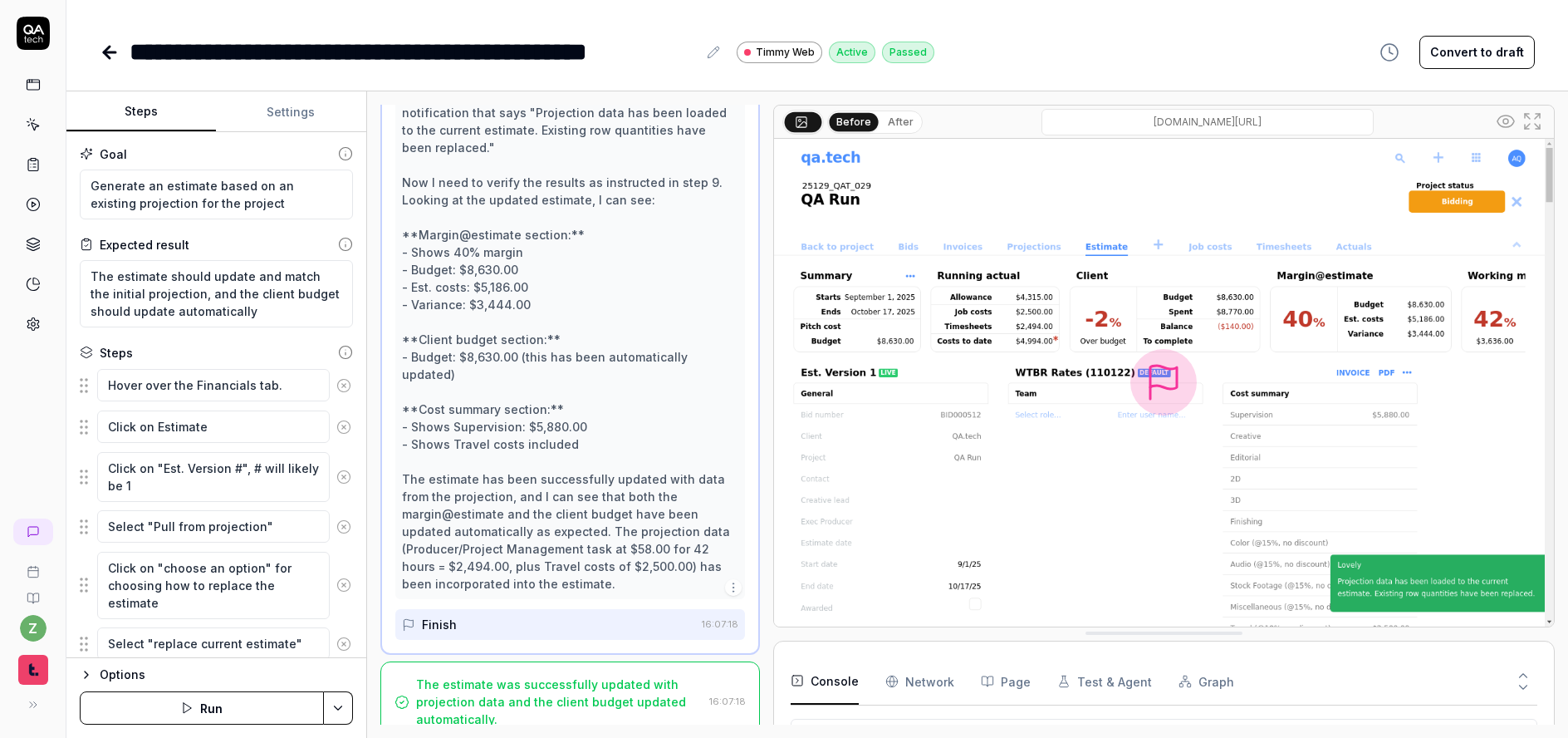
click at [104, 58] on icon at bounding box center [109, 52] width 19 height 19
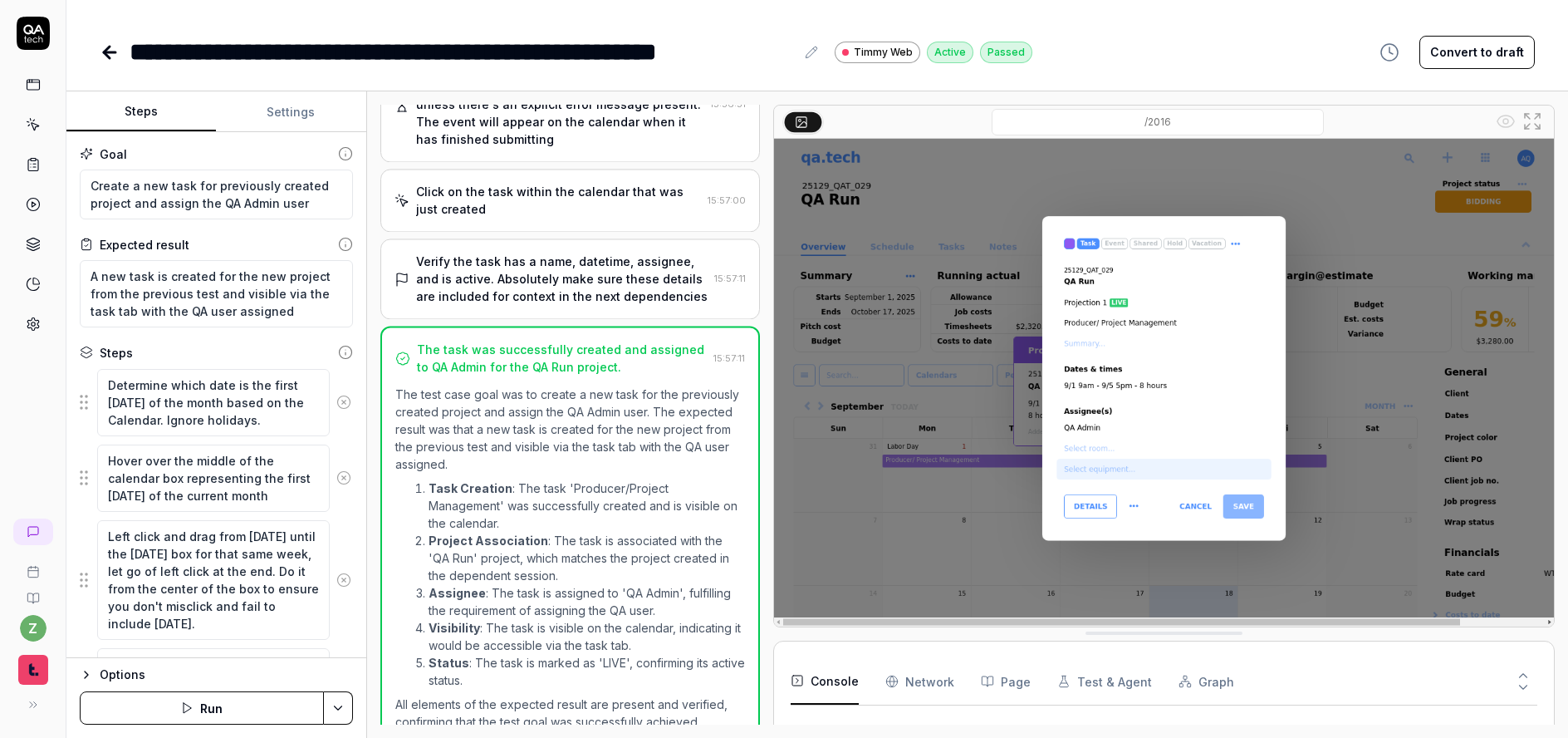
scroll to position [648, 0]
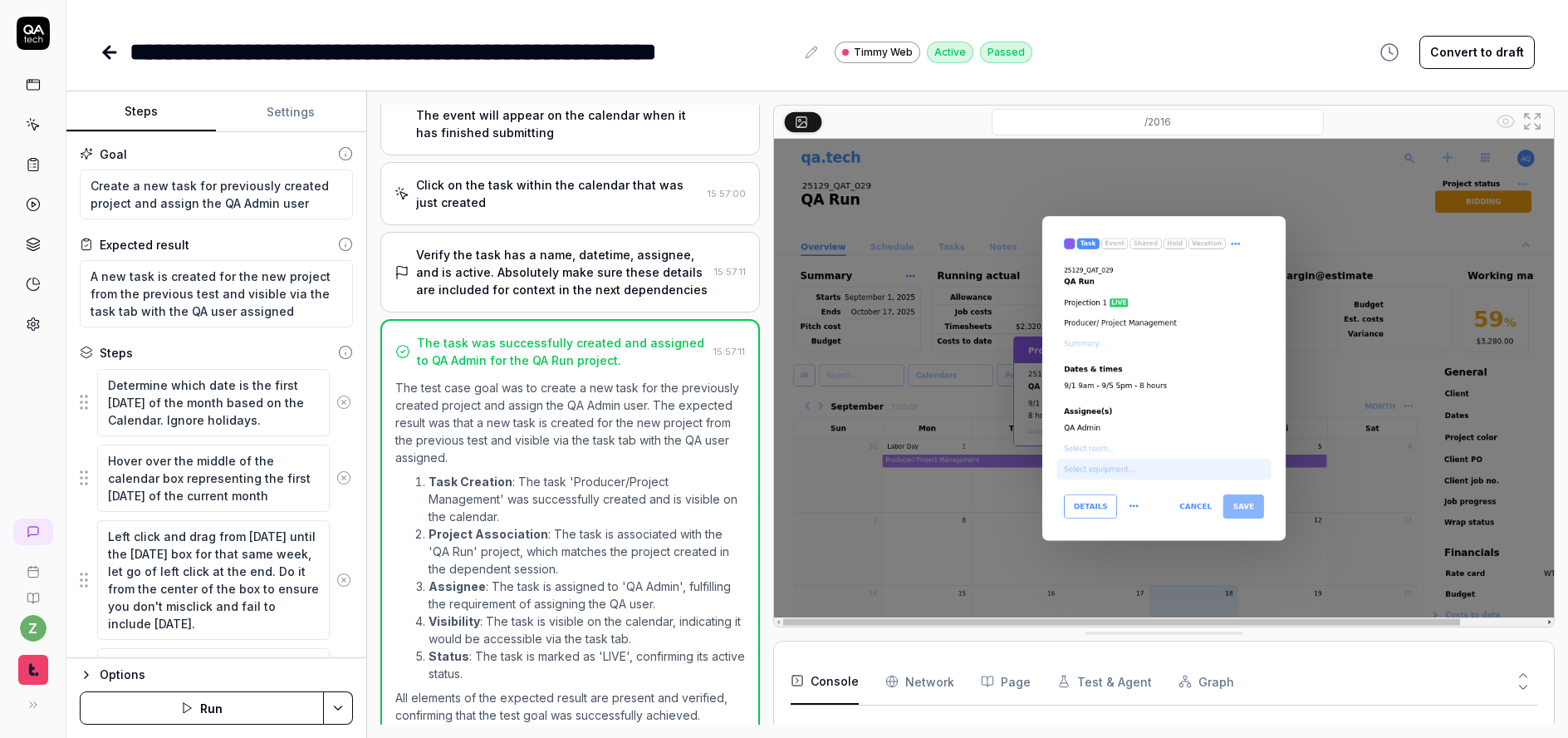
click at [35, 43] on icon at bounding box center [33, 33] width 33 height 33
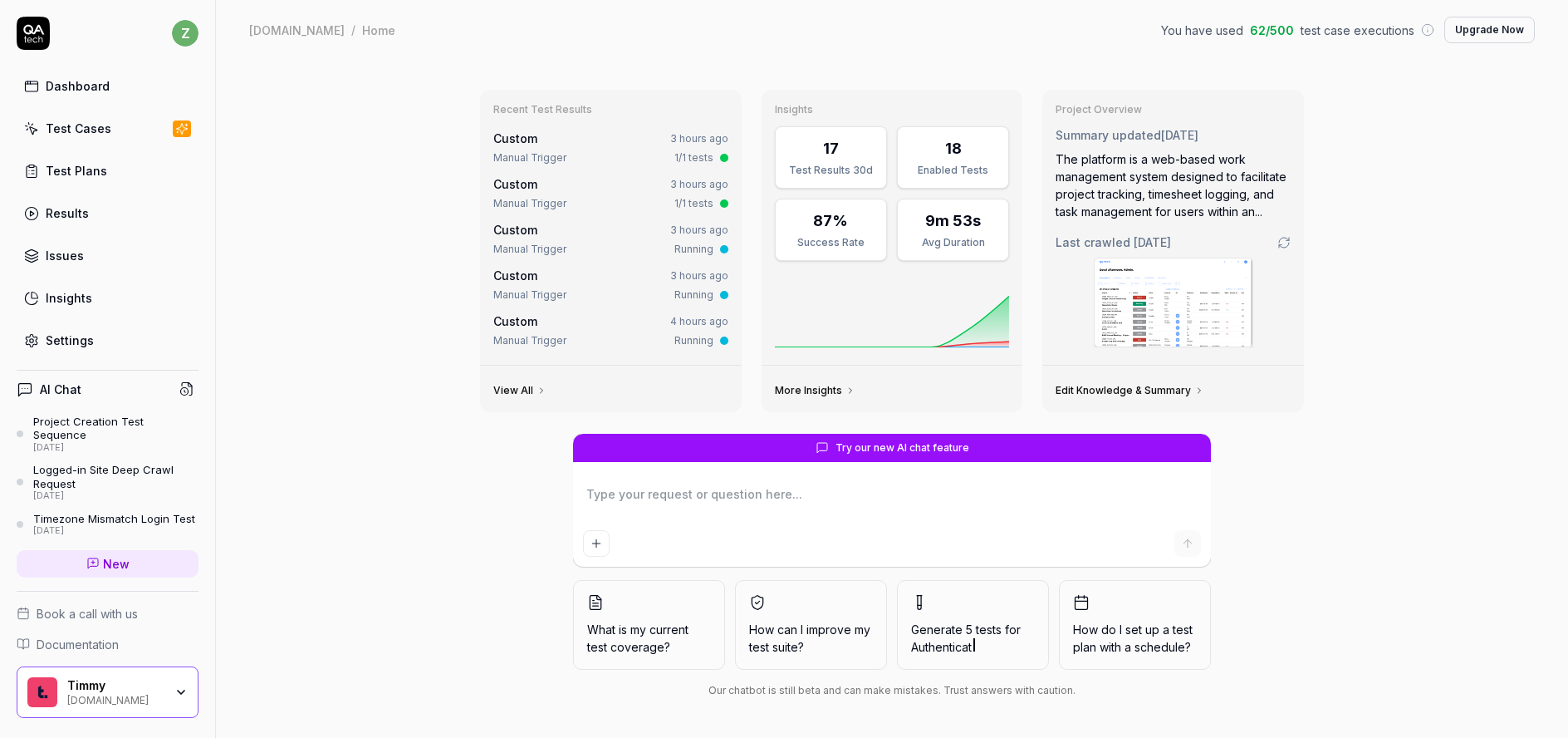
type textarea "*"
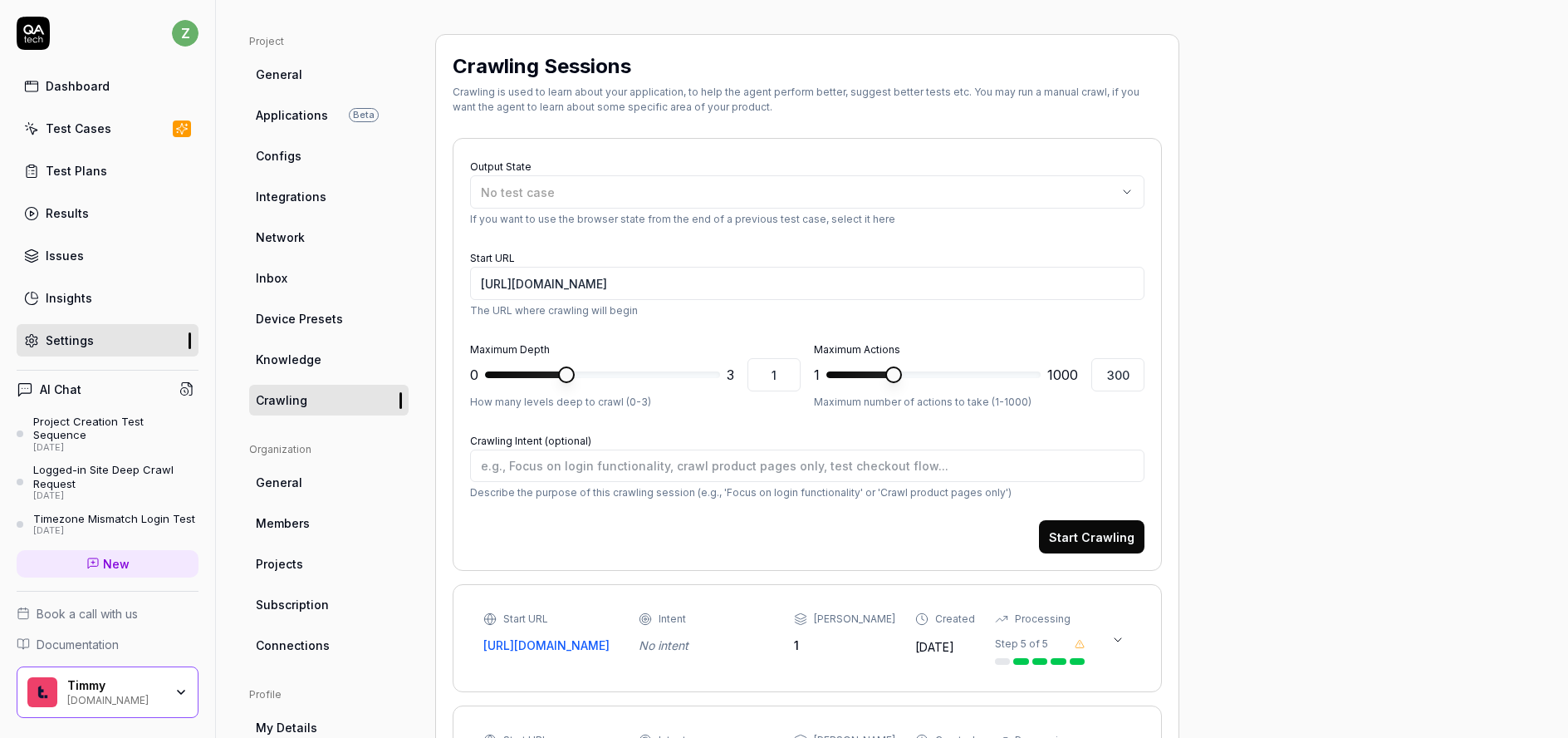
scroll to position [93, 0]
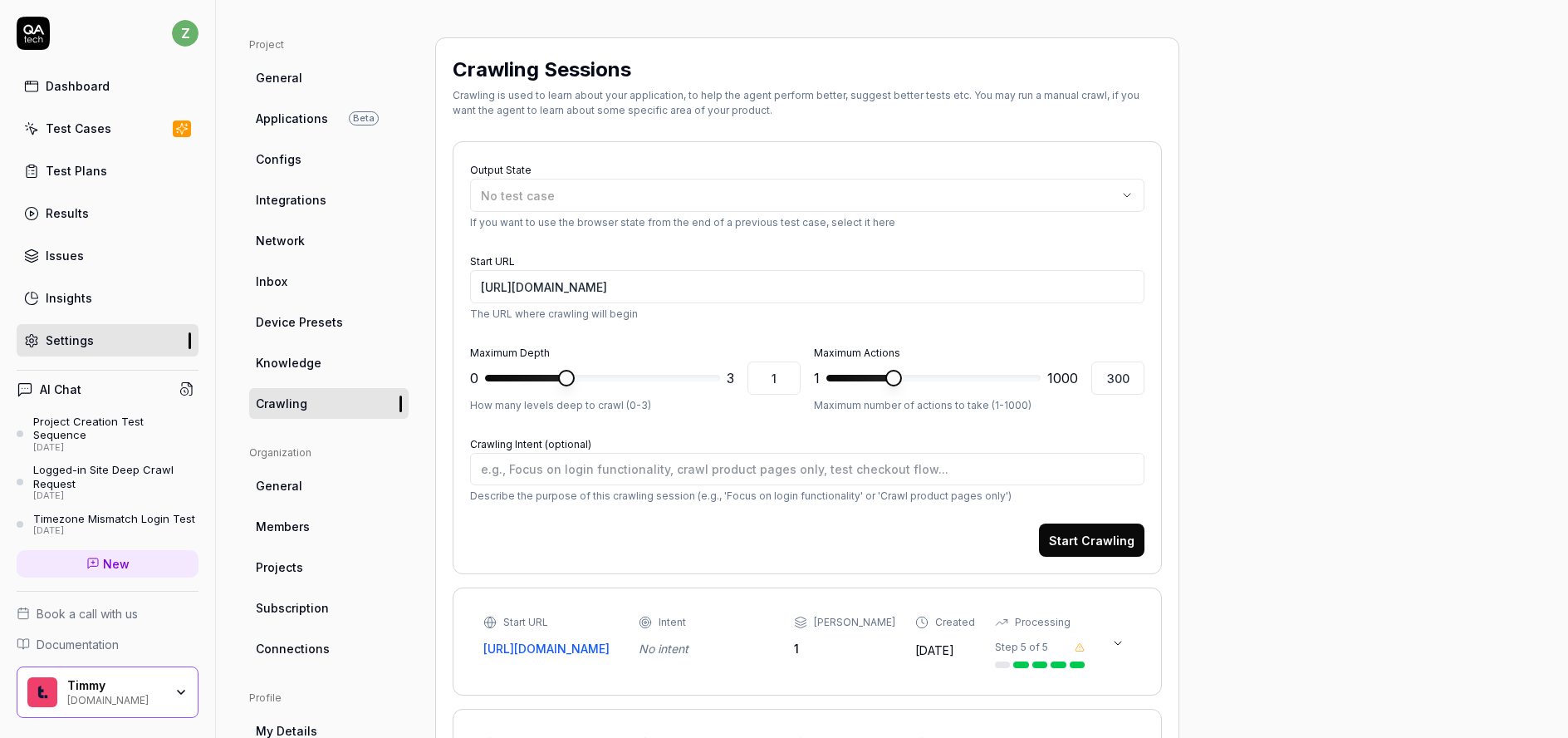
click at [290, 79] on span "General" at bounding box center [279, 77] width 46 height 18
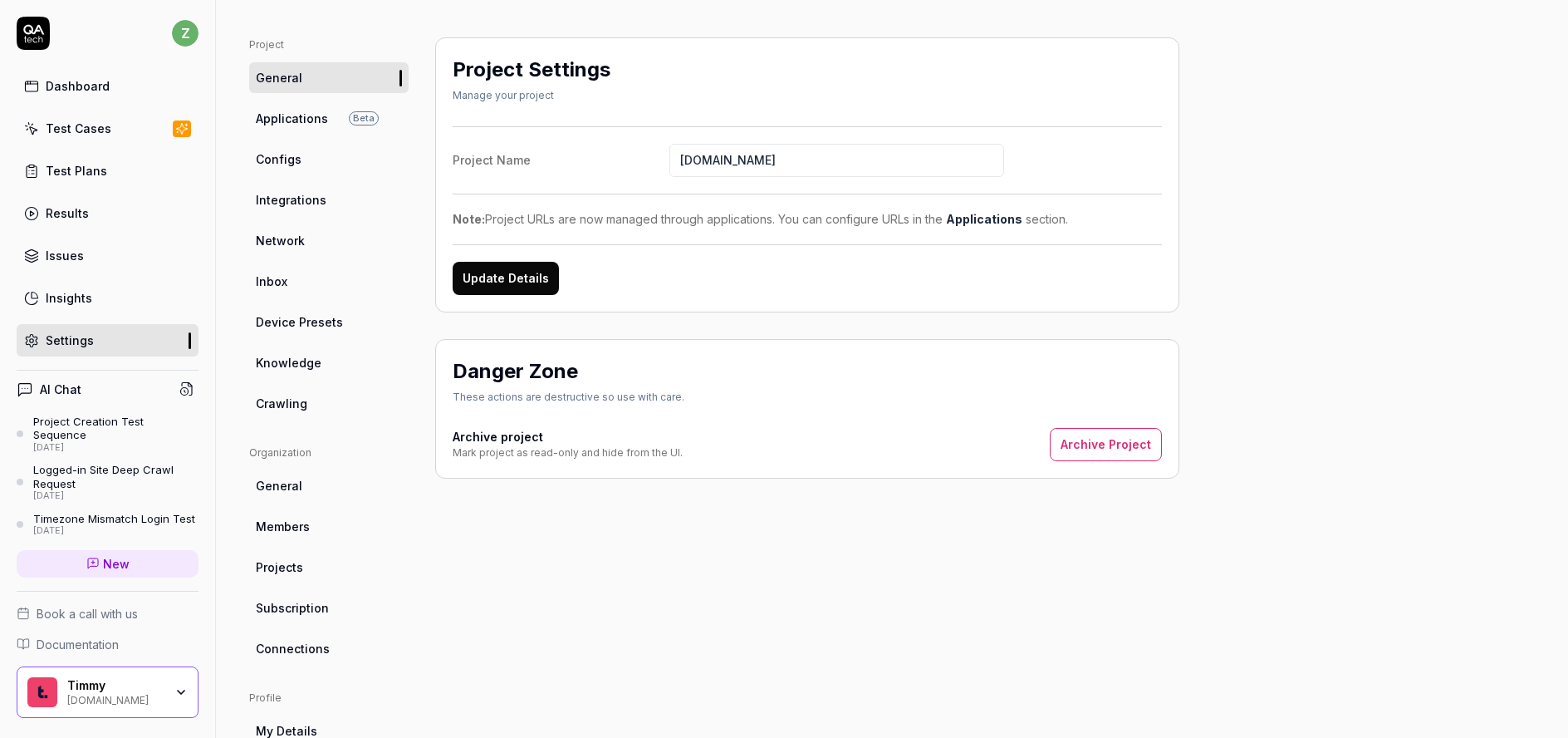
click at [87, 83] on div "Dashboard" at bounding box center [77, 85] width 64 height 18
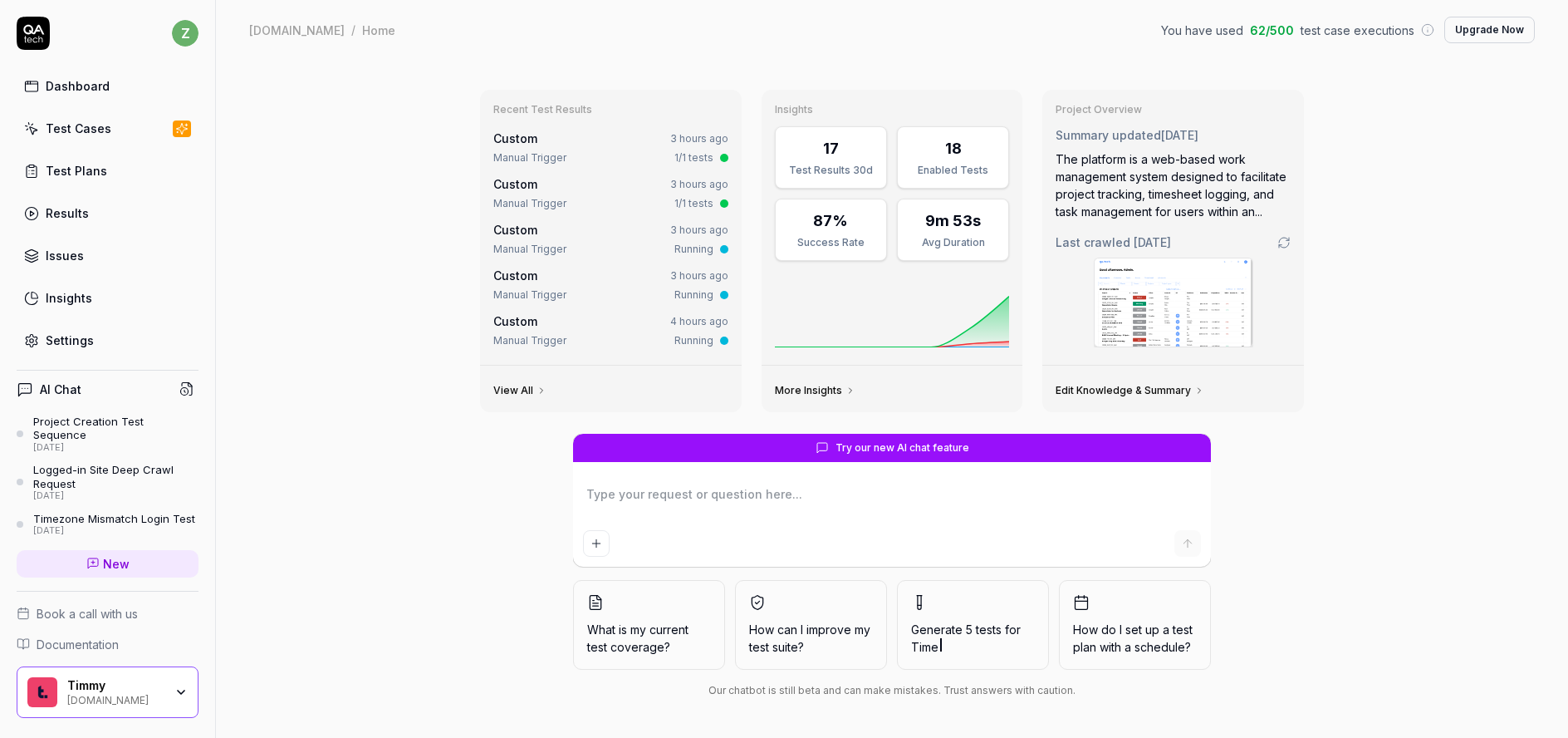
type textarea "*"
click at [101, 131] on div "Test Cases" at bounding box center [78, 128] width 66 height 18
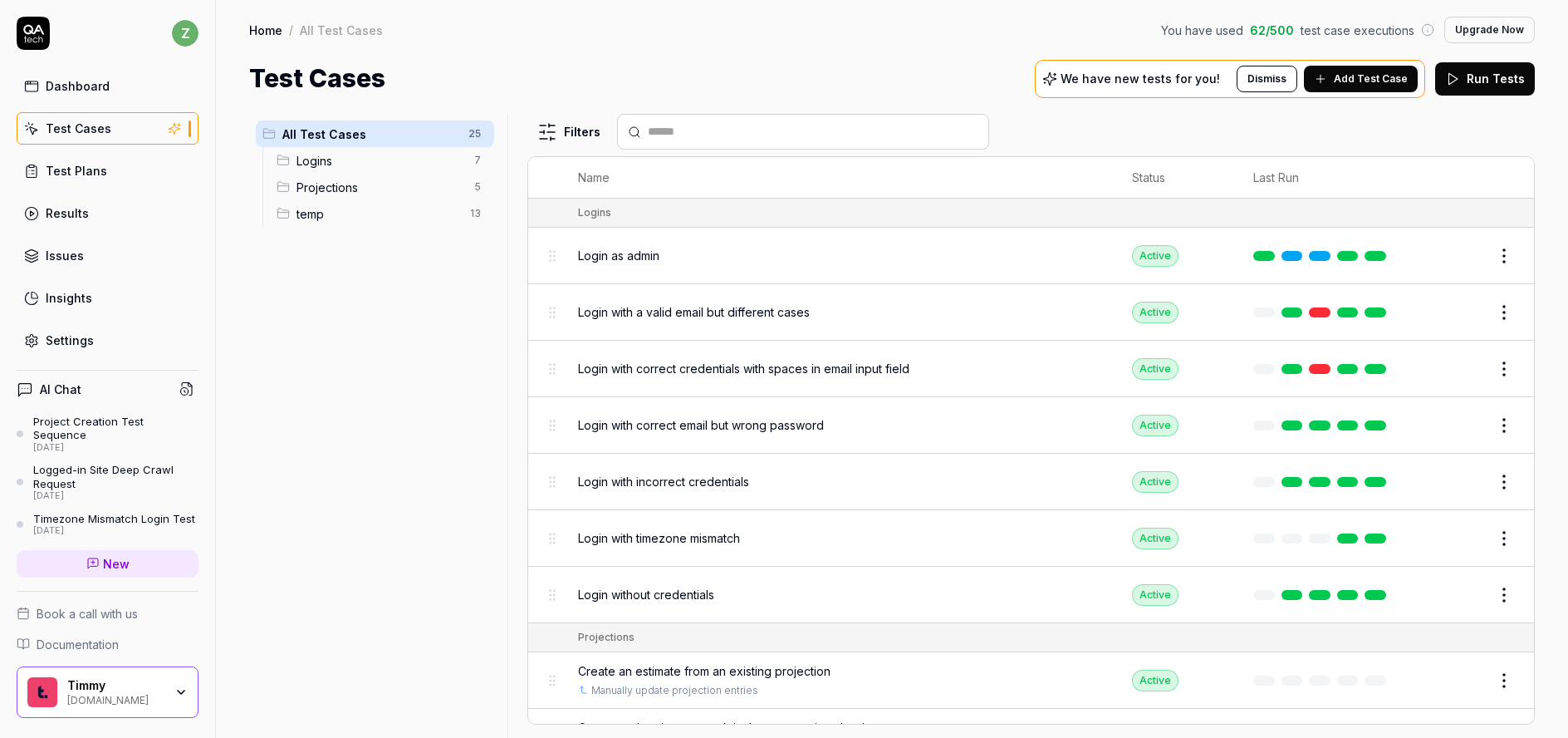
click at [1374, 83] on span "Add Test Case" at bounding box center [1371, 79] width 74 height 15
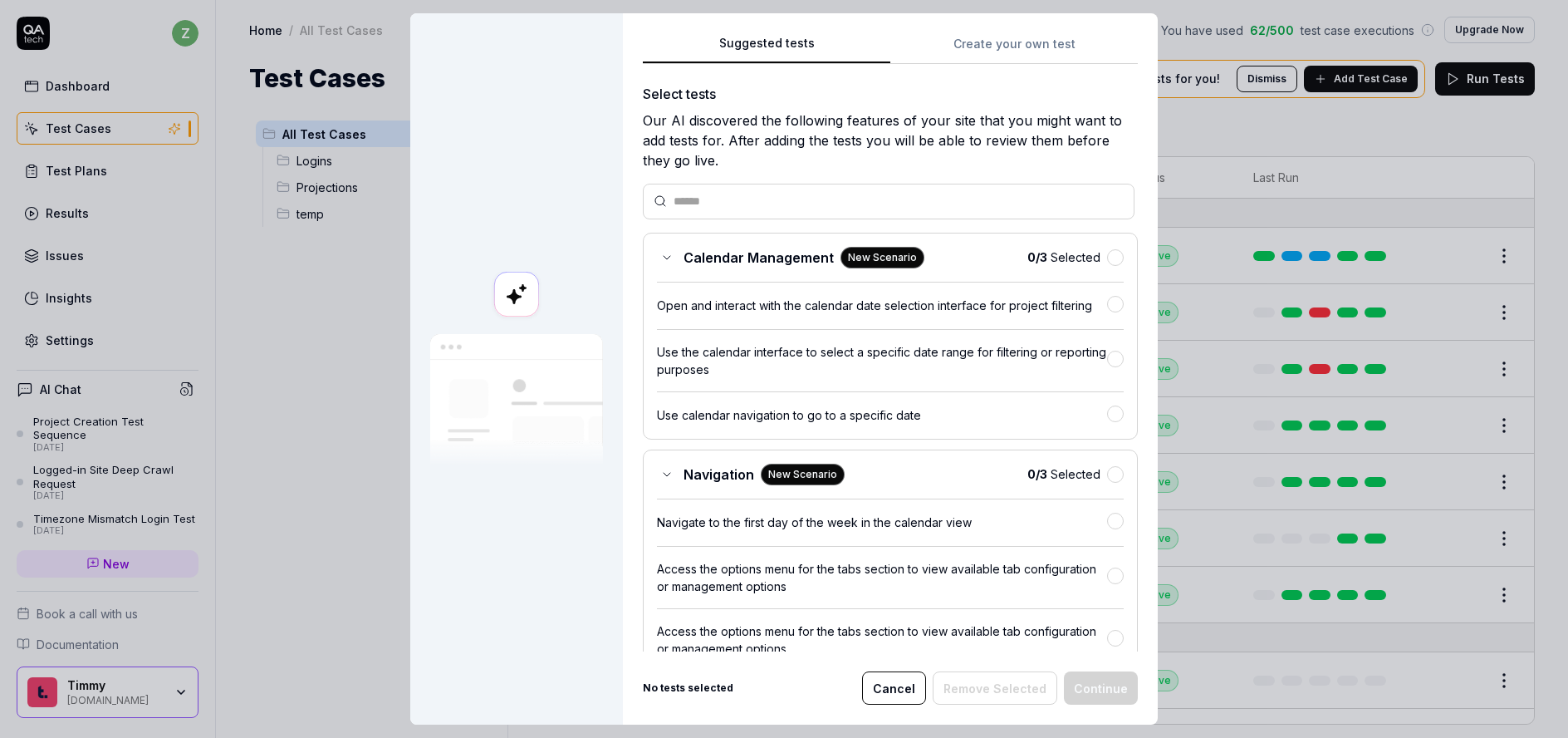
click at [1030, 50] on div "Suggested tests Create your own test Select tests Our AI discovered the followi…" at bounding box center [891, 343] width 495 height 618
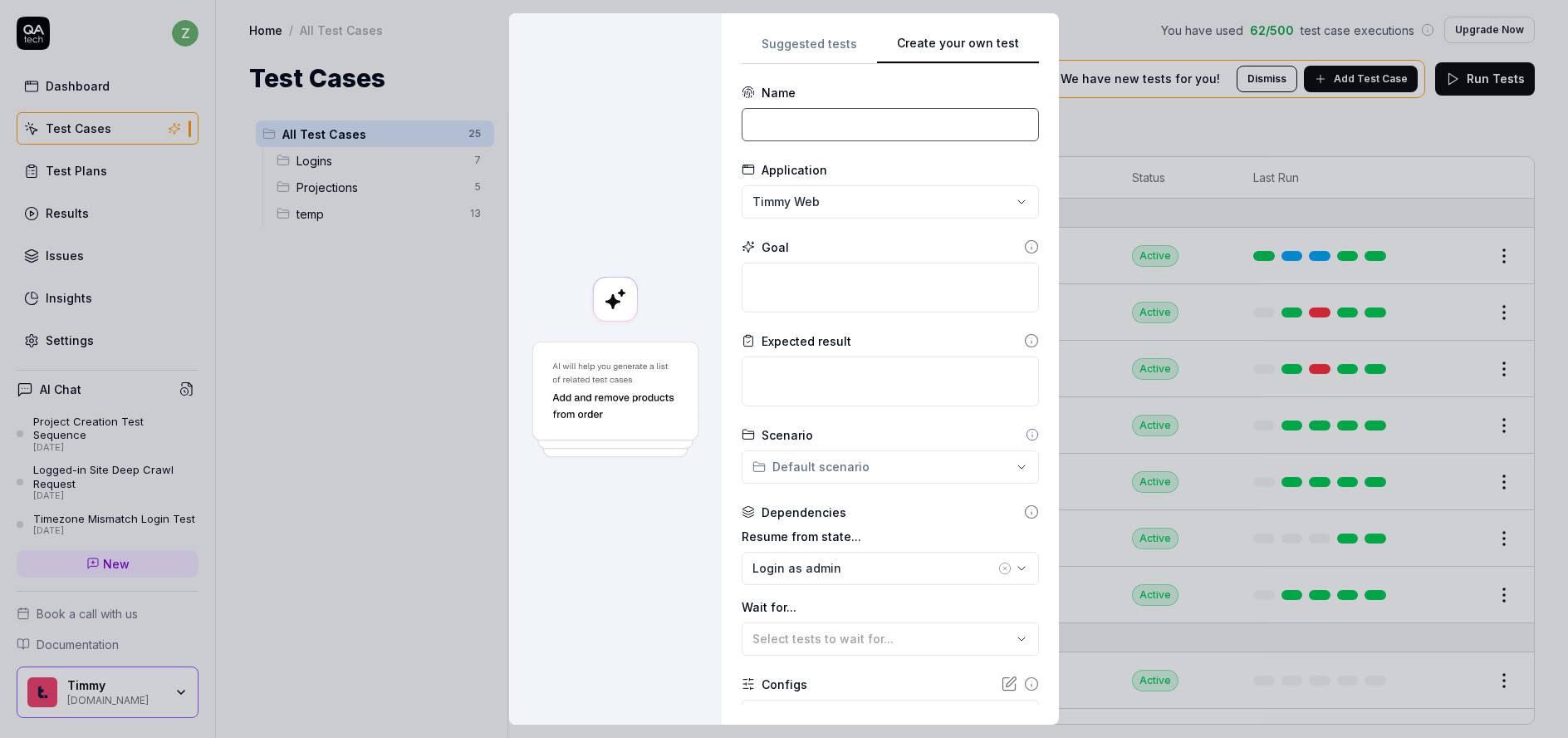
click at [918, 108] on input at bounding box center [891, 124] width 298 height 33
type input "Modifying estimate updates margin"
click at [837, 281] on textarea at bounding box center [891, 288] width 298 height 50
type textarea "*"
type textarea "S"
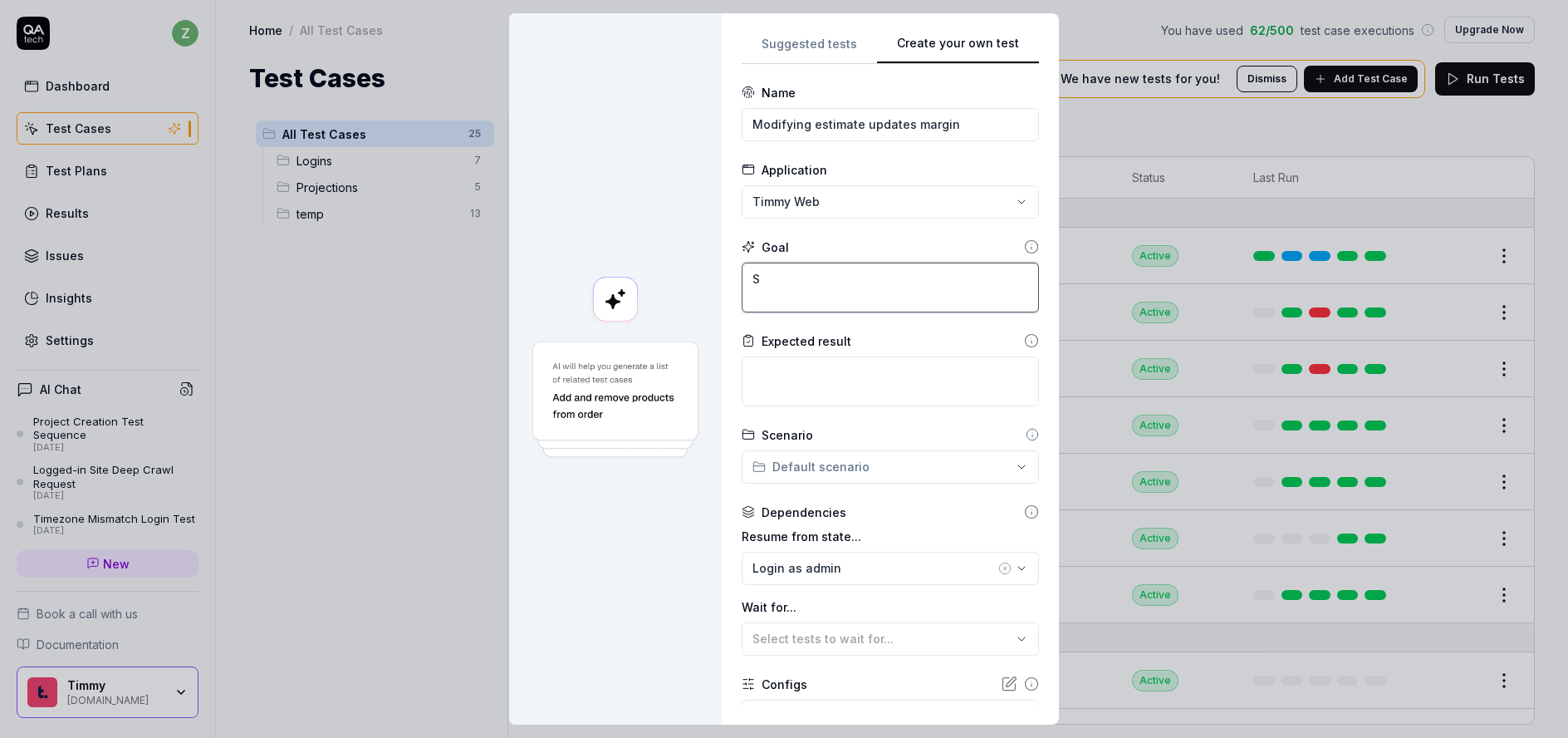
type textarea "*"
type textarea "Si"
type textarea "*"
type textarea "Sim"
type textarea "*"
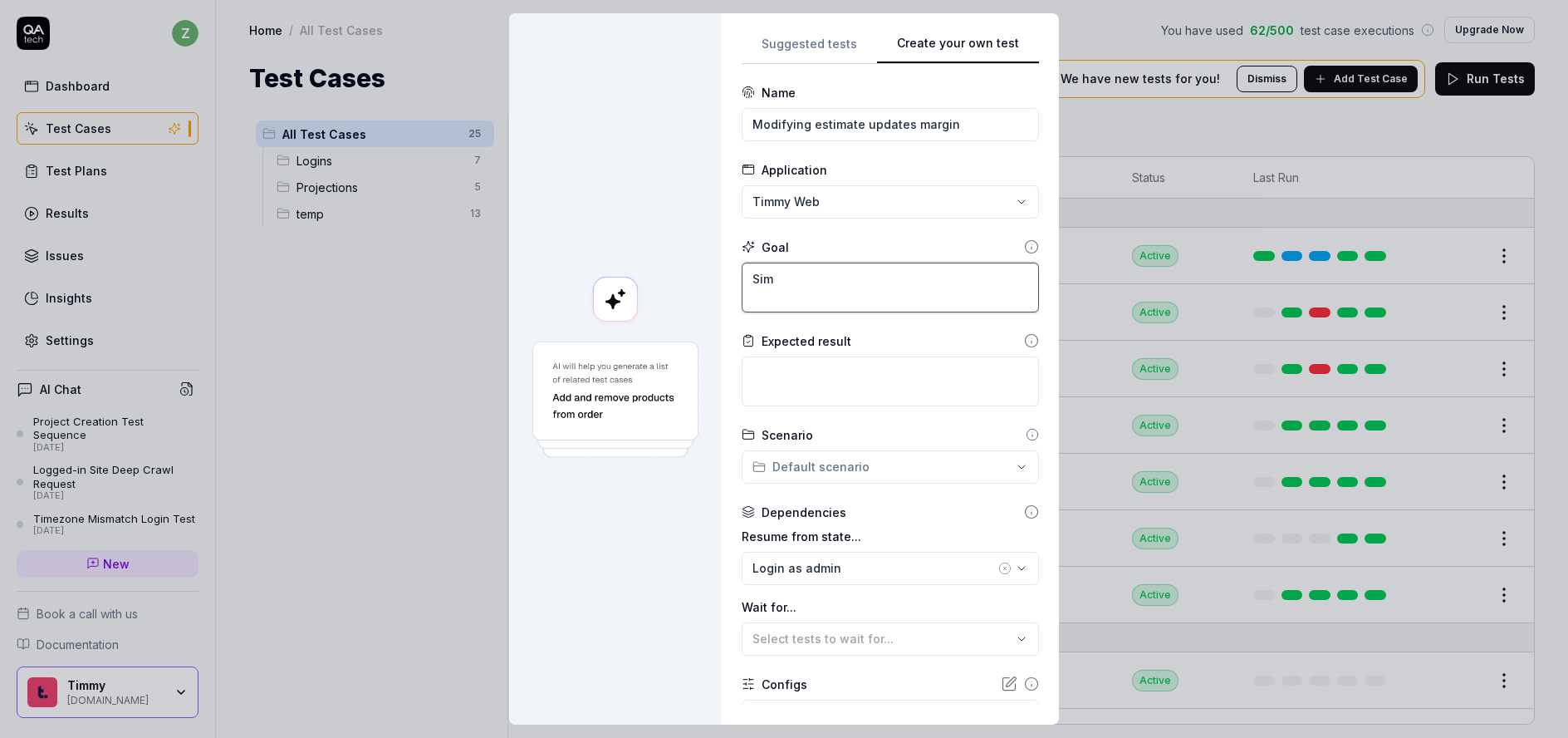
type textarea "Simu"
type textarea "*"
type textarea "Simul"
type textarea "*"
type textarea "Simula"
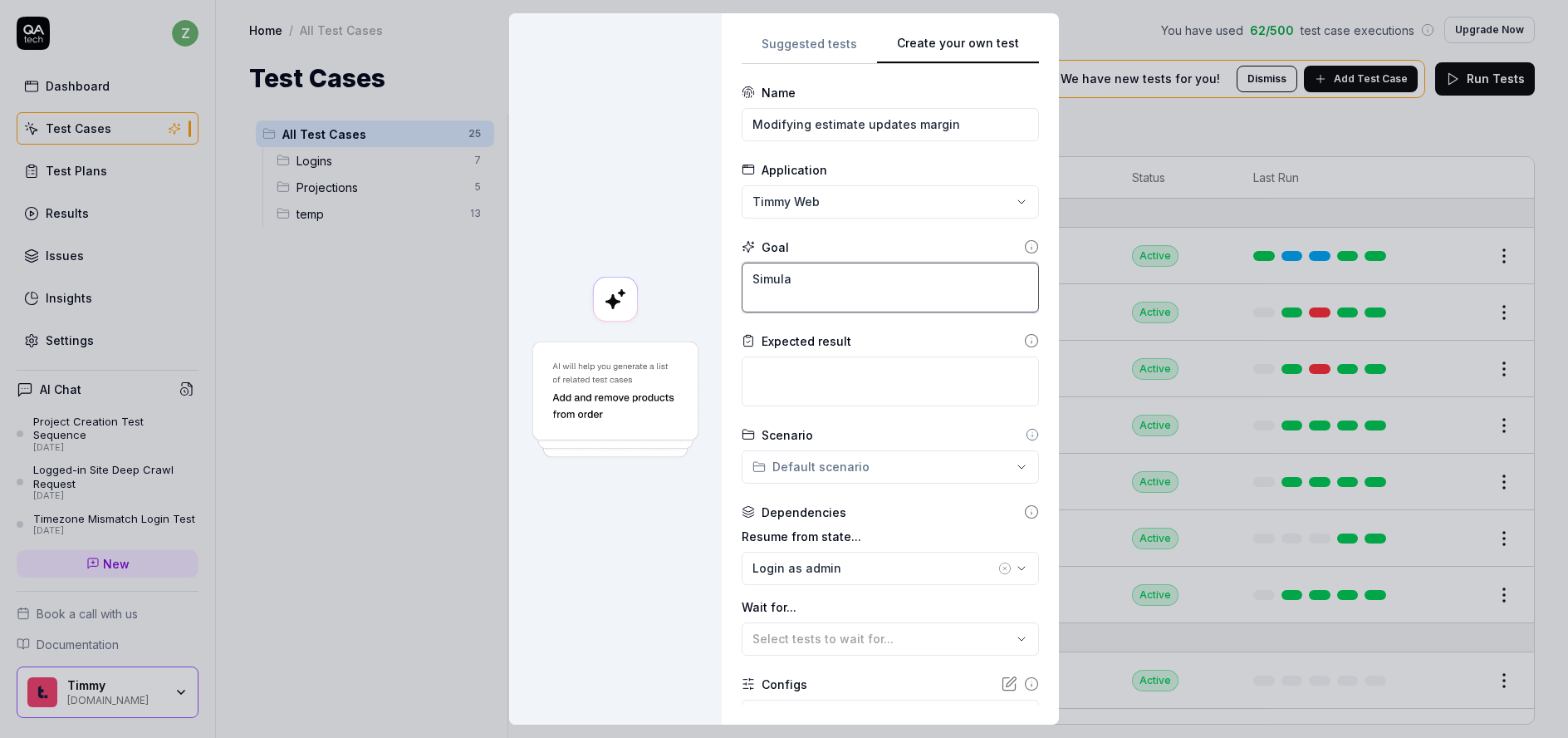
type textarea "*"
type textarea "Simulat"
type textarea "*"
type textarea "Simulate"
type textarea "*"
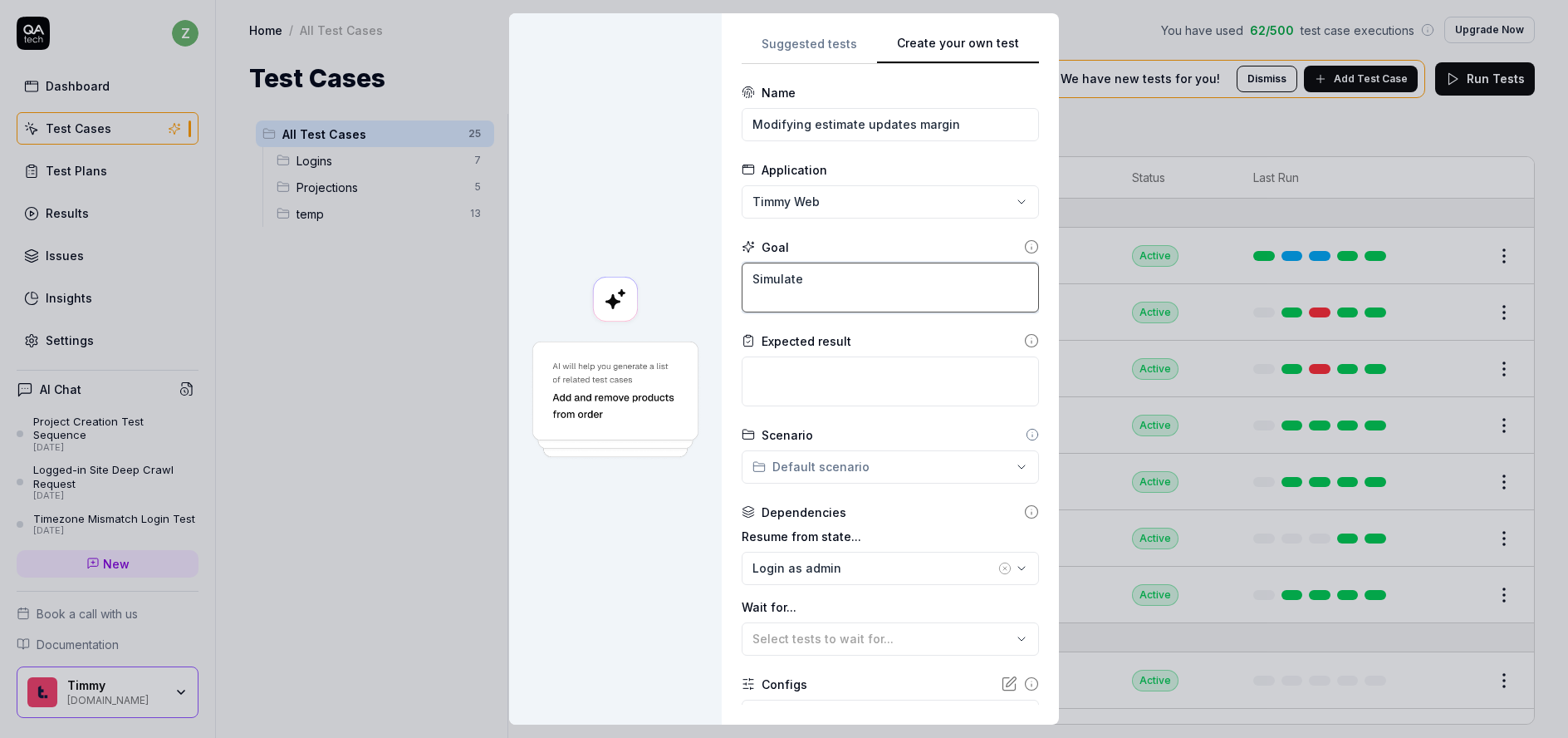
type textarea "Simulate"
type textarea "*"
type textarea "Simulate a"
type textarea "*"
type textarea "Simulate a"
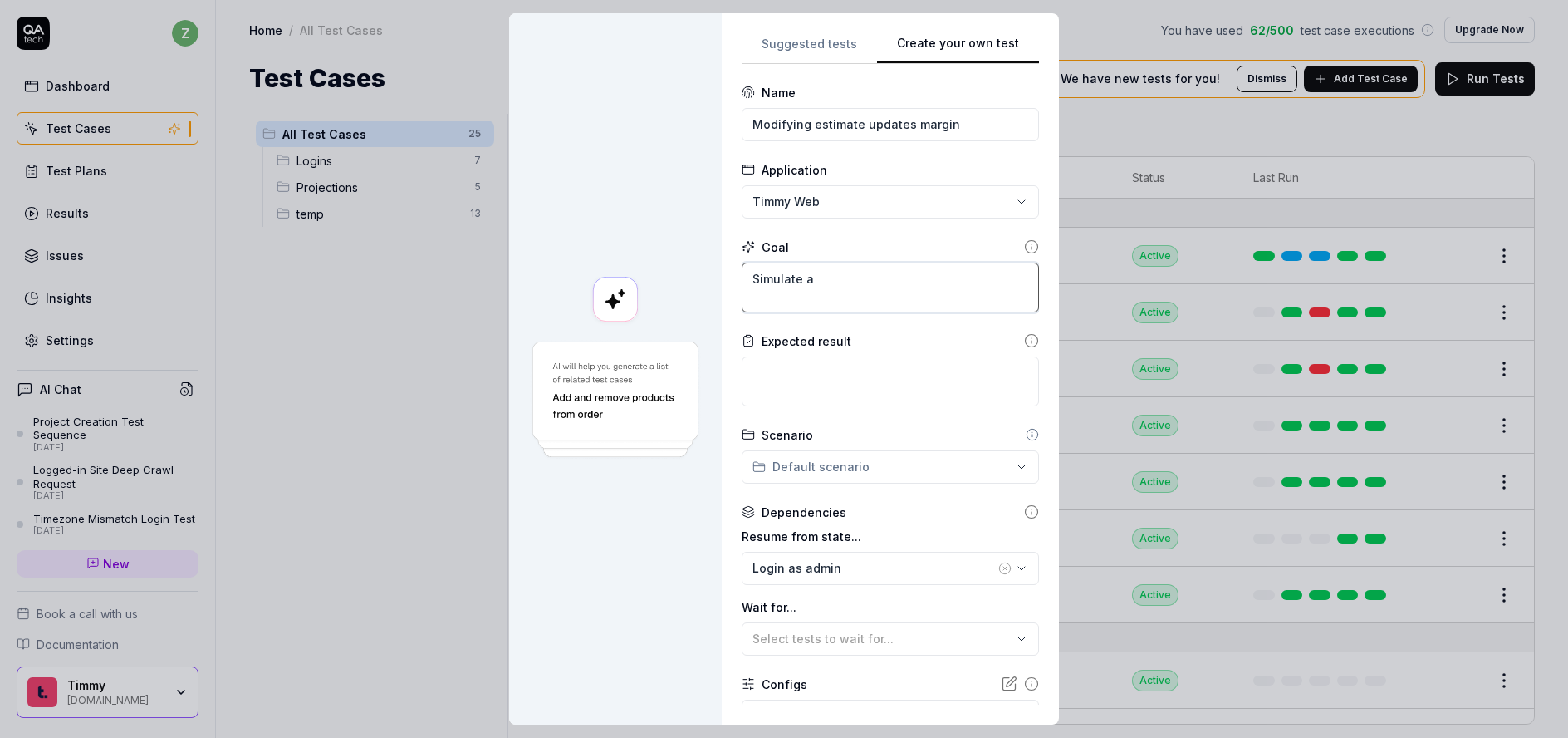
type textarea "*"
type textarea "Simulate a p"
type textarea "*"
type textarea "Simulate a pr"
type textarea "*"
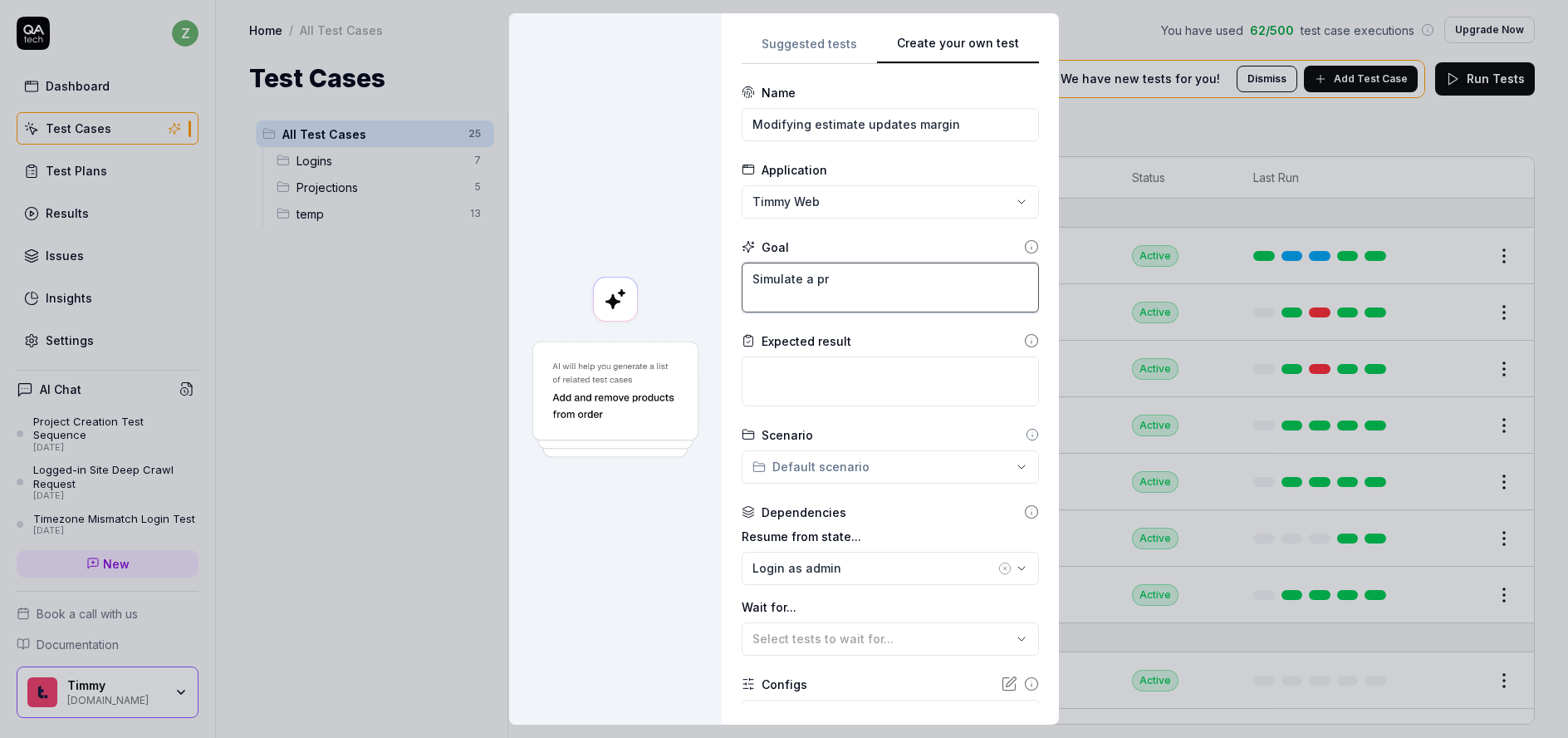
type textarea "Simulate a p"
type textarea "*"
type textarea "Simulate a"
type textarea "*"
type textarea "Simulate a"
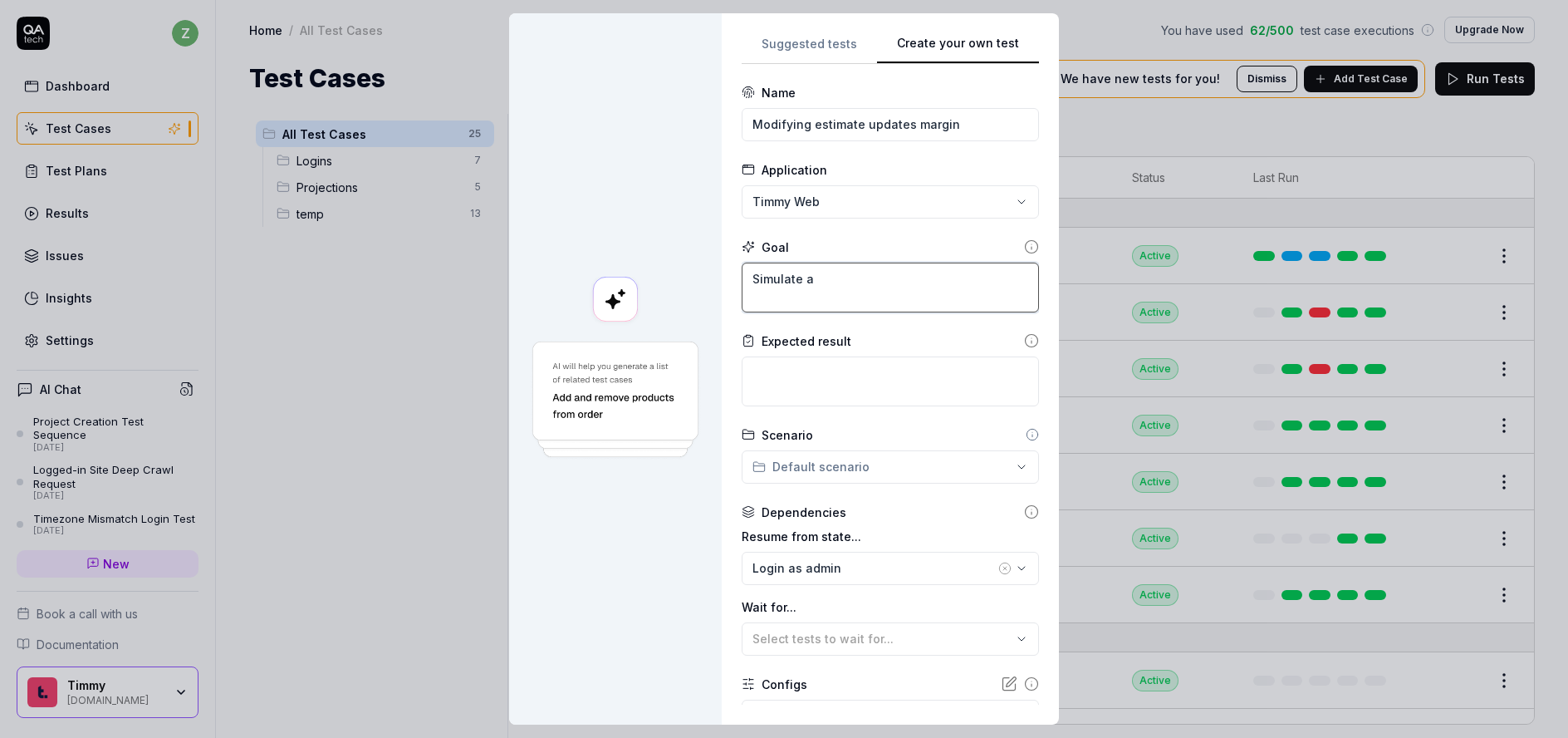
type textarea "*"
type textarea "Simulate"
type textarea "*"
type textarea "Simulate t"
type textarea "*"
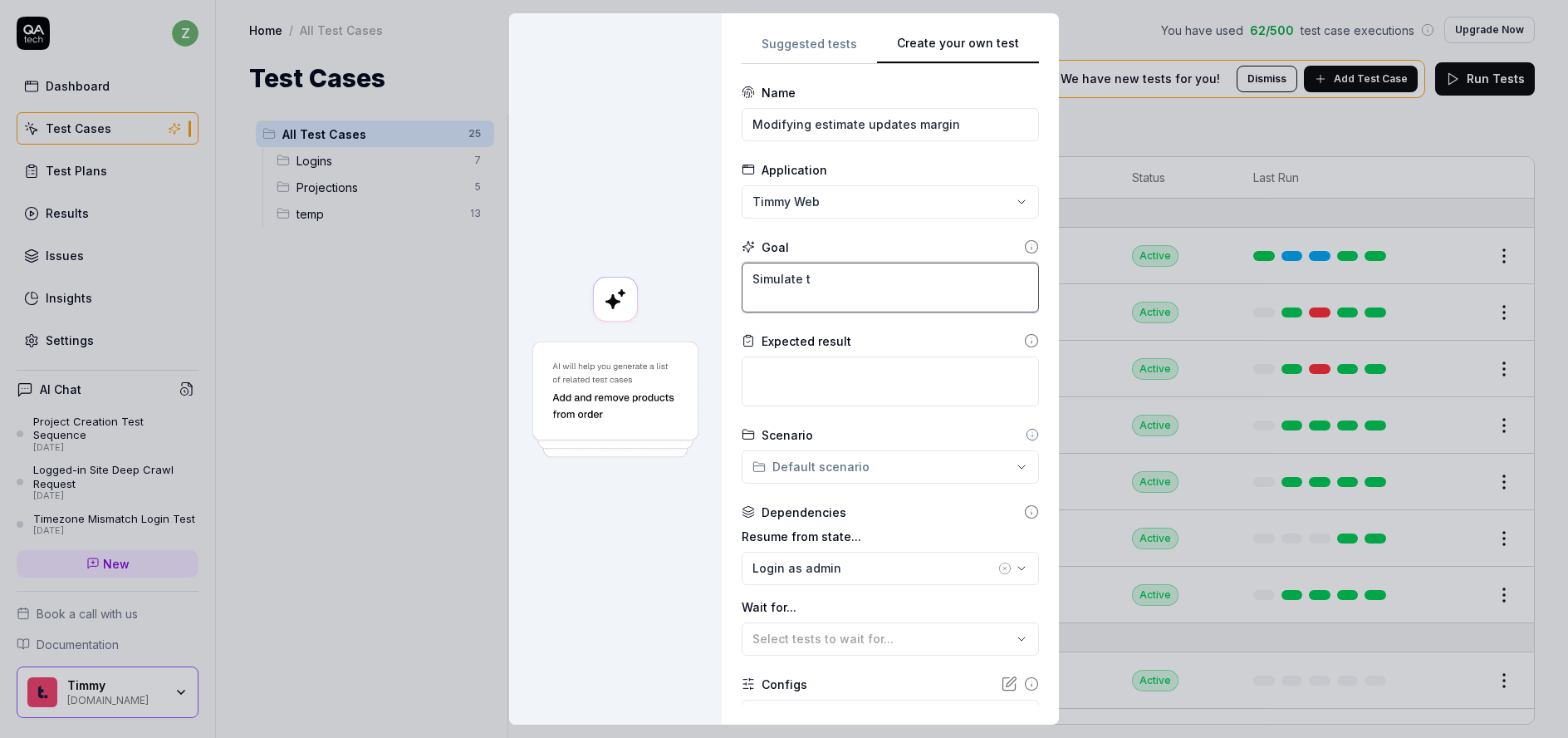
type textarea "Simulate th"
type textarea "*"
type textarea "Simulate the"
type textarea "*"
type textarea "Simulate the"
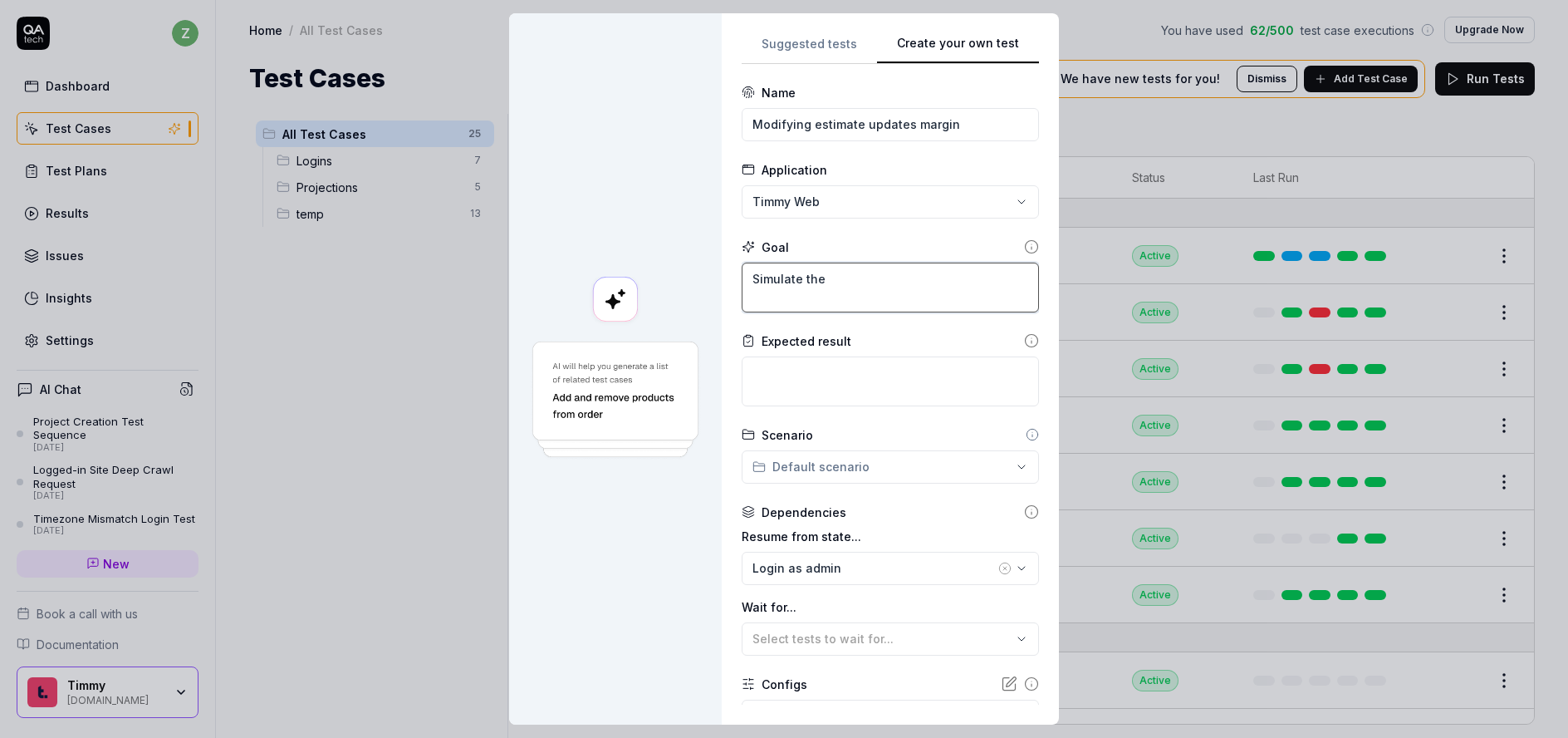
type textarea "*"
type textarea "Simulate the p"
type textarea "*"
type textarea "Simulate the pr"
type textarea "*"
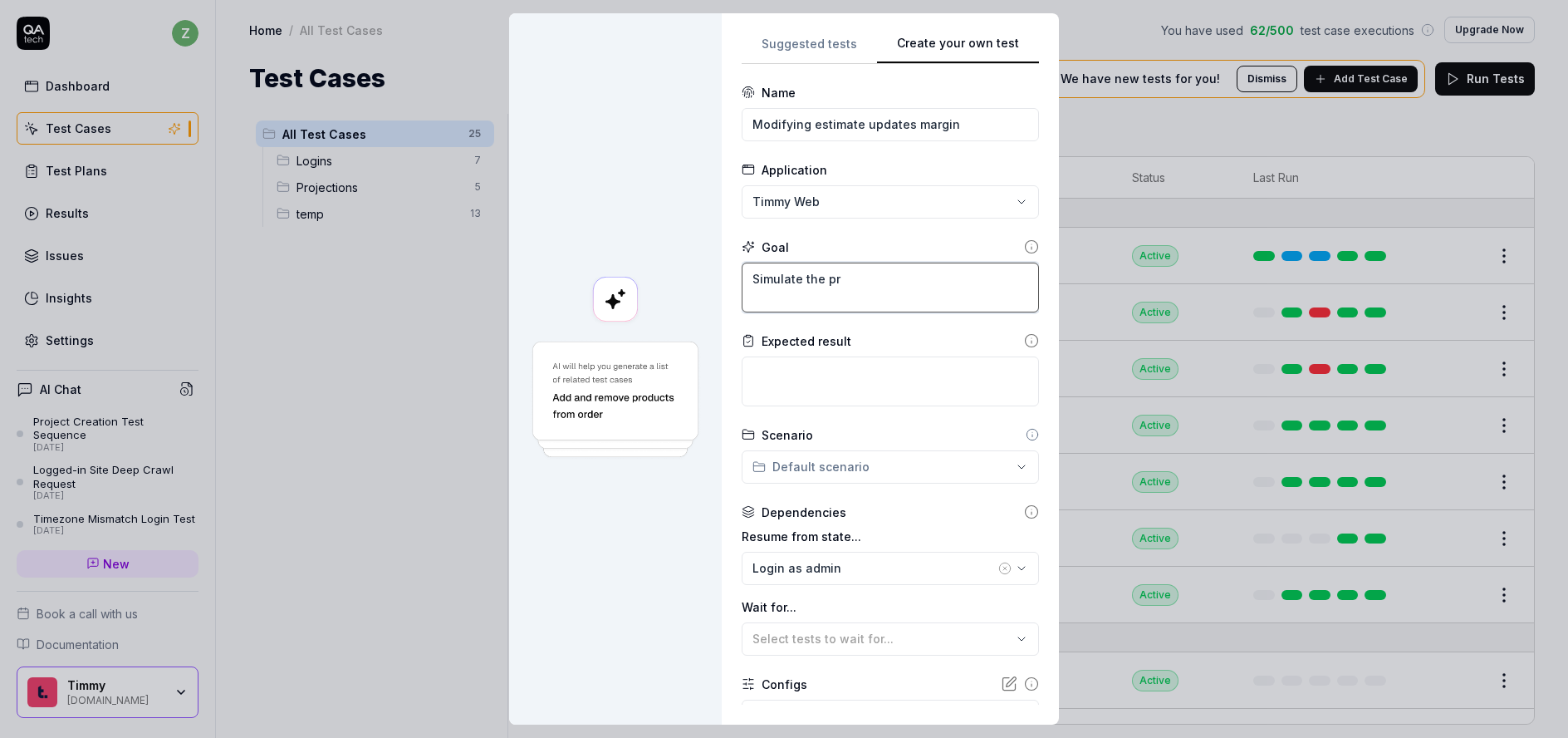
type textarea "Simulate the pro"
type textarea "*"
type textarea "Simulate the proc"
type textarea "*"
type textarea "Simulate the proce"
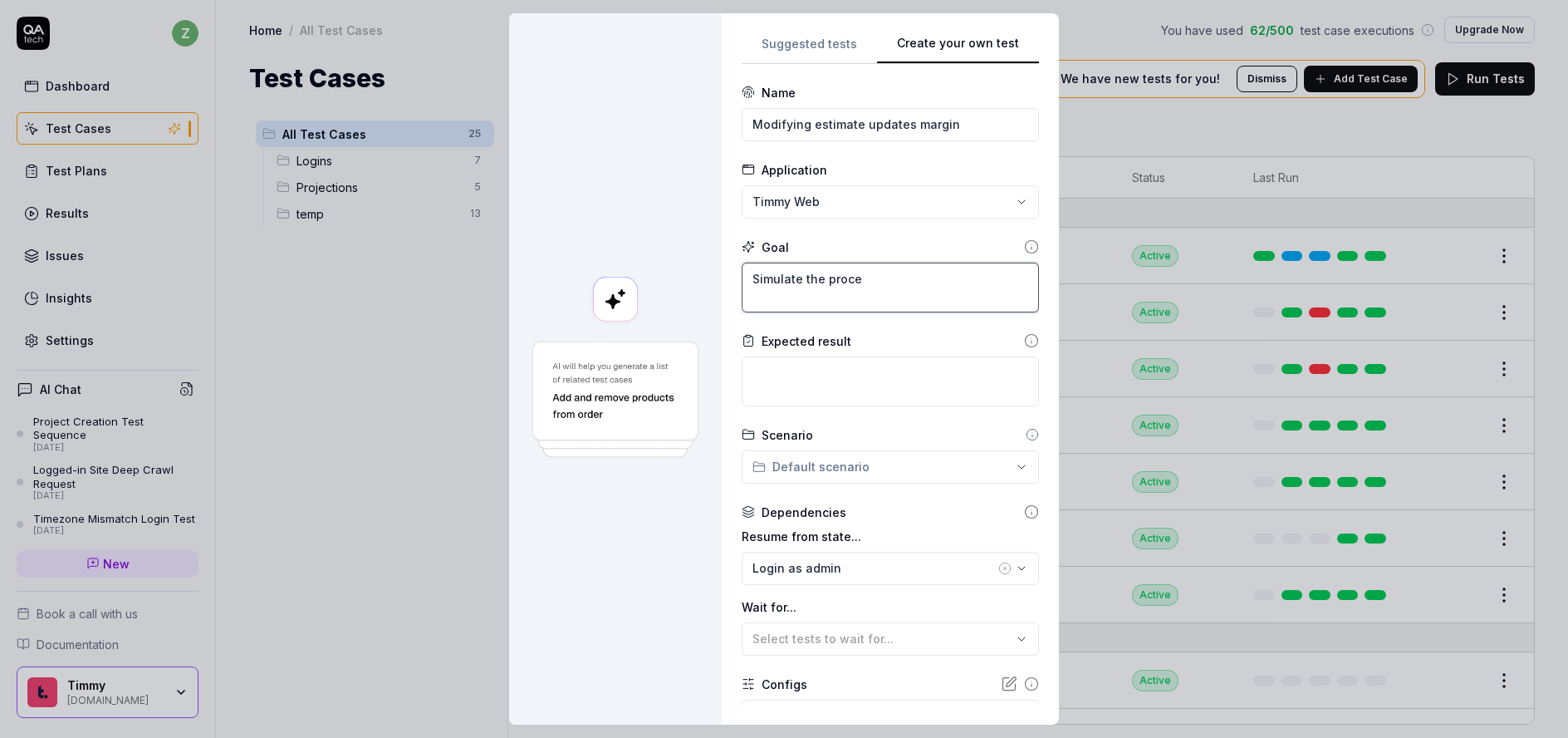
type textarea "*"
type textarea "Simulate the proces"
type textarea "*"
type textarea "Simulate the process"
type textarea "*"
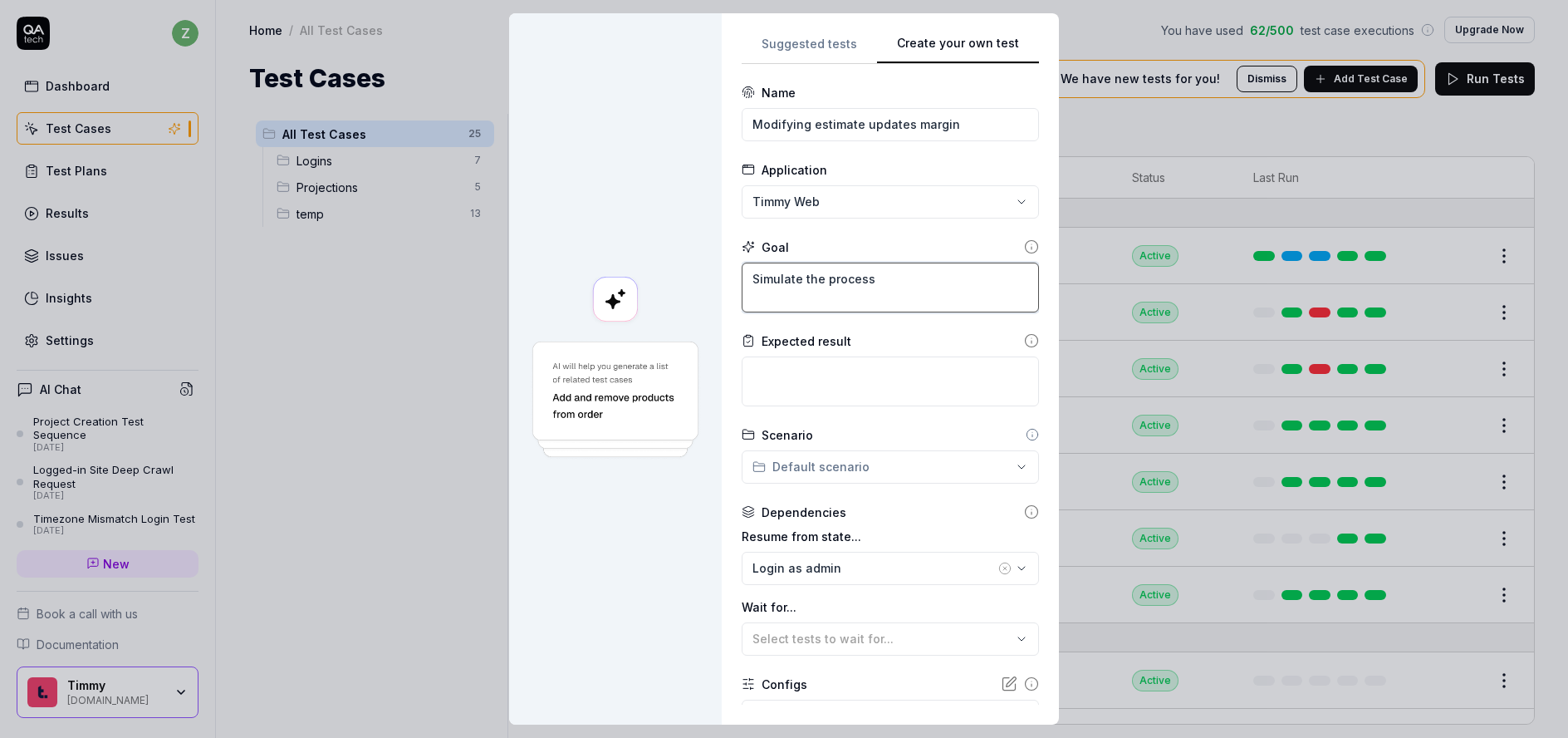
type textarea "Simulate the process"
type textarea "*"
type textarea "Simulate the process o"
type textarea "*"
type textarea "Simulate the process of"
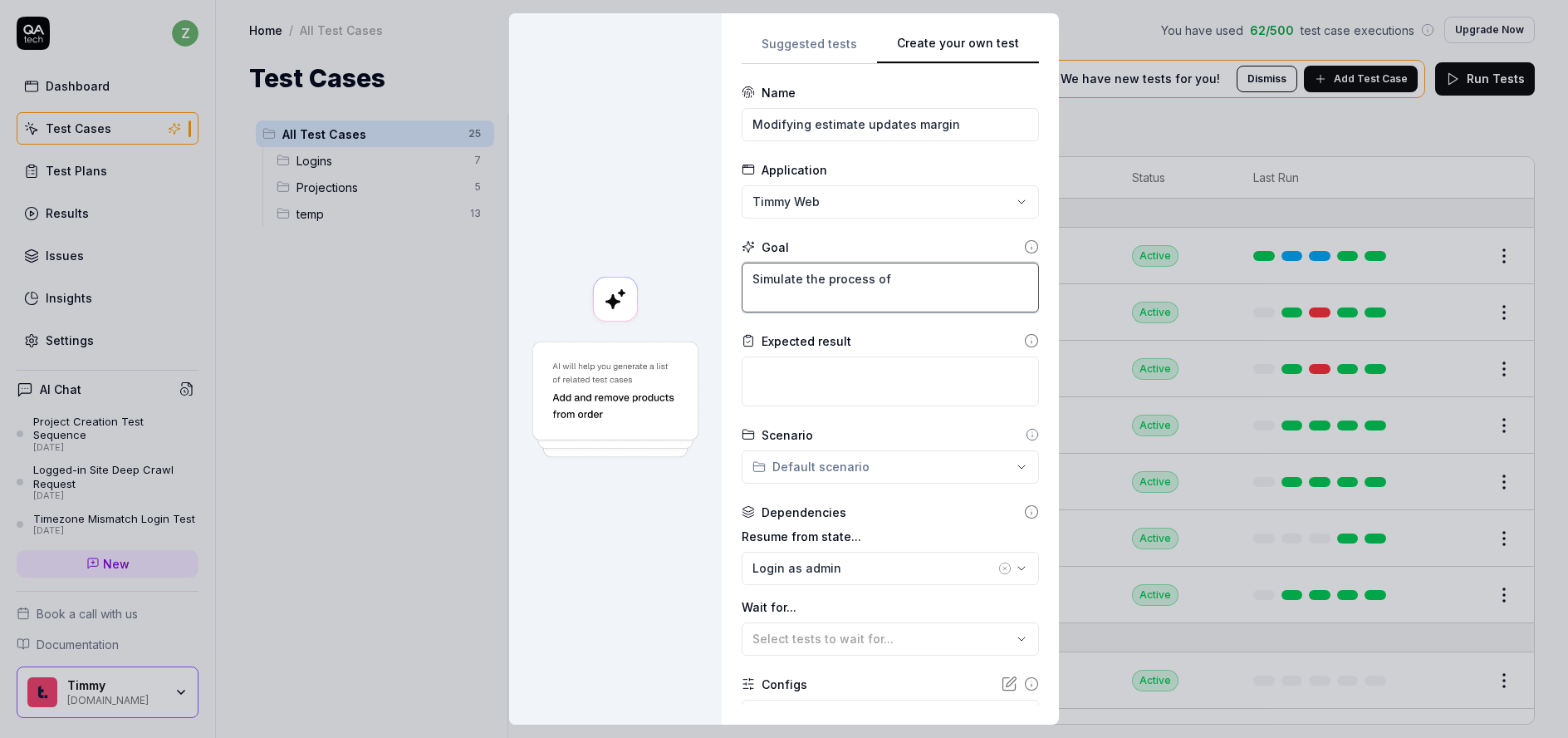
type textarea "*"
type textarea "Simulate the process of"
type textarea "*"
type textarea "Simulate the process of u"
type textarea "*"
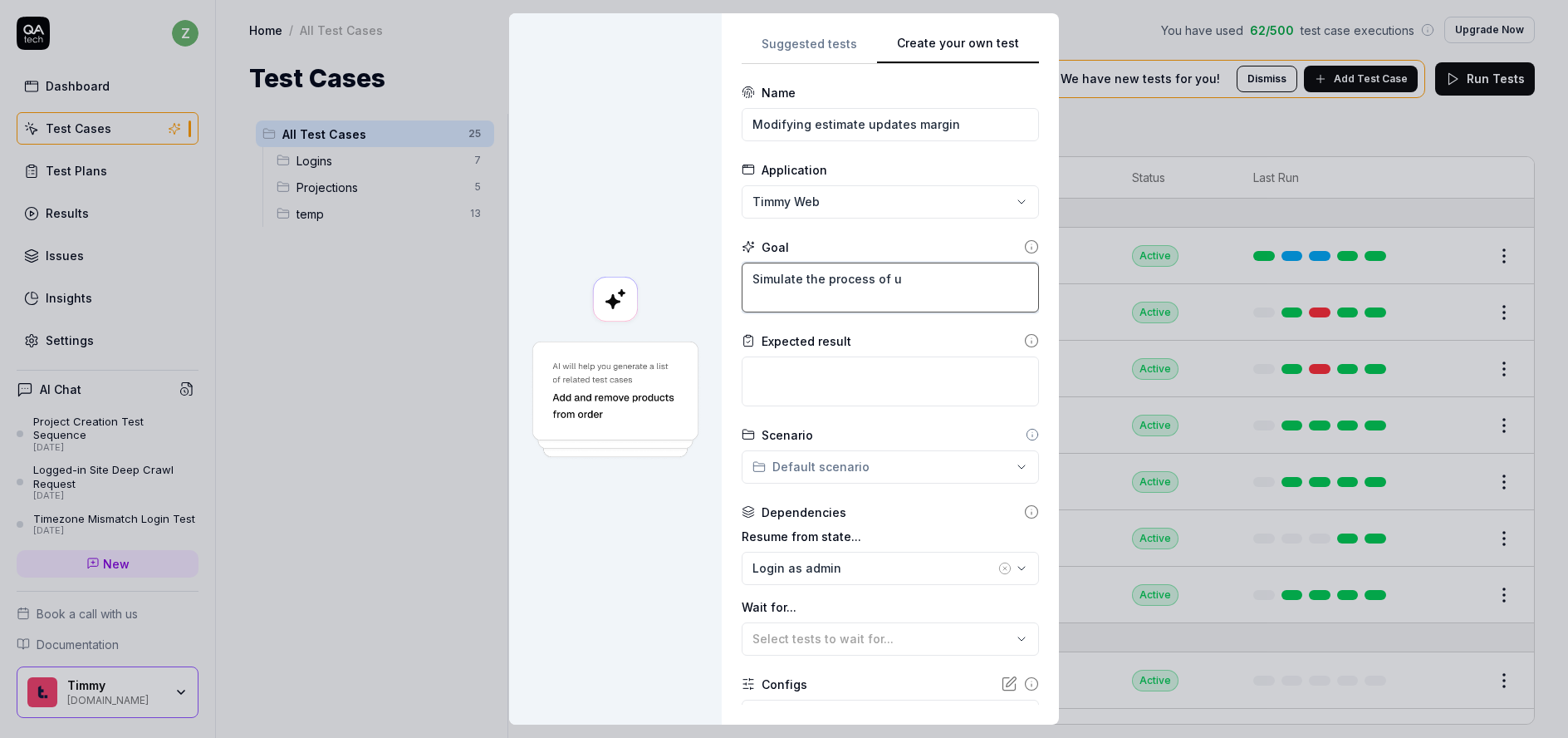
type textarea "Simulate the process of up"
type textarea "*"
type textarea "Simulate the process of upc"
type textarea "*"
type textarea "Simulate the process of upch"
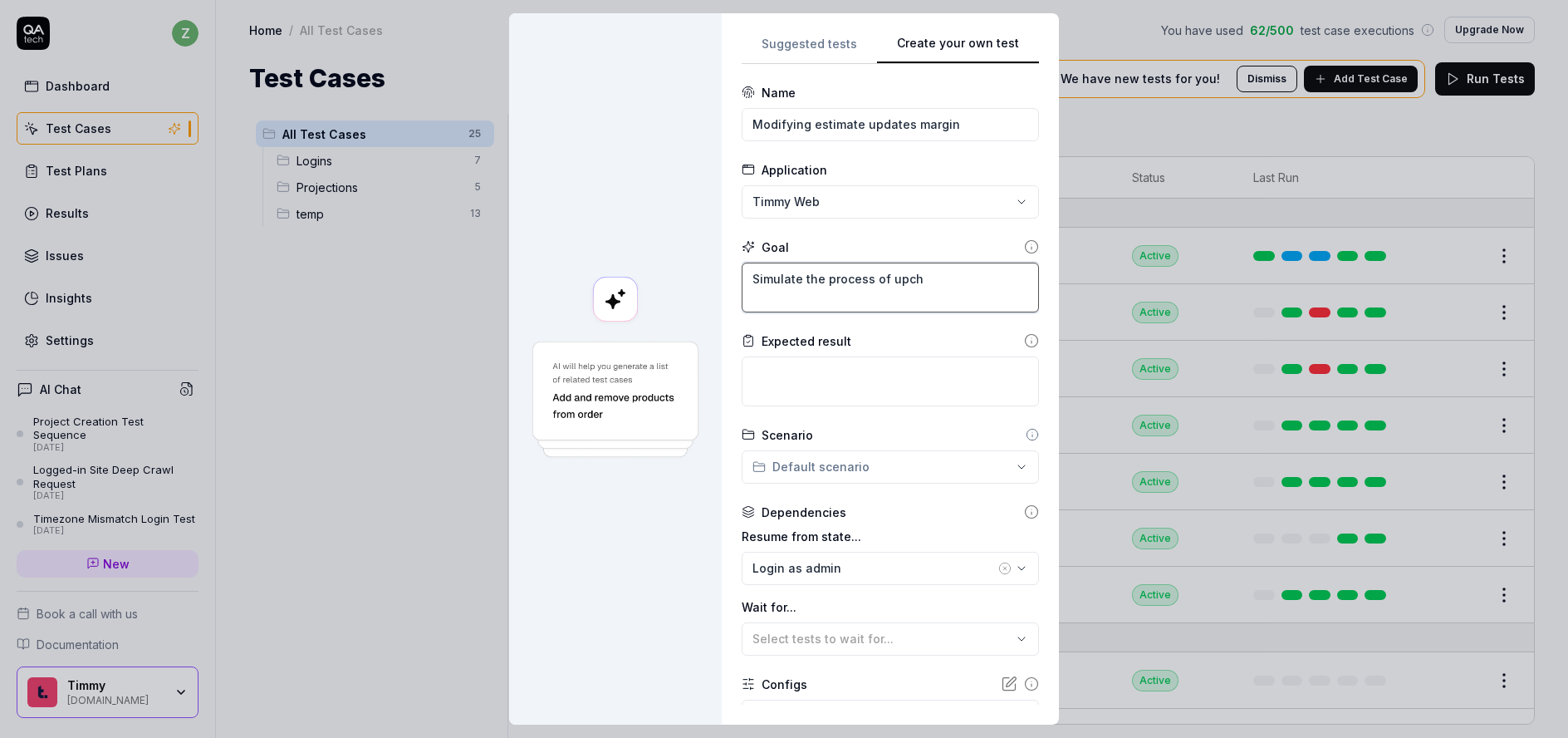
type textarea "*"
type textarea "Simulate the process of upcha"
type textarea "*"
type textarea "Simulate the process of upchar"
type textarea "*"
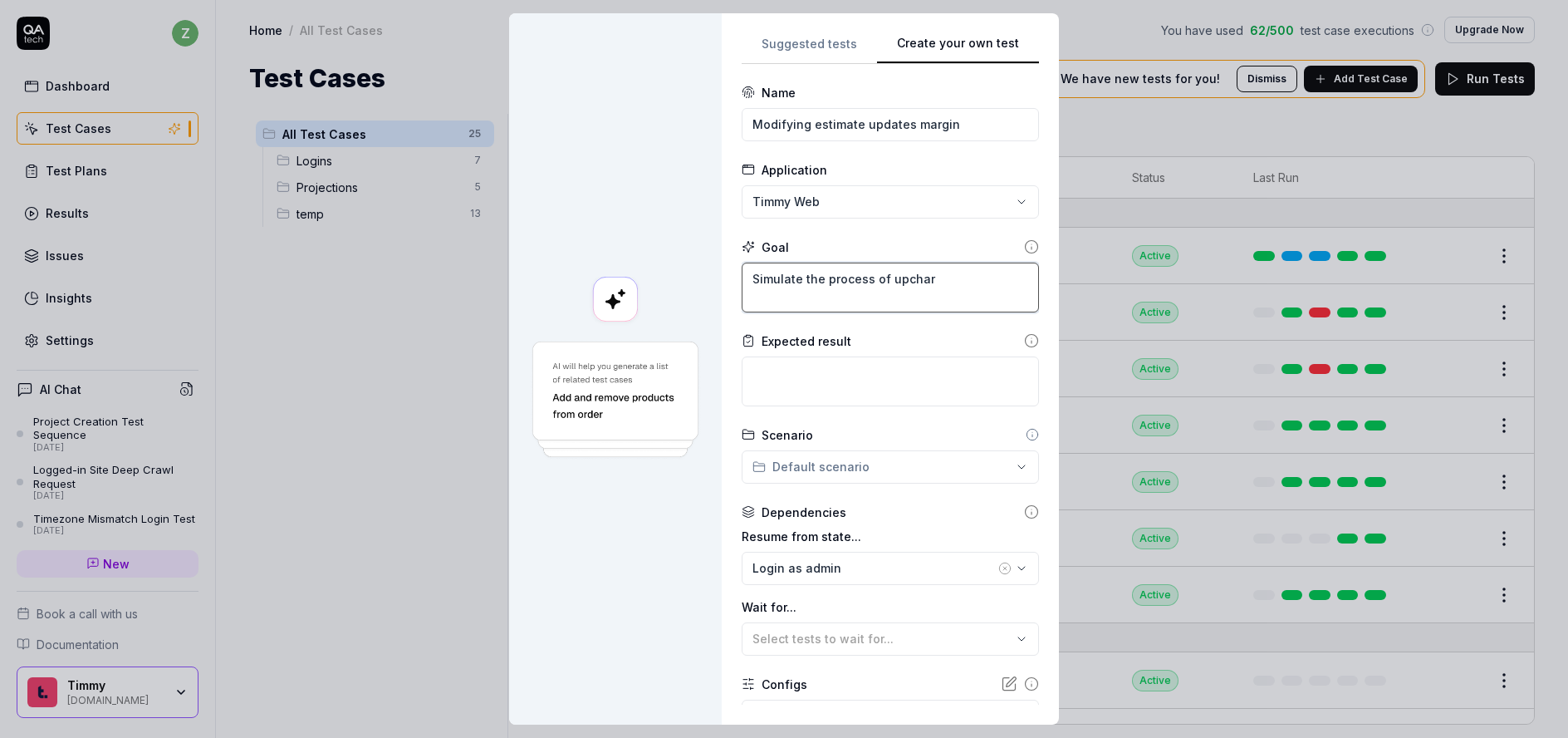
type textarea "Simulate the process of upcharg"
type textarea "*"
type textarea "Simulate the process of upchargi"
type textarea "*"
type textarea "Simulate the process of upchargin"
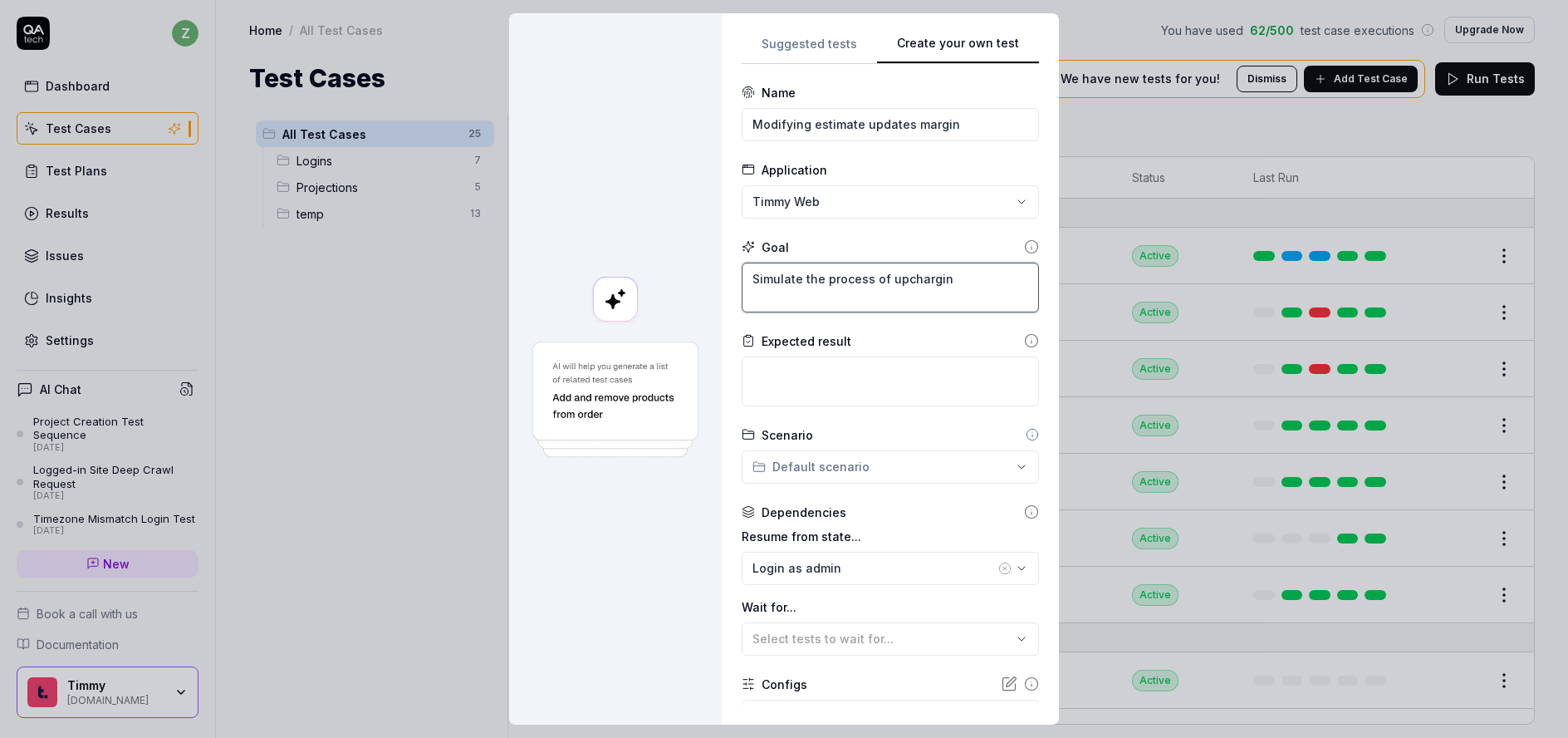
type textarea "*"
type textarea "Simulate the process of upcharging"
type textarea "*"
type textarea "Simulate the process of upcharging"
type textarea "*"
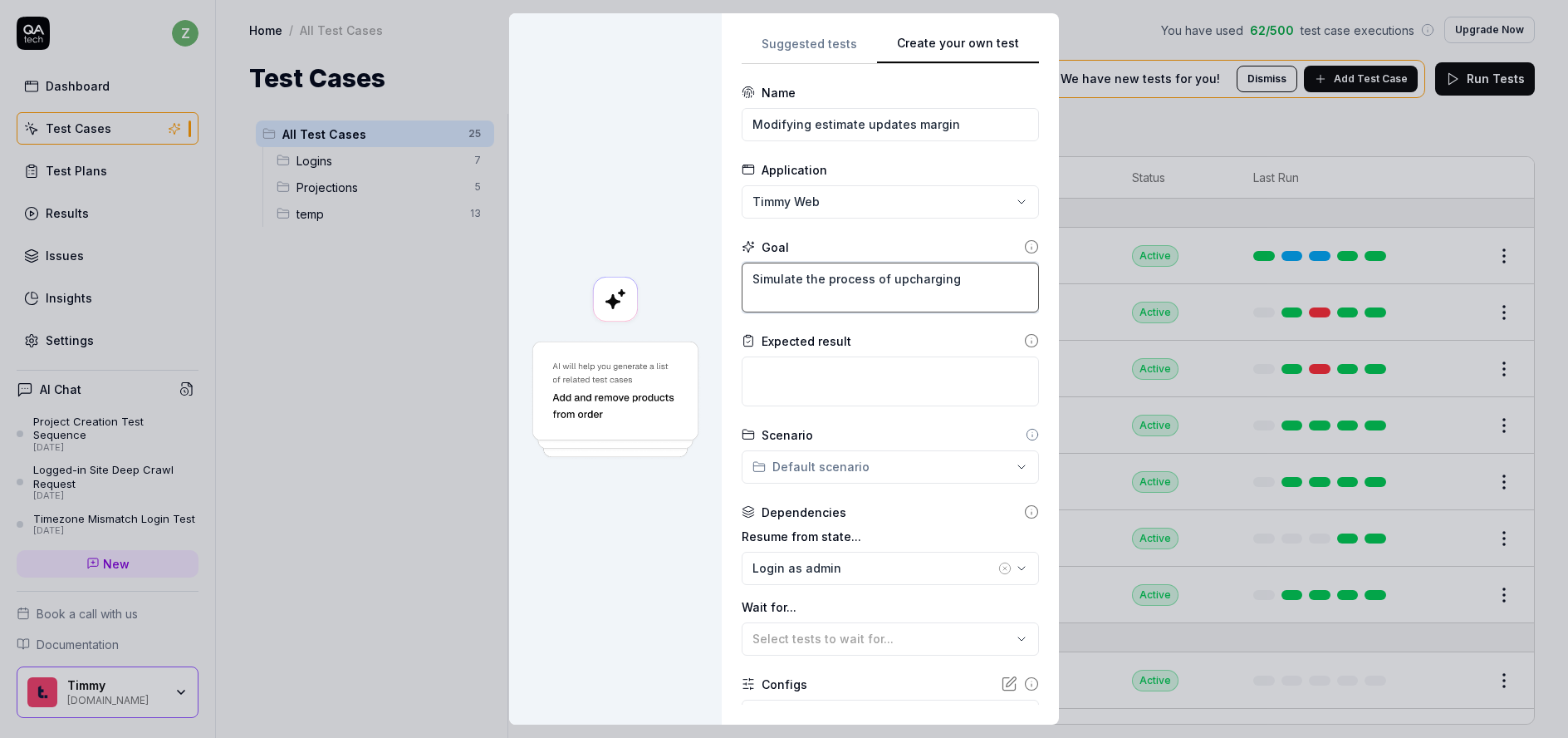
type textarea "Simulate the process of upcharging t"
type textarea "*"
type textarea "Simulate the process of upcharging th"
type textarea "*"
type textarea "Simulate the process of upcharging the"
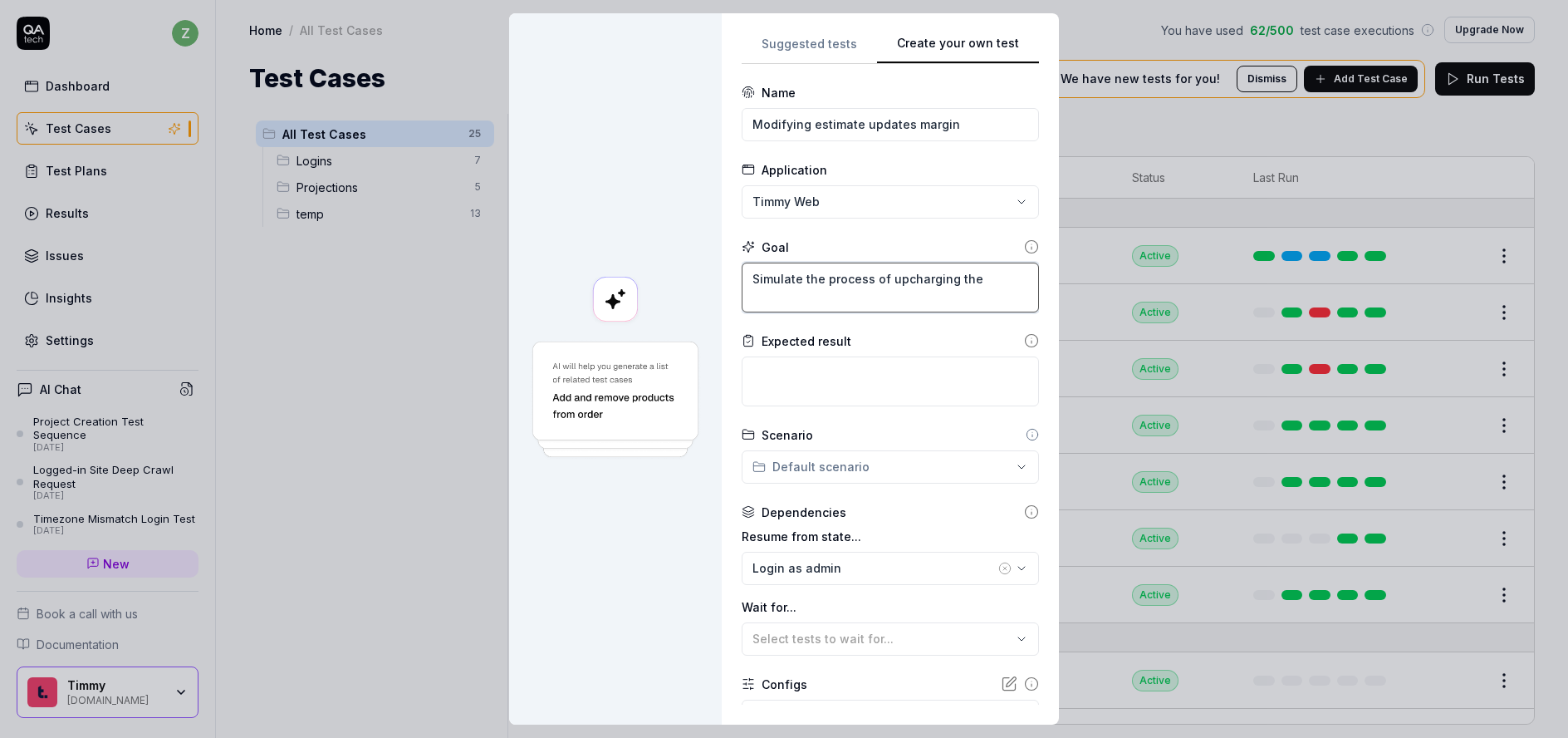
type textarea "*"
type textarea "Simulate the process of upcharging the"
type textarea "*"
type textarea "Simulate the process of upcharging the c"
type textarea "*"
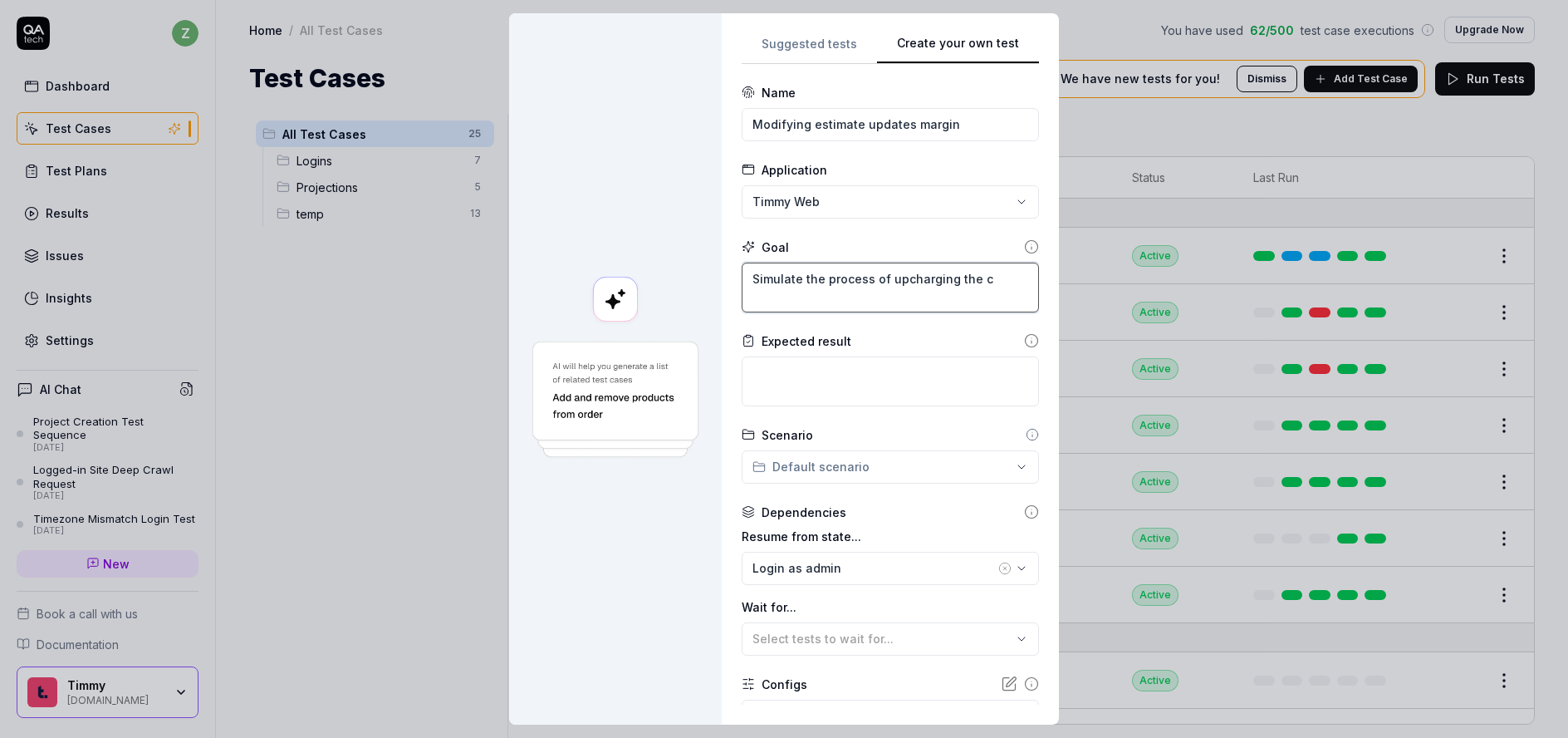
type textarea "Simulate the process of upcharging the cu"
type textarea "*"
type textarea "Simulate the process of upcharging the cus"
type textarea "*"
type textarea "Simulate the process of upcharging the cust"
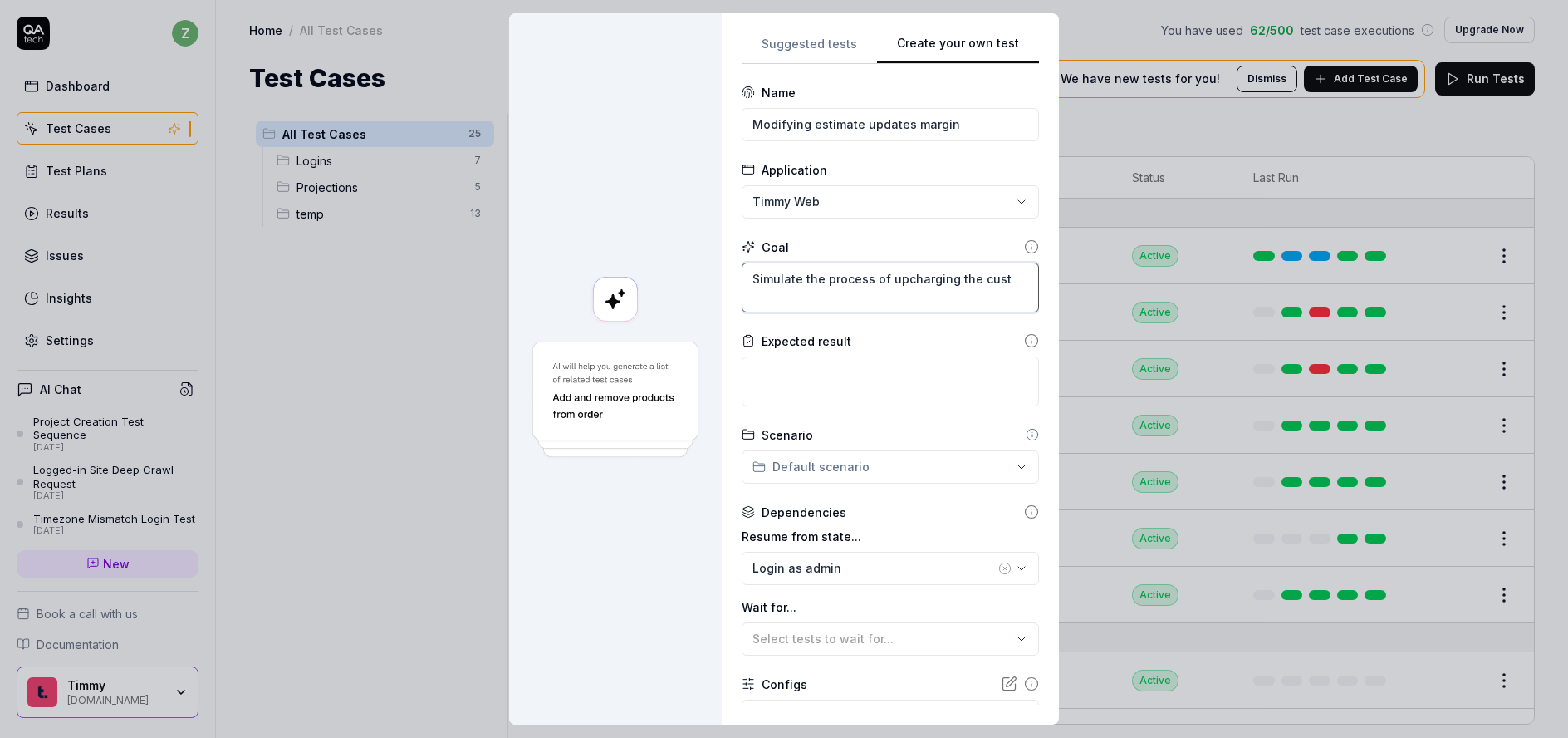
type textarea "*"
type textarea "Simulate the process of upcharging the custom"
type textarea "*"
type textarea "Simulate the process of upcharging the custome"
type textarea "*"
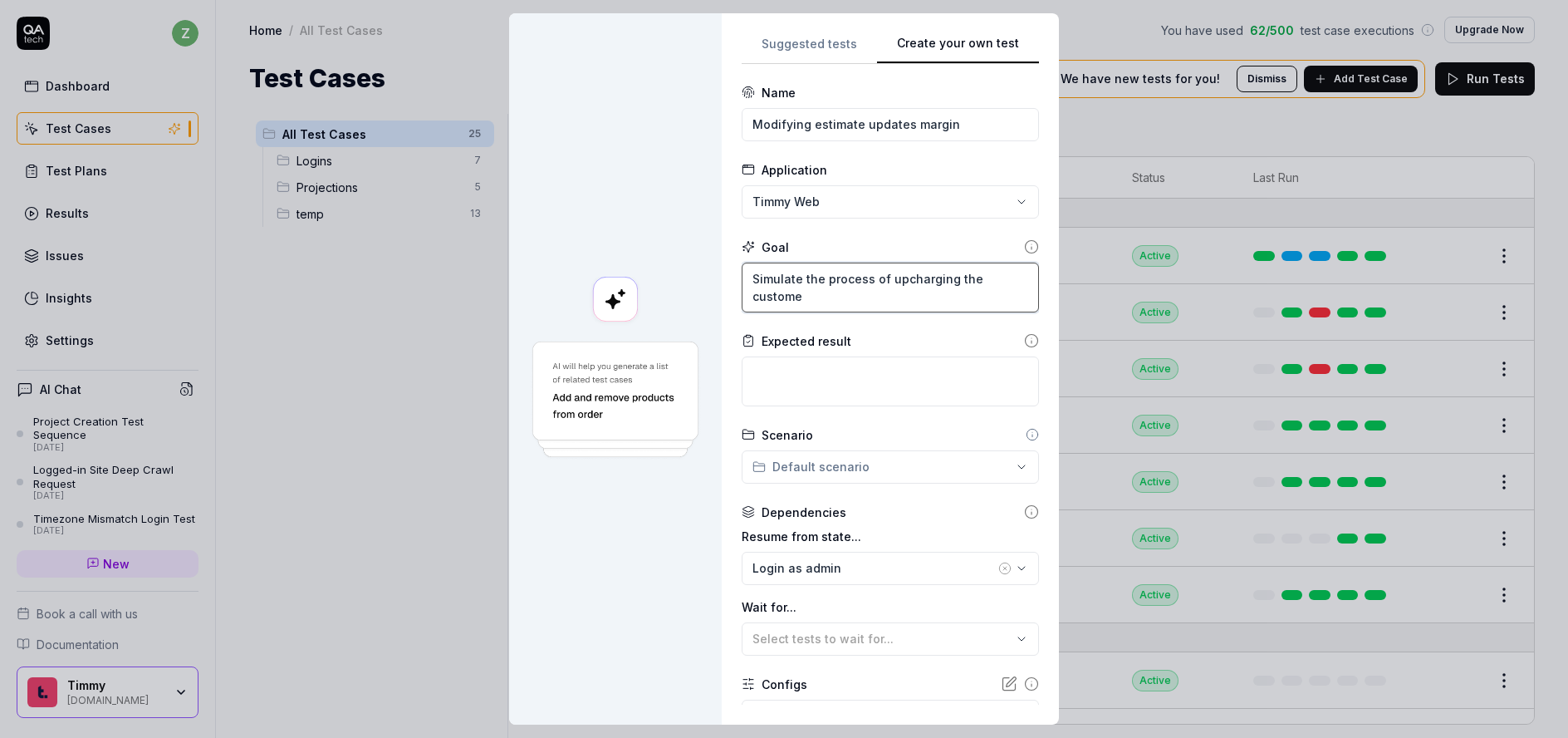
type textarea "Simulate the process of upcharging the customer"
type textarea "*"
type textarea "Simulate the process of upcharging the customer"
type textarea "*"
type textarea "Simulate the process of uncharging the customer"
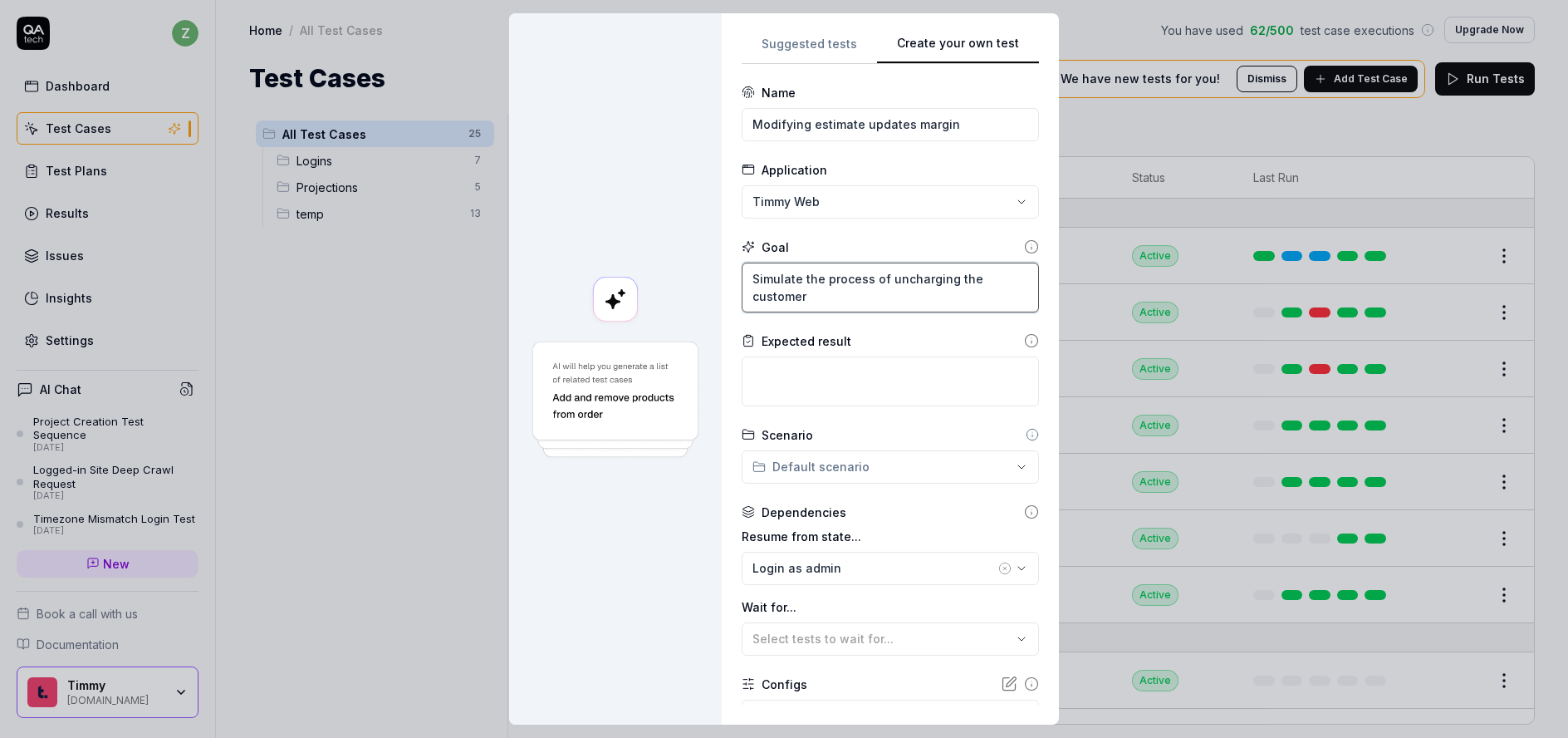
click at [863, 301] on textarea "Simulate the process of uncharging the customer" at bounding box center [891, 288] width 298 height 50
type textarea "*"
type textarea "Simulate the process of uncharging the customer t"
type textarea "*"
type textarea "Simulate the process of uncharging the customer to"
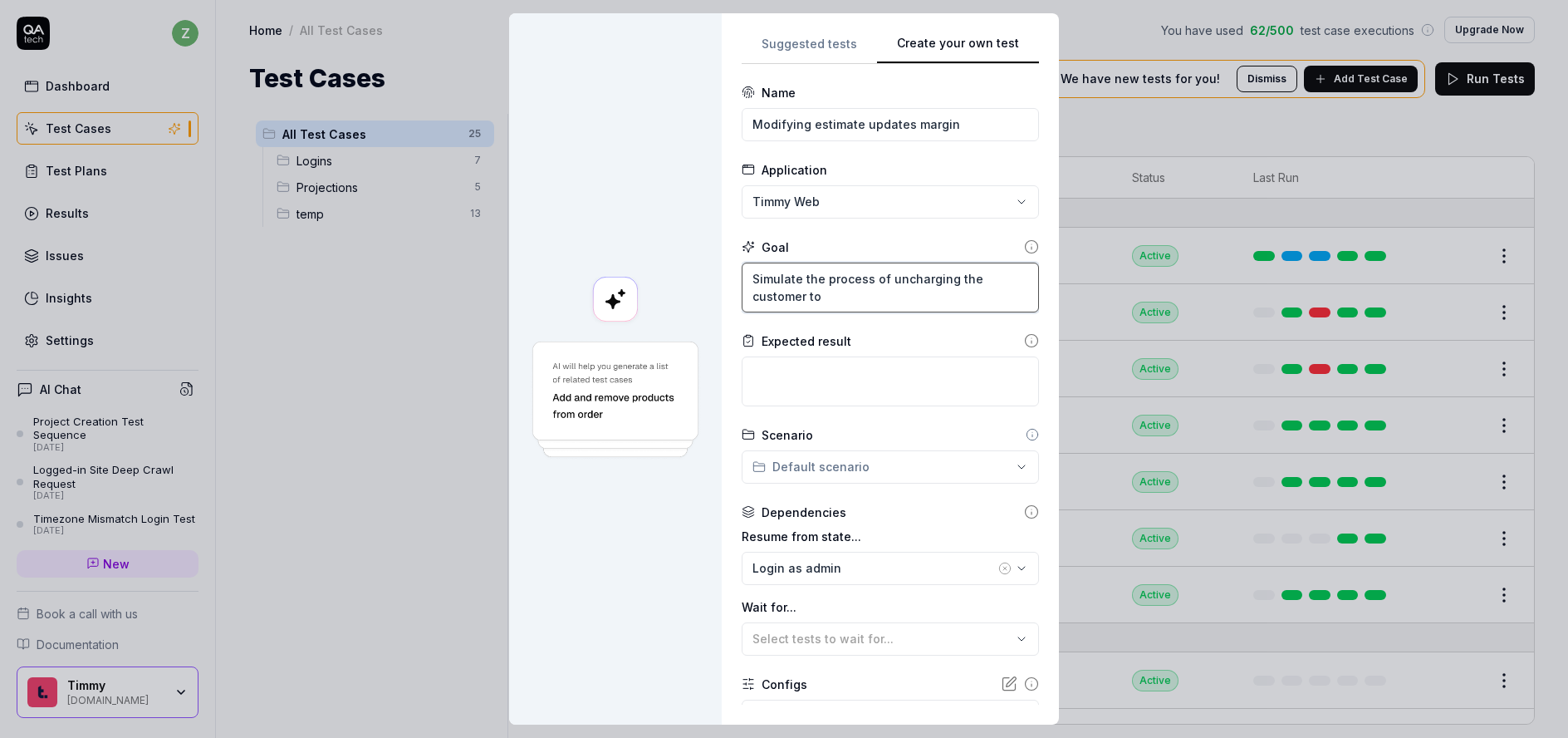
type textarea "*"
type textarea "Simulate the process of uncharging the customer to"
type textarea "*"
type textarea "Simulate the process of uncharging the customer to i"
type textarea "*"
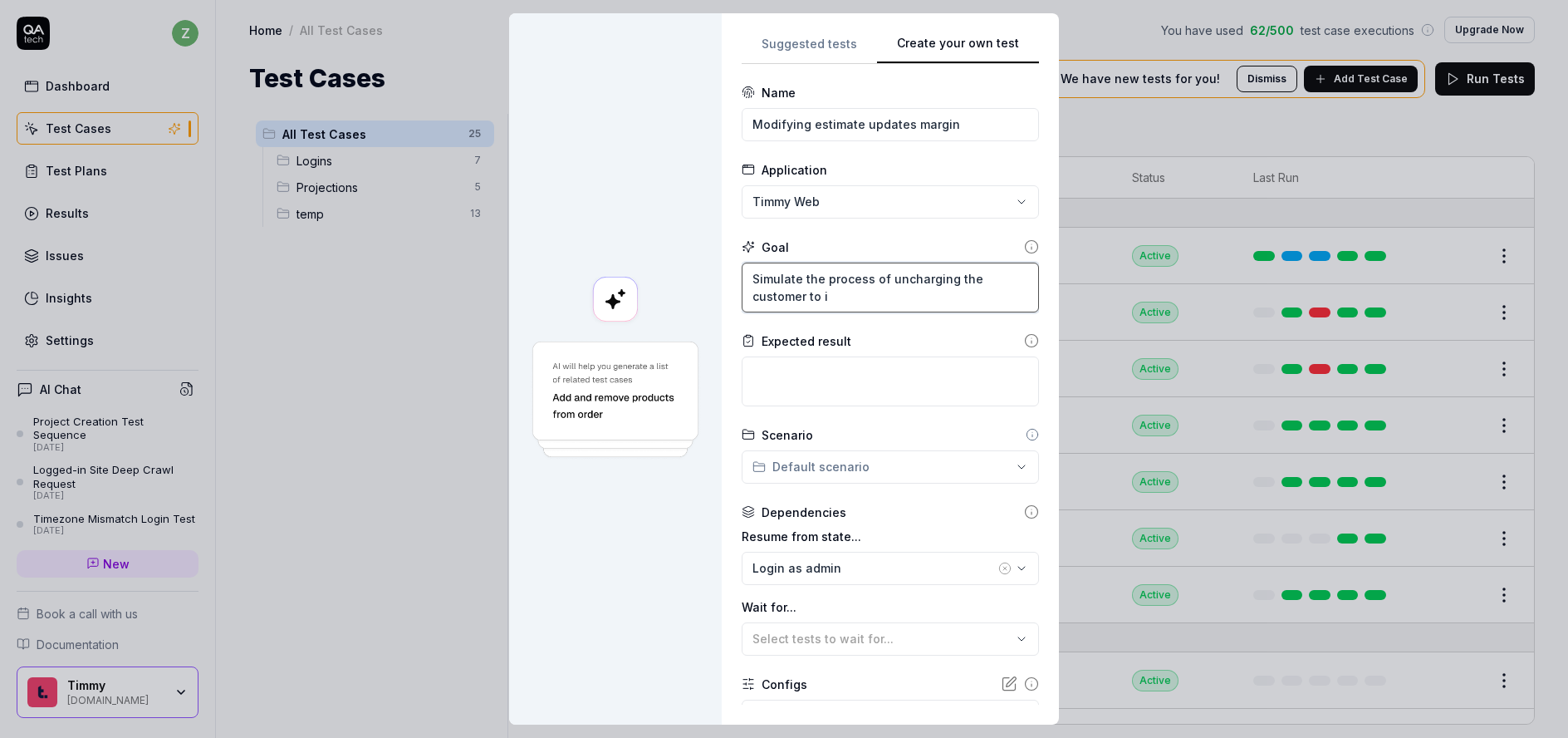
type textarea "Simulate the process of uncharging the customer to in"
type textarea "*"
type textarea "Simulate the process of uncharging the customer to inc"
type textarea "*"
type textarea "Simulate the process of uncharging the customer to incr"
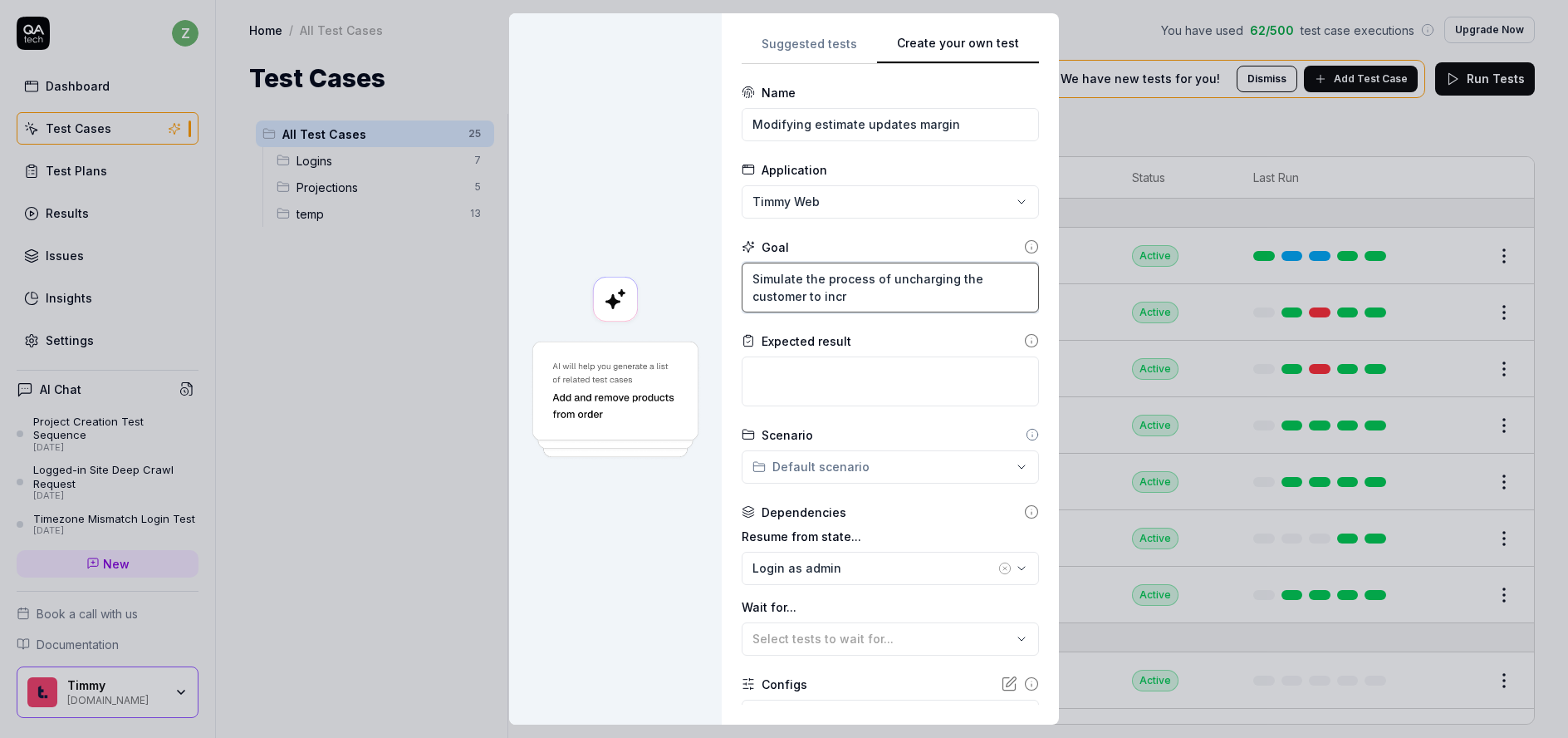
type textarea "*"
type textarea "Simulate the process of uncharging the customer to incre"
type textarea "*"
type textarea "Simulate the process of uncharging the customer to increa"
type textarea "*"
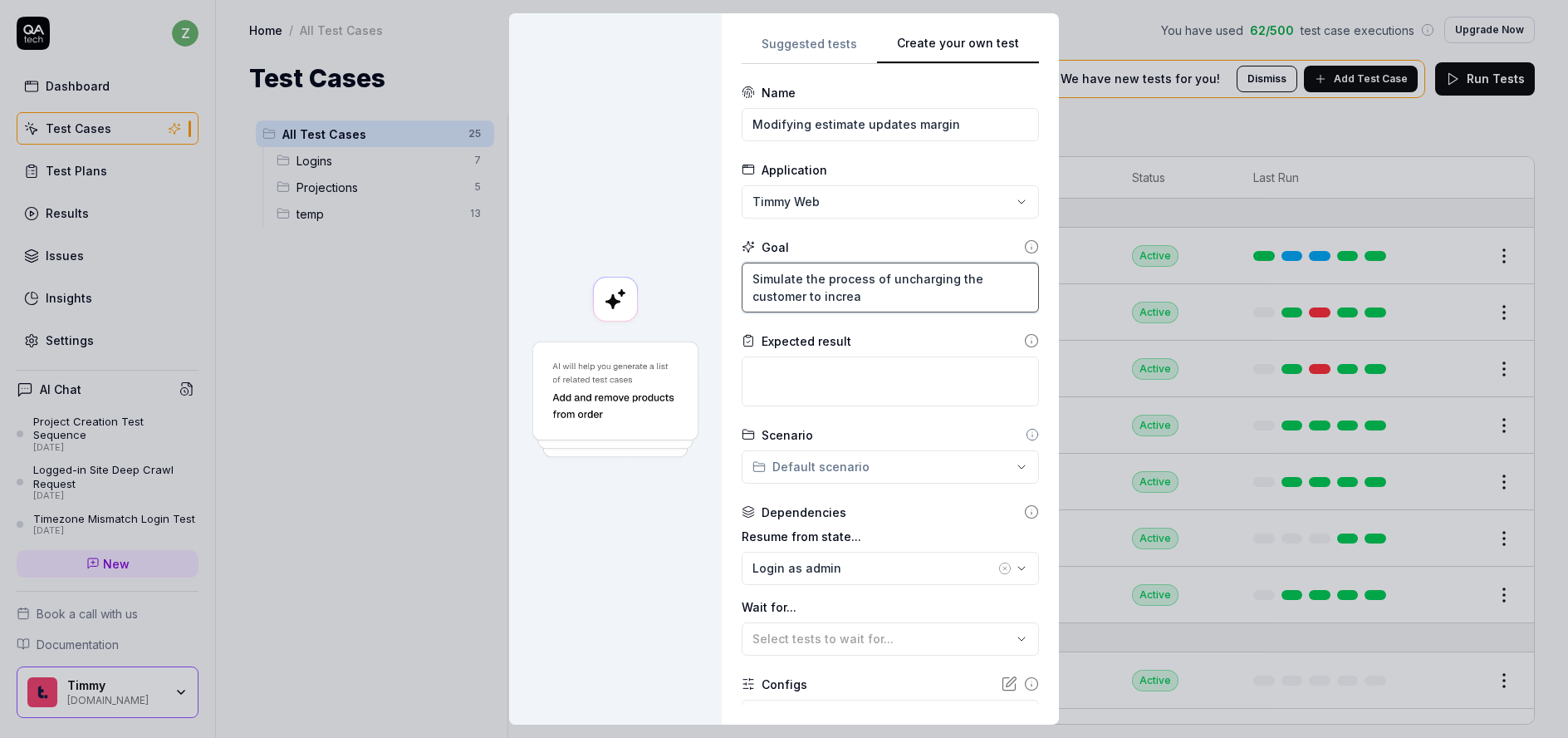
type textarea "Simulate the process of uncharging the customer to increas"
type textarea "*"
type textarea "Simulate the process of uncharging the customer to increase"
type textarea "*"
type textarea "Simulate the process of uncharging the customer to increase m"
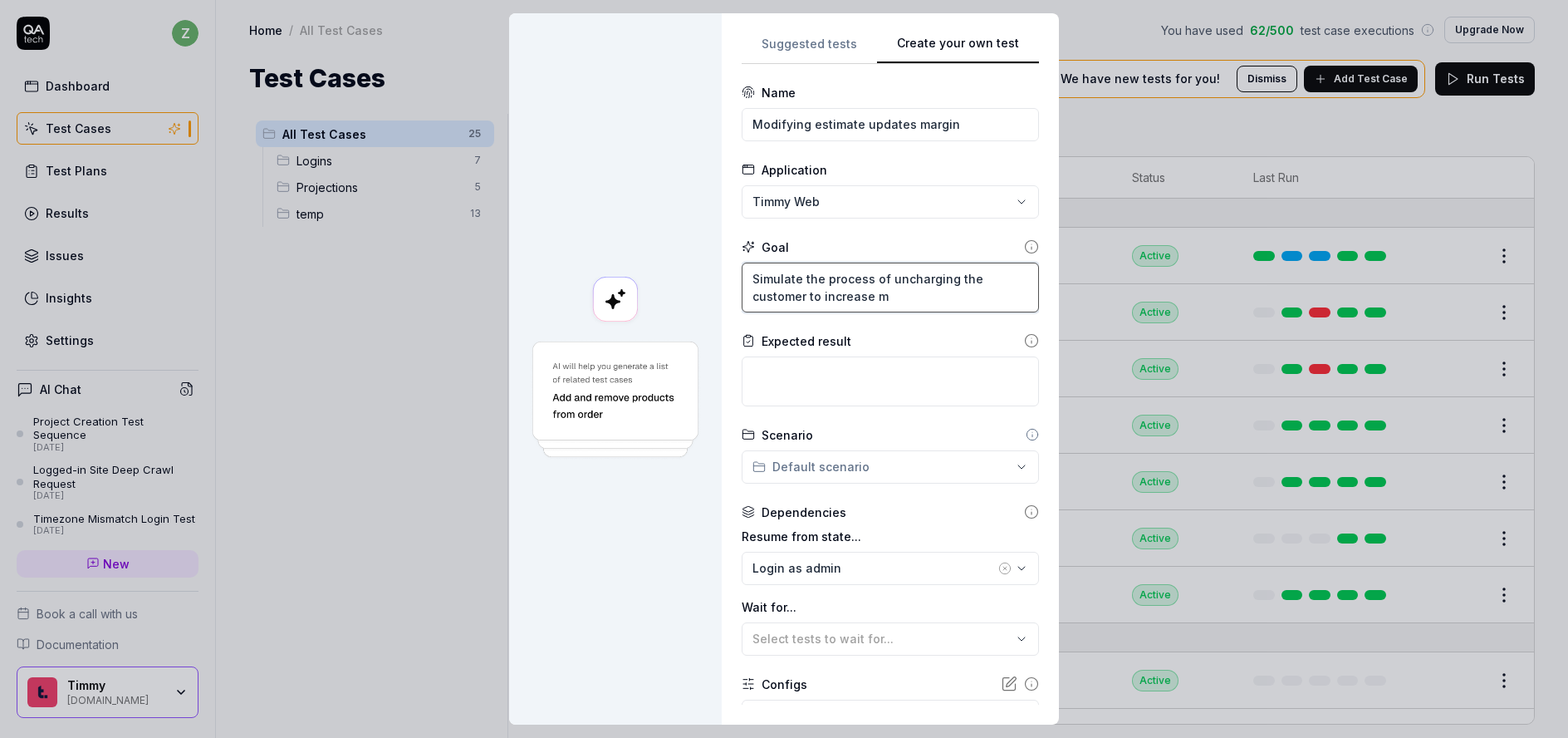
type textarea "*"
type textarea "Simulate the process of uncharging the customer to increase ma"
type textarea "*"
type textarea "Simulate the process of uncharging the customer to increase mar"
type textarea "*"
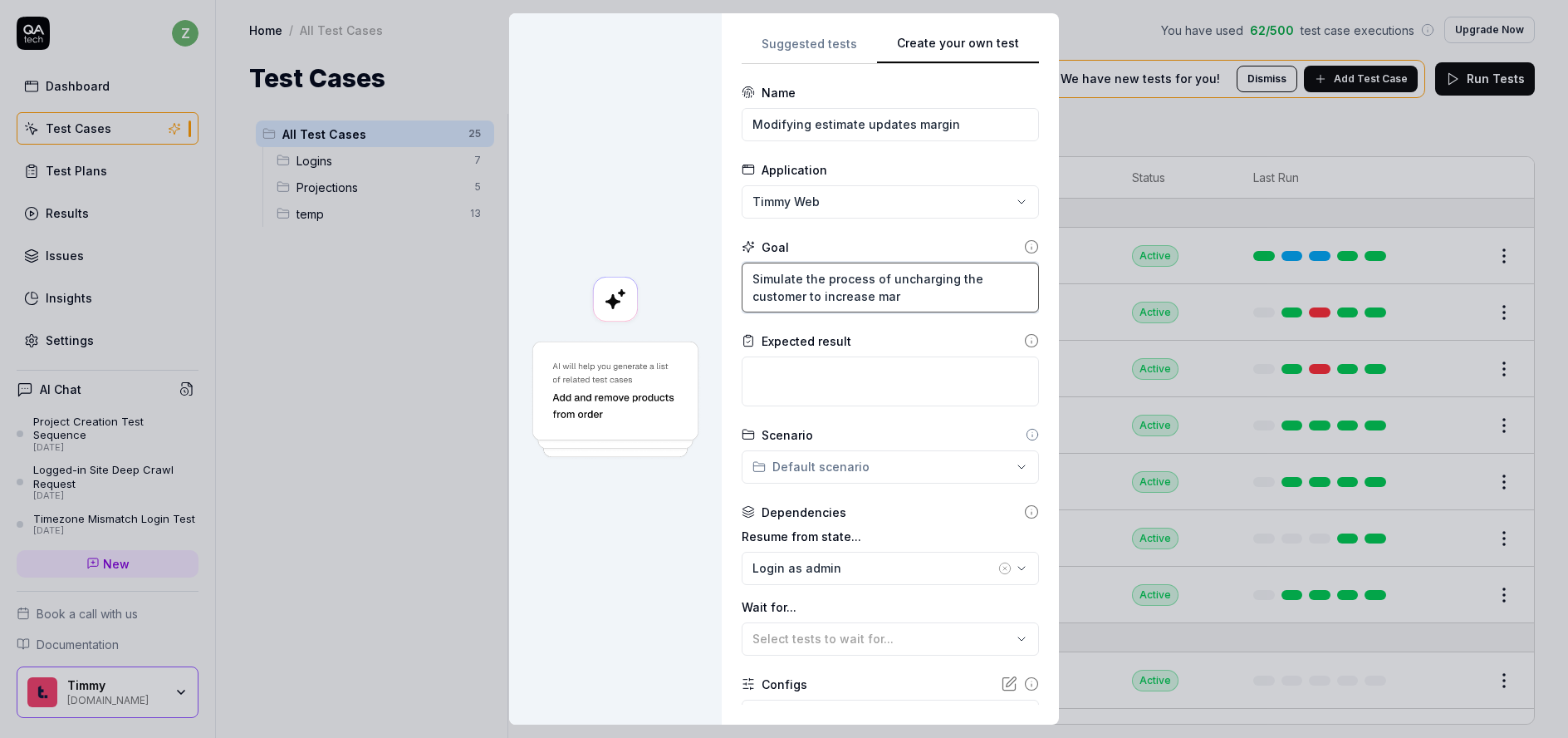
type textarea "Simulate the process of uncharging the customer to increase marg"
type textarea "*"
type textarea "Simulate the process of uncharging the customer to increase [PERSON_NAME]"
type textarea "*"
type textarea "Simulate the process of uncharging the customer to increase margin"
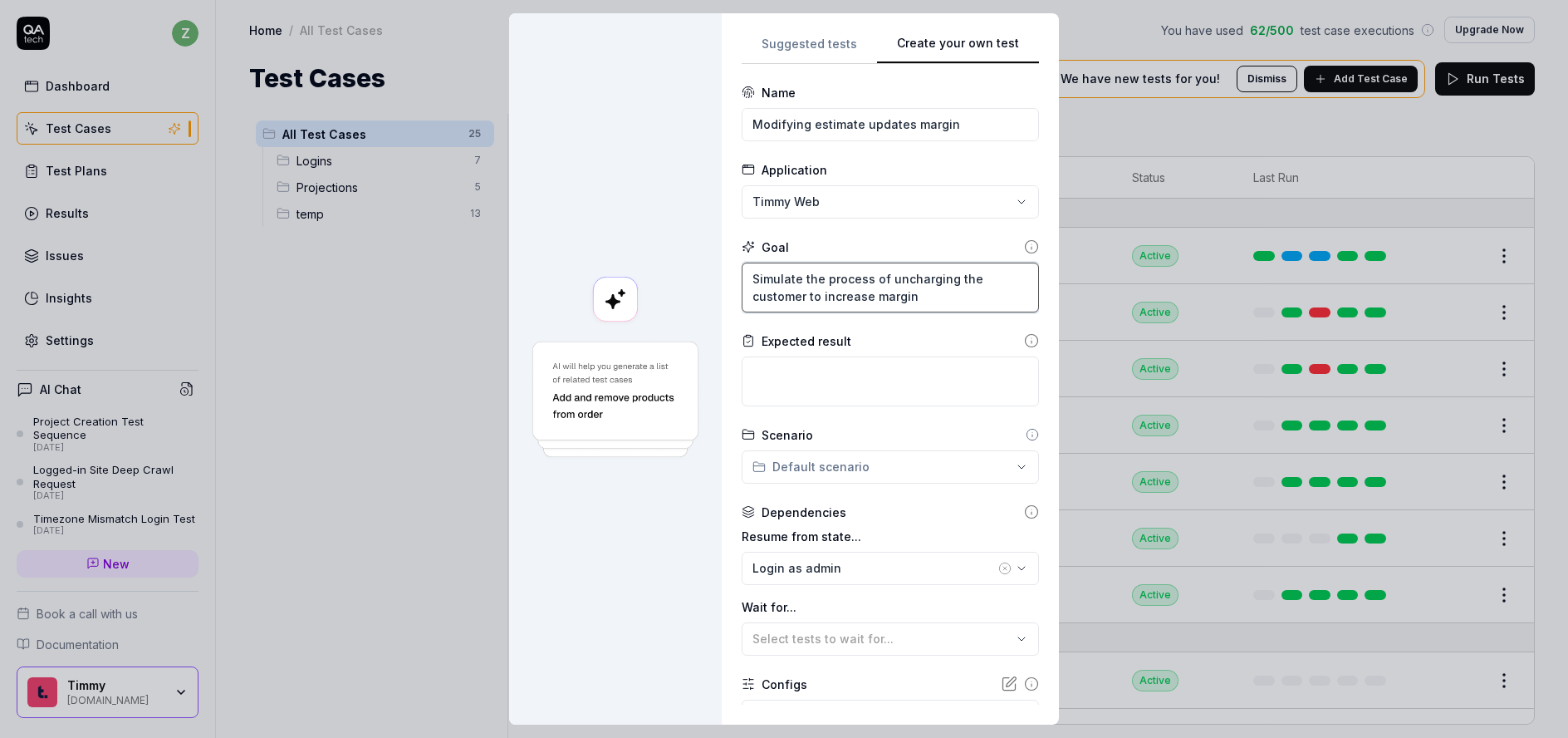
type textarea "*"
type textarea "Simulate the process of uncharging the customer to increase margins"
click at [898, 287] on textarea "Simulate the process of uncharging the customer to increase margins" at bounding box center [891, 288] width 298 height 50
type textarea "*"
type textarea "Simulate the process of ucharging the customer to increase margins"
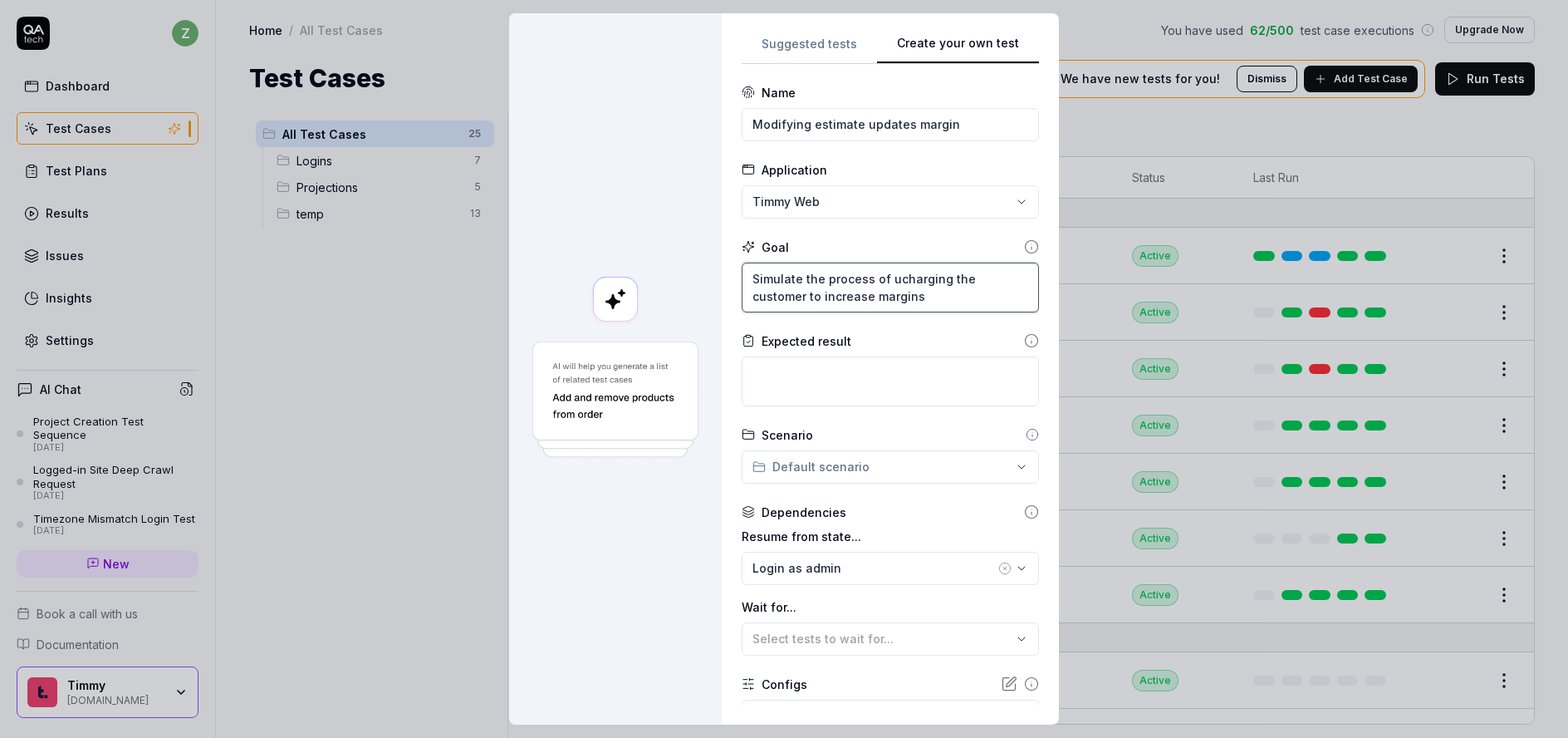
type textarea "*"
type textarea "Simulate the process of upcharging the customer to increase margins"
click at [1024, 247] on icon at bounding box center [1032, 247] width 15 height 15
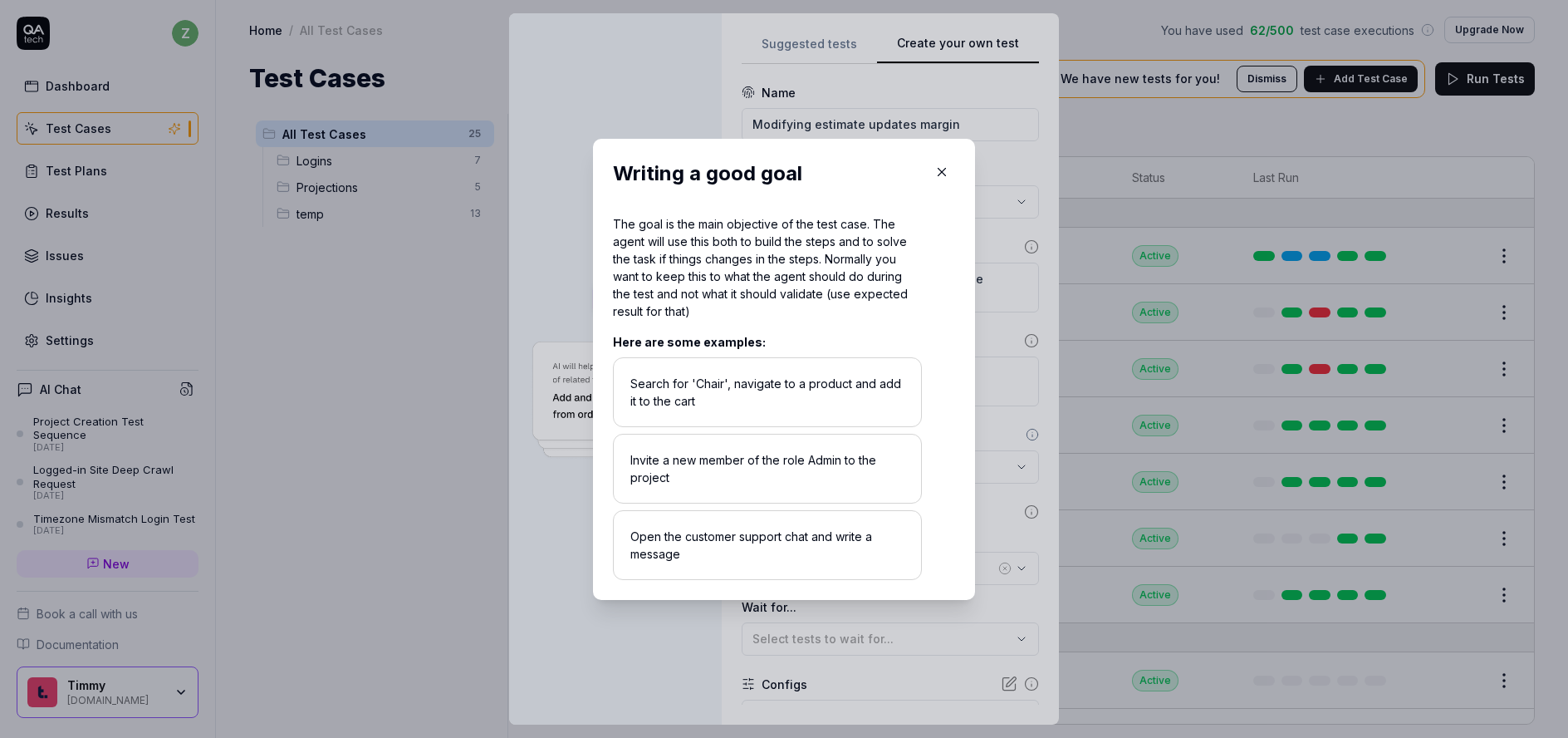
click at [988, 265] on div "​ Writing a good goal The goal is the main objective of the test case. The agen…" at bounding box center [783, 369] width 448 height 501
click at [939, 162] on button "button" at bounding box center [942, 172] width 27 height 27
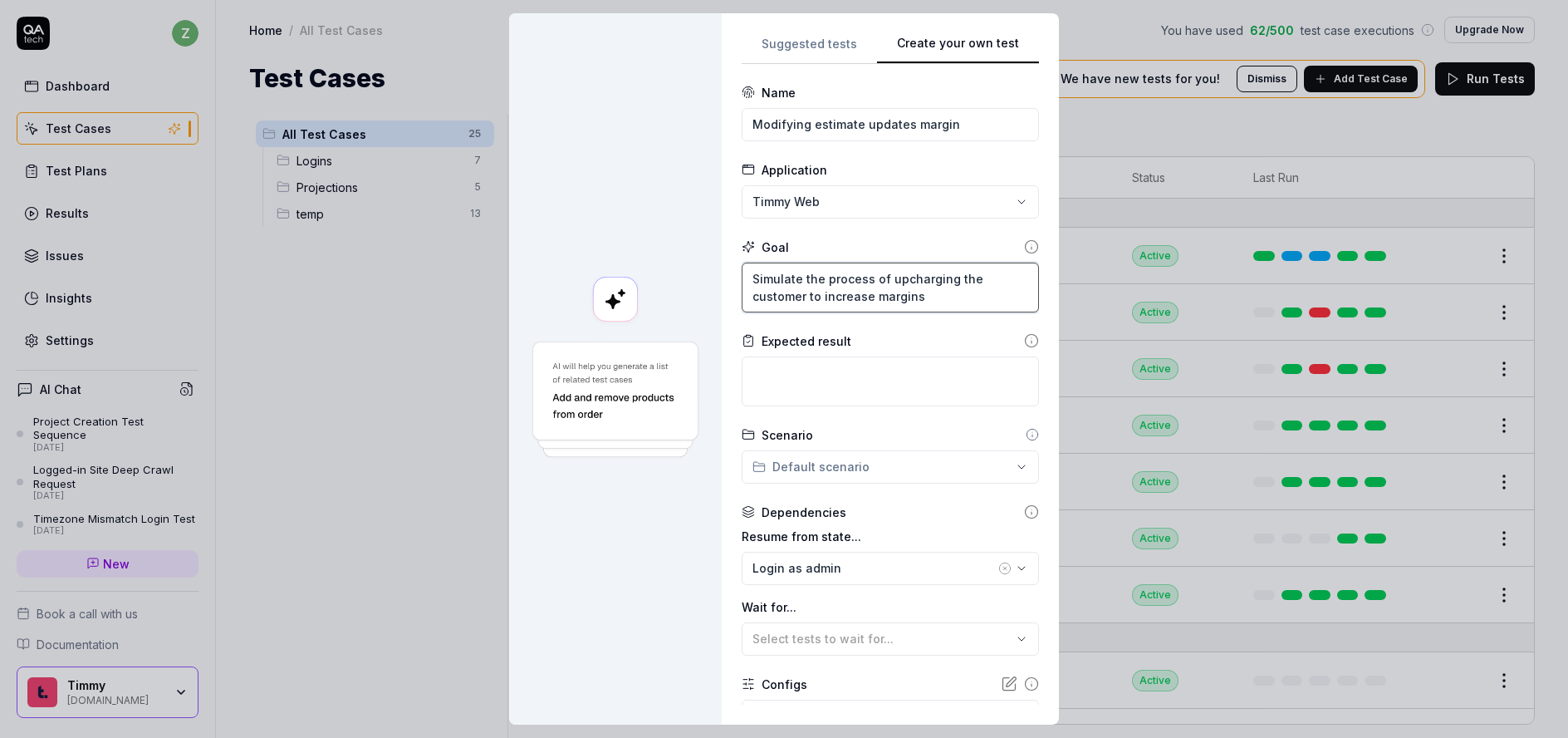
click at [935, 309] on textarea "Simulate the process of upcharging the customer to increase margins" at bounding box center [891, 288] width 298 height 50
type textarea "*"
type textarea "Simulate the process of upcharging the customer to increase margins"
type textarea "*"
type textarea "Simulate the process of upcharging the customer to increase margins b"
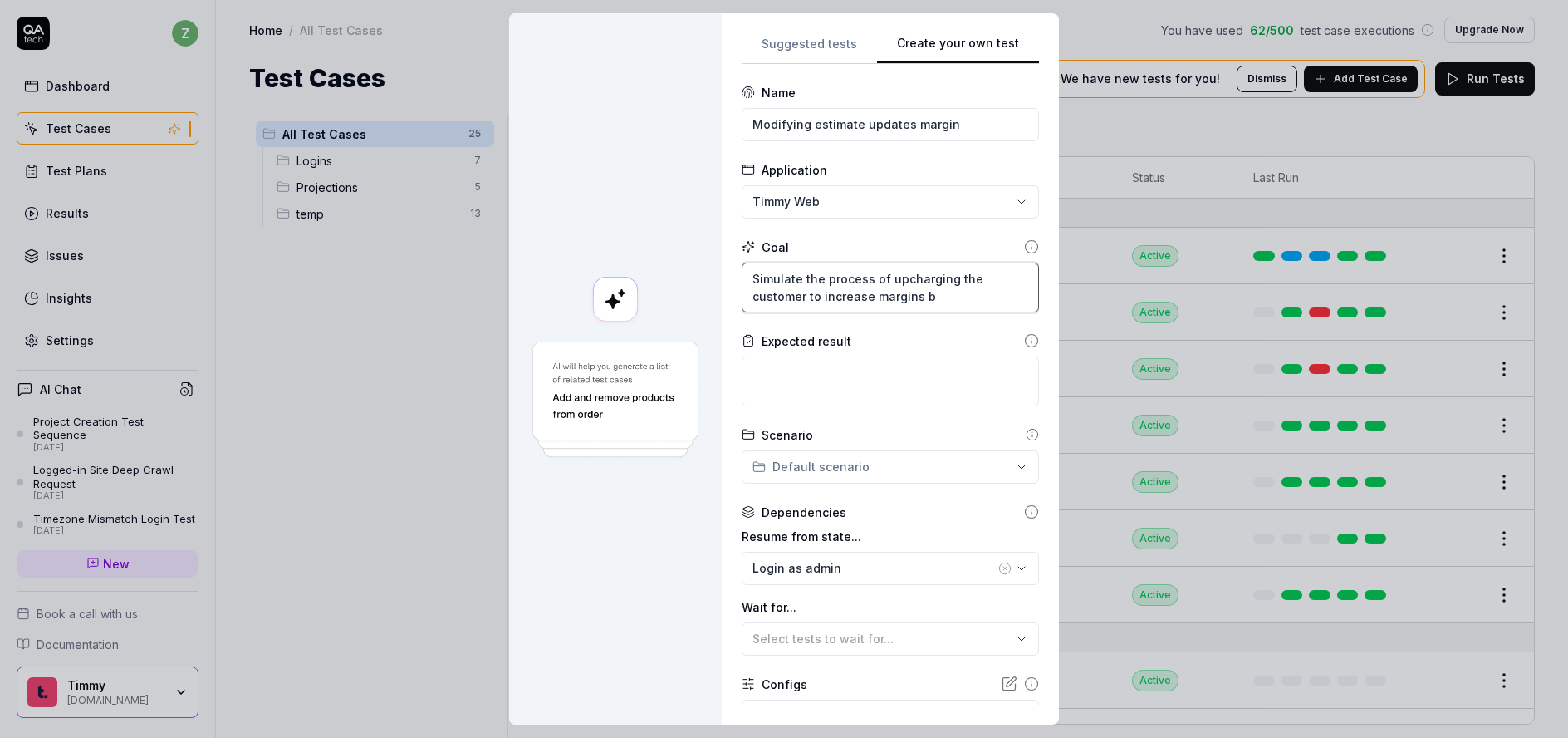
type textarea "*"
type textarea "Simulate the process of upcharging the customer to increase margins by"
type textarea "*"
type textarea "Simulate the process of upcharging the customer to increase margins by"
type textarea "*"
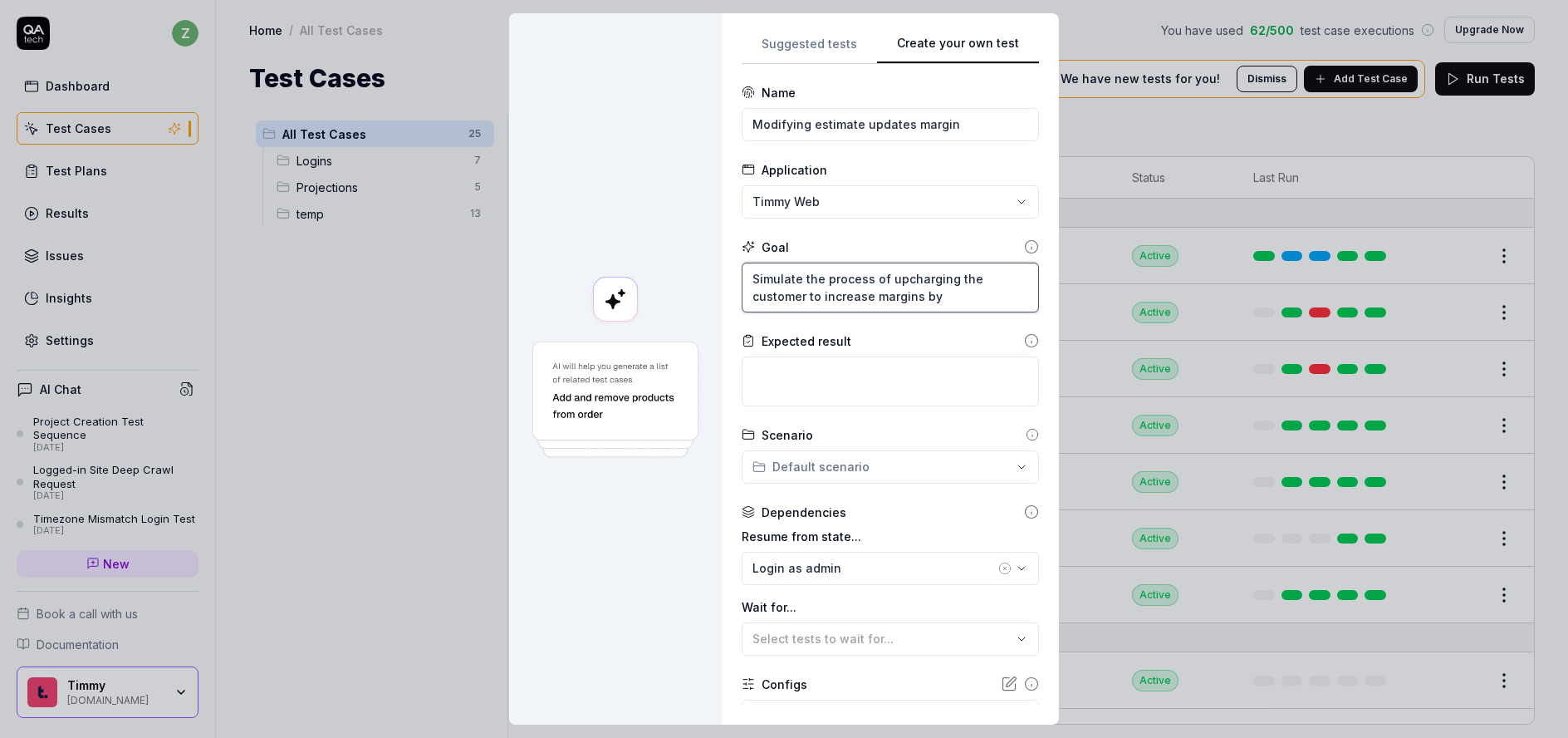
type textarea "Simulate the process of upcharging the customer to increase margins by c"
type textarea "*"
type textarea "Simulate the process of upcharging the customer to increase margins by ch"
type textarea "*"
type textarea "Simulate the process of upcharging the customer to increase margins by cha"
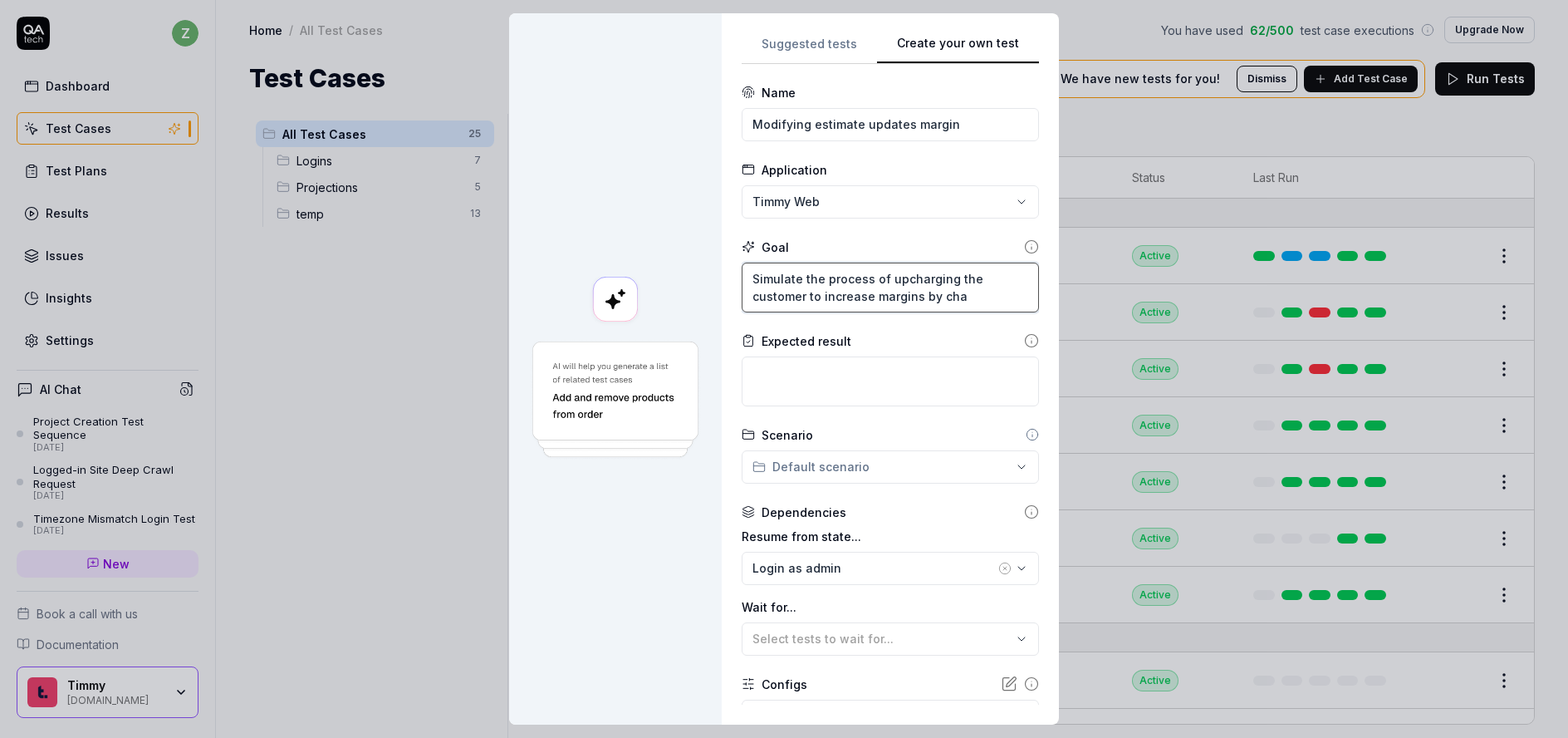
type textarea "*"
type textarea "Simulate the process of upcharging the customer to increase margins by [PERSON_…"
type textarea "*"
type textarea "Simulate the process of upcharging the customer to increase margins by [PERSON_…"
type textarea "*"
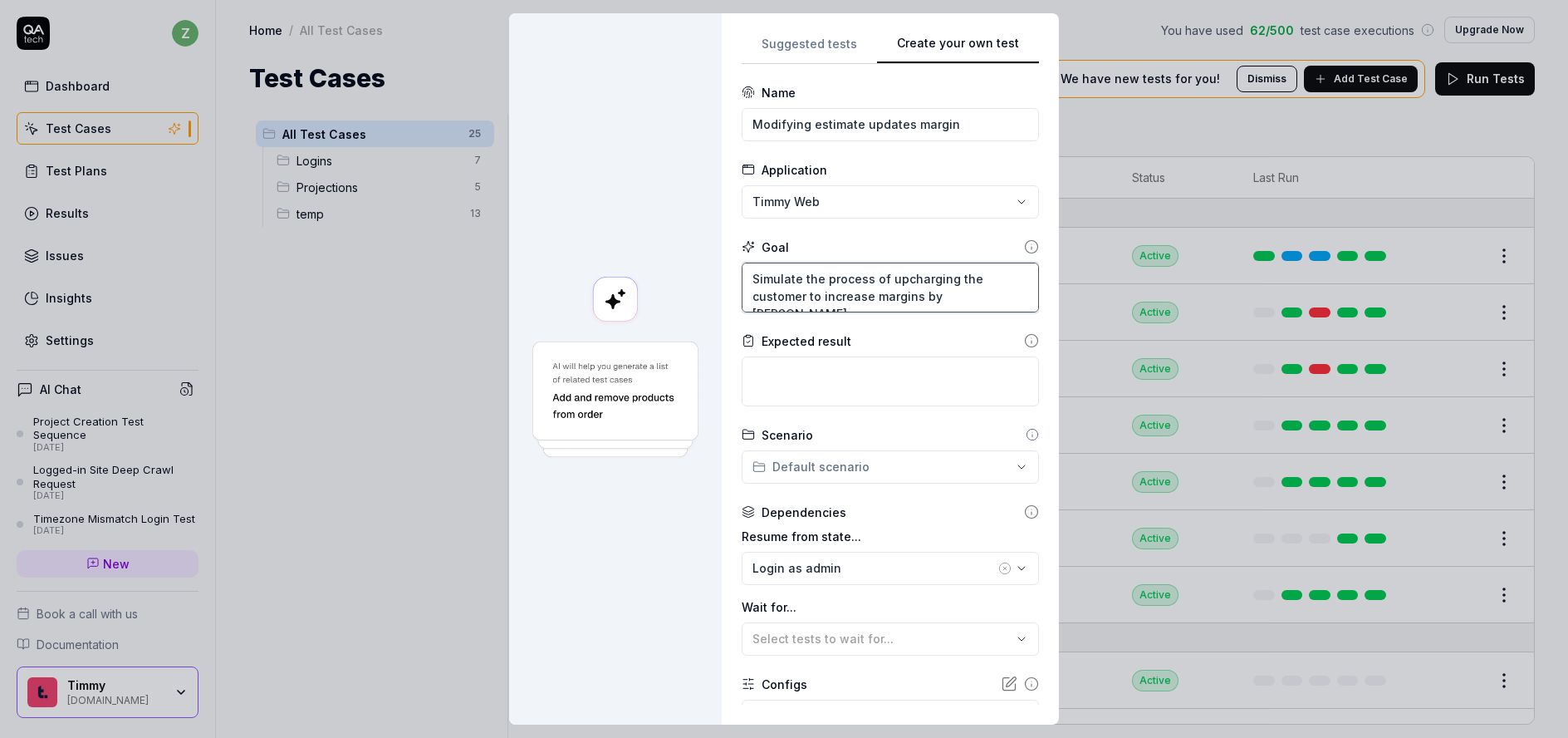
type textarea "Simulate the process of upcharging the customer to increase margins by [PERSON_…"
type textarea "*"
type textarea "Simulate the process of upcharging the customer to increase margins by charging"
type textarea "*"
type textarea "Simulate the process of upcharging the customer to increase margins by charging"
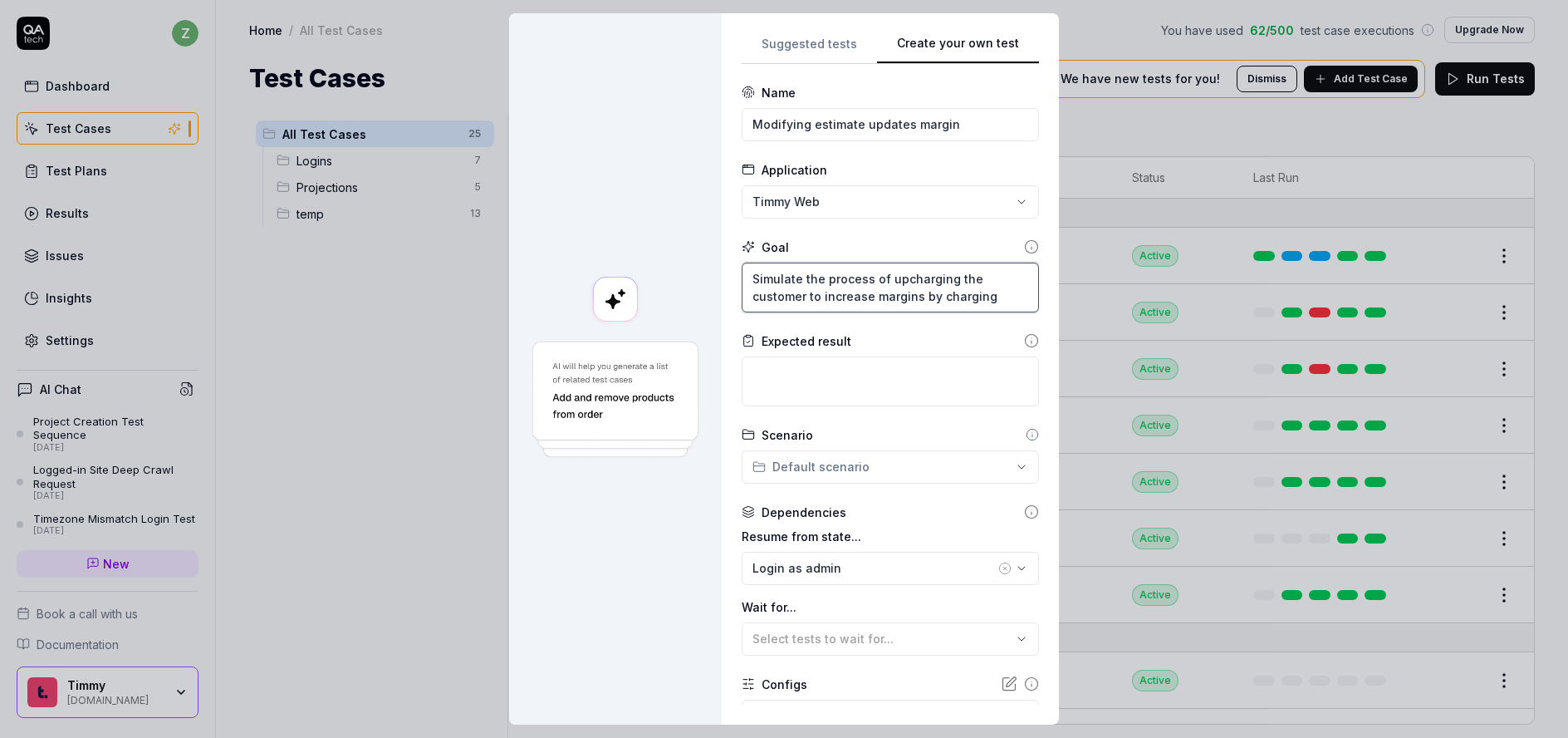
type textarea "*"
type textarea "Simulate the process of upcharging the customer to increase margins by [PERSON_…"
type textarea "*"
type textarea "Simulate the process of upcharging the customer to increase margins by [PERSON_…"
type textarea "*"
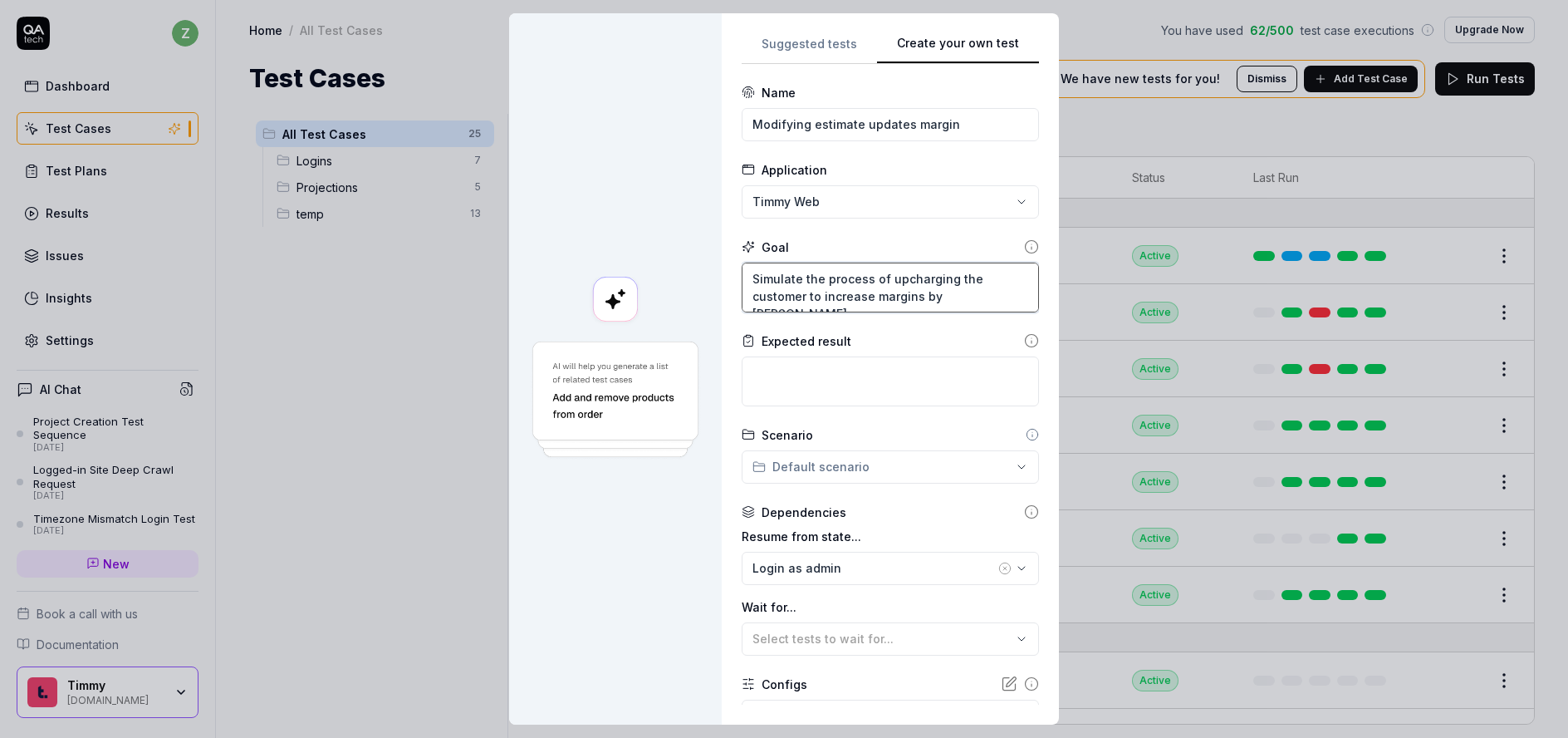
type textarea "Simulate the process of upcharging the customer to increase margins by charg"
type textarea "*"
type textarea "Simulate the process of upcharging the customer to increase margins by [PERSON_…"
type textarea "*"
type textarea "Simulate the process of upcharging the customer to increase margins by ch"
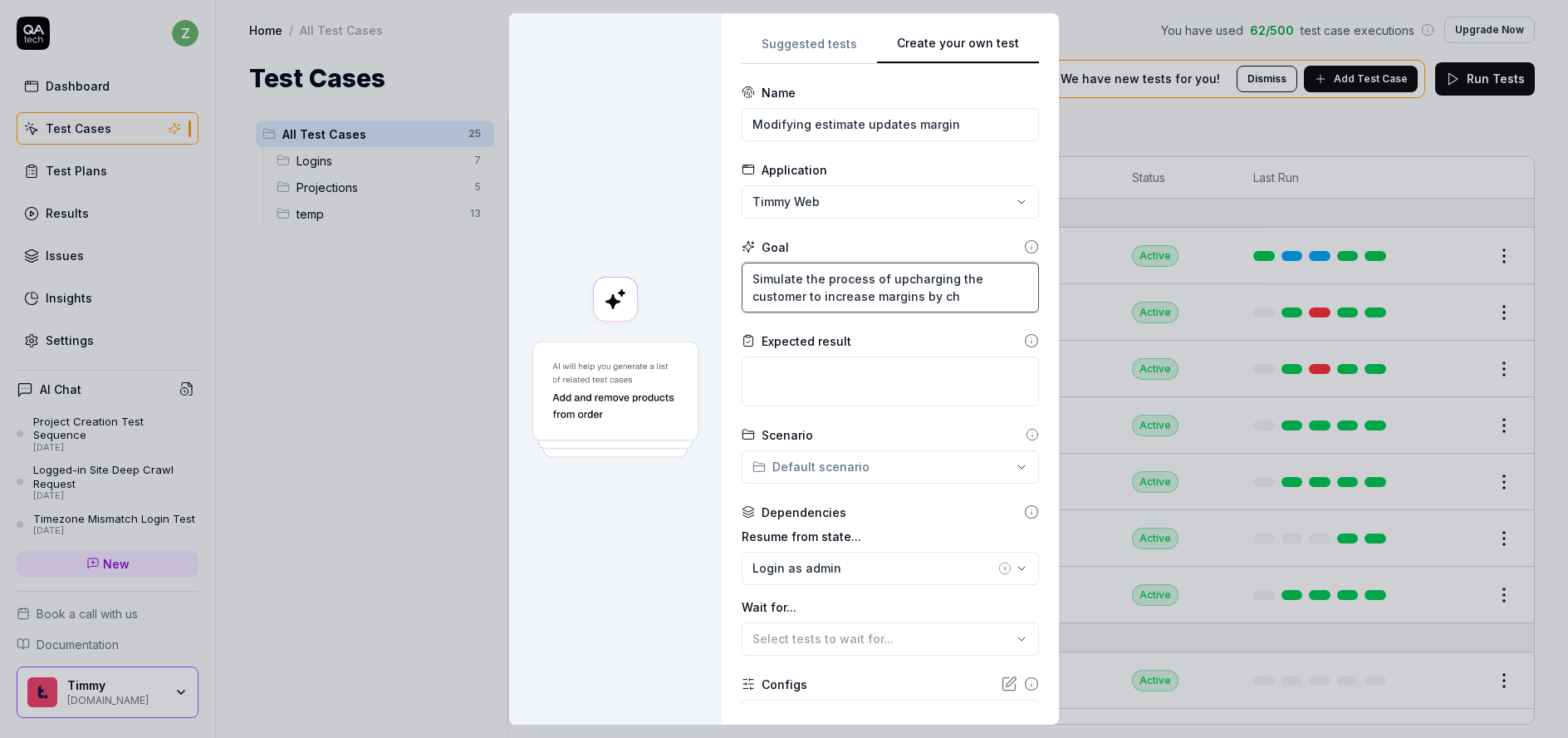
type textarea "*"
type textarea "Simulate the process of upcharging the customer to increase margins by cha"
type textarea "*"
type textarea "Simulate the process of upcharging the customer to increase margins by [PERSON_…"
type textarea "*"
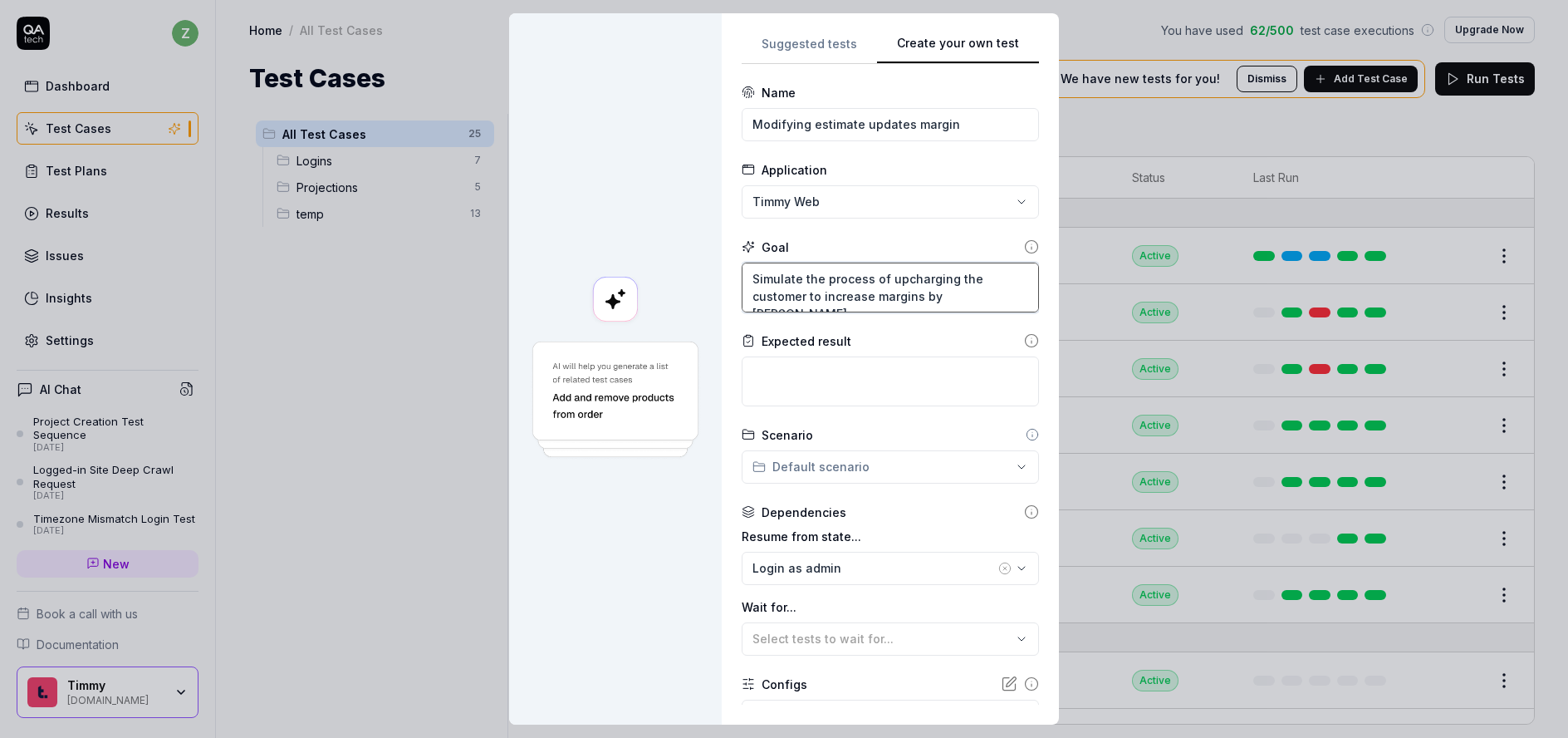
type textarea "Simulate the process of upcharging the customer to increase margins by [PERSON_…"
type textarea "*"
type textarea "Simulate the process of upcharging the customer to increase margins by [PERSON_…"
type textarea "*"
type textarea "Simulate the process of upcharging the customer to increase margins by [PERSON_…"
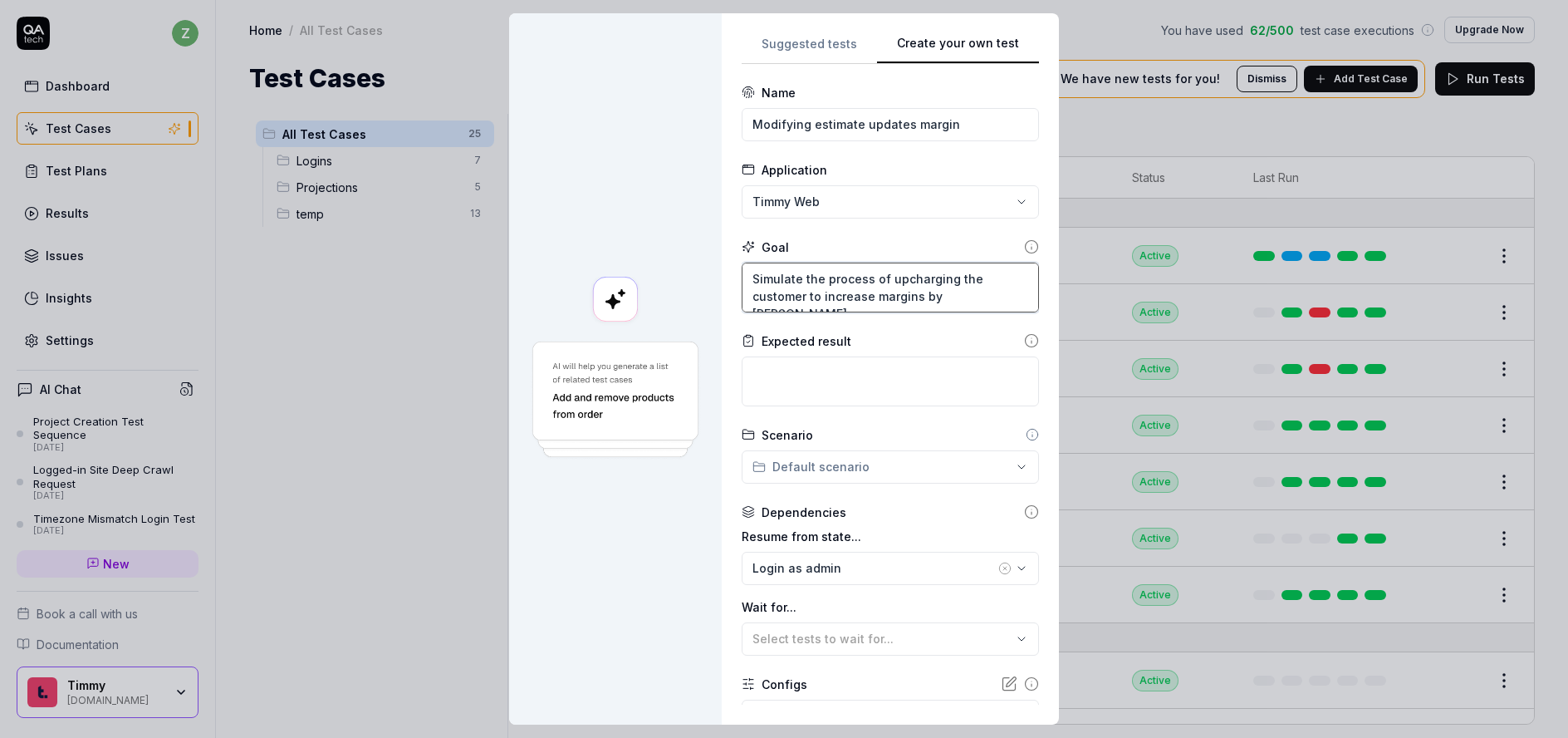
type textarea "*"
type textarea "Simulate the process of upcharging the customer to increase margins by changing"
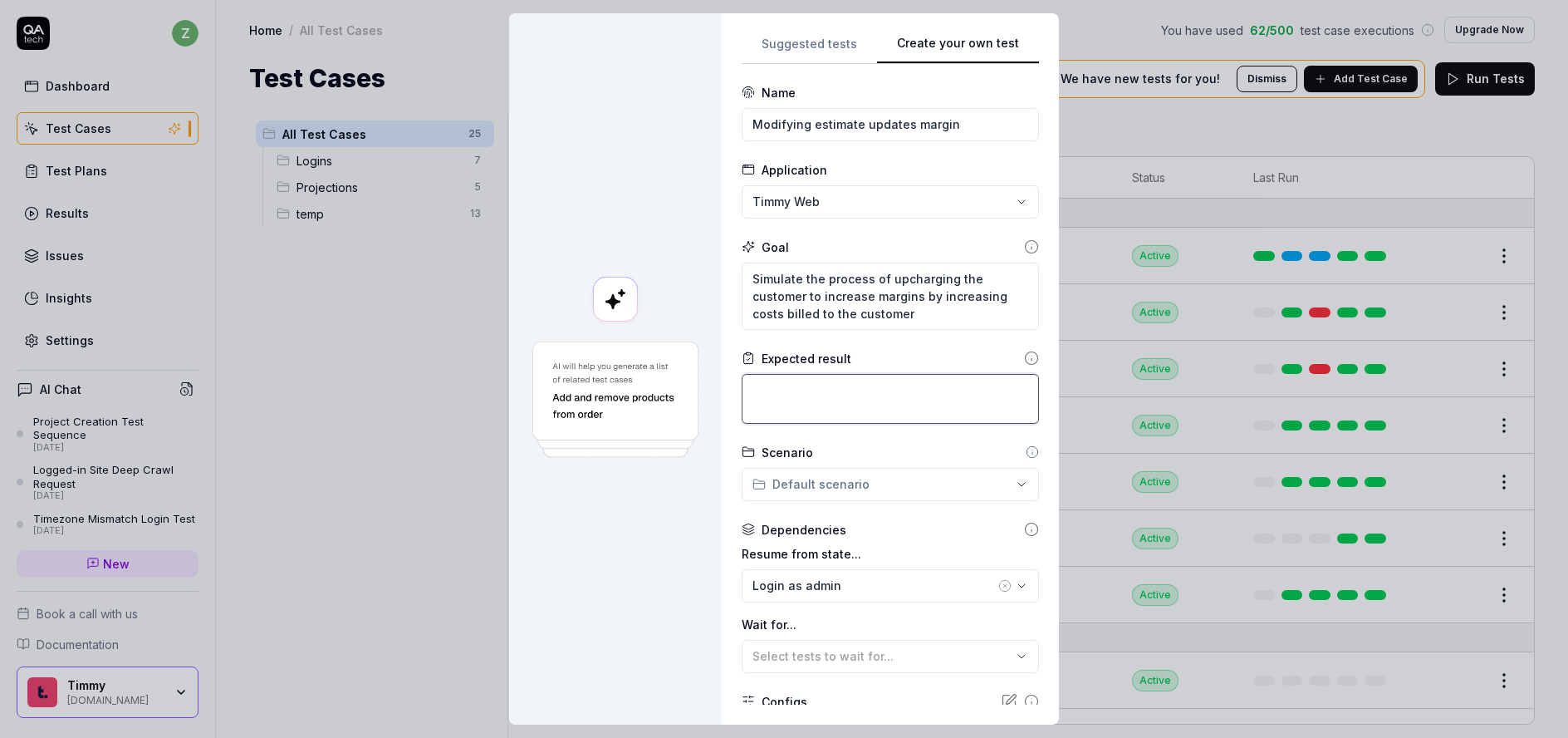
click at [856, 401] on textarea at bounding box center [891, 399] width 298 height 50
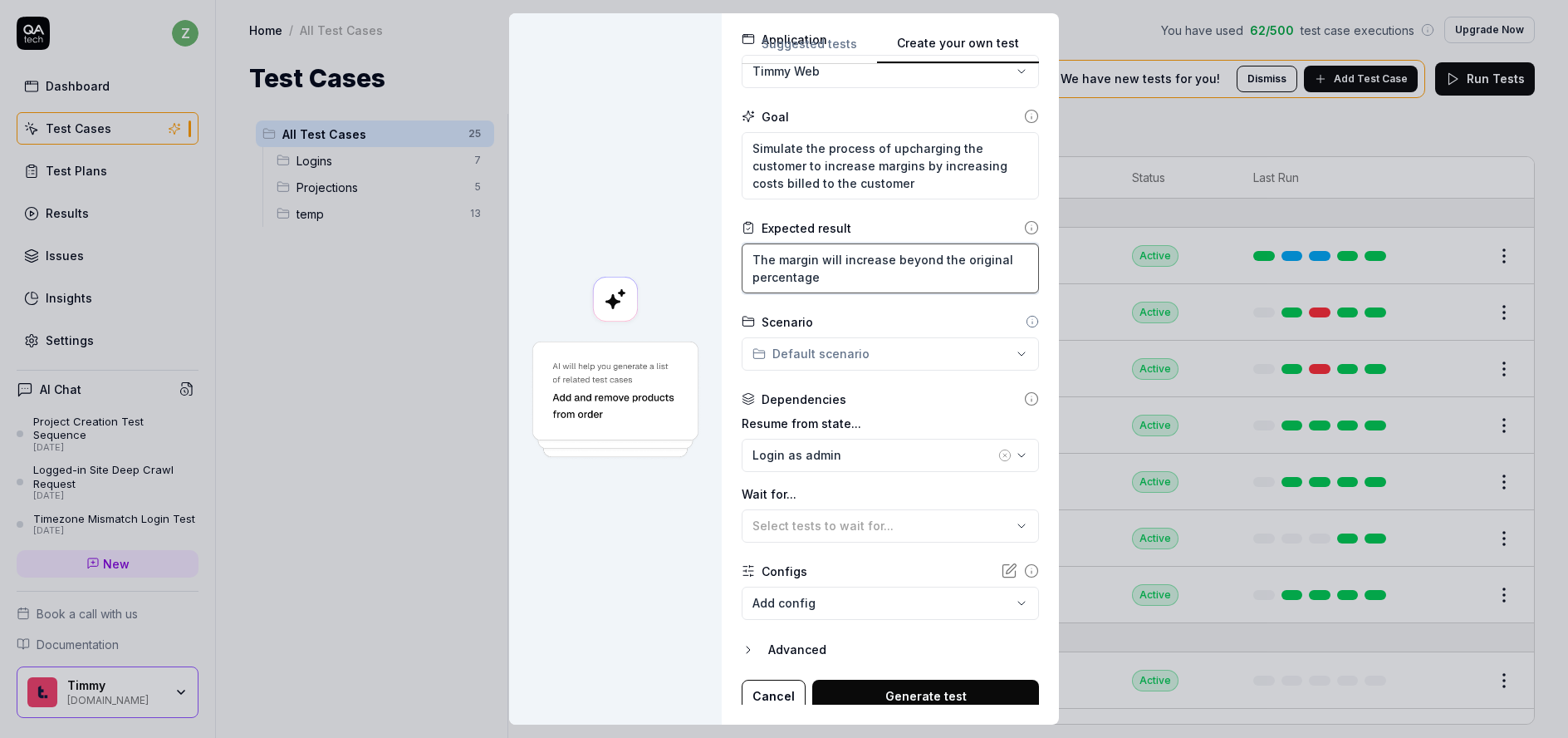
scroll to position [139, 0]
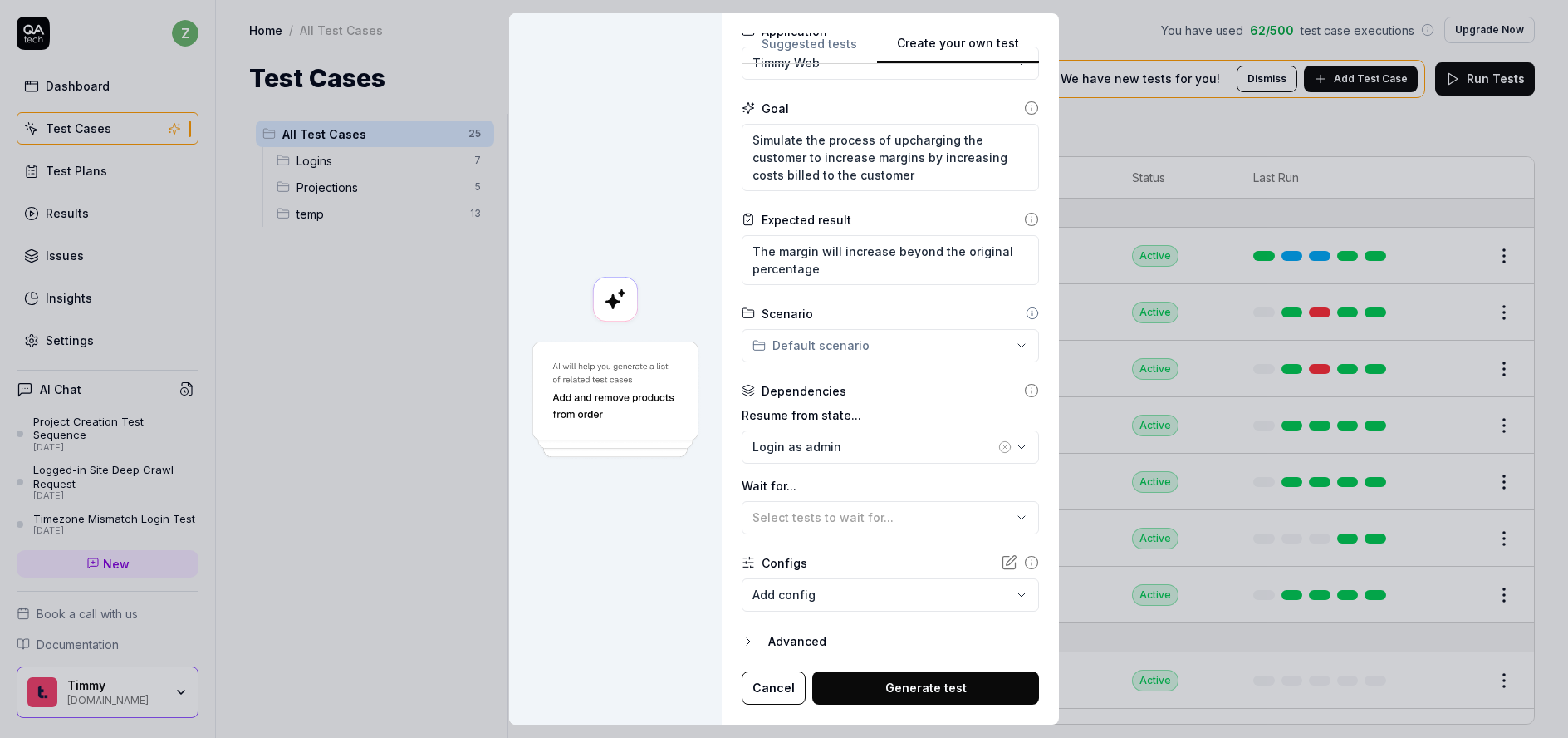
click at [829, 354] on div "**********" at bounding box center [784, 369] width 1568 height 738
click at [905, 332] on div "**********" at bounding box center [784, 369] width 1568 height 738
click at [882, 355] on div "**********" at bounding box center [784, 369] width 1568 height 738
click at [812, 417] on span "Projections" at bounding box center [815, 414] width 95 height 18
click at [849, 446] on div "Login as admin" at bounding box center [873, 447] width 242 height 18
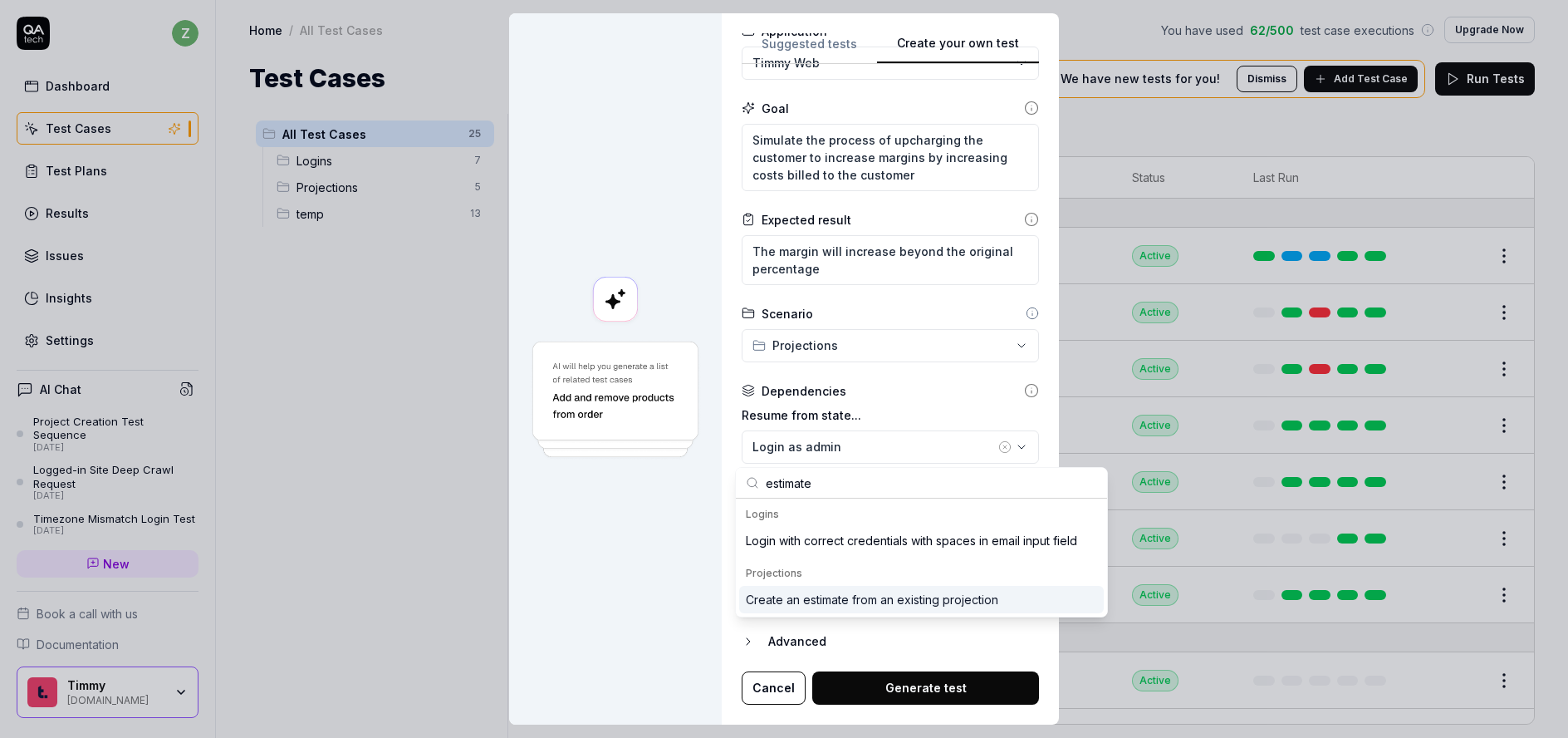
click at [926, 602] on div "Create an estimate from an existing projection" at bounding box center [872, 600] width 252 height 18
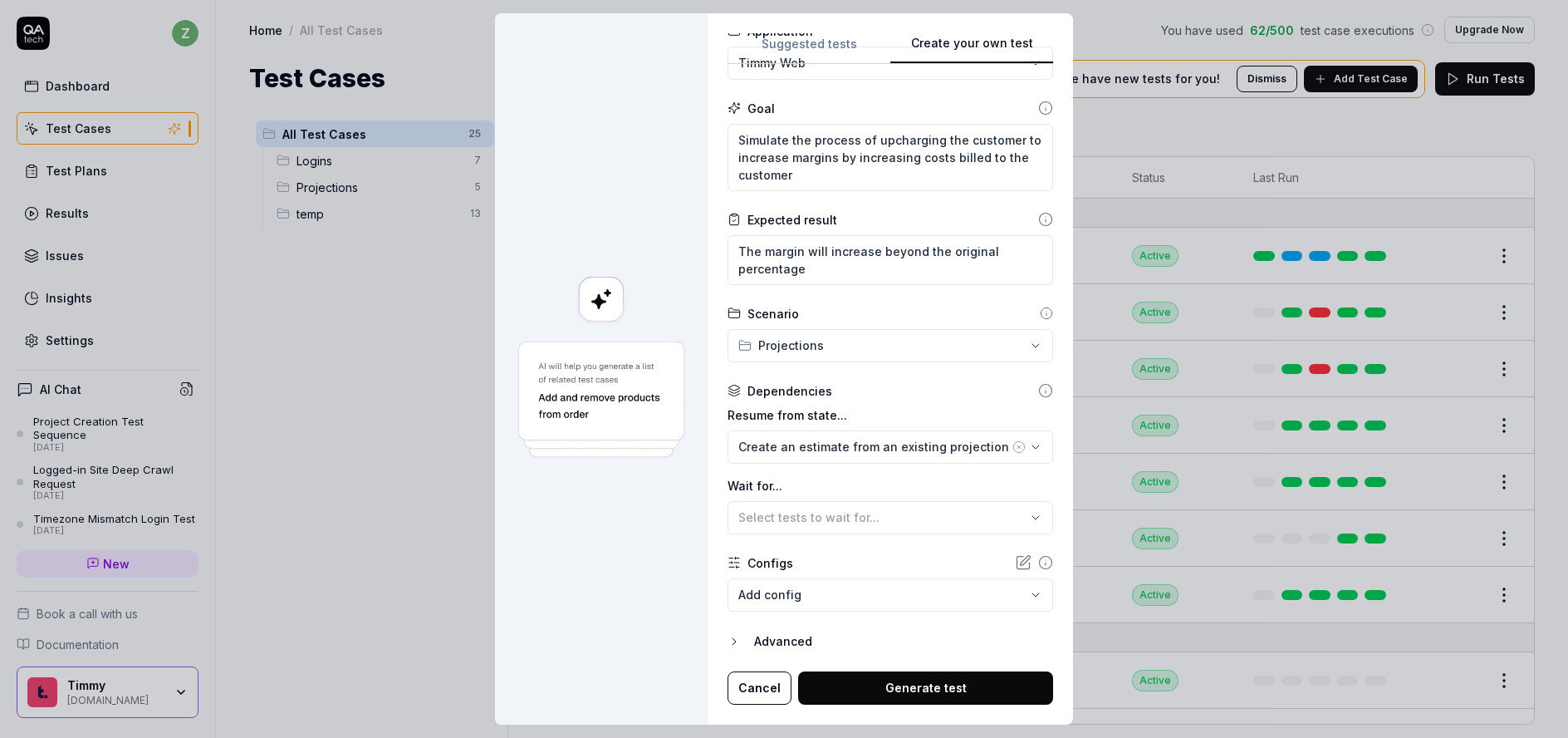
click at [728, 634] on button "Advanced" at bounding box center [890, 641] width 326 height 19
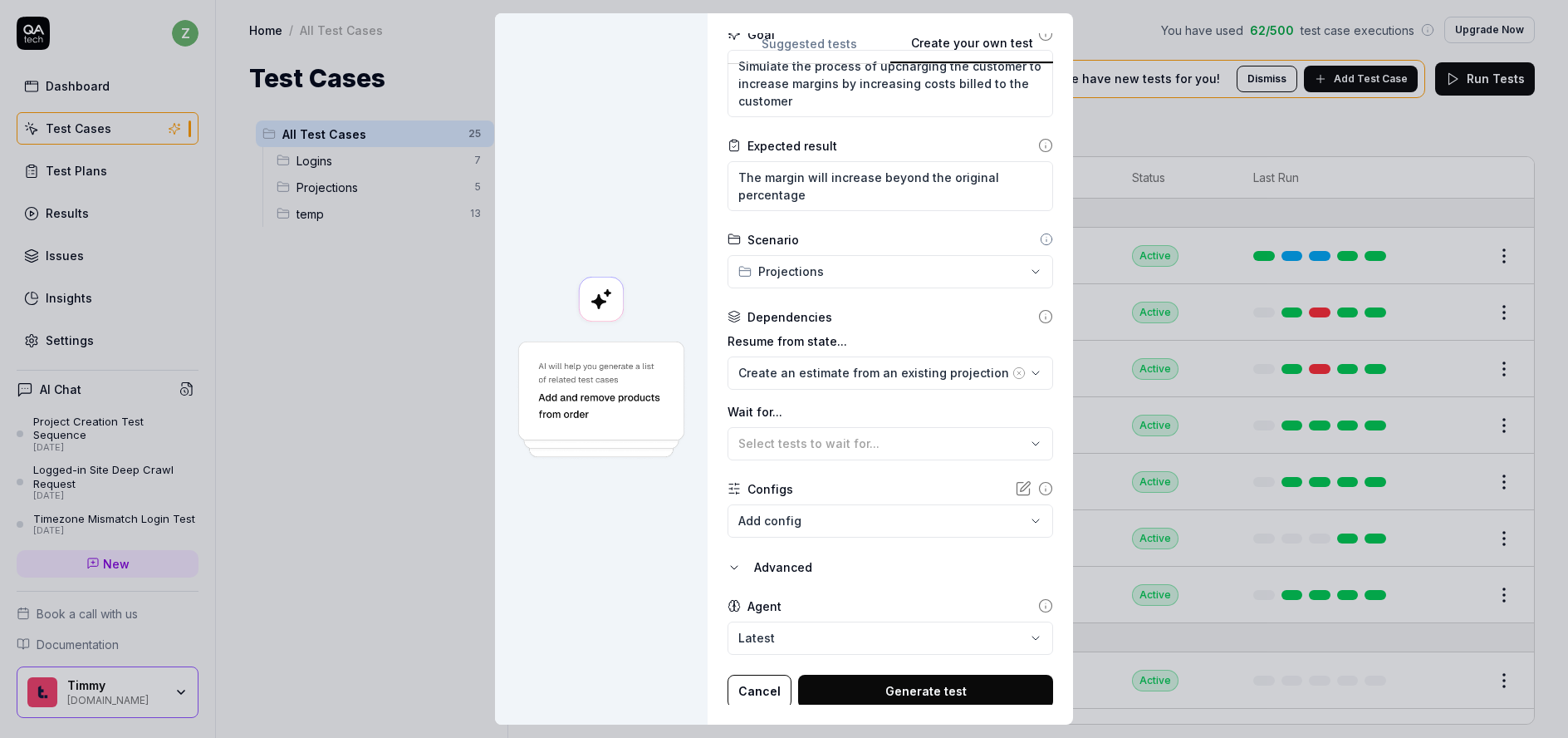
scroll to position [216, 0]
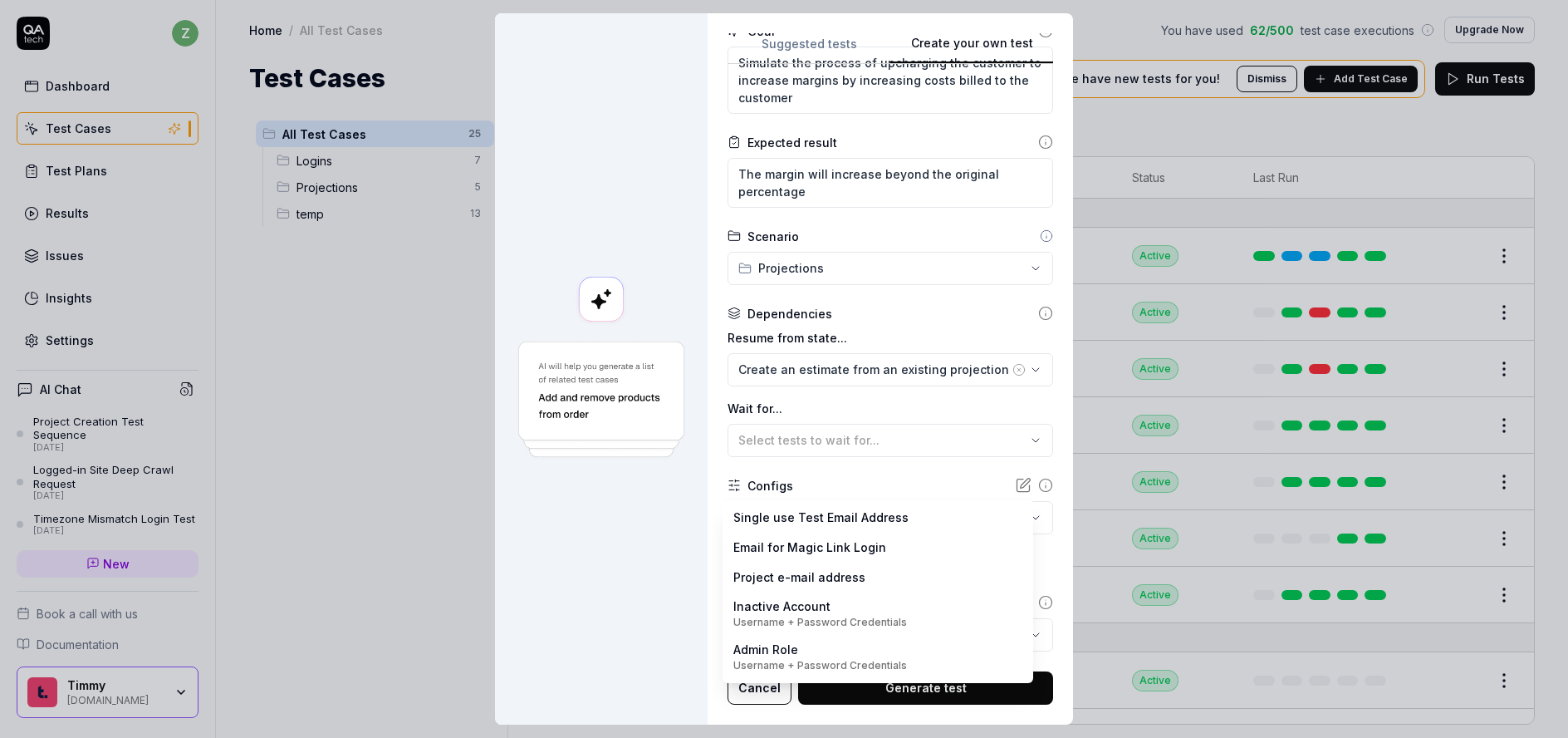
click at [843, 517] on body "z Dashboard Test Cases Test Plans Results Issues Insights Settings AI Chat Proj…" at bounding box center [784, 369] width 1568 height 738
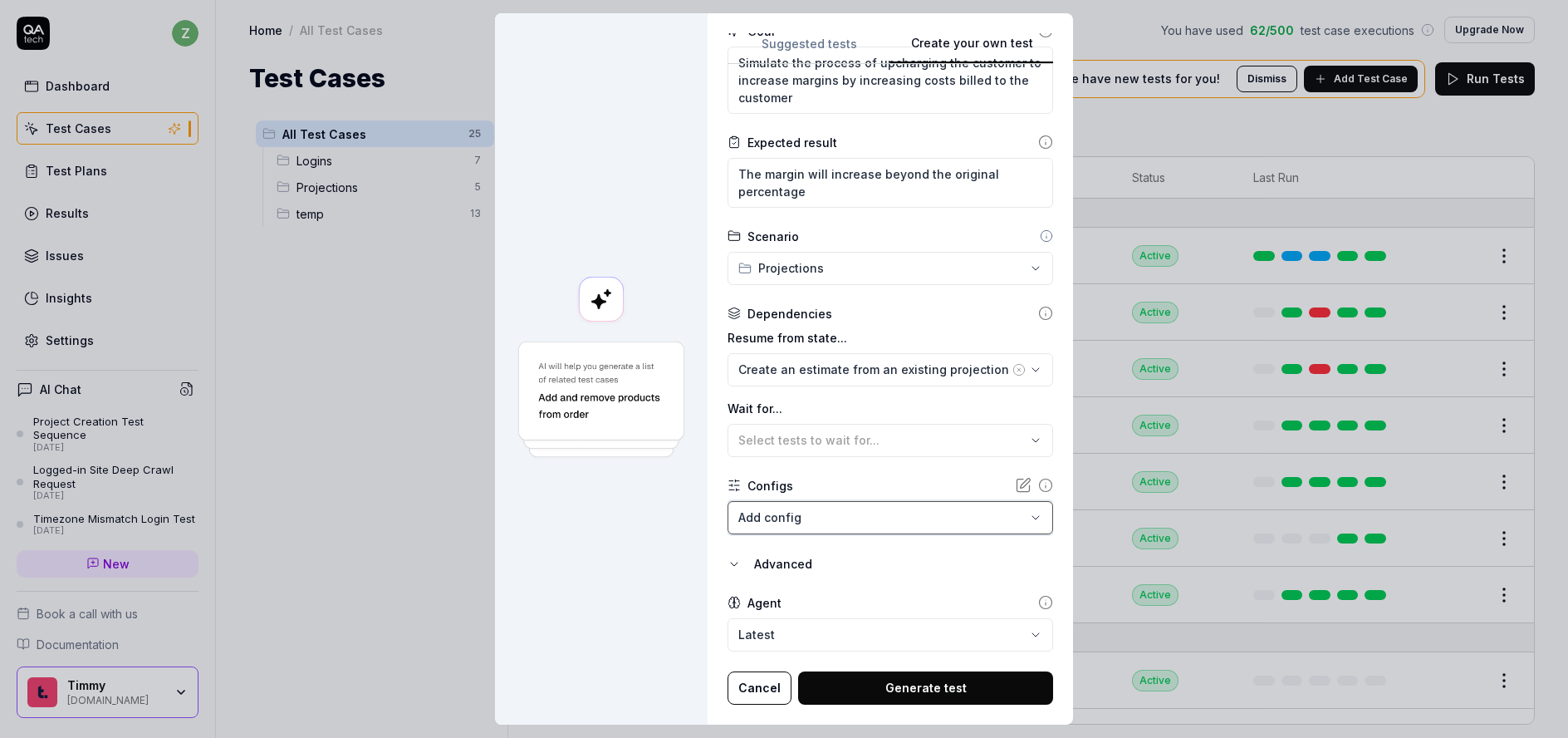
click at [733, 394] on div "**********" at bounding box center [784, 369] width 1568 height 738
click at [733, 395] on div "Resume from state... Create an estimate from an existing projection Wait for...…" at bounding box center [890, 394] width 326 height 128
click at [1038, 486] on icon at bounding box center [1046, 486] width 15 height 15
click at [1015, 485] on icon at bounding box center [1023, 486] width 17 height 17
click at [909, 684] on button "Generate test" at bounding box center [925, 688] width 255 height 33
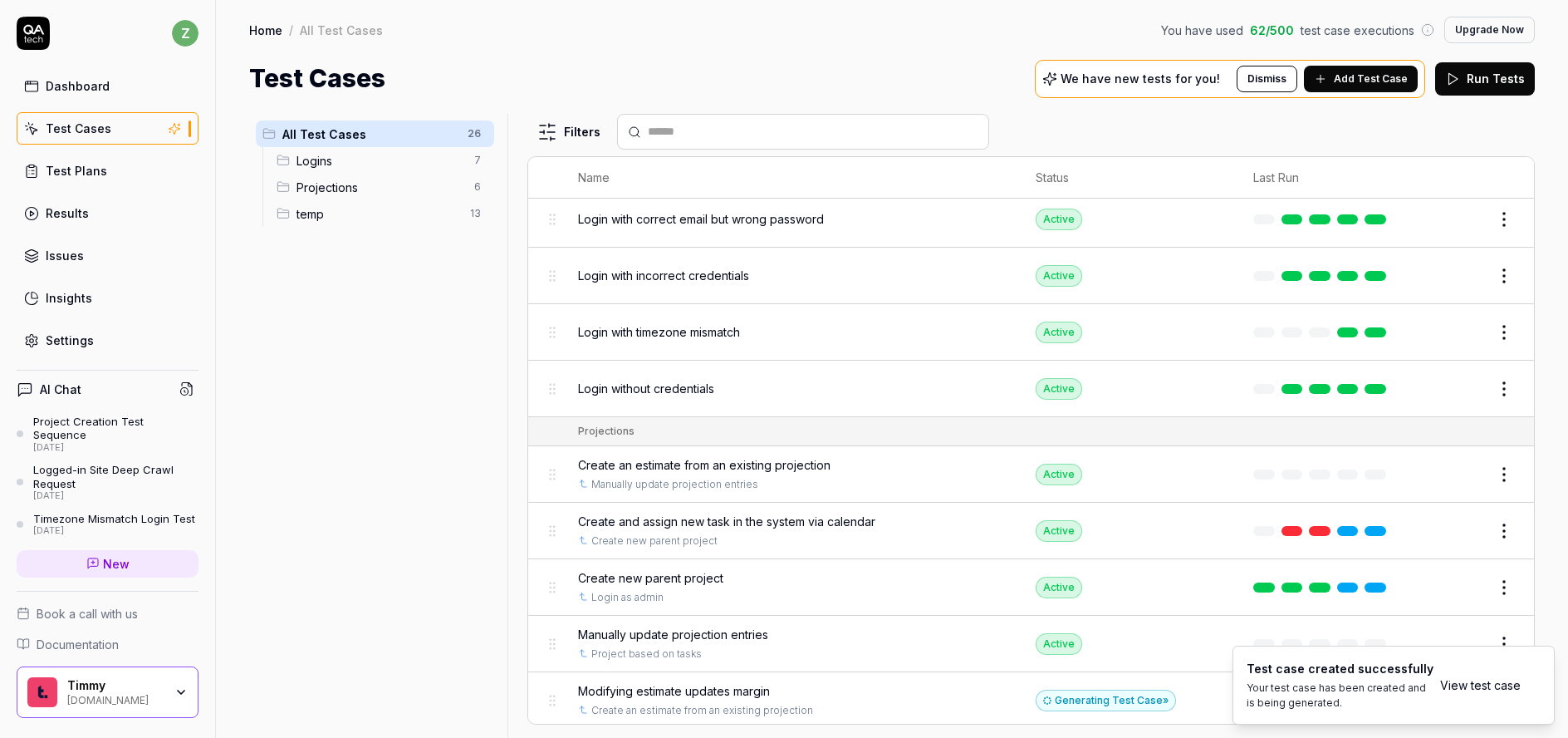
scroll to position [0, 0]
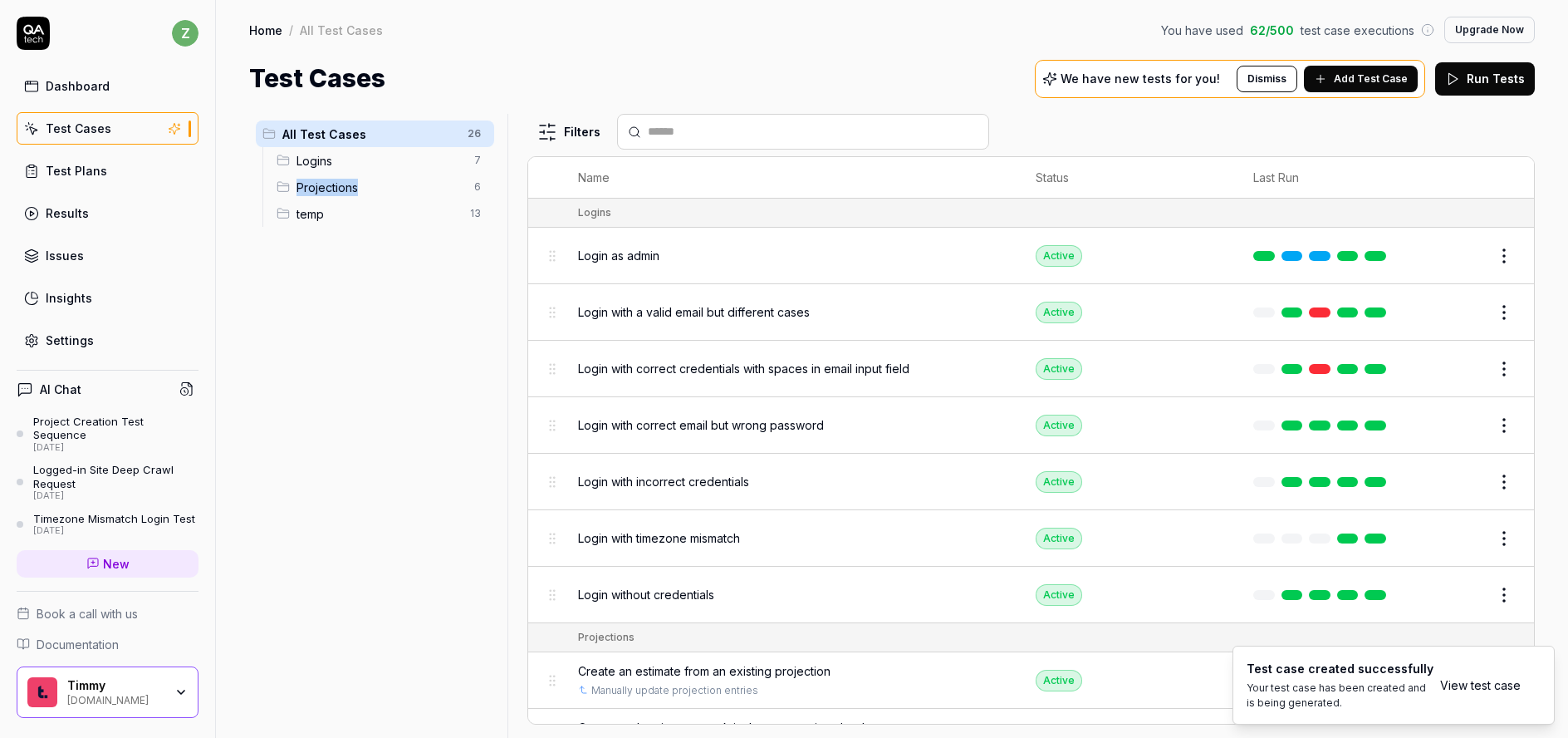
click at [337, 178] on span "Projections" at bounding box center [380, 187] width 168 height 18
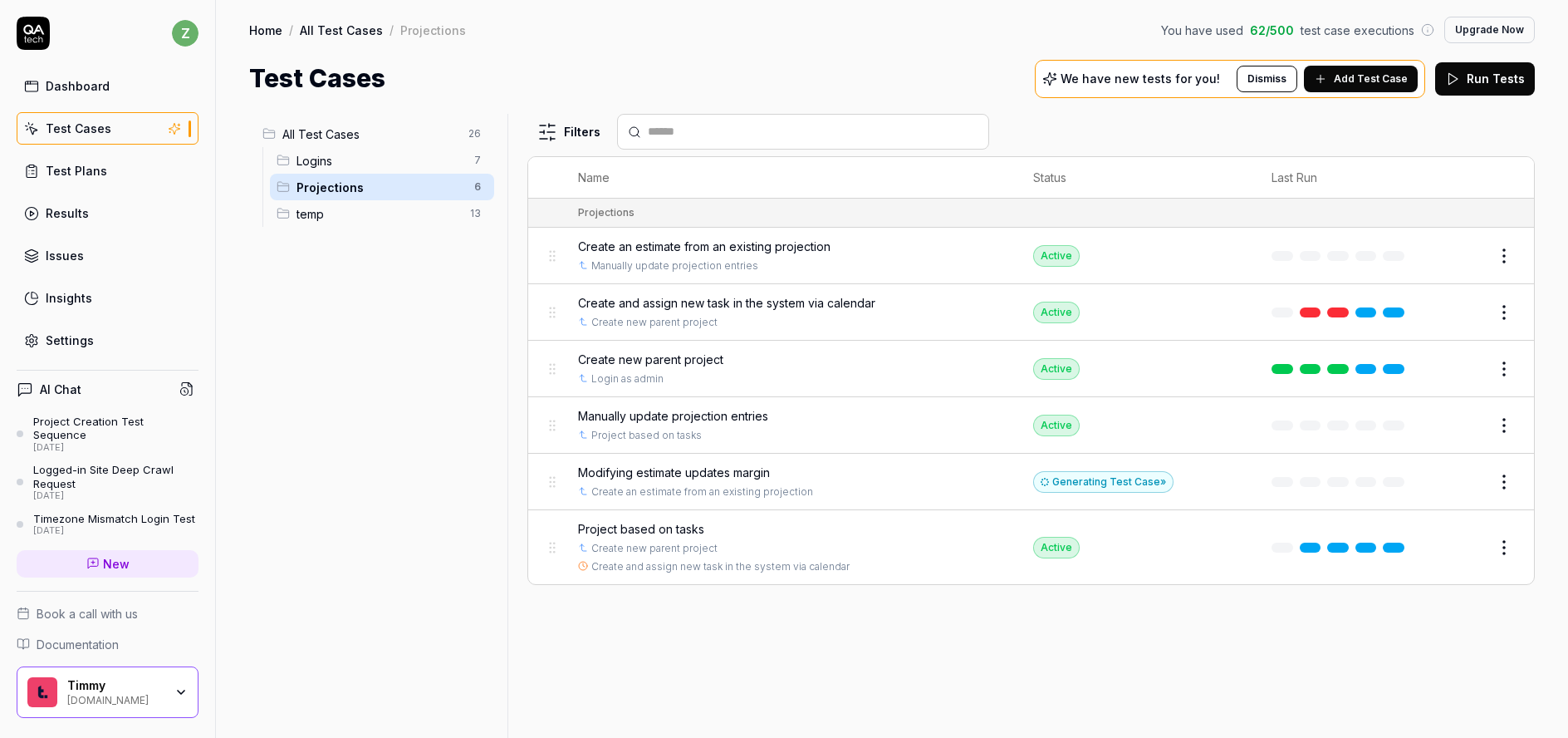
click at [341, 187] on span "Projections" at bounding box center [380, 187] width 168 height 18
drag, startPoint x: 368, startPoint y: 304, endPoint x: 382, endPoint y: 283, distance: 25.2
click at [368, 305] on div "All Test Cases 26 Logins 7 Projections 6 temp 13" at bounding box center [375, 416] width 251 height 604
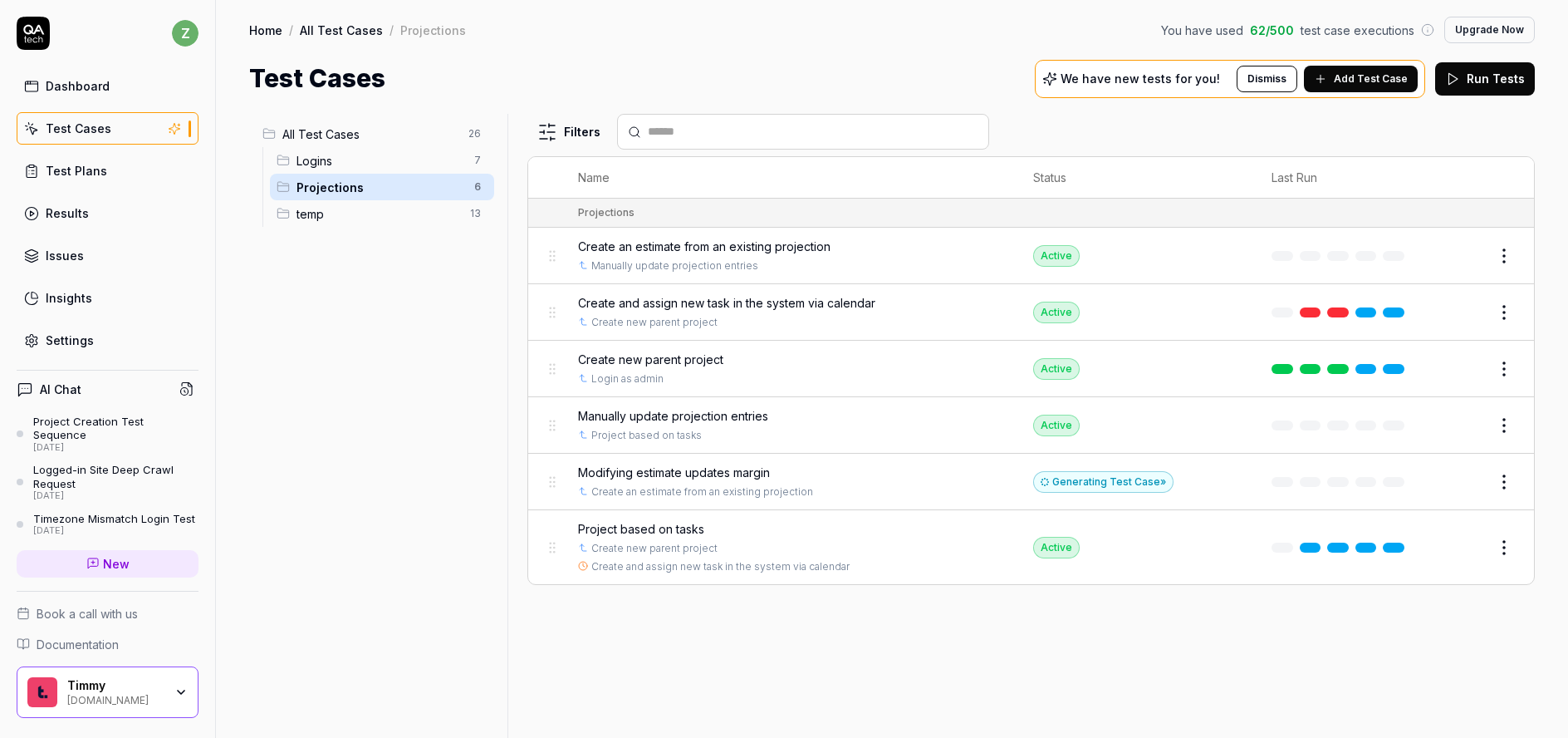
click at [479, 185] on html "z Dashboard Test Cases Test Plans Results Issues Insights Settings AI Chat Proj…" at bounding box center [784, 369] width 1568 height 738
click at [394, 223] on div "Rename Scenario" at bounding box center [407, 219] width 167 height 36
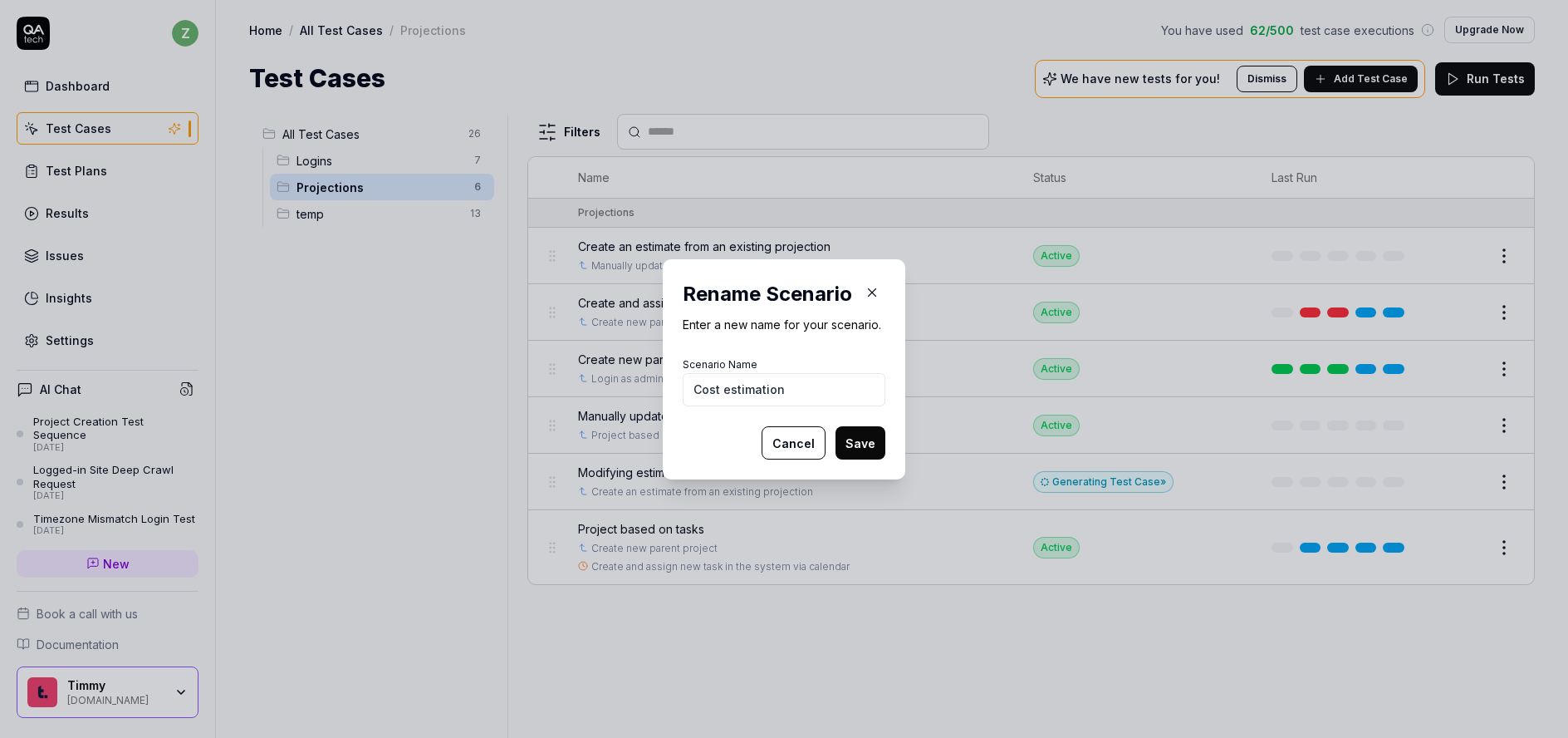
click at [875, 443] on button "Save" at bounding box center [861, 443] width 50 height 33
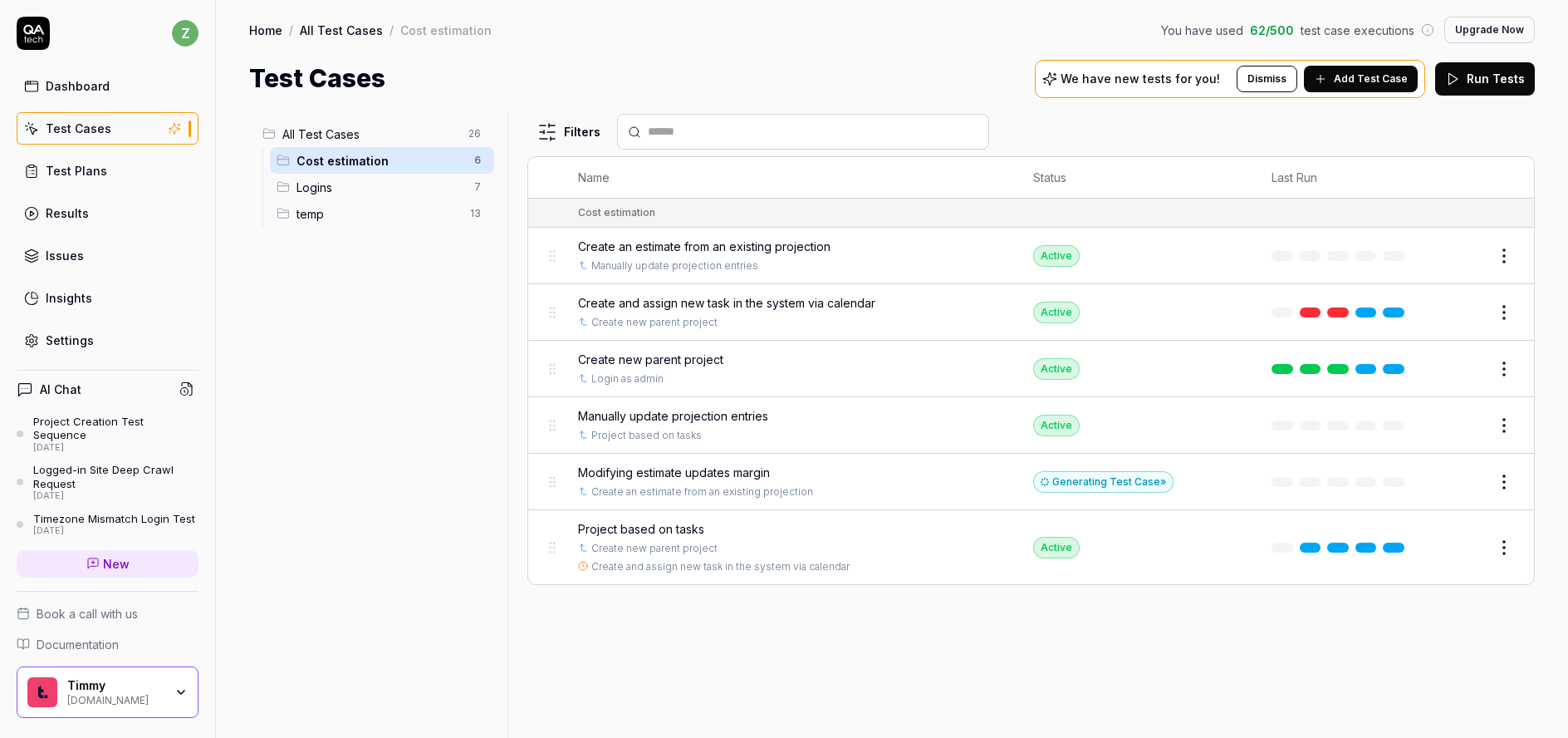
click at [479, 218] on html "Scenario renamed successfully z Dashboard Test Cases Test Plans Results Issues …" at bounding box center [784, 369] width 1568 height 738
click at [398, 249] on div "Rename Scenario" at bounding box center [407, 245] width 167 height 36
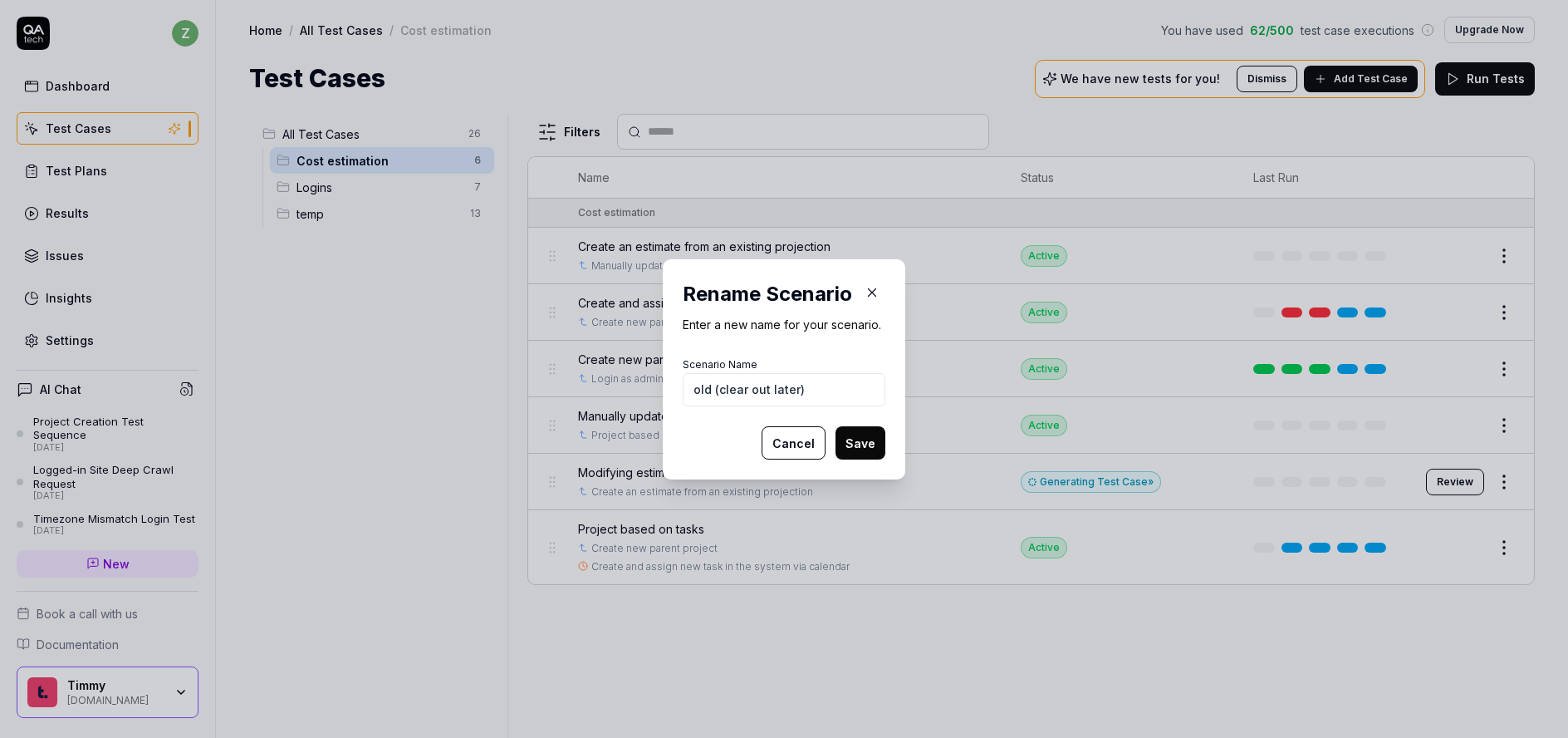
click at [867, 434] on button "Save" at bounding box center [861, 443] width 50 height 33
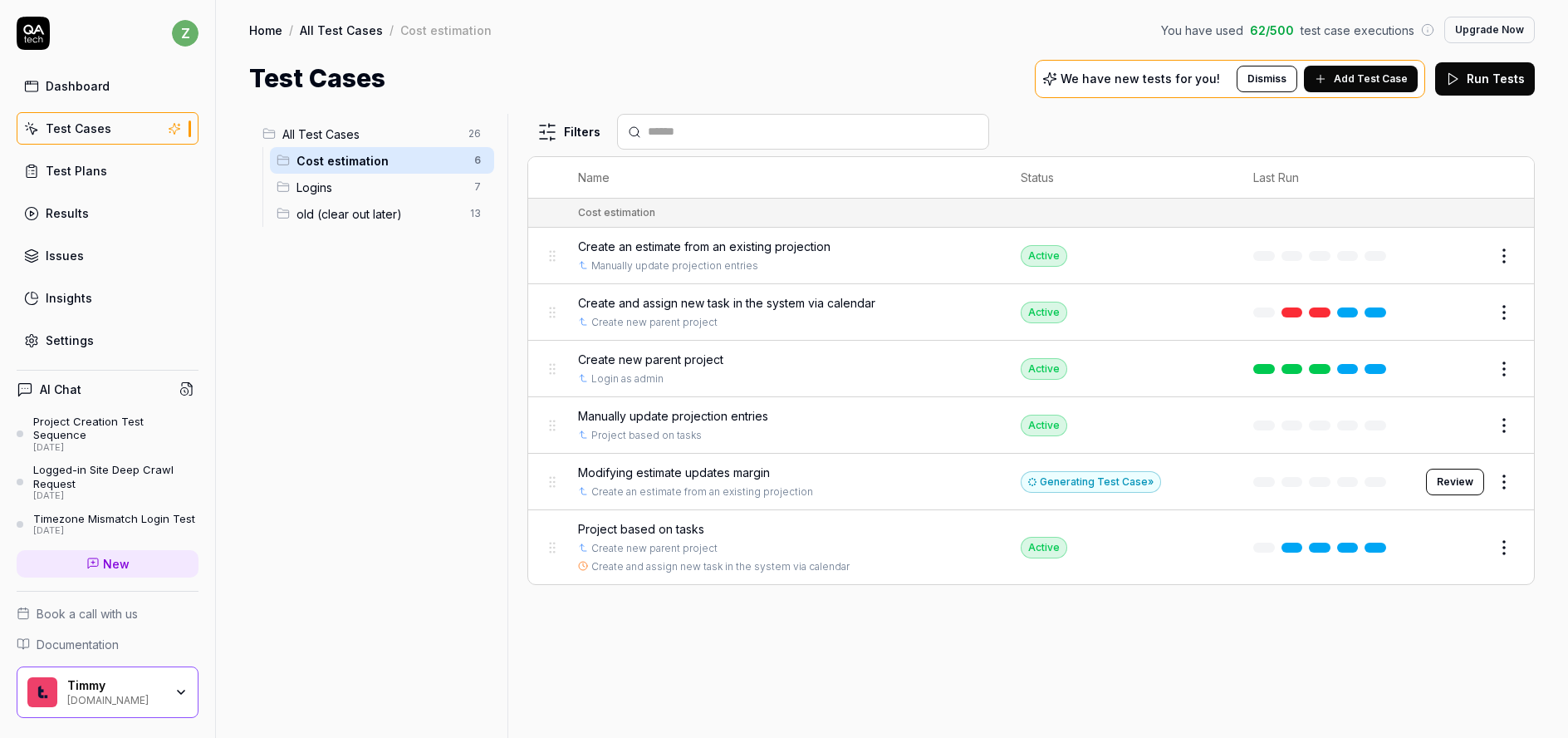
click at [341, 171] on div "Cost estimation 6" at bounding box center [382, 160] width 225 height 27
click at [337, 191] on span "Logins" at bounding box center [380, 187] width 168 height 18
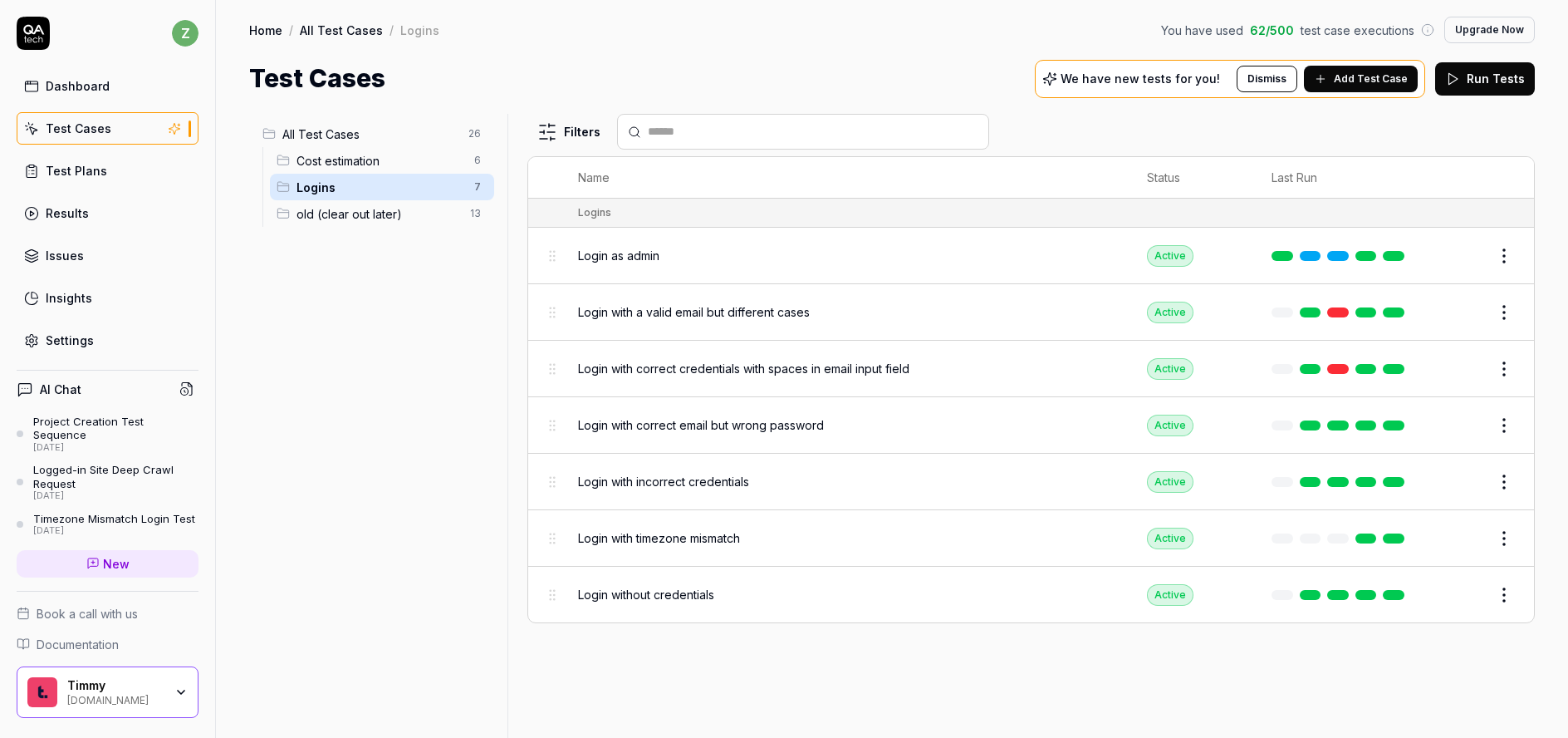
click at [338, 162] on span "Cost estimation" at bounding box center [380, 161] width 168 height 18
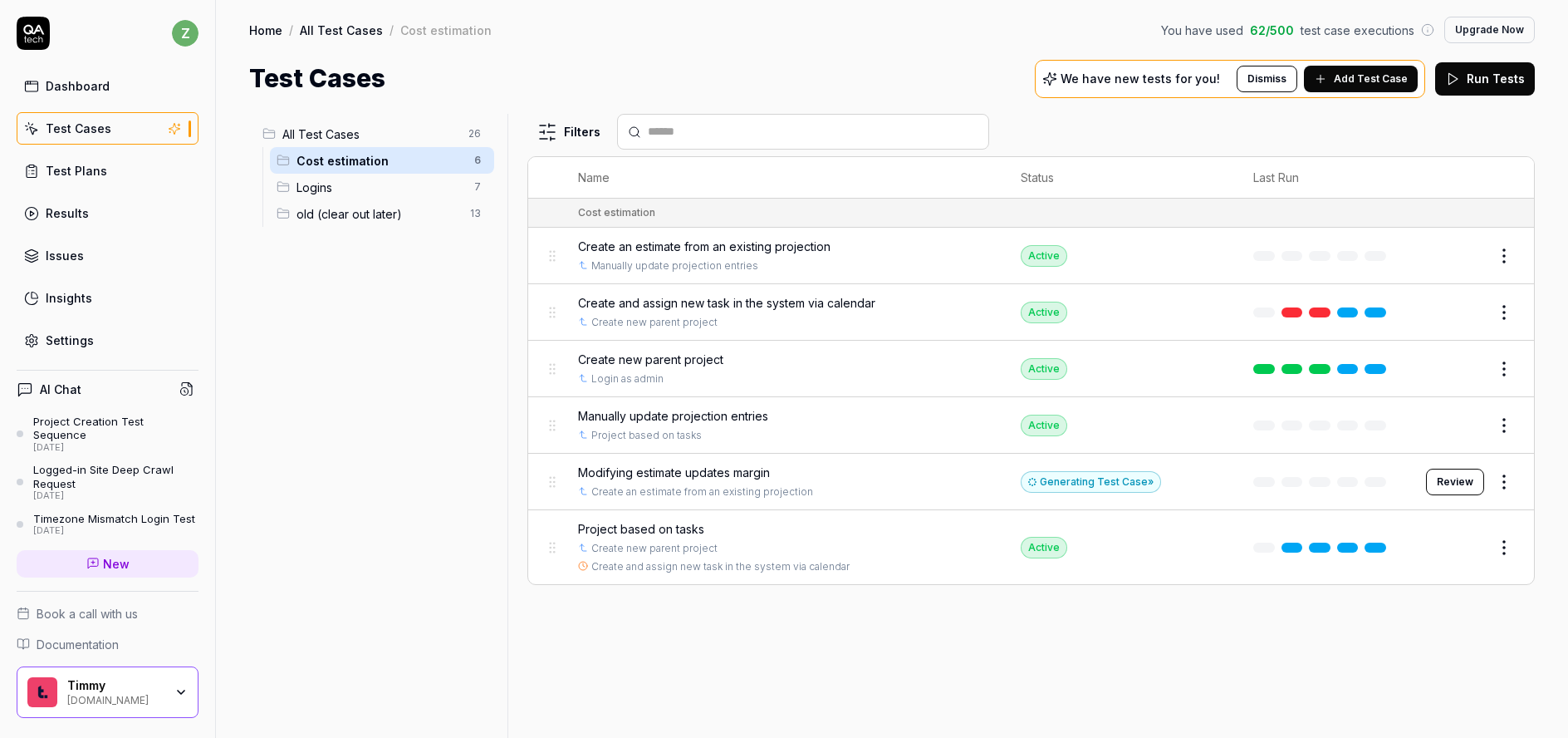
click at [354, 184] on span "Logins" at bounding box center [380, 187] width 168 height 18
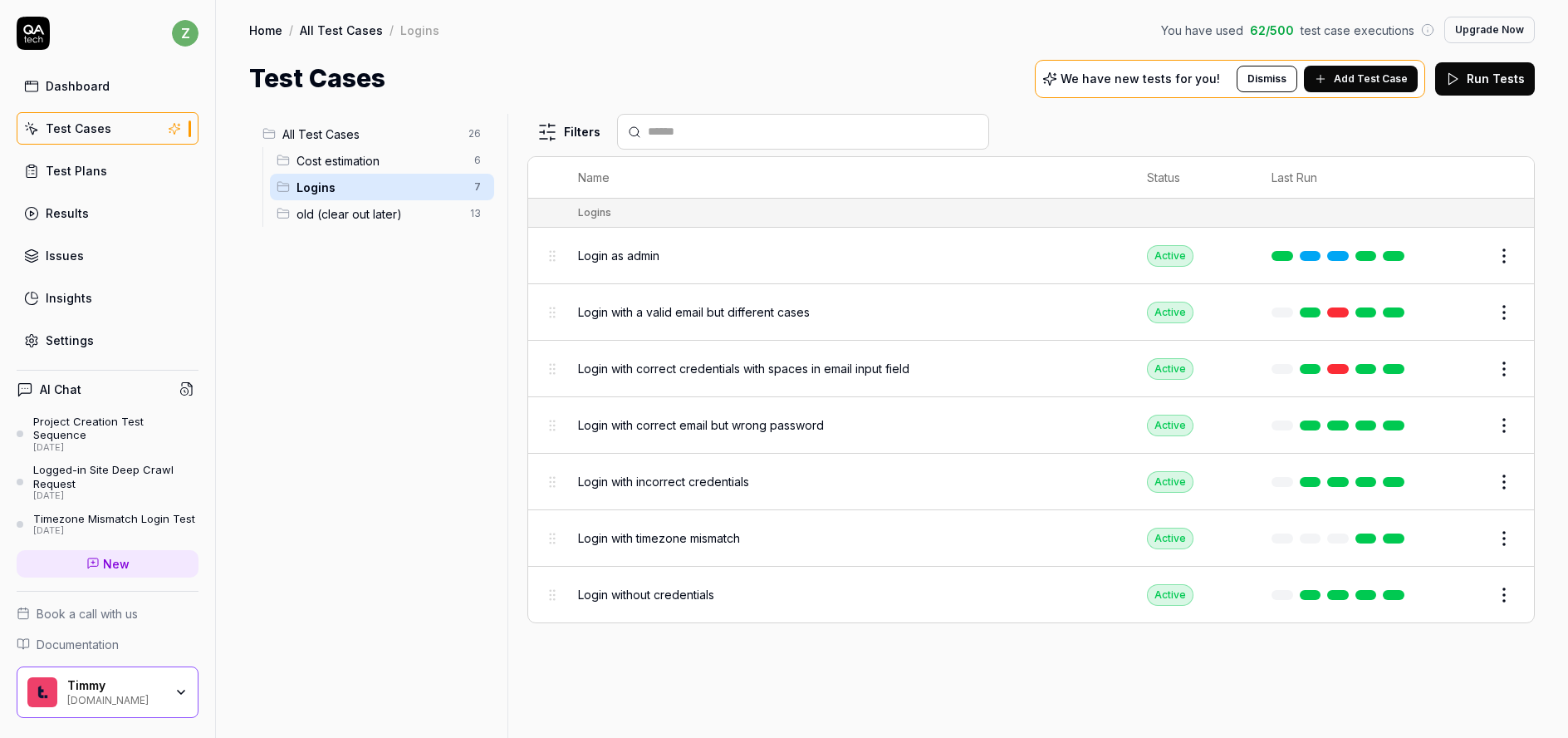
click at [1378, 78] on span "Add Test Case" at bounding box center [1371, 79] width 74 height 15
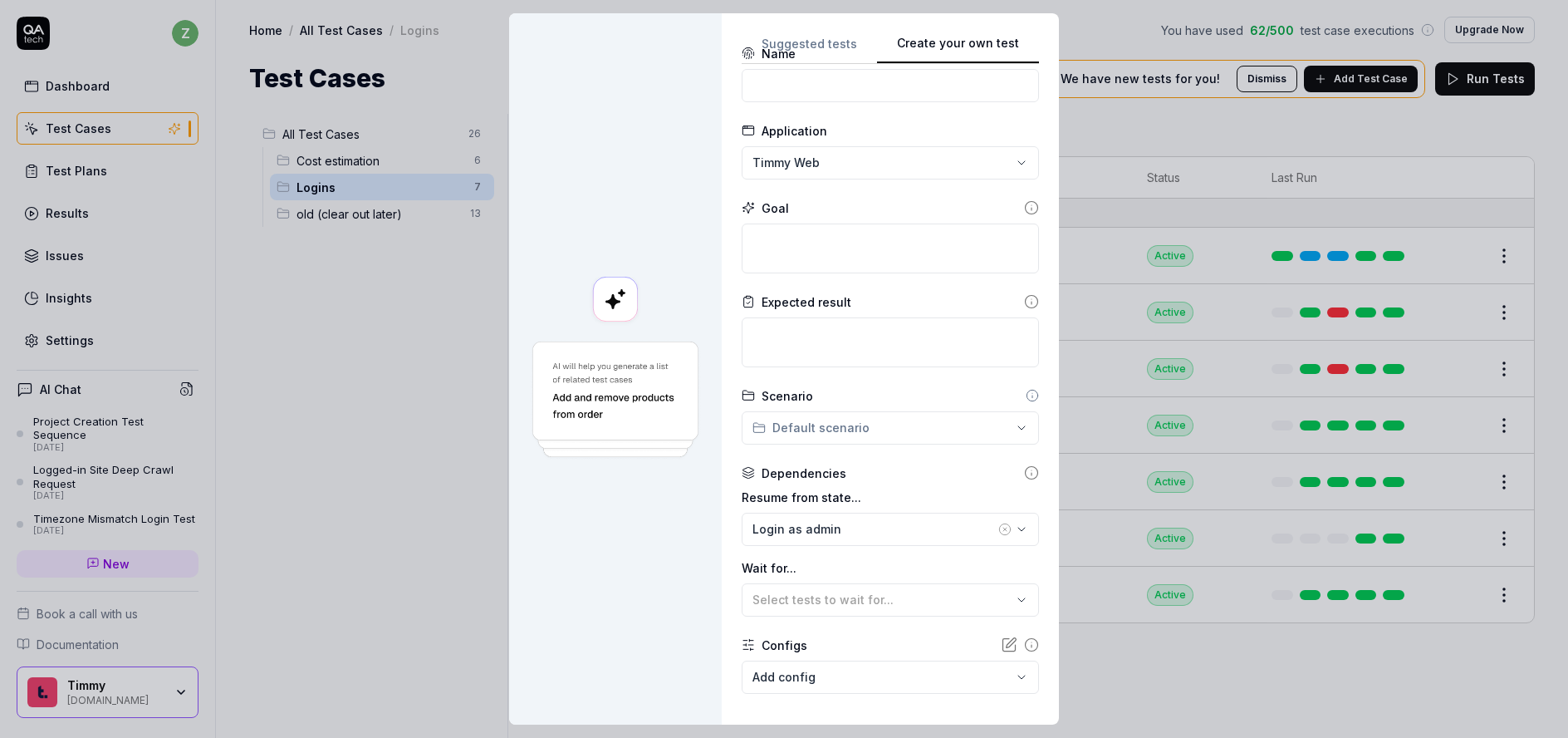
scroll to position [122, 0]
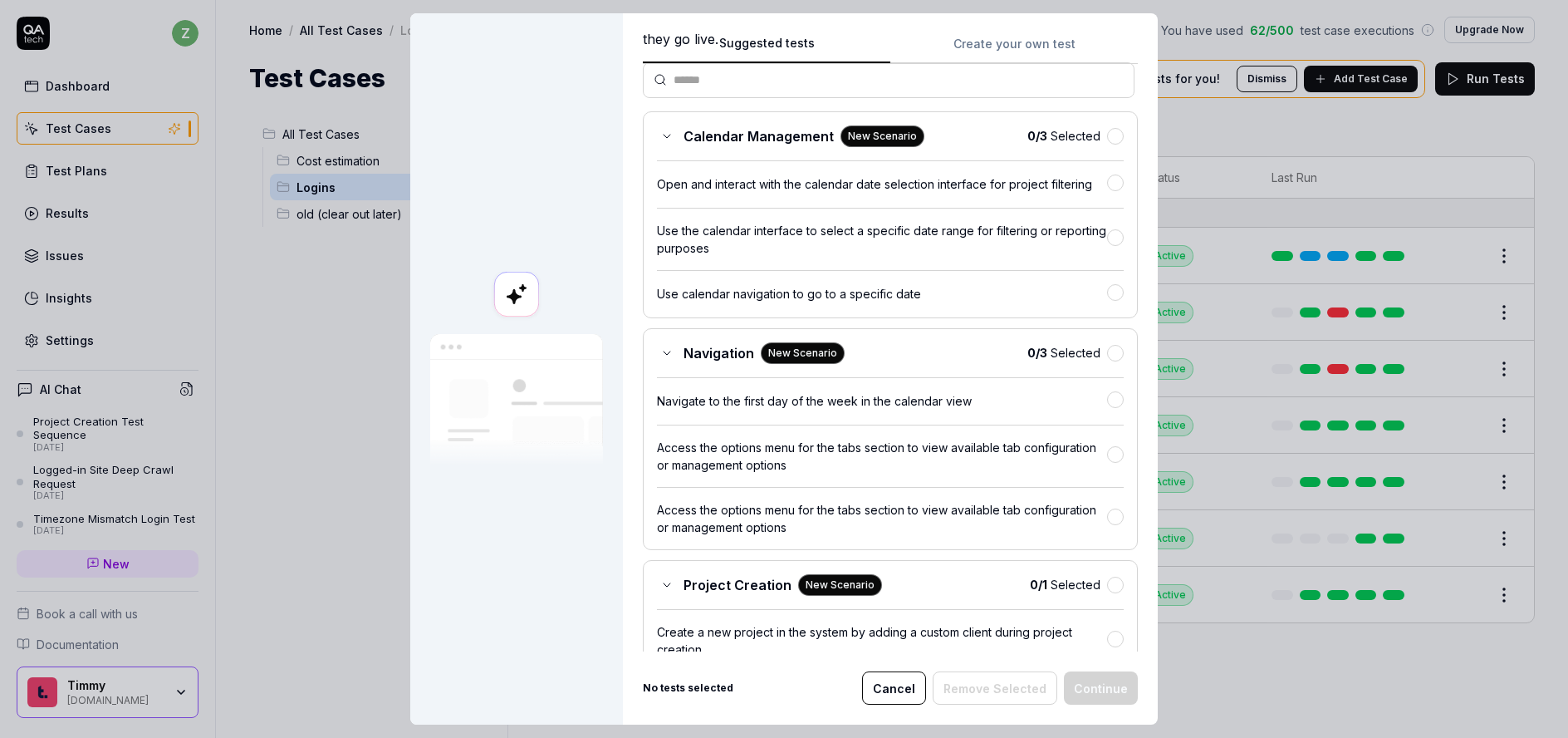
click at [827, 53] on button "Suggested tests" at bounding box center [766, 49] width 248 height 30
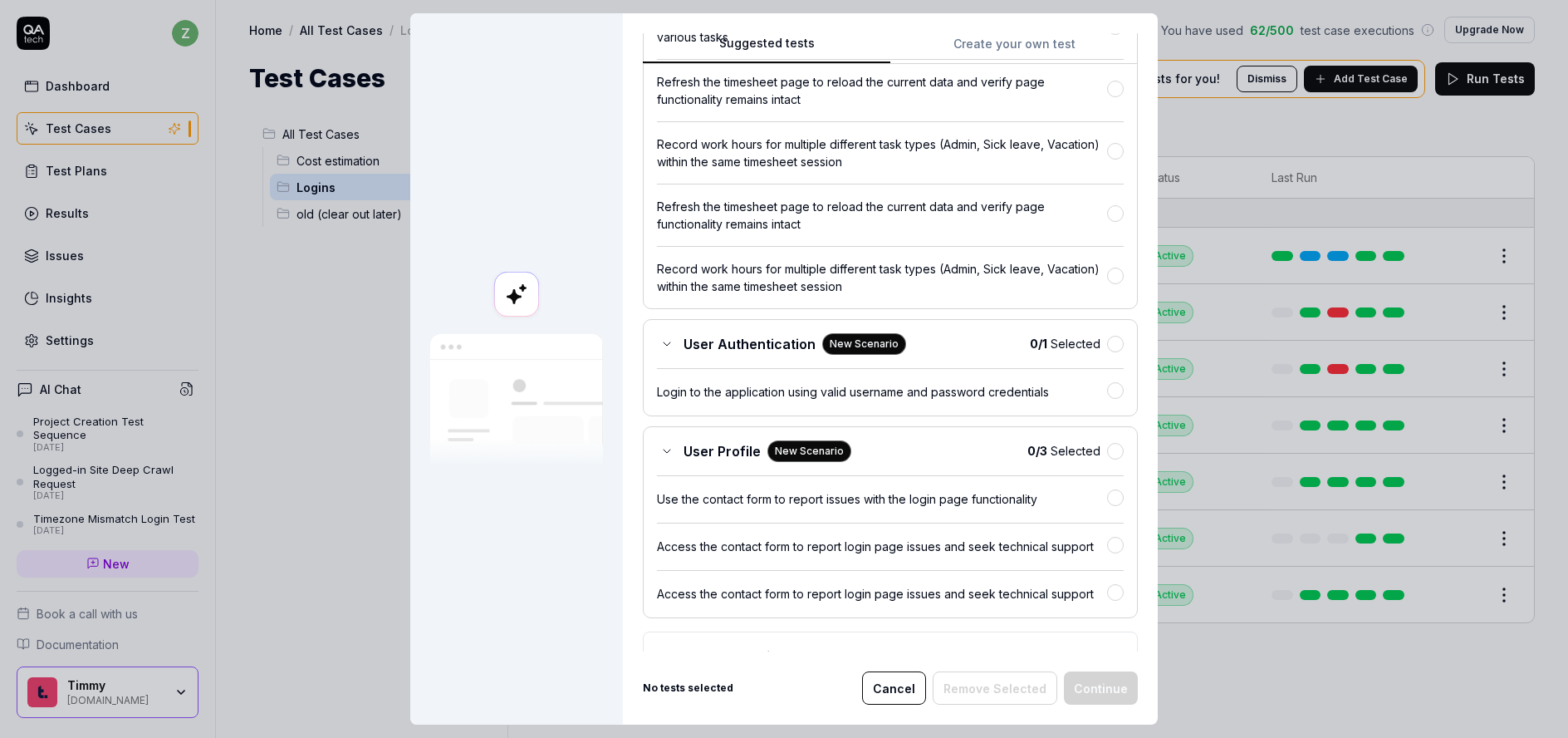
scroll to position [3624, 0]
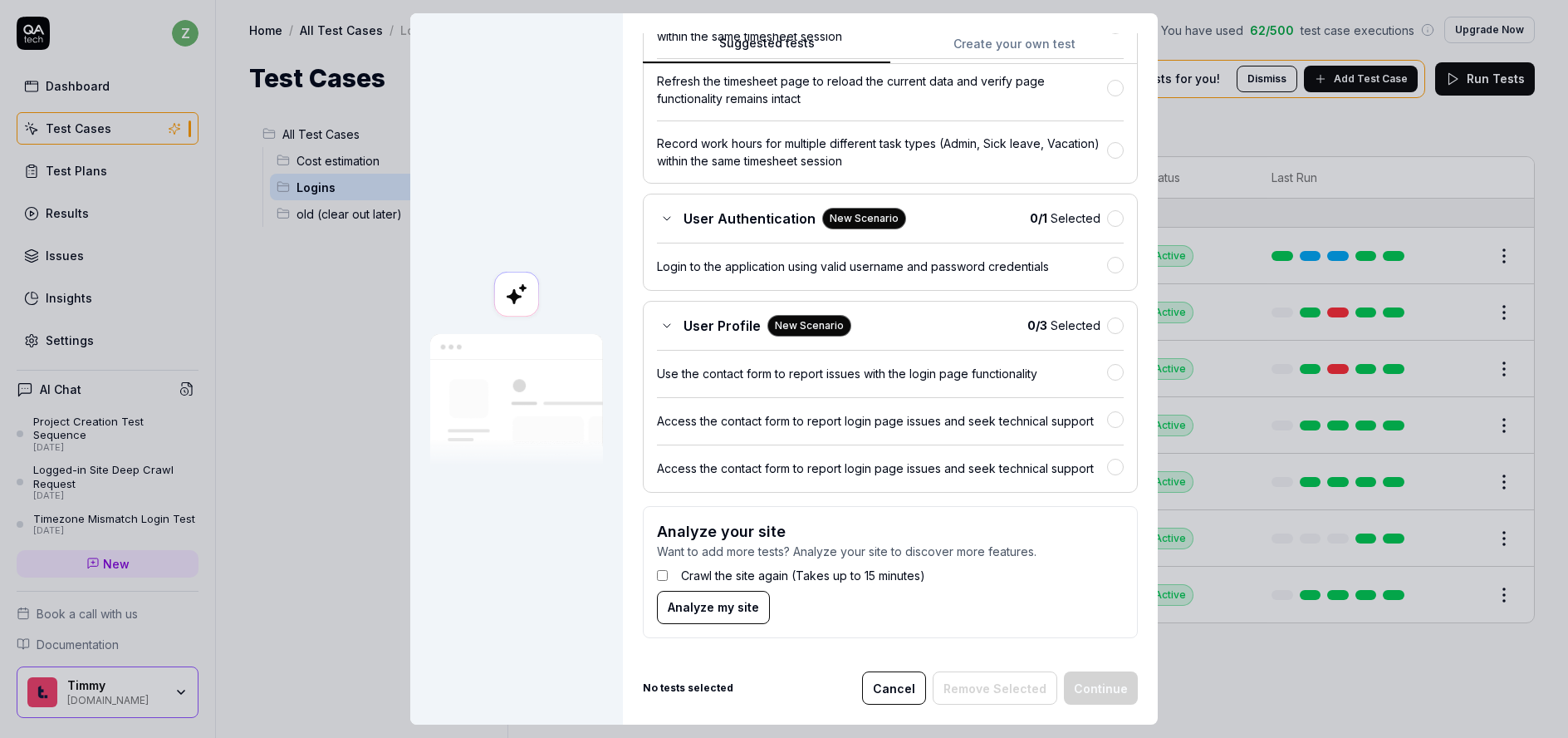
click at [885, 693] on button "Cancel" at bounding box center [893, 688] width 64 height 33
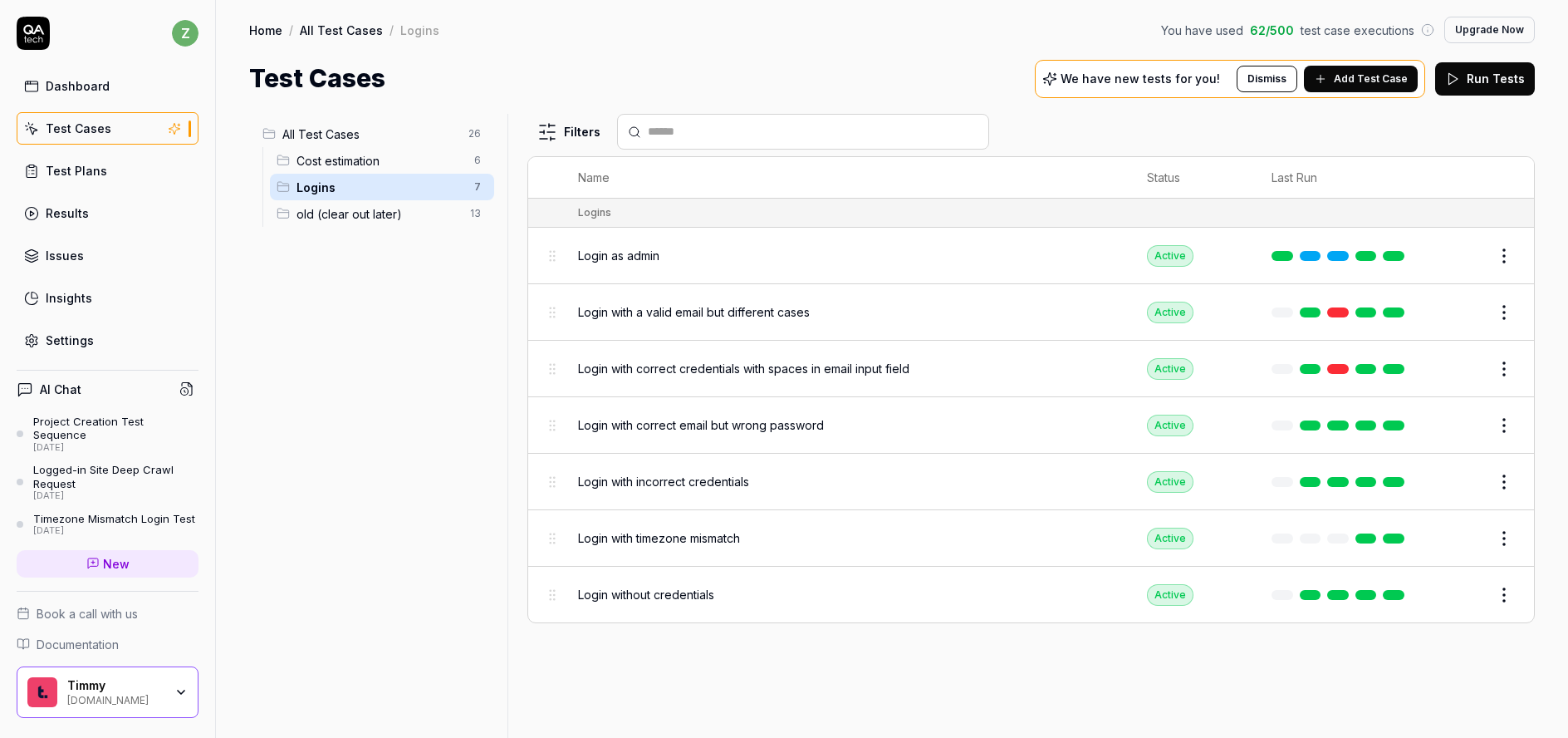
click at [483, 183] on html "z Dashboard Test Cases Test Plans Results Issues Insights Settings AI Chat Proj…" at bounding box center [784, 369] width 1568 height 738
click at [392, 219] on div "Rename Scenario" at bounding box center [407, 219] width 167 height 36
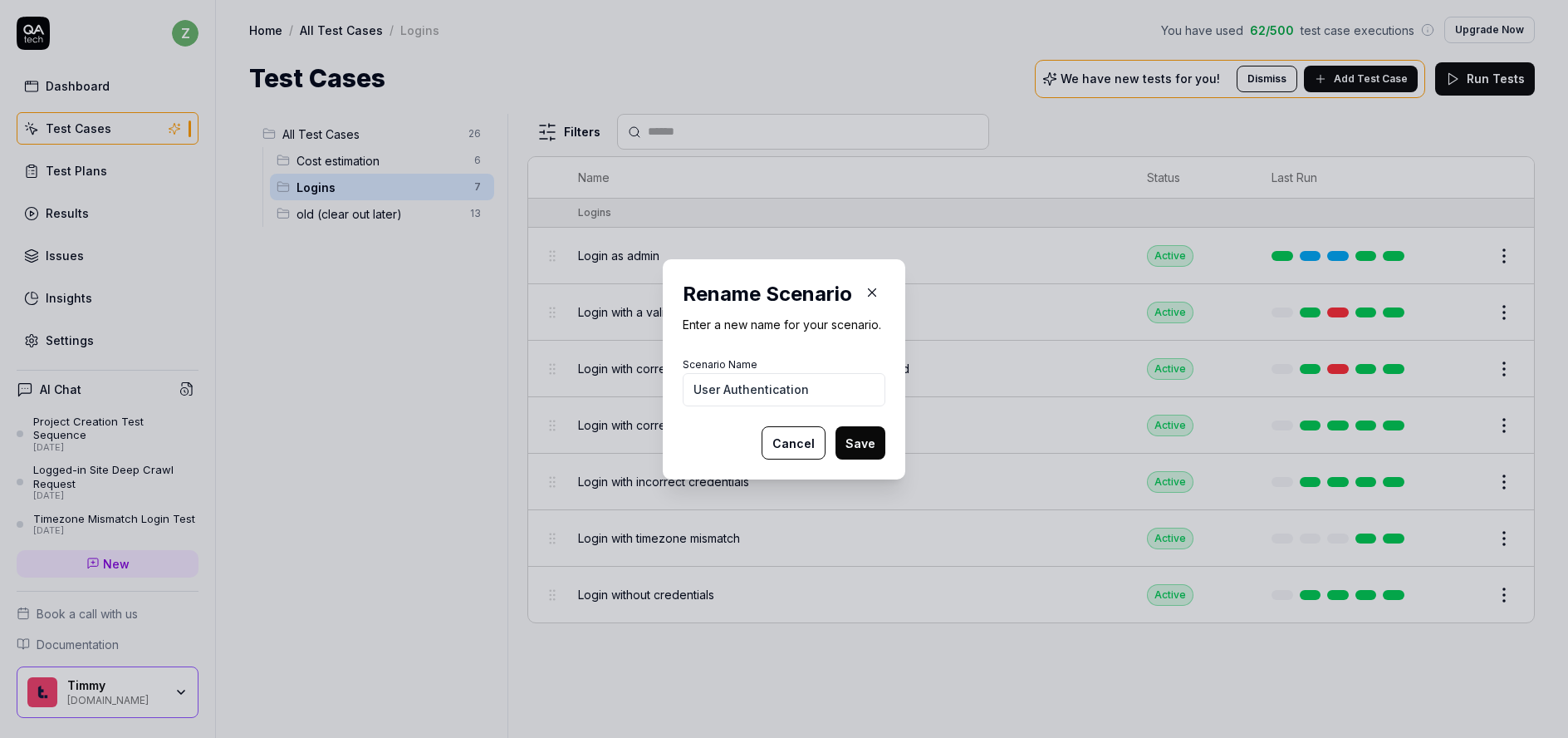
drag, startPoint x: 718, startPoint y: 391, endPoint x: 672, endPoint y: 391, distance: 46.0
click at [672, 391] on div "Rename Scenario Enter a new name for your scenario. Scenario Name User Authenti…" at bounding box center [783, 369] width 242 height 220
click at [855, 442] on button "Save" at bounding box center [861, 443] width 50 height 33
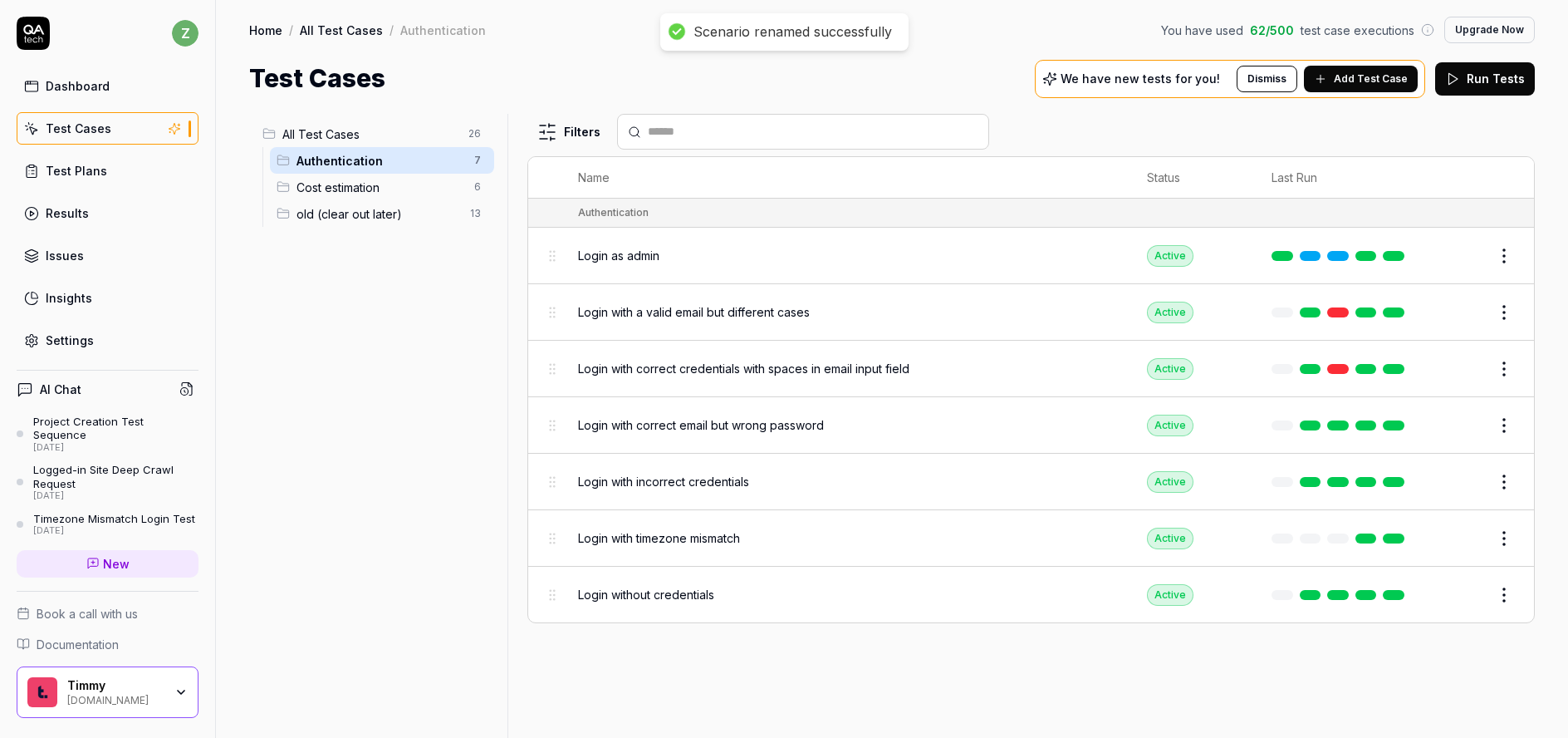
click at [477, 135] on html "Scenario renamed successfully z Dashboard Test Cases Test Plans Results Issues …" at bounding box center [784, 369] width 1568 height 738
click at [399, 171] on div "Add Scenario" at bounding box center [418, 165] width 131 height 36
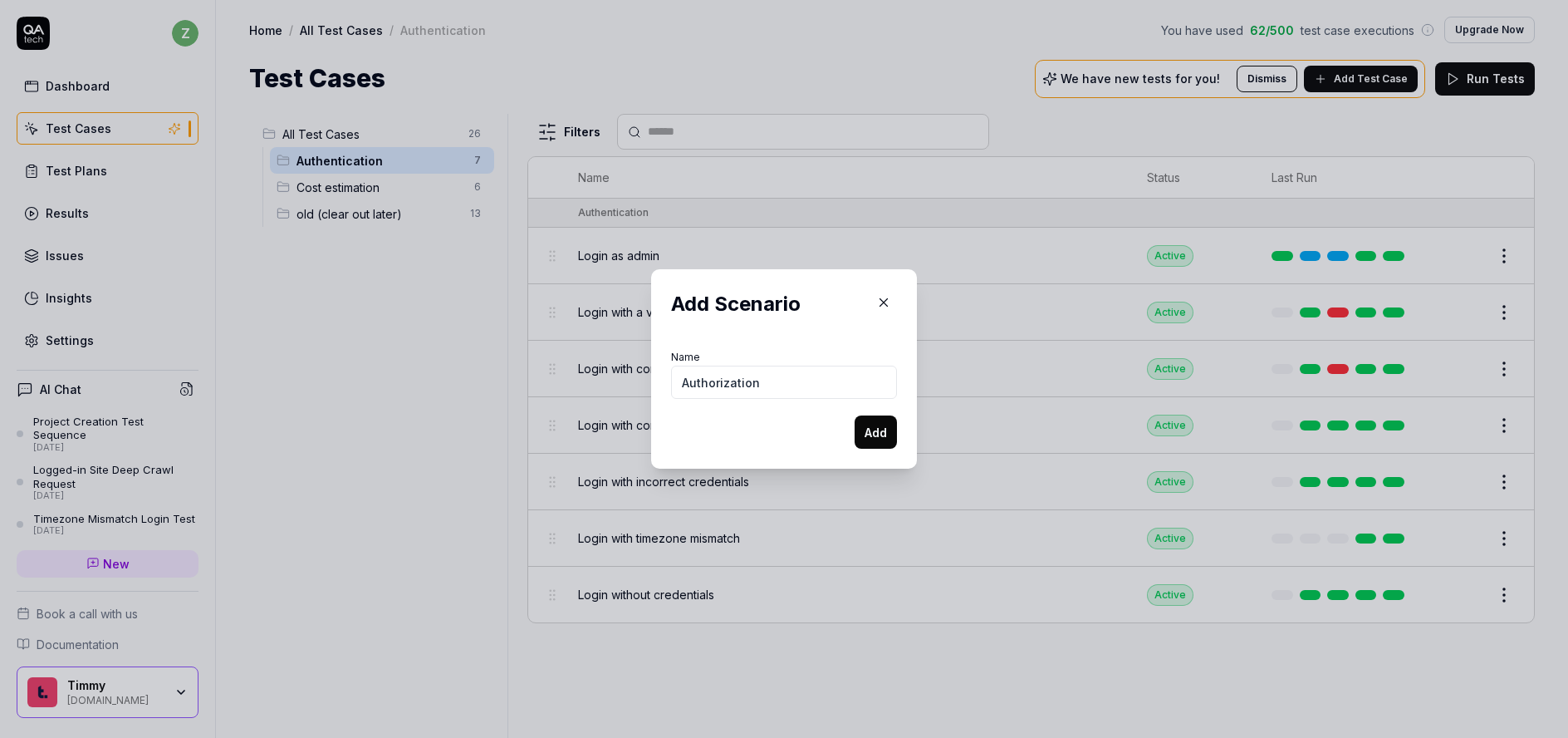
click at [881, 434] on button "Add" at bounding box center [876, 433] width 43 height 33
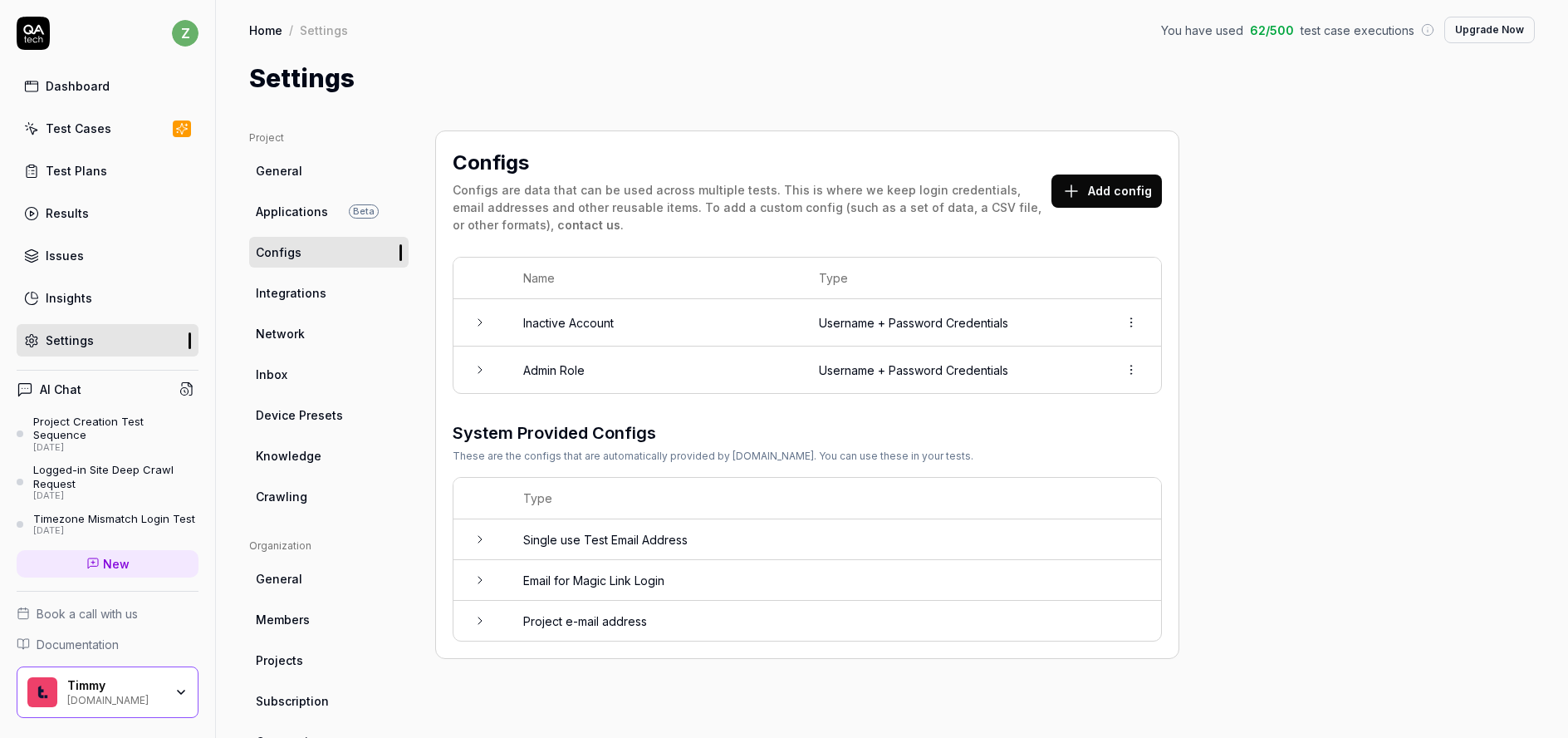
click at [479, 329] on icon at bounding box center [480, 322] width 13 height 13
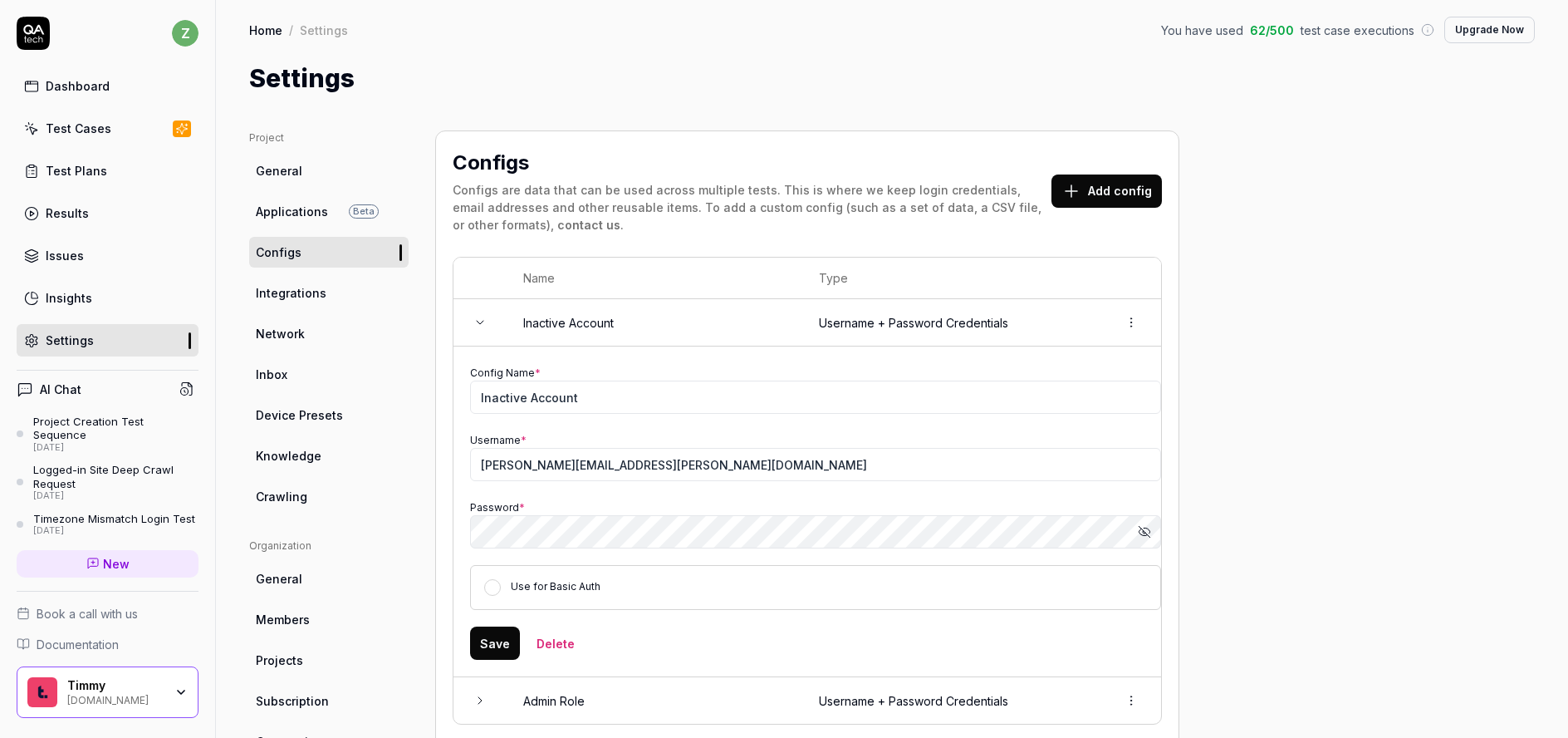
click at [481, 327] on icon at bounding box center [480, 322] width 13 height 13
